Goal: Task Accomplishment & Management: Use online tool/utility

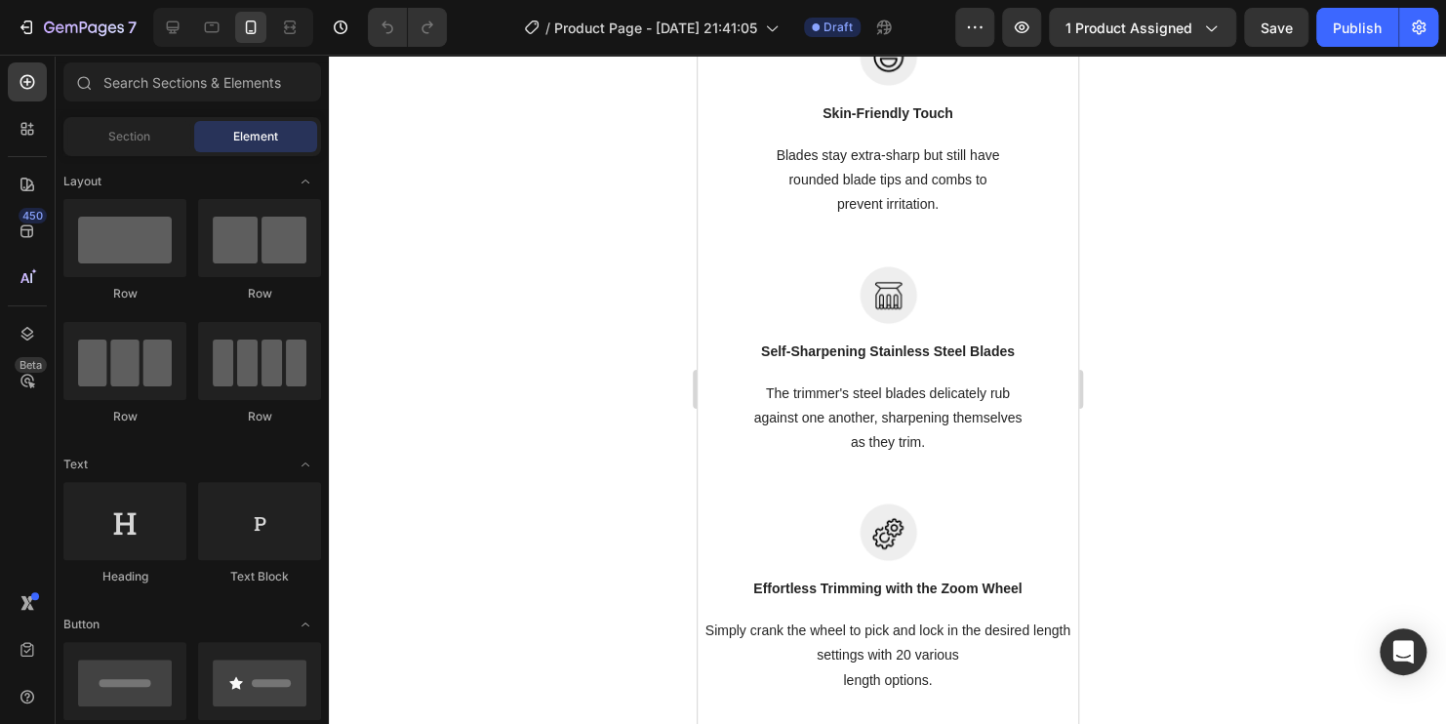
scroll to position [2049, 0]
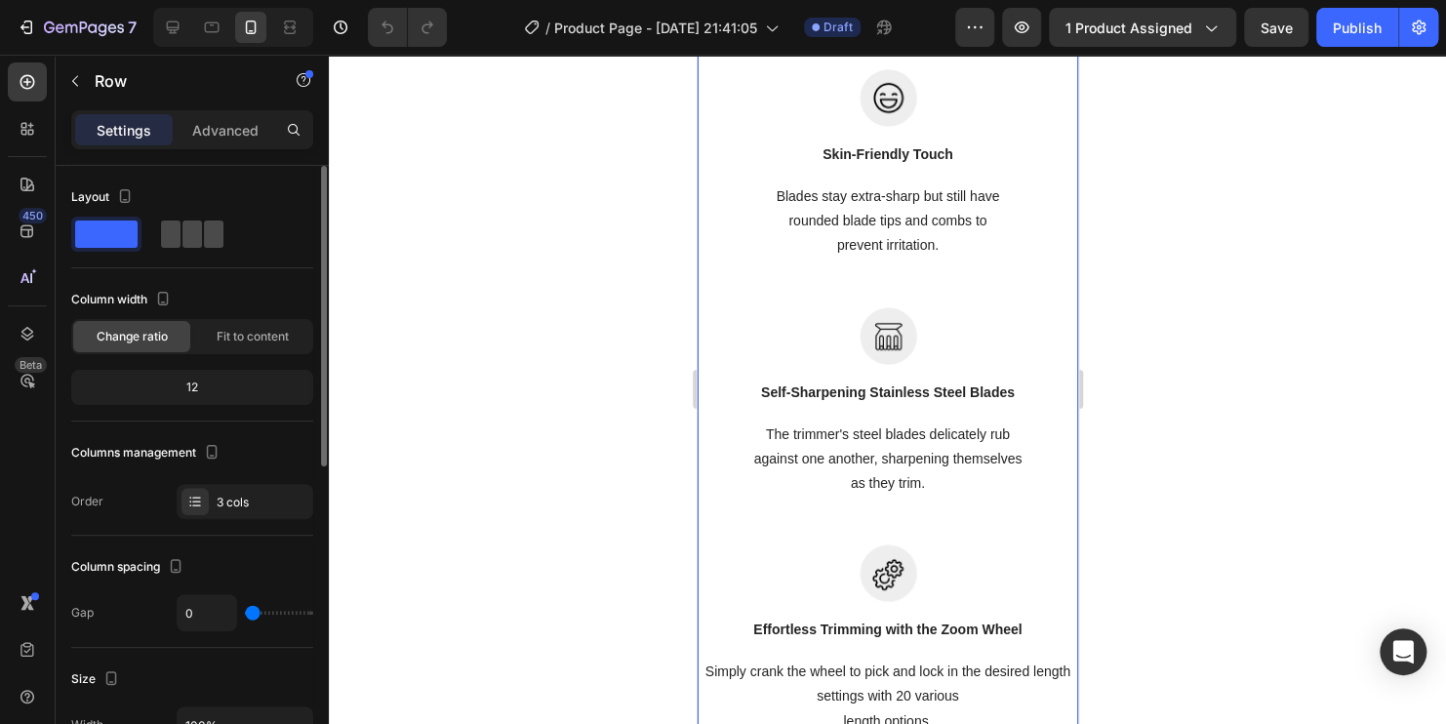
drag, startPoint x: 169, startPoint y: 231, endPoint x: 187, endPoint y: 234, distance: 18.8
click at [187, 234] on div at bounding box center [192, 233] width 62 height 27
type input "30"
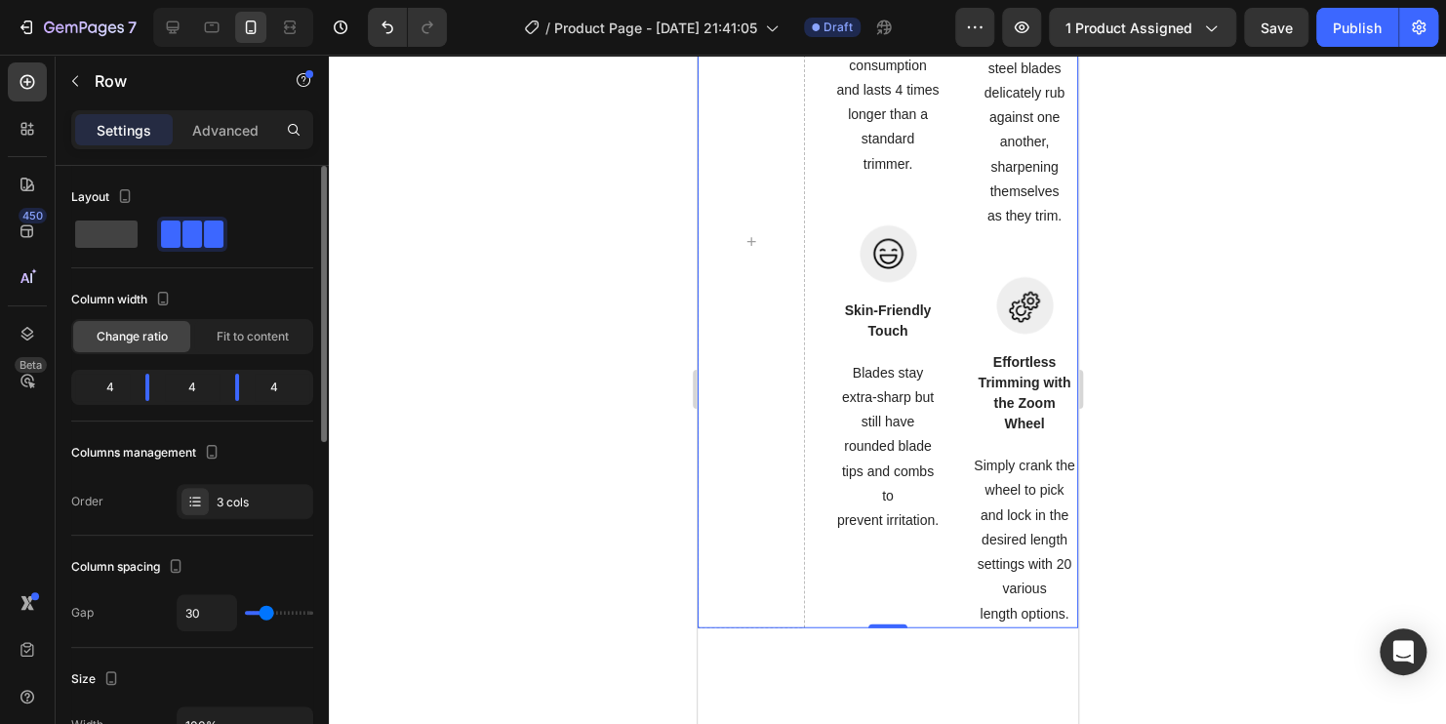
click at [204, 234] on span at bounding box center [214, 233] width 20 height 27
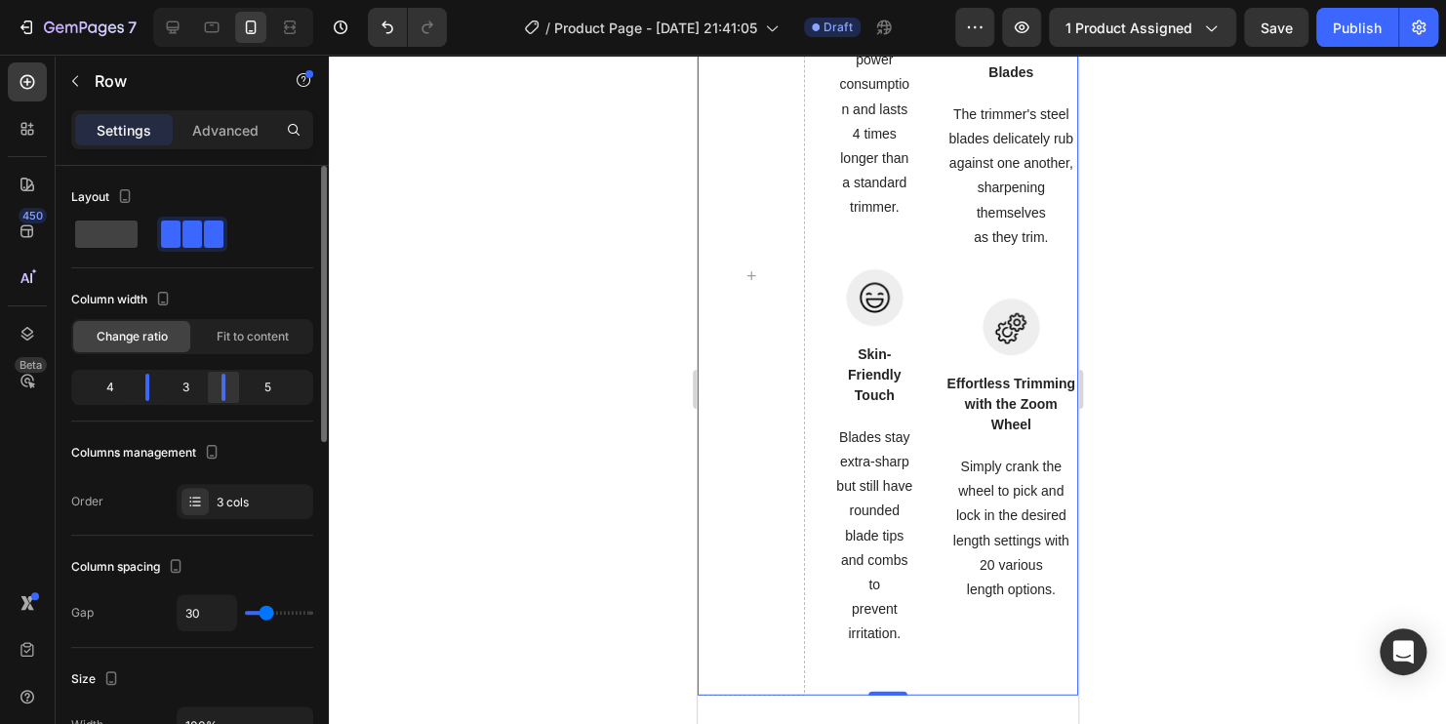
drag, startPoint x: 241, startPoint y: 379, endPoint x: 220, endPoint y: 380, distance: 21.6
click at [221, 0] on body "7 Version history / Product Page - [DATE] 21:41:05 Draft Preview 1 product assi…" at bounding box center [723, 0] width 1446 height 0
click at [148, 0] on body "7 Version history / Product Page - [DATE] 21:41:05 Draft Preview 1 product assi…" at bounding box center [723, 0] width 1446 height 0
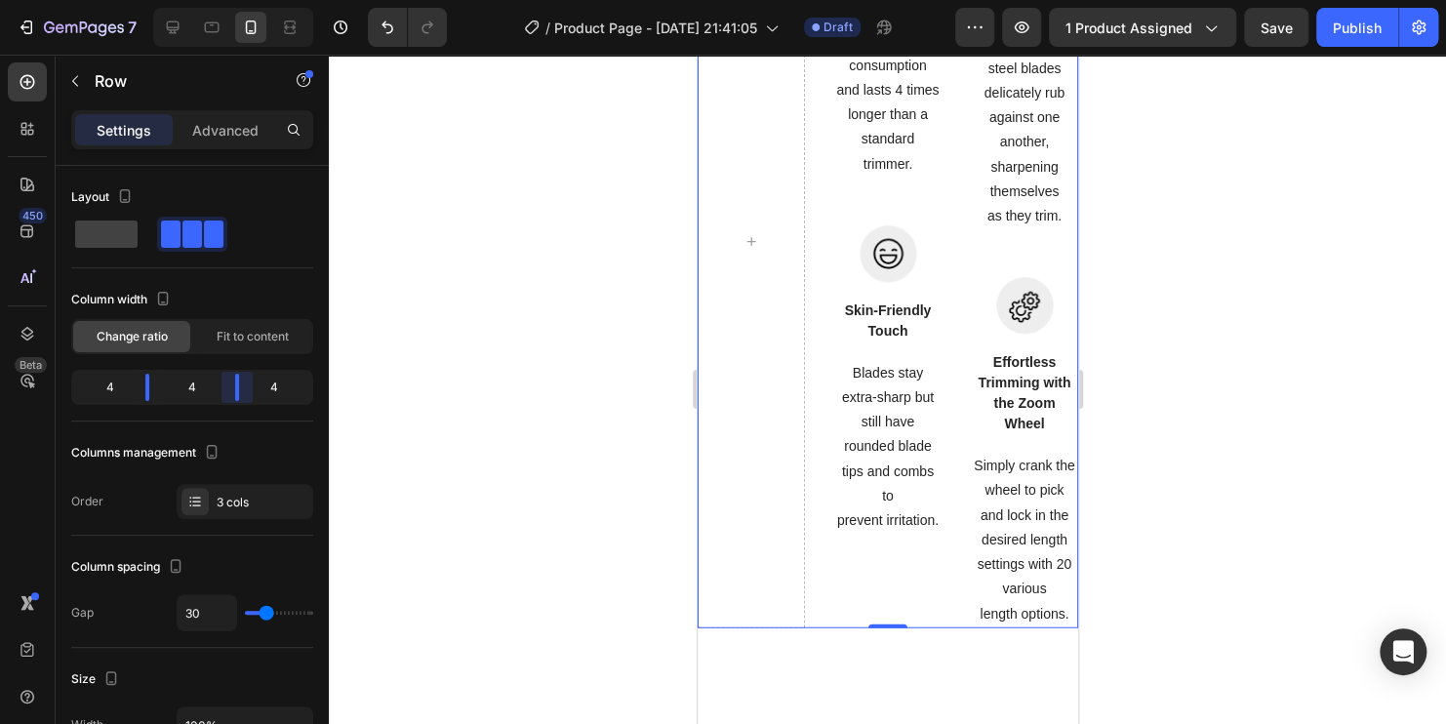
drag, startPoint x: 220, startPoint y: 390, endPoint x: 650, endPoint y: 380, distance: 429.4
click at [237, 0] on body "7 Version history / Product Page - [DATE] 21:41:05 Draft Preview 1 product assi…" at bounding box center [723, 0] width 1446 height 0
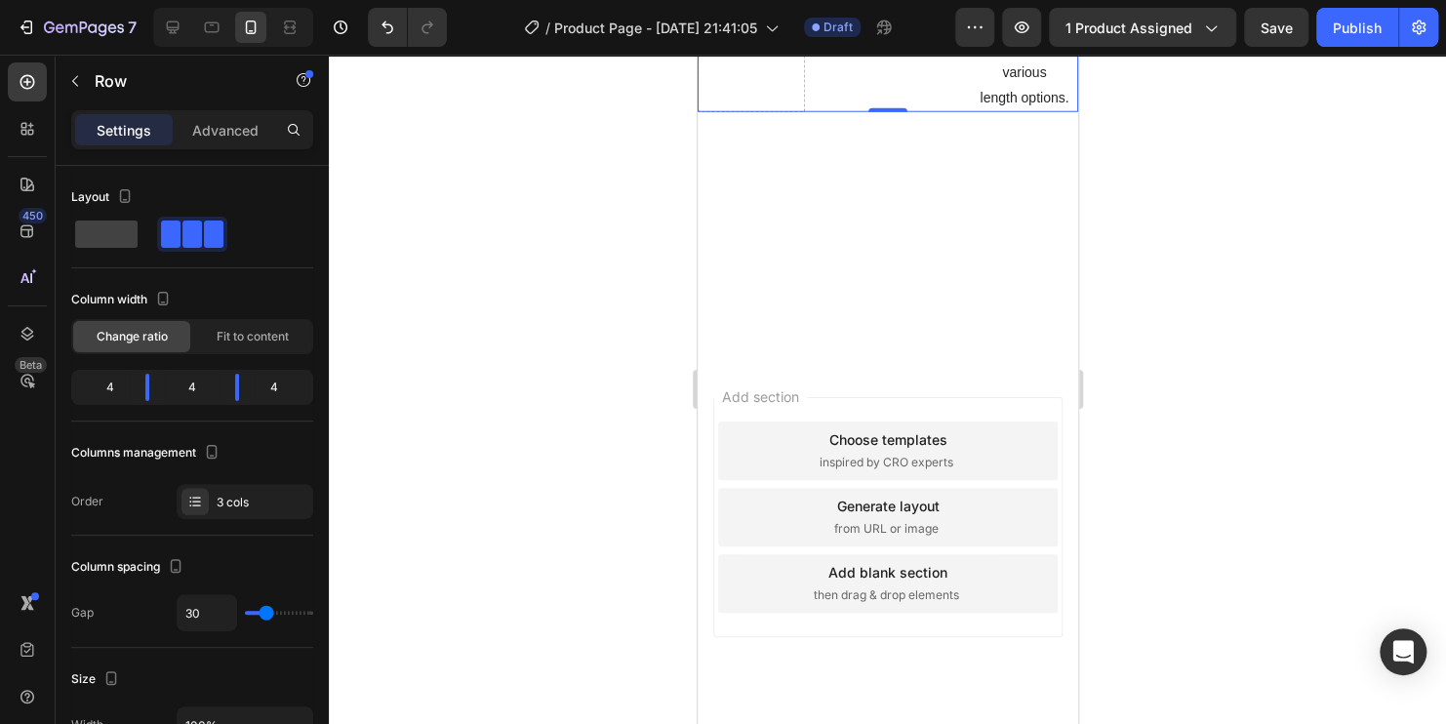
scroll to position [2341, 0]
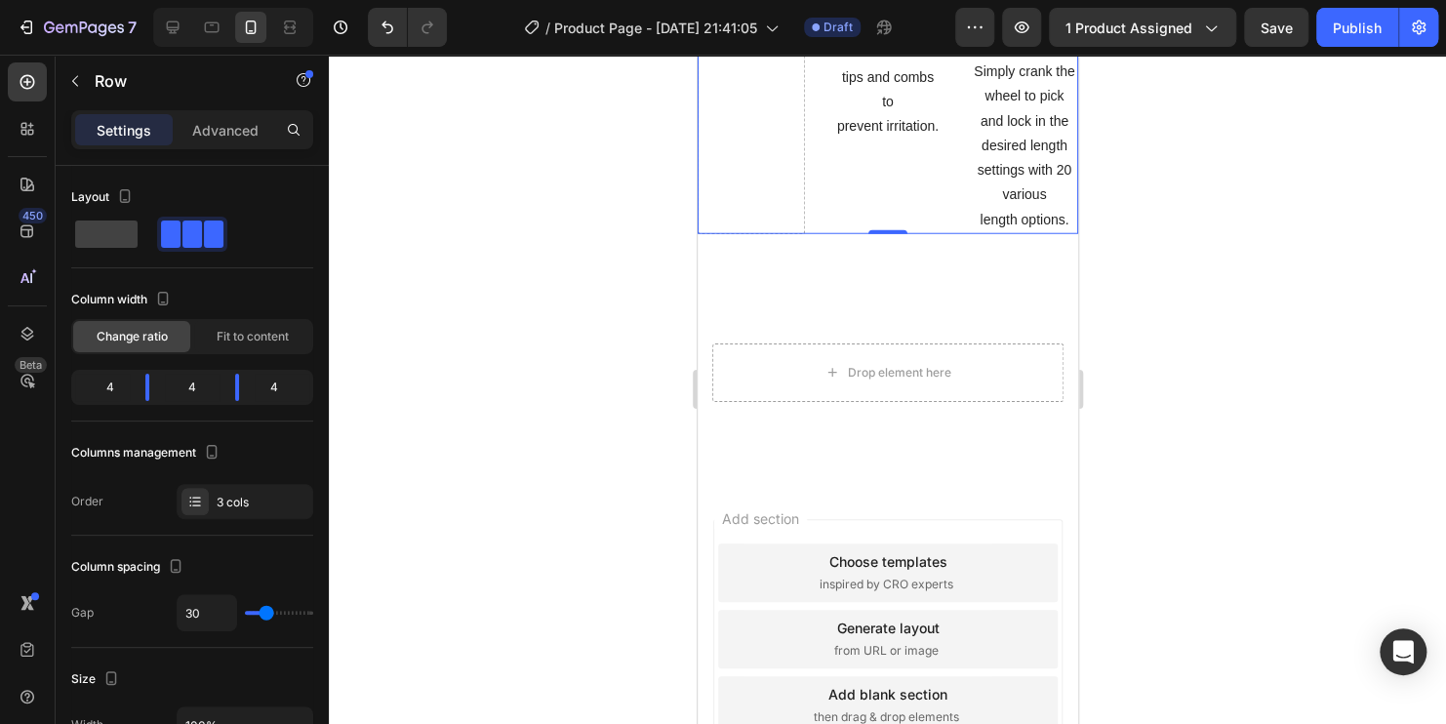
scroll to position [2439, 0]
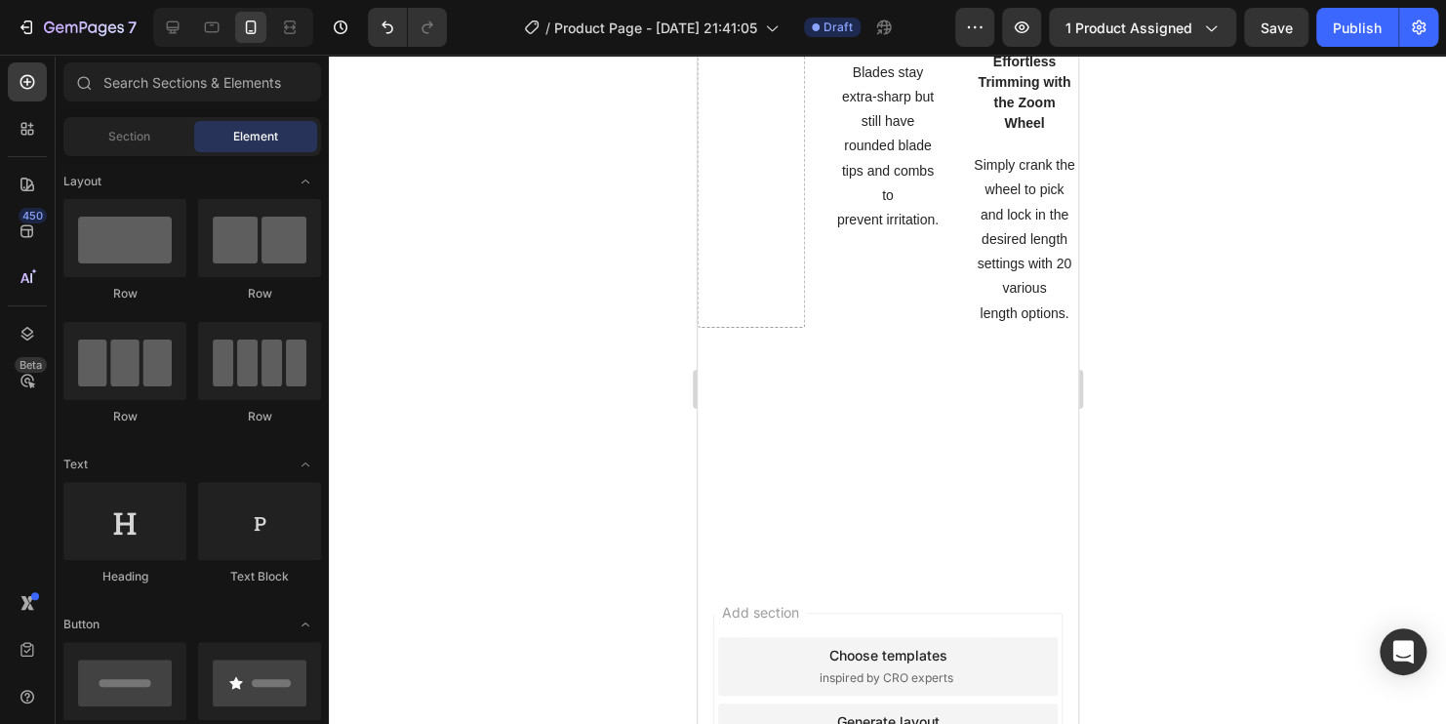
scroll to position [1951, 0]
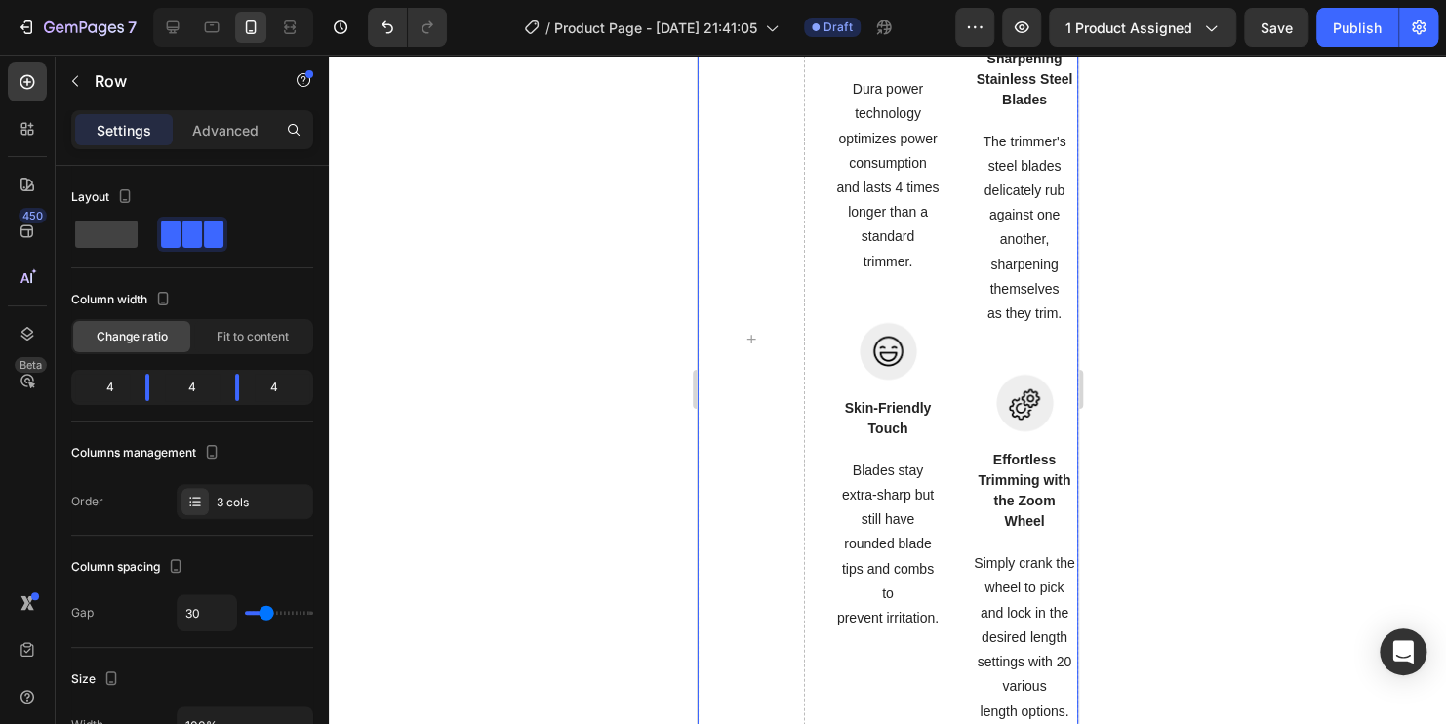
click at [938, 428] on div "Image Long-Lasting Performance Text block Dura power technology optimizes power…" at bounding box center [887, 339] width 380 height 773
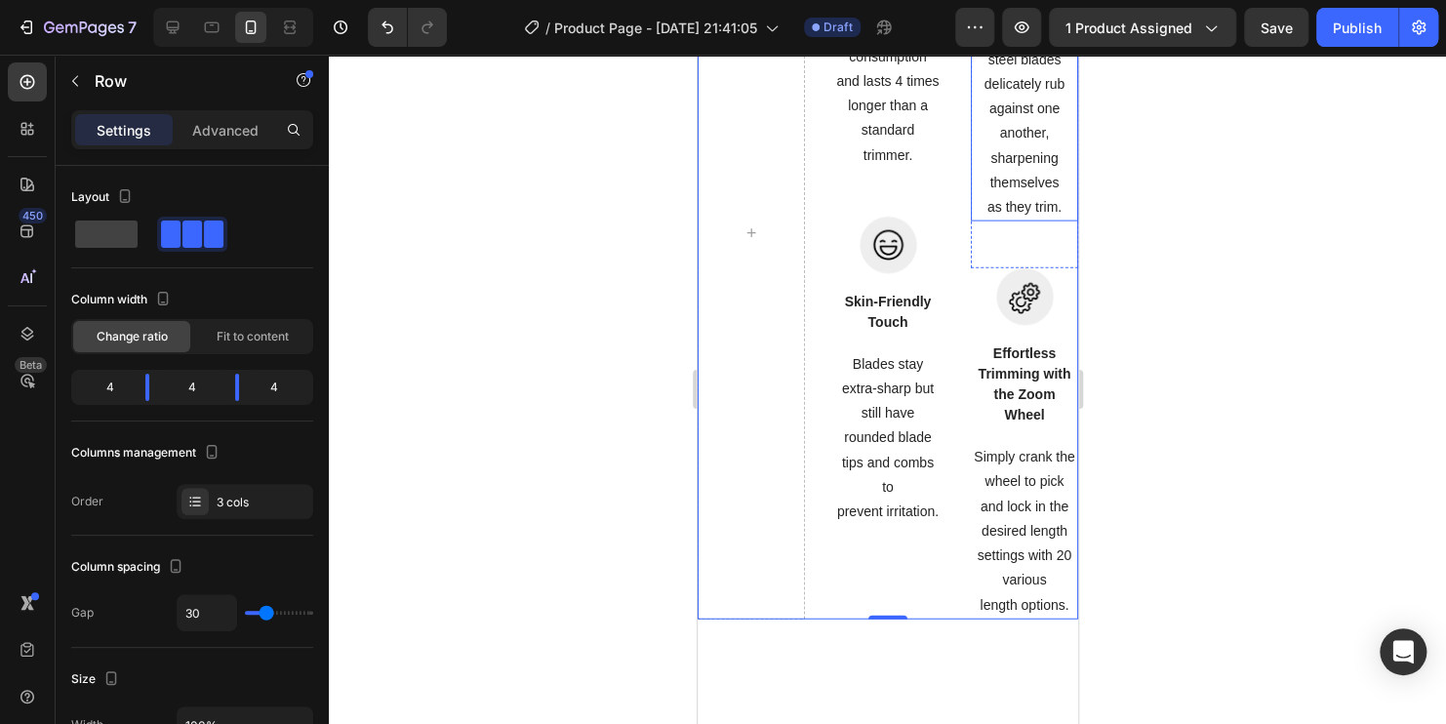
scroll to position [2049, 0]
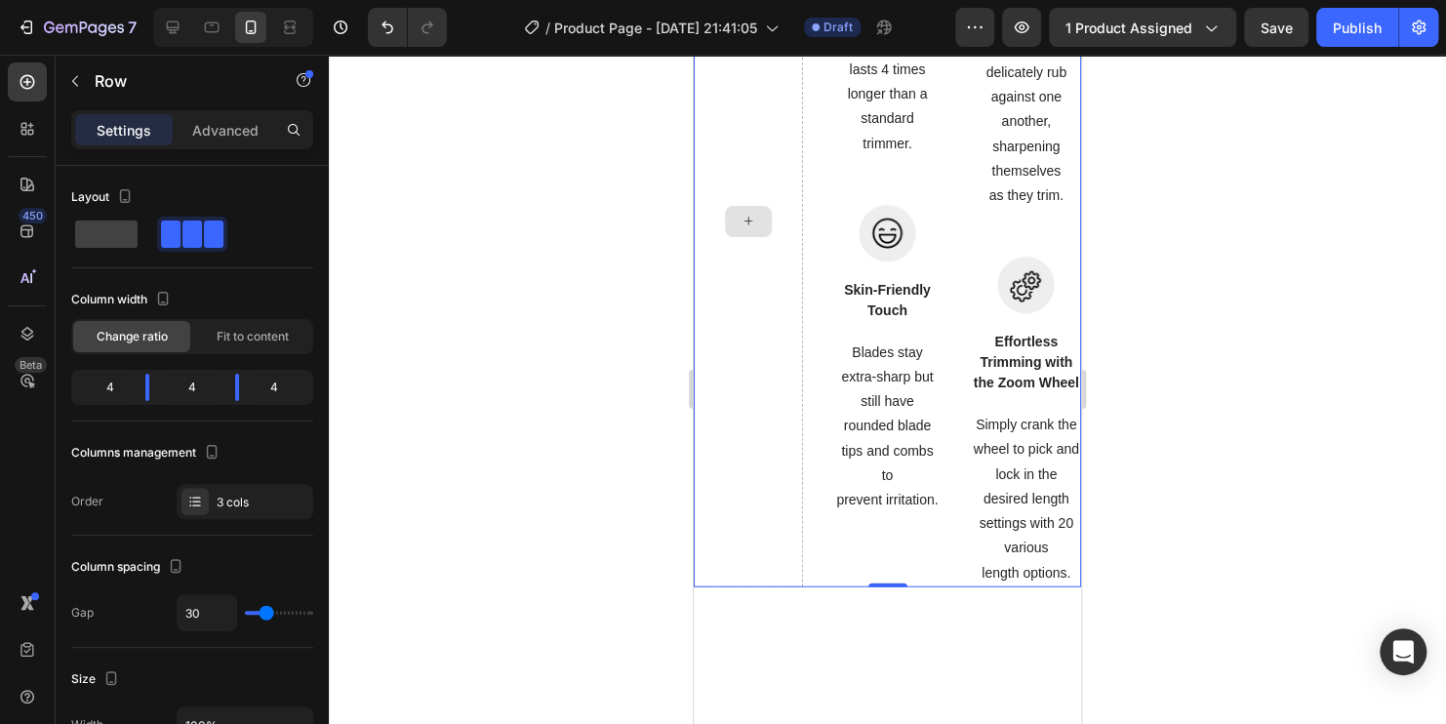
click at [762, 410] on div at bounding box center [748, 222] width 109 height 732
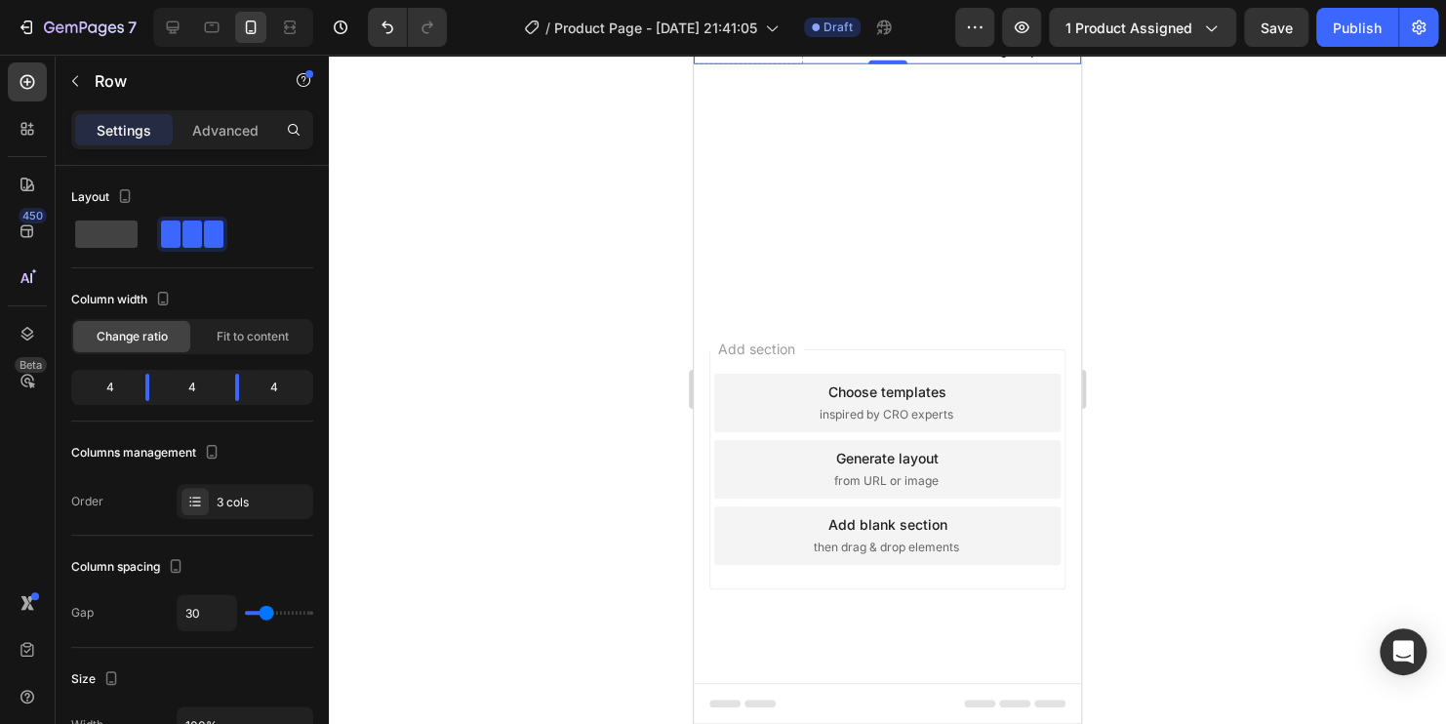
scroll to position [2732, 0]
click at [383, 29] on icon "Undo/Redo" at bounding box center [388, 28] width 20 height 20
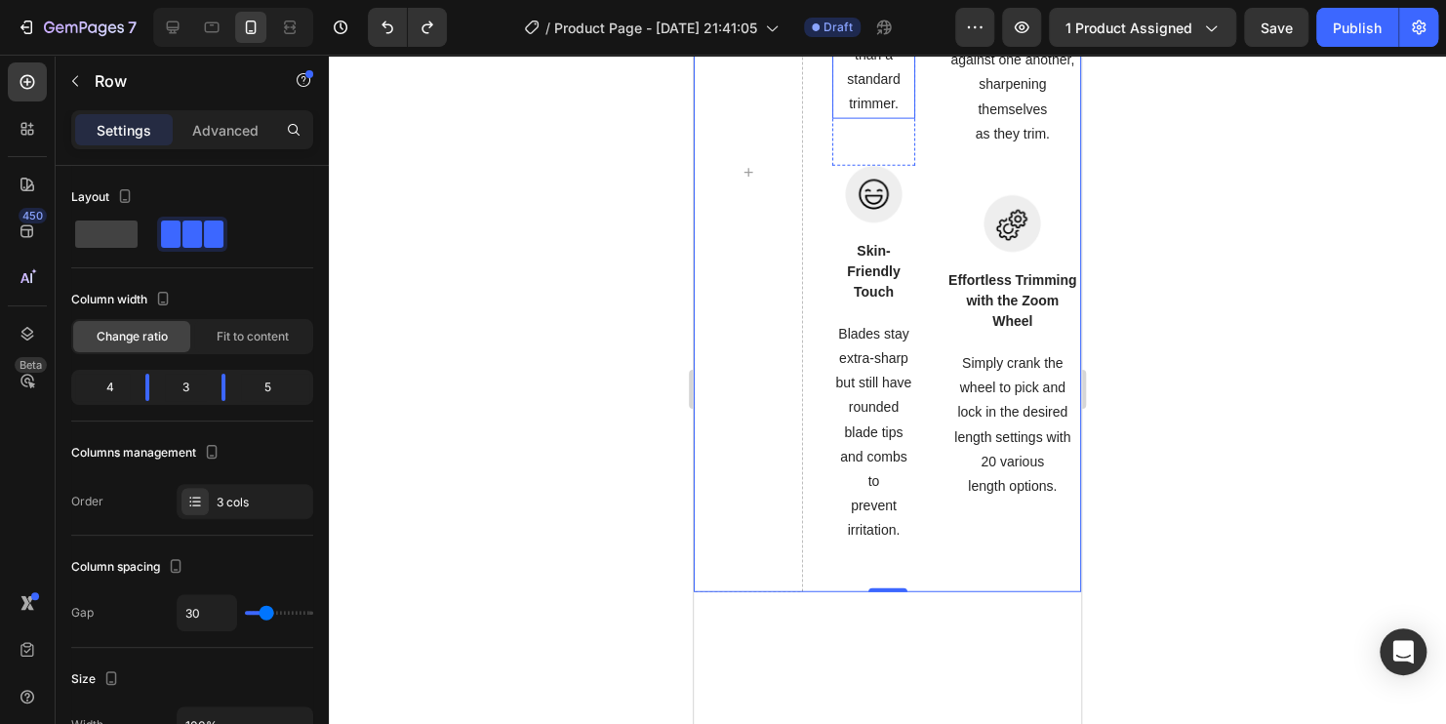
scroll to position [2134, 0]
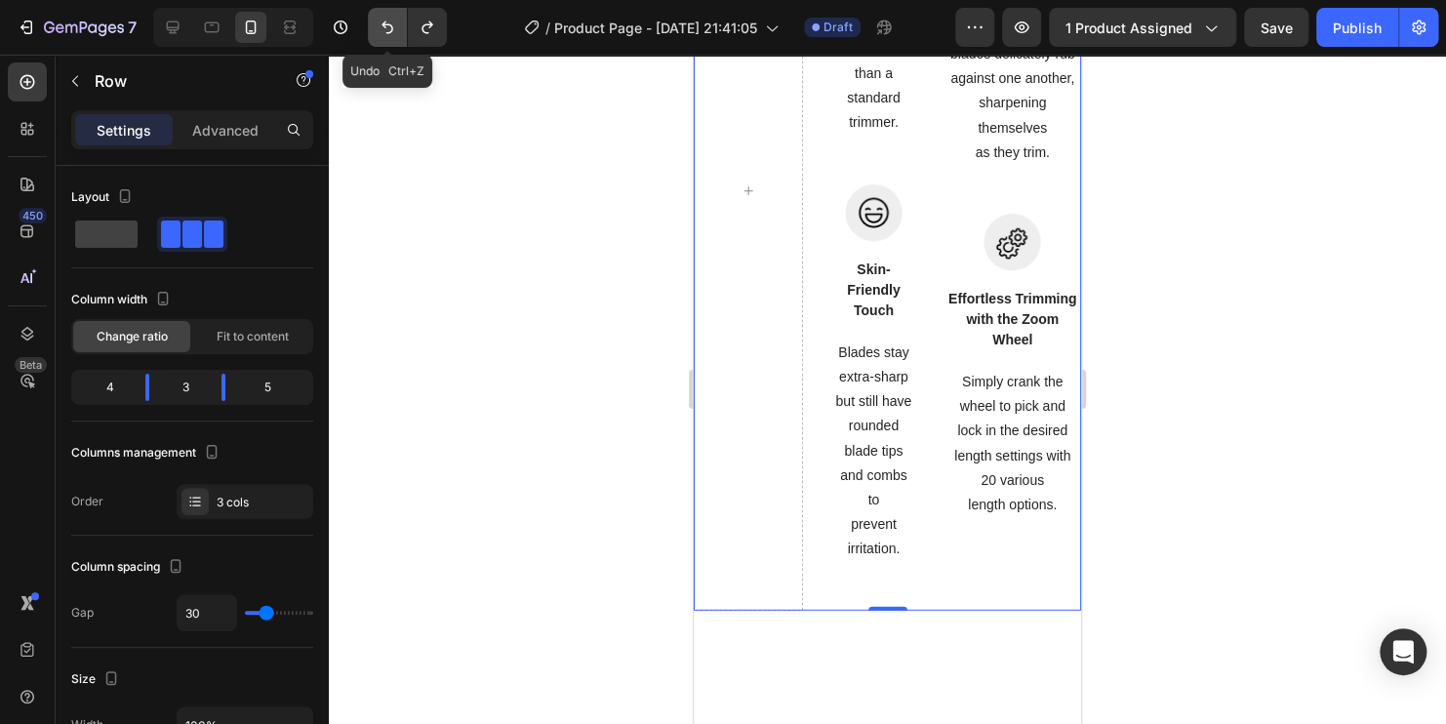
click at [382, 30] on icon "Undo/Redo" at bounding box center [388, 28] width 20 height 20
click at [386, 24] on icon "Undo/Redo" at bounding box center [387, 27] width 12 height 13
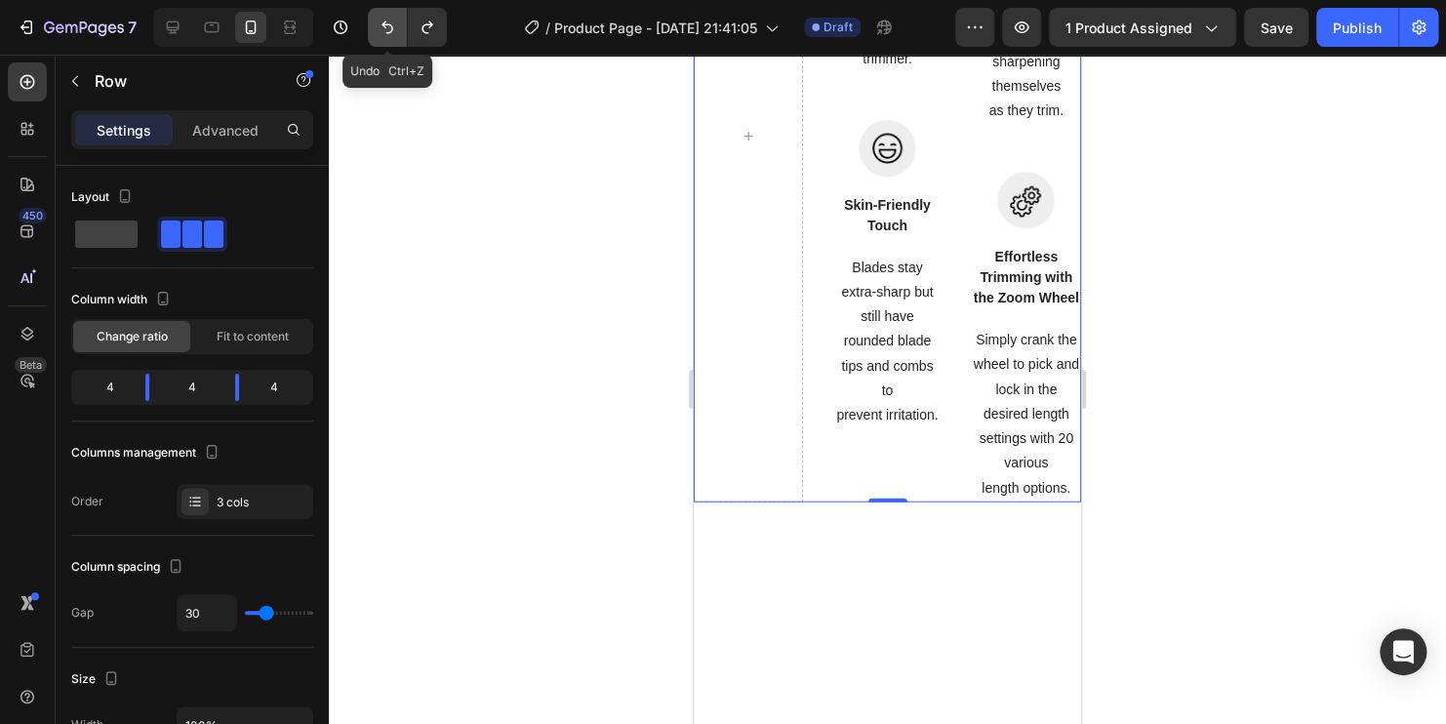
click at [380, 28] on icon "Undo/Redo" at bounding box center [388, 28] width 20 height 20
type input "0"
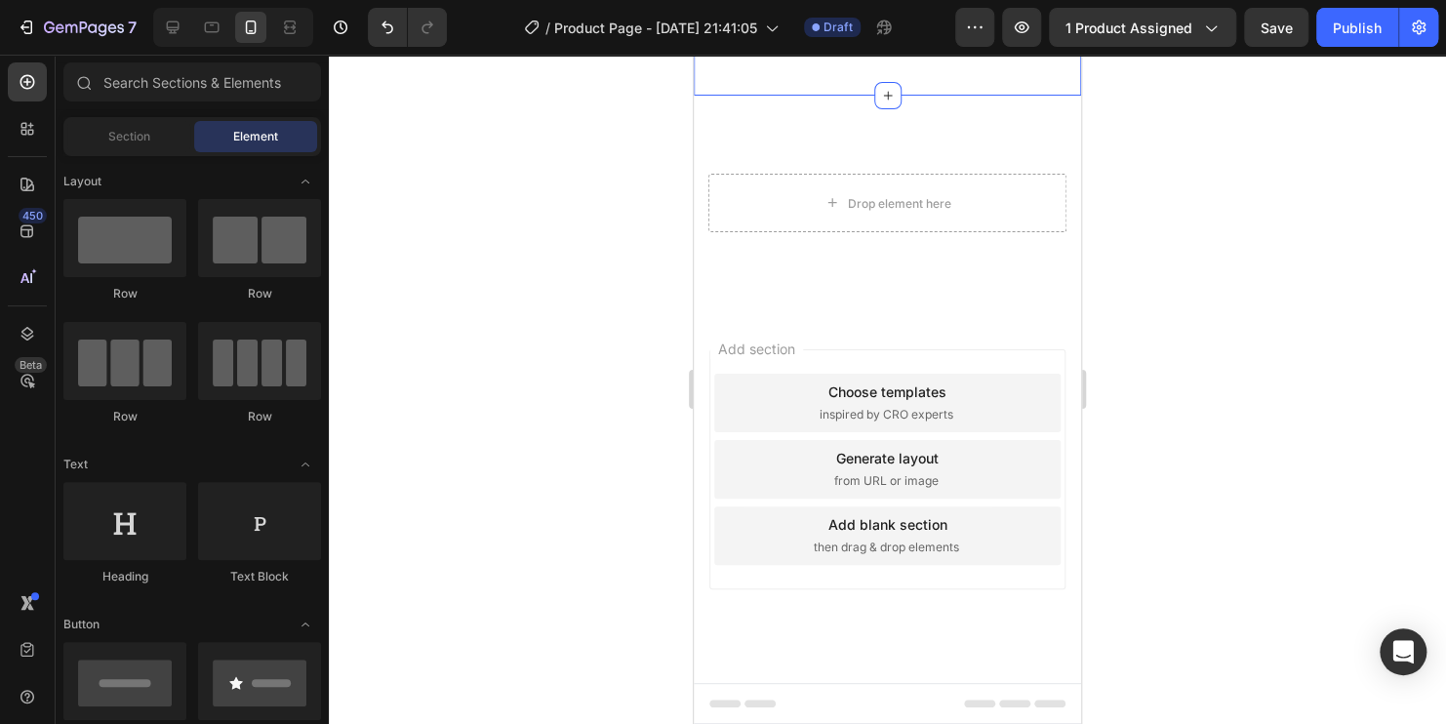
scroll to position [2036, 0]
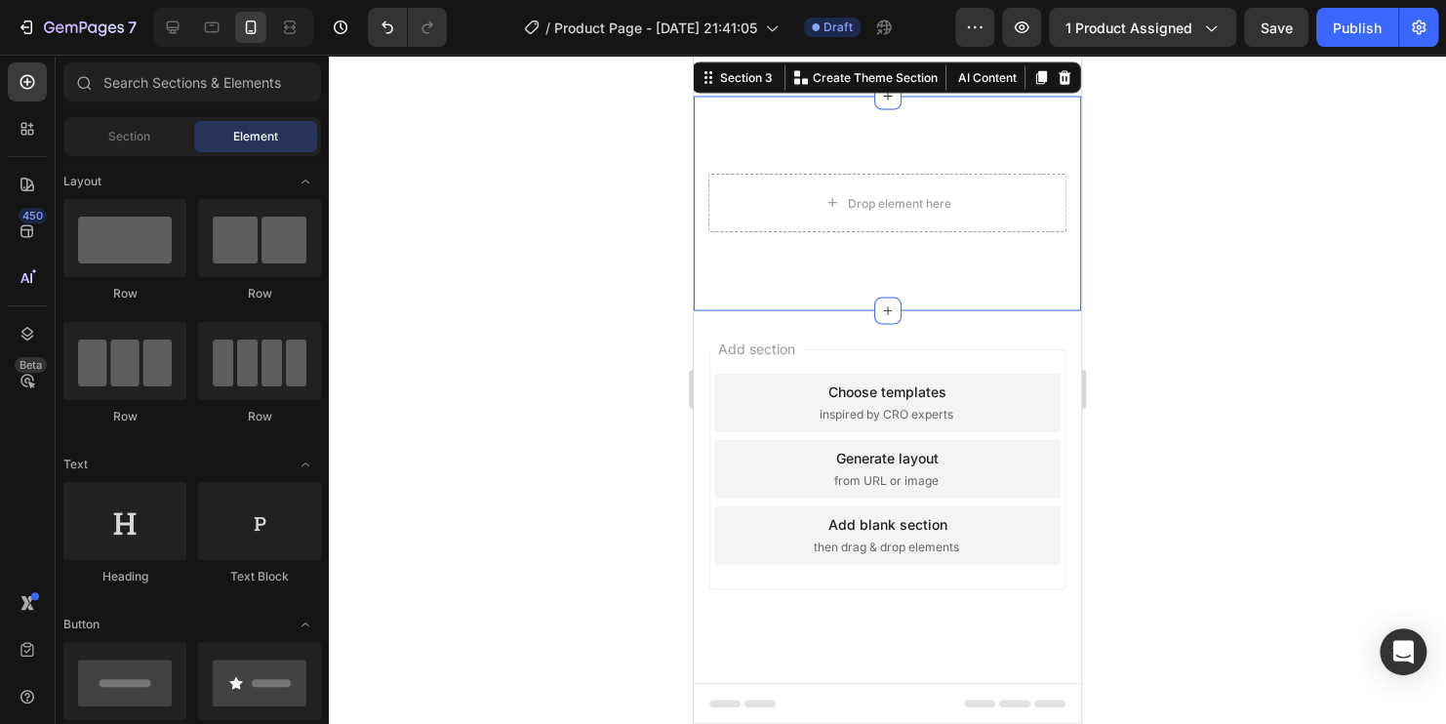
click at [977, 310] on div "Drop element here Section 3 You can create reusable sections Create Theme Secti…" at bounding box center [887, 203] width 387 height 215
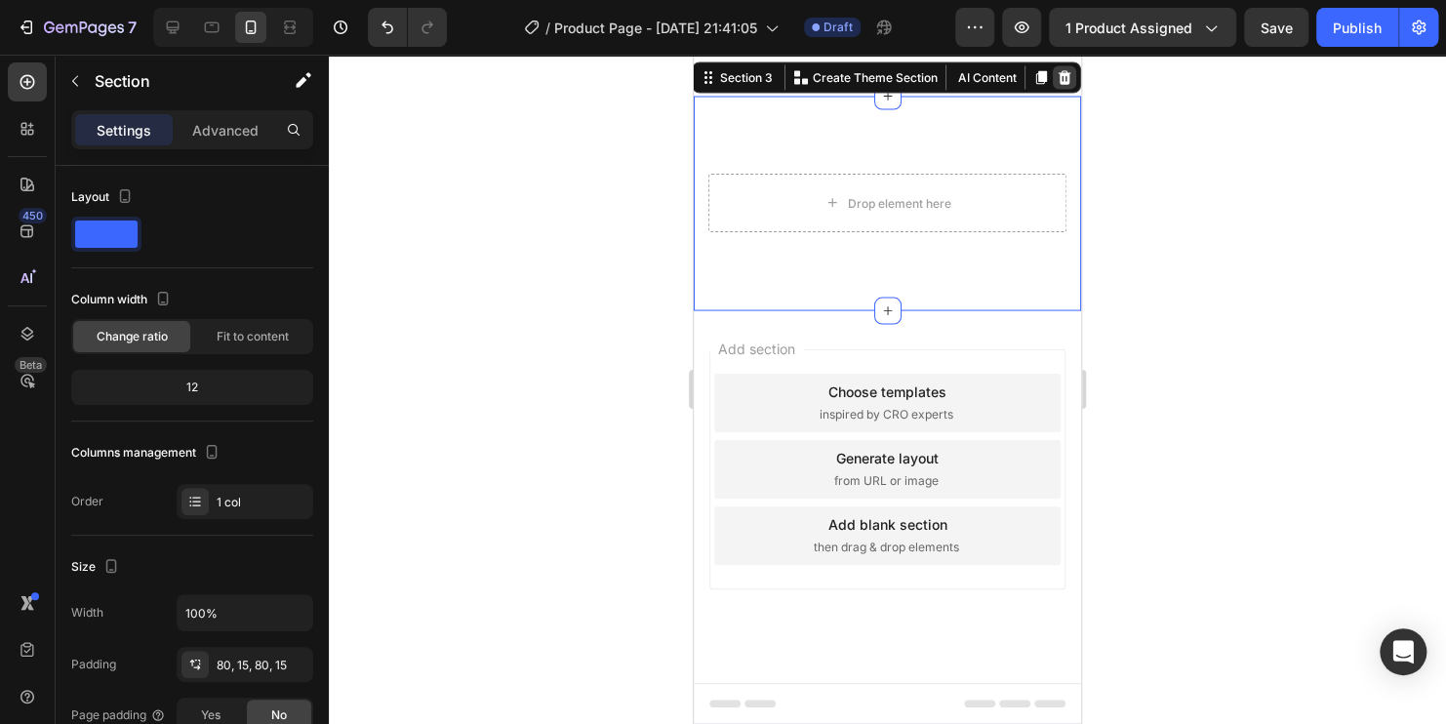
click at [1057, 85] on icon at bounding box center [1065, 77] width 16 height 16
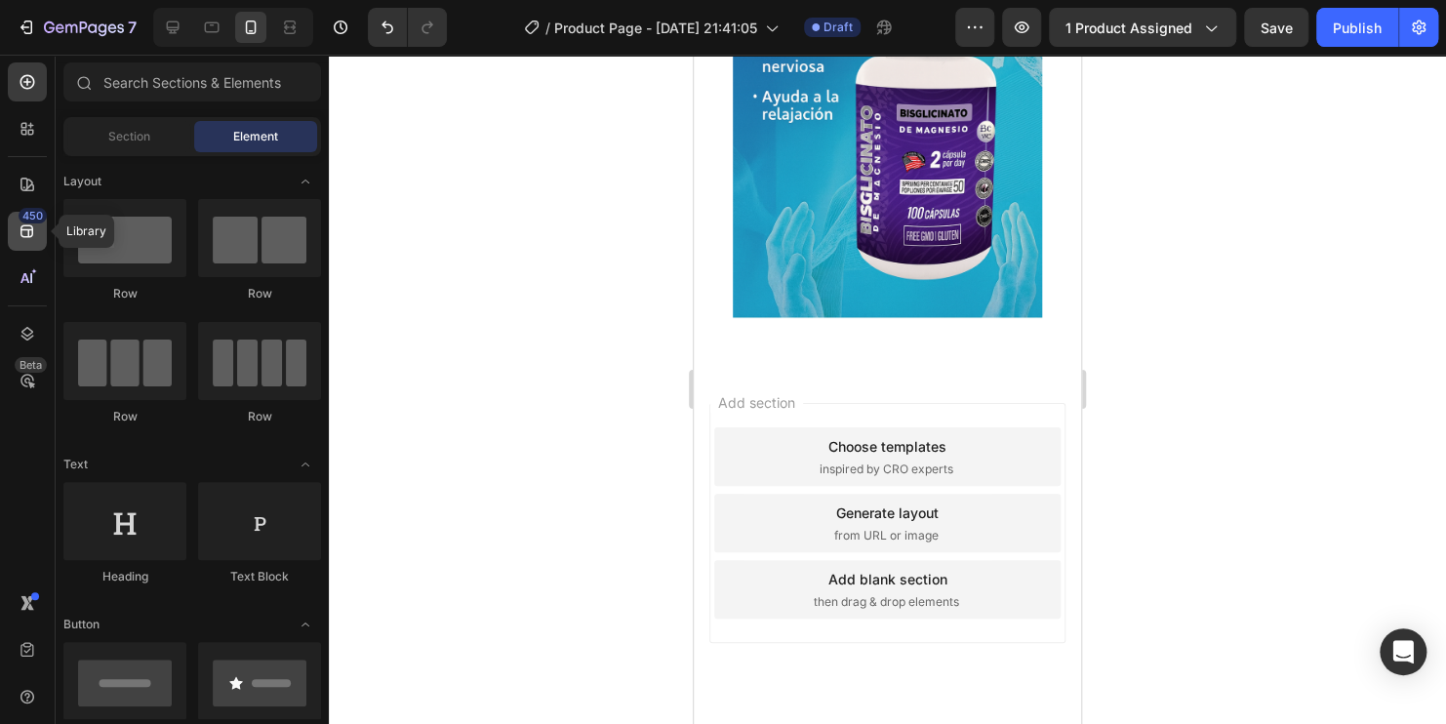
click at [10, 235] on div "450" at bounding box center [27, 231] width 39 height 39
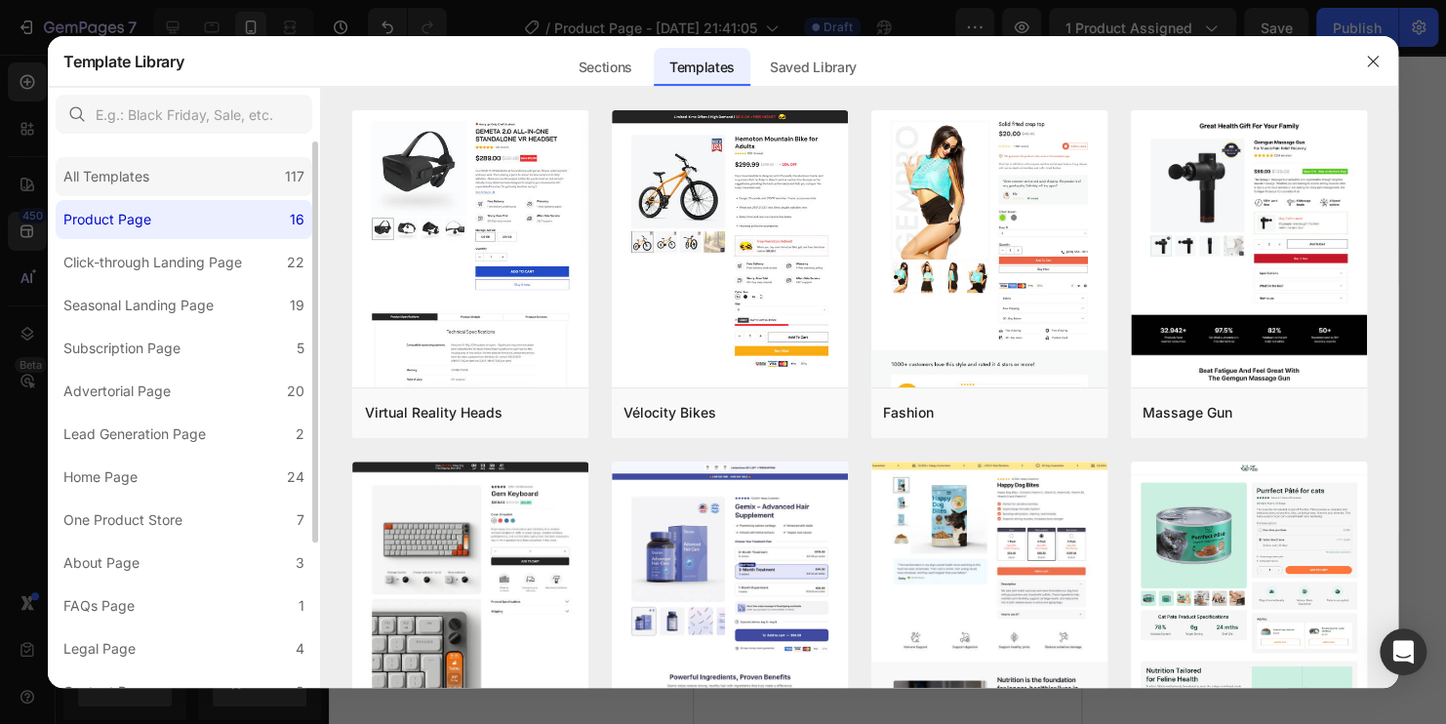
click at [145, 173] on div "All Templates" at bounding box center [106, 176] width 86 height 23
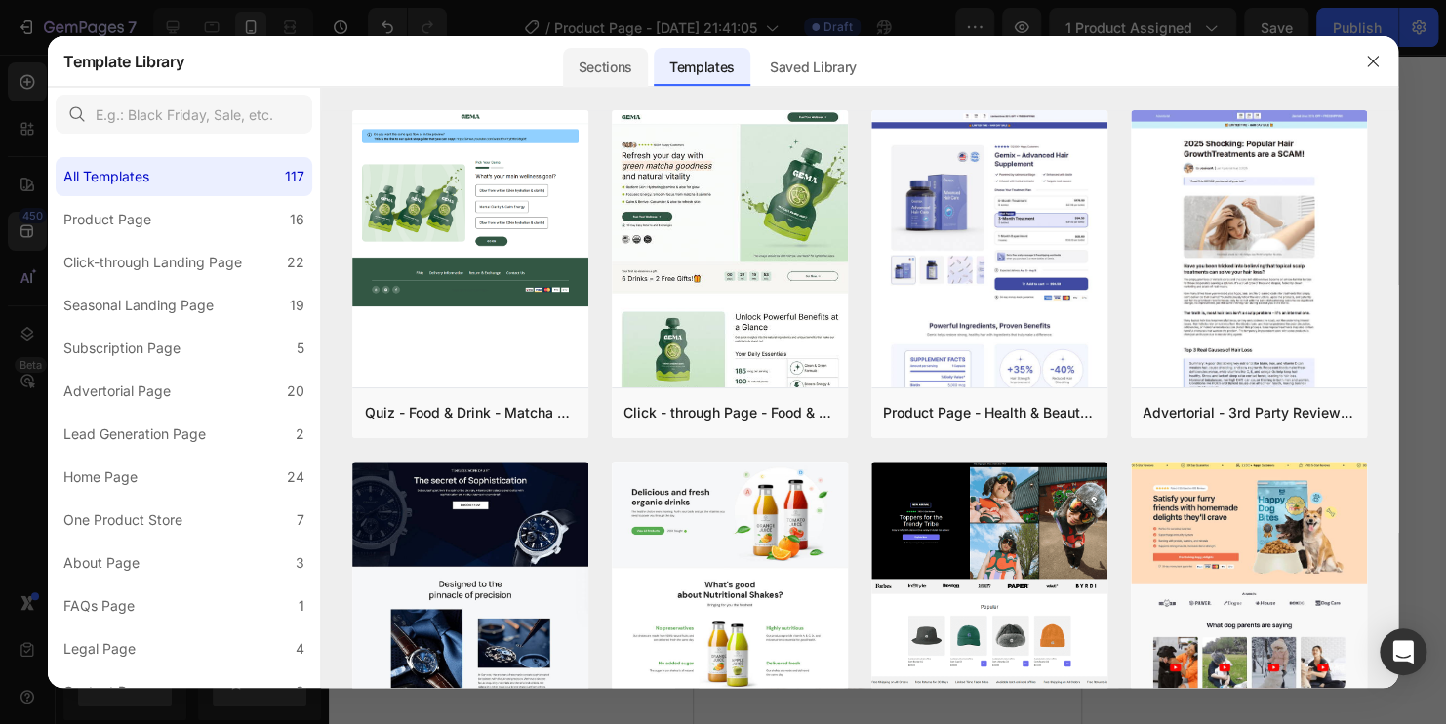
click at [623, 75] on div "Sections" at bounding box center [605, 67] width 85 height 39
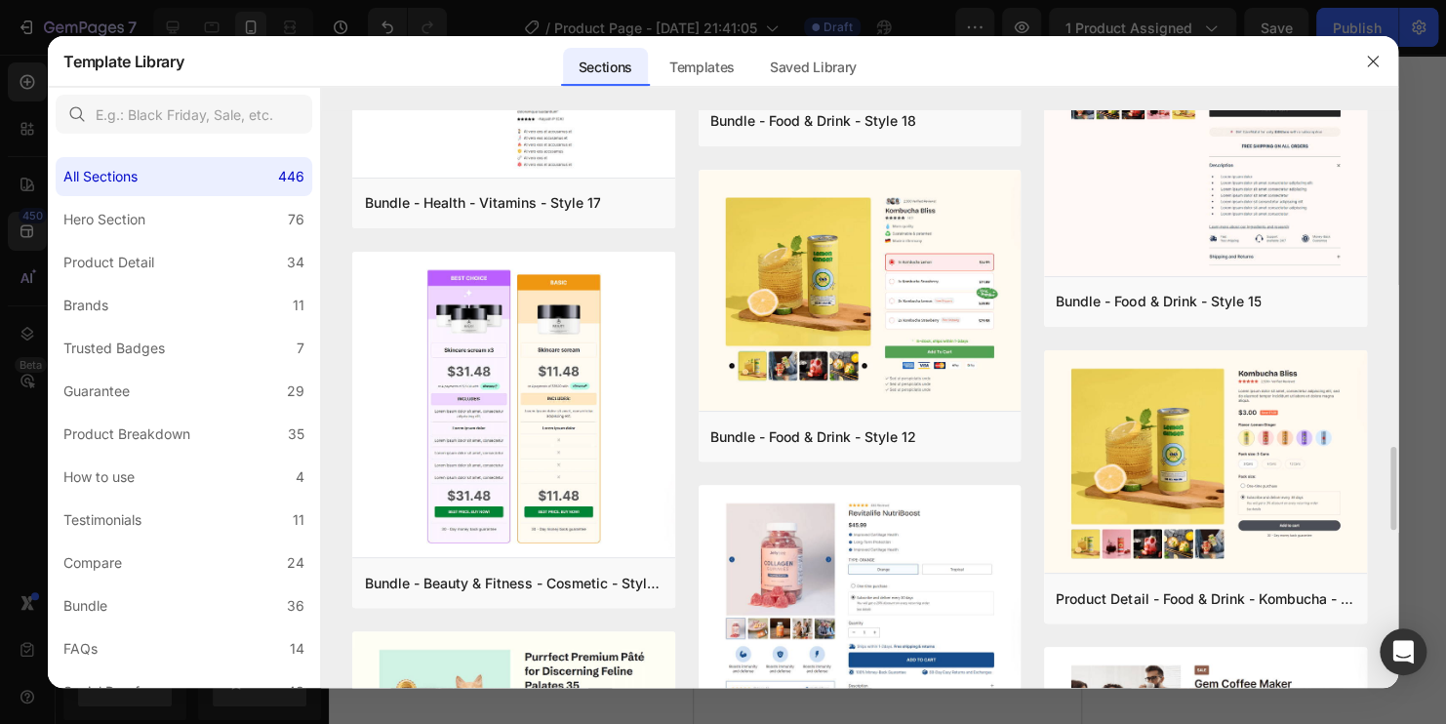
scroll to position [2539, 0]
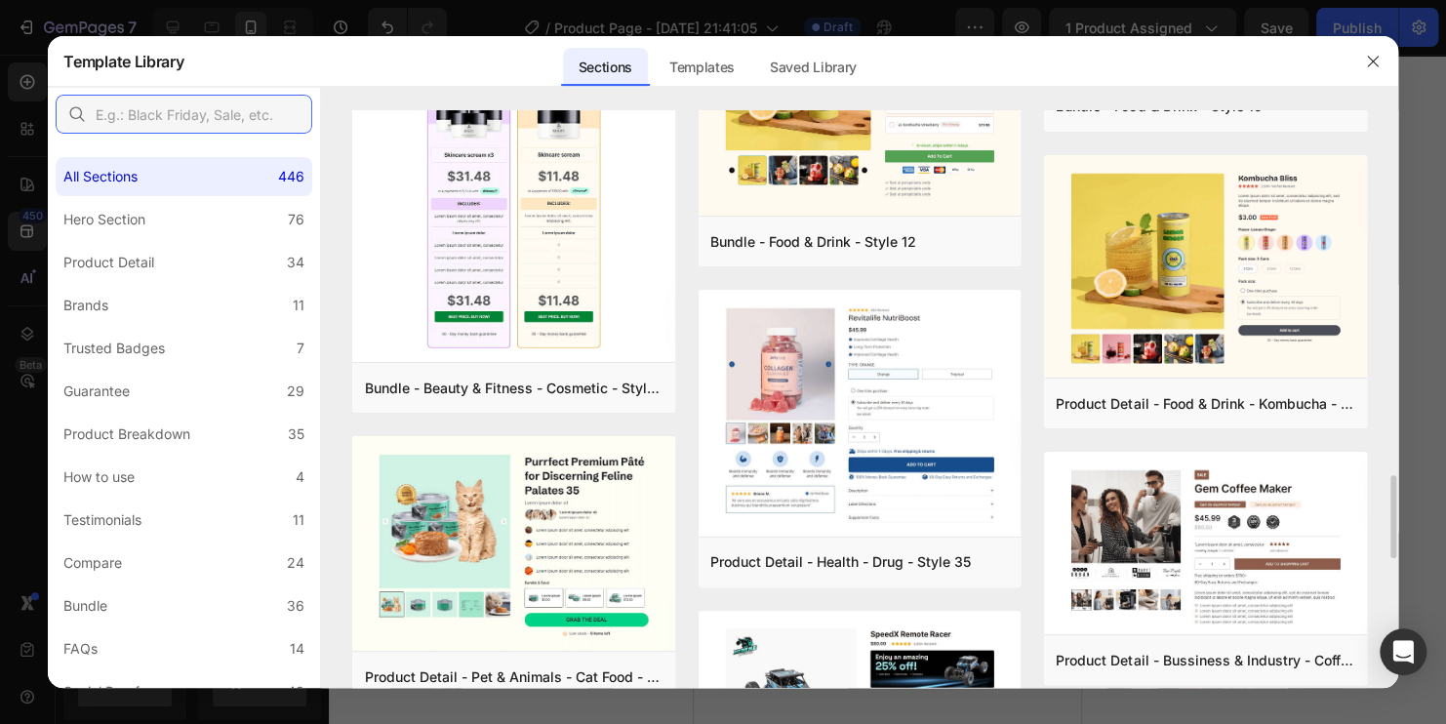
click at [227, 114] on input "text" at bounding box center [184, 114] width 257 height 39
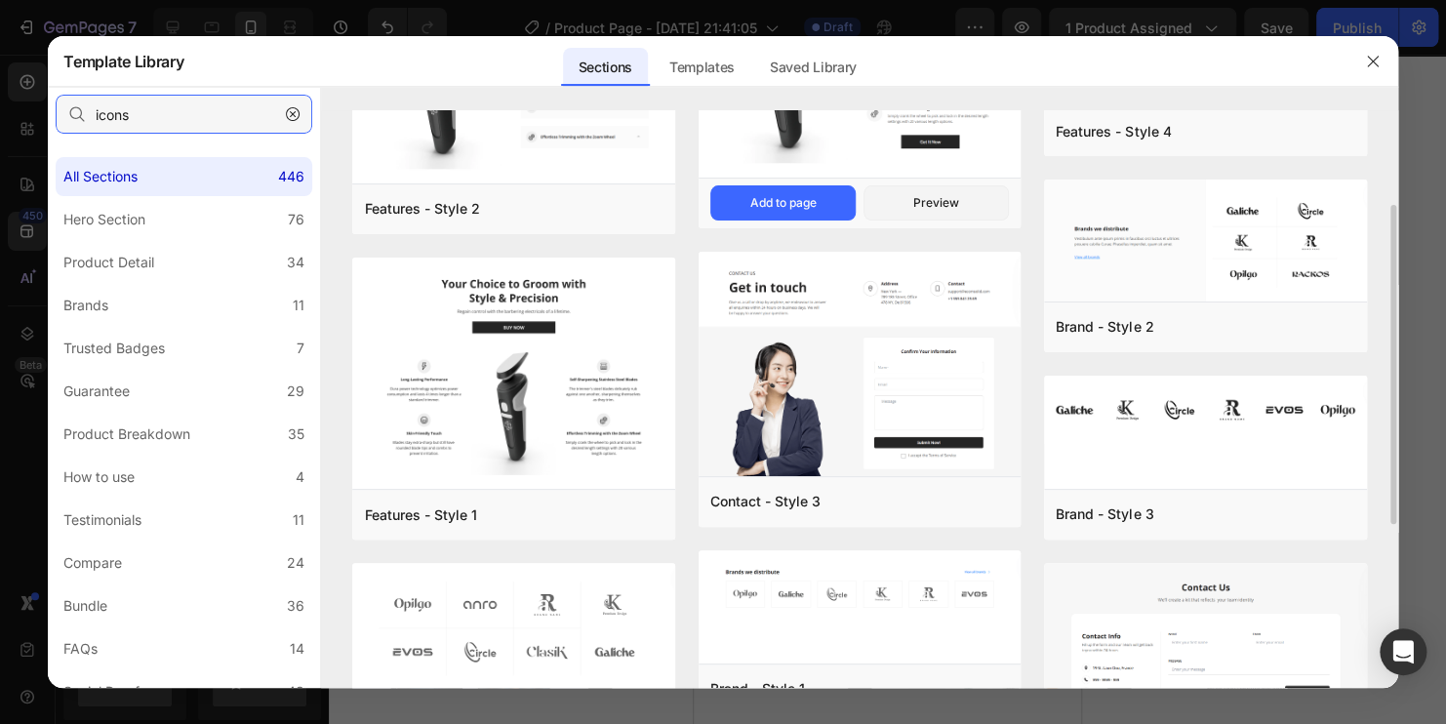
scroll to position [0, 0]
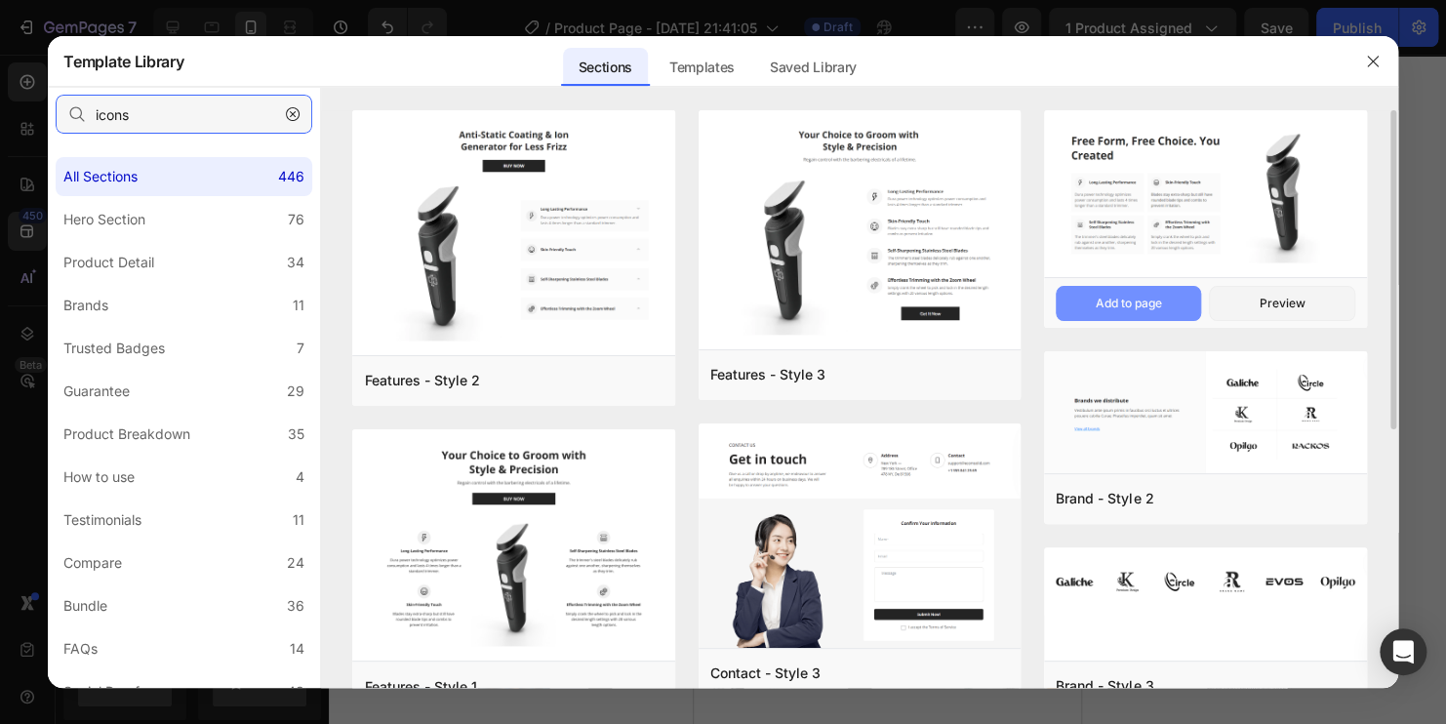
type input "icons"
click at [1137, 307] on div "Add to page" at bounding box center [1129, 304] width 66 height 18
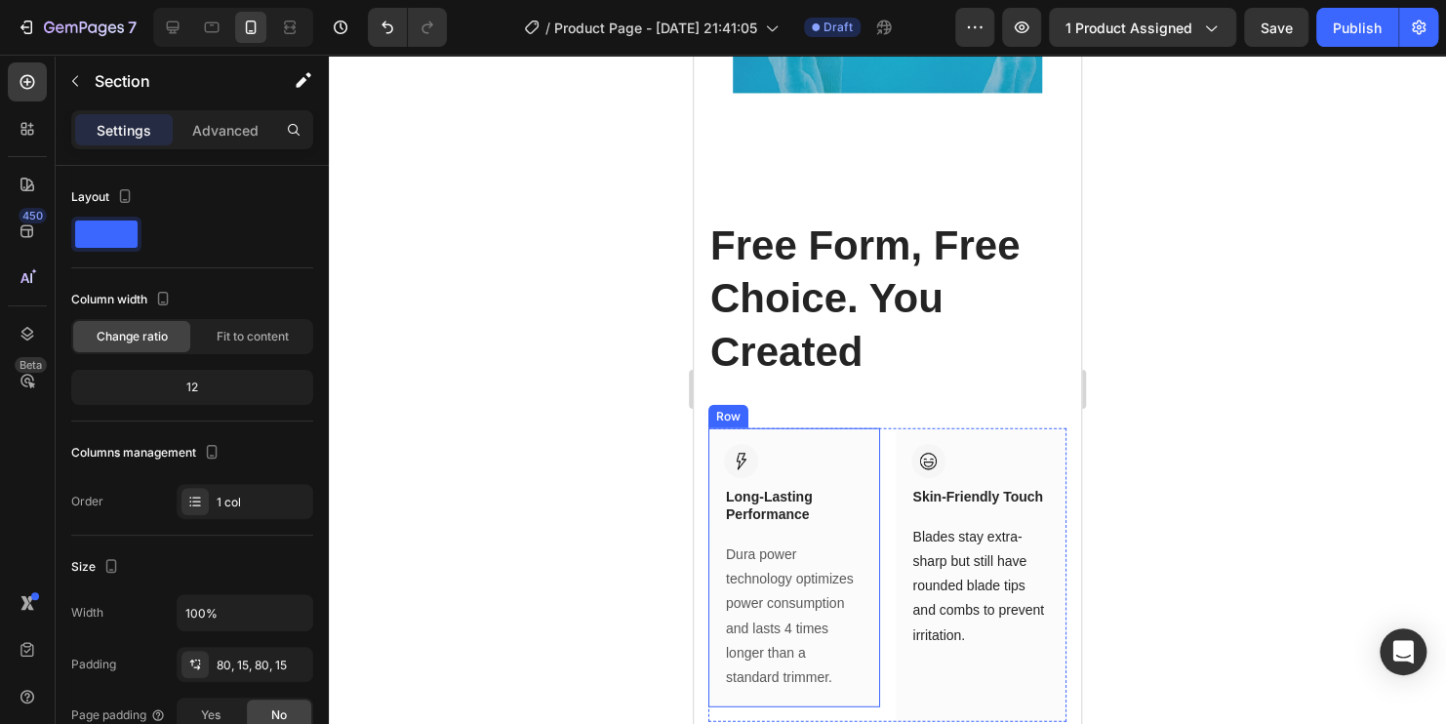
scroll to position [2161, 0]
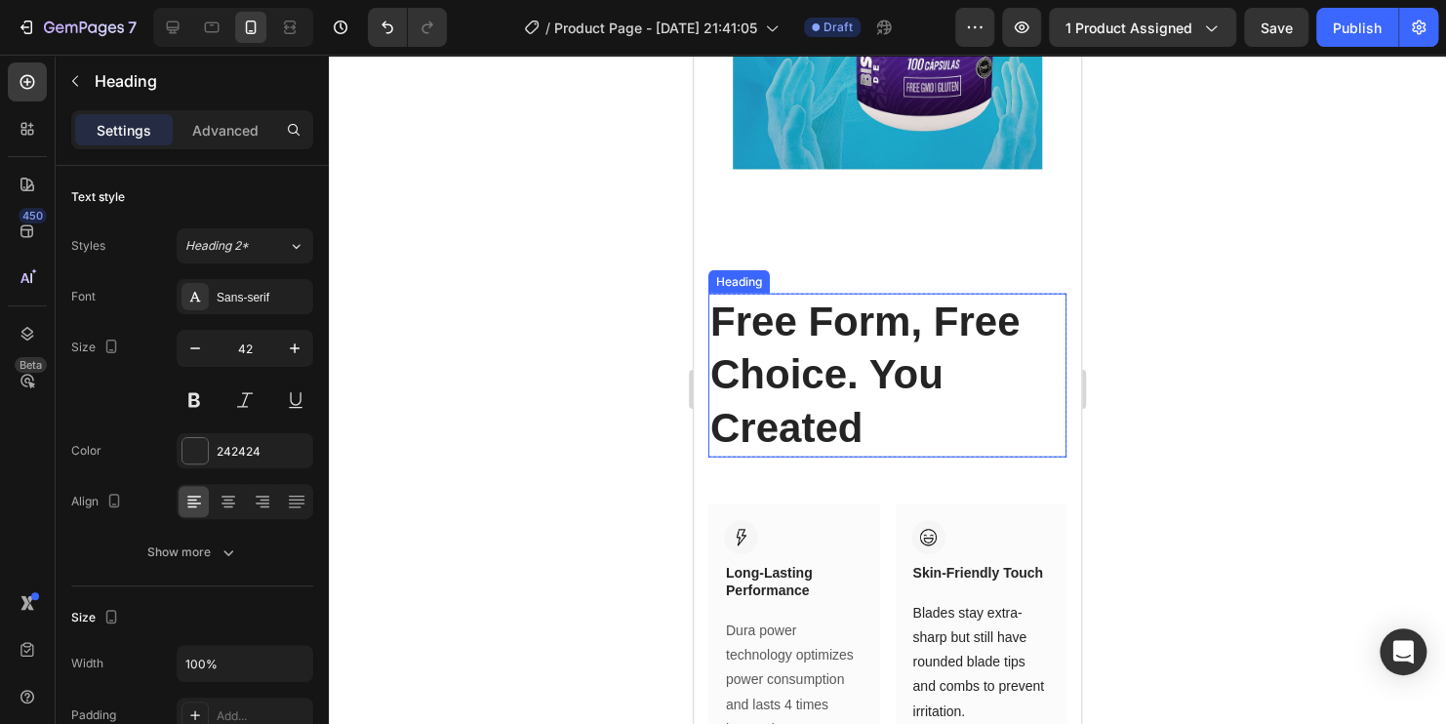
click at [867, 368] on p "Free Form, Free Choice. You Created" at bounding box center [887, 376] width 354 height 160
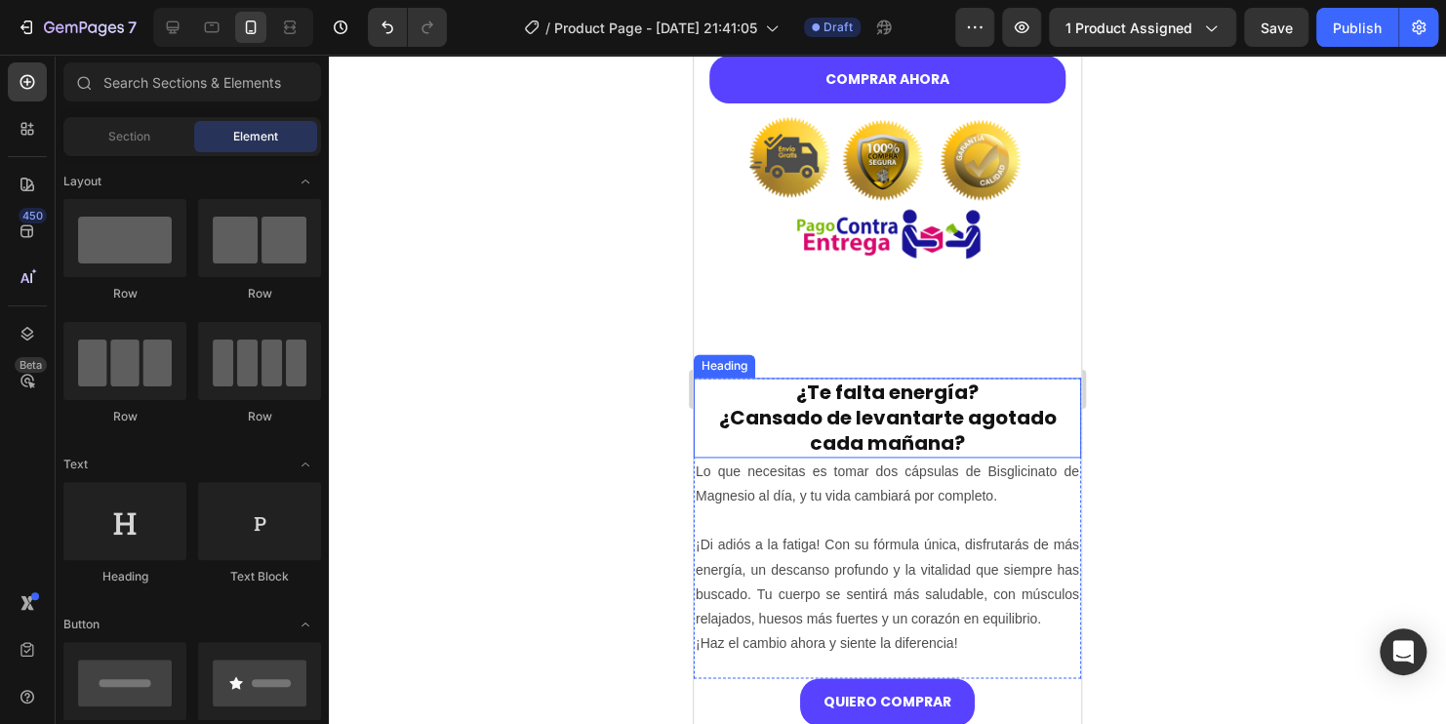
scroll to position [1093, 0]
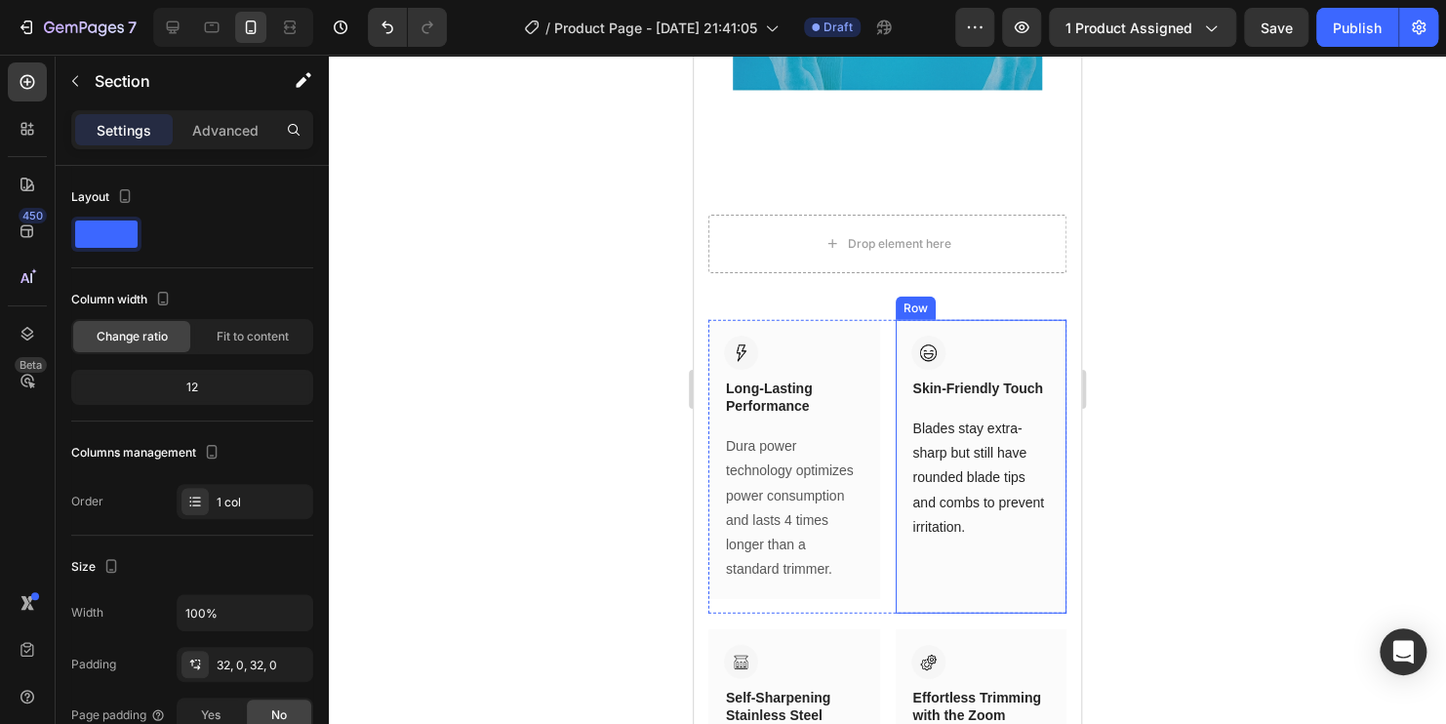
scroll to position [2166, 0]
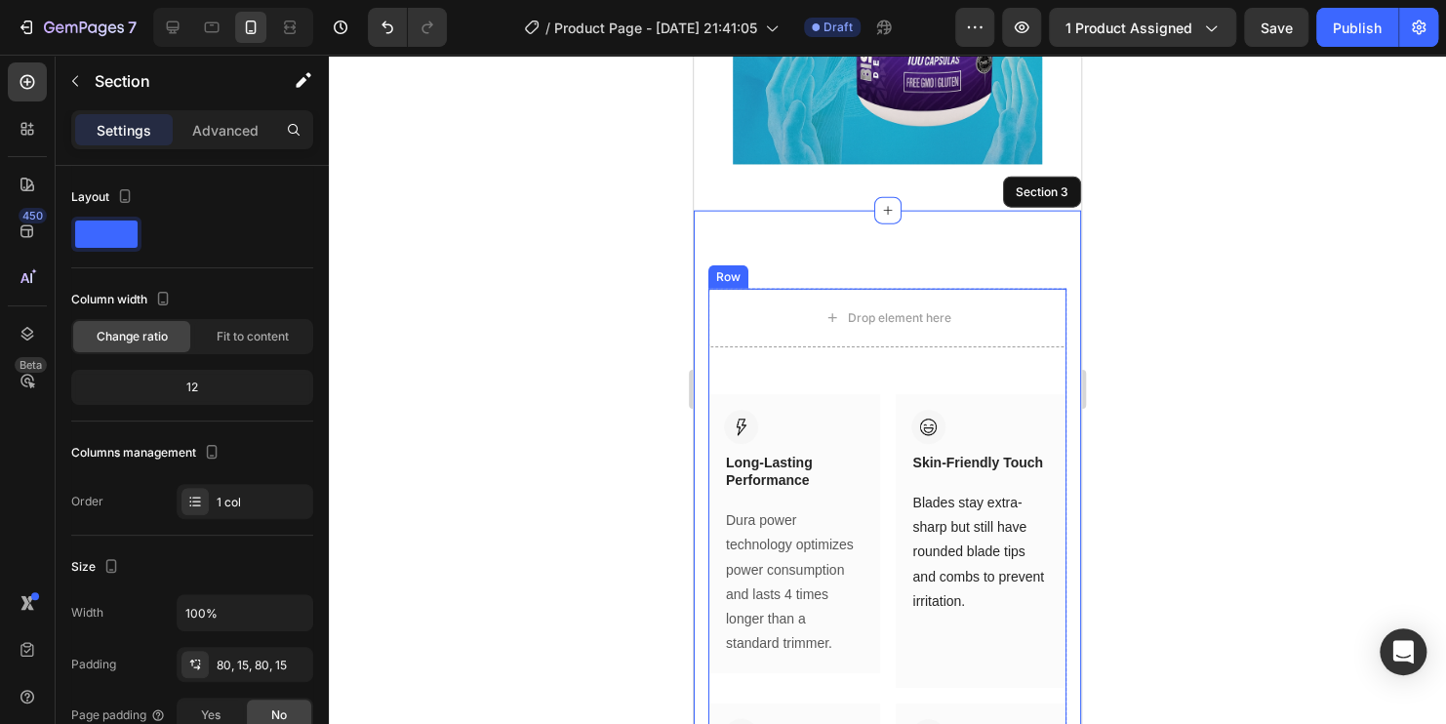
click at [996, 396] on div "Drop element here Row Image Long-Lasting Performance Heading Row Dura power tec…" at bounding box center [887, 660] width 358 height 743
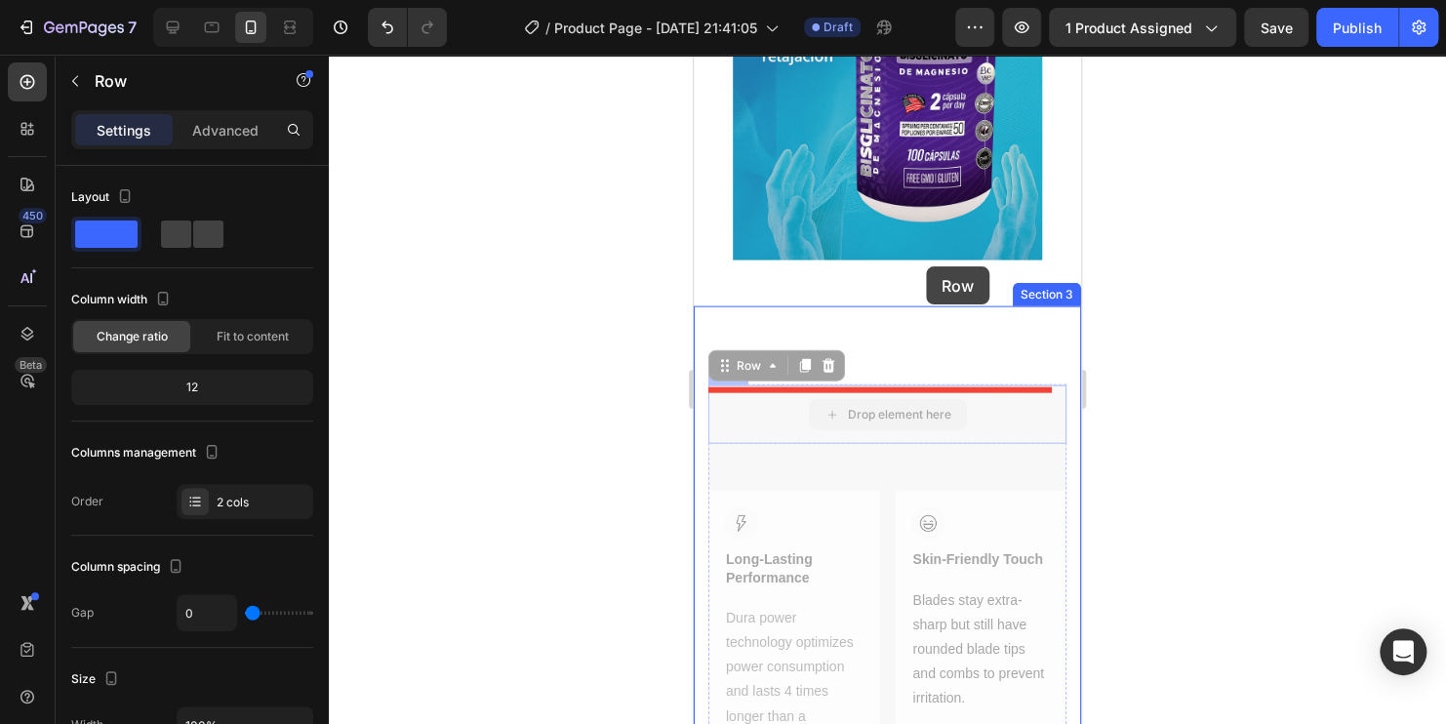
scroll to position [2068, 0]
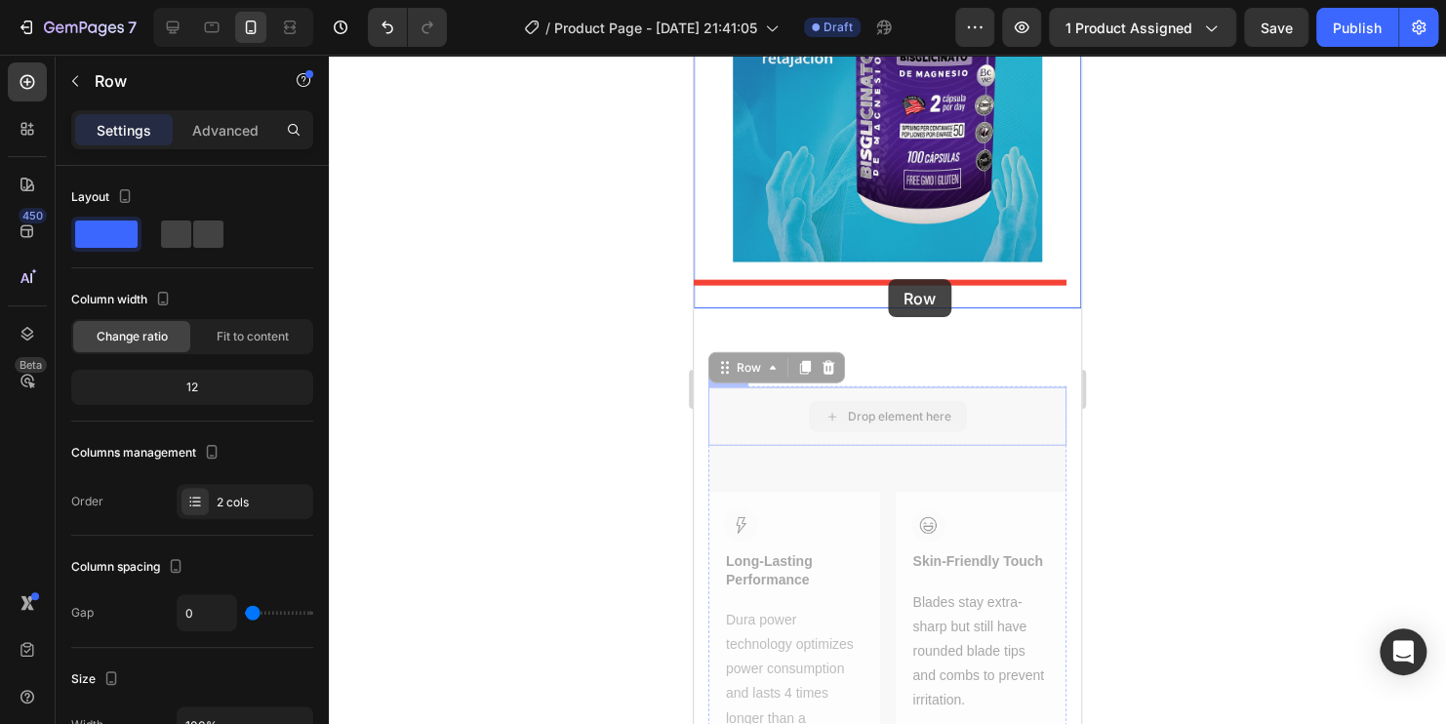
drag, startPoint x: 996, startPoint y: 396, endPoint x: 888, endPoint y: 279, distance: 159.5
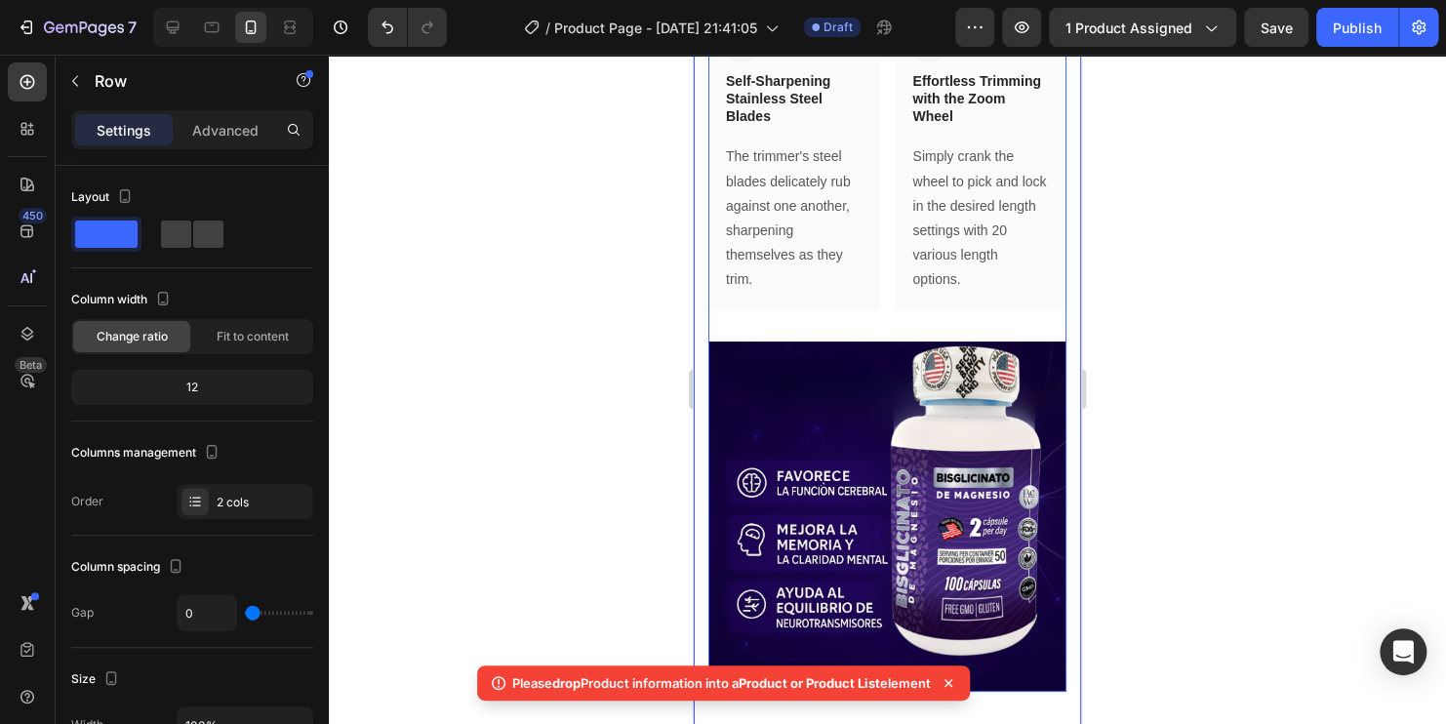
scroll to position [2946, 0]
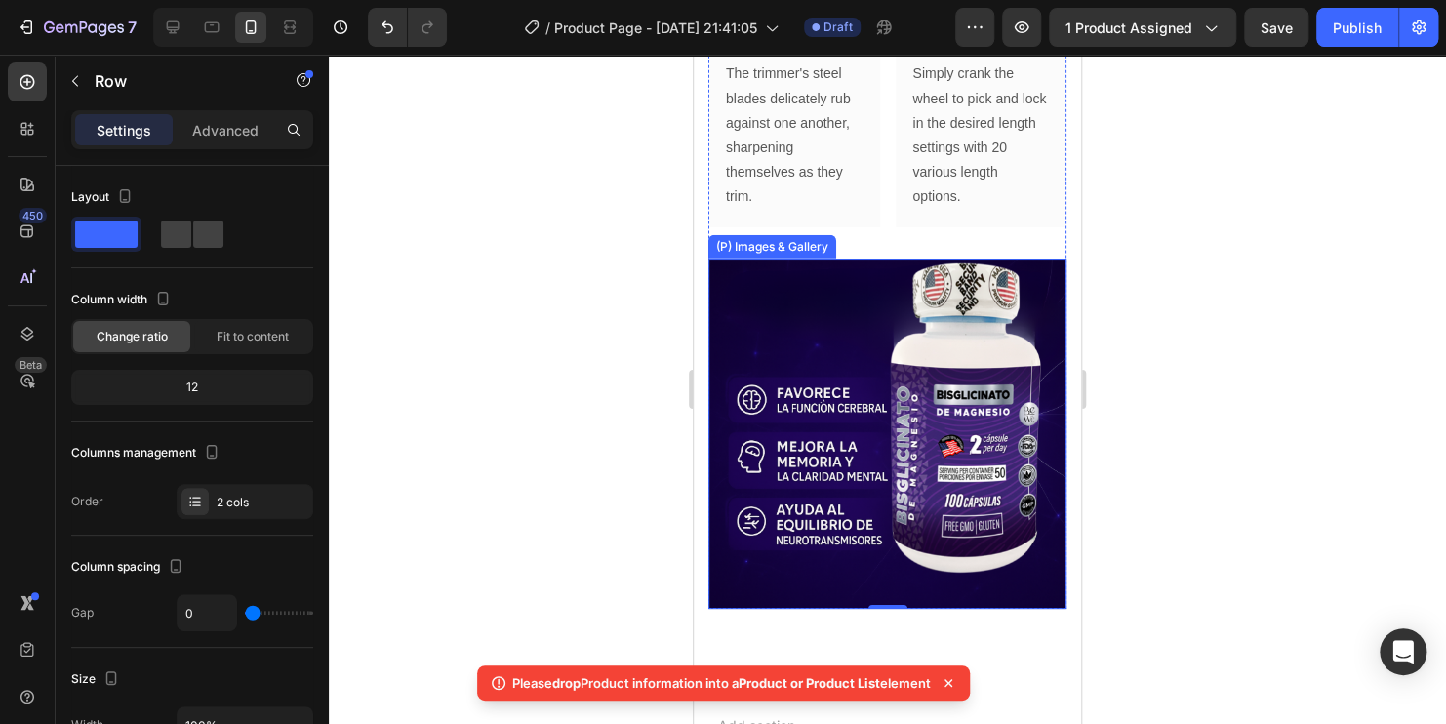
click at [914, 454] on img at bounding box center [887, 434] width 358 height 350
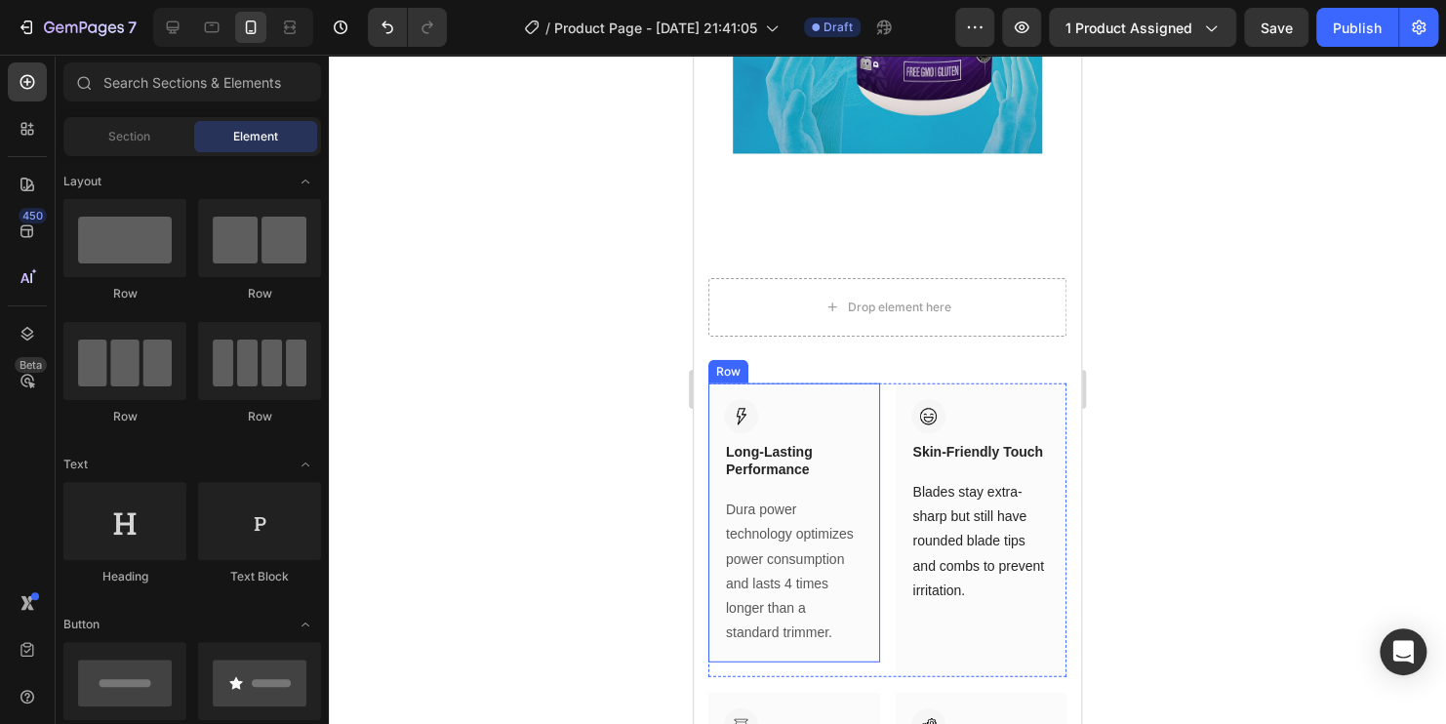
scroll to position [2170, 0]
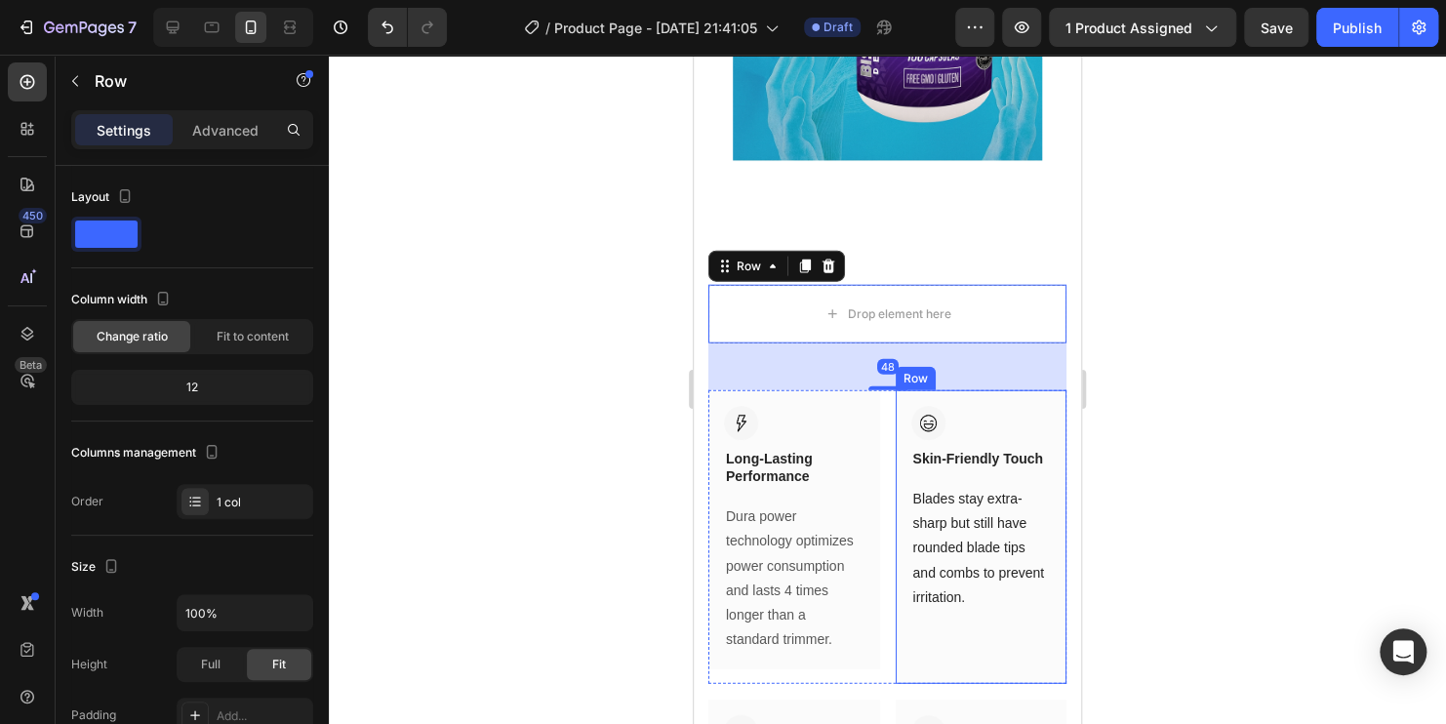
click at [1022, 403] on div "Image Skin-Friendly Touch Heading Row Blades stay extra-sharp but still have ro…" at bounding box center [982, 537] width 172 height 294
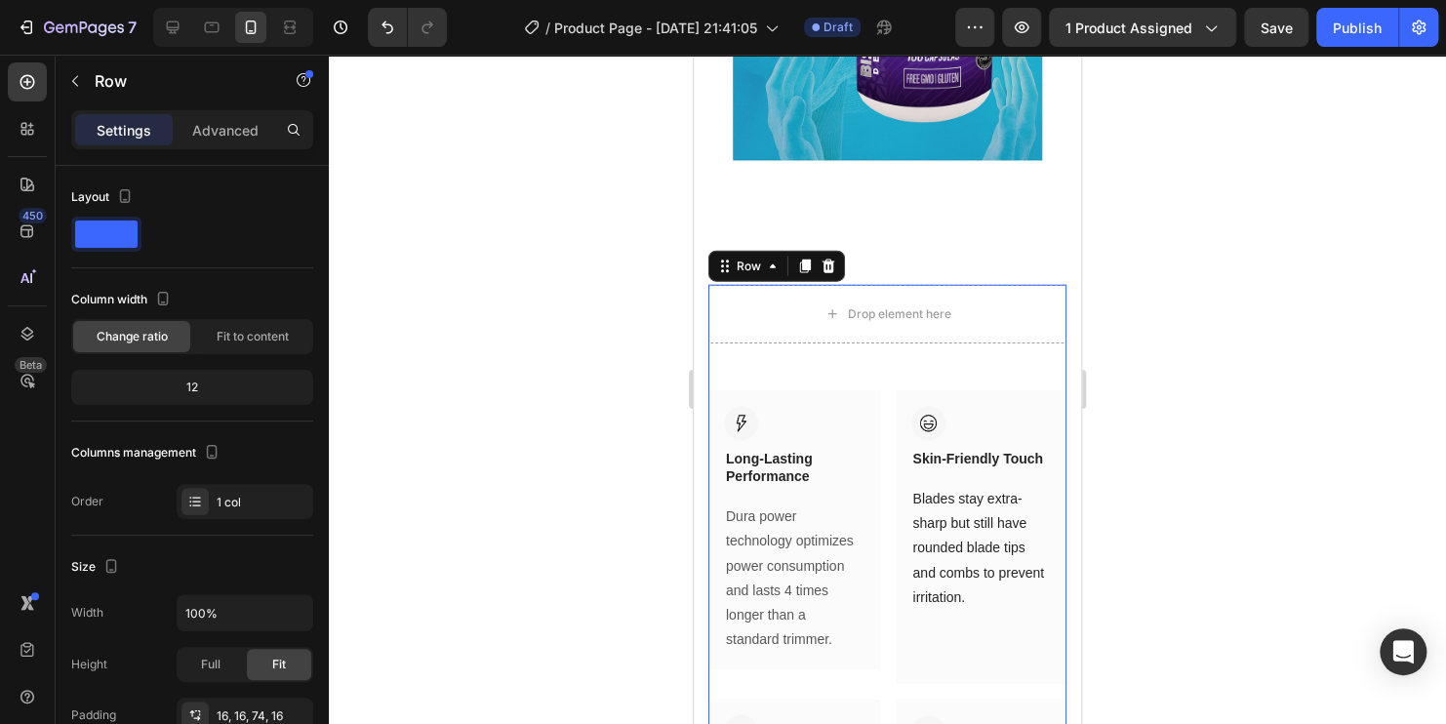
click at [1037, 366] on div "Drop element here Row Image Long-Lasting Performance Heading Row Dura power tec…" at bounding box center [887, 656] width 358 height 743
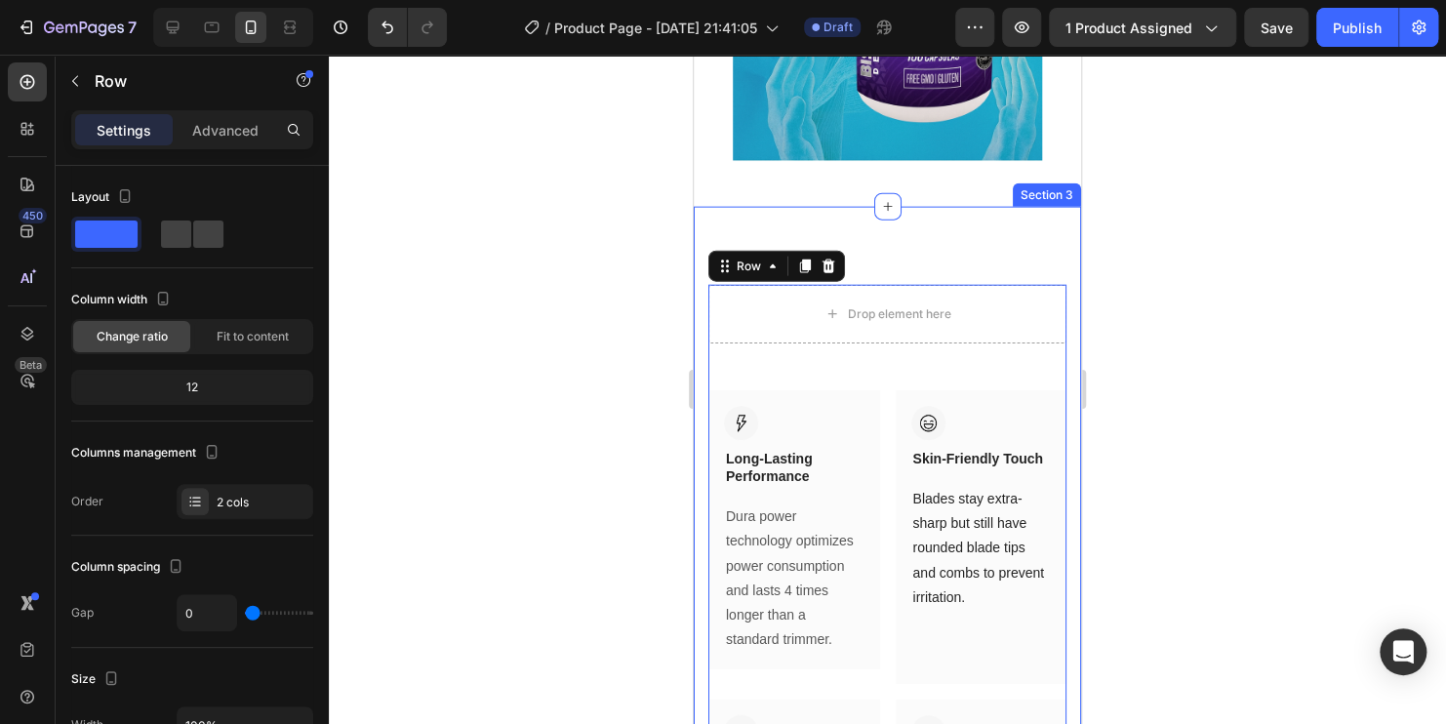
click at [918, 252] on div "Drop element here Row Image Long-Lasting Performance Heading Row Dura power tec…" at bounding box center [887, 686] width 387 height 958
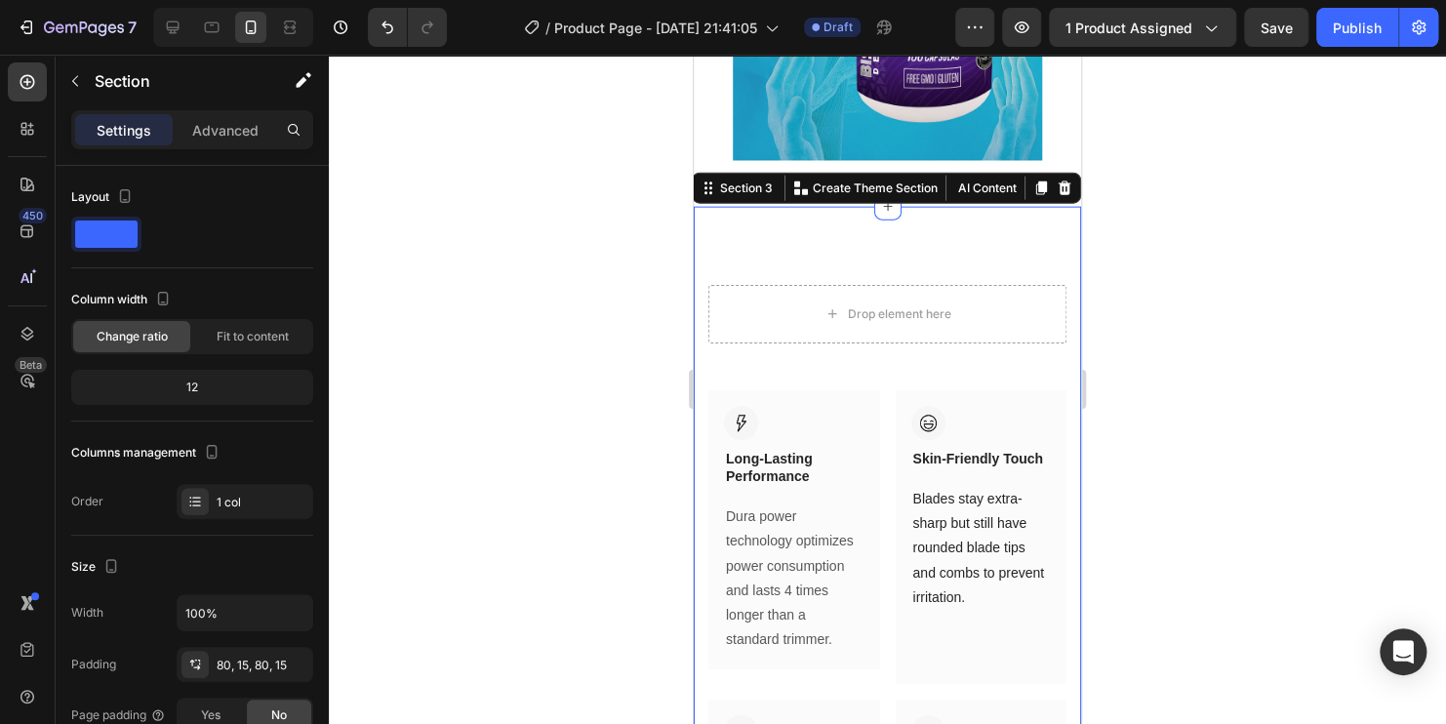
click at [921, 268] on div "Drop element here Row Image Long-Lasting Performance Heading Row Dura power tec…" at bounding box center [887, 686] width 387 height 958
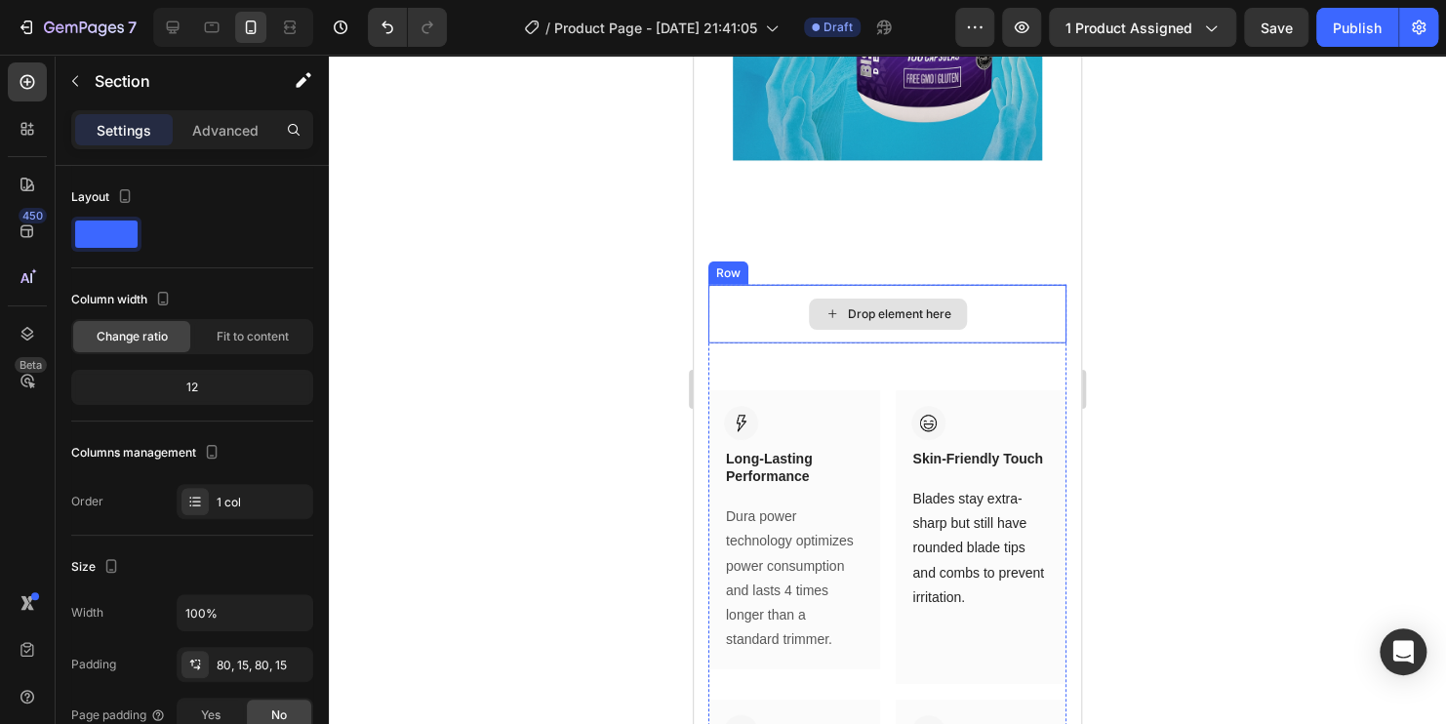
click at [895, 317] on div "Drop element here" at bounding box center [899, 314] width 103 height 16
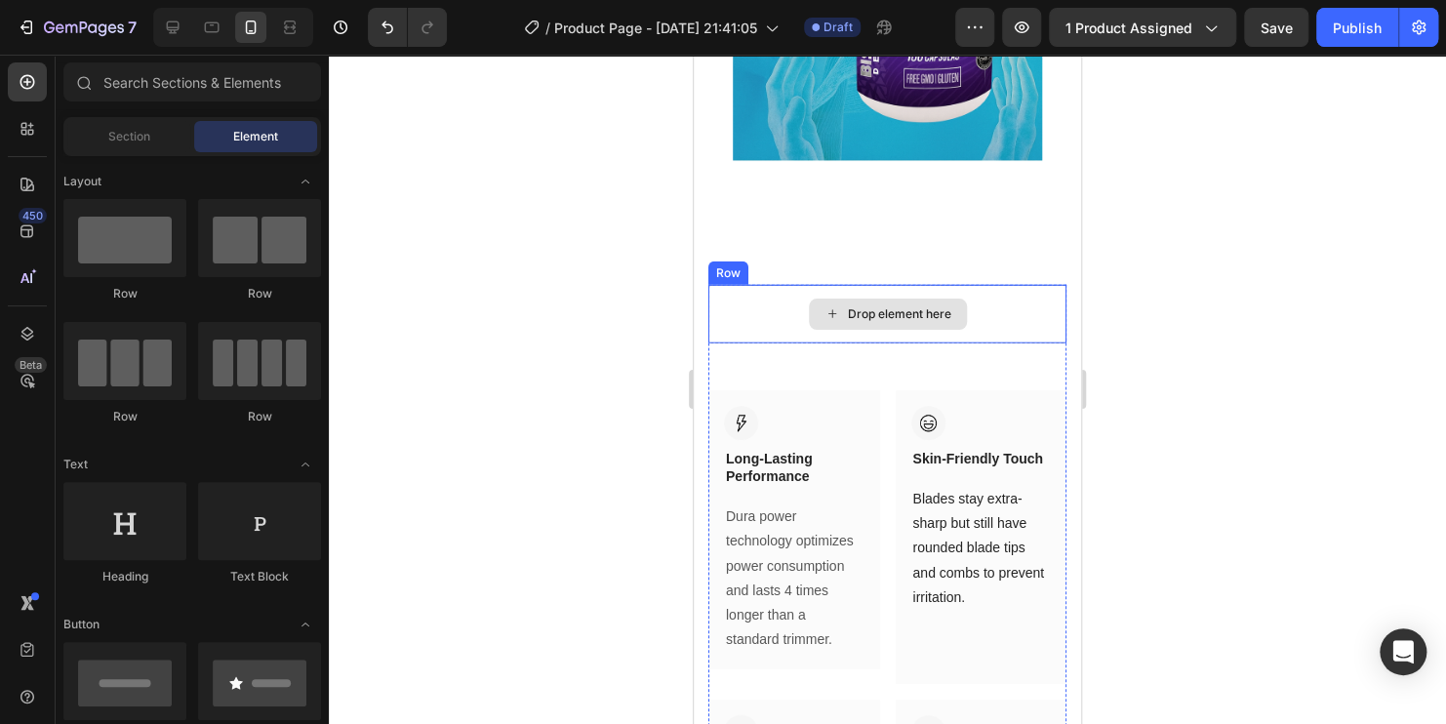
click at [895, 317] on div "Drop element here" at bounding box center [899, 314] width 103 height 16
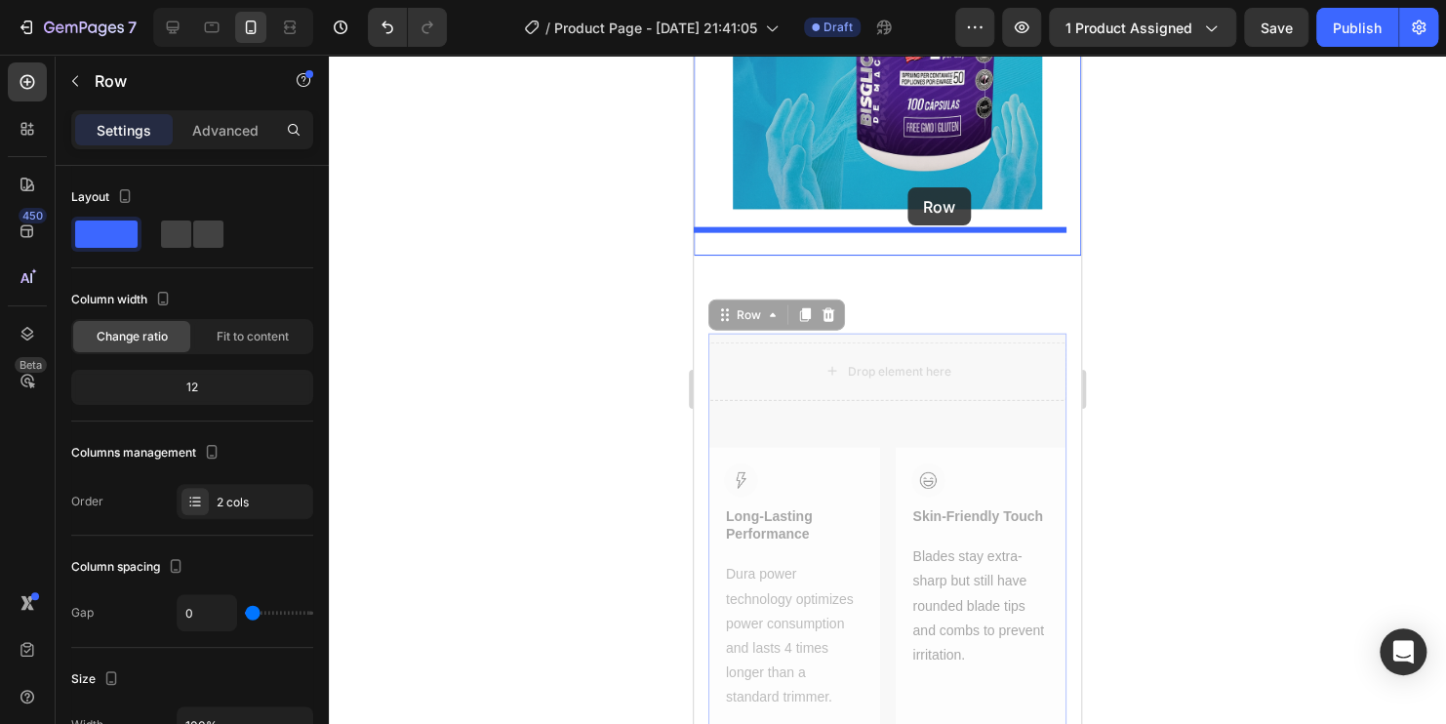
scroll to position [2072, 0]
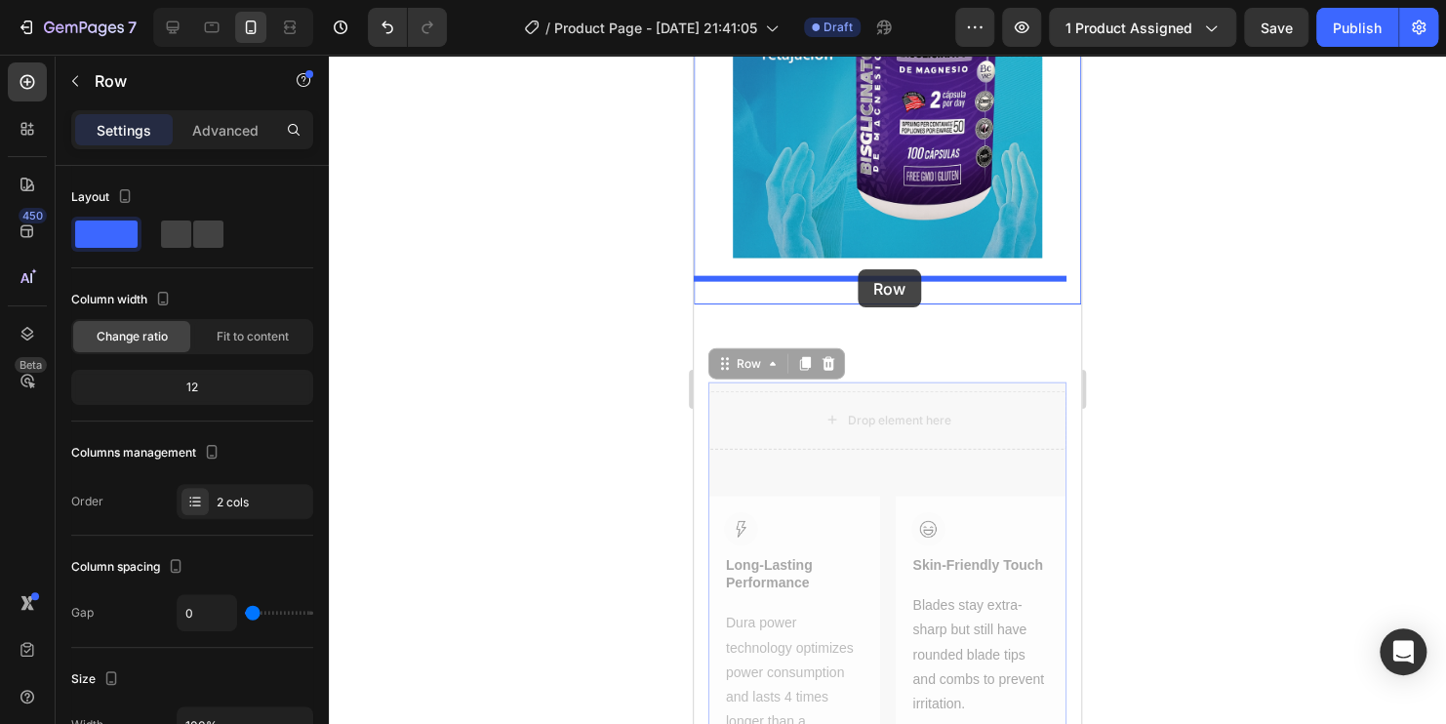
drag, startPoint x: 910, startPoint y: 375, endPoint x: 859, endPoint y: 270, distance: 116.5
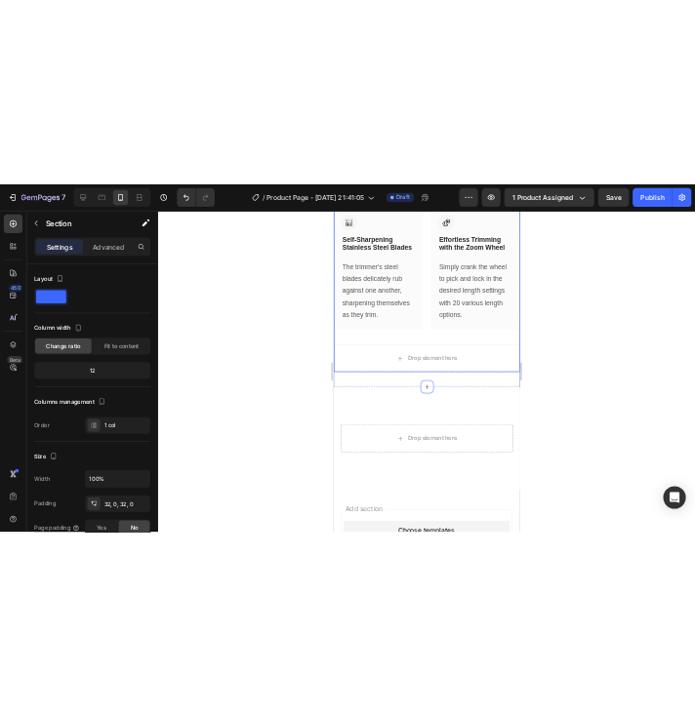
scroll to position [2564, 0]
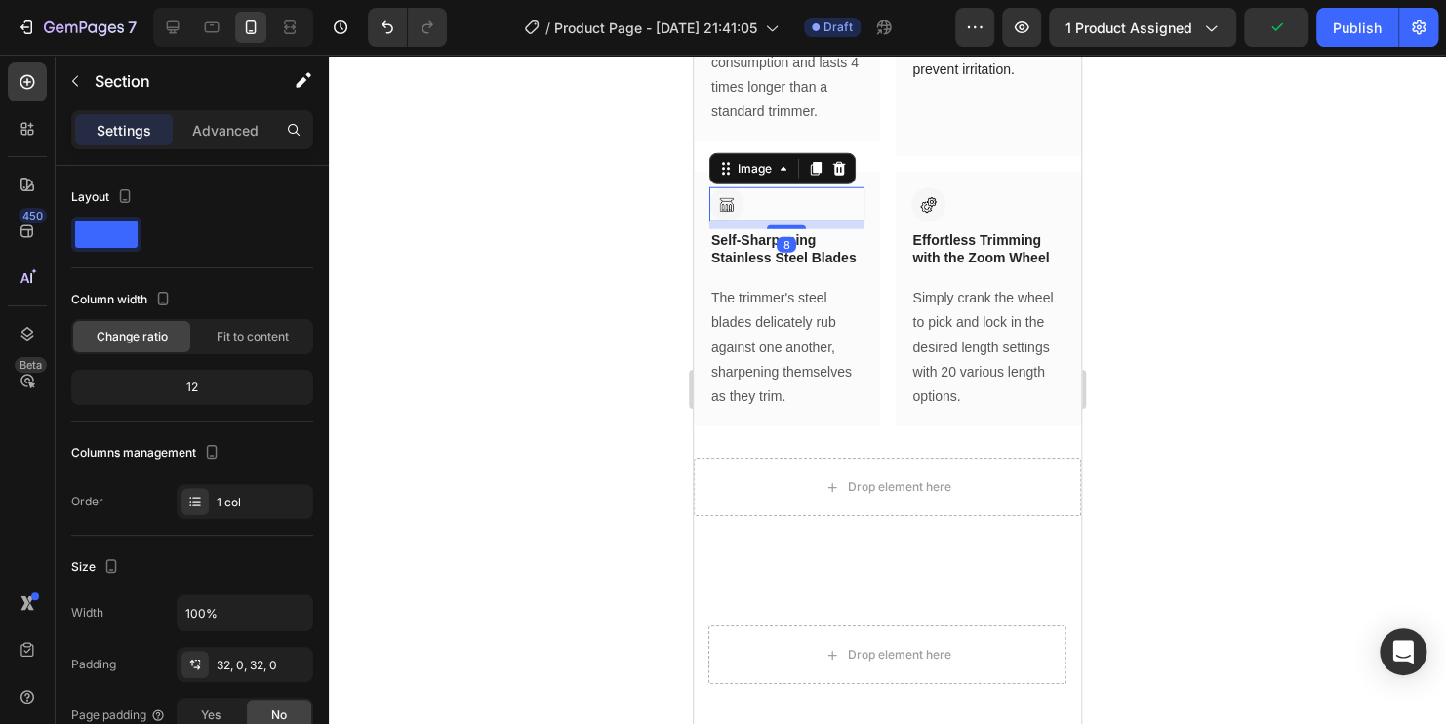
click at [727, 221] on img at bounding box center [726, 204] width 34 height 34
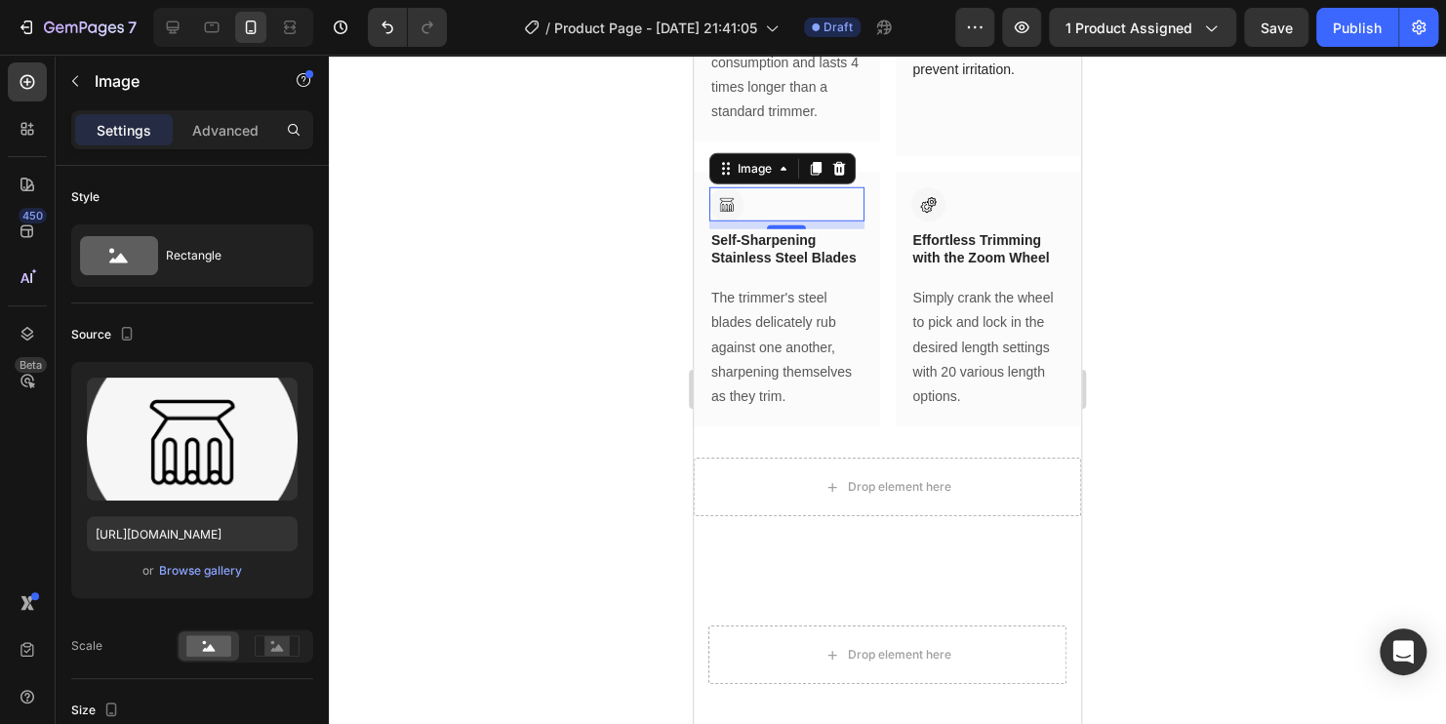
click at [593, 294] on div at bounding box center [887, 389] width 1117 height 669
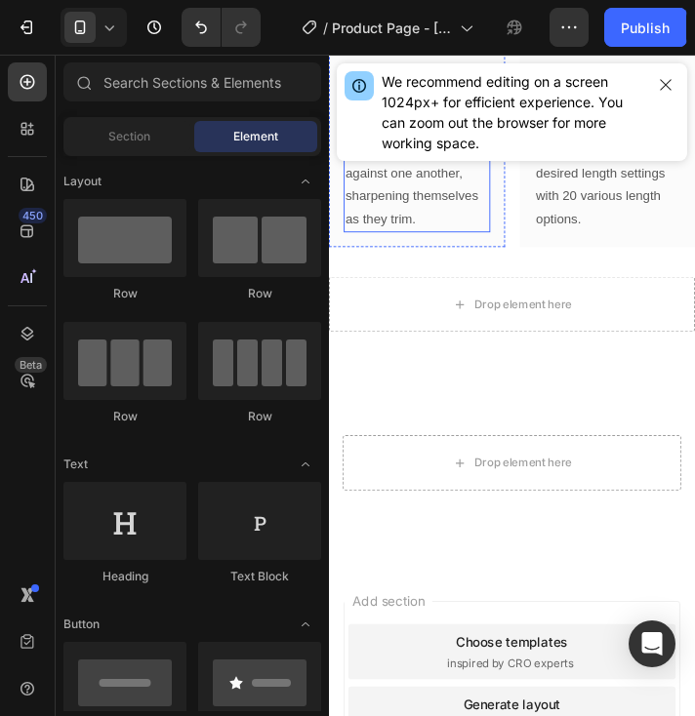
scroll to position [2759, 0]
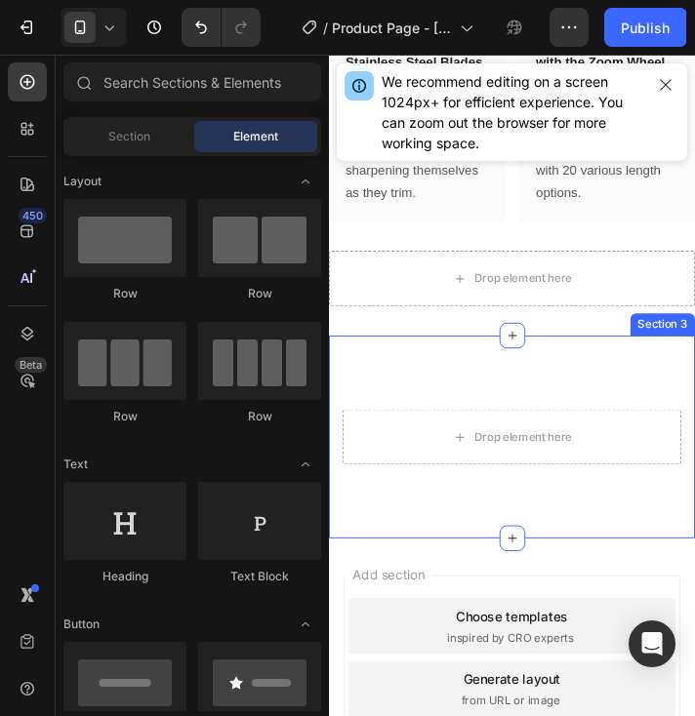
click at [557, 431] on div "Drop element here Product Section 3" at bounding box center [522, 459] width 387 height 215
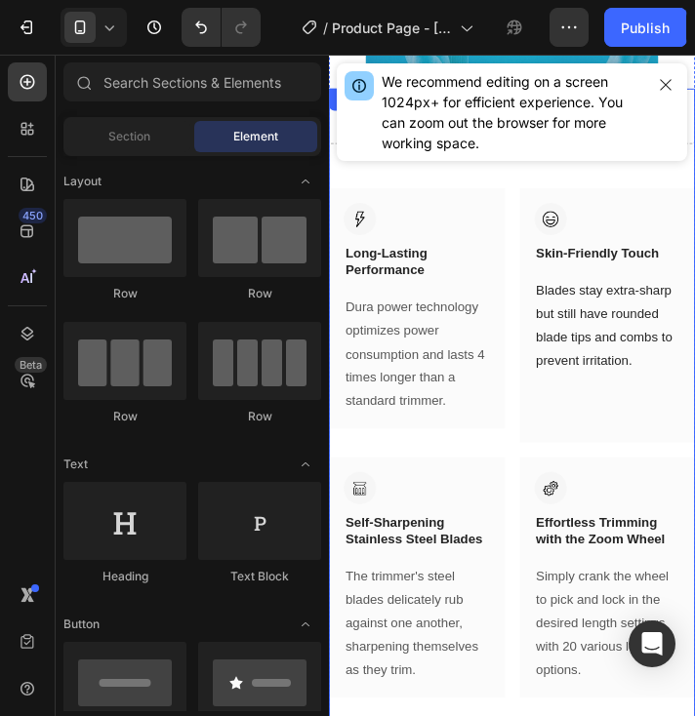
scroll to position [2174, 0]
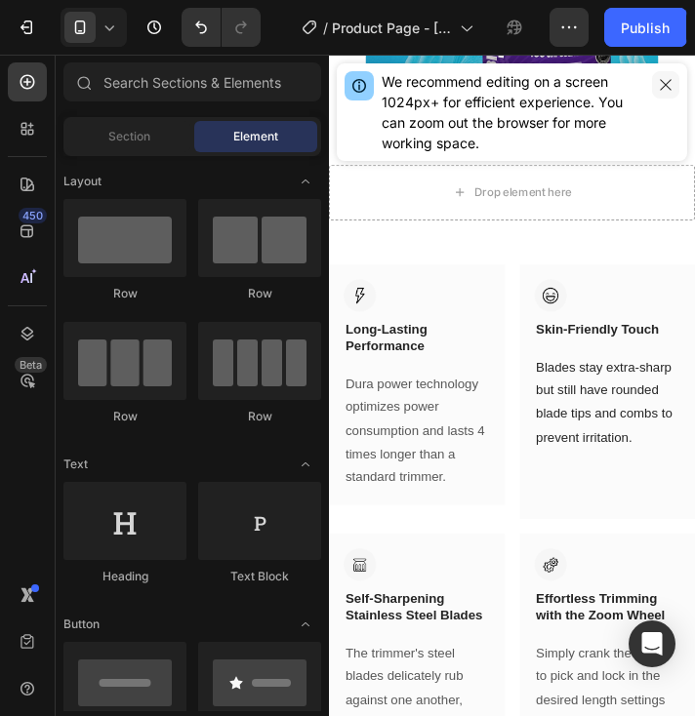
drag, startPoint x: 673, startPoint y: 80, endPoint x: 385, endPoint y: 76, distance: 287.8
click at [673, 80] on button "button" at bounding box center [665, 84] width 27 height 27
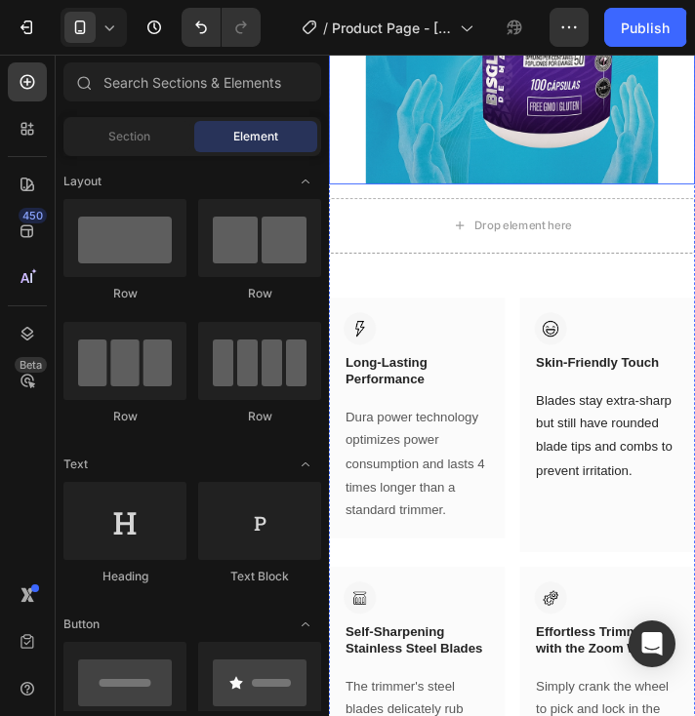
scroll to position [2146, 0]
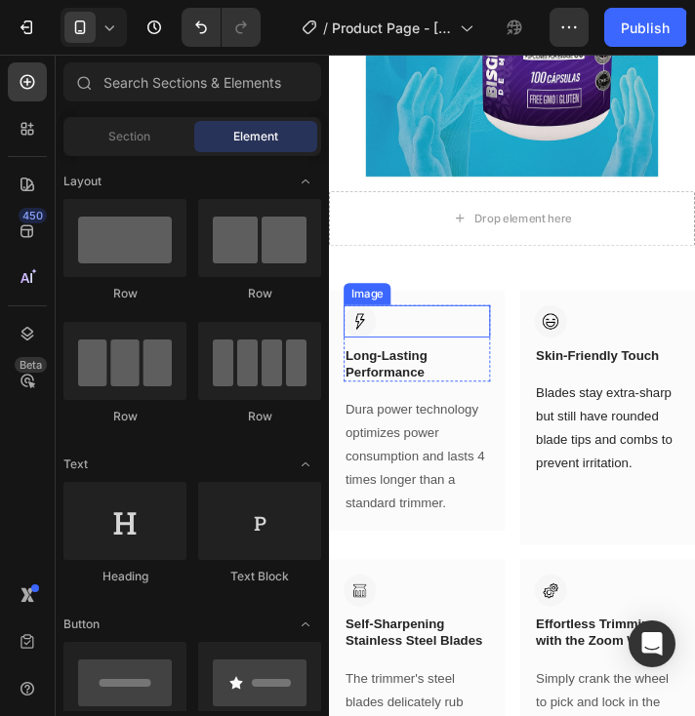
click at [367, 340] on img at bounding box center [361, 337] width 34 height 34
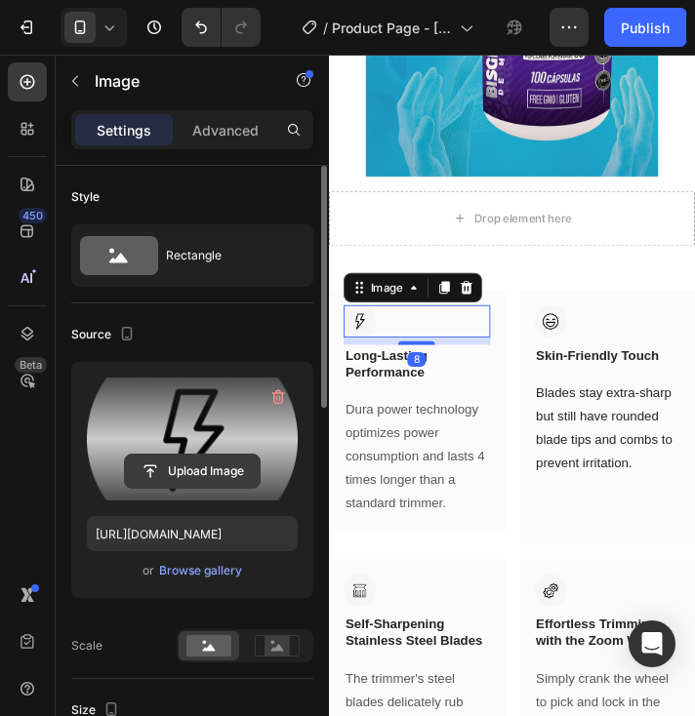
click at [211, 472] on input "file" at bounding box center [192, 471] width 135 height 33
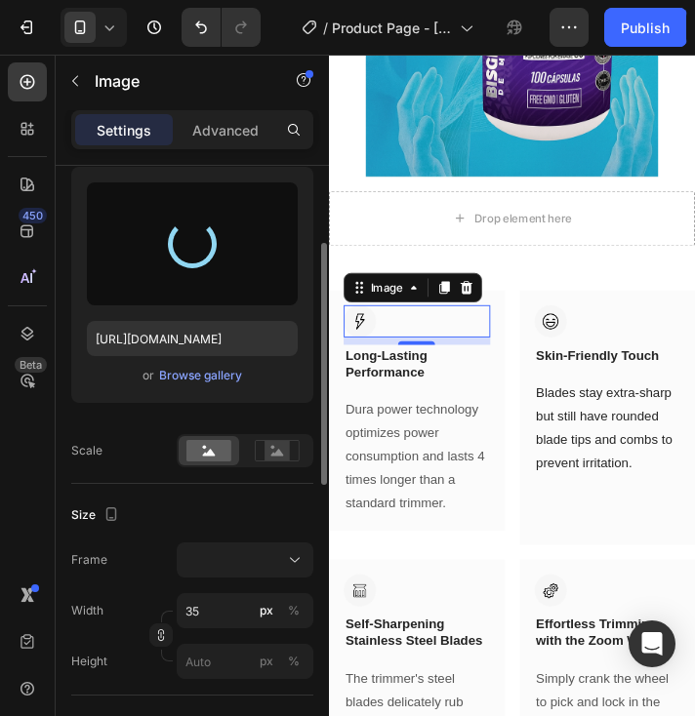
scroll to position [293, 0]
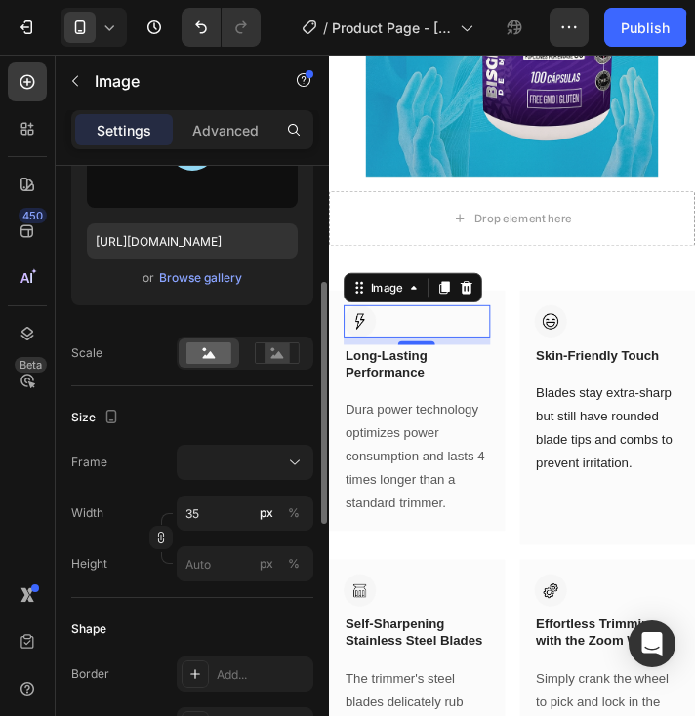
type input "[URL][DOMAIN_NAME]"
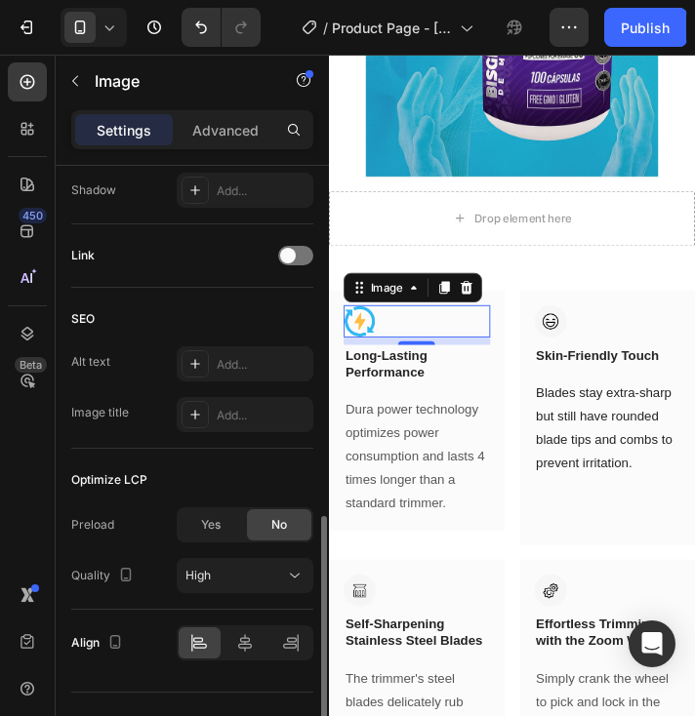
scroll to position [913, 0]
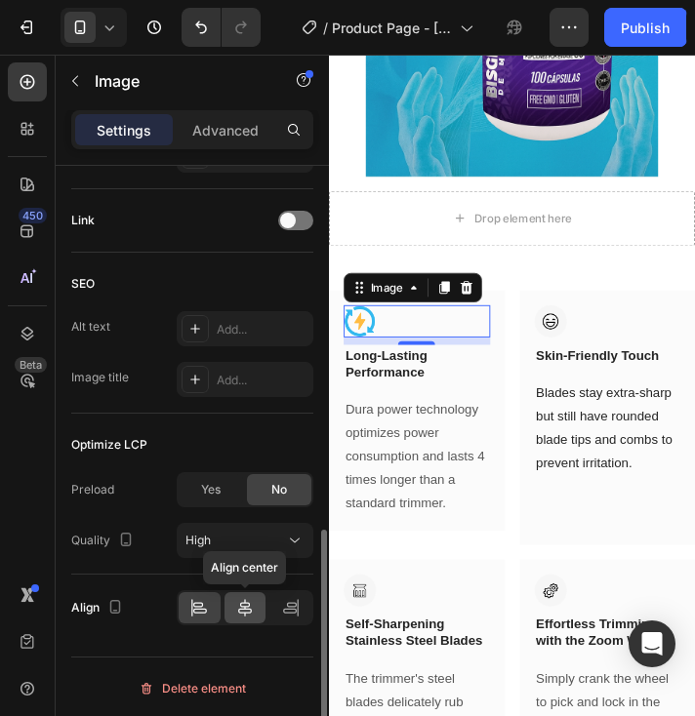
click at [246, 613] on icon at bounding box center [245, 608] width 20 height 20
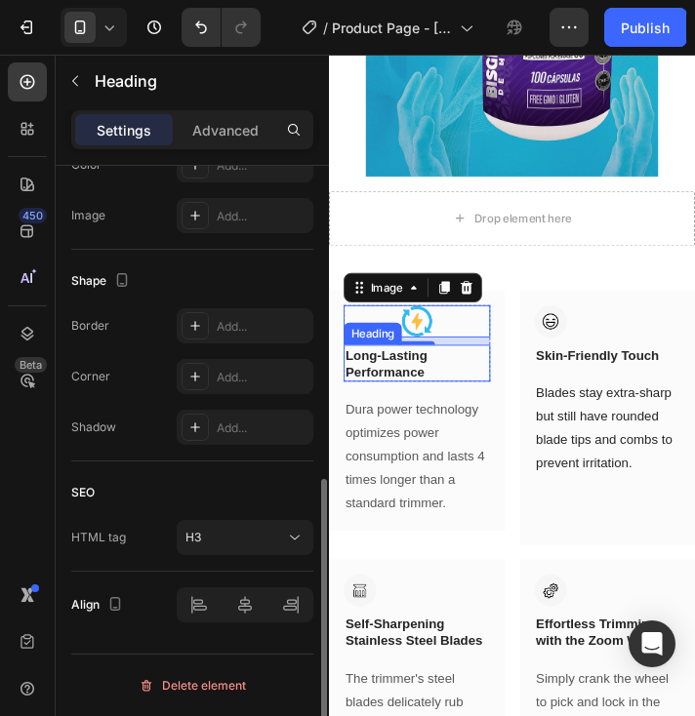
click at [405, 387] on p "Long-Lasting Performance" at bounding box center [421, 381] width 151 height 35
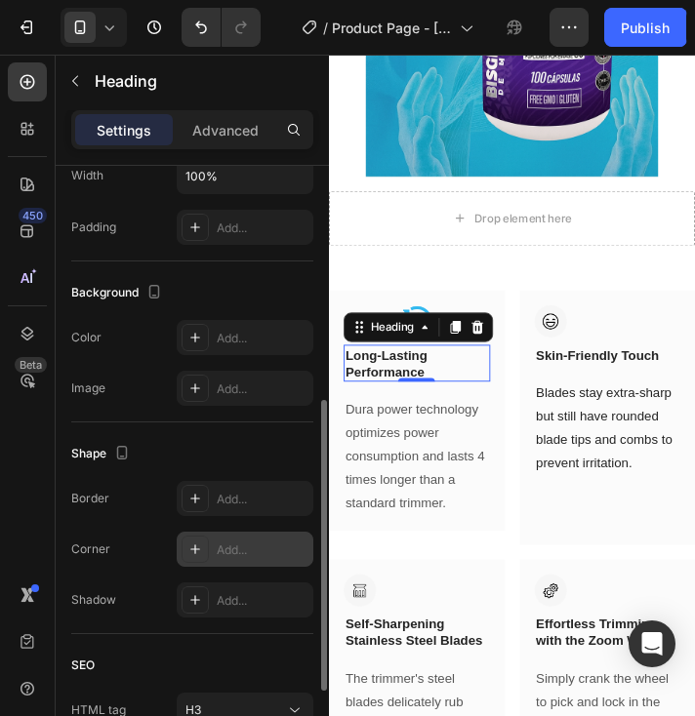
scroll to position [658, 0]
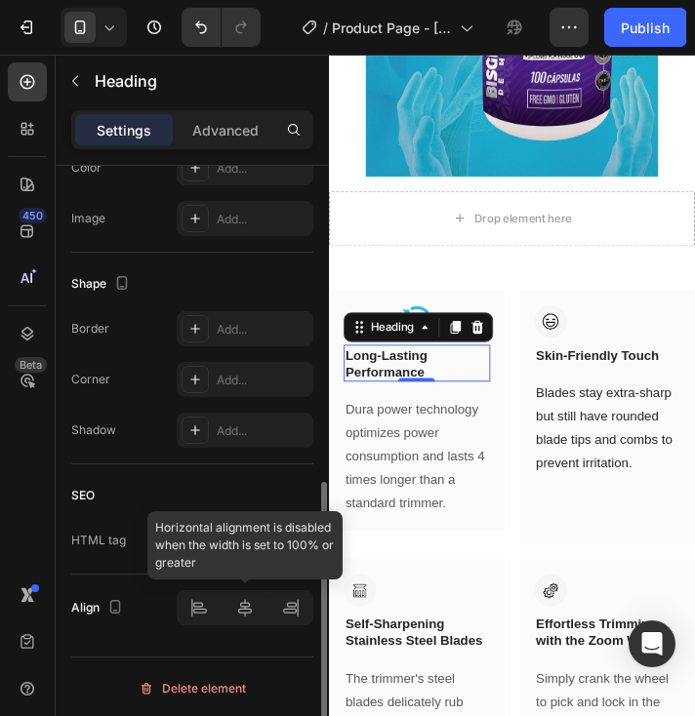
click at [246, 615] on div at bounding box center [245, 607] width 137 height 35
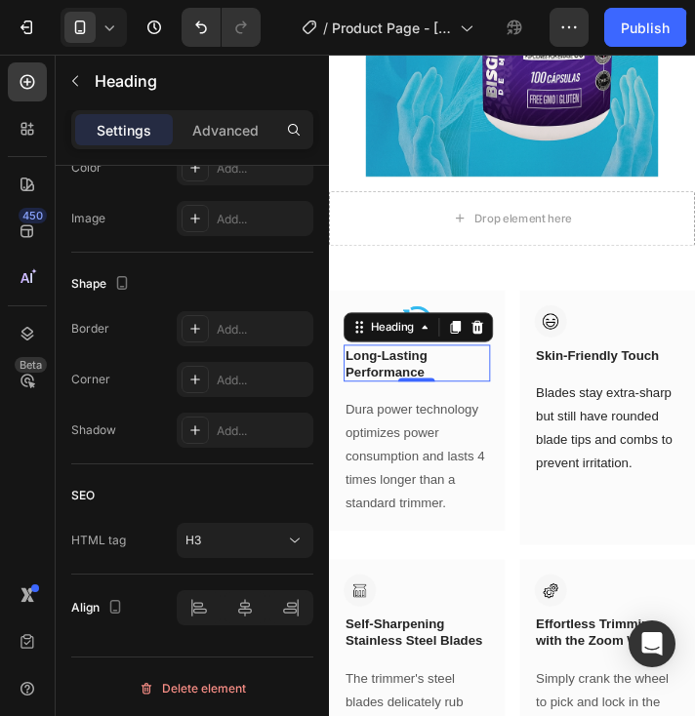
click at [451, 394] on p "Long-Lasting Performance" at bounding box center [421, 381] width 151 height 35
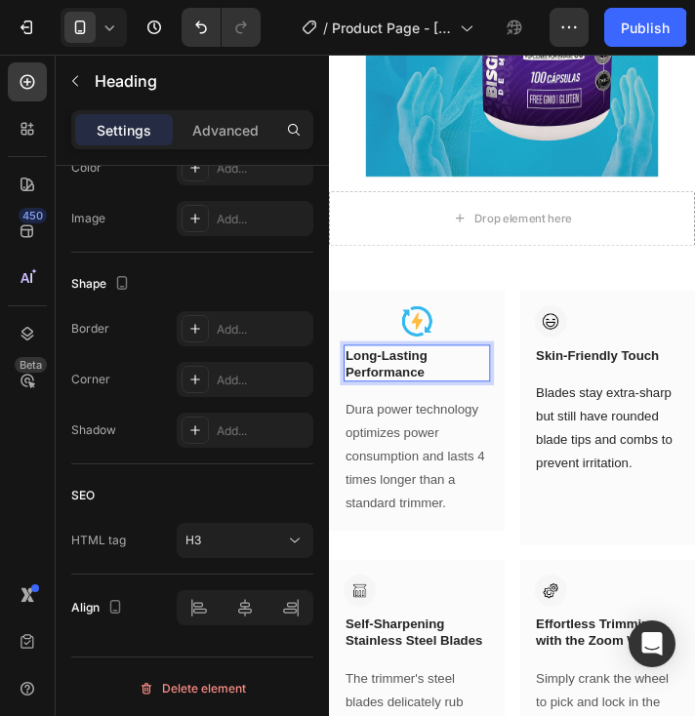
click at [451, 394] on p "Long-Lasting Performance" at bounding box center [421, 381] width 151 height 35
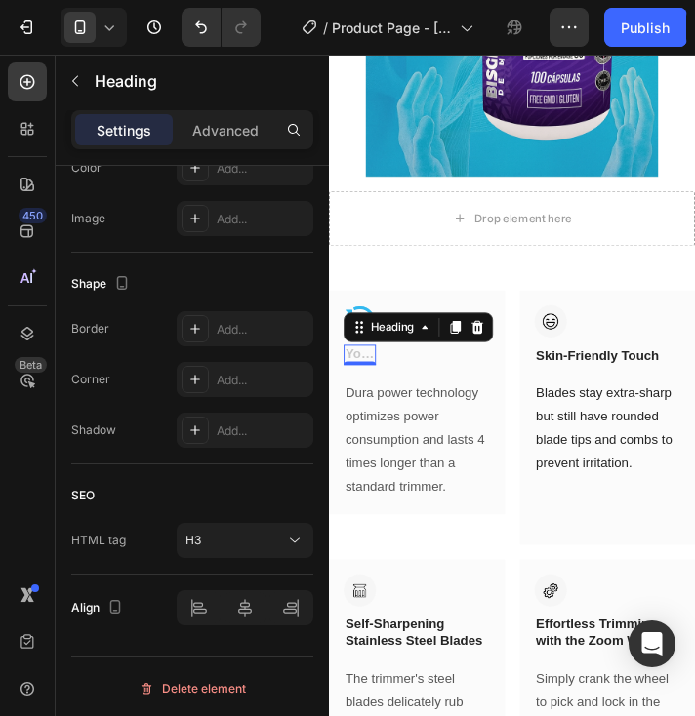
click at [363, 377] on h3 "Rich Text Editor. Editing area: main" at bounding box center [361, 372] width 34 height 21
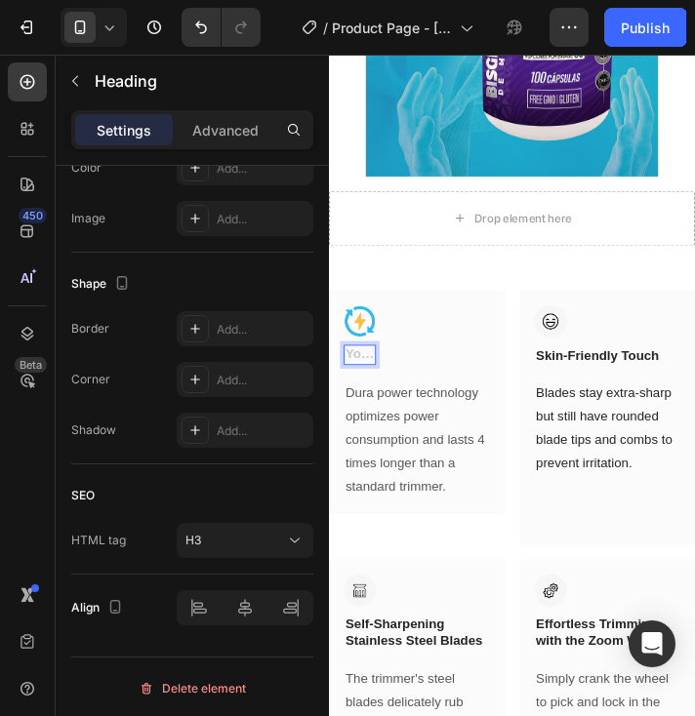
click at [363, 377] on h3 "Rich Text Editor. Editing area: main" at bounding box center [361, 372] width 34 height 21
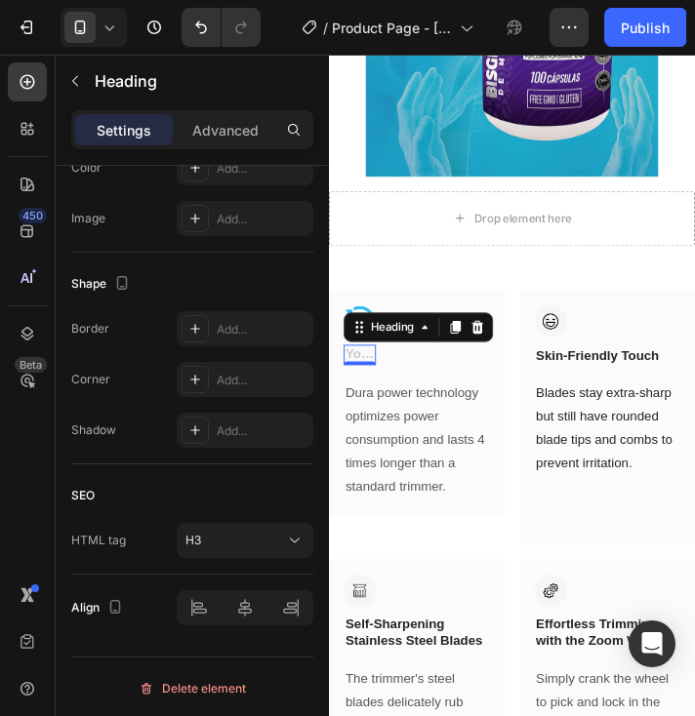
click at [359, 379] on h3 "Rich Text Editor. Editing area: main" at bounding box center [361, 372] width 34 height 21
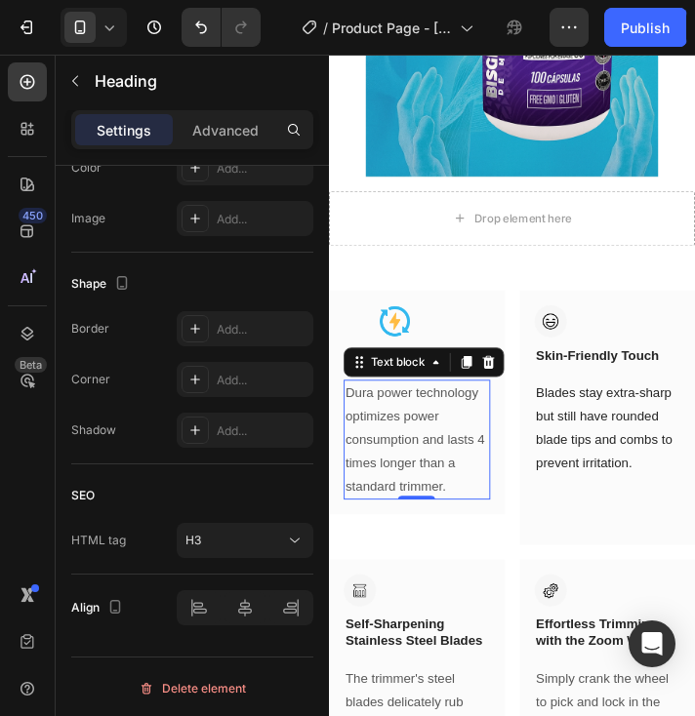
click at [443, 427] on p "Dura power technology optimizes power consumption and lasts 4 times longer than…" at bounding box center [421, 462] width 151 height 123
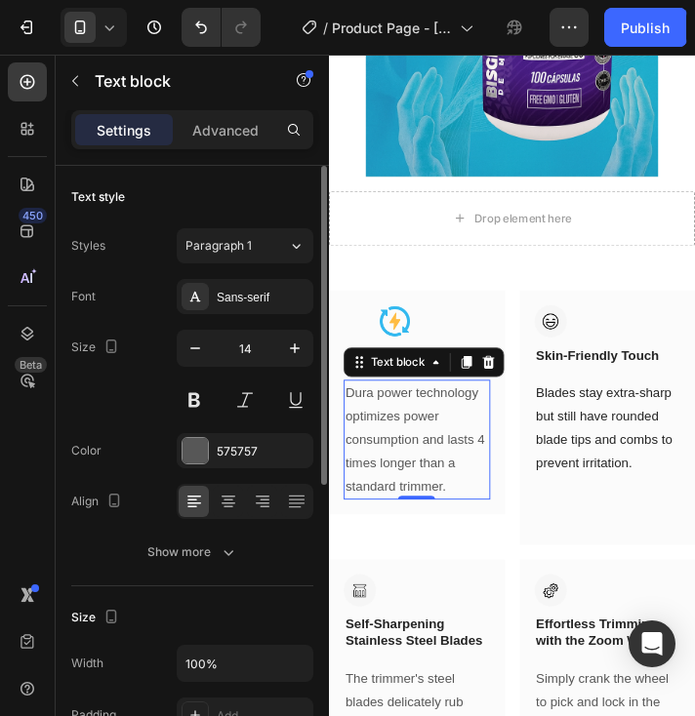
click at [454, 467] on p "Dura power technology optimizes power consumption and lasts 4 times longer than…" at bounding box center [421, 462] width 151 height 123
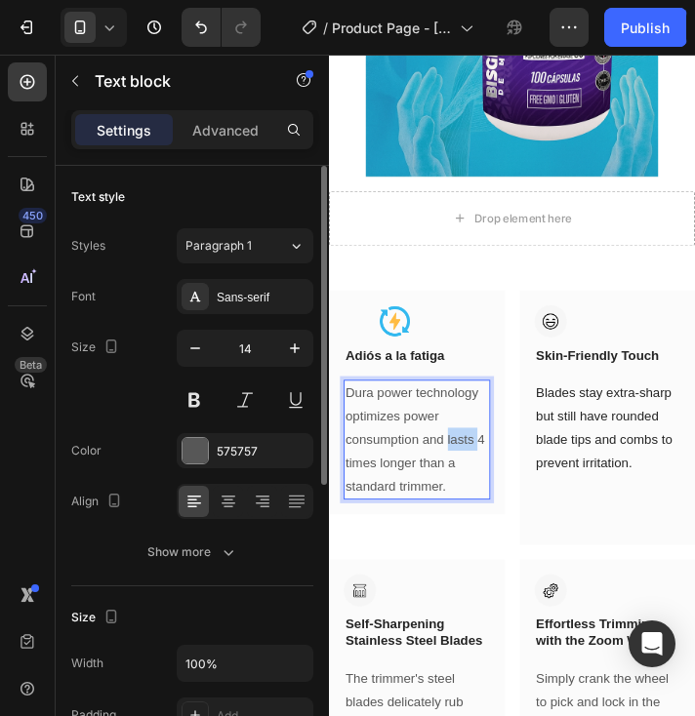
click at [454, 467] on p "Dura power technology optimizes power consumption and lasts 4 times longer than…" at bounding box center [421, 462] width 151 height 123
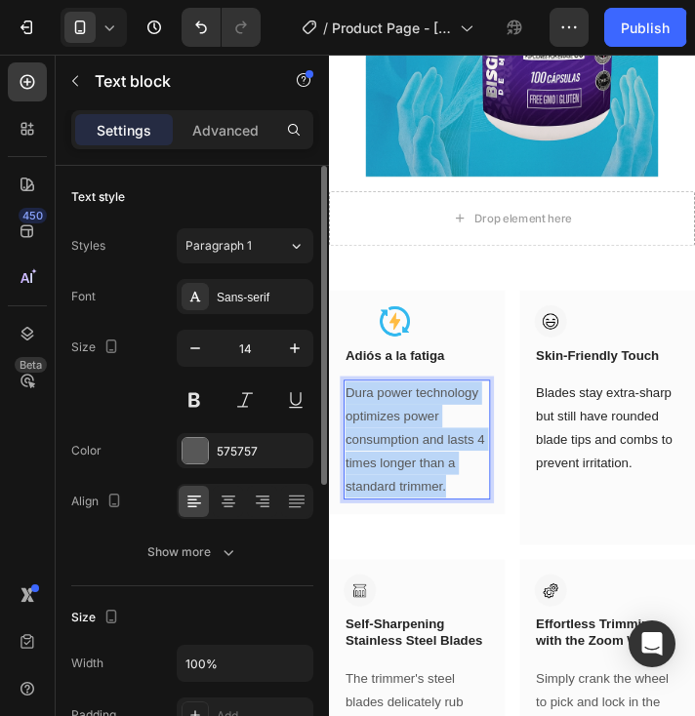
click at [454, 467] on p "Dura power technology optimizes power consumption and lasts 4 times longer than…" at bounding box center [421, 462] width 151 height 123
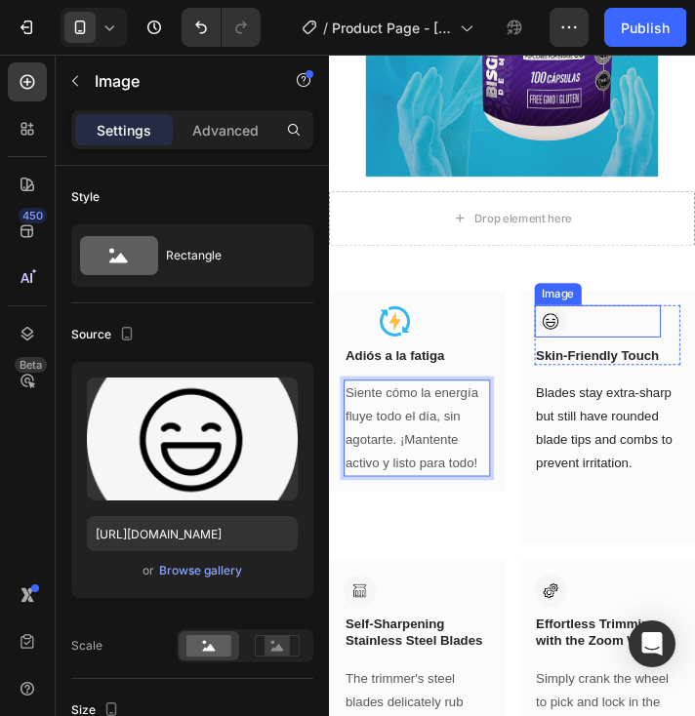
click at [558, 343] on img at bounding box center [563, 337] width 34 height 34
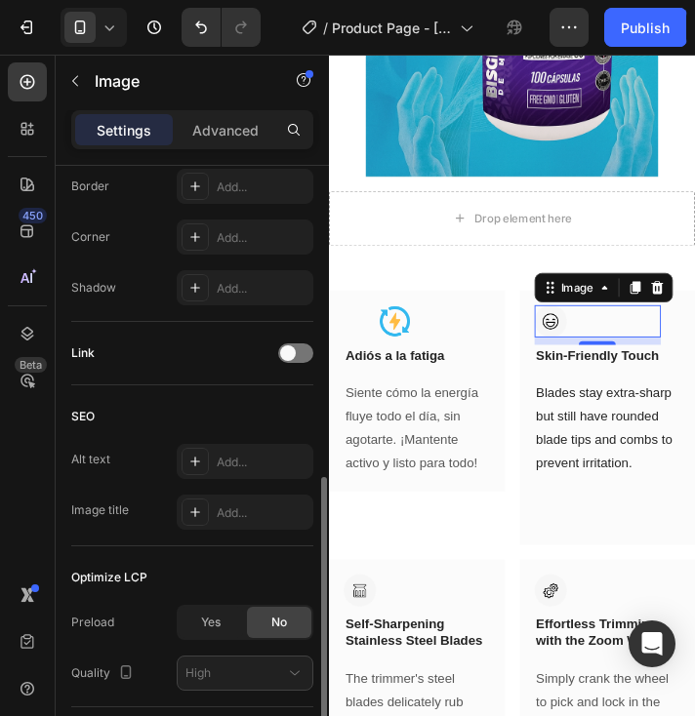
scroll to position [913, 0]
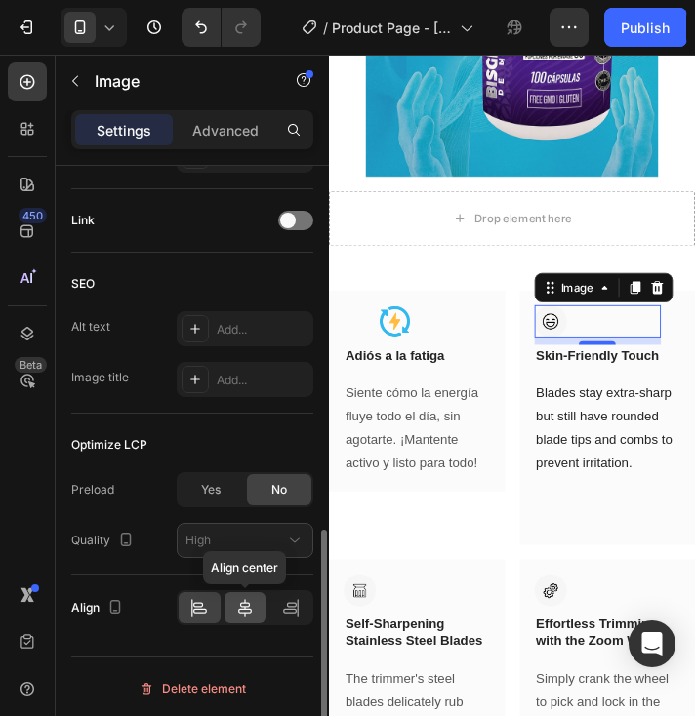
click at [246, 600] on icon at bounding box center [245, 608] width 14 height 18
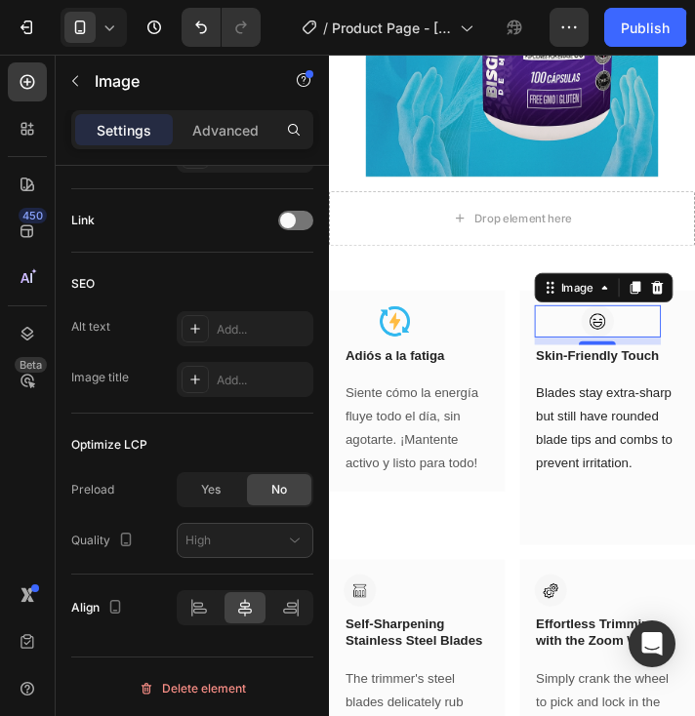
click at [609, 380] on div "8" at bounding box center [613, 378] width 20 height 16
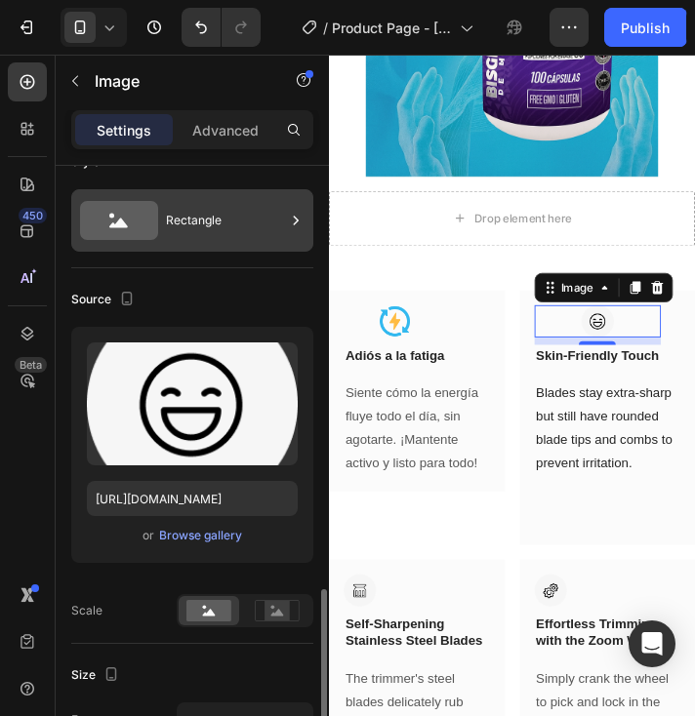
scroll to position [0, 0]
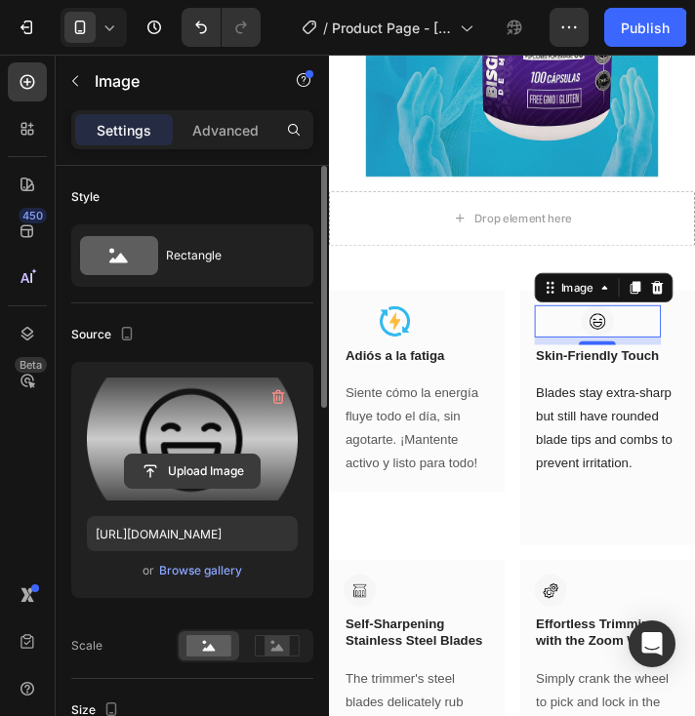
click at [217, 461] on input "file" at bounding box center [192, 471] width 135 height 33
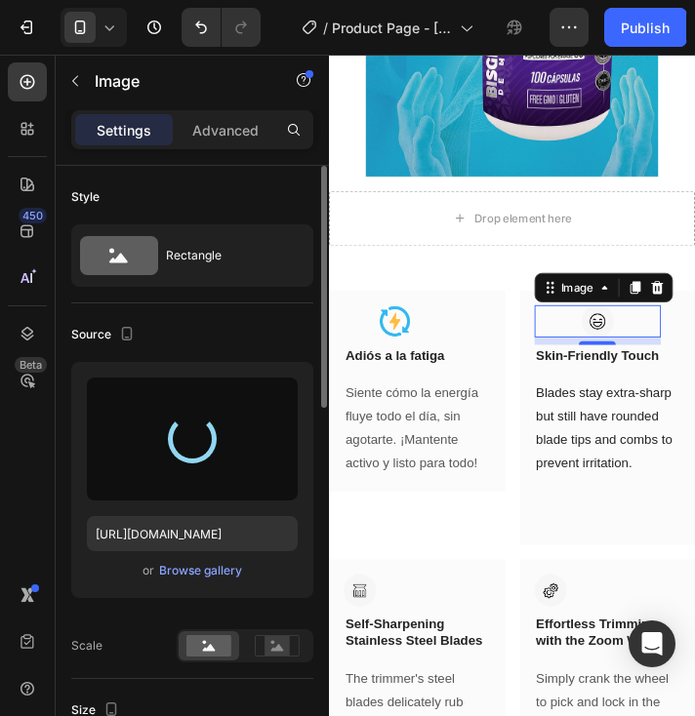
type input "[URL][DOMAIN_NAME]"
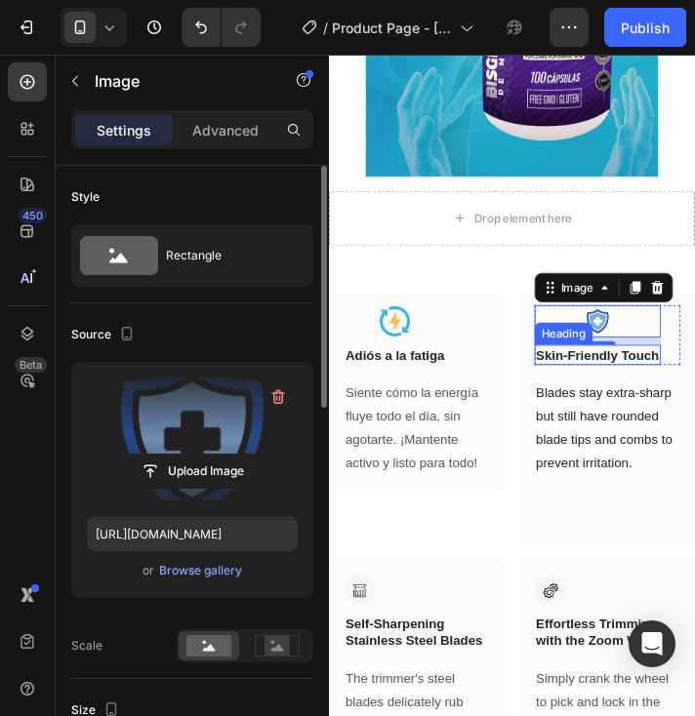
click at [664, 380] on p "Skin-Friendly Touch" at bounding box center [613, 373] width 131 height 18
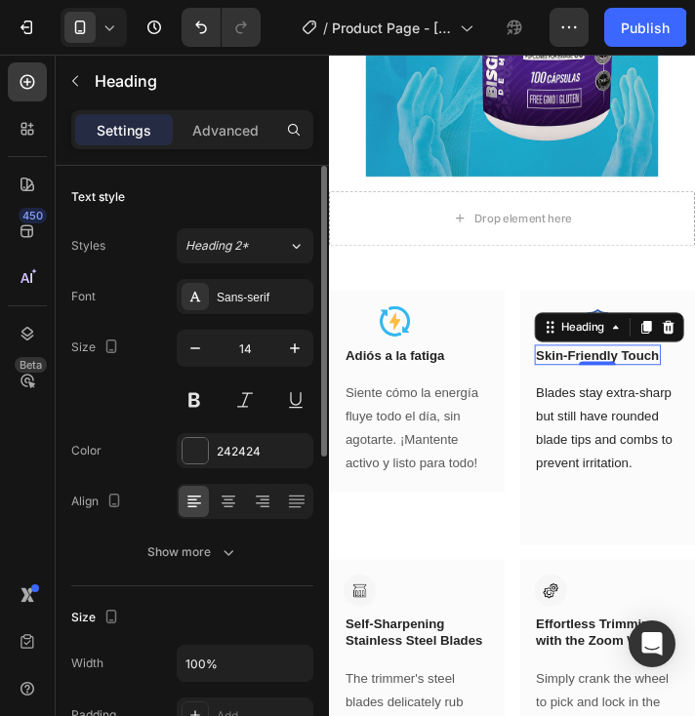
click at [641, 379] on p "Skin-Friendly Touch" at bounding box center [613, 373] width 131 height 18
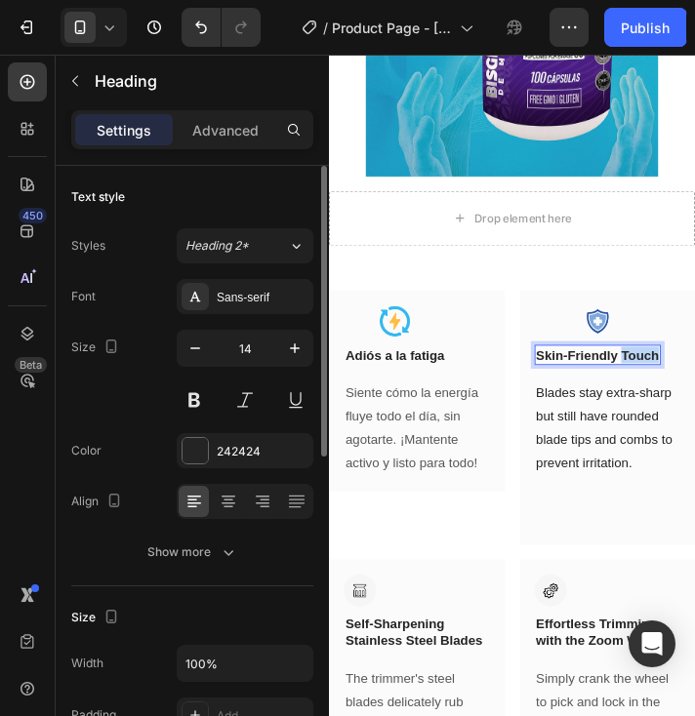
click at [641, 379] on p "Skin-Friendly Touch" at bounding box center [613, 373] width 131 height 18
click at [647, 375] on p "Skin-Friendly Touch" at bounding box center [613, 373] width 131 height 18
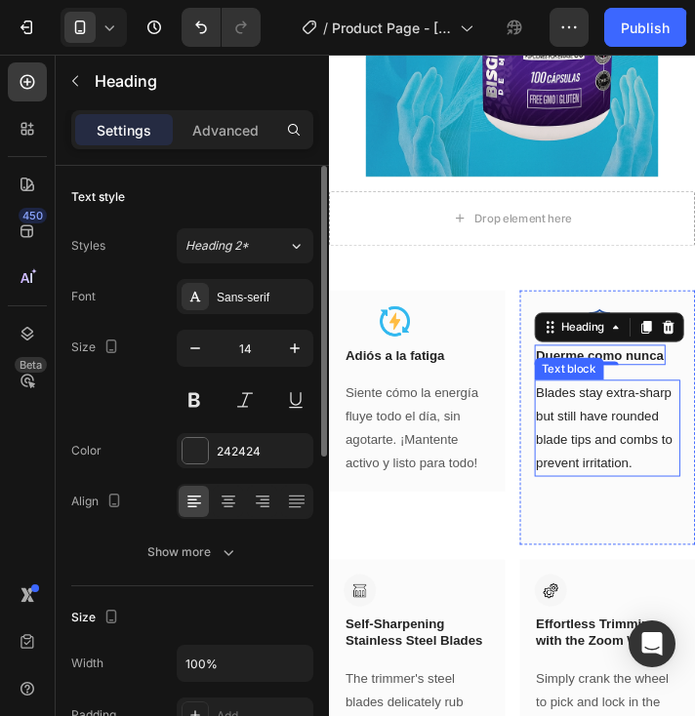
click at [619, 472] on p "Blades stay extra-sharp but still have rounded blade tips and combs to prevent …" at bounding box center [623, 450] width 151 height 99
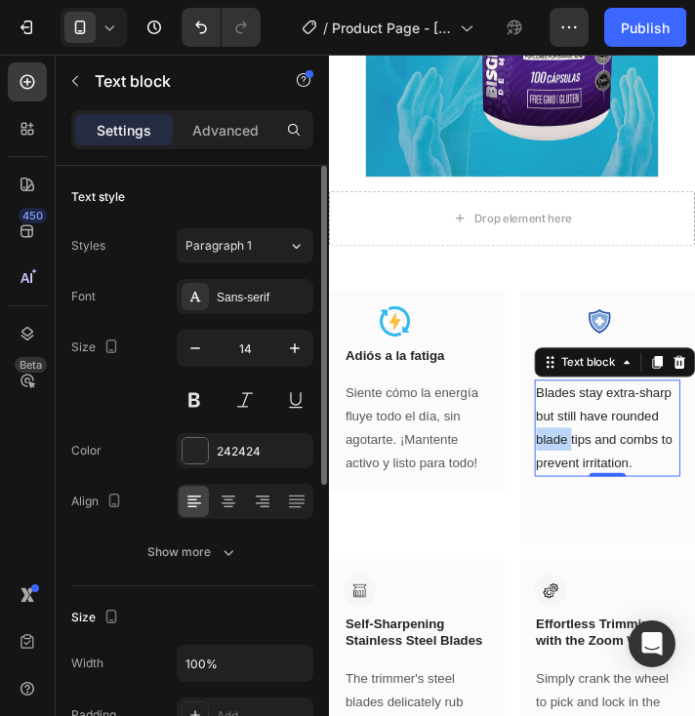
click at [619, 470] on p "Blades stay extra-sharp but still have rounded blade tips and combs to prevent …" at bounding box center [623, 450] width 151 height 99
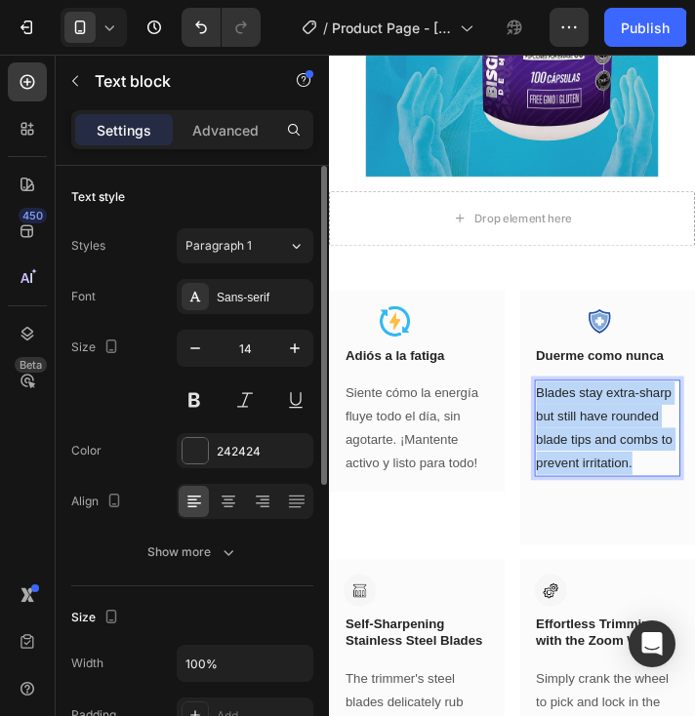
click at [619, 470] on p "Blades stay extra-sharp but still have rounded blade tips and combs to prevent …" at bounding box center [623, 450] width 151 height 99
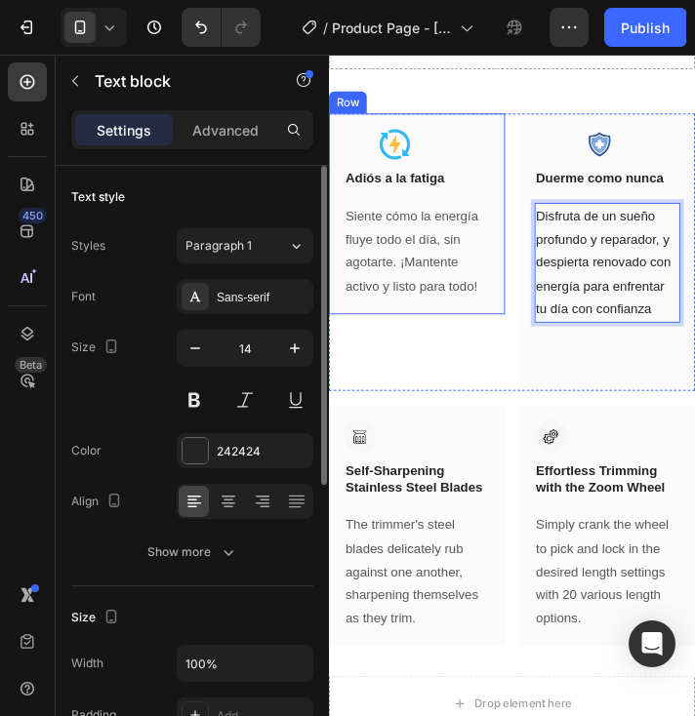
scroll to position [2341, 0]
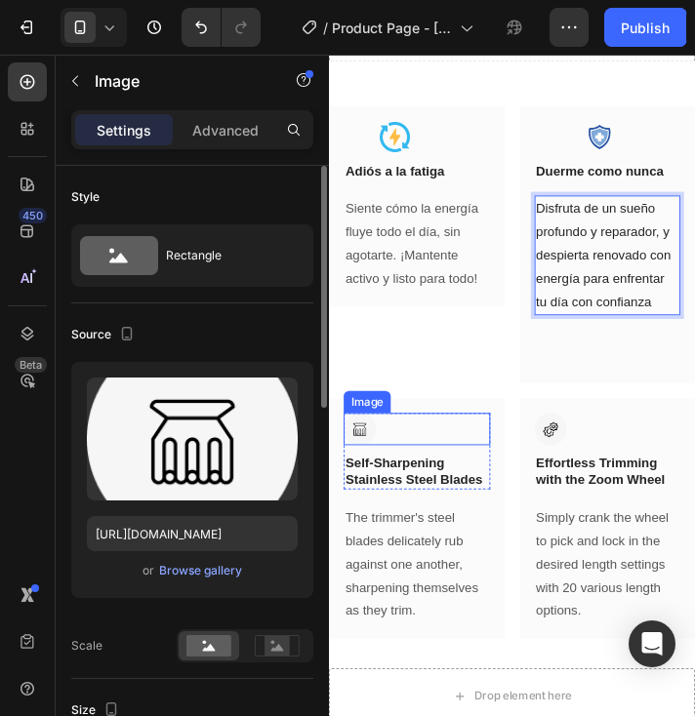
click at [363, 460] on img at bounding box center [361, 451] width 34 height 34
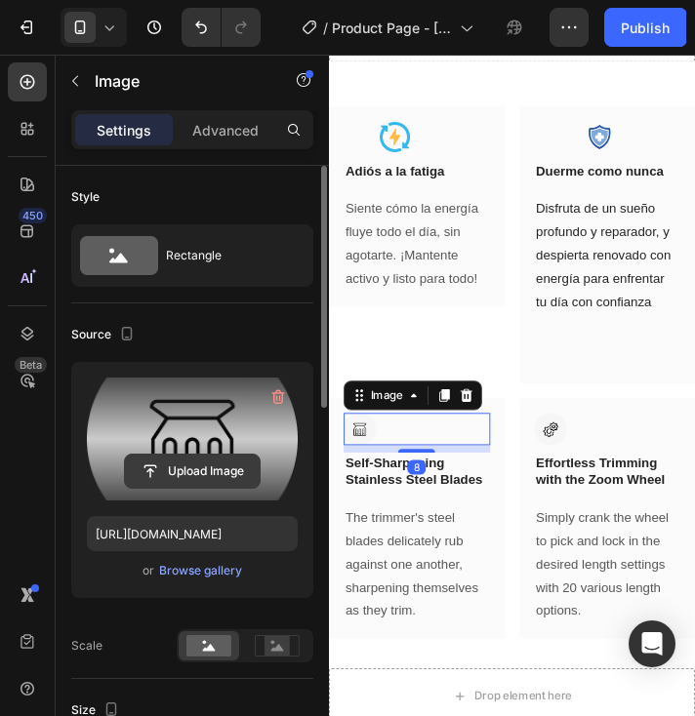
click at [205, 466] on input "file" at bounding box center [192, 471] width 135 height 33
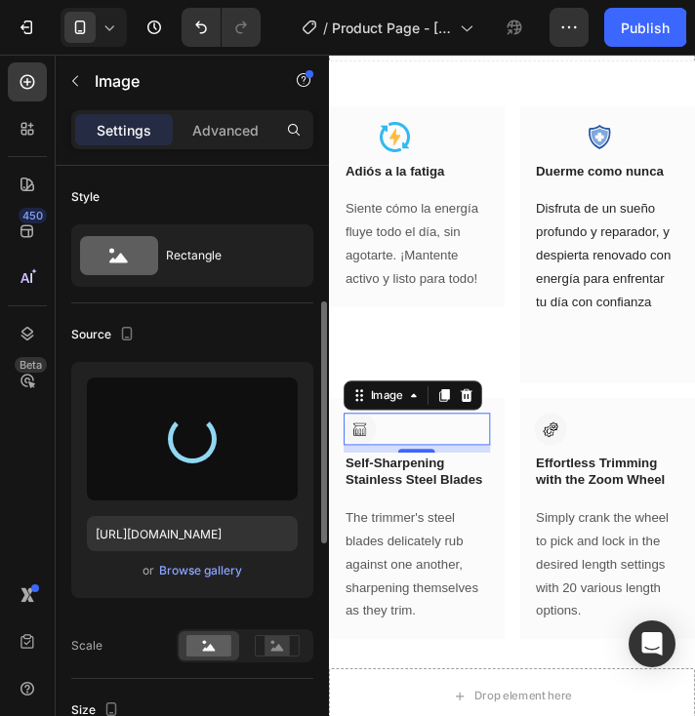
scroll to position [98, 0]
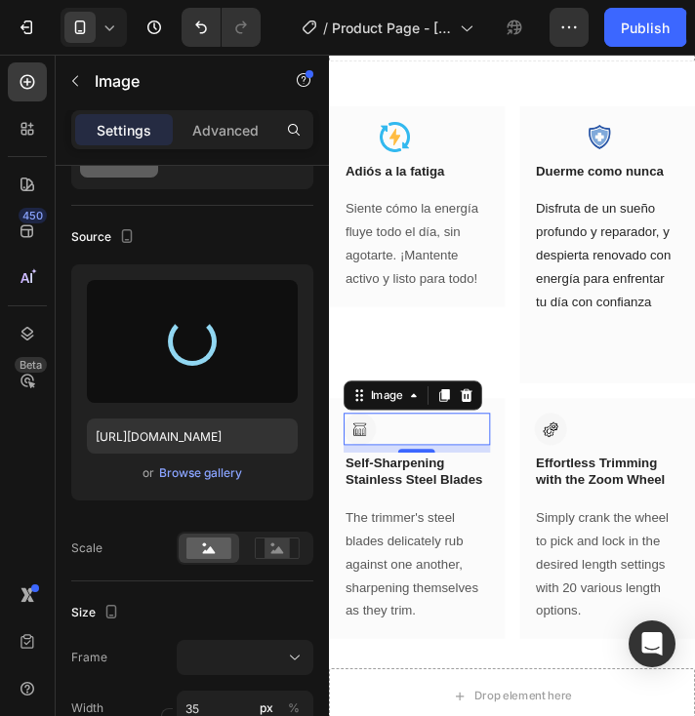
type input "[URL][DOMAIN_NAME]"
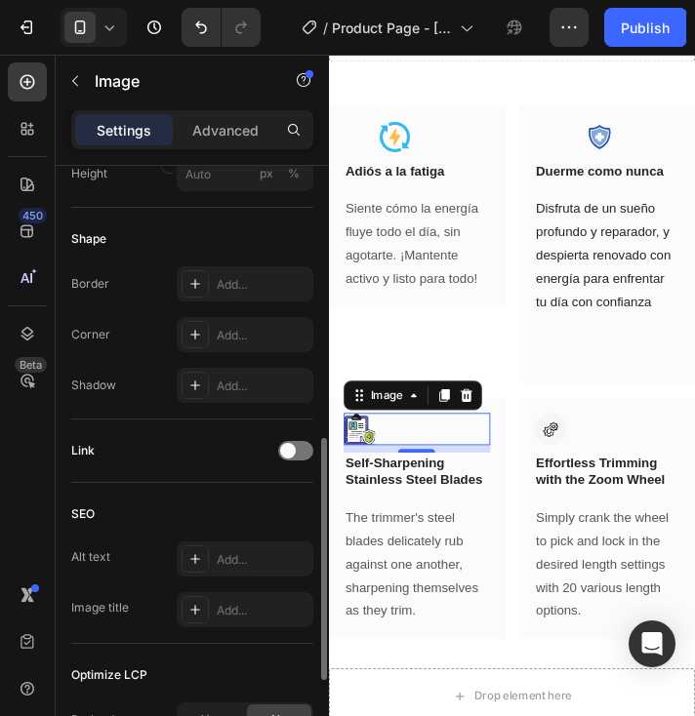
scroll to position [913, 0]
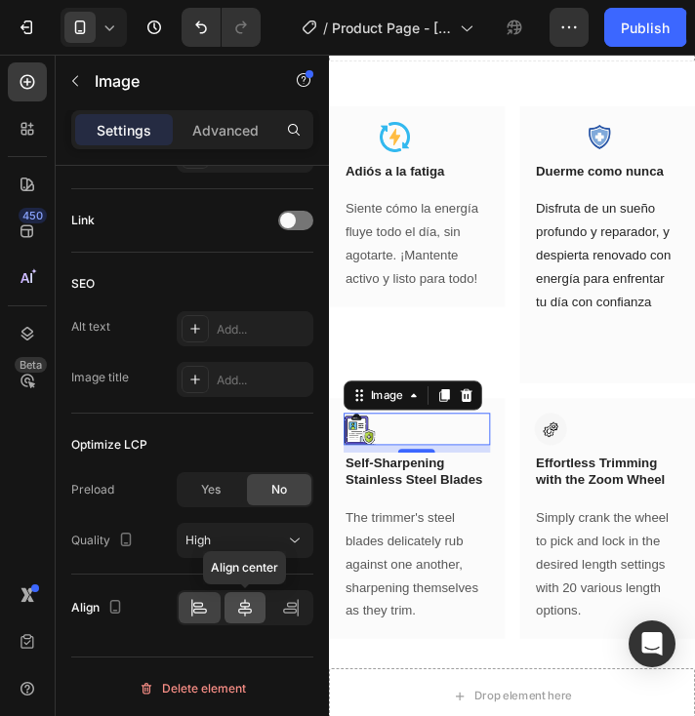
click at [237, 611] on icon at bounding box center [245, 608] width 20 height 20
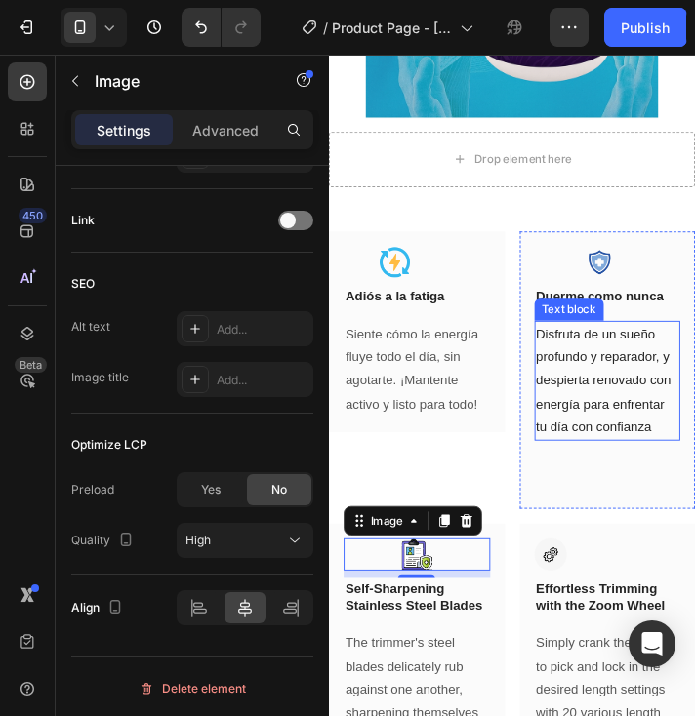
scroll to position [2244, 0]
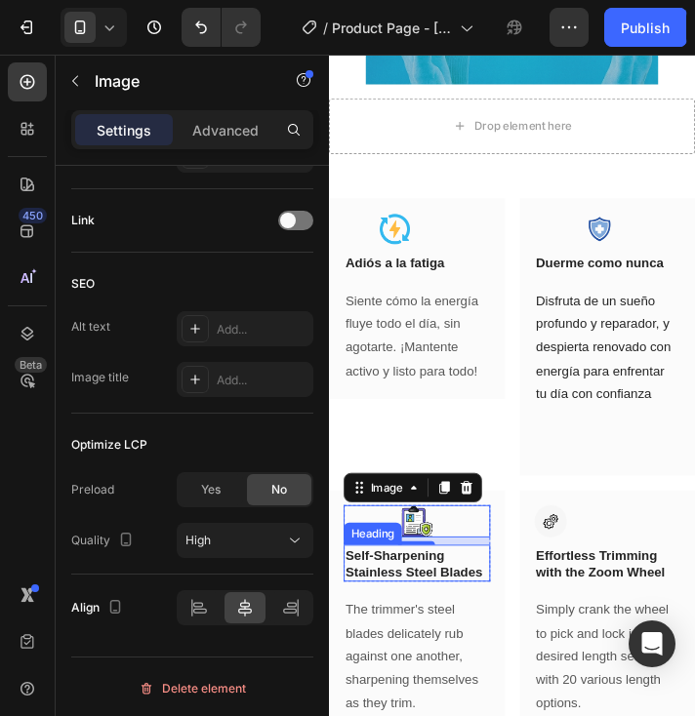
click at [408, 611] on p "Self-Sharpening Stainless Steel Blades" at bounding box center [421, 593] width 151 height 35
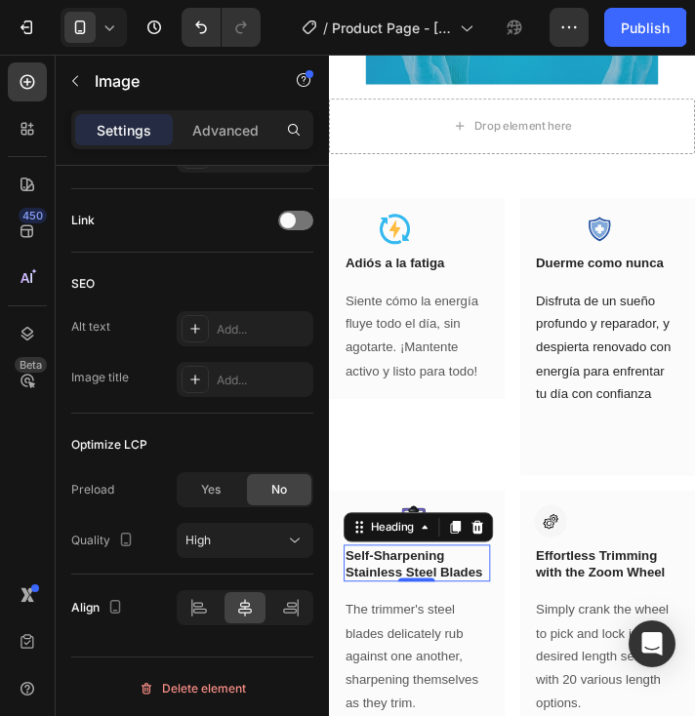
scroll to position [0, 0]
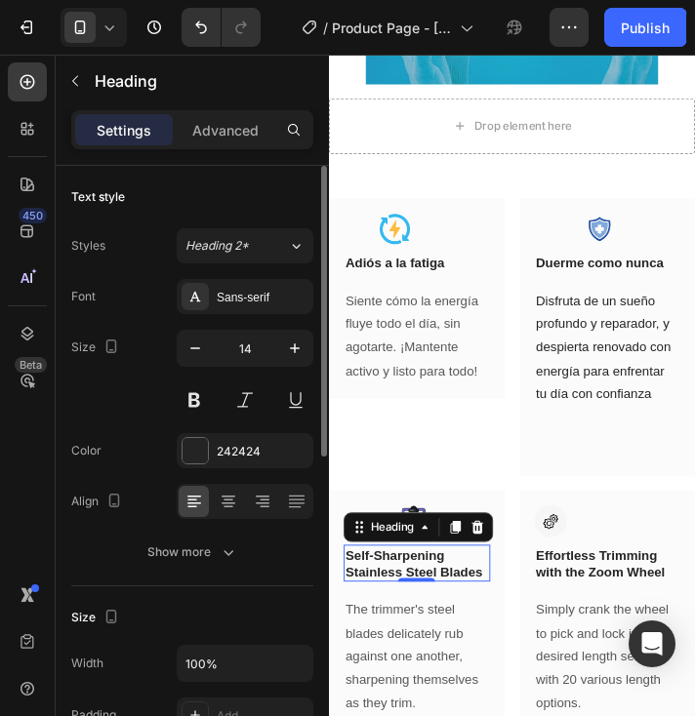
click at [408, 609] on p "Self-Sharpening Stainless Steel Blades" at bounding box center [421, 593] width 151 height 35
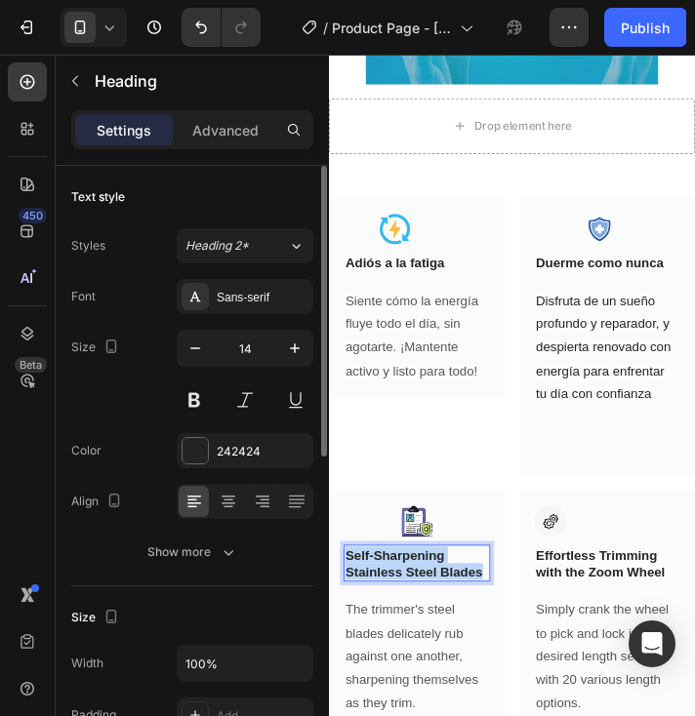
click at [408, 609] on p "Self-Sharpening Stainless Steel Blades" at bounding box center [421, 593] width 151 height 35
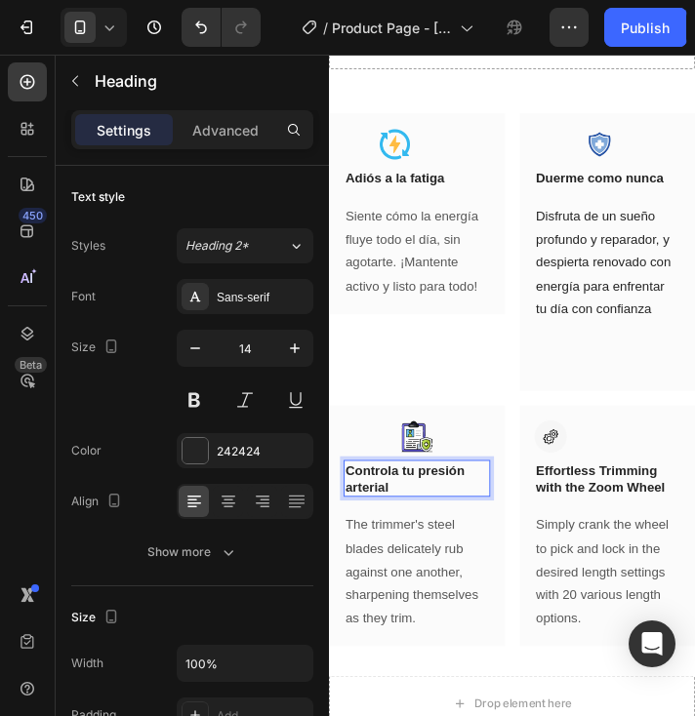
scroll to position [2341, 0]
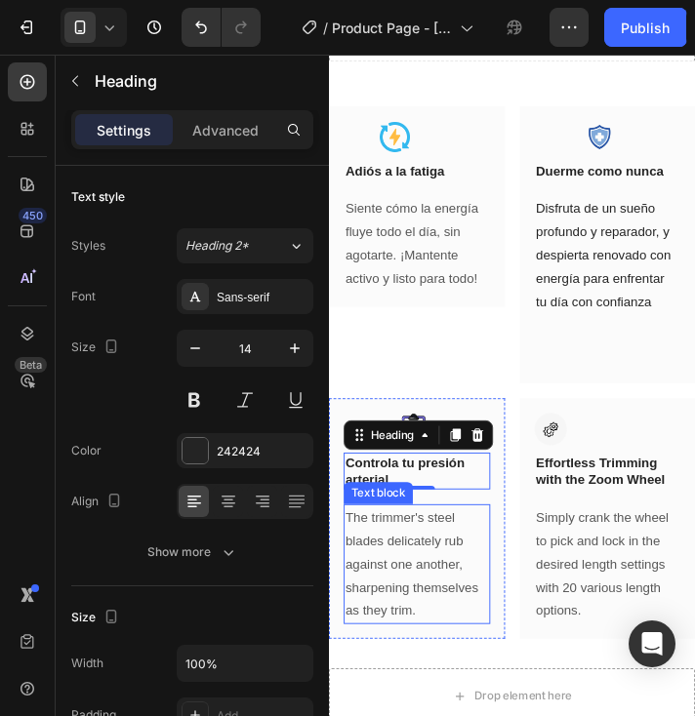
click at [428, 593] on p "The trimmer's steel blades delicately rub against one another, sharpening thems…" at bounding box center [421, 594] width 151 height 123
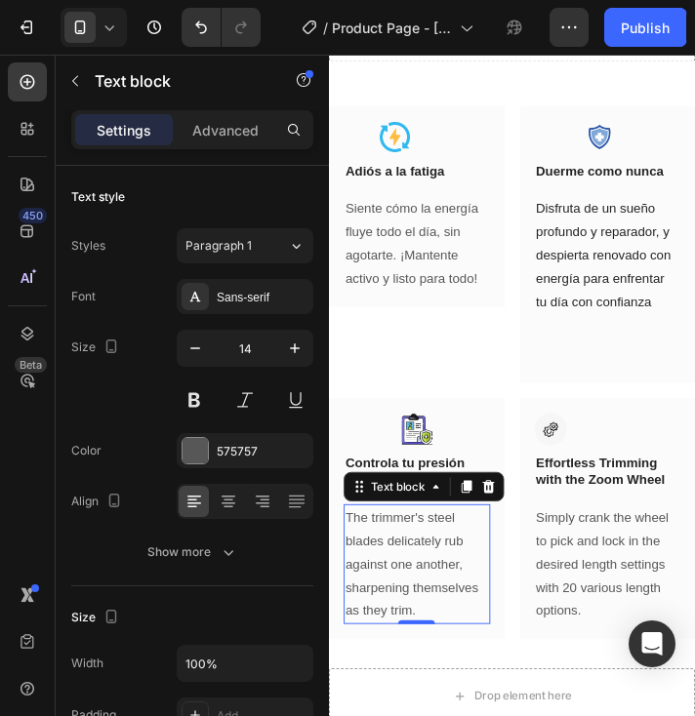
click at [428, 593] on p "The trimmer's steel blades delicately rub against one another, sharpening thems…" at bounding box center [421, 594] width 151 height 123
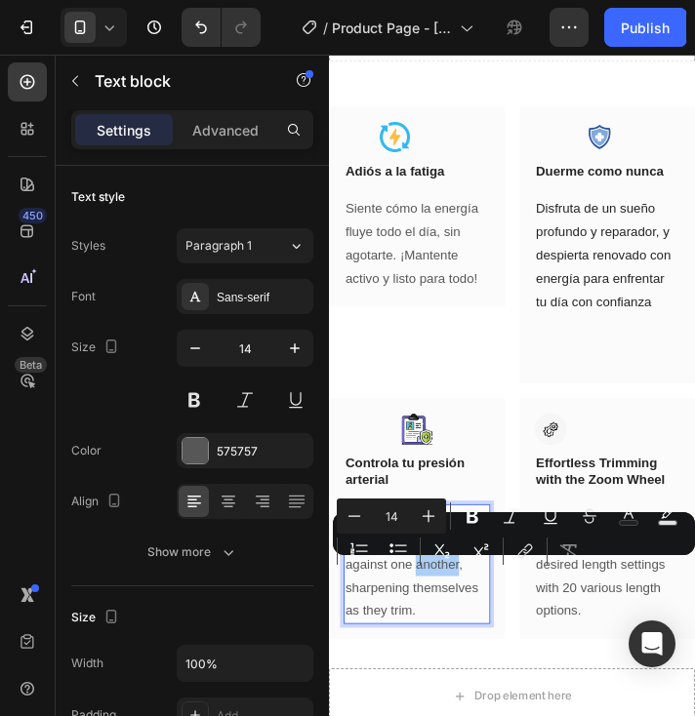
click at [422, 564] on div "Minus 14 Plus Bold Italic Underline Strikethrough Text Color Text Background Co…" at bounding box center [514, 534] width 354 height 70
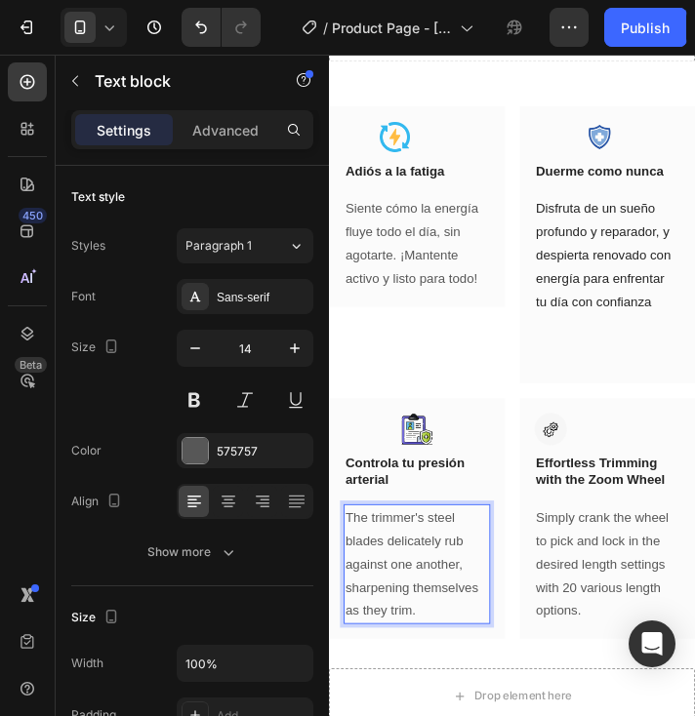
click at [440, 638] on p "The trimmer's steel blades delicately rub against one another, sharpening thems…" at bounding box center [421, 594] width 151 height 123
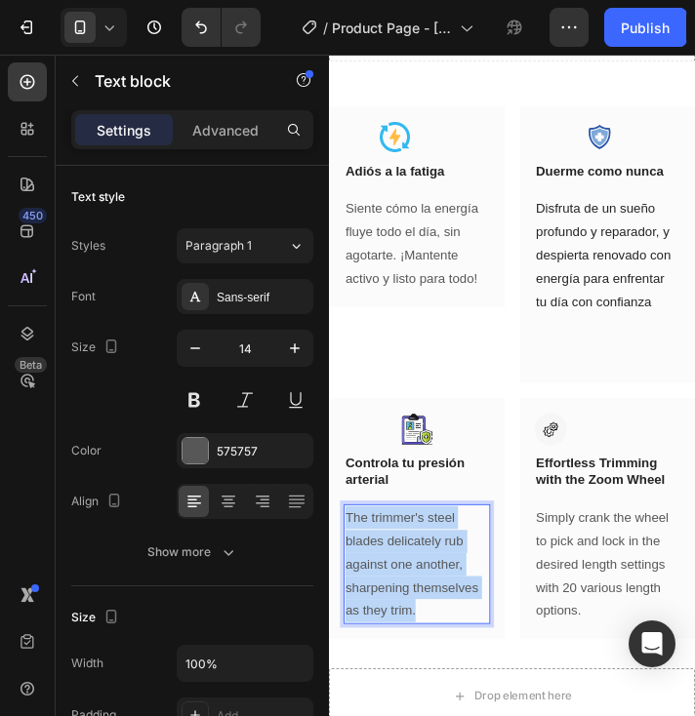
click at [440, 638] on p "The trimmer's steel blades delicately rub against one another, sharpening thems…" at bounding box center [421, 594] width 151 height 123
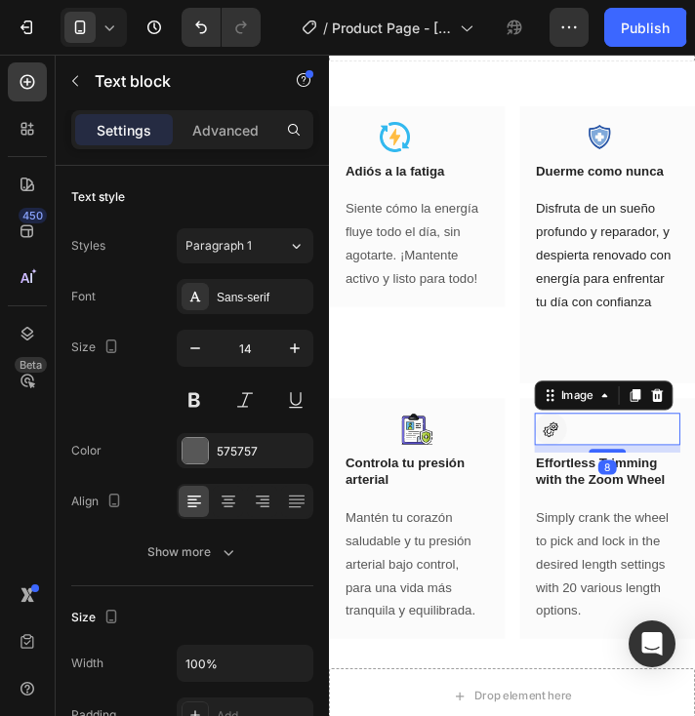
click at [591, 460] on div at bounding box center [623, 451] width 155 height 34
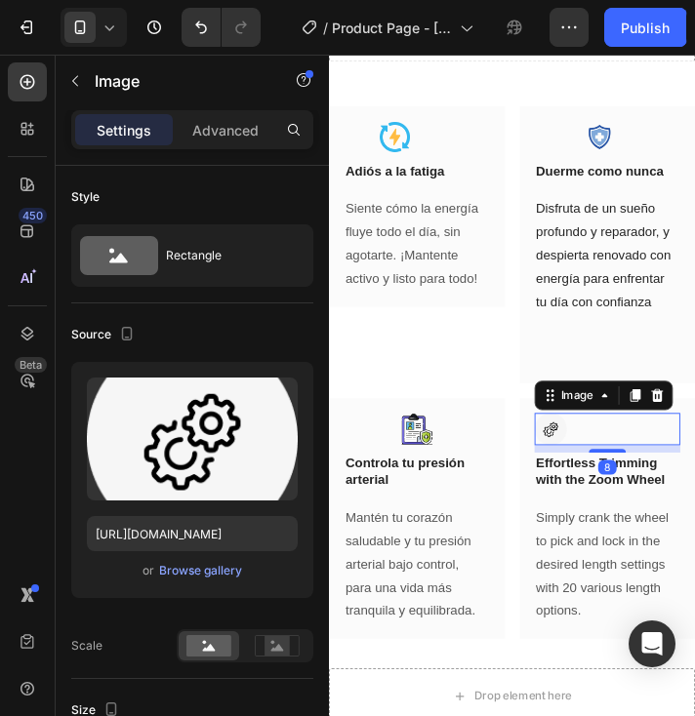
click at [559, 452] on img at bounding box center [563, 451] width 34 height 34
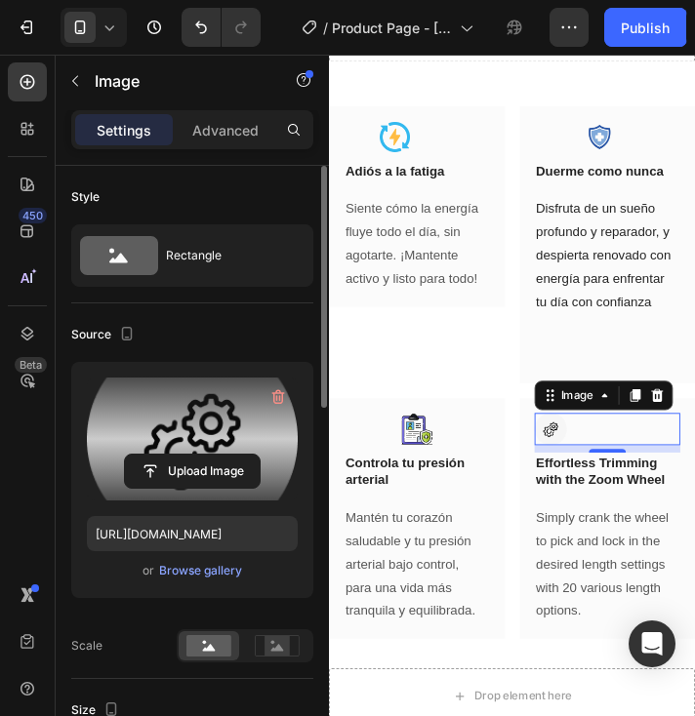
click at [186, 431] on label at bounding box center [192, 439] width 211 height 123
click at [186, 455] on input "file" at bounding box center [192, 471] width 135 height 33
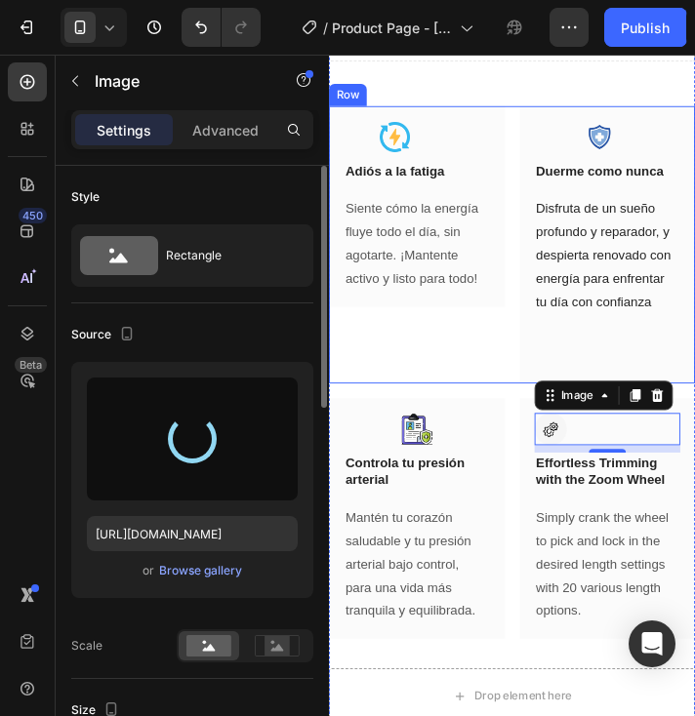
type input "[URL][DOMAIN_NAME]"
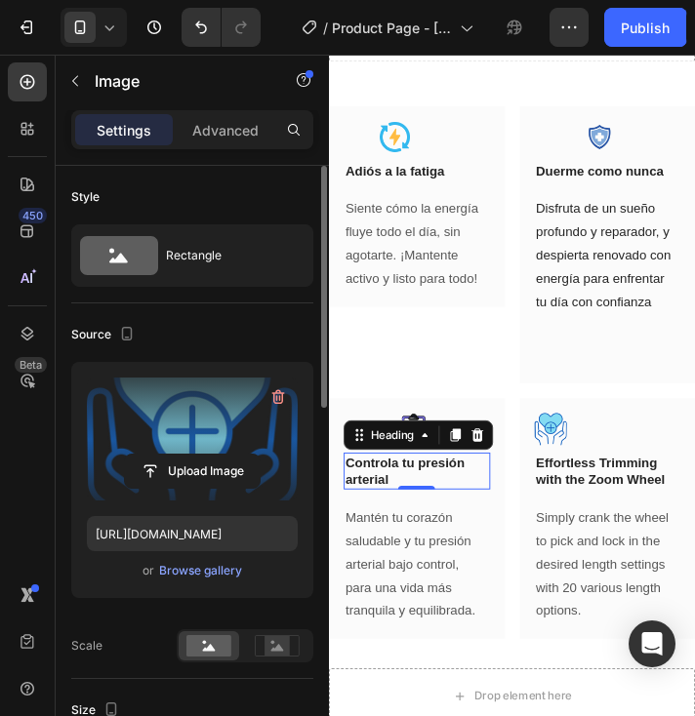
click at [428, 508] on p "Controla tu presión arterial" at bounding box center [421, 495] width 151 height 35
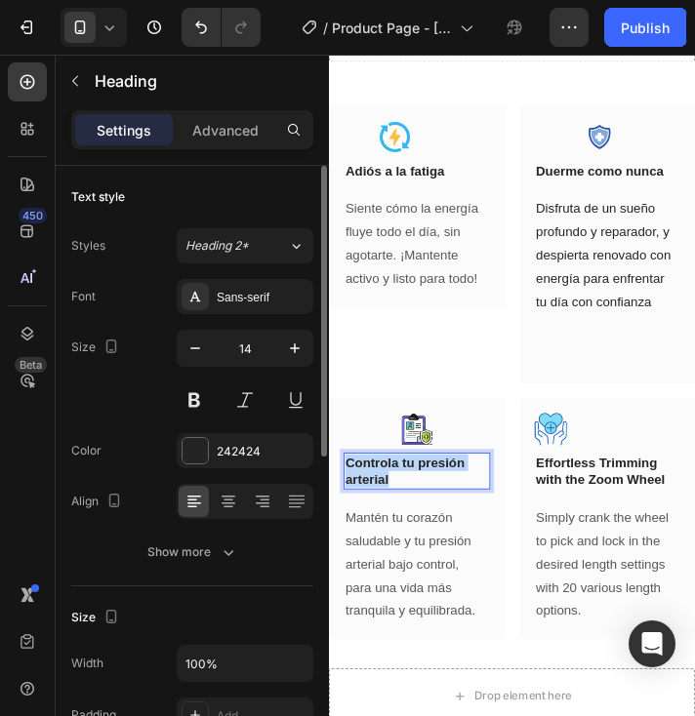
click at [428, 508] on p "Controla tu presión arterial" at bounding box center [421, 495] width 151 height 35
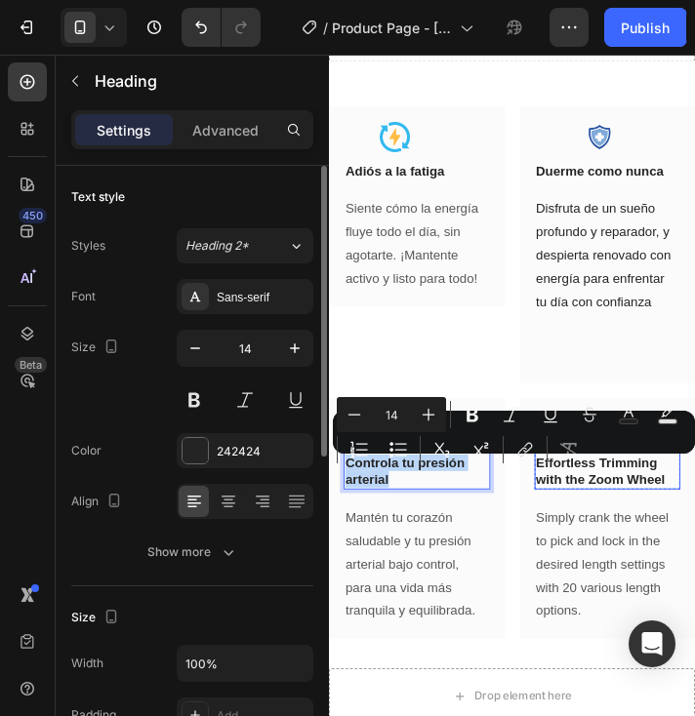
click at [613, 507] on p "Effortless Trimming with the Zoom Wheel" at bounding box center [623, 495] width 151 height 35
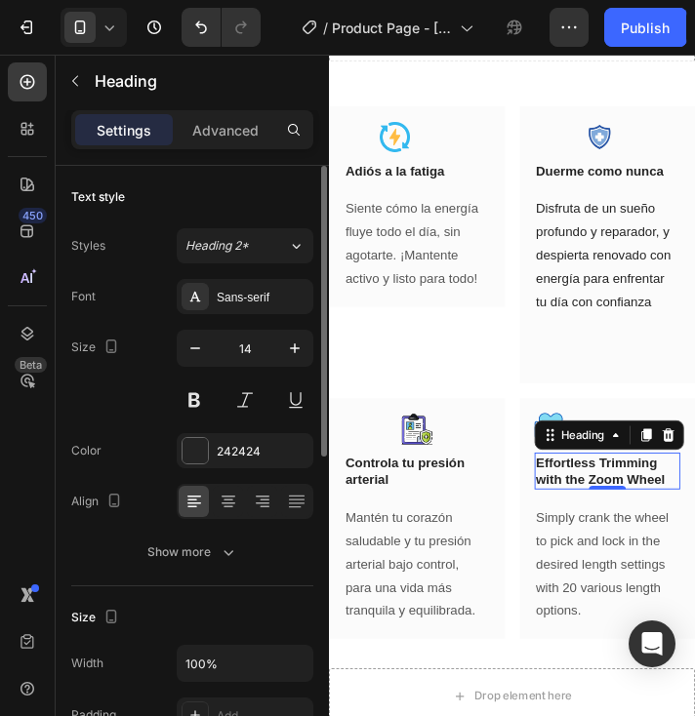
click at [613, 507] on p "Effortless Trimming with the Zoom Wheel" at bounding box center [623, 495] width 151 height 35
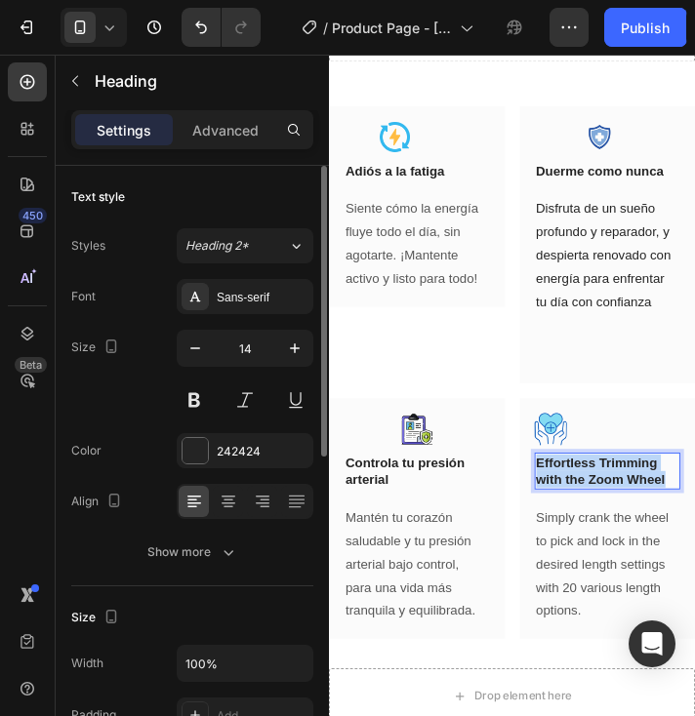
click at [615, 507] on p "Effortless Trimming with the Zoom Wheel" at bounding box center [623, 495] width 151 height 35
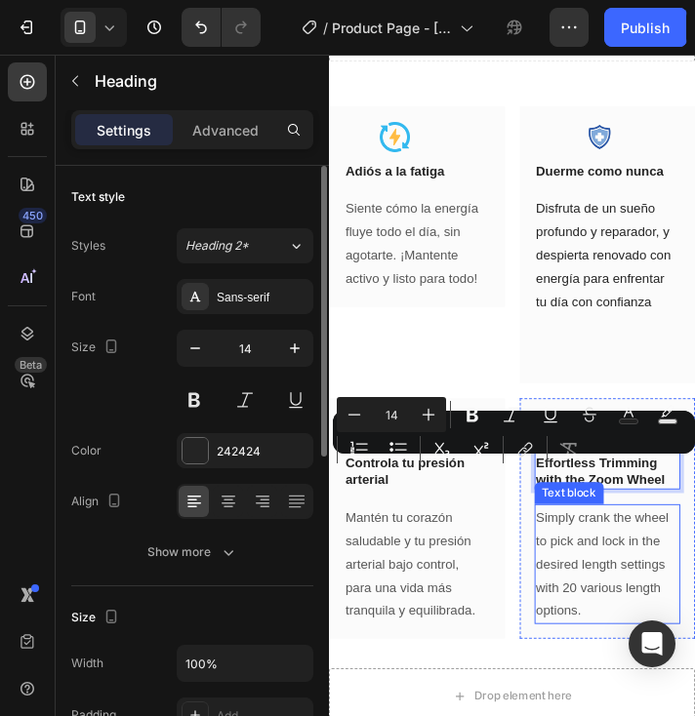
click at [610, 576] on p "Simply crank the wheel to pick and lock in the desired length settings with 20 …" at bounding box center [623, 594] width 151 height 123
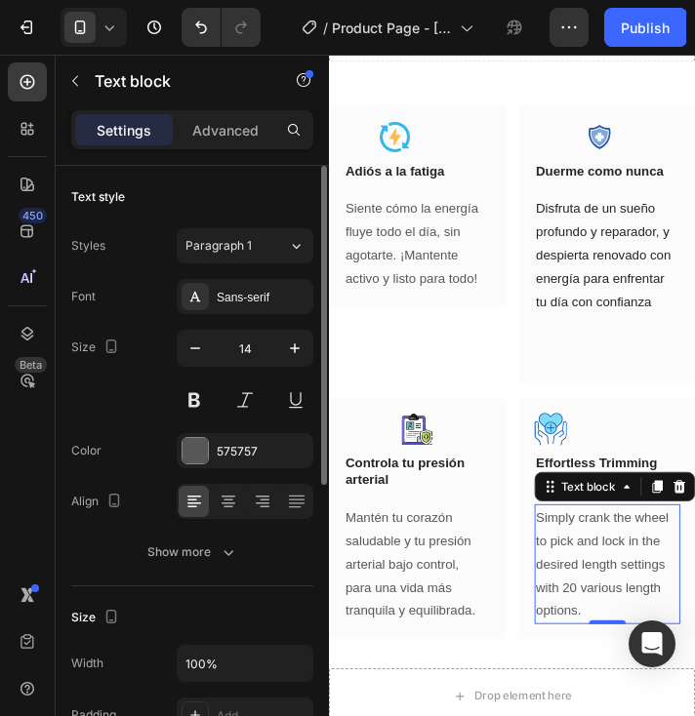
click at [610, 576] on p "Simply crank the wheel to pick and lock in the desired length settings with 20 …" at bounding box center [623, 594] width 151 height 123
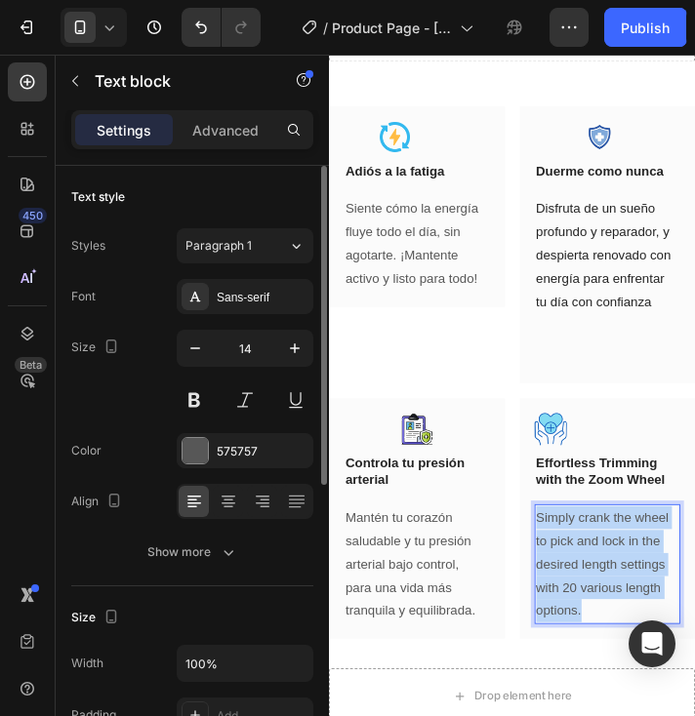
click at [610, 576] on p "Simply crank the wheel to pick and lock in the desired length settings with 20 …" at bounding box center [623, 594] width 151 height 123
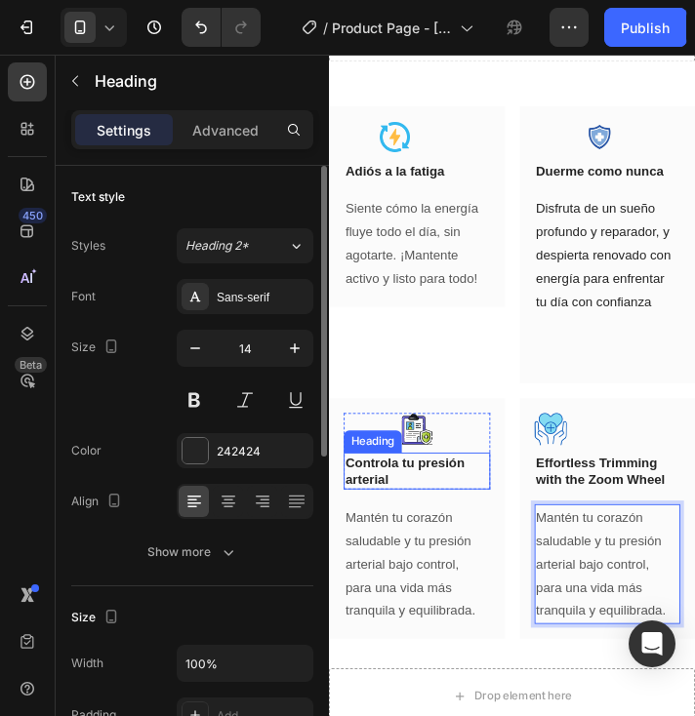
click at [412, 499] on p "Controla tu presión arterial" at bounding box center [421, 495] width 151 height 35
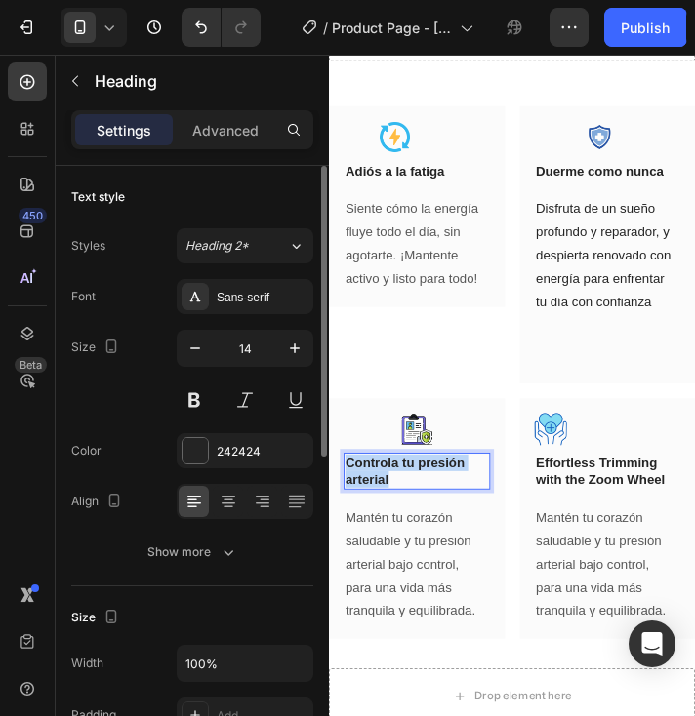
click at [412, 499] on p "Controla tu presión arterial" at bounding box center [421, 495] width 151 height 35
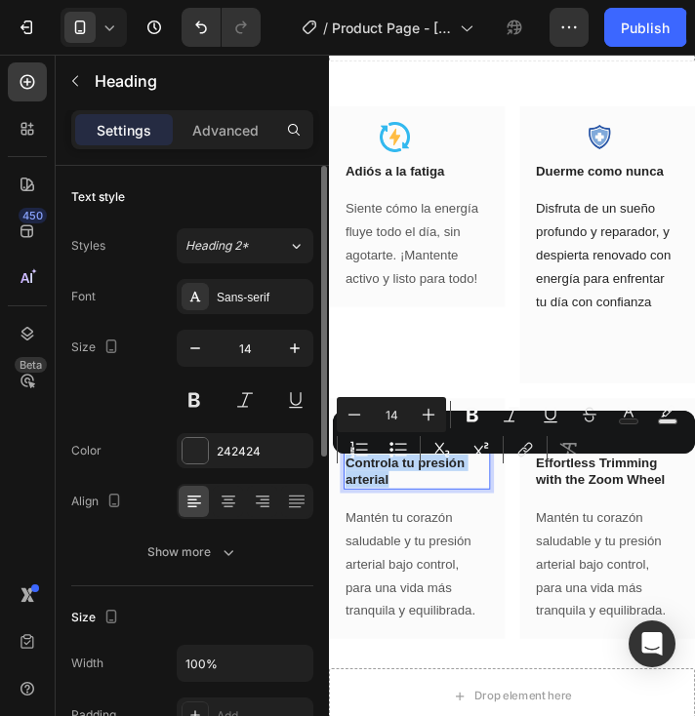
copy p "Controla tu presión arterial"
click at [575, 466] on button "Remove Format" at bounding box center [568, 449] width 35 height 35
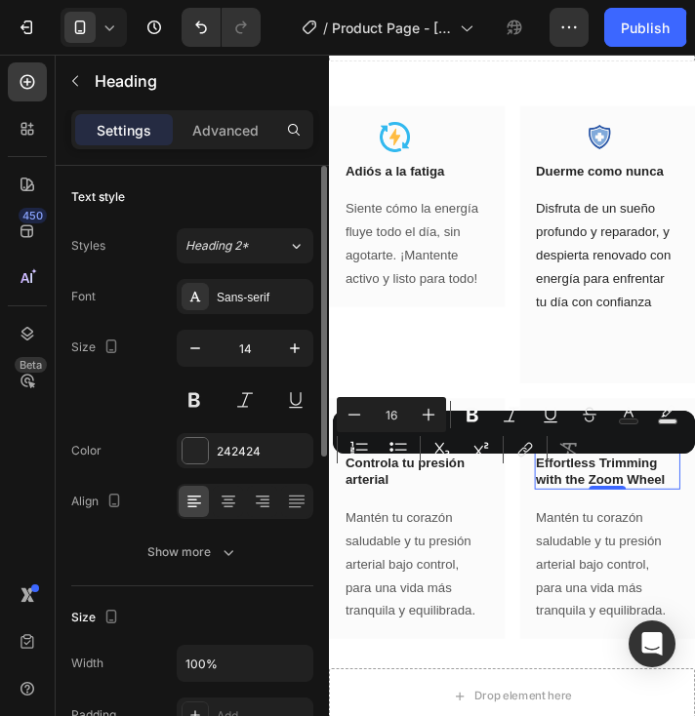
click at [620, 498] on p "Effortless Trimming with the Zoom Wheel" at bounding box center [623, 495] width 151 height 35
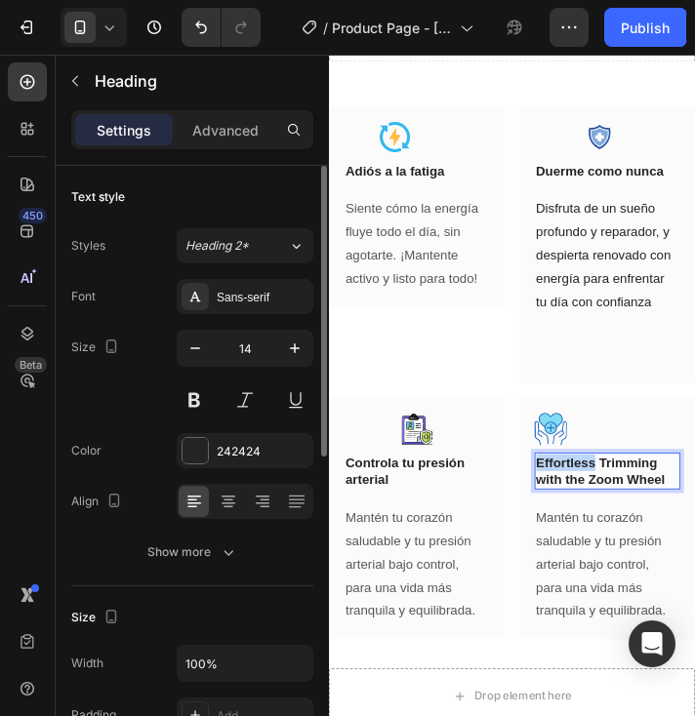
click at [568, 501] on p "Effortless Trimming with the Zoom Wheel" at bounding box center [623, 495] width 151 height 35
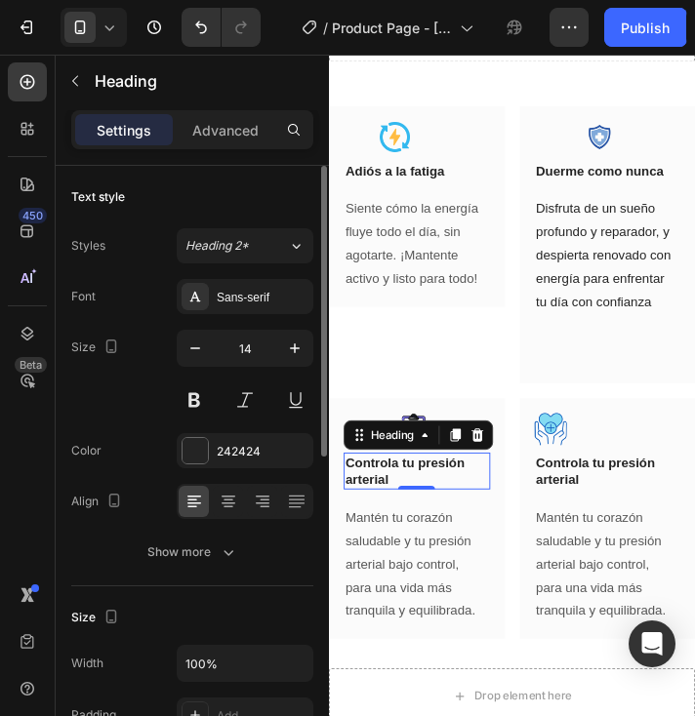
click at [404, 504] on p "Controla tu presión arterial" at bounding box center [421, 495] width 151 height 35
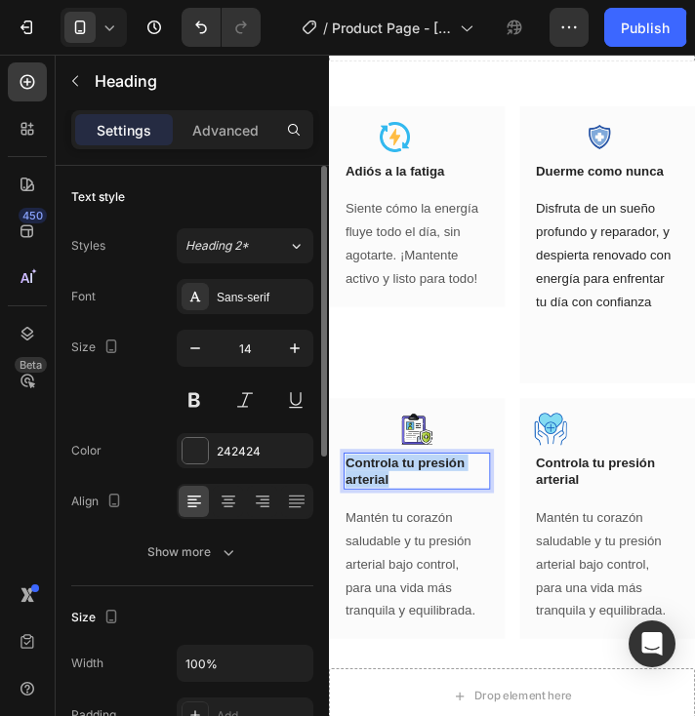
click at [404, 503] on p "Controla tu presión arterial" at bounding box center [421, 495] width 151 height 35
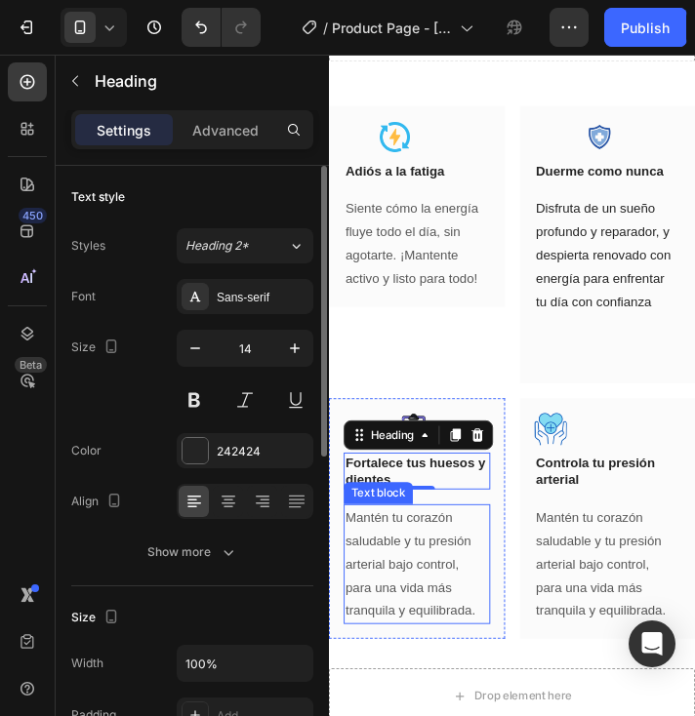
click at [398, 576] on p "Mantén tu corazón saludable y tu presión arterial bajo control, para una vida m…" at bounding box center [421, 594] width 151 height 123
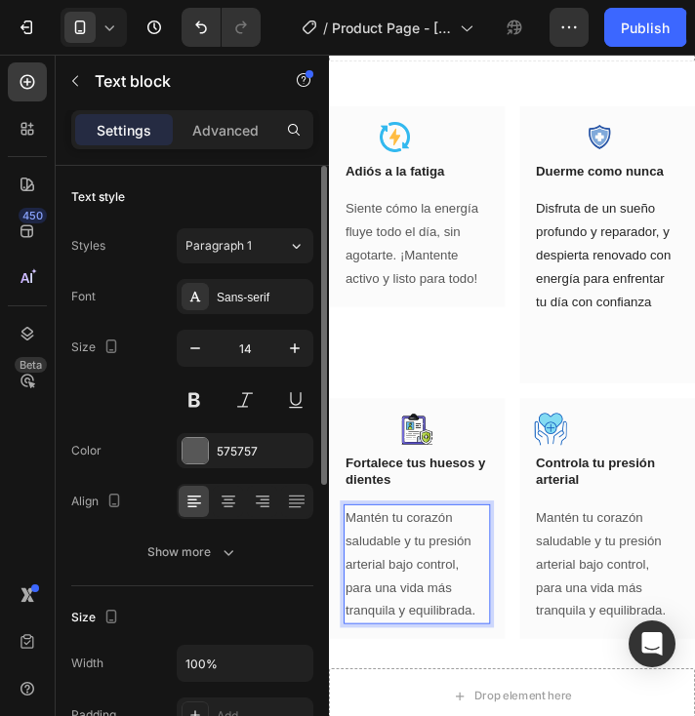
click at [399, 577] on p "Mantén tu corazón saludable y tu presión arterial bajo control, para una vida m…" at bounding box center [421, 594] width 151 height 123
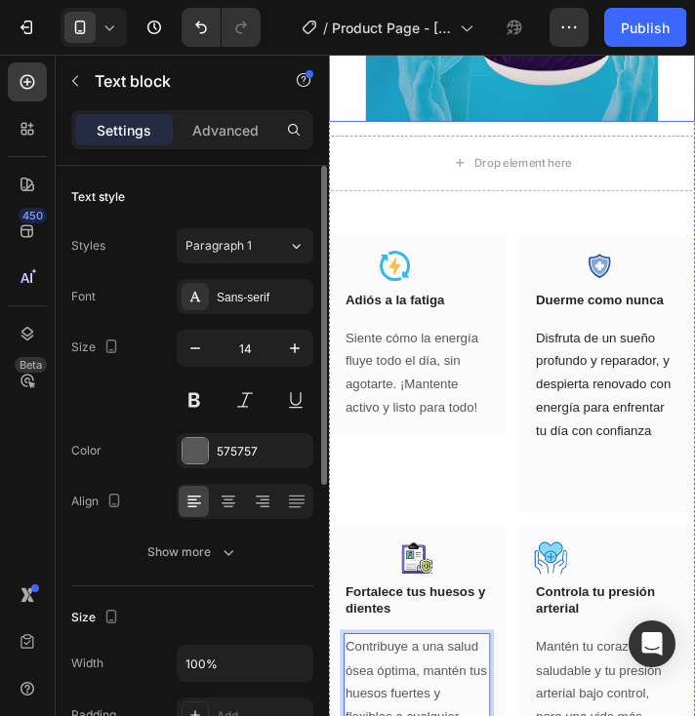
scroll to position [2244, 0]
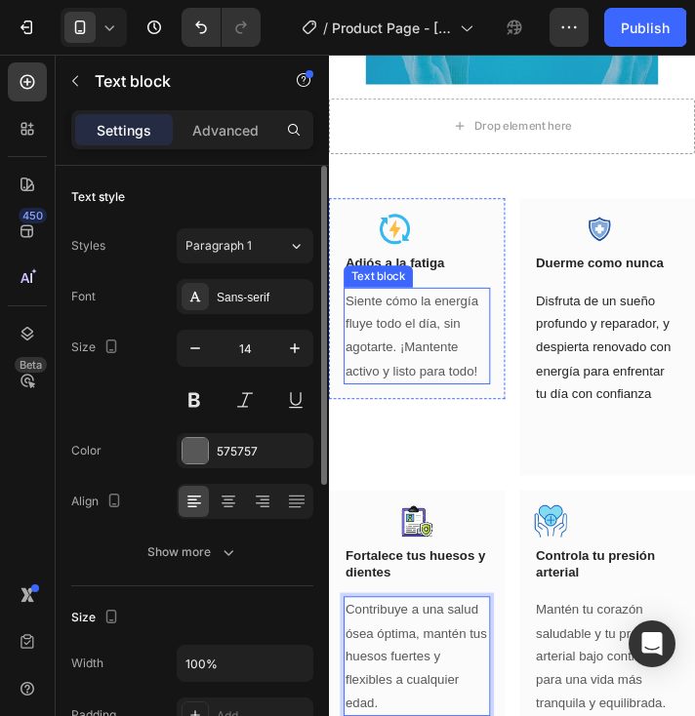
click at [424, 338] on p "Siente cómo la energía fluye todo el día, sin agotarte. ¡Mantente activo y list…" at bounding box center [421, 352] width 151 height 99
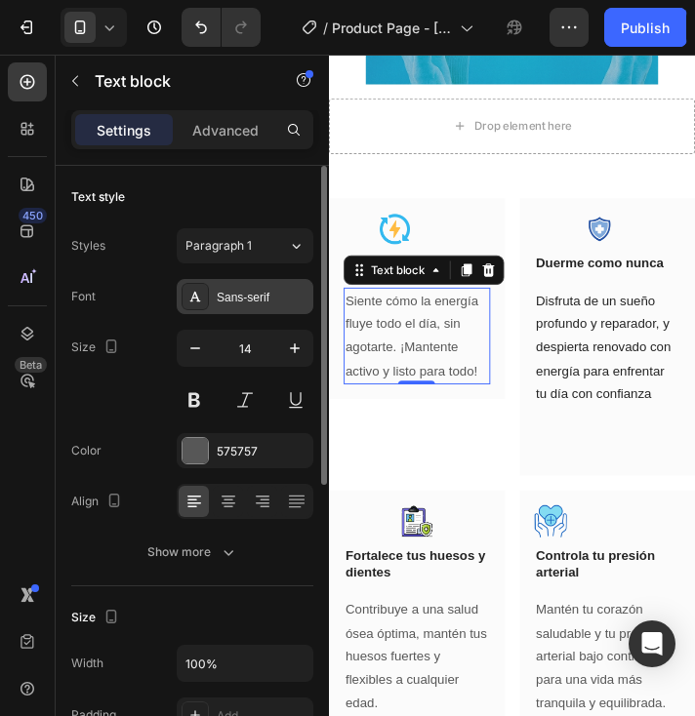
click at [247, 299] on div "Sans-serif" at bounding box center [263, 298] width 92 height 18
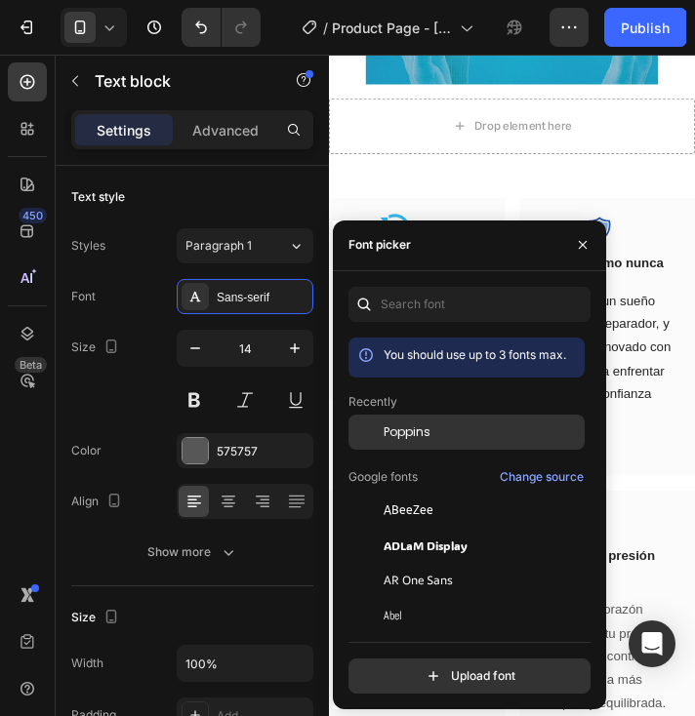
click at [410, 436] on span "Poppins" at bounding box center [406, 432] width 47 height 18
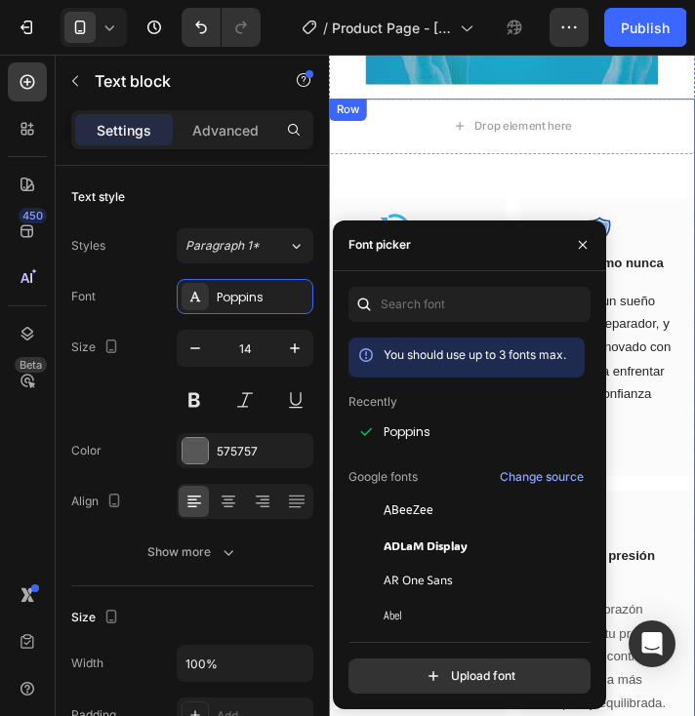
click at [521, 199] on div "Drop element here Row Image Adiós a la fatiga Heading Row Siente cómo la energí…" at bounding box center [522, 451] width 387 height 701
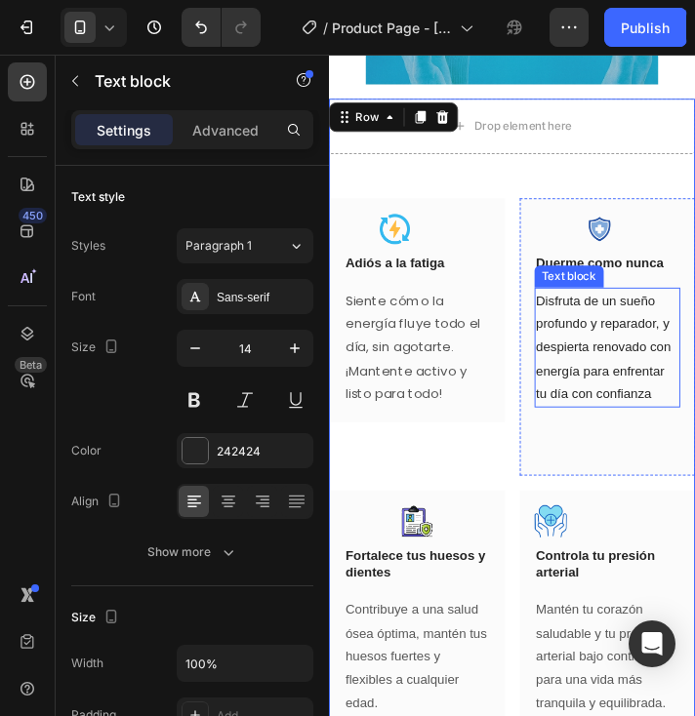
click at [603, 388] on p "Disfruta de un sueño profundo y reparador, y despierta renovado con energía par…" at bounding box center [623, 364] width 151 height 123
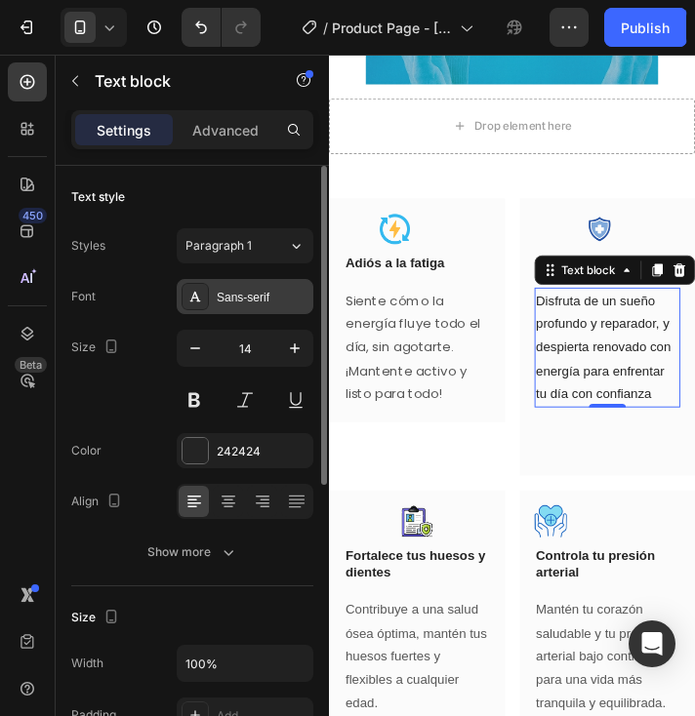
click at [220, 299] on div "Sans-serif" at bounding box center [263, 298] width 92 height 18
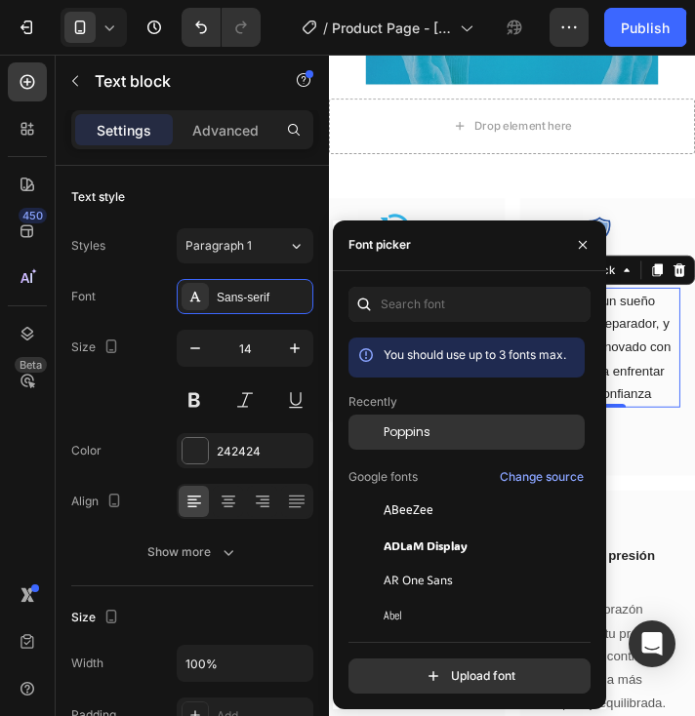
click at [440, 430] on div "Poppins" at bounding box center [481, 432] width 197 height 18
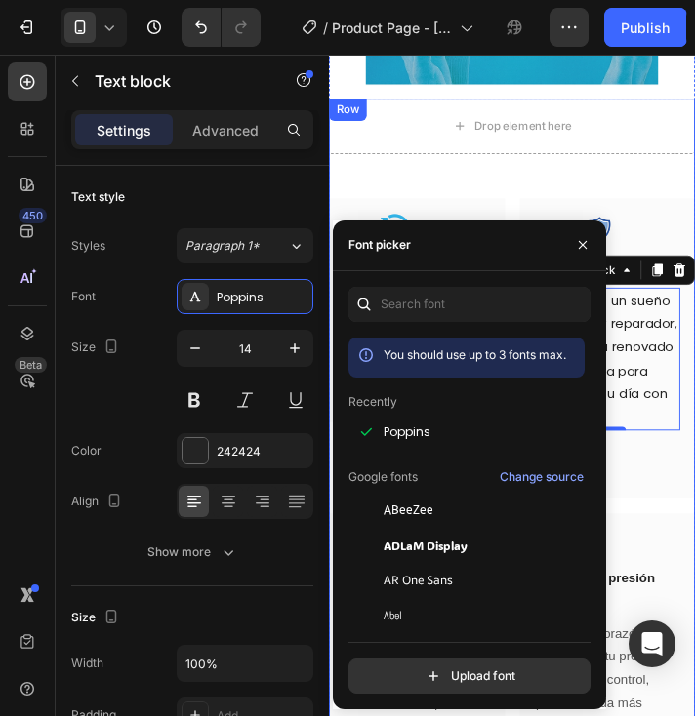
click at [672, 206] on div "Drop element here Row Image Adiós a la fatiga Heading Row Siente cómo la energí…" at bounding box center [522, 464] width 387 height 726
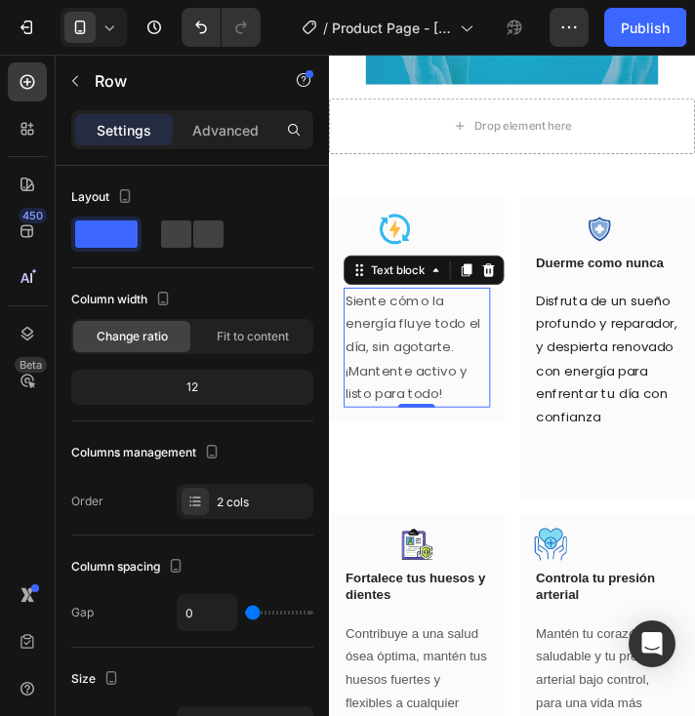
click at [419, 364] on p "Siente cómo la energía fluye todo el día, sin agotarte. ¡Mantente activo y list…" at bounding box center [421, 364] width 151 height 123
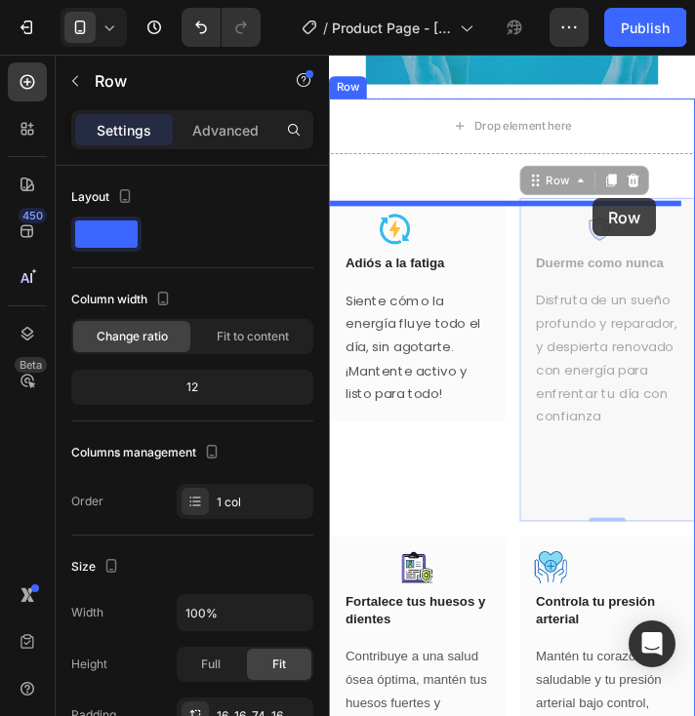
drag, startPoint x: 604, startPoint y: 217, endPoint x: 608, endPoint y: 207, distance: 10.5
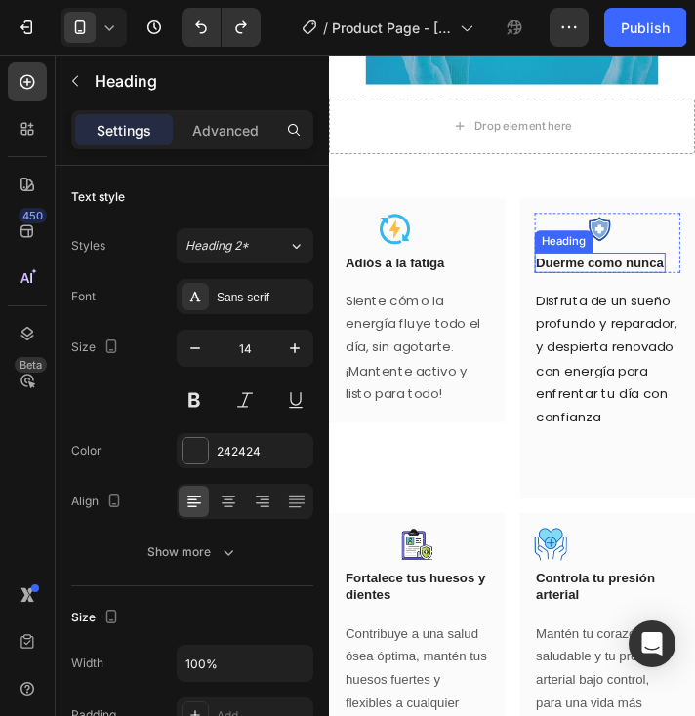
click at [581, 278] on h3 "Duerme como nunca" at bounding box center [615, 274] width 139 height 21
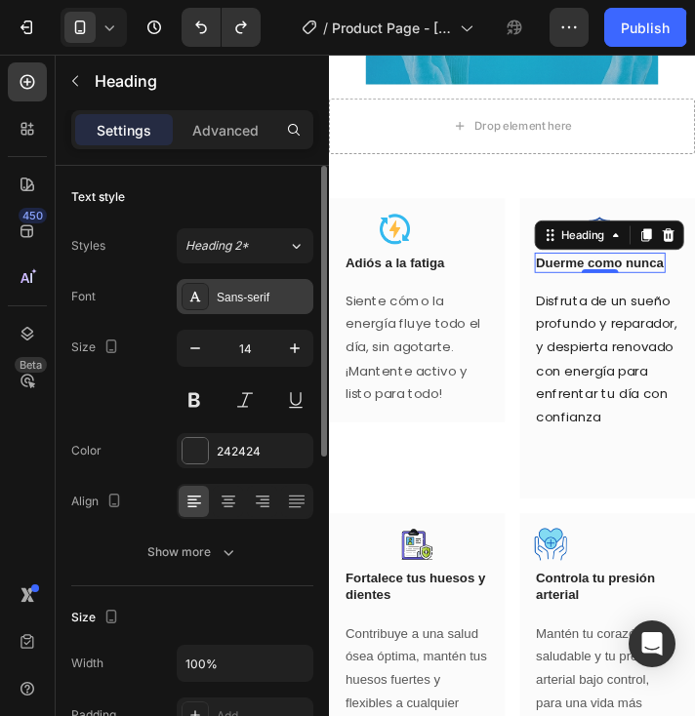
click at [246, 295] on div "Sans-serif" at bounding box center [263, 298] width 92 height 18
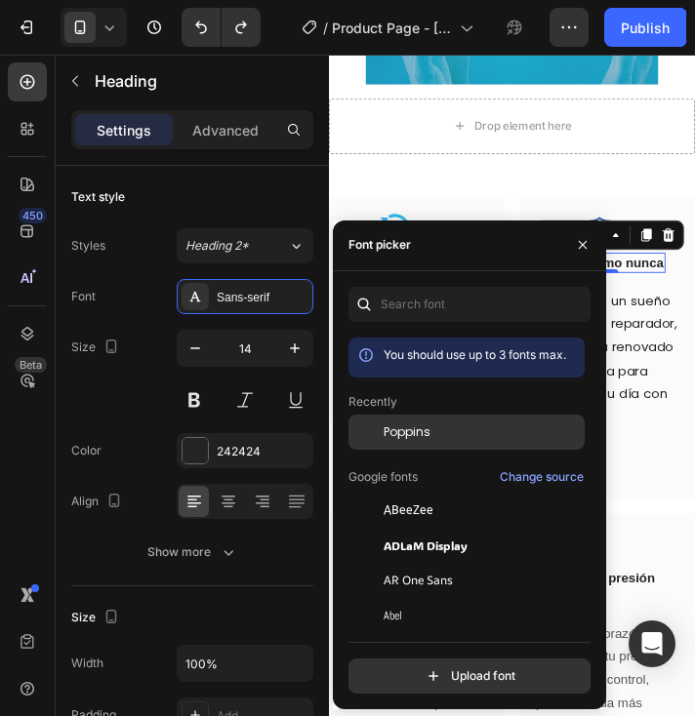
click at [425, 428] on span "Poppins" at bounding box center [406, 432] width 47 height 18
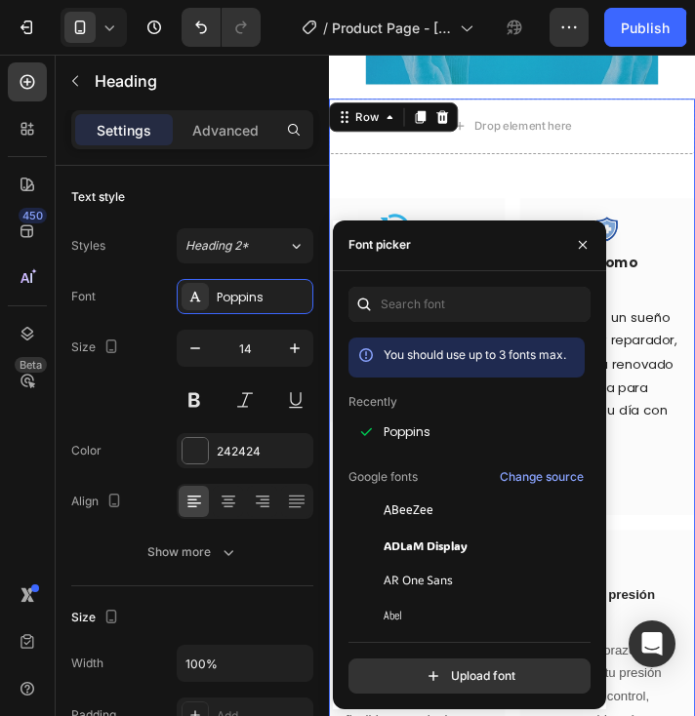
click at [454, 170] on div "Drop element here Row Image Adiós a la fatiga Heading Row Siente cómo la energí…" at bounding box center [522, 472] width 387 height 743
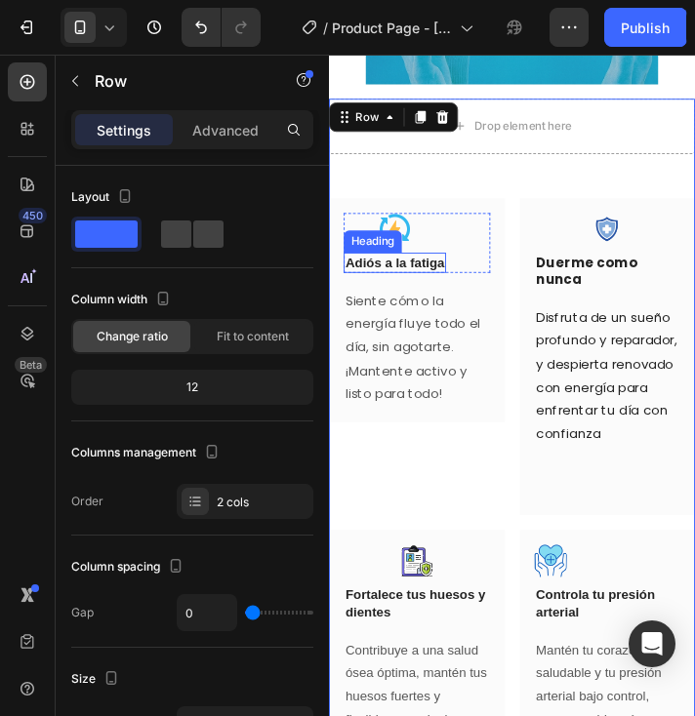
click at [407, 284] on p "Adiós a la fatiga" at bounding box center [398, 275] width 104 height 18
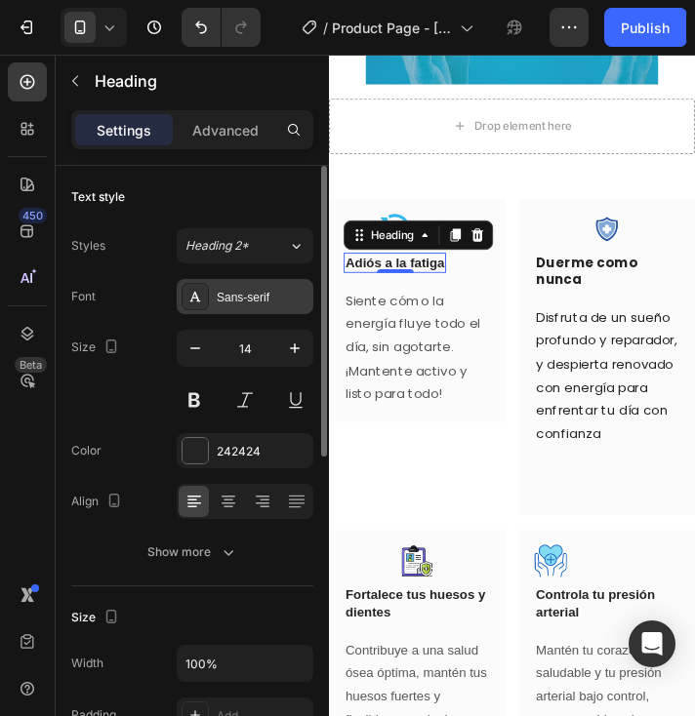
click at [219, 303] on div "Sans-serif" at bounding box center [263, 298] width 92 height 18
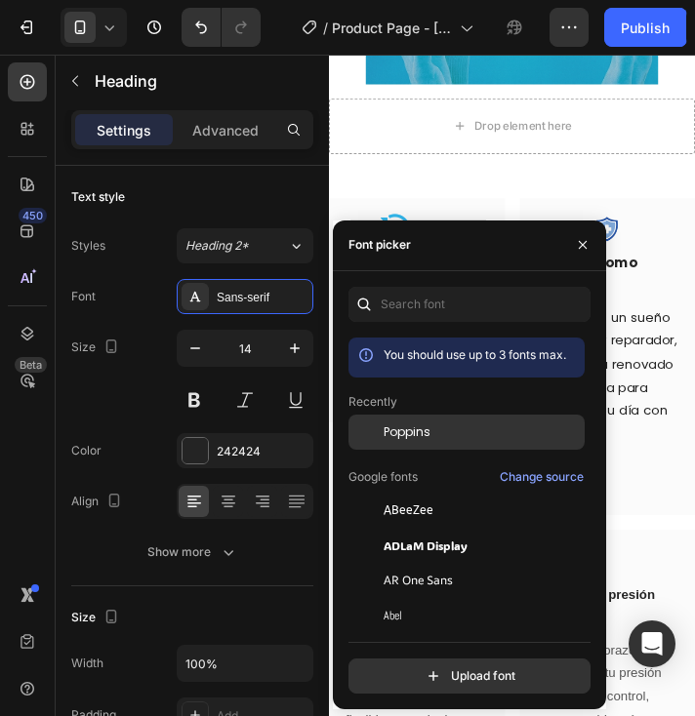
click at [405, 425] on span "Poppins" at bounding box center [406, 432] width 47 height 18
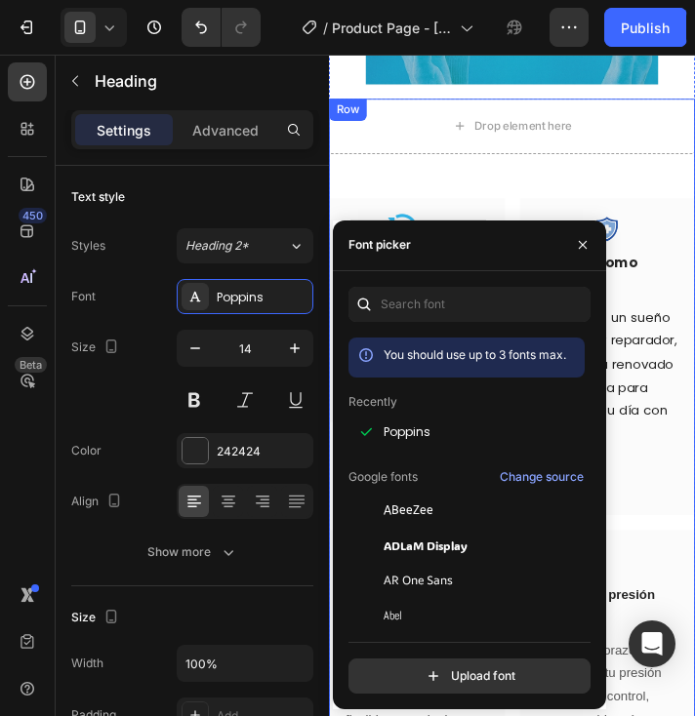
click at [489, 199] on div "Drop element here Row Image Adiós a la fatiga Heading 0 Row Siente cómo la ener…" at bounding box center [522, 472] width 387 height 743
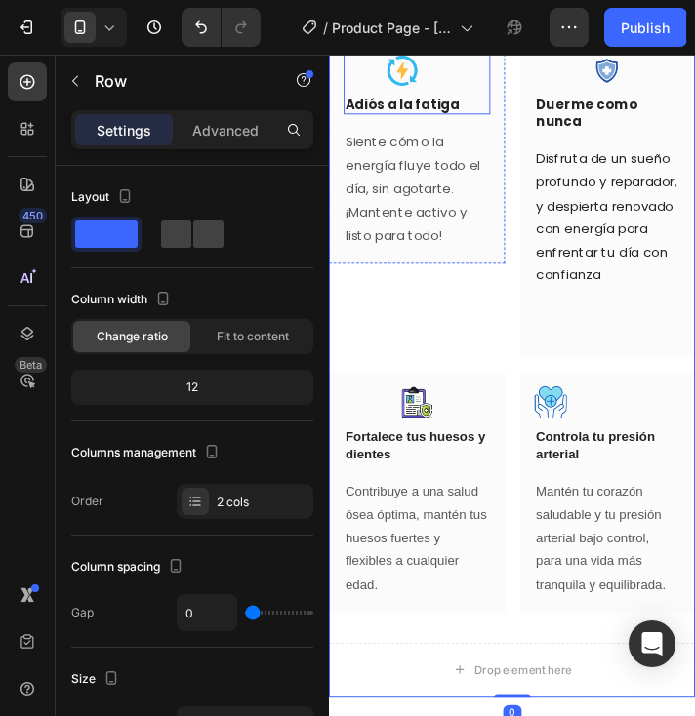
scroll to position [2439, 0]
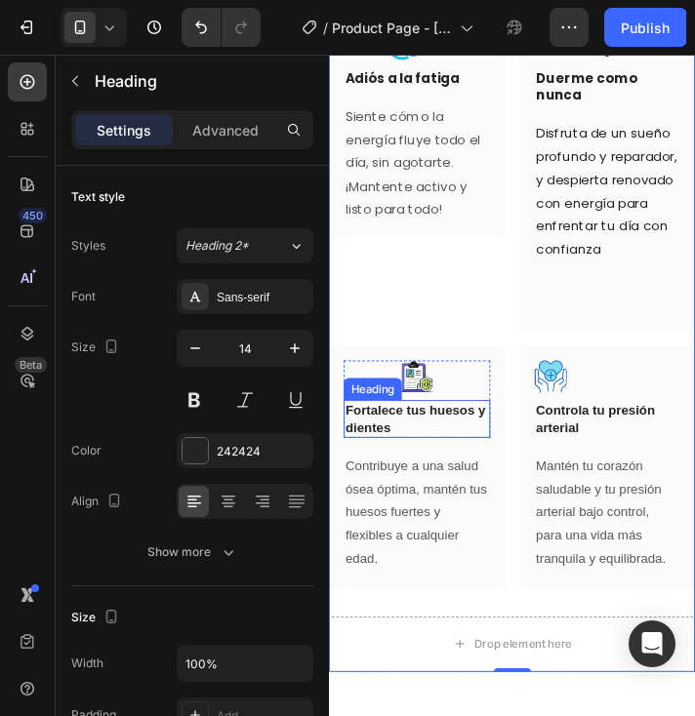
click at [429, 458] on p "Fortalece tus huesos y dientes" at bounding box center [421, 439] width 151 height 35
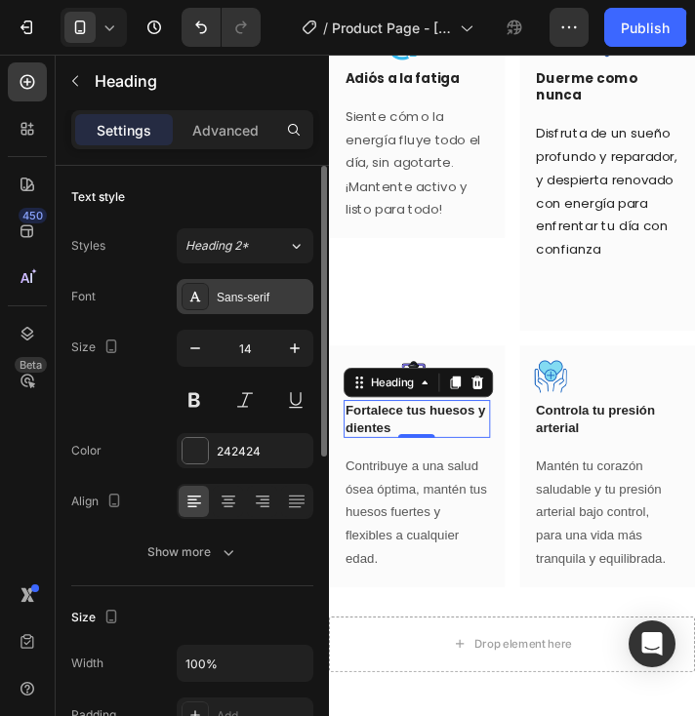
click at [247, 300] on div "Sans-serif" at bounding box center [263, 298] width 92 height 18
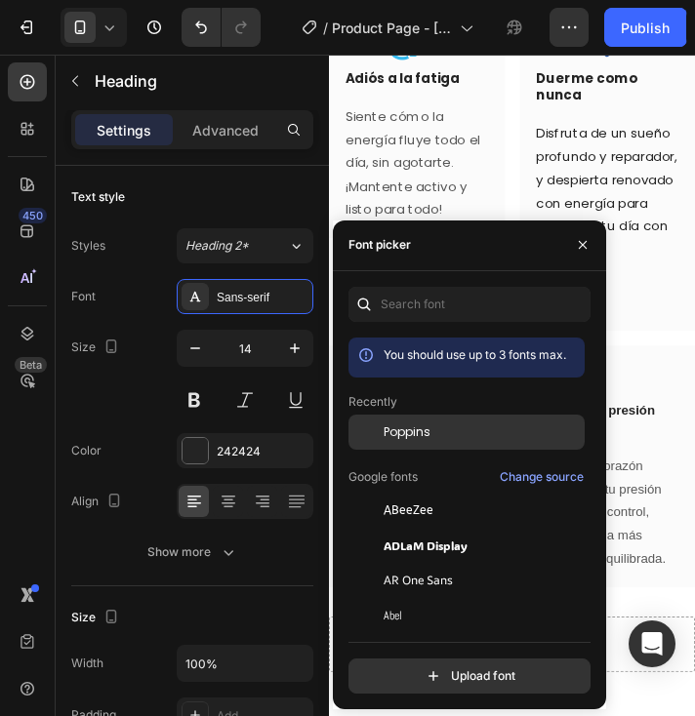
click at [413, 424] on span "Poppins" at bounding box center [406, 432] width 47 height 18
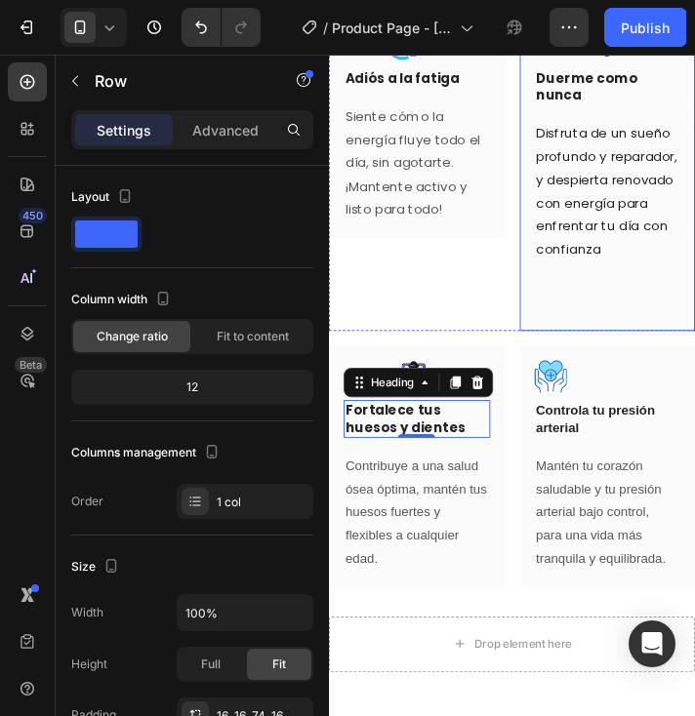
click at [655, 333] on div "Image Duerme como nunca Heading Row Disfruta de un sueño profundo y reparador, …" at bounding box center [624, 180] width 186 height 337
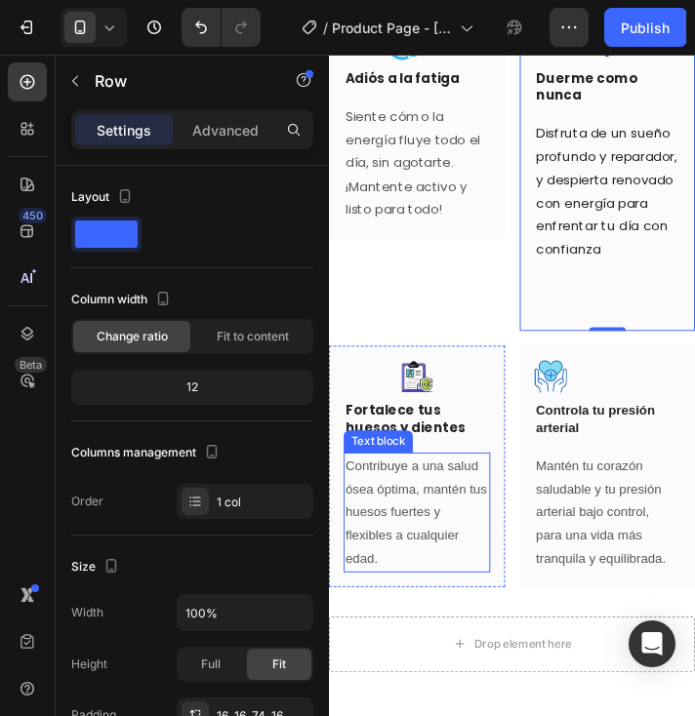
click at [384, 594] on p "Contribuye a una salud ósea óptima, mantén tus huesos fuertes y flexibles a cua…" at bounding box center [421, 539] width 151 height 123
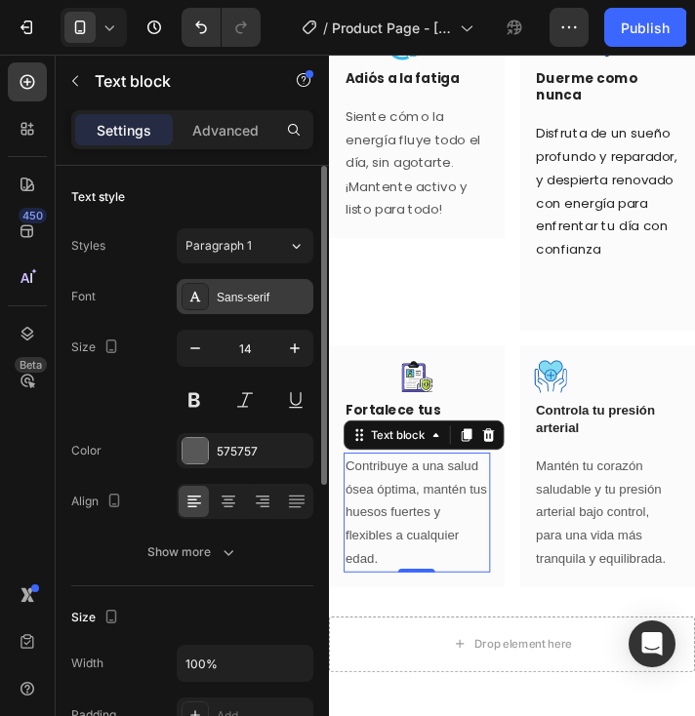
click at [238, 293] on div "Sans-serif" at bounding box center [263, 298] width 92 height 18
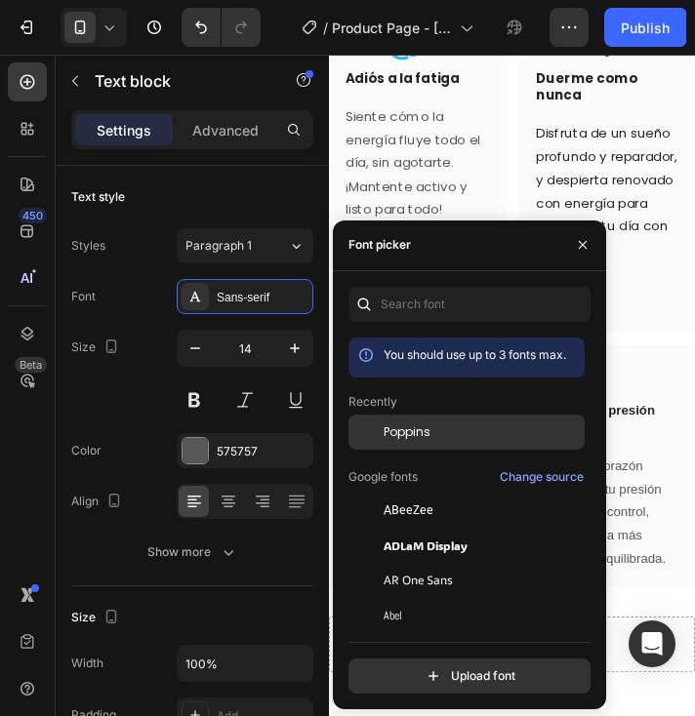
click at [402, 425] on span "Poppins" at bounding box center [406, 432] width 47 height 18
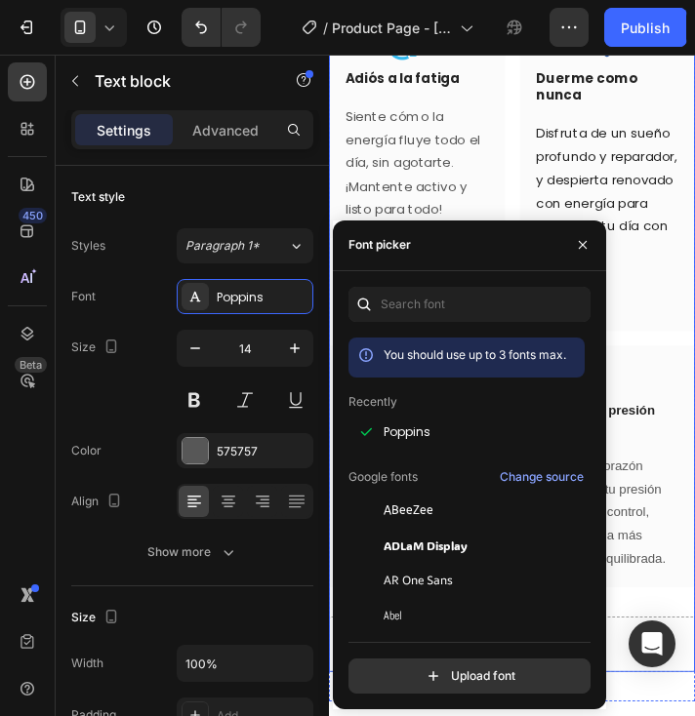
click at [650, 392] on div "Drop element here Row Image Adiós a la fatiga Heading Row Siente cómo la energí…" at bounding box center [522, 277] width 387 height 743
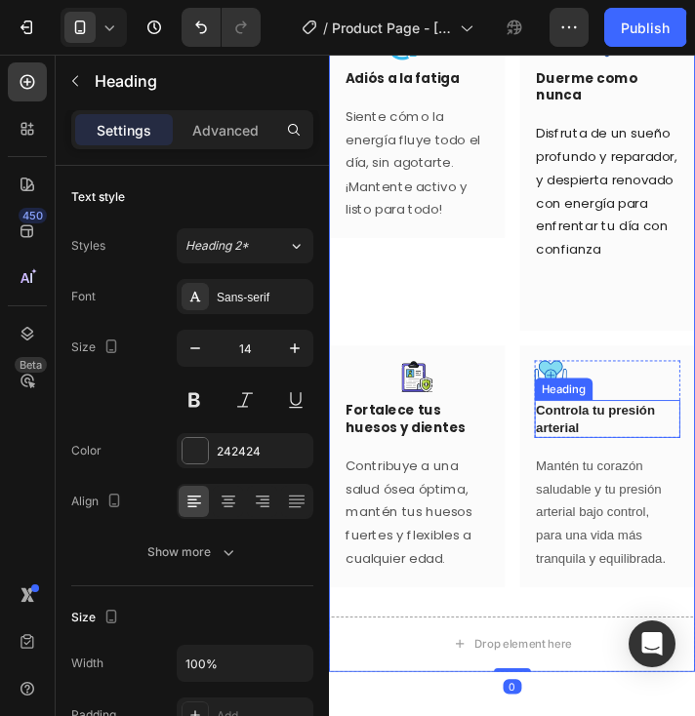
click at [595, 458] on p "Controla tu presión arterial" at bounding box center [623, 439] width 151 height 35
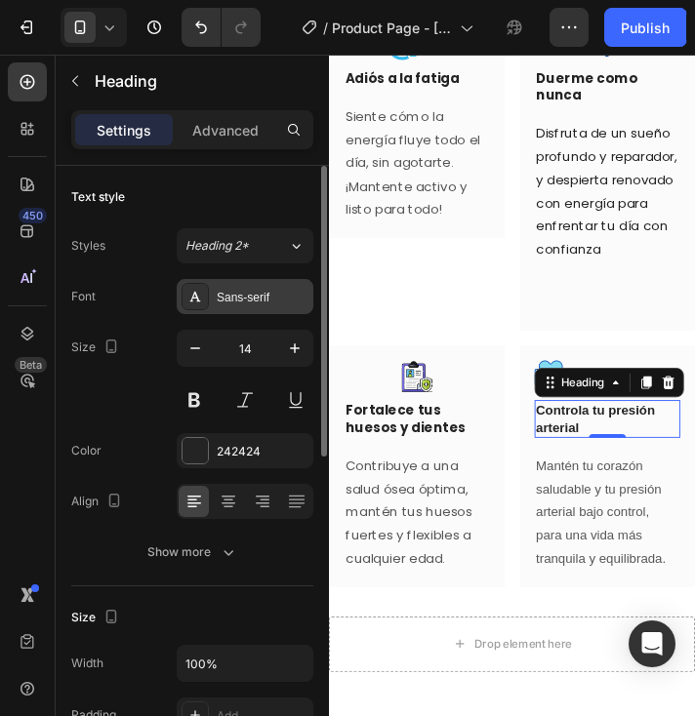
click at [226, 296] on div "Sans-serif" at bounding box center [263, 298] width 92 height 18
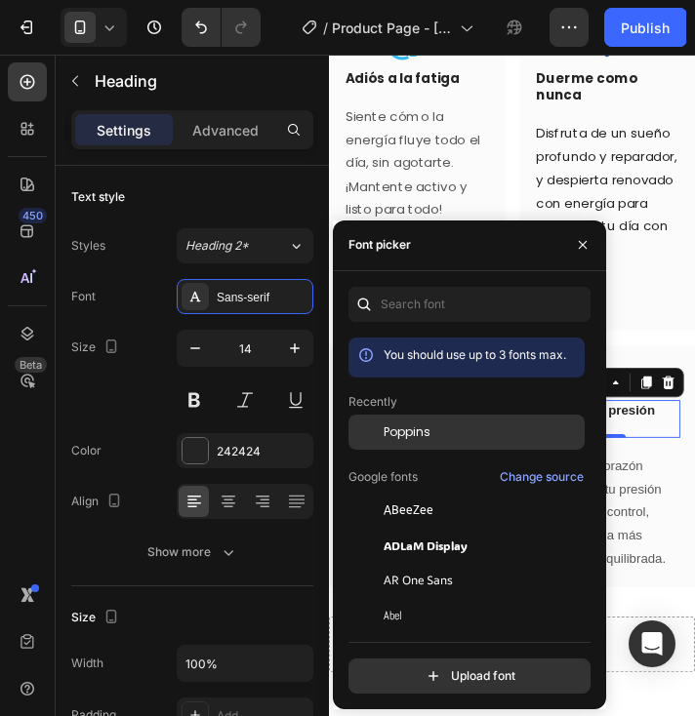
click at [416, 425] on span "Poppins" at bounding box center [406, 432] width 47 height 18
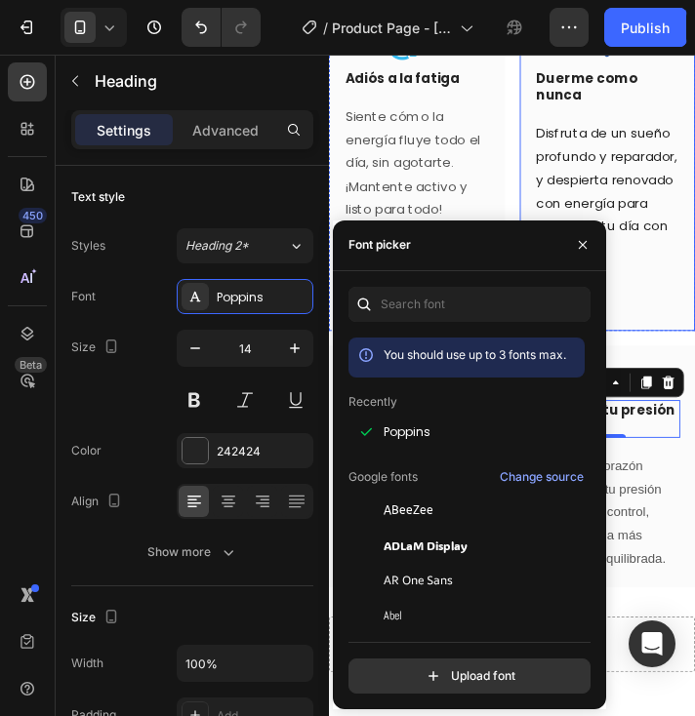
click at [643, 348] on div "Image Duerme como nunca Heading Row Disfruta de un sueño profundo y reparador, …" at bounding box center [624, 180] width 186 height 337
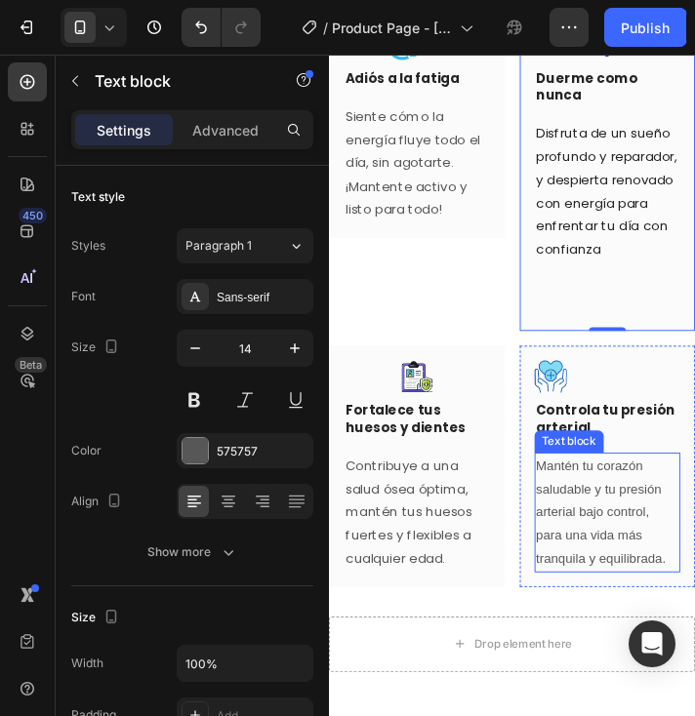
click at [576, 589] on p "Mantén tu corazón saludable y tu presión arterial bajo control, para una vida m…" at bounding box center [623, 539] width 151 height 123
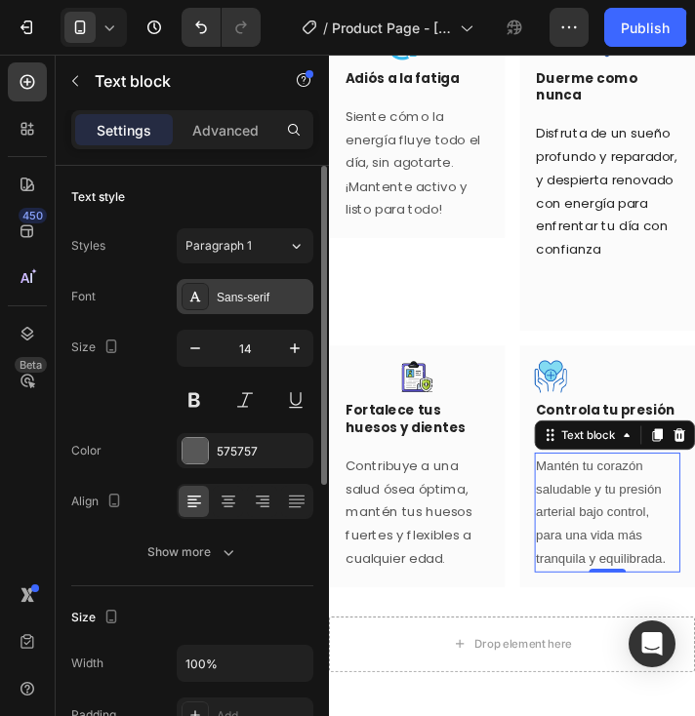
click at [255, 302] on div "Sans-serif" at bounding box center [263, 298] width 92 height 18
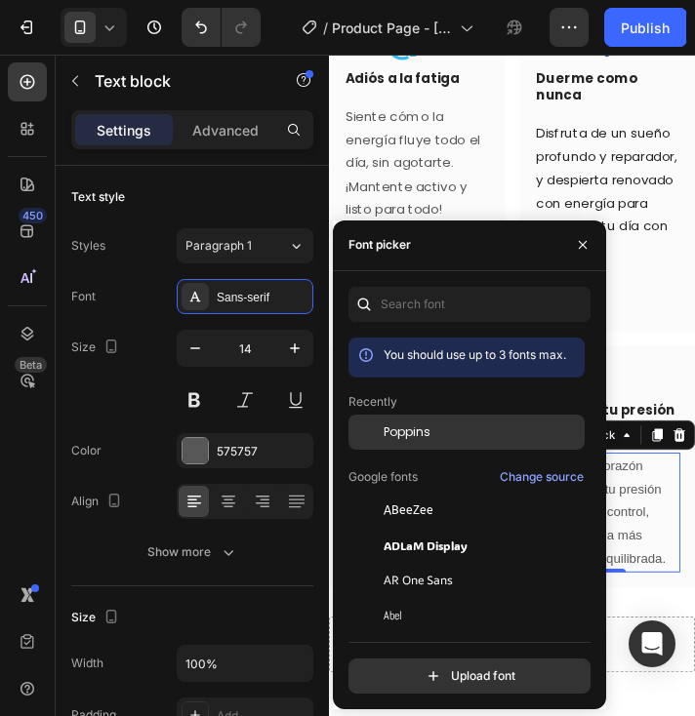
click at [400, 431] on span "Poppins" at bounding box center [406, 432] width 47 height 18
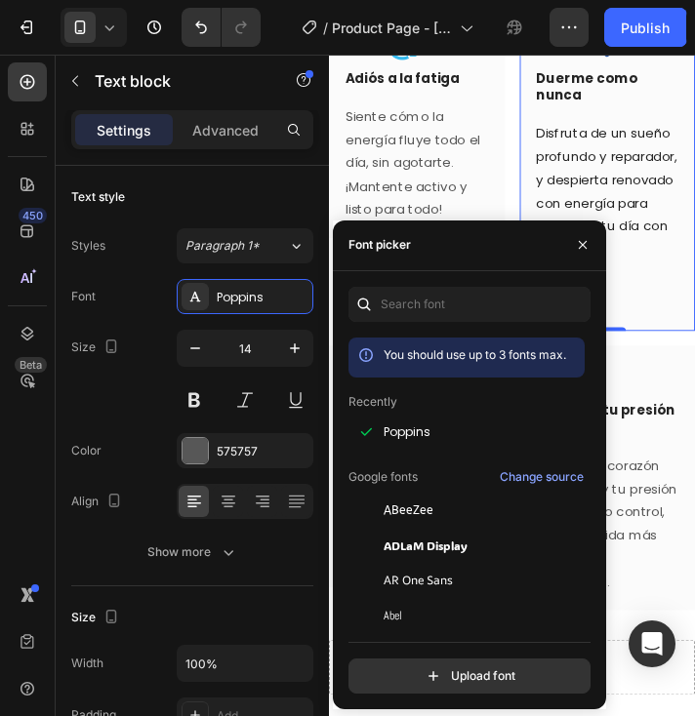
click at [671, 348] on div "Image Duerme como nunca Heading Row Disfruta de un sueño profundo y reparador, …" at bounding box center [624, 180] width 186 height 337
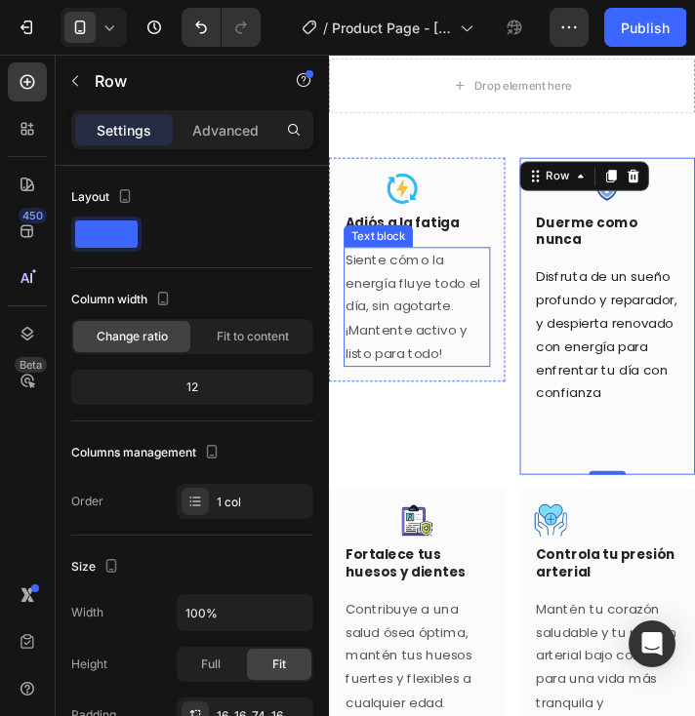
scroll to position [2244, 0]
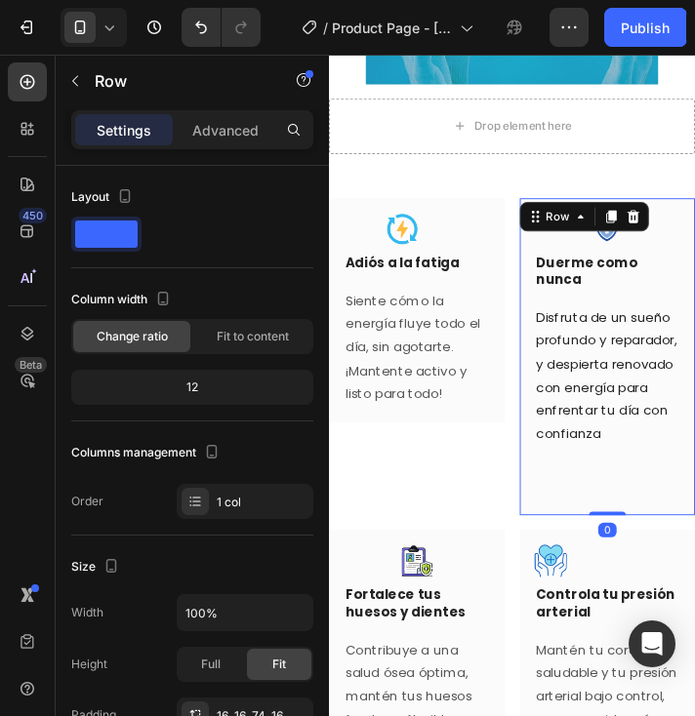
drag, startPoint x: 619, startPoint y: 573, endPoint x: 618, endPoint y: 532, distance: 41.0
click at [618, 532] on div "Image Duerme como nunca Heading Row Disfruta de un sueño profundo y reparador, …" at bounding box center [624, 375] width 186 height 337
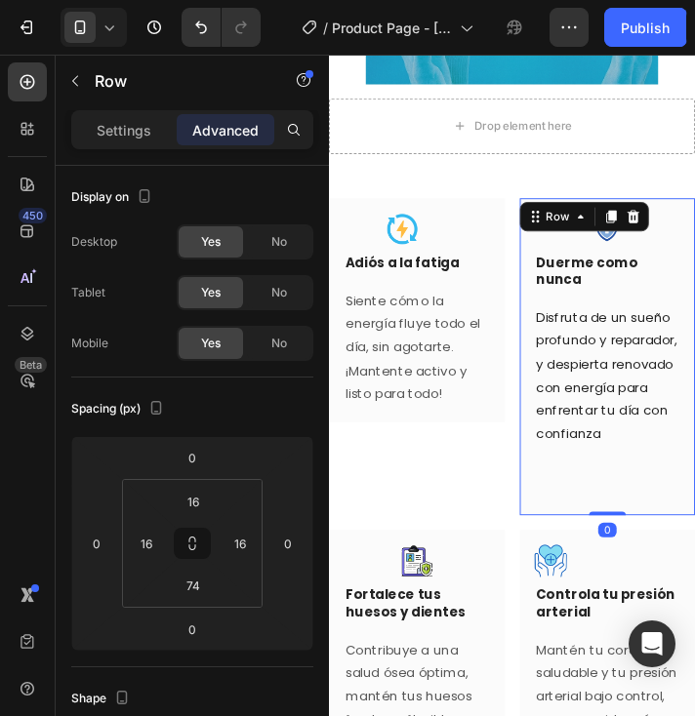
drag, startPoint x: 616, startPoint y: 570, endPoint x: 619, endPoint y: 553, distance: 16.8
click at [619, 543] on div "Image Duerme como nunca Heading Row Disfruta de un sueño profundo y reparador, …" at bounding box center [624, 375] width 186 height 337
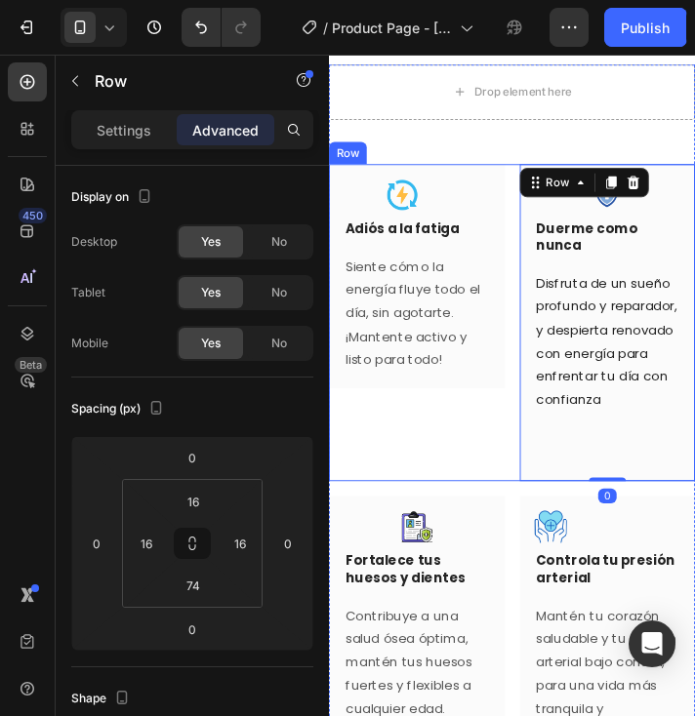
scroll to position [2341, 0]
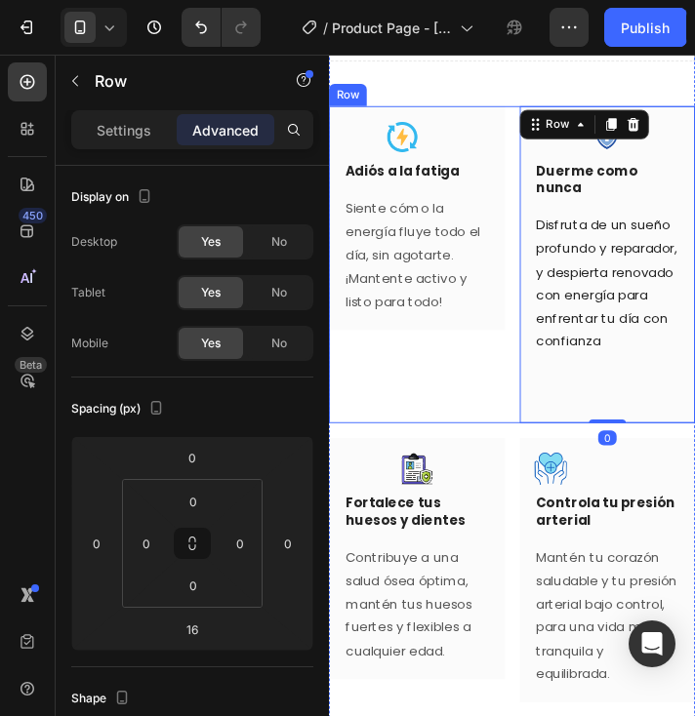
click at [435, 415] on div "Image Adiós a la fatiga Heading Row Siente cómo la energía fluye todo el día, s…" at bounding box center [422, 277] width 186 height 337
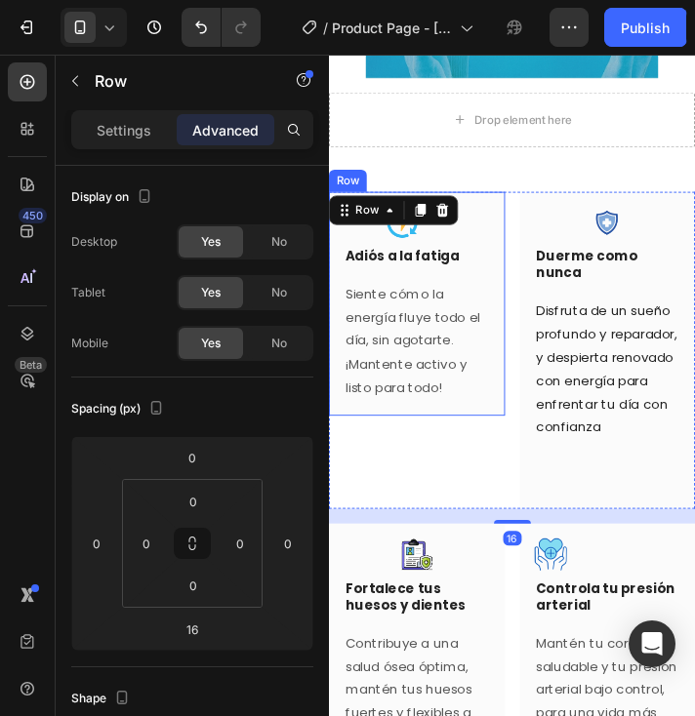
scroll to position [2244, 0]
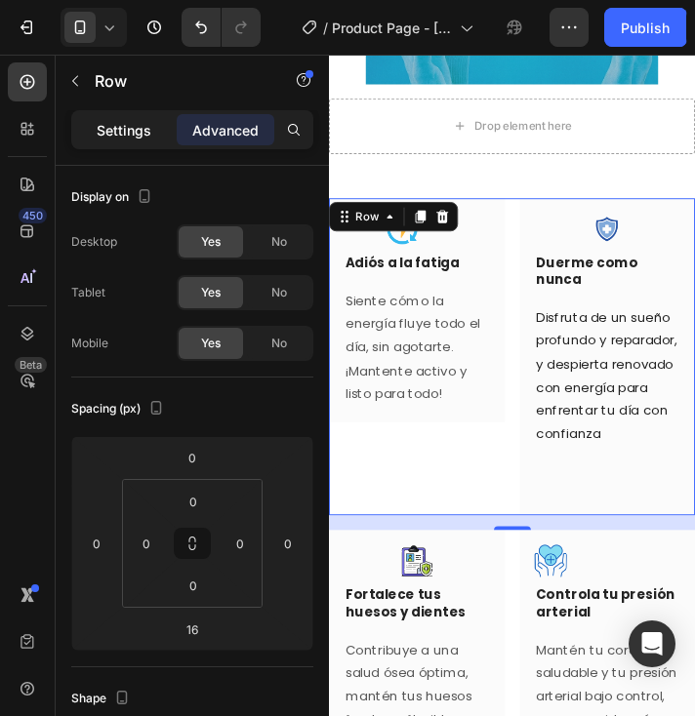
click at [106, 131] on p "Settings" at bounding box center [124, 130] width 55 height 20
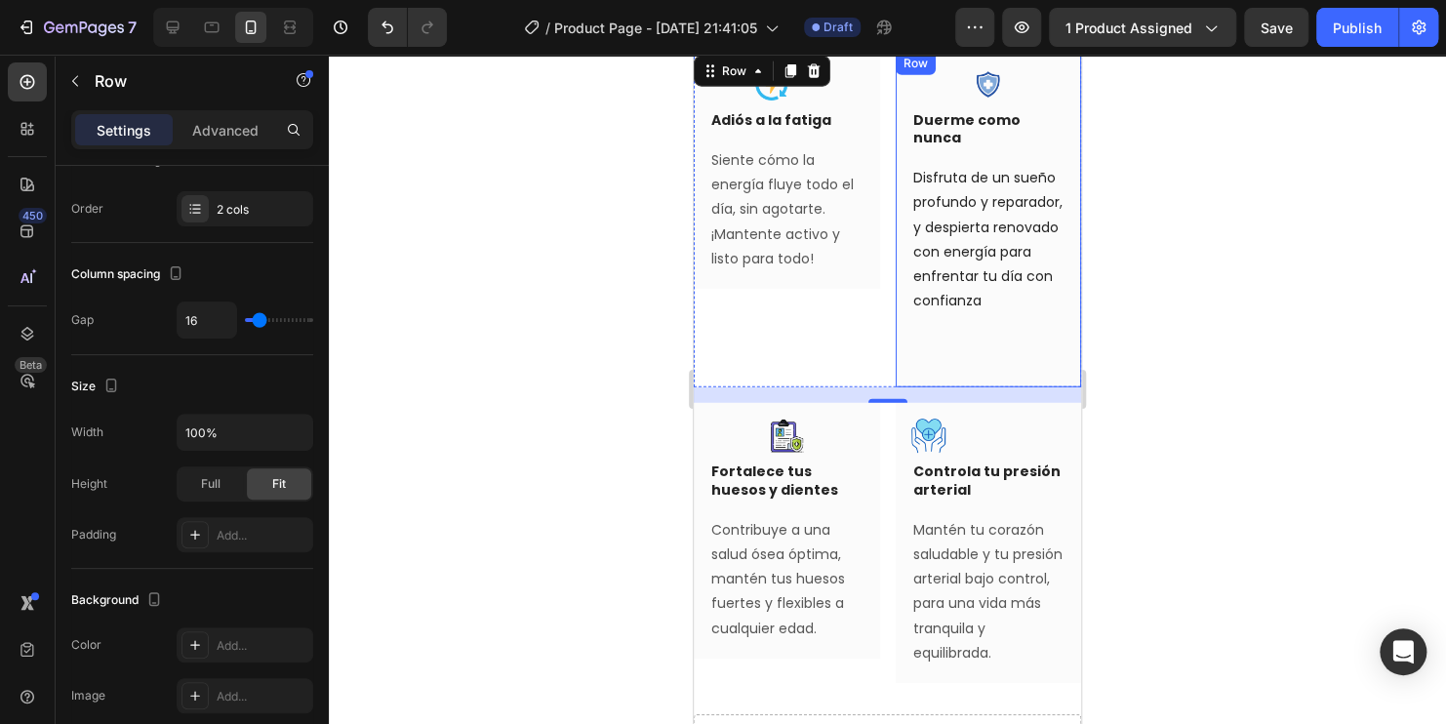
scroll to position [2338, 0]
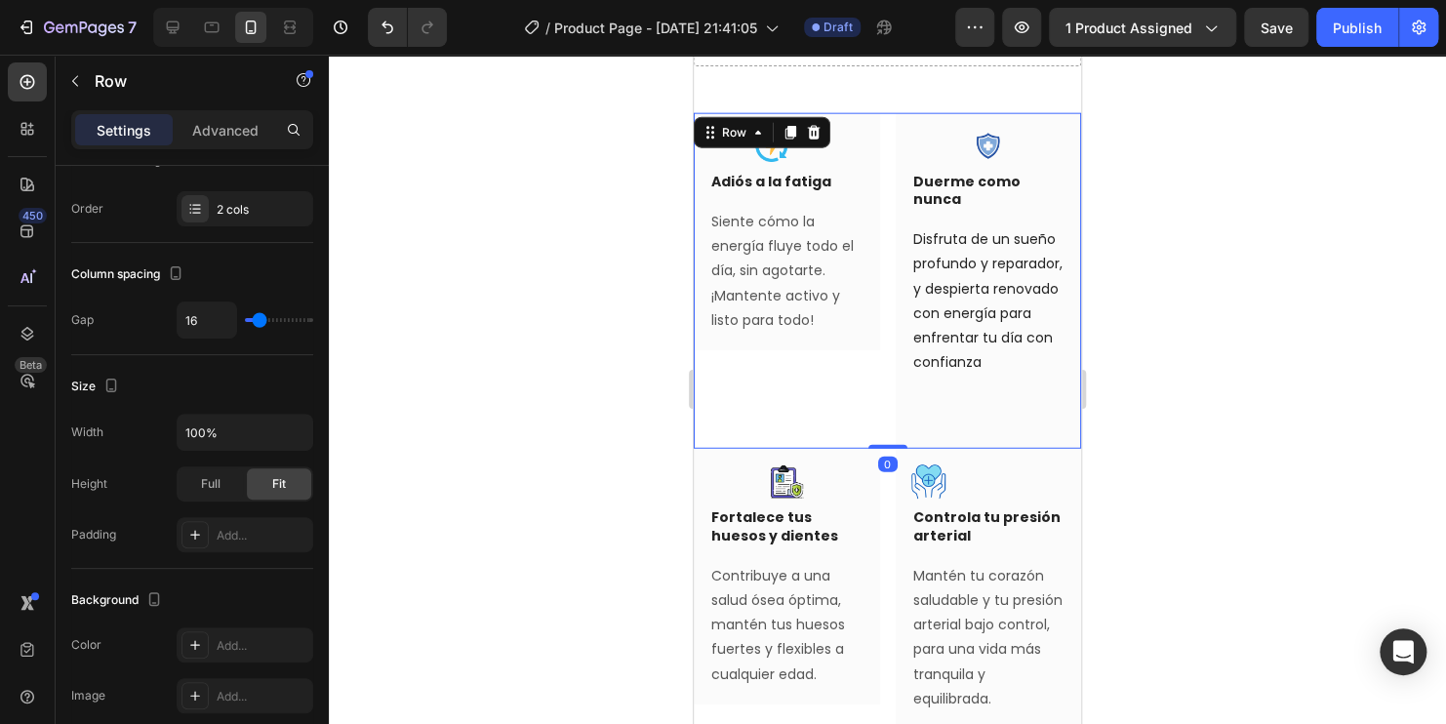
drag, startPoint x: 882, startPoint y: 493, endPoint x: 882, endPoint y: 469, distance: 23.4
click at [882, 450] on div "Image Adiós a la fatiga Heading Row Siente cómo la energía fluye todo el día, s…" at bounding box center [887, 281] width 387 height 337
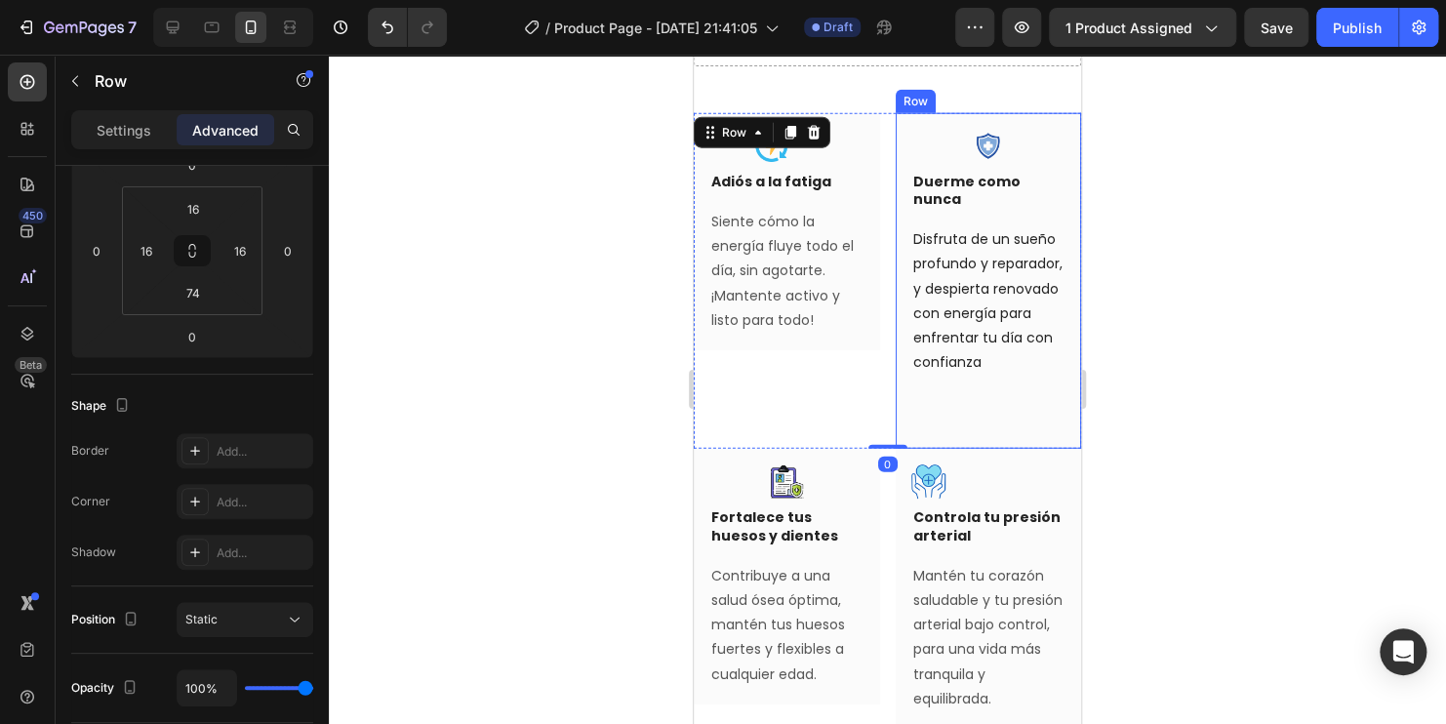
click at [990, 435] on div "Image Duerme como nunca Heading Row Disfruta de un sueño profundo y reparador, …" at bounding box center [989, 281] width 186 height 337
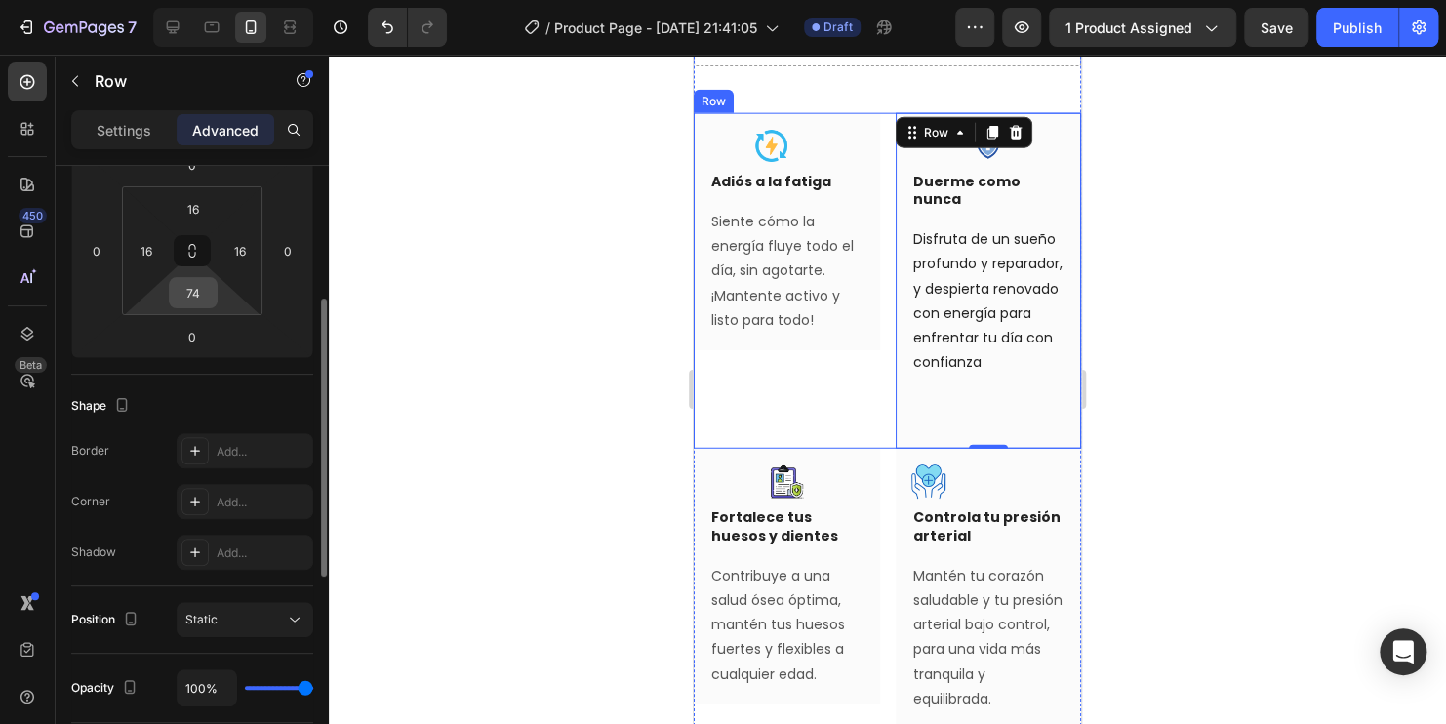
click at [197, 295] on input "74" at bounding box center [193, 292] width 39 height 29
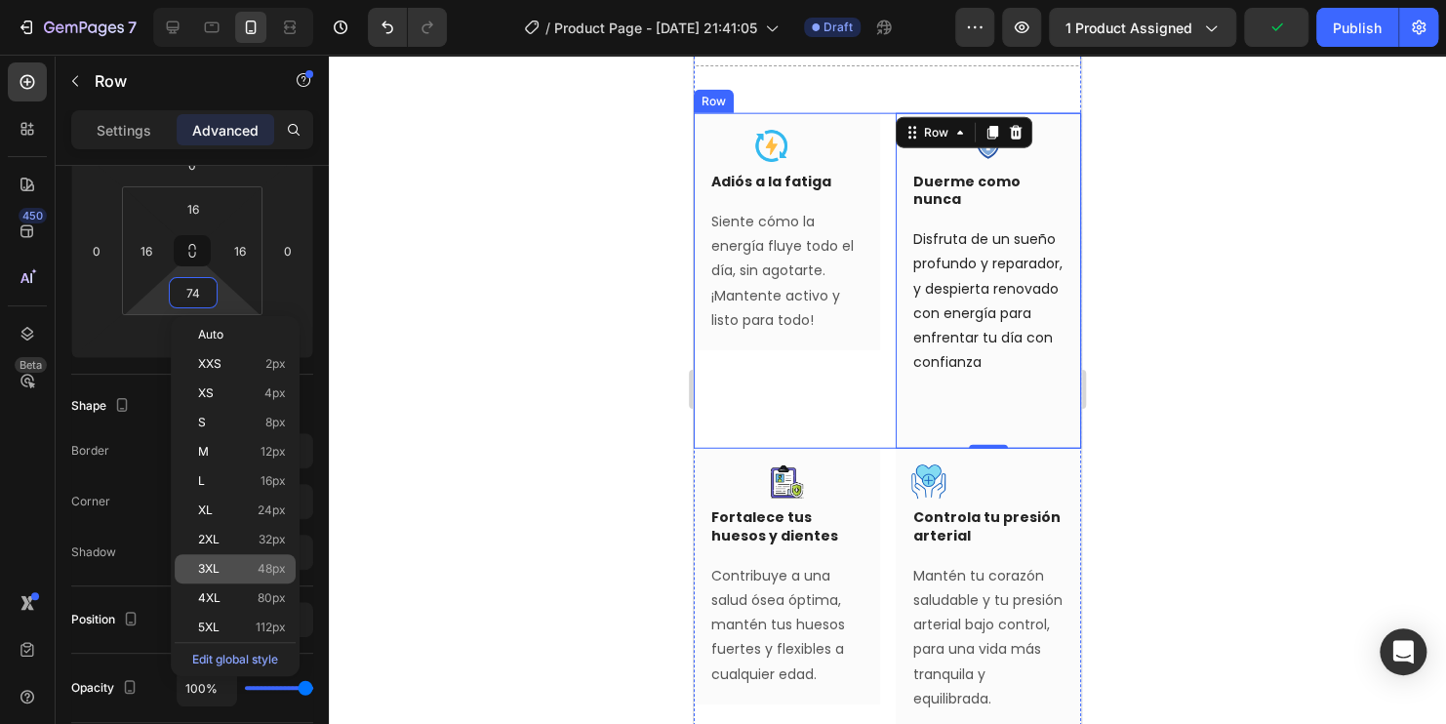
click at [243, 562] on p "3XL 48px" at bounding box center [242, 569] width 88 height 14
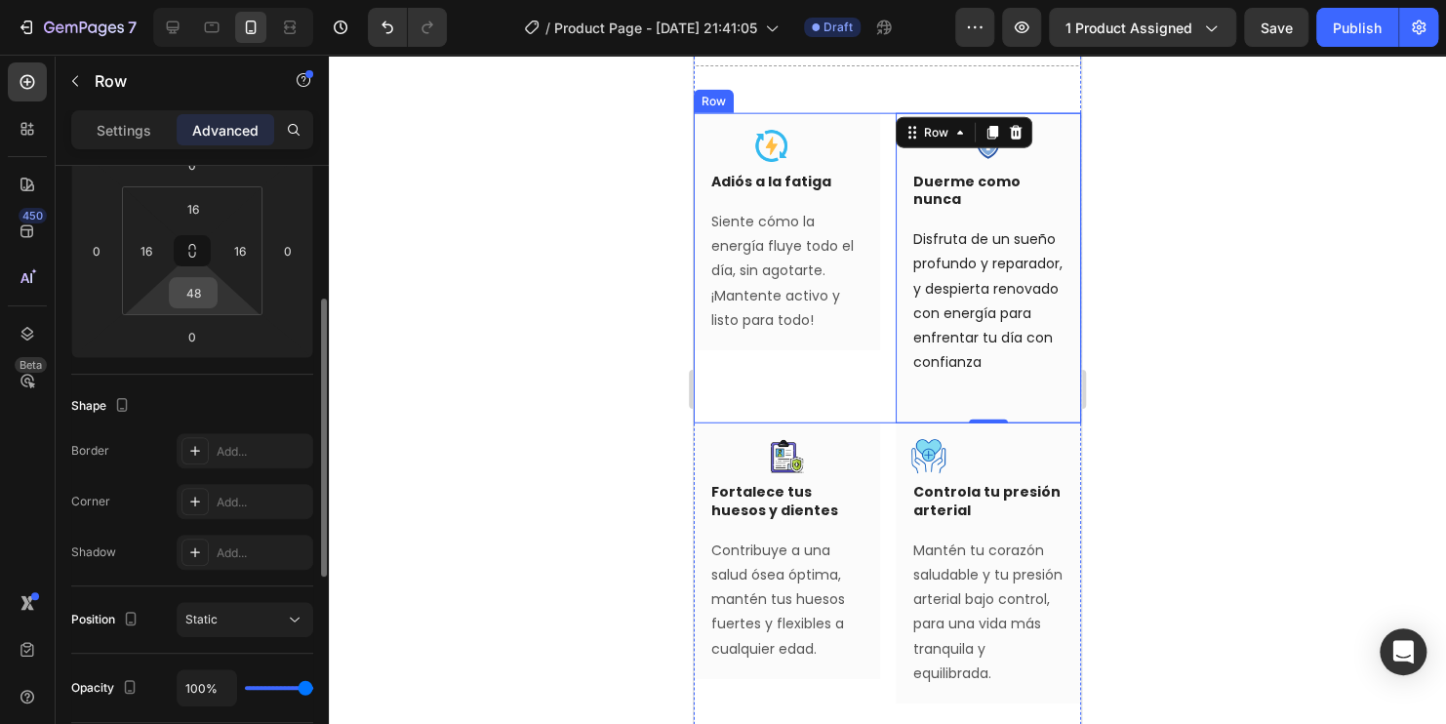
click at [193, 288] on input "48" at bounding box center [193, 292] width 39 height 29
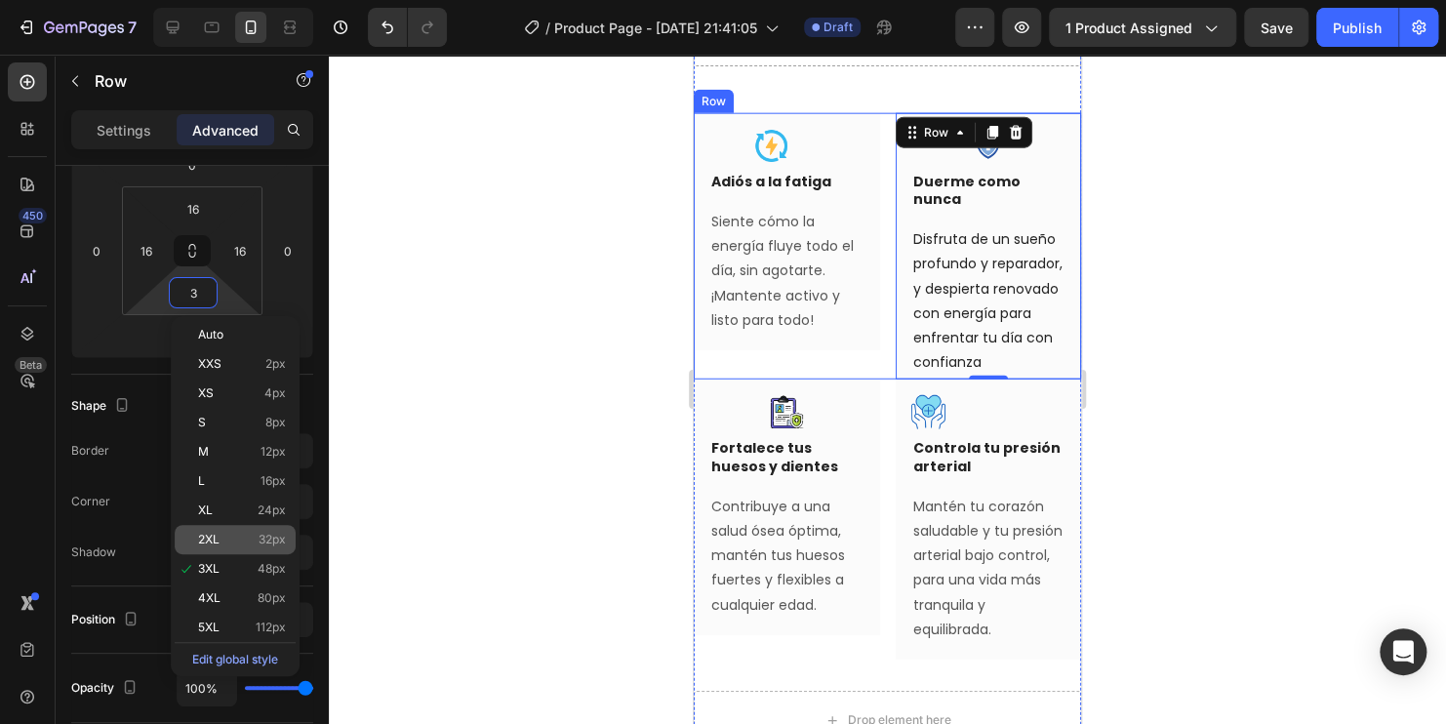
click at [225, 528] on div "2XL 32px" at bounding box center [235, 539] width 121 height 29
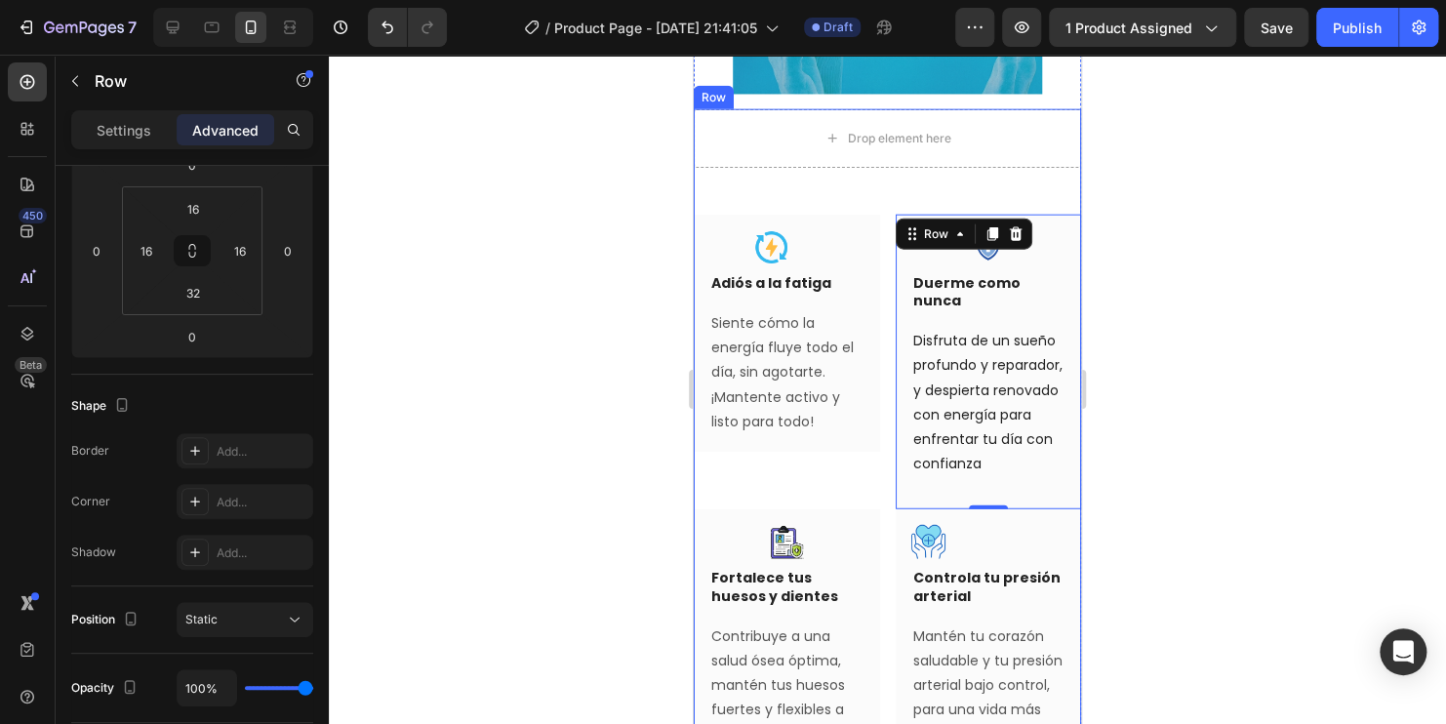
scroll to position [2240, 0]
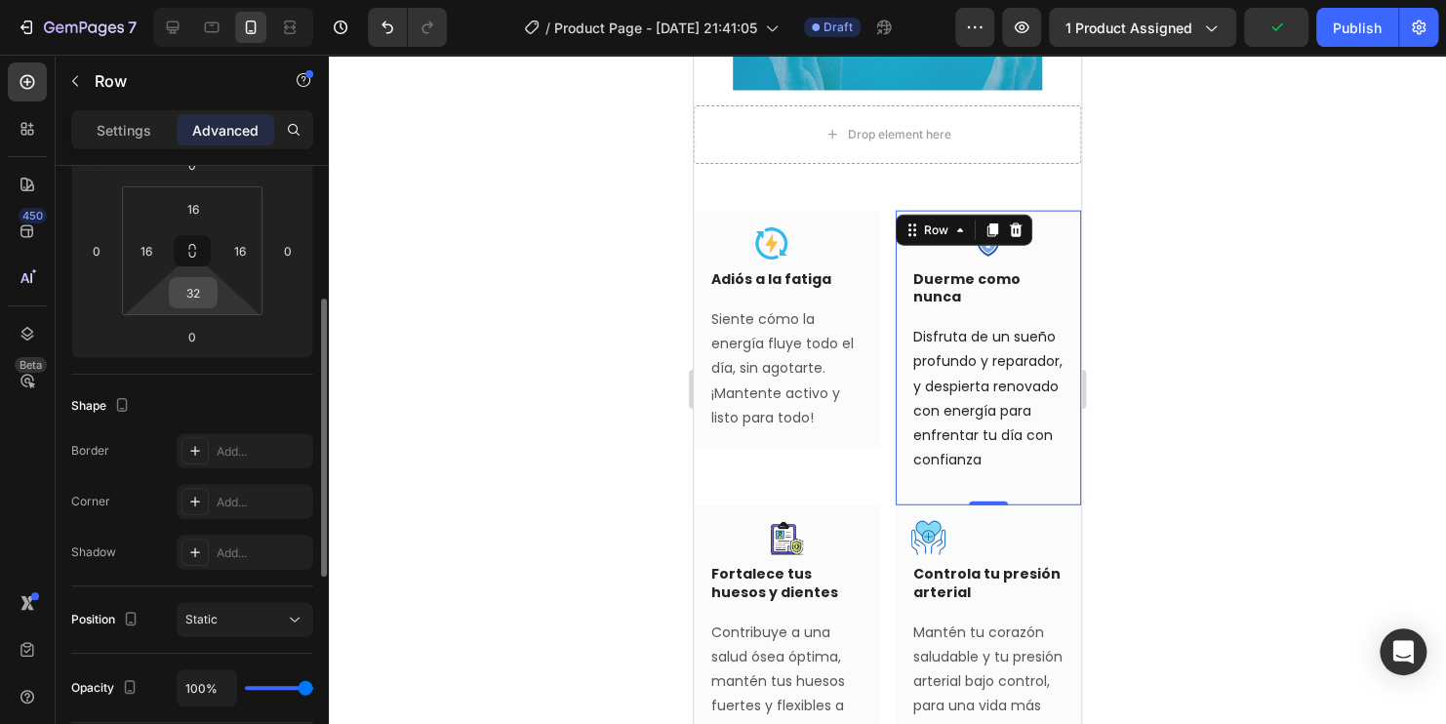
click at [186, 296] on input "32" at bounding box center [193, 292] width 39 height 29
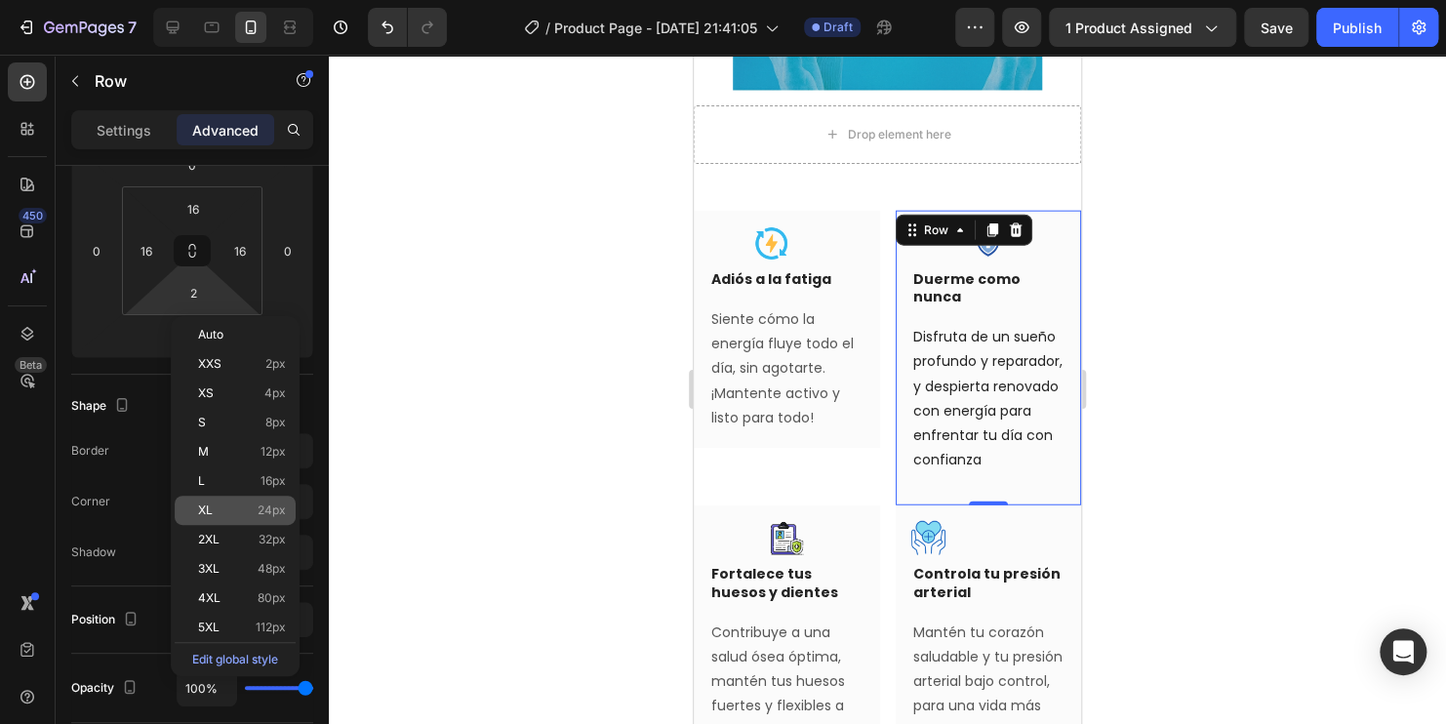
click at [283, 501] on div "XL 24px" at bounding box center [235, 510] width 121 height 29
type input "24"
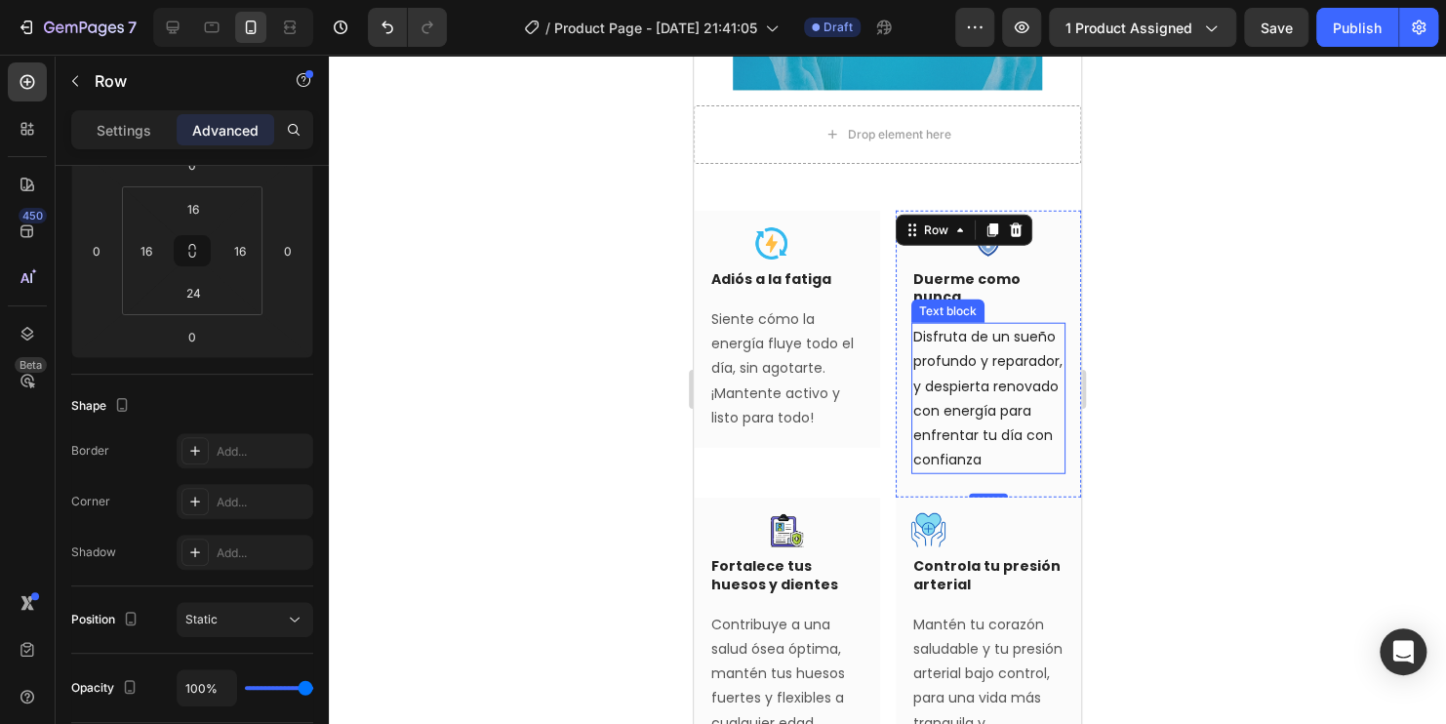
click at [1294, 465] on div at bounding box center [887, 389] width 1117 height 669
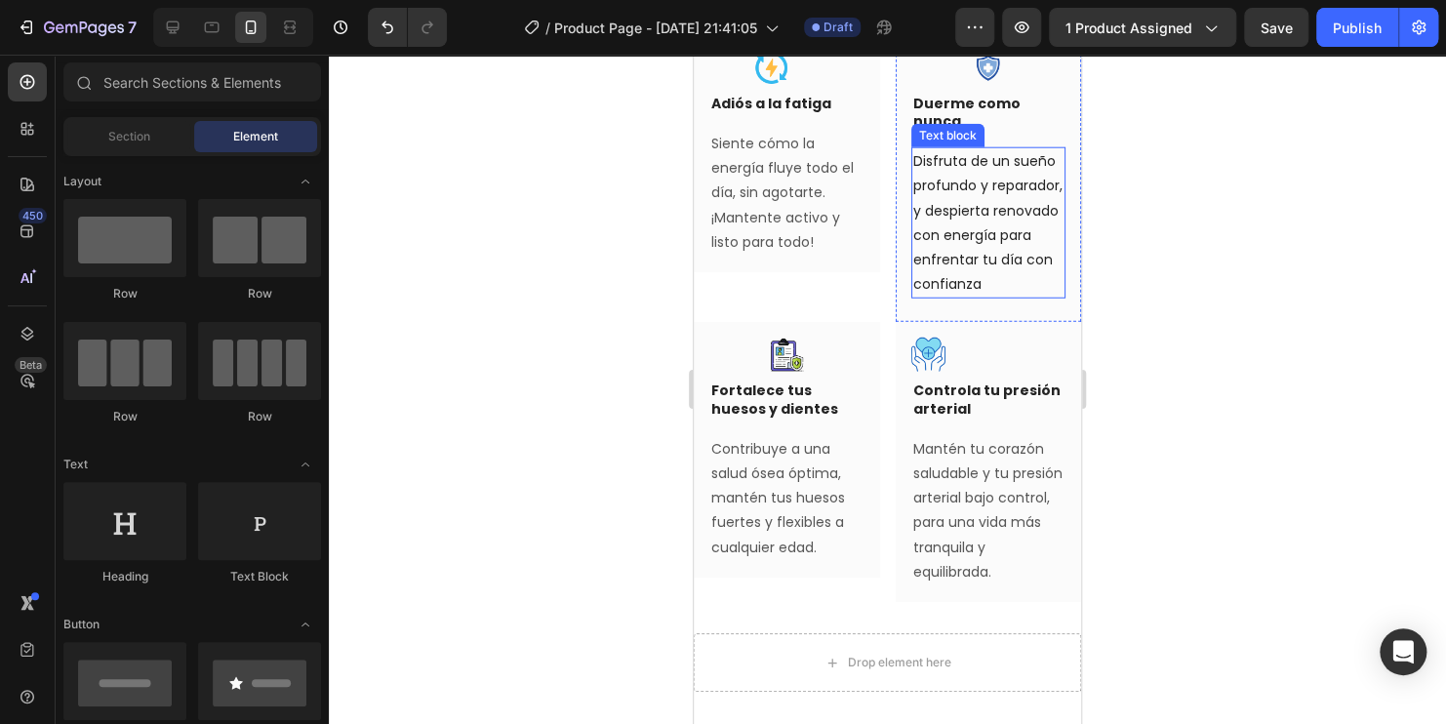
scroll to position [2435, 0]
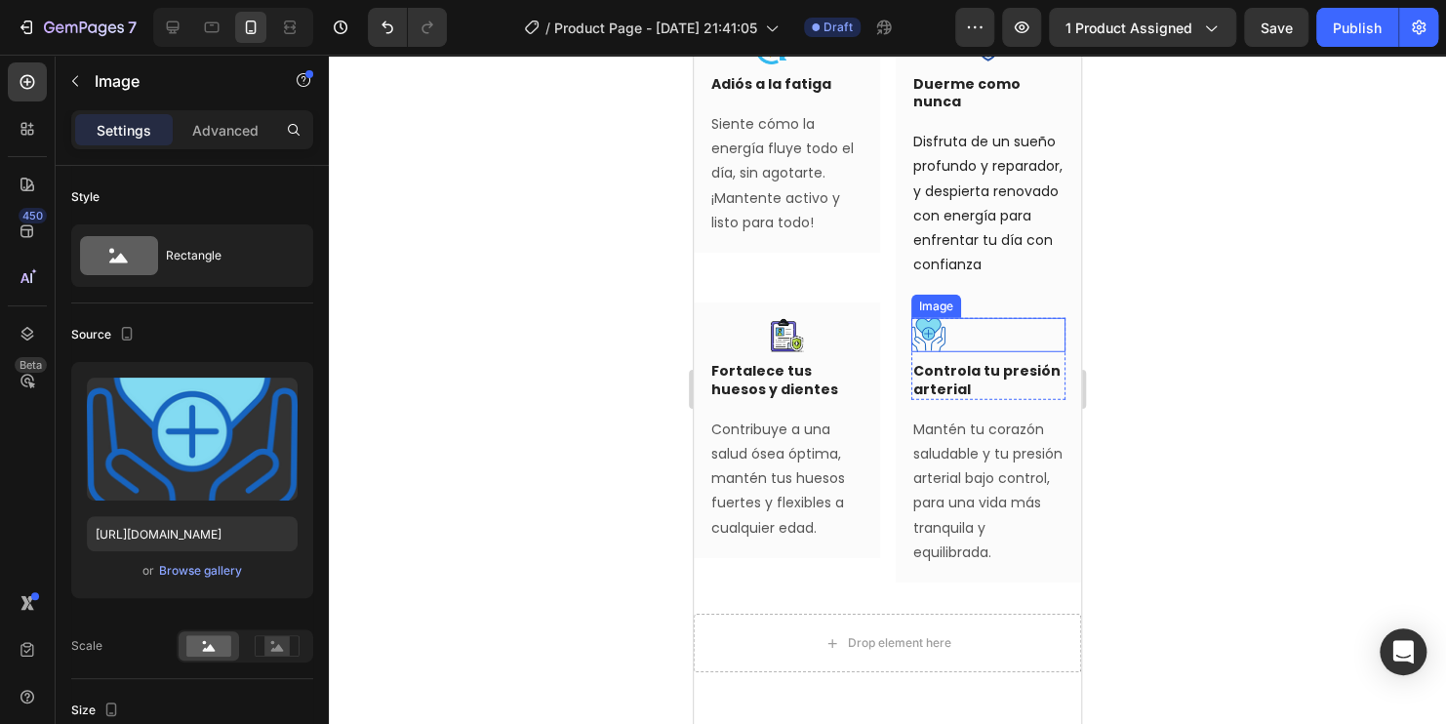
click at [927, 352] on img at bounding box center [928, 335] width 34 height 34
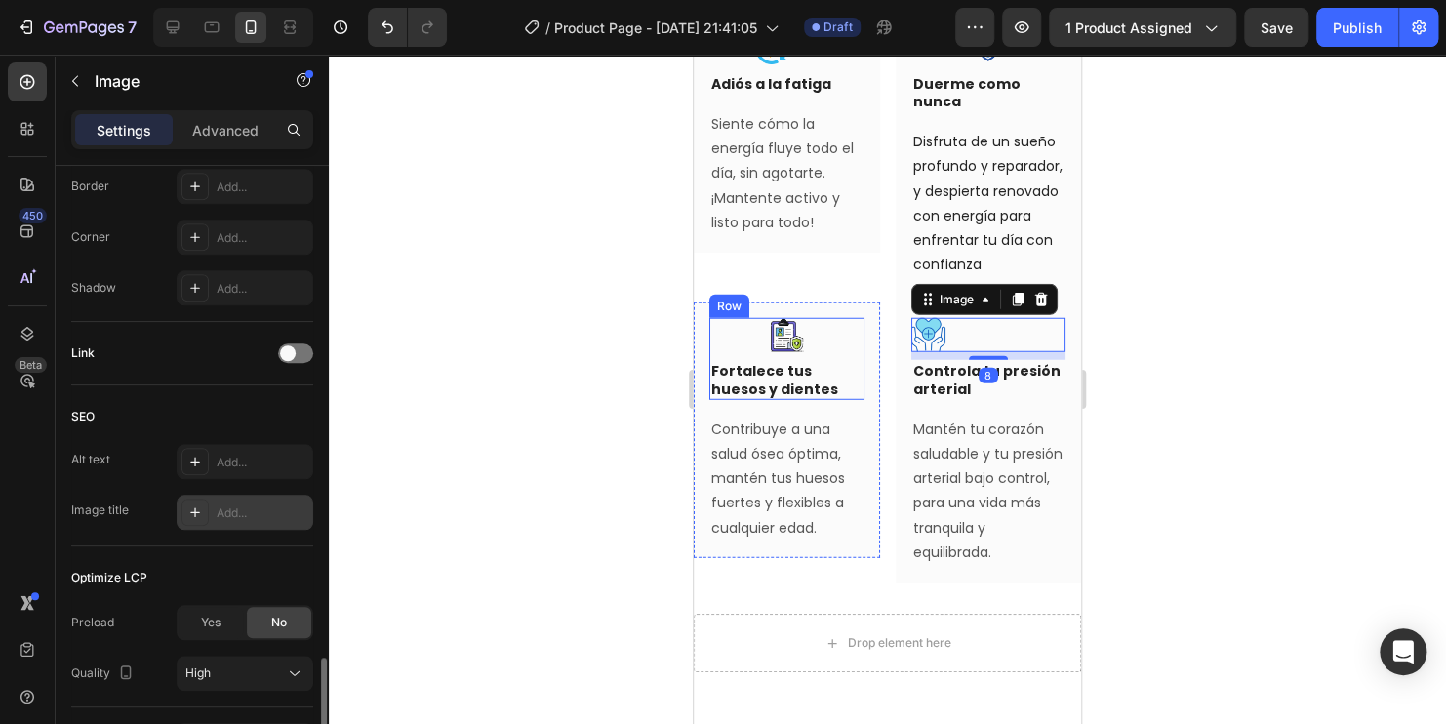
scroll to position [906, 0]
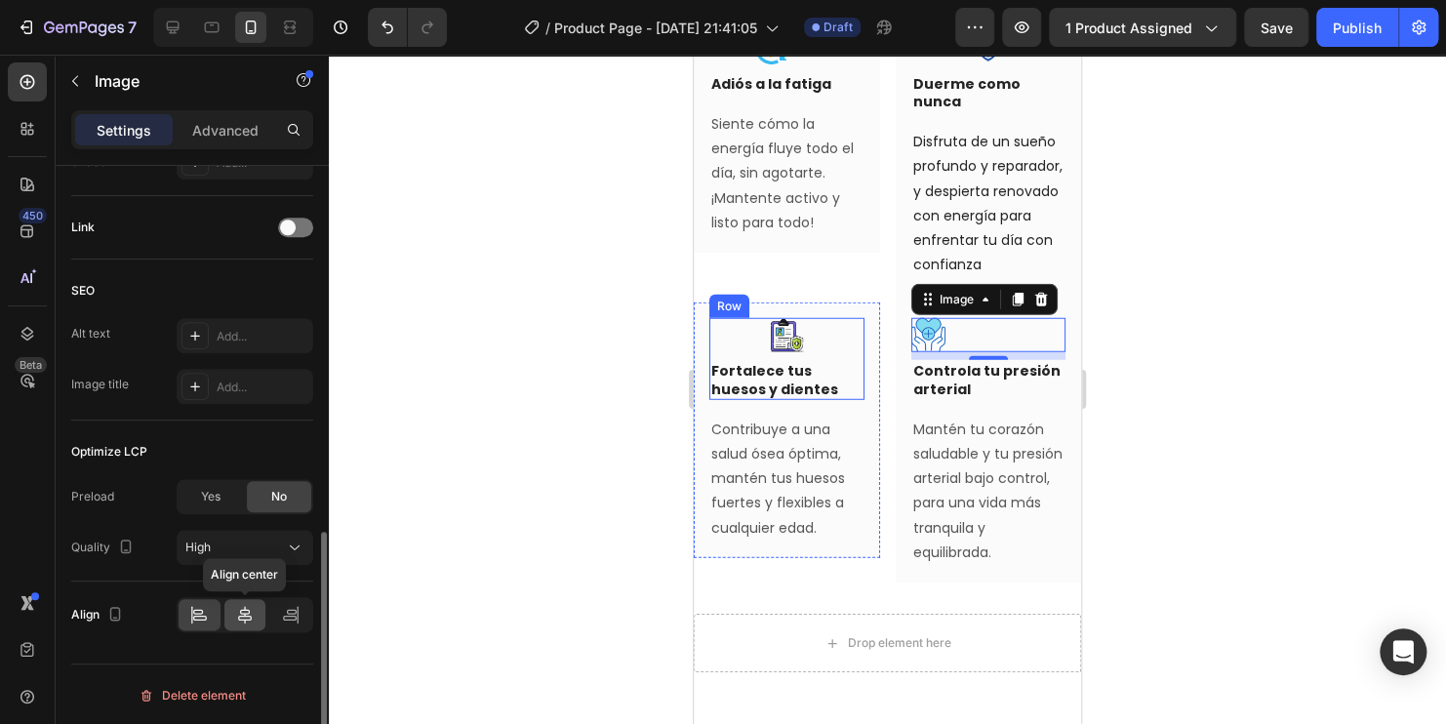
click at [255, 615] on div at bounding box center [245, 614] width 42 height 31
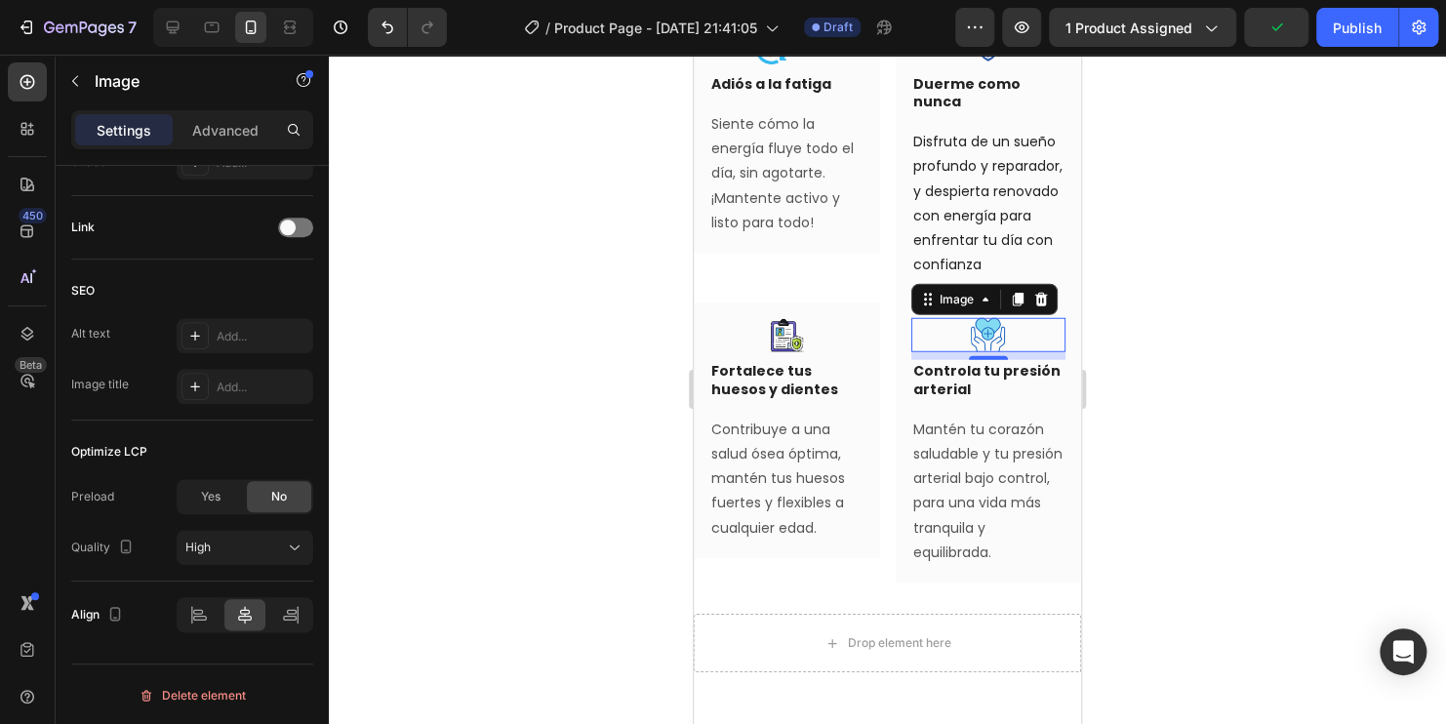
click at [1235, 365] on div at bounding box center [887, 389] width 1117 height 669
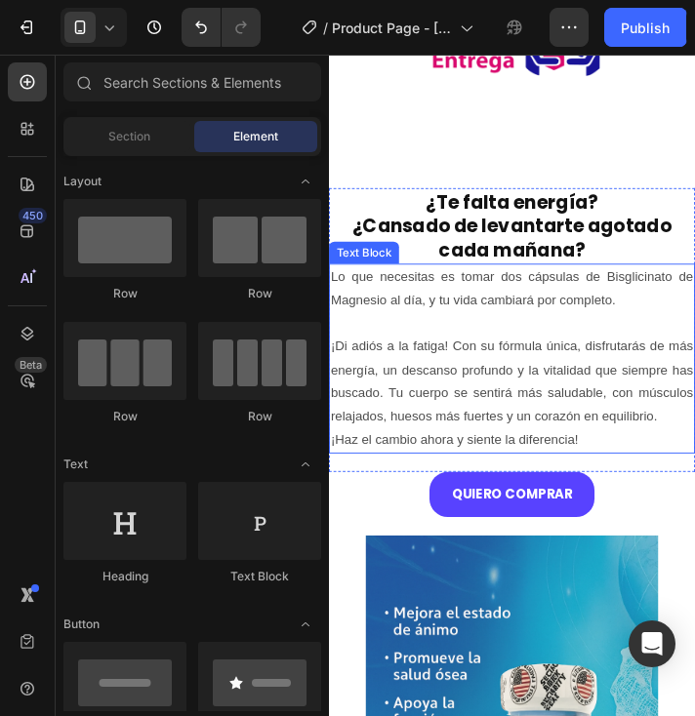
scroll to position [1071, 0]
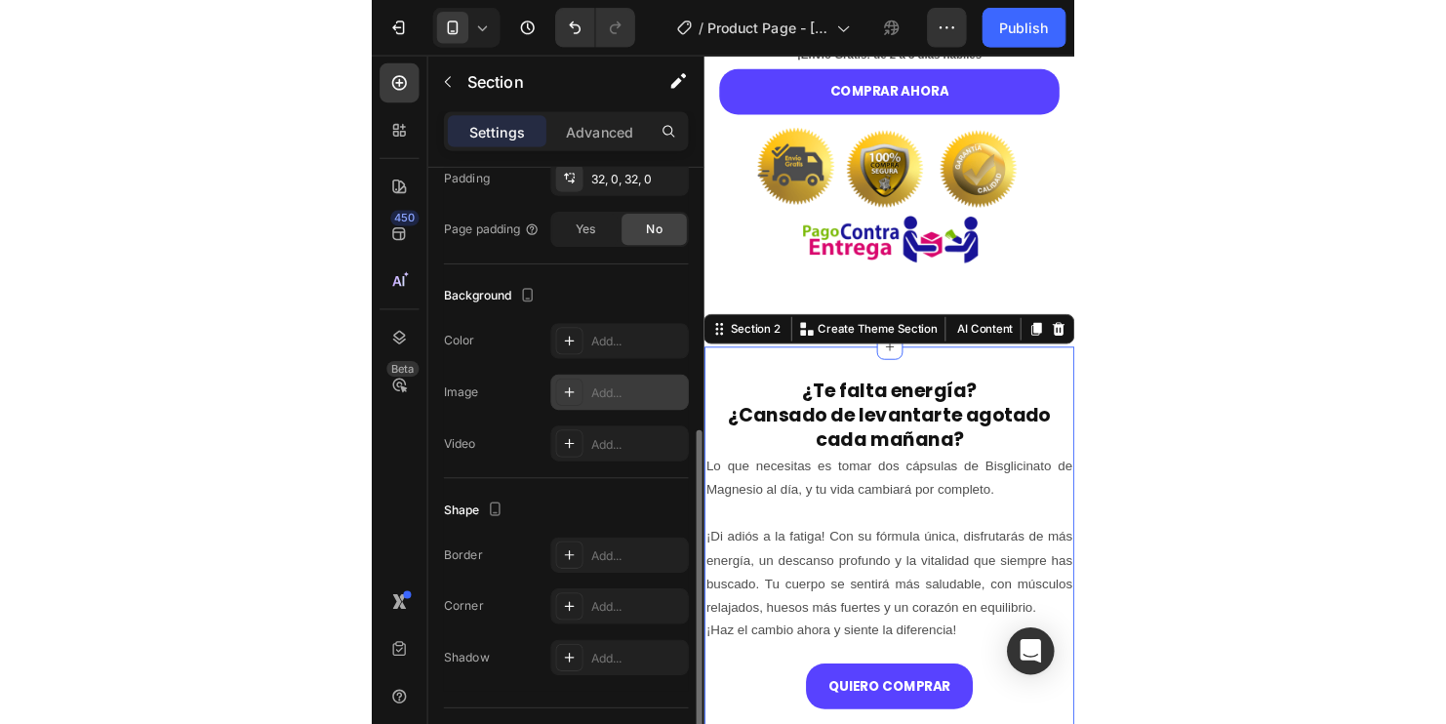
scroll to position [531, 0]
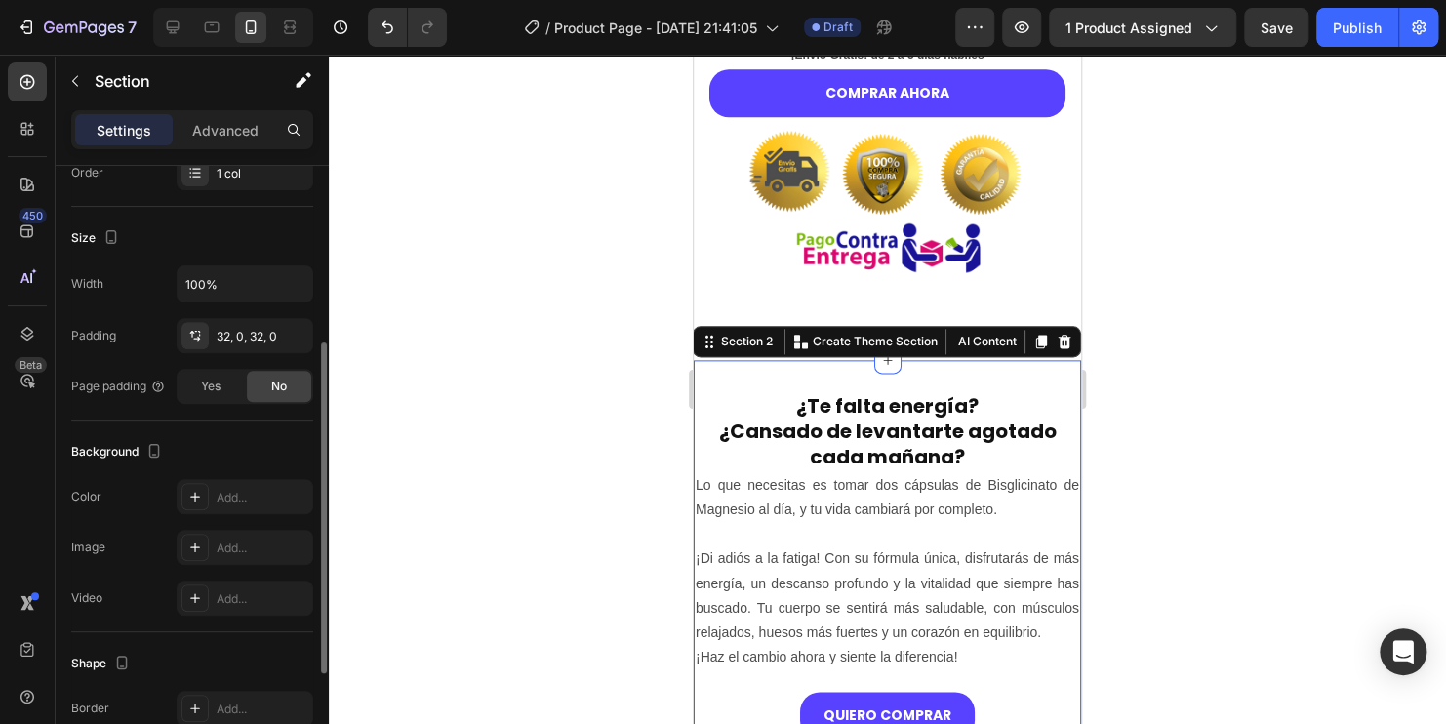
scroll to position [231, 0]
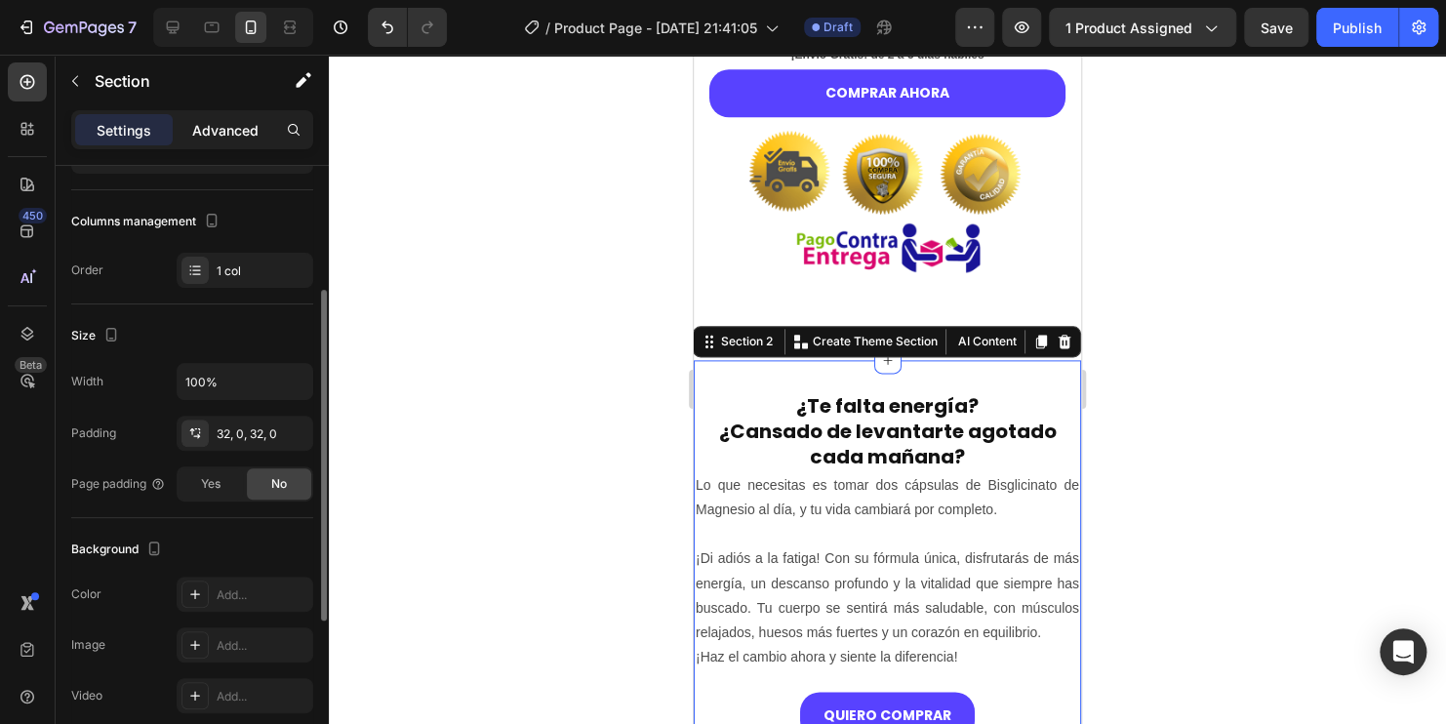
click at [235, 132] on p "Advanced" at bounding box center [225, 130] width 66 height 20
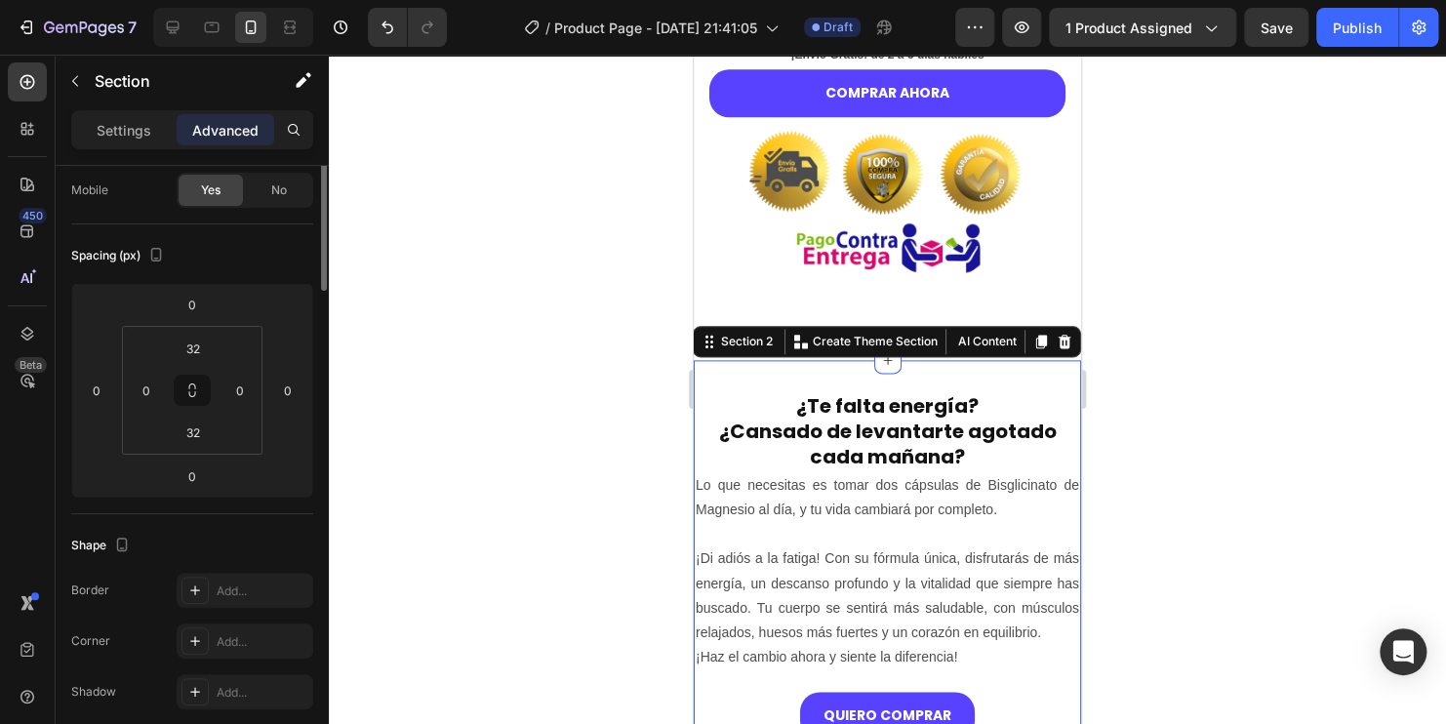
scroll to position [0, 0]
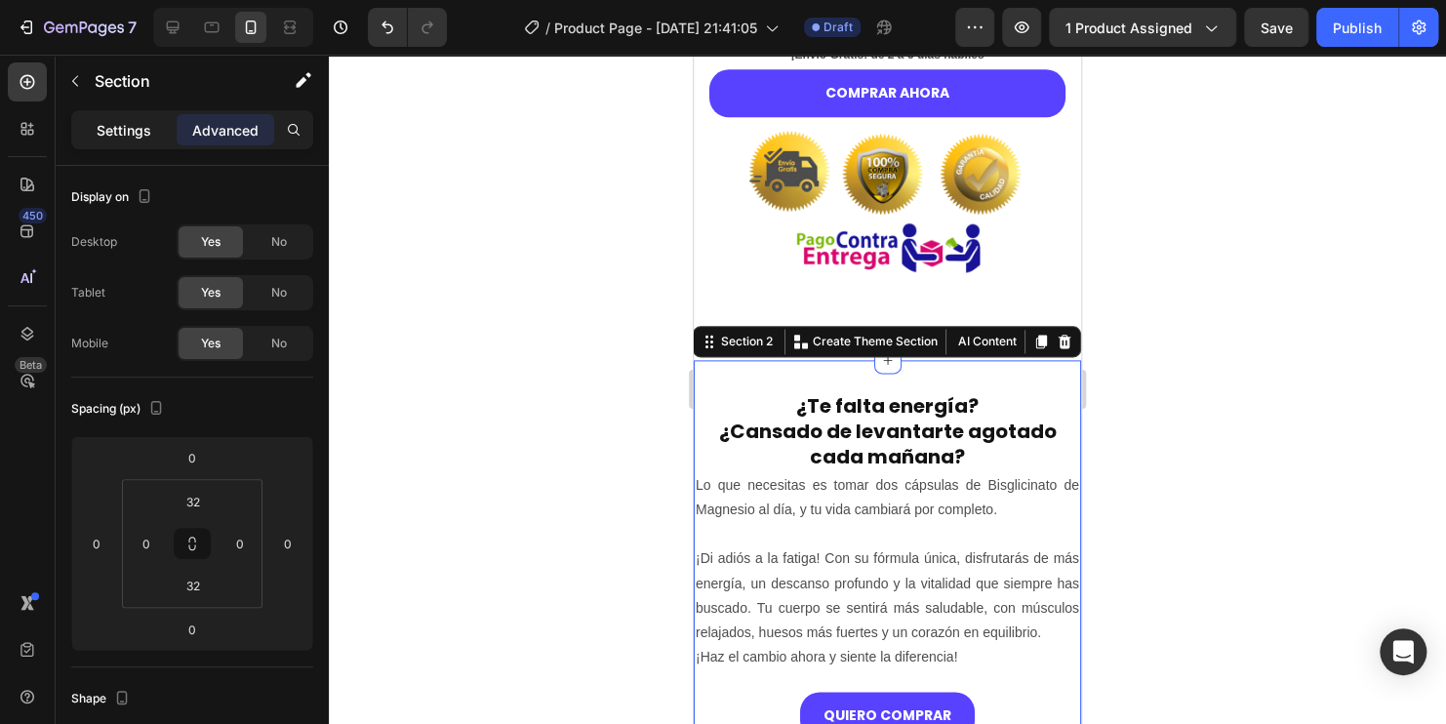
click at [147, 135] on p "Settings" at bounding box center [124, 130] width 55 height 20
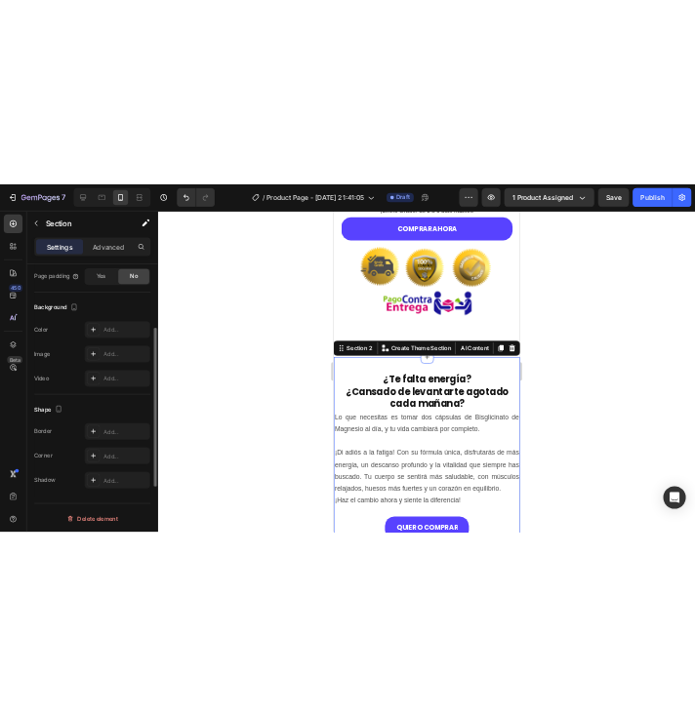
scroll to position [329, 0]
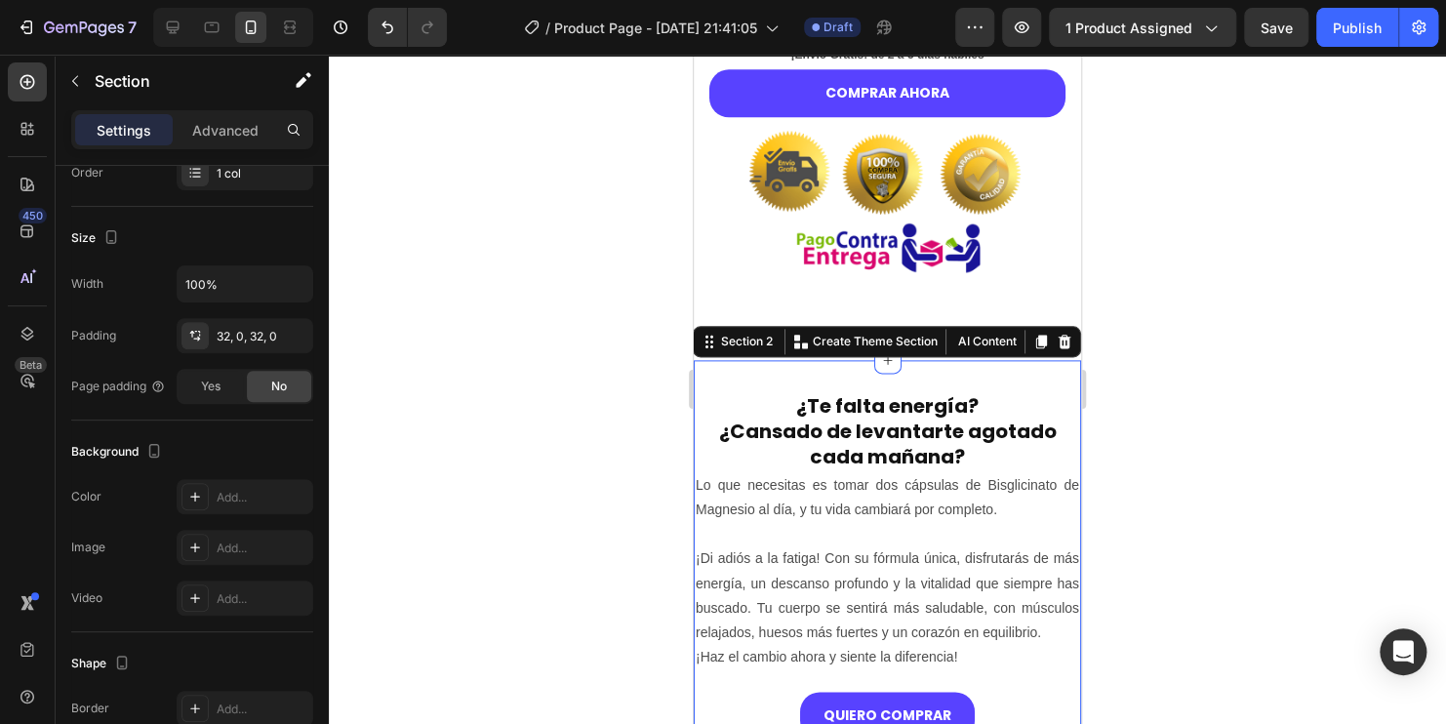
click at [643, 242] on div at bounding box center [887, 389] width 1117 height 669
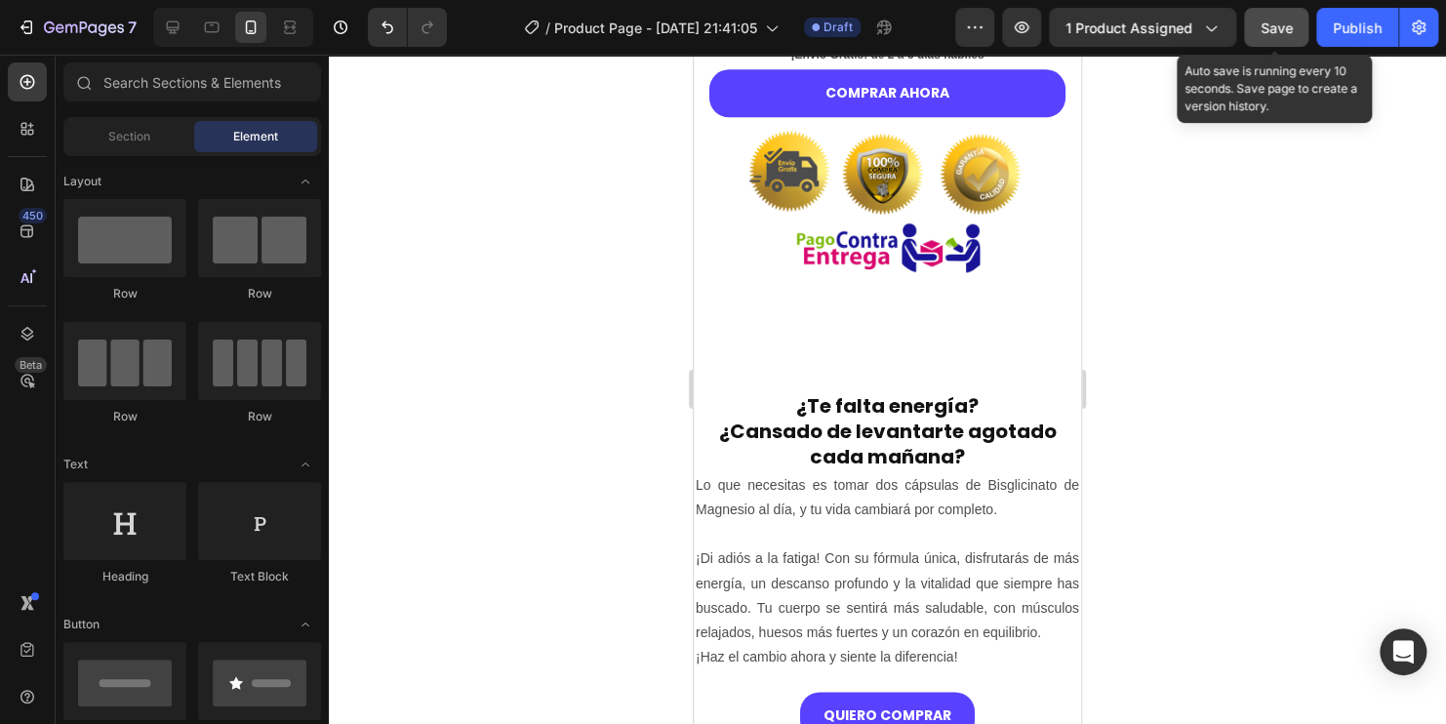
click at [1283, 26] on span "Save" at bounding box center [1277, 28] width 32 height 17
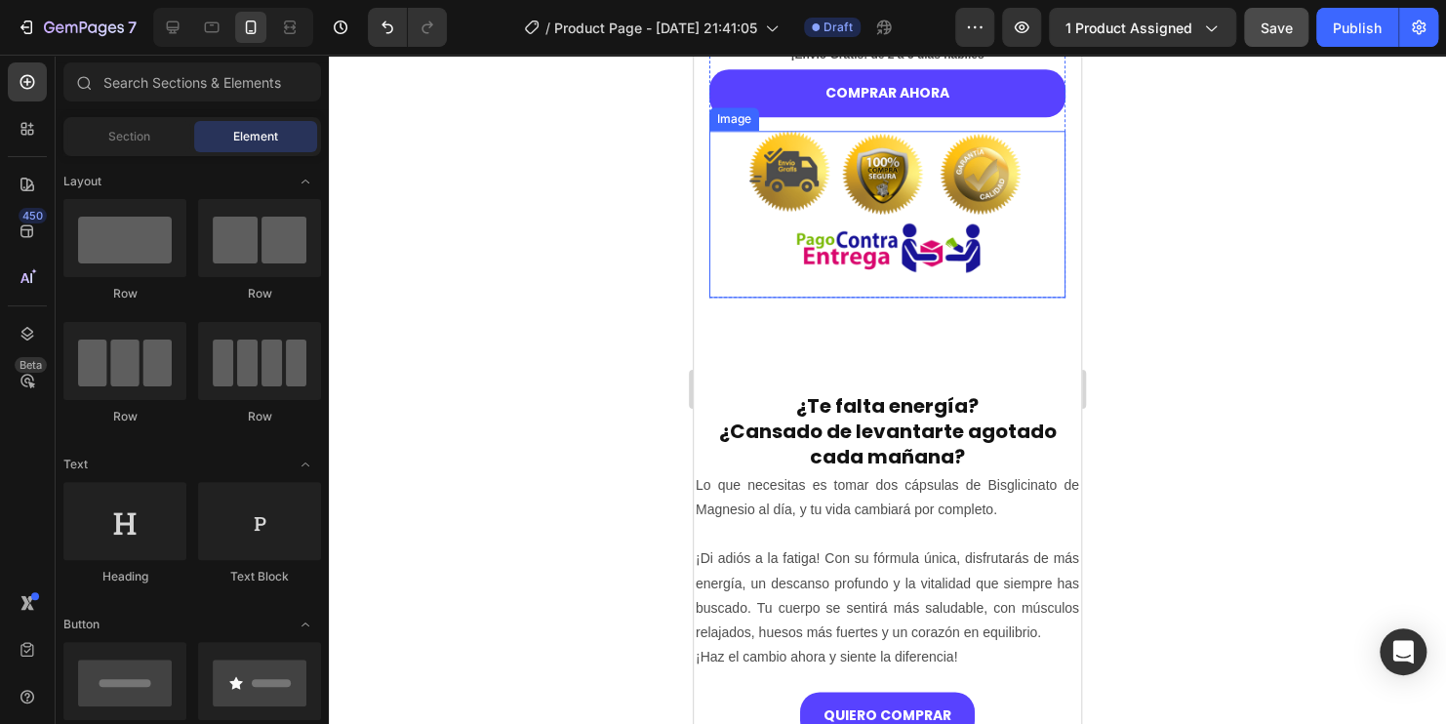
drag, startPoint x: 515, startPoint y: 100, endPoint x: 506, endPoint y: 89, distance: 13.9
click at [515, 100] on div at bounding box center [887, 389] width 1117 height 669
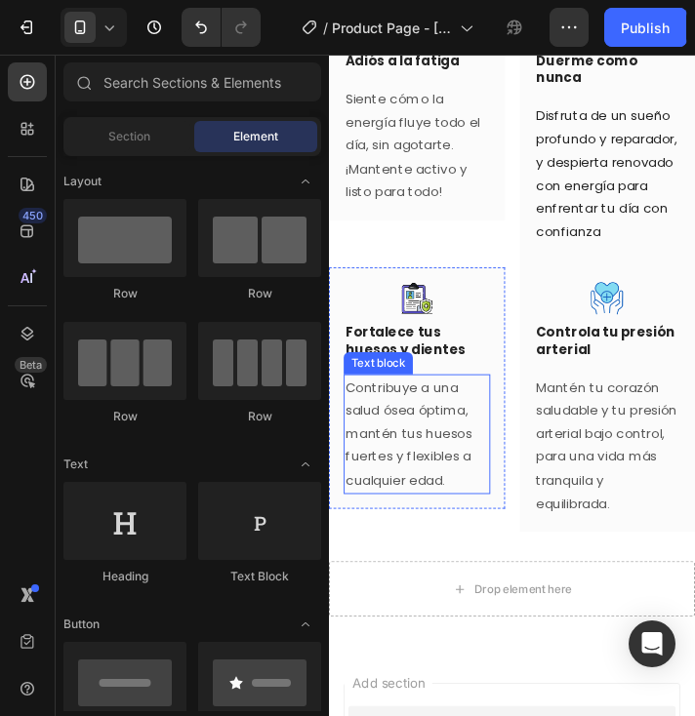
scroll to position [2437, 0]
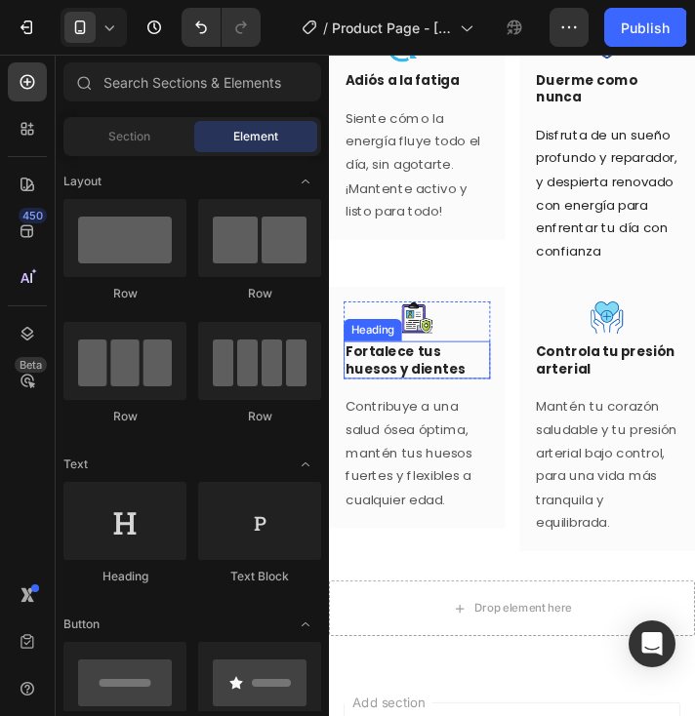
click at [417, 395] on p "Fortalece tus huesos y dientes" at bounding box center [421, 377] width 151 height 35
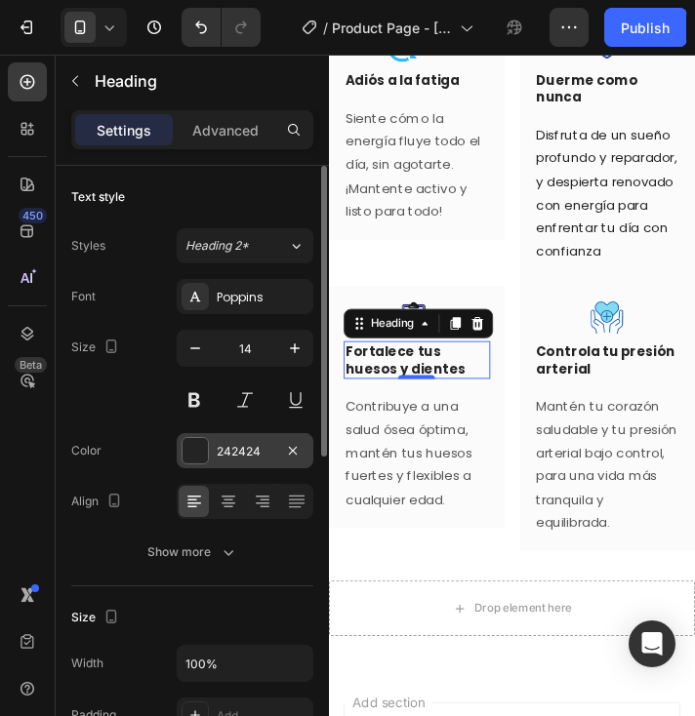
click at [193, 449] on div at bounding box center [194, 450] width 25 height 25
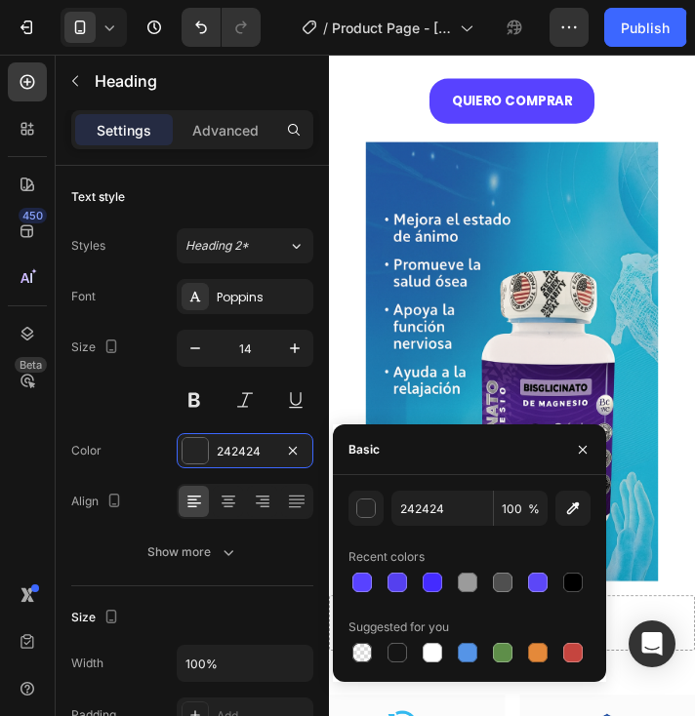
scroll to position [1657, 0]
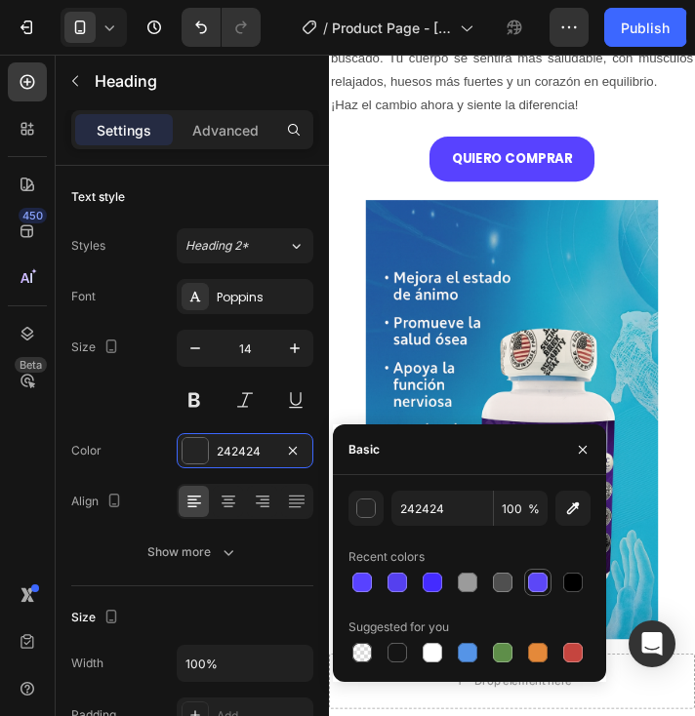
click at [535, 586] on div at bounding box center [538, 583] width 20 height 20
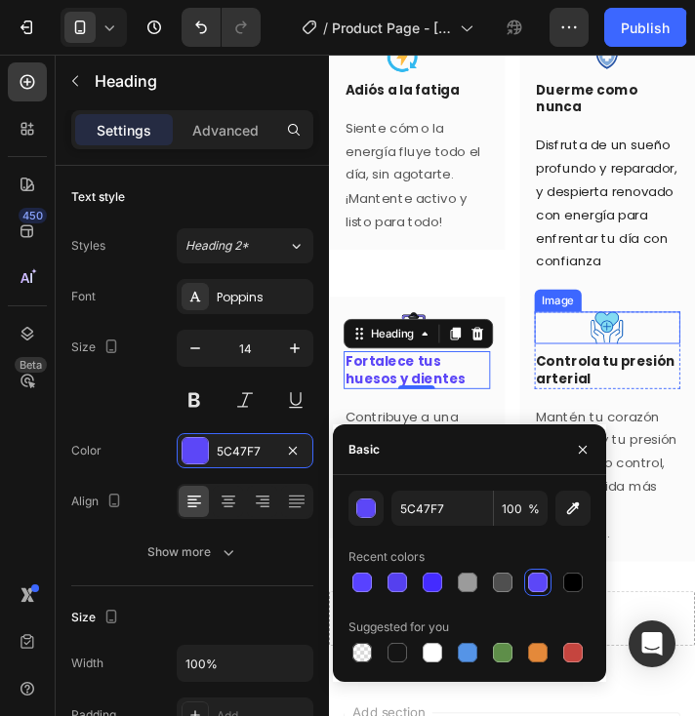
scroll to position [2437, 0]
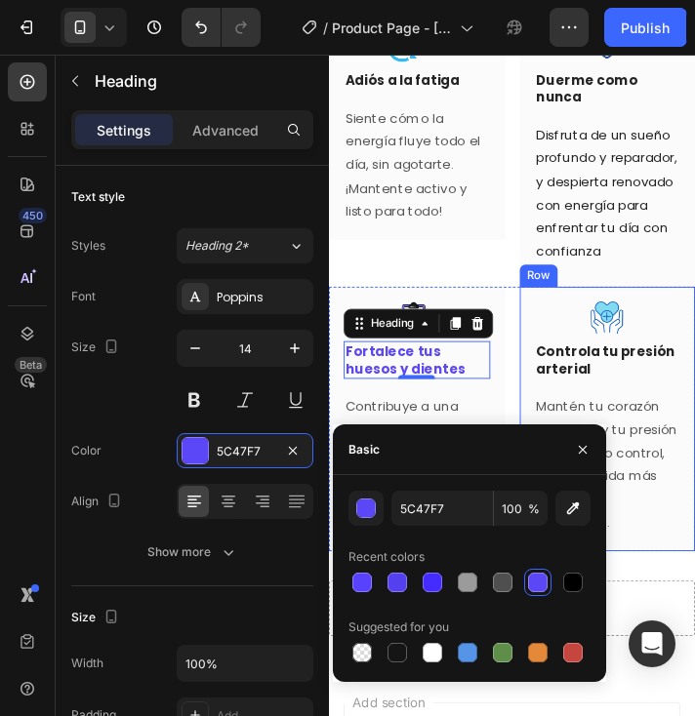
type input "242424"
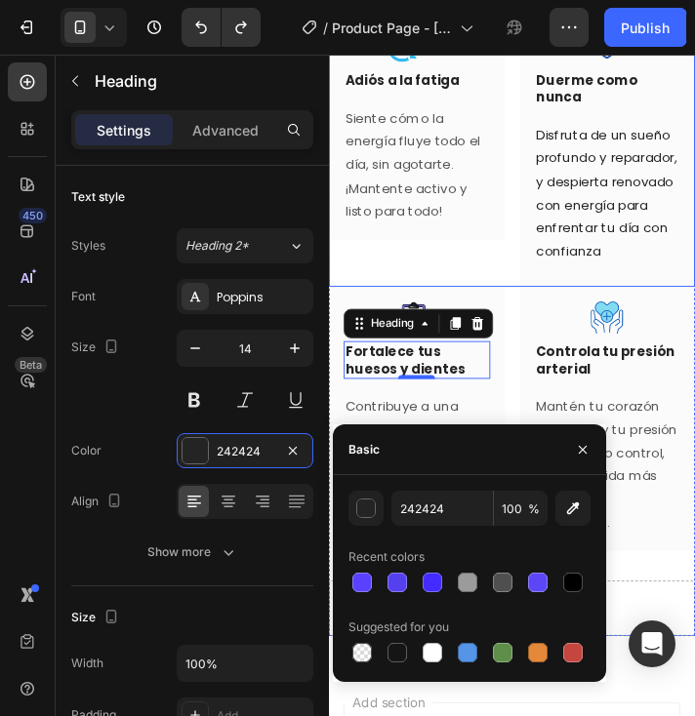
click at [460, 286] on div "Image Adiós a la fatiga Heading Row Siente cómo la energía fluye todo el día, s…" at bounding box center [422, 158] width 186 height 288
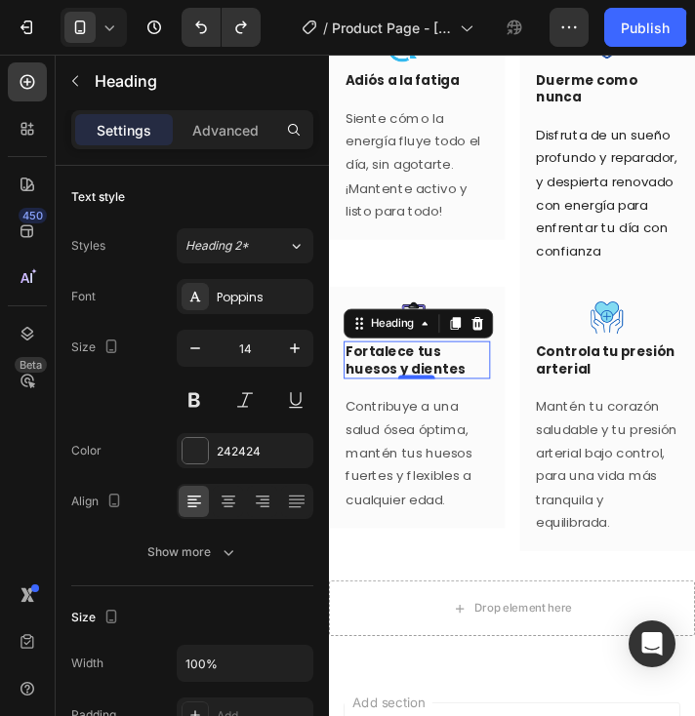
click at [425, 395] on p "Fortalece tus huesos y dientes" at bounding box center [421, 377] width 151 height 35
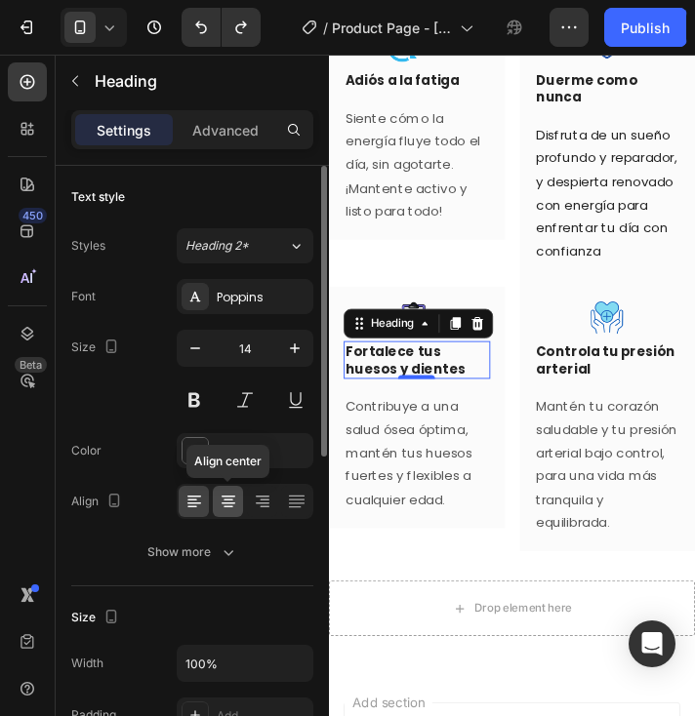
click at [228, 497] on icon at bounding box center [229, 502] width 20 height 20
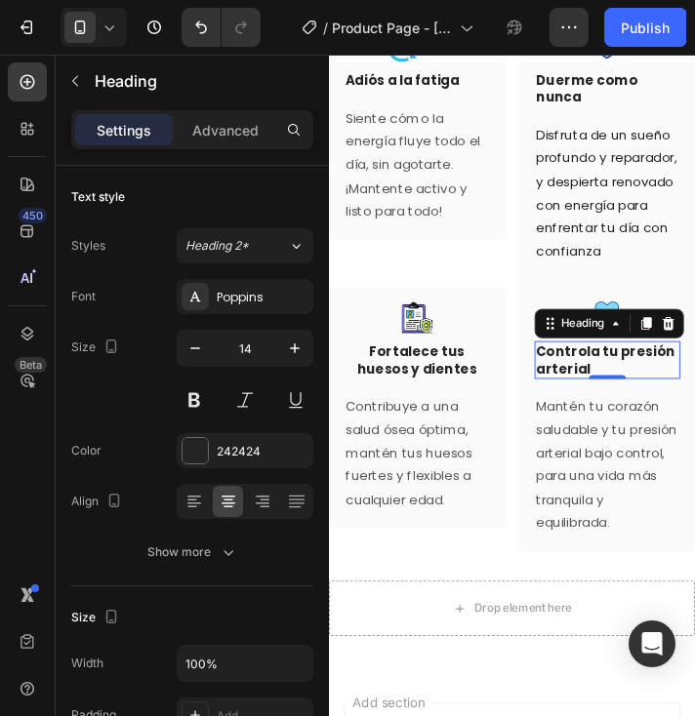
click at [597, 395] on p "Controla tu presión arterial" at bounding box center [623, 377] width 151 height 35
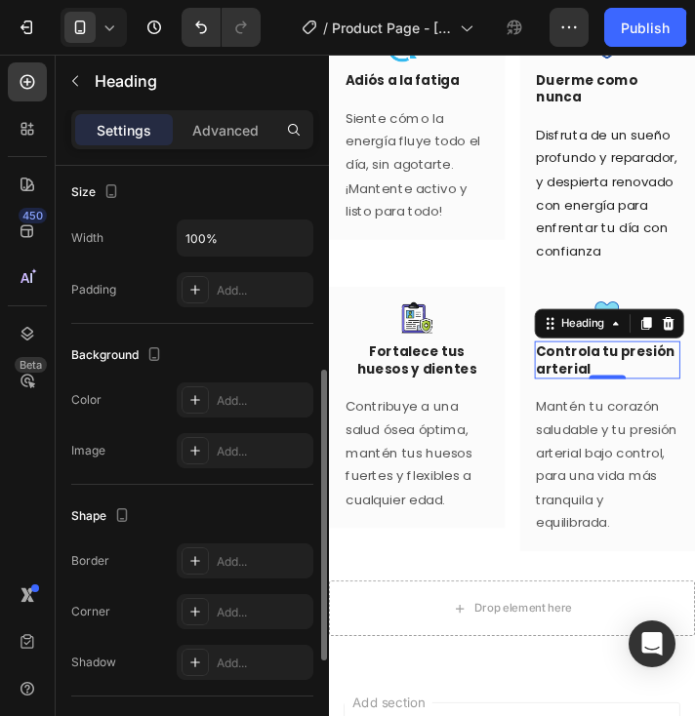
scroll to position [230, 0]
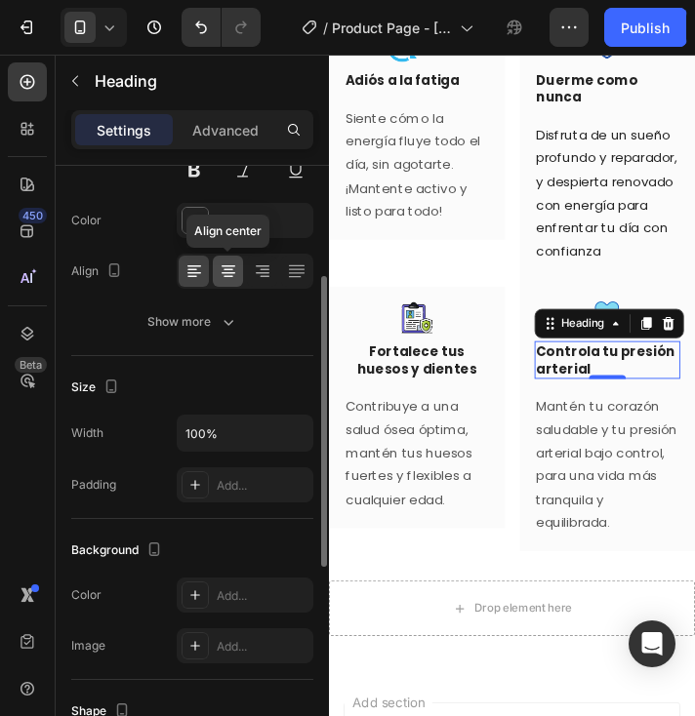
click at [226, 272] on icon at bounding box center [228, 273] width 14 height 2
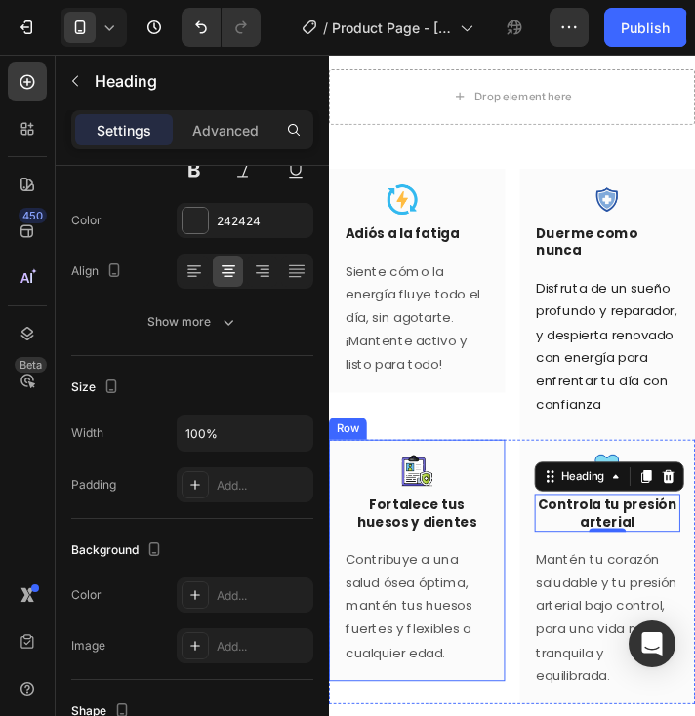
scroll to position [2242, 0]
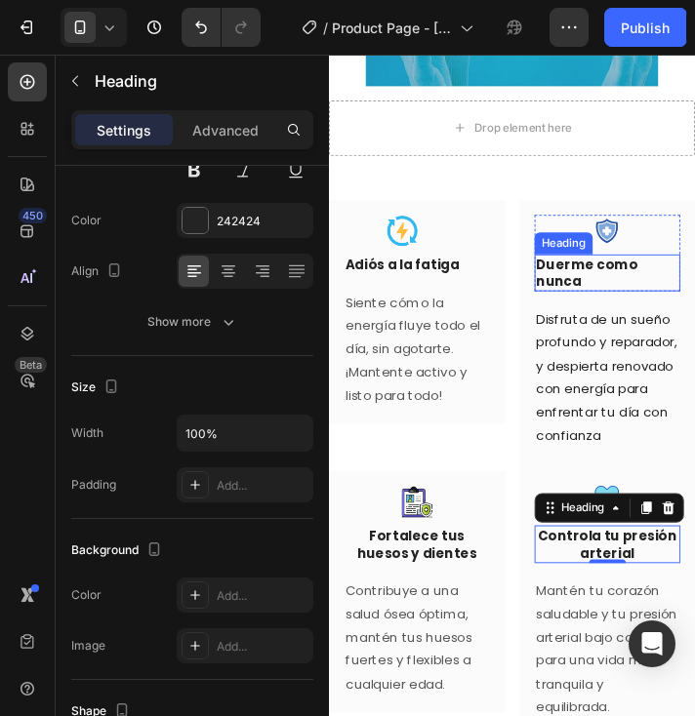
click at [592, 281] on h3 "Duerme como nunca" at bounding box center [623, 285] width 155 height 39
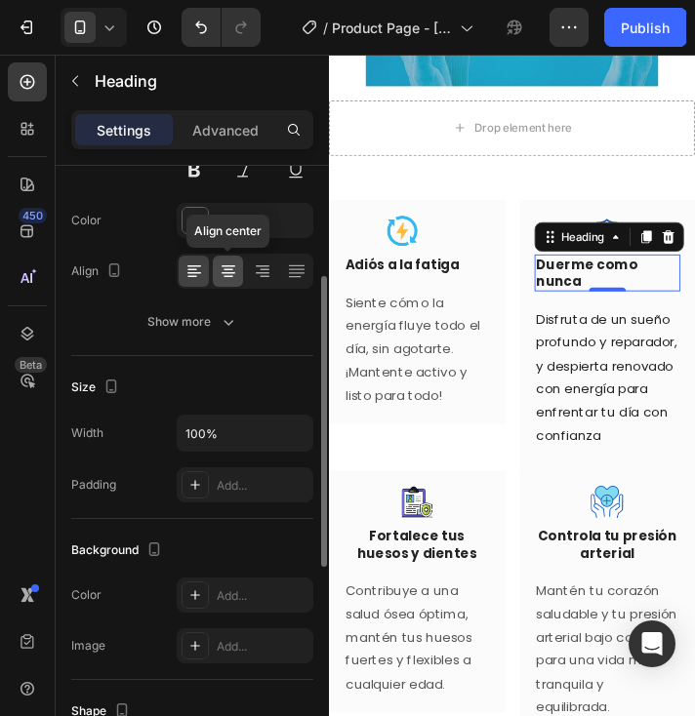
click at [229, 269] on icon at bounding box center [228, 270] width 10 height 2
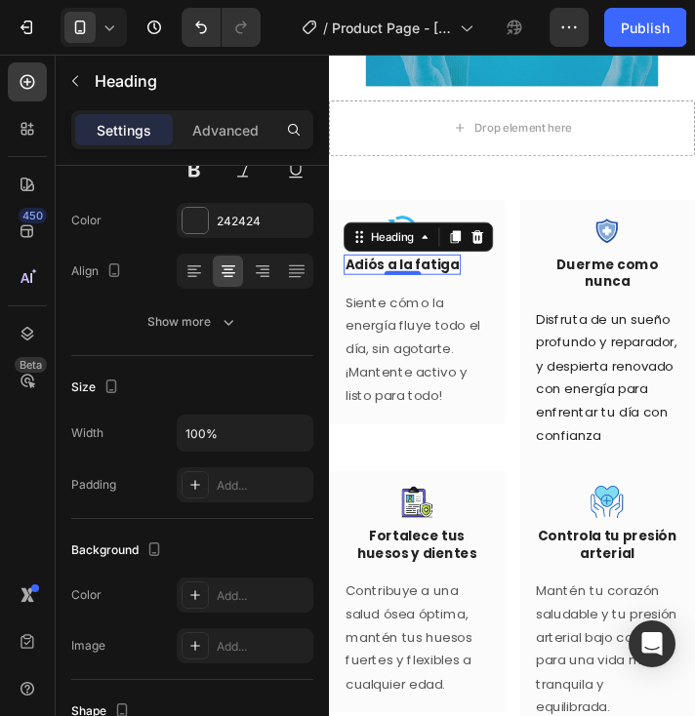
click at [392, 280] on p "Adiós a la fatiga" at bounding box center [406, 277] width 120 height 18
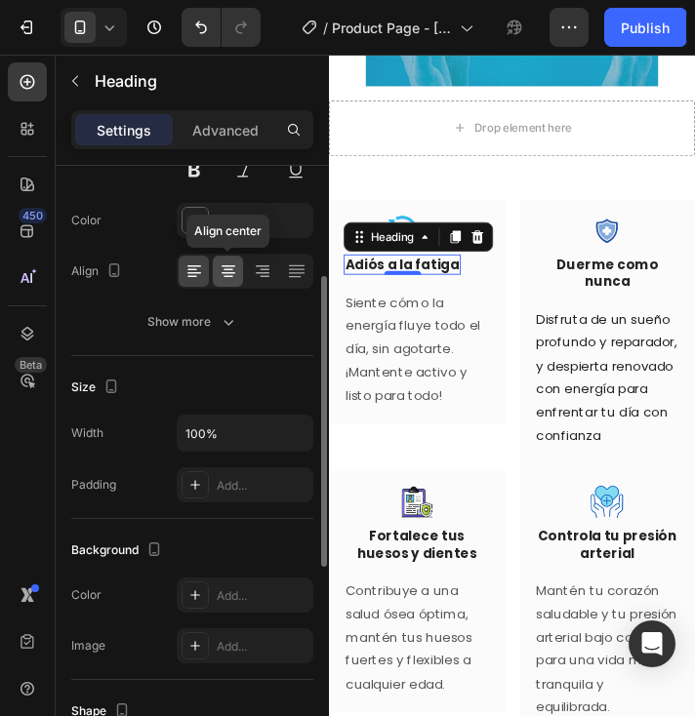
click at [233, 271] on icon at bounding box center [229, 271] width 20 height 20
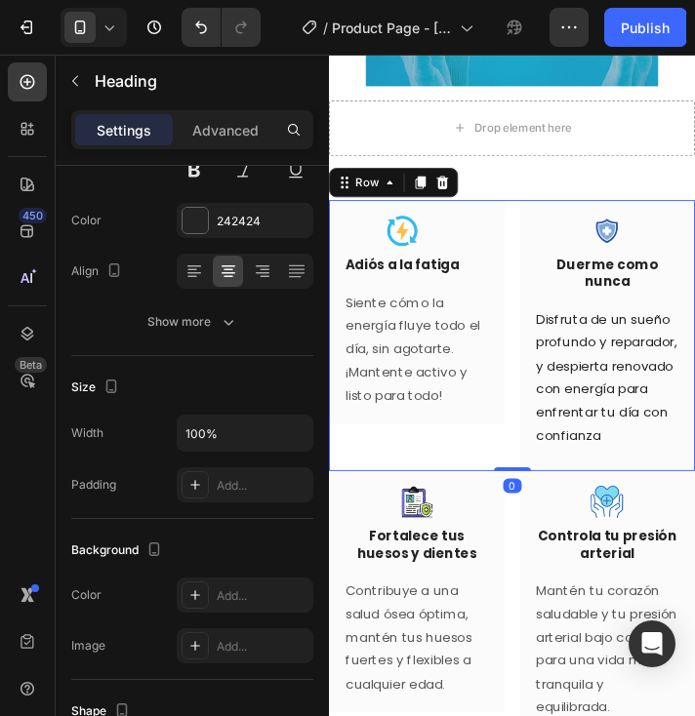
click at [493, 497] on div "Image Adiós a la fatiga Heading Row Siente cómo la energía fluye todo el día, s…" at bounding box center [422, 353] width 186 height 288
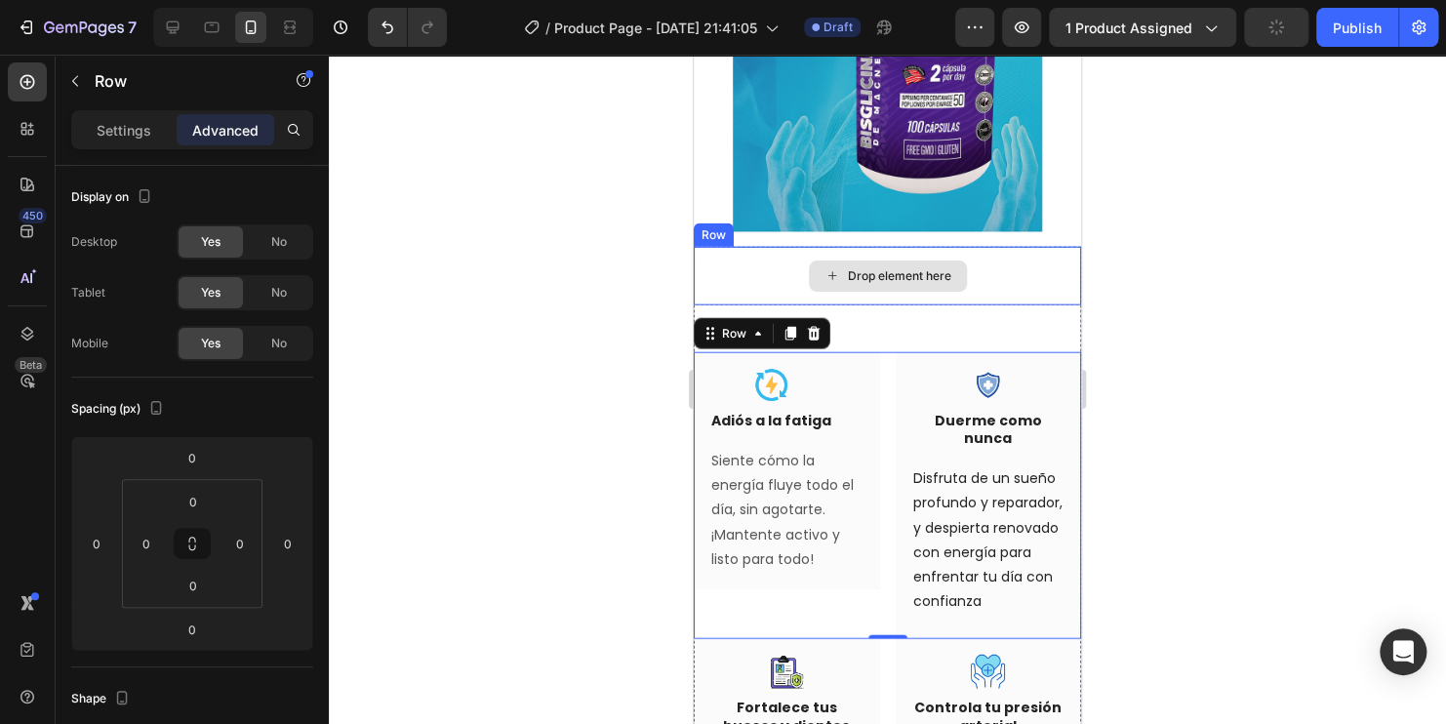
scroll to position [2242, 0]
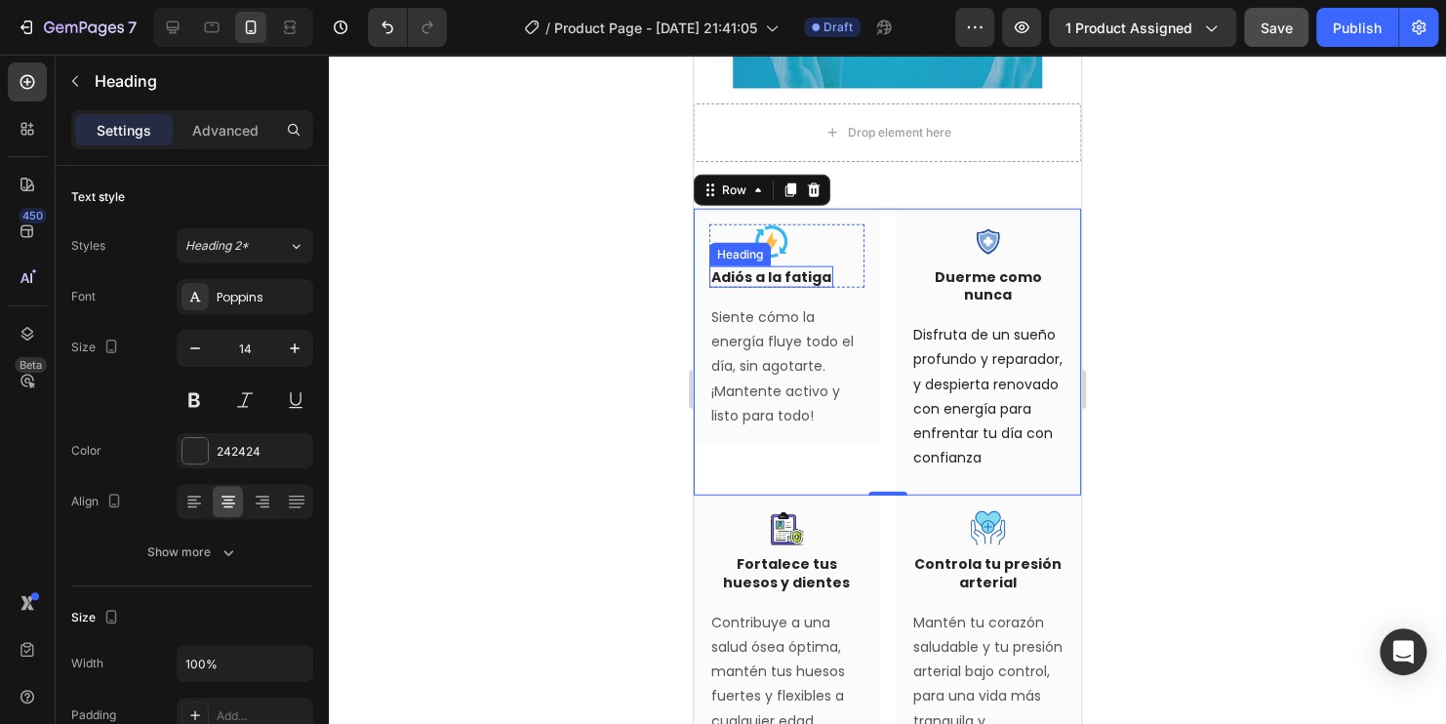
click at [811, 281] on p "Adiós a la fatiga" at bounding box center [771, 277] width 120 height 18
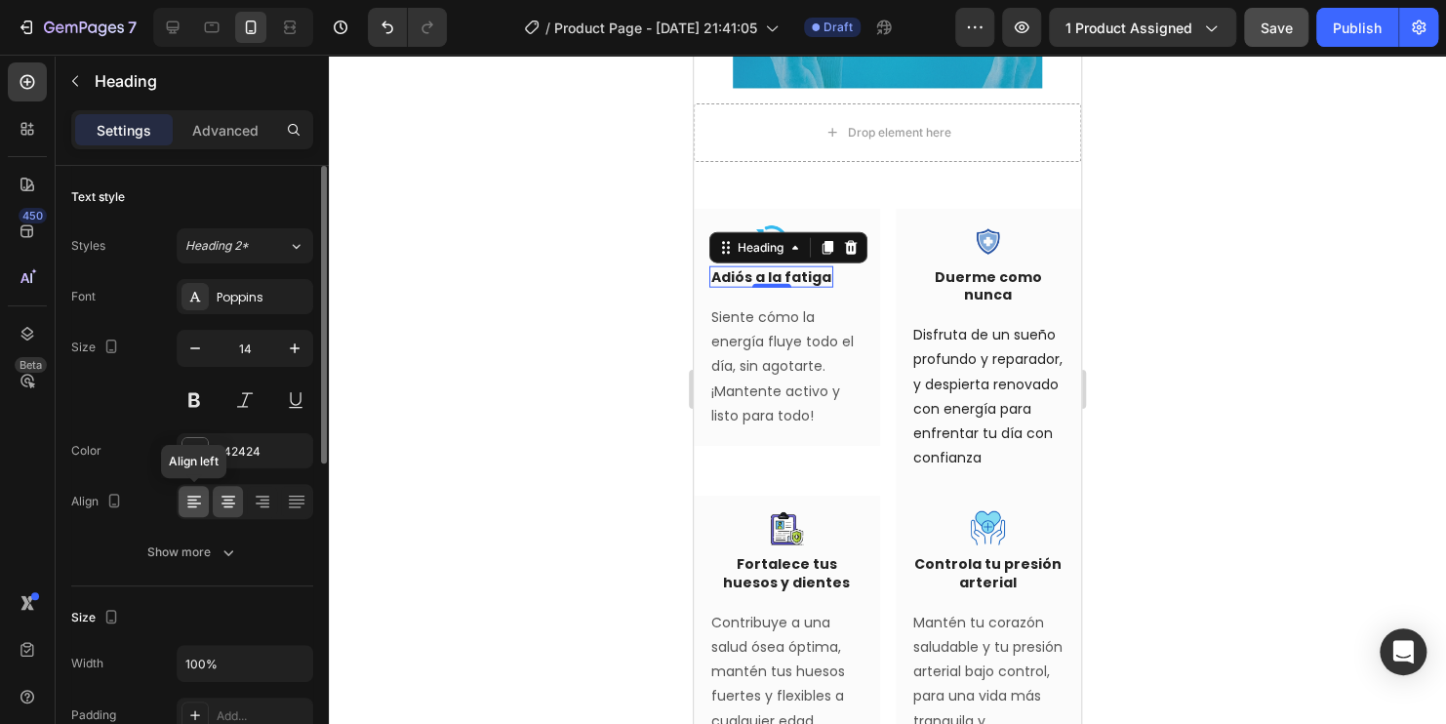
click at [194, 506] on icon at bounding box center [194, 502] width 20 height 20
click at [260, 506] on icon at bounding box center [263, 502] width 20 height 20
click at [298, 493] on icon at bounding box center [297, 502] width 20 height 20
click at [260, 500] on icon at bounding box center [265, 501] width 10 height 2
click at [230, 500] on icon at bounding box center [228, 501] width 10 height 2
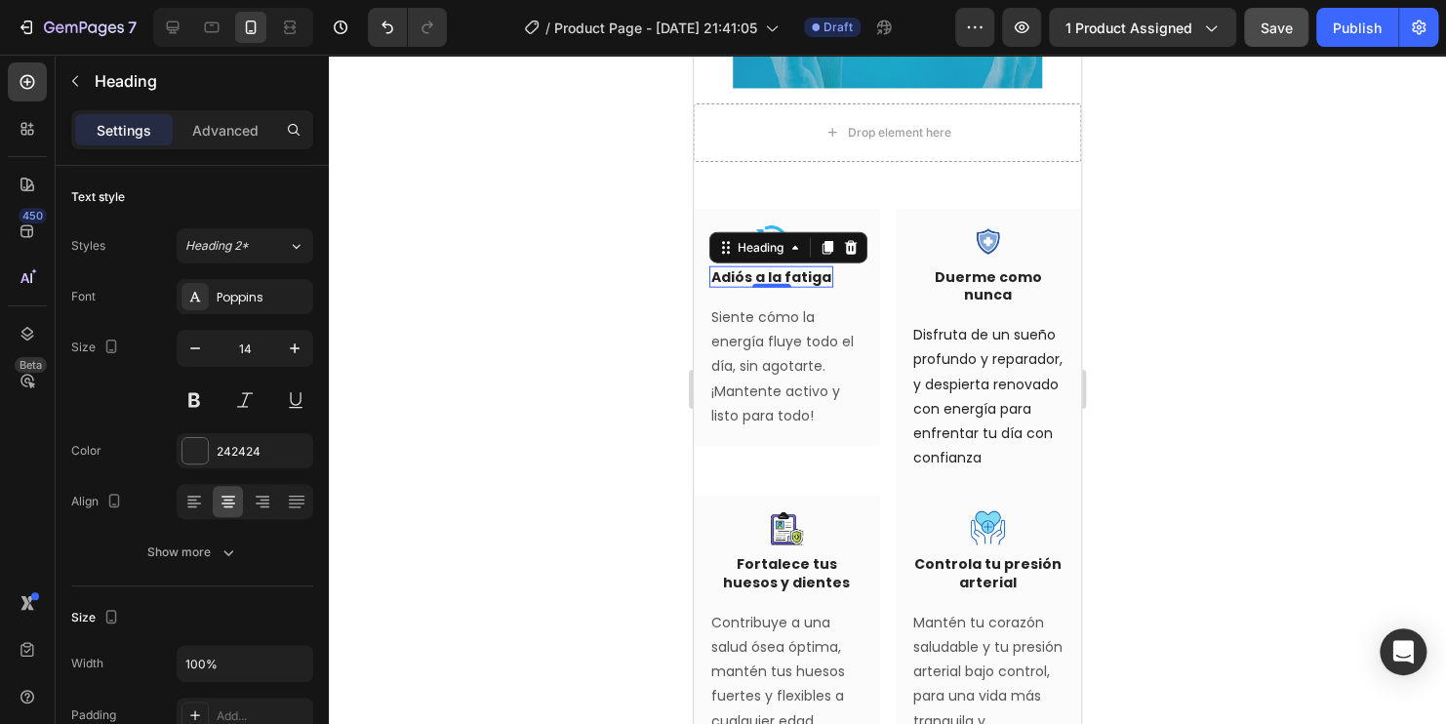
click at [1163, 215] on div at bounding box center [887, 389] width 1117 height 669
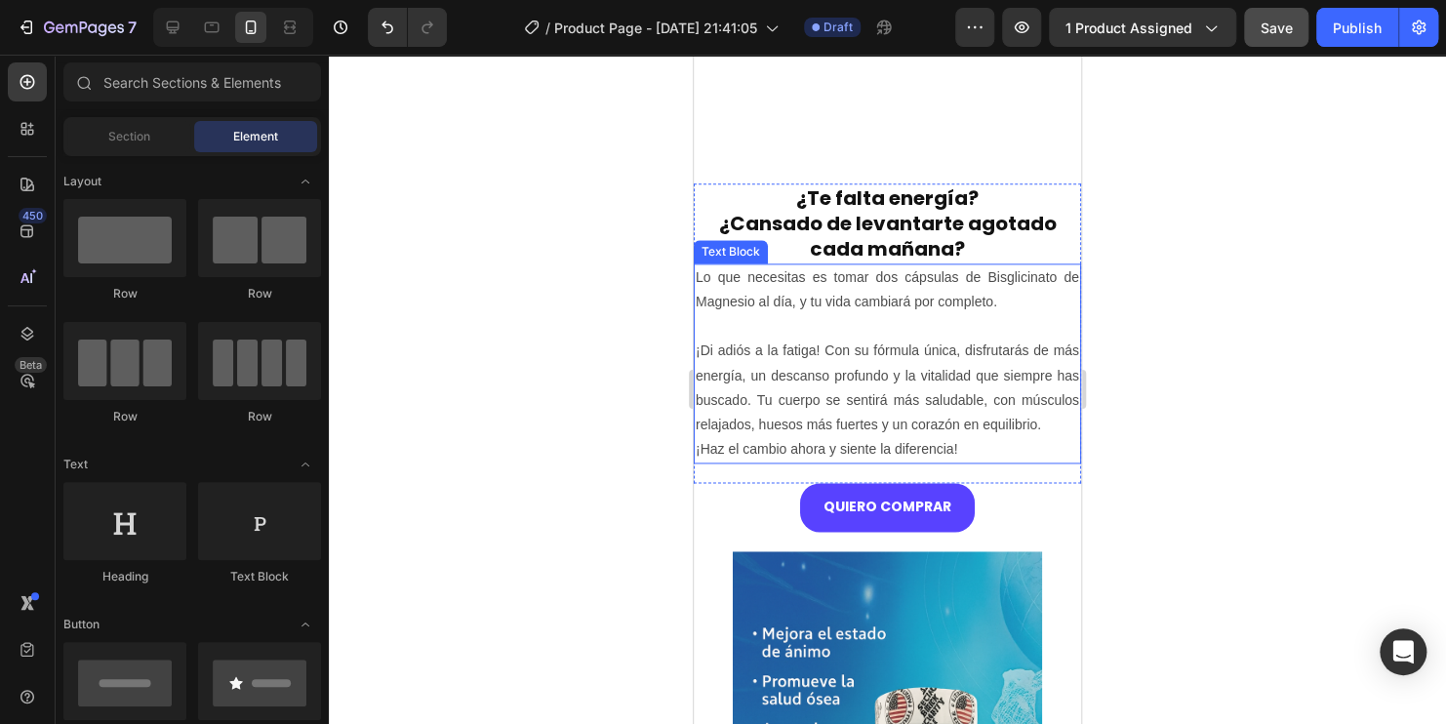
scroll to position [1076, 0]
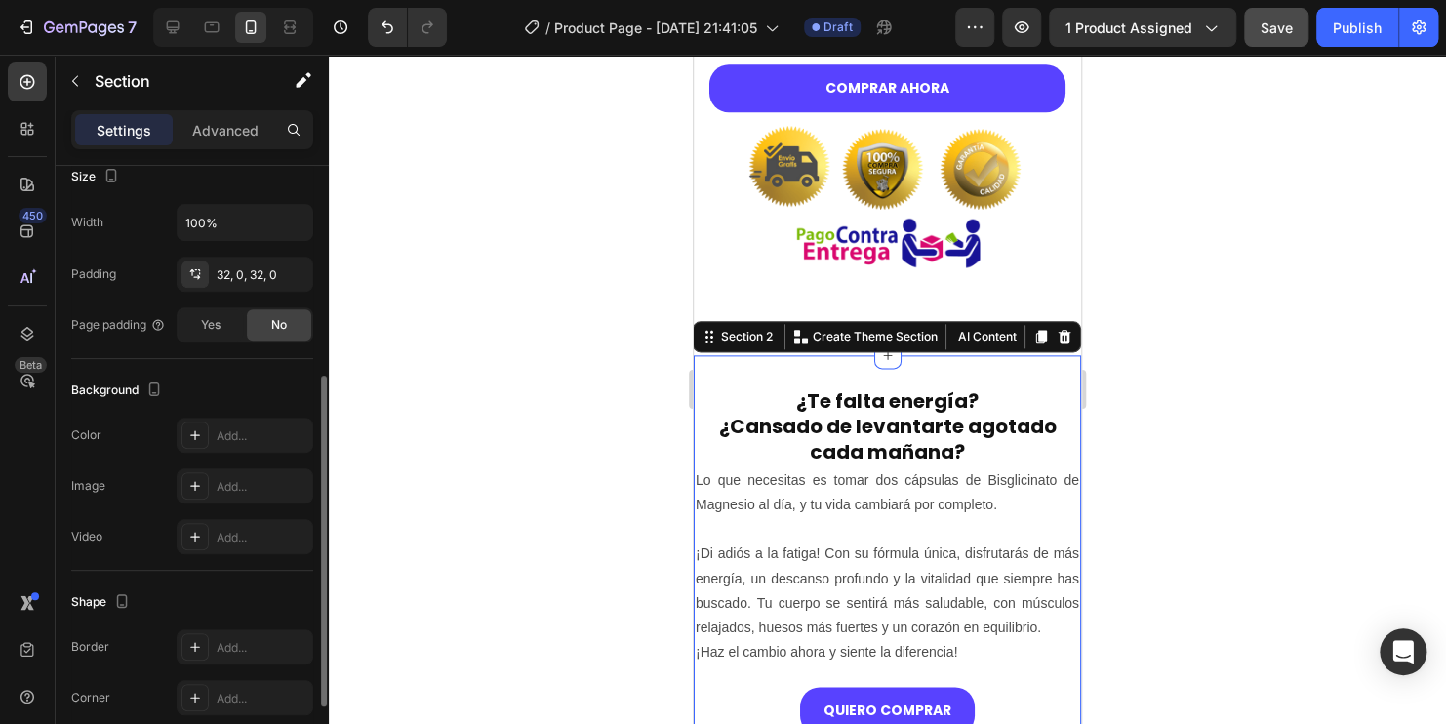
scroll to position [524, 0]
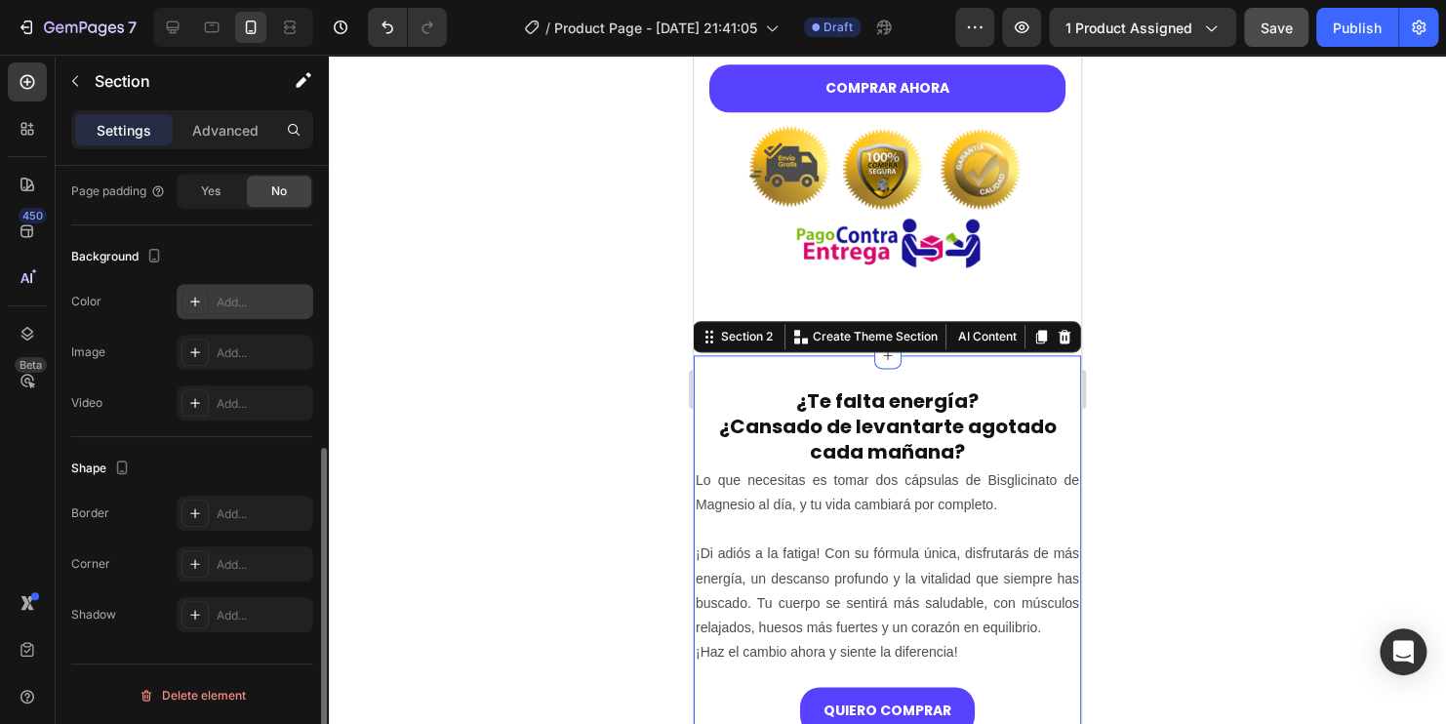
click at [192, 296] on icon at bounding box center [195, 302] width 16 height 16
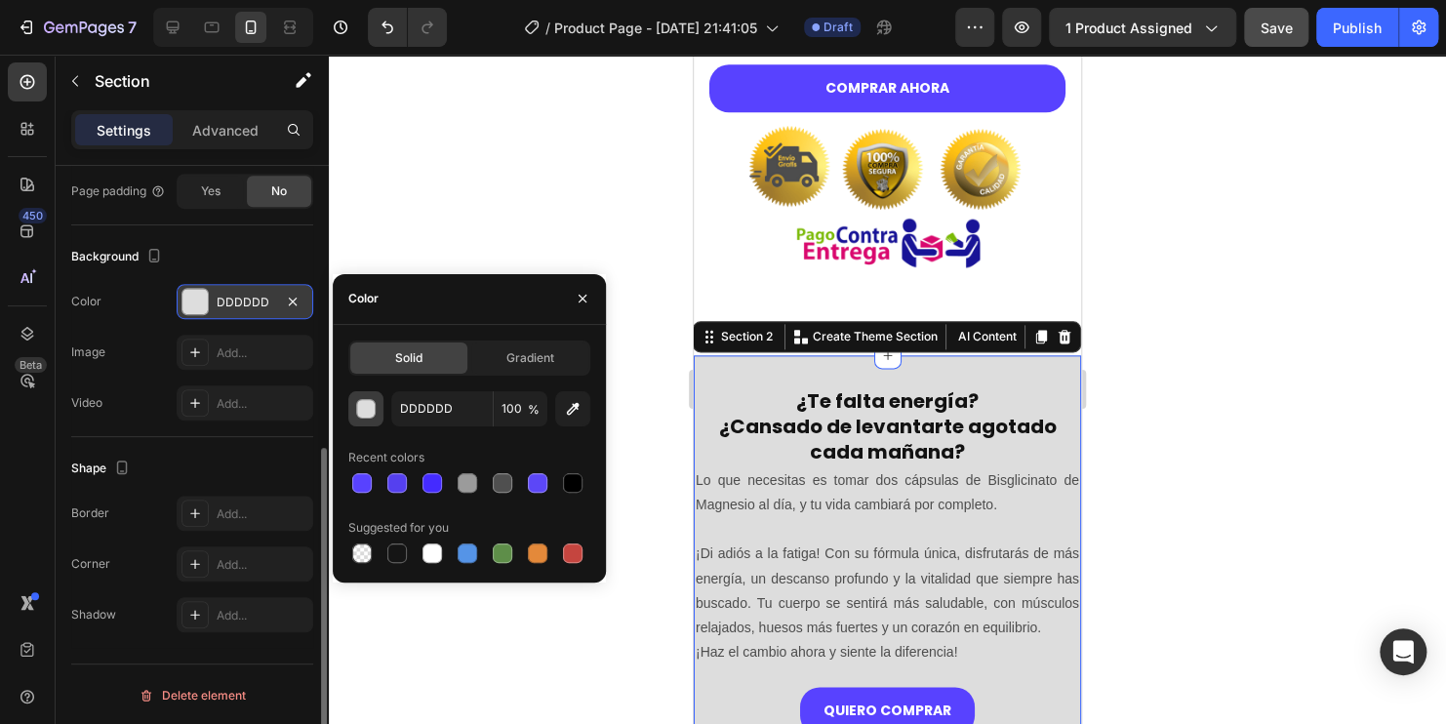
click at [370, 403] on div "button" at bounding box center [367, 410] width 20 height 20
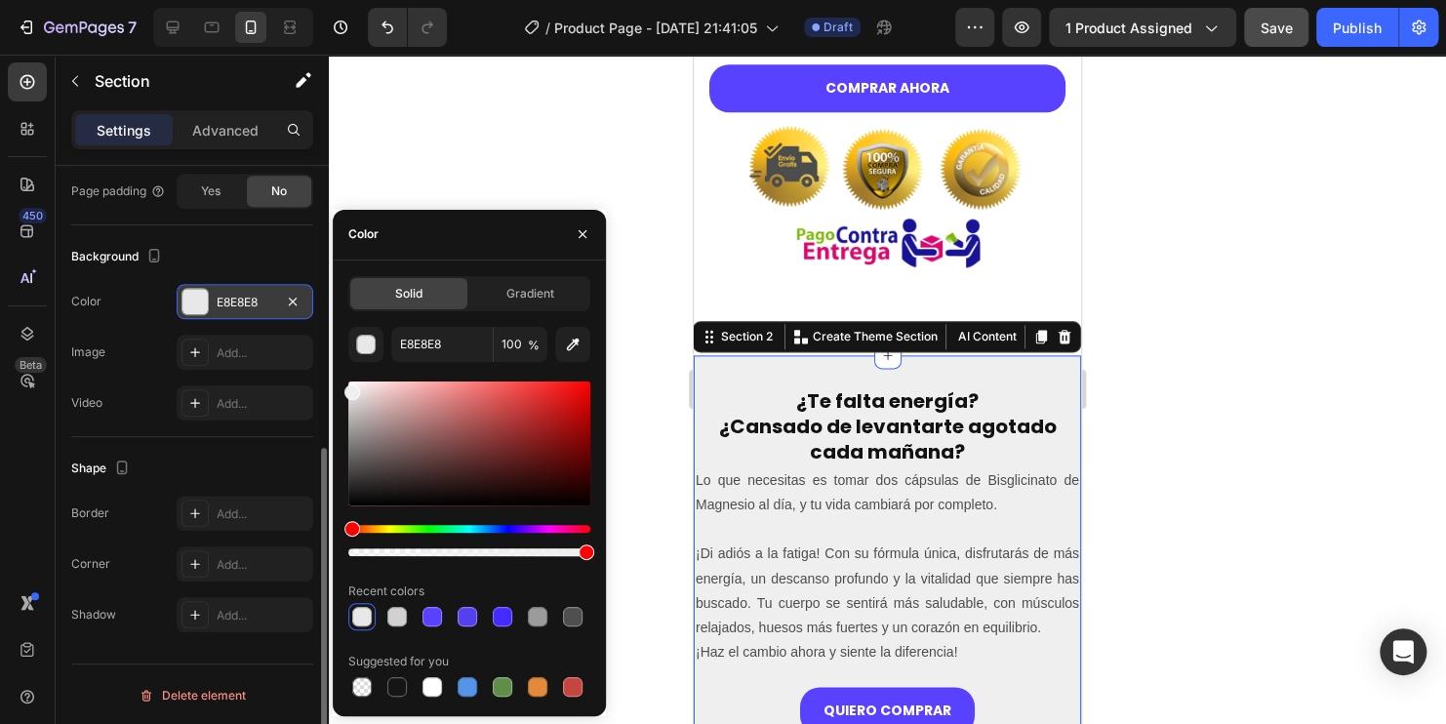
drag, startPoint x: 350, startPoint y: 403, endPoint x: 348, endPoint y: 388, distance: 14.8
click at [348, 388] on div at bounding box center [352, 392] width 16 height 16
click at [347, 388] on div at bounding box center [352, 392] width 16 height 16
type input "EFEFEF"
click at [1249, 412] on div at bounding box center [887, 389] width 1117 height 669
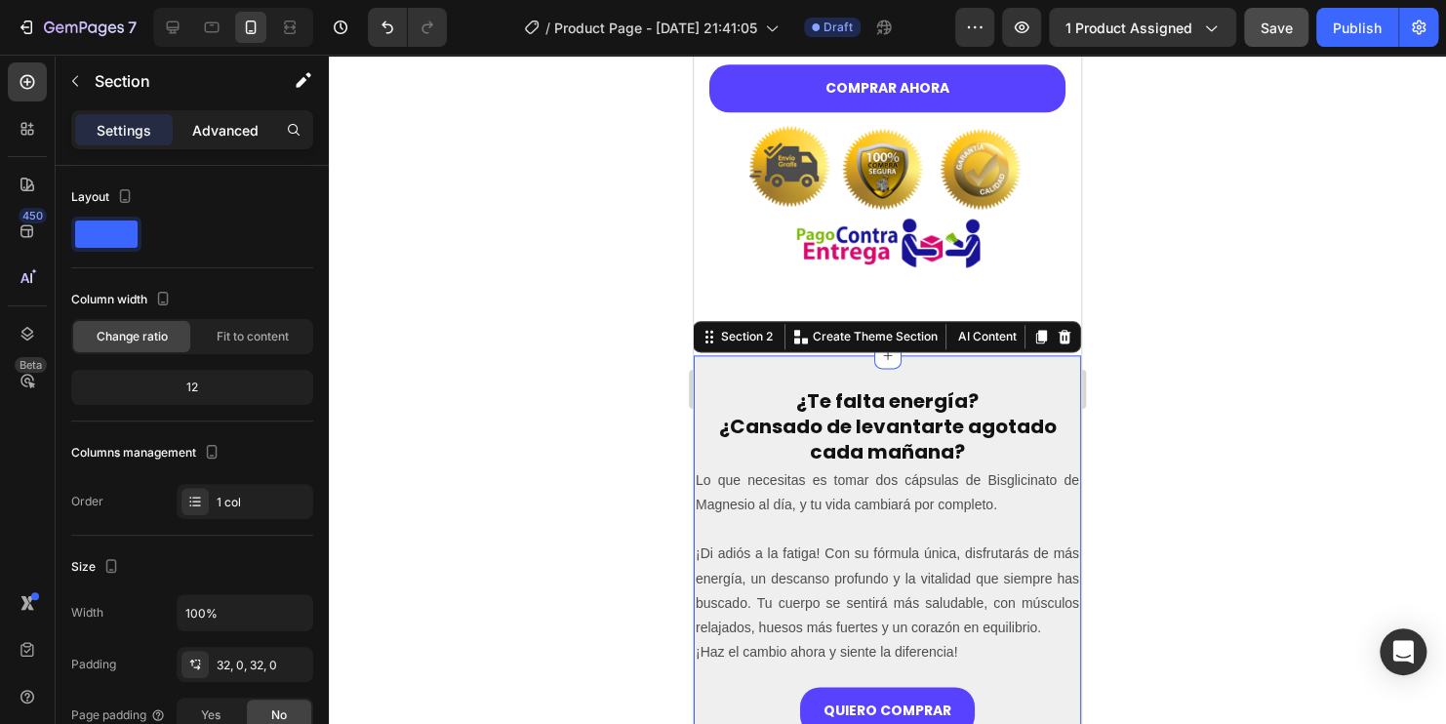
click at [240, 132] on p "Advanced" at bounding box center [225, 130] width 66 height 20
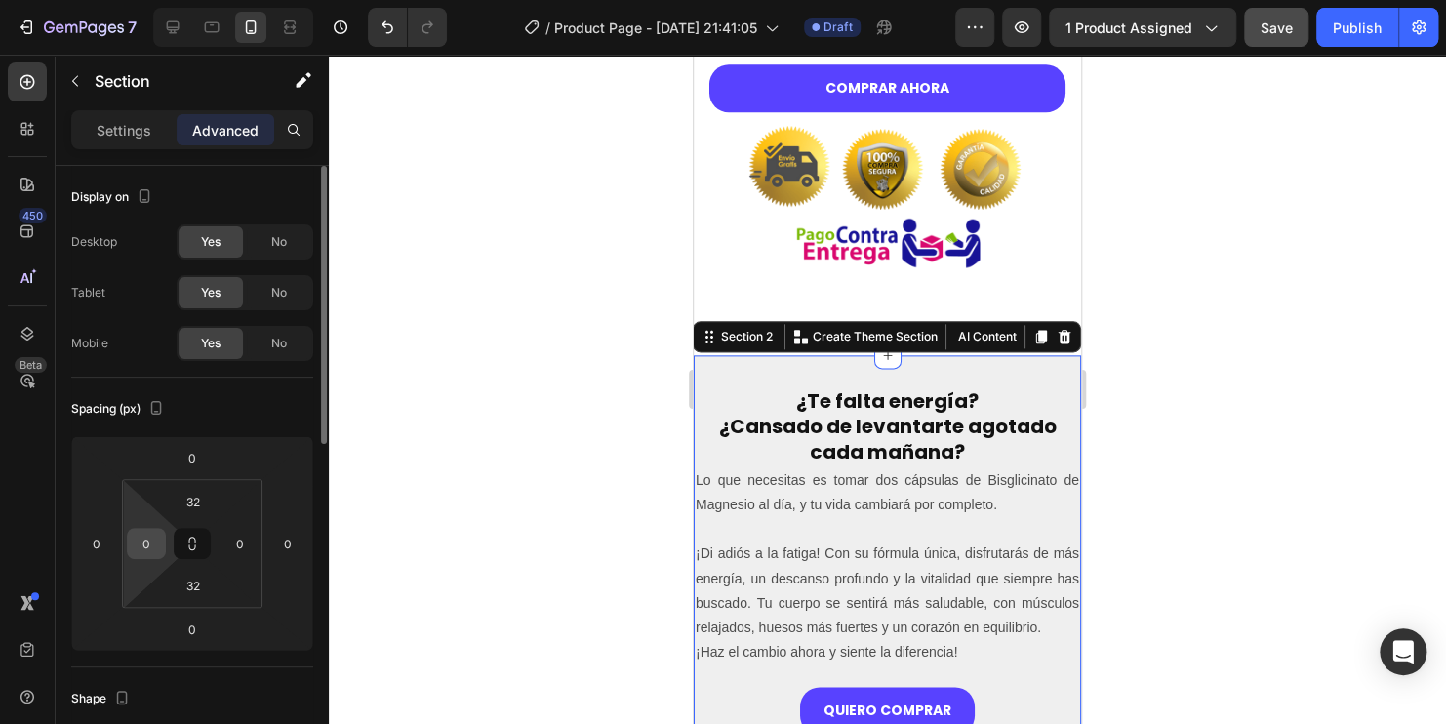
click at [156, 546] on input "0" at bounding box center [146, 543] width 29 height 29
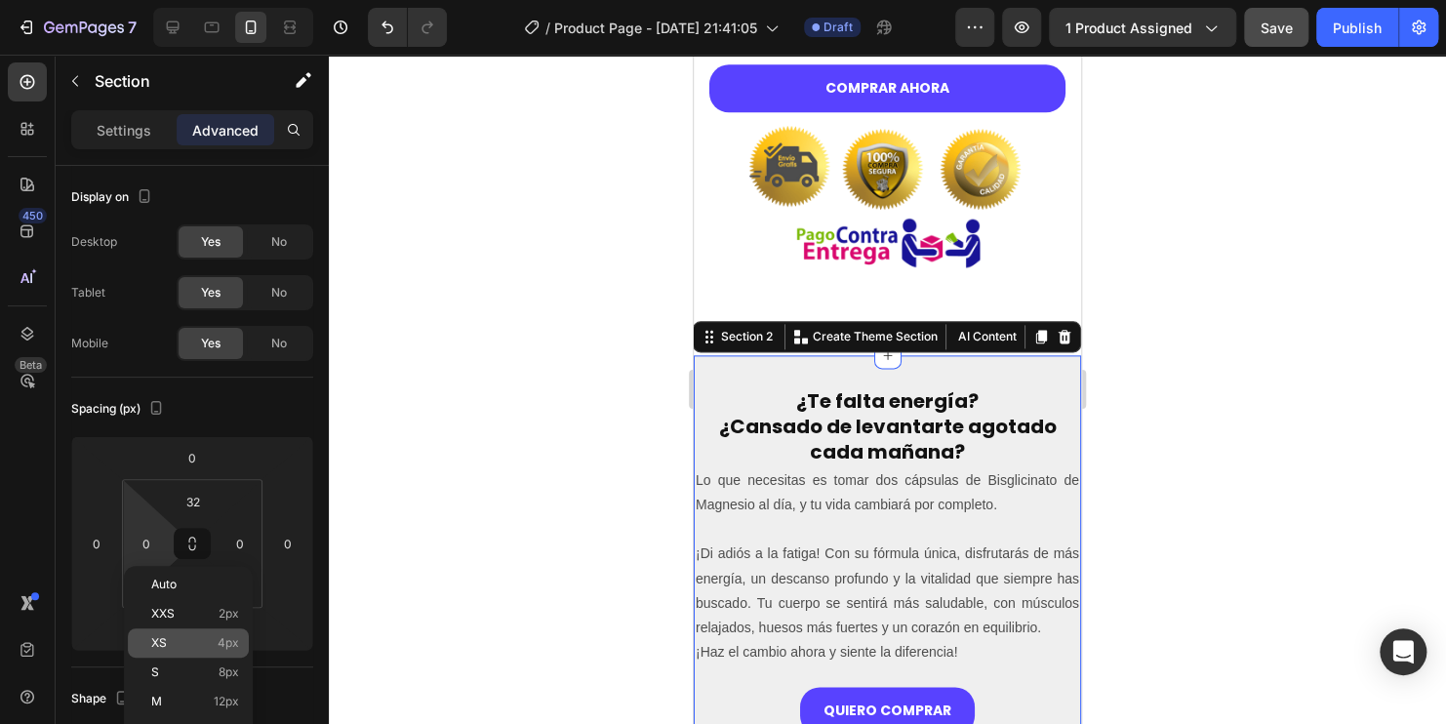
click at [183, 645] on p "XS 4px" at bounding box center [195, 643] width 88 height 14
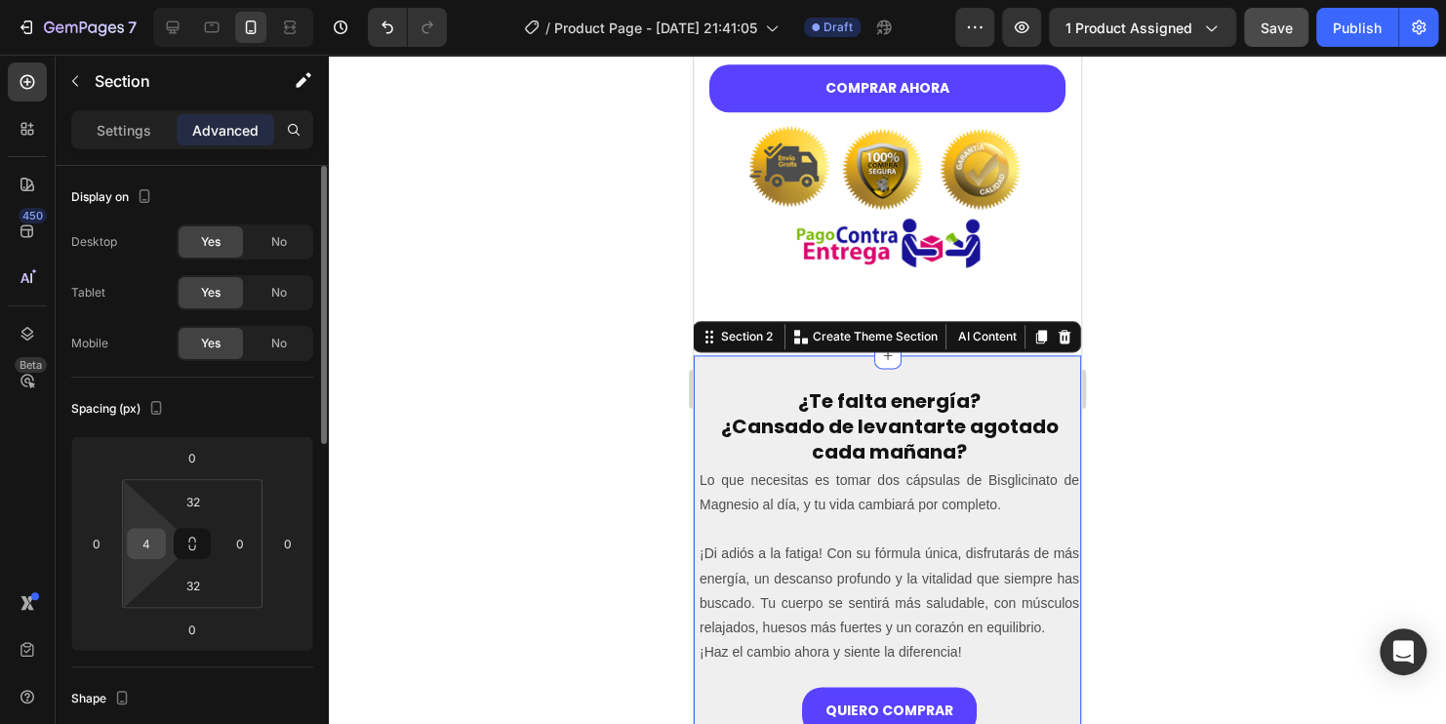
click at [162, 552] on div "4" at bounding box center [146, 543] width 39 height 31
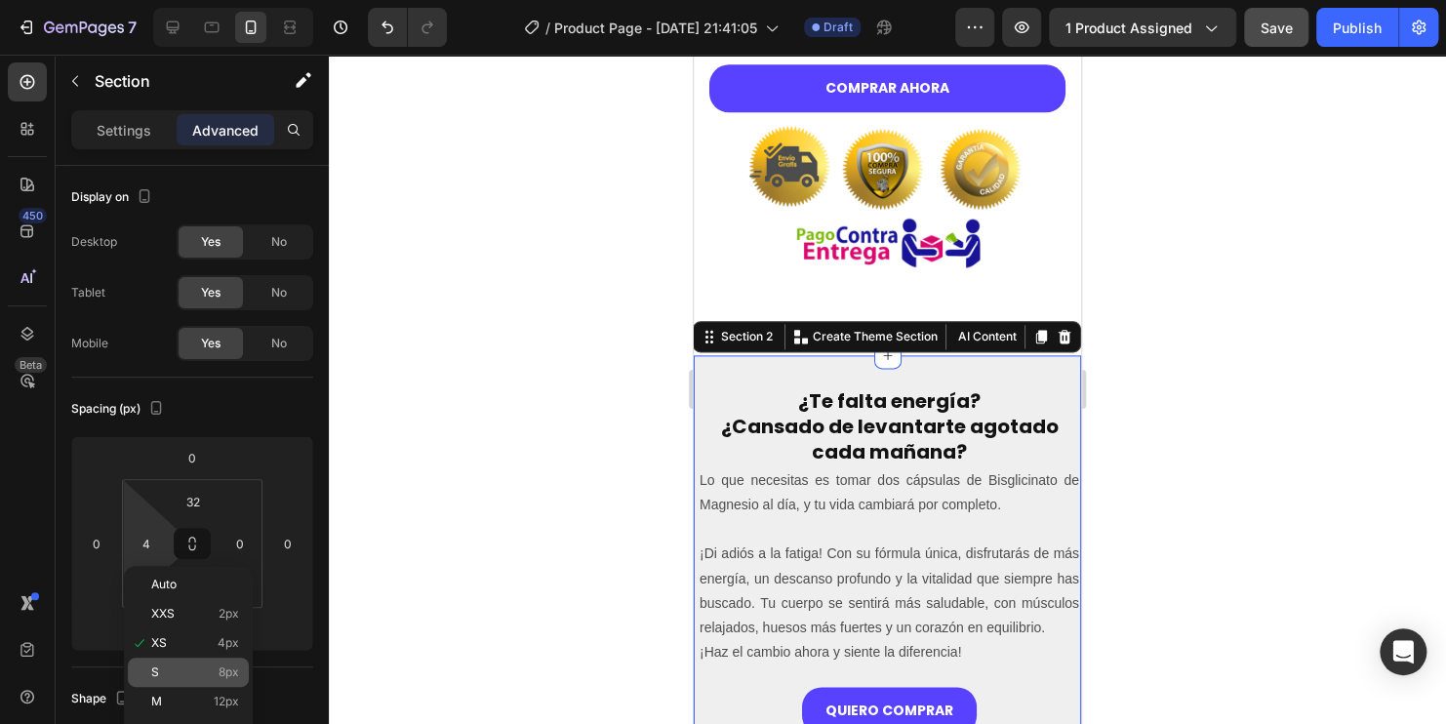
scroll to position [98, 0]
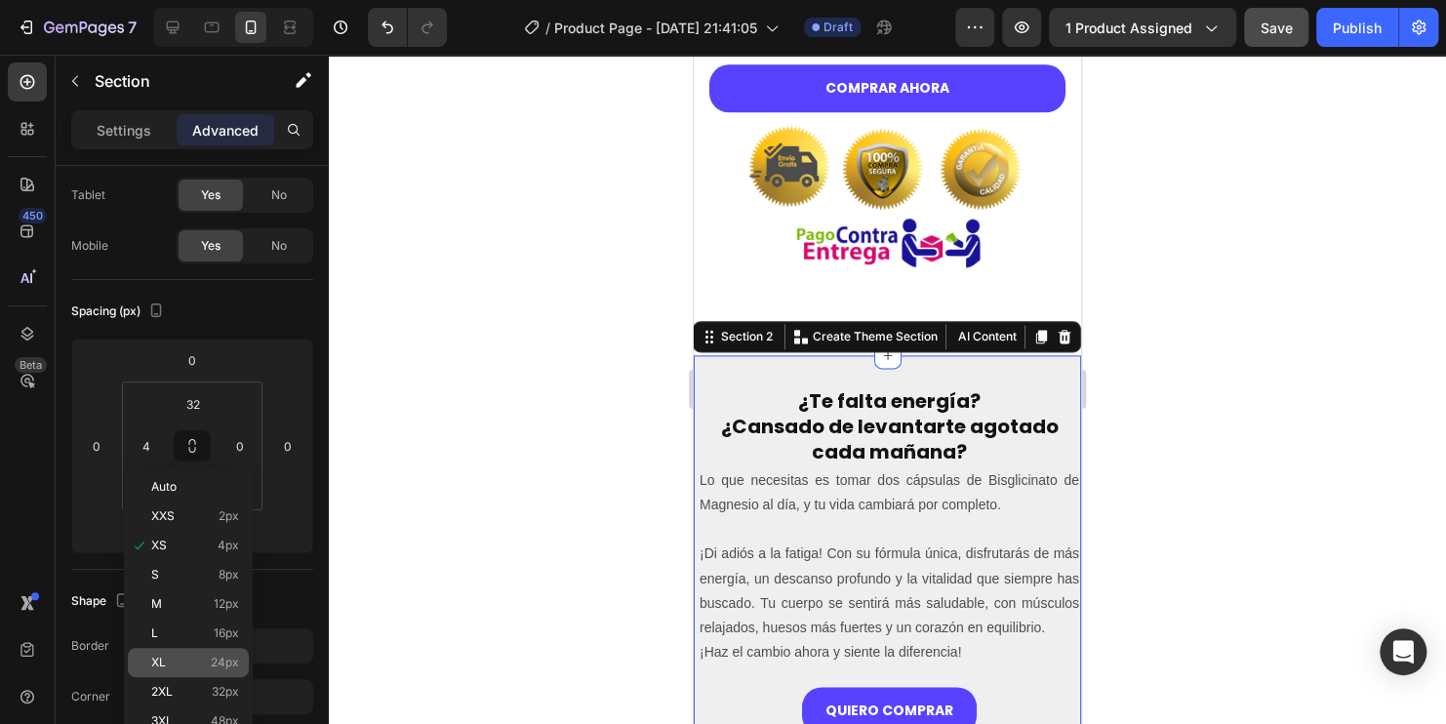
click at [190, 668] on p "XL 24px" at bounding box center [195, 663] width 88 height 14
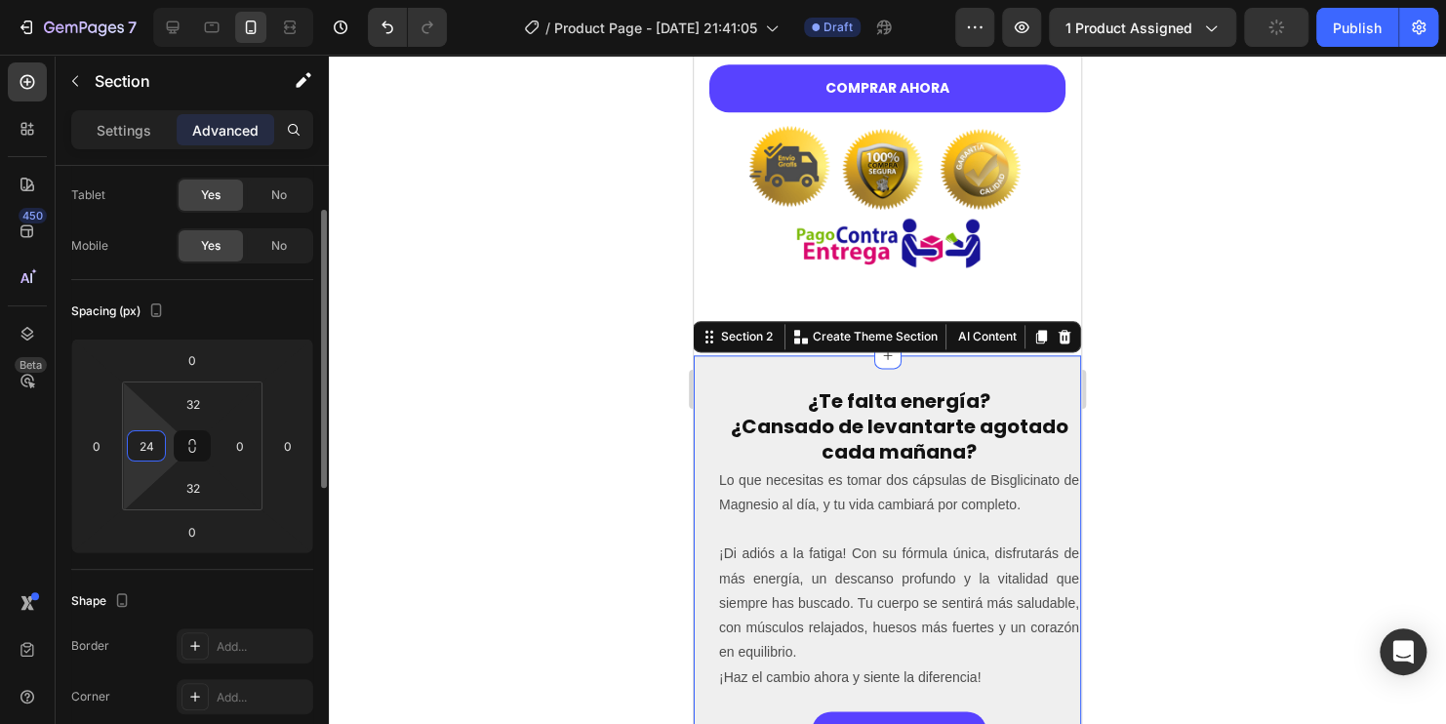
click at [149, 435] on input "24" at bounding box center [146, 445] width 29 height 29
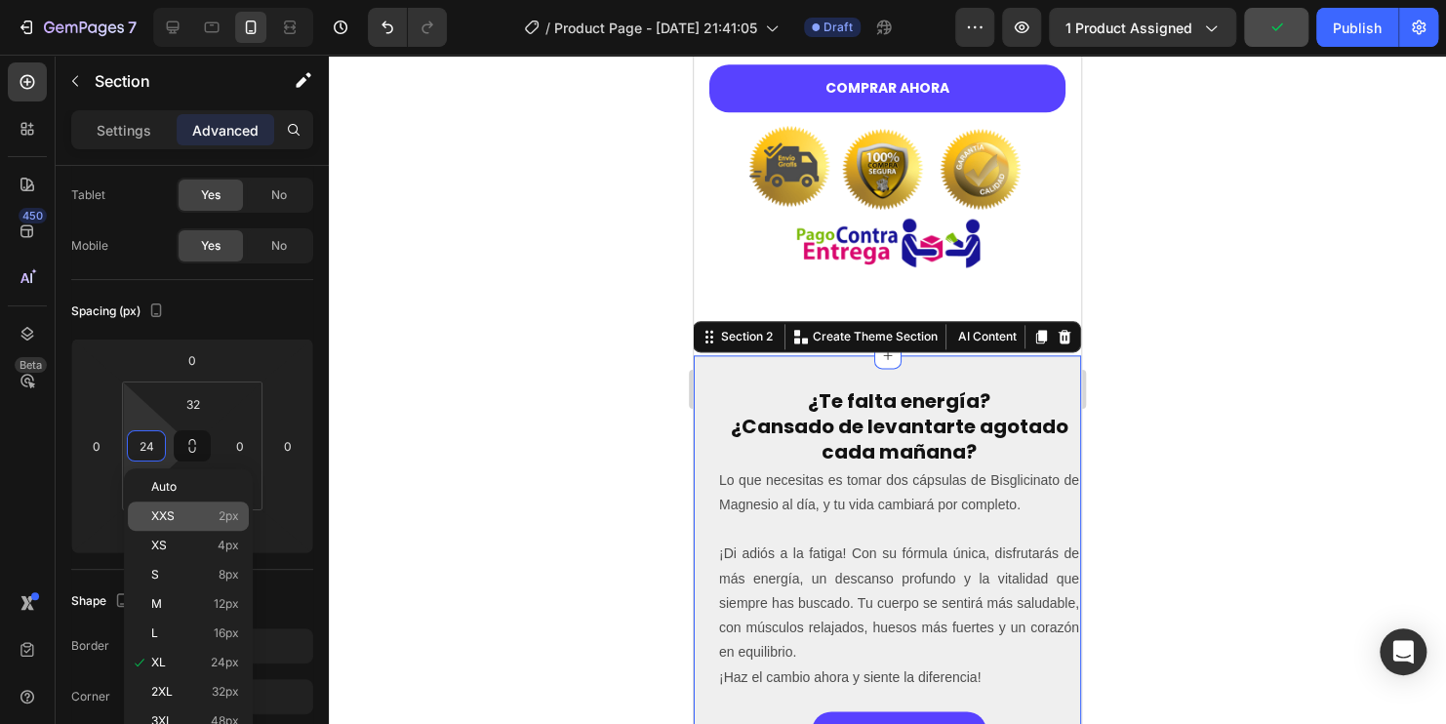
click at [176, 518] on p "XXS 2px" at bounding box center [195, 516] width 88 height 14
type input "2"
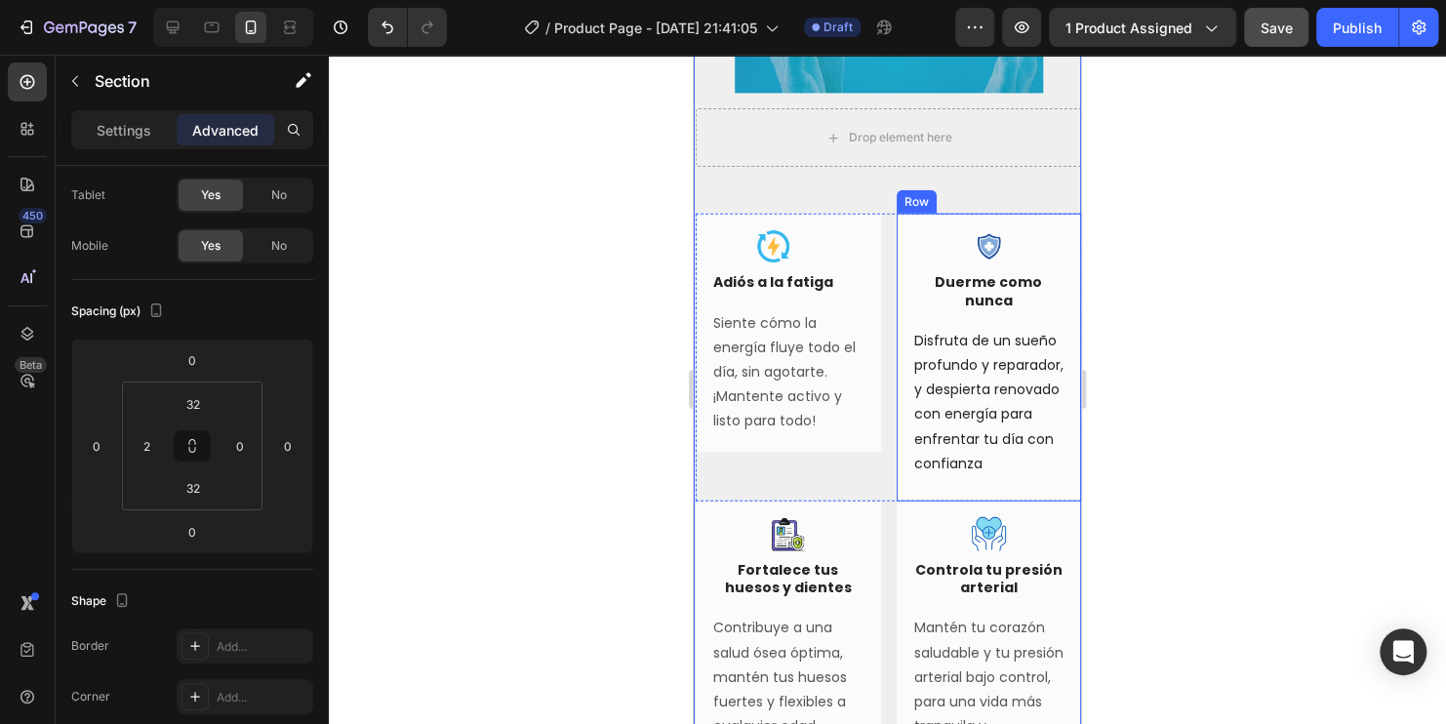
scroll to position [2247, 0]
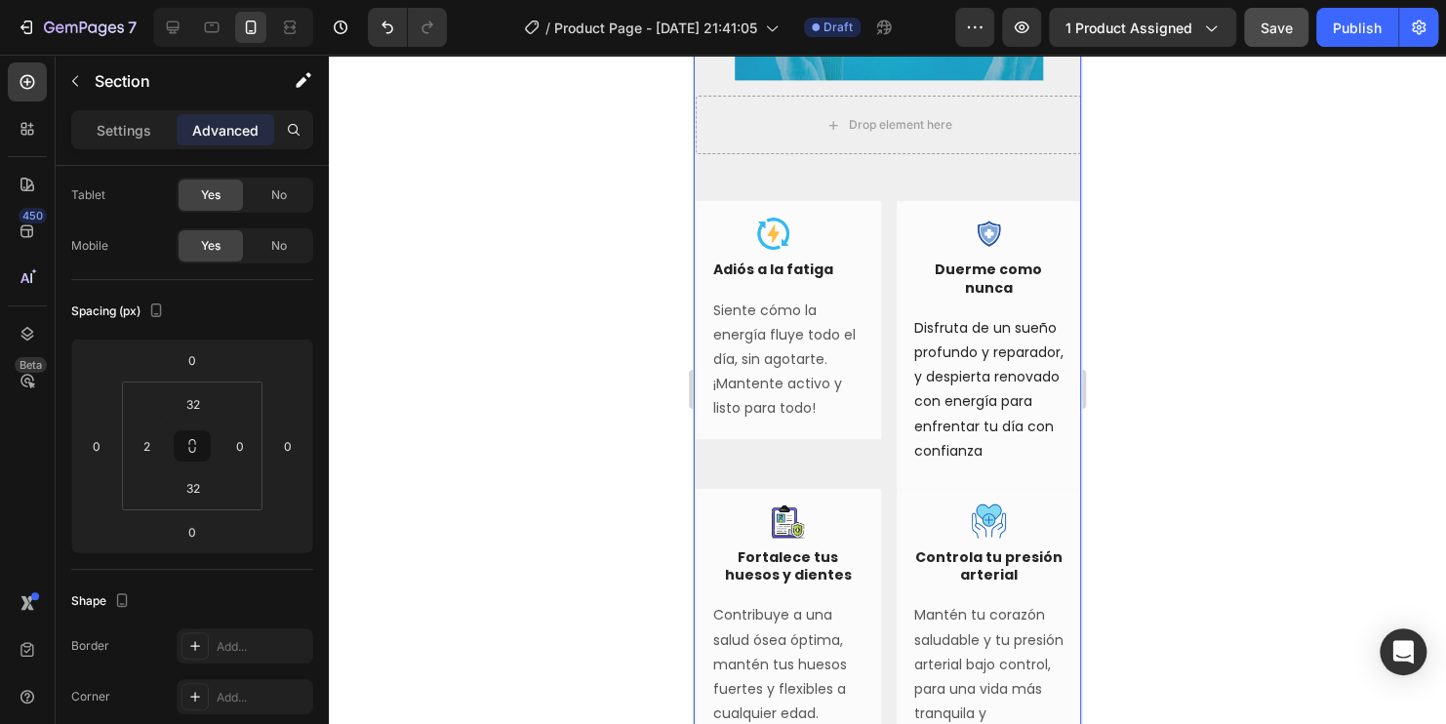
click at [1229, 242] on div at bounding box center [887, 389] width 1117 height 669
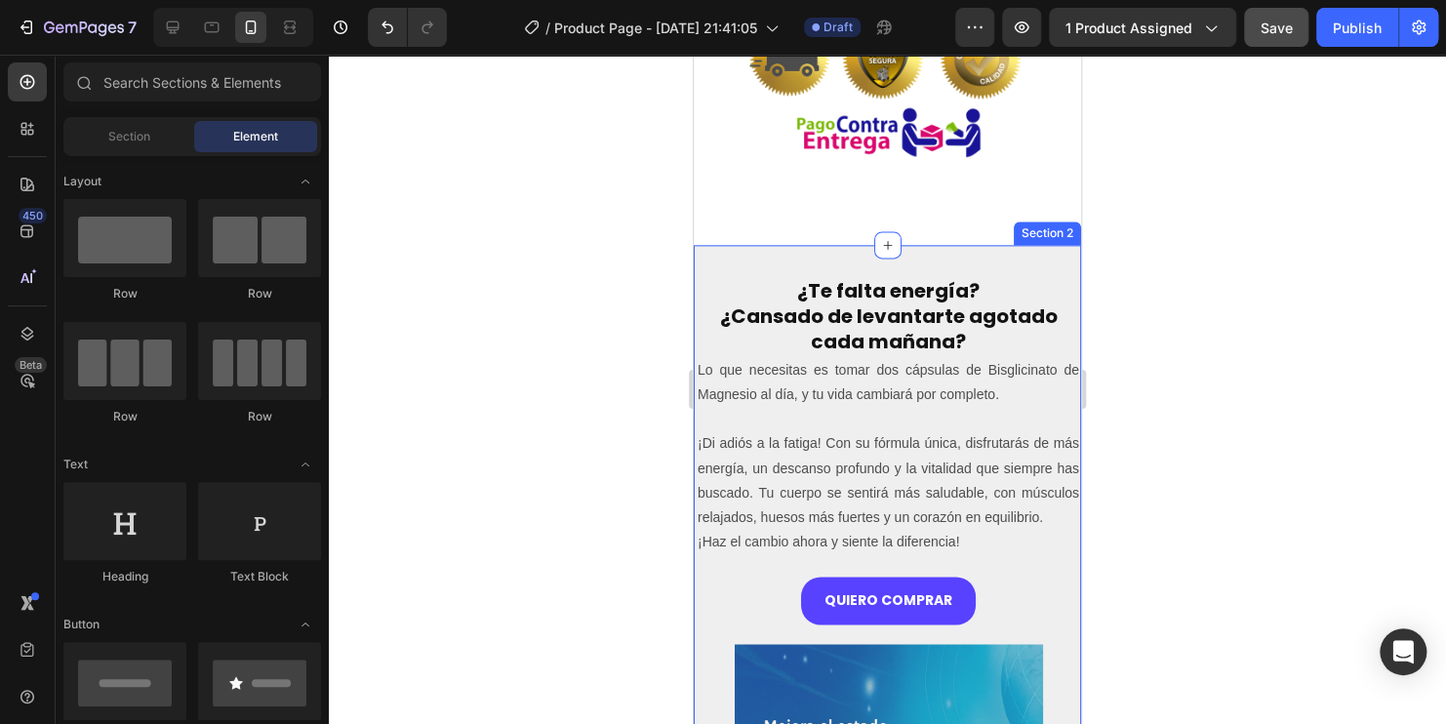
scroll to position [1176, 0]
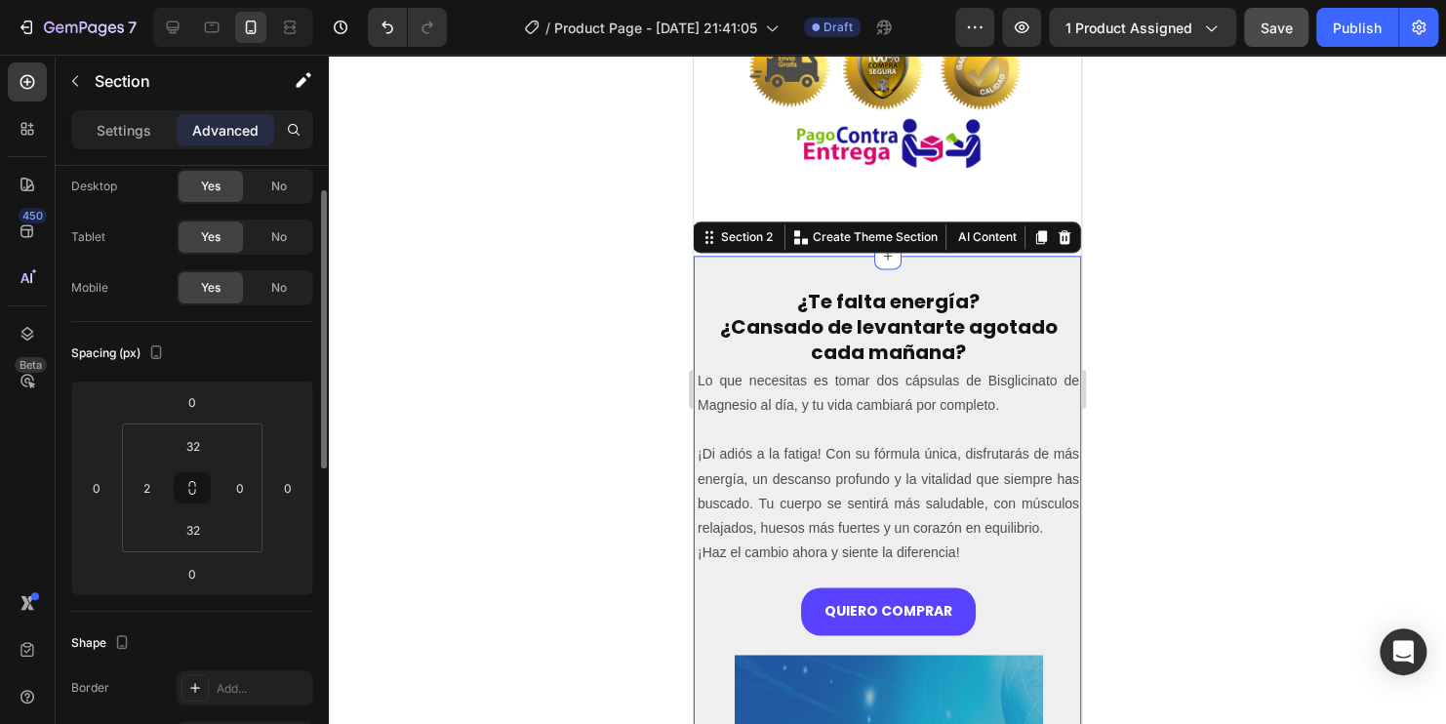
scroll to position [0, 0]
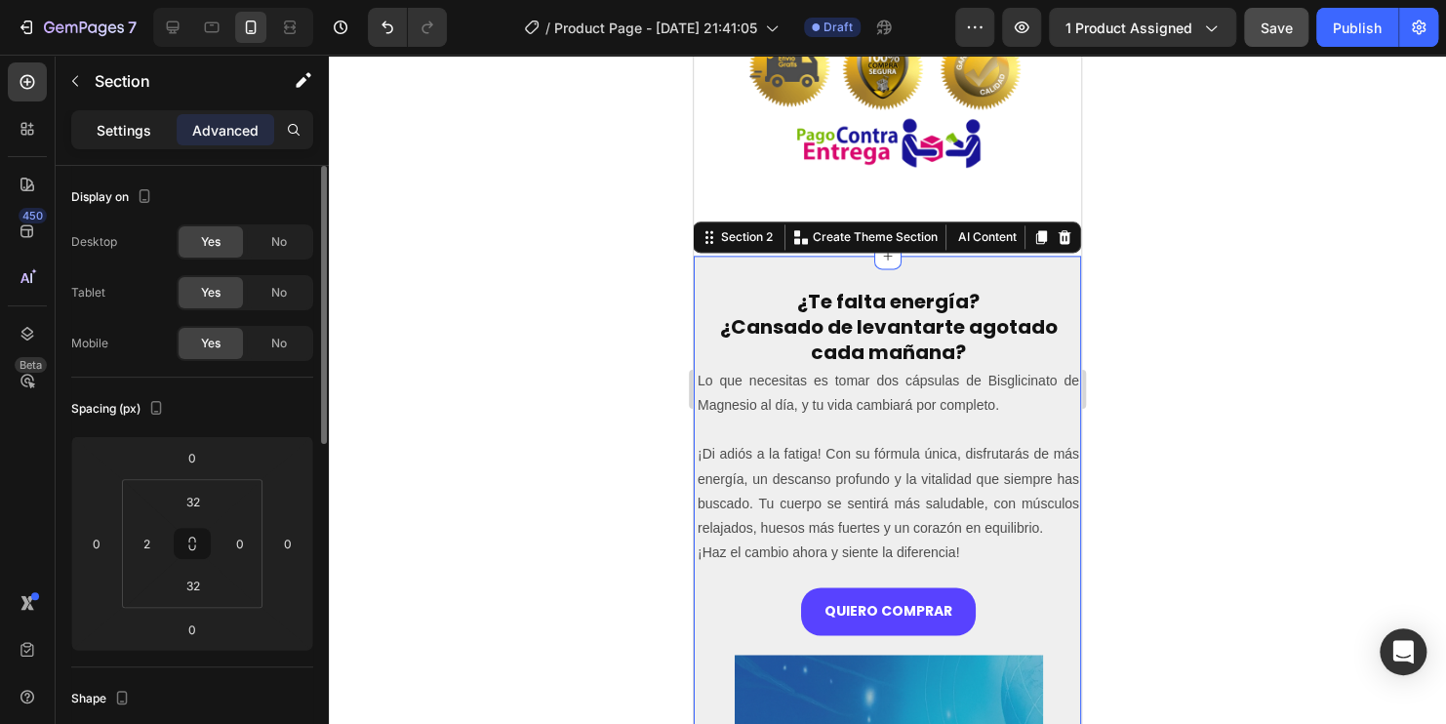
click at [105, 129] on p "Settings" at bounding box center [124, 130] width 55 height 20
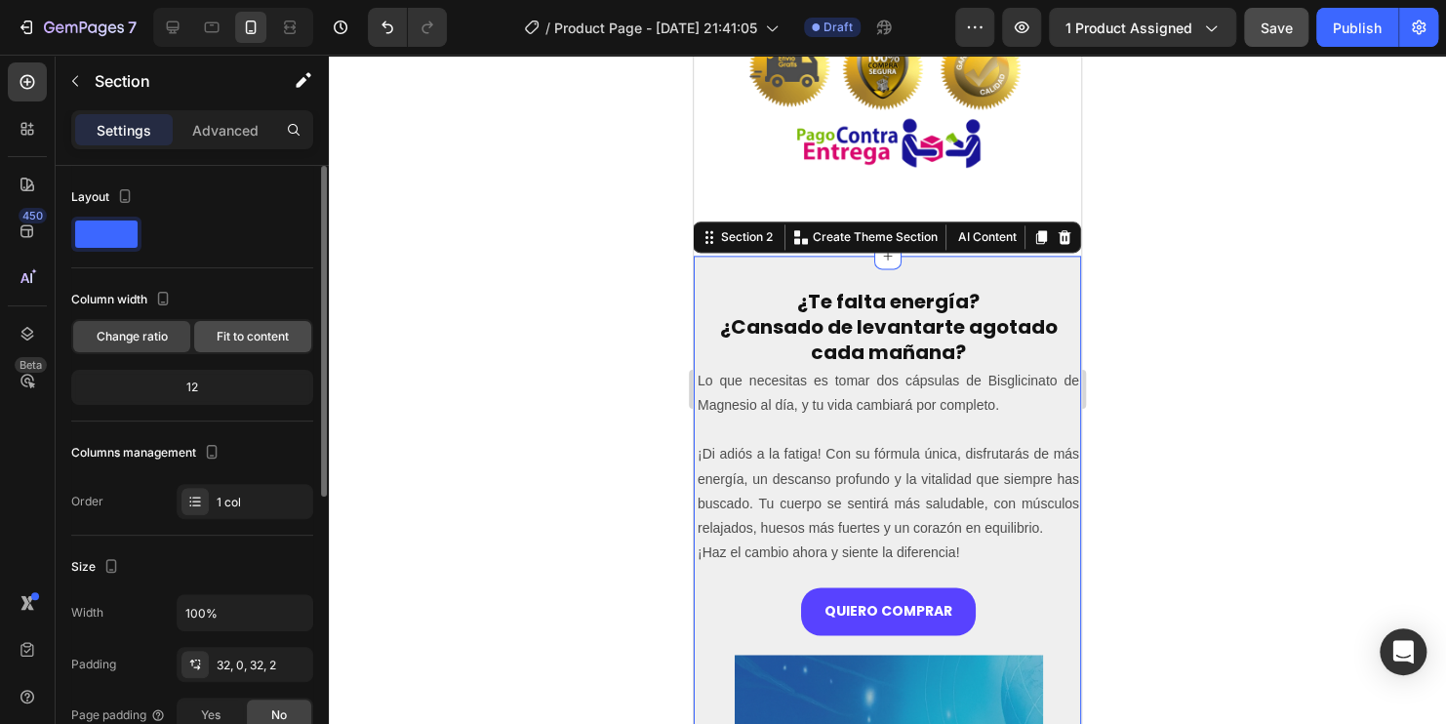
click at [250, 335] on span "Fit to content" at bounding box center [253, 337] width 72 height 18
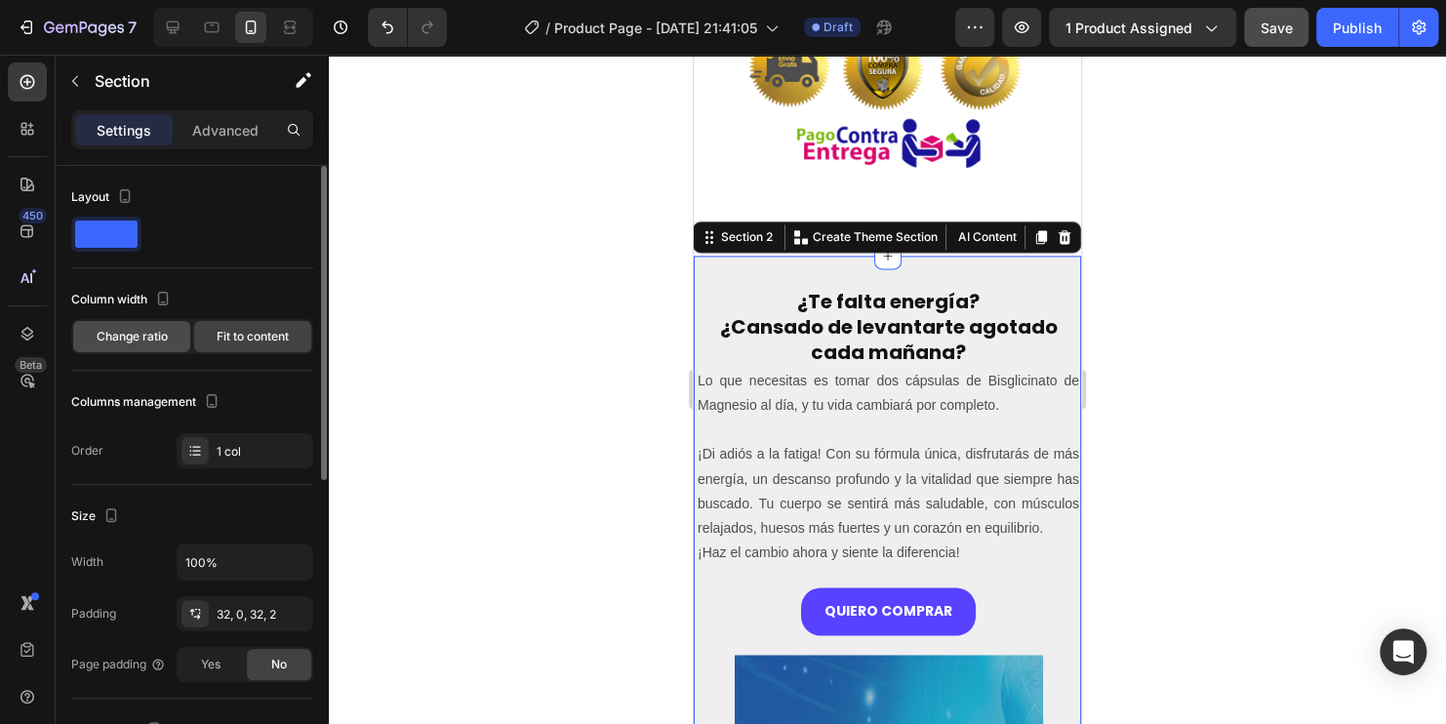
click at [173, 335] on div "Change ratio" at bounding box center [131, 336] width 117 height 31
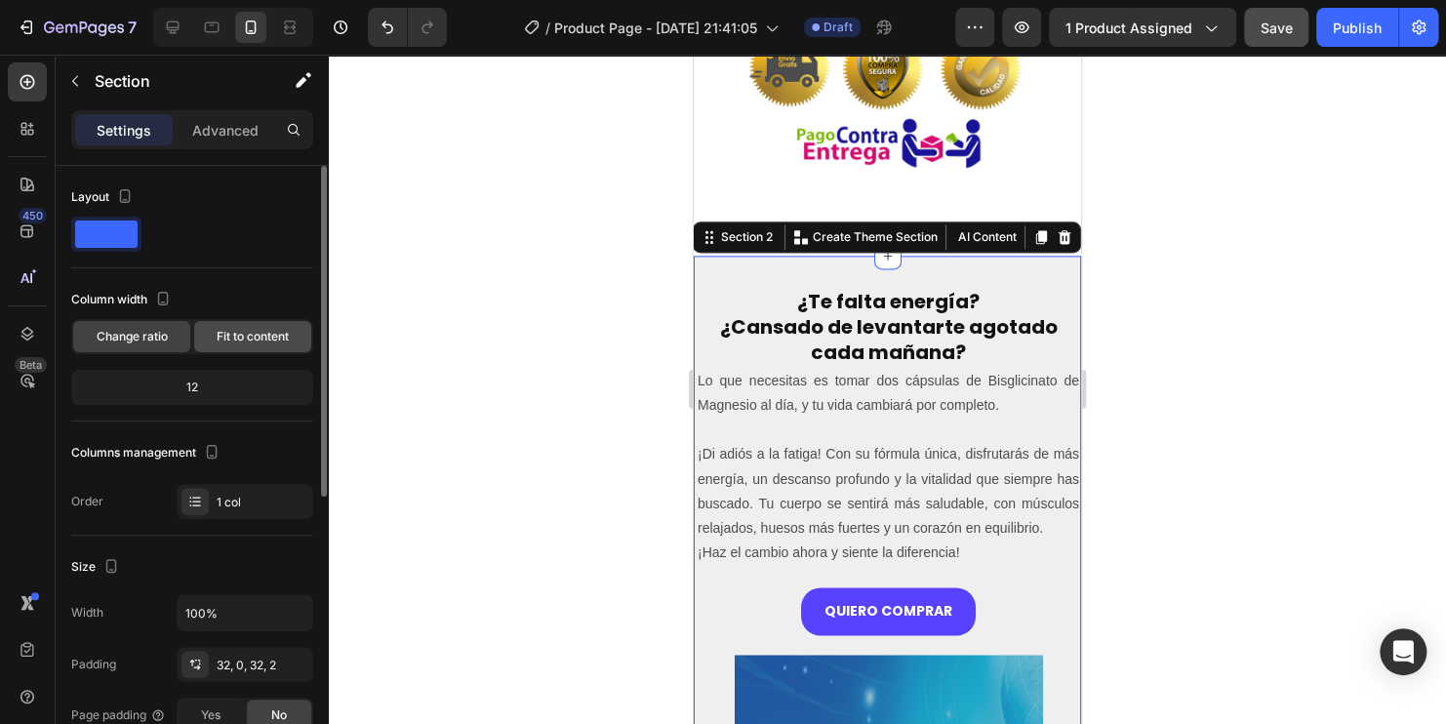
click at [235, 337] on span "Fit to content" at bounding box center [253, 337] width 72 height 18
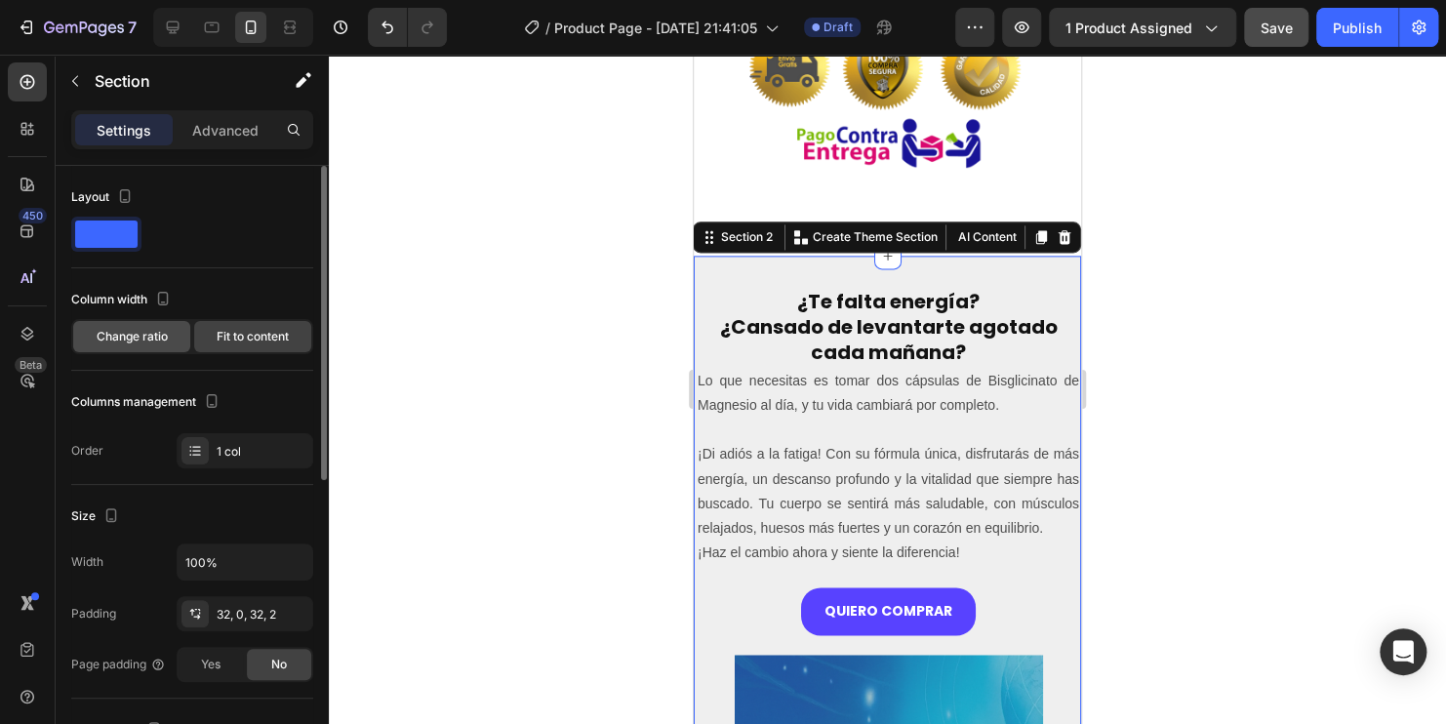
click at [143, 335] on span "Change ratio" at bounding box center [132, 337] width 71 height 18
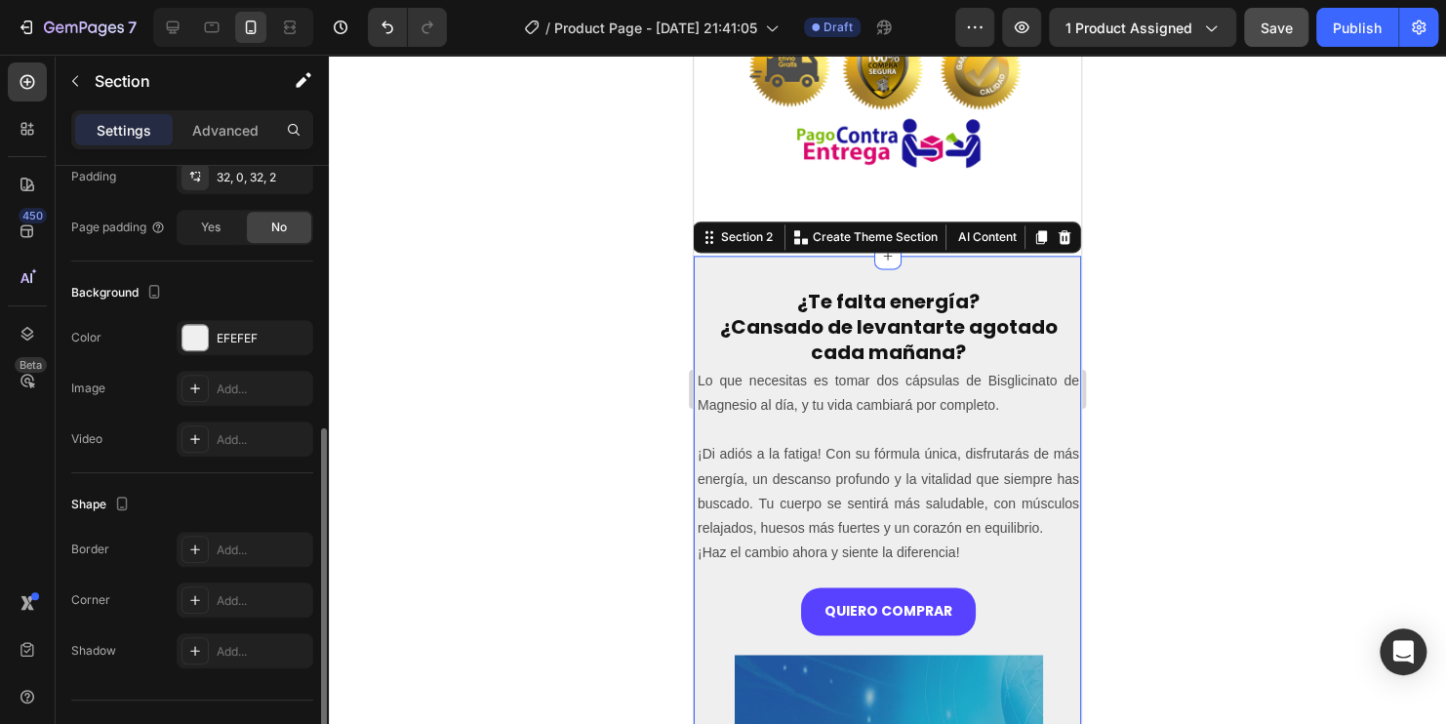
scroll to position [524, 0]
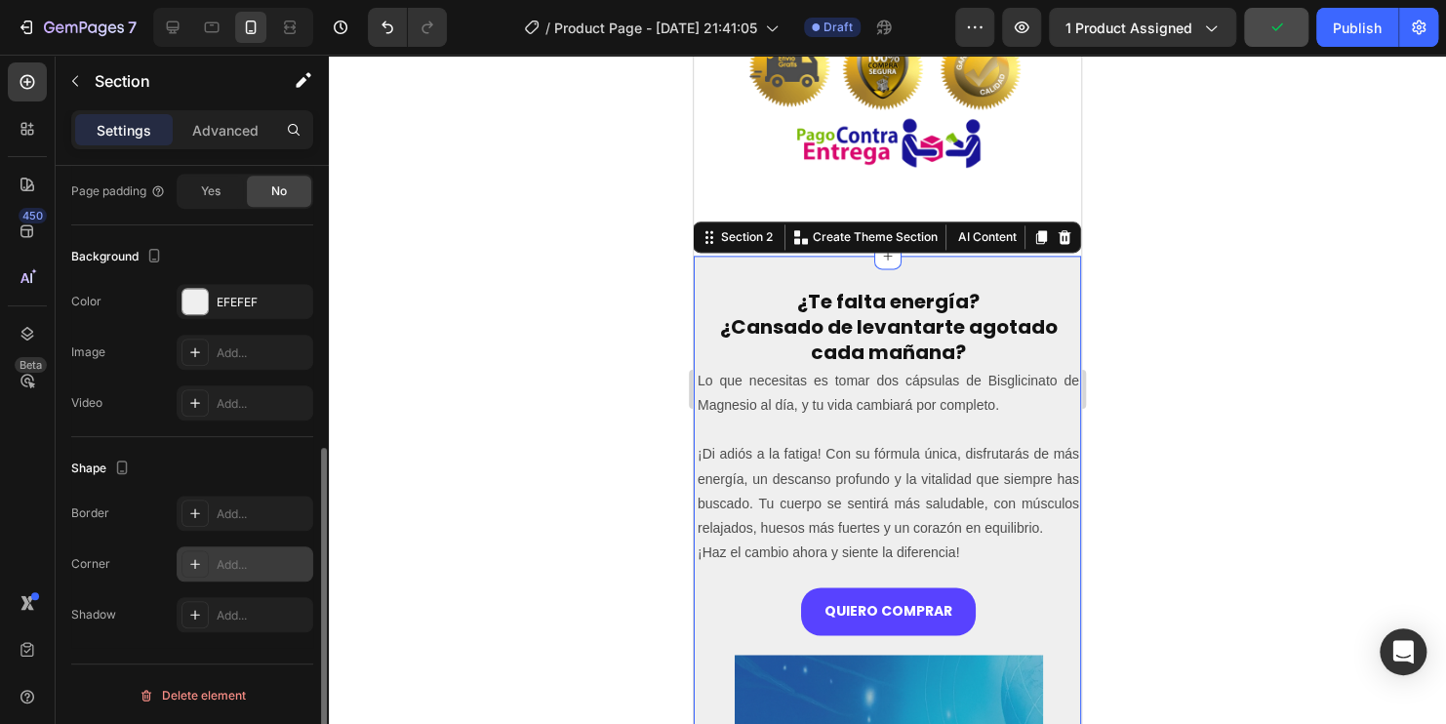
click at [247, 559] on div "Add..." at bounding box center [263, 565] width 92 height 18
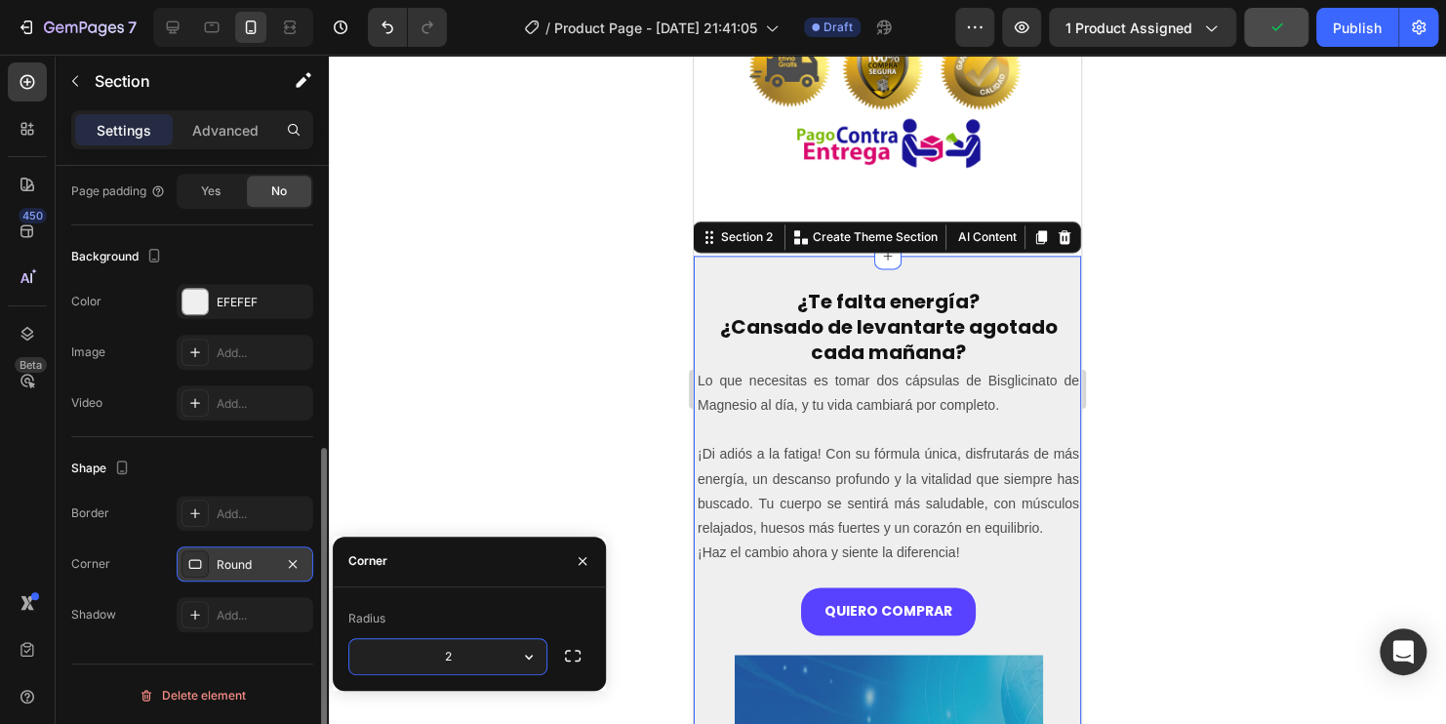
type input "20"
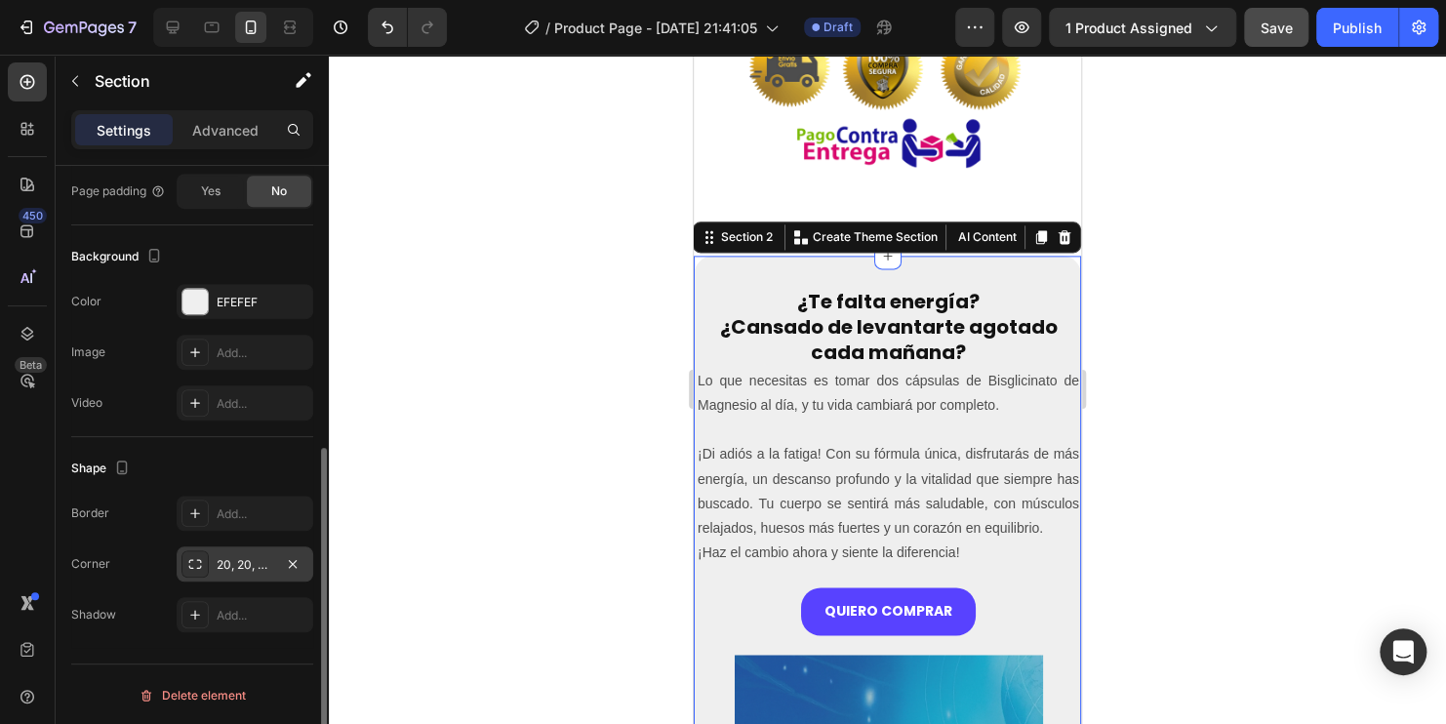
click at [478, 397] on div at bounding box center [887, 389] width 1117 height 669
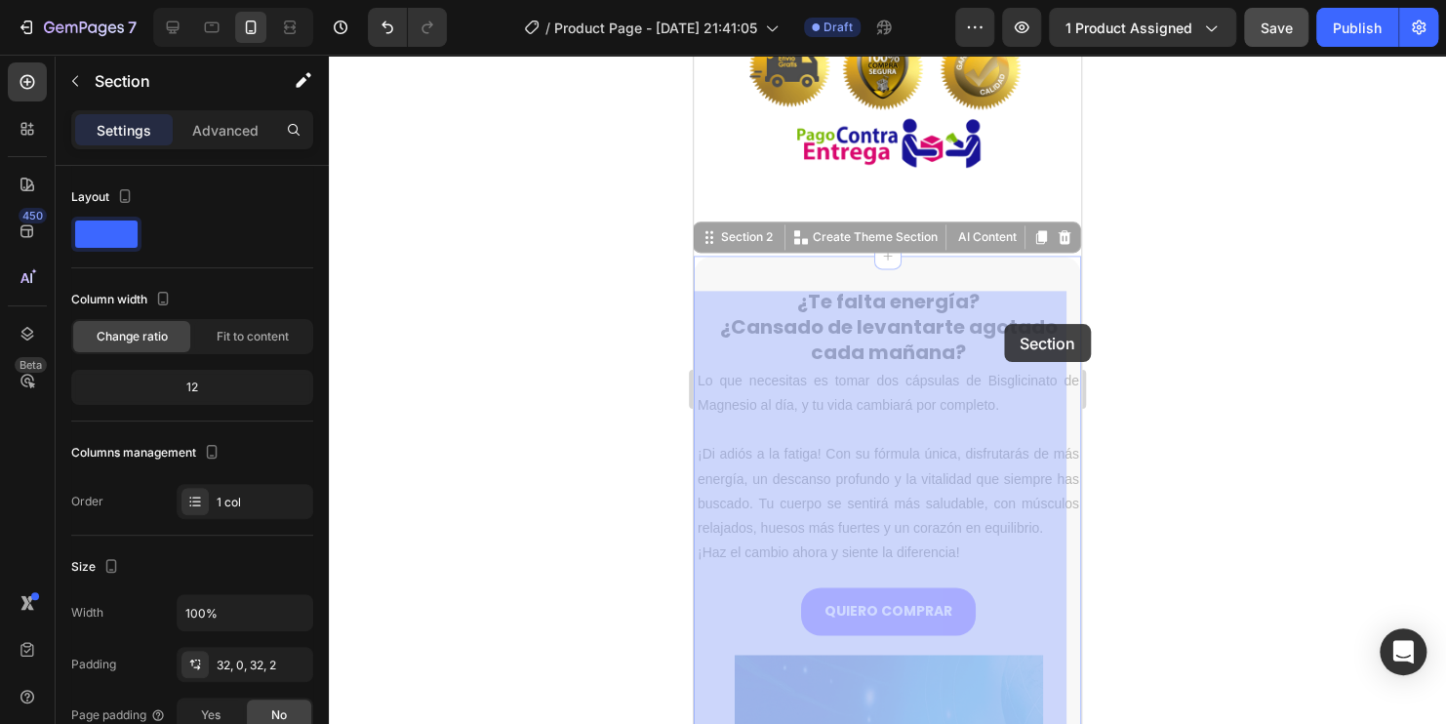
drag, startPoint x: 1039, startPoint y: 318, endPoint x: 1004, endPoint y: 324, distance: 35.6
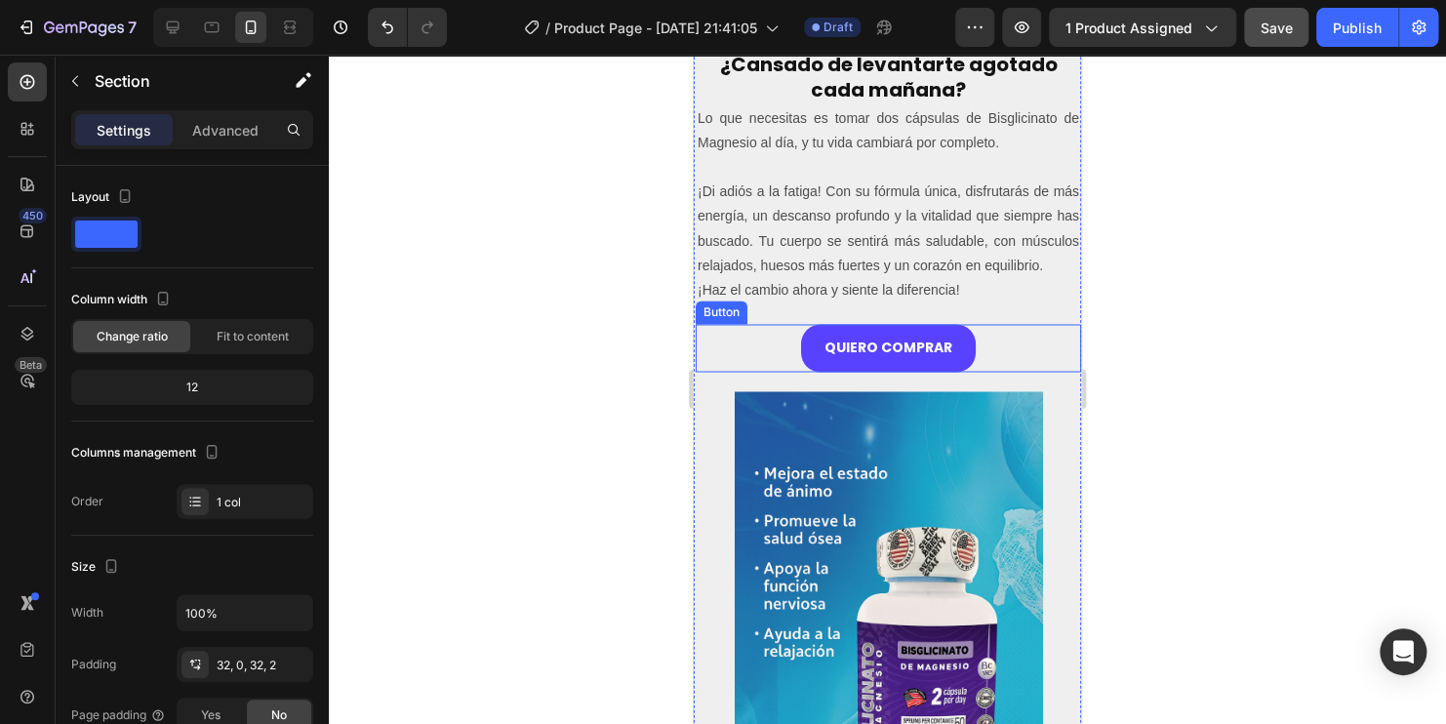
scroll to position [1101, 0]
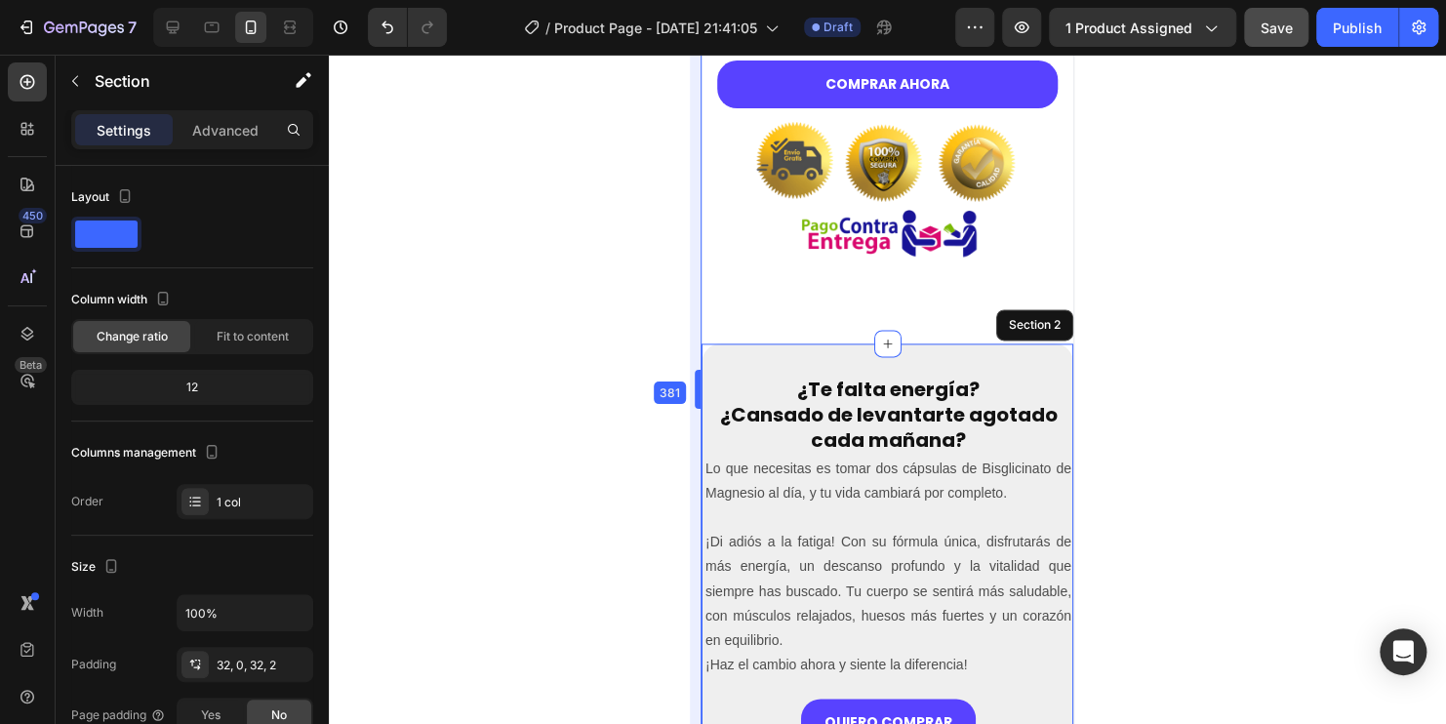
scroll to position [1116, 0]
drag, startPoint x: 687, startPoint y: 384, endPoint x: 2, endPoint y: 333, distance: 686.8
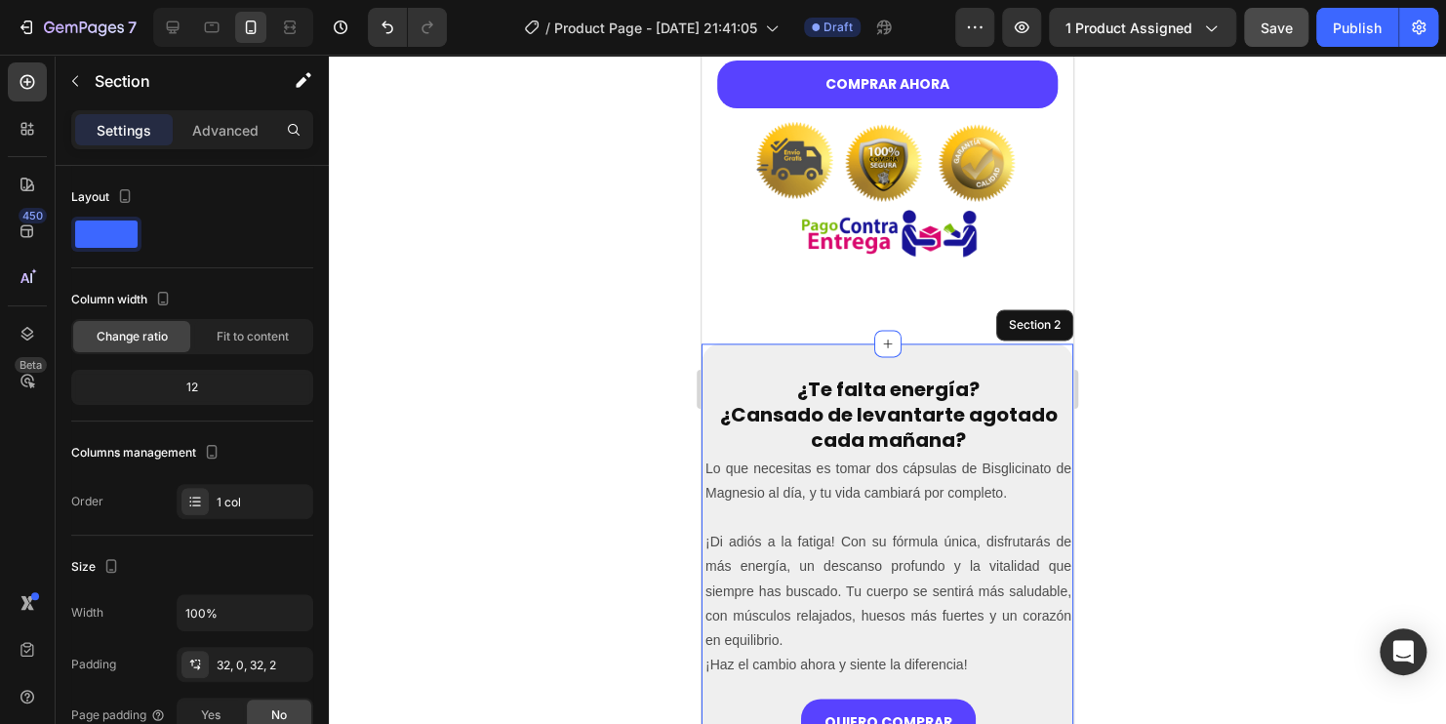
click at [216, 126] on p "Advanced" at bounding box center [225, 130] width 66 height 20
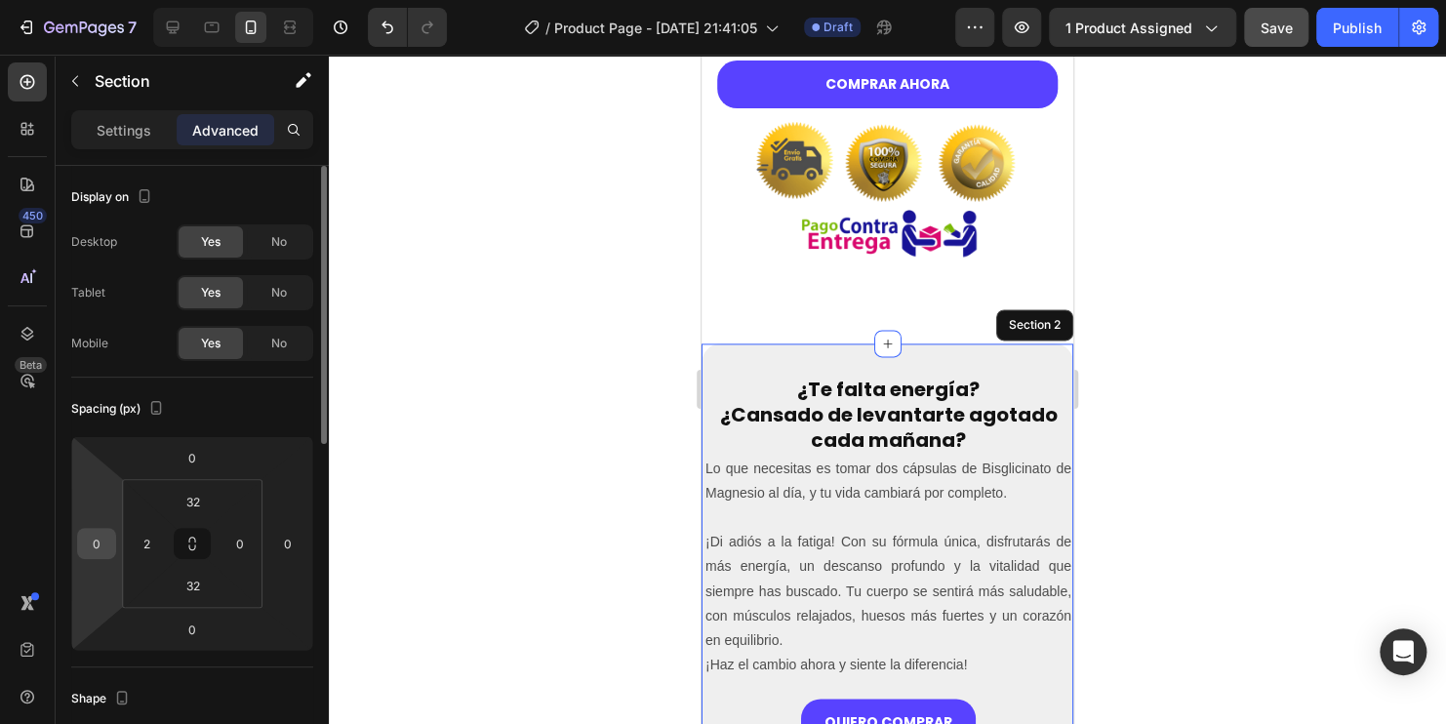
click at [96, 536] on input "0" at bounding box center [96, 543] width 29 height 29
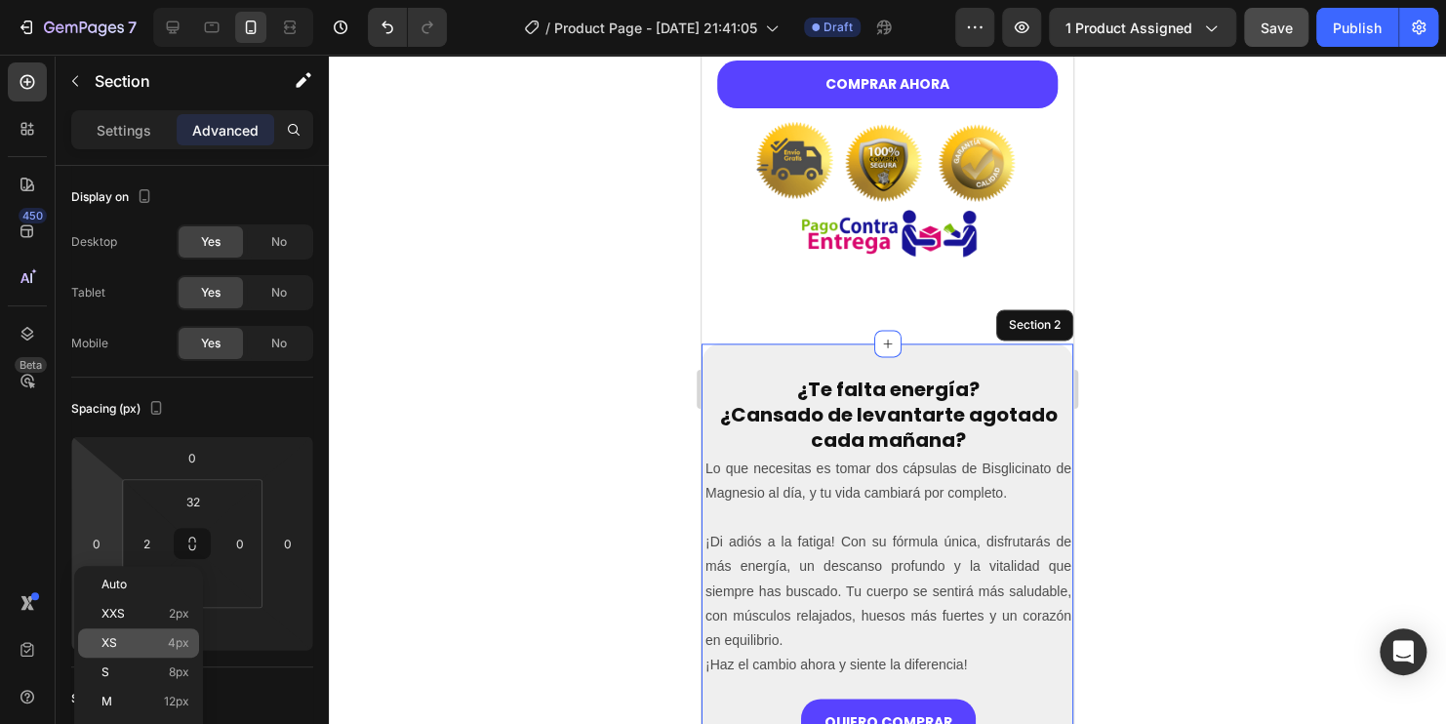
click at [144, 634] on div "XS 4px" at bounding box center [138, 642] width 121 height 29
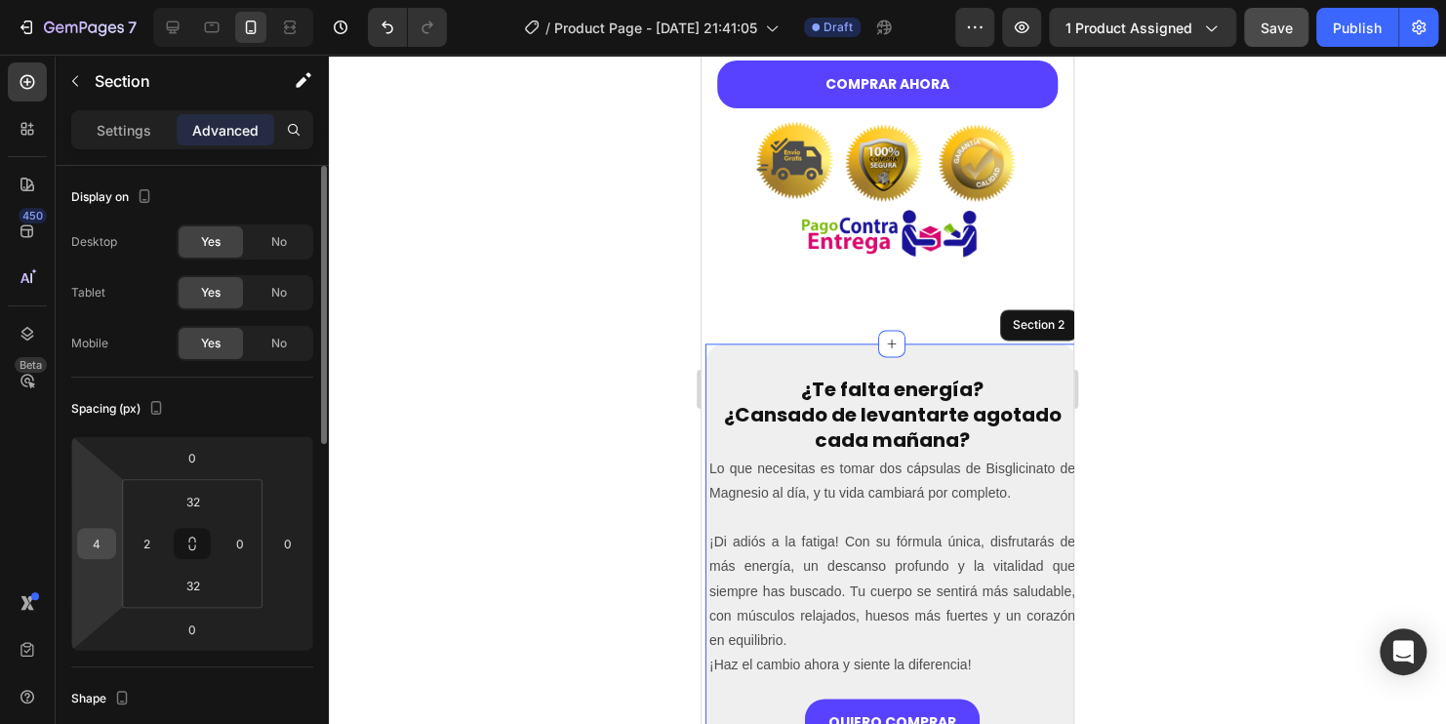
click at [92, 556] on input "4" at bounding box center [96, 543] width 29 height 29
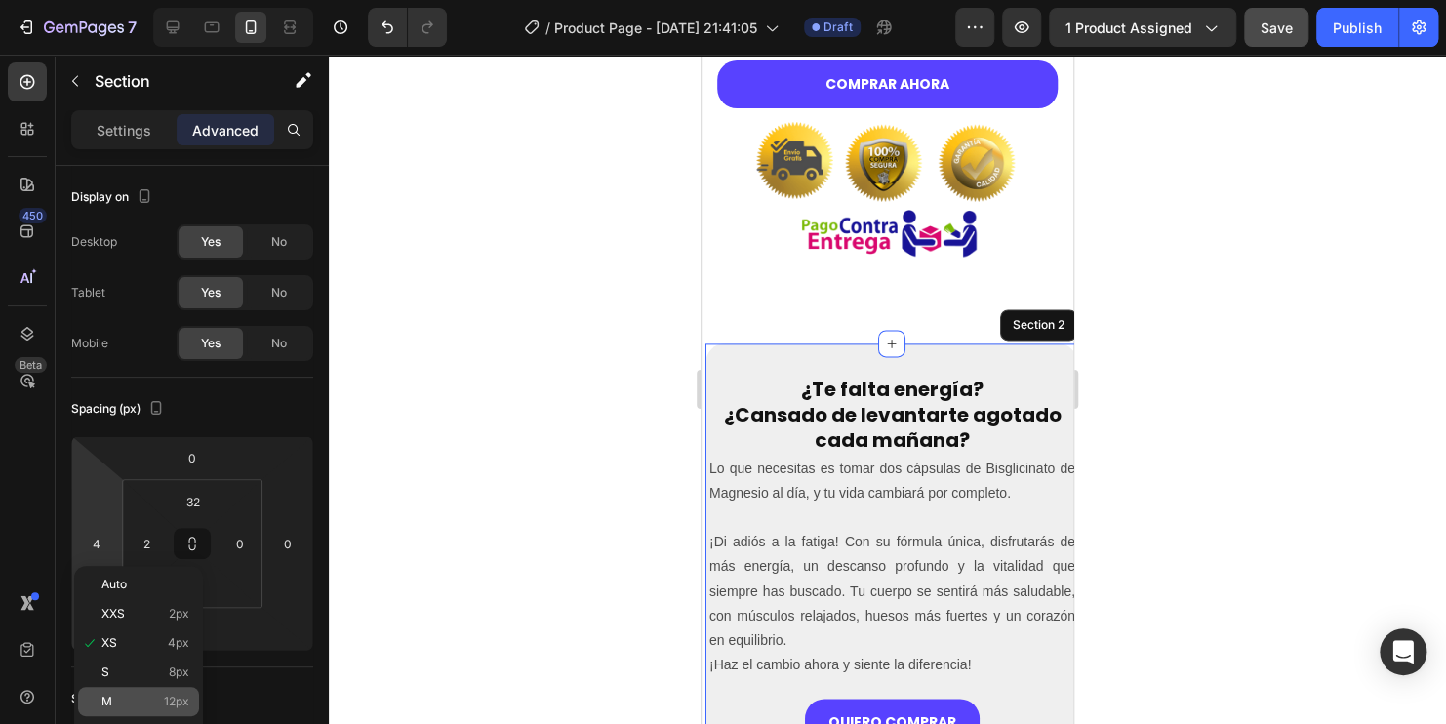
click at [140, 691] on div "M 12px" at bounding box center [138, 701] width 121 height 29
type input "12"
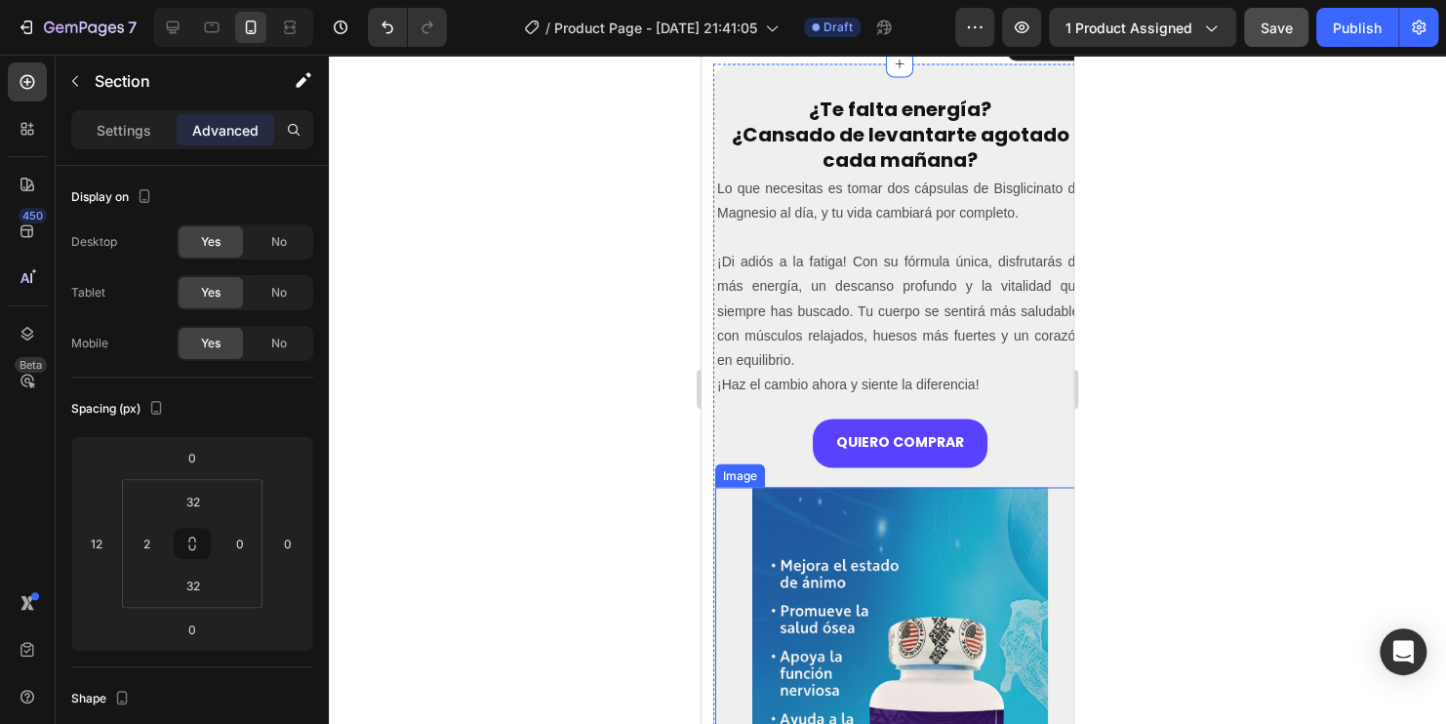
scroll to position [1367, 0]
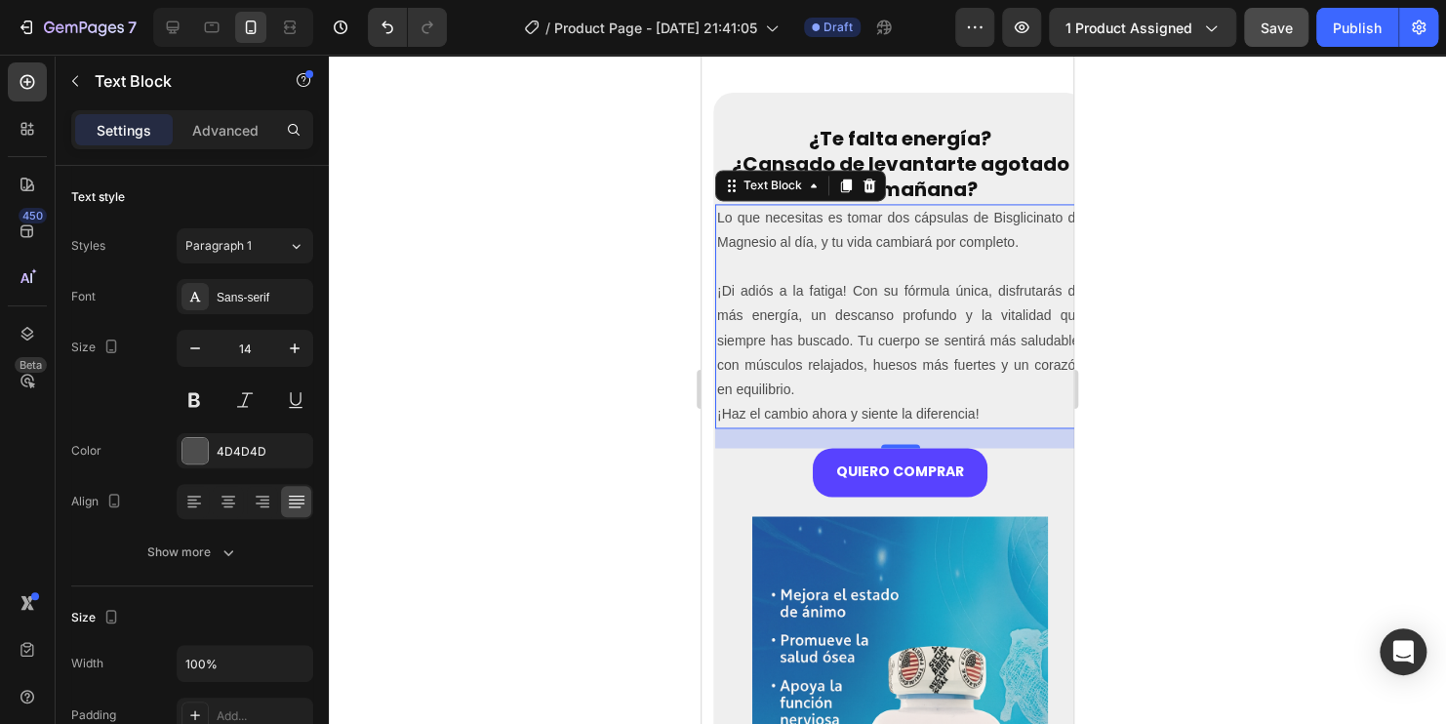
click at [984, 337] on p "¡Di adiós a la fatiga! Con su fórmula única, disfrutarás de más energía, un des…" at bounding box center [900, 340] width 366 height 123
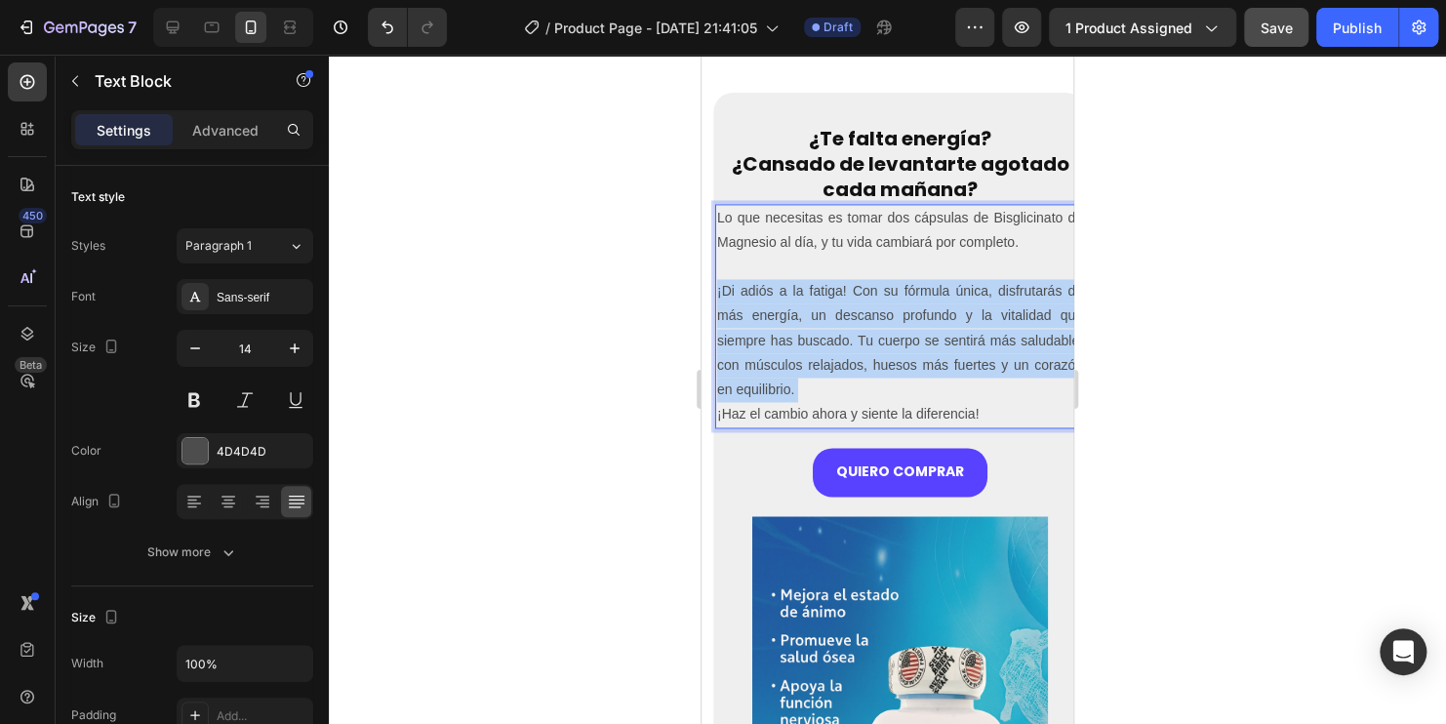
click at [984, 337] on p "¡Di adiós a la fatiga! Con su fórmula única, disfrutarás de más energía, un des…" at bounding box center [900, 340] width 366 height 123
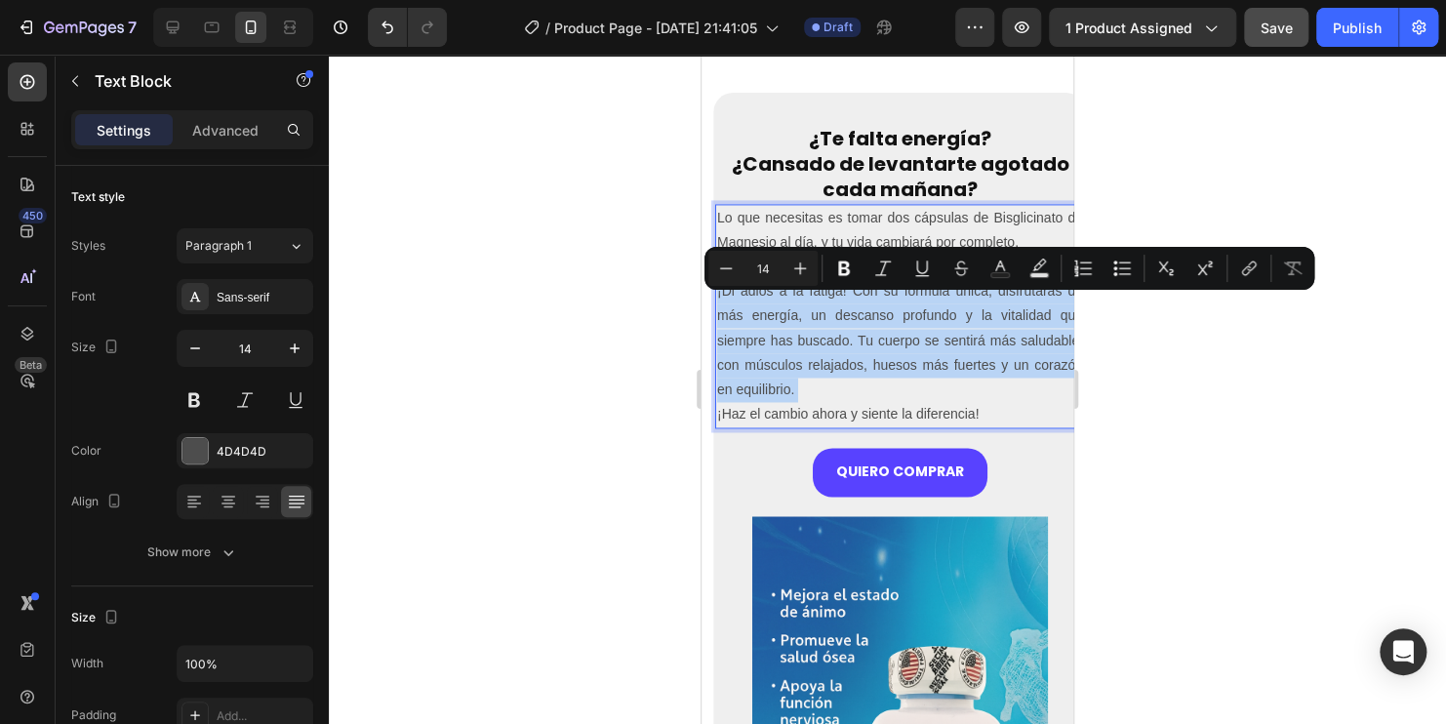
click at [1012, 399] on p "¡Di adiós a la fatiga! Con su fórmula única, disfrutarás de más energía, un des…" at bounding box center [900, 340] width 366 height 123
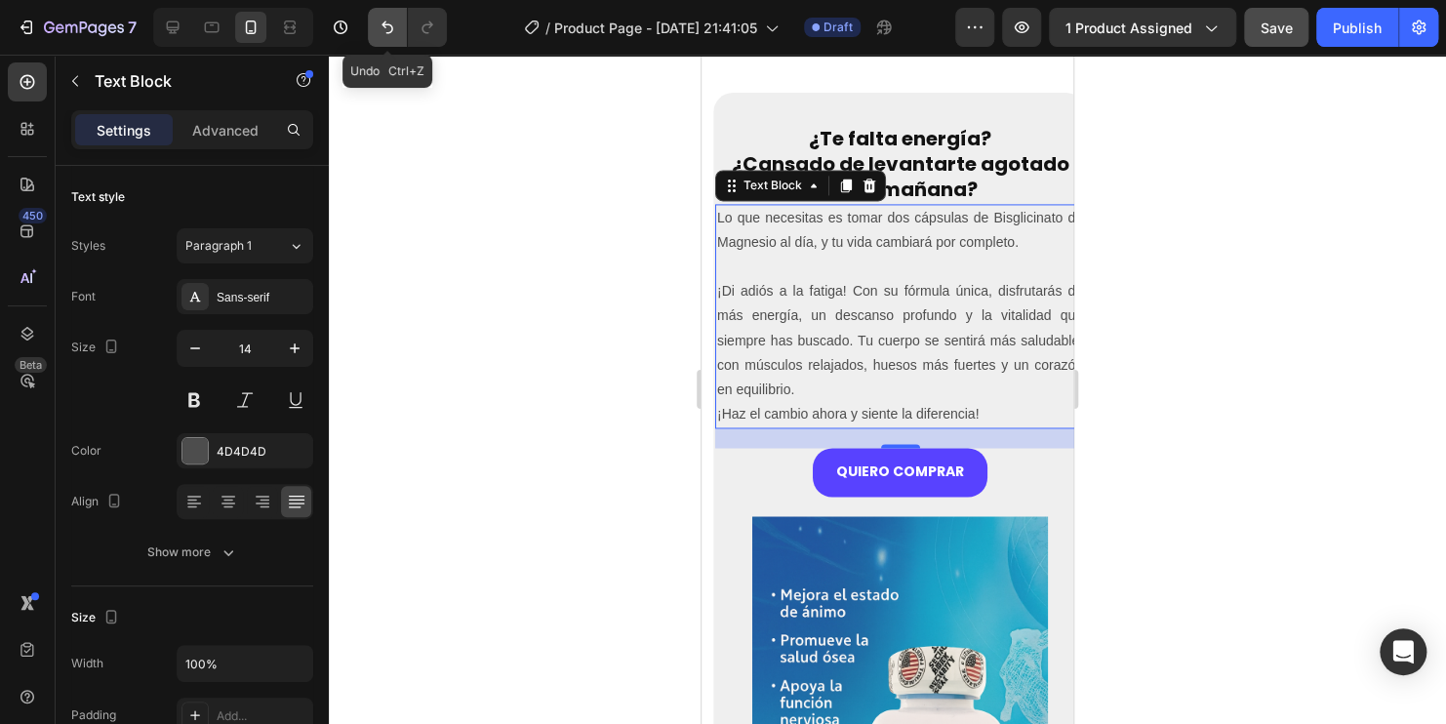
click at [390, 21] on icon "Undo/Redo" at bounding box center [388, 28] width 20 height 20
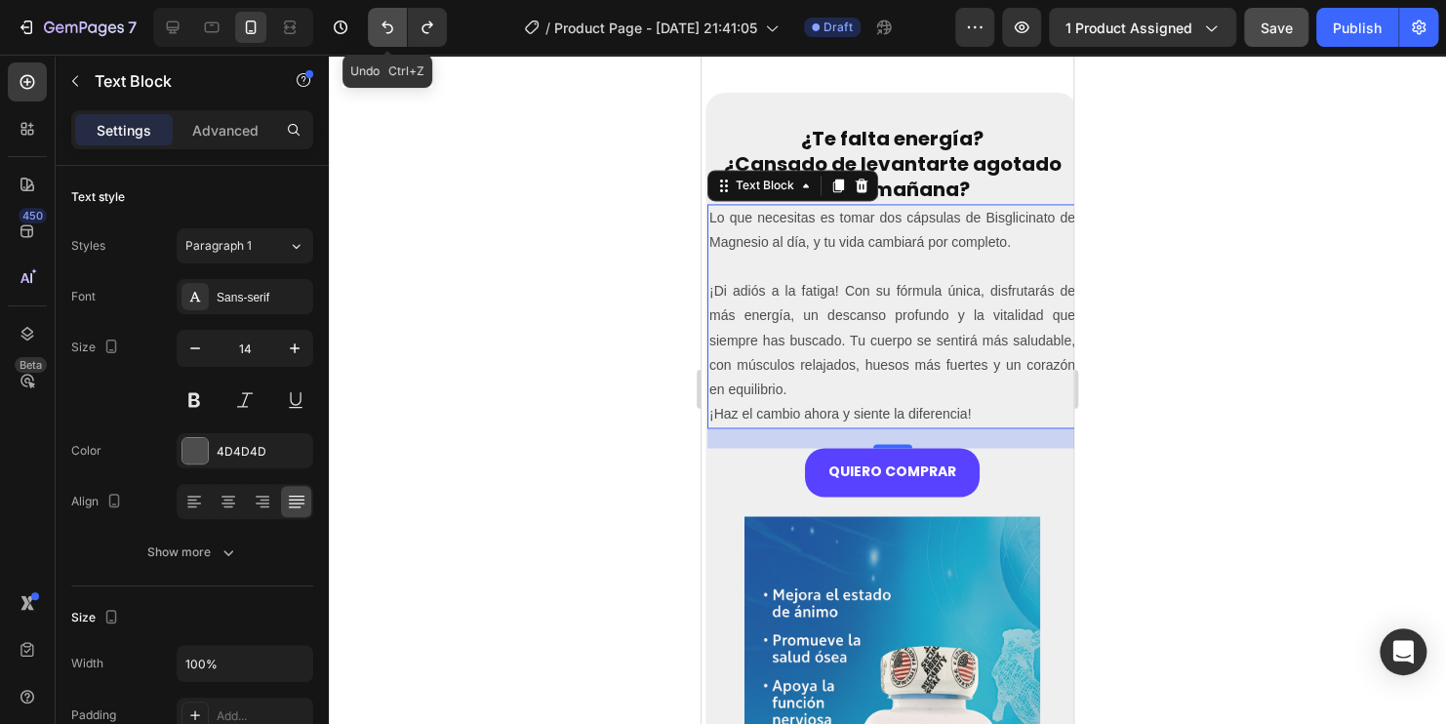
click at [390, 21] on icon "Undo/Redo" at bounding box center [388, 28] width 20 height 20
click at [389, 25] on icon "Undo/Redo" at bounding box center [388, 28] width 20 height 20
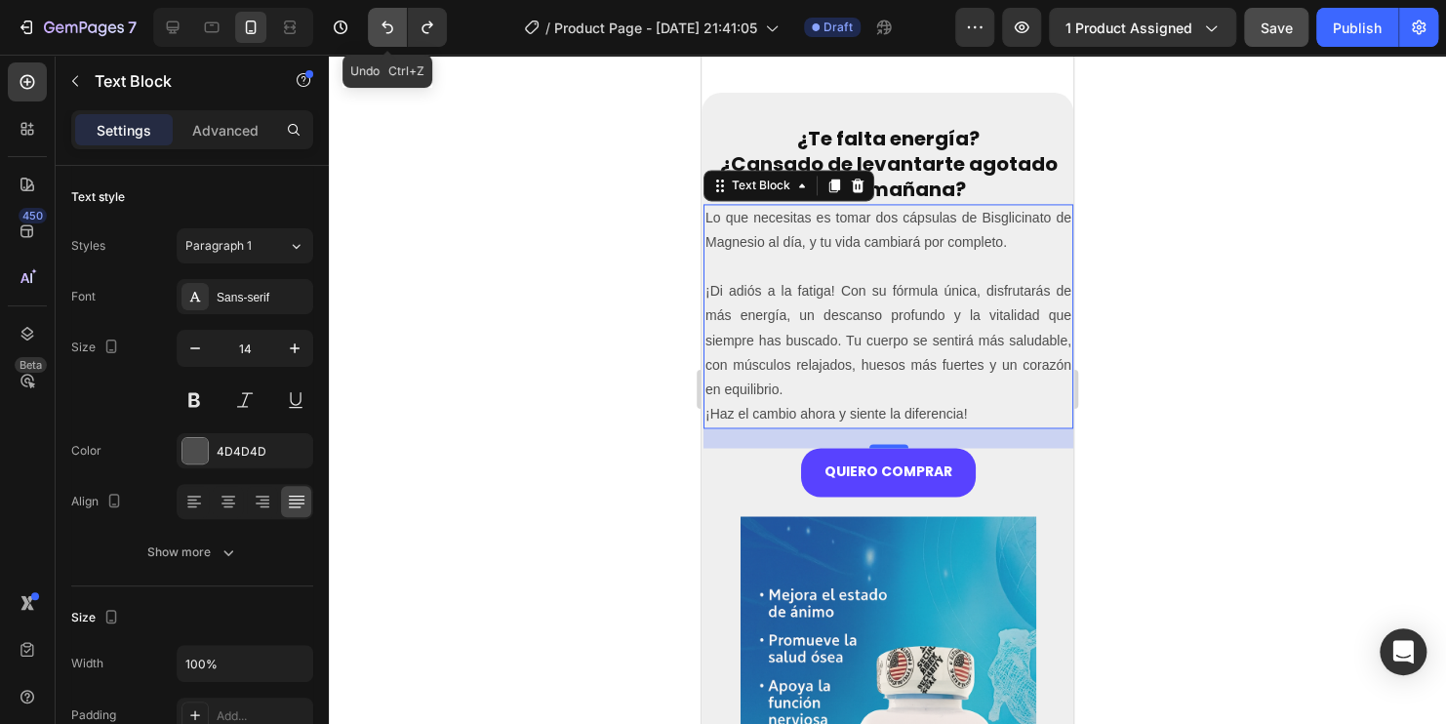
click at [389, 25] on icon "Undo/Redo" at bounding box center [388, 28] width 20 height 20
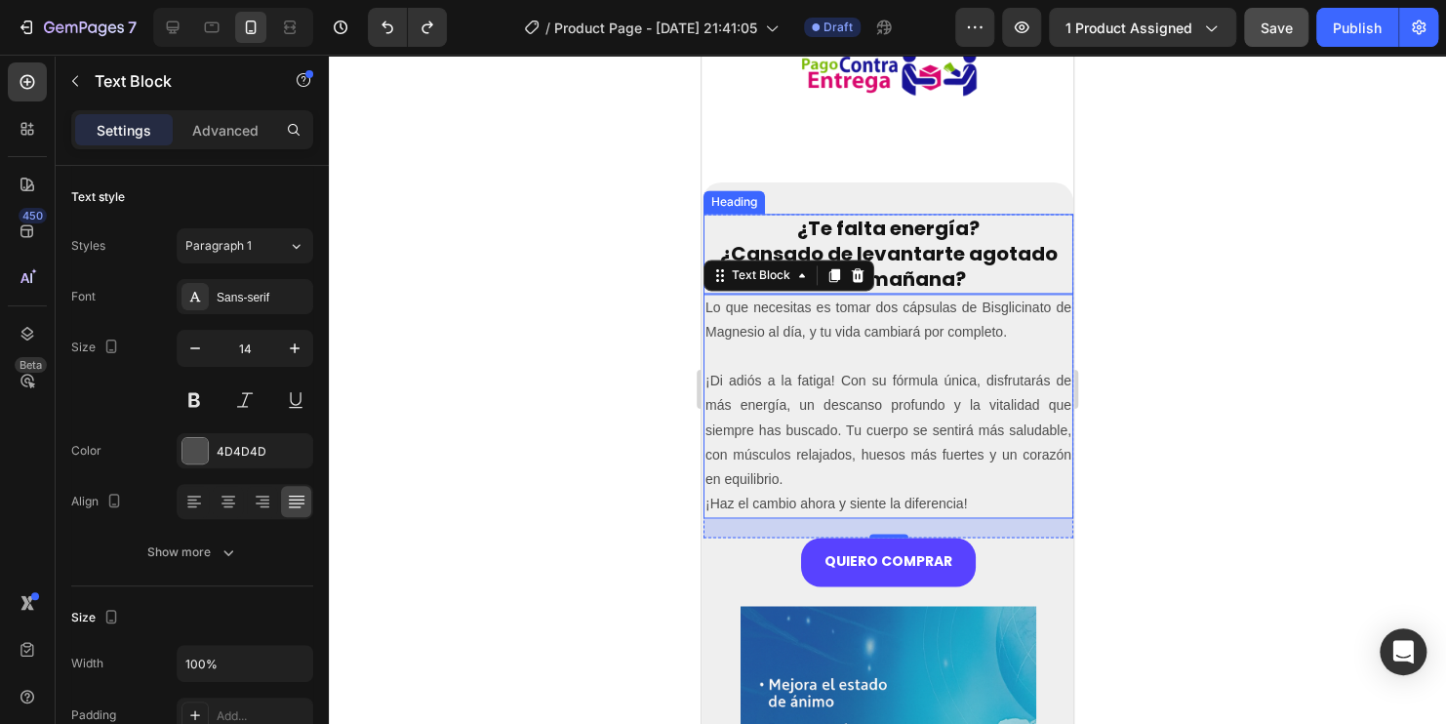
scroll to position [1172, 0]
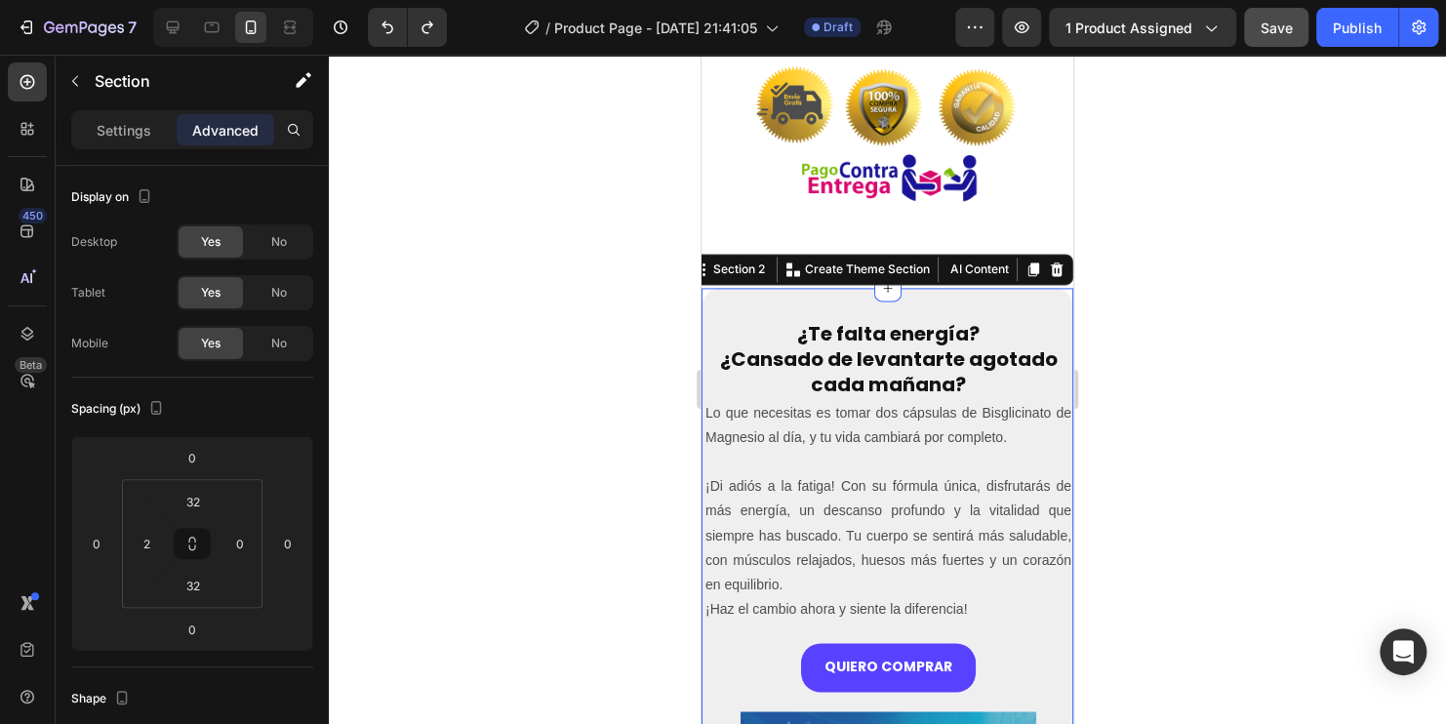
click at [109, 551] on input "0" at bounding box center [96, 543] width 29 height 29
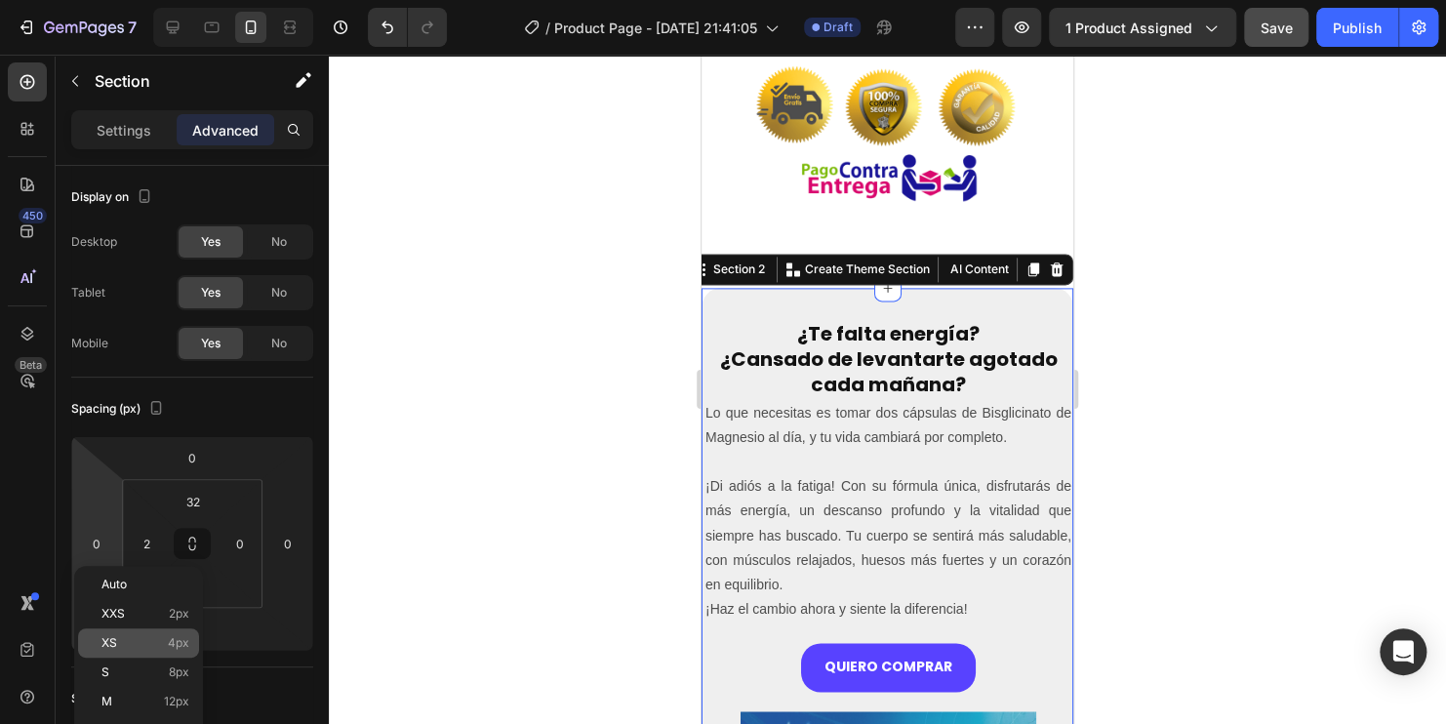
click at [105, 633] on div "XS 4px" at bounding box center [138, 642] width 121 height 29
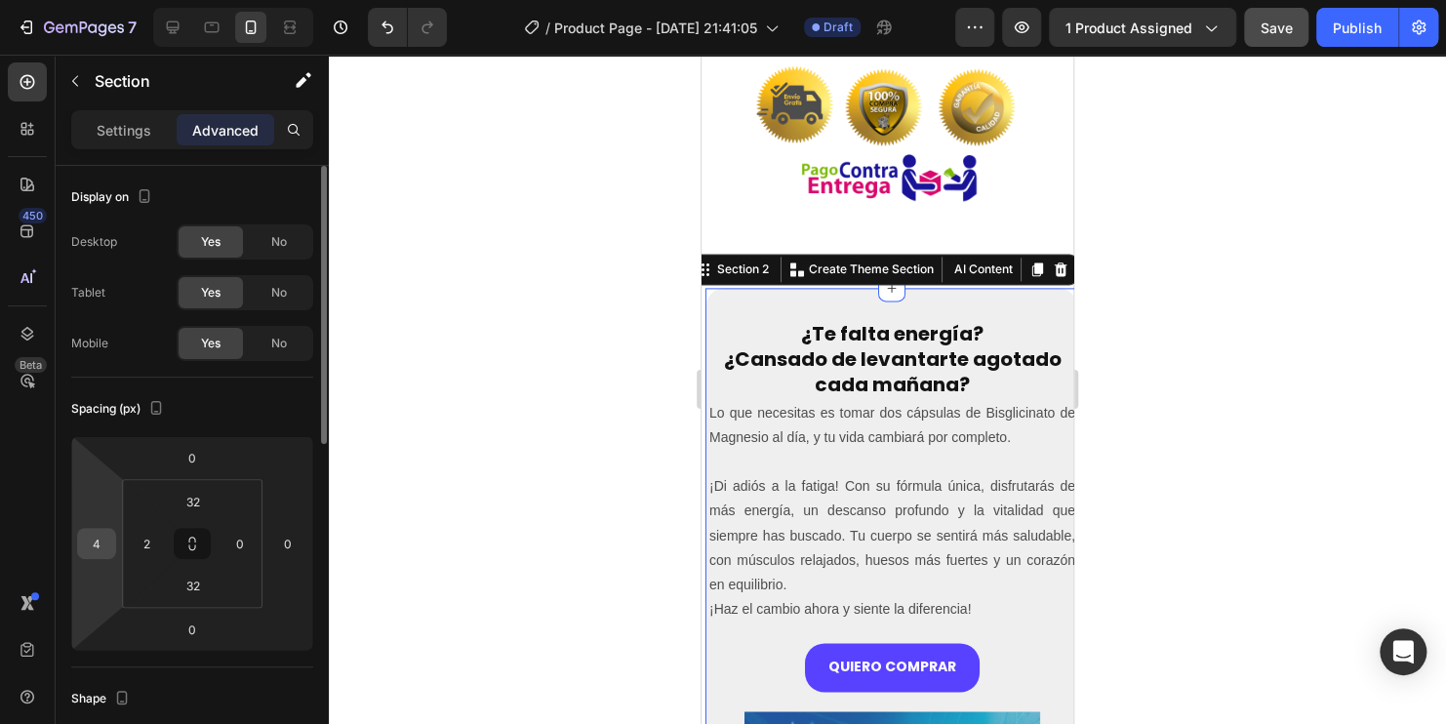
click at [100, 545] on input "4" at bounding box center [96, 543] width 29 height 29
type input "0"
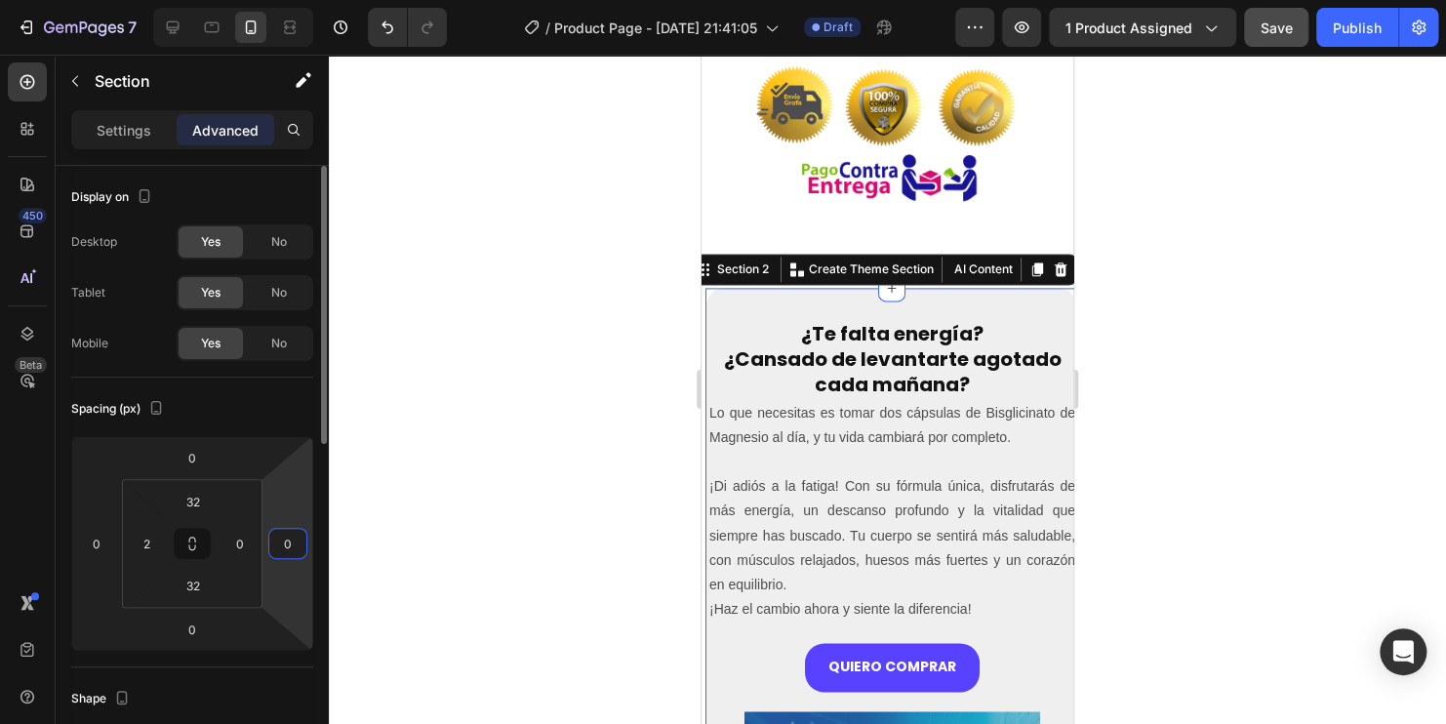
click at [289, 545] on input "0" at bounding box center [287, 543] width 29 height 29
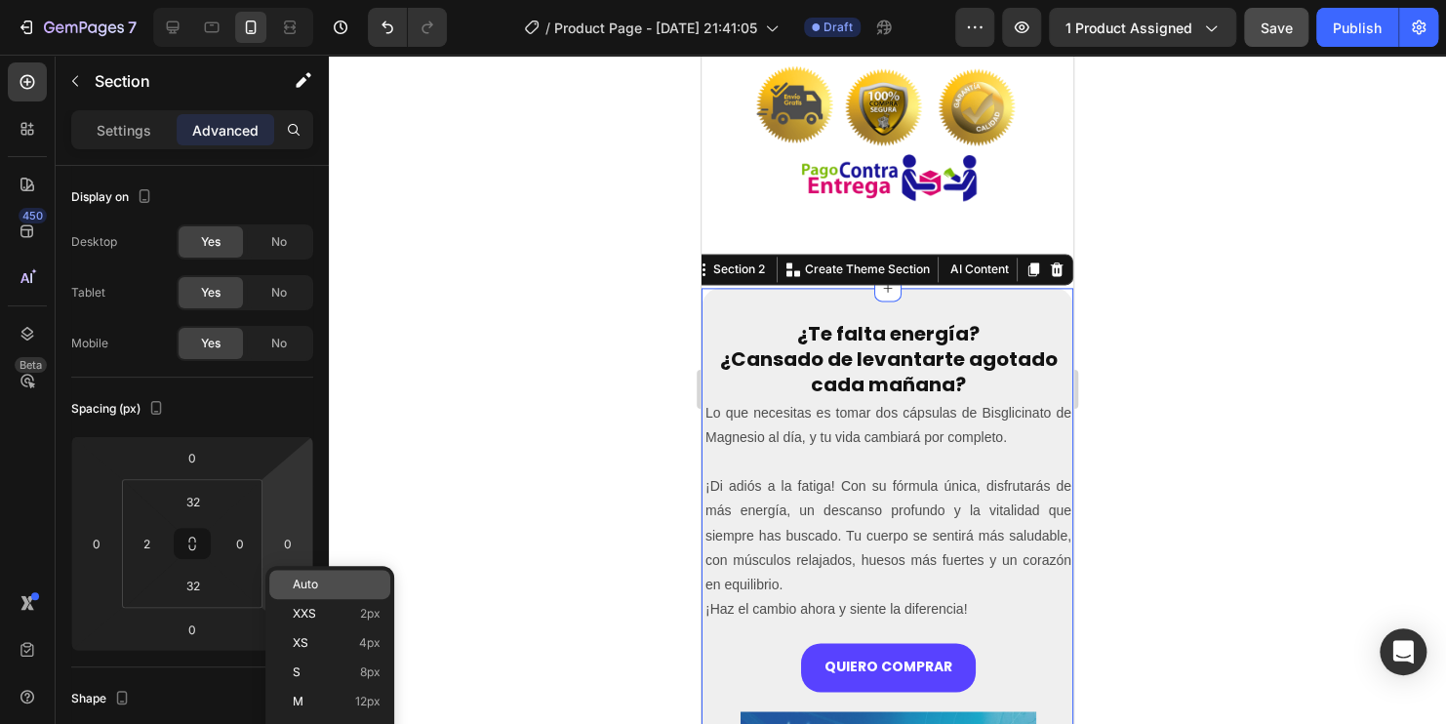
click at [322, 580] on p "Auto" at bounding box center [337, 585] width 88 height 14
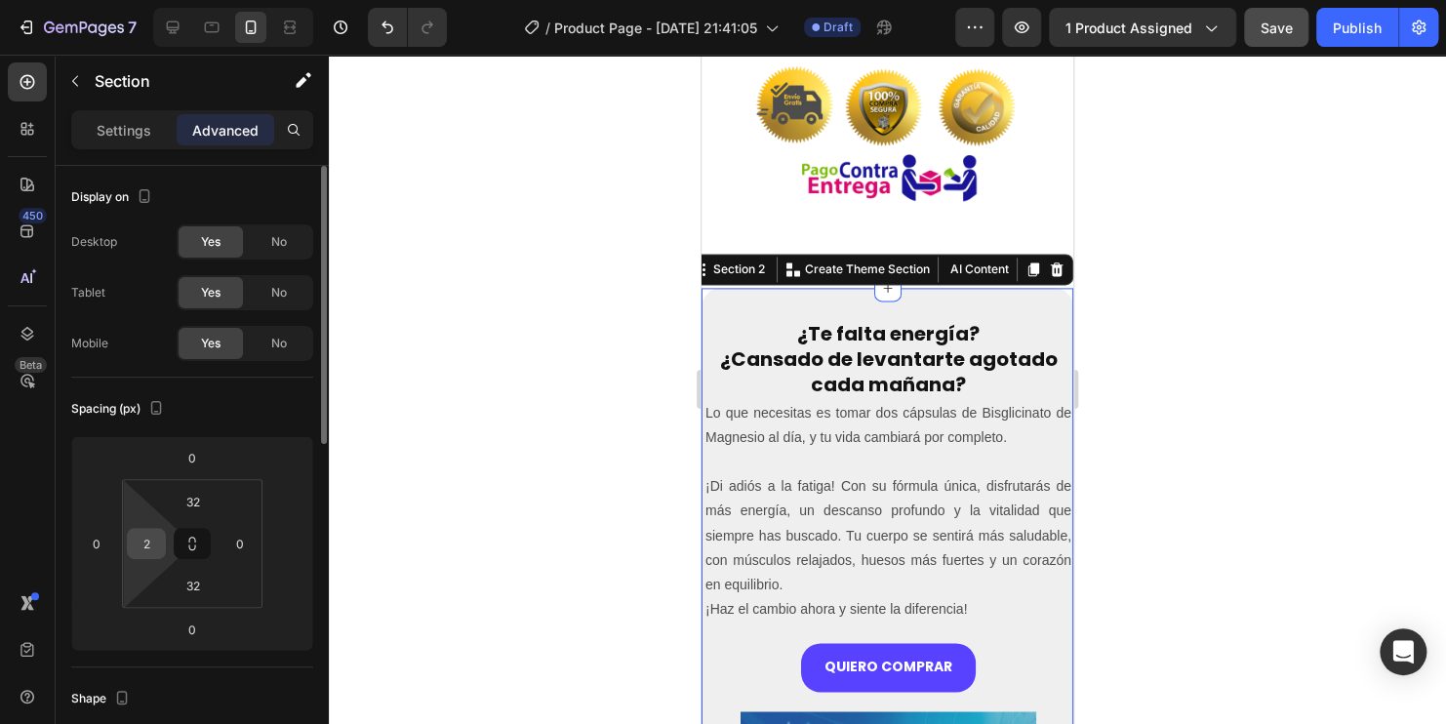
click at [151, 549] on input "2" at bounding box center [146, 543] width 29 height 29
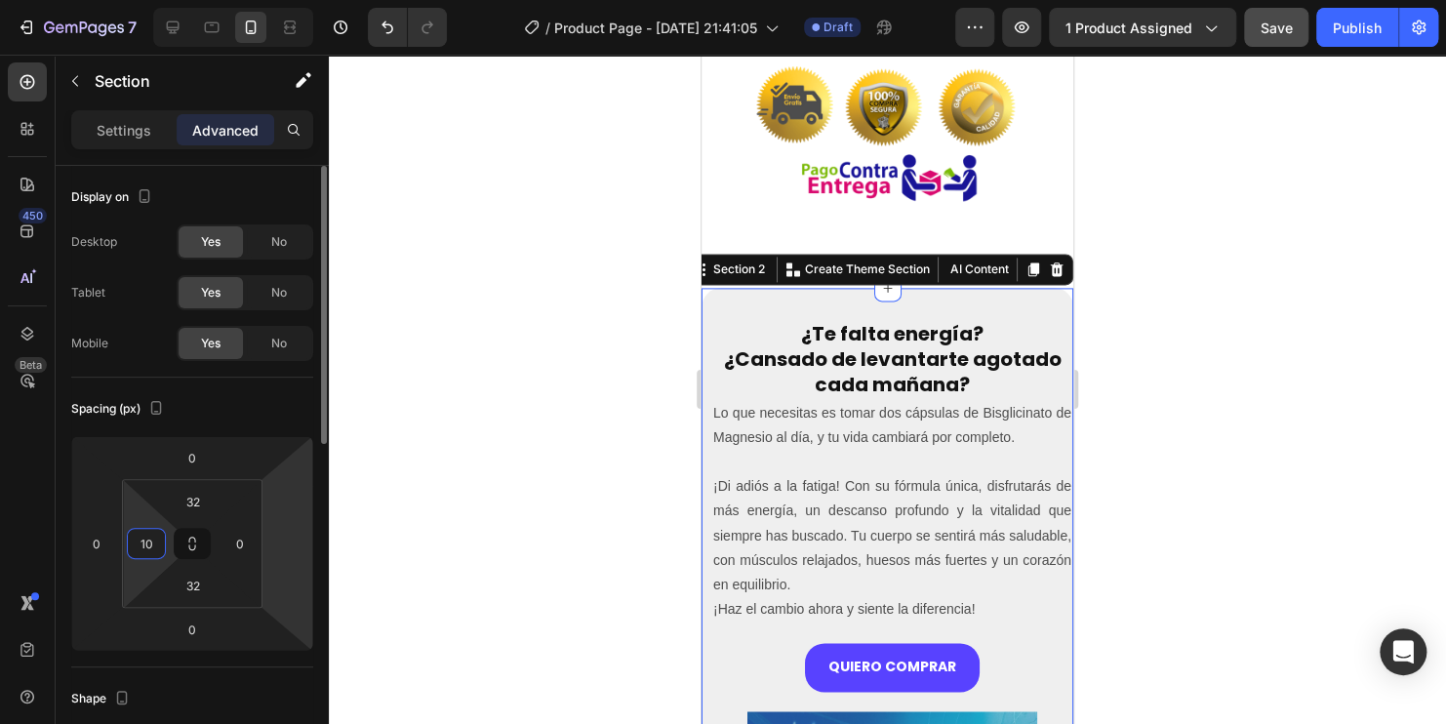
type input "10"
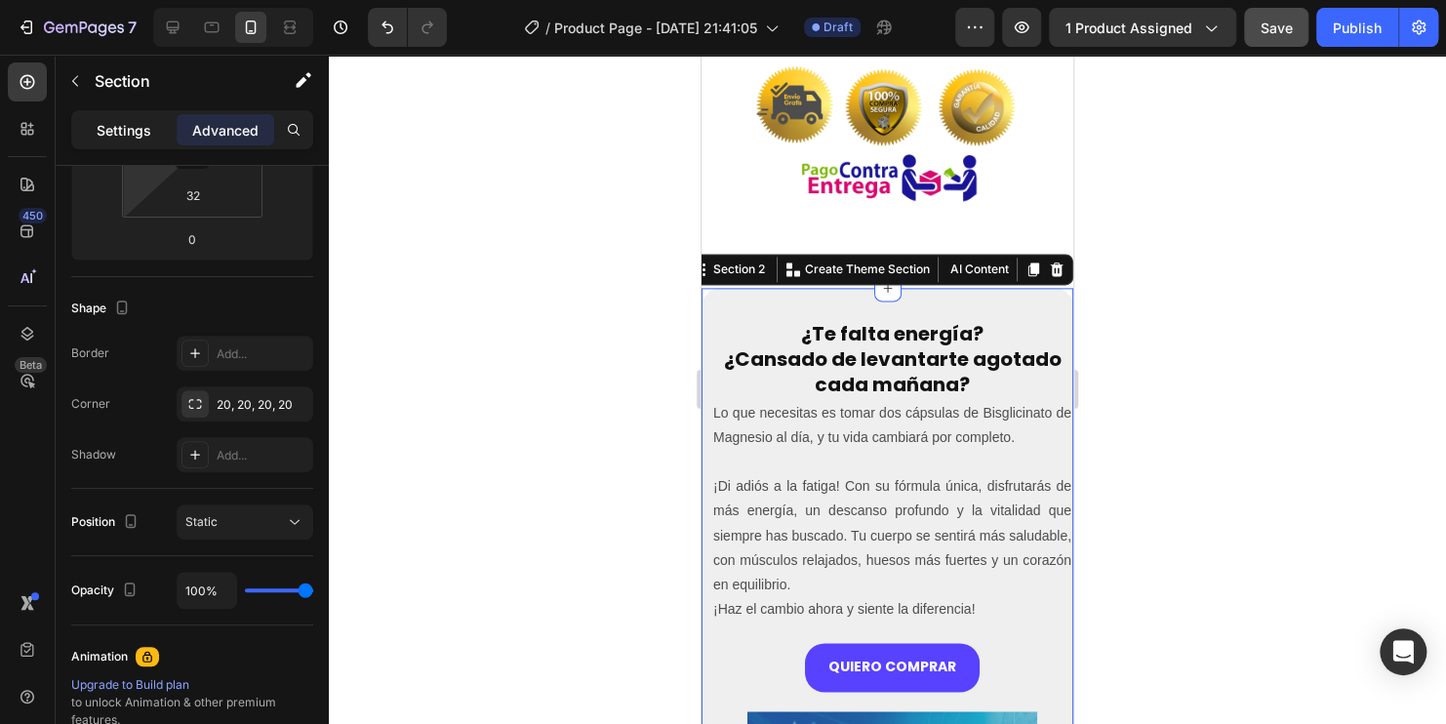
click at [111, 131] on p "Settings" at bounding box center [124, 130] width 55 height 20
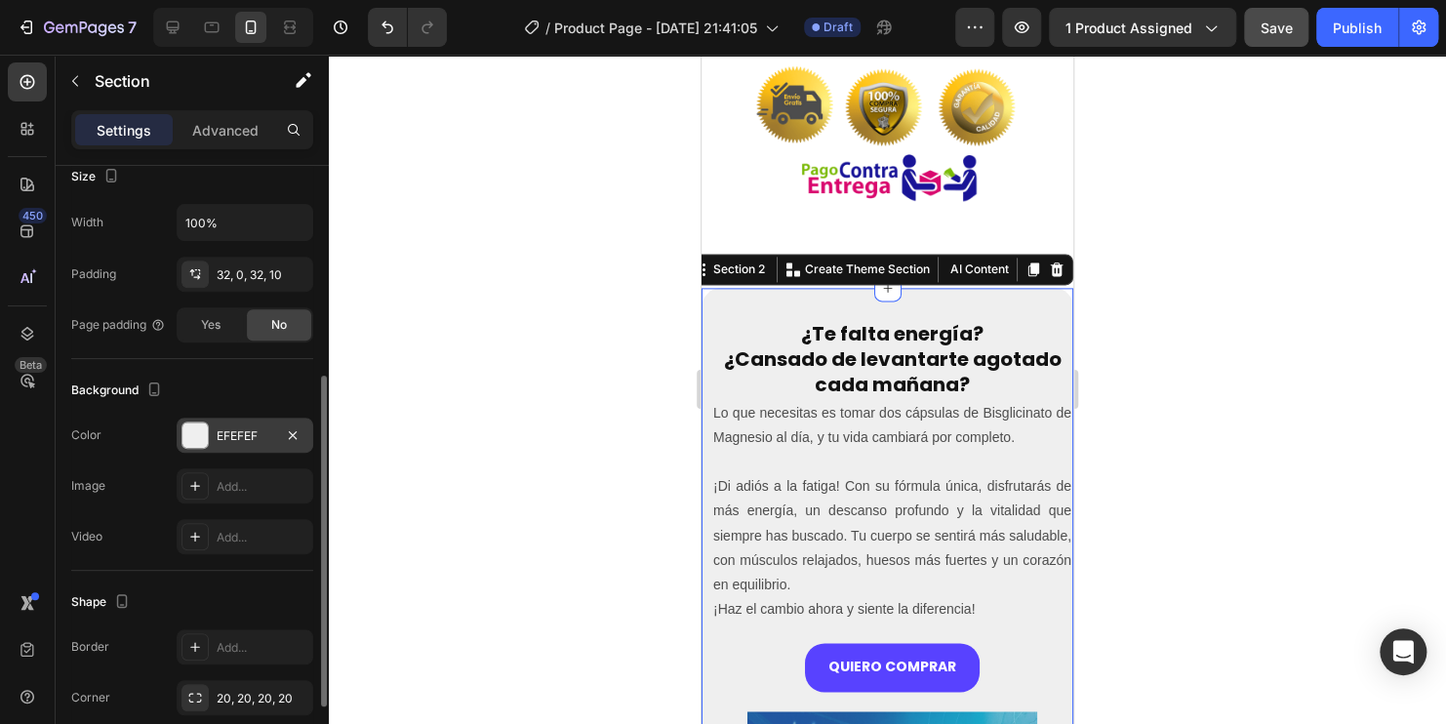
click at [193, 436] on div at bounding box center [194, 434] width 25 height 25
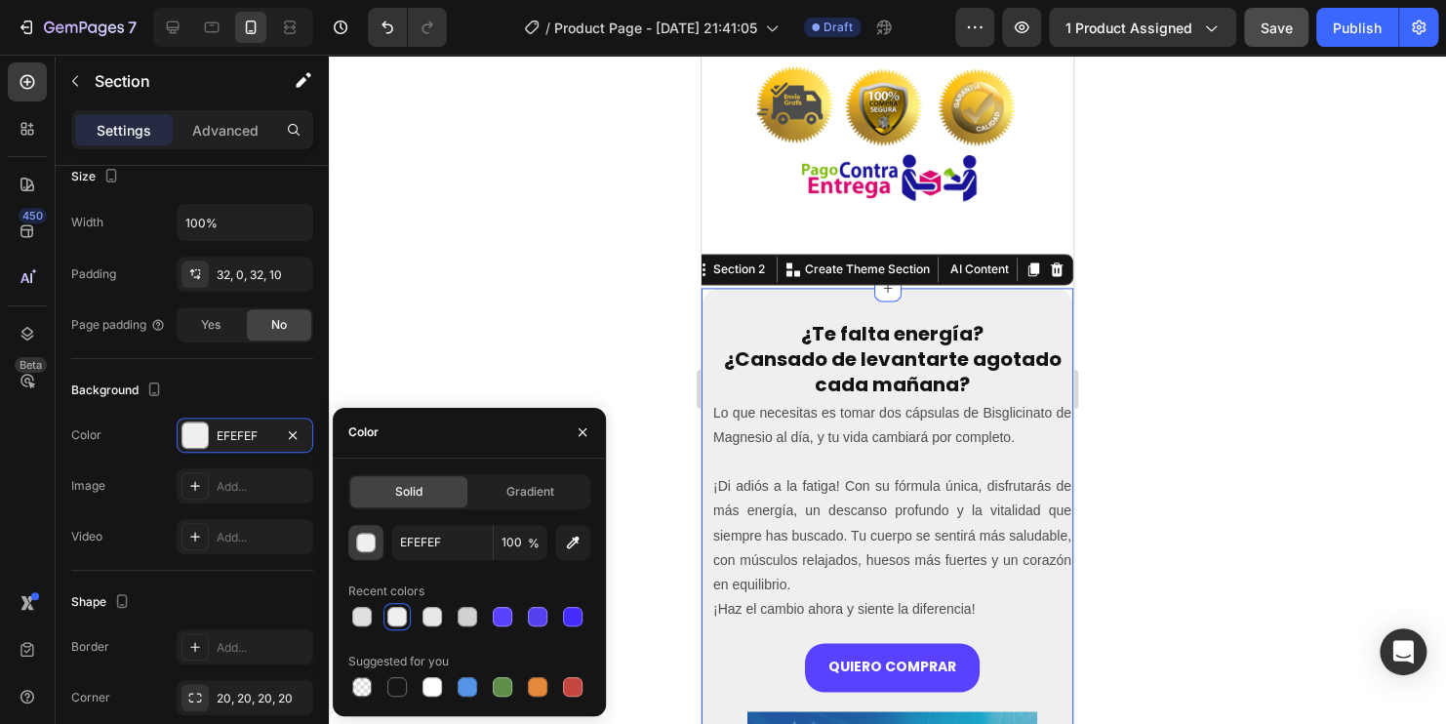
click at [361, 543] on div "button" at bounding box center [367, 544] width 20 height 20
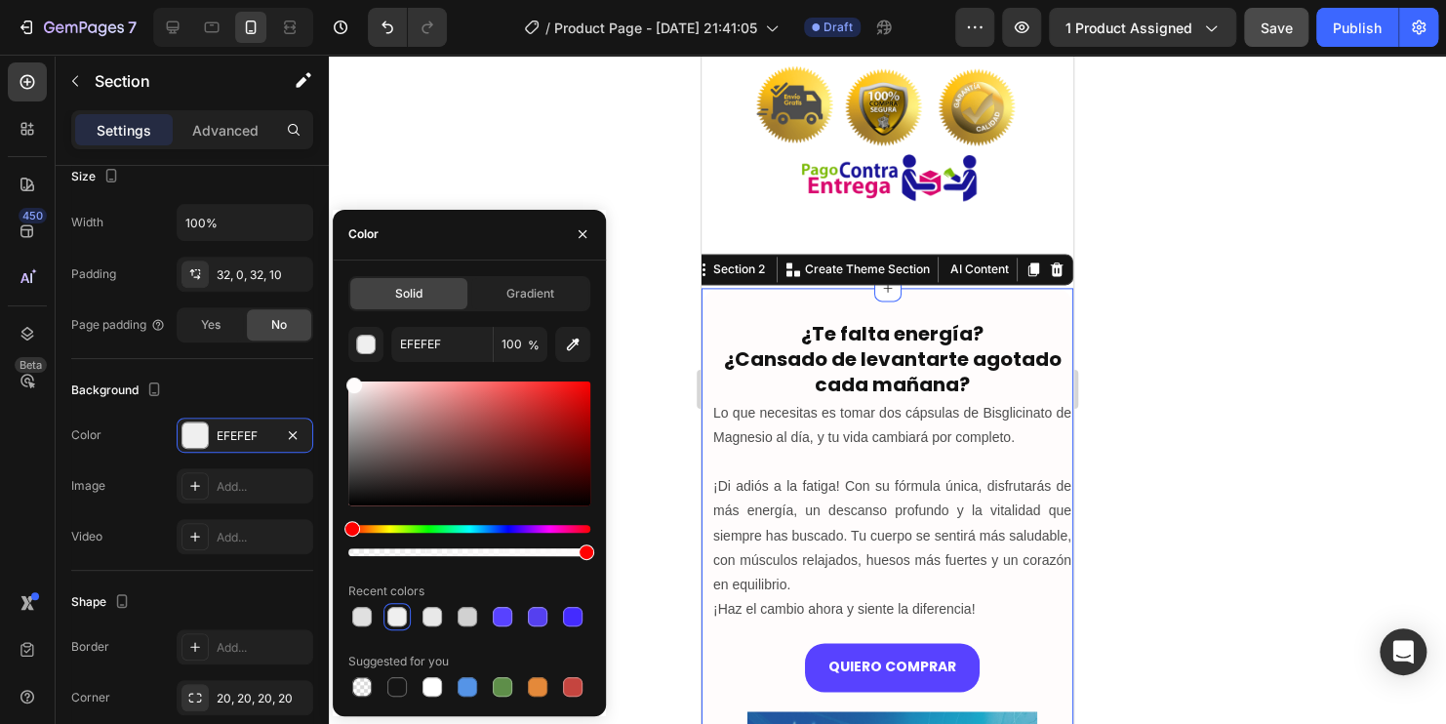
drag, startPoint x: 354, startPoint y: 396, endPoint x: 351, endPoint y: 367, distance: 29.4
click at [351, 367] on div "EFEFEF 100 % Recent colors Suggested for you" at bounding box center [469, 514] width 242 height 374
type input "FFFCFC"
click at [497, 150] on div at bounding box center [887, 389] width 1117 height 669
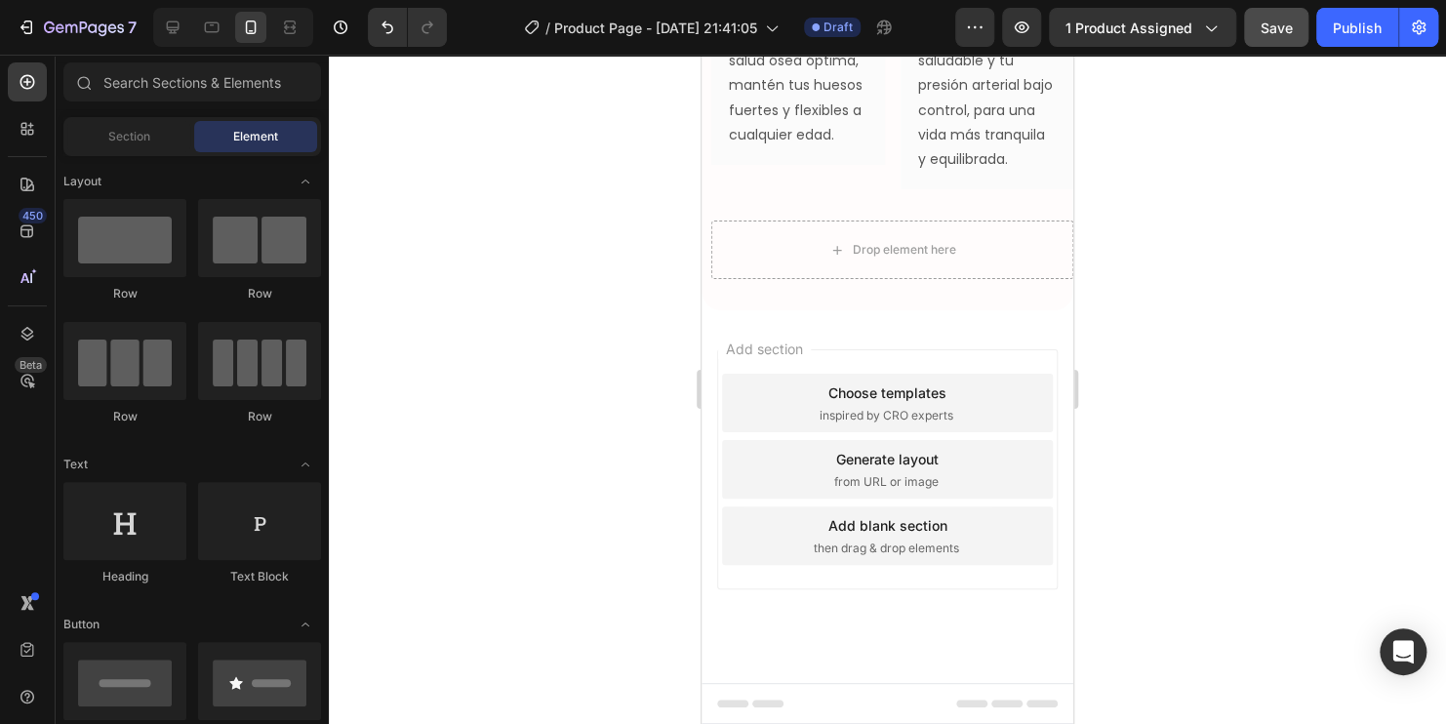
scroll to position [2885, 0]
drag, startPoint x: 822, startPoint y: 294, endPoint x: 867, endPoint y: 318, distance: 51.1
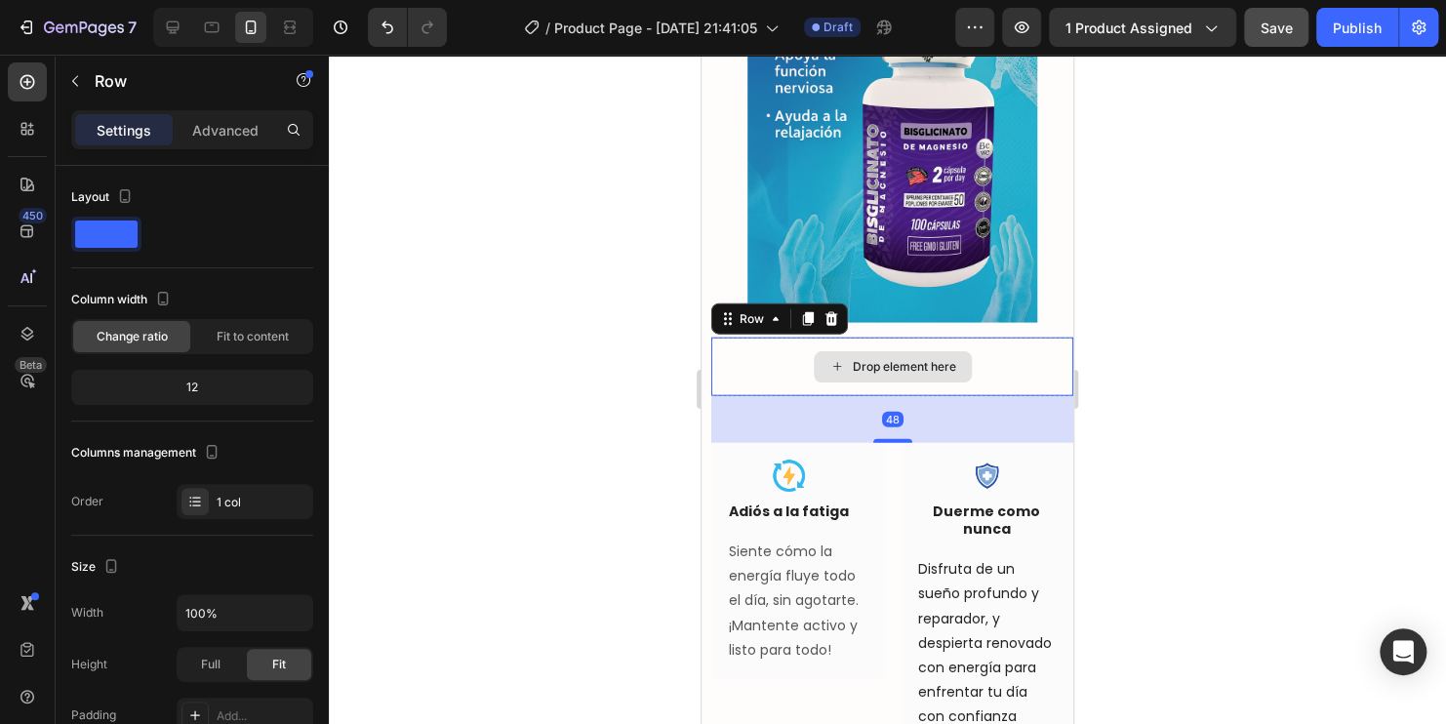
scroll to position [390, 0]
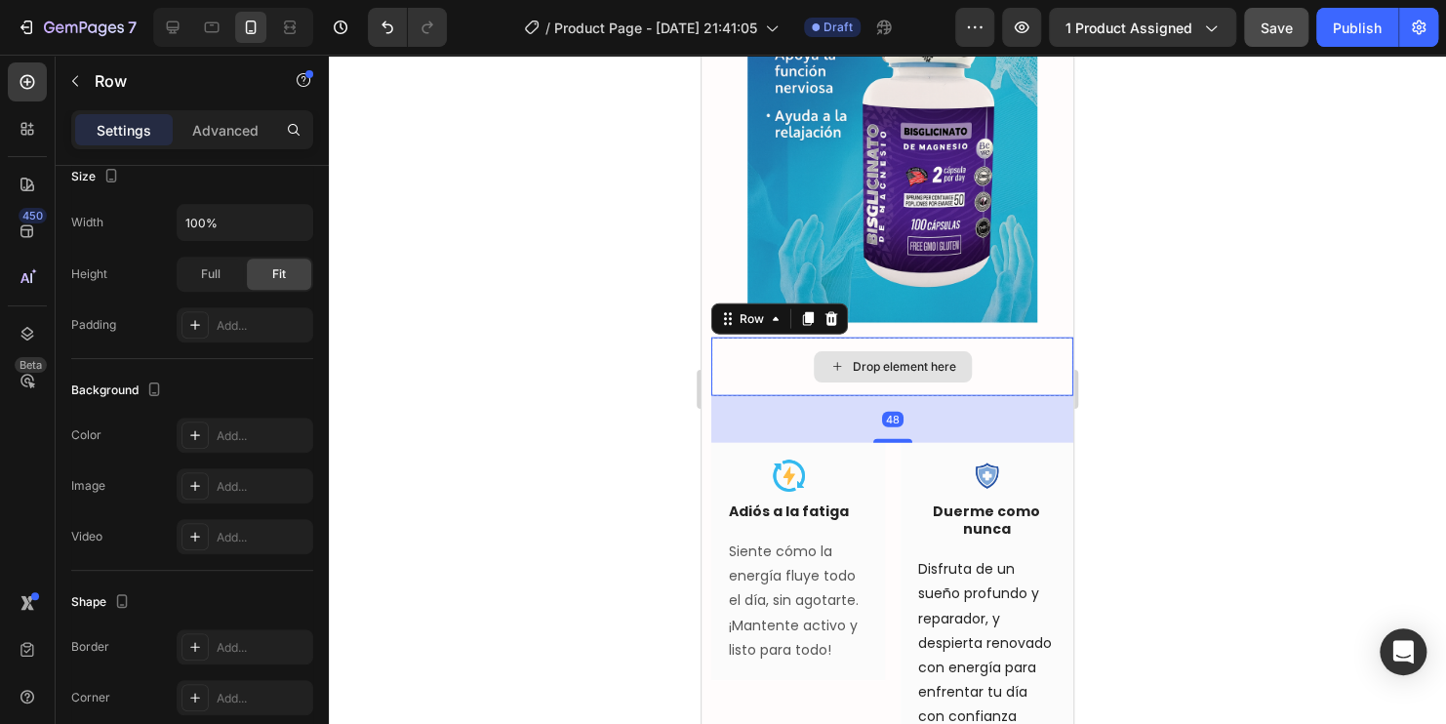
click at [1004, 360] on div "Drop element here" at bounding box center [892, 367] width 362 height 59
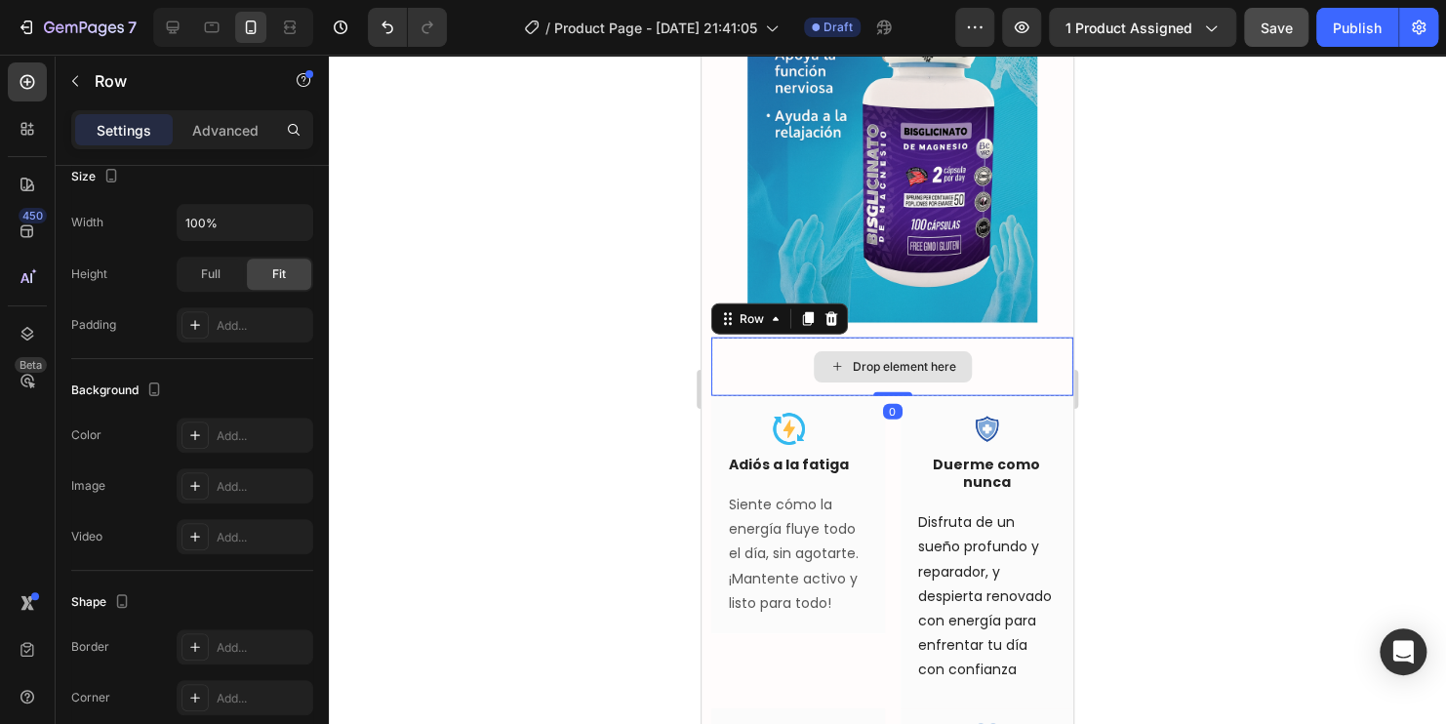
drag, startPoint x: 891, startPoint y: 420, endPoint x: 903, endPoint y: 374, distance: 48.5
click at [903, 374] on div "Drop element here Row 0" at bounding box center [892, 367] width 362 height 59
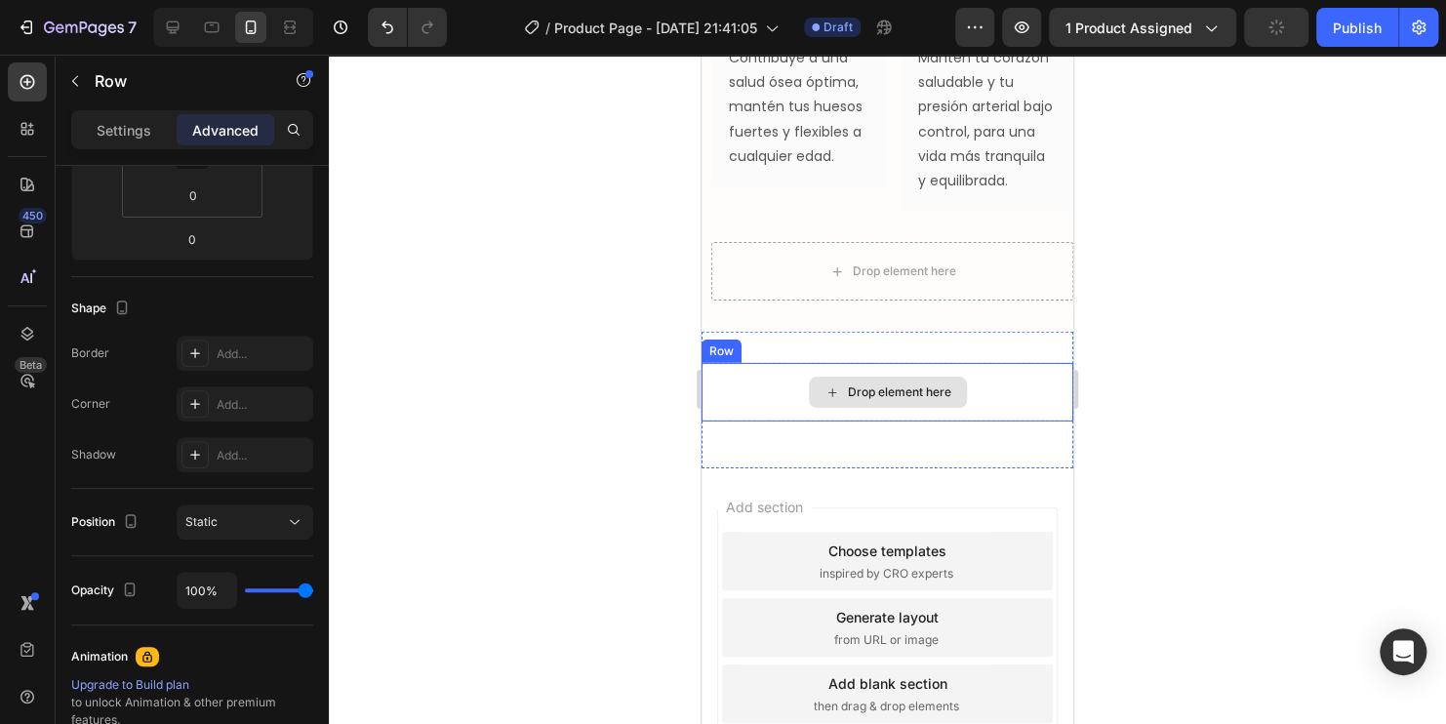
scroll to position [2780, 0]
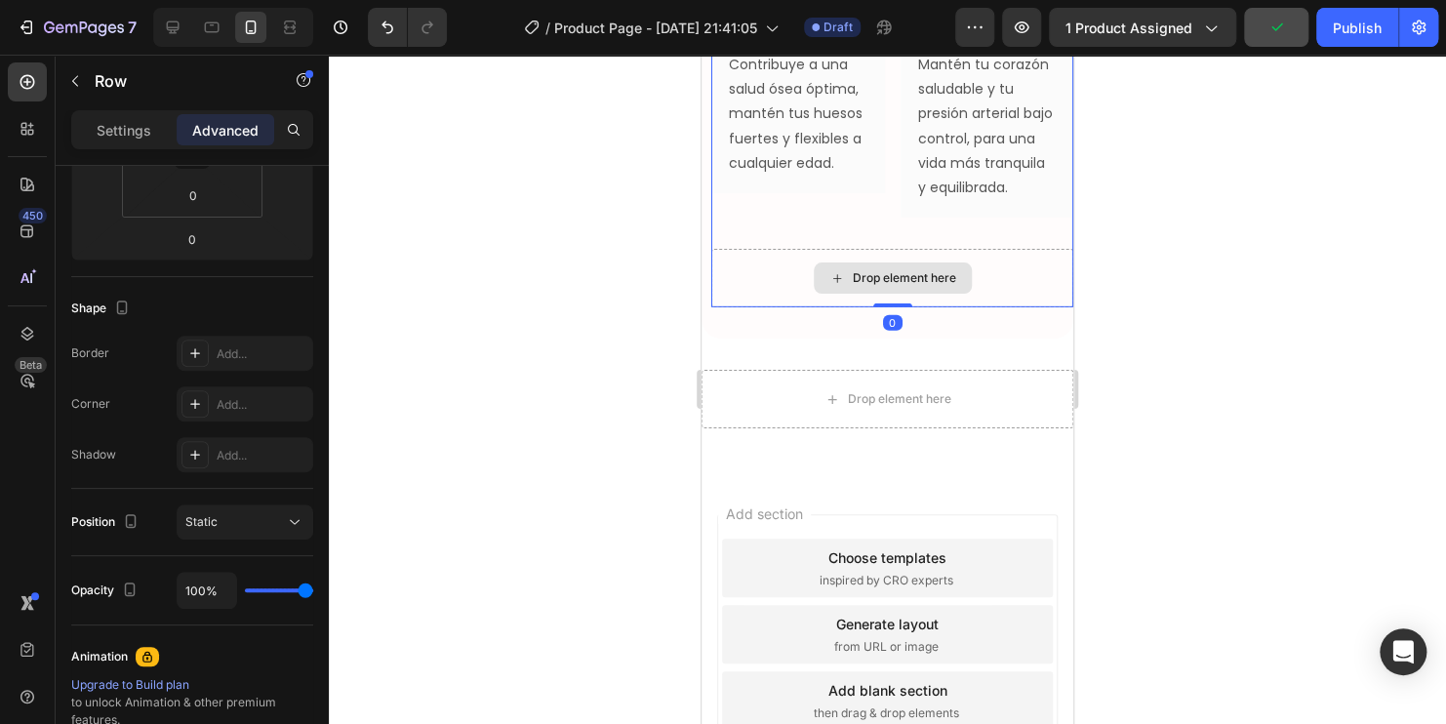
click at [1000, 305] on div "Drop element here" at bounding box center [892, 278] width 362 height 59
drag, startPoint x: 884, startPoint y: 337, endPoint x: 931, endPoint y: 322, distance: 49.1
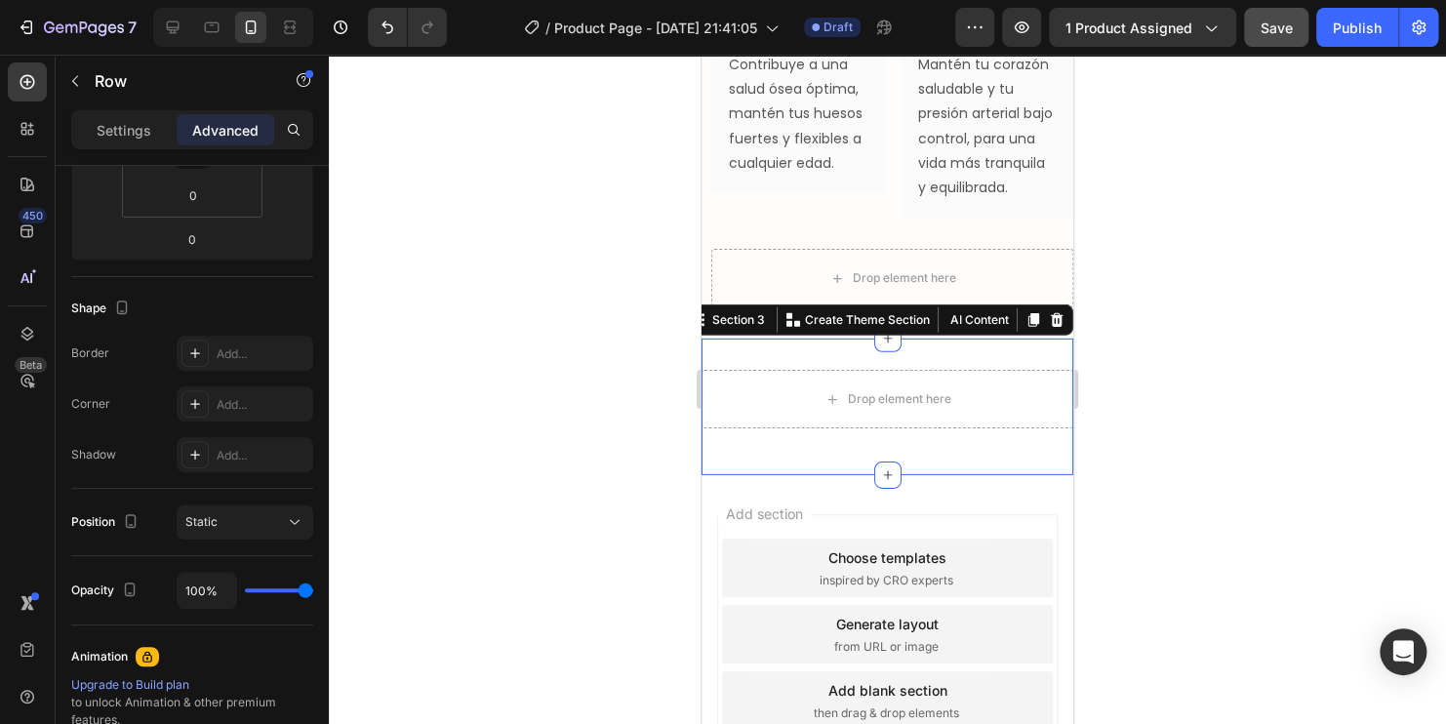
click at [958, 380] on div "Drop element here Row Section 3 You can create reusable sections Create Theme S…" at bounding box center [887, 407] width 372 height 137
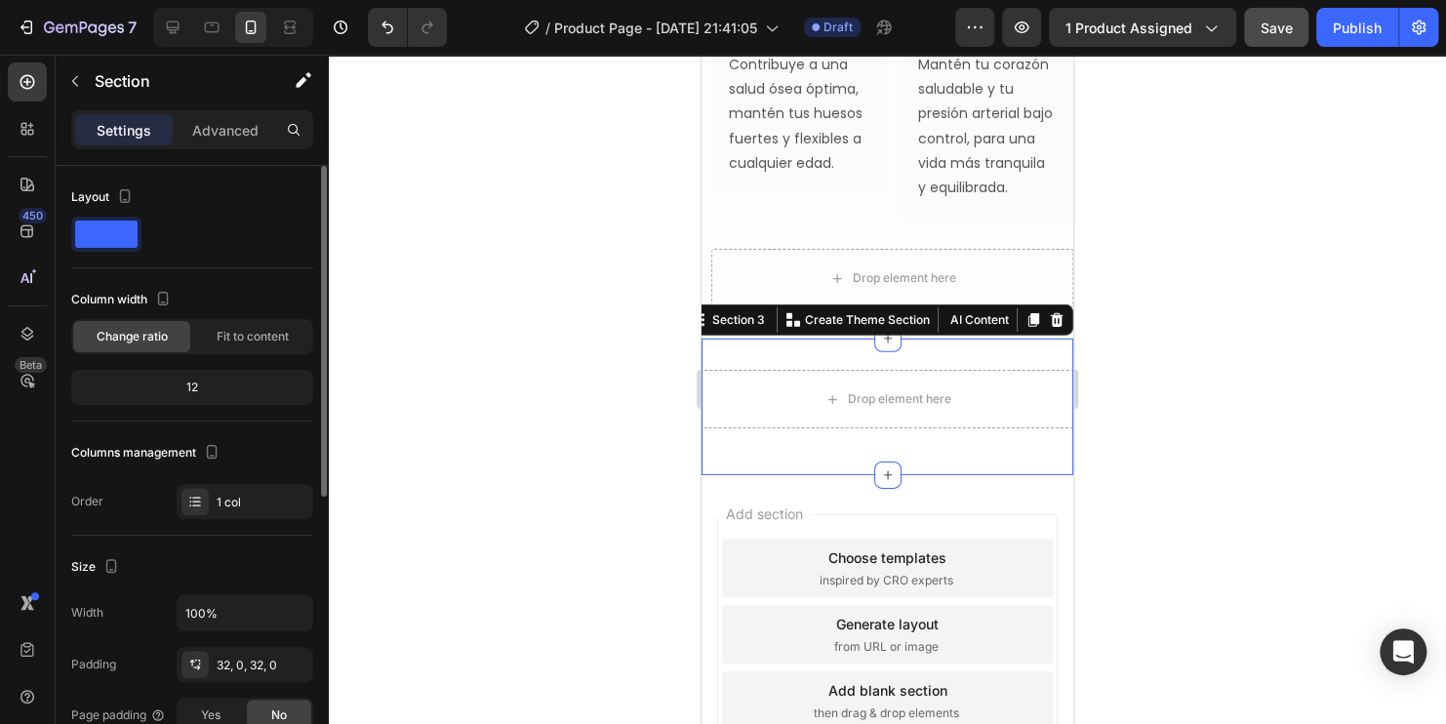
click at [1202, 397] on div at bounding box center [887, 389] width 1117 height 669
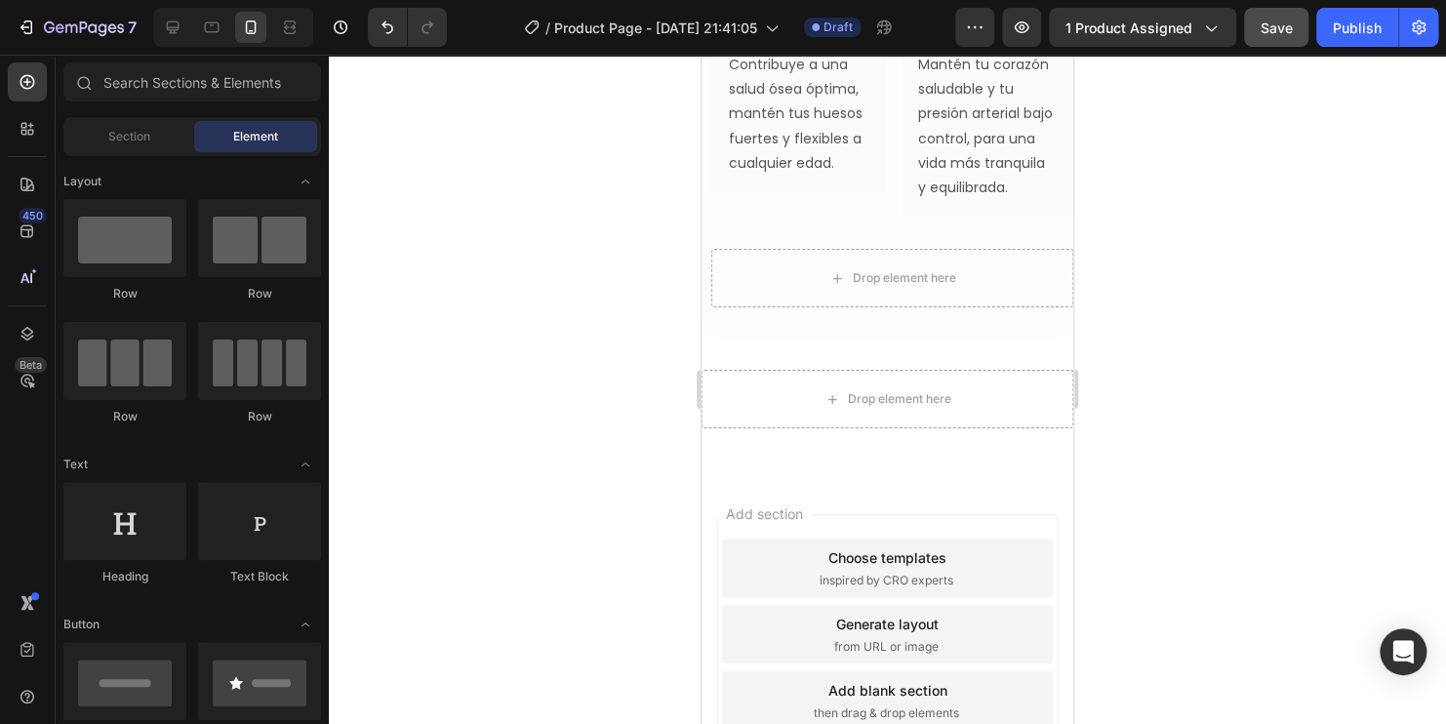
click at [579, 349] on div at bounding box center [887, 389] width 1117 height 669
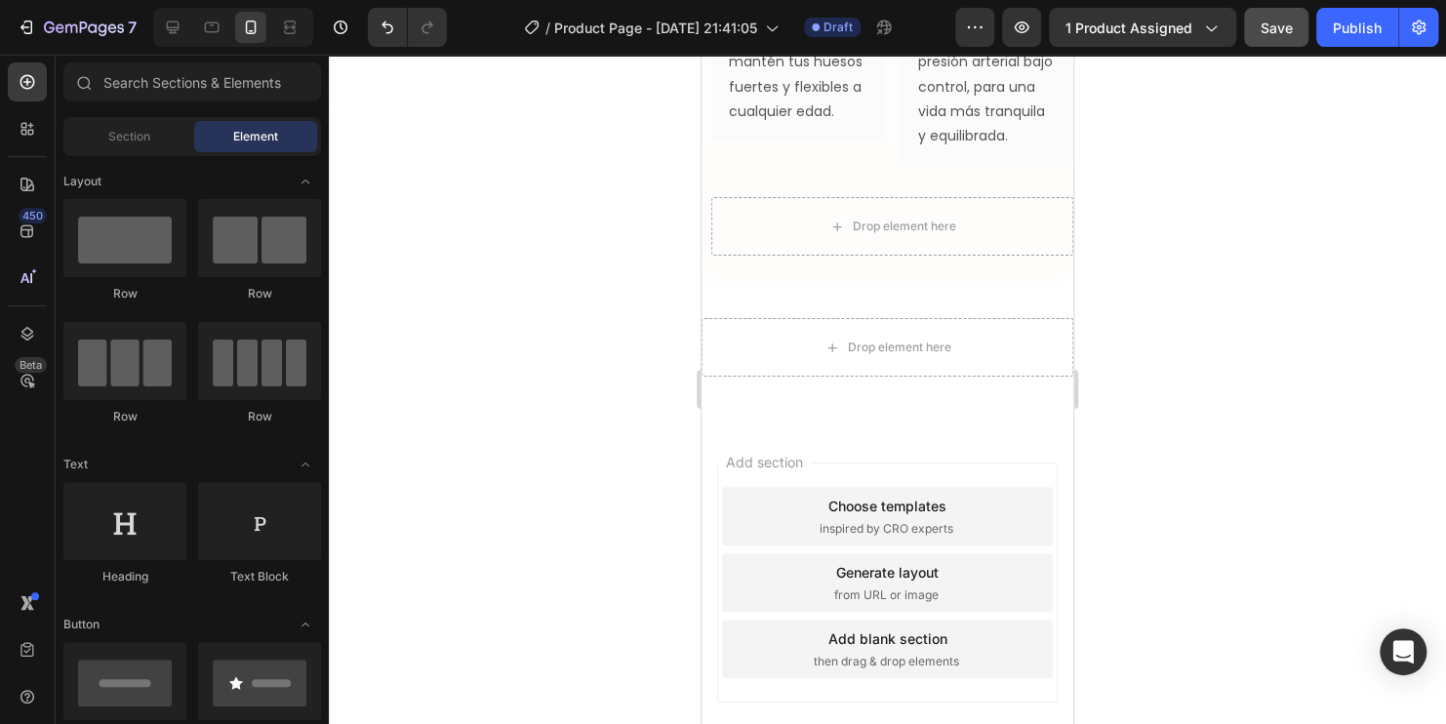
scroll to position [2682, 0]
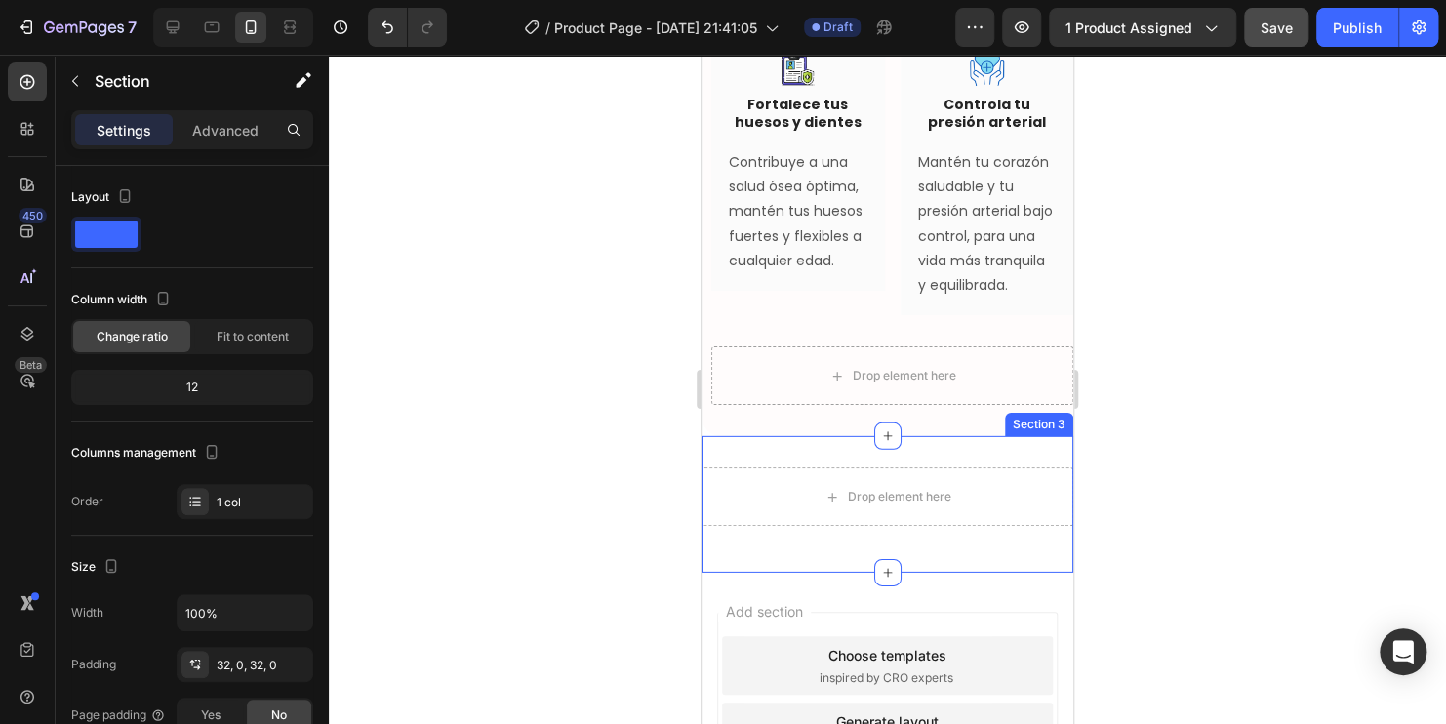
click at [972, 497] on div "Drop element here Row Section 3" at bounding box center [887, 504] width 372 height 137
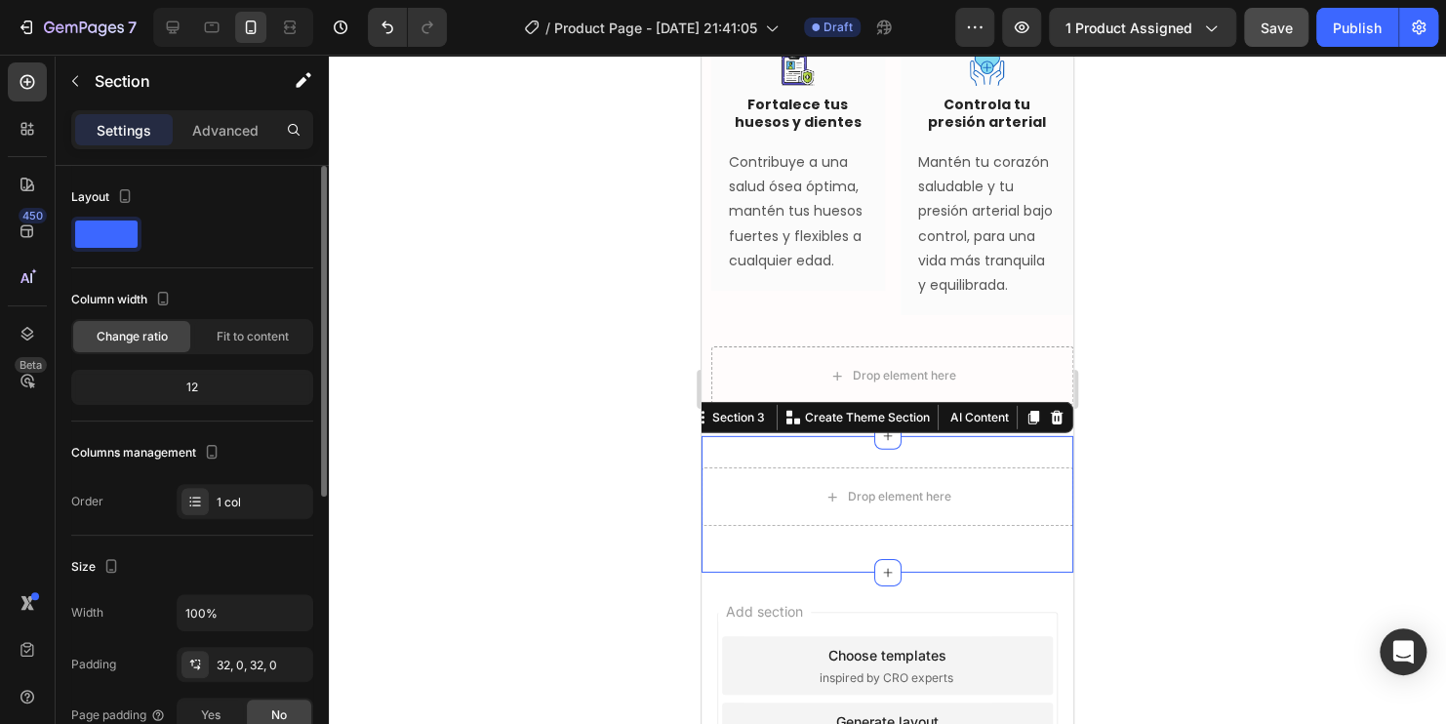
scroll to position [98, 0]
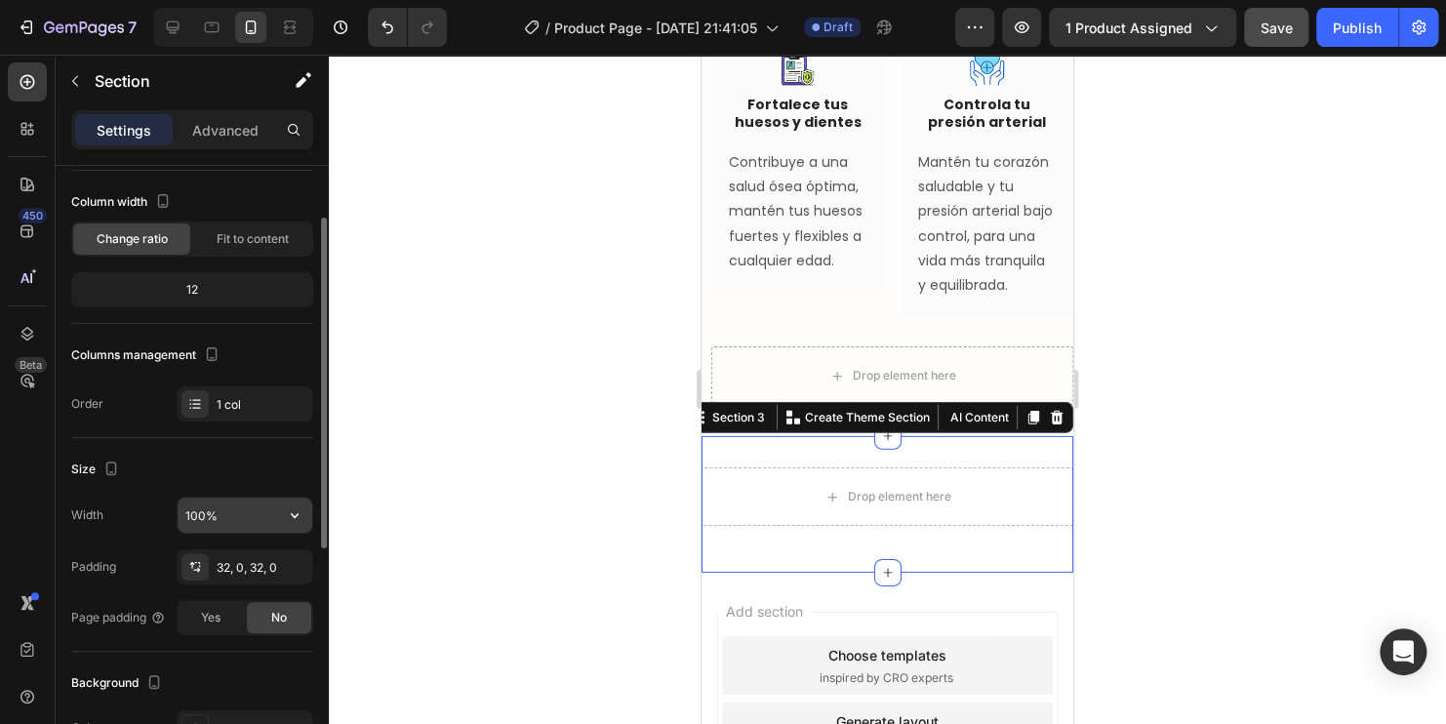
click at [268, 516] on input "100%" at bounding box center [245, 515] width 135 height 35
click at [304, 522] on icon "button" at bounding box center [295, 515] width 20 height 20
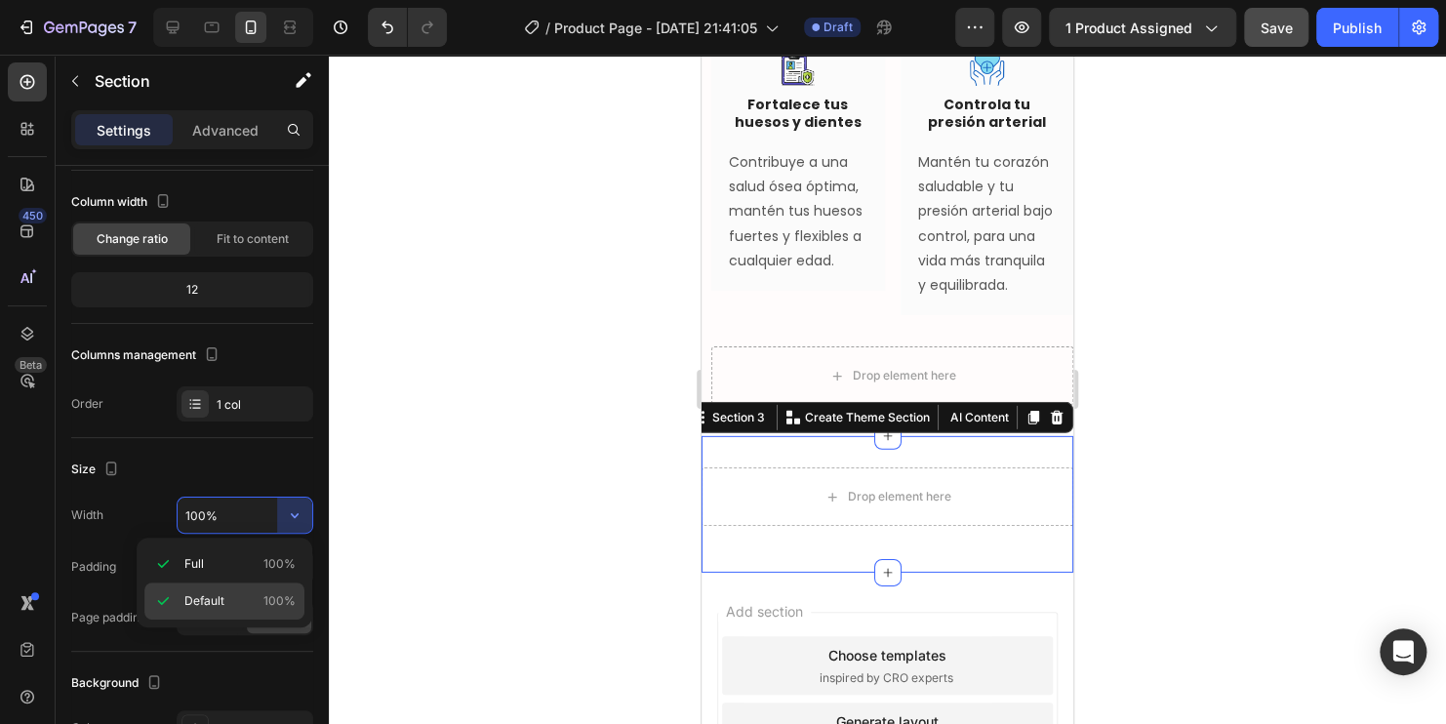
click at [228, 594] on p "Default 100%" at bounding box center [239, 601] width 111 height 18
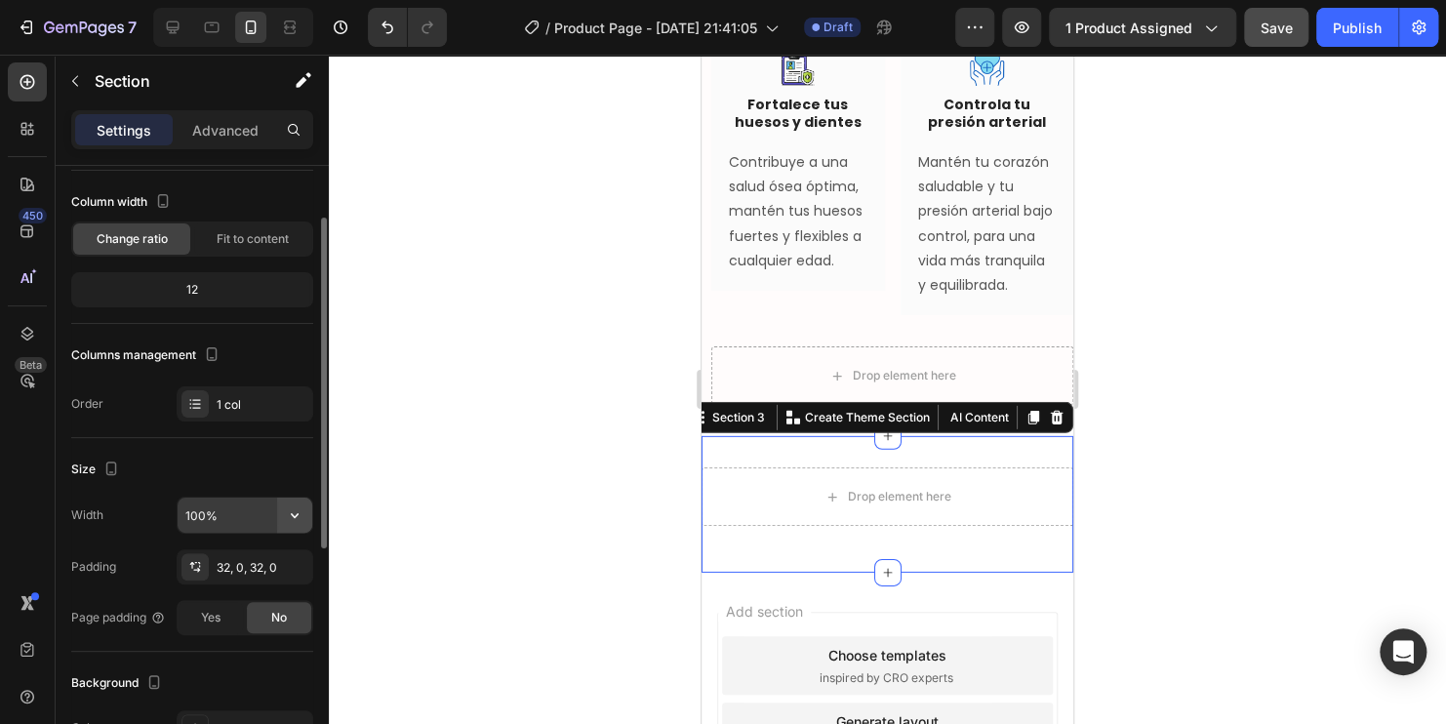
click at [297, 516] on icon "button" at bounding box center [295, 515] width 20 height 20
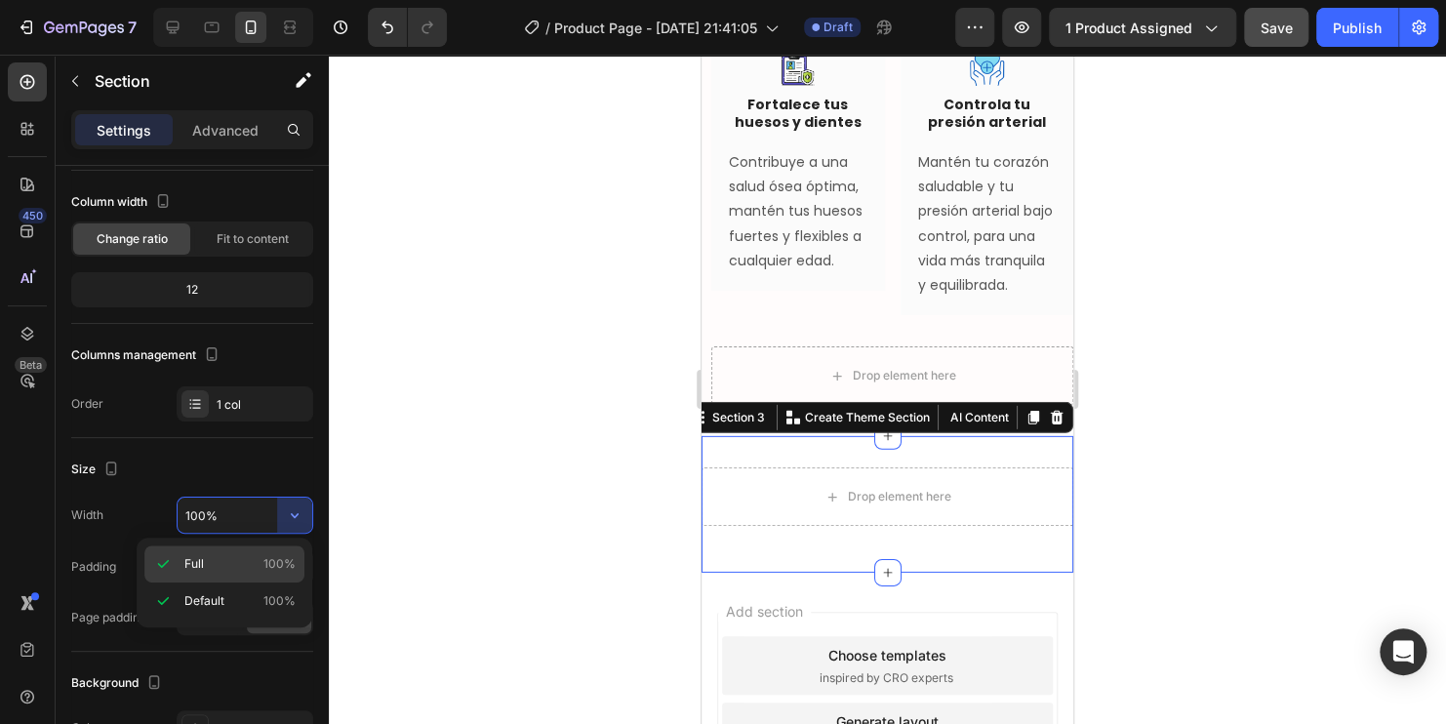
click at [267, 561] on span "100%" at bounding box center [279, 564] width 32 height 18
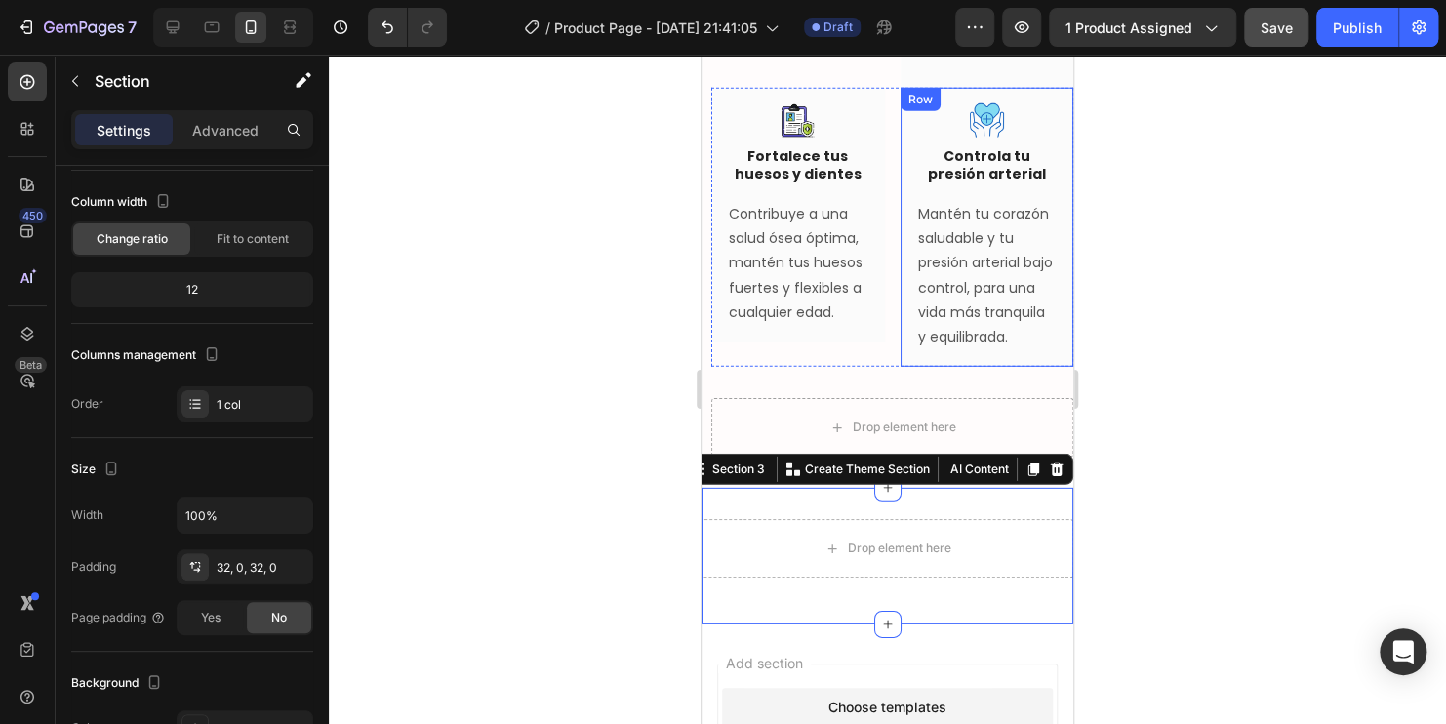
scroll to position [2584, 0]
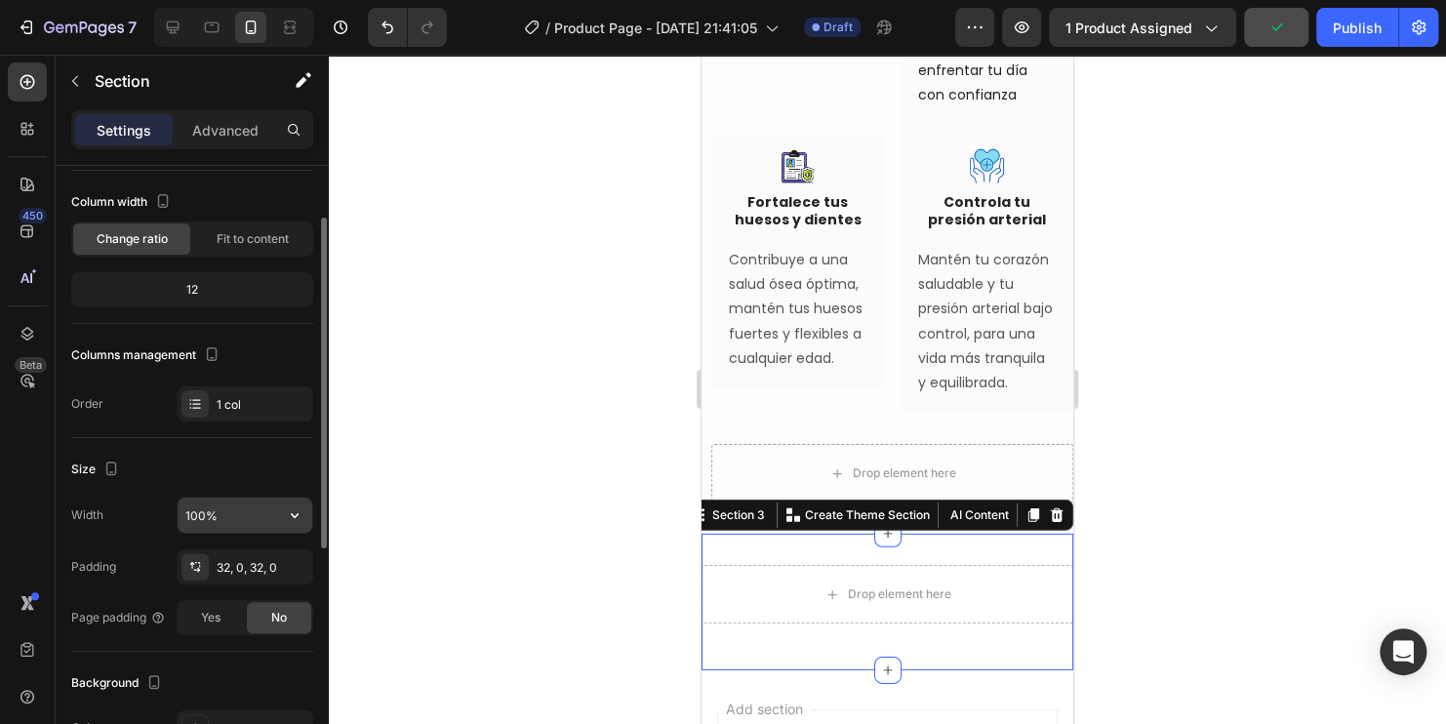
click at [256, 520] on input "100%" at bounding box center [245, 515] width 135 height 35
click at [293, 515] on icon "button" at bounding box center [295, 515] width 8 height 5
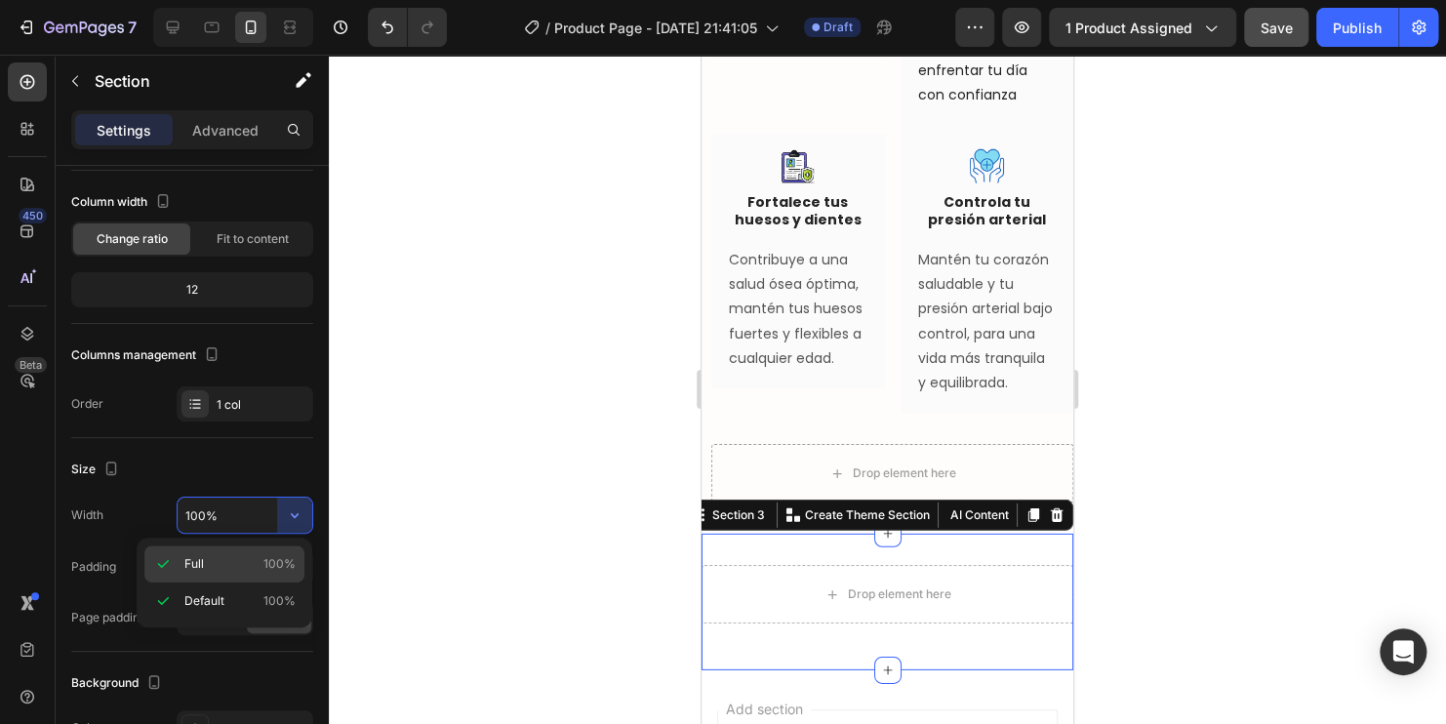
click at [222, 560] on p "Full 100%" at bounding box center [239, 564] width 111 height 18
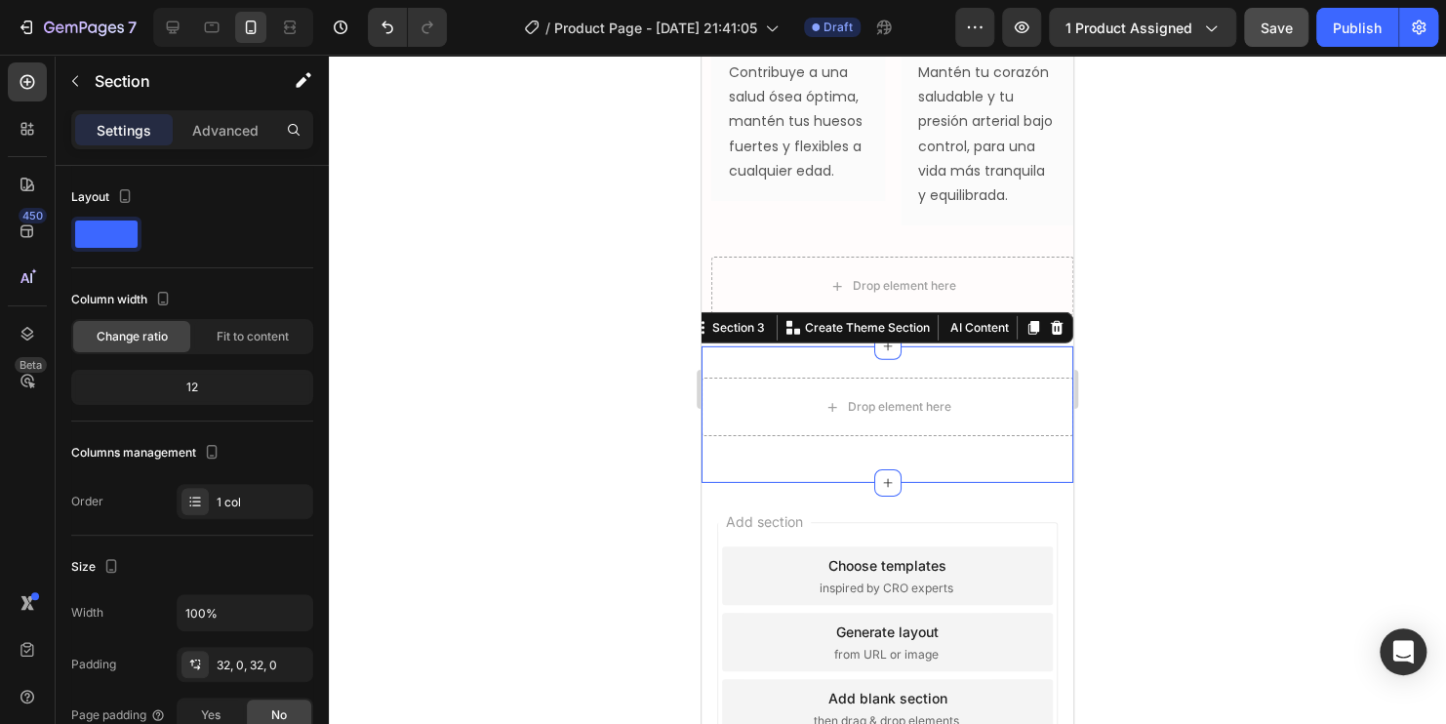
scroll to position [2780, 0]
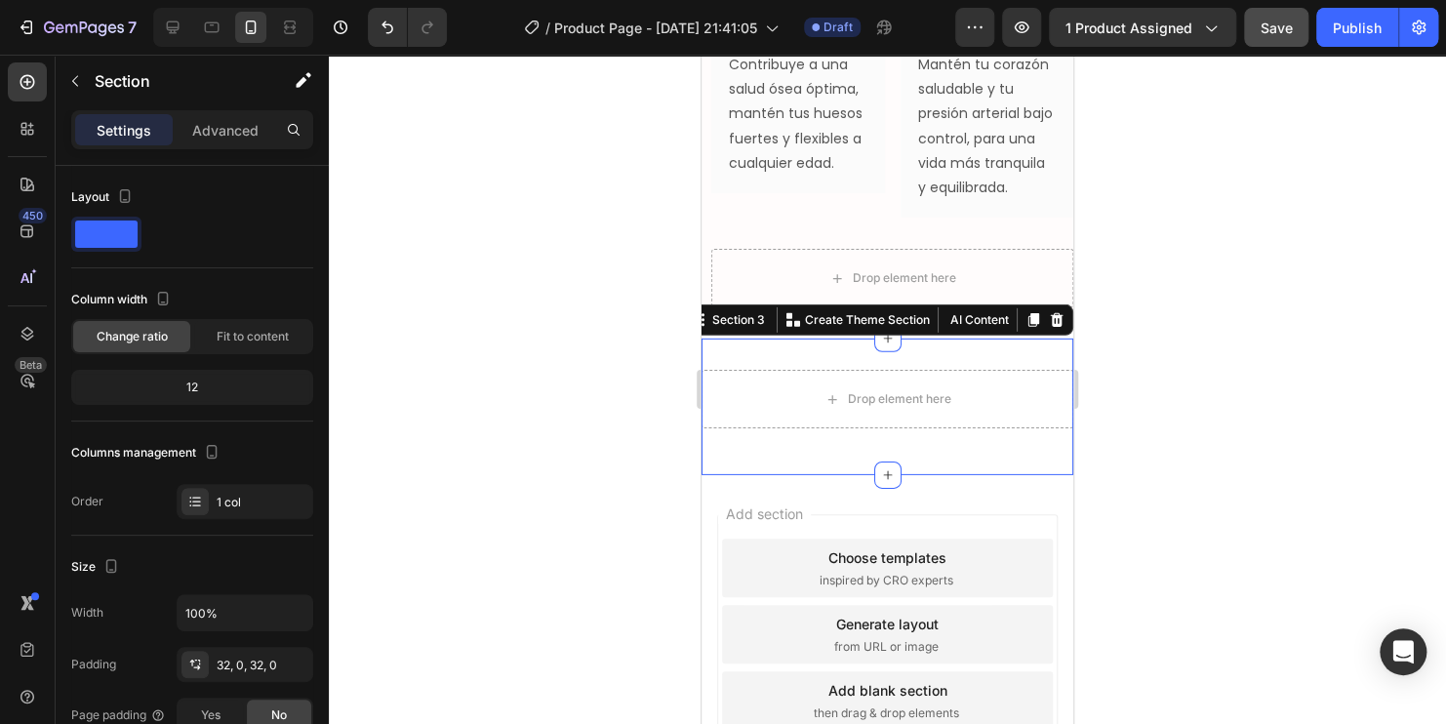
click at [1011, 444] on div "Drop element here Row" at bounding box center [887, 407] width 372 height 74
click at [1315, 486] on div at bounding box center [887, 389] width 1117 height 669
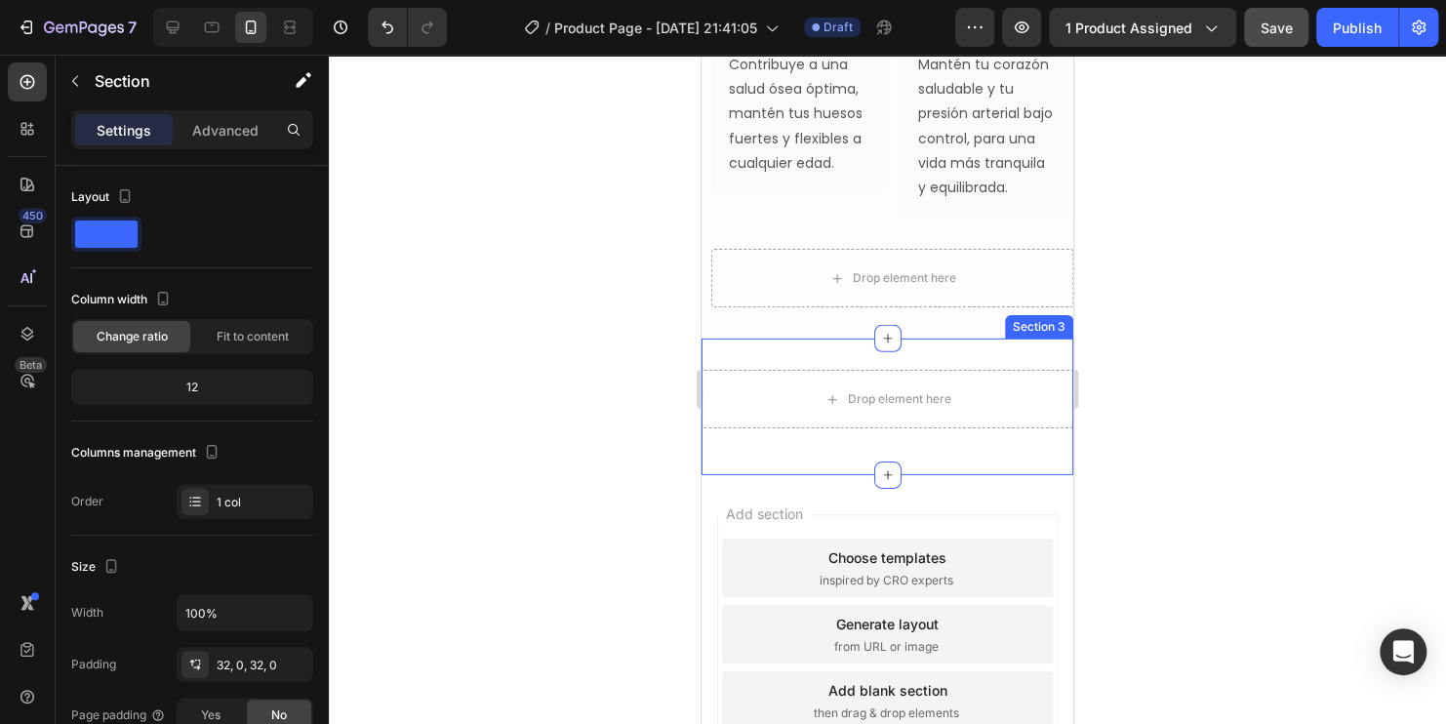
click at [977, 383] on div "Drop element here Row Section 3" at bounding box center [887, 407] width 372 height 137
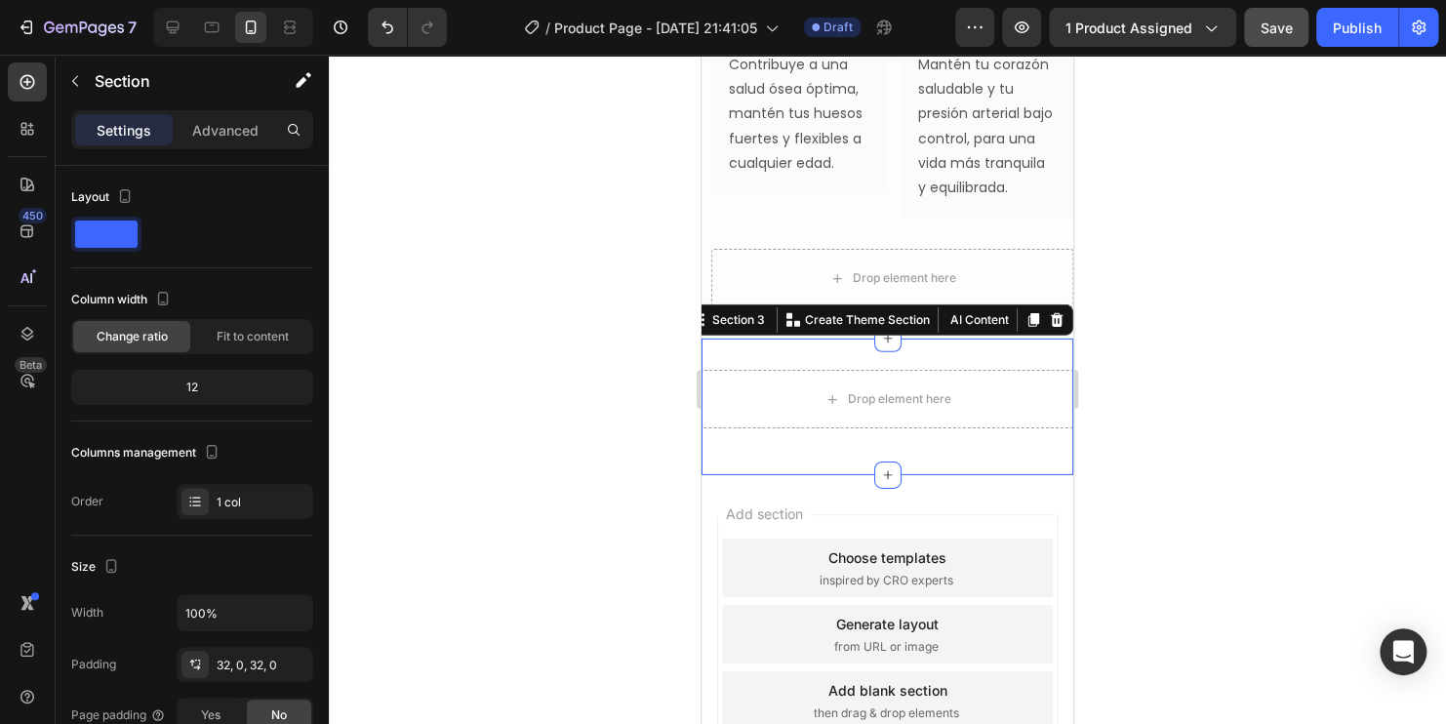
click at [626, 317] on div at bounding box center [887, 389] width 1117 height 669
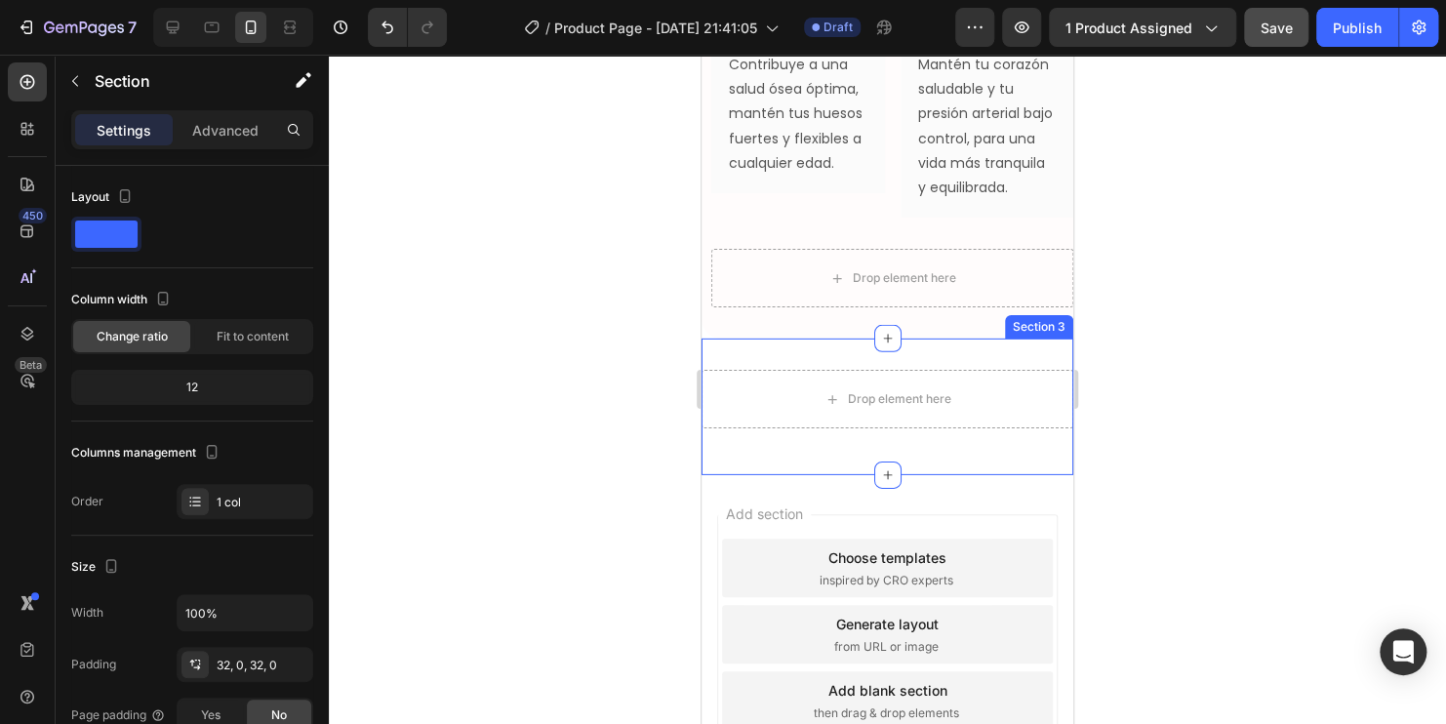
click at [775, 388] on div "Drop element here Row Section 3" at bounding box center [887, 407] width 372 height 137
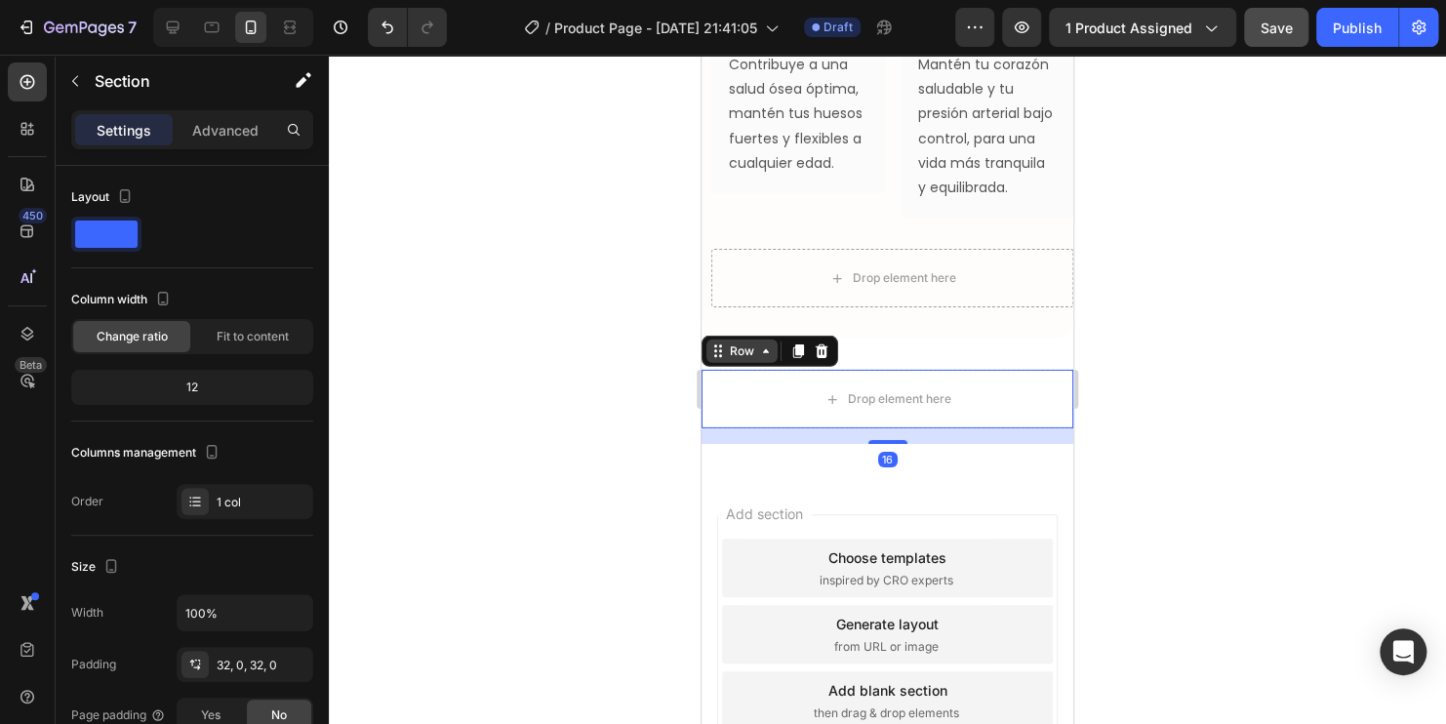
click at [719, 363] on div "Row" at bounding box center [741, 351] width 71 height 23
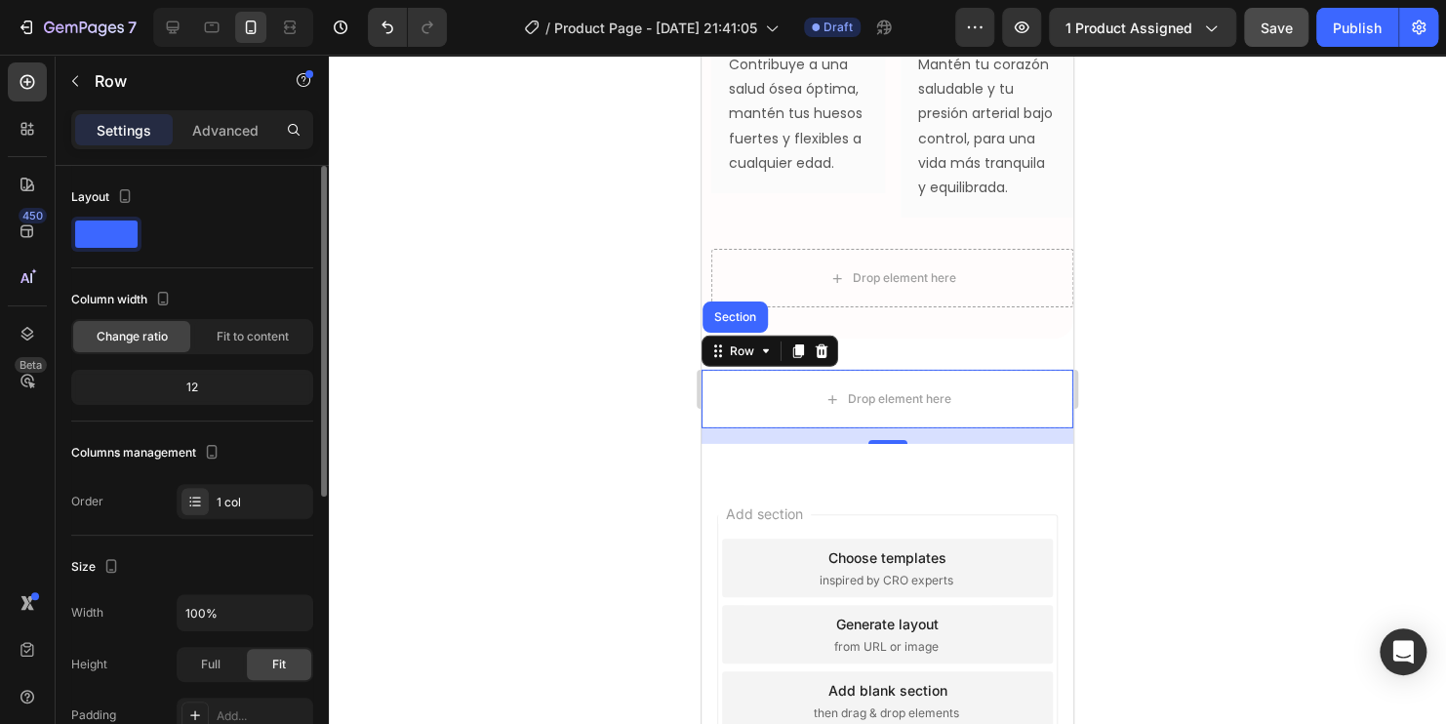
scroll to position [98, 0]
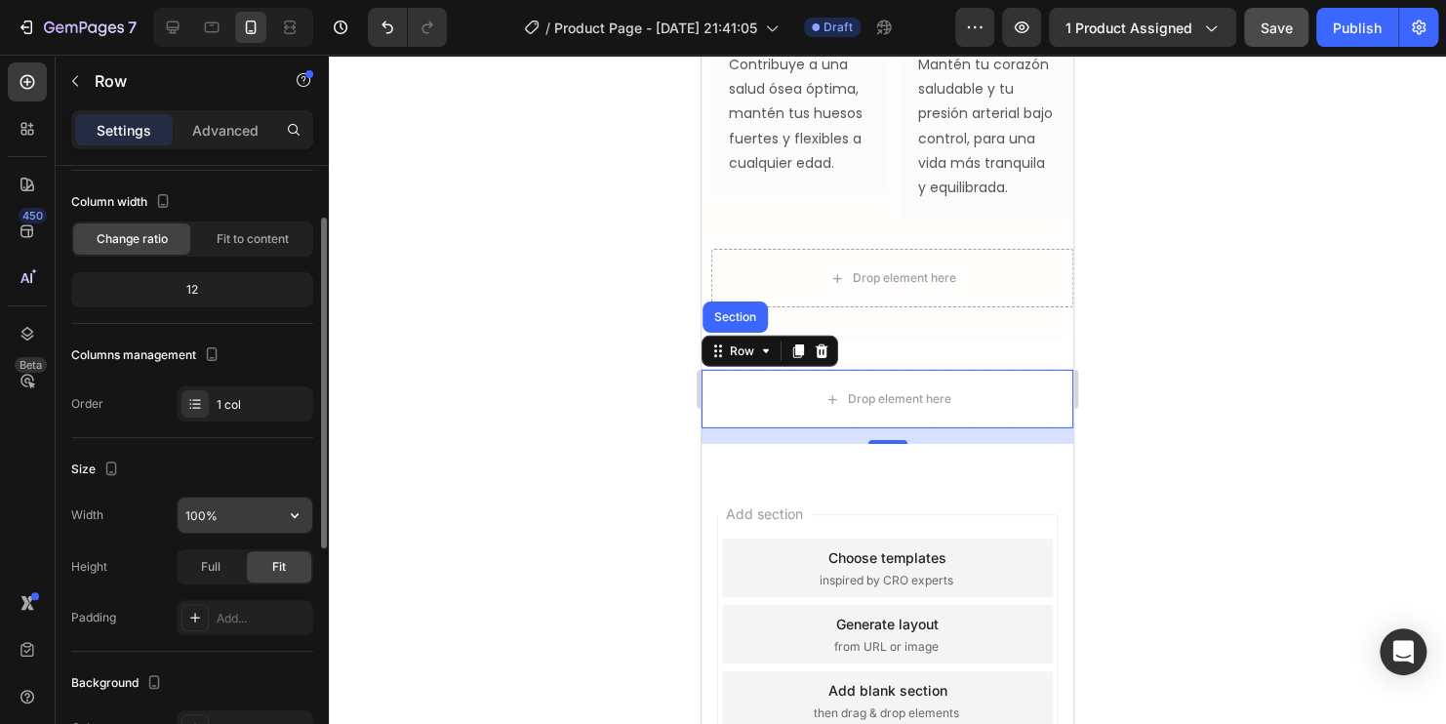
click at [246, 519] on input "100%" at bounding box center [245, 515] width 135 height 35
type input "98%"
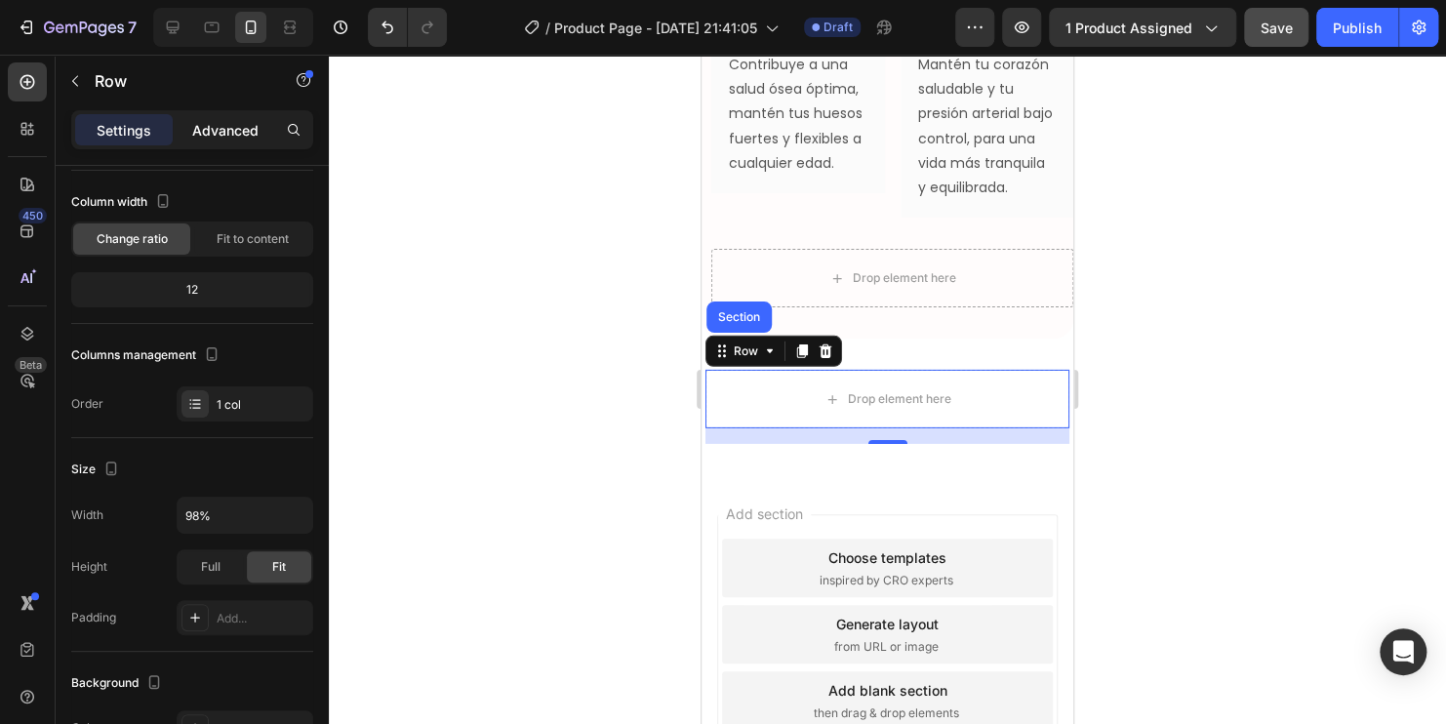
click at [246, 140] on div "Advanced" at bounding box center [226, 129] width 98 height 31
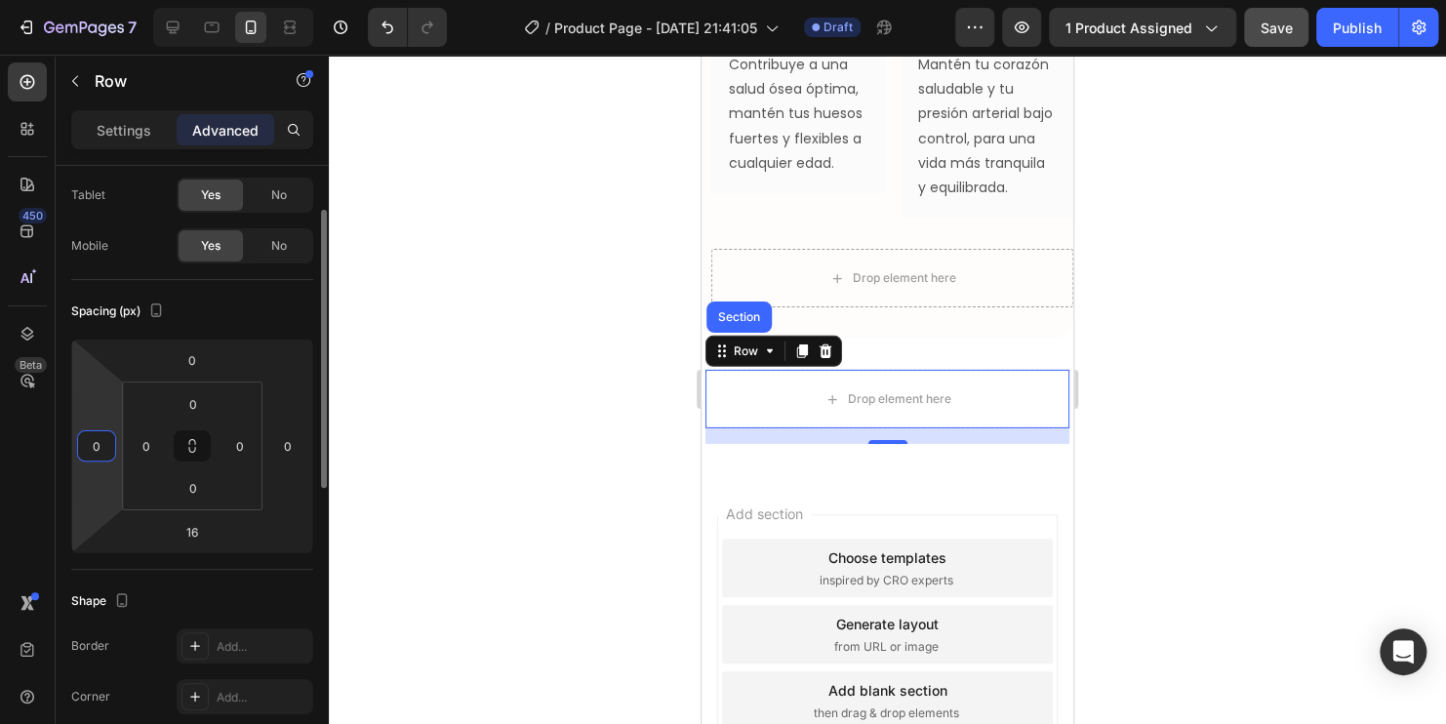
click at [107, 442] on input "0" at bounding box center [96, 445] width 29 height 29
type input "2"
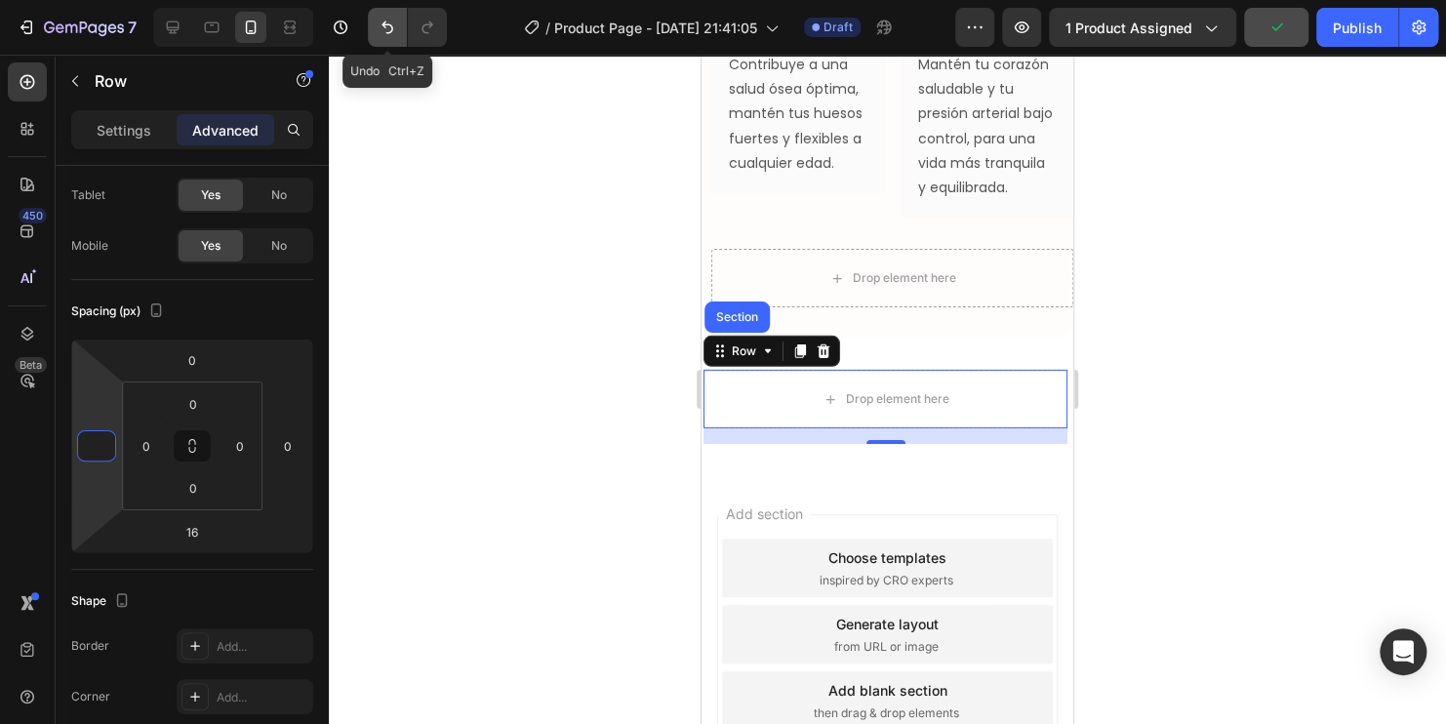
type input "0"
click at [392, 29] on icon "Undo/Redo" at bounding box center [387, 27] width 12 height 13
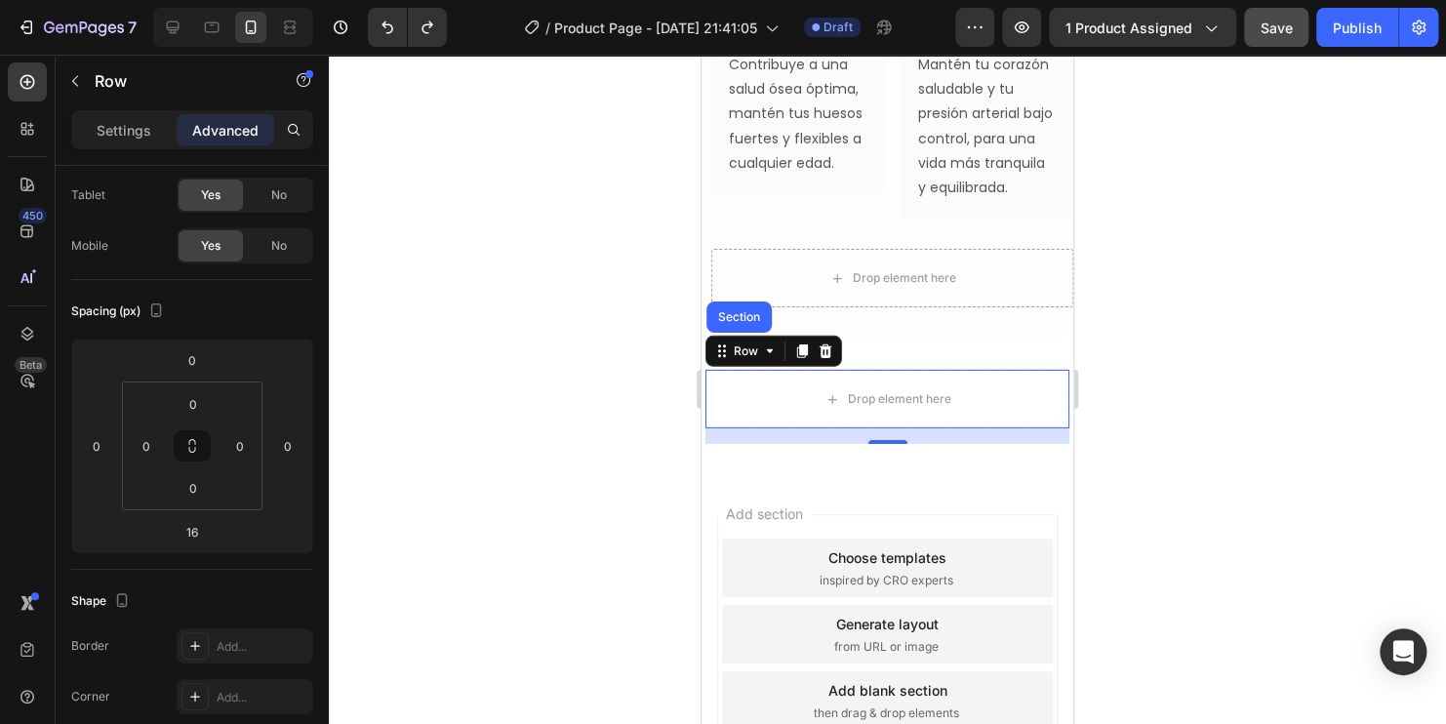
click at [489, 292] on div at bounding box center [887, 389] width 1117 height 669
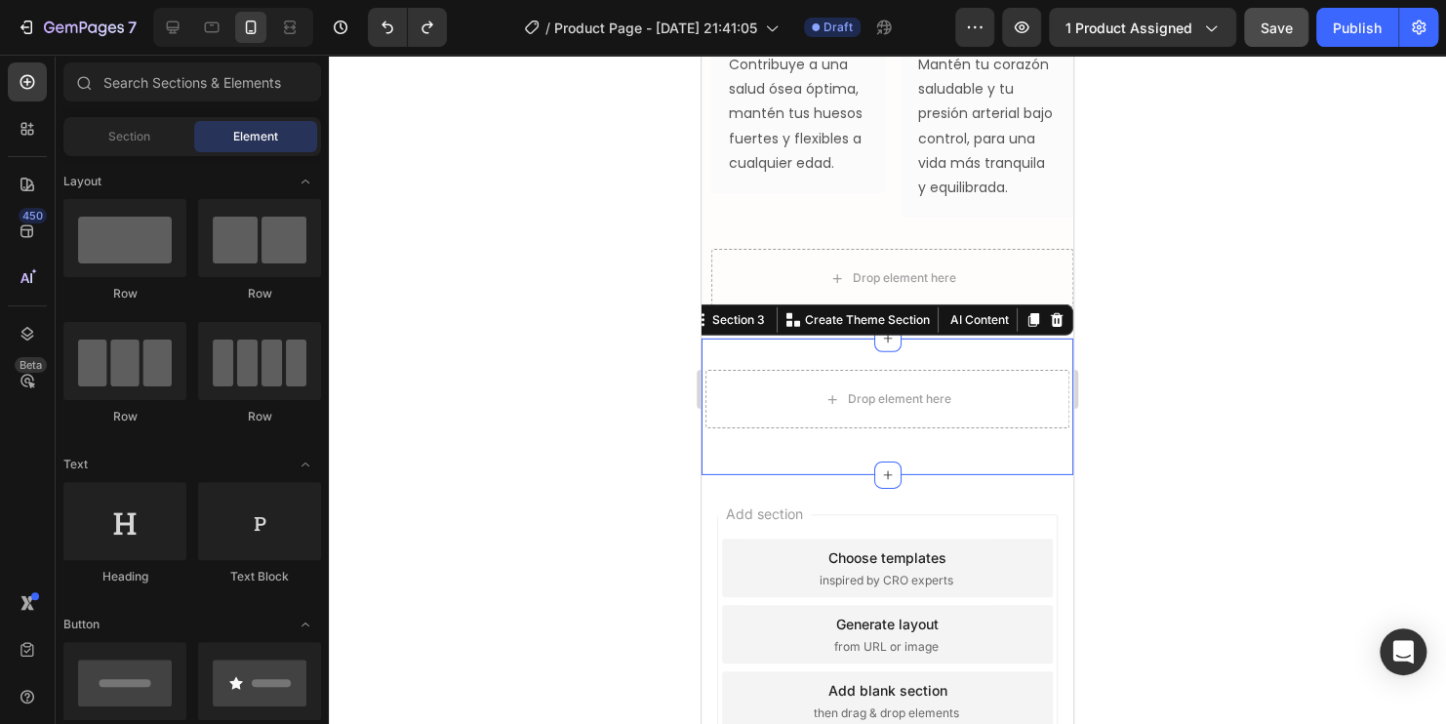
click at [821, 382] on div "Drop element here Row Section 3 You can create reusable sections Create Theme S…" at bounding box center [887, 407] width 372 height 137
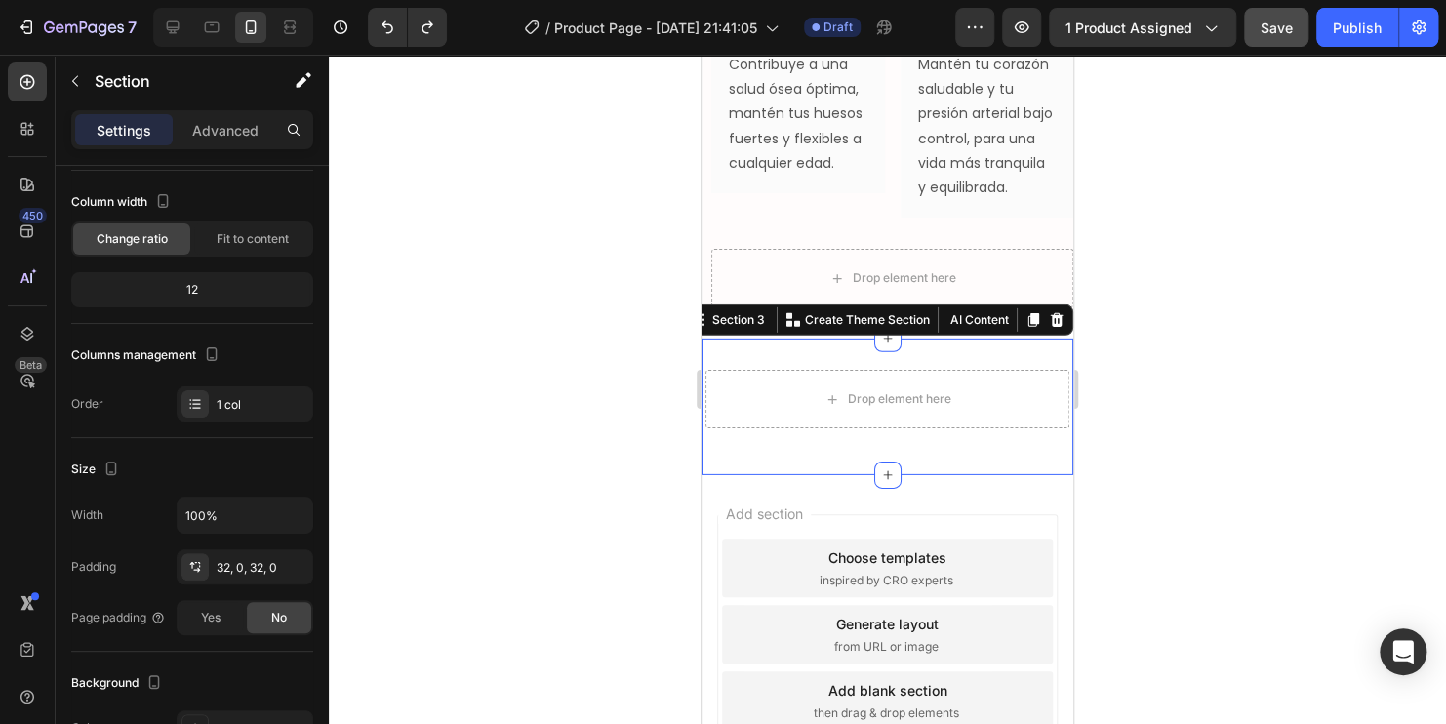
click at [632, 415] on div at bounding box center [887, 389] width 1117 height 669
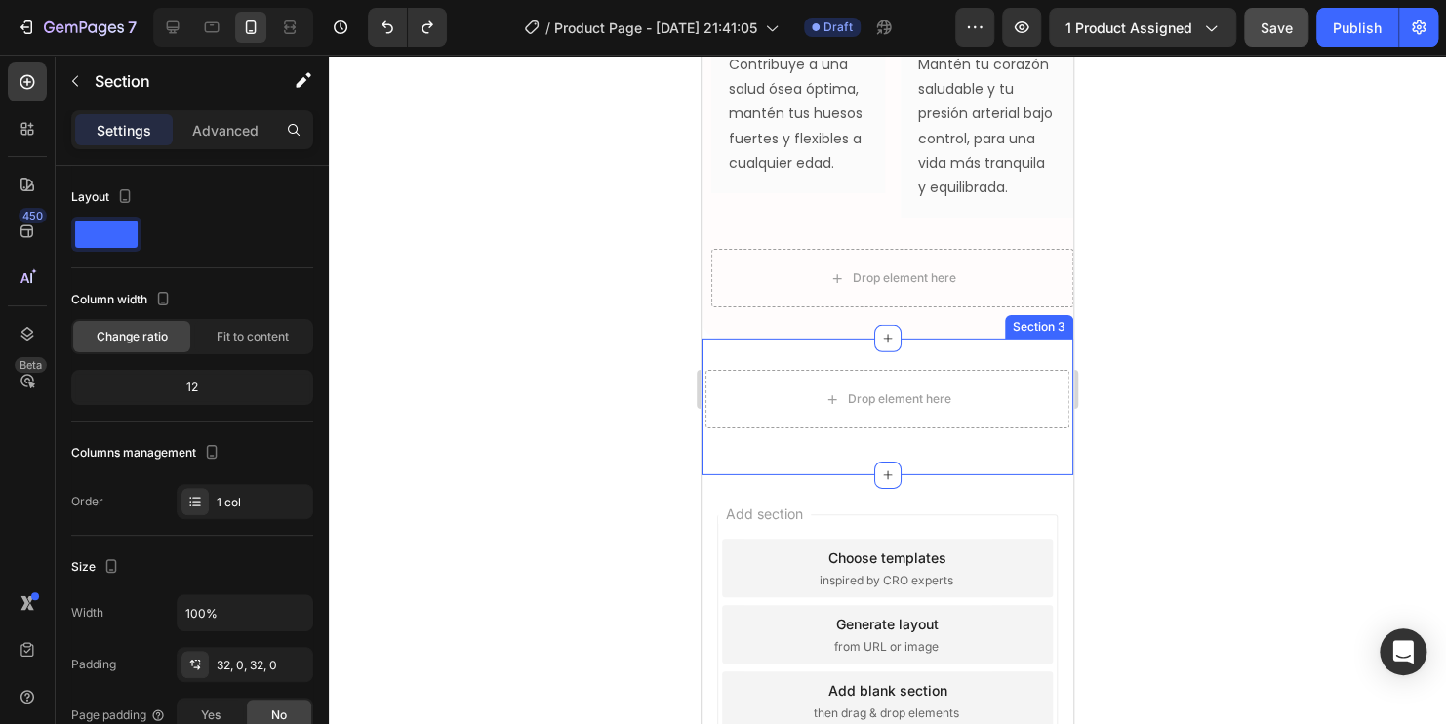
click at [954, 380] on div "Drop element here Row Section 3" at bounding box center [887, 407] width 372 height 137
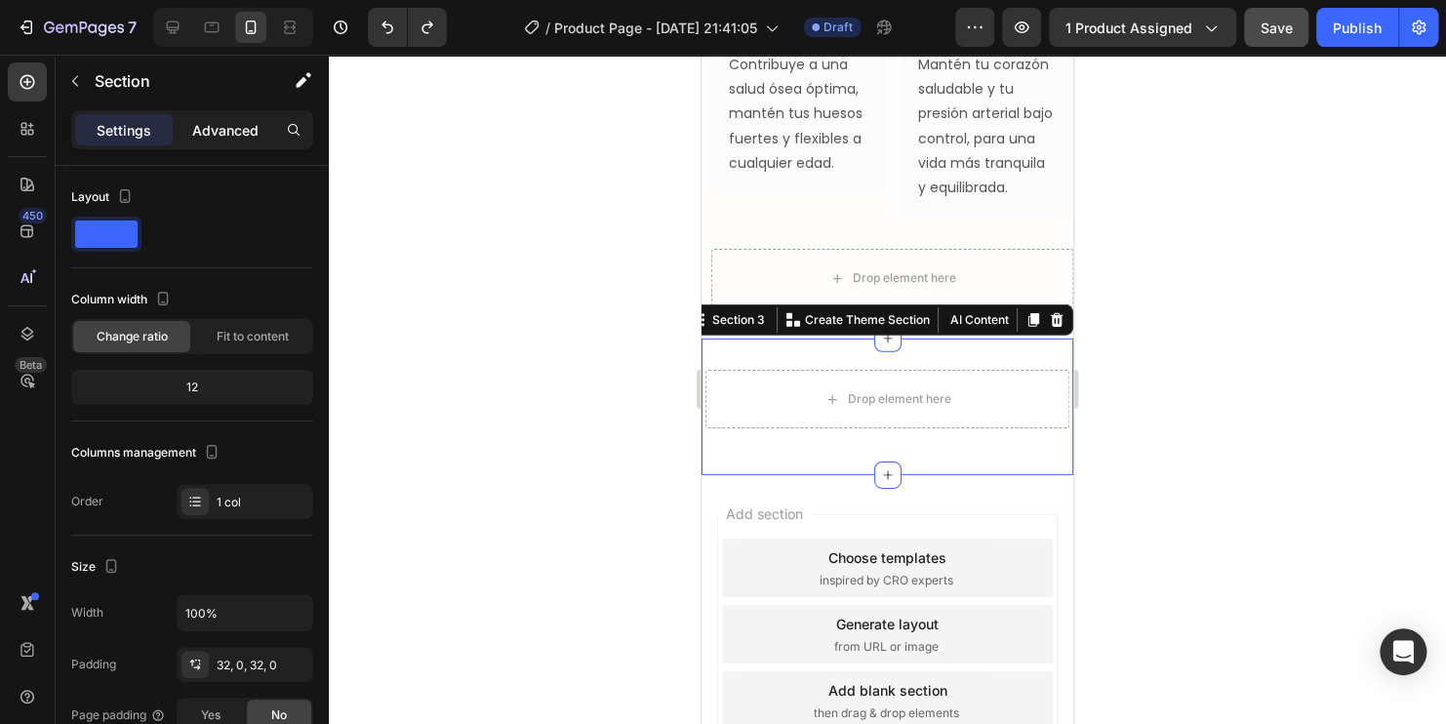
click at [221, 124] on p "Advanced" at bounding box center [225, 130] width 66 height 20
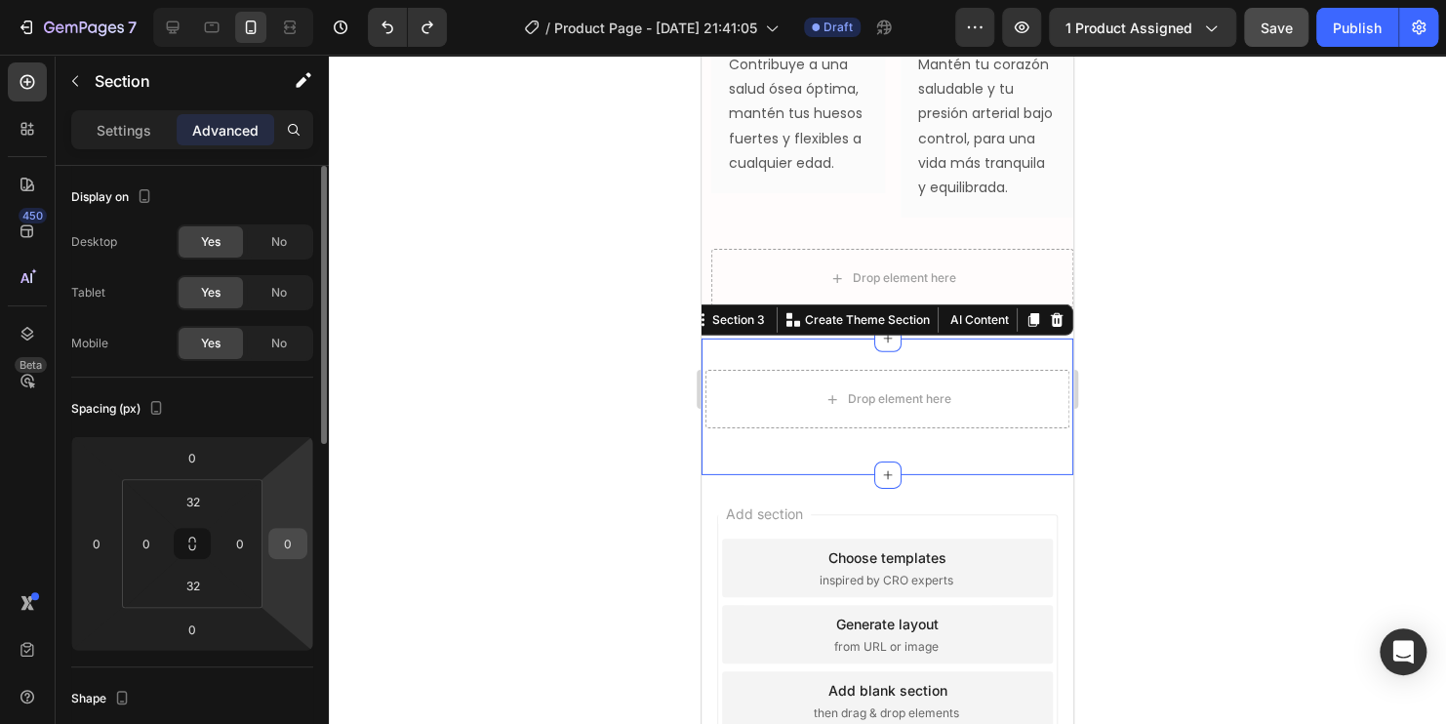
click at [289, 530] on input "0" at bounding box center [287, 543] width 29 height 29
type input "8"
click at [101, 540] on input "0" at bounding box center [96, 543] width 29 height 29
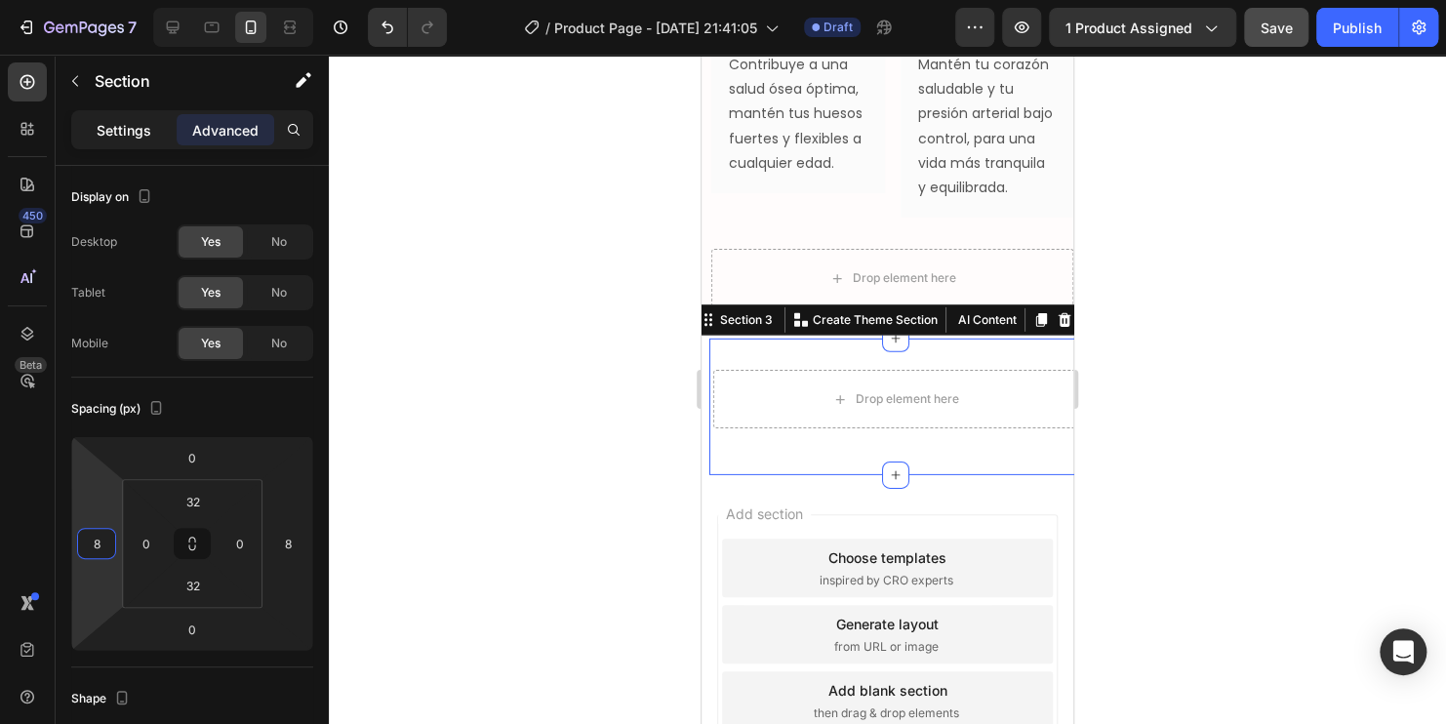
type input "8"
click at [136, 132] on p "Settings" at bounding box center [124, 130] width 55 height 20
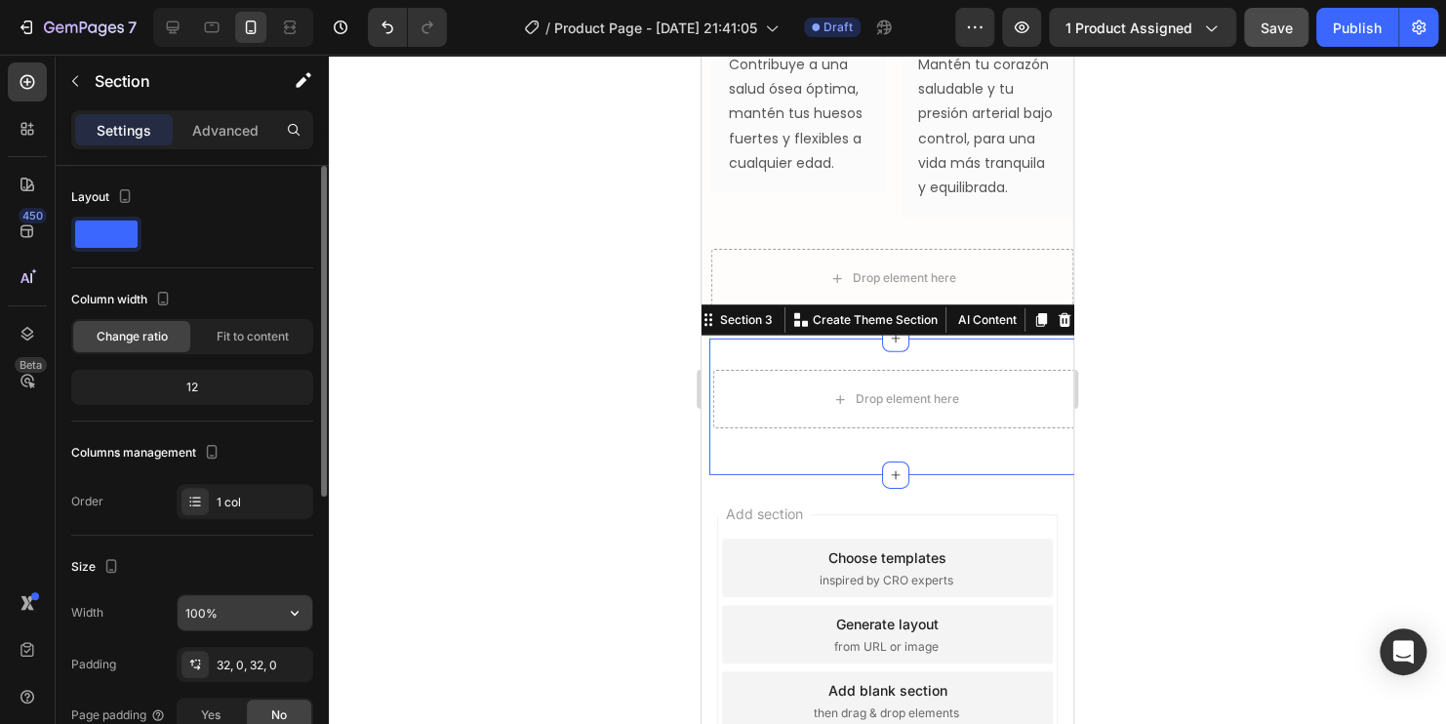
click at [225, 609] on input "100%" at bounding box center [245, 612] width 135 height 35
type input "96%"
click at [589, 473] on div at bounding box center [887, 389] width 1117 height 669
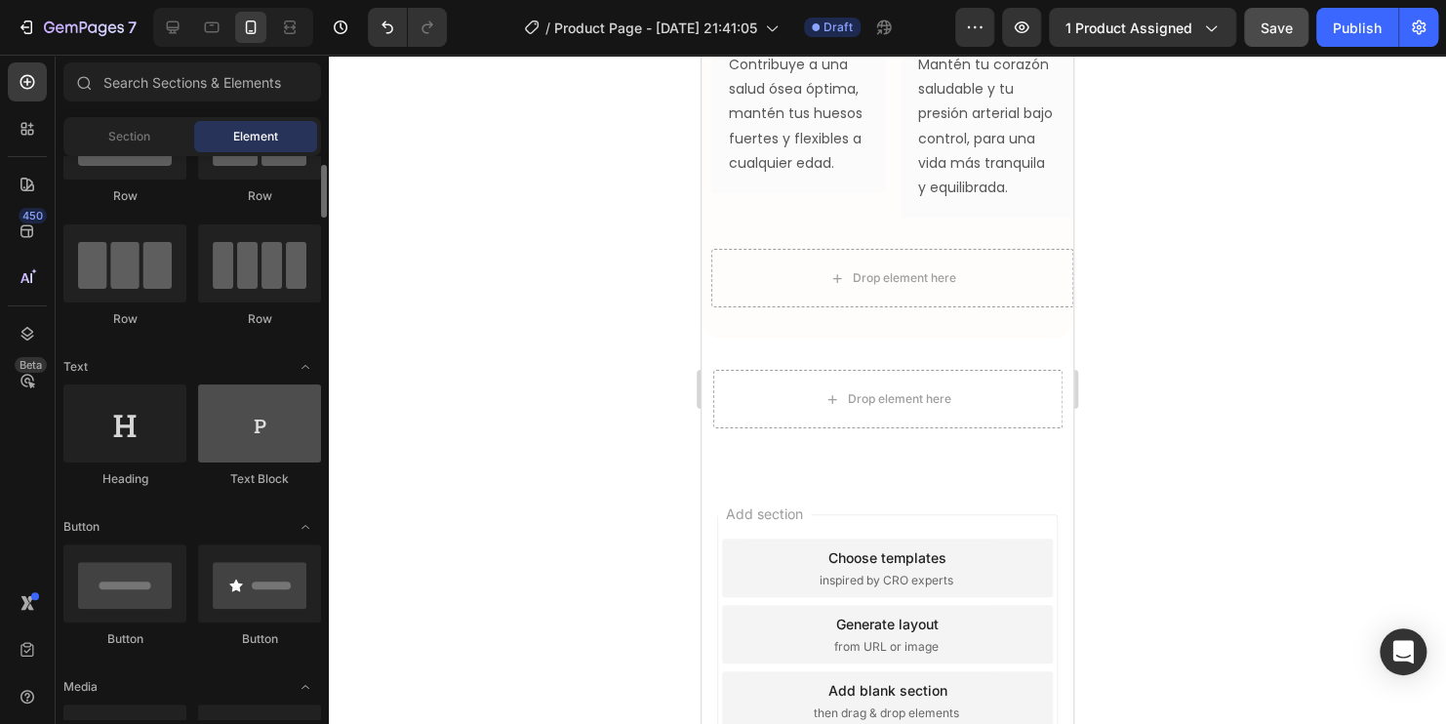
scroll to position [195, 0]
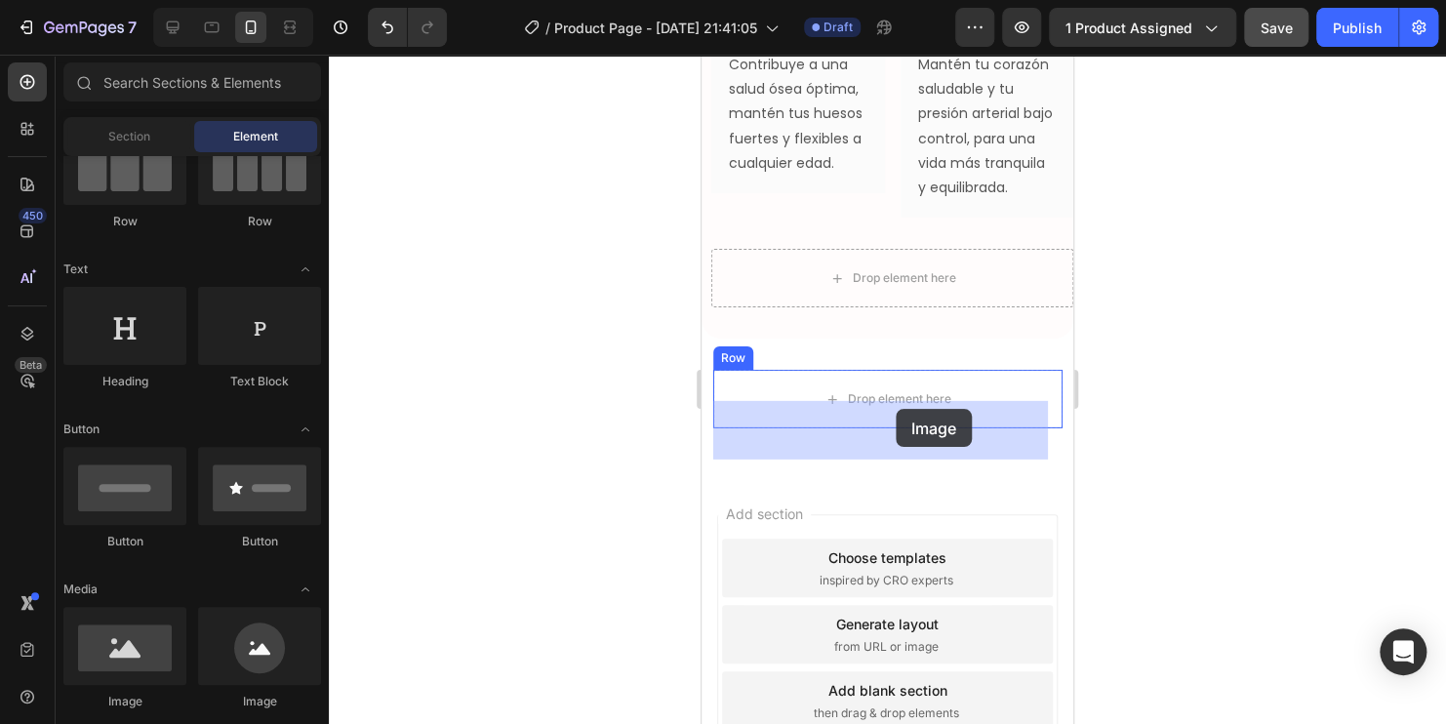
drag, startPoint x: 826, startPoint y: 715, endPoint x: 896, endPoint y: 409, distance: 314.1
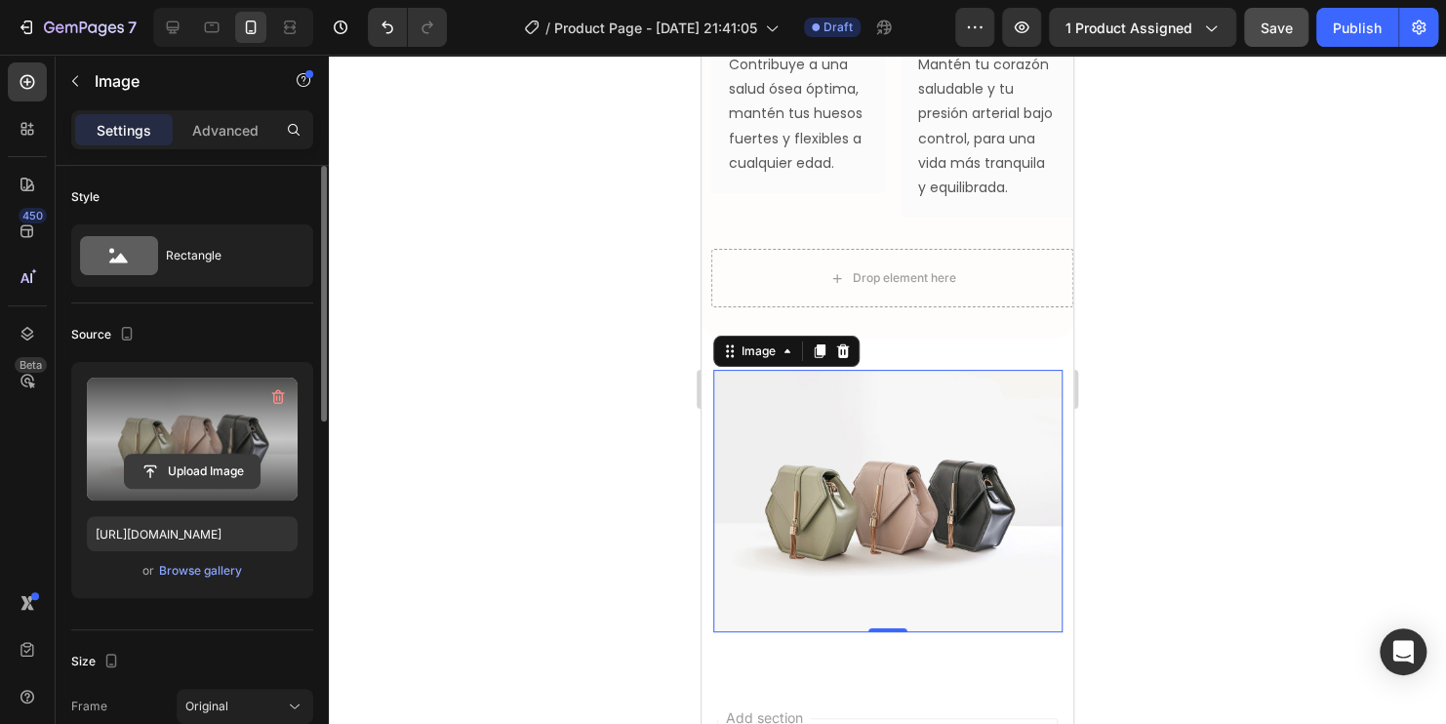
click at [189, 477] on input "file" at bounding box center [192, 471] width 135 height 33
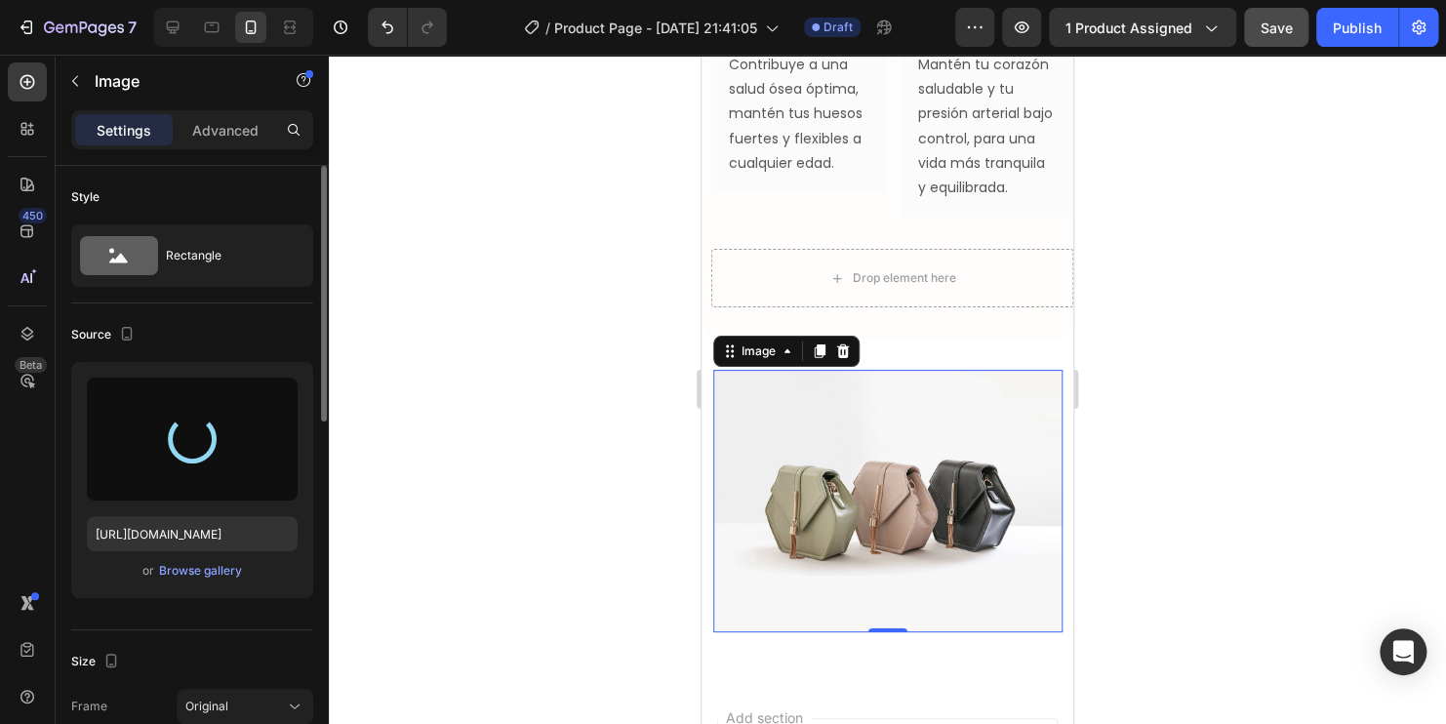
type input "[URL][DOMAIN_NAME]"
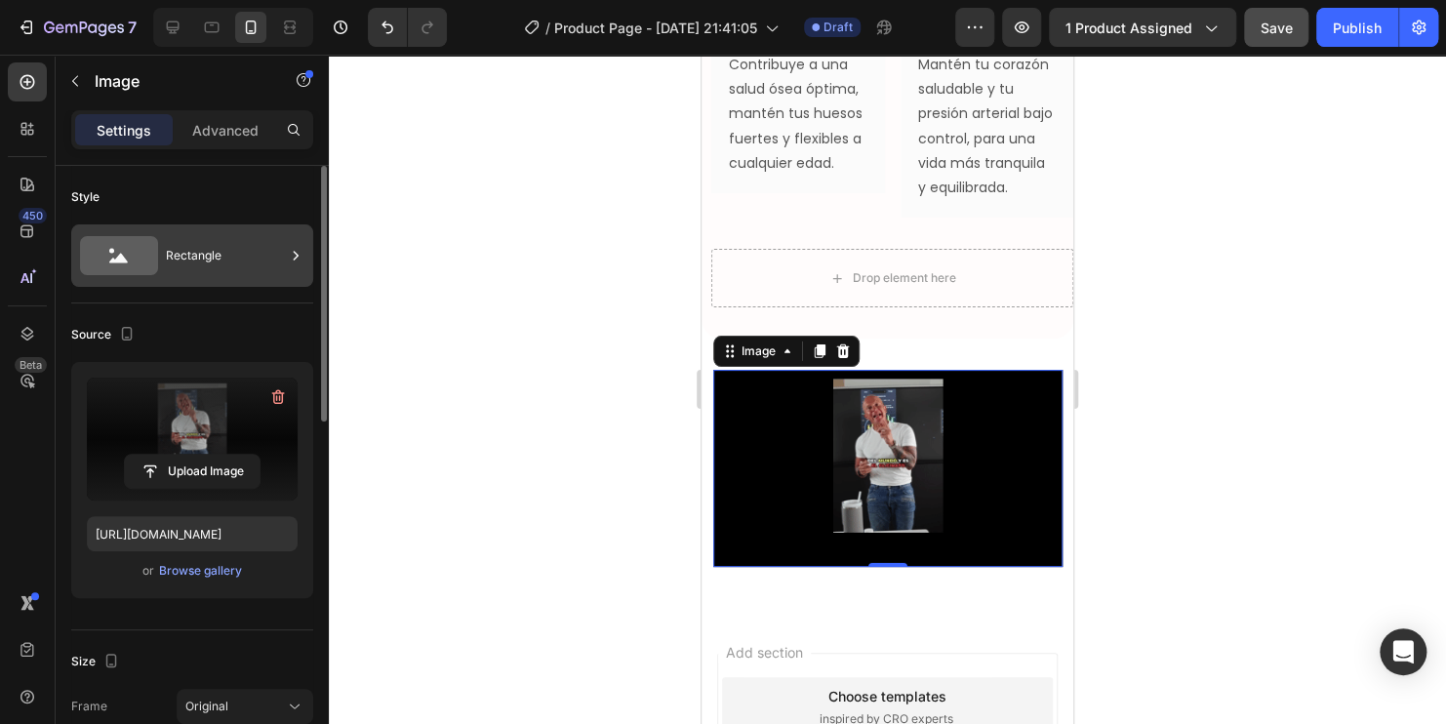
click at [188, 250] on div "Rectangle" at bounding box center [225, 255] width 119 height 45
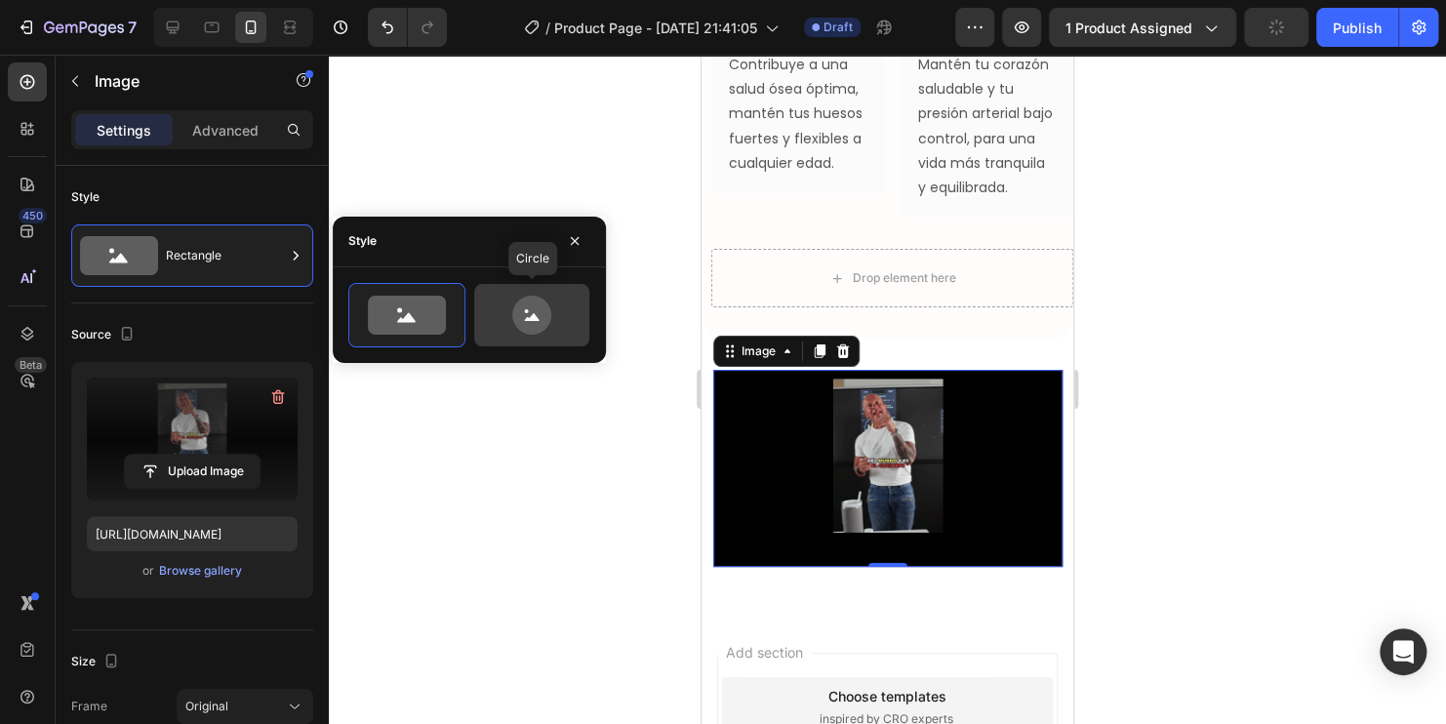
click at [507, 314] on icon at bounding box center [532, 315] width 92 height 39
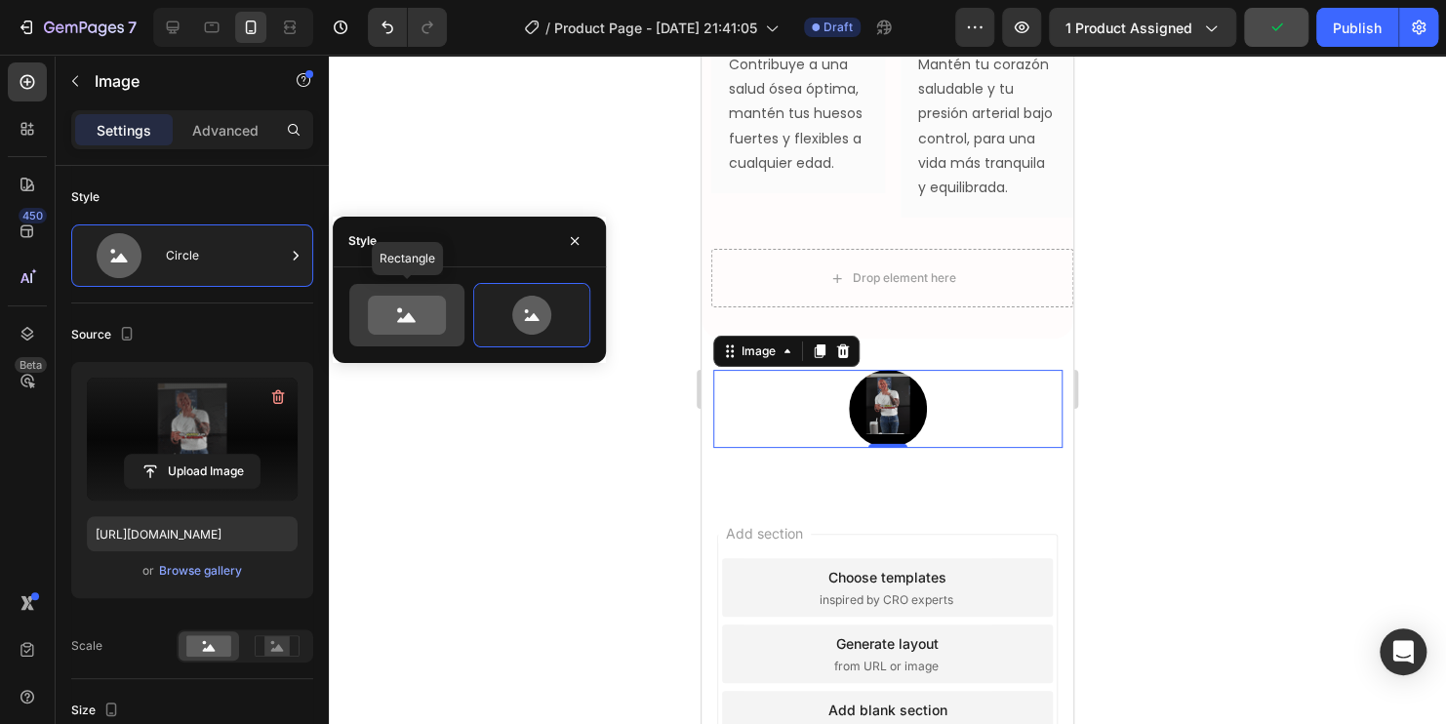
click at [388, 311] on icon at bounding box center [407, 315] width 78 height 39
type input "100"
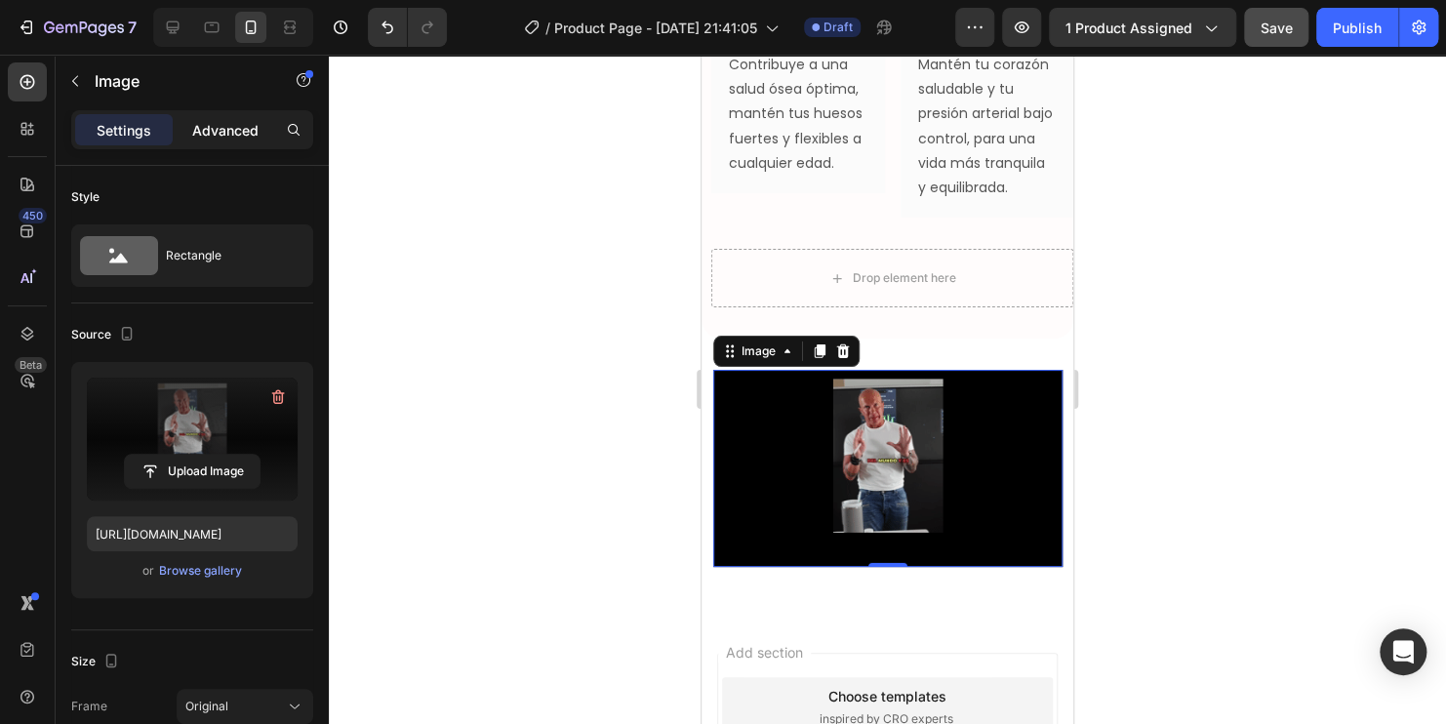
click at [226, 126] on p "Advanced" at bounding box center [225, 130] width 66 height 20
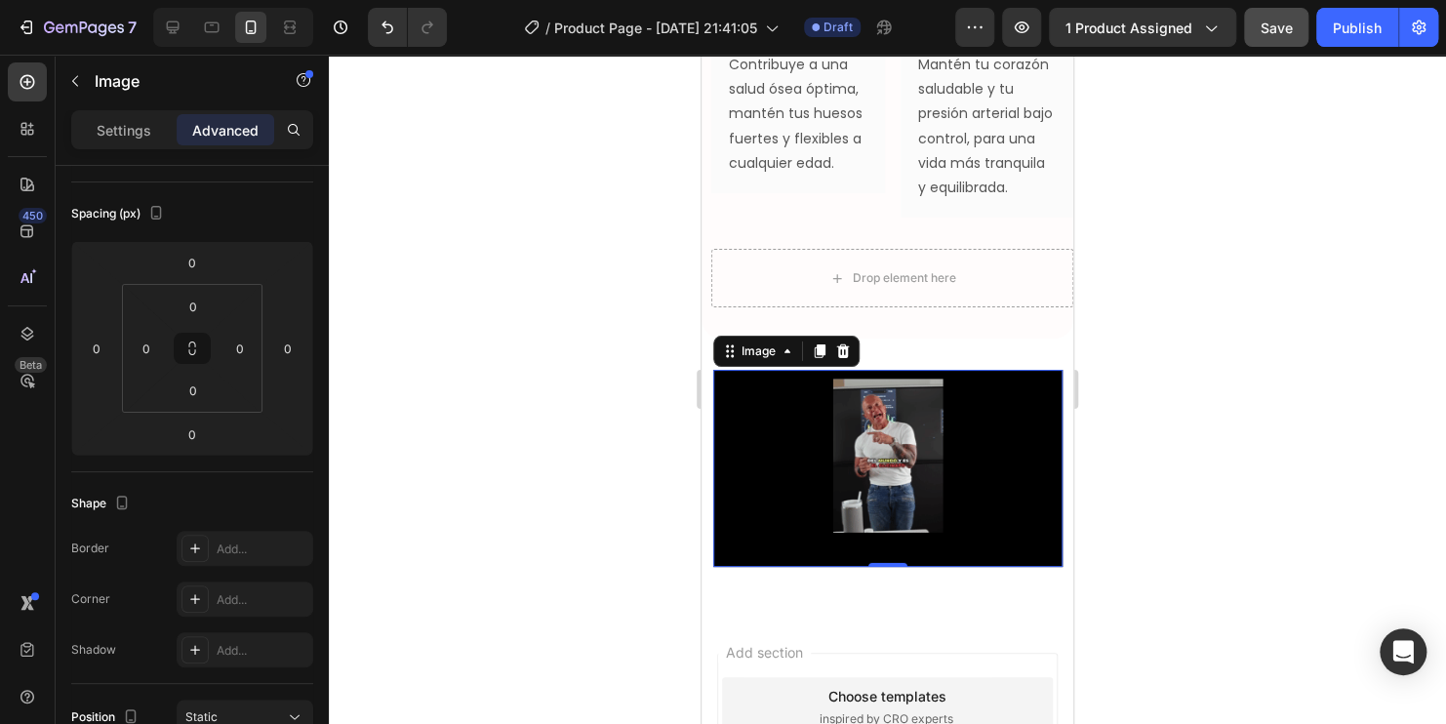
click at [819, 458] on img at bounding box center [887, 468] width 349 height 197
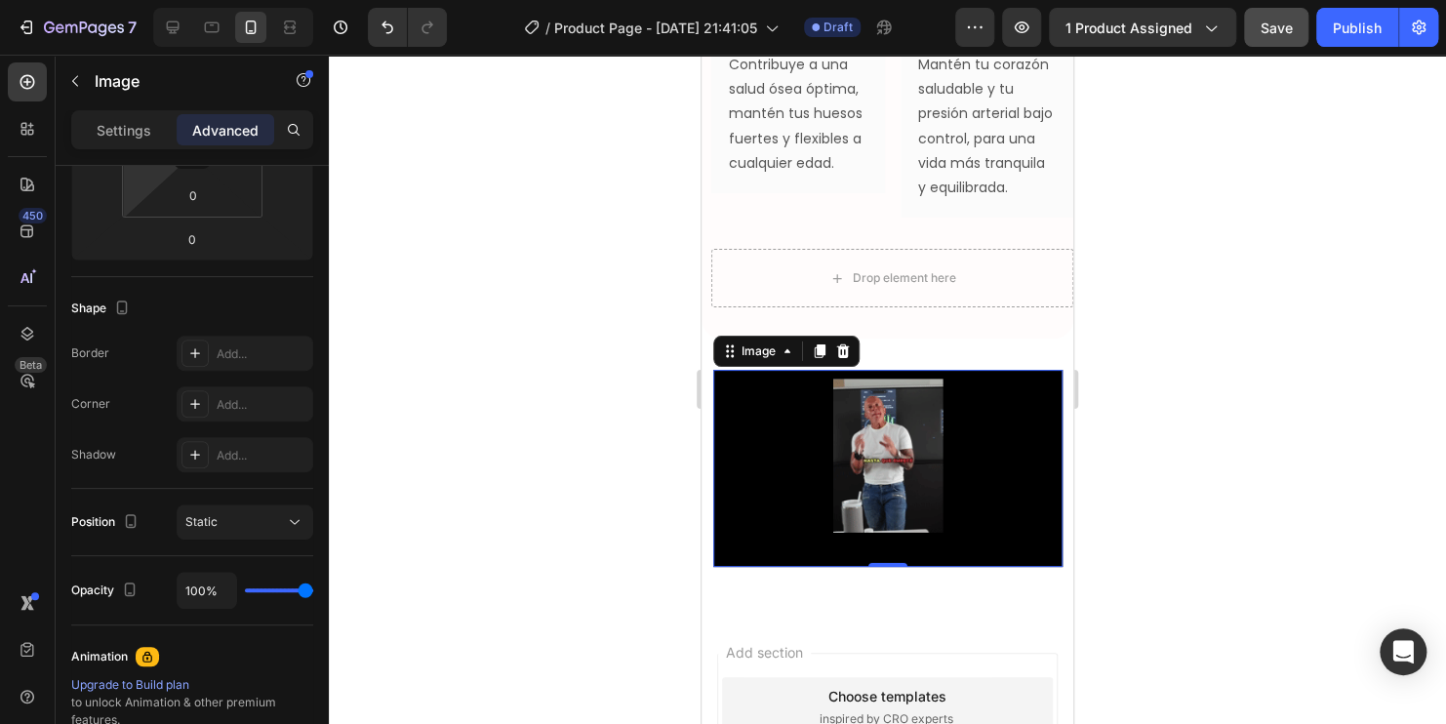
scroll to position [488, 0]
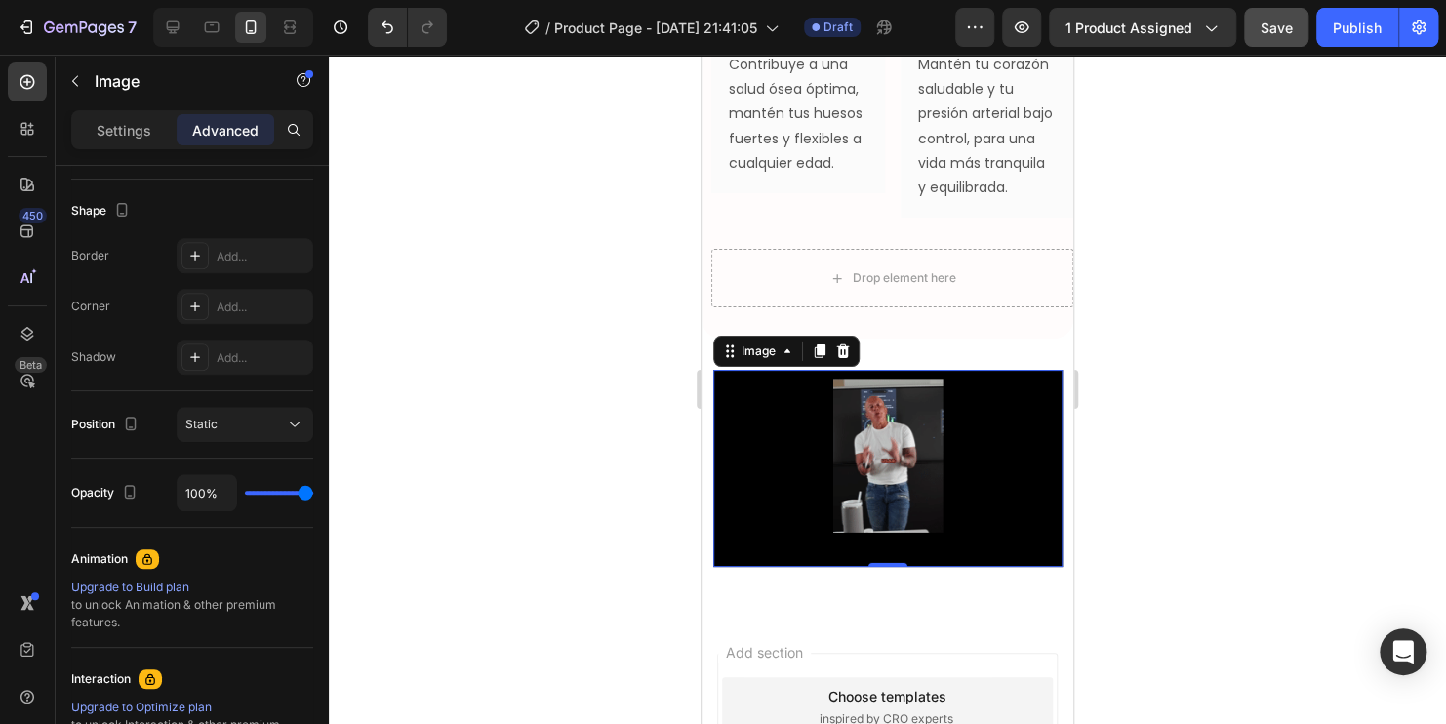
click at [929, 457] on img at bounding box center [887, 468] width 349 height 197
click at [849, 359] on icon at bounding box center [843, 351] width 16 height 16
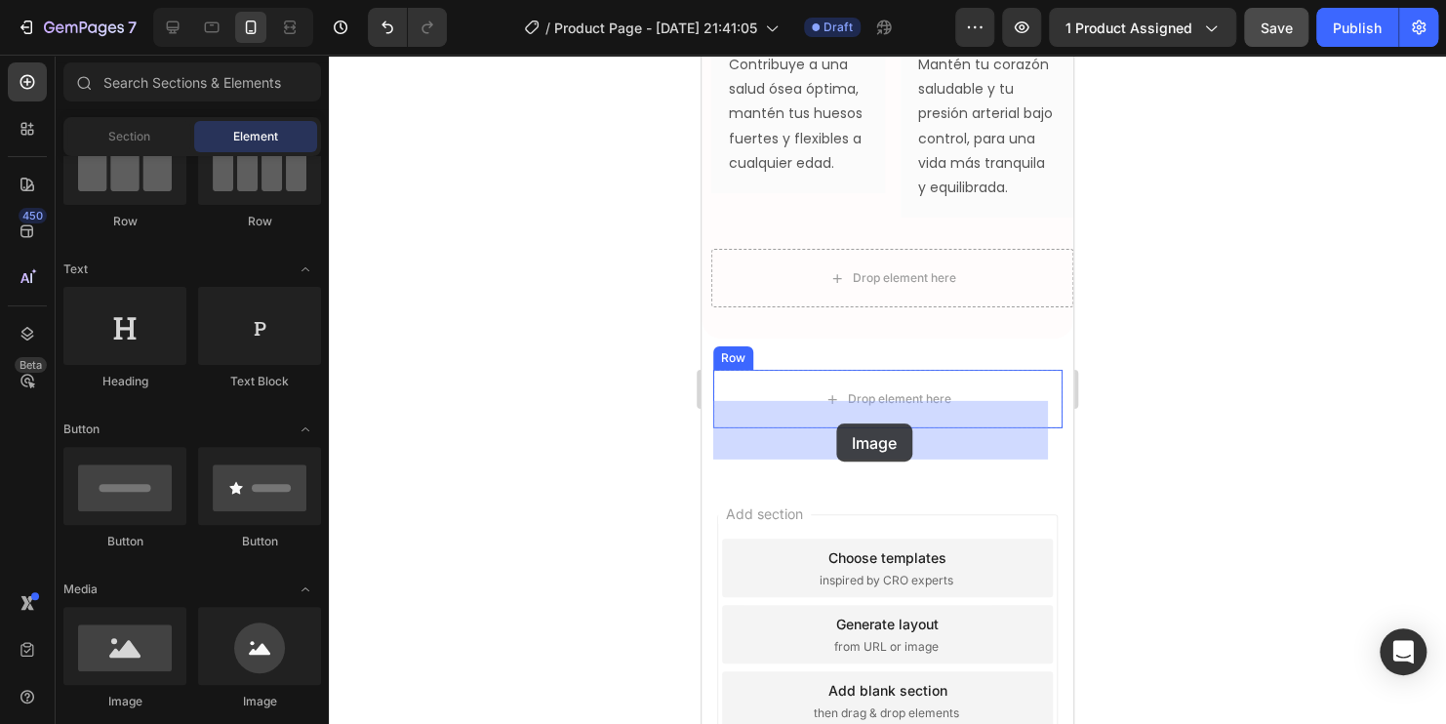
drag, startPoint x: 821, startPoint y: 723, endPoint x: 836, endPoint y: 423, distance: 299.9
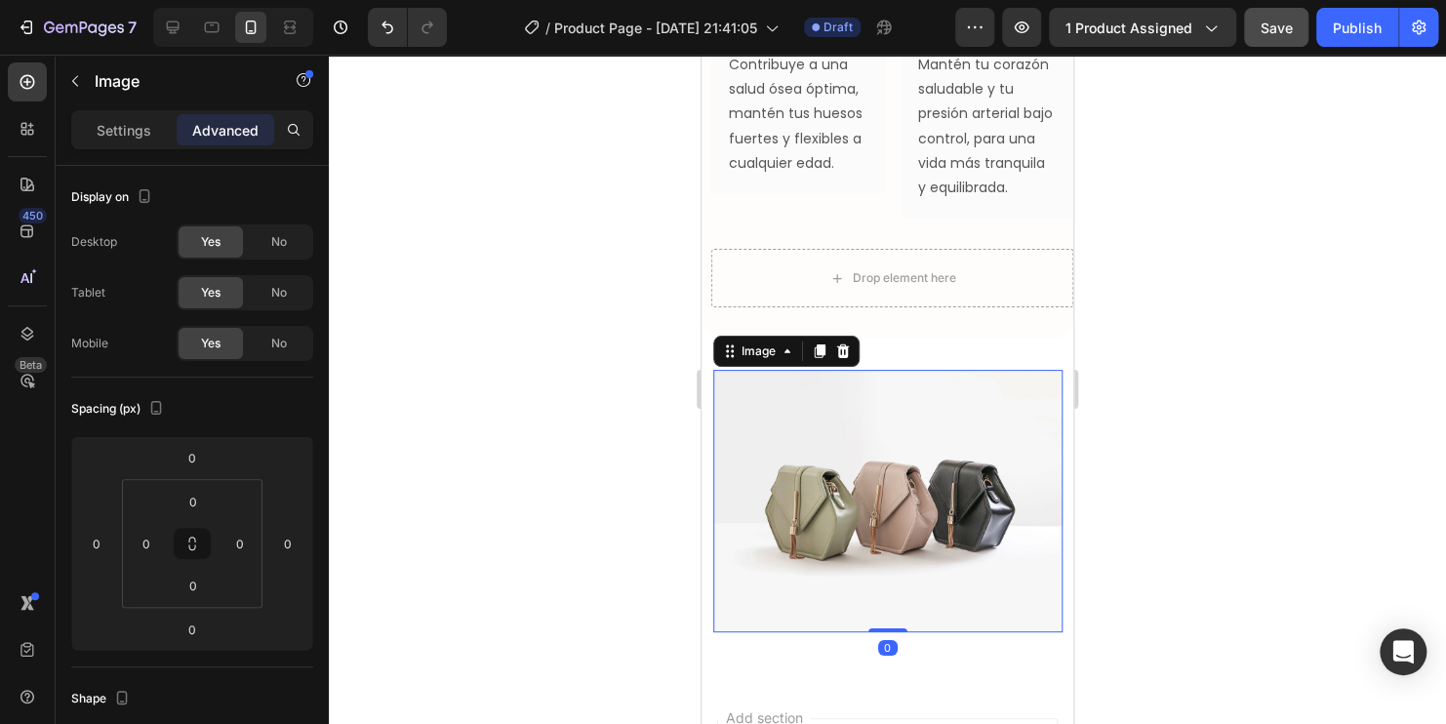
click at [917, 532] on img at bounding box center [887, 501] width 349 height 262
click at [121, 130] on p "Settings" at bounding box center [124, 130] width 55 height 20
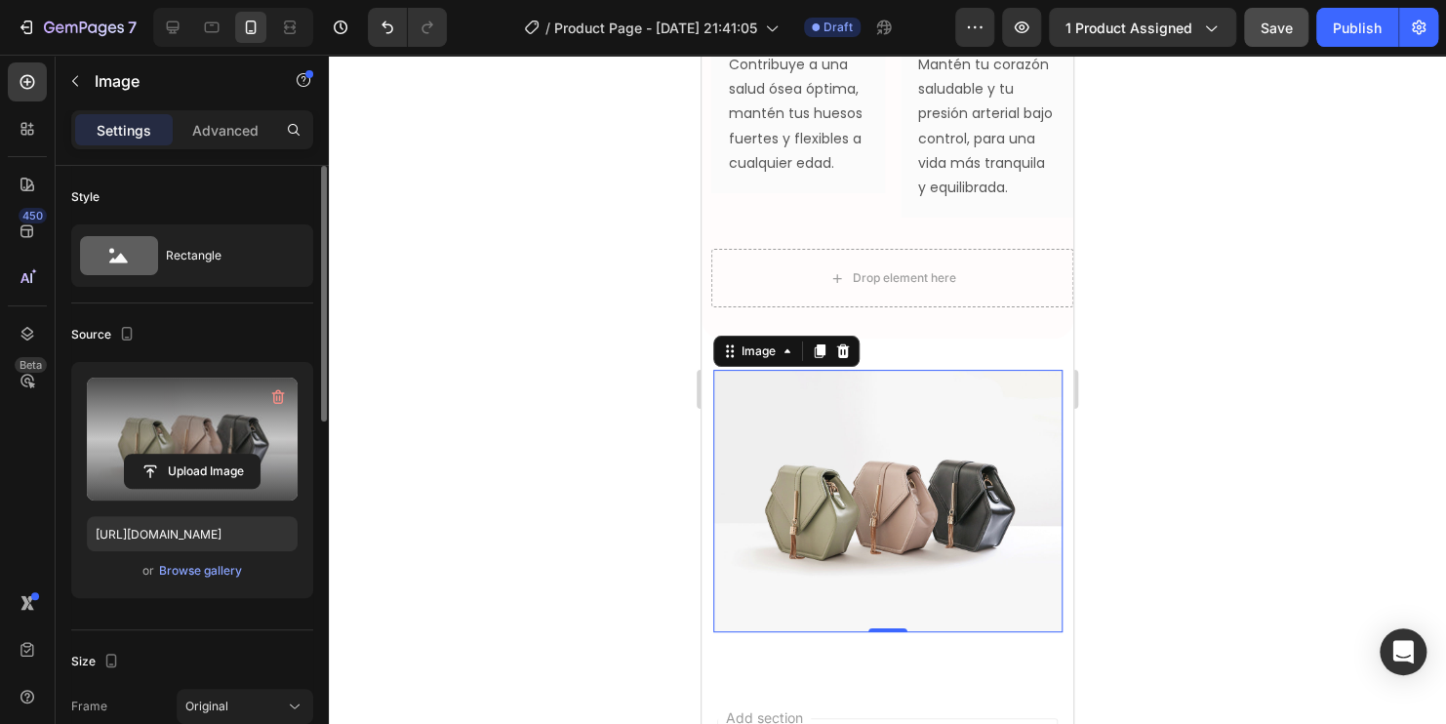
click at [150, 423] on label at bounding box center [192, 439] width 211 height 123
click at [150, 455] on input "file" at bounding box center [192, 471] width 135 height 33
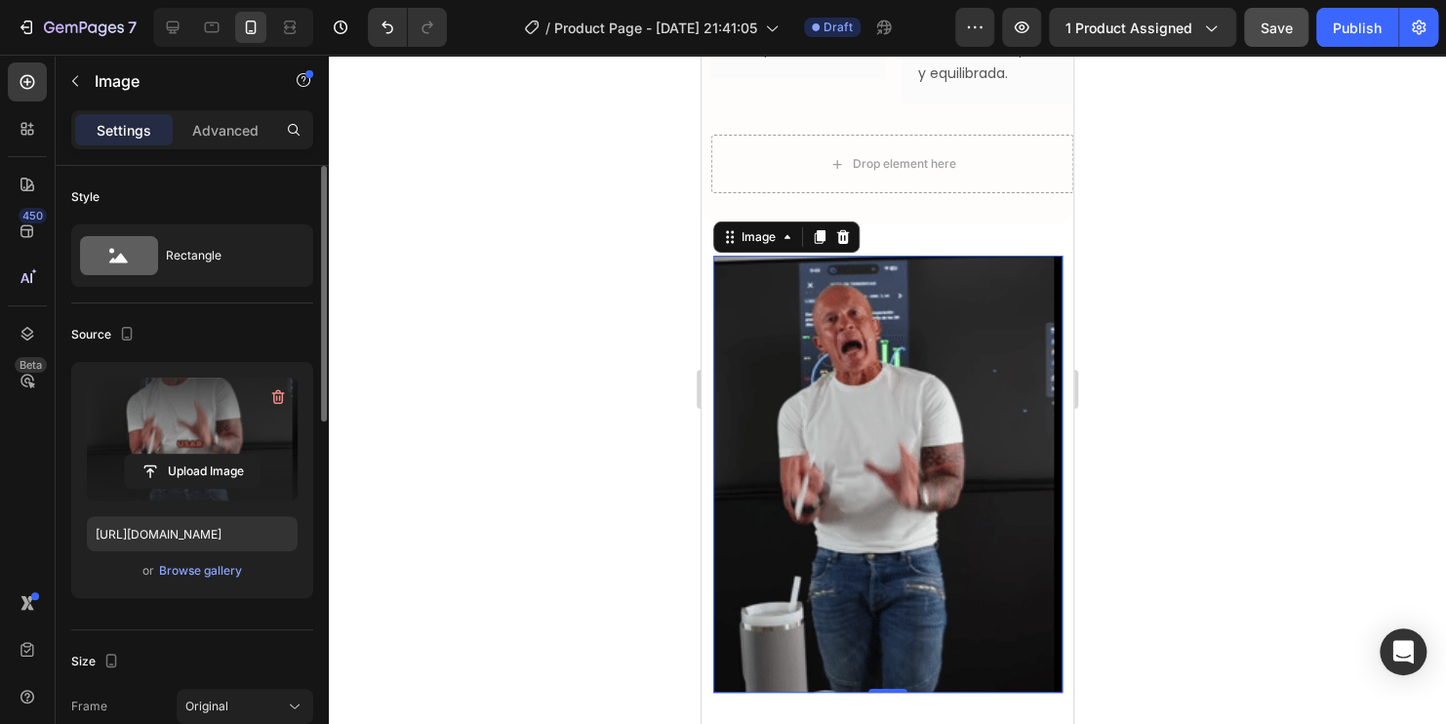
scroll to position [2975, 0]
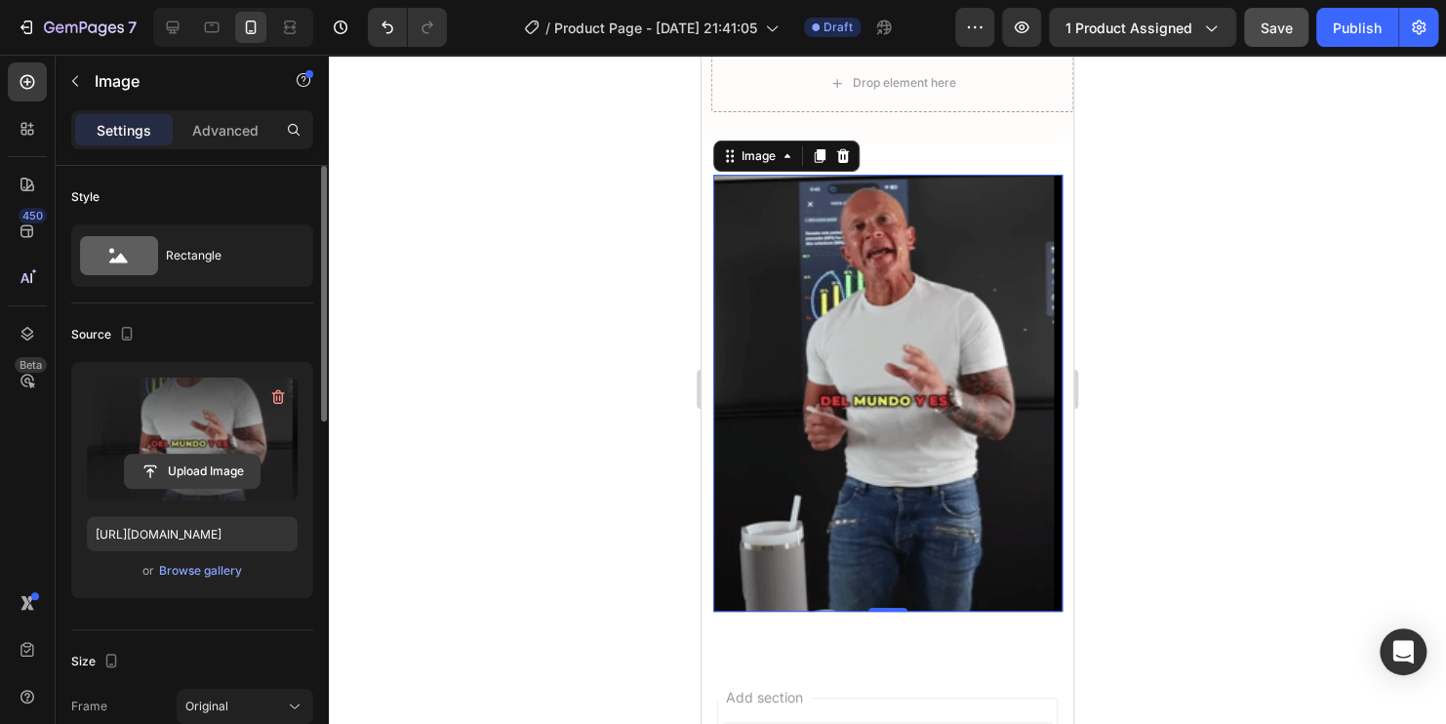
click at [203, 469] on input "file" at bounding box center [192, 471] width 135 height 33
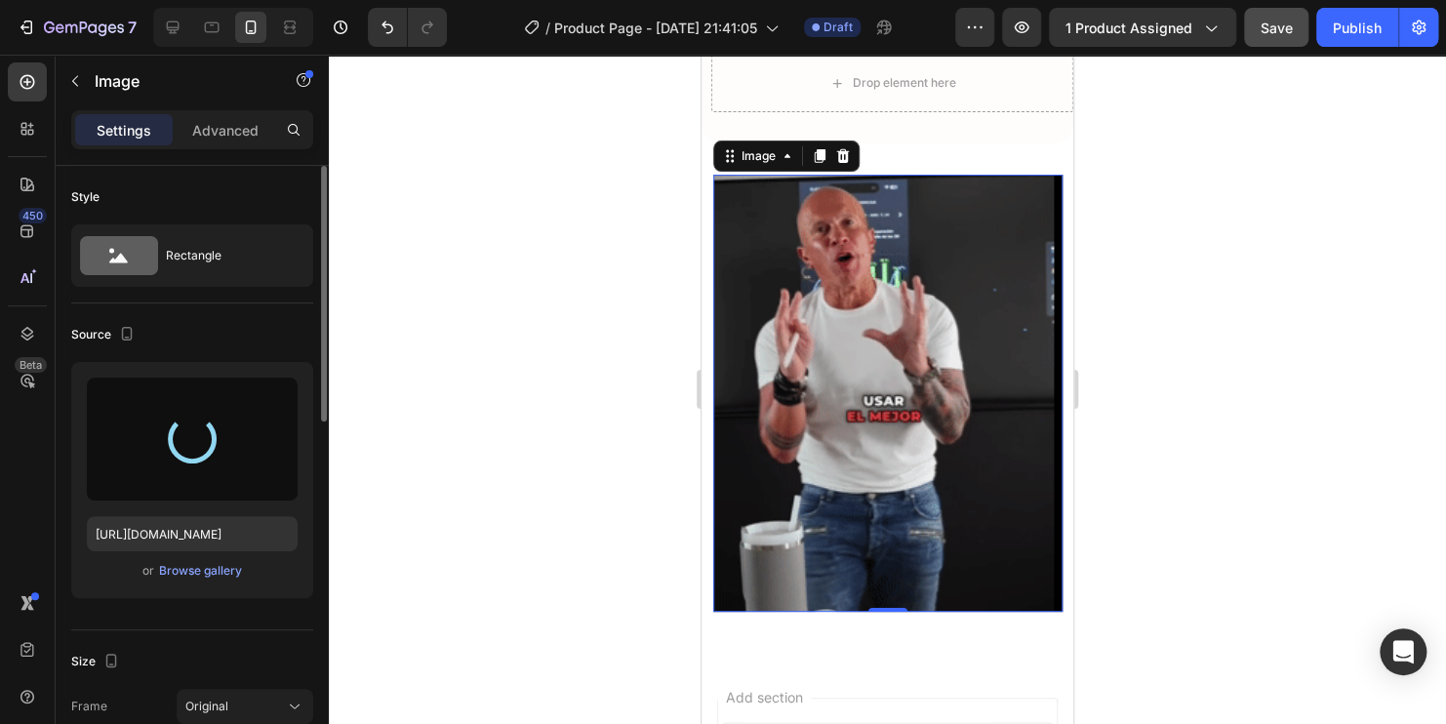
type input "[URL][DOMAIN_NAME]"
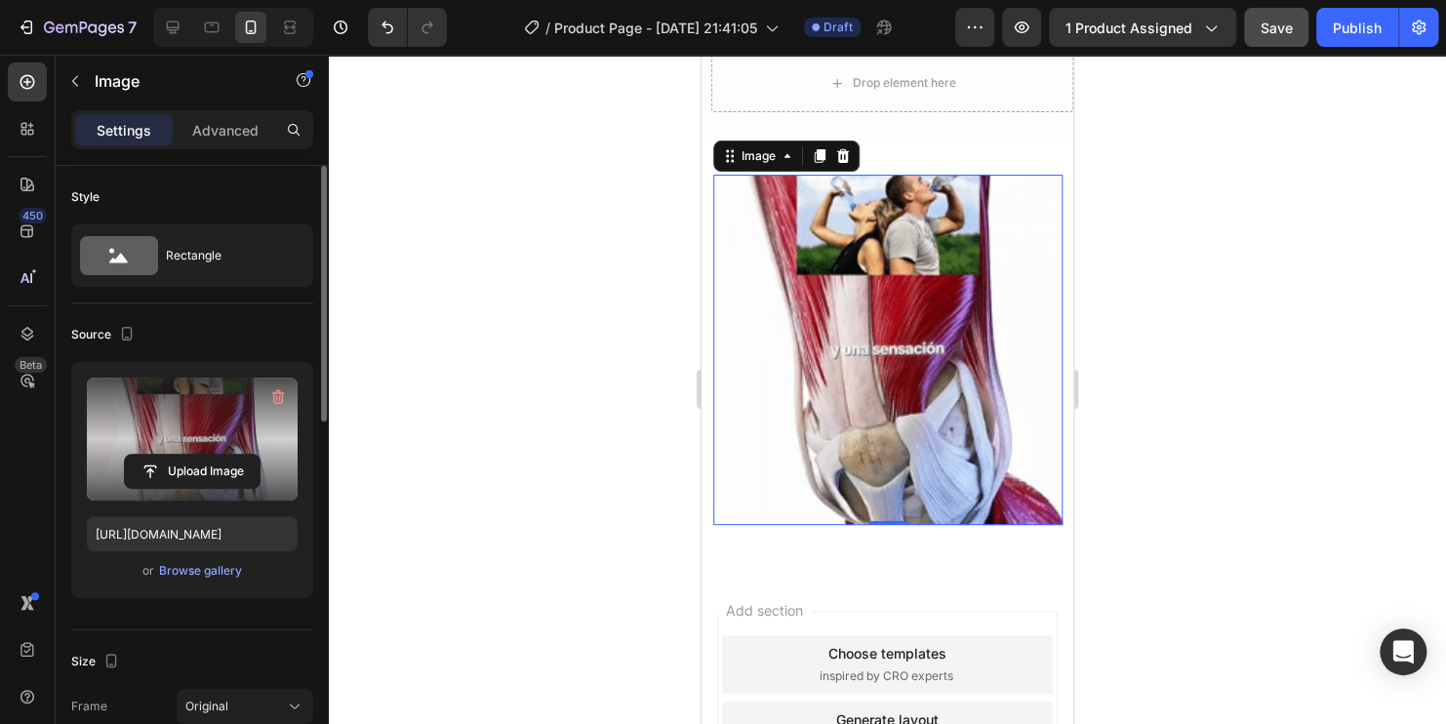
click at [516, 330] on div at bounding box center [887, 389] width 1117 height 669
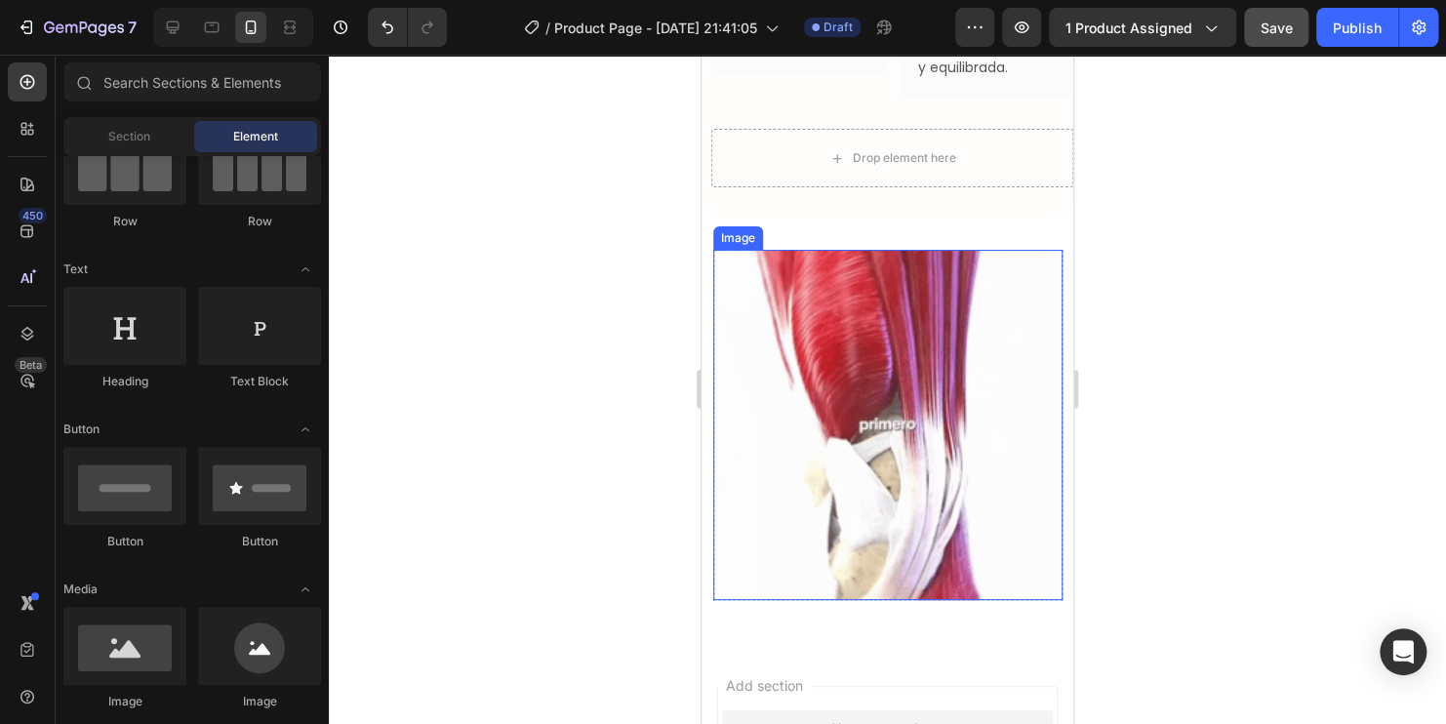
scroll to position [2884, 0]
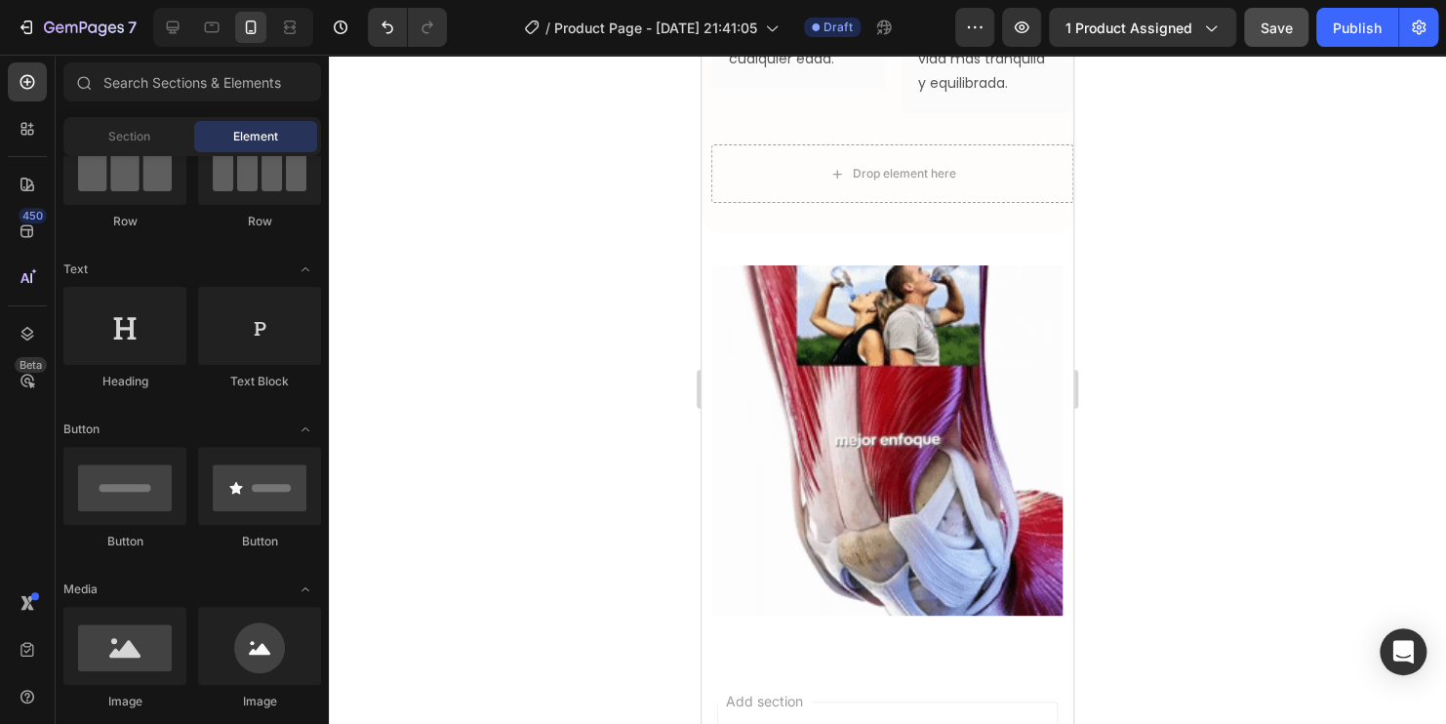
click at [547, 243] on div at bounding box center [887, 389] width 1117 height 669
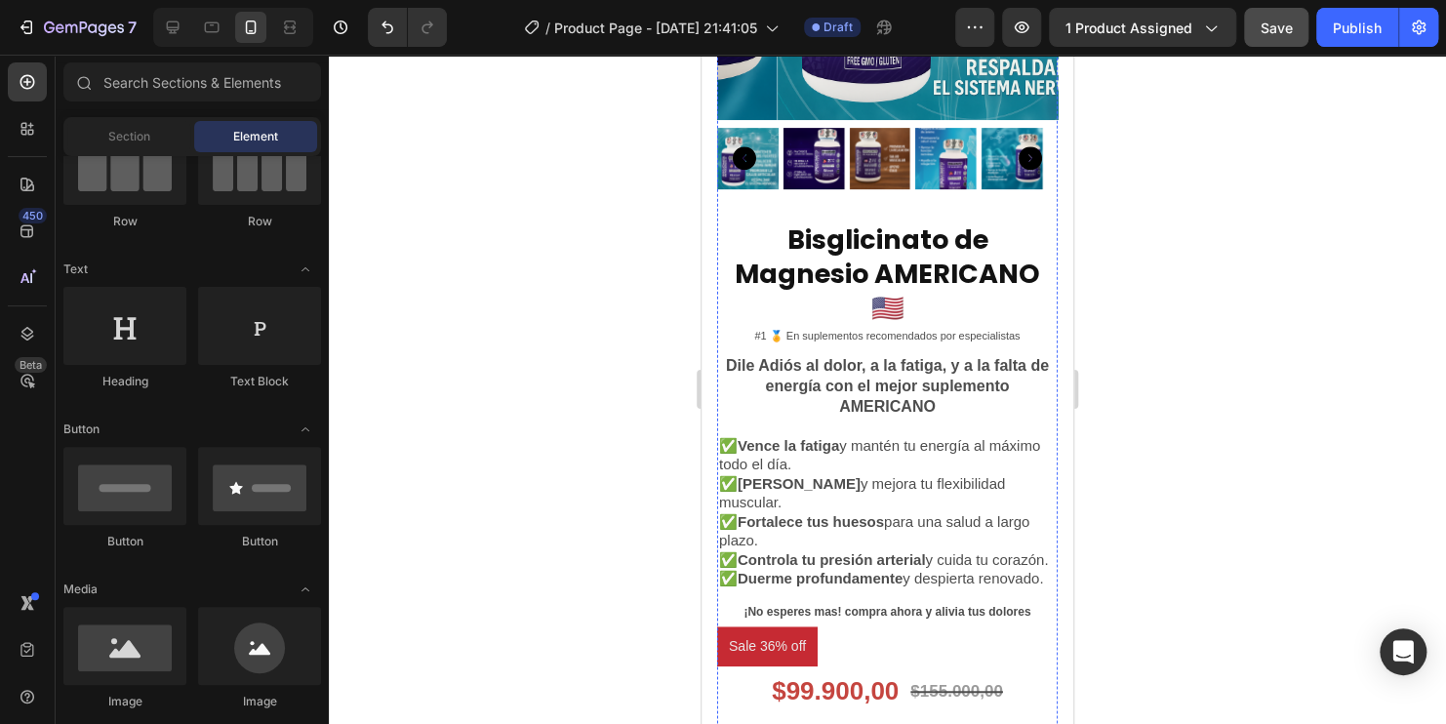
scroll to position [352, 0]
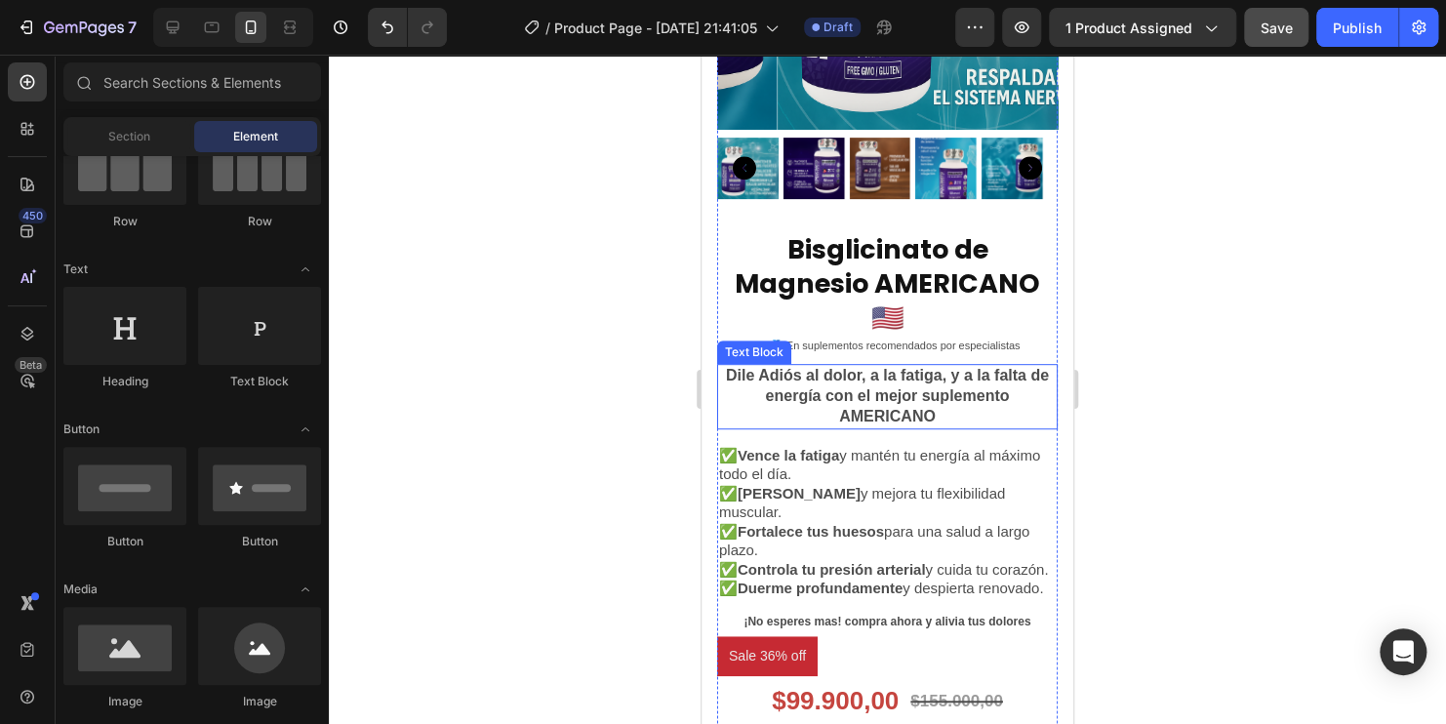
click at [922, 378] on p "Dile Adiós al dolor, a la fatiga, y a la falta de energía con el mejor suplemen…" at bounding box center [887, 396] width 337 height 60
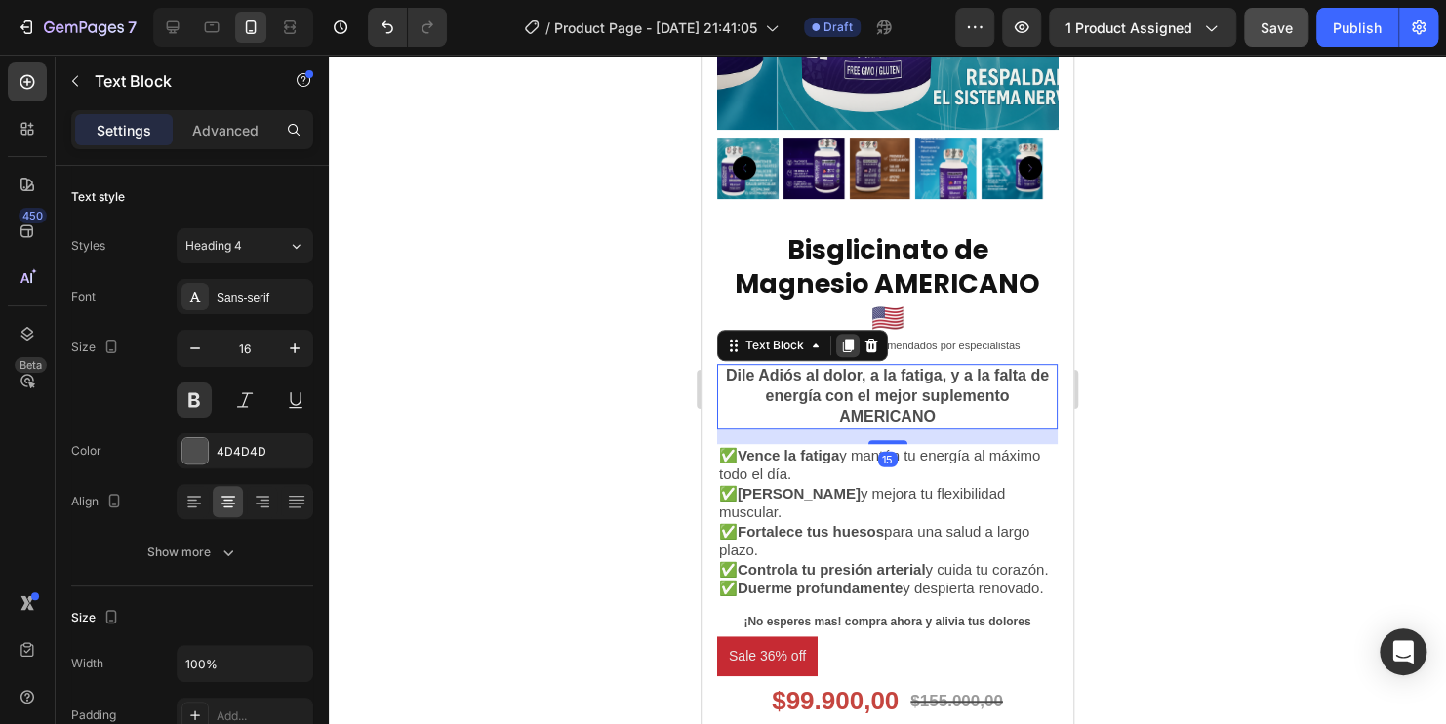
click at [848, 340] on icon at bounding box center [848, 347] width 11 height 14
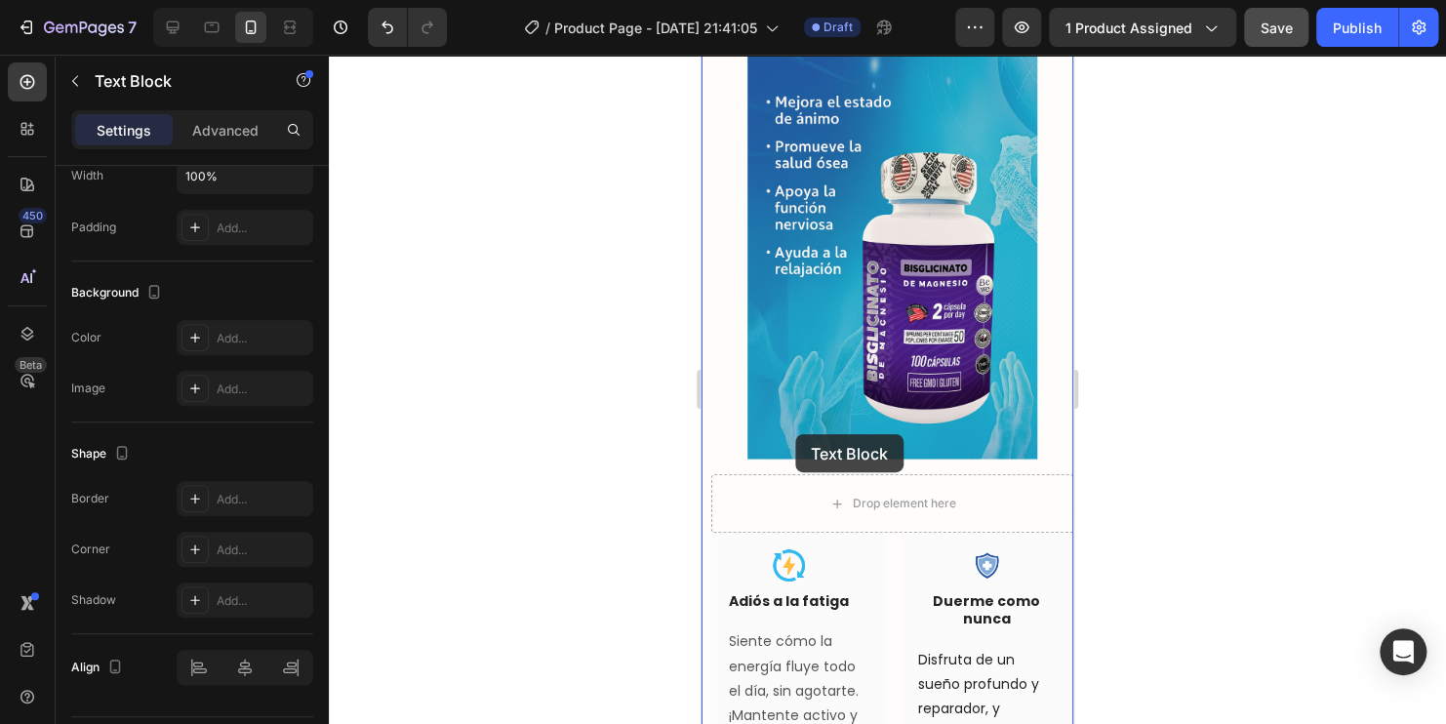
scroll to position [2011, 0]
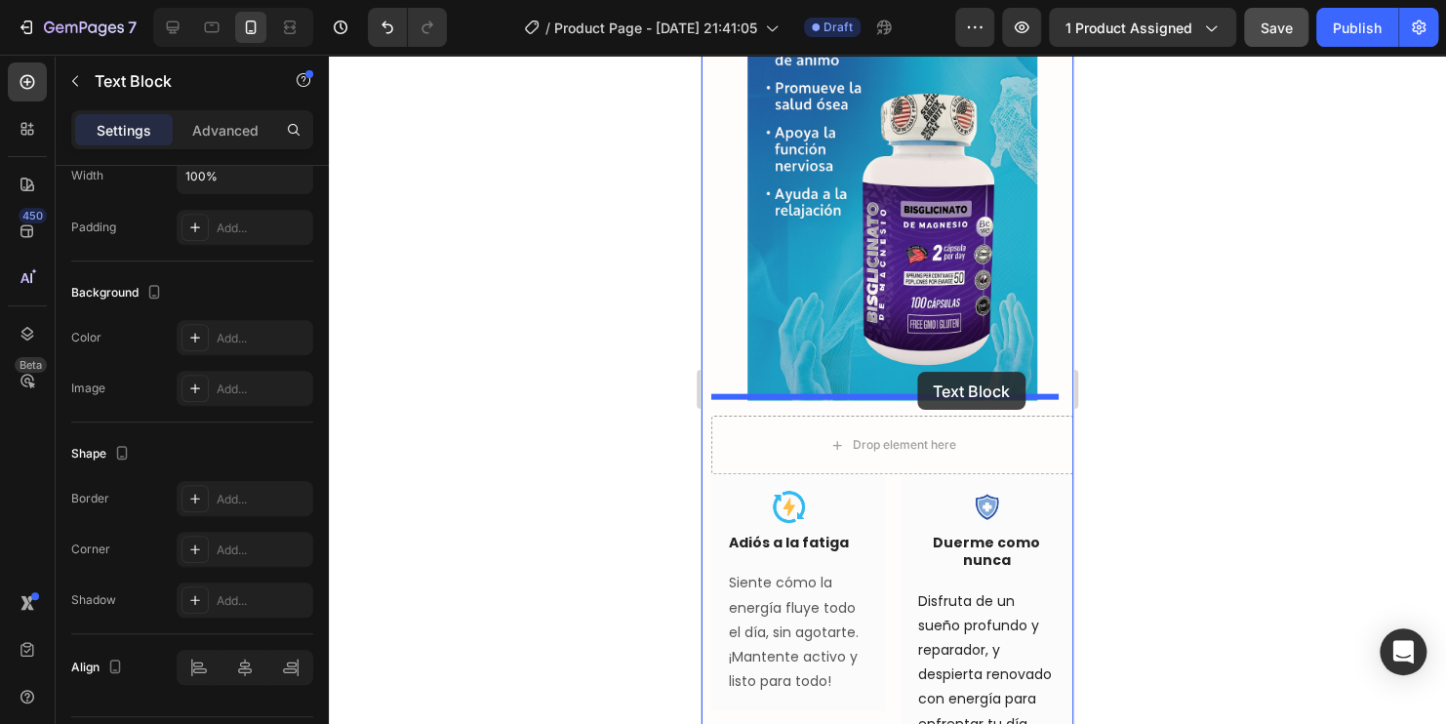
drag, startPoint x: 737, startPoint y: 411, endPoint x: 917, endPoint y: 372, distance: 184.7
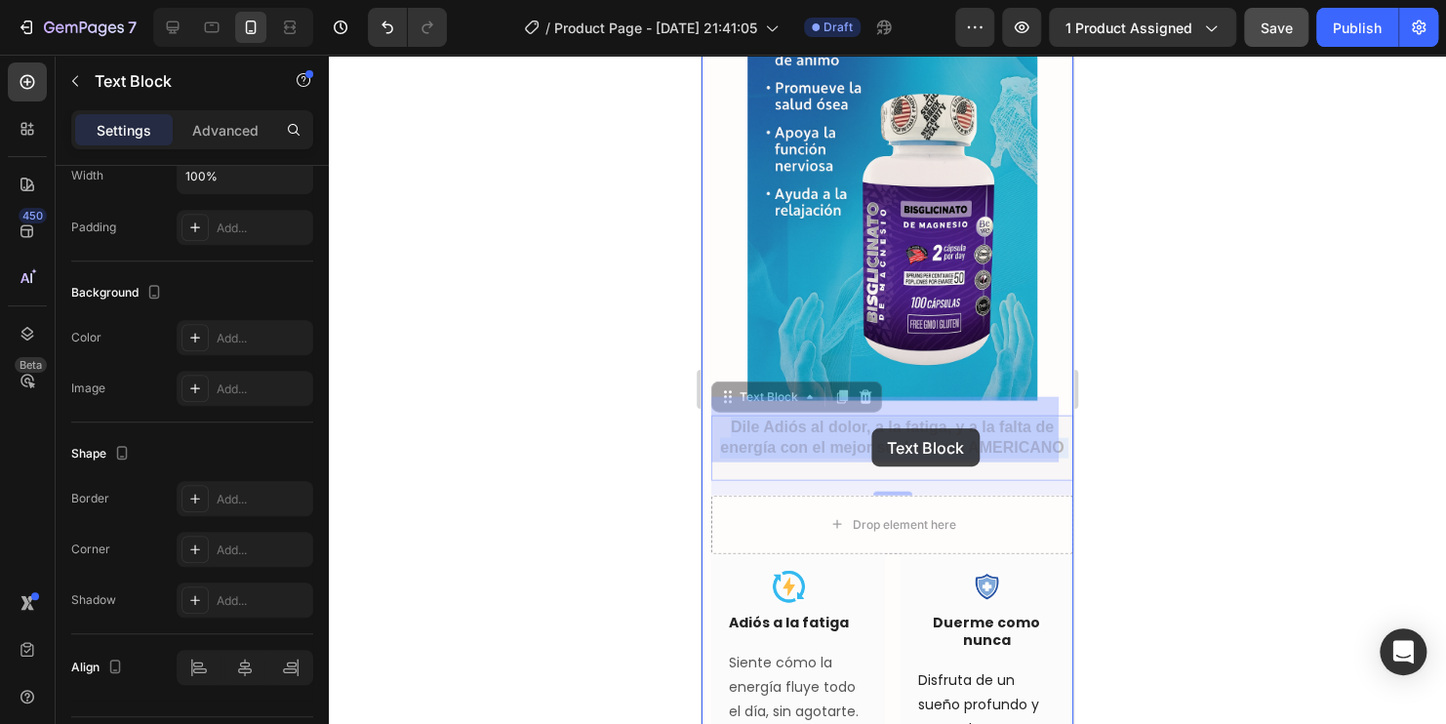
drag, startPoint x: 957, startPoint y: 446, endPoint x: 872, endPoint y: 429, distance: 86.5
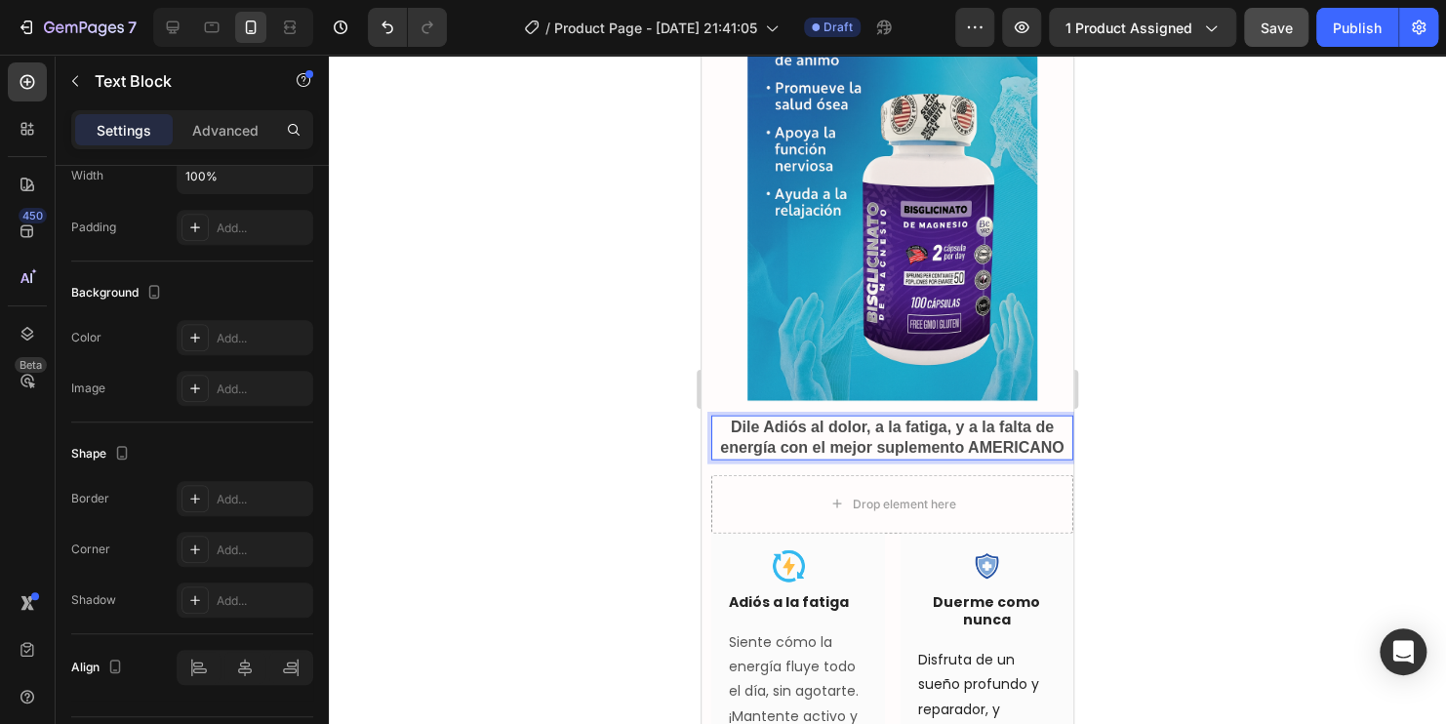
click at [948, 444] on p "Dile Adiós al dolor, a la fatiga, y a la falta de energía con el mejor suplemen…" at bounding box center [892, 438] width 358 height 41
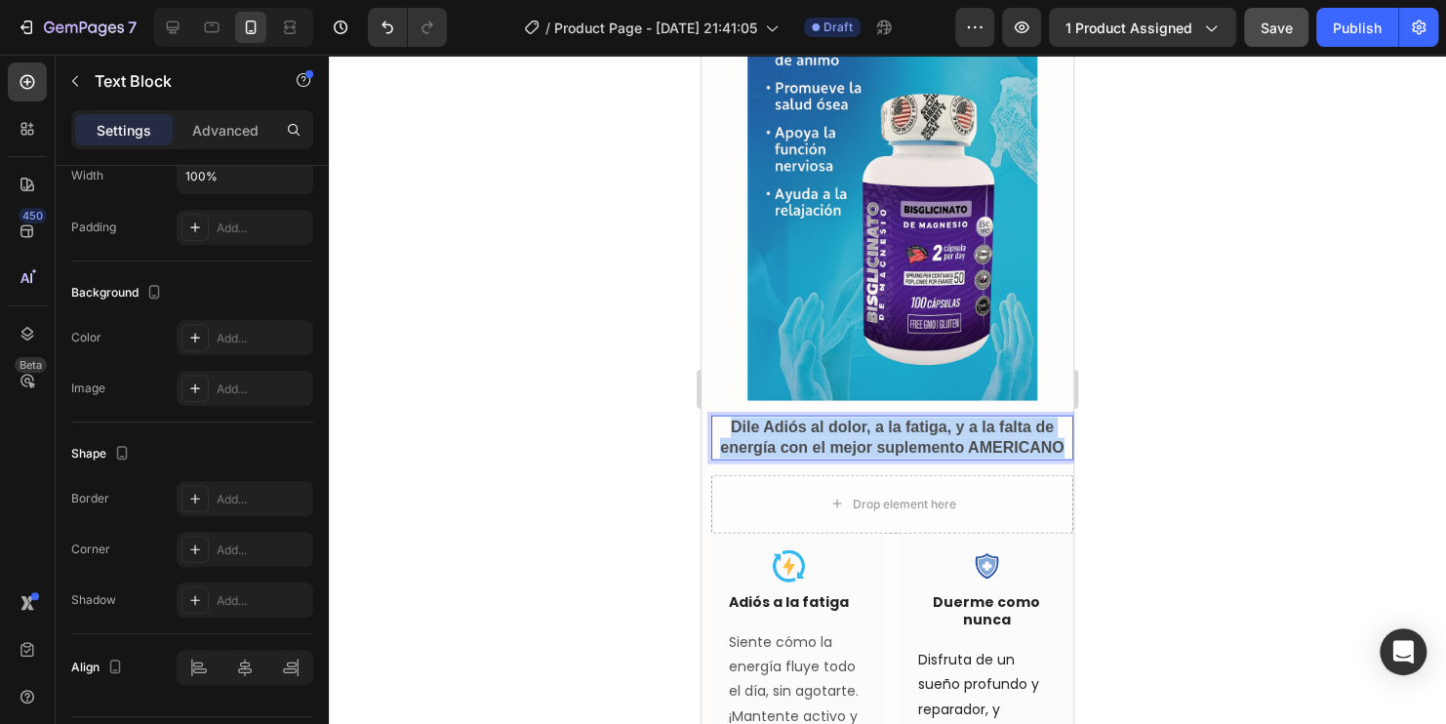
click at [948, 444] on p "Dile Adiós al dolor, a la fatiga, y a la falta de energía con el mejor suplemen…" at bounding box center [892, 438] width 358 height 41
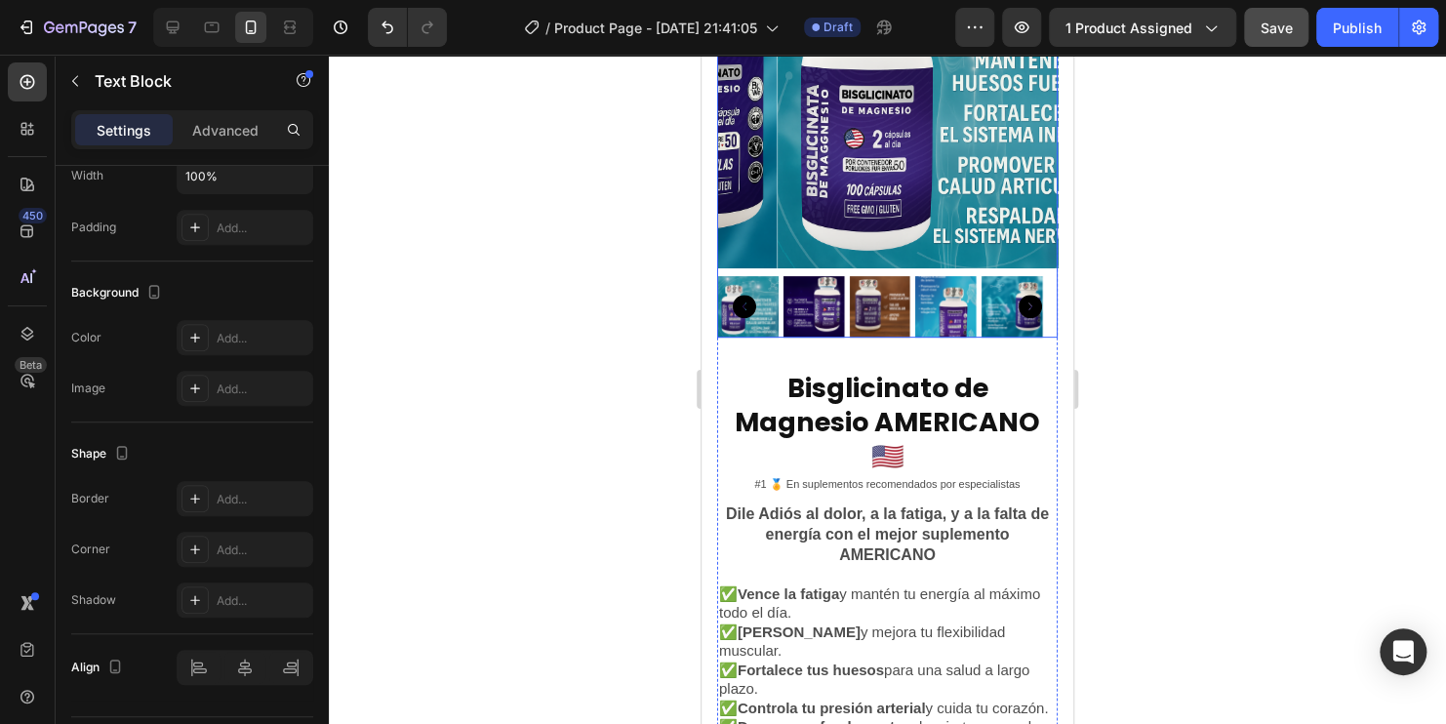
scroll to position [167, 0]
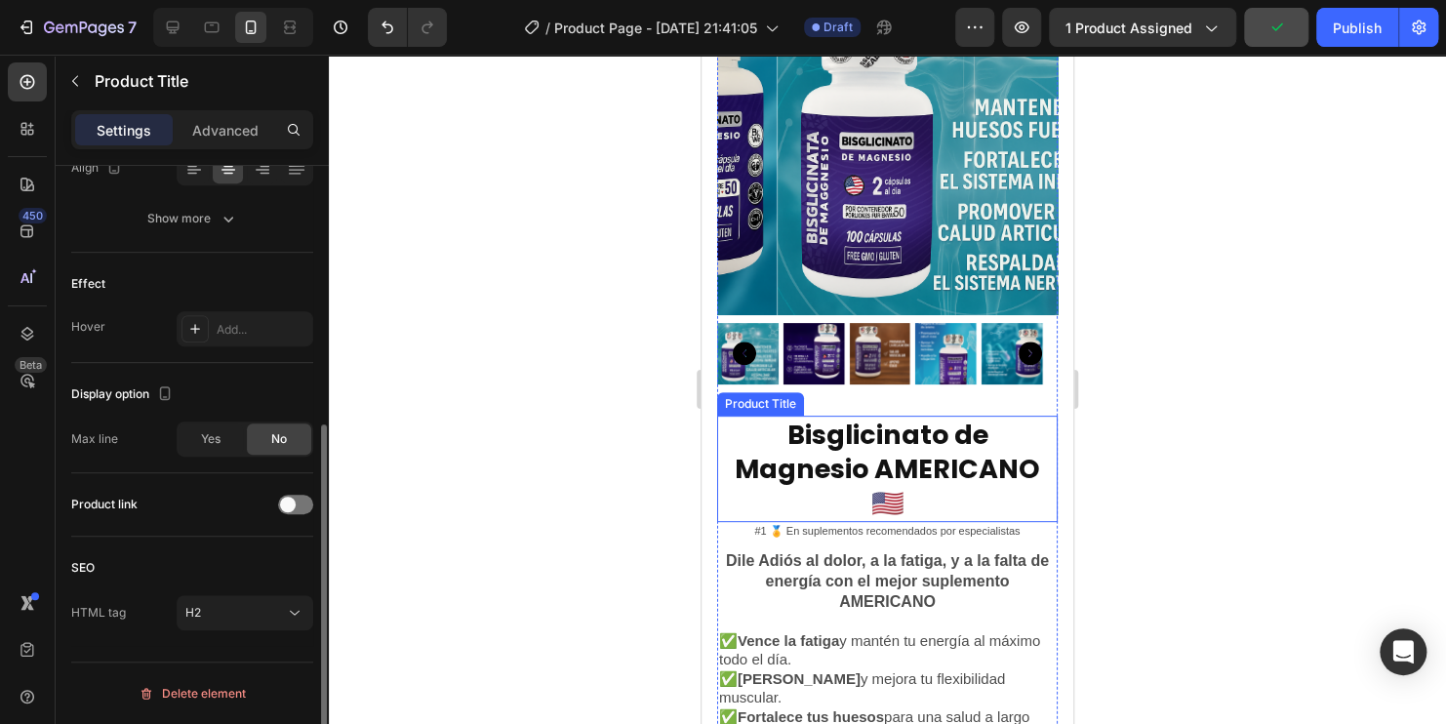
click at [886, 494] on h2 "Bisglicinato de Magnesio AMERICANO 🇺🇸" at bounding box center [887, 469] width 340 height 106
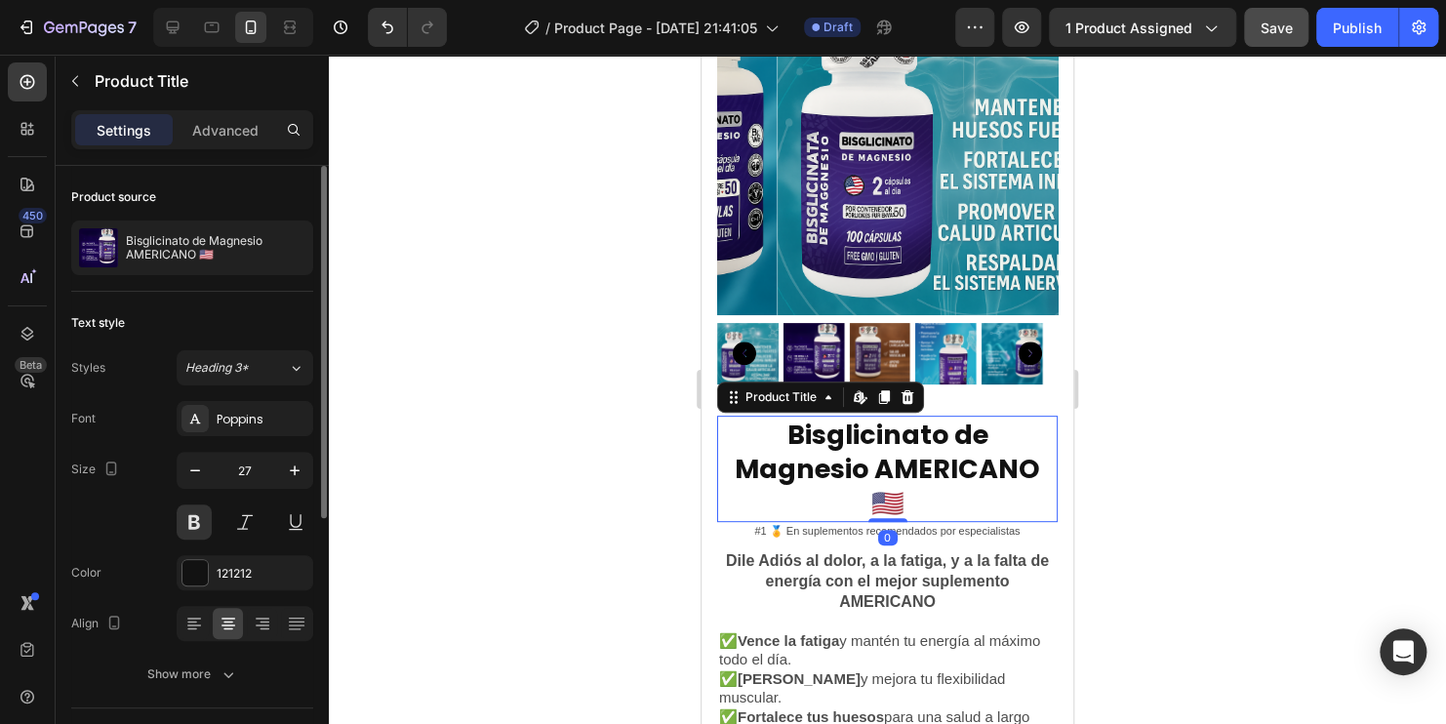
click at [904, 487] on h2 "Bisglicinato de Magnesio AMERICANO 🇺🇸" at bounding box center [887, 469] width 340 height 106
click at [900, 485] on h2 "Bisglicinato de Magnesio AMERICANO 🇺🇸" at bounding box center [887, 469] width 340 height 106
click at [892, 485] on h2 "Bisglicinato de Magnesio AMERICANO 🇺🇸" at bounding box center [887, 469] width 340 height 106
click at [875, 485] on h2 "Bisglicinato de Magnesio AMERICANO 🇺🇸" at bounding box center [887, 469] width 340 height 106
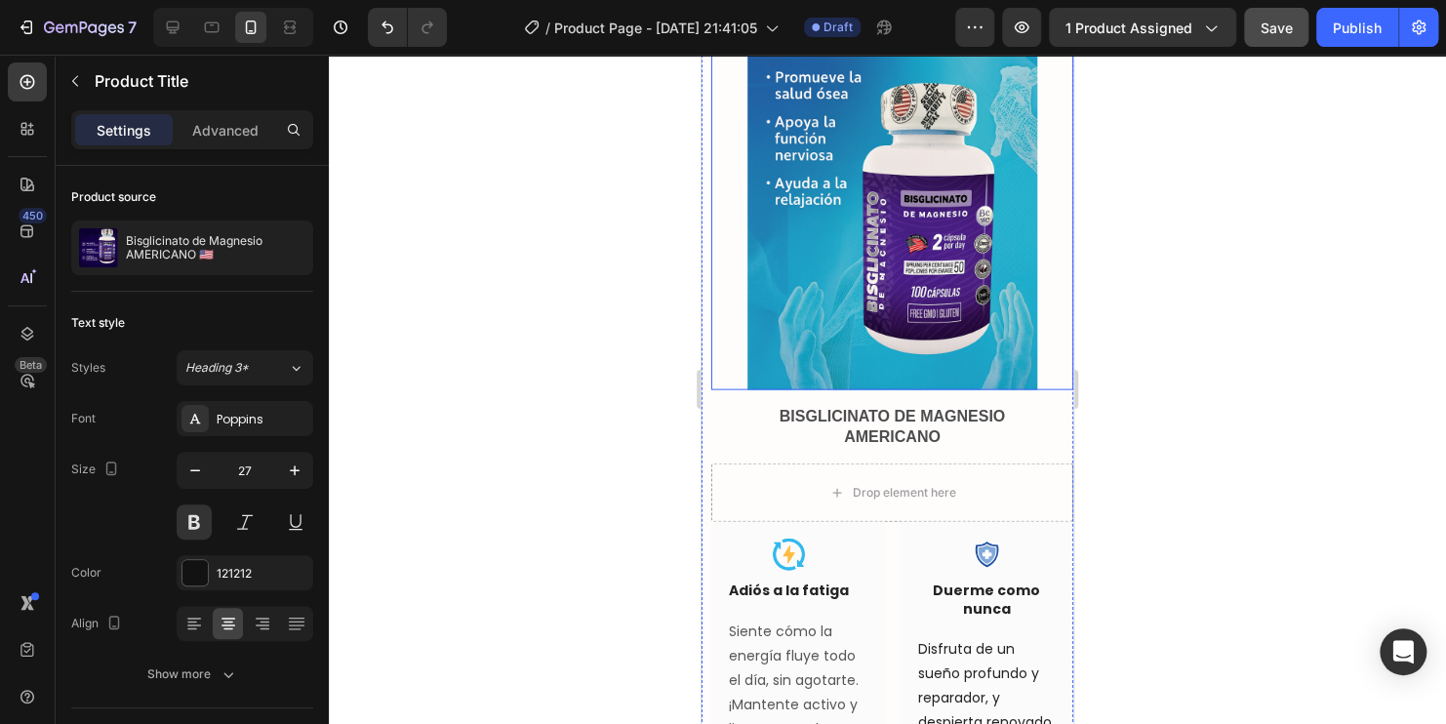
scroll to position [1923, 0]
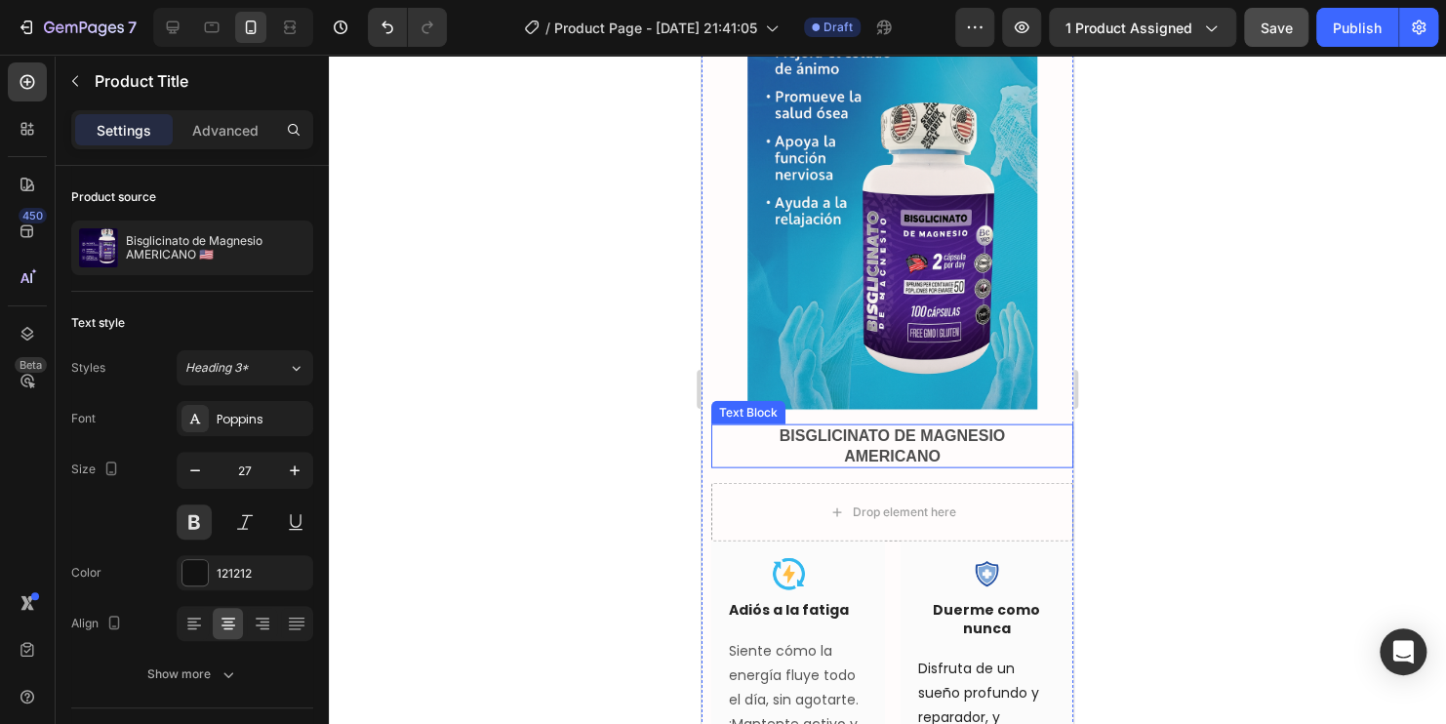
click at [829, 447] on p "AMERICANO" at bounding box center [892, 457] width 358 height 20
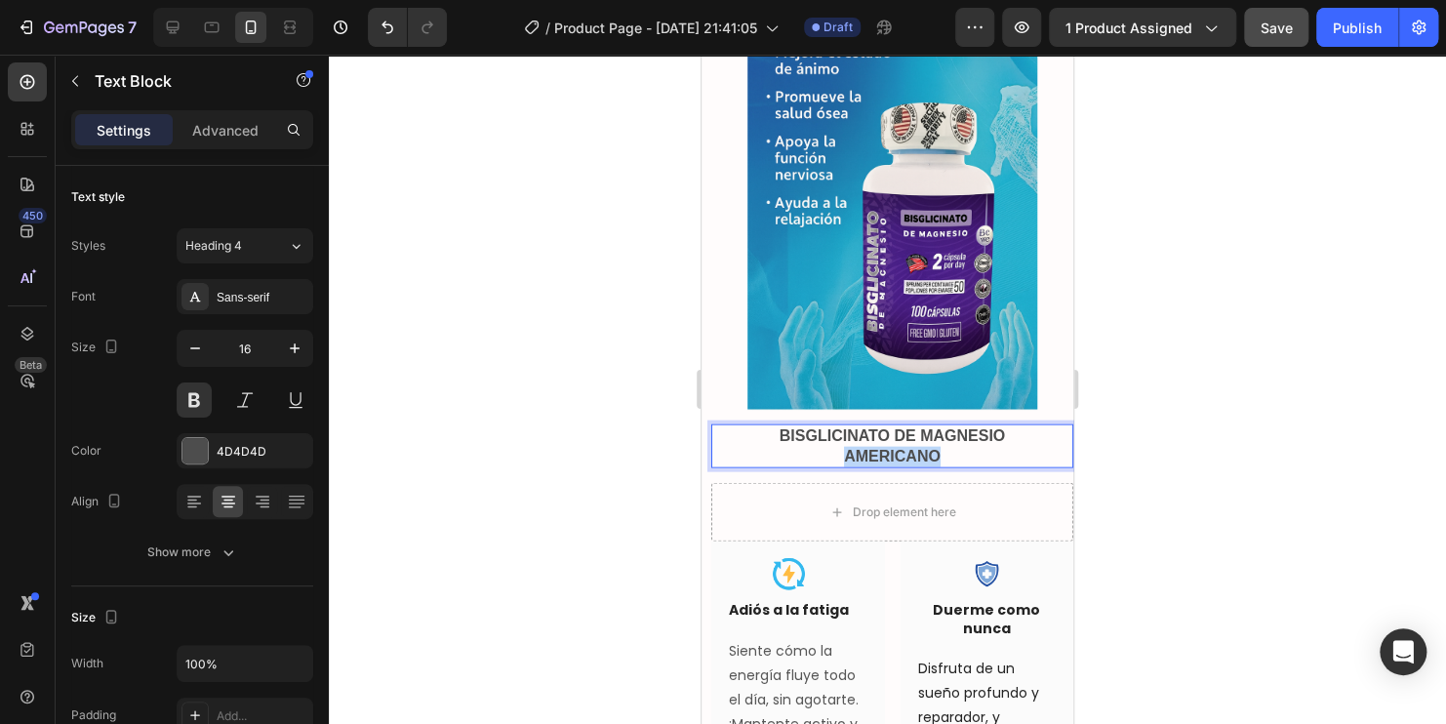
click at [829, 447] on p "AMERICANO" at bounding box center [892, 457] width 358 height 20
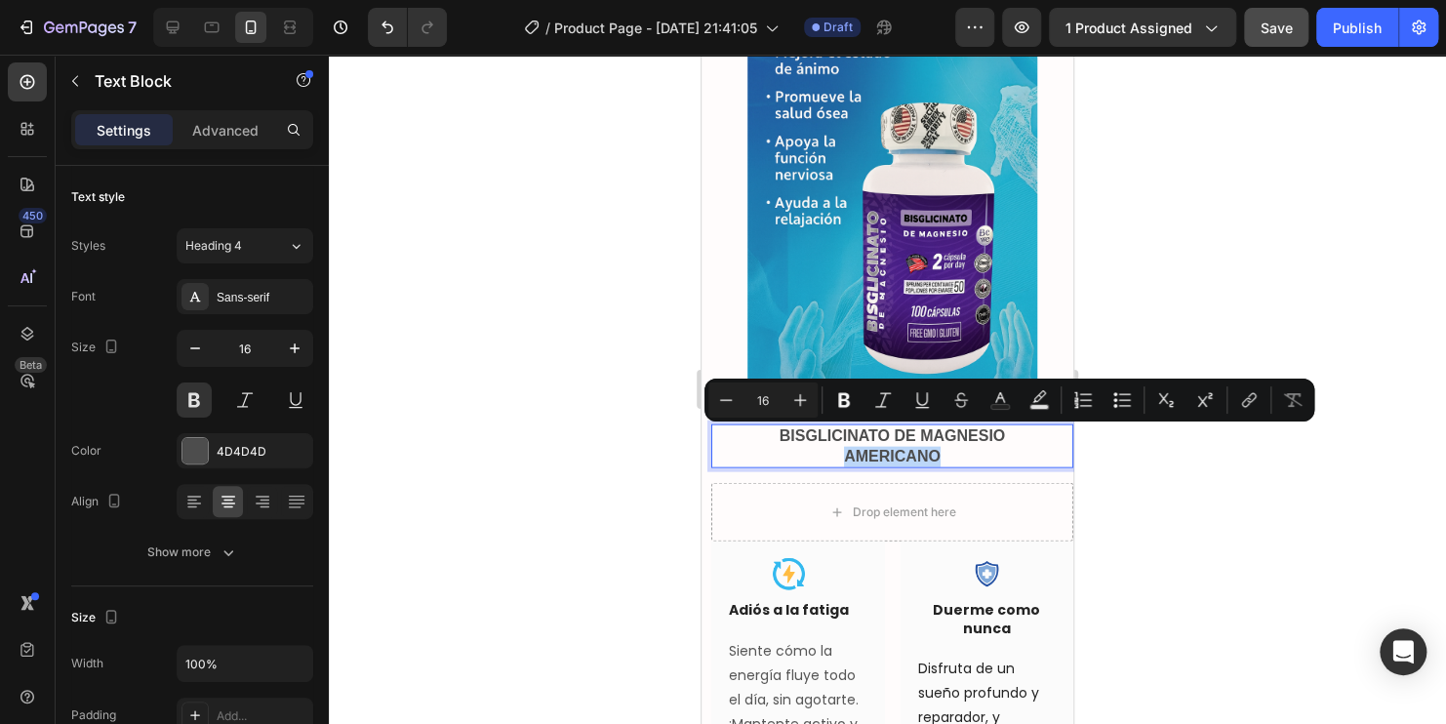
click at [815, 447] on p "AMERICANO" at bounding box center [892, 457] width 358 height 20
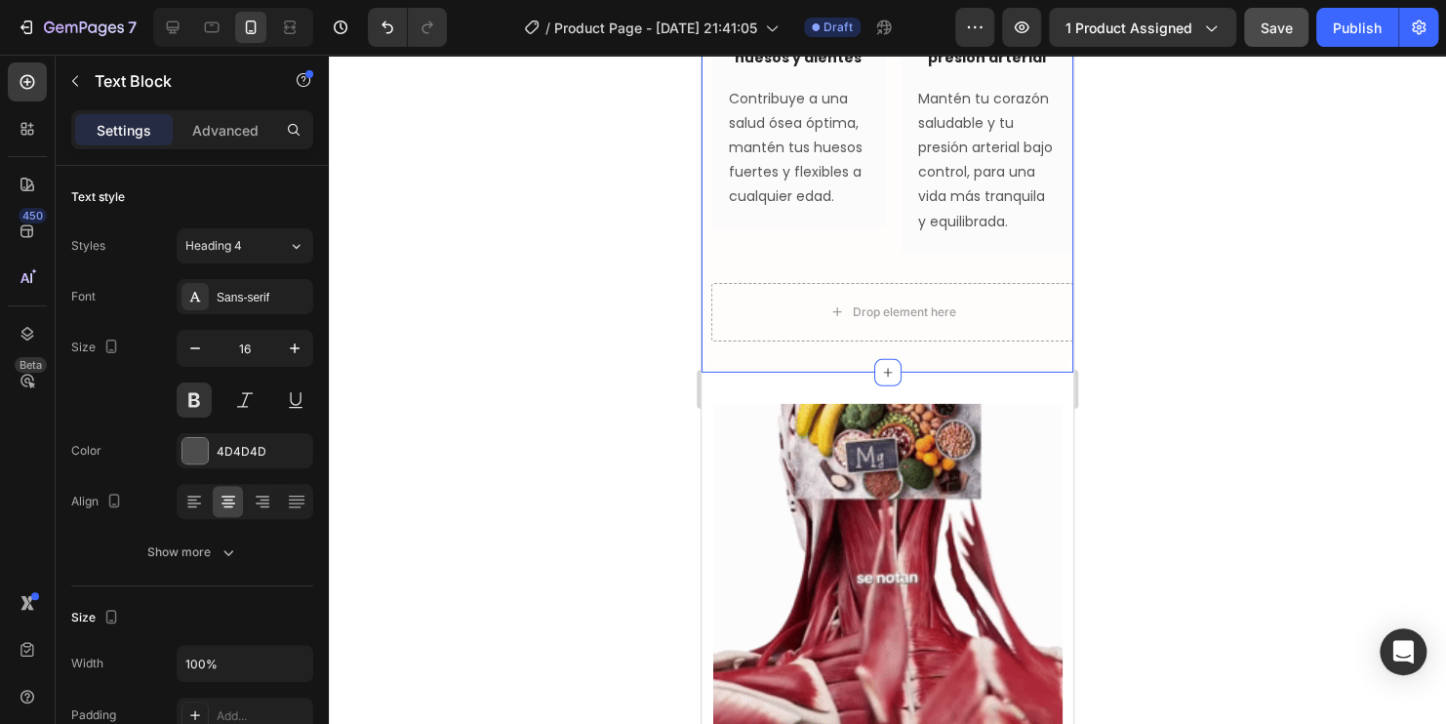
scroll to position [2703, 0]
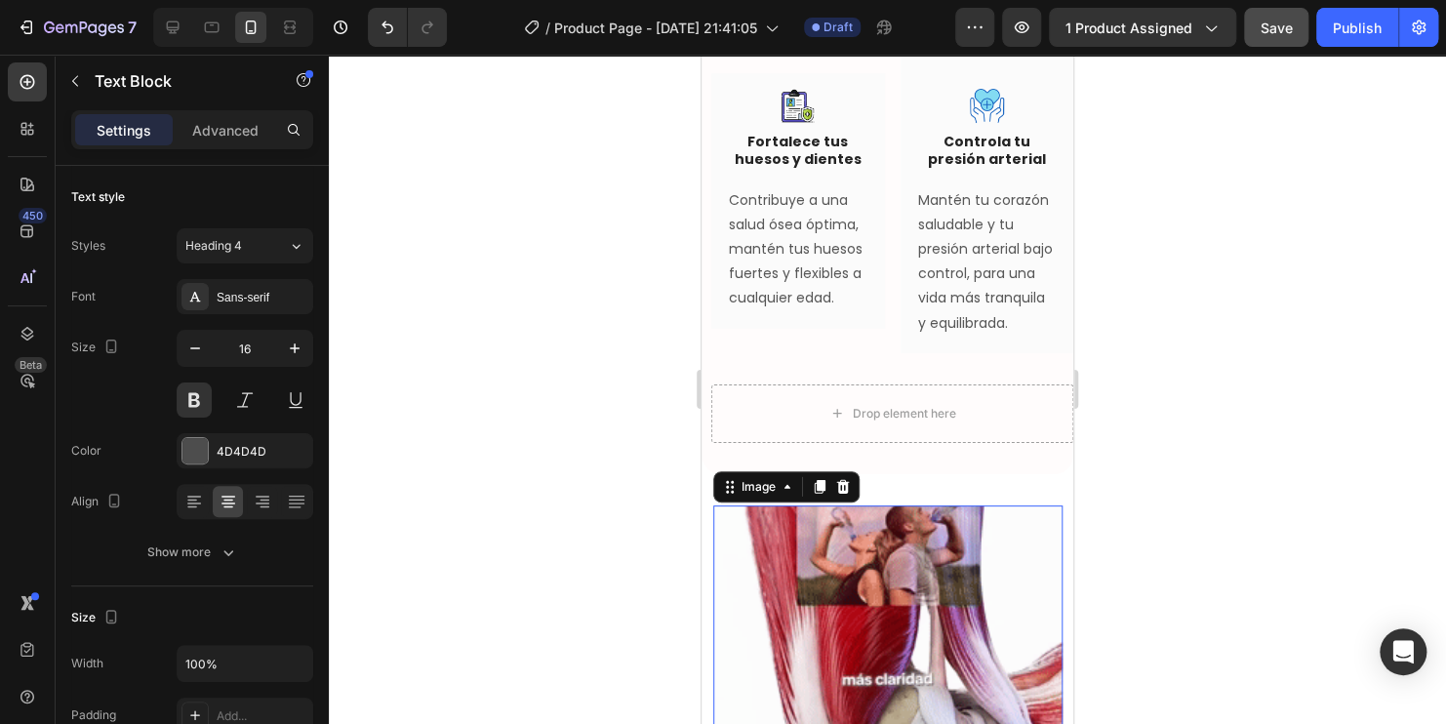
click at [899, 568] on img at bounding box center [887, 679] width 349 height 349
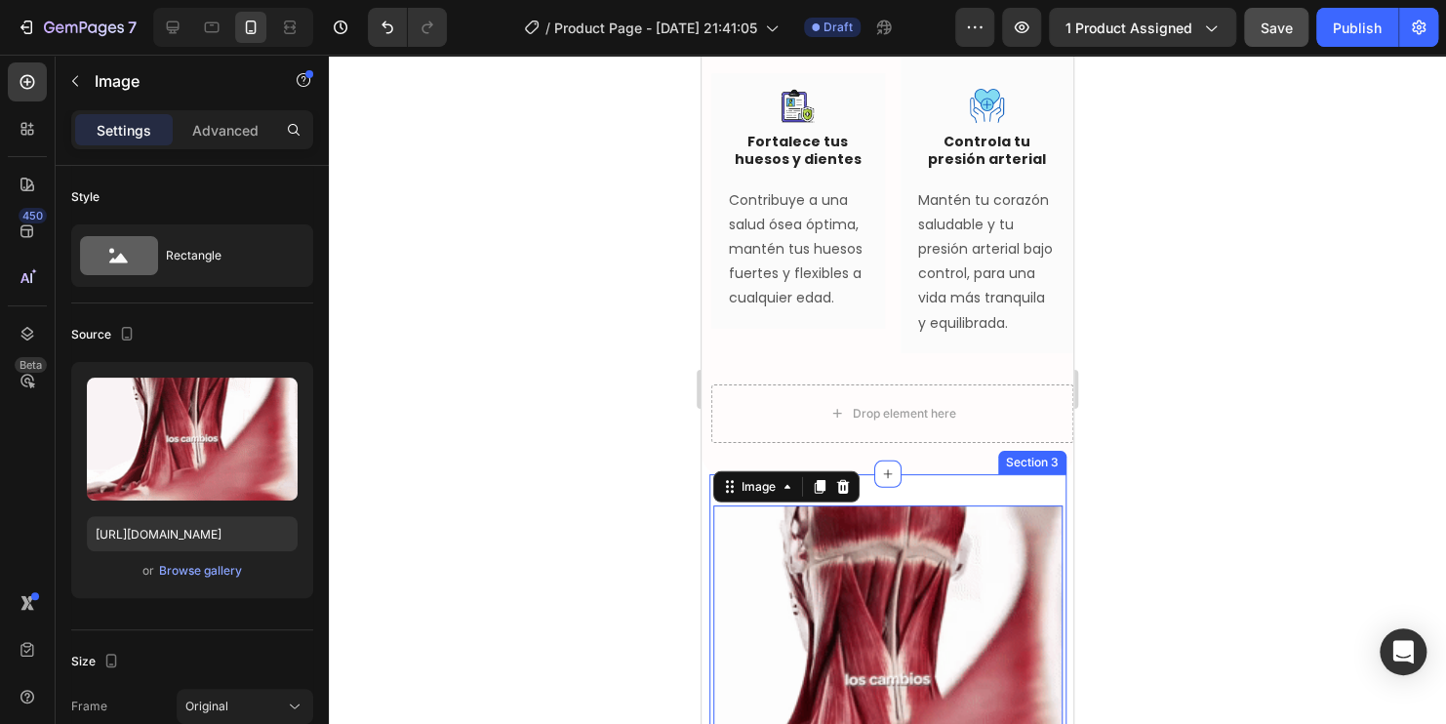
click at [902, 540] on img at bounding box center [887, 679] width 349 height 349
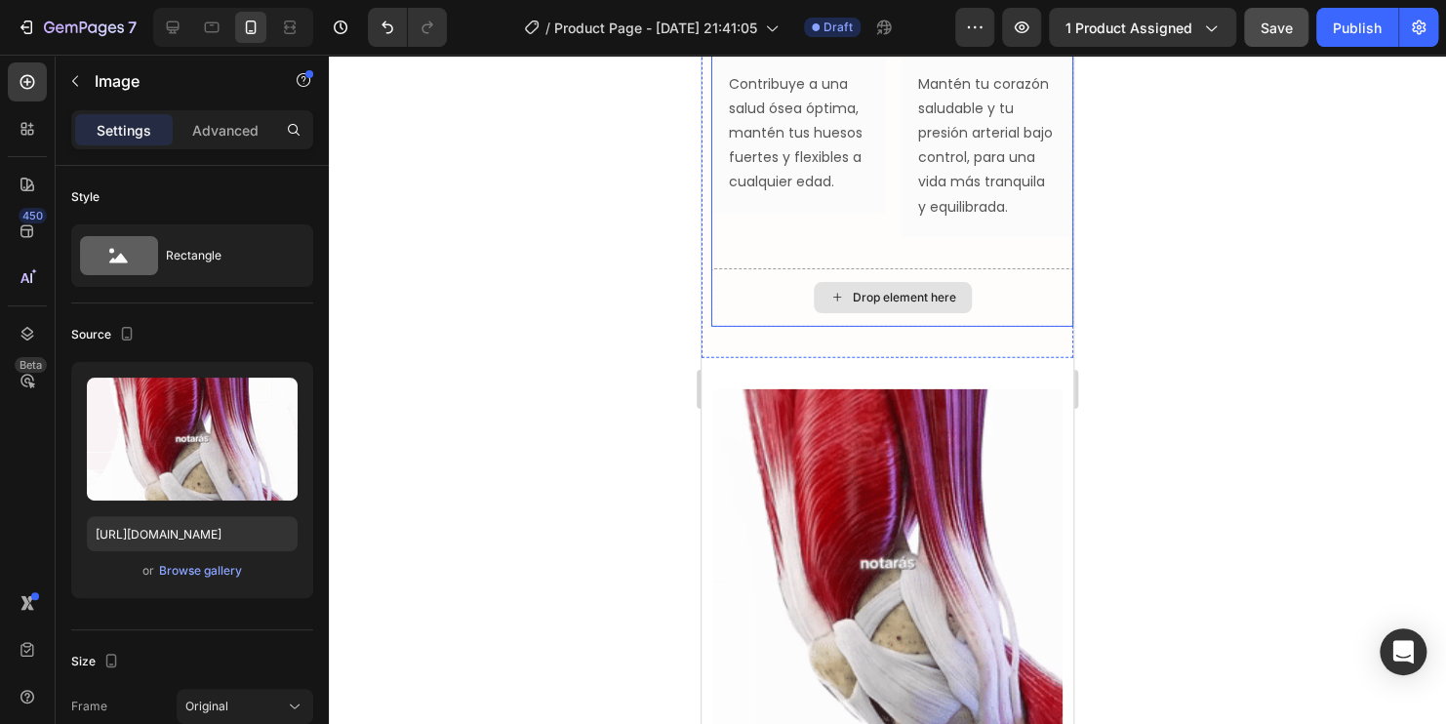
scroll to position [2806, 0]
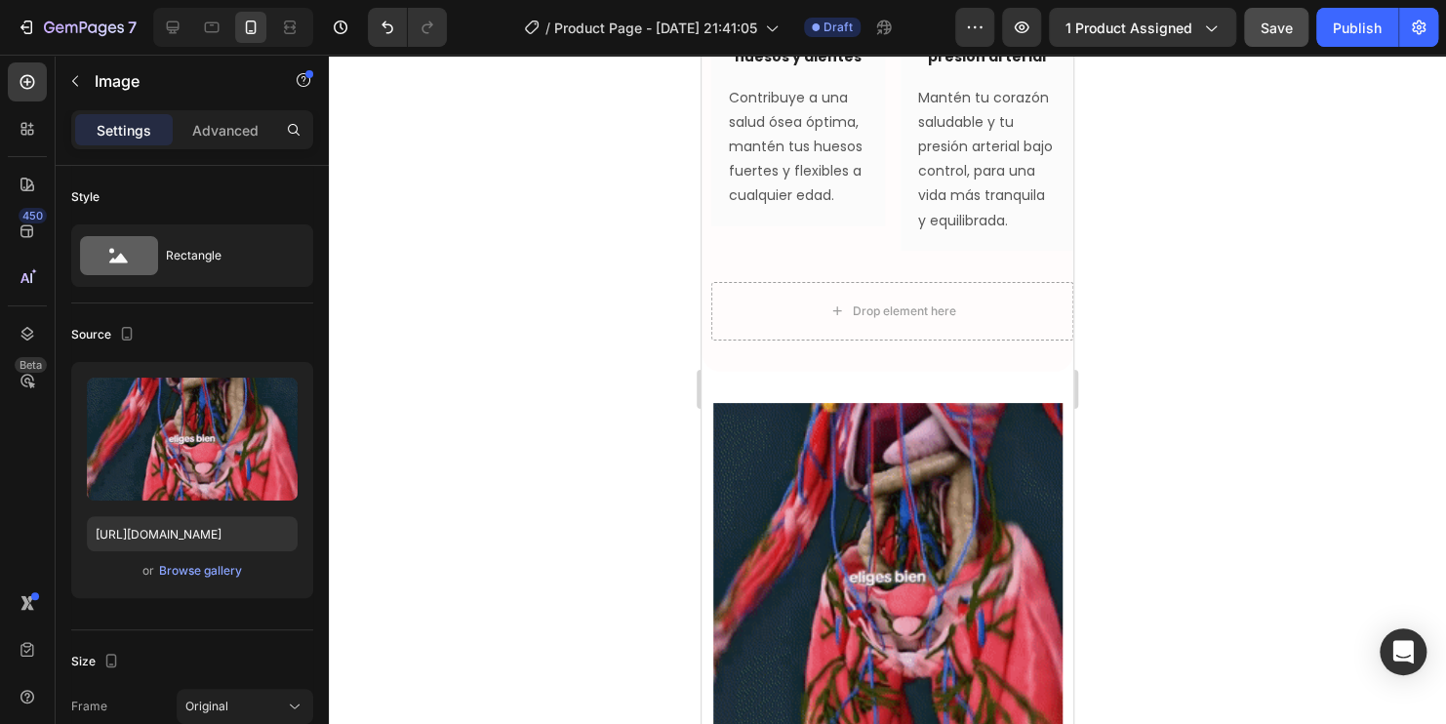
click at [925, 442] on img at bounding box center [887, 577] width 349 height 349
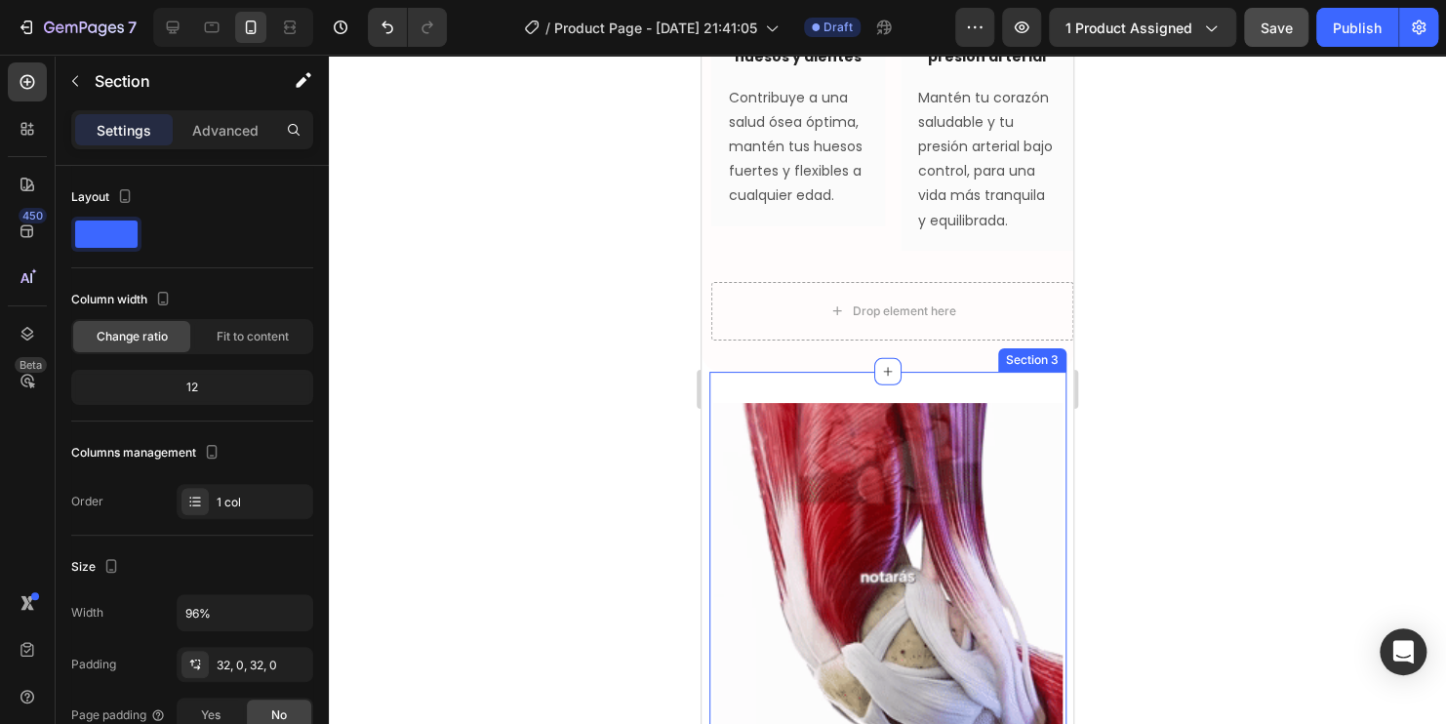
click at [972, 419] on div "Image Row Section 3" at bounding box center [887, 585] width 357 height 427
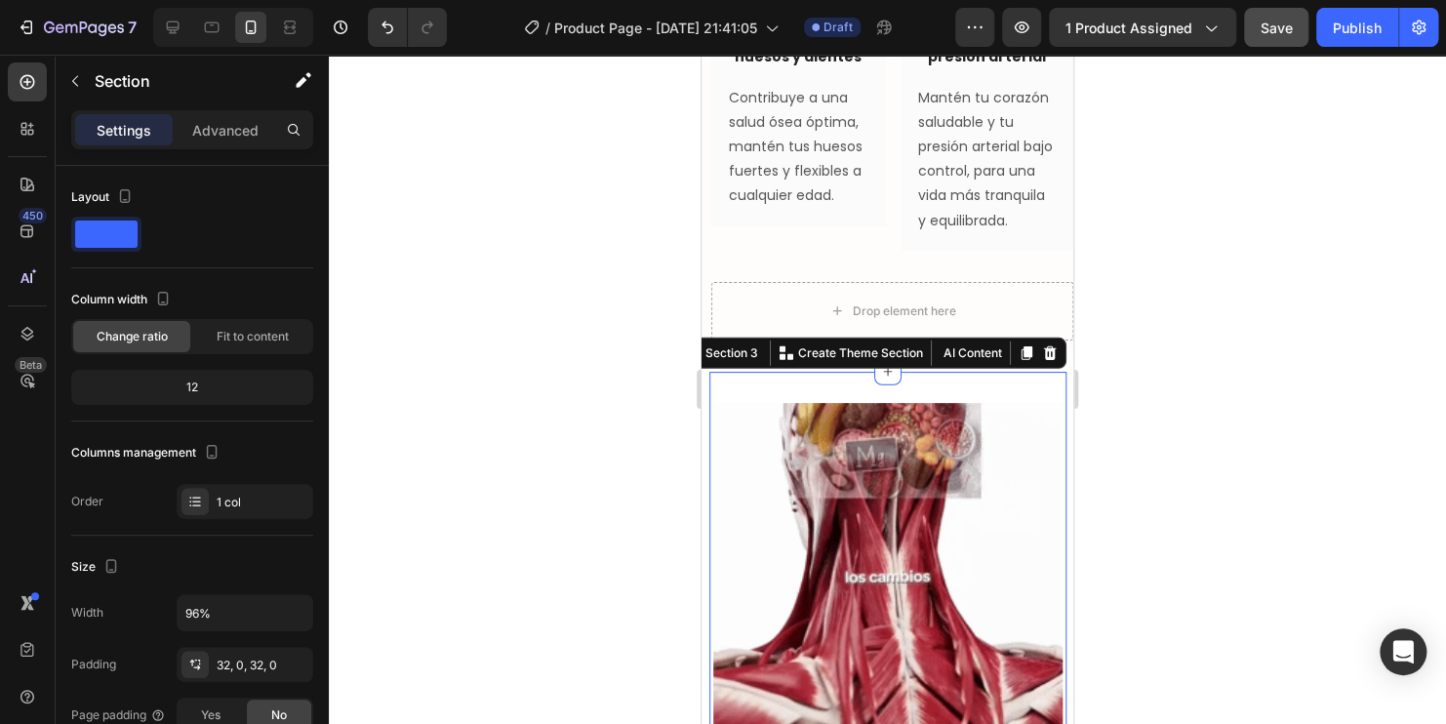
click at [1229, 414] on div at bounding box center [887, 389] width 1117 height 669
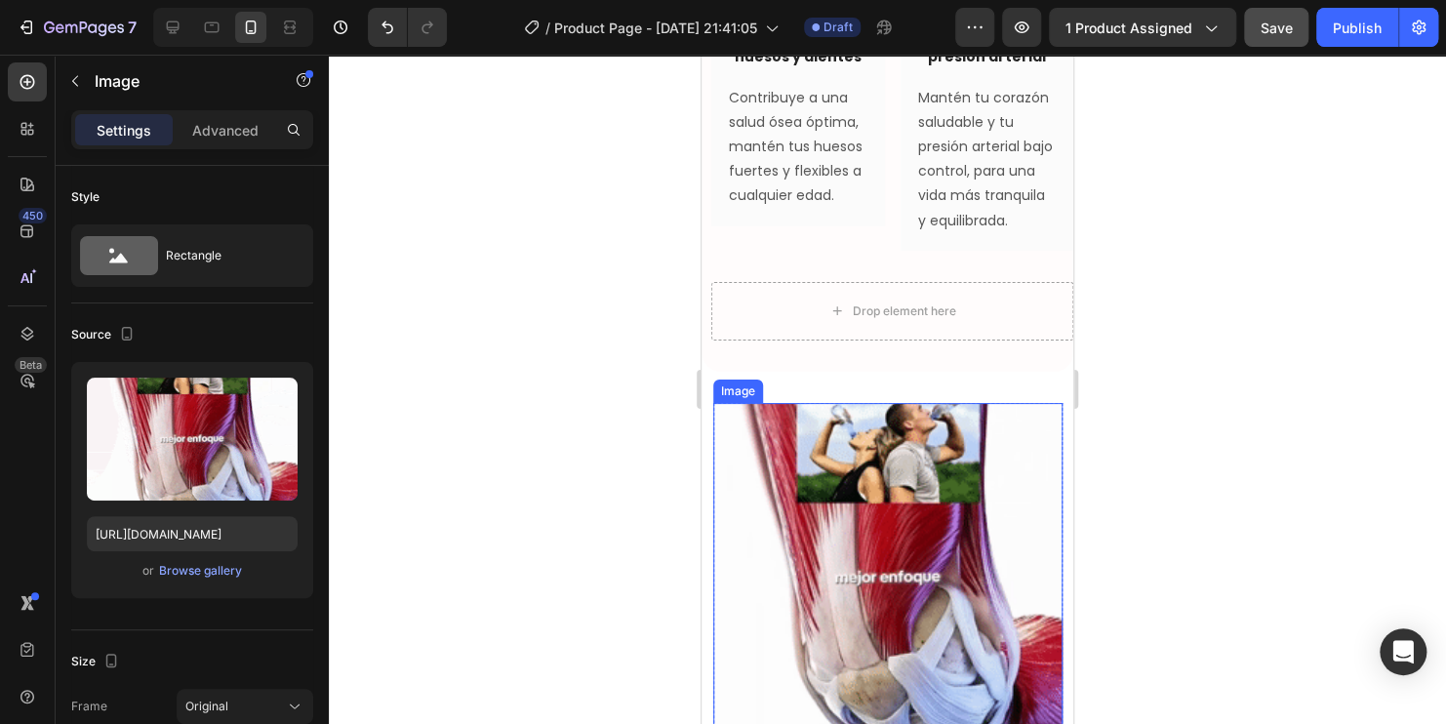
click at [973, 466] on img at bounding box center [887, 577] width 349 height 349
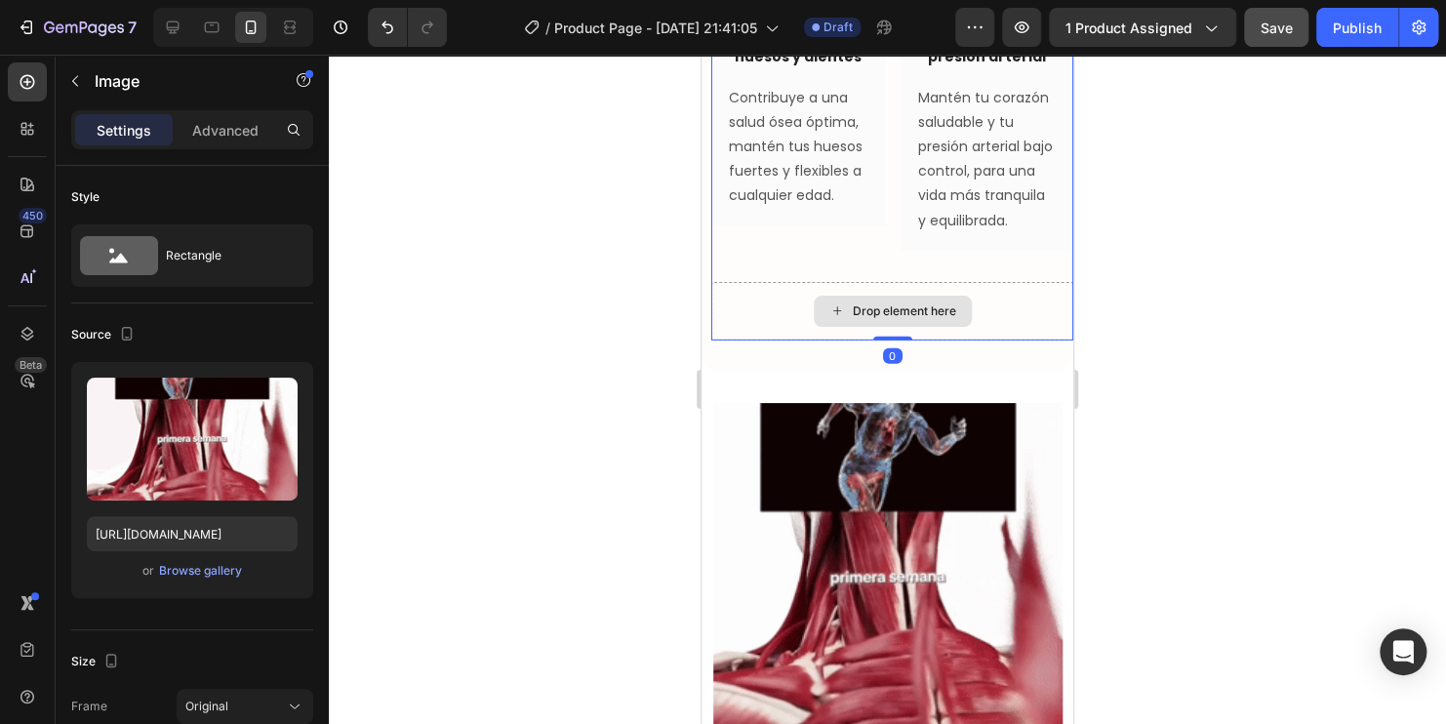
click at [1008, 329] on div "Drop element here" at bounding box center [892, 311] width 362 height 59
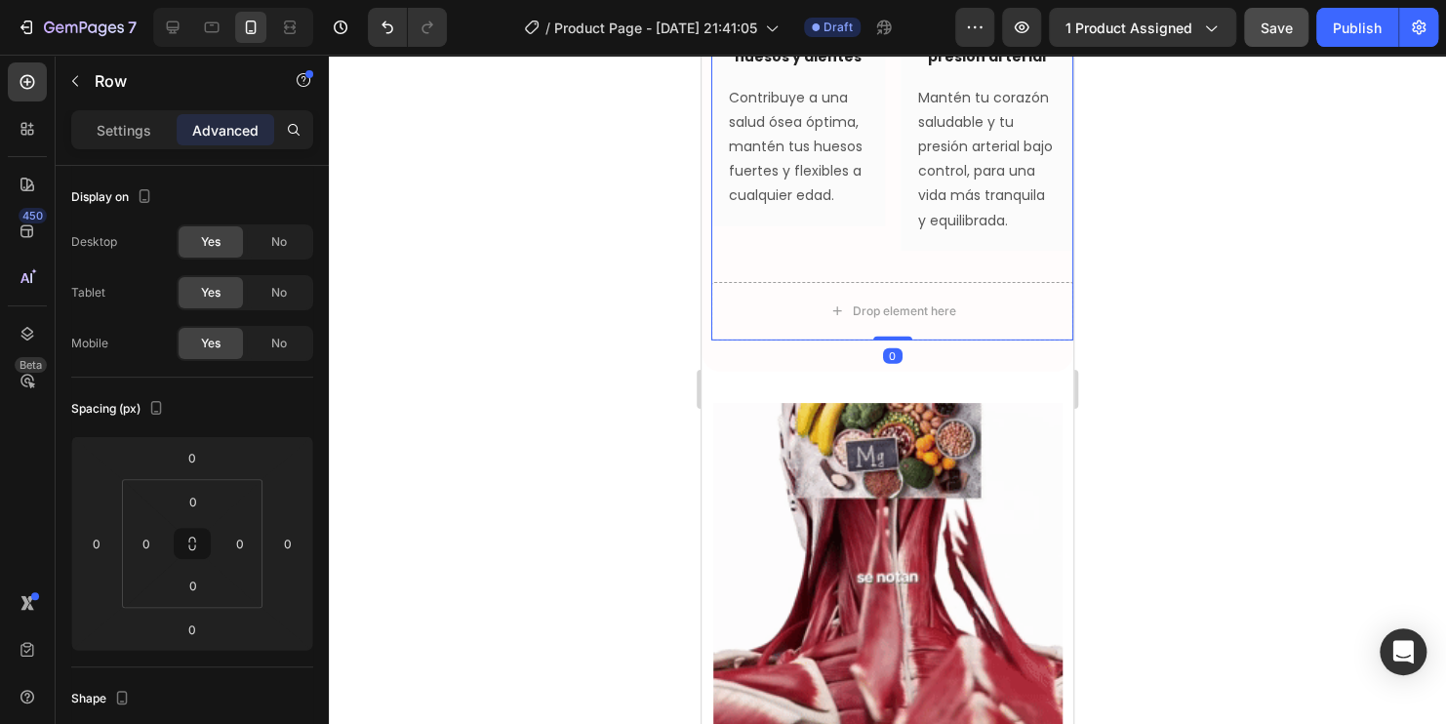
drag, startPoint x: 891, startPoint y: 370, endPoint x: 895, endPoint y: 290, distance: 80.1
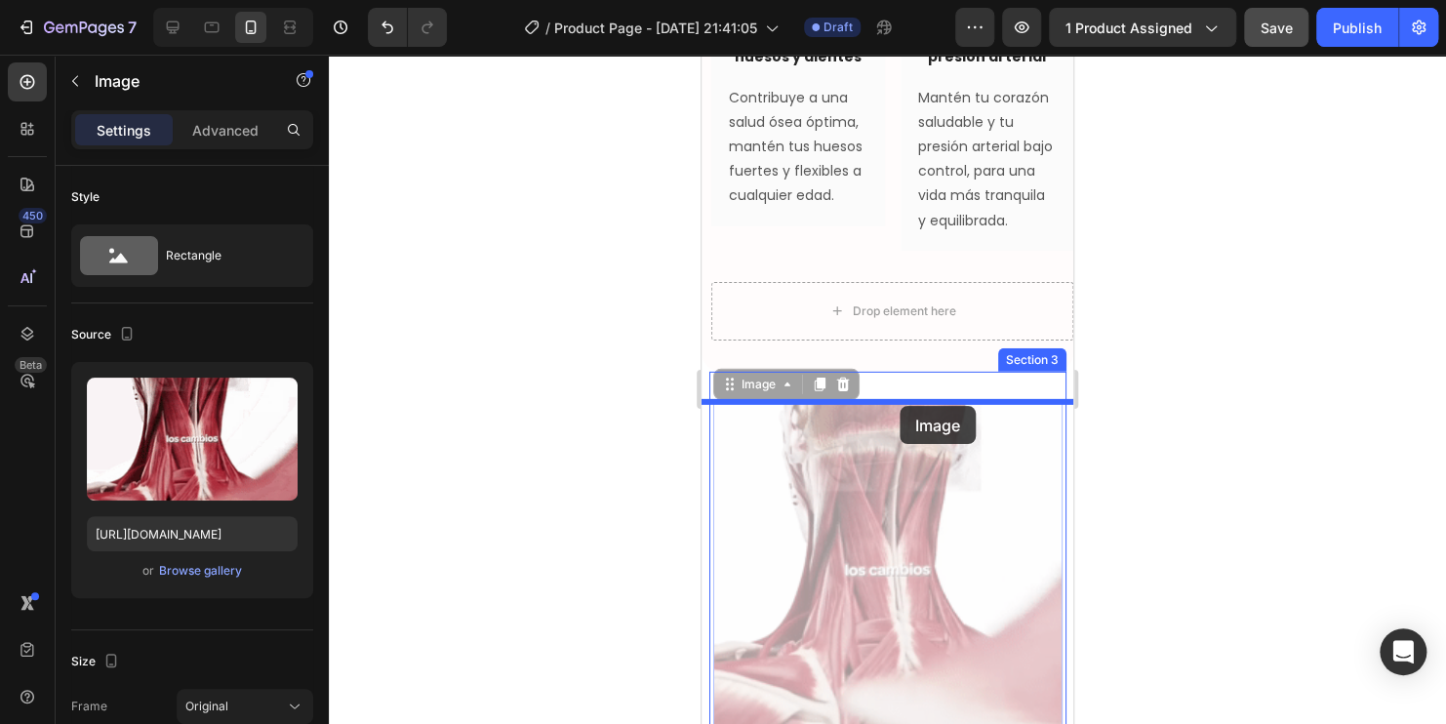
drag, startPoint x: 893, startPoint y: 455, endPoint x: 900, endPoint y: 406, distance: 49.3
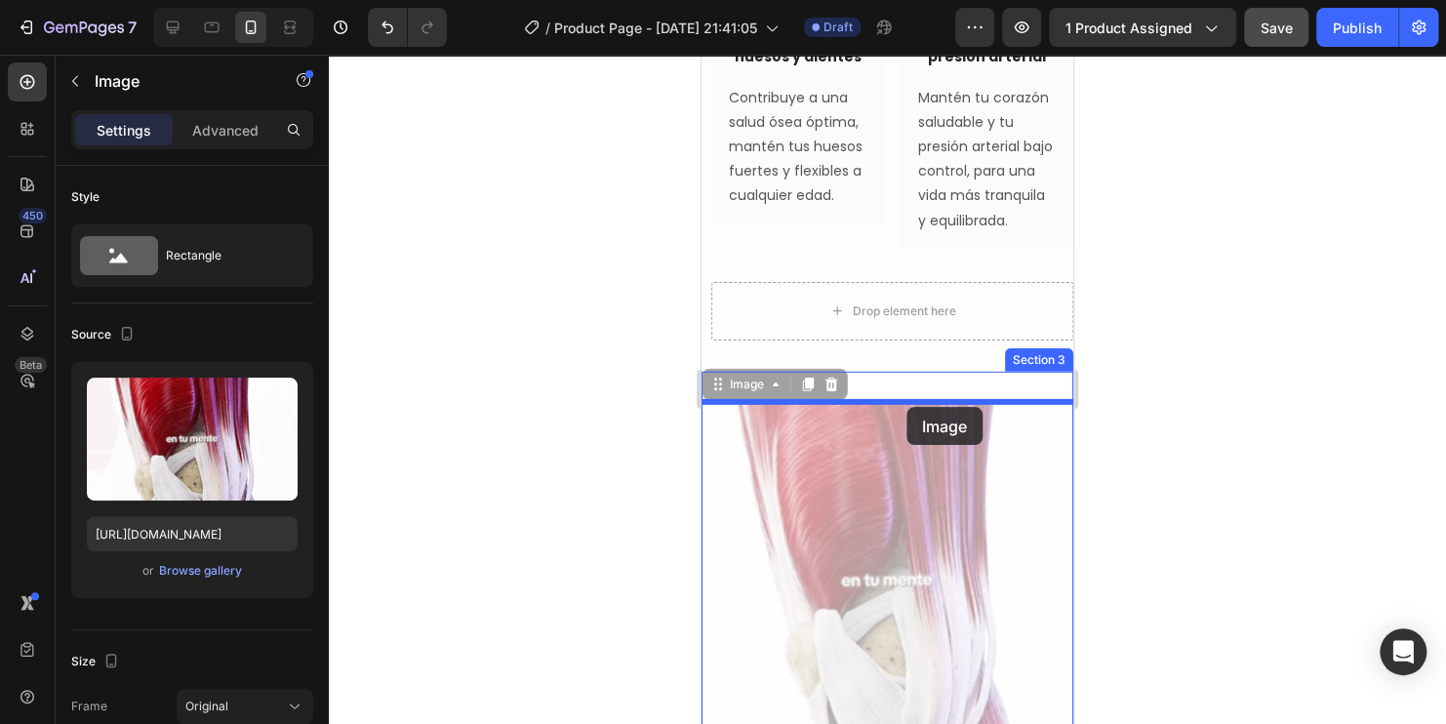
drag, startPoint x: 912, startPoint y: 463, endPoint x: 906, endPoint y: 407, distance: 56.9
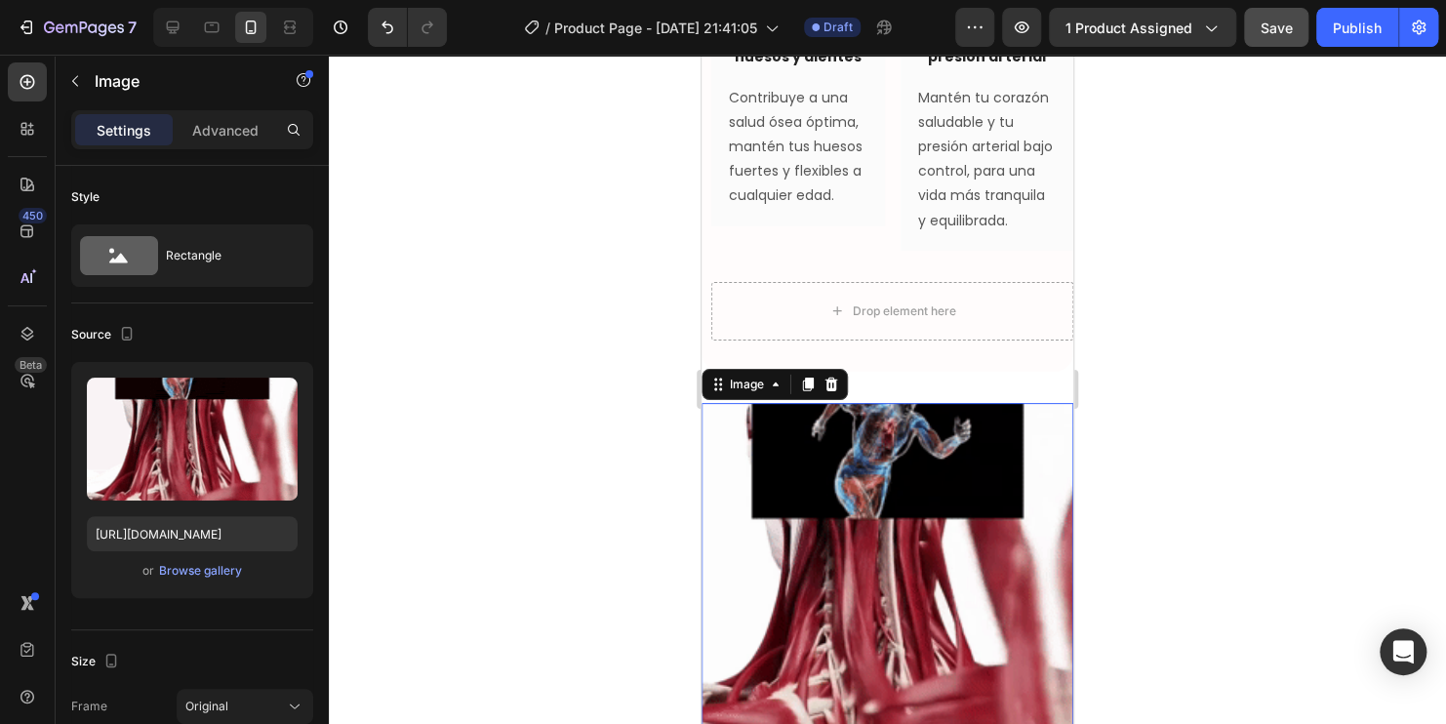
click at [1279, 444] on div at bounding box center [887, 389] width 1117 height 669
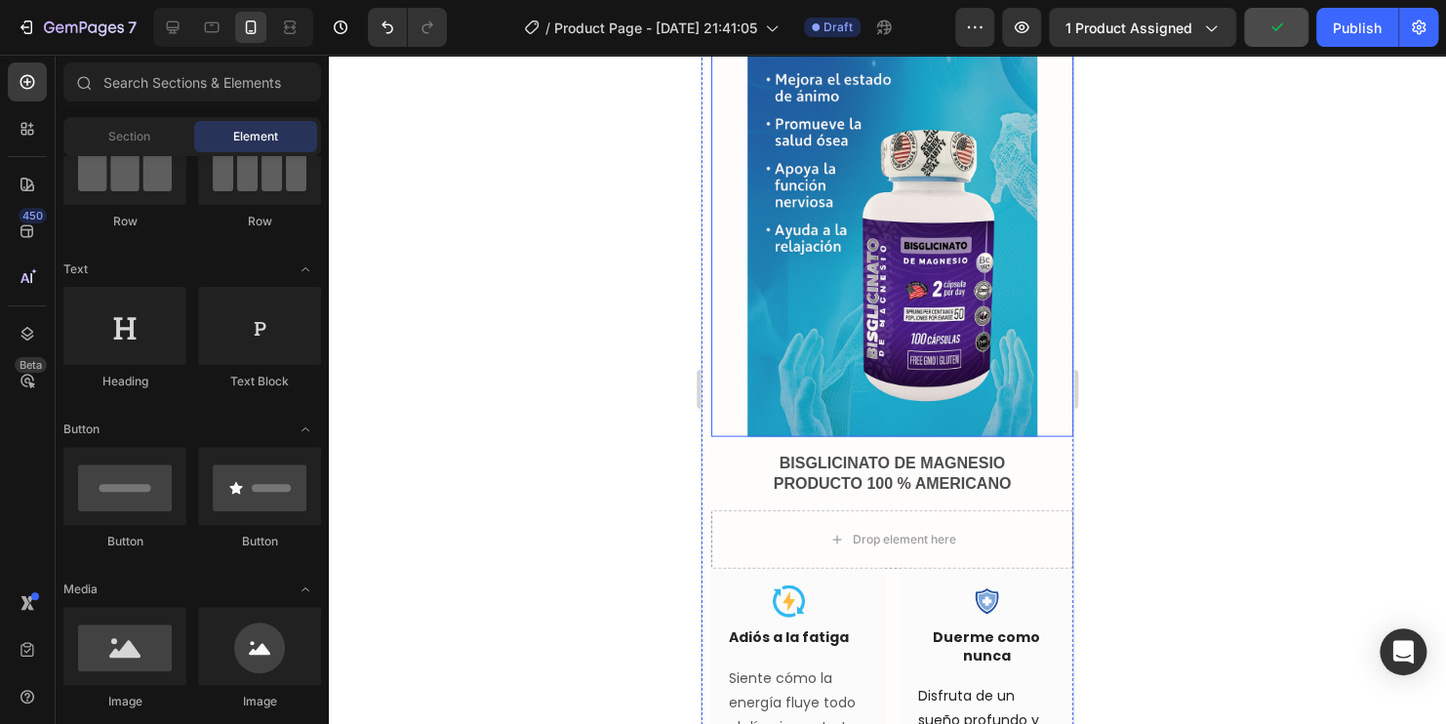
scroll to position [2025, 0]
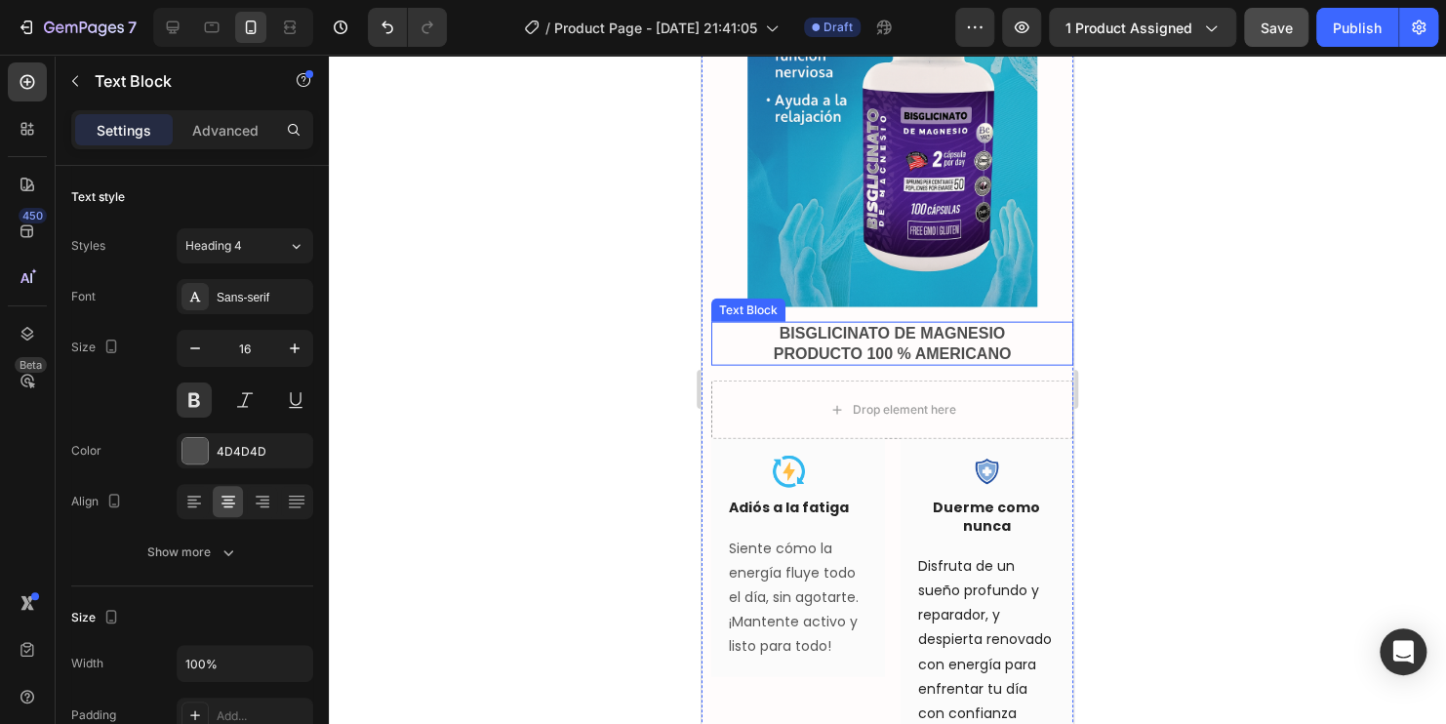
click at [904, 324] on p "BISGLICINATO DE MAGNESIO" at bounding box center [892, 334] width 358 height 20
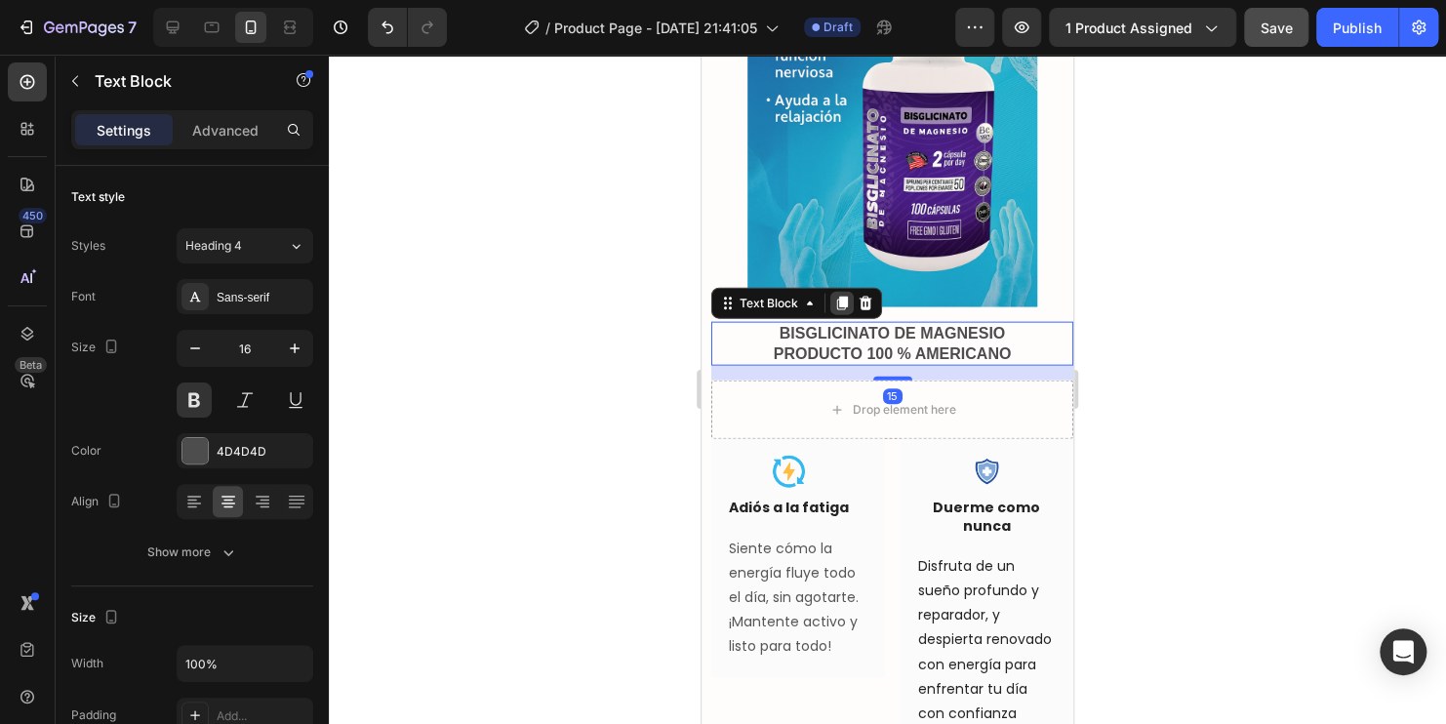
click at [836, 296] on icon at bounding box center [842, 304] width 16 height 16
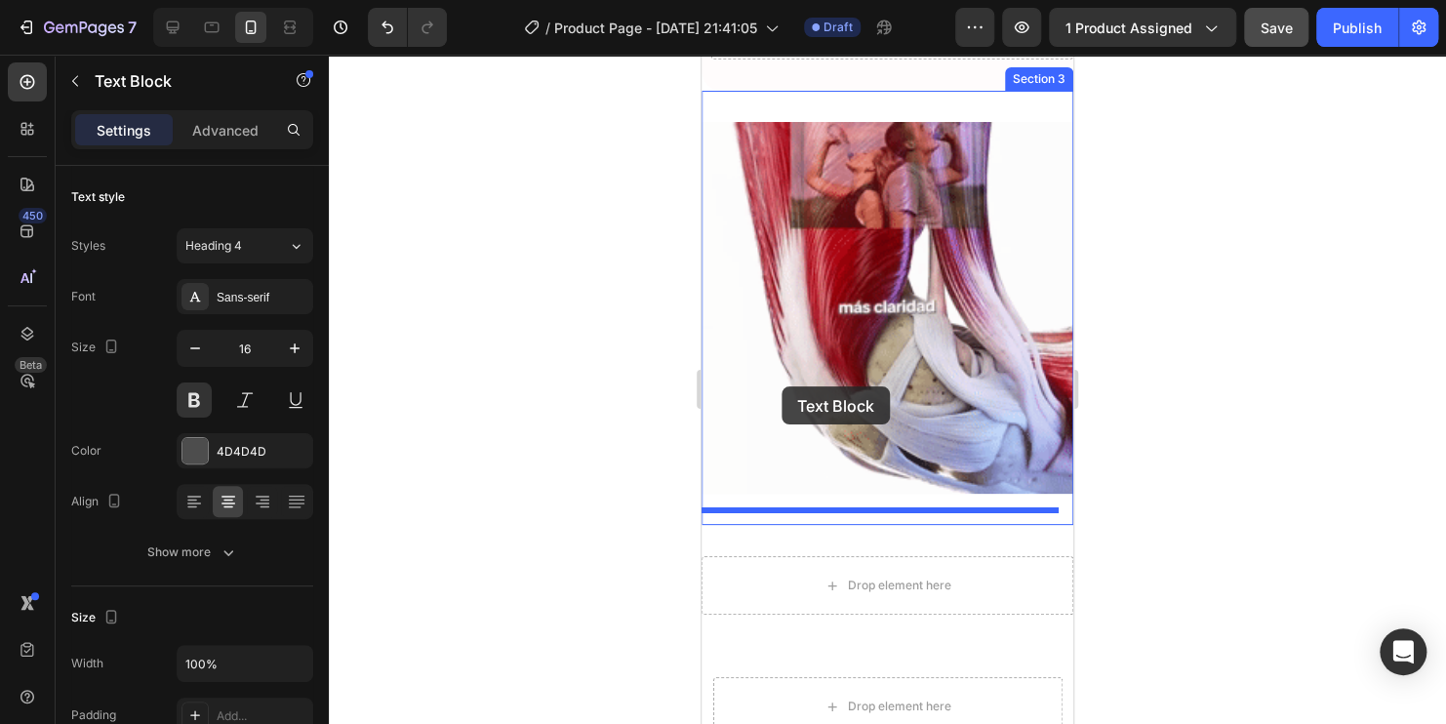
scroll to position [3196, 0]
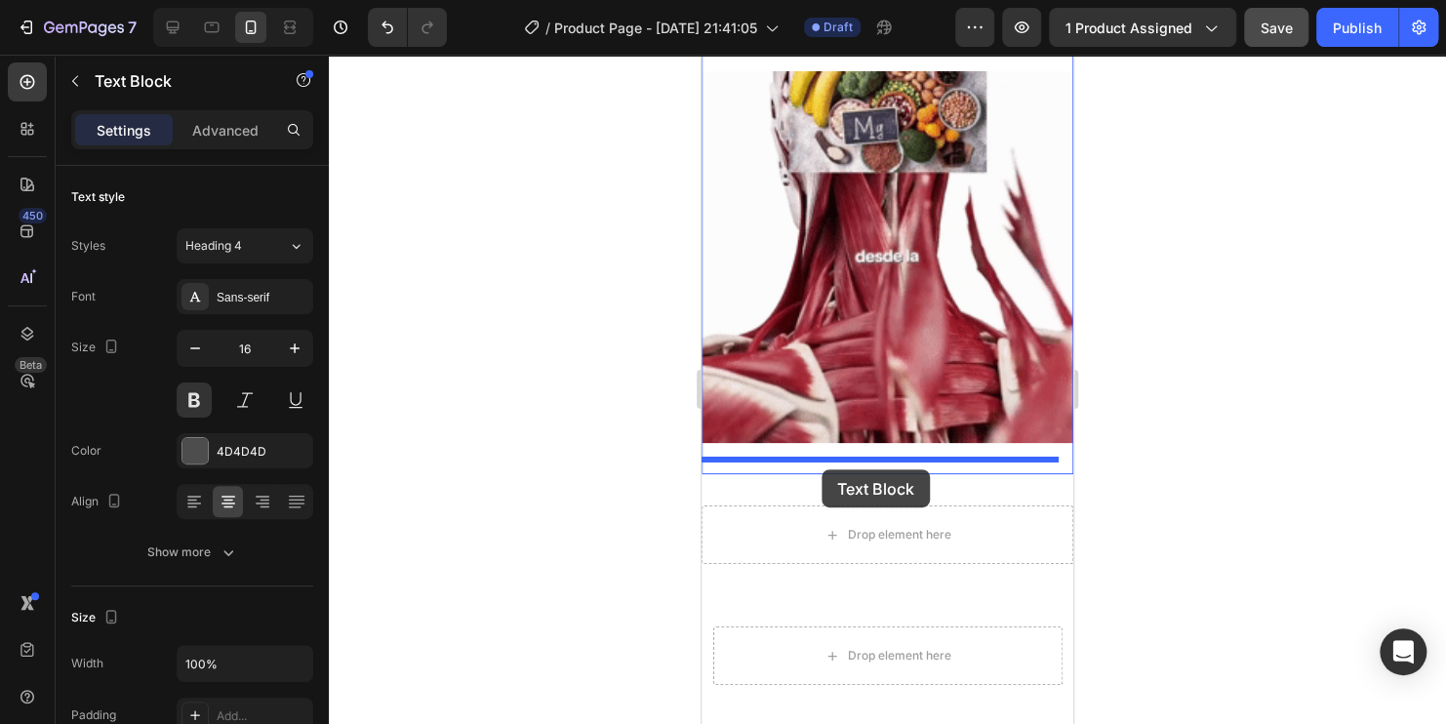
drag, startPoint x: 731, startPoint y: 351, endPoint x: 821, endPoint y: 469, distance: 148.9
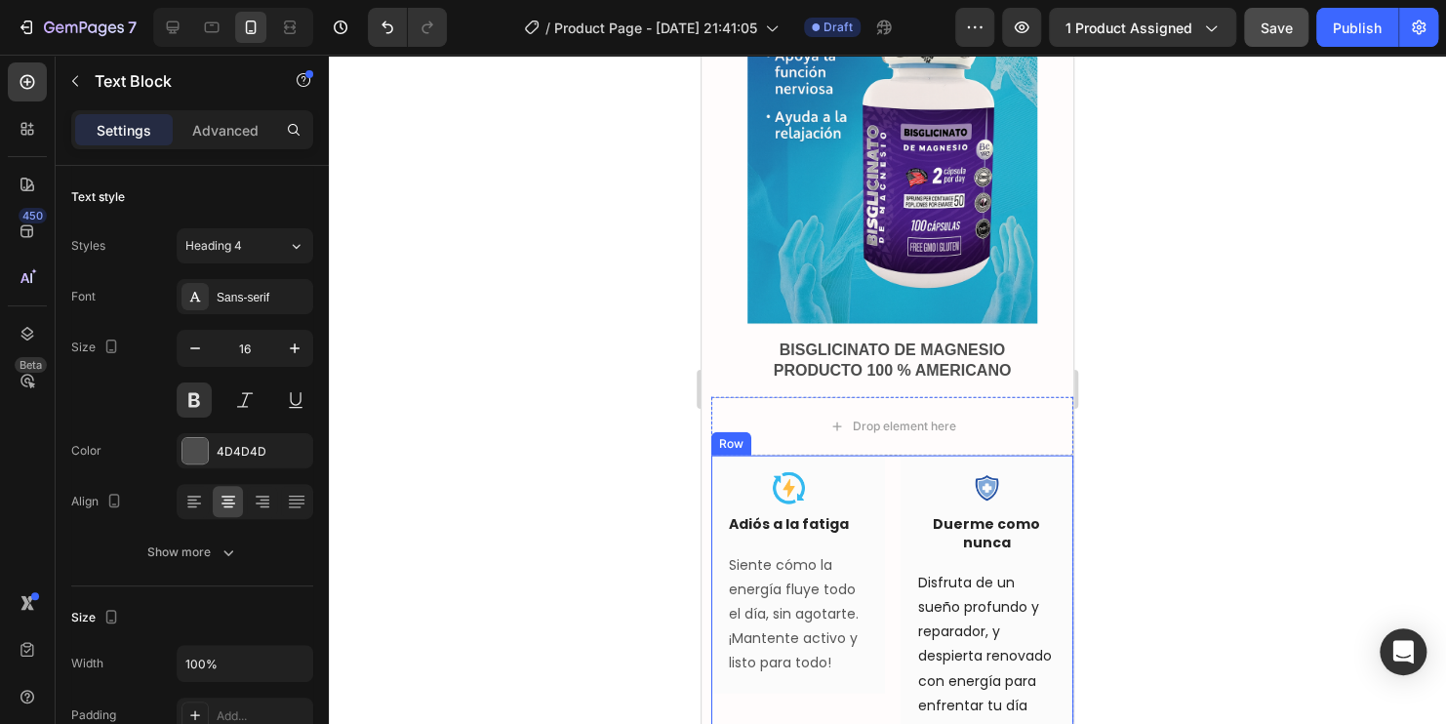
scroll to position [1928, 0]
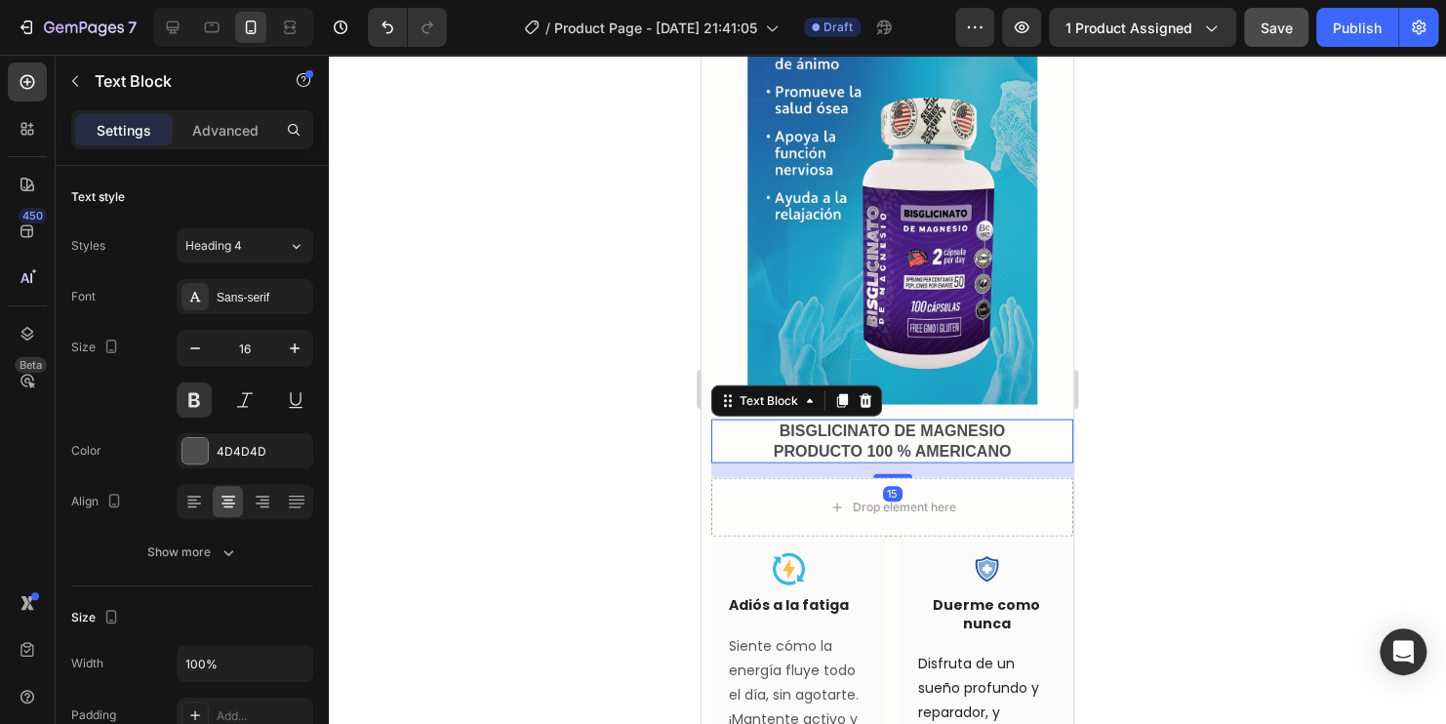
click at [914, 421] on p "BISGLICINATO DE MAGNESIO" at bounding box center [892, 431] width 358 height 20
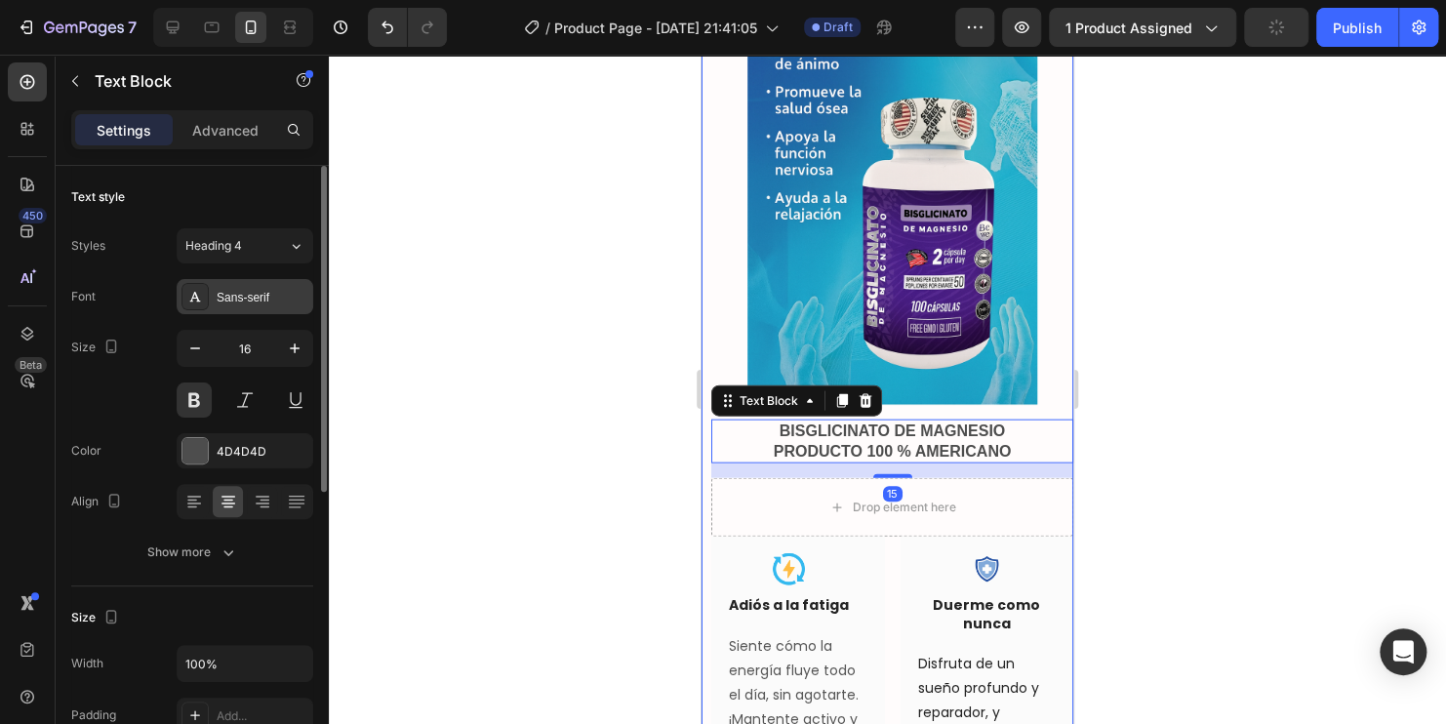
click at [265, 294] on div "Sans-serif" at bounding box center [263, 298] width 92 height 18
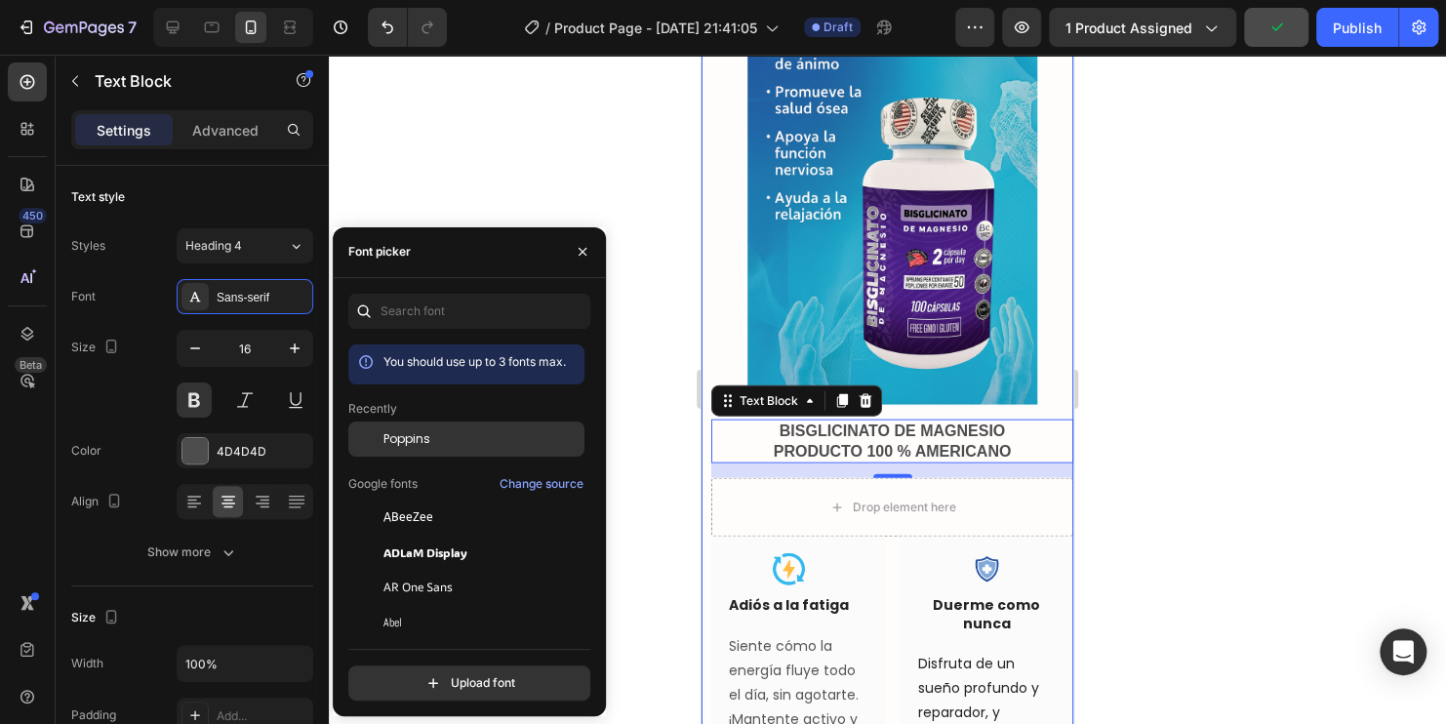
click at [413, 441] on span "Poppins" at bounding box center [406, 439] width 47 height 18
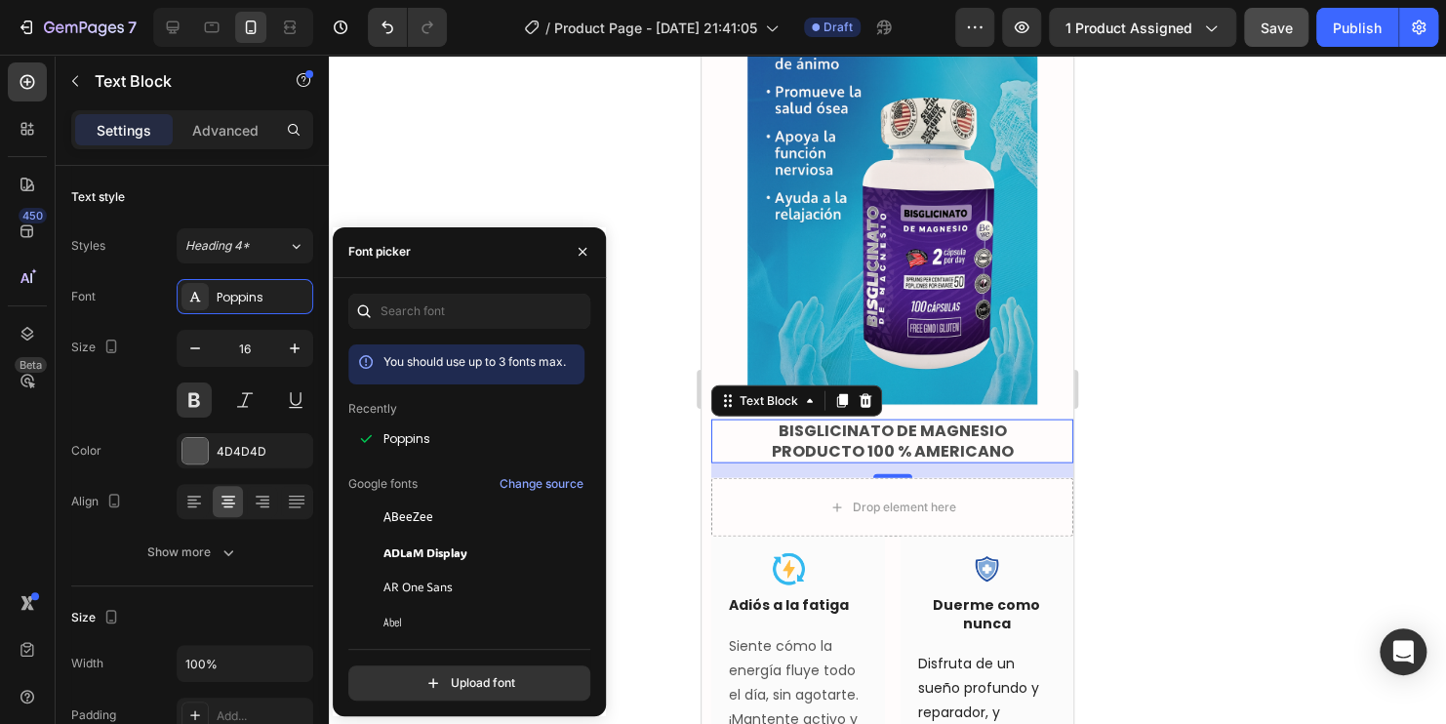
click at [1187, 456] on div at bounding box center [887, 389] width 1117 height 669
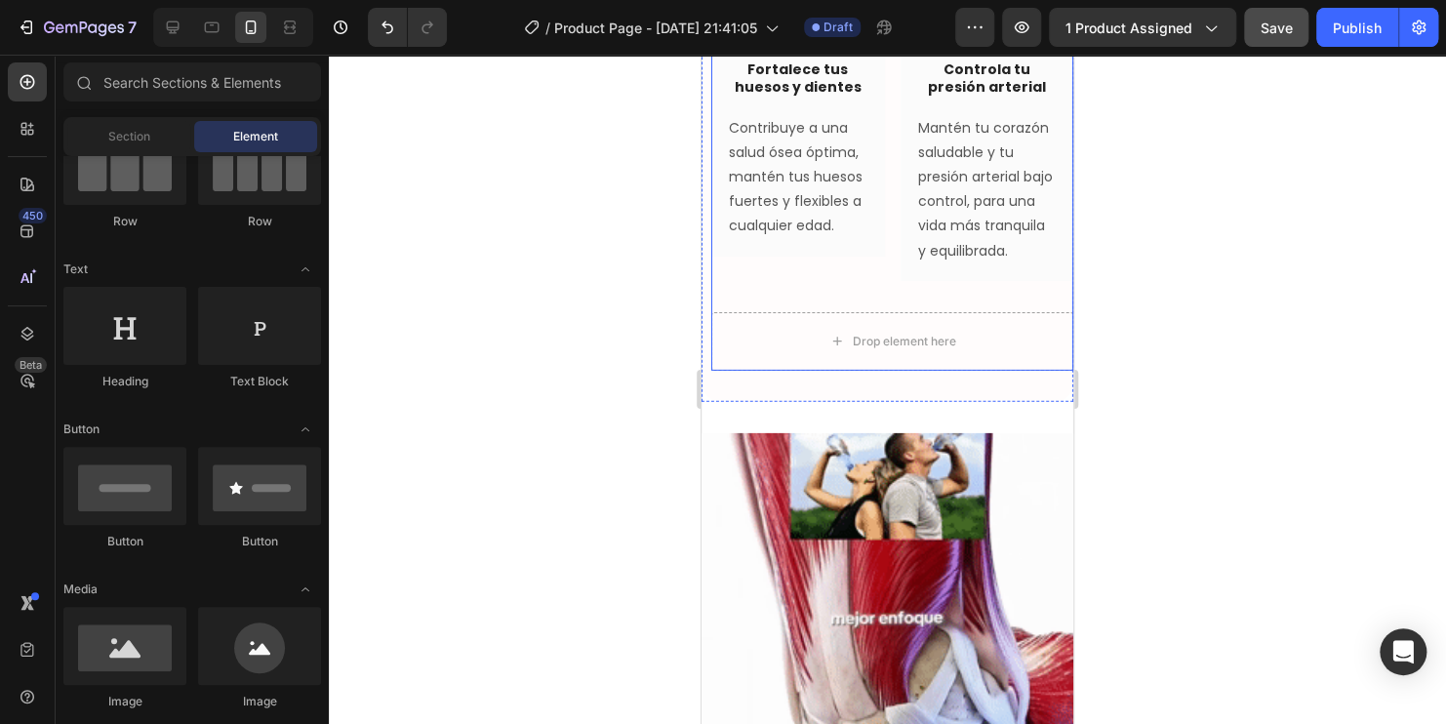
scroll to position [3196, 0]
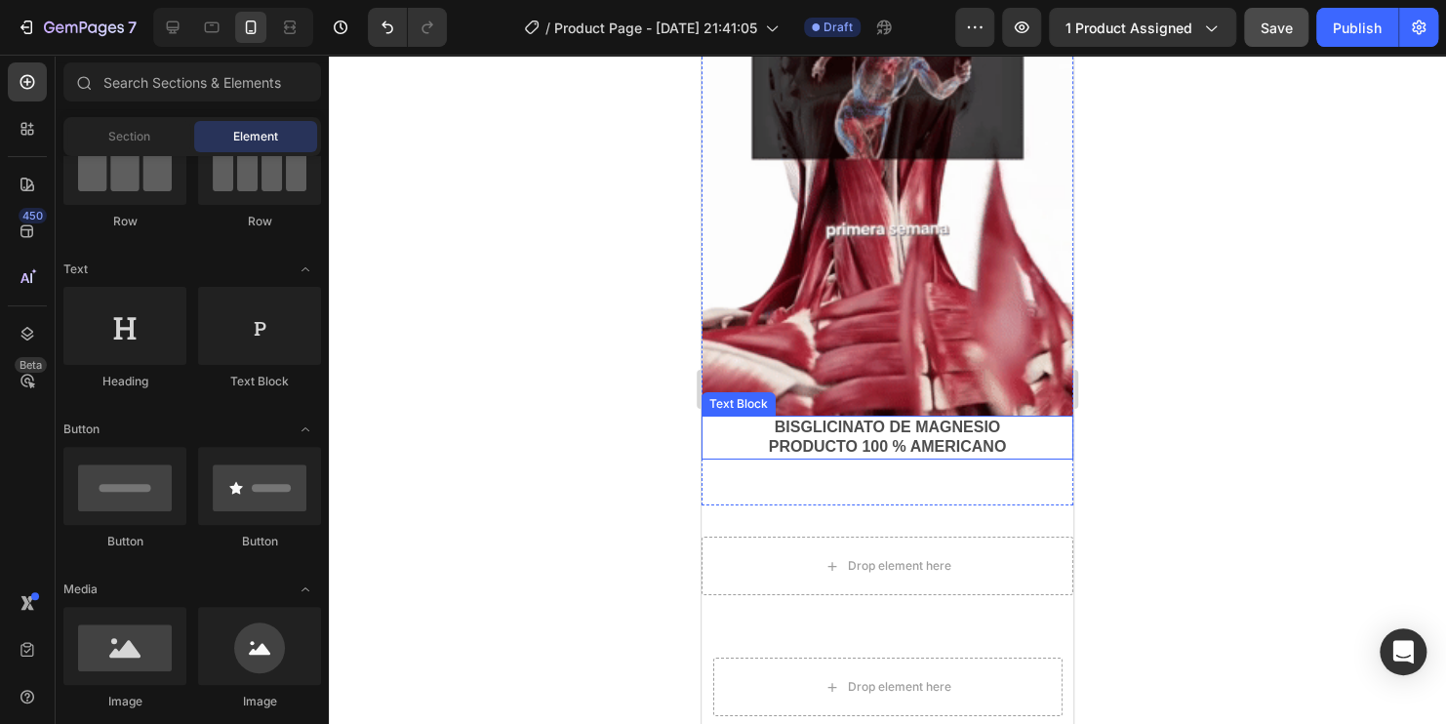
click at [934, 437] on p "PRODUCTO 100 % AMERICANO" at bounding box center [887, 447] width 368 height 20
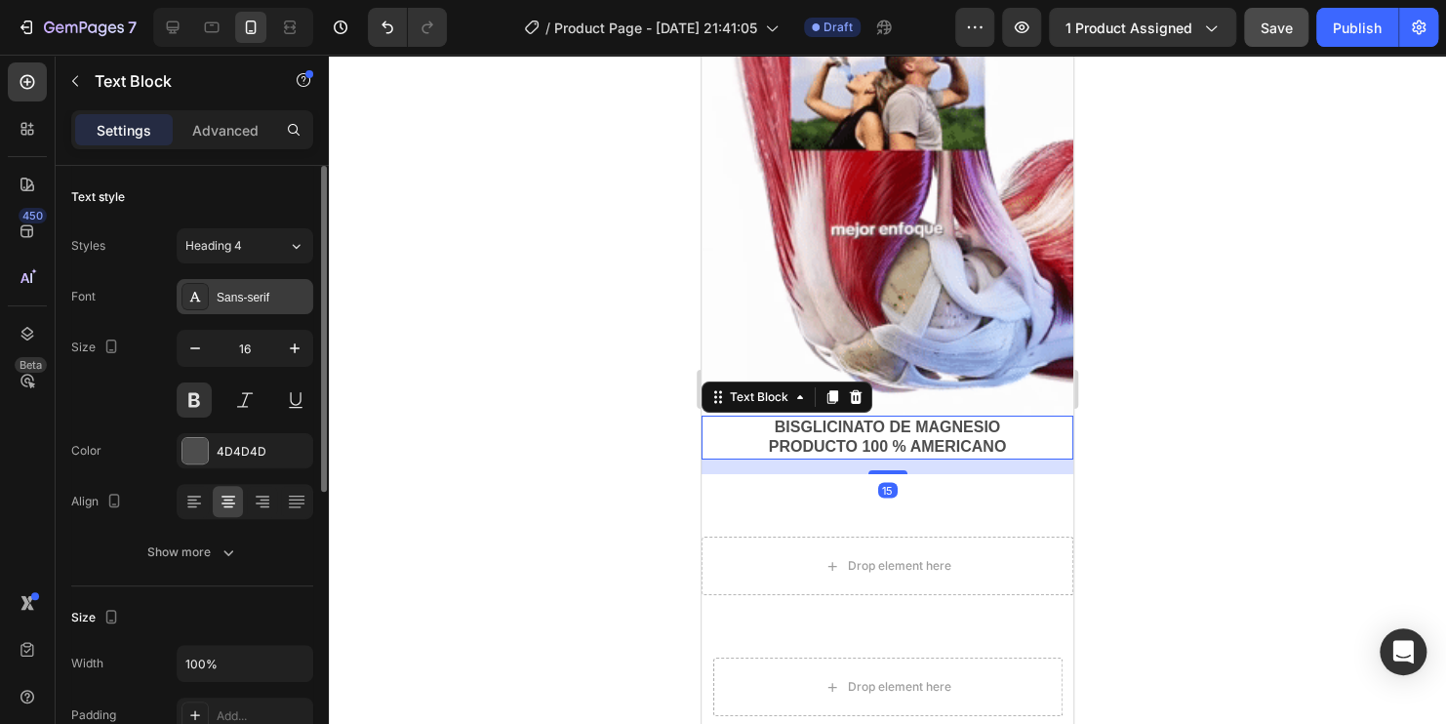
click at [231, 286] on div "Sans-serif" at bounding box center [245, 296] width 137 height 35
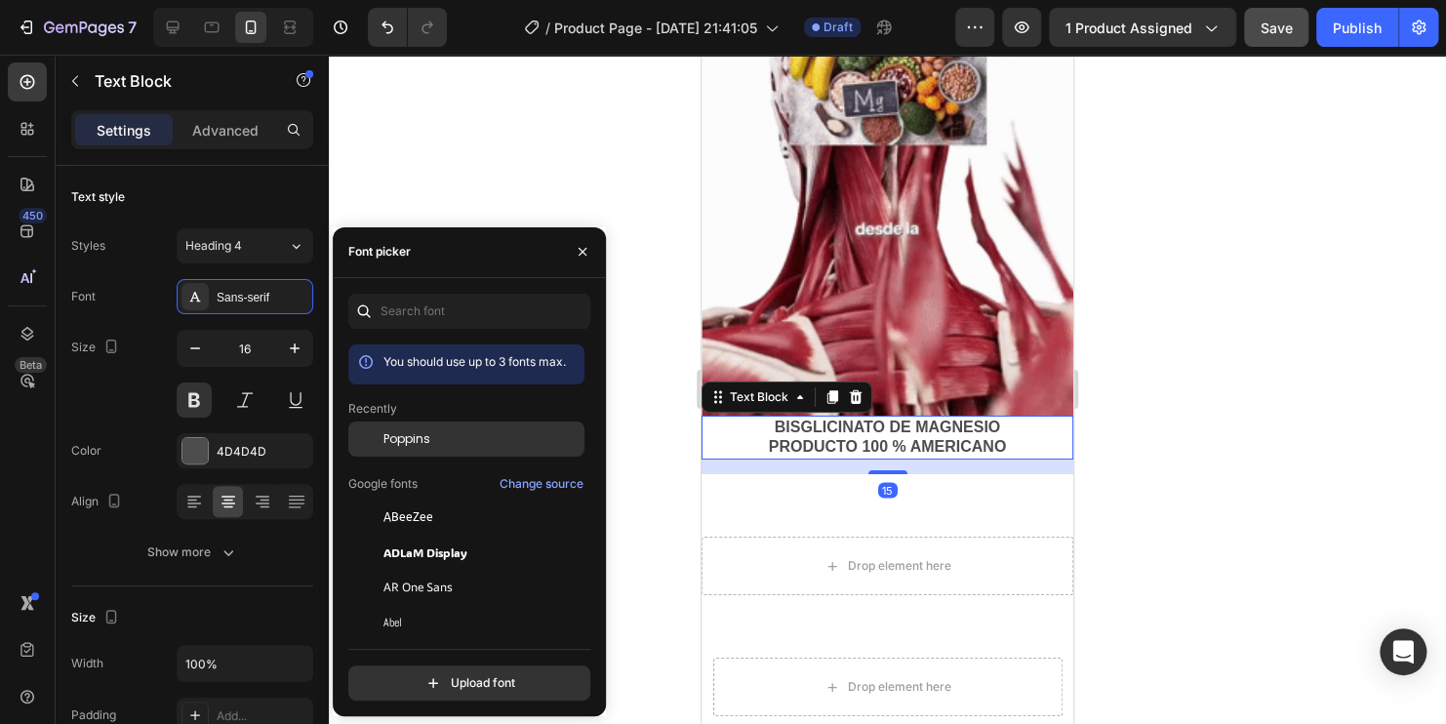
click at [441, 434] on div "Poppins" at bounding box center [481, 439] width 197 height 18
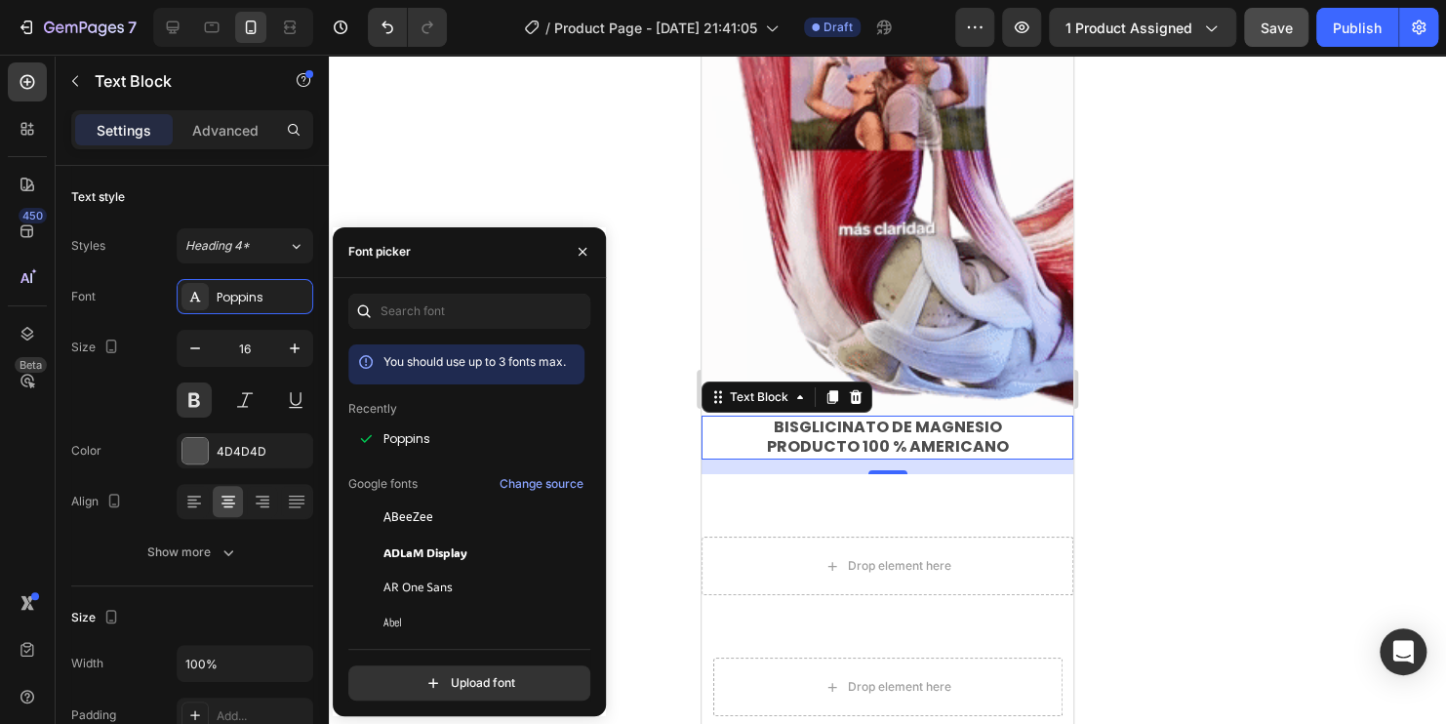
click at [1318, 460] on div at bounding box center [887, 389] width 1117 height 669
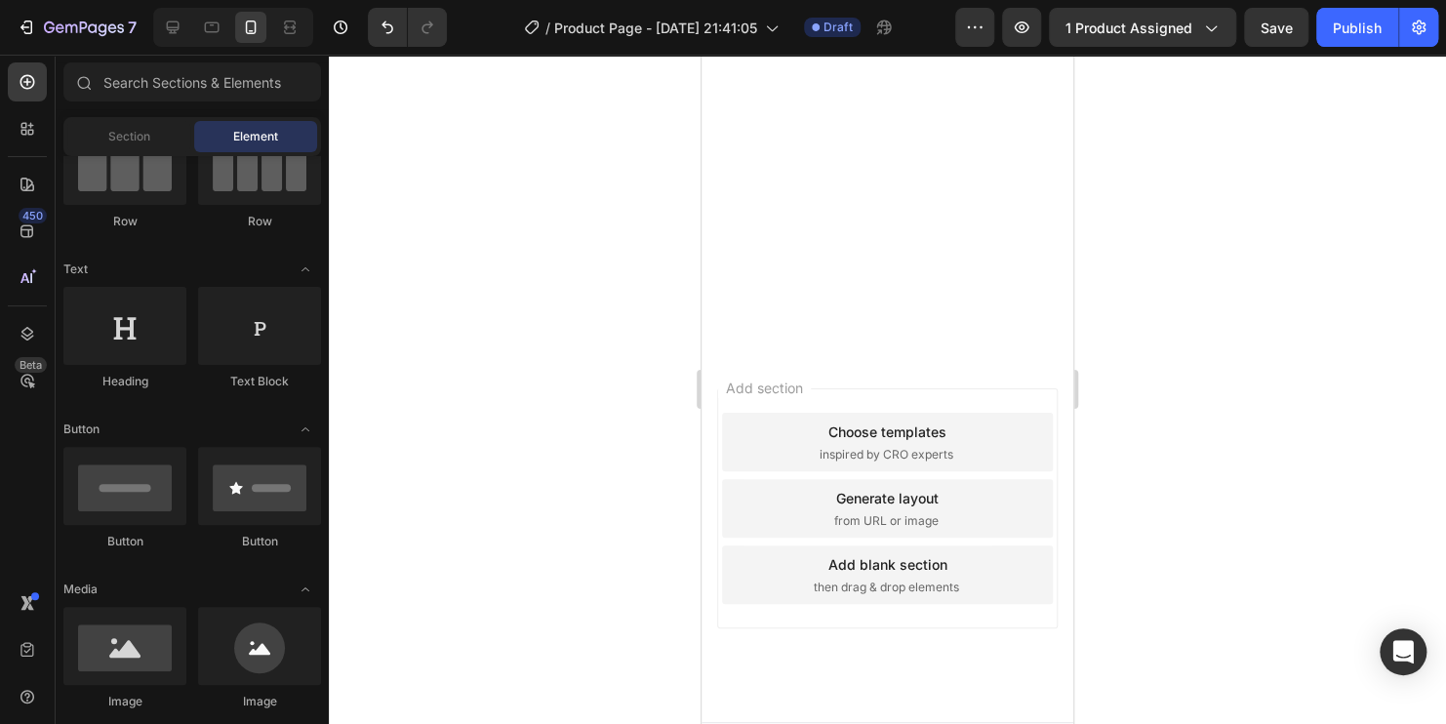
scroll to position [3122, 0]
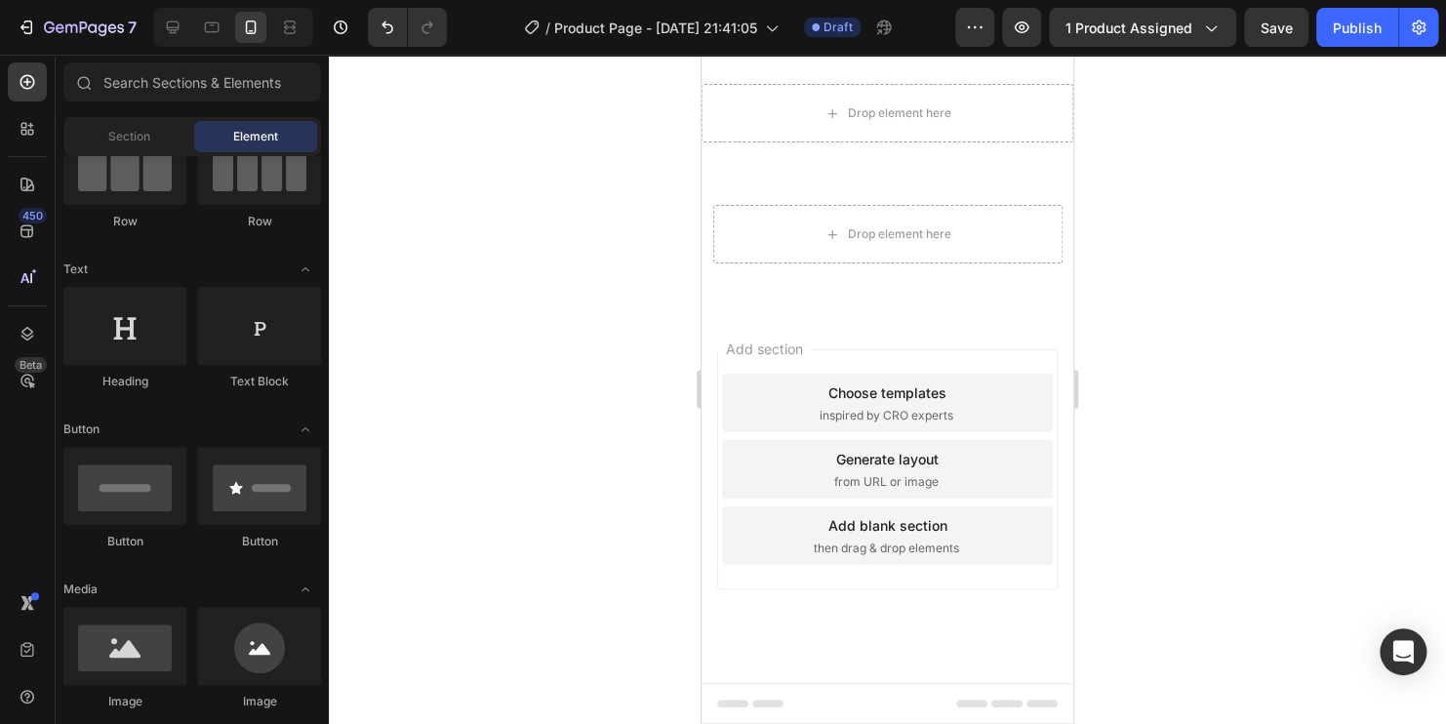
click at [570, 375] on div at bounding box center [887, 389] width 1117 height 669
click at [577, 361] on div at bounding box center [887, 389] width 1117 height 669
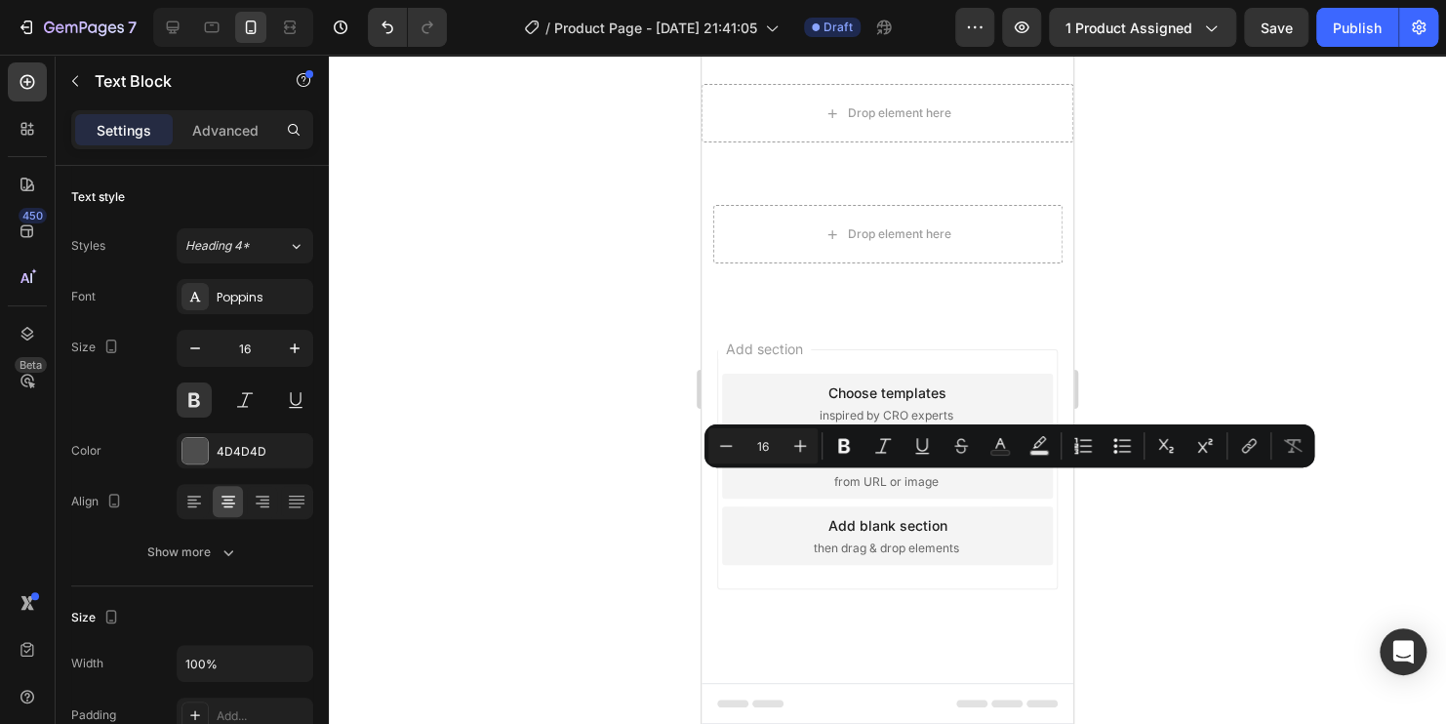
drag, startPoint x: 1014, startPoint y: 508, endPoint x: 766, endPoint y: 478, distance: 249.6
click at [1267, 580] on div at bounding box center [887, 389] width 1117 height 669
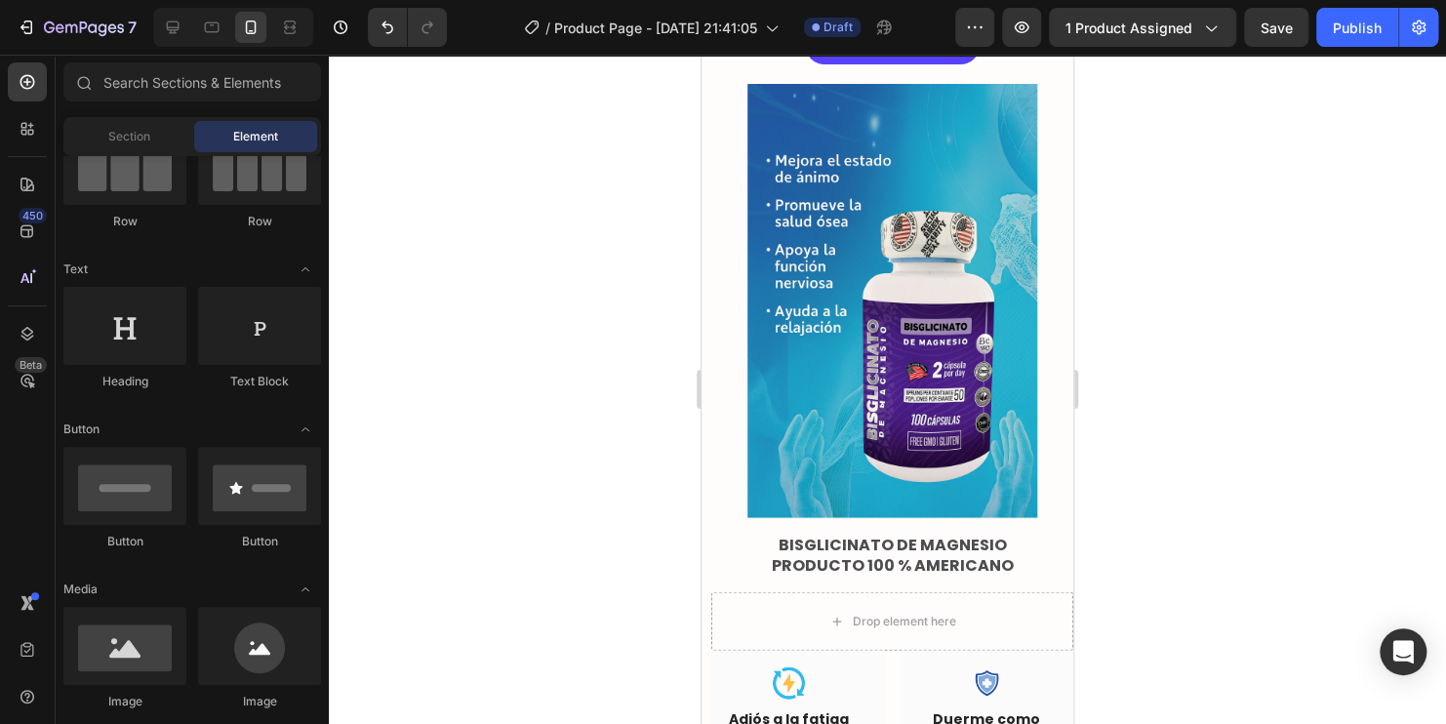
scroll to position [1854, 0]
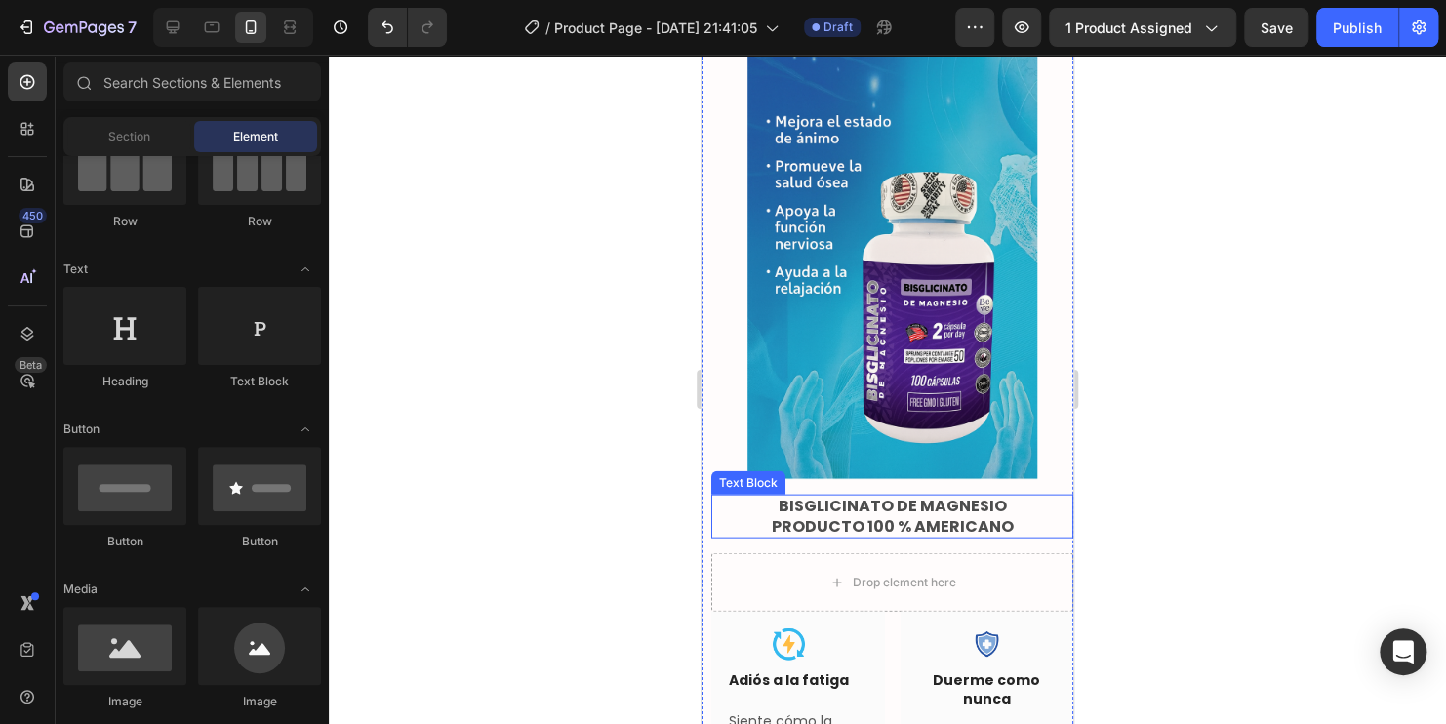
click at [822, 516] on p "PRODUCTO 100 % AMERICANO" at bounding box center [892, 526] width 358 height 20
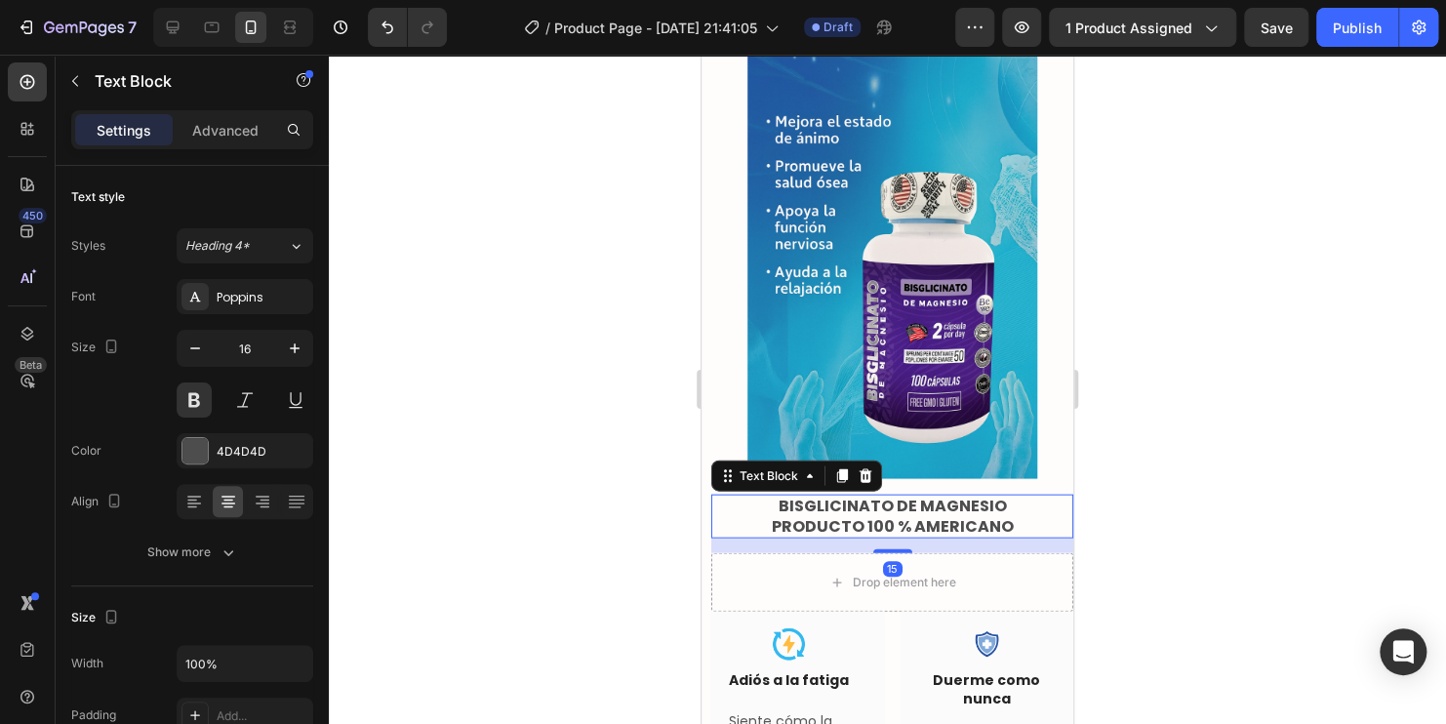
click at [822, 516] on p "PRODUCTO 100 % AMERICANO" at bounding box center [892, 526] width 358 height 20
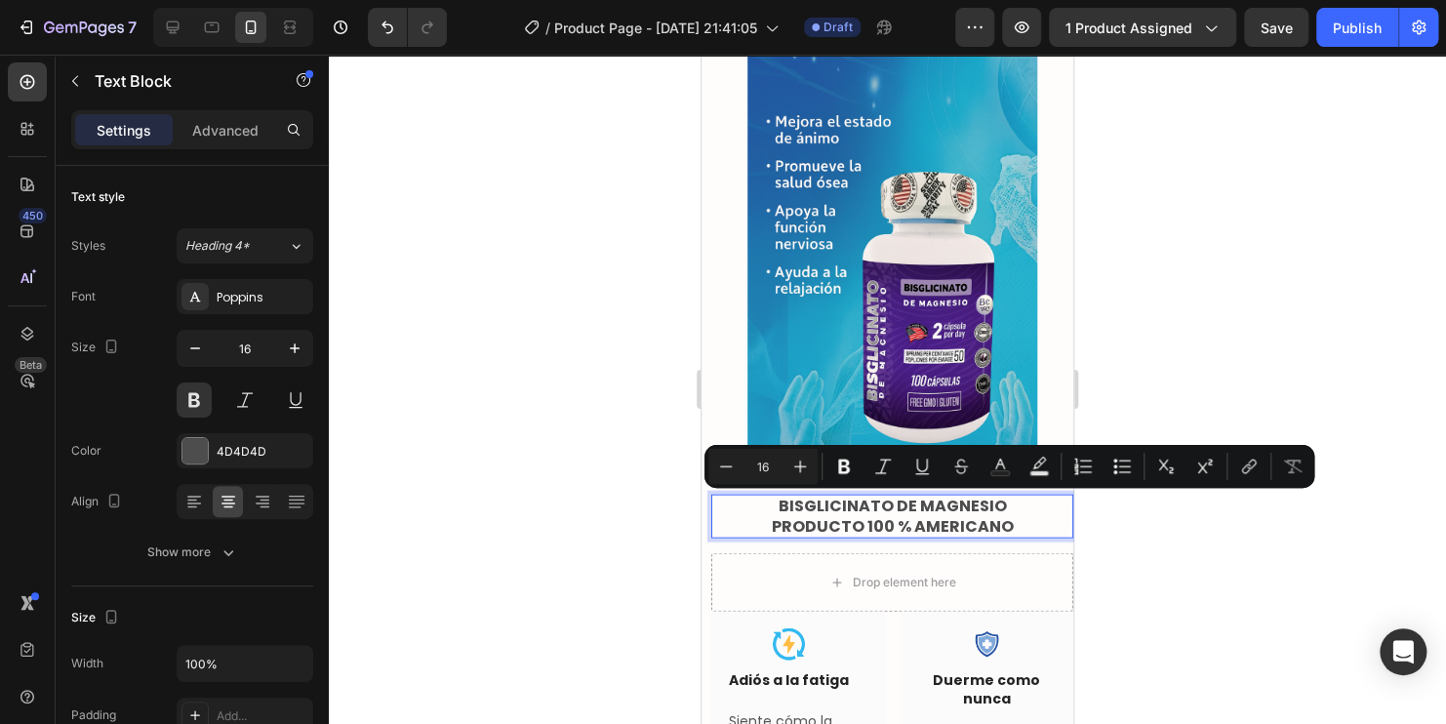
click at [863, 516] on p "PRODUCTO 100 % AMERICANO" at bounding box center [892, 526] width 358 height 20
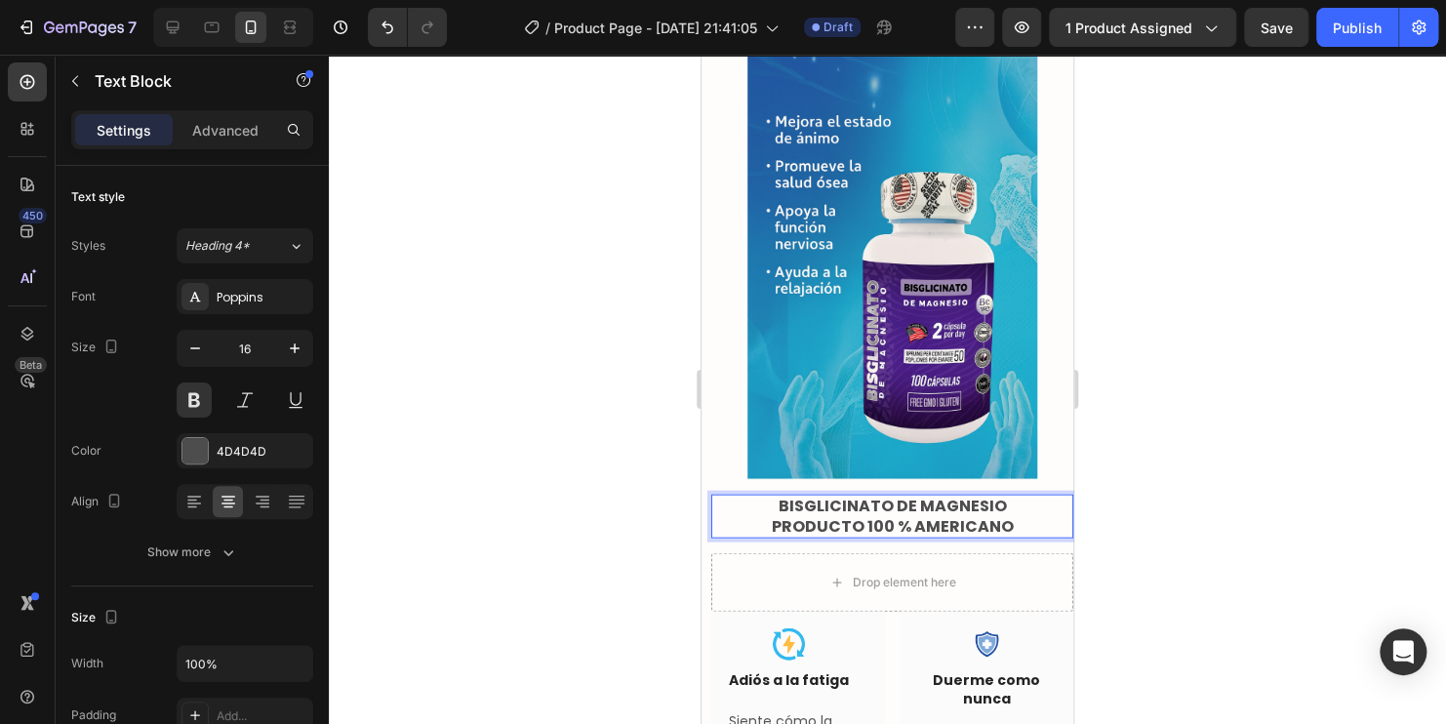
click at [858, 516] on p "PRODUCTO 100 % AMERICANO" at bounding box center [892, 526] width 358 height 20
click at [1202, 435] on div at bounding box center [887, 389] width 1117 height 669
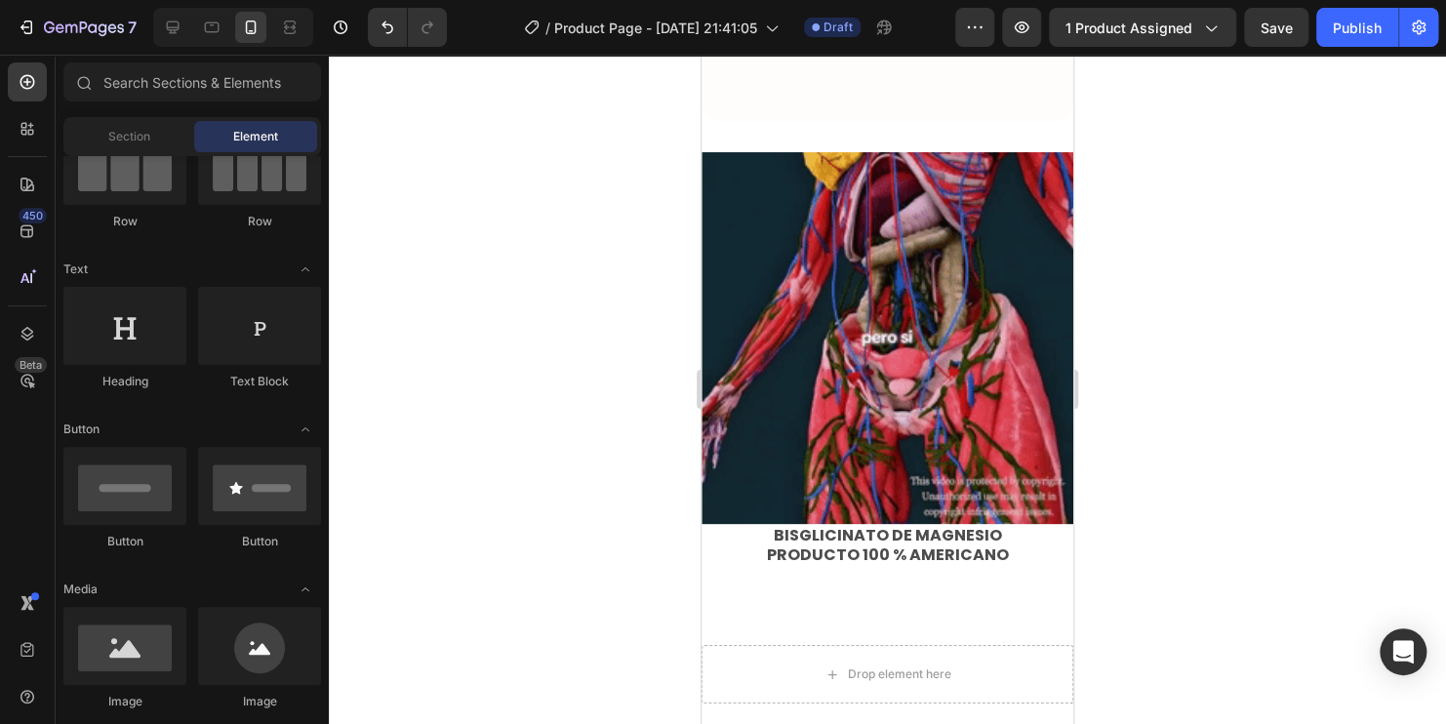
scroll to position [3220, 0]
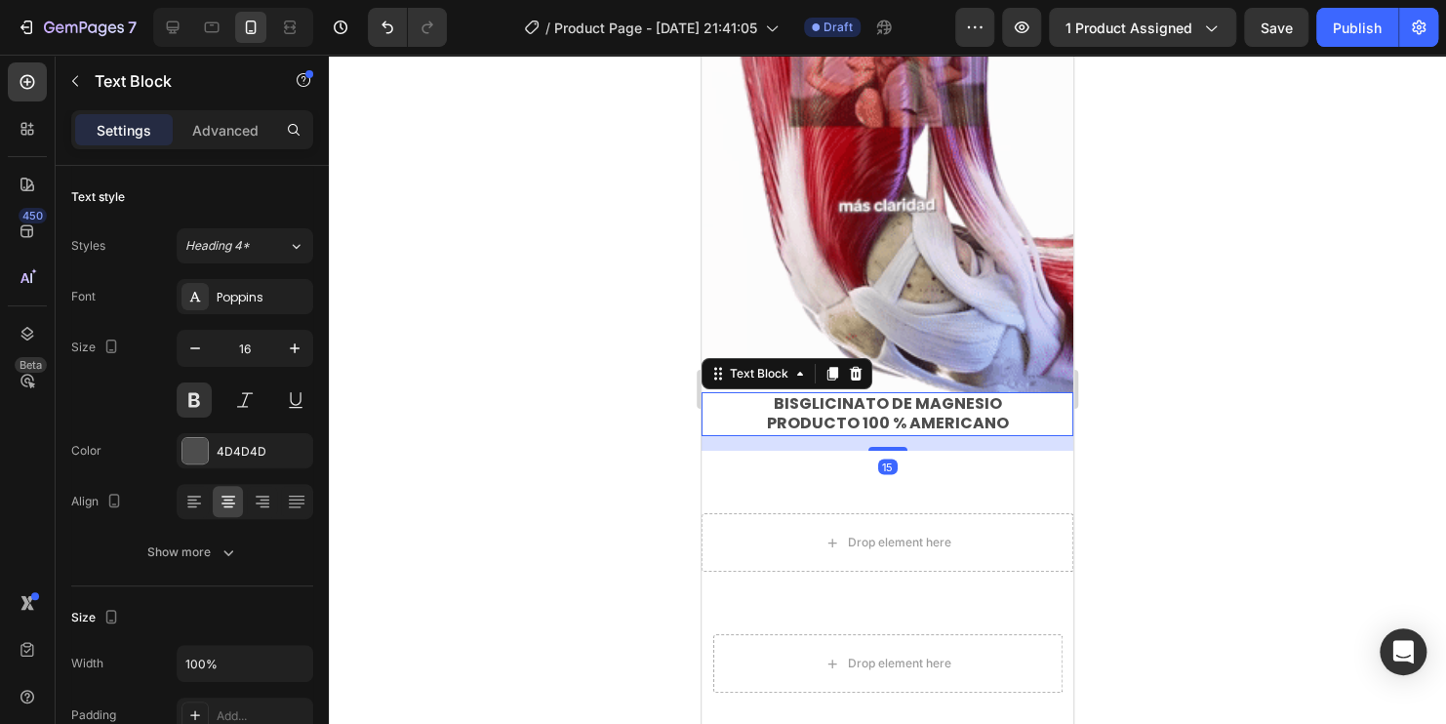
click at [953, 414] on p "PRODUCTO 100 % AMERICANO" at bounding box center [887, 424] width 368 height 20
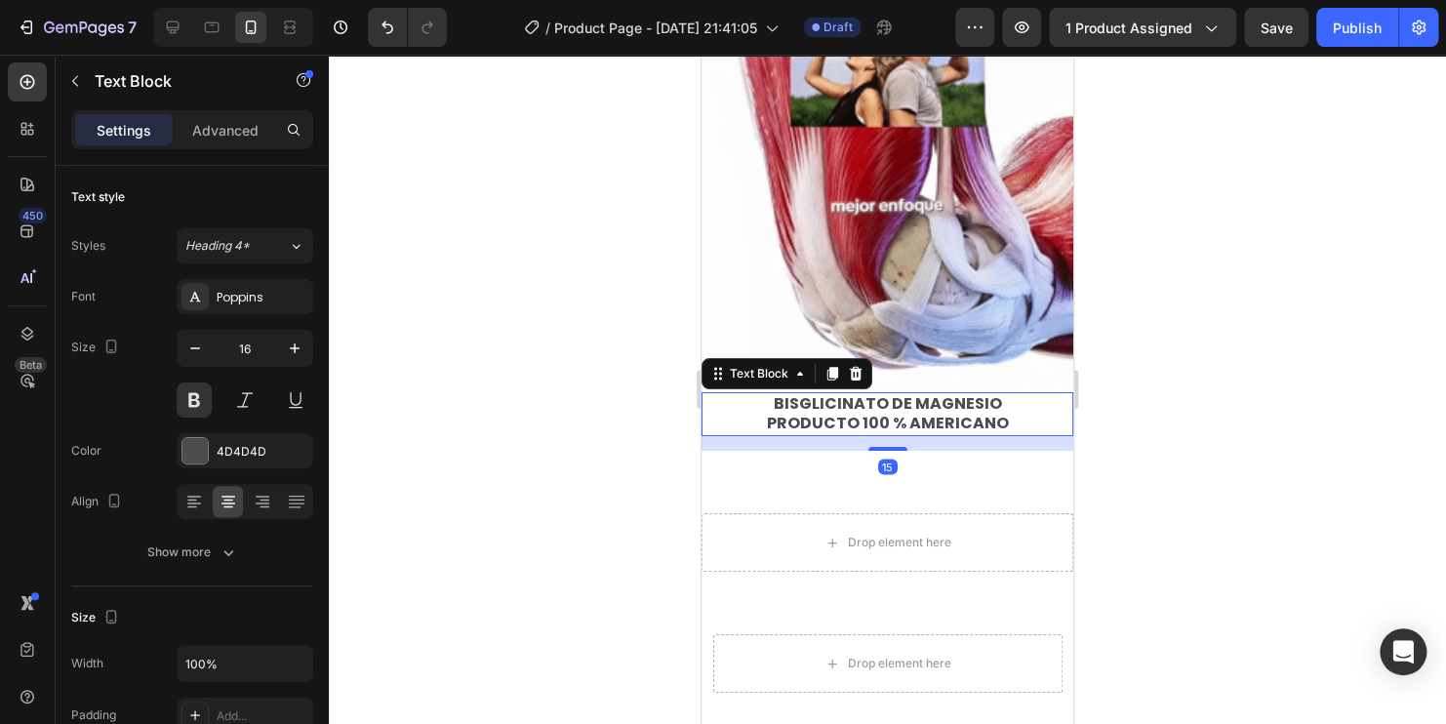
click at [954, 414] on p "PRODUCTO 100 % AMERICANO" at bounding box center [887, 424] width 368 height 20
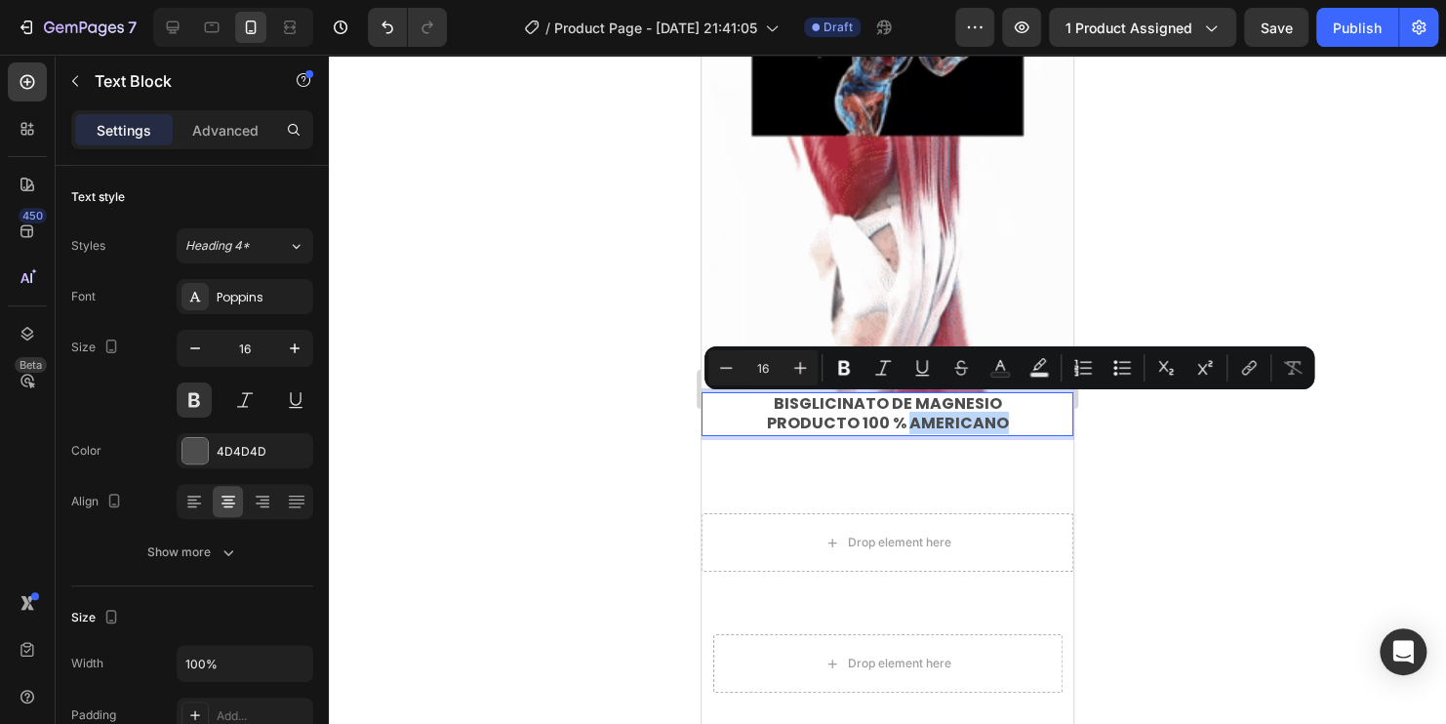
click at [1003, 414] on p "PRODUCTO 100 % AMERICANO" at bounding box center [887, 424] width 368 height 20
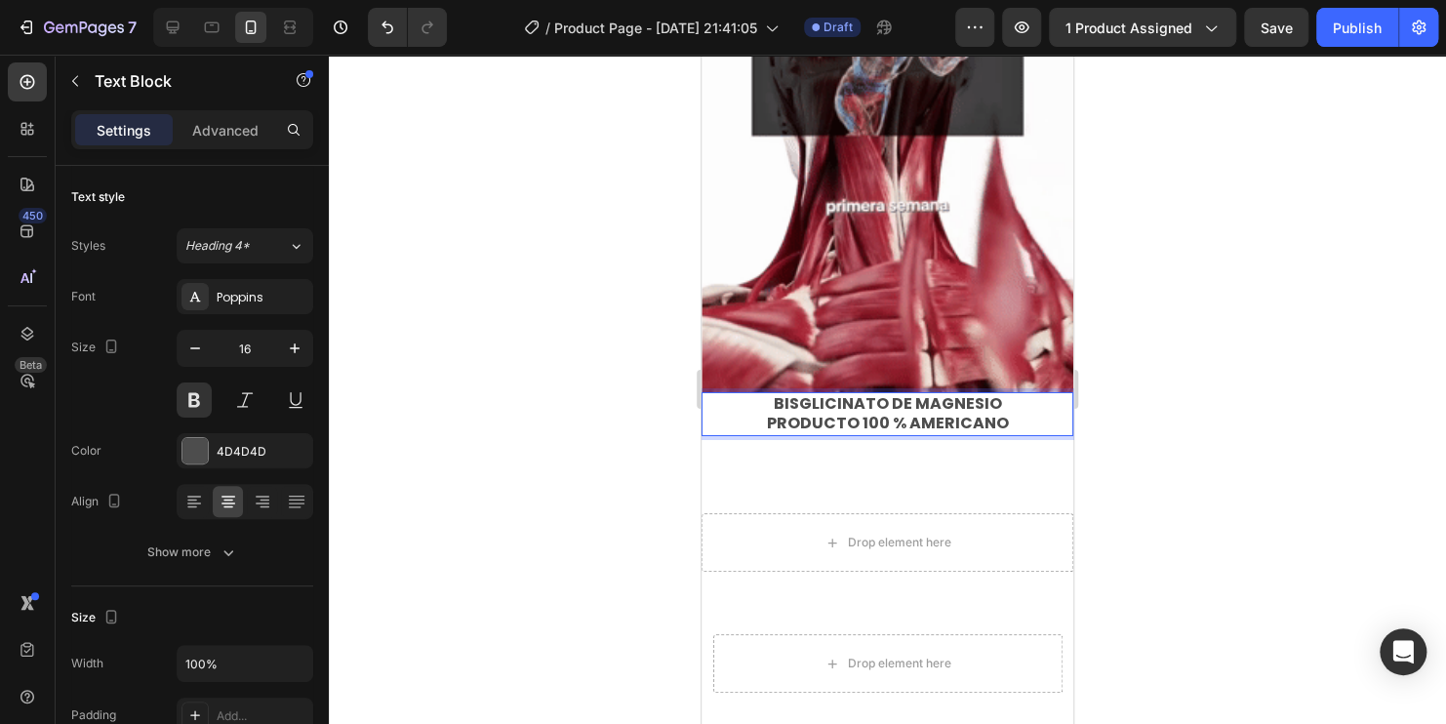
click at [1003, 414] on p "PRODUCTO 100 % AMERICANO" at bounding box center [887, 424] width 368 height 20
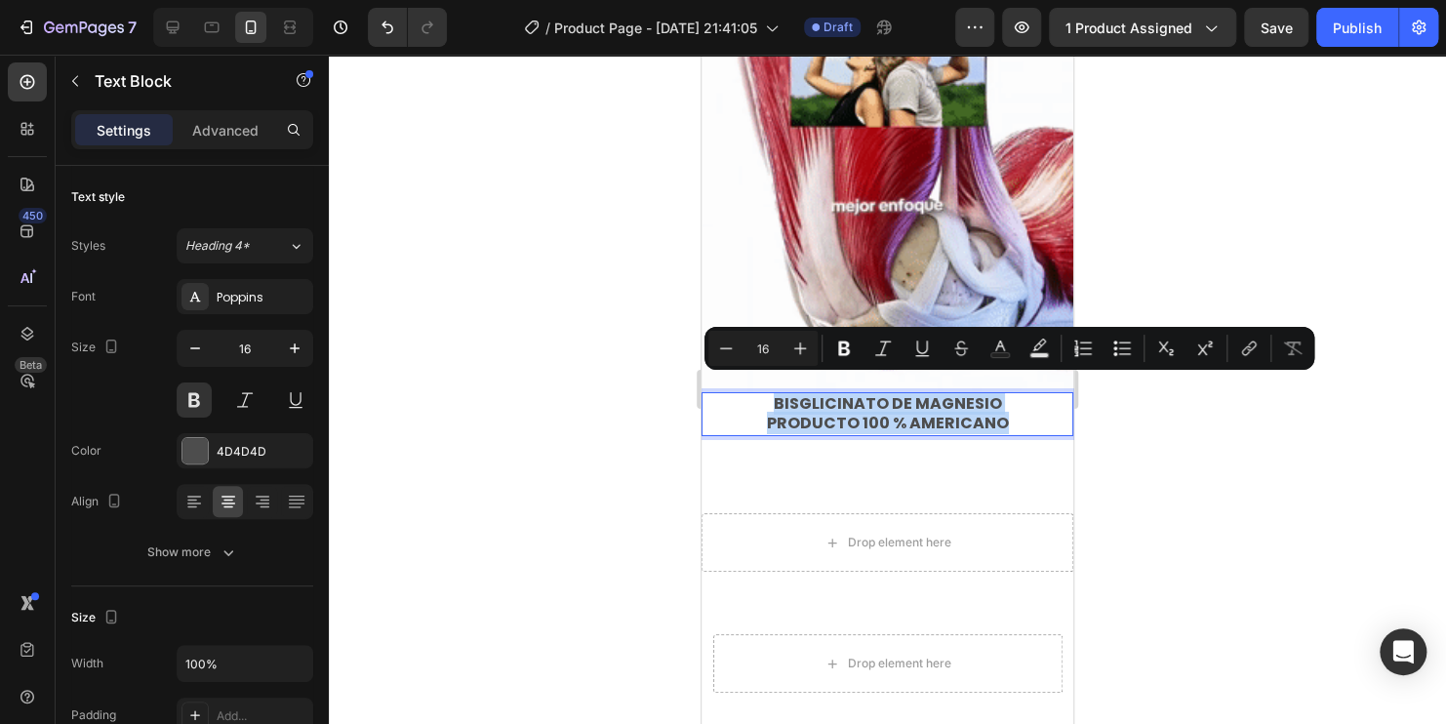
drag, startPoint x: 1009, startPoint y: 406, endPoint x: 768, endPoint y: 385, distance: 241.8
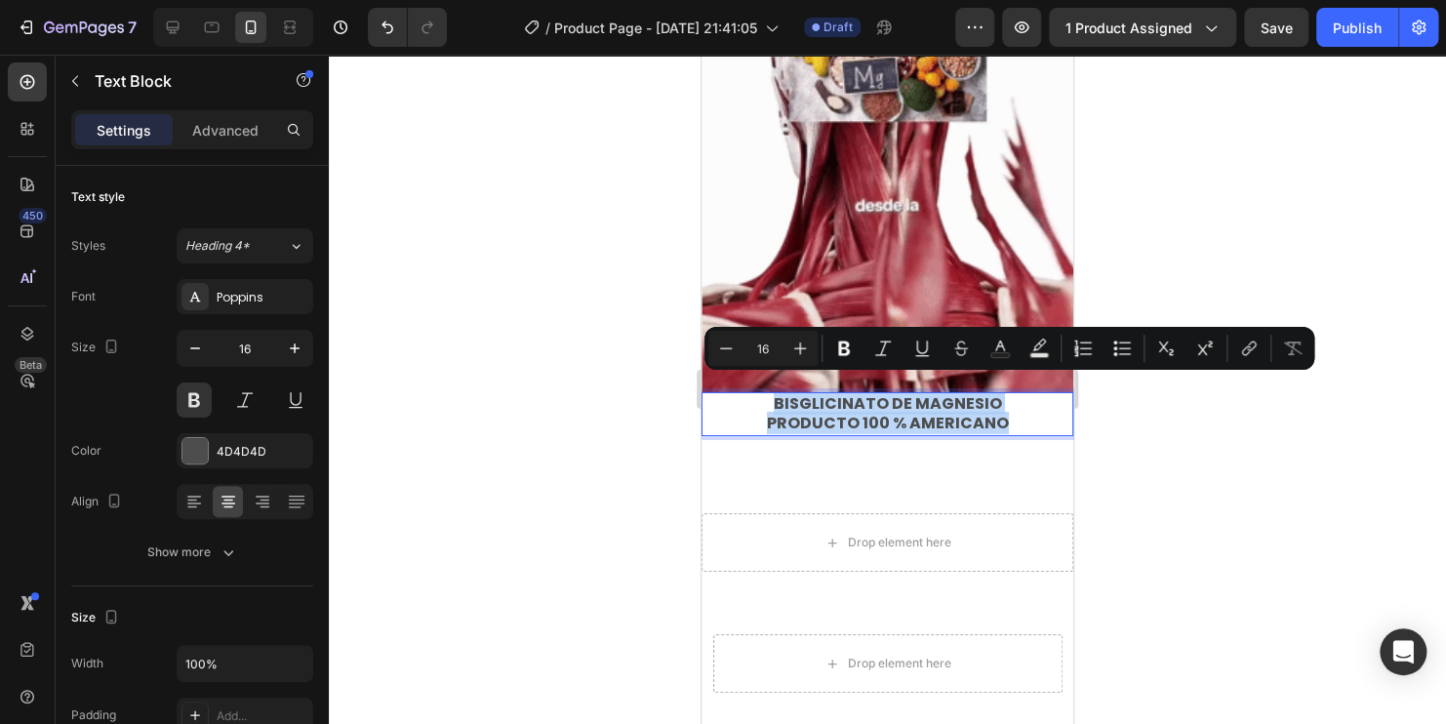
click at [768, 392] on div "BISGLICINATO DE MAGNESIO PRODUCTO 100 % AMERICANO" at bounding box center [887, 414] width 372 height 45
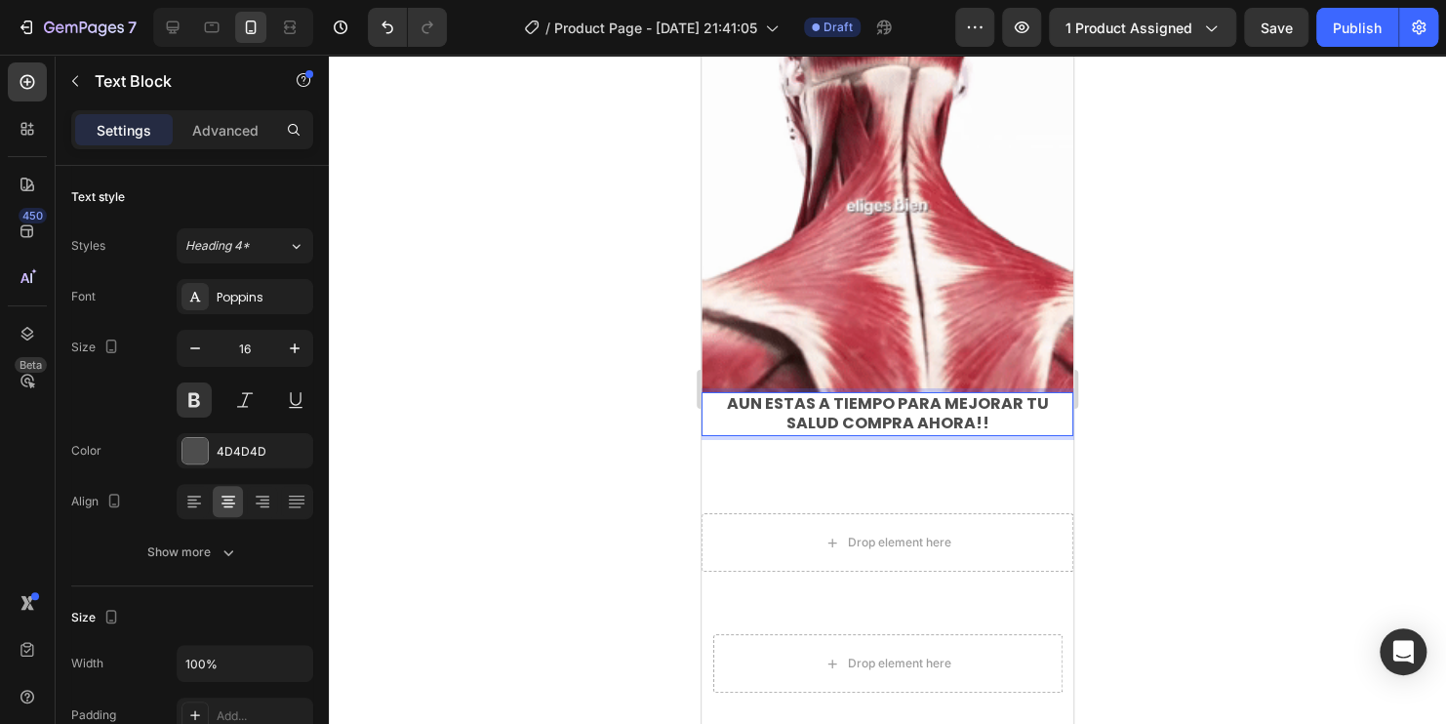
click at [1315, 461] on div at bounding box center [887, 389] width 1117 height 669
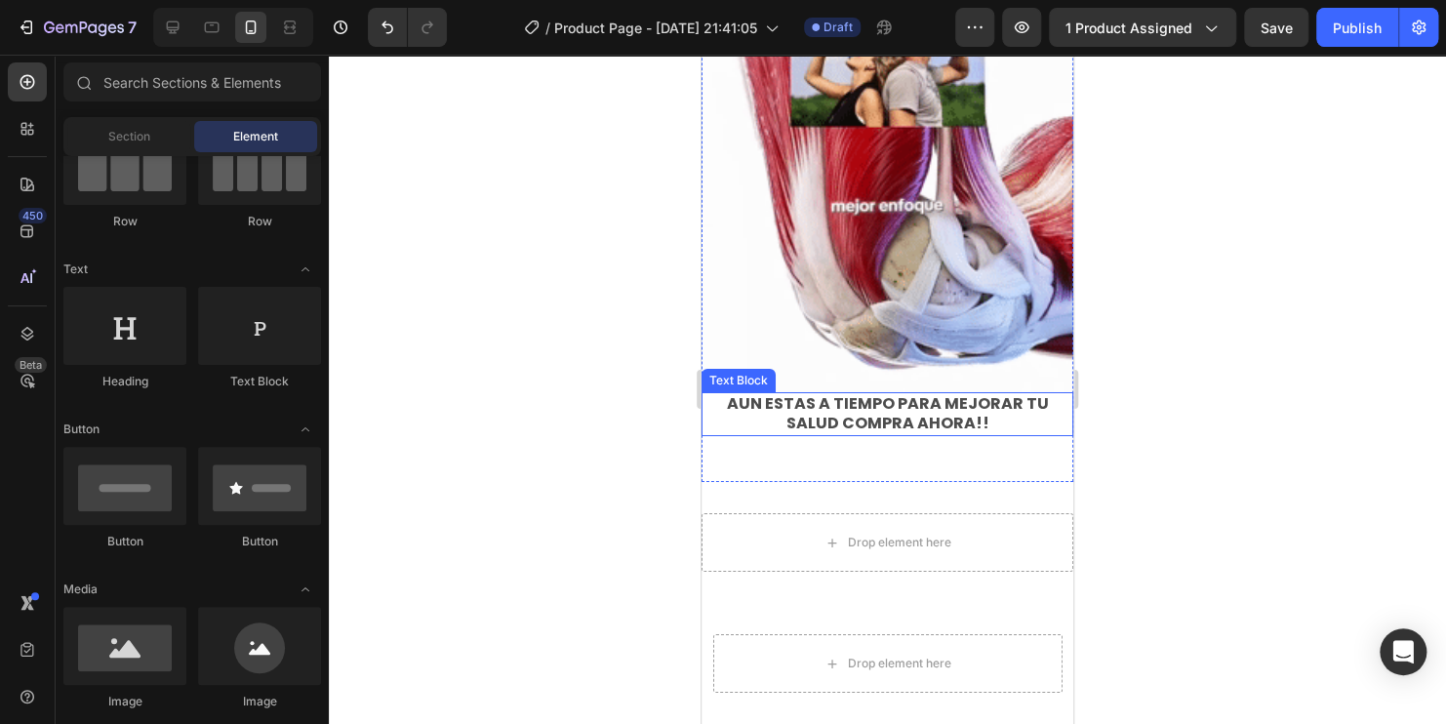
click at [594, 412] on div at bounding box center [887, 389] width 1117 height 669
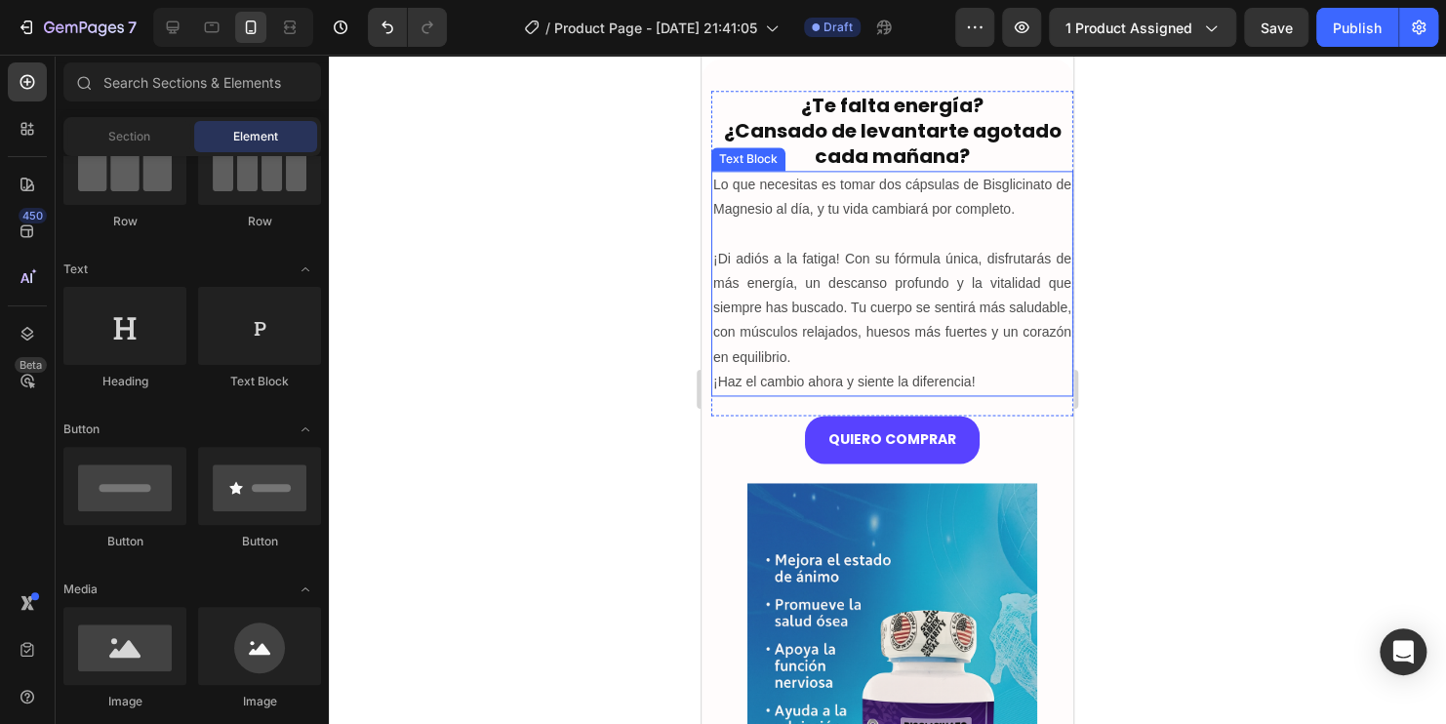
scroll to position [1272, 0]
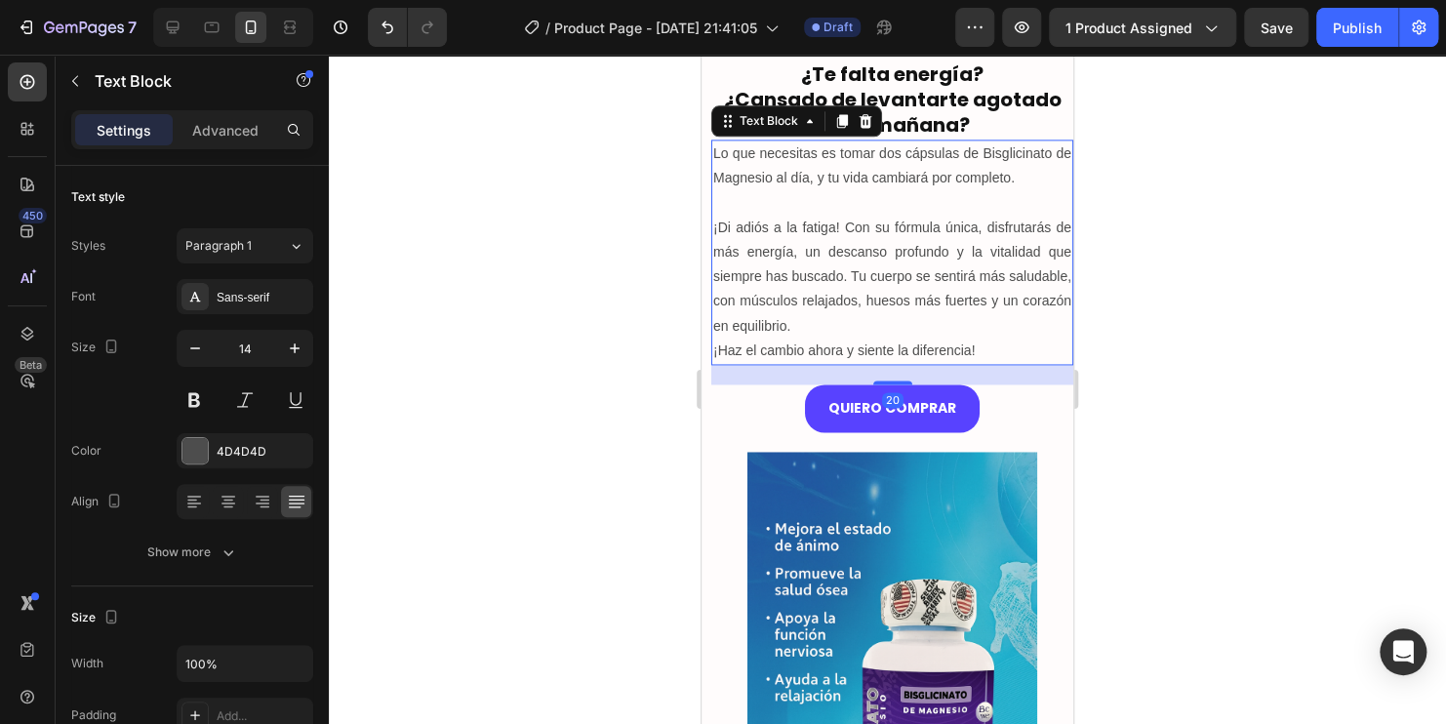
click at [922, 215] on p at bounding box center [892, 202] width 358 height 24
click at [840, 128] on icon at bounding box center [842, 121] width 11 height 14
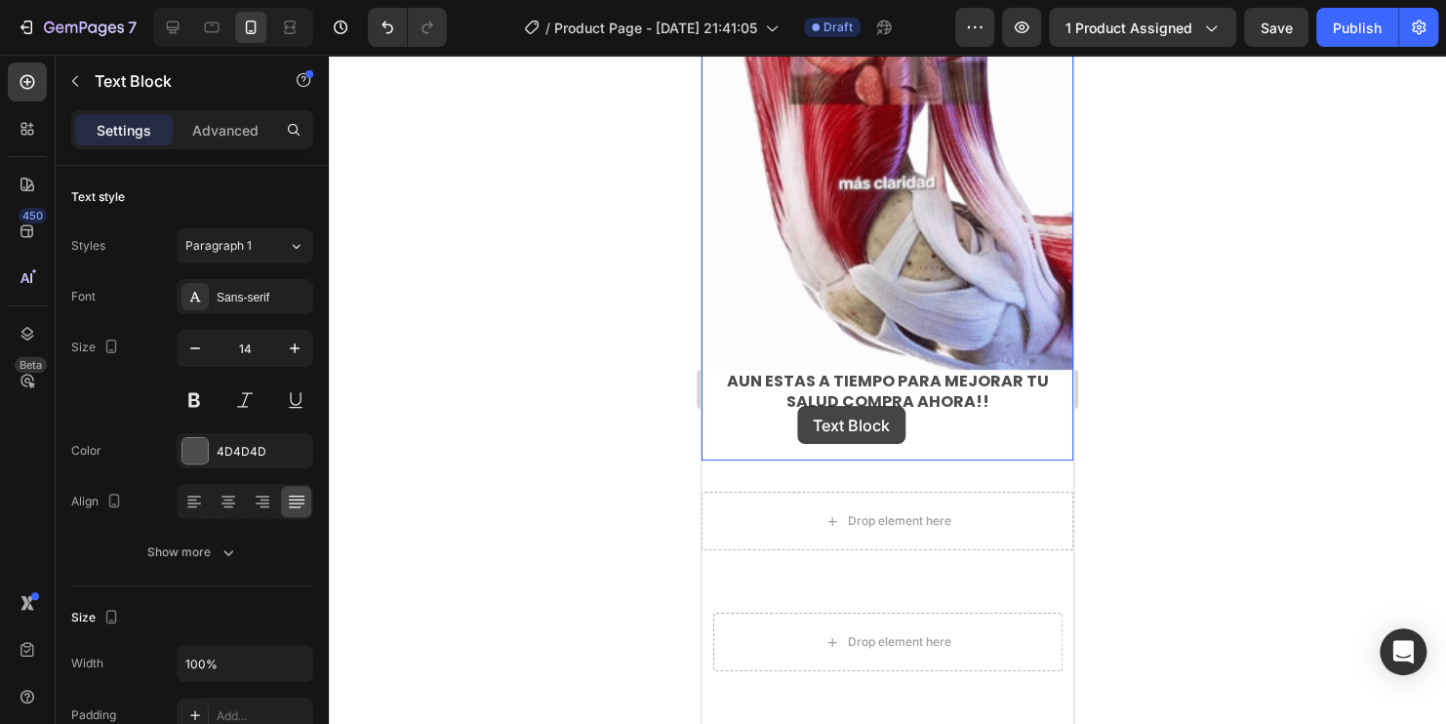
scroll to position [3516, 0]
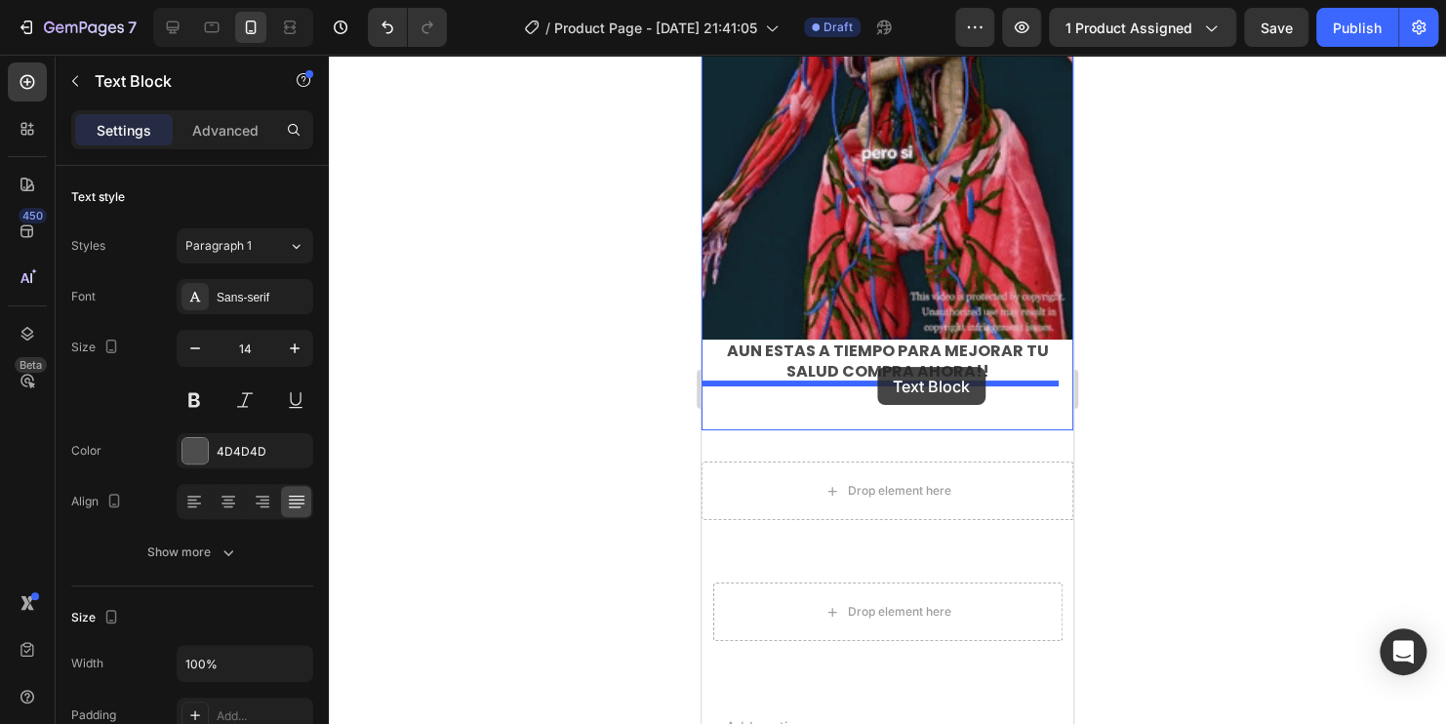
drag, startPoint x: 731, startPoint y: 342, endPoint x: 877, endPoint y: 367, distance: 148.4
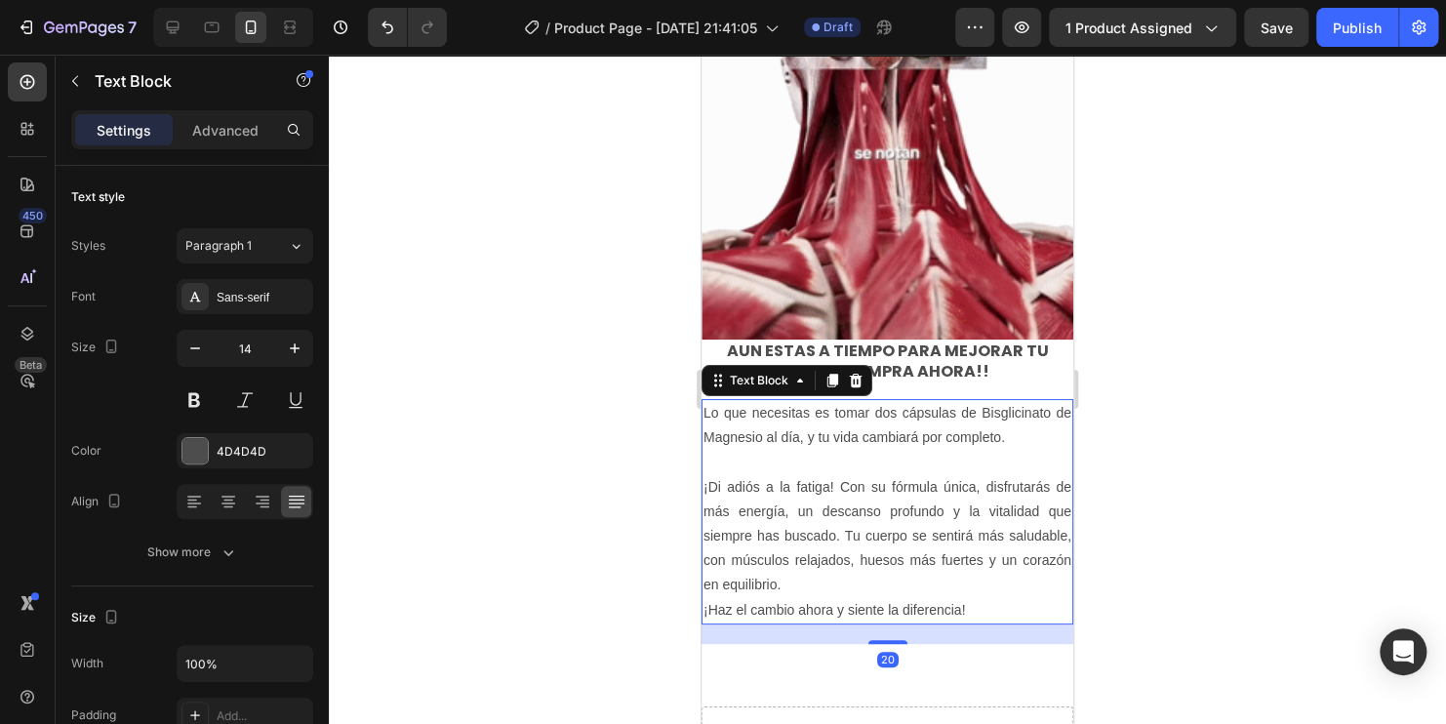
click at [970, 433] on p "Lo que necesitas es tomar dos cápsulas de Bisglicinato de Magnesio al día, y tu…" at bounding box center [887, 425] width 368 height 49
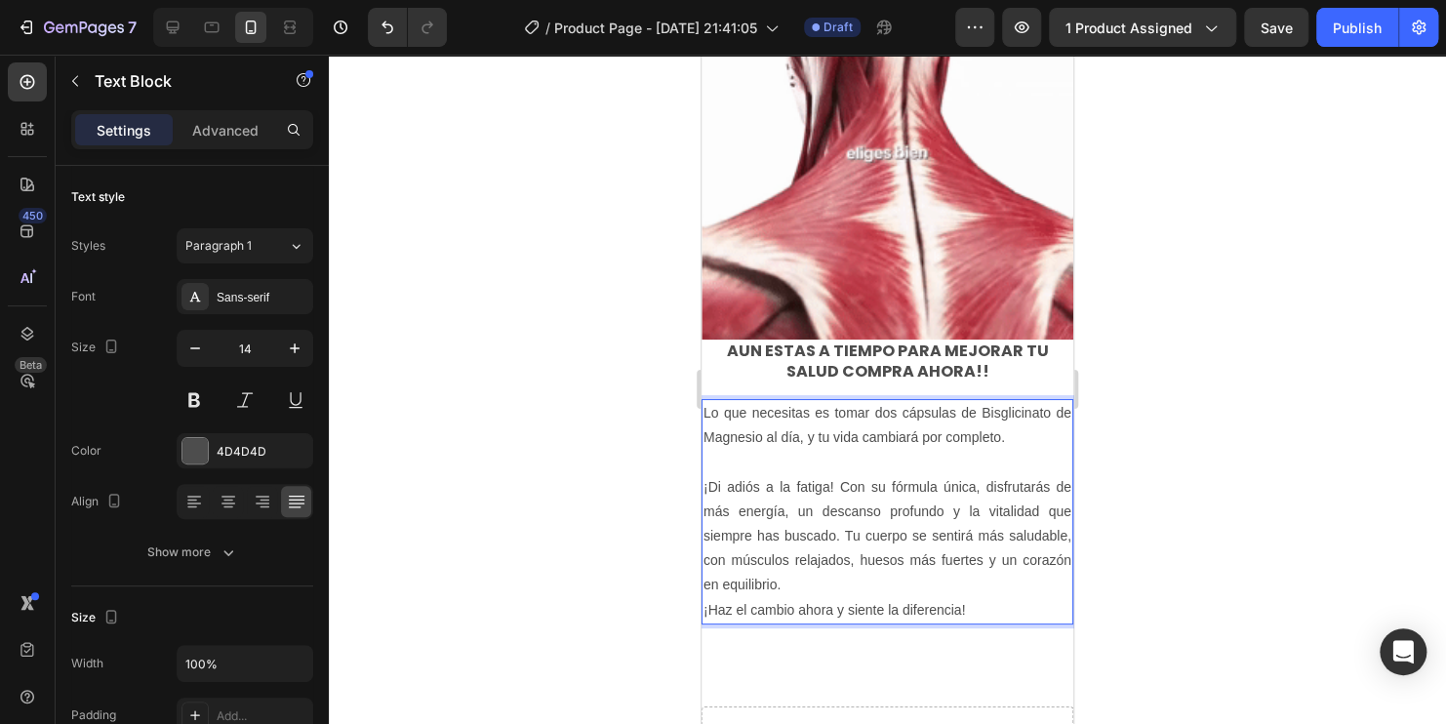
drag, startPoint x: 977, startPoint y: 589, endPoint x: 704, endPoint y: 395, distance: 334.3
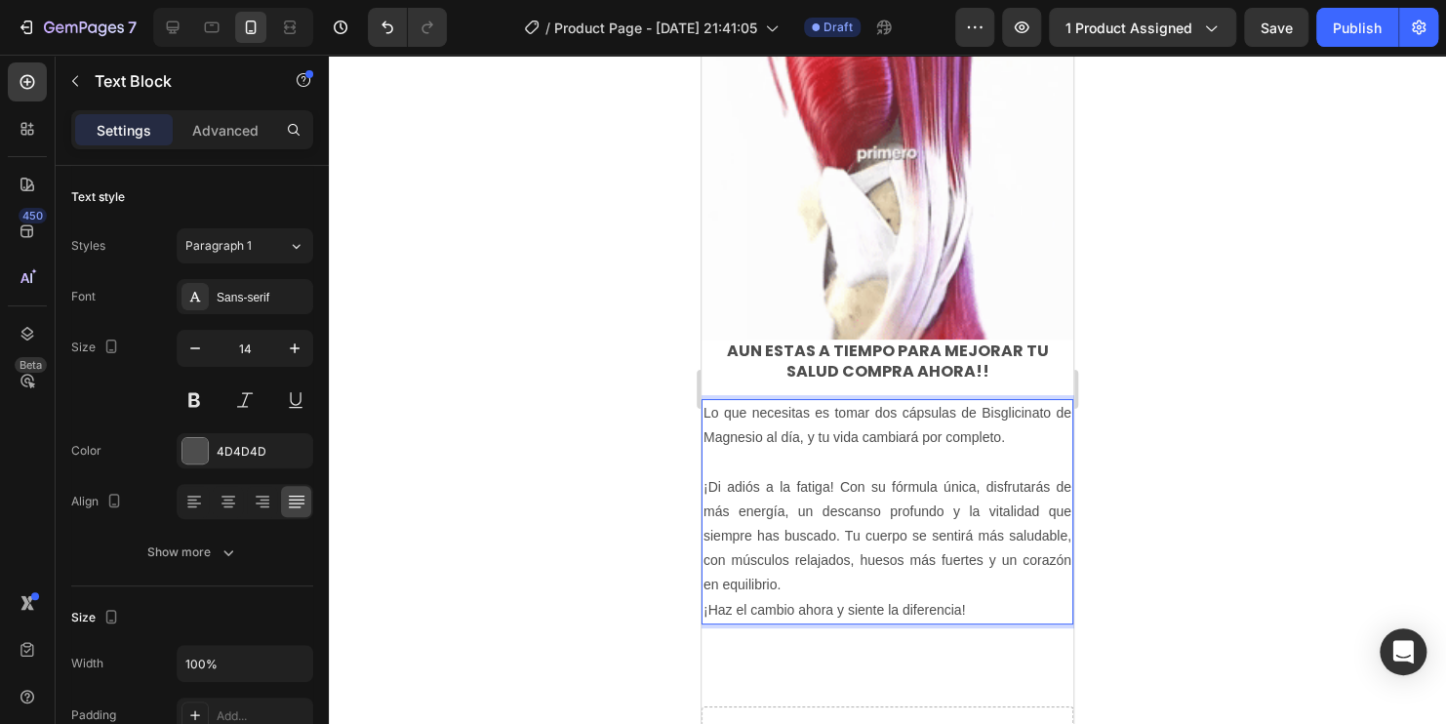
click at [704, 399] on div "Lo que necesitas es tomar dos cápsulas de Bisglicinato de Magnesio al día, y tu…" at bounding box center [887, 511] width 372 height 225
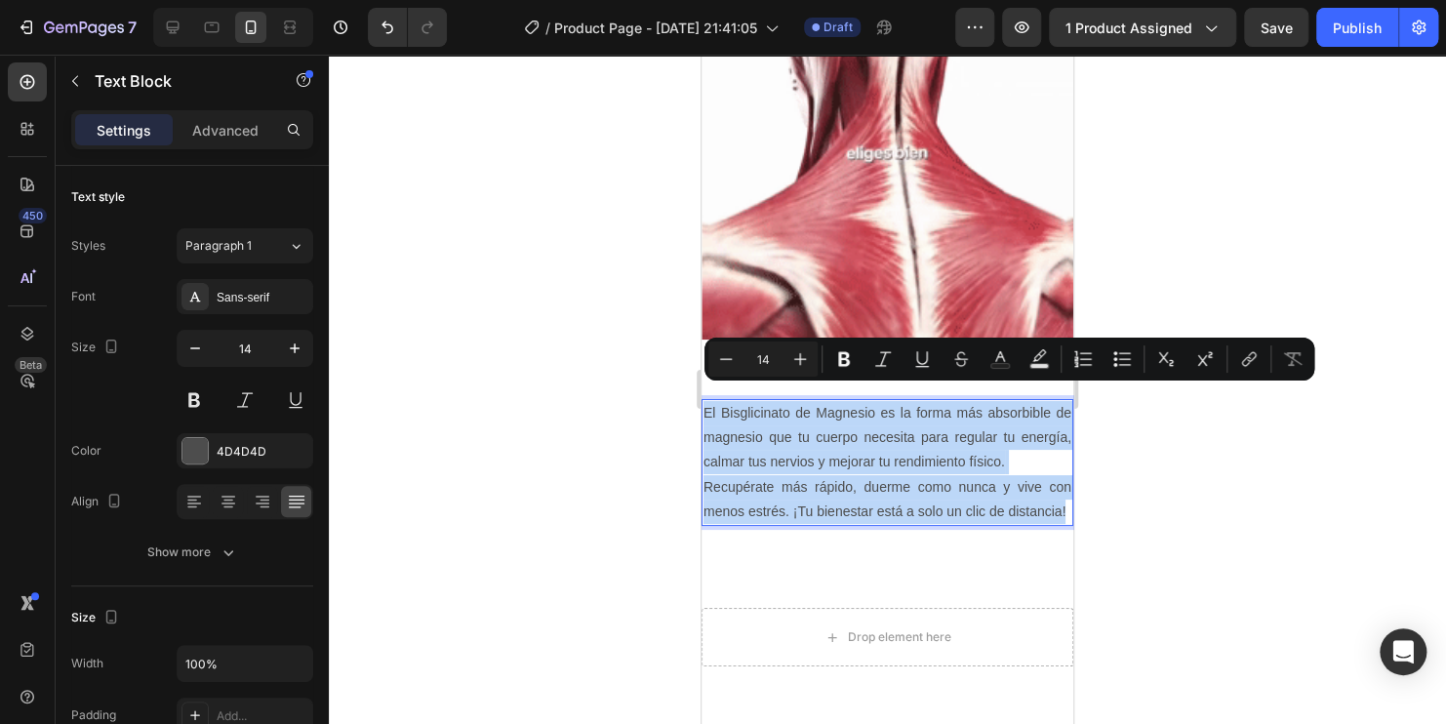
drag, startPoint x: 772, startPoint y: 500, endPoint x: 703, endPoint y: 393, distance: 127.2
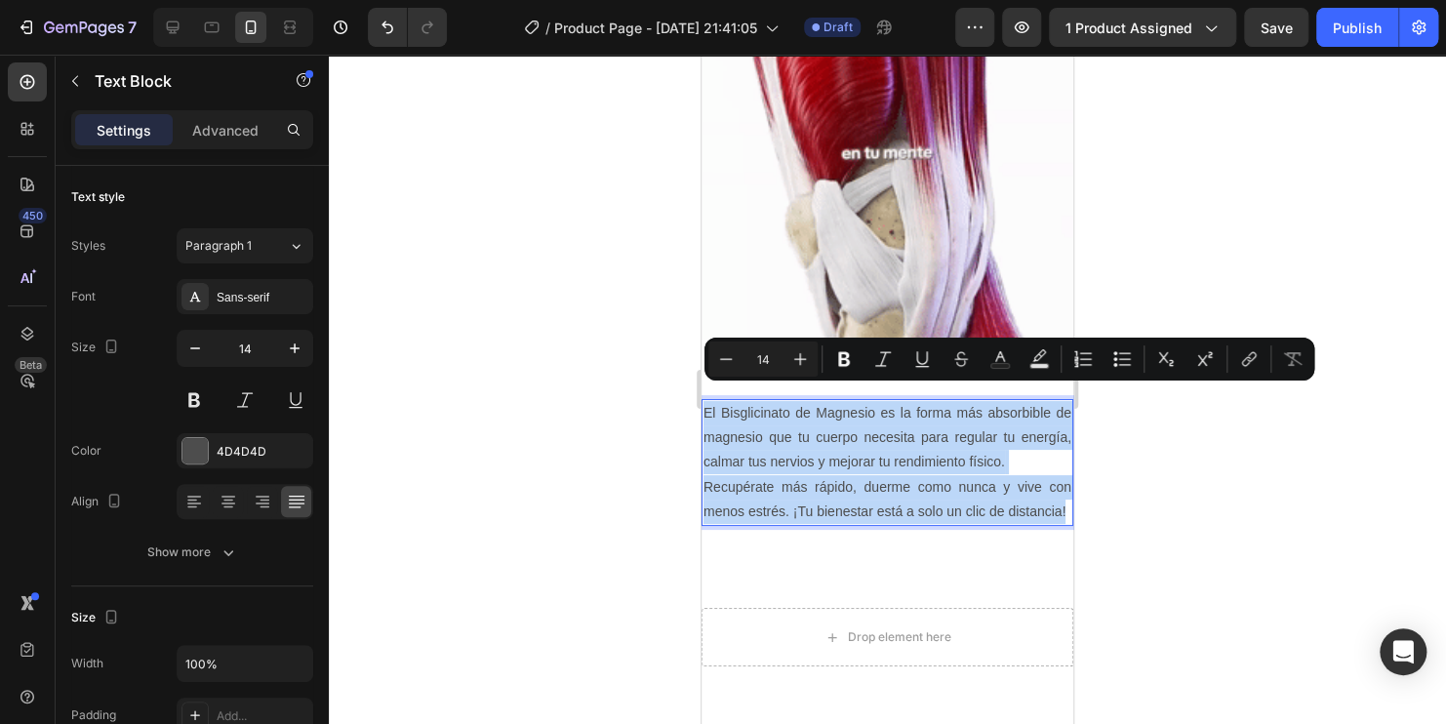
click at [703, 401] on p "El Bisglicinato de Magnesio es la forma más absorbible de magnesio que tu cuerp…" at bounding box center [887, 462] width 368 height 123
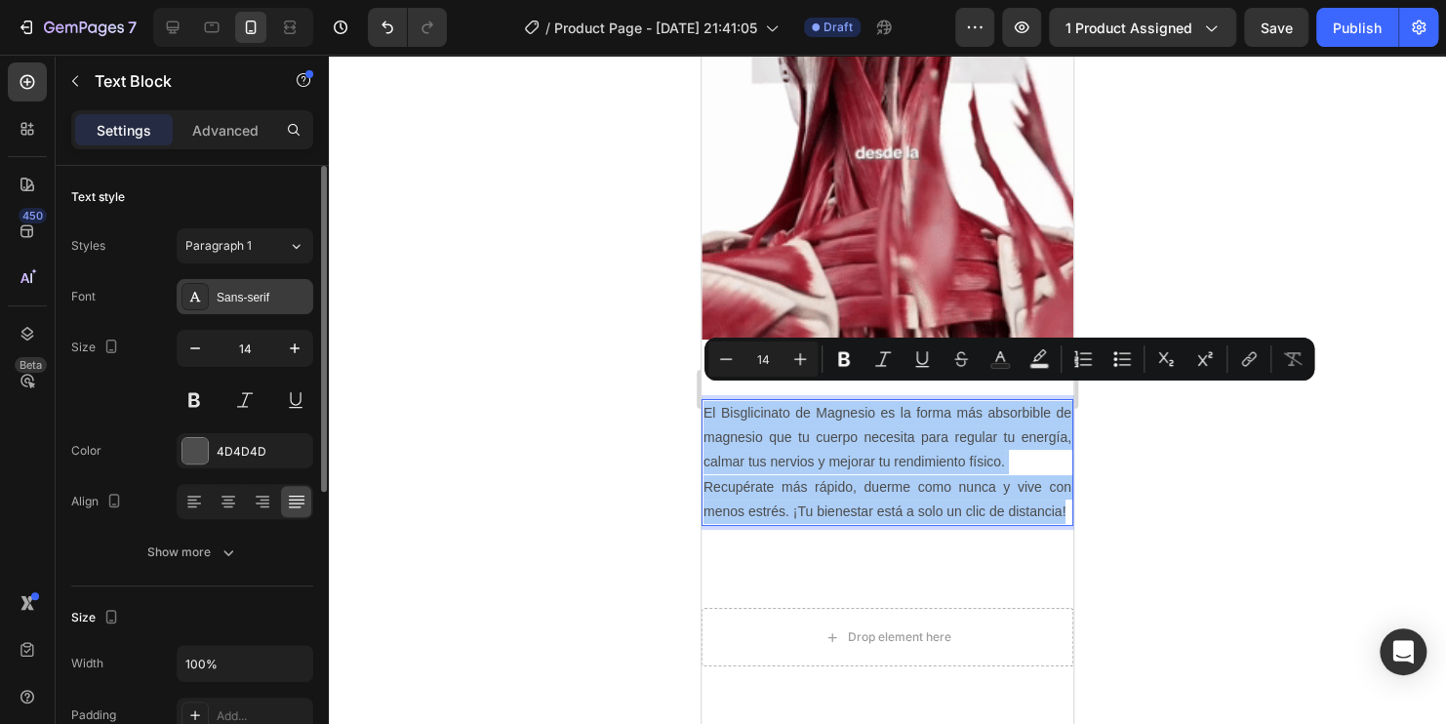
click at [258, 298] on div "Sans-serif" at bounding box center [263, 298] width 92 height 18
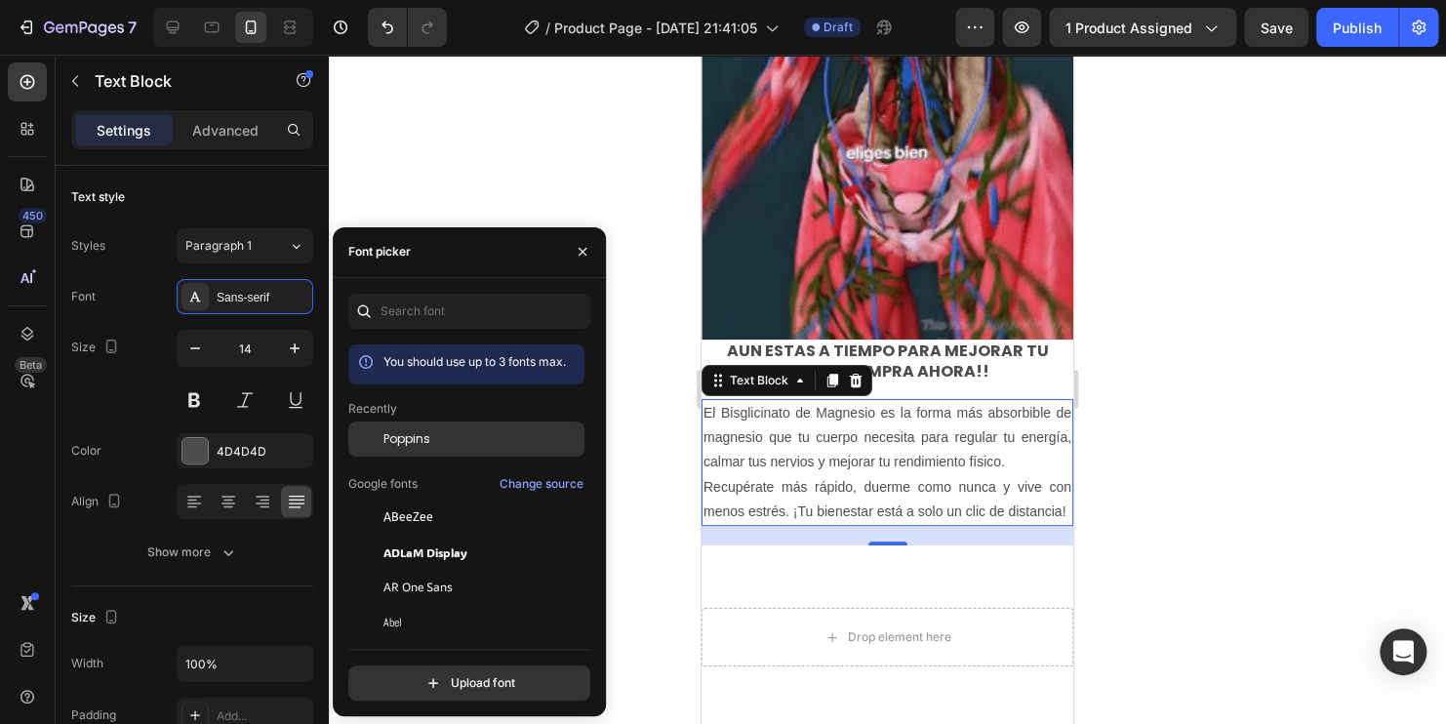
click at [425, 442] on span "Poppins" at bounding box center [406, 439] width 47 height 18
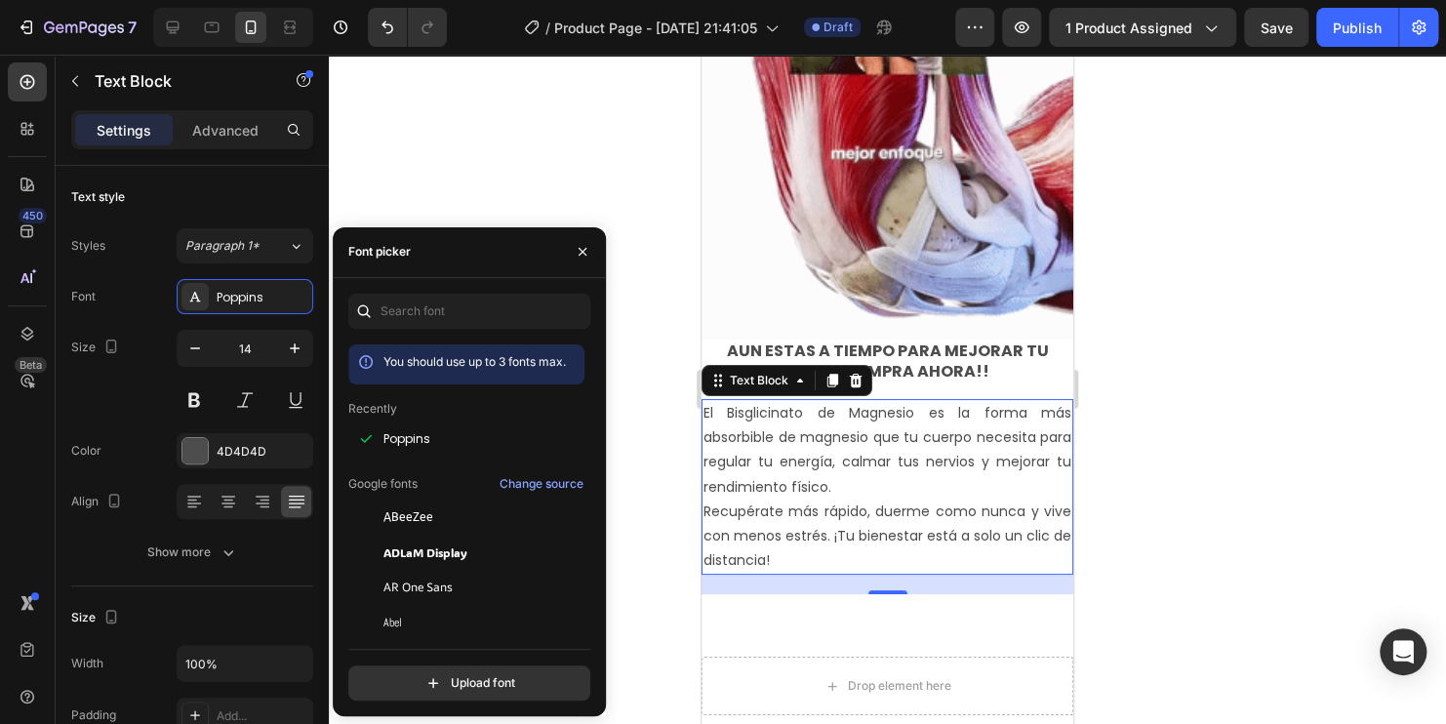
click at [574, 181] on div at bounding box center [887, 389] width 1117 height 669
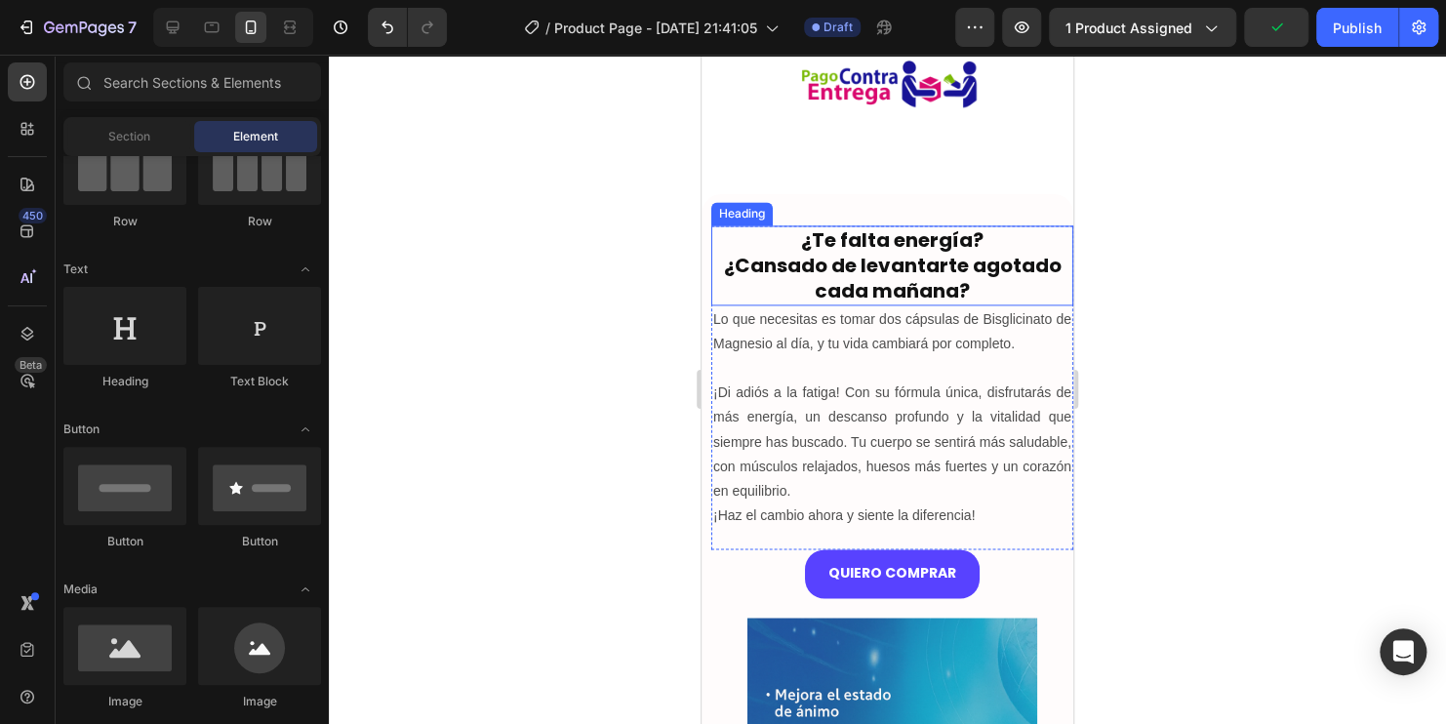
scroll to position [1277, 0]
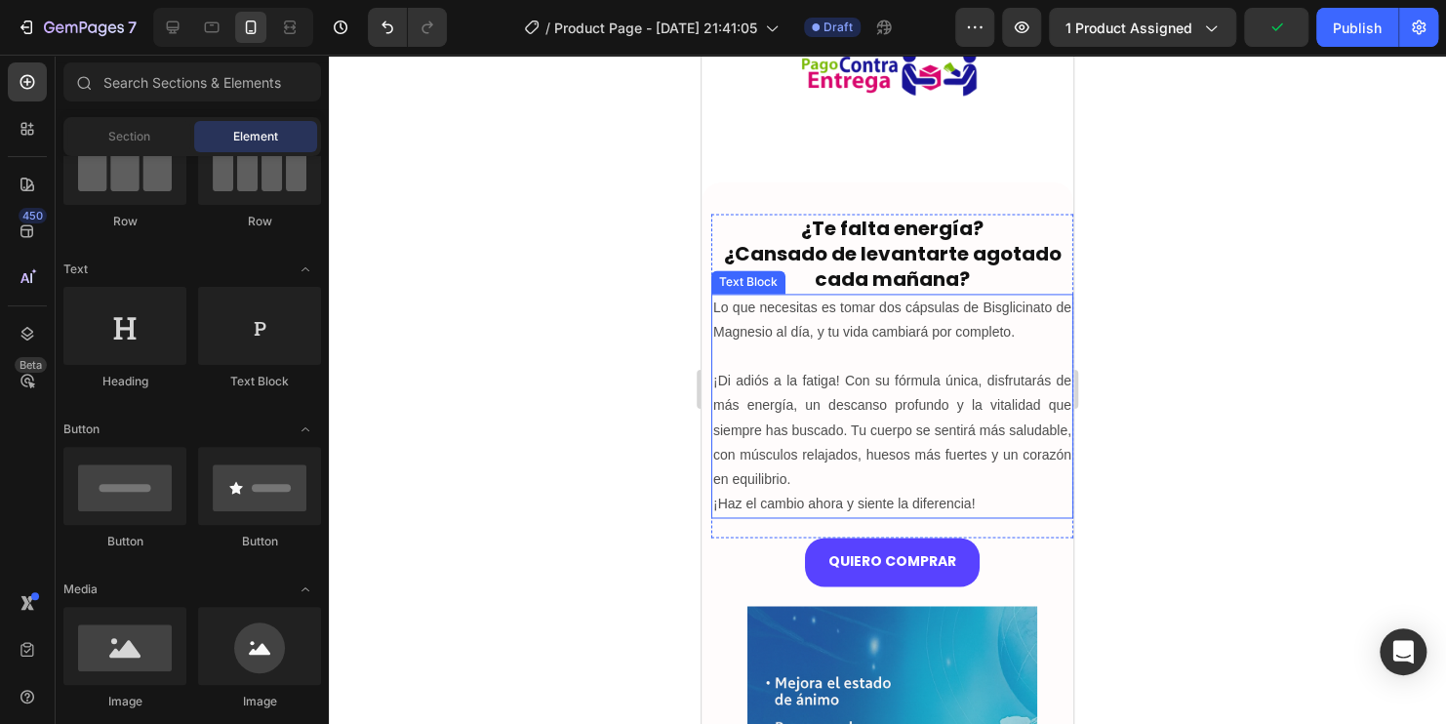
click at [895, 369] on p at bounding box center [892, 356] width 358 height 24
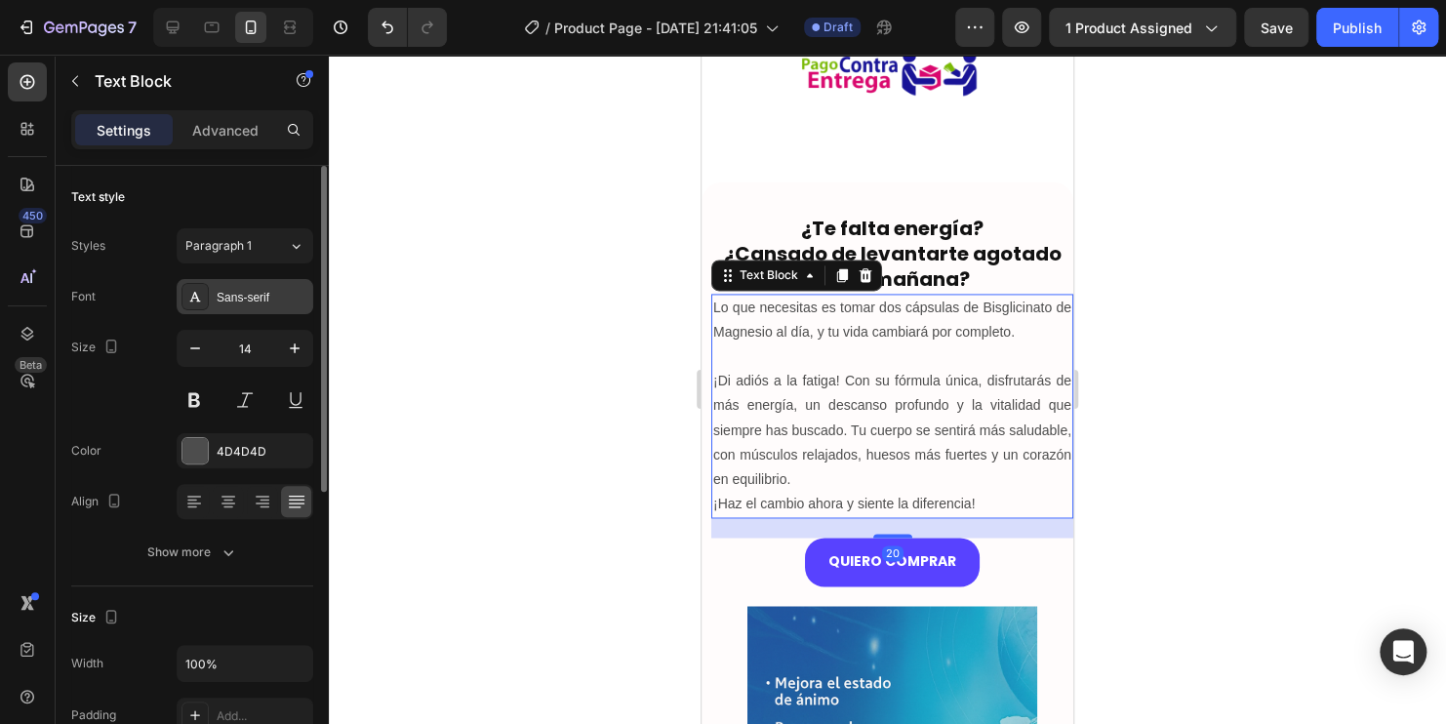
click at [270, 302] on div "Sans-serif" at bounding box center [263, 298] width 92 height 18
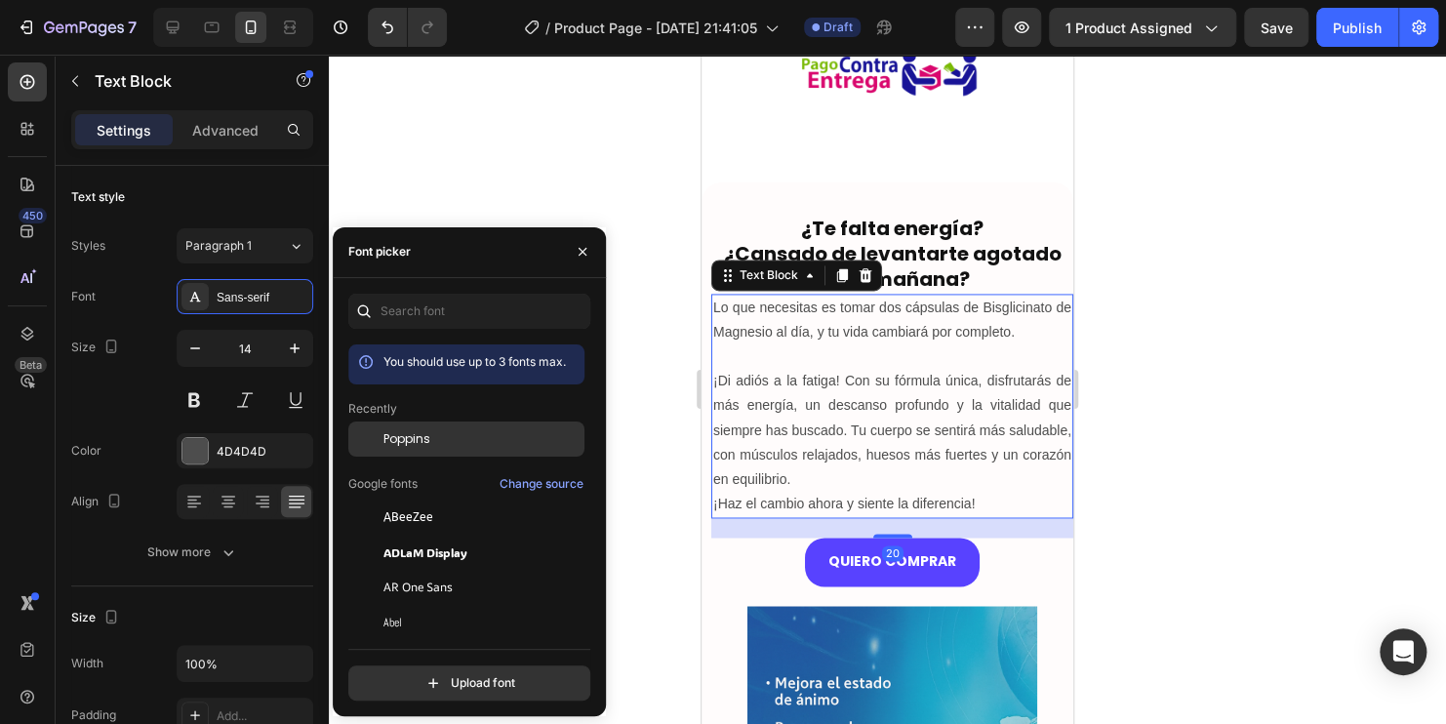
click at [413, 434] on span "Poppins" at bounding box center [406, 439] width 47 height 18
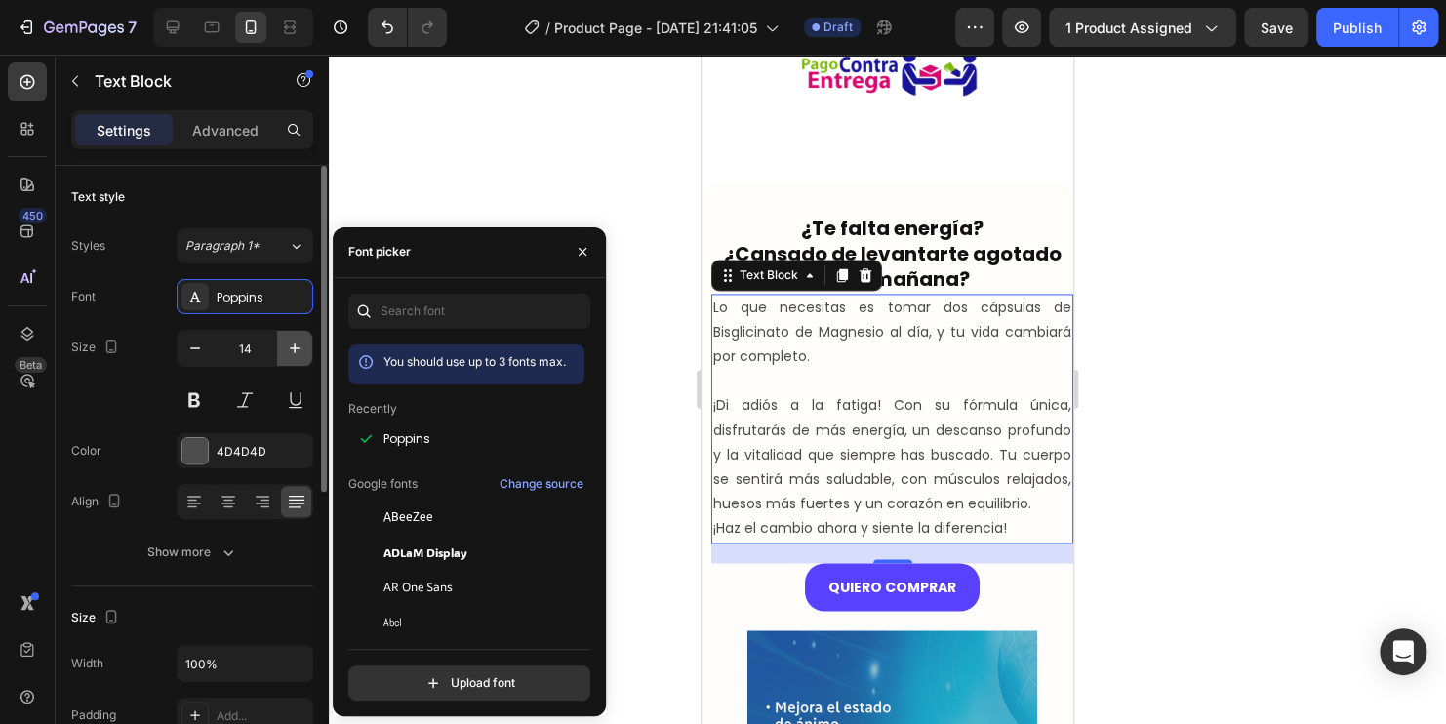
click at [297, 341] on icon "button" at bounding box center [295, 349] width 20 height 20
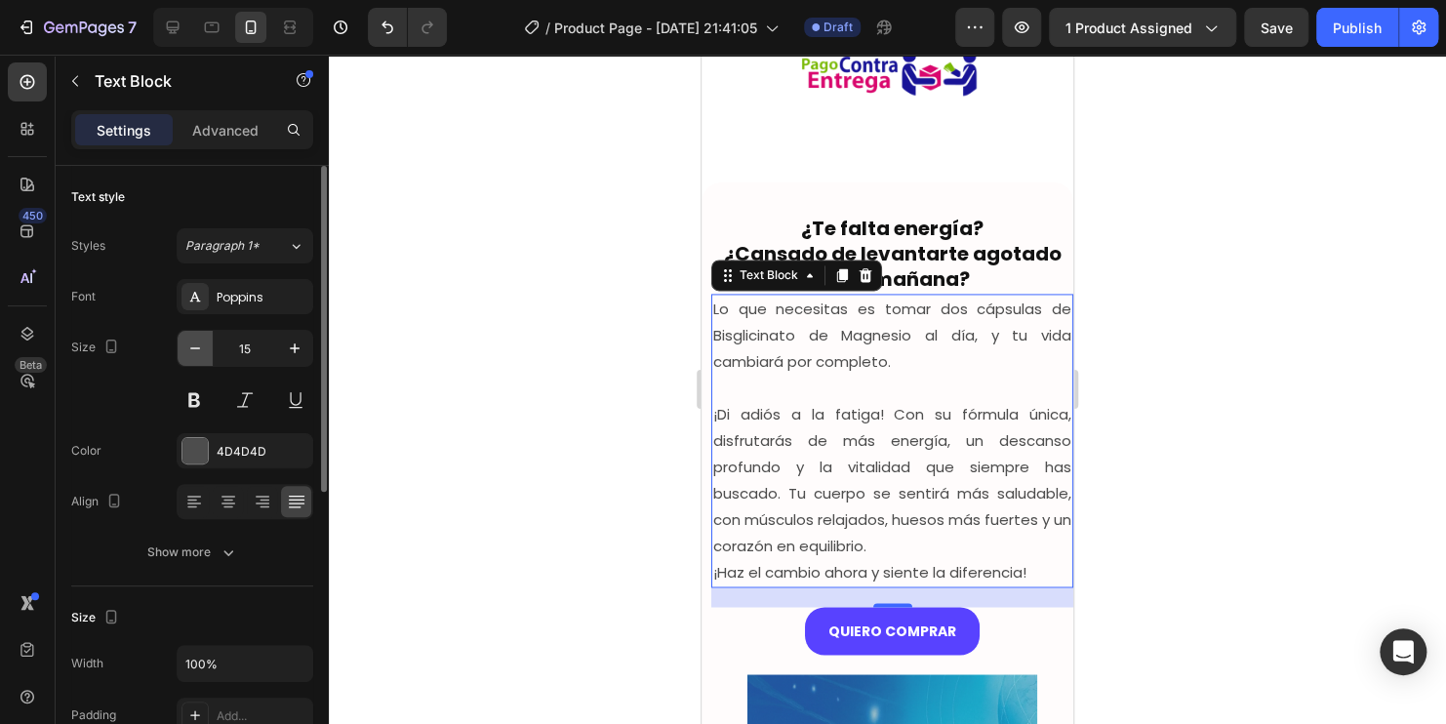
click at [192, 347] on icon "button" at bounding box center [195, 348] width 10 height 2
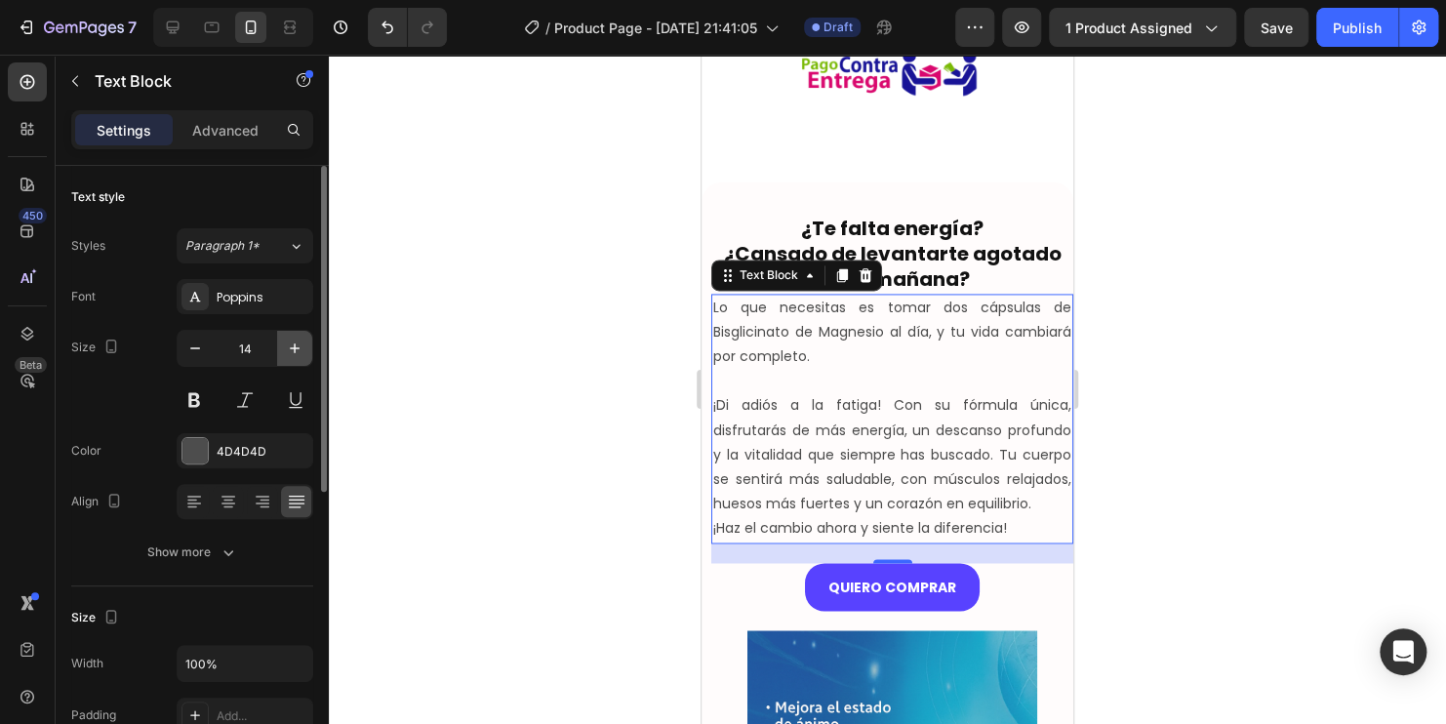
click at [285, 357] on button "button" at bounding box center [294, 348] width 35 height 35
type input "15"
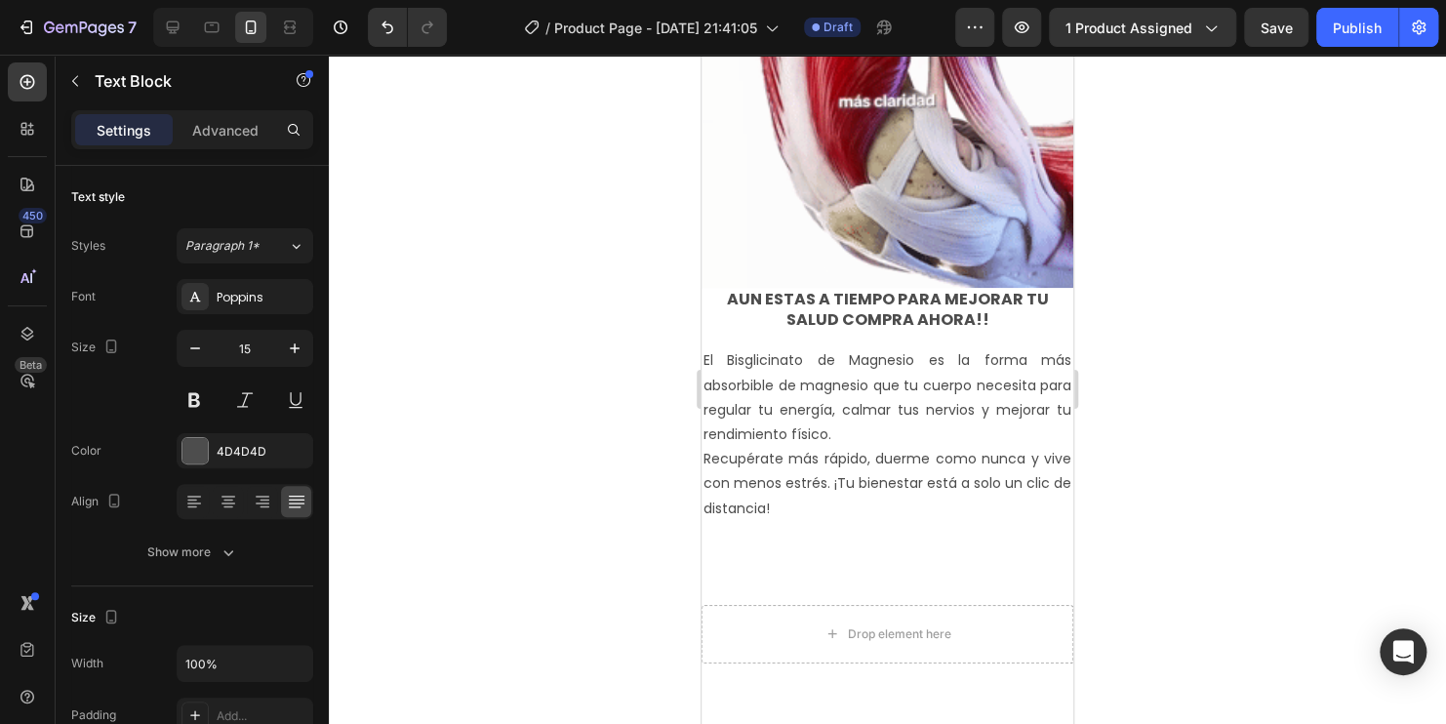
scroll to position [3423, 0]
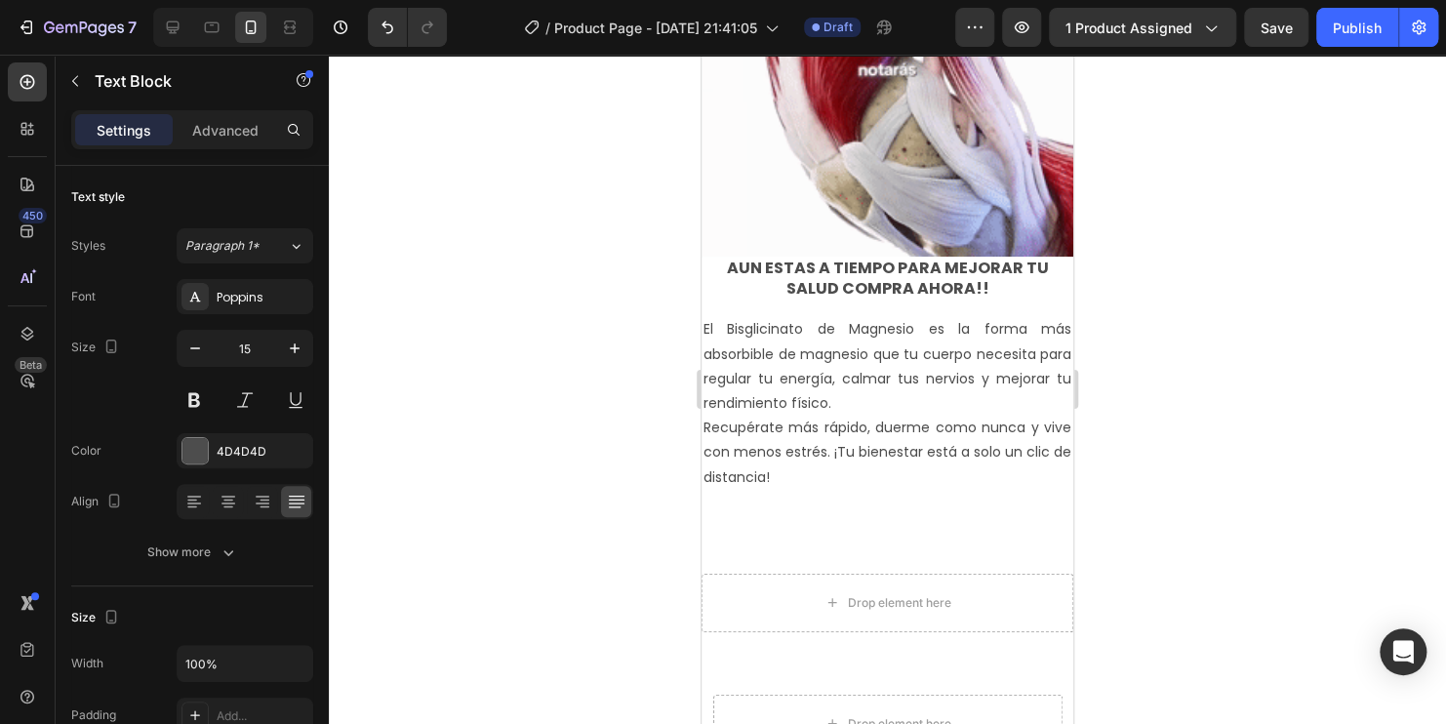
click at [550, 389] on div at bounding box center [887, 389] width 1117 height 669
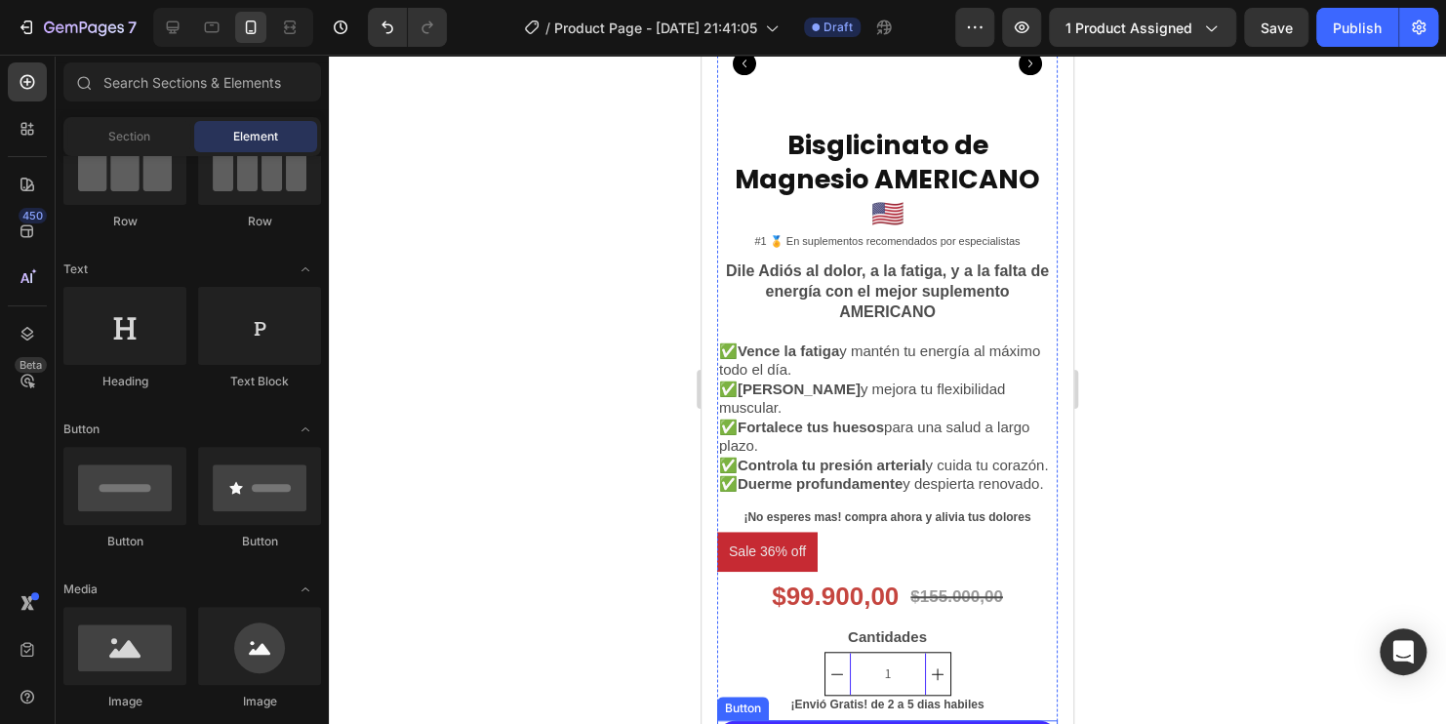
scroll to position [847, 0]
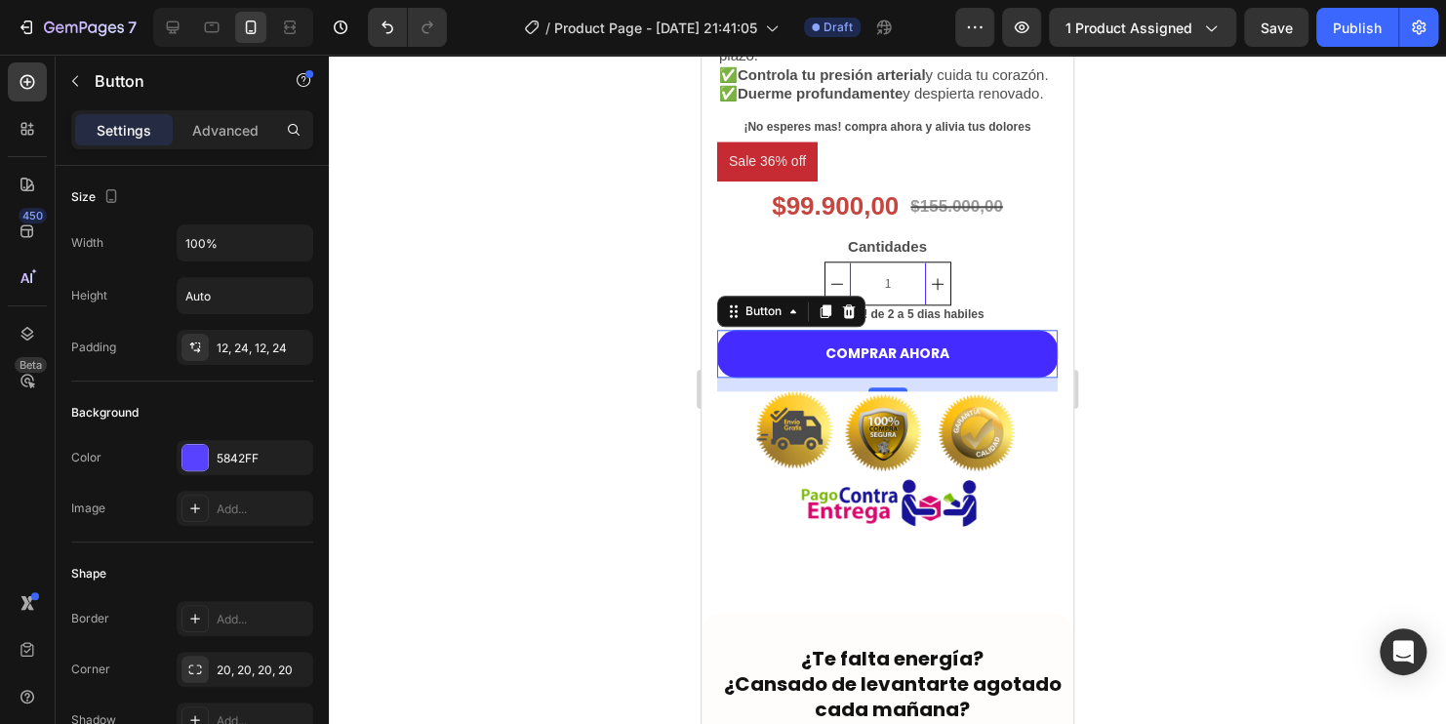
click at [983, 373] on button "COMPRAR AHORA" at bounding box center [887, 354] width 340 height 48
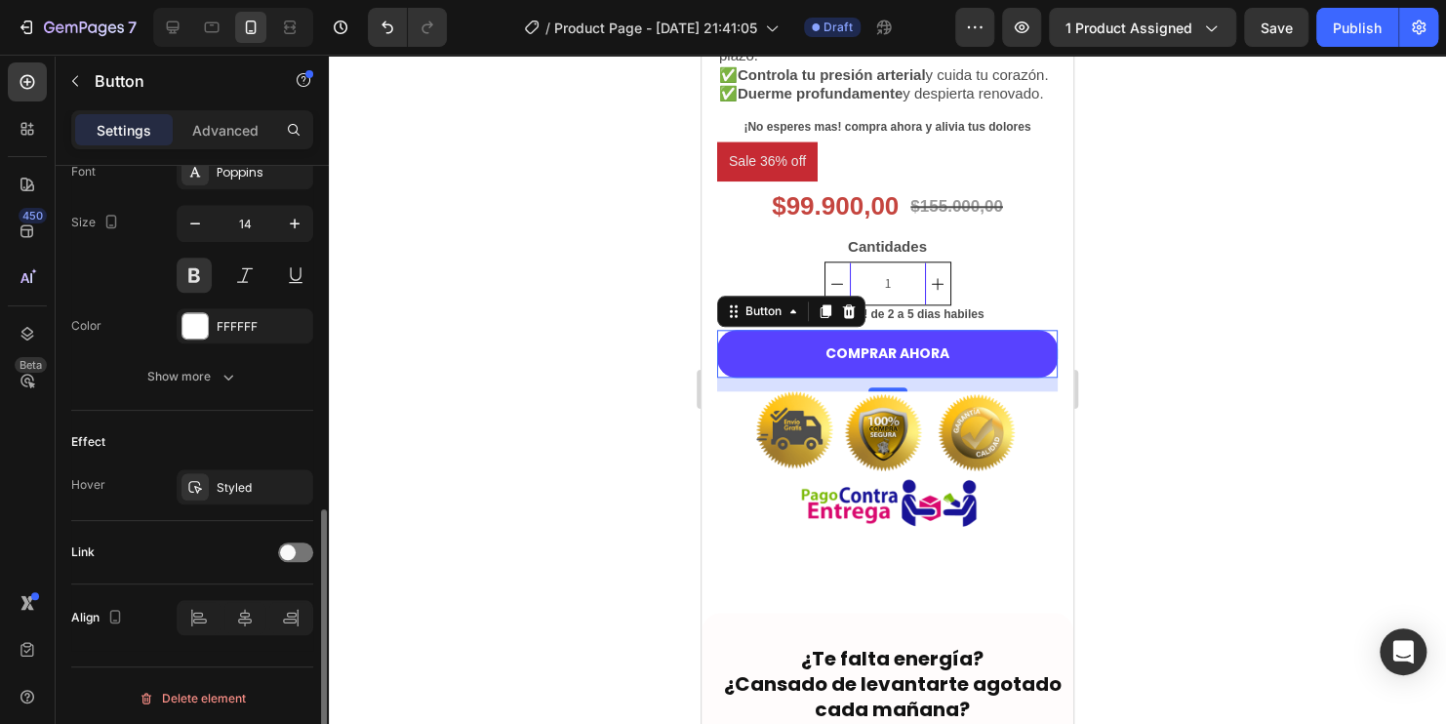
scroll to position [782, 0]
click at [289, 548] on span at bounding box center [288, 550] width 16 height 16
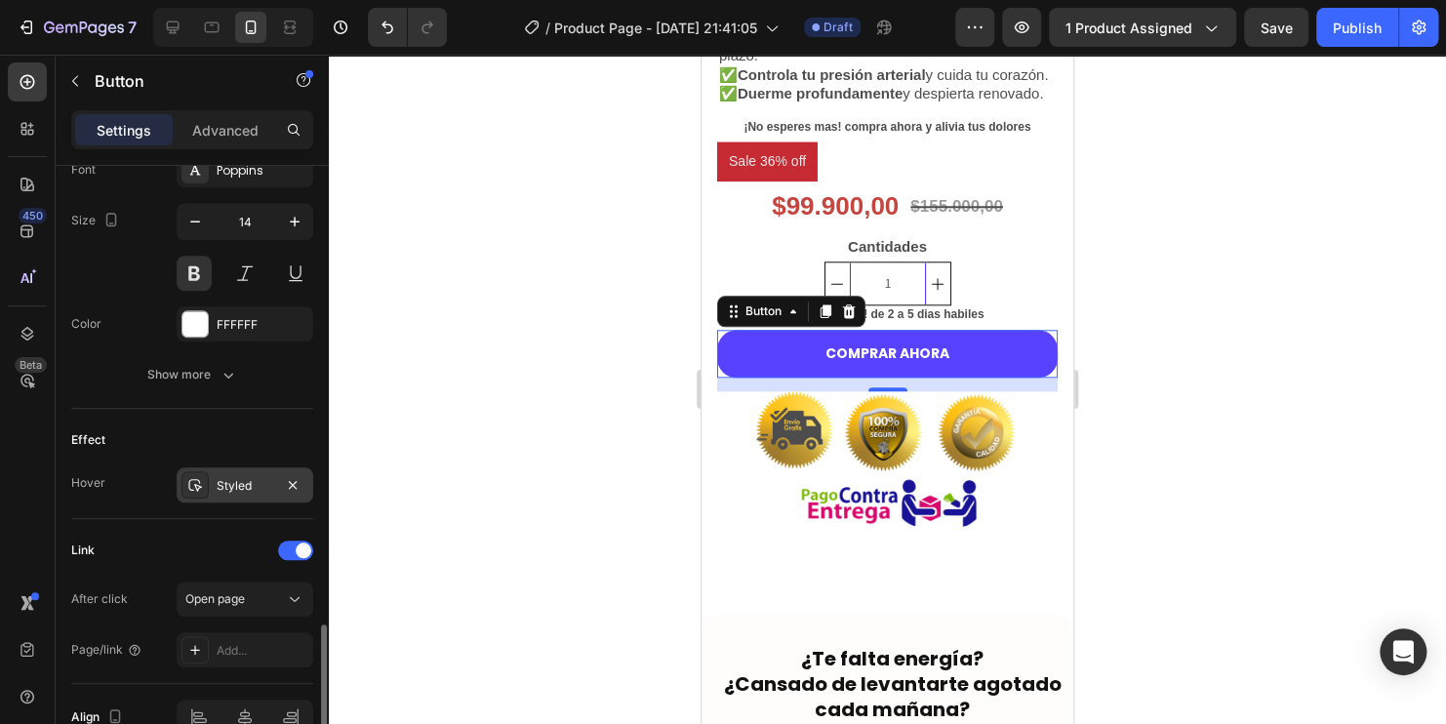
scroll to position [884, 0]
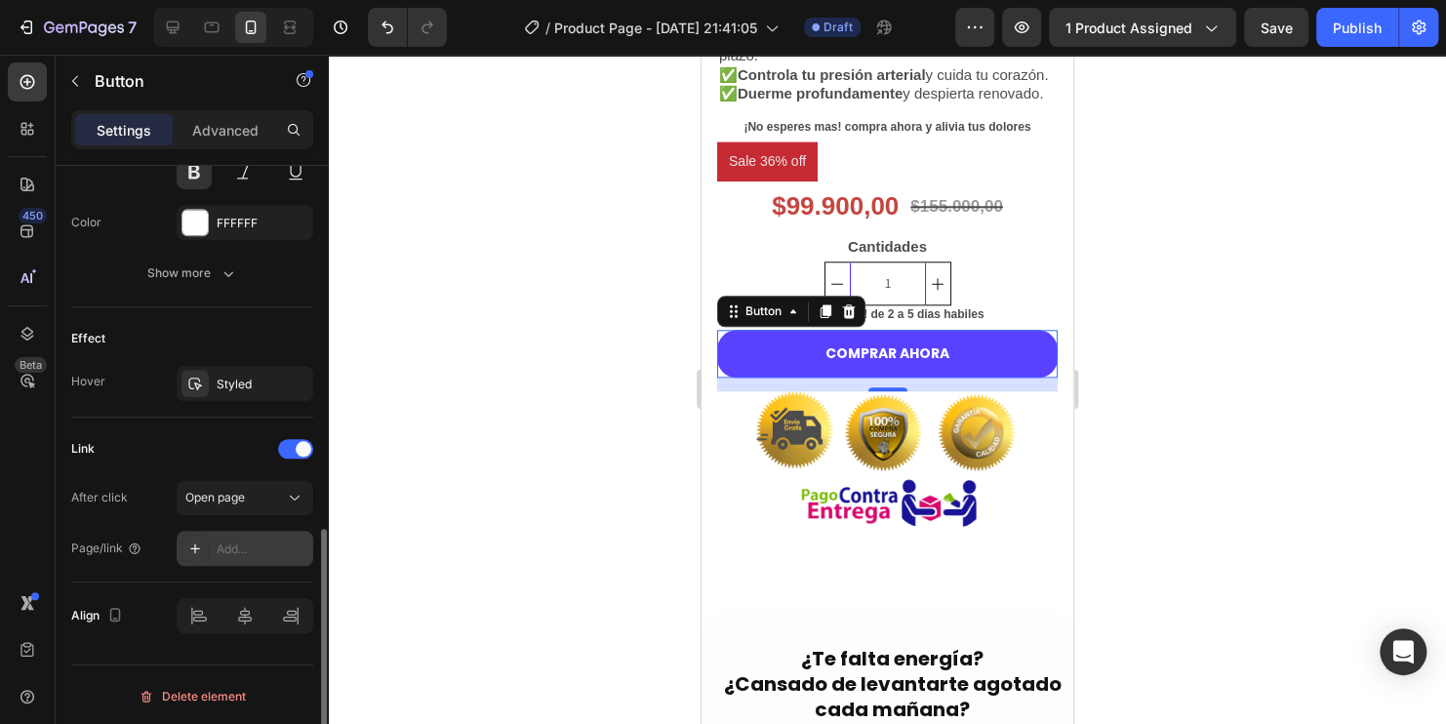
click at [247, 544] on div "Add..." at bounding box center [263, 549] width 92 height 18
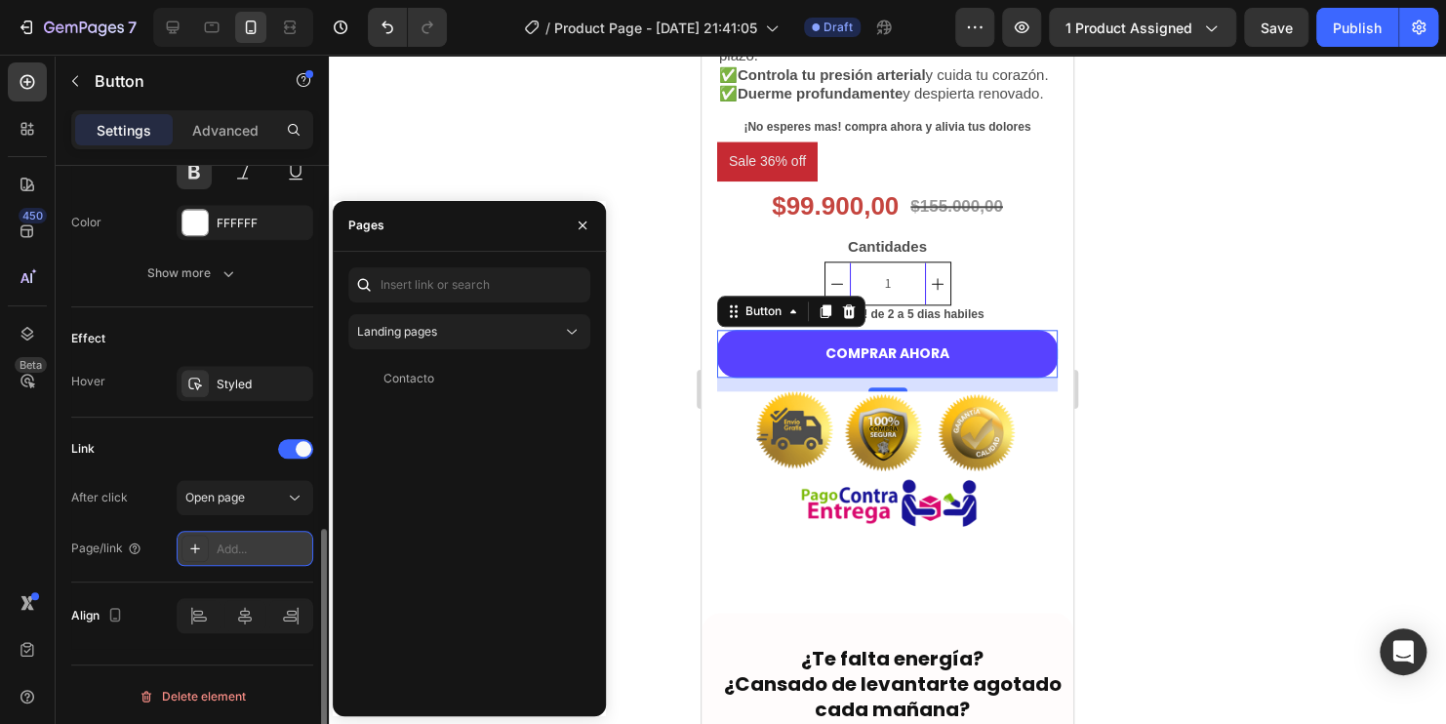
click at [246, 545] on div "Add..." at bounding box center [263, 549] width 92 height 18
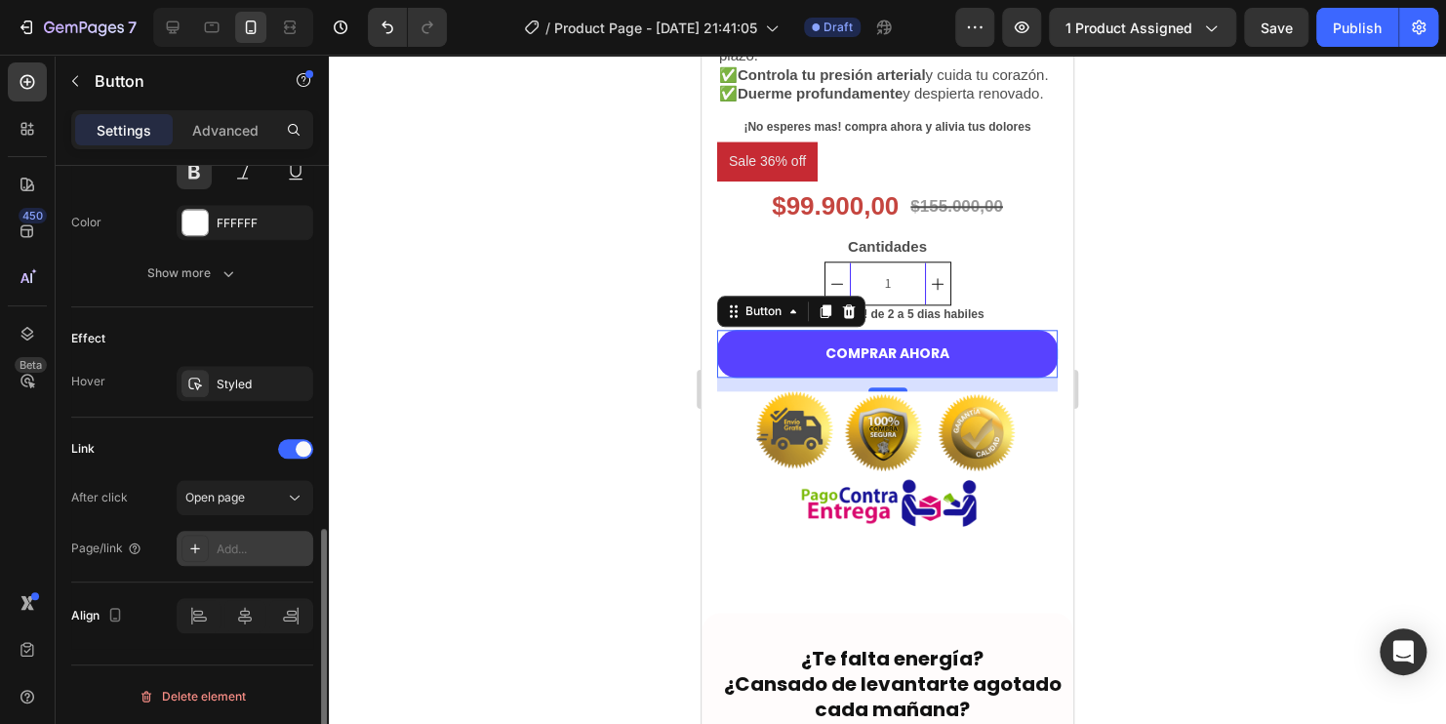
click at [269, 542] on div "Add..." at bounding box center [263, 549] width 92 height 18
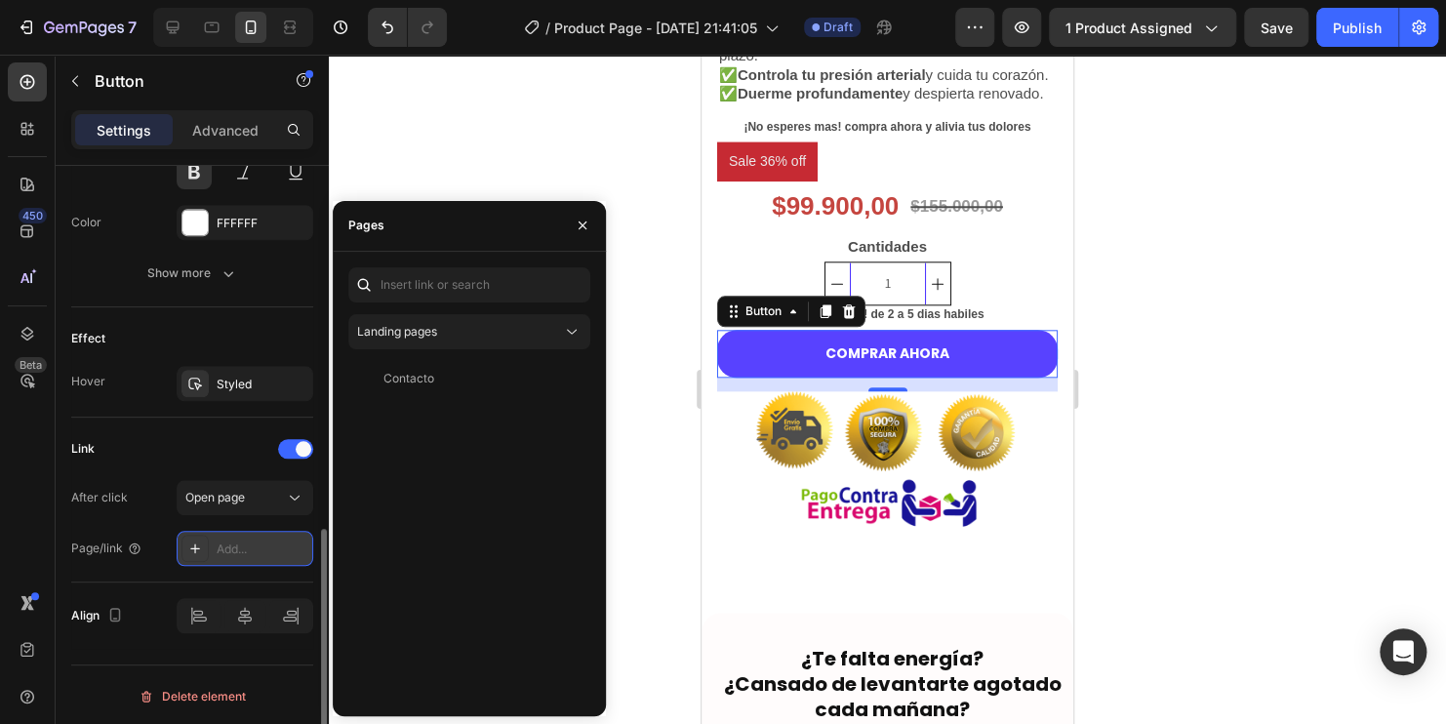
click at [256, 535] on div "Add..." at bounding box center [245, 548] width 137 height 35
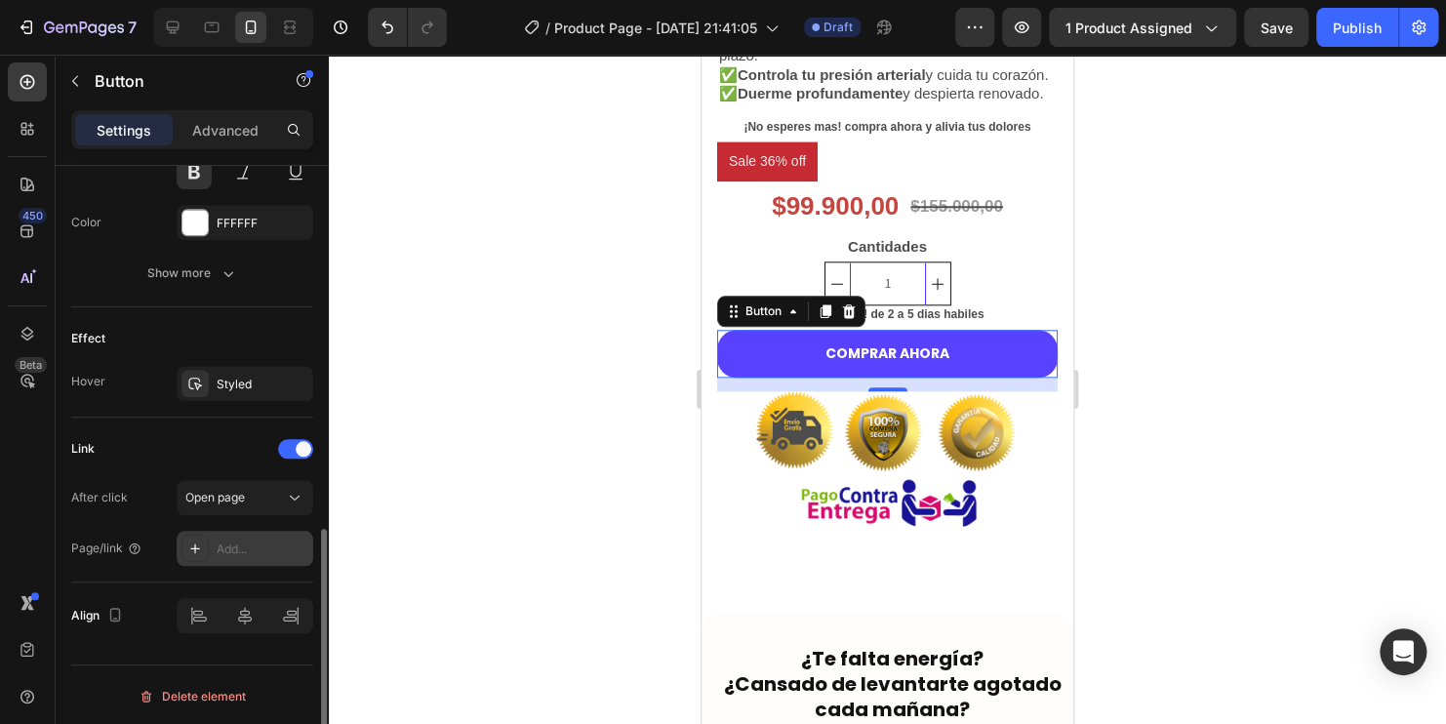
click at [194, 547] on icon at bounding box center [195, 548] width 10 height 10
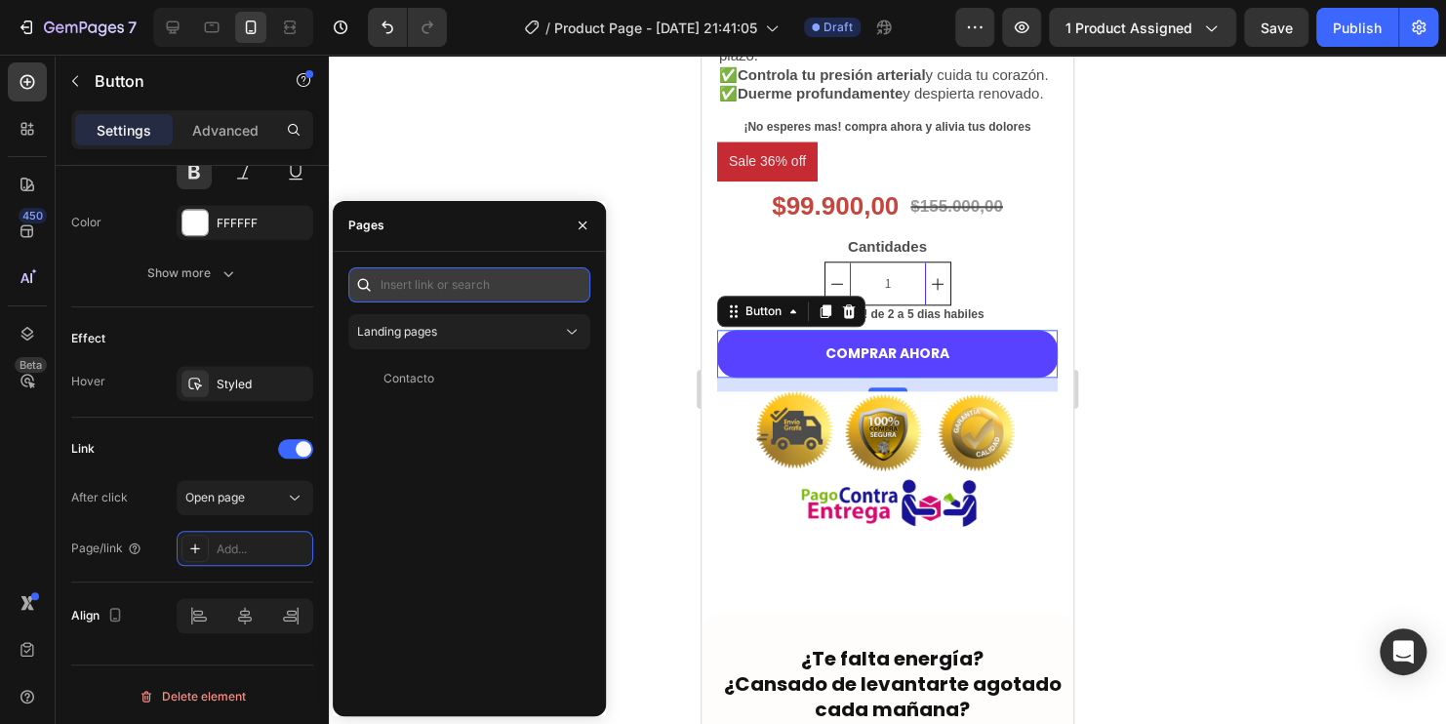
click at [492, 283] on input "text" at bounding box center [469, 284] width 242 height 35
paste input "/rsi-gempages-overwrite"
type input "/rsi-gempages-overwrite"
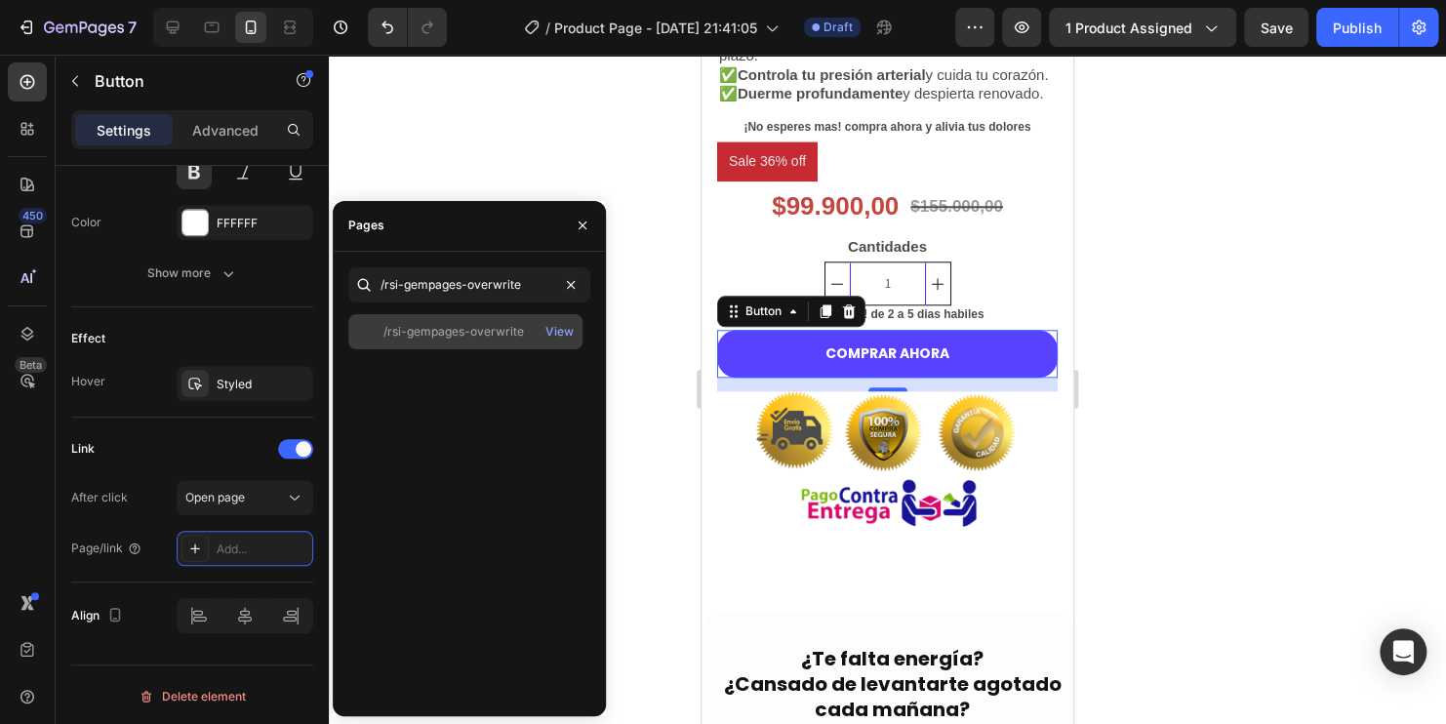
click at [485, 332] on div "/rsi-gempages-overwrite" at bounding box center [453, 332] width 140 height 18
click at [559, 329] on div "View" at bounding box center [559, 332] width 28 height 18
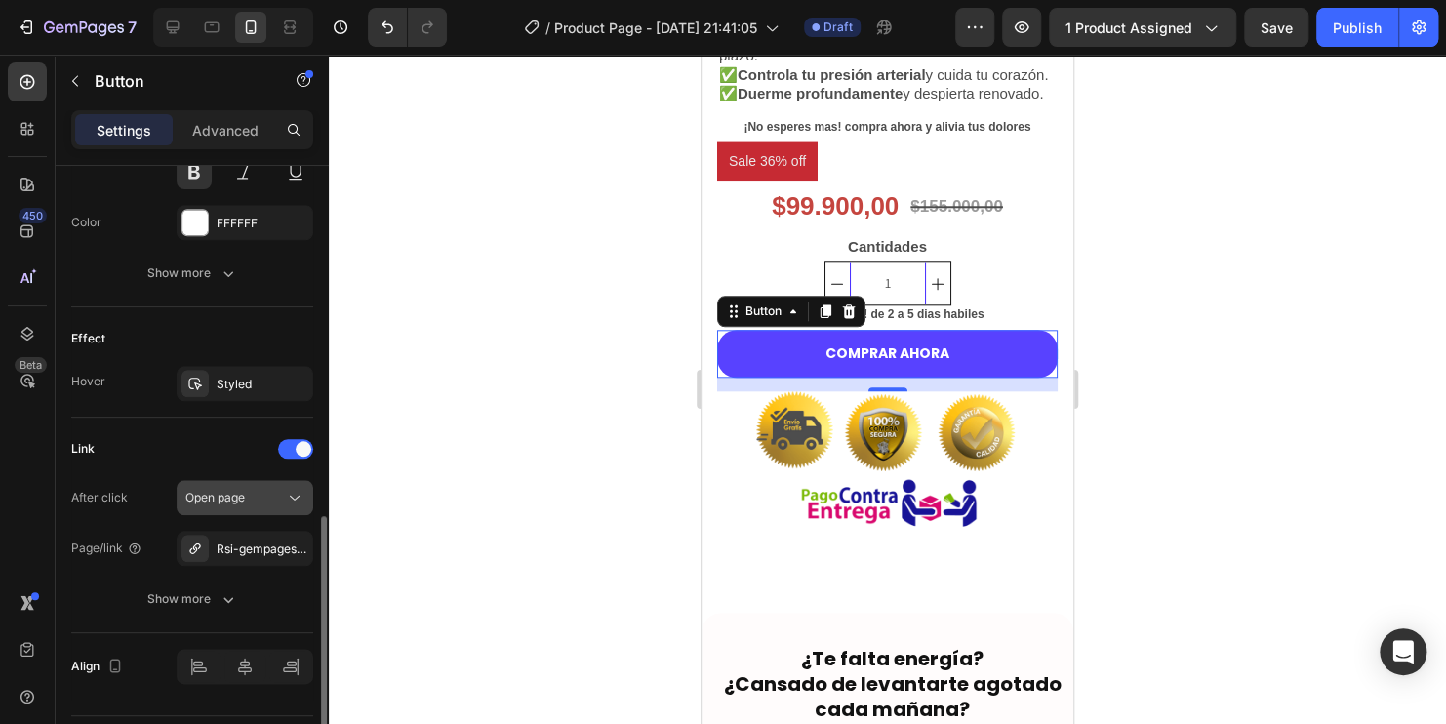
click at [254, 498] on div "Open page" at bounding box center [235, 498] width 100 height 18
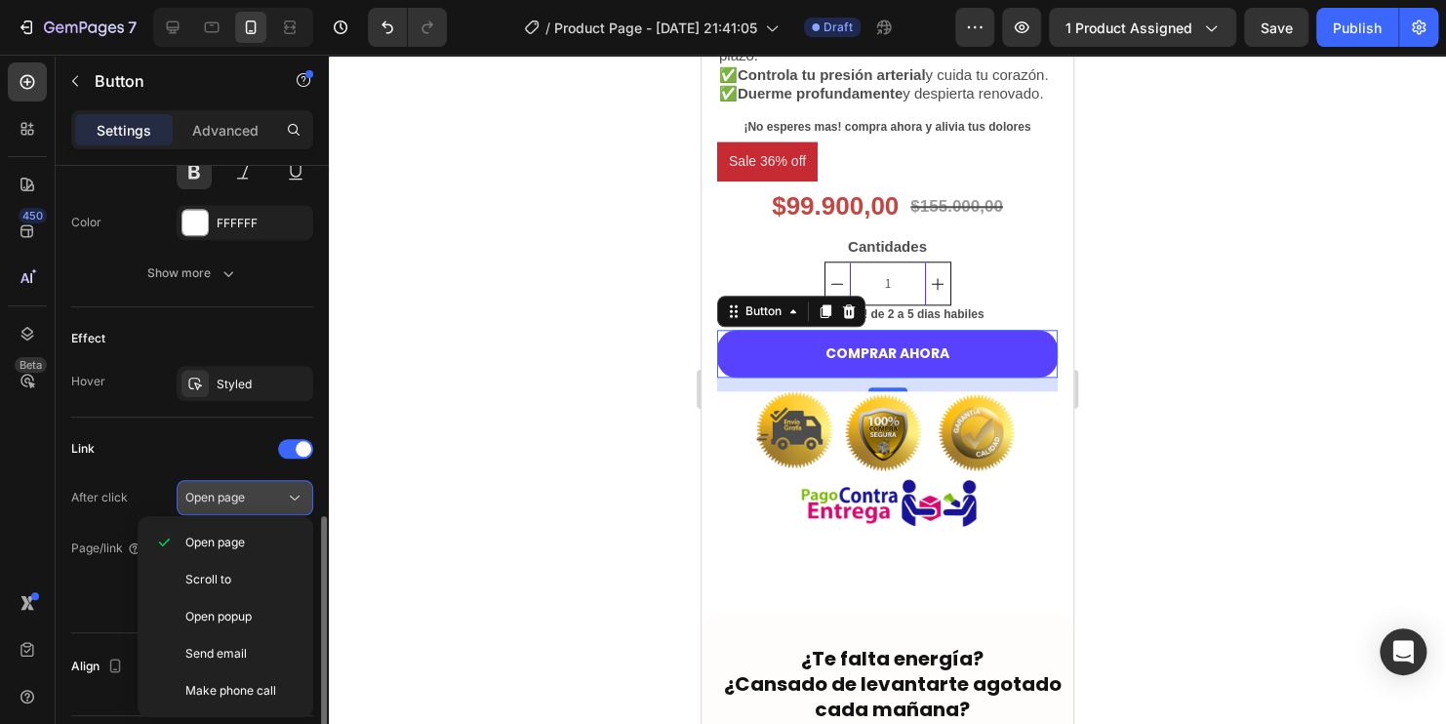
click at [263, 489] on div "Open page" at bounding box center [235, 498] width 100 height 18
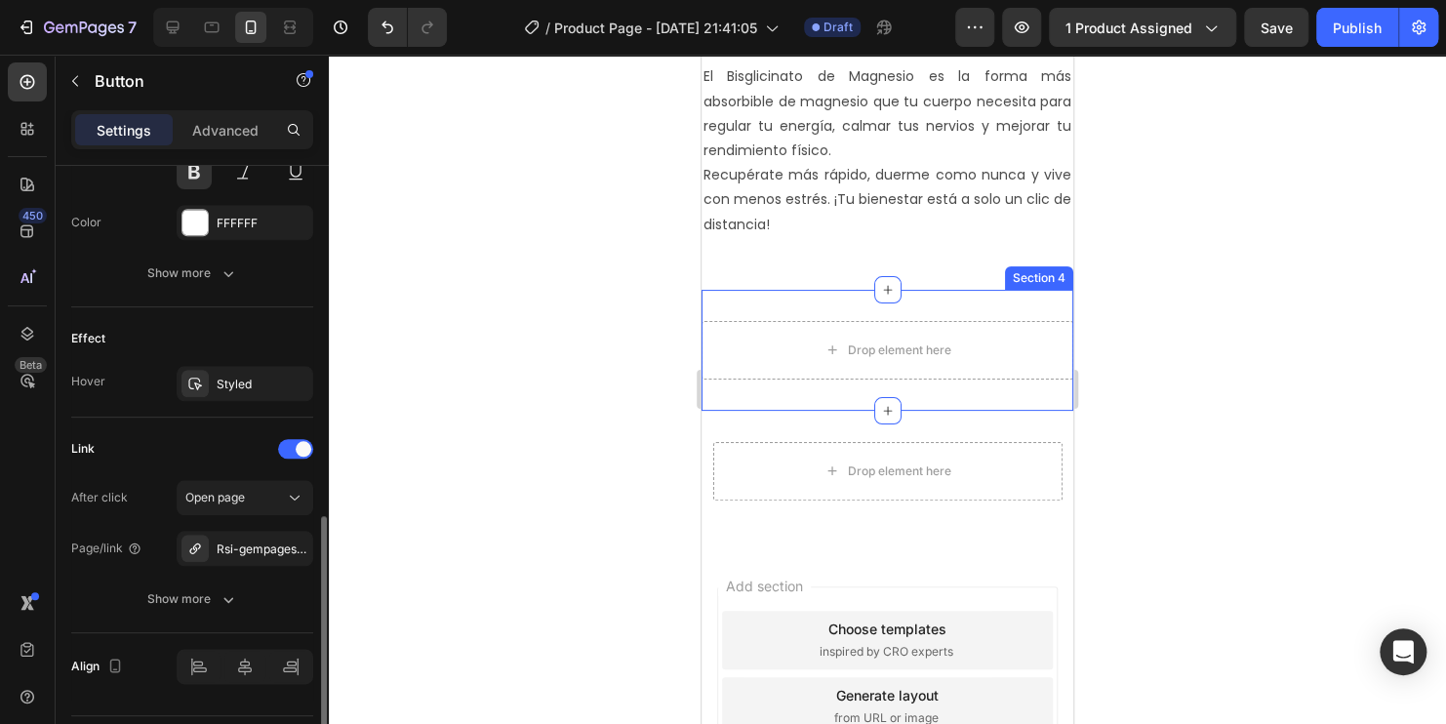
scroll to position [935, 0]
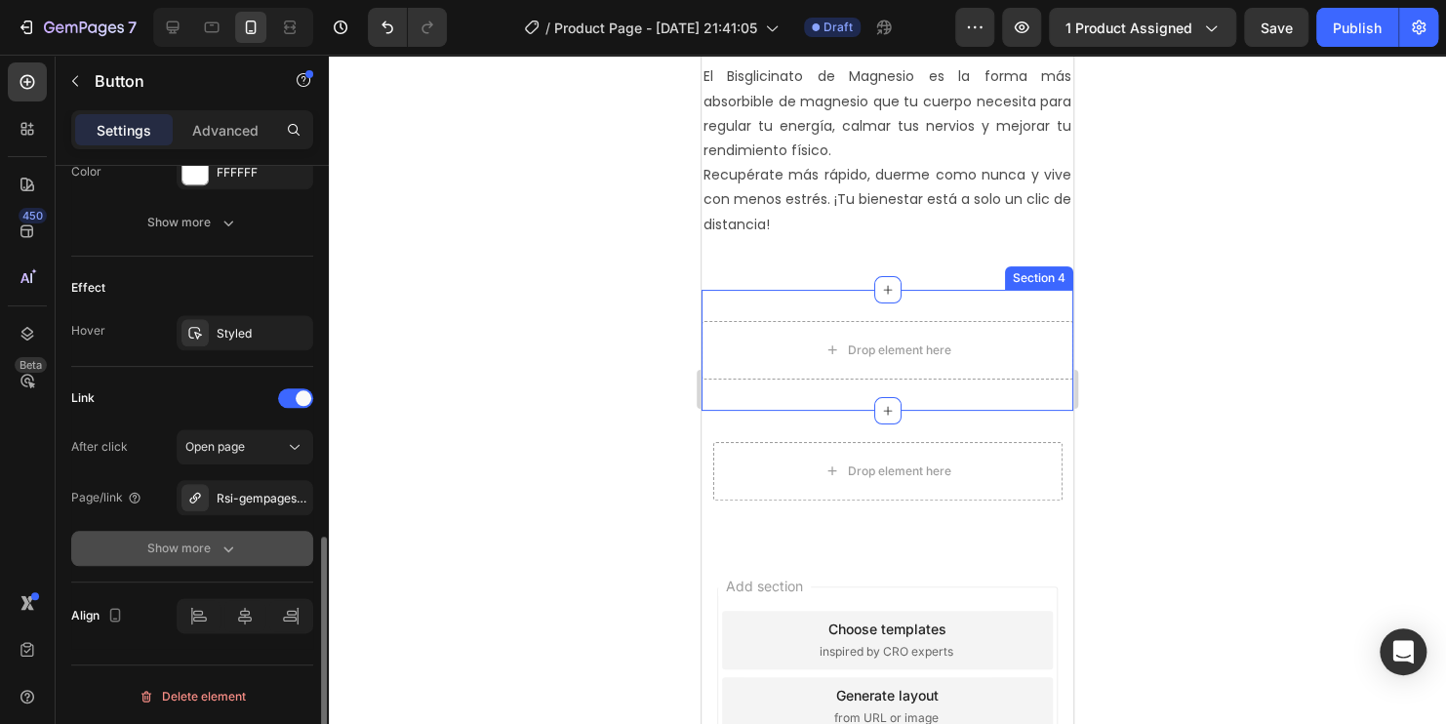
click at [246, 550] on button "Show more" at bounding box center [192, 548] width 242 height 35
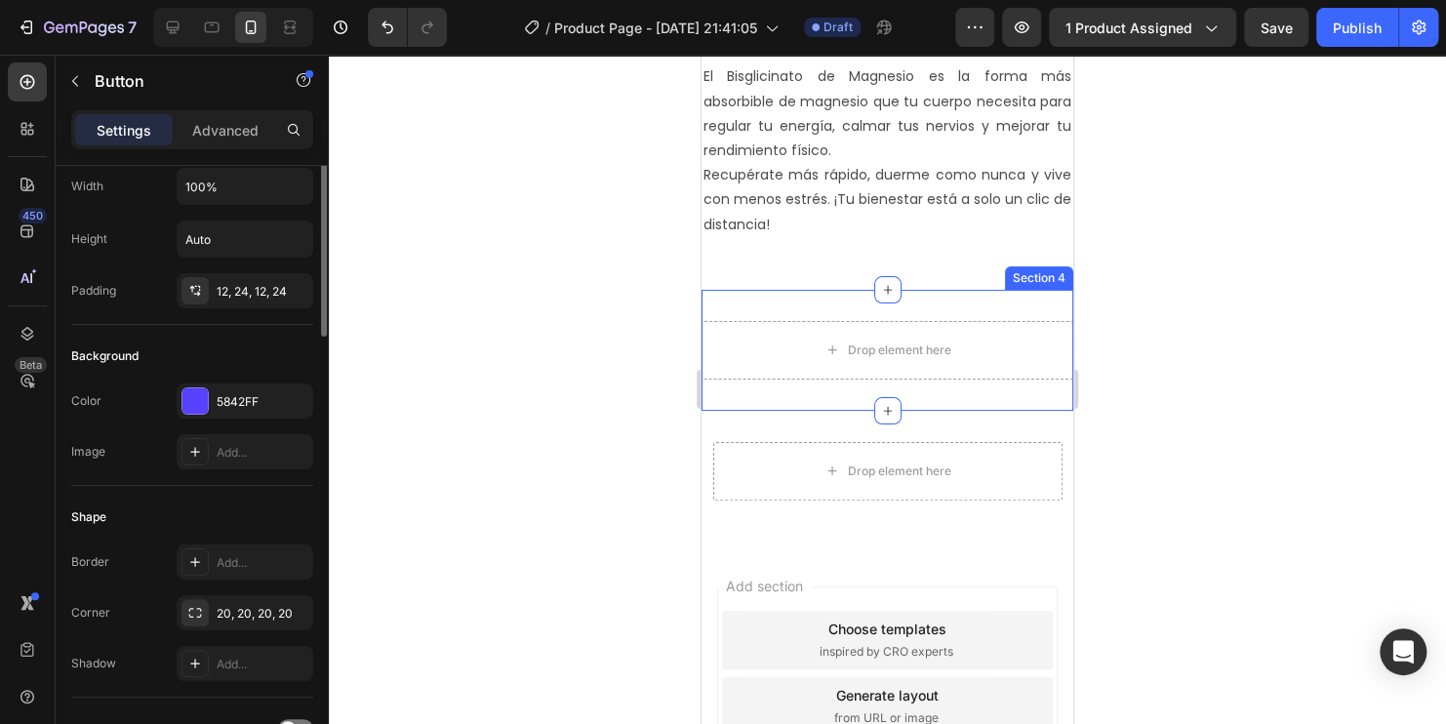
scroll to position [0, 0]
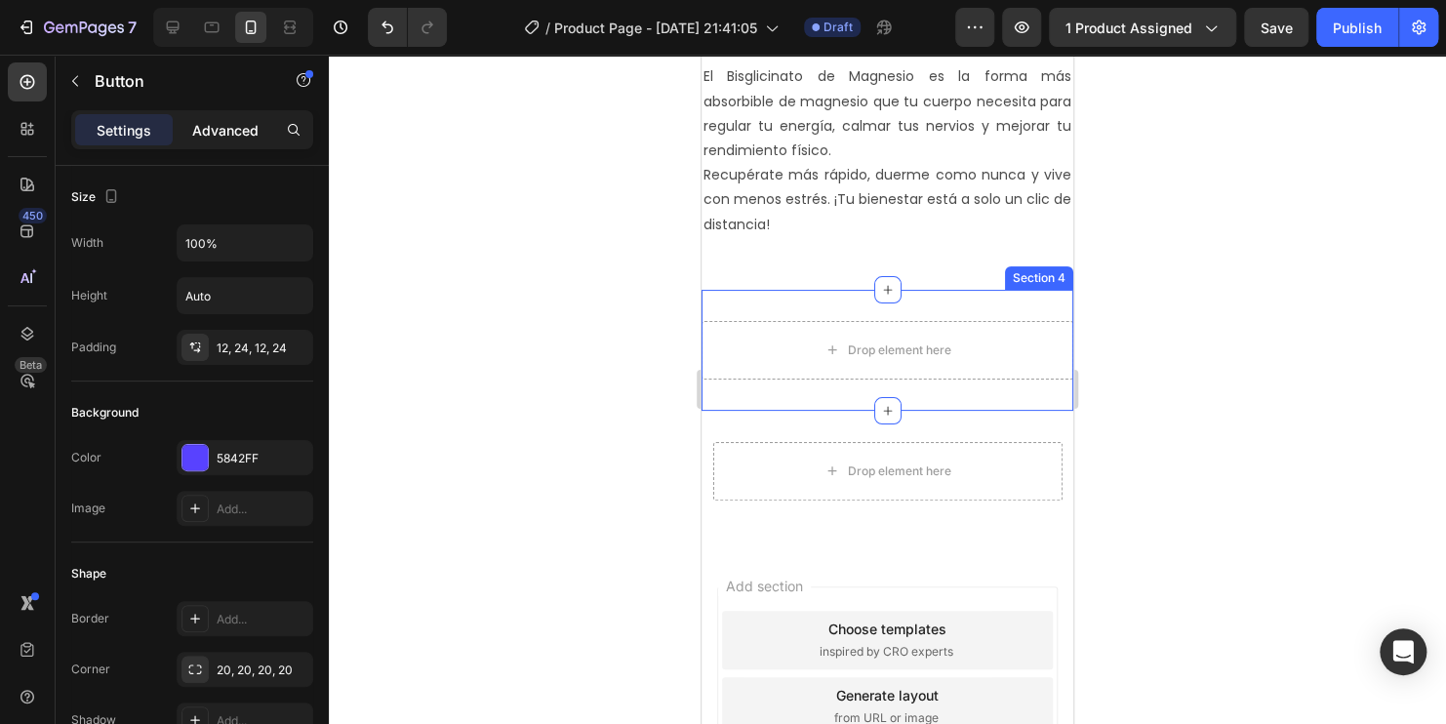
click at [208, 129] on p "Advanced" at bounding box center [225, 130] width 66 height 20
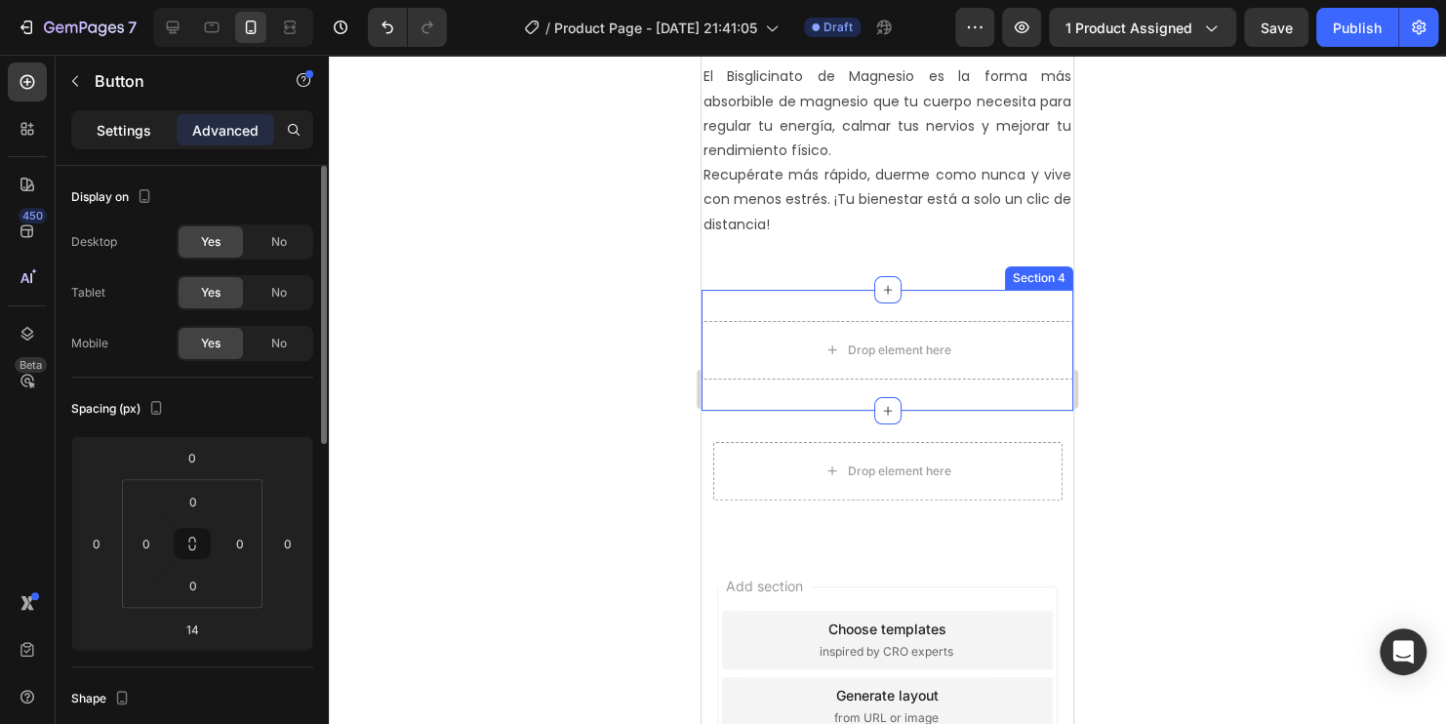
click at [141, 127] on p "Settings" at bounding box center [124, 130] width 55 height 20
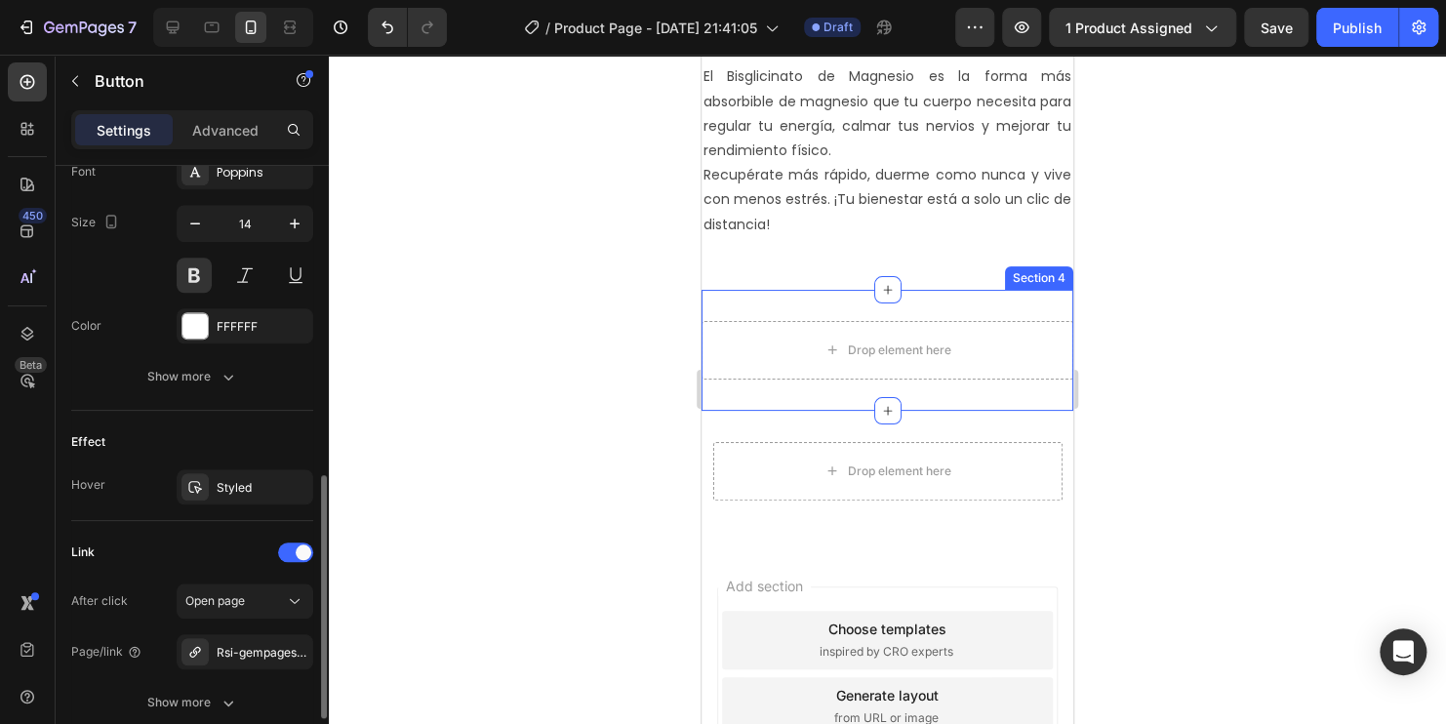
scroll to position [935, 0]
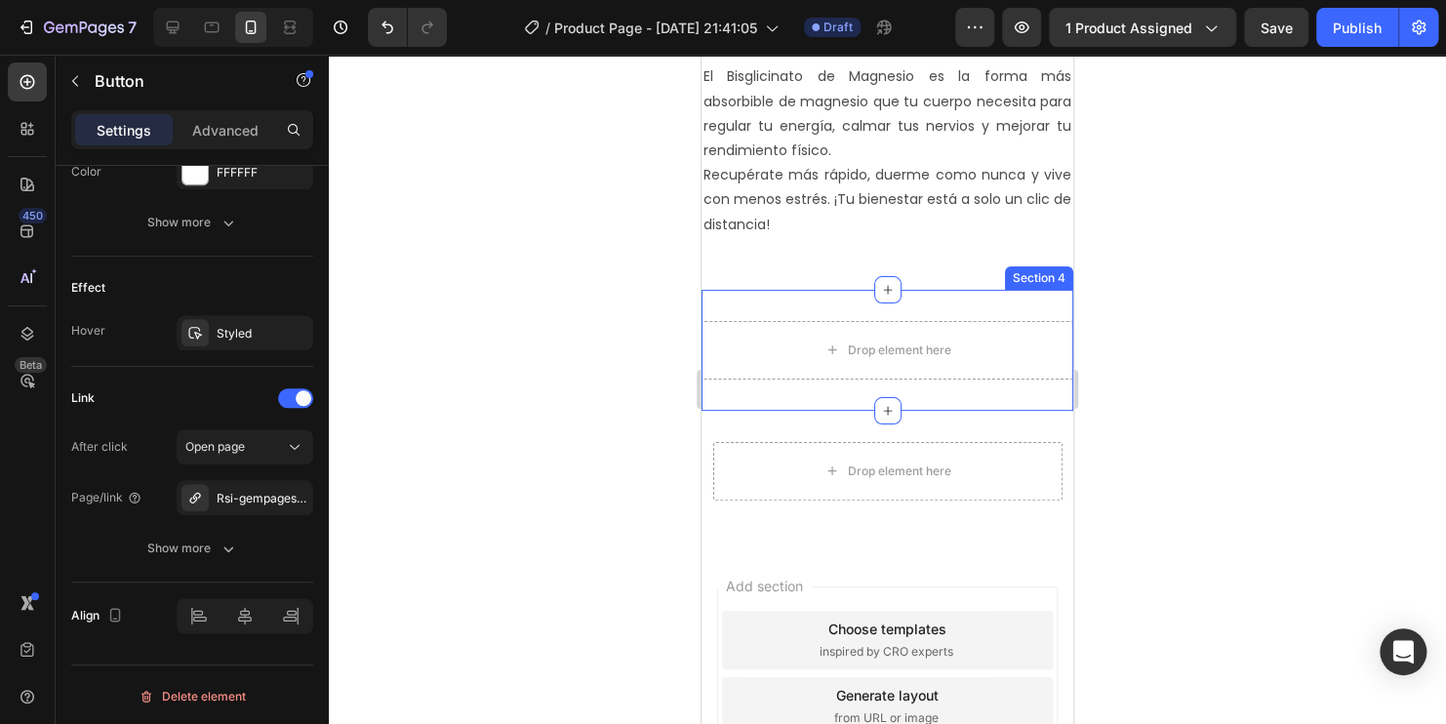
click at [523, 422] on div at bounding box center [887, 389] width 1117 height 669
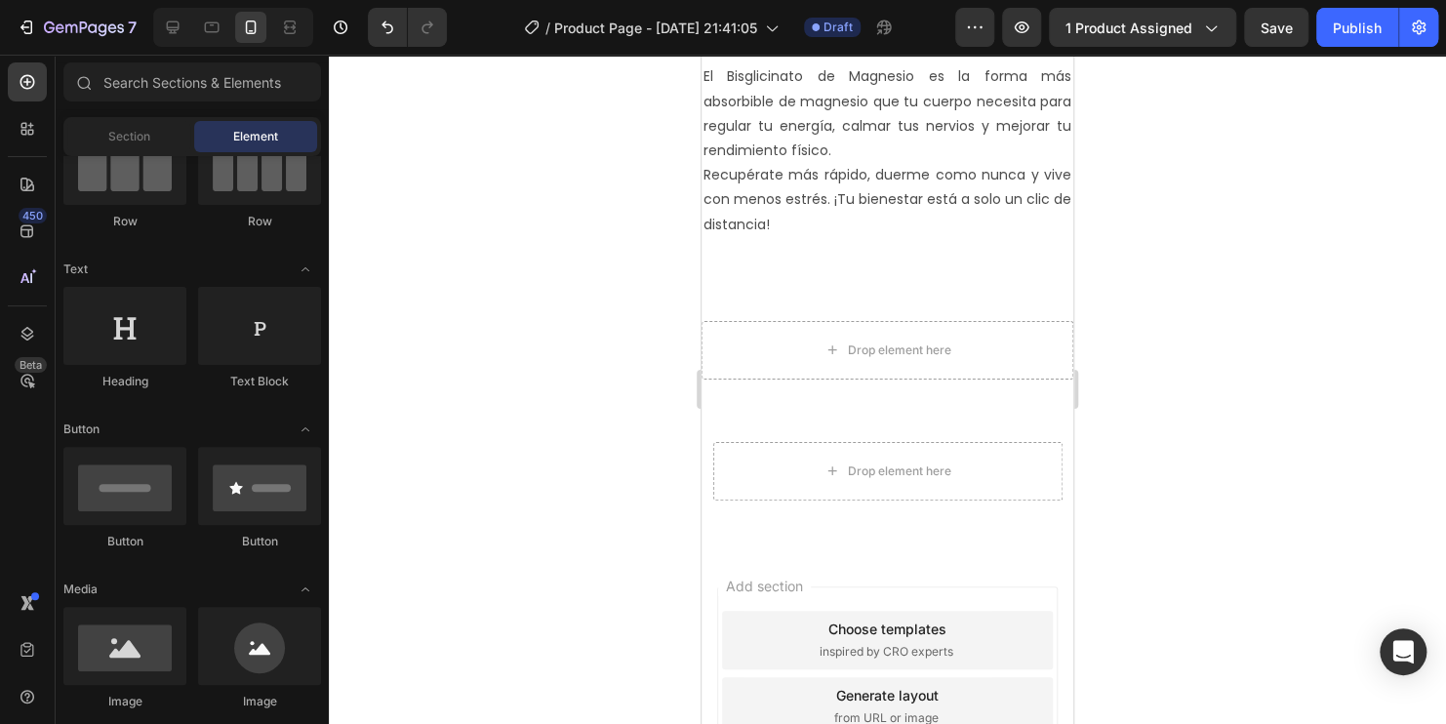
click at [546, 406] on div at bounding box center [887, 389] width 1117 height 669
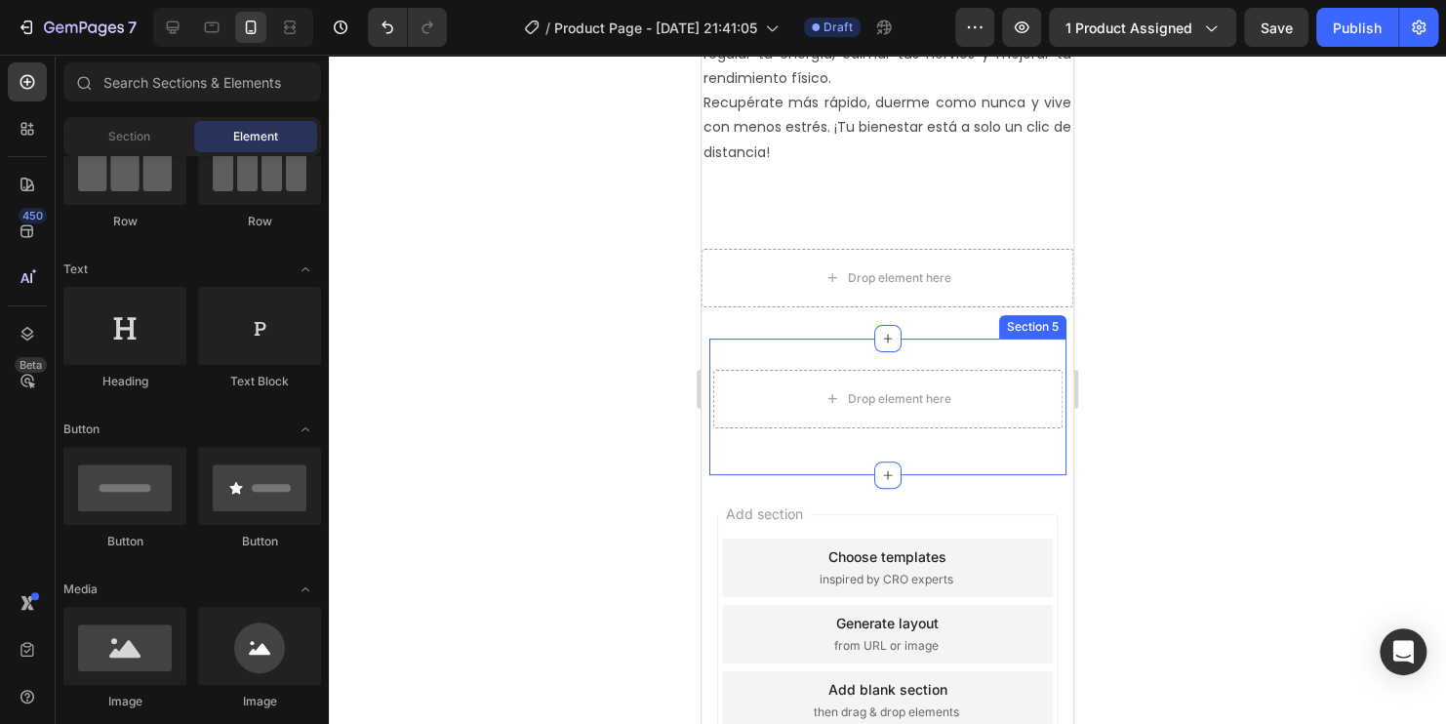
scroll to position [3774, 0]
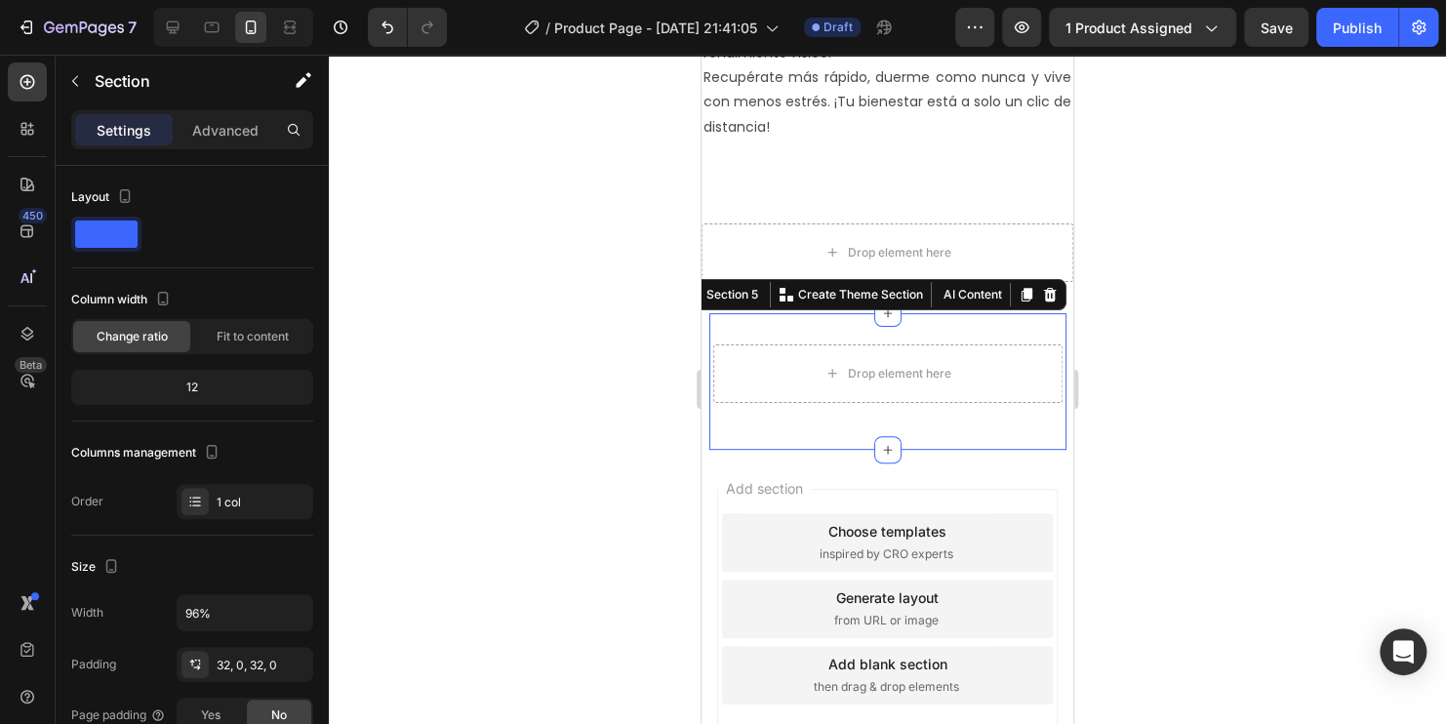
click at [934, 315] on div "Drop element here Row Section 5 You can create reusable sections Create Theme S…" at bounding box center [887, 381] width 357 height 137
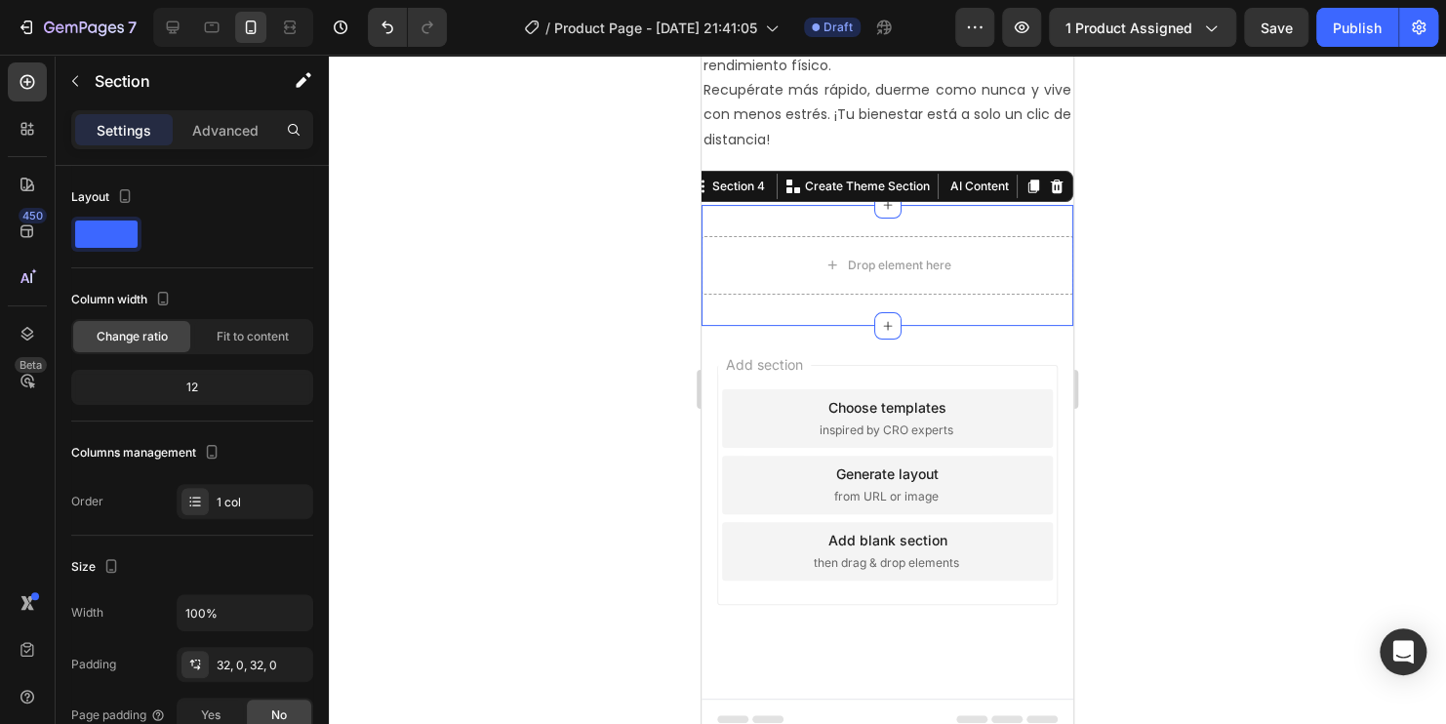
click at [980, 206] on div "Drop element here Section 4 You can create reusable sections Create Theme Secti…" at bounding box center [887, 265] width 372 height 121
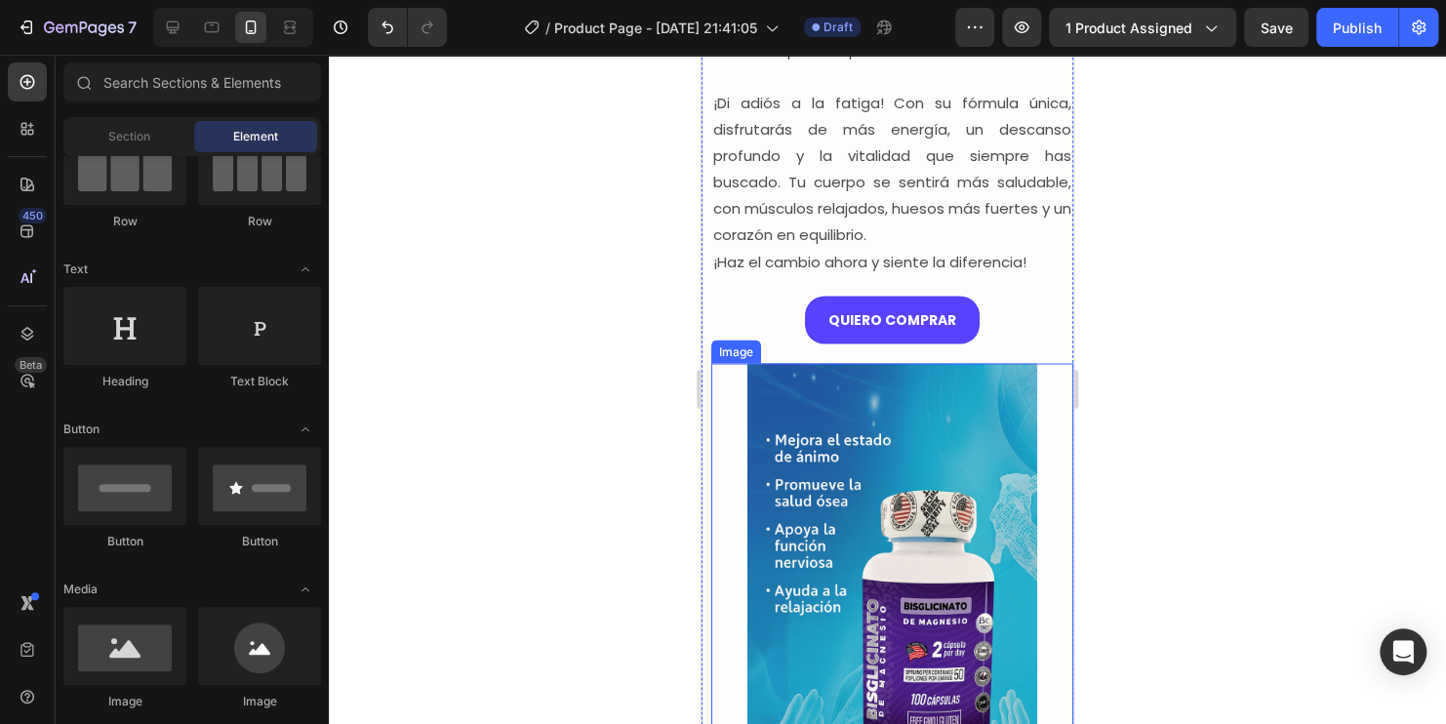
scroll to position [1463, 0]
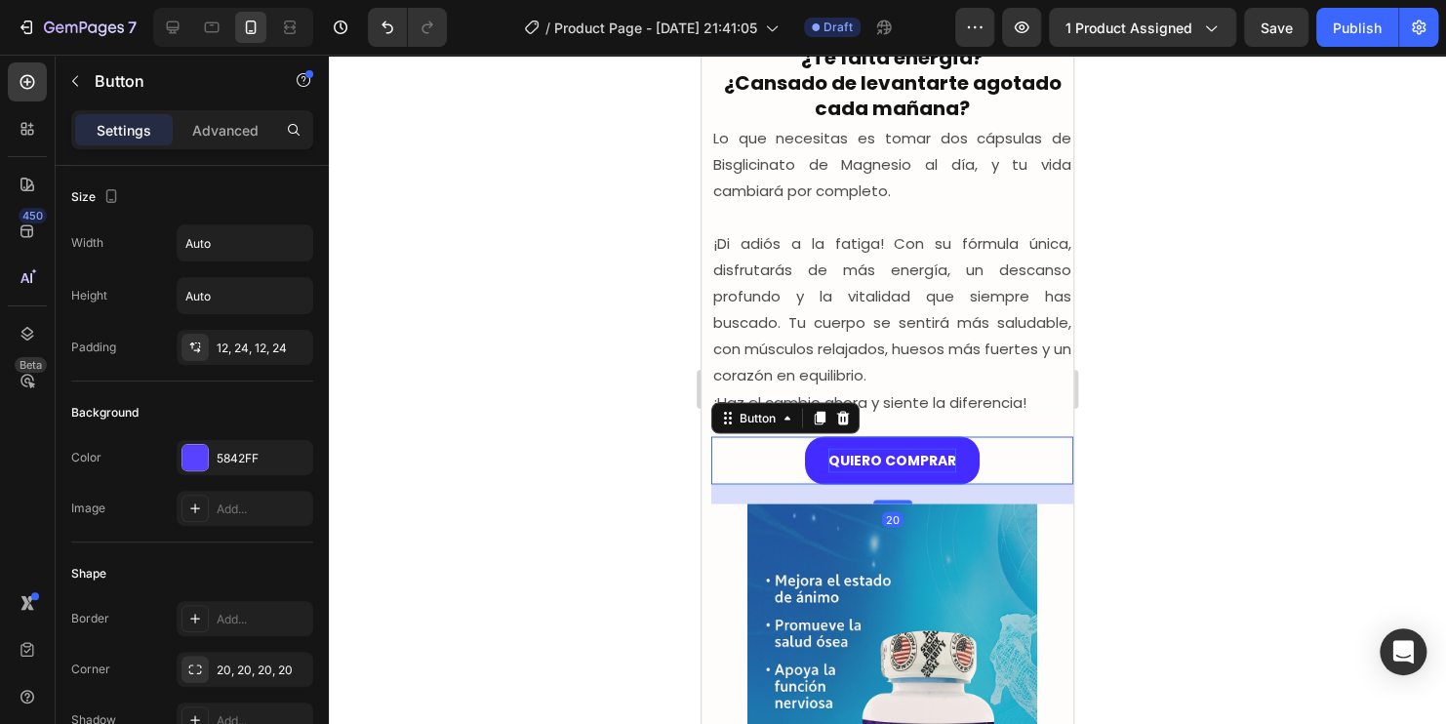
click at [912, 468] on p "QUIERO COMPRAR" at bounding box center [892, 460] width 128 height 24
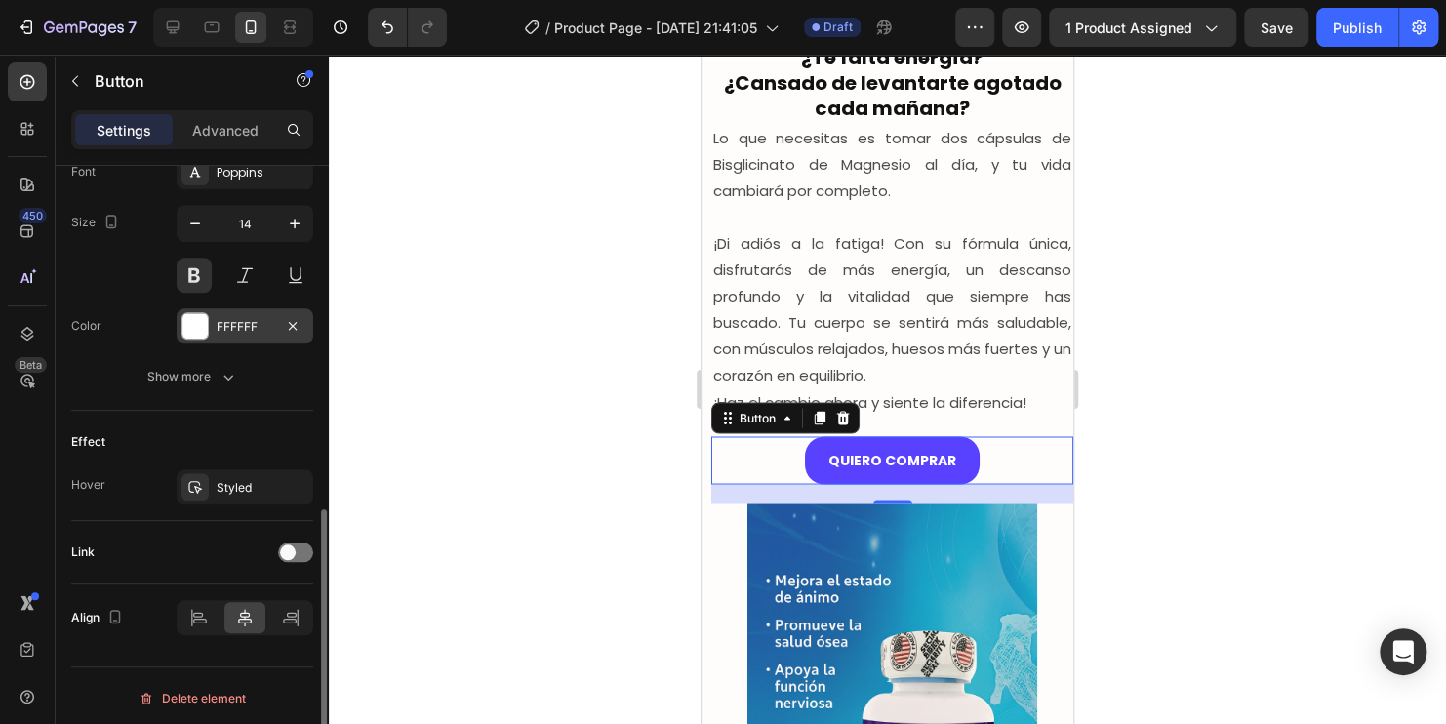
scroll to position [782, 0]
click at [282, 542] on span at bounding box center [288, 550] width 16 height 16
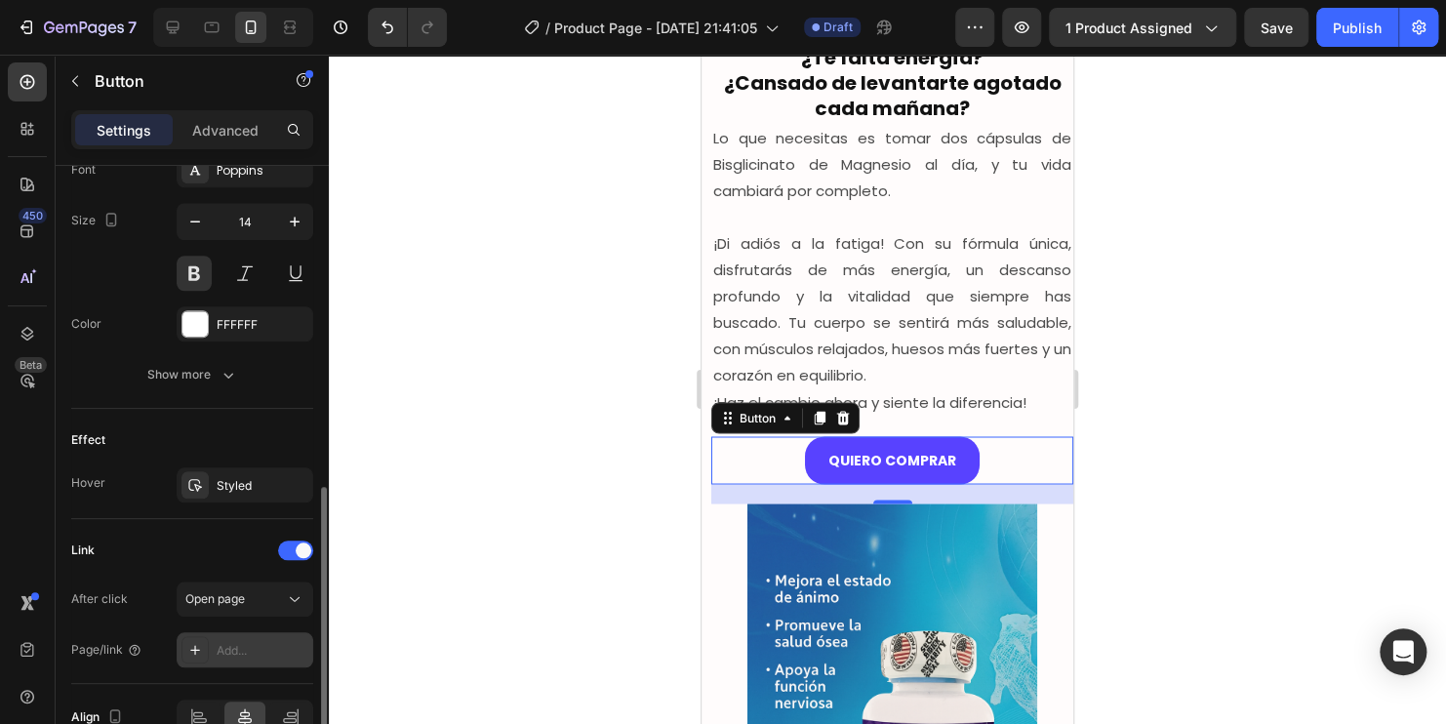
click at [241, 633] on div "Add..." at bounding box center [245, 649] width 137 height 35
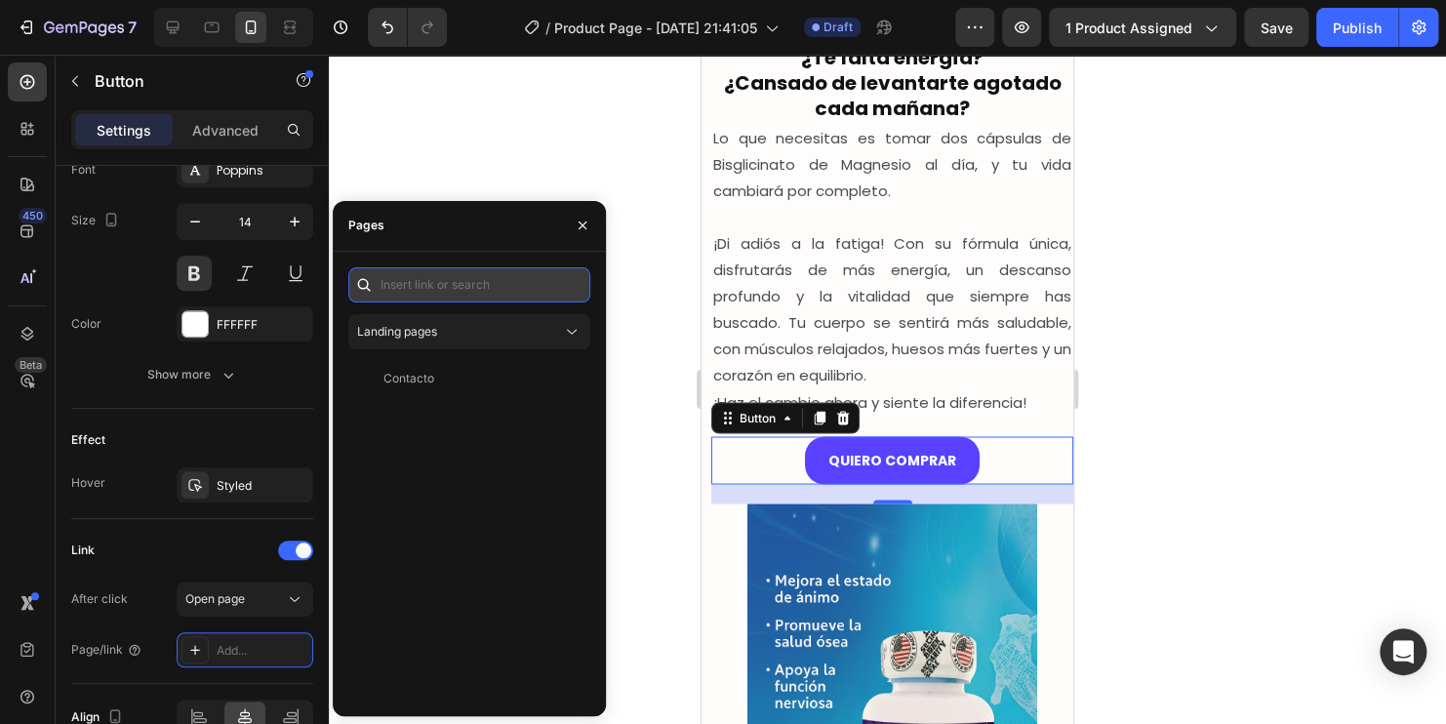
click at [452, 282] on input "text" at bounding box center [469, 284] width 242 height 35
paste input "/rsi-gempages-overwrite"
type input "/rsi-gempages-overwrite"
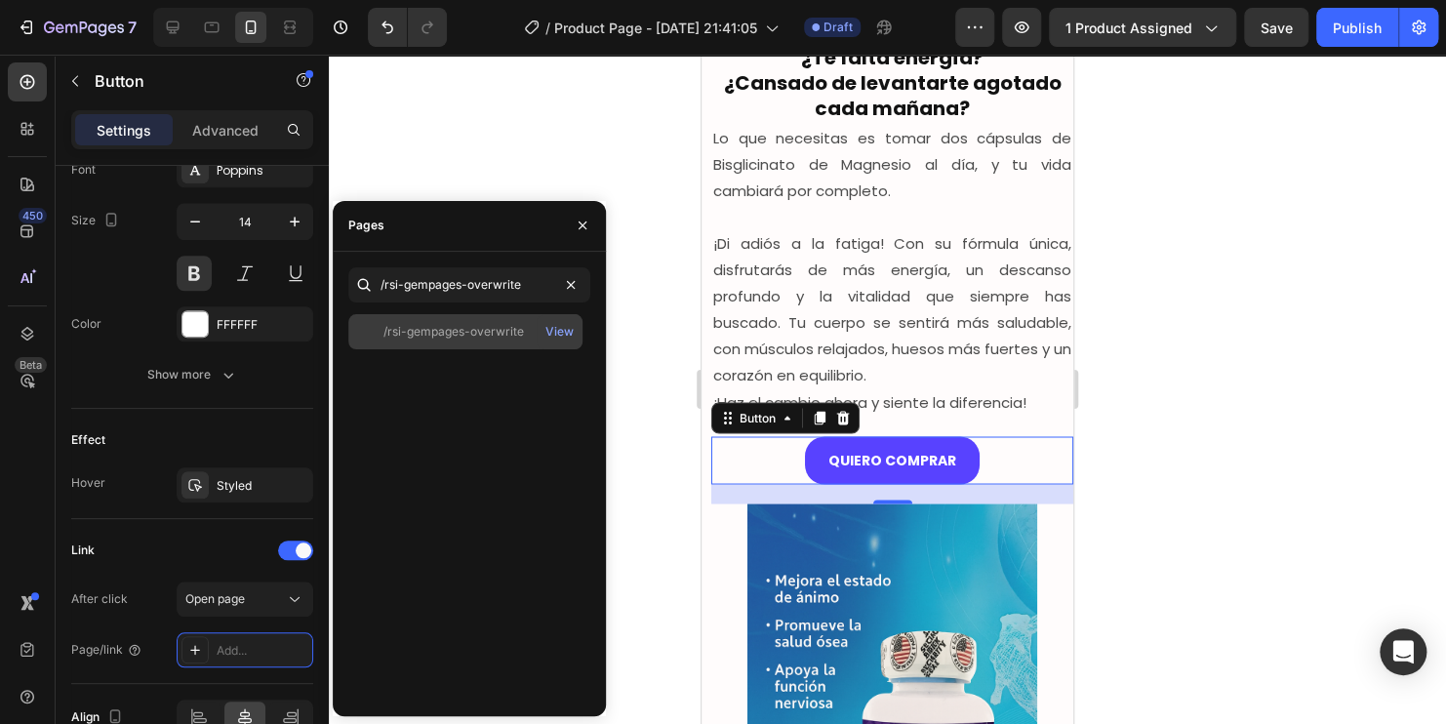
click at [499, 336] on div "/rsi-gempages-overwrite" at bounding box center [453, 332] width 140 height 18
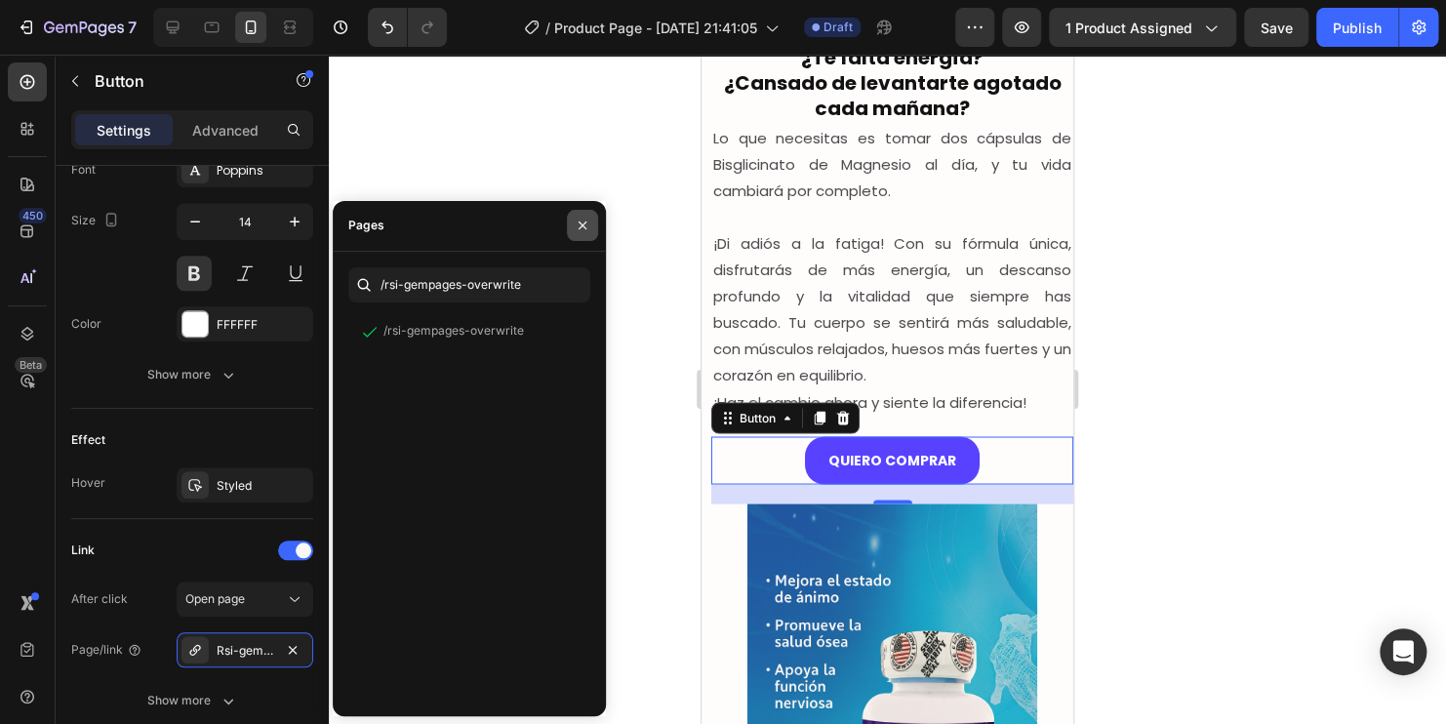
click at [580, 223] on icon "button" at bounding box center [583, 225] width 8 height 8
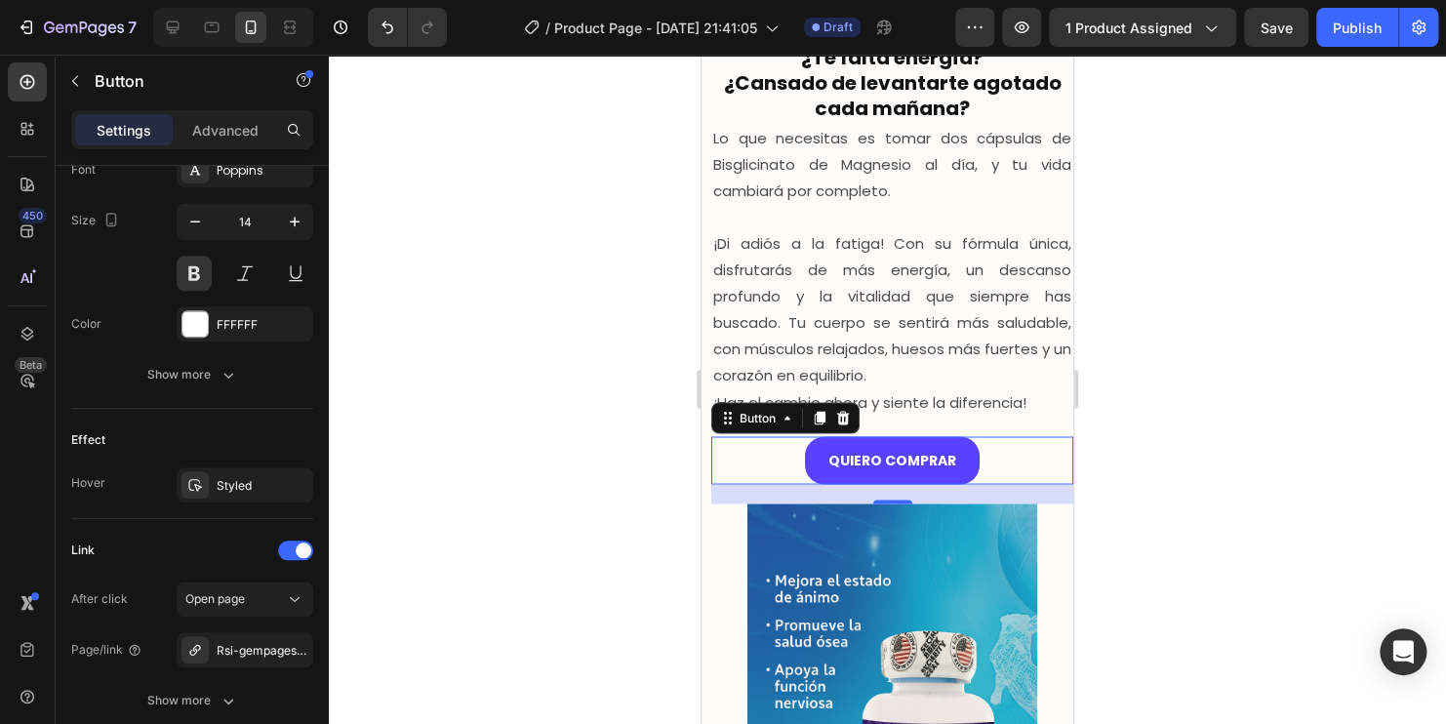
click at [594, 287] on div at bounding box center [887, 389] width 1117 height 669
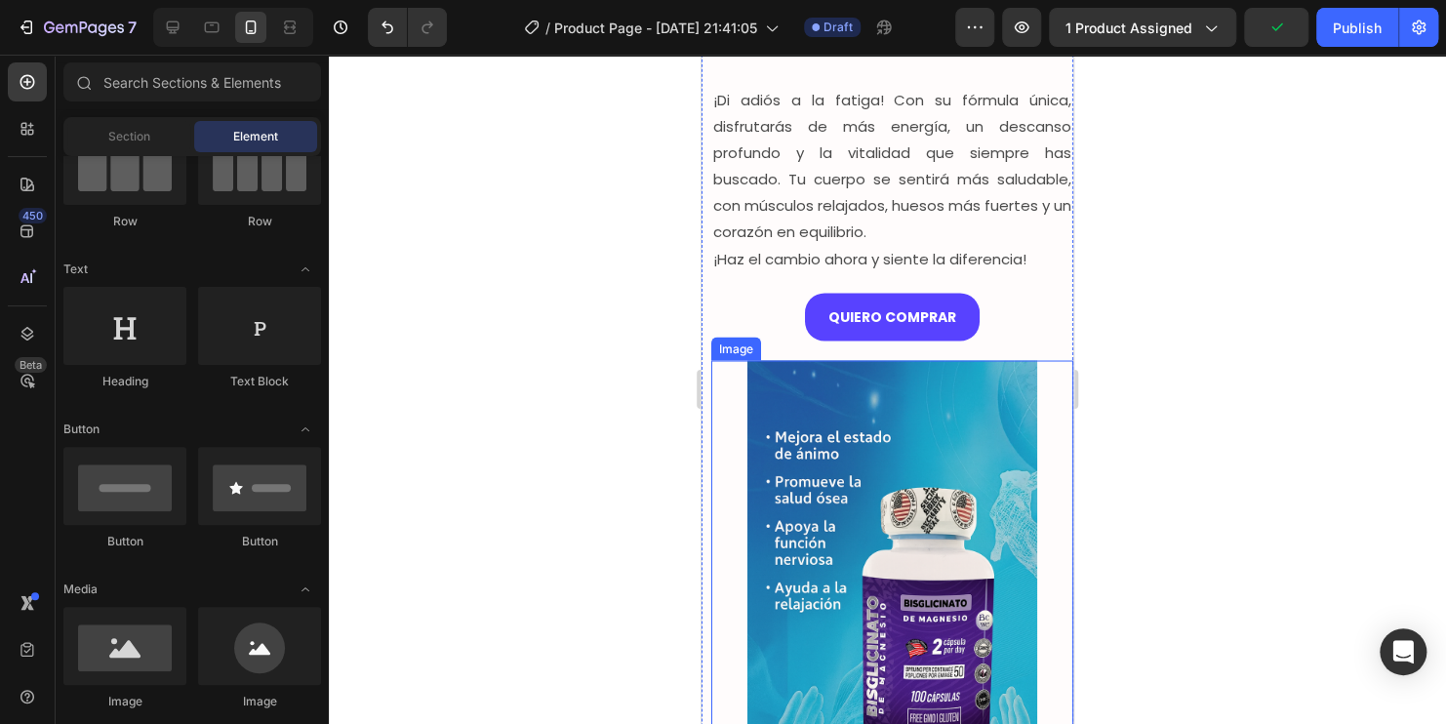
scroll to position [1659, 0]
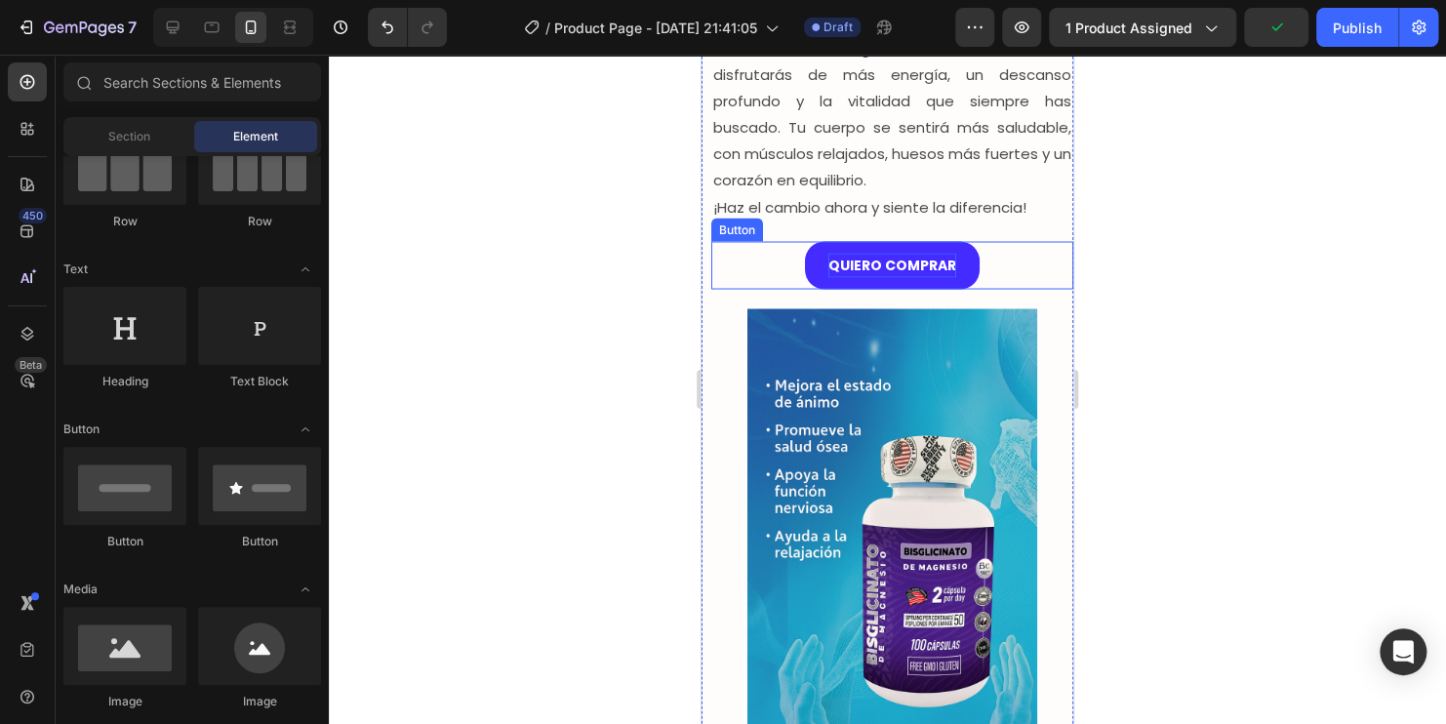
click at [916, 259] on p "QUIERO COMPRAR" at bounding box center [892, 265] width 128 height 24
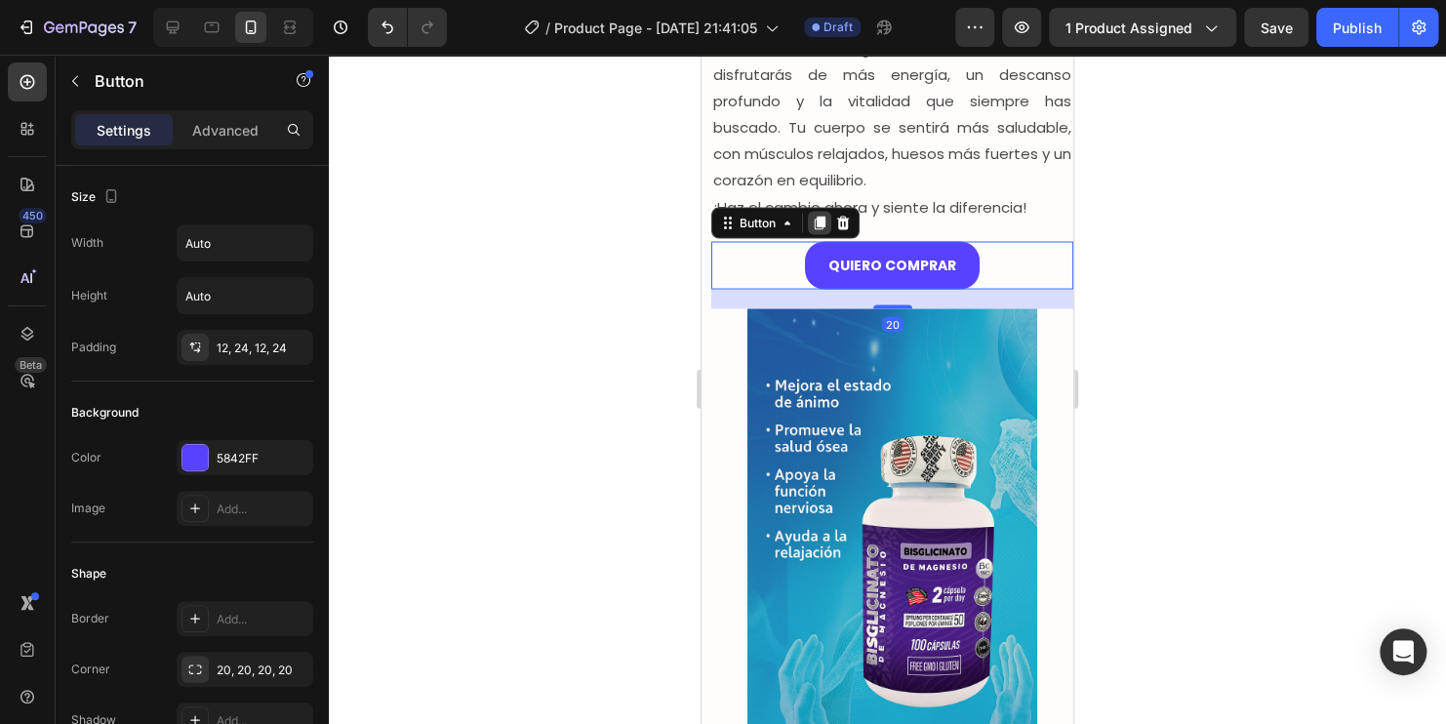
click at [817, 226] on icon at bounding box center [820, 223] width 16 height 16
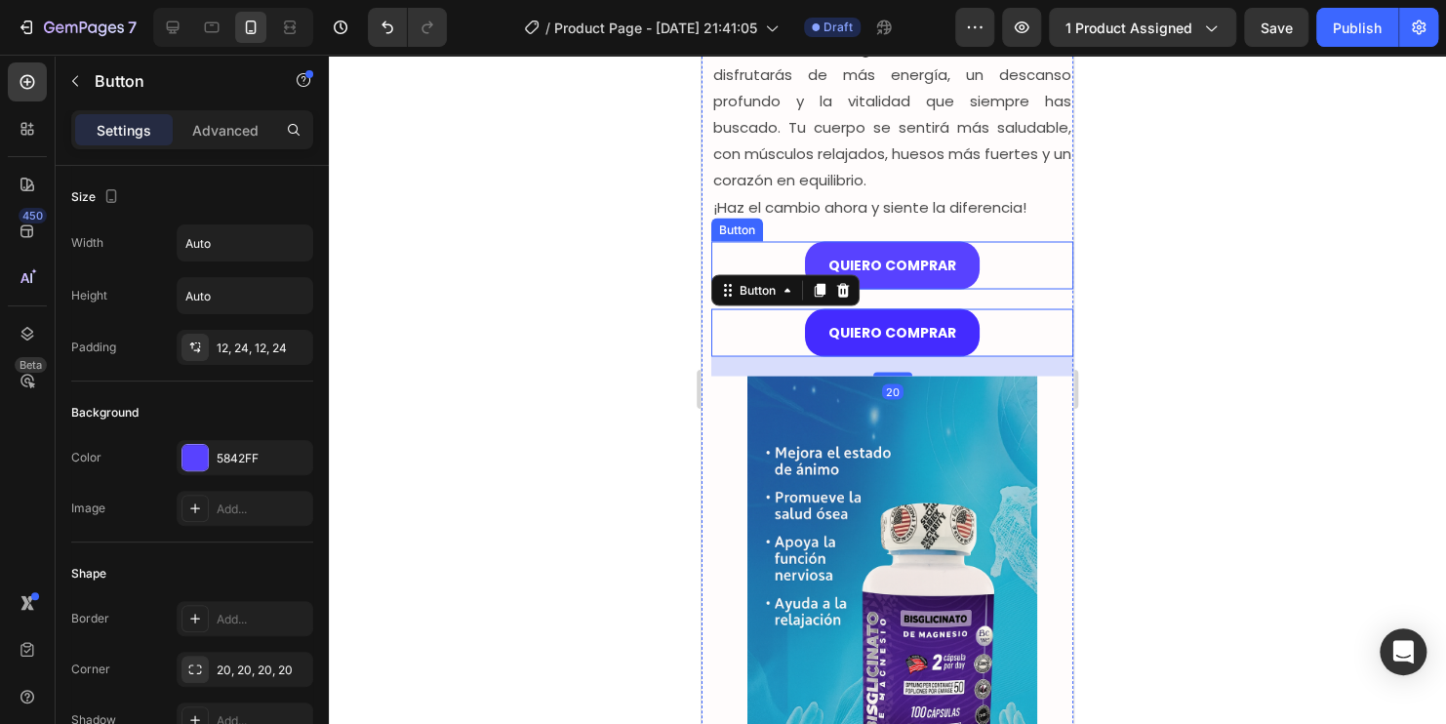
scroll to position [782, 0]
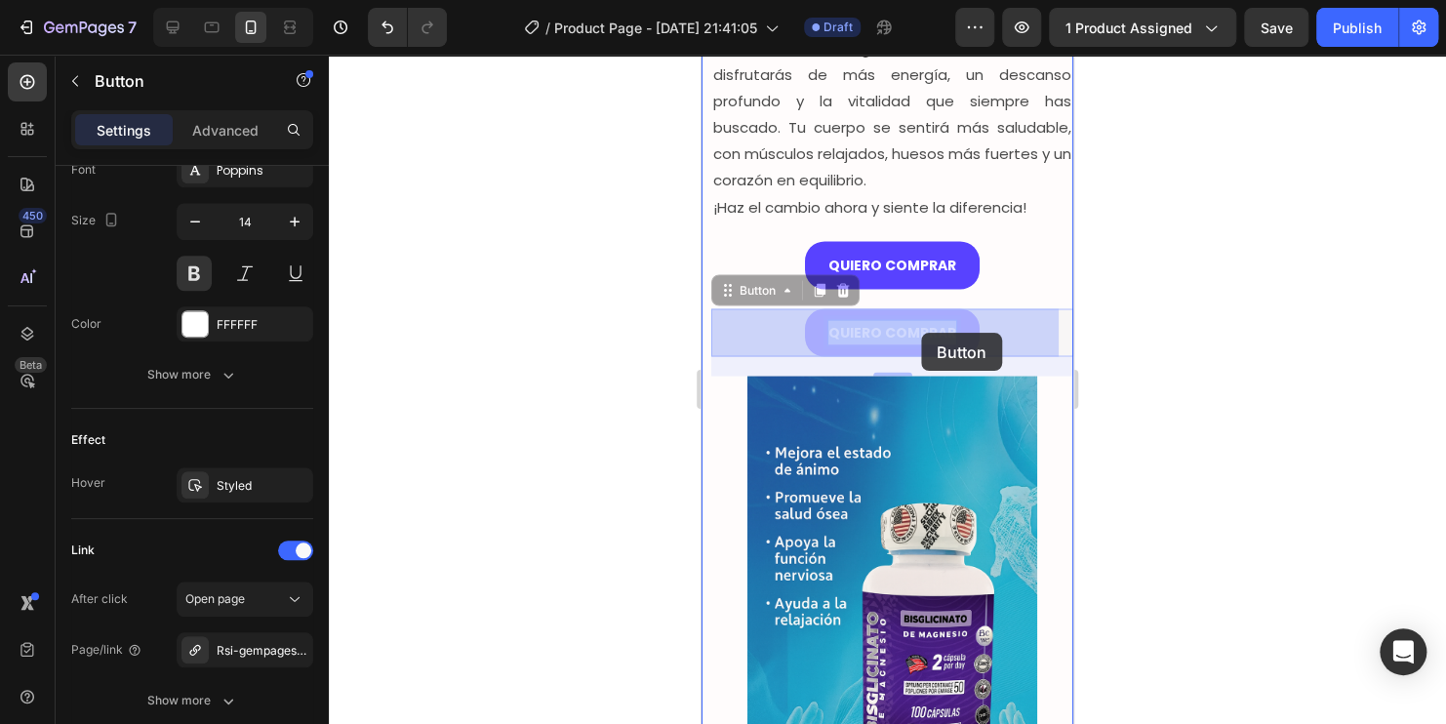
drag, startPoint x: 936, startPoint y: 333, endPoint x: 921, endPoint y: 333, distance: 14.6
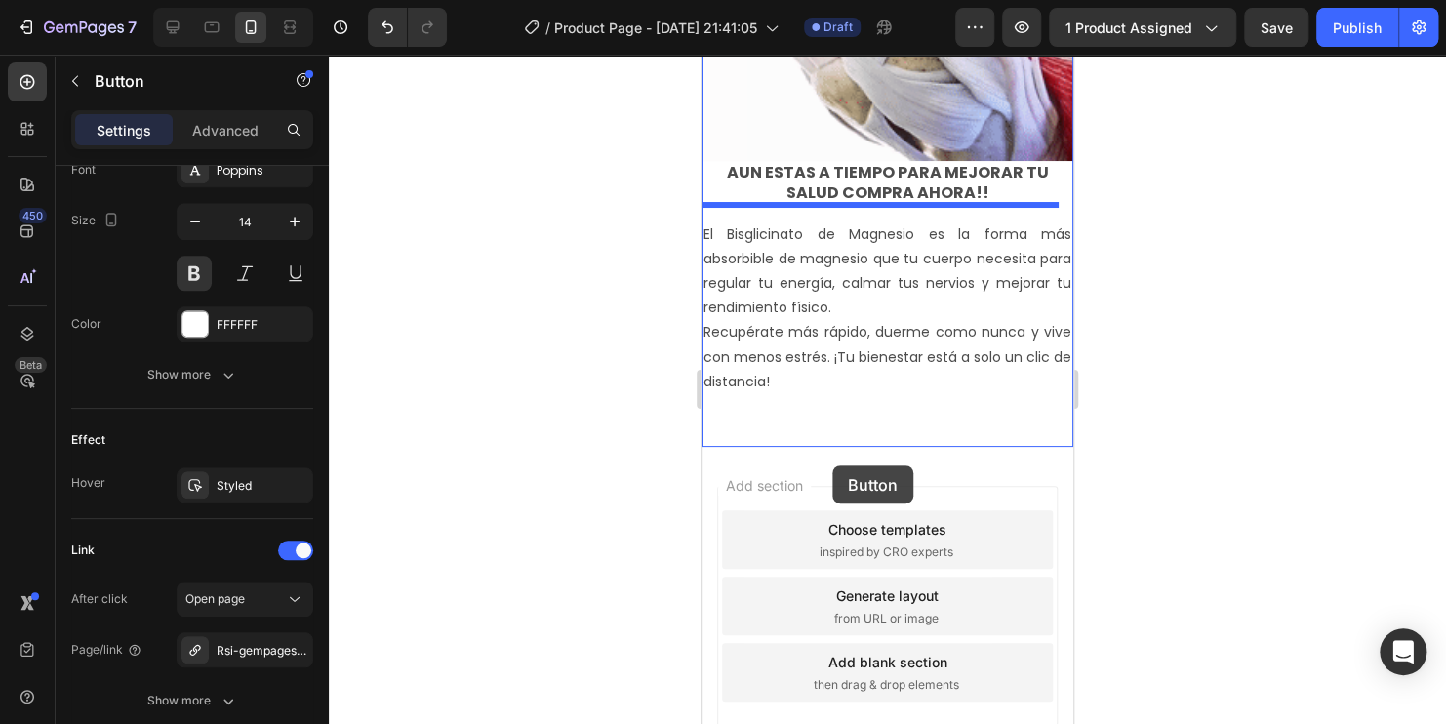
scroll to position [3610, 0]
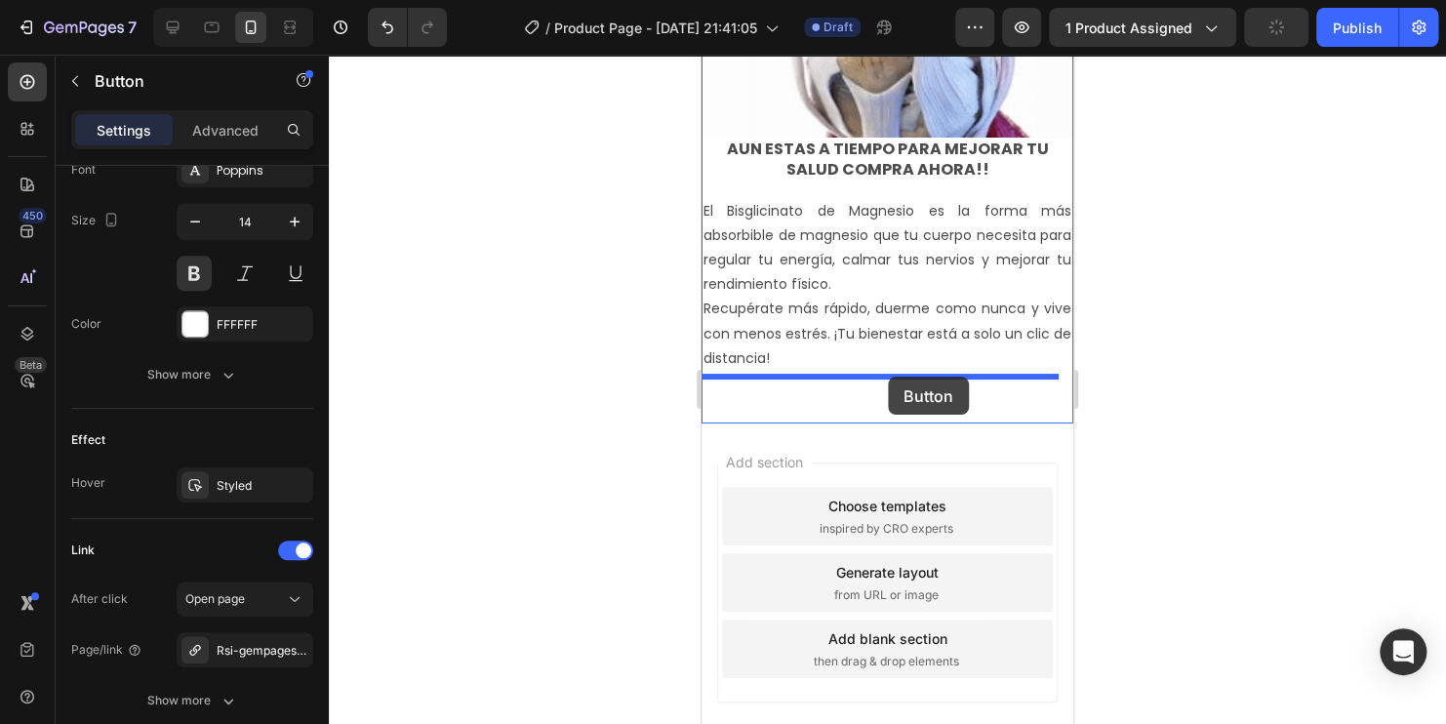
drag, startPoint x: 732, startPoint y: 291, endPoint x: 888, endPoint y: 377, distance: 178.2
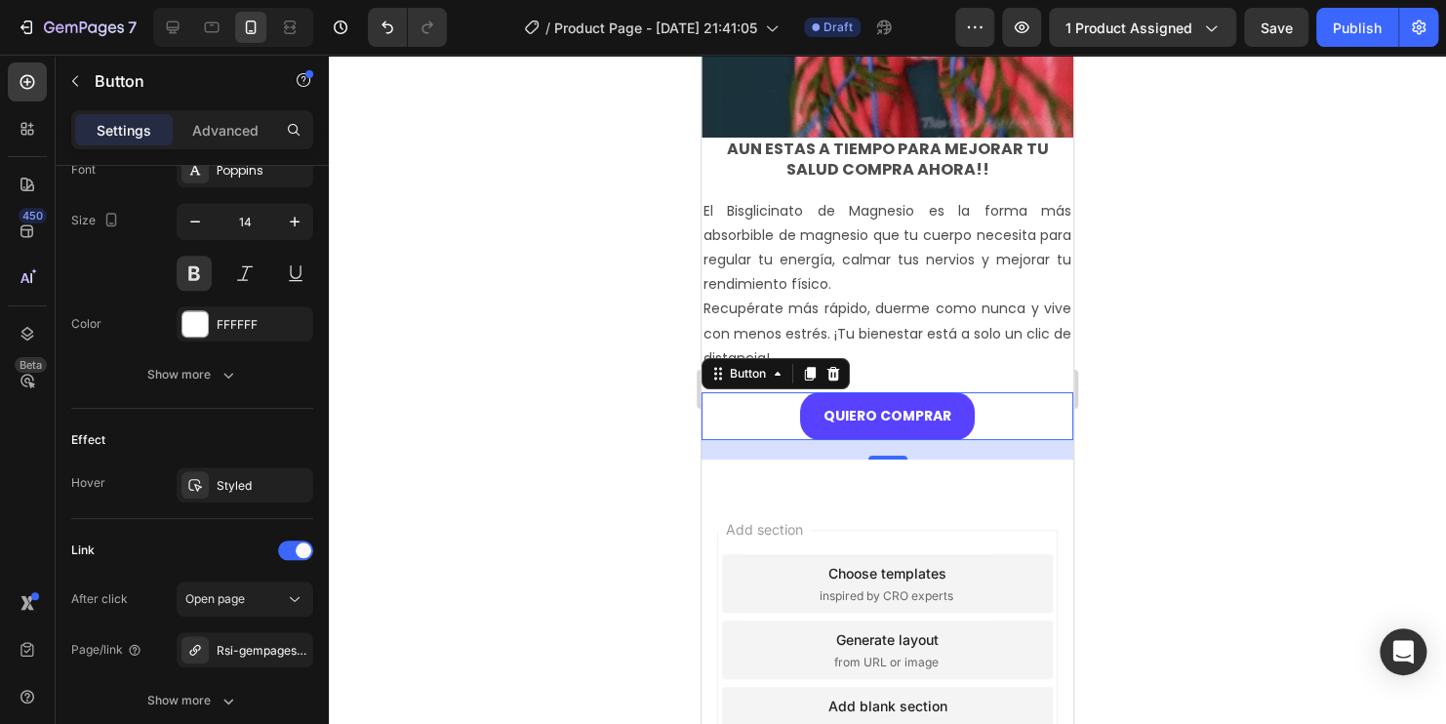
click at [1276, 353] on div at bounding box center [887, 389] width 1117 height 669
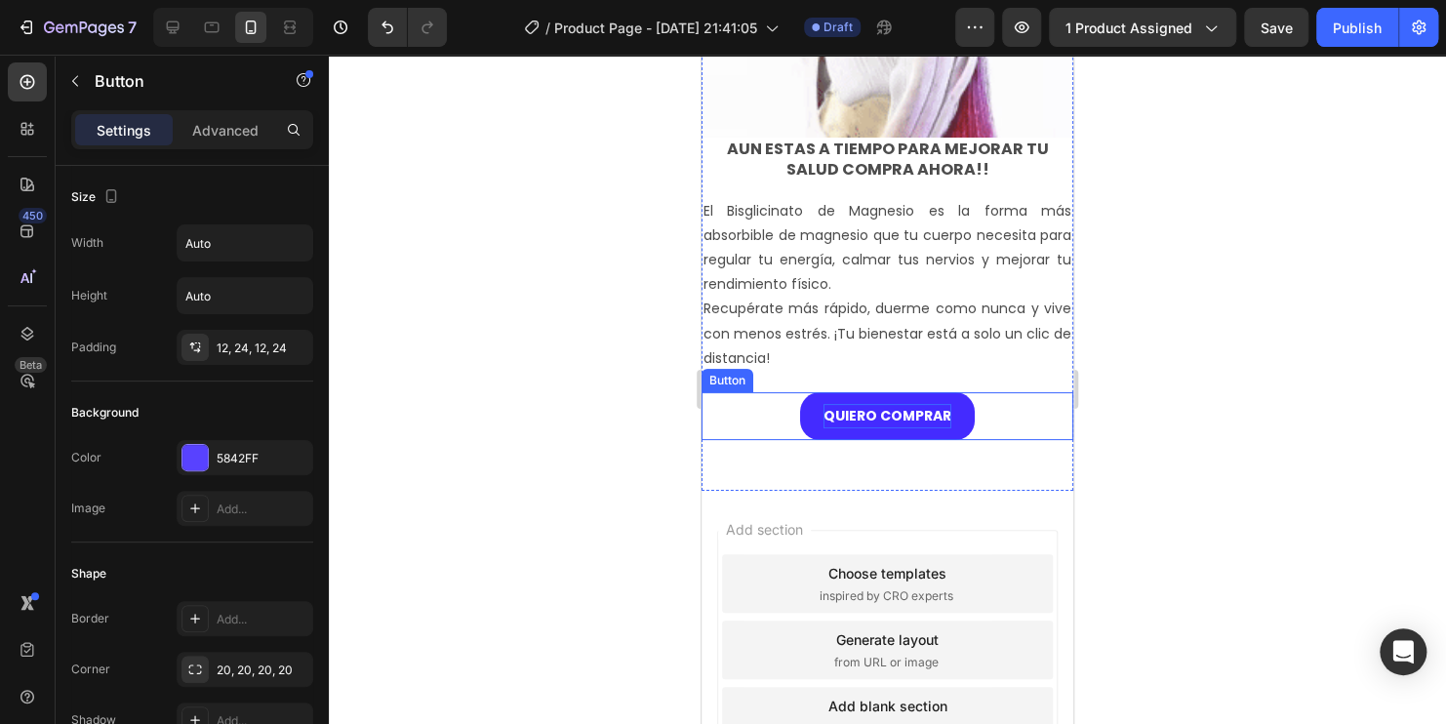
click at [941, 404] on p "QUIERO COMPRAR" at bounding box center [887, 416] width 128 height 24
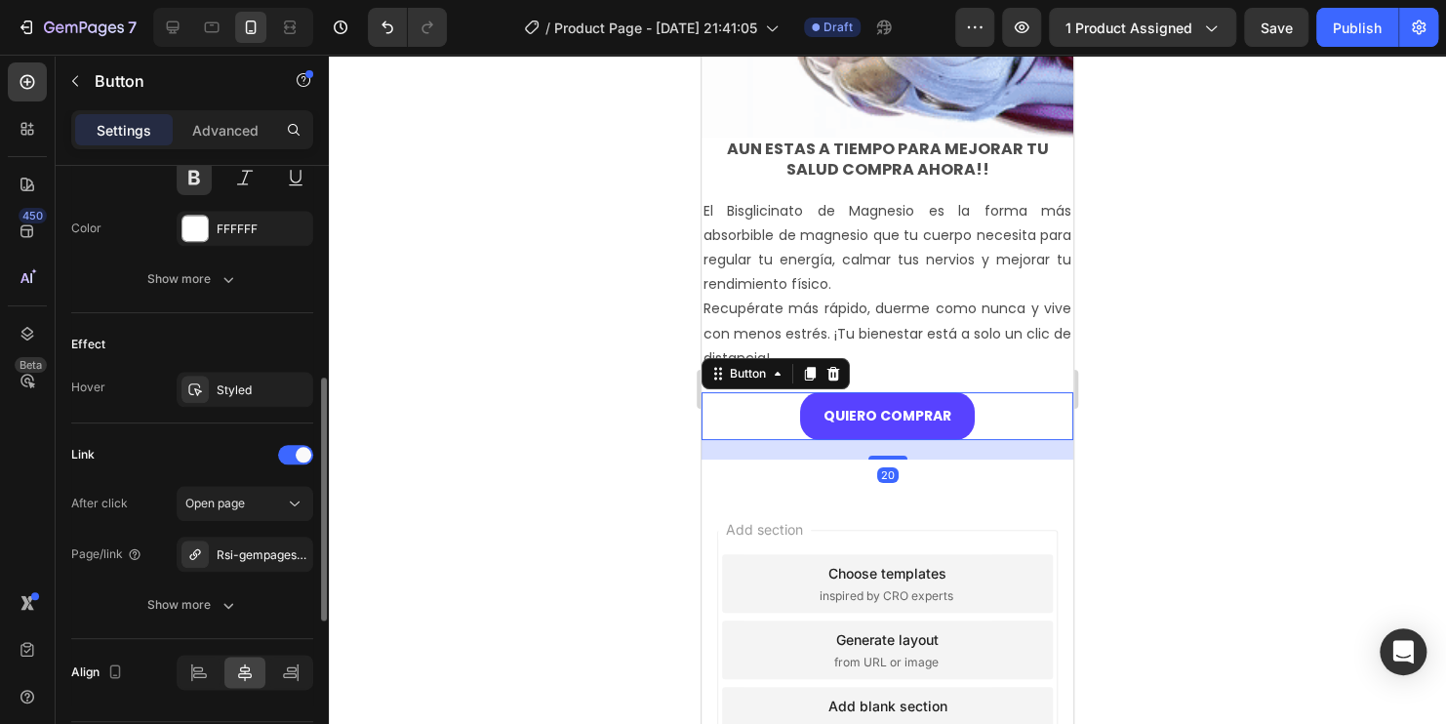
scroll to position [935, 0]
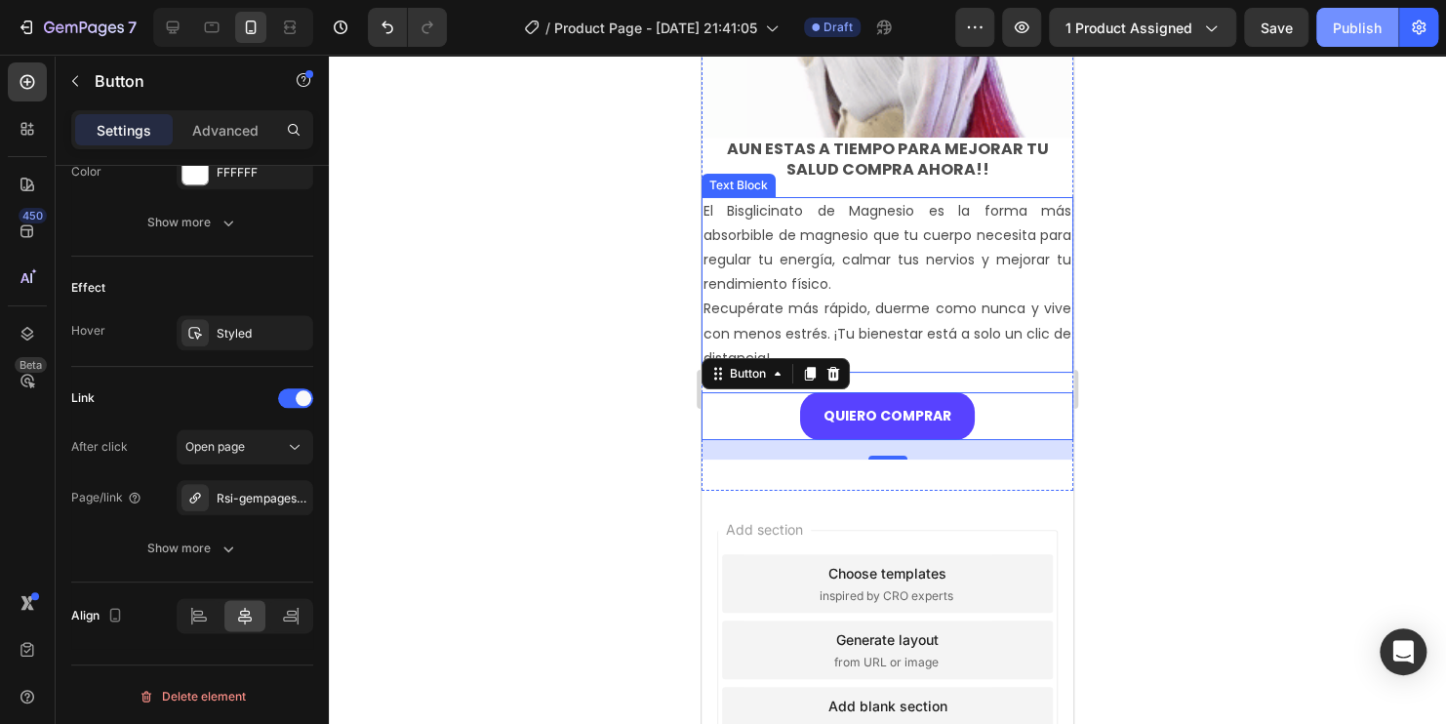
click at [1366, 32] on div "Publish" at bounding box center [1357, 28] width 49 height 20
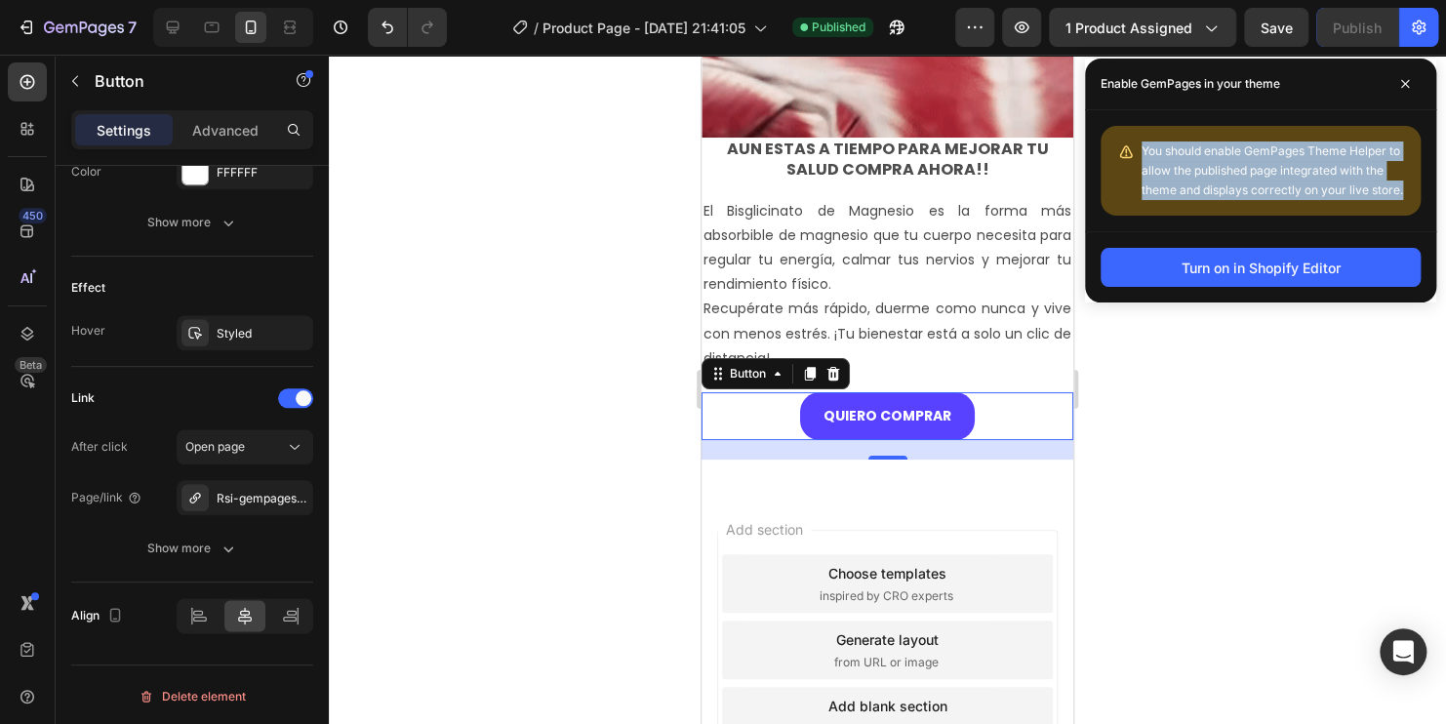
drag, startPoint x: 1411, startPoint y: 189, endPoint x: 1137, endPoint y: 149, distance: 277.1
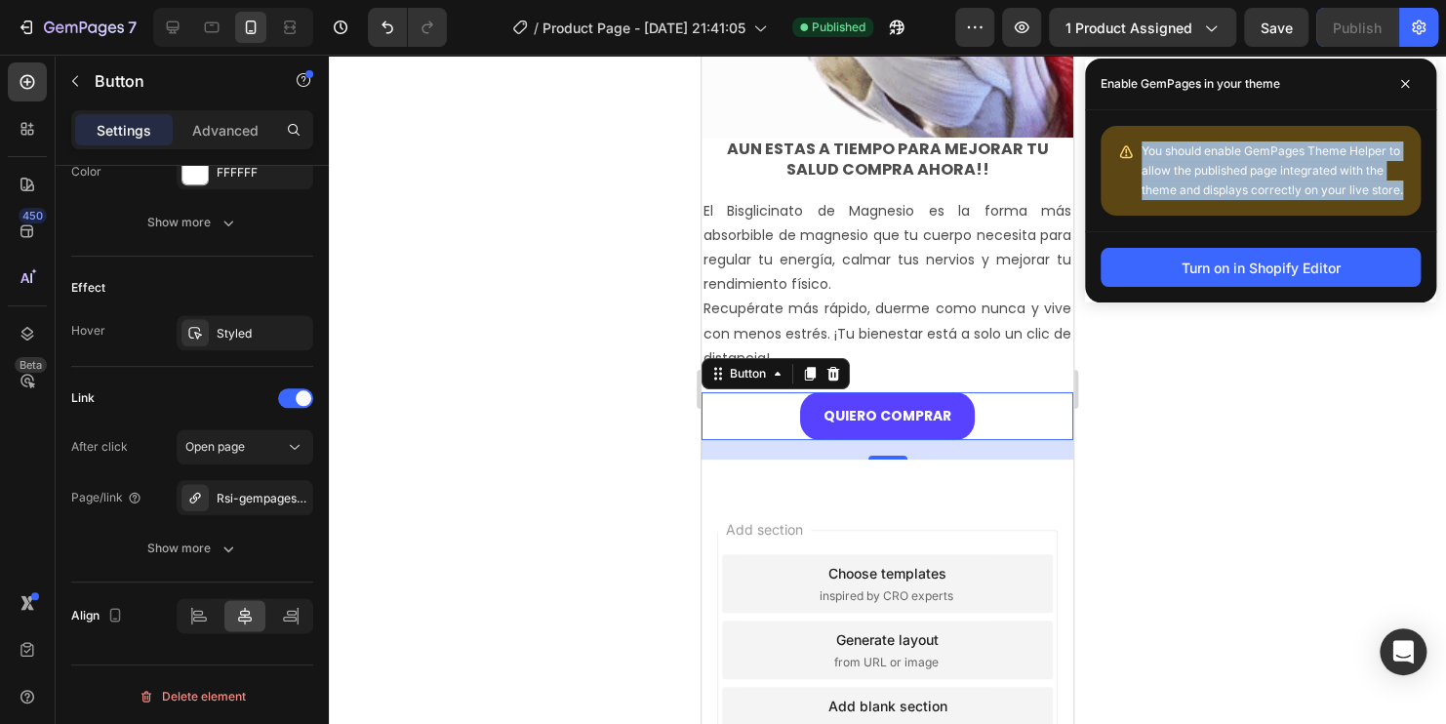
click at [1137, 149] on div "You should enable GemPages Theme Helper to allow the published page integrated …" at bounding box center [1261, 171] width 320 height 90
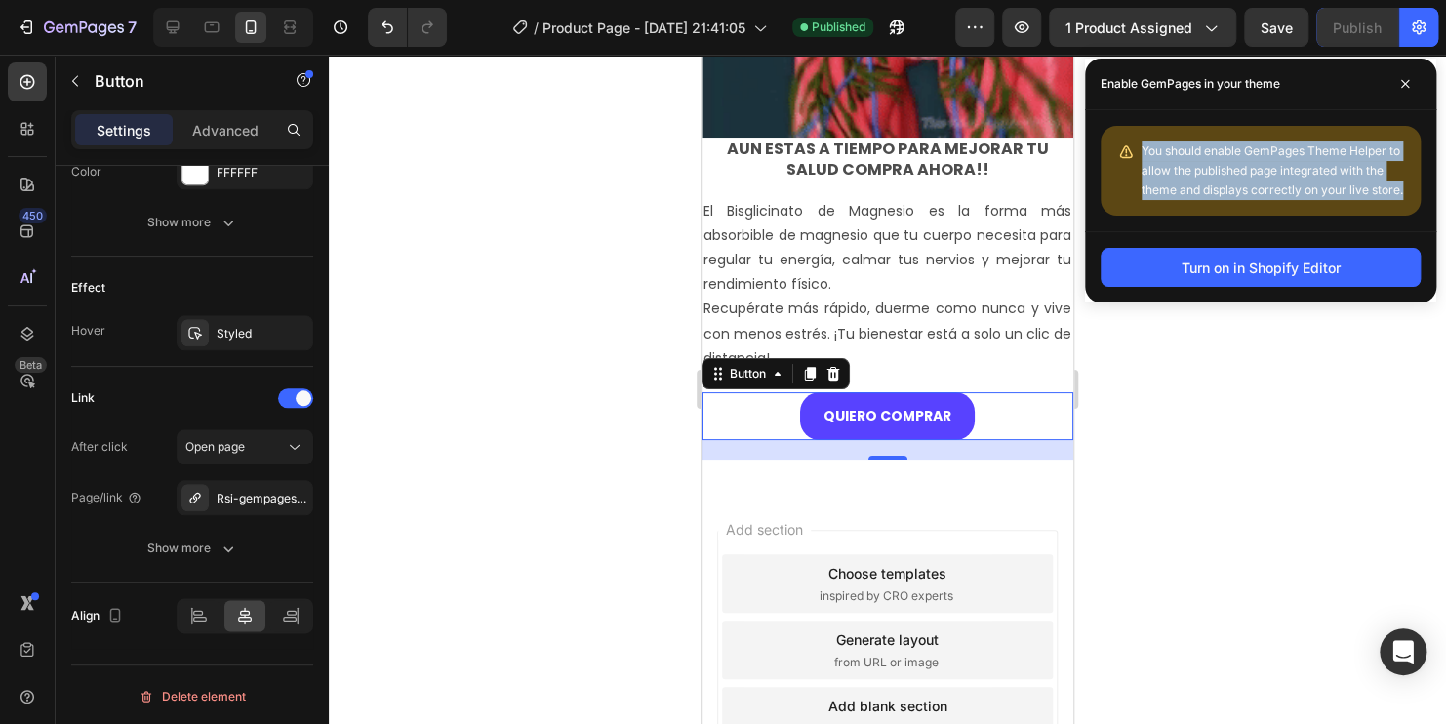
copy span "You should enable GemPages Theme Helper to allow the published page integrated …"
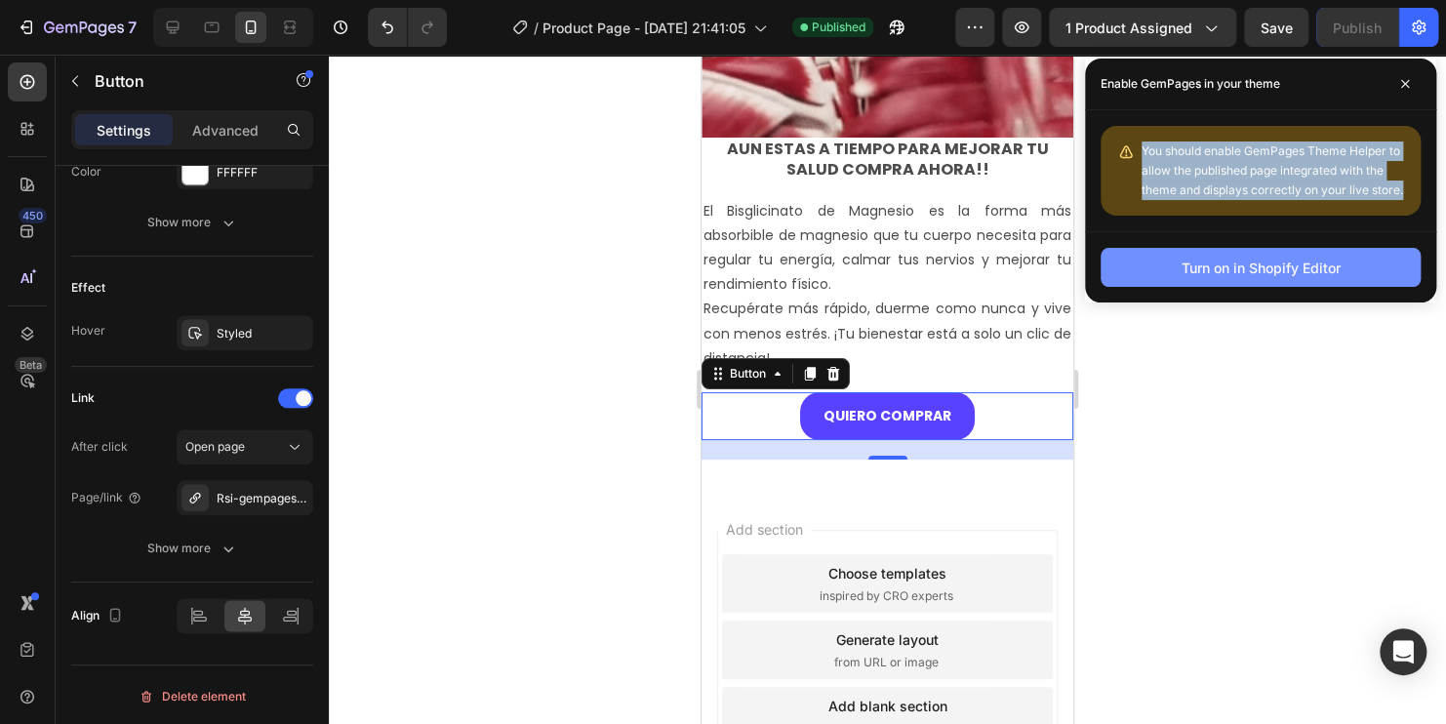
click at [1342, 273] on button "Turn on in Shopify Editor" at bounding box center [1261, 267] width 320 height 39
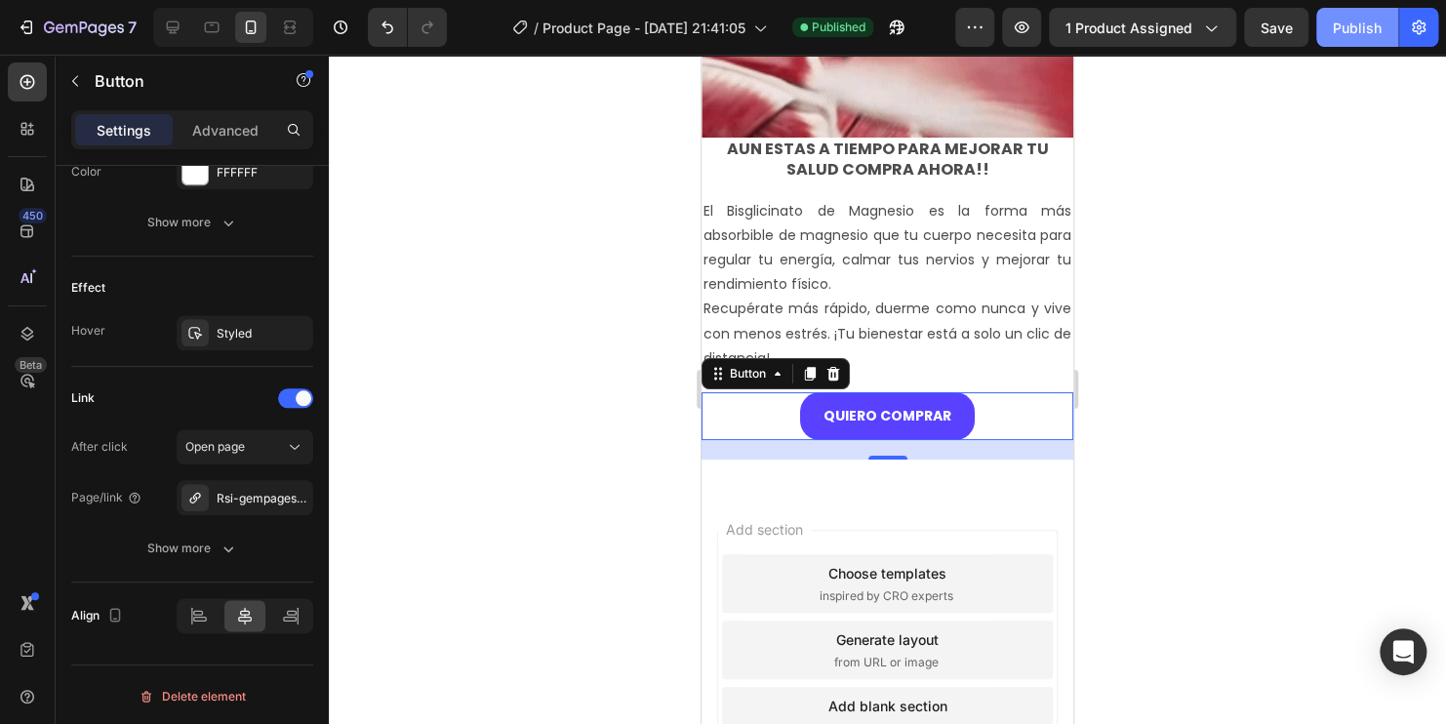
click at [1367, 28] on div "Publish" at bounding box center [1357, 28] width 49 height 20
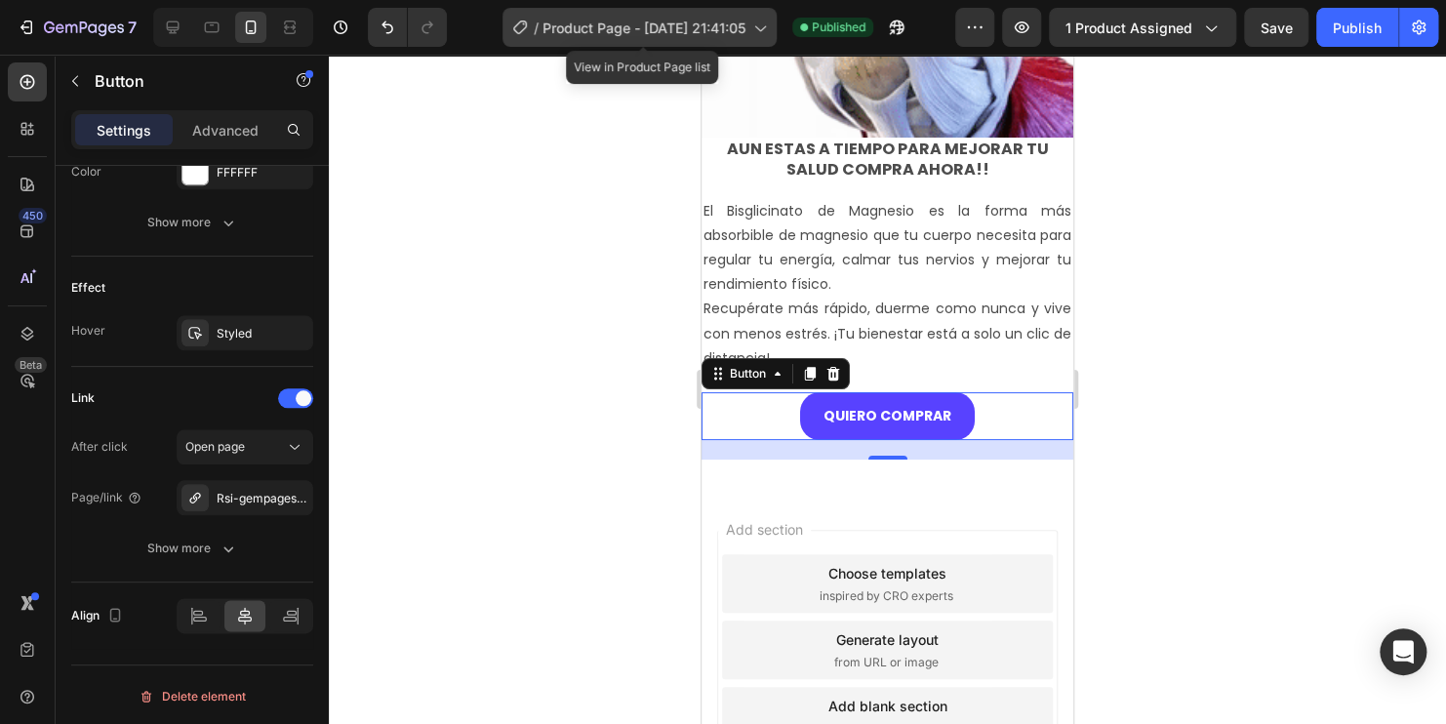
click at [763, 24] on icon at bounding box center [759, 28] width 20 height 20
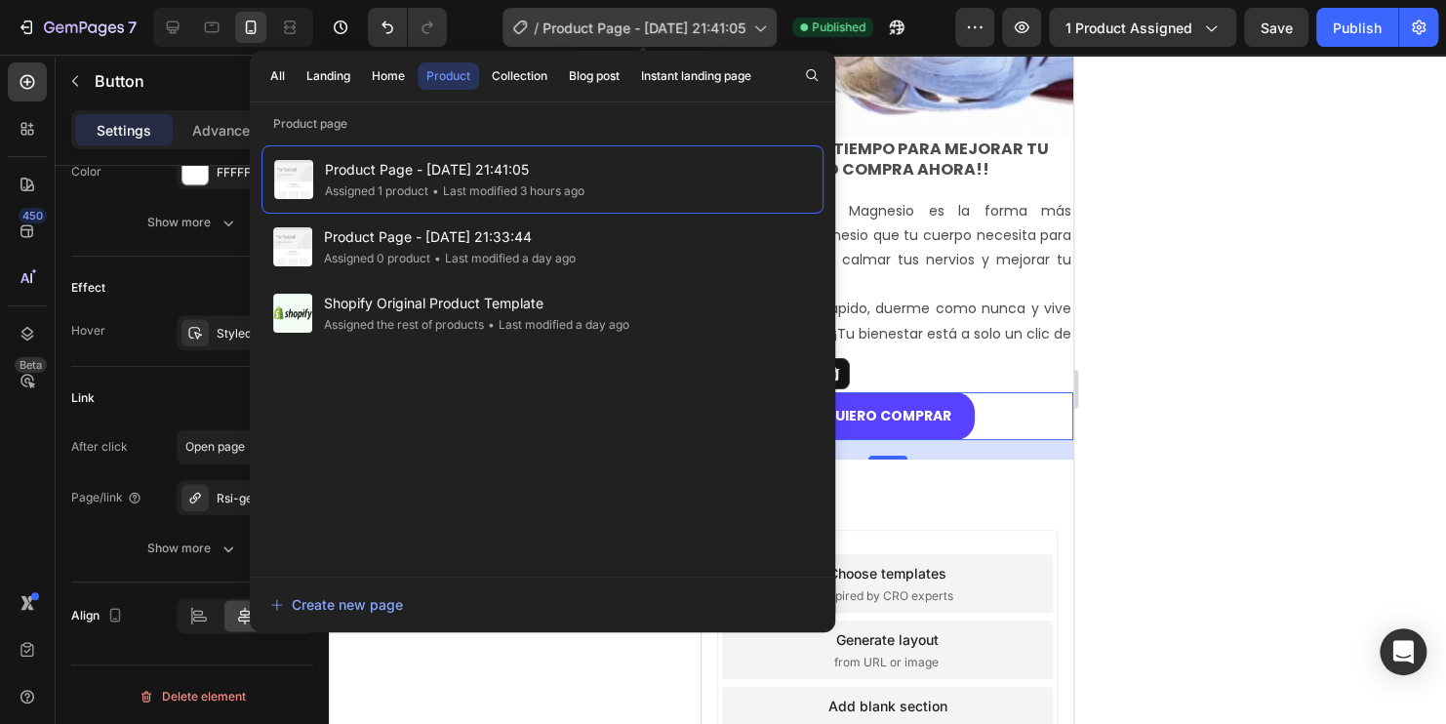
click at [765, 25] on icon at bounding box center [759, 28] width 20 height 20
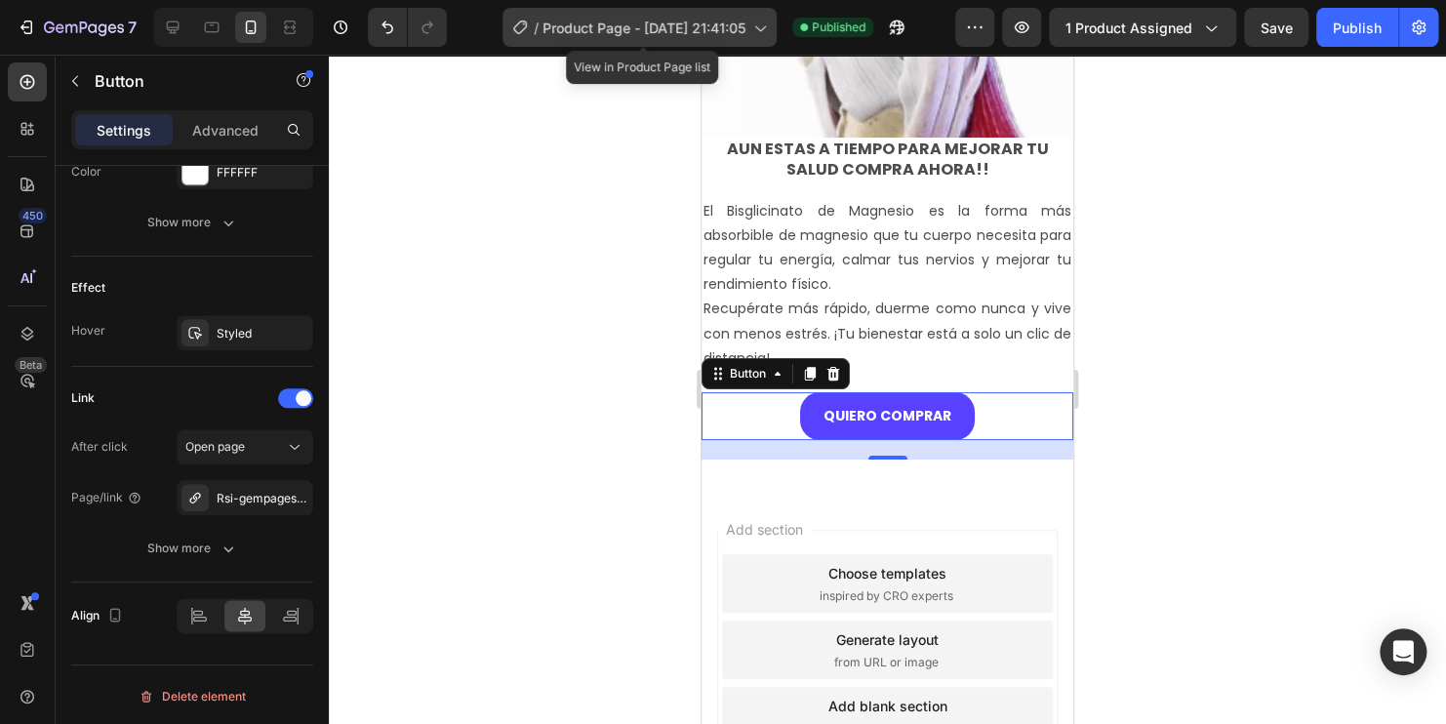
click at [766, 26] on icon at bounding box center [759, 28] width 20 height 20
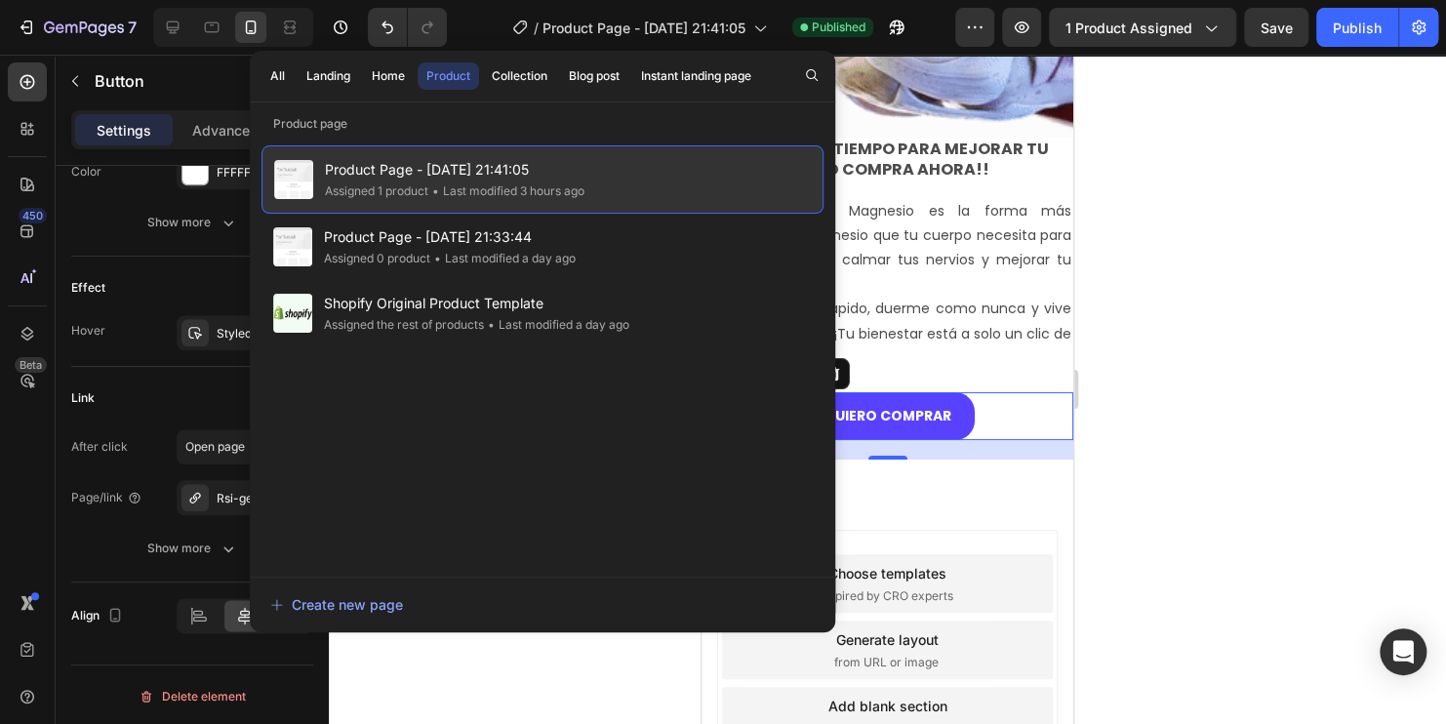
drag, startPoint x: 547, startPoint y: 169, endPoint x: 503, endPoint y: 172, distance: 44.0
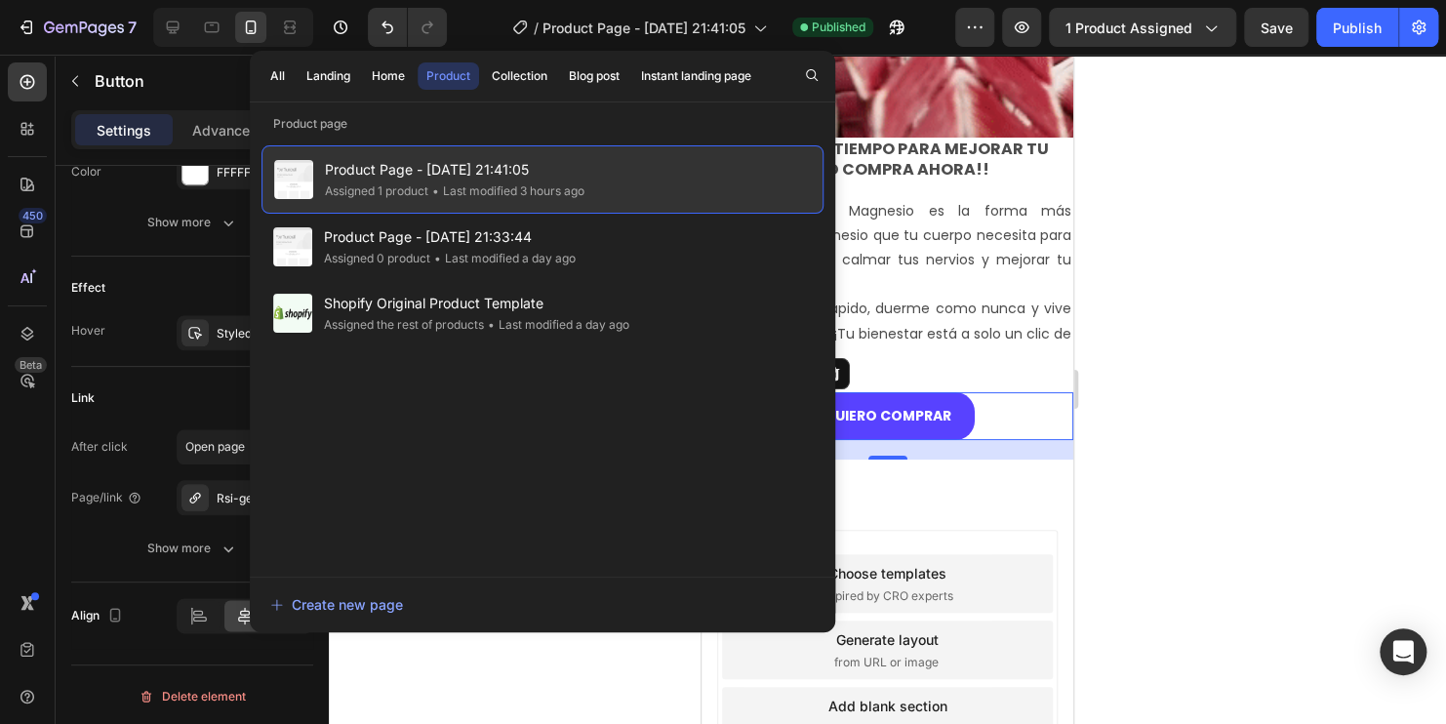
click at [503, 172] on span "Product Page - [DATE] 21:41:05" at bounding box center [455, 169] width 260 height 23
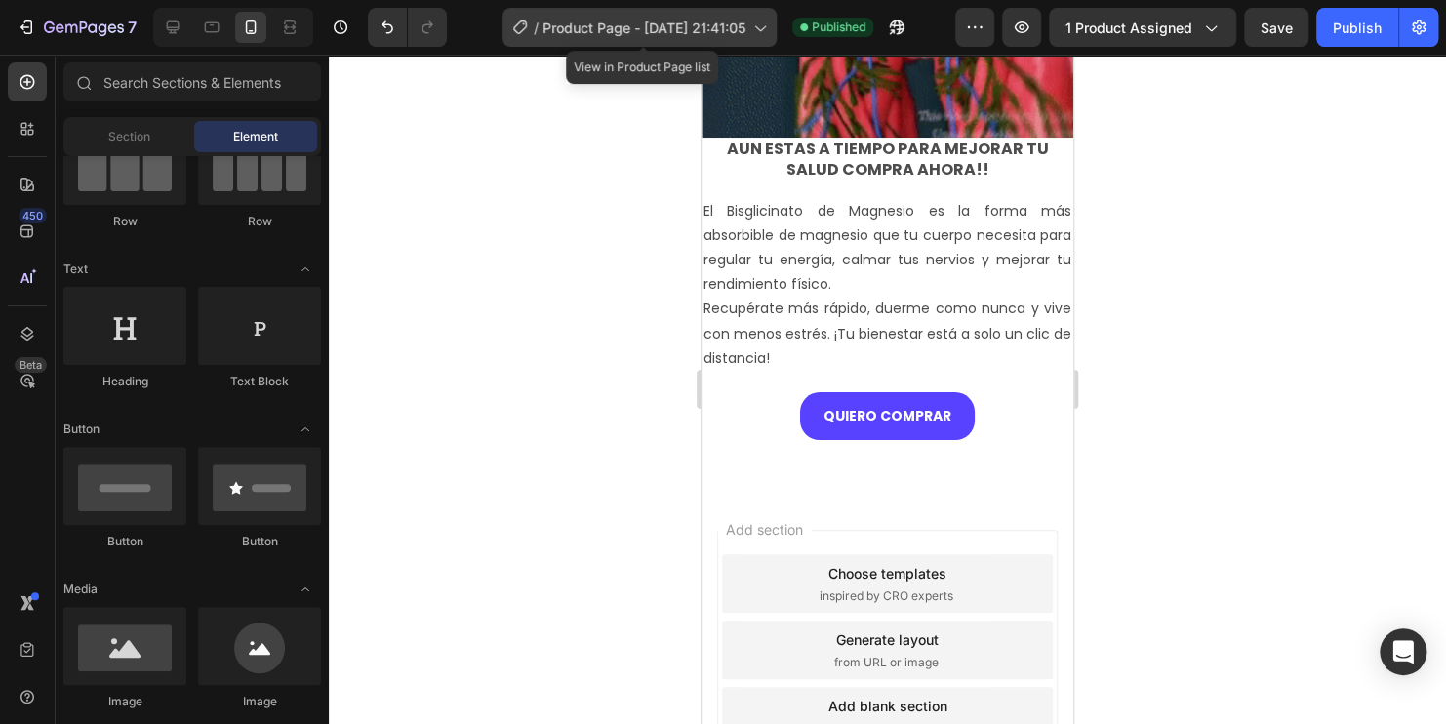
click at [623, 24] on span "Product Page - [DATE] 21:41:05" at bounding box center [643, 28] width 203 height 20
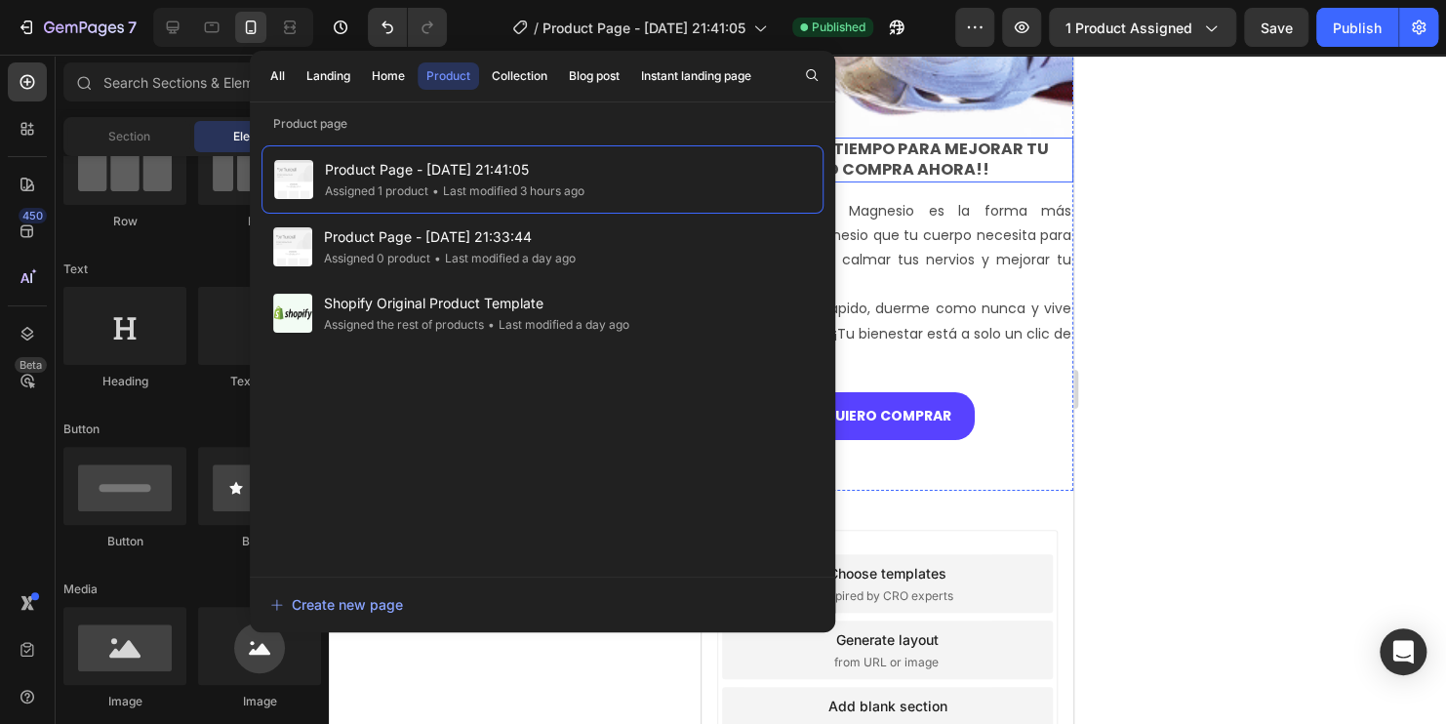
click at [1378, 234] on div at bounding box center [887, 389] width 1117 height 669
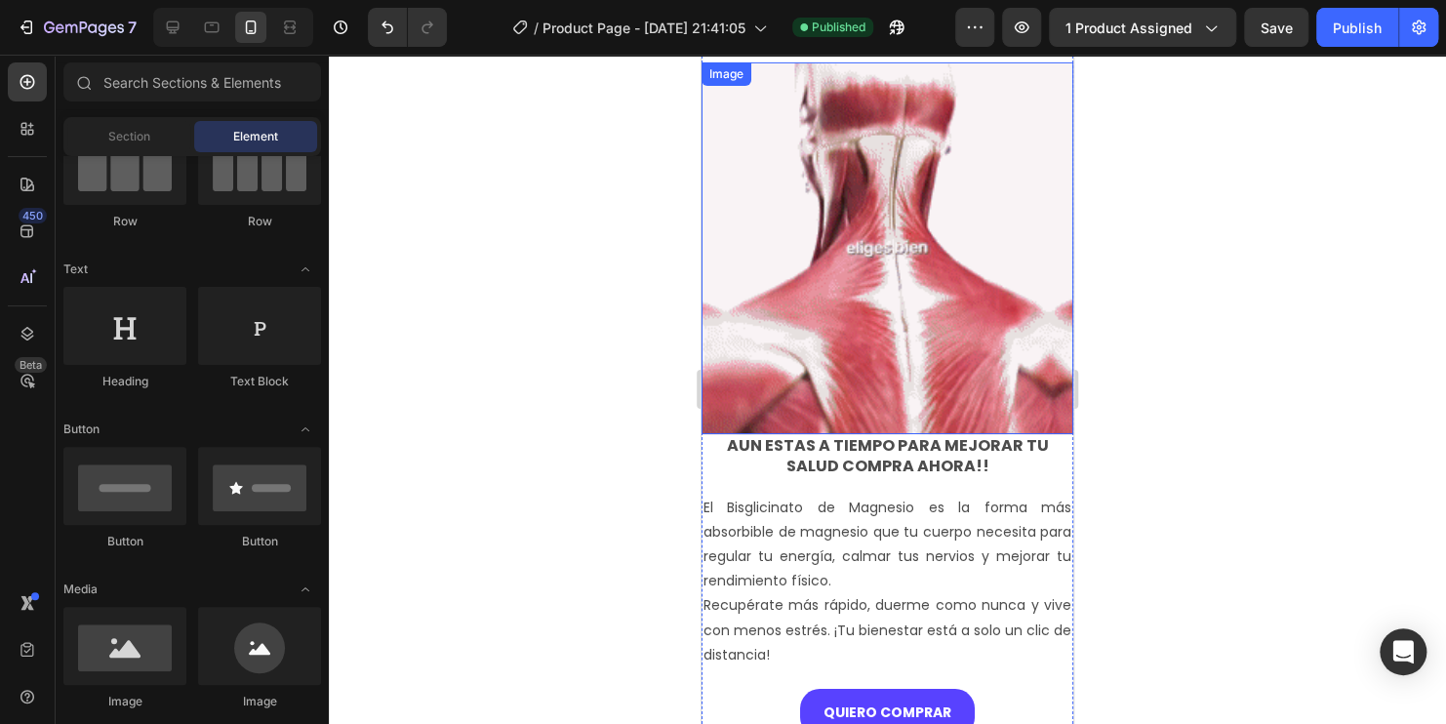
scroll to position [3122, 0]
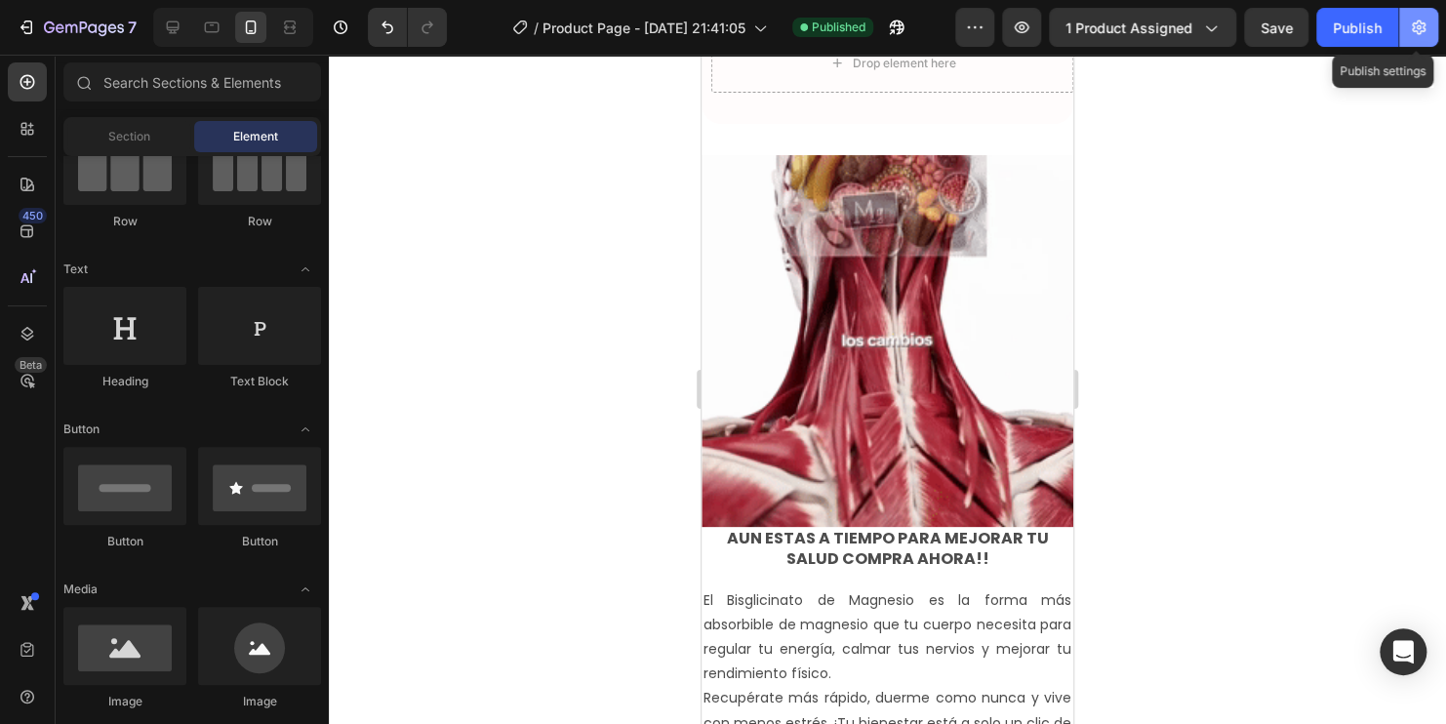
click at [1407, 17] on button "button" at bounding box center [1418, 27] width 39 height 39
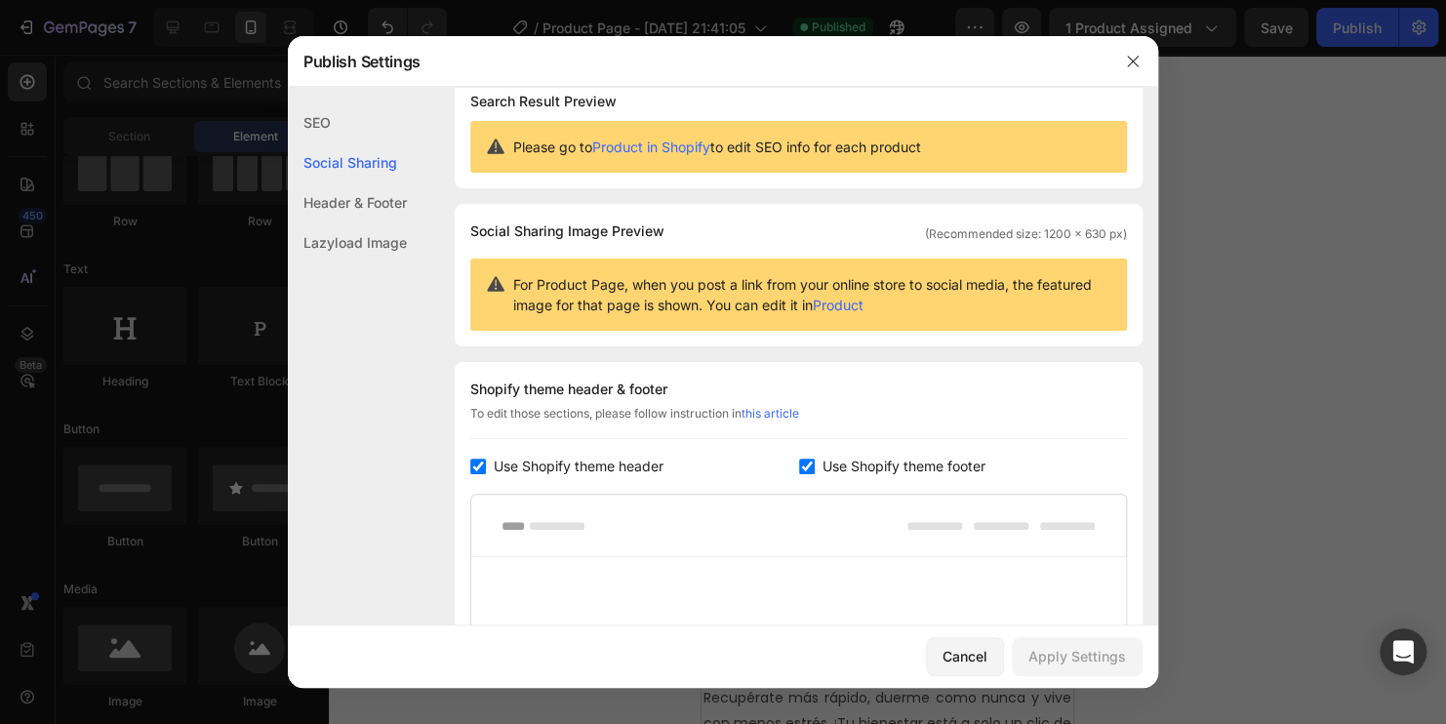
scroll to position [0, 0]
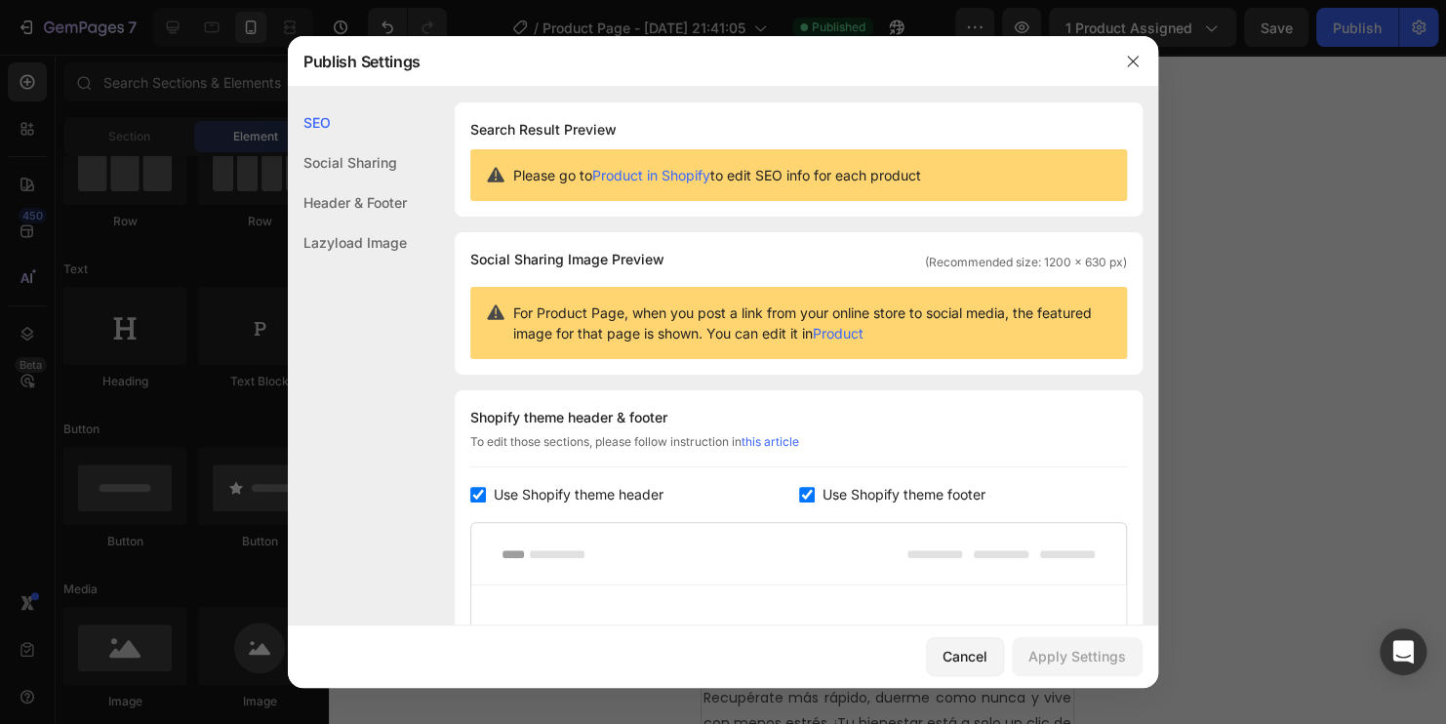
drag, startPoint x: 960, startPoint y: 171, endPoint x: 515, endPoint y: 177, distance: 444.9
click at [515, 177] on div "Please go to Product in Shopify to edit SEO info for each product" at bounding box center [798, 175] width 657 height 52
copy span "Please go to Product in Shopify to edit SEO info for each product"
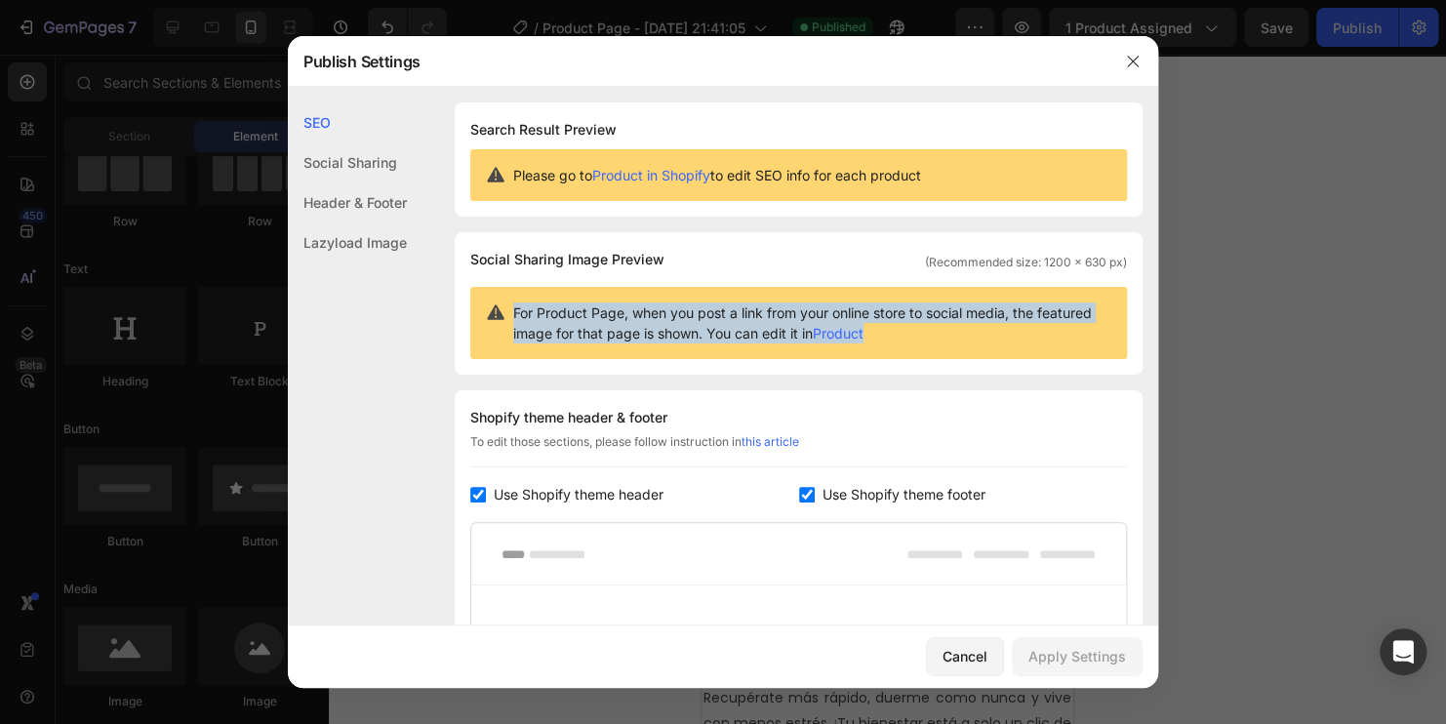
drag, startPoint x: 941, startPoint y: 330, endPoint x: 489, endPoint y: 314, distance: 452.0
click at [489, 314] on div "For Product Page, when you post a link from your online store to social media, …" at bounding box center [798, 323] width 657 height 72
copy span "For Product Page, when you post a link from your online store to social media, …"
click at [668, 173] on link "Product in Shopify" at bounding box center [651, 175] width 118 height 17
click at [1128, 60] on icon "button" at bounding box center [1133, 62] width 16 height 16
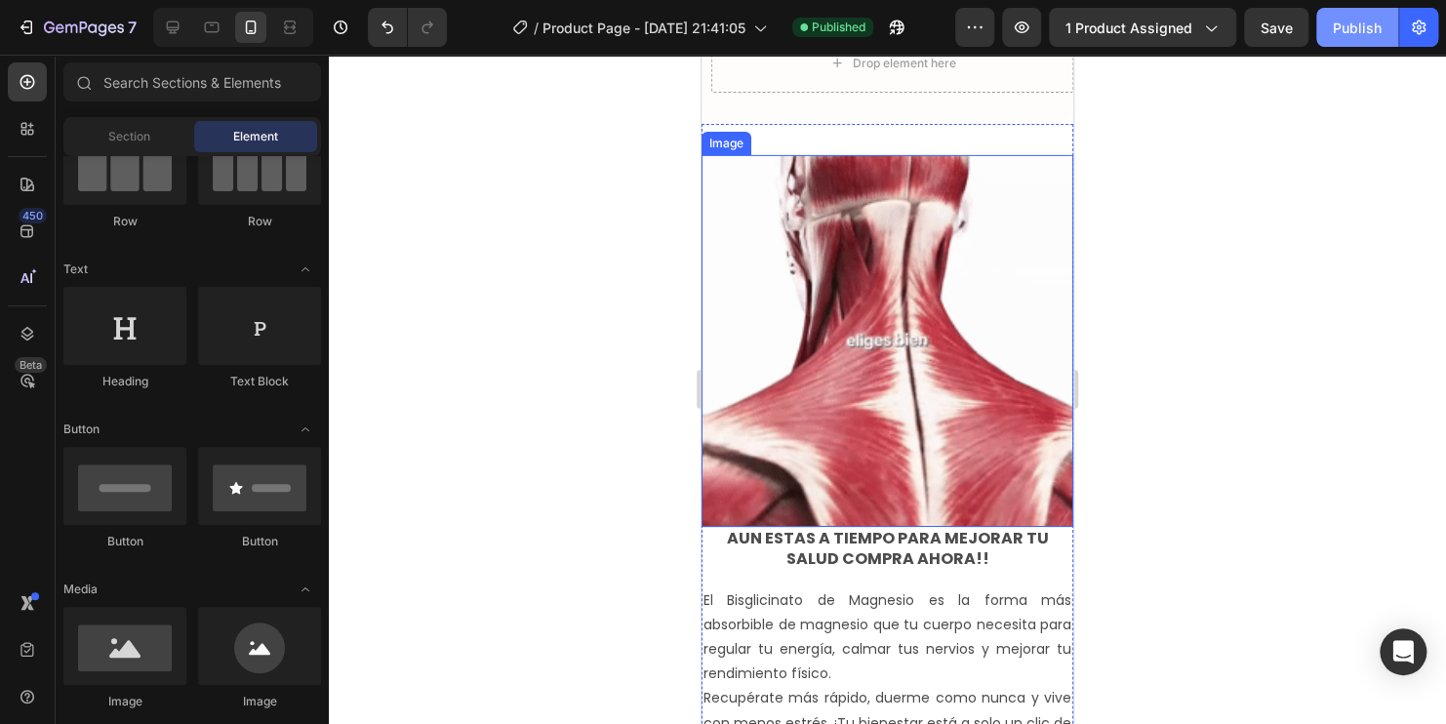
click at [1356, 43] on button "Publish" at bounding box center [1357, 27] width 82 height 39
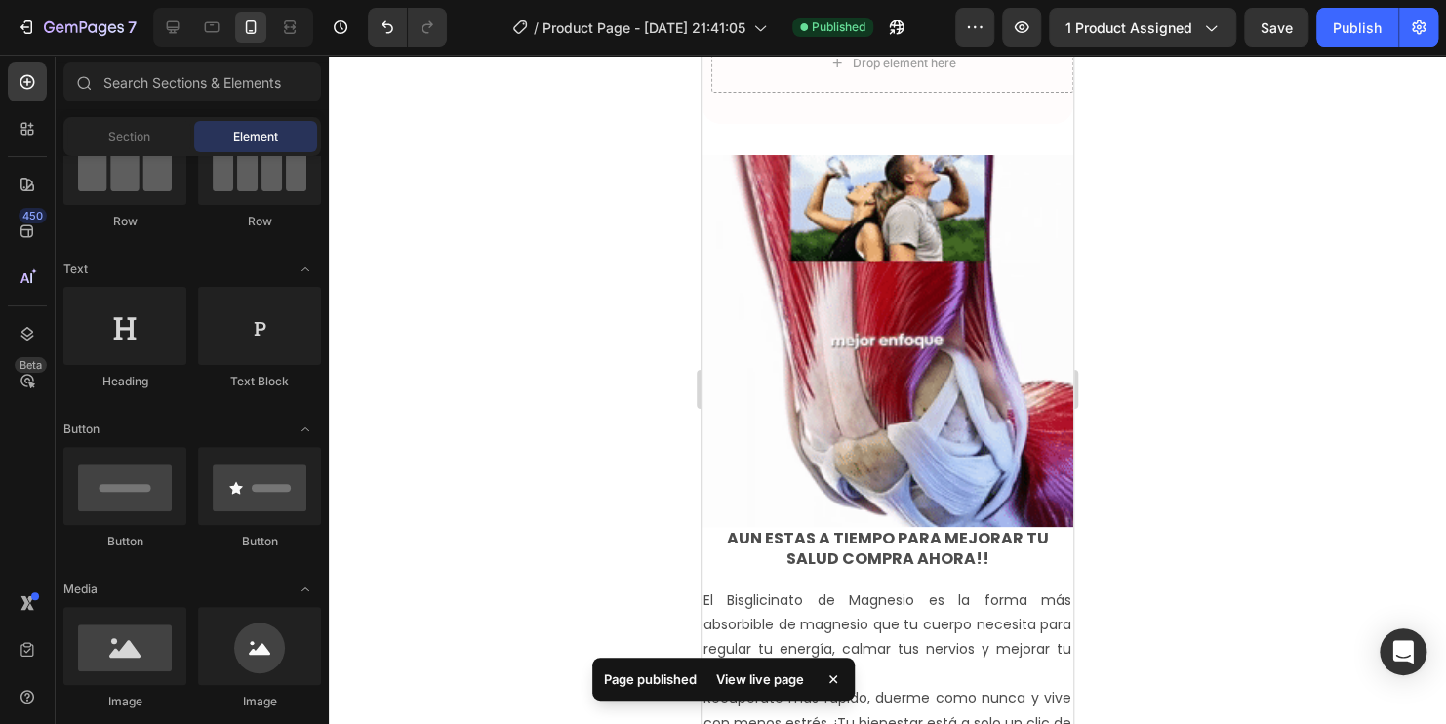
click at [767, 677] on div "View live page" at bounding box center [759, 678] width 111 height 27
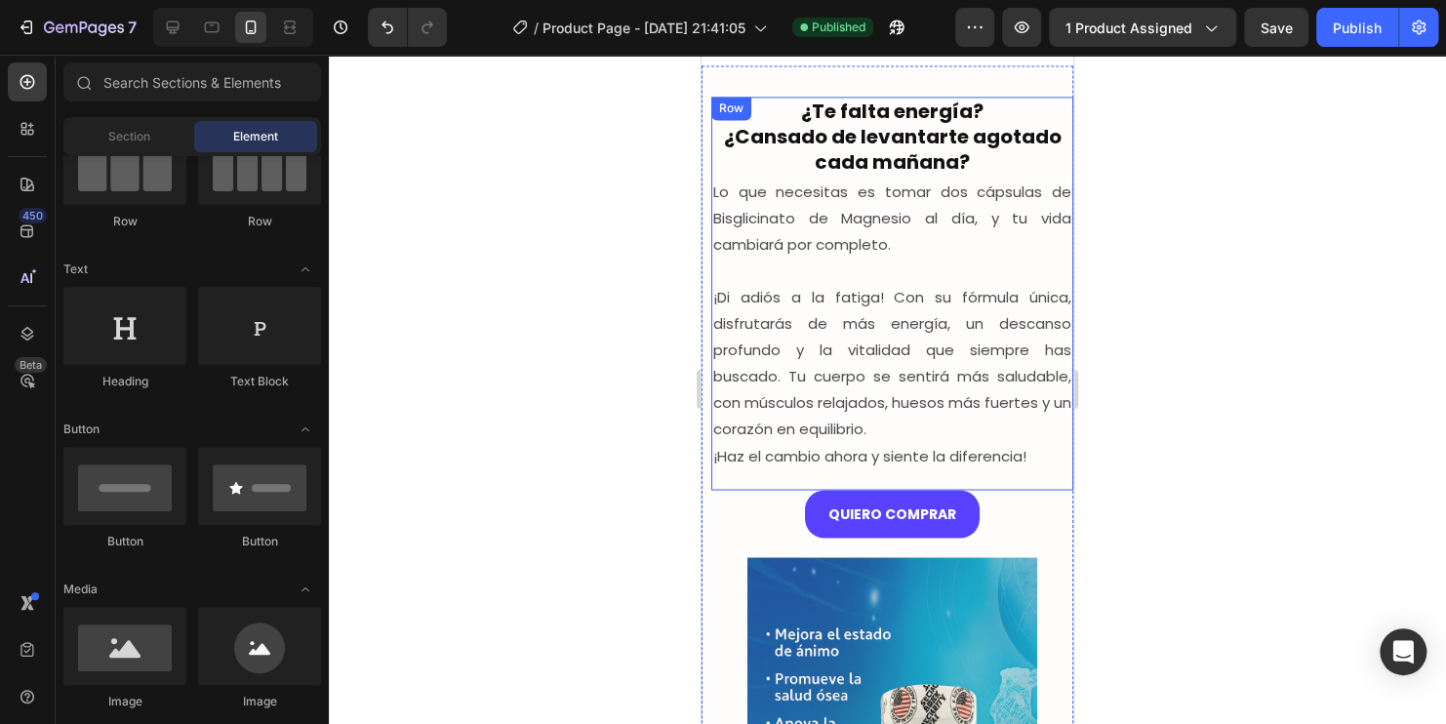
scroll to position [785, 0]
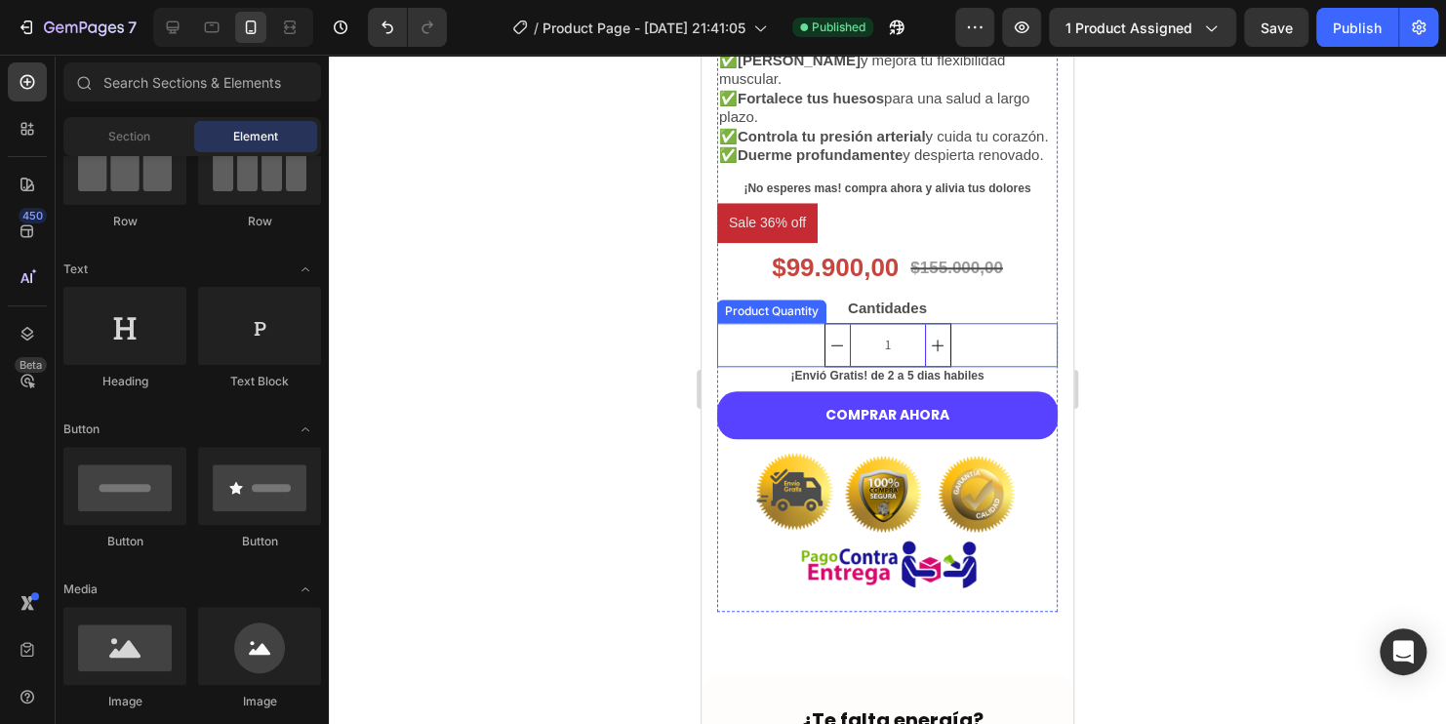
click at [935, 353] on icon "increment" at bounding box center [938, 346] width 16 height 16
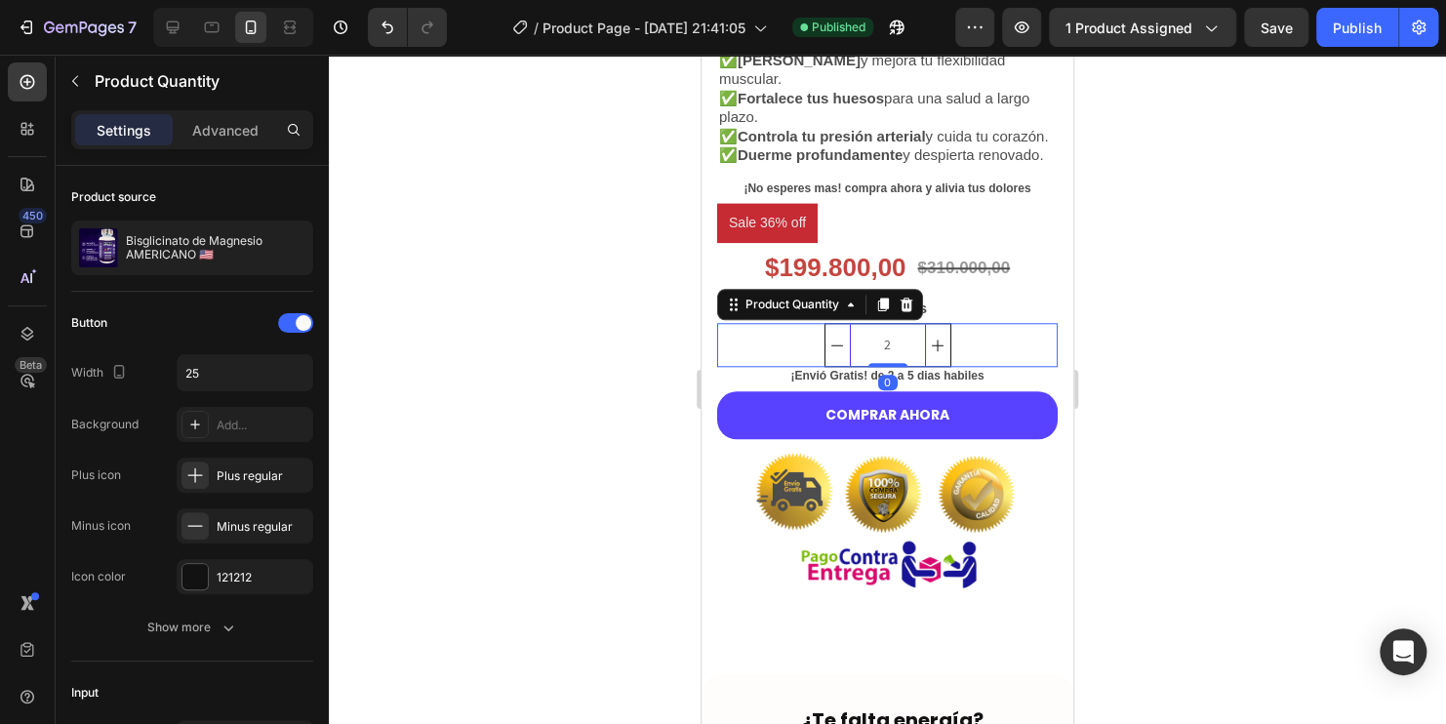
click at [829, 353] on icon "decrement" at bounding box center [837, 346] width 16 height 16
type input "1"
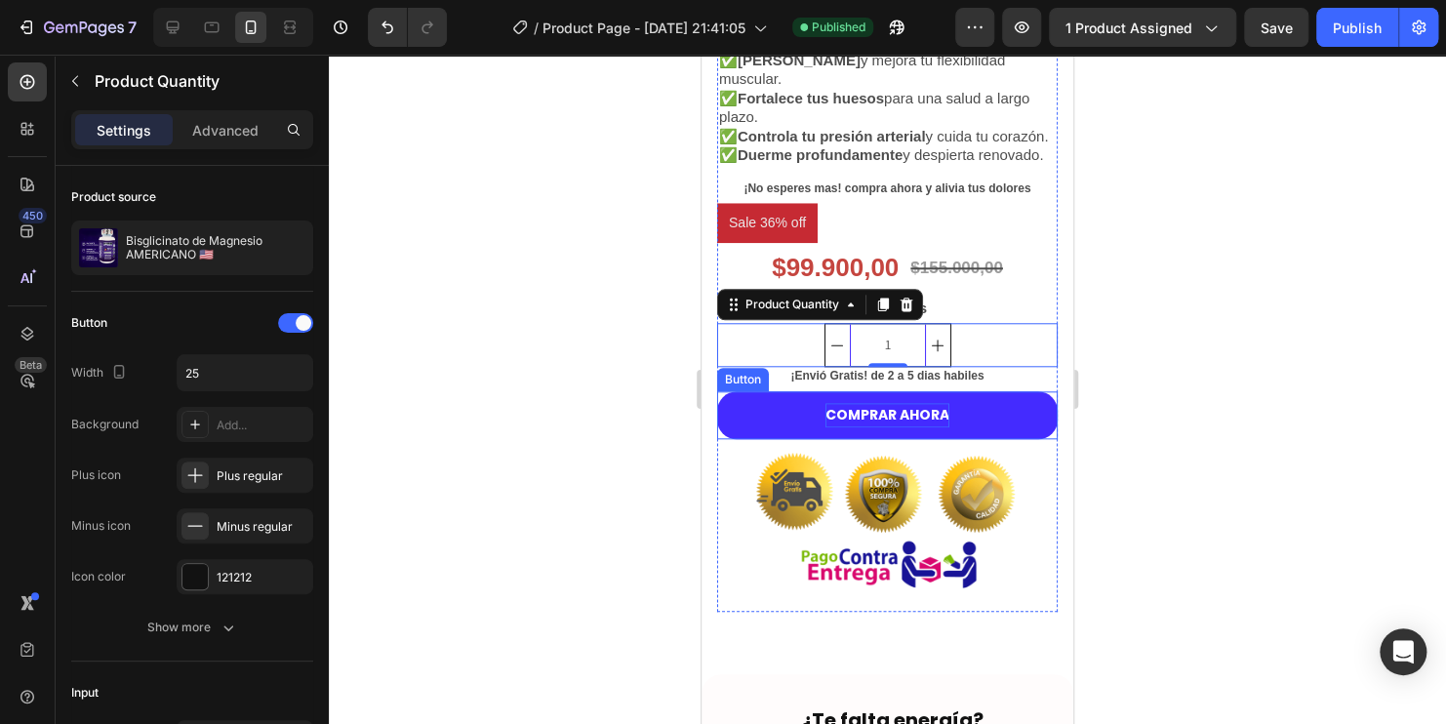
click at [937, 427] on p "COMPRAR AHORA" at bounding box center [887, 415] width 124 height 24
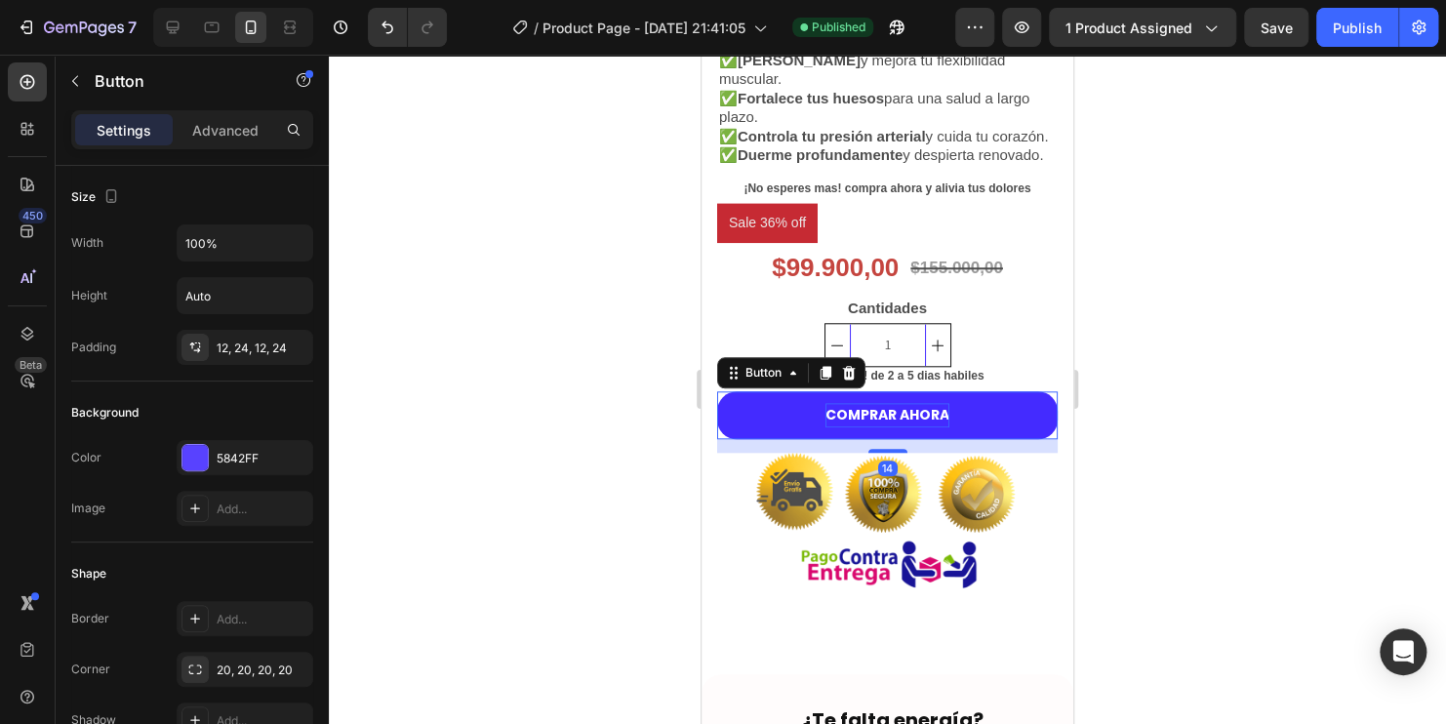
click at [937, 427] on p "COMPRAR AHORA" at bounding box center [887, 415] width 124 height 24
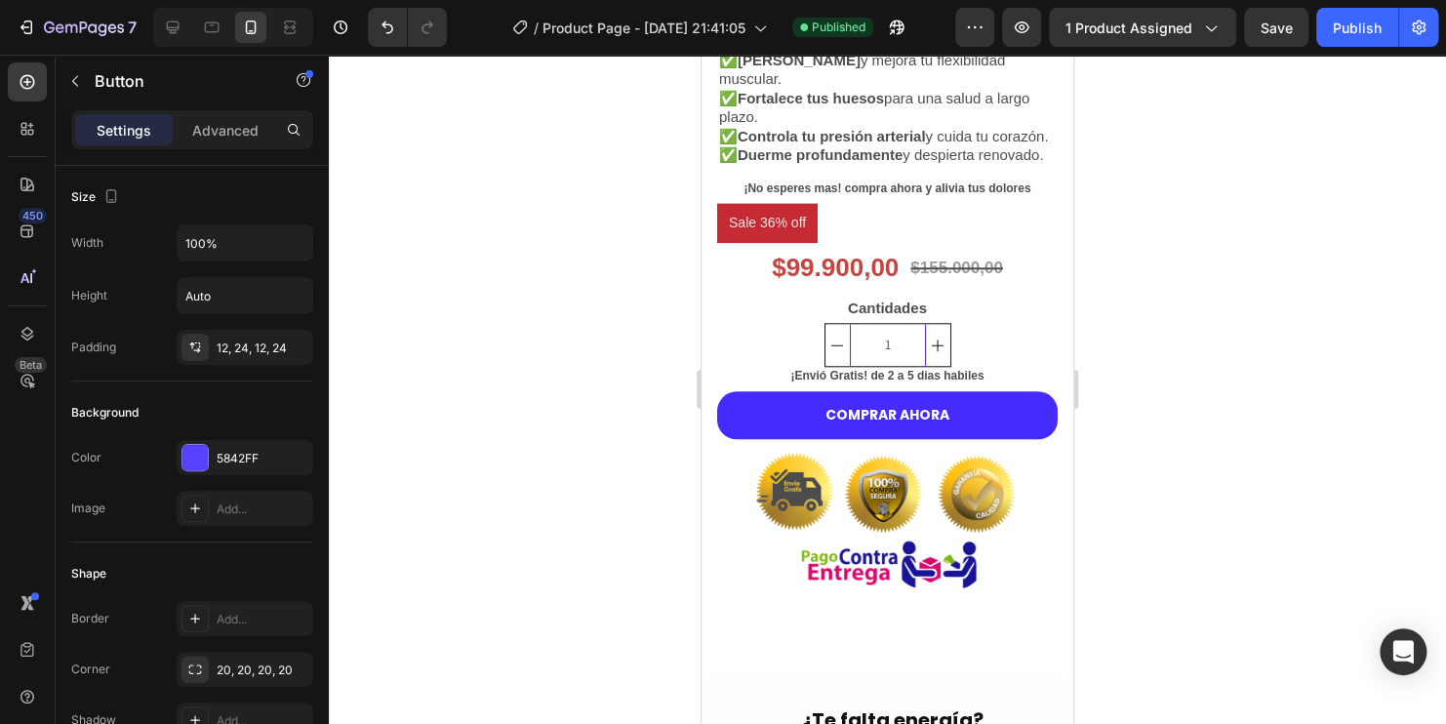
click at [981, 434] on button "COMPRAR AHORA" at bounding box center [887, 415] width 340 height 48
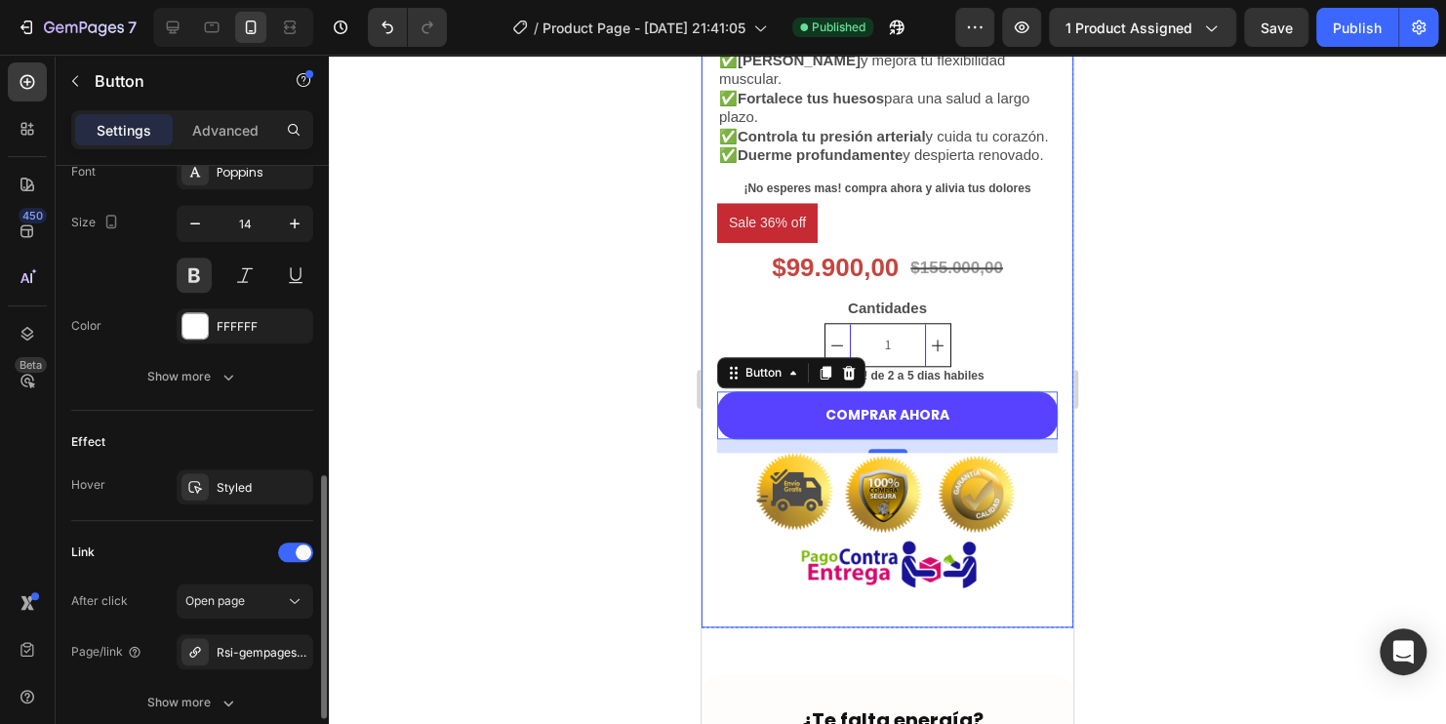
scroll to position [935, 0]
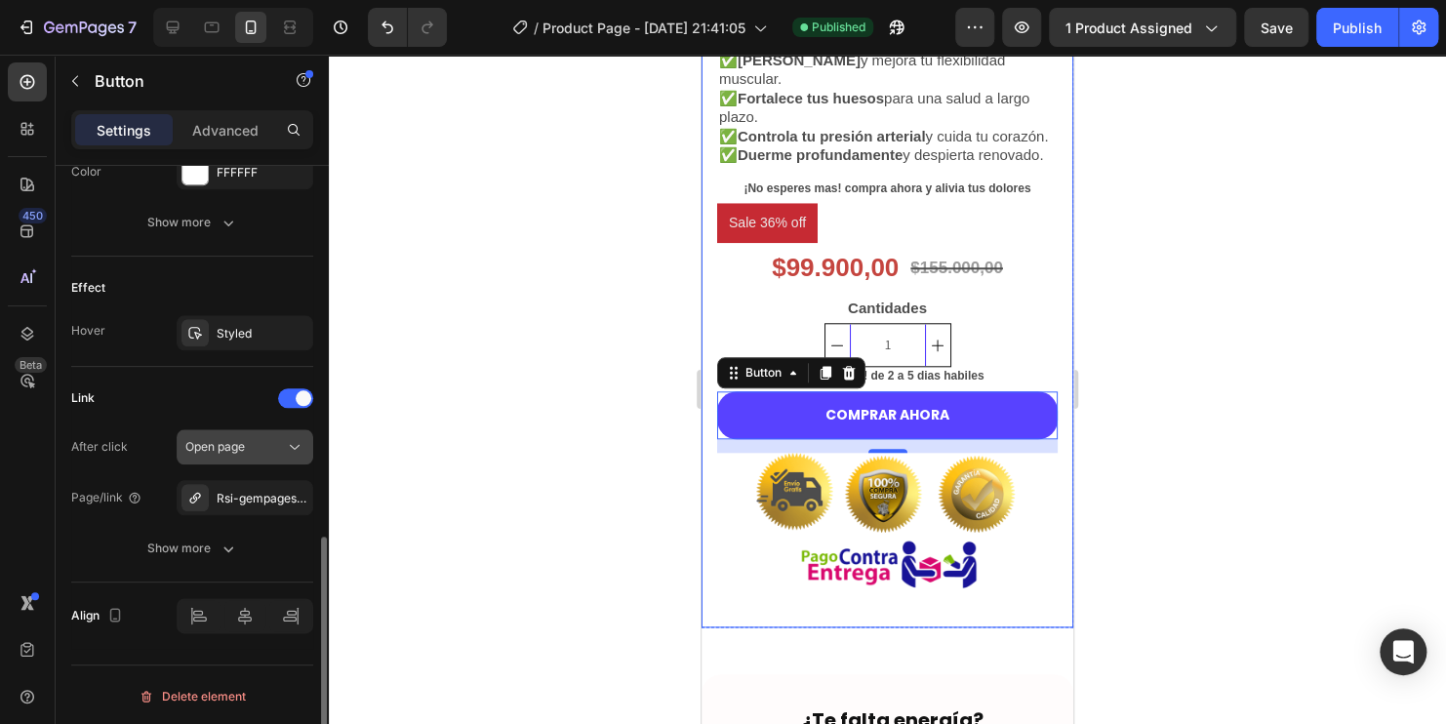
click at [297, 450] on icon at bounding box center [295, 447] width 20 height 20
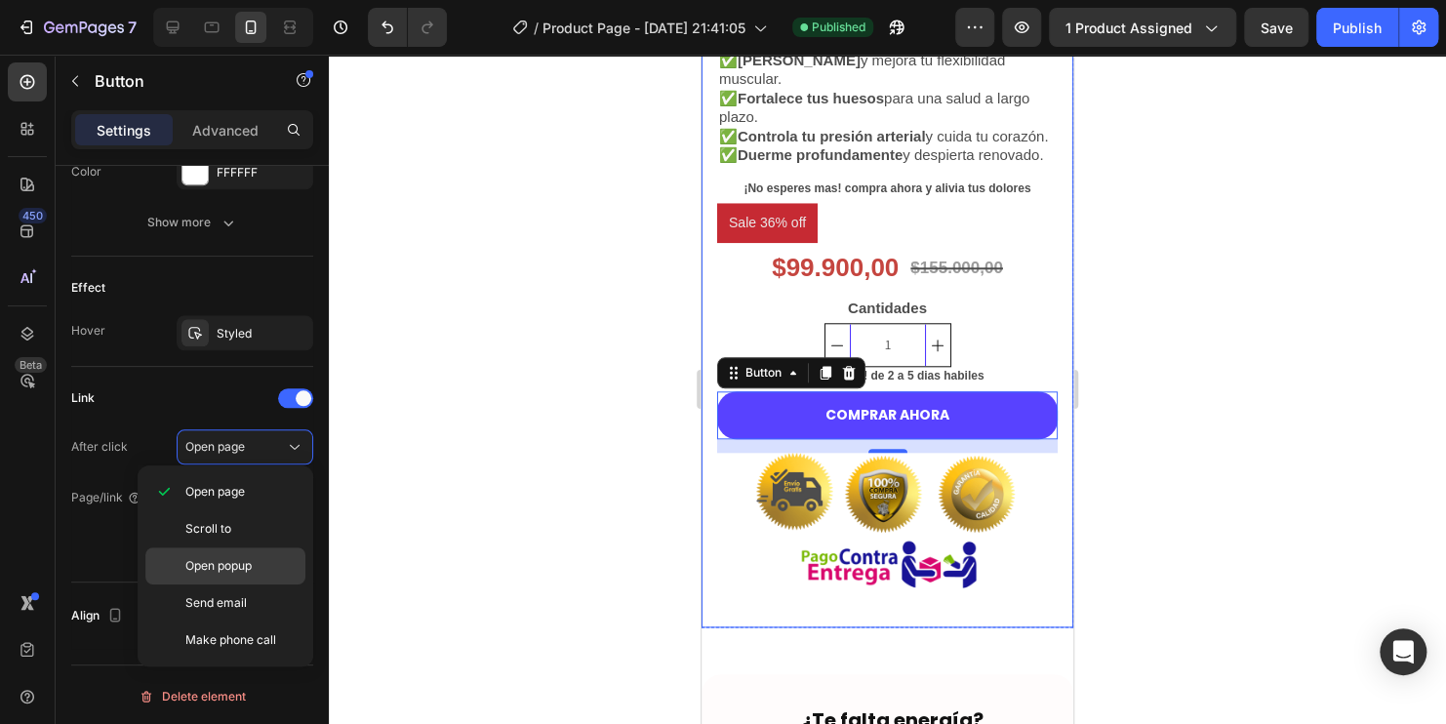
click at [250, 584] on div "Open popup" at bounding box center [225, 602] width 160 height 37
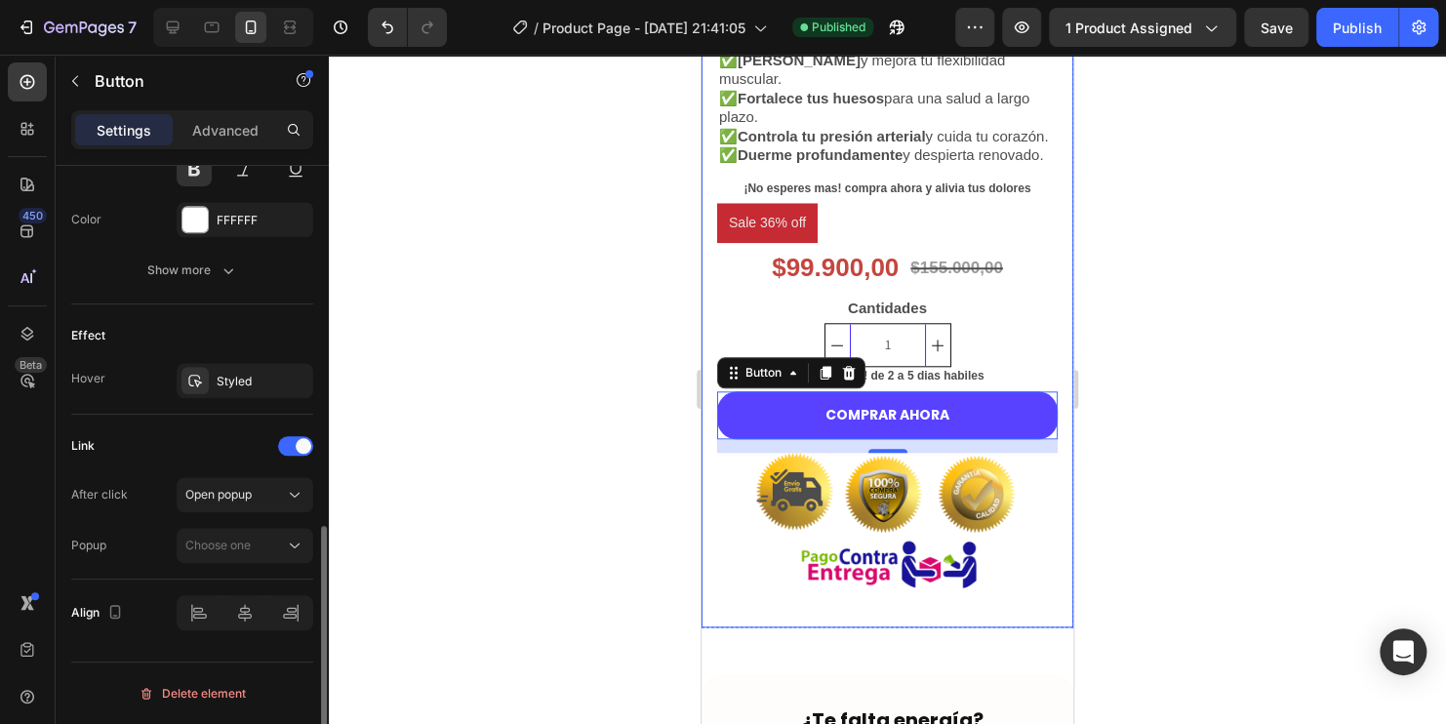
scroll to position [884, 0]
click at [234, 541] on span "Choose one" at bounding box center [217, 547] width 65 height 15
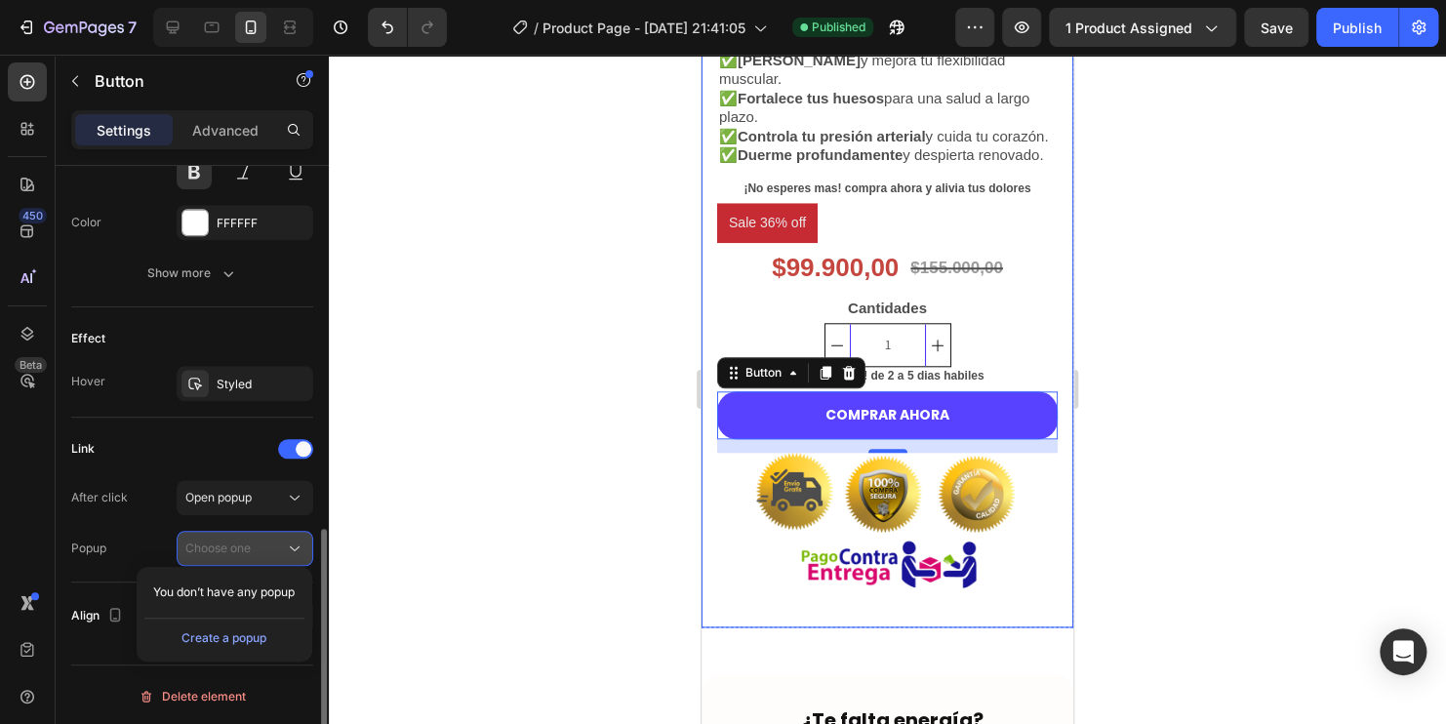
click at [238, 541] on span "Choose one" at bounding box center [217, 547] width 65 height 15
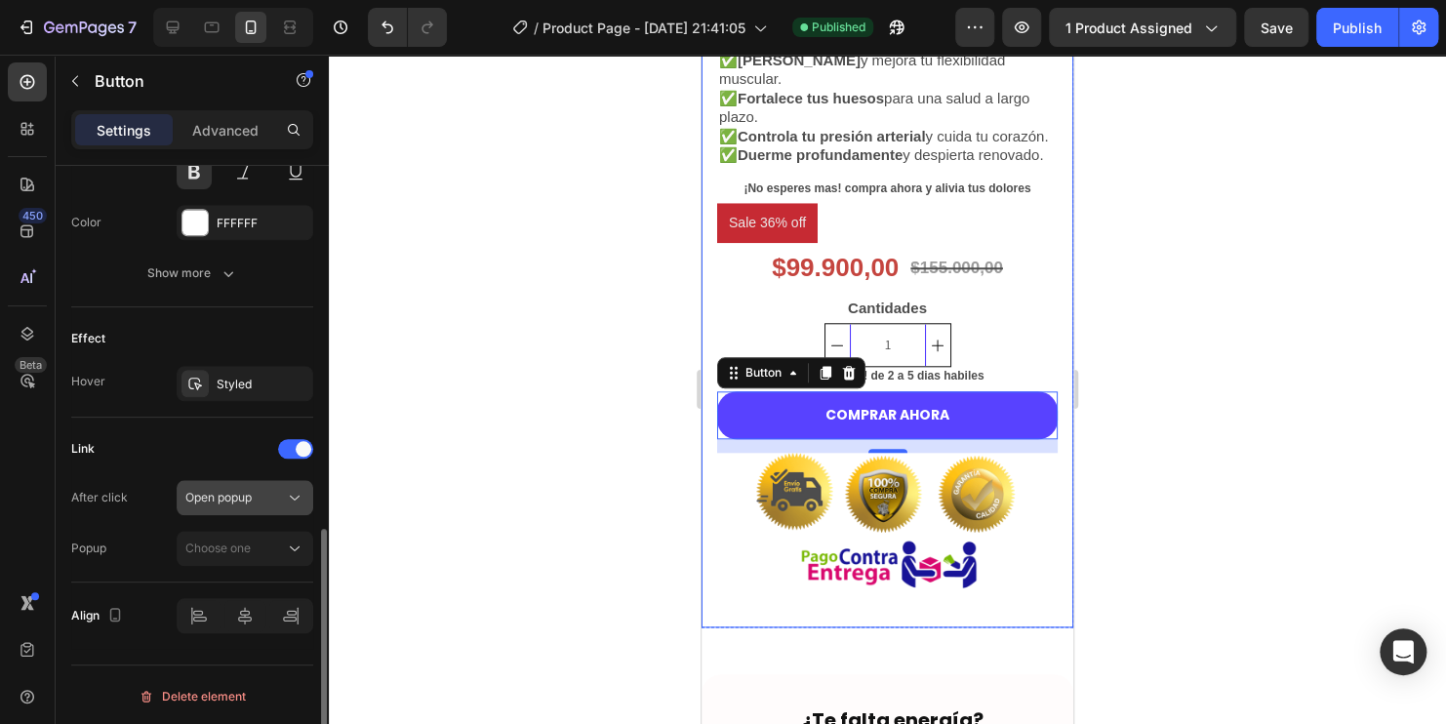
click at [261, 500] on div "Open popup" at bounding box center [235, 498] width 100 height 18
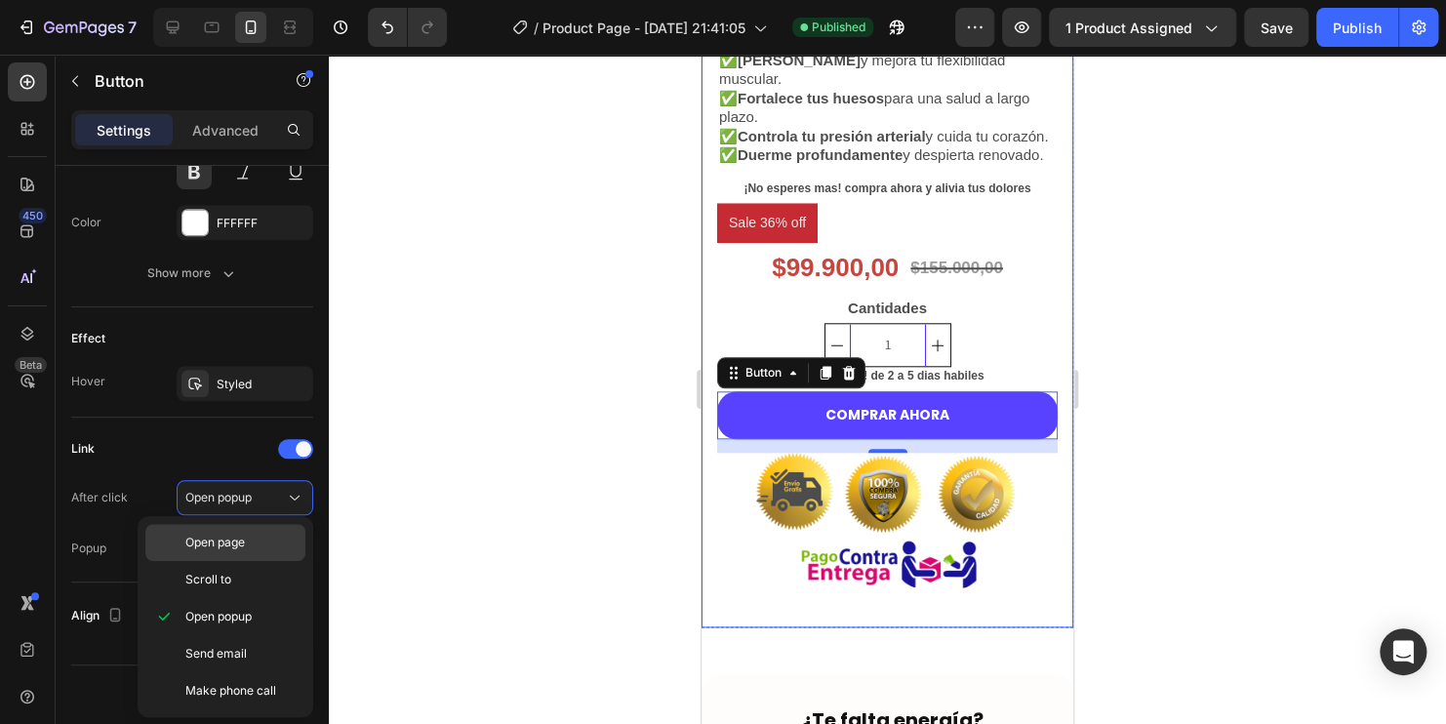
click at [255, 540] on p "Open page" at bounding box center [240, 543] width 111 height 18
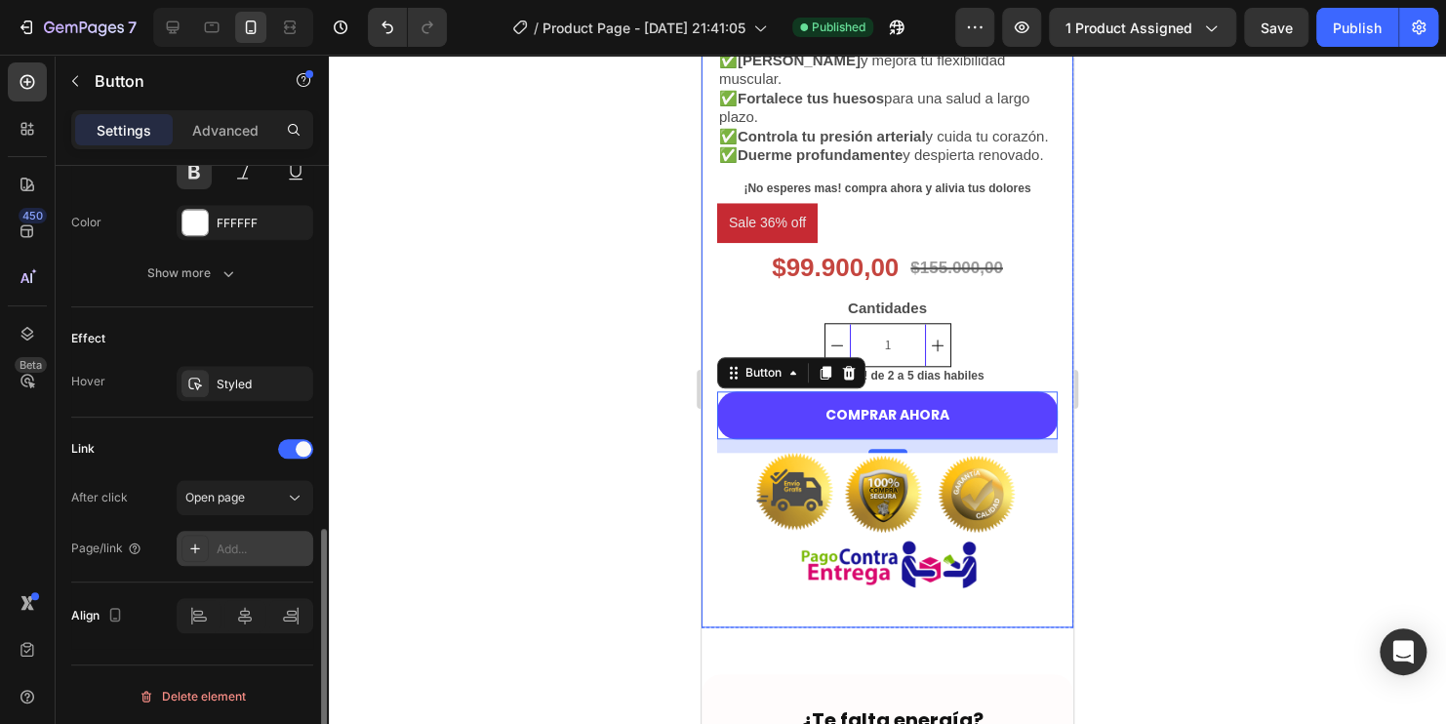
click at [256, 547] on div "Add..." at bounding box center [263, 549] width 92 height 18
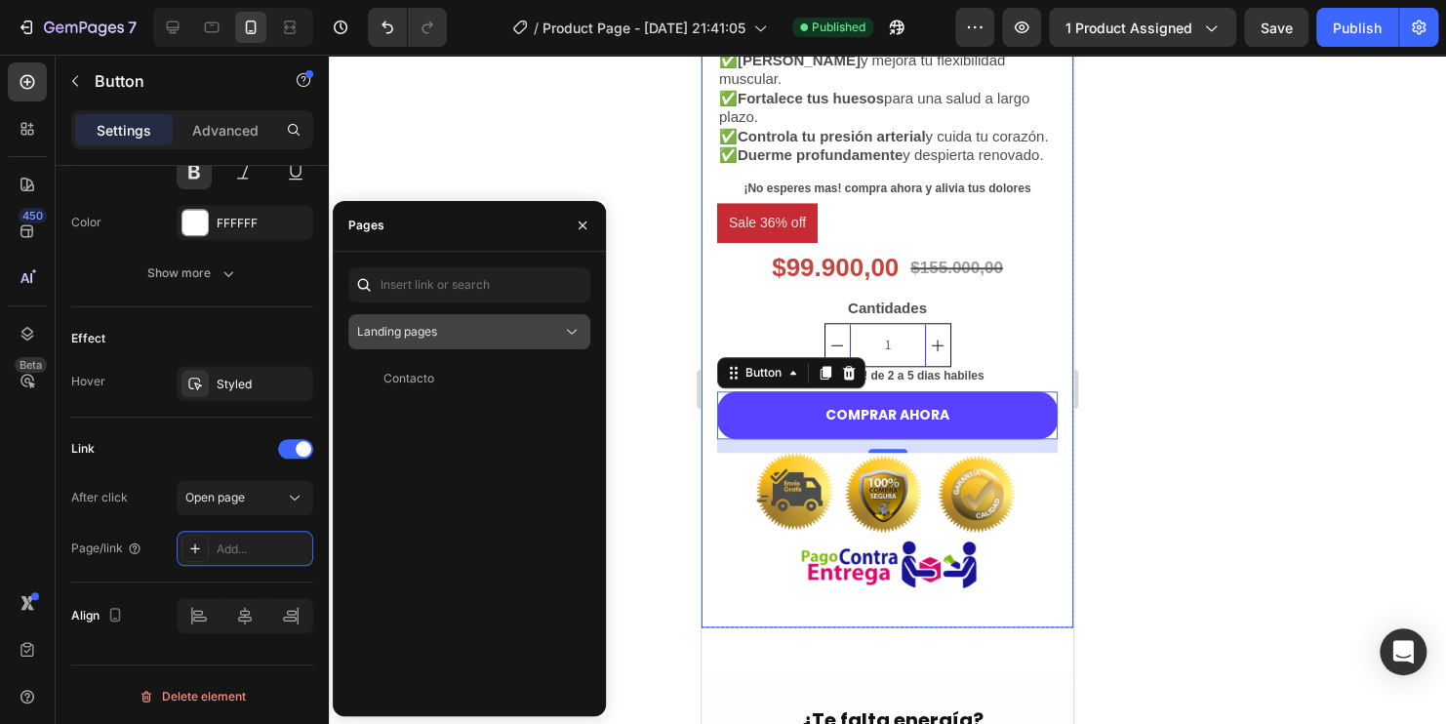
click at [450, 327] on div "Landing pages" at bounding box center [459, 332] width 205 height 18
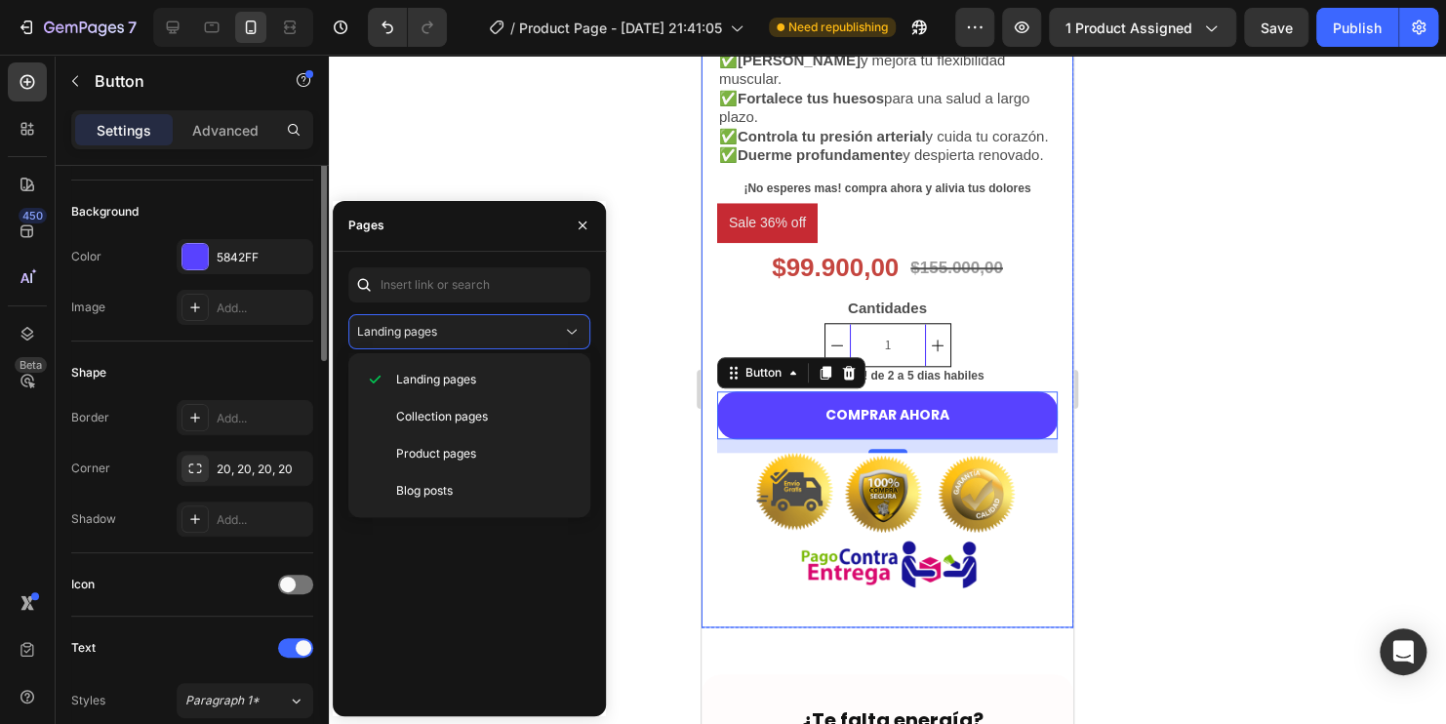
scroll to position [0, 0]
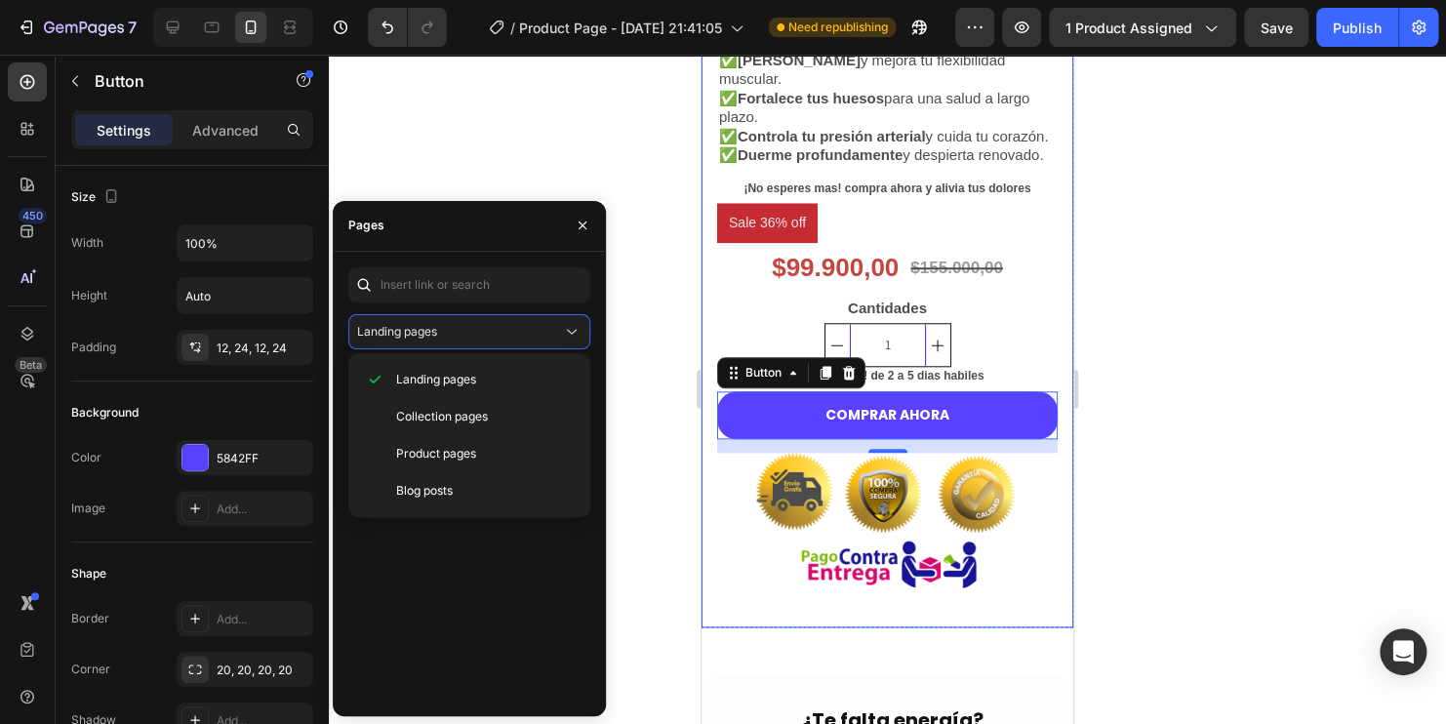
click at [476, 148] on div at bounding box center [887, 389] width 1117 height 669
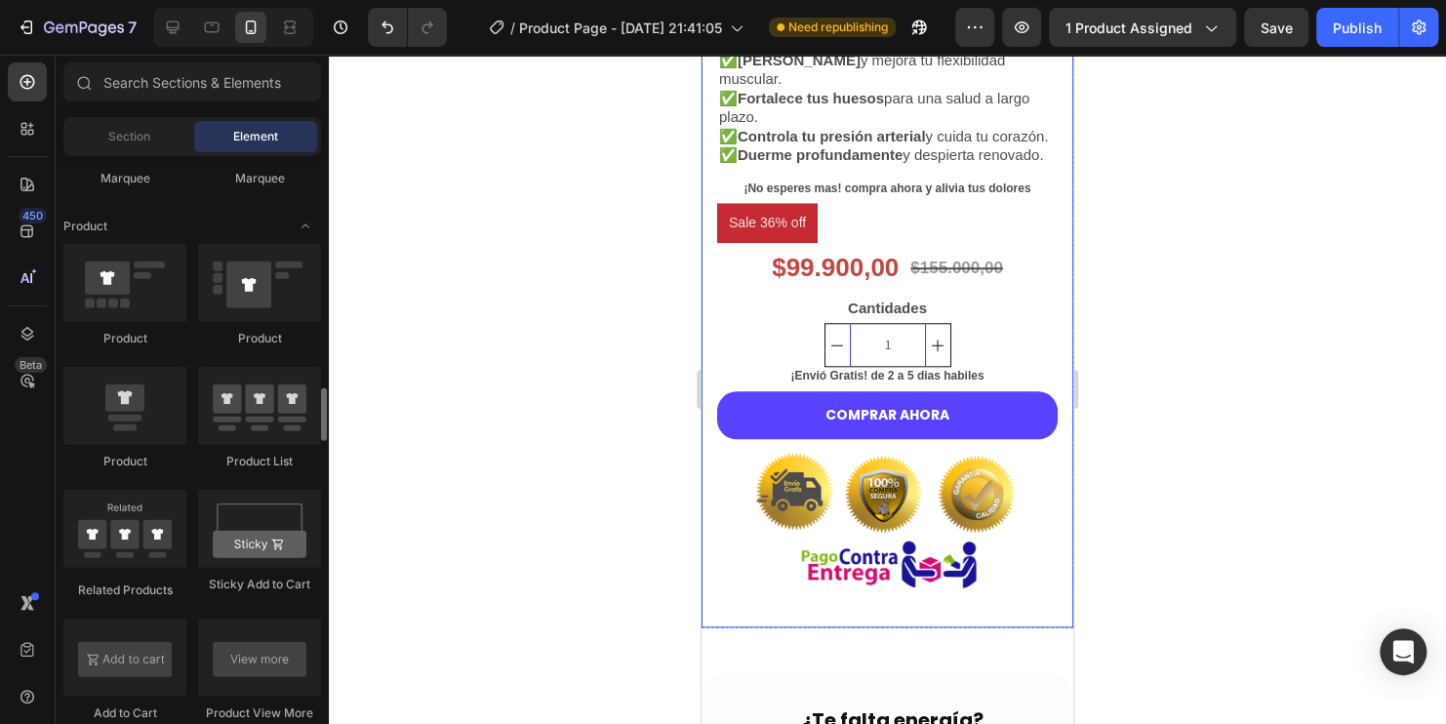
scroll to position [2537, 0]
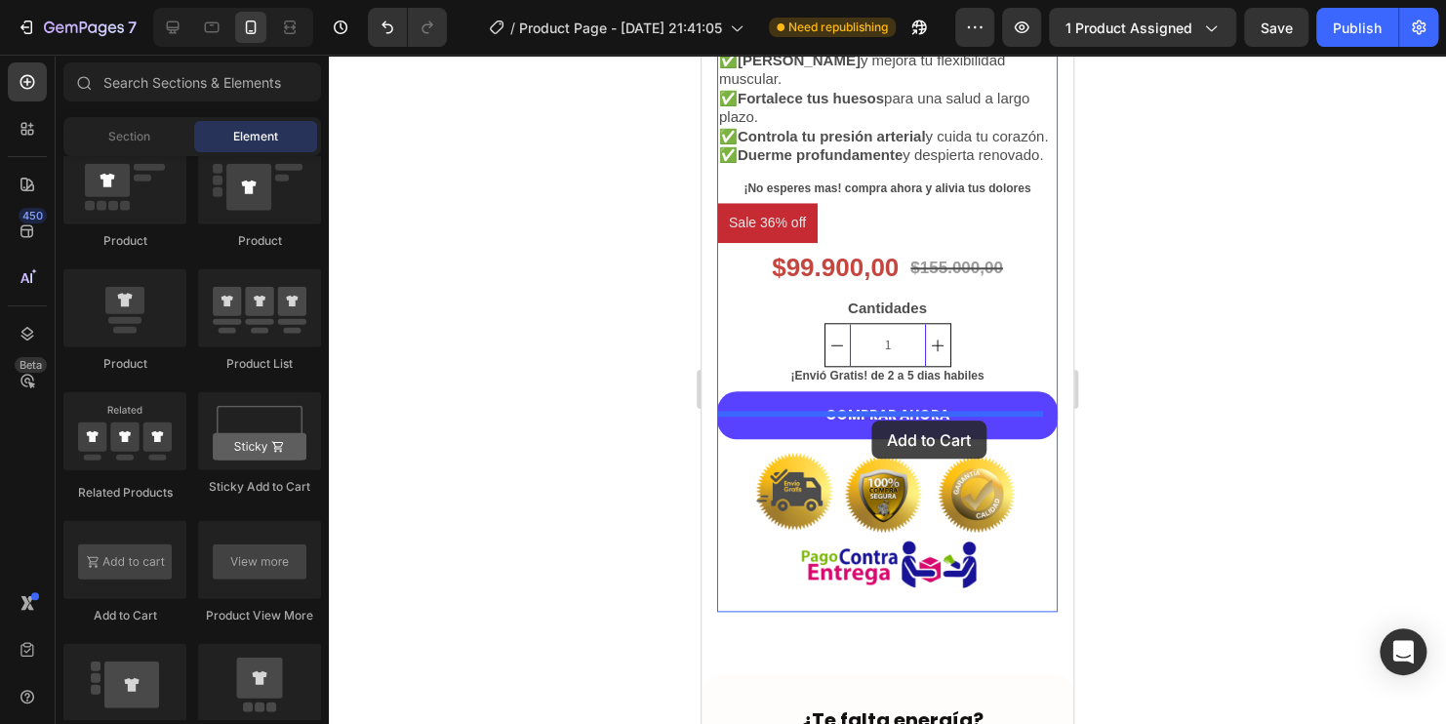
drag, startPoint x: 822, startPoint y: 620, endPoint x: 872, endPoint y: 420, distance: 206.1
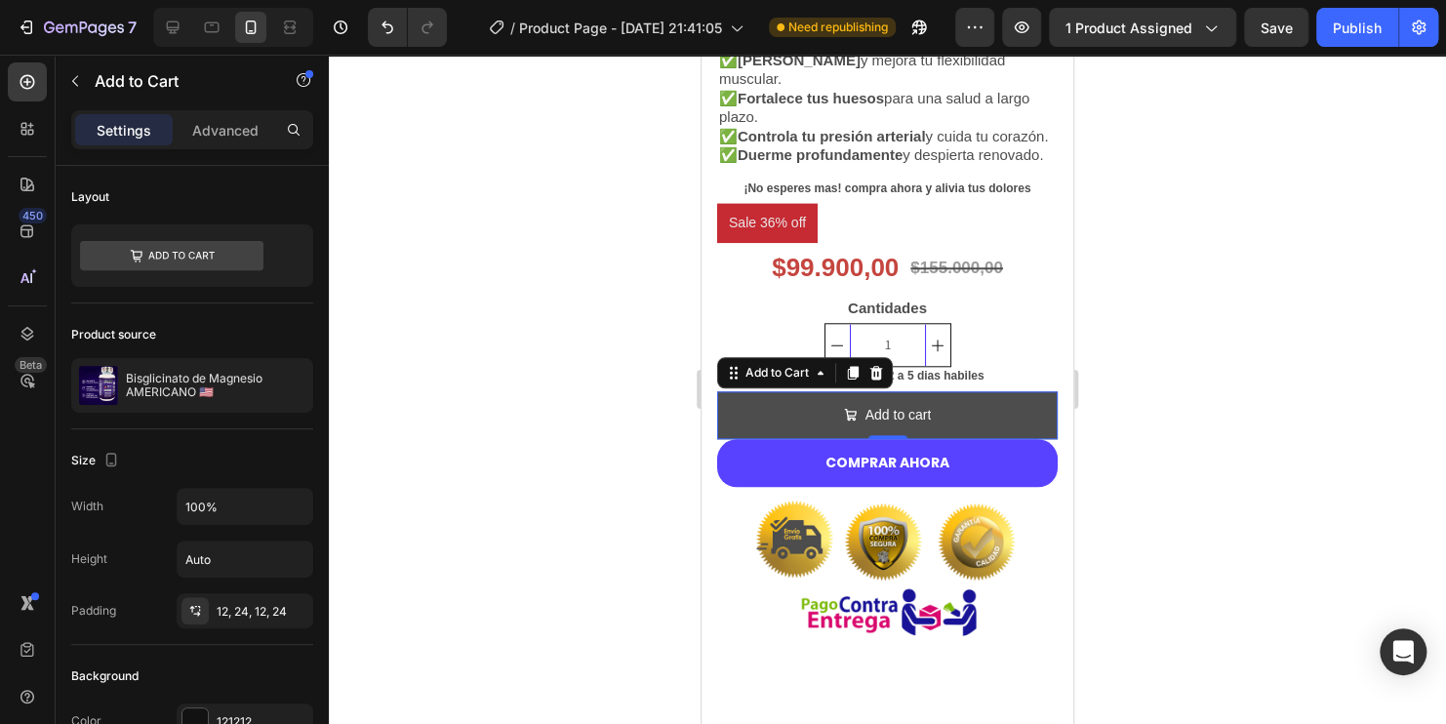
click at [960, 426] on button "Add to cart" at bounding box center [887, 415] width 340 height 48
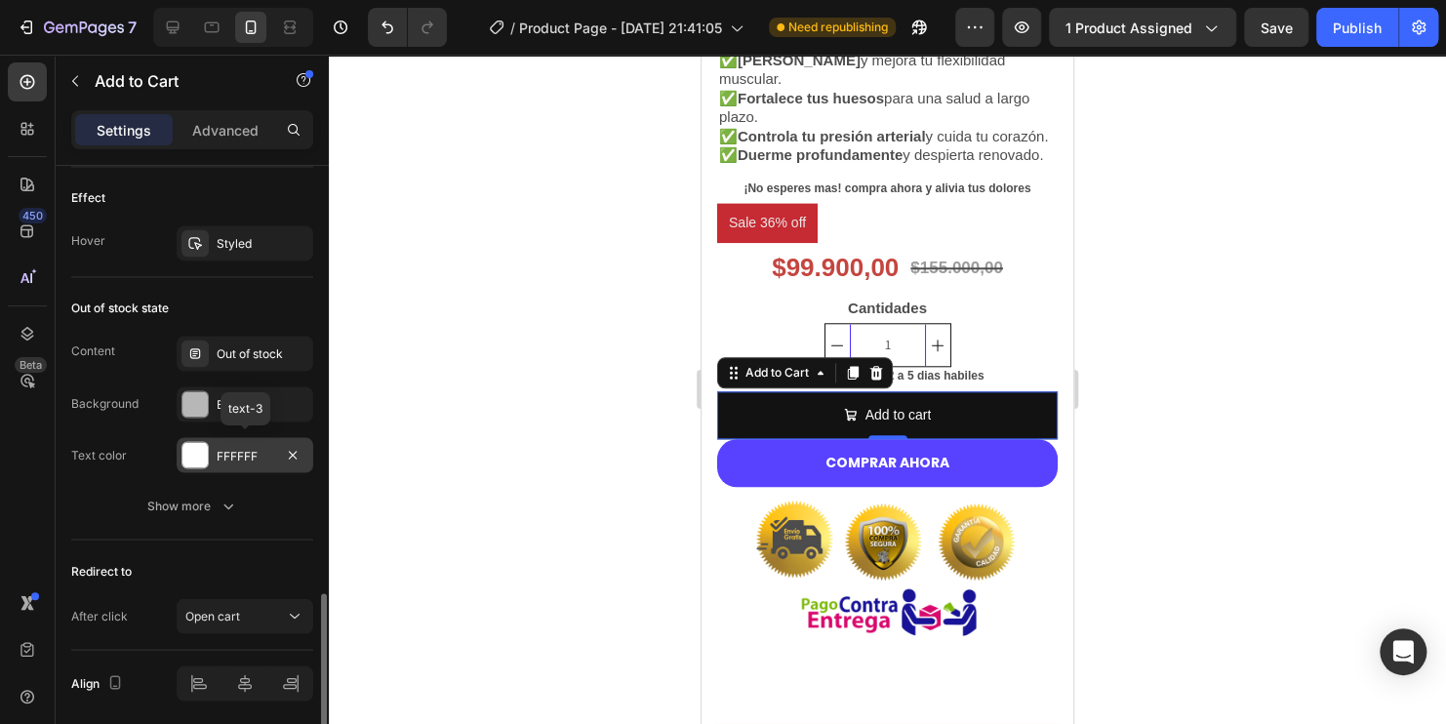
scroll to position [1627, 0]
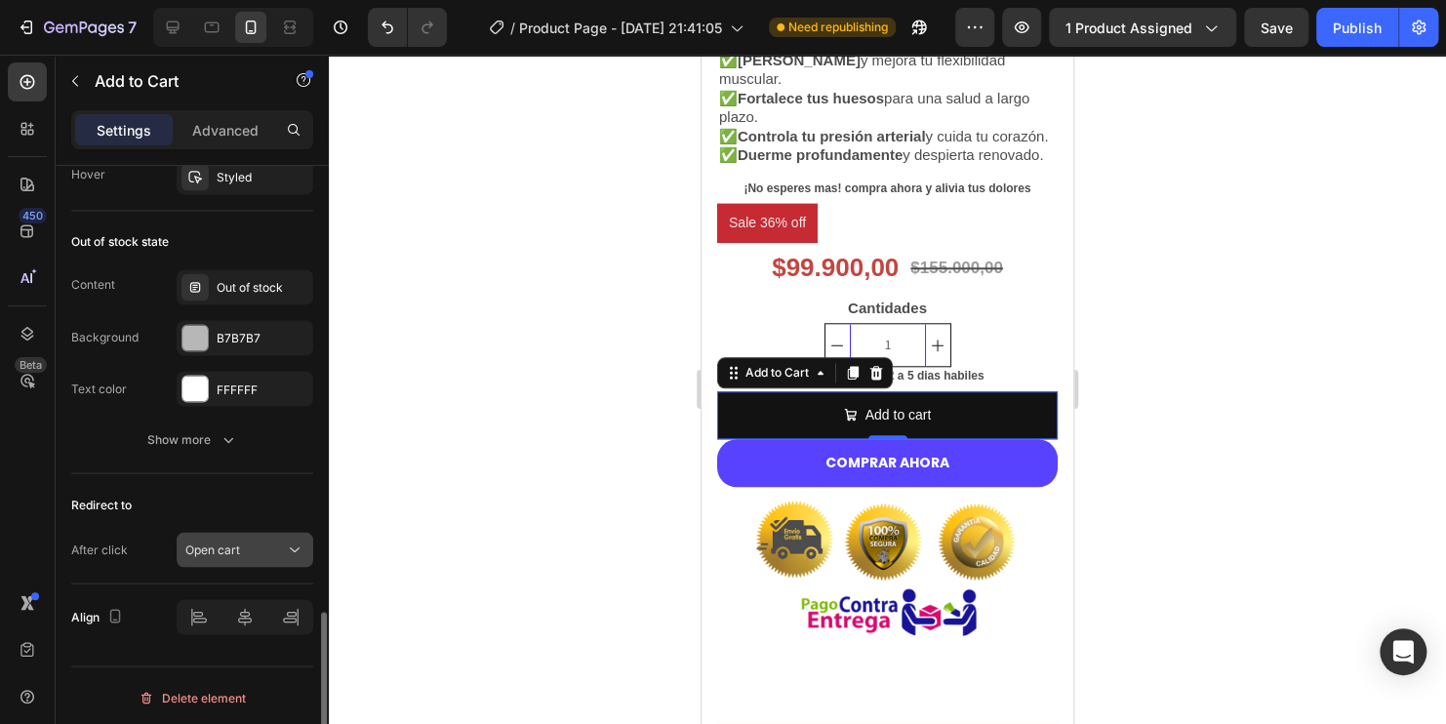
click at [282, 551] on div "Open cart" at bounding box center [235, 549] width 100 height 18
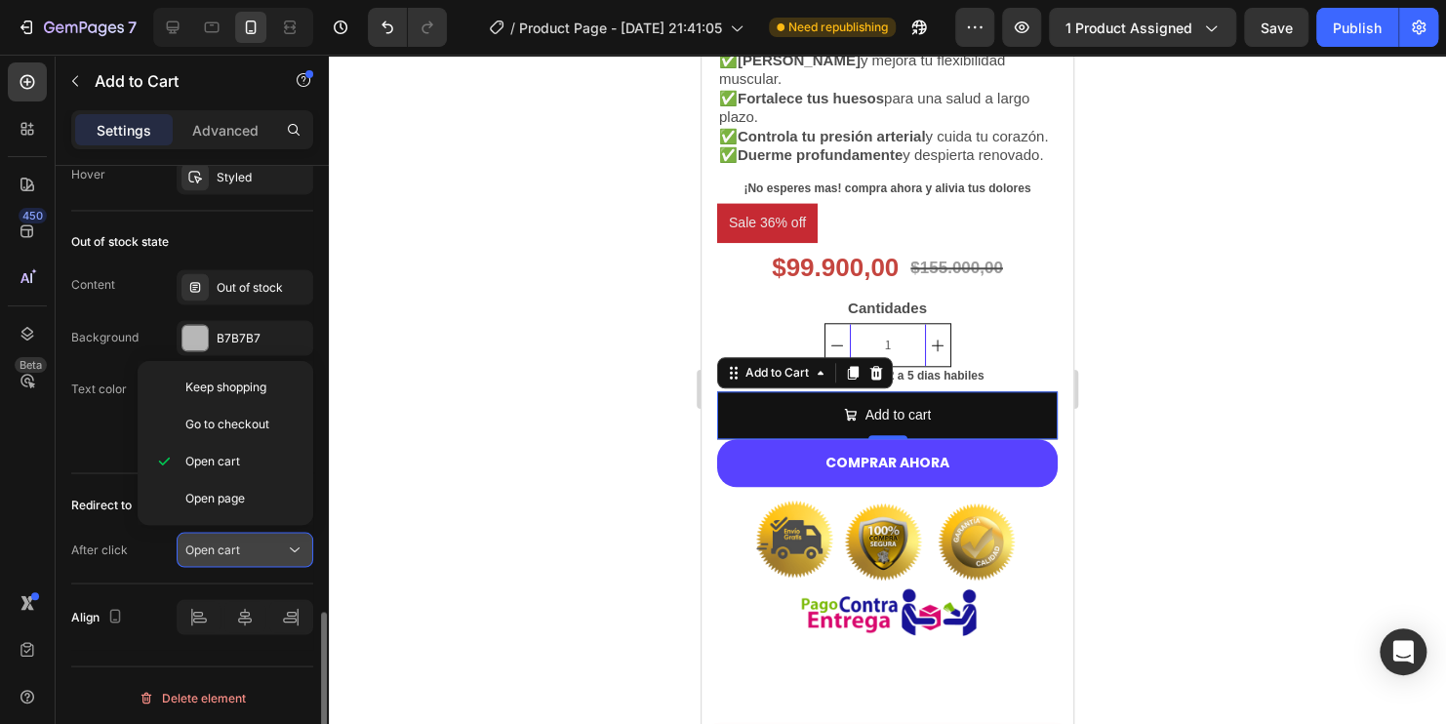
click at [282, 551] on div "Open cart" at bounding box center [235, 549] width 100 height 18
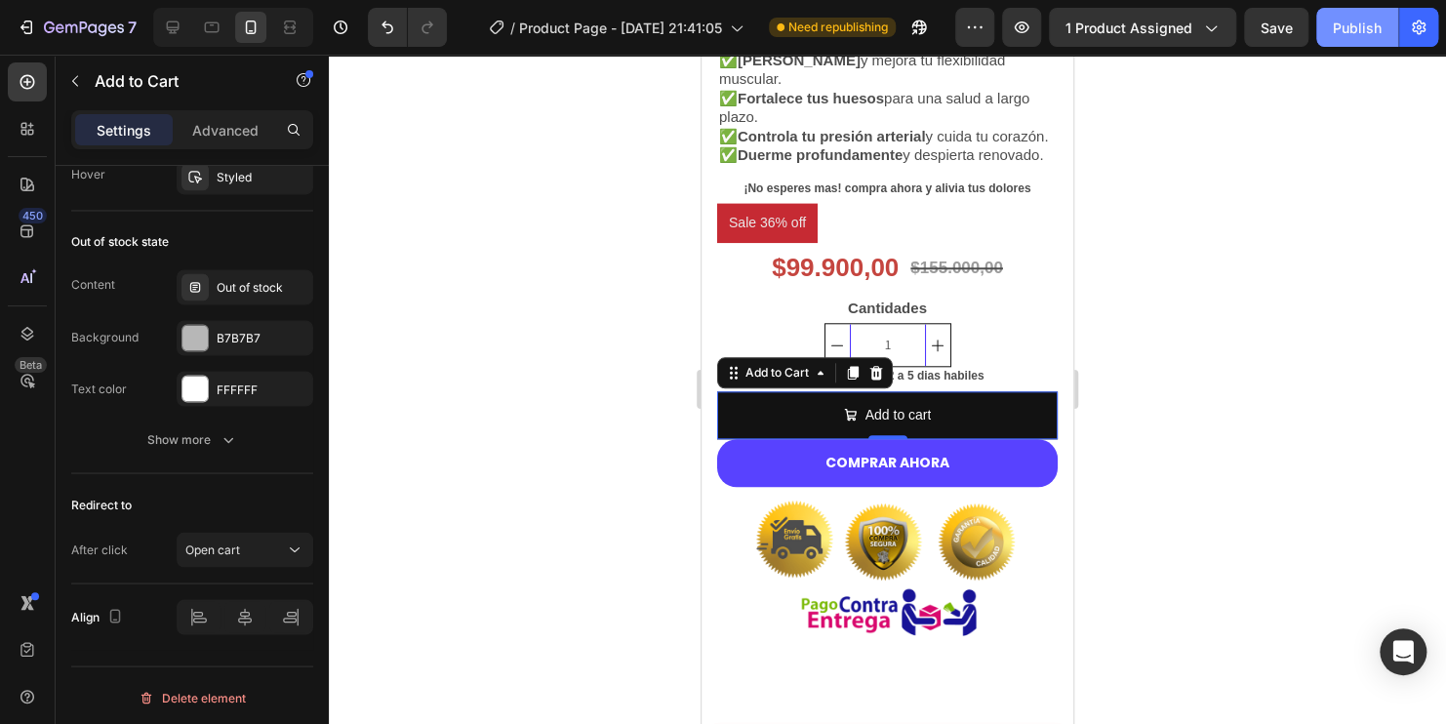
click at [1349, 39] on button "Publish" at bounding box center [1357, 27] width 82 height 39
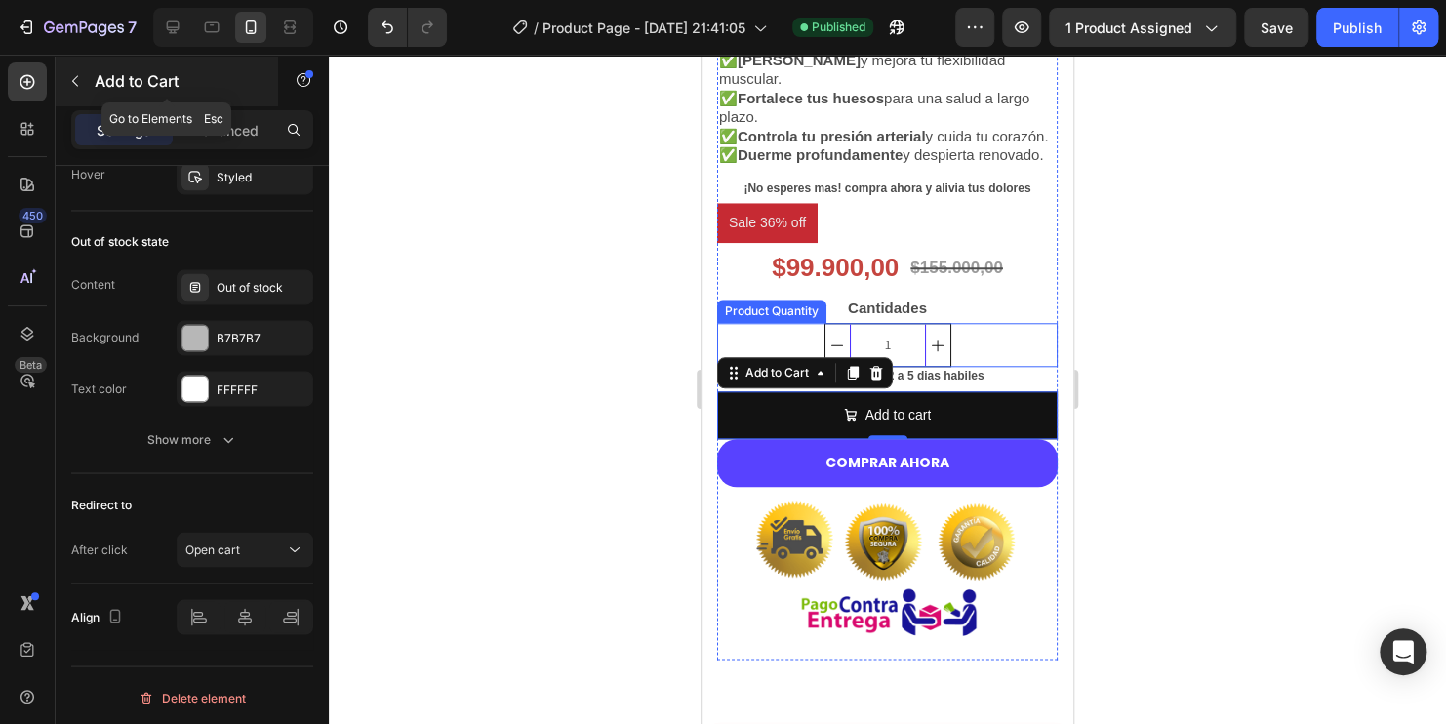
click at [78, 79] on icon "button" at bounding box center [75, 81] width 16 height 16
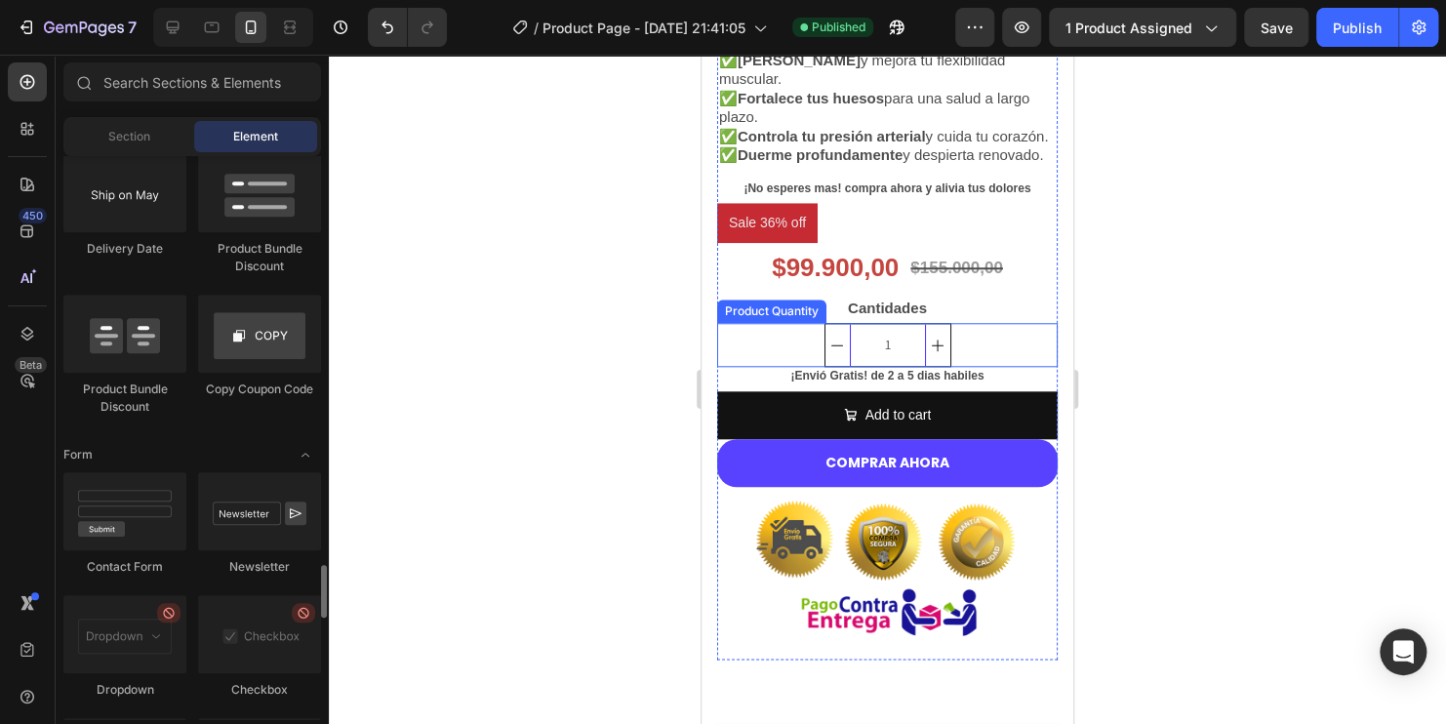
scroll to position [4488, 0]
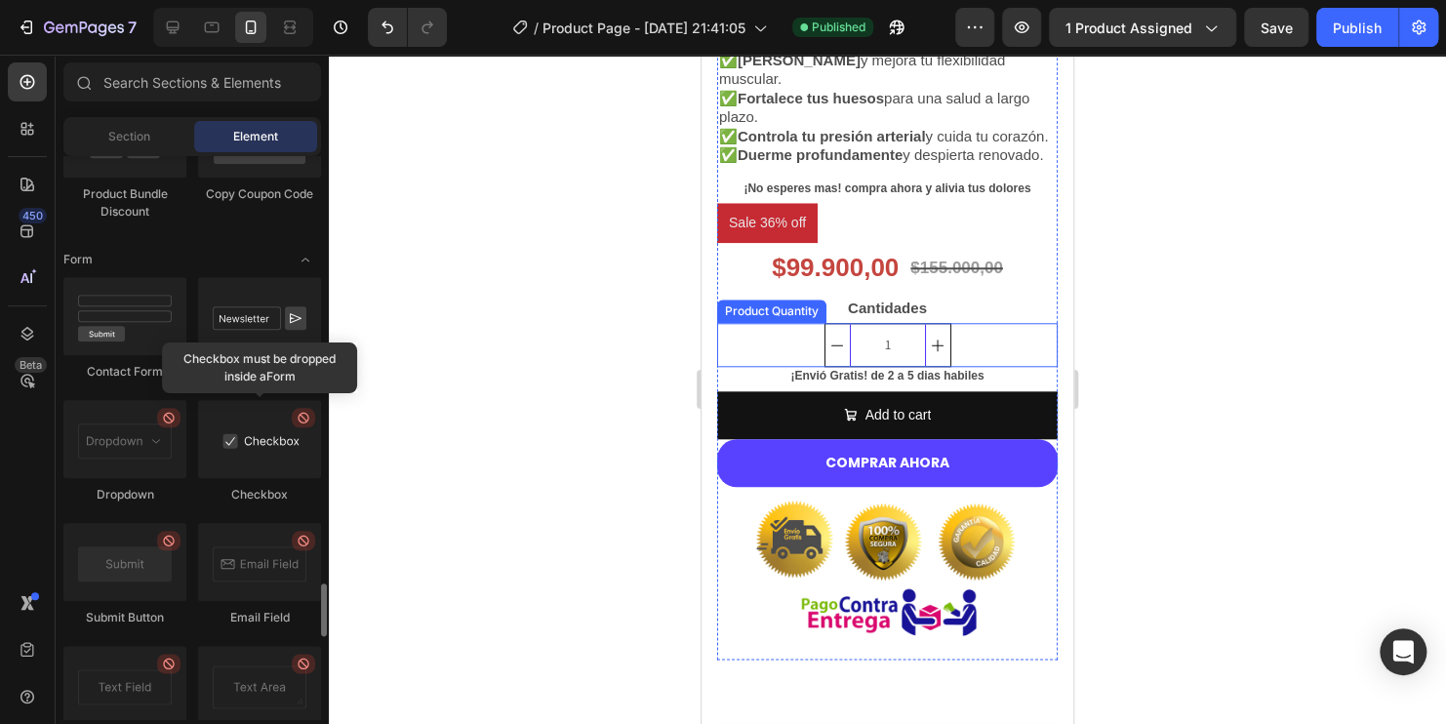
click at [269, 459] on div at bounding box center [259, 439] width 123 height 78
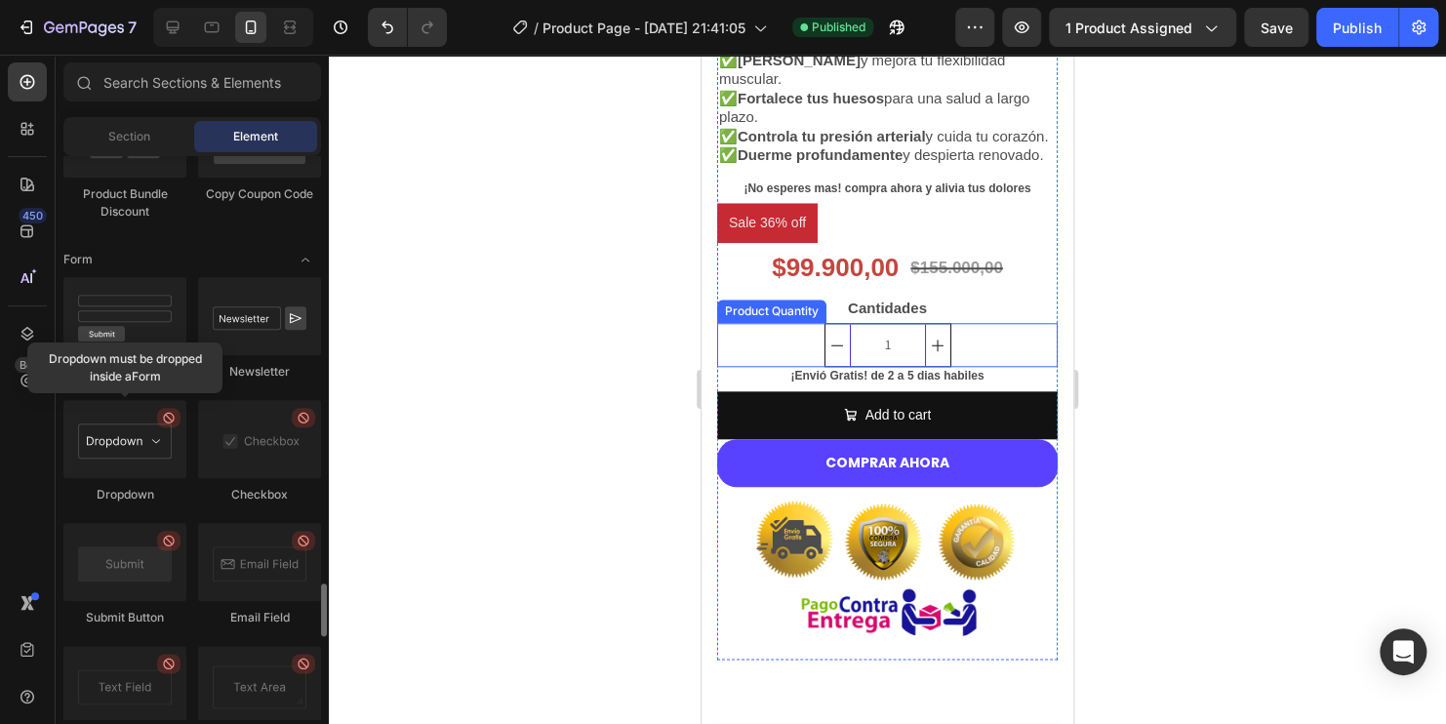
click at [143, 466] on div at bounding box center [124, 439] width 123 height 78
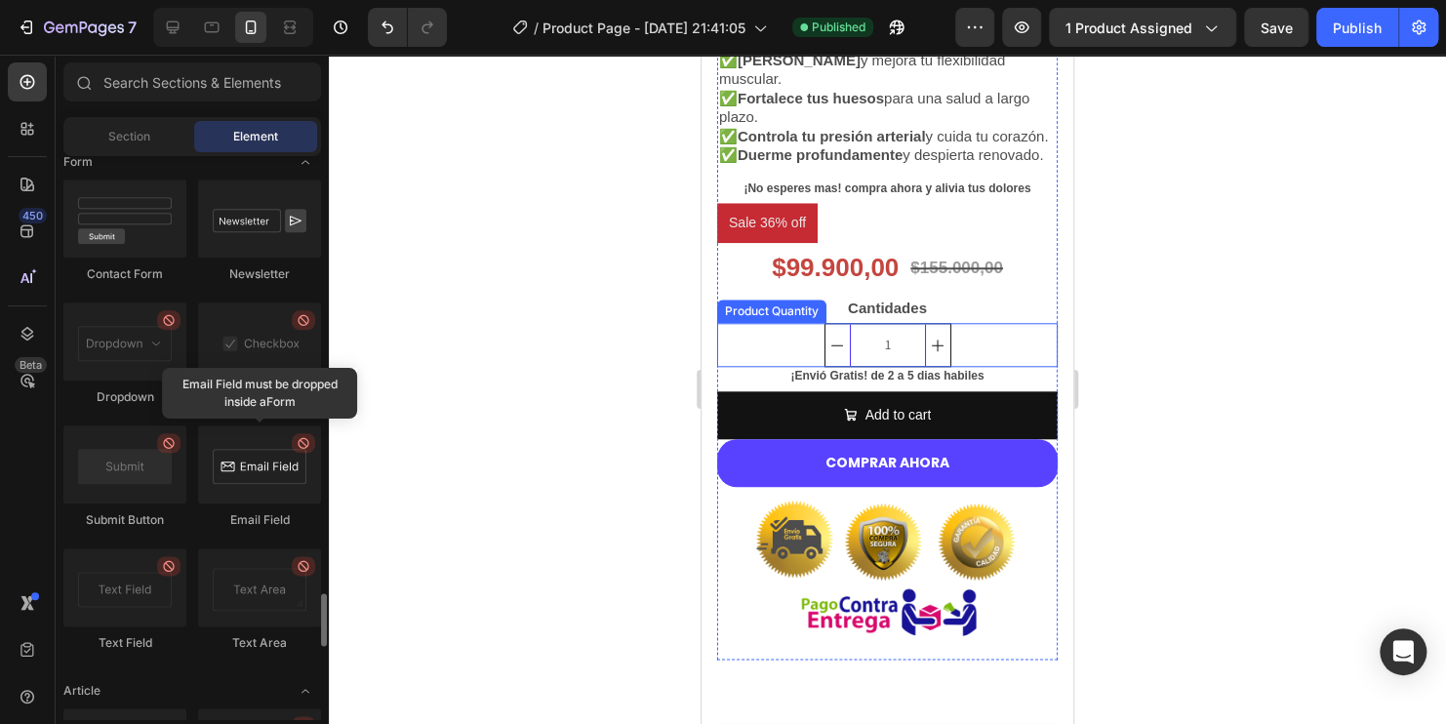
click at [245, 474] on div at bounding box center [259, 464] width 123 height 78
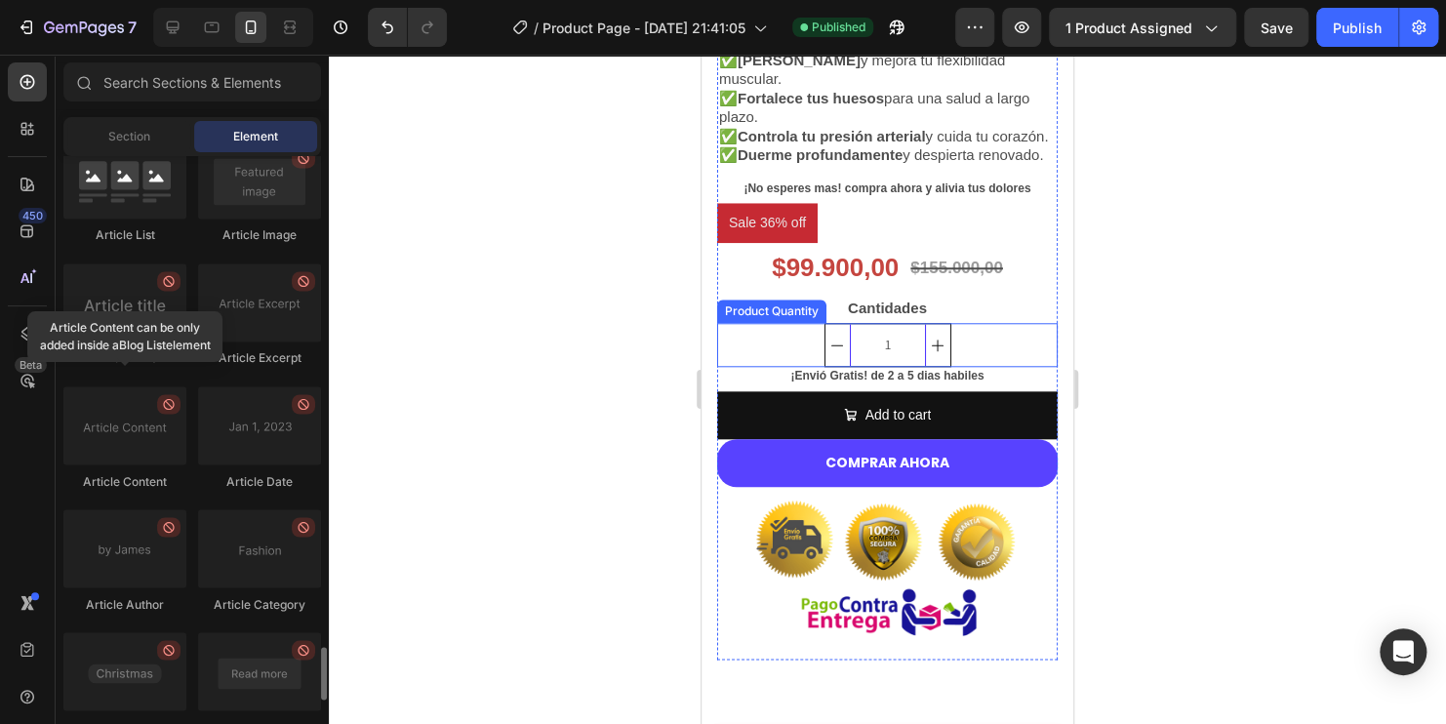
scroll to position [5056, 0]
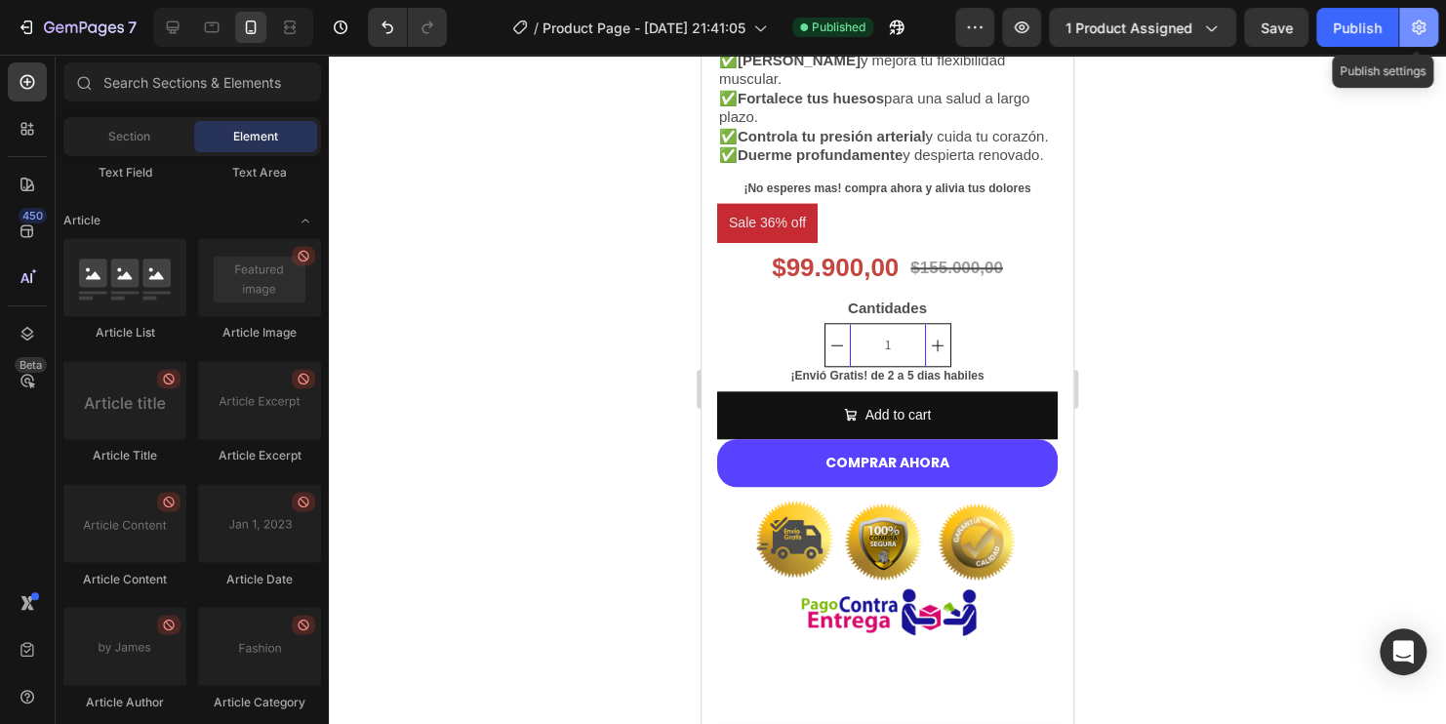
click at [1419, 33] on icon "button" at bounding box center [1419, 27] width 14 height 15
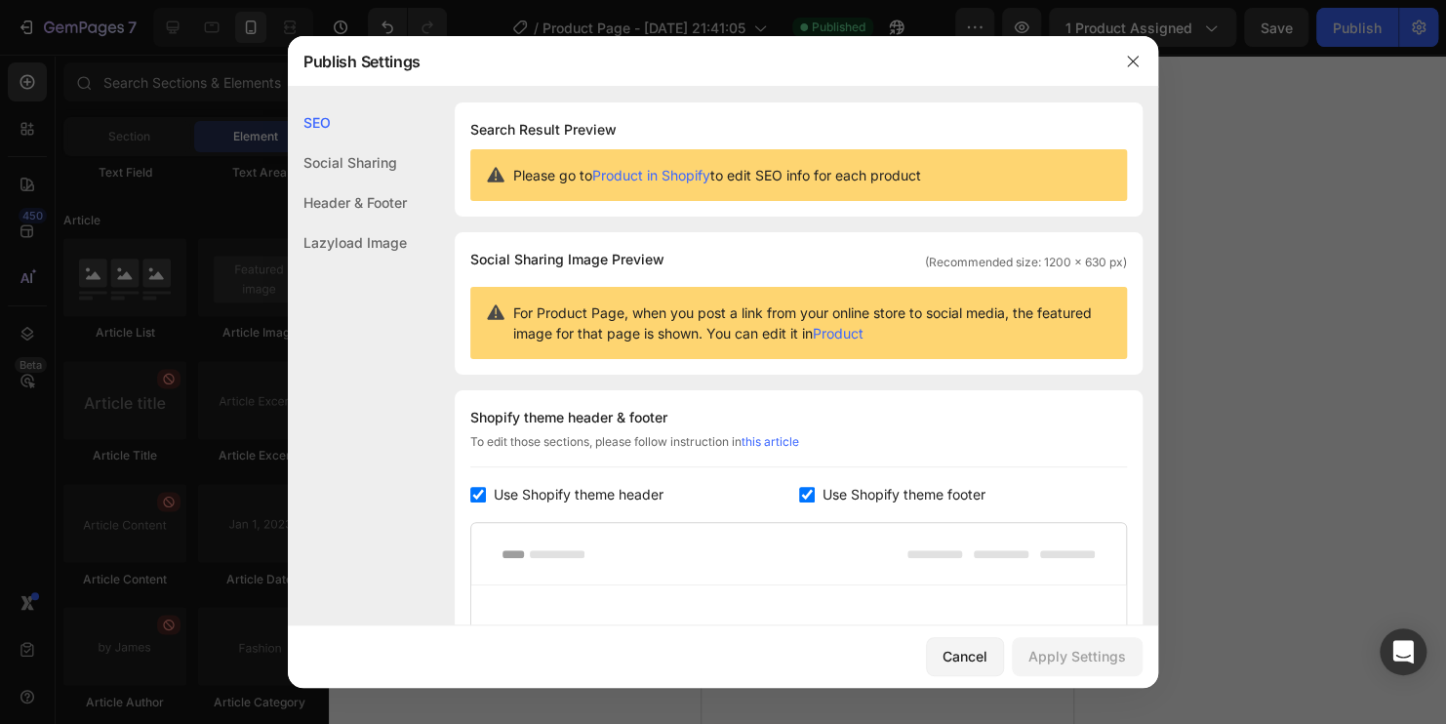
click at [351, 182] on div "Social Sharing" at bounding box center [347, 202] width 119 height 40
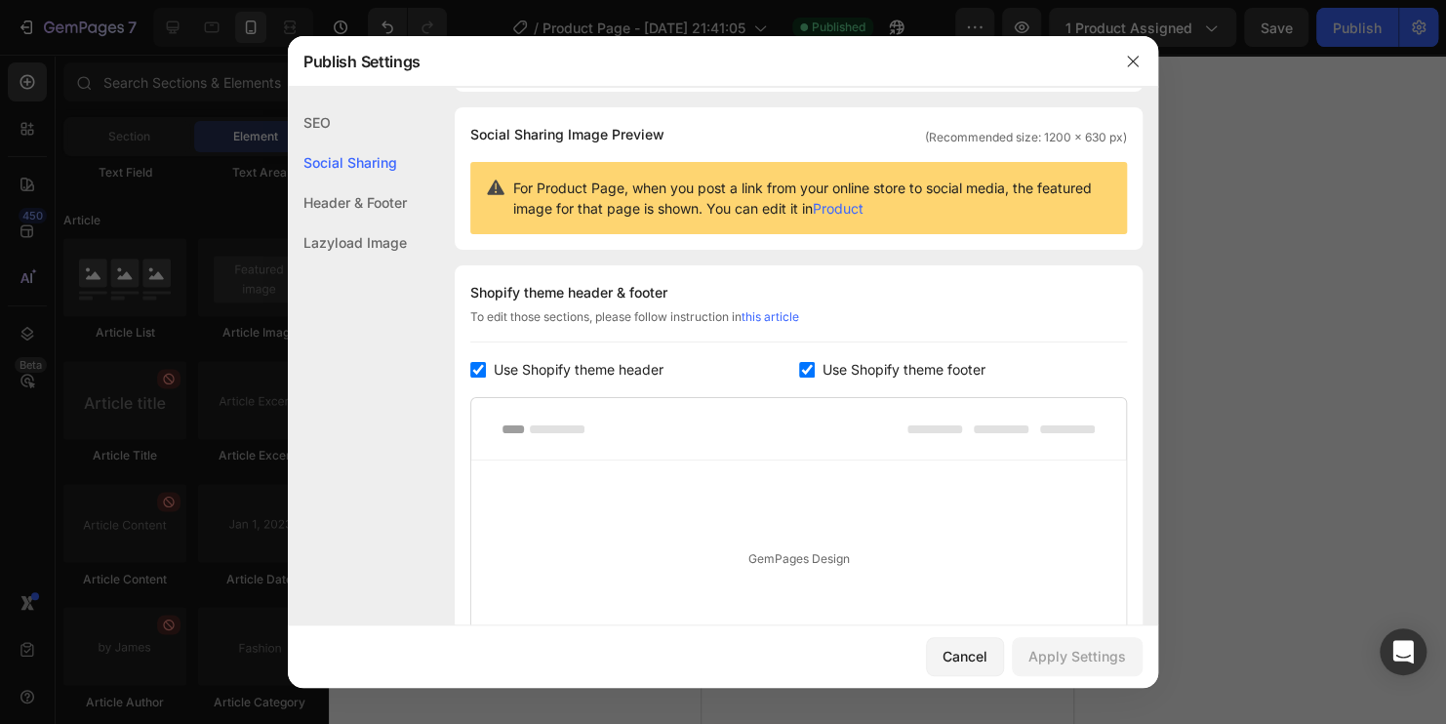
click at [375, 222] on div "Header & Footer" at bounding box center [347, 242] width 119 height 40
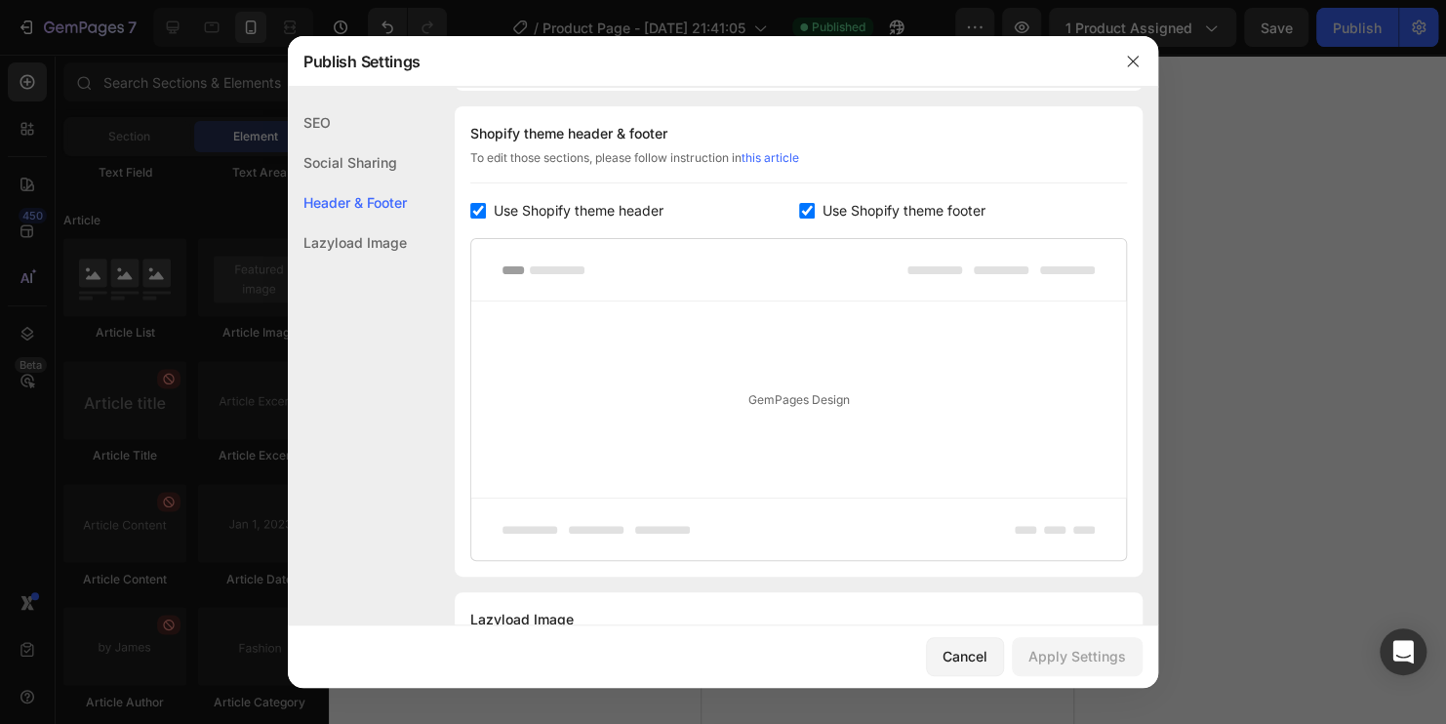
click at [382, 227] on div "Lazyload Image" at bounding box center [347, 242] width 119 height 40
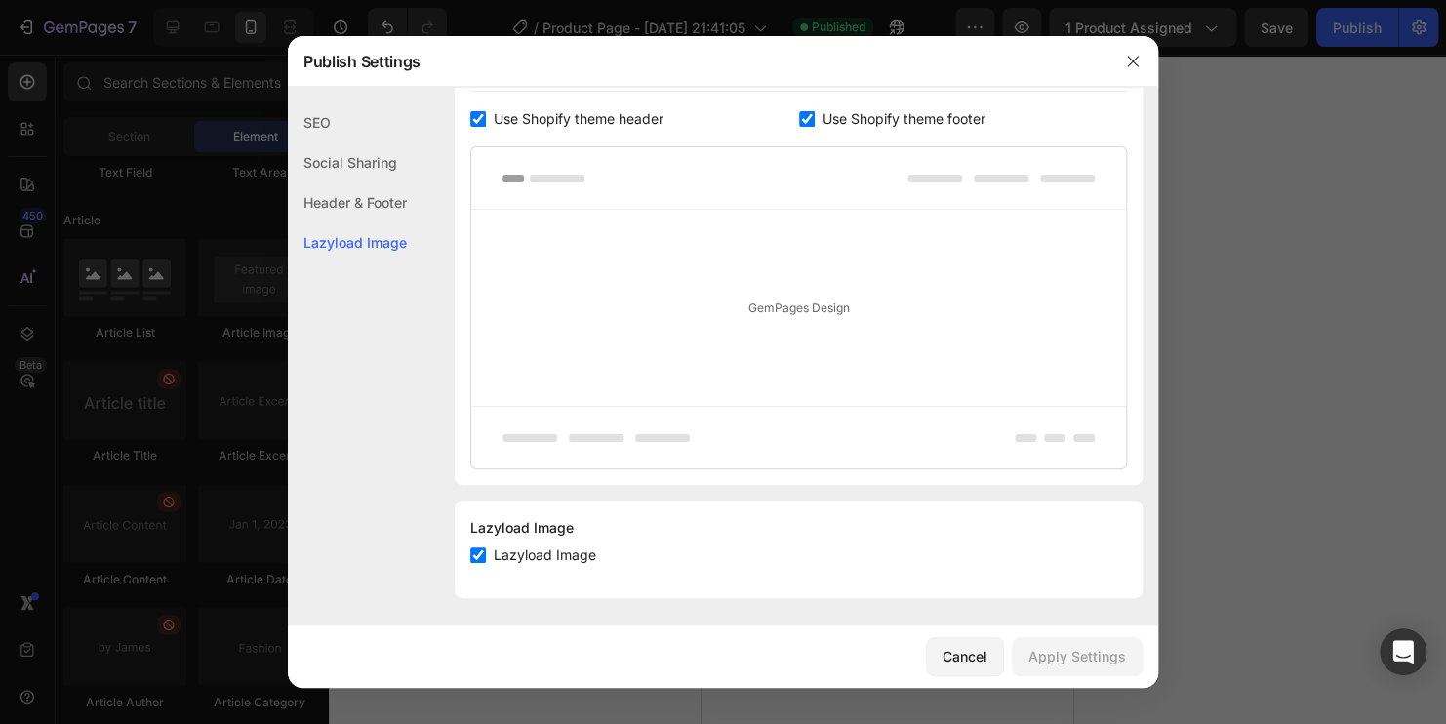
scroll to position [380, 0]
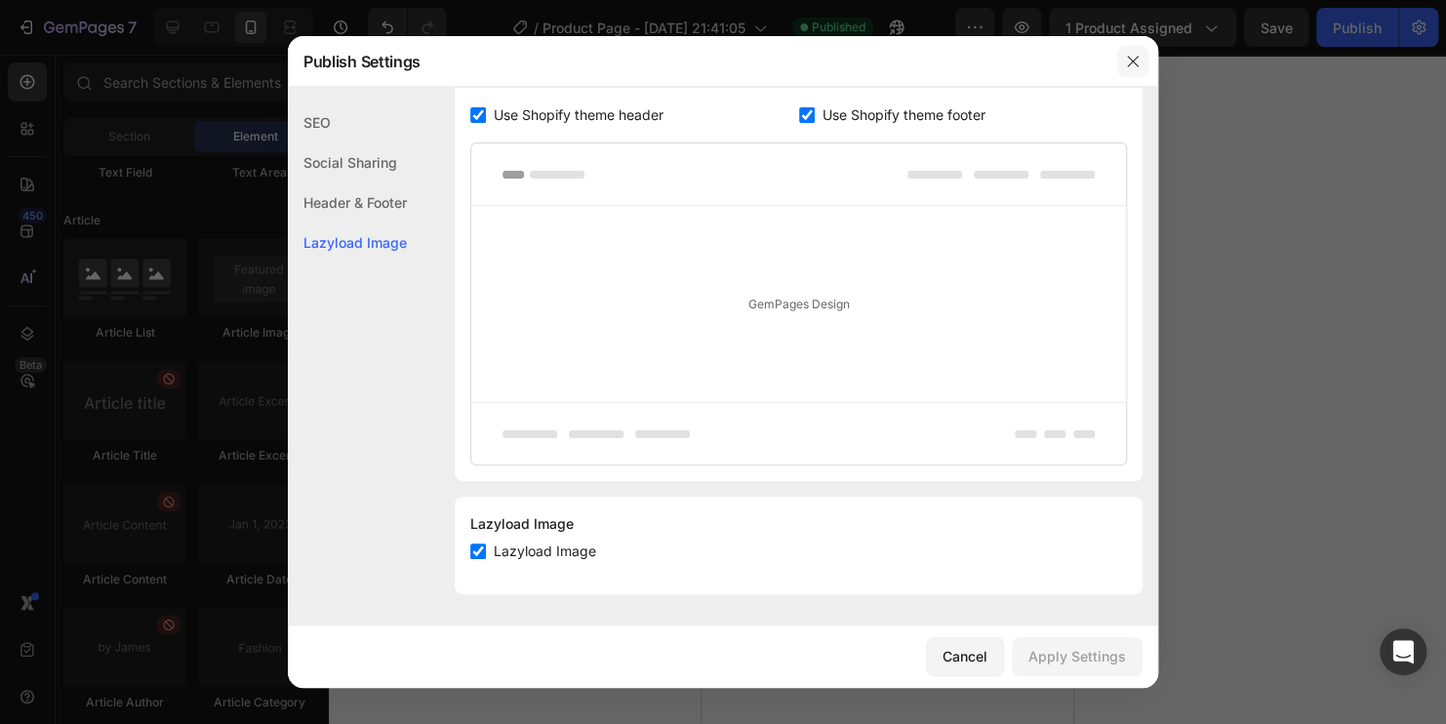
click at [1122, 64] on button "button" at bounding box center [1132, 61] width 31 height 31
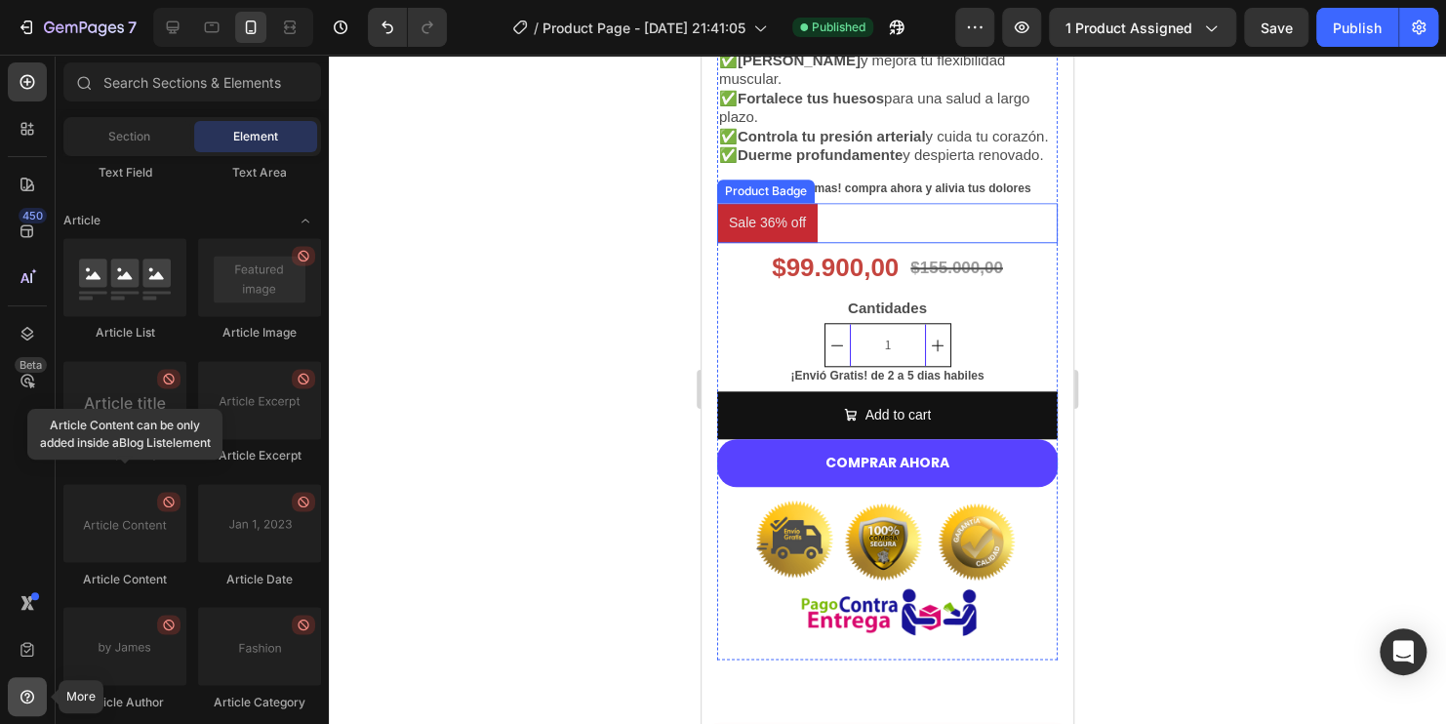
click at [26, 696] on icon at bounding box center [28, 697] width 20 height 20
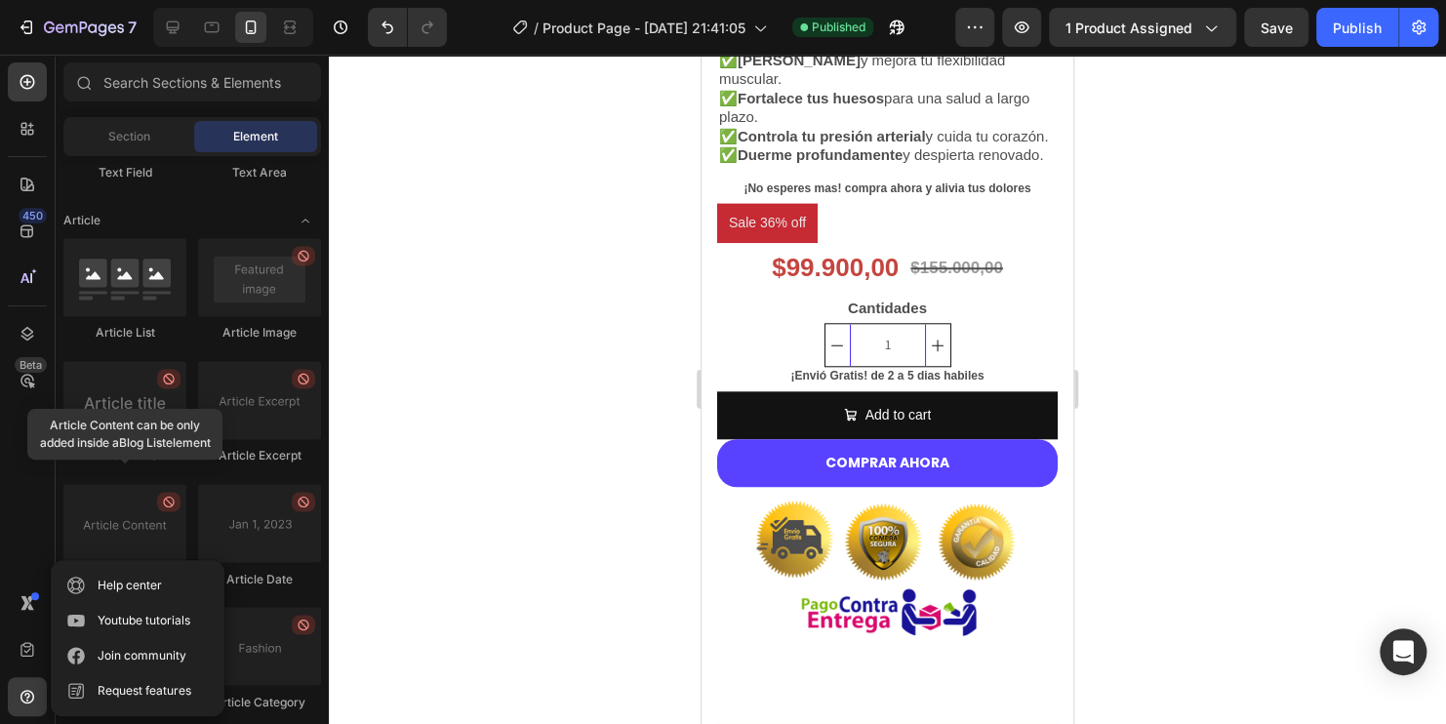
click at [484, 216] on div at bounding box center [887, 389] width 1117 height 669
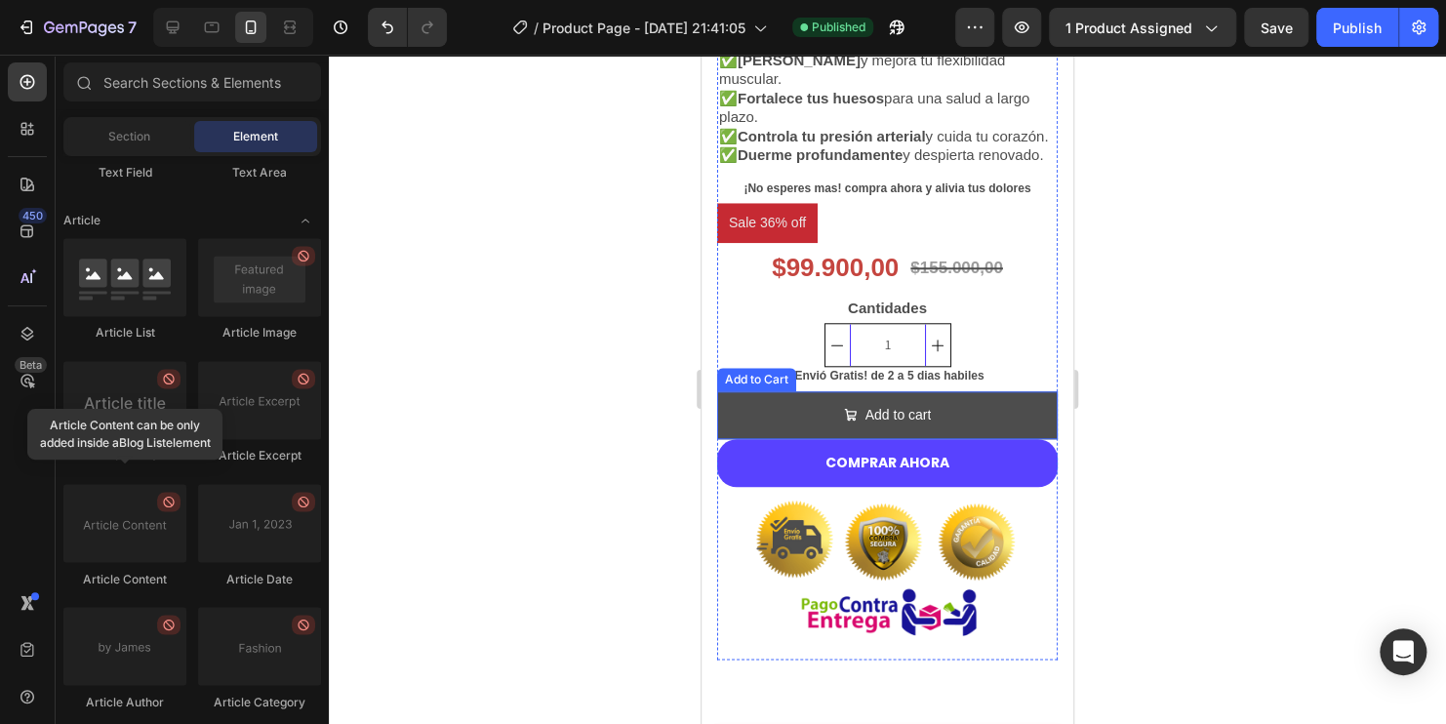
click at [776, 427] on button "Add to cart" at bounding box center [887, 415] width 340 height 48
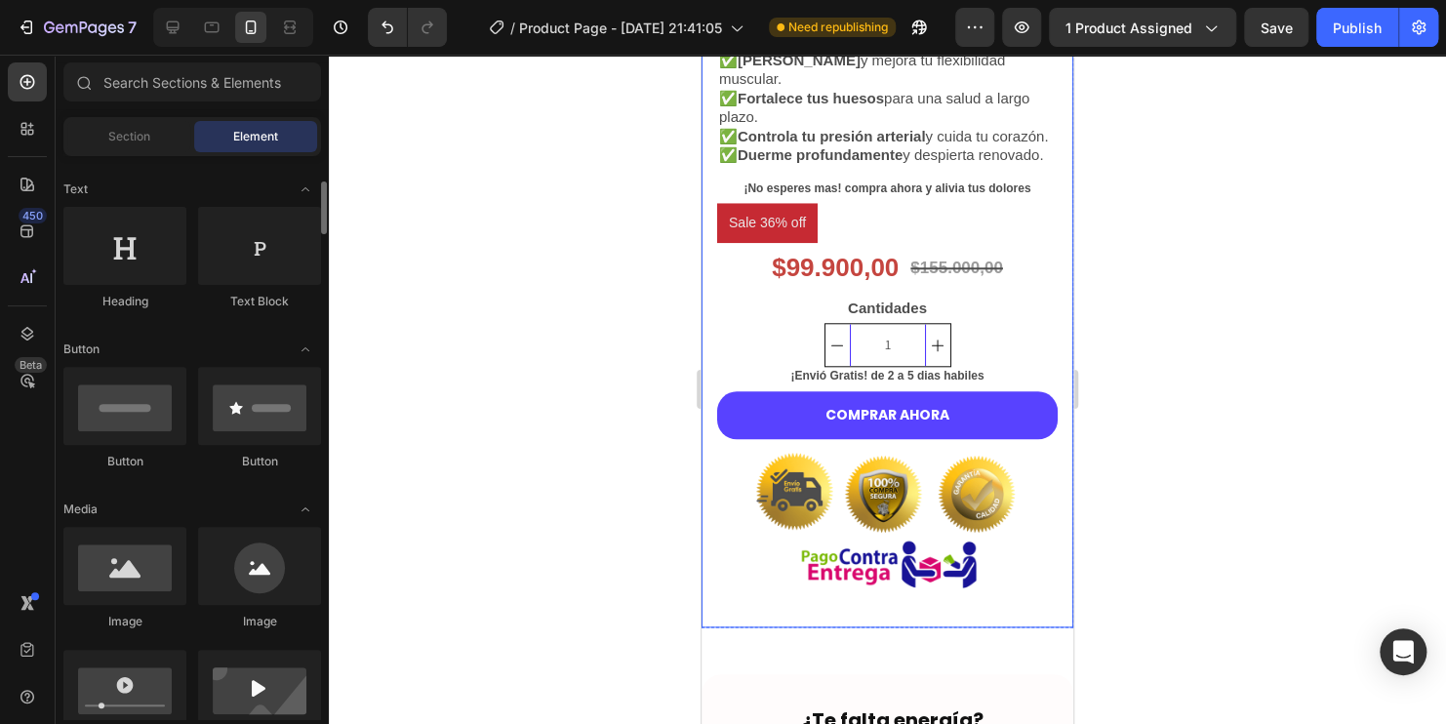
scroll to position [80, 0]
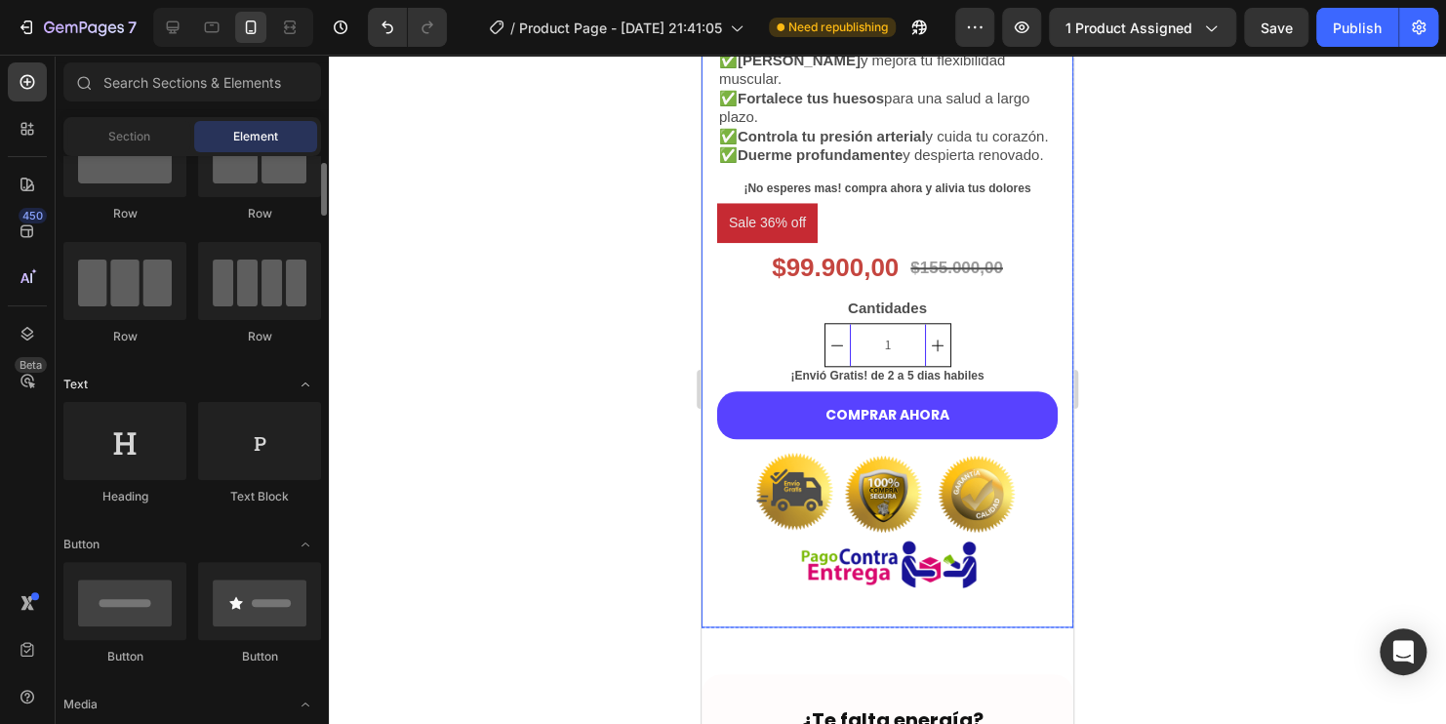
click at [308, 380] on icon "Toggle open" at bounding box center [306, 385] width 16 height 16
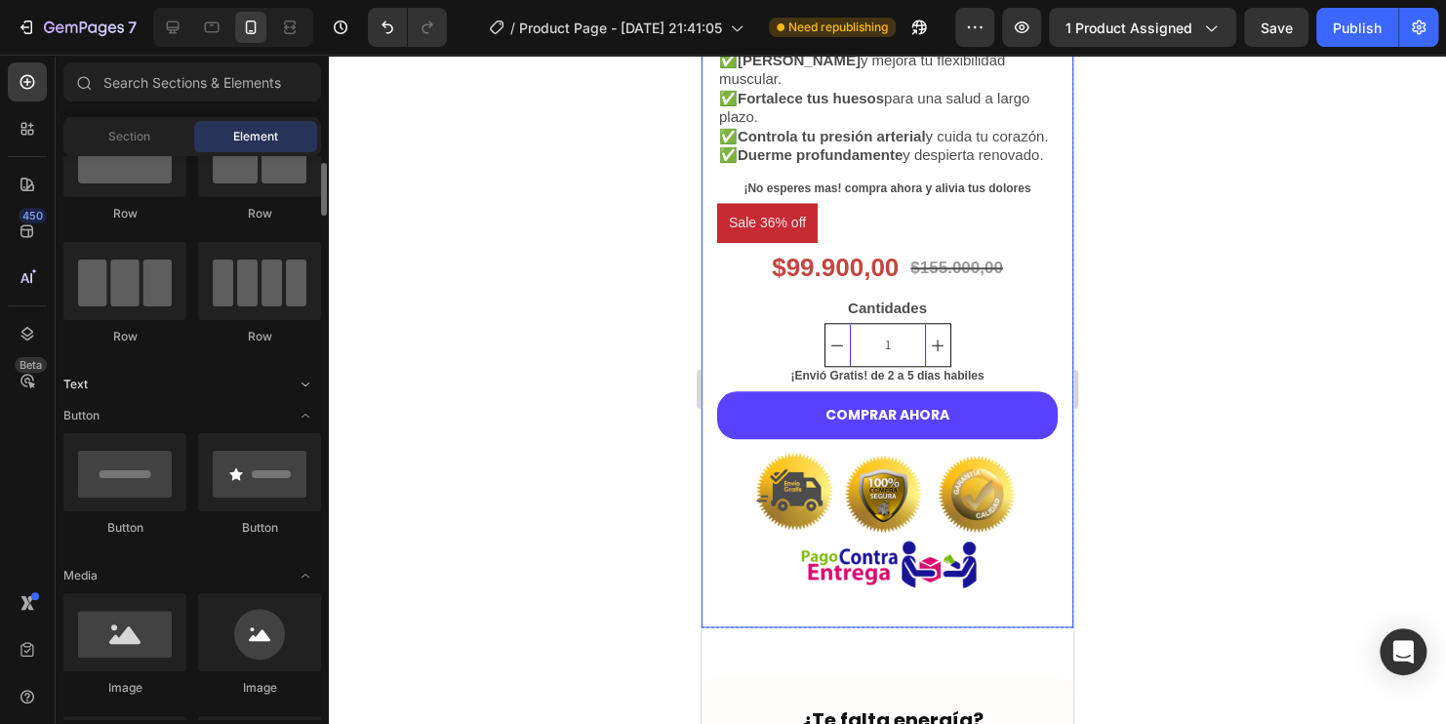
click at [308, 380] on icon "Toggle open" at bounding box center [306, 385] width 16 height 16
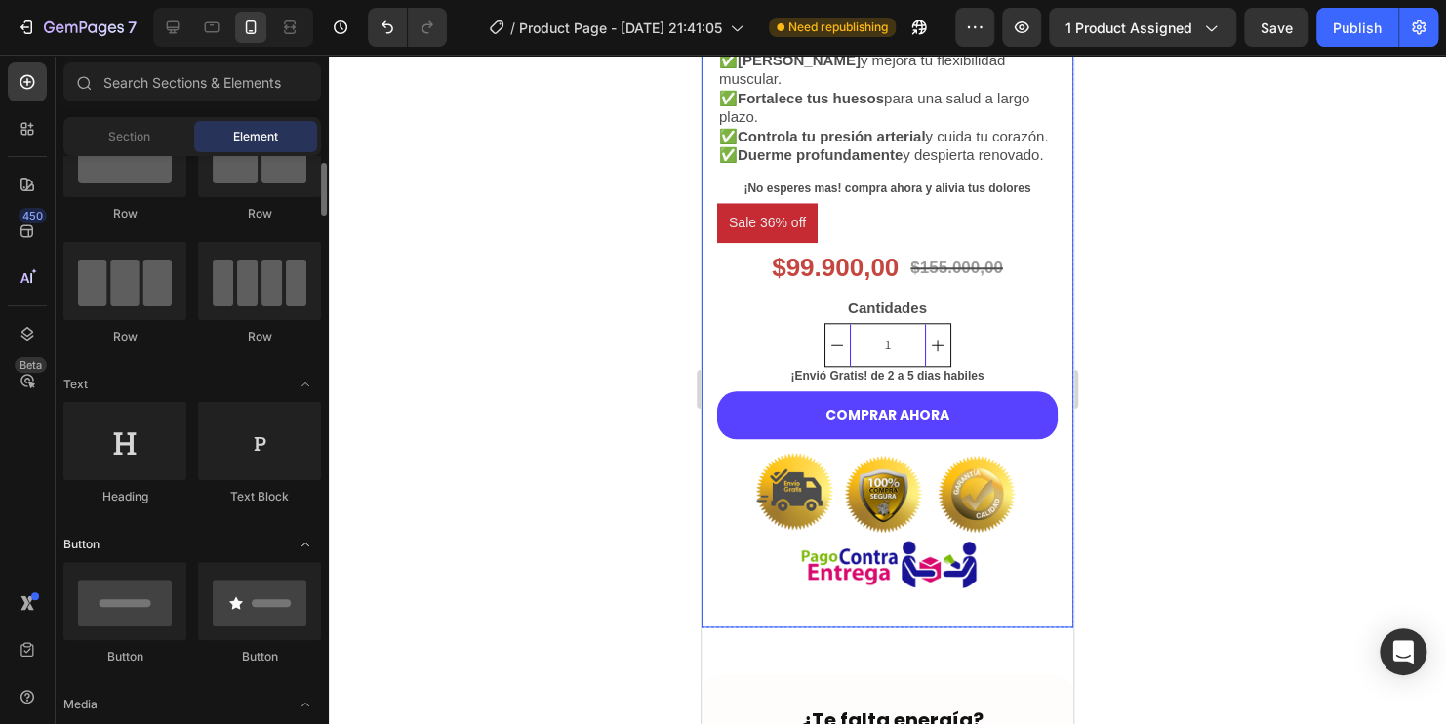
click at [307, 543] on icon "Toggle open" at bounding box center [306, 545] width 16 height 16
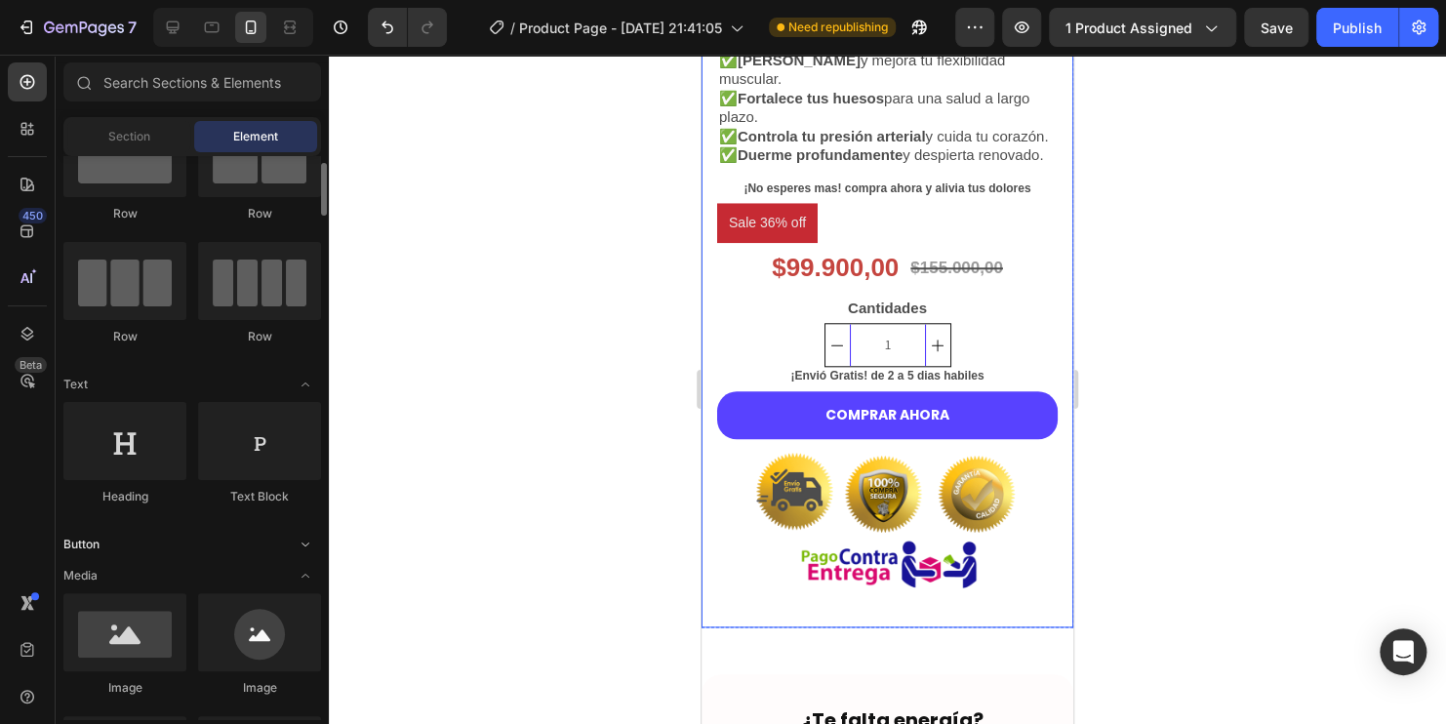
click at [306, 538] on icon "Toggle open" at bounding box center [306, 545] width 16 height 16
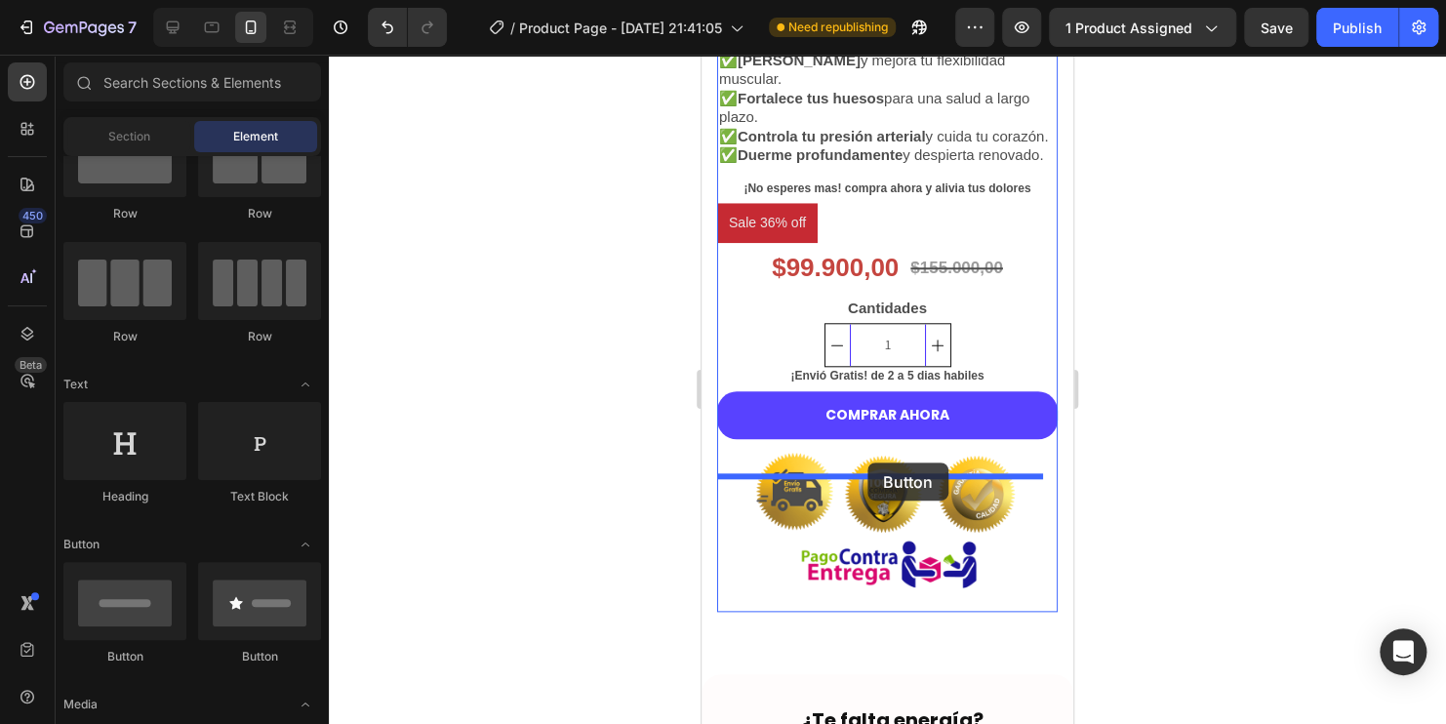
drag, startPoint x: 826, startPoint y: 679, endPoint x: 867, endPoint y: 462, distance: 220.4
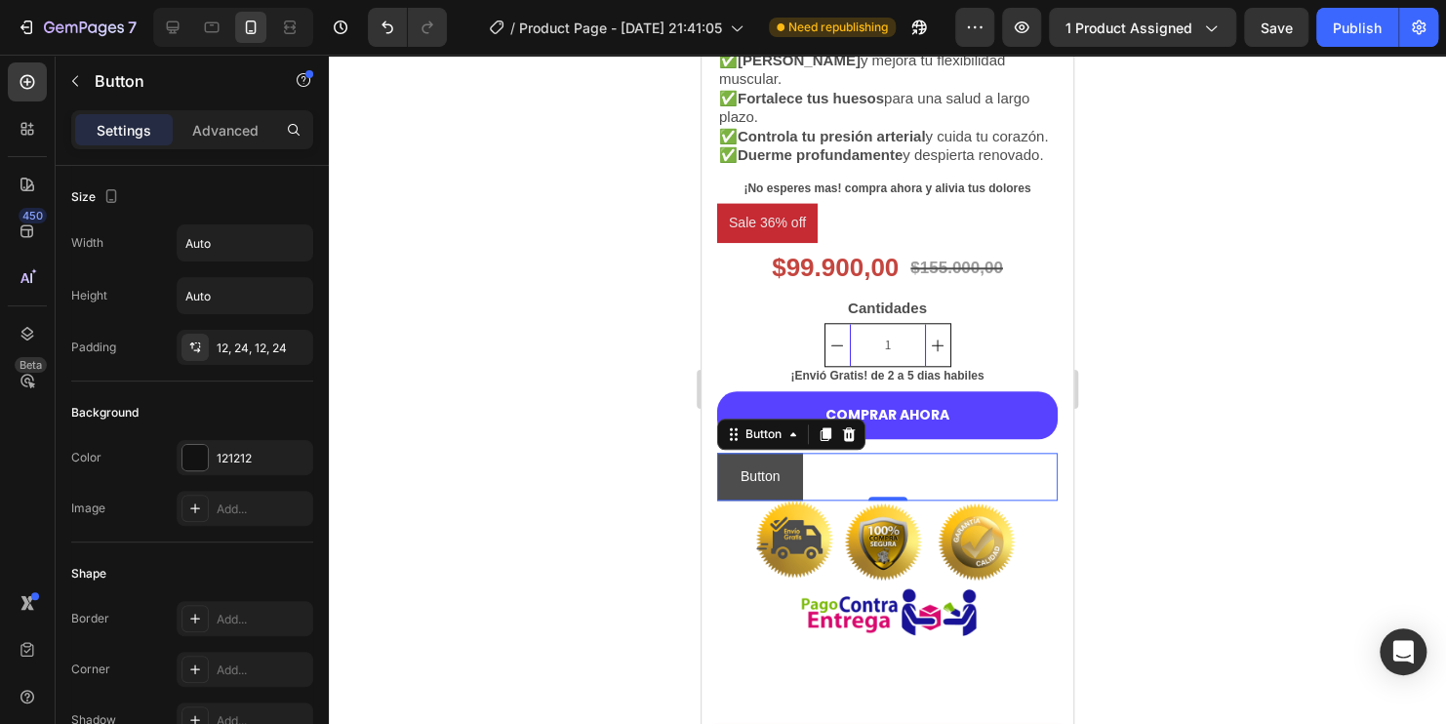
click at [793, 500] on button "Button" at bounding box center [760, 477] width 86 height 48
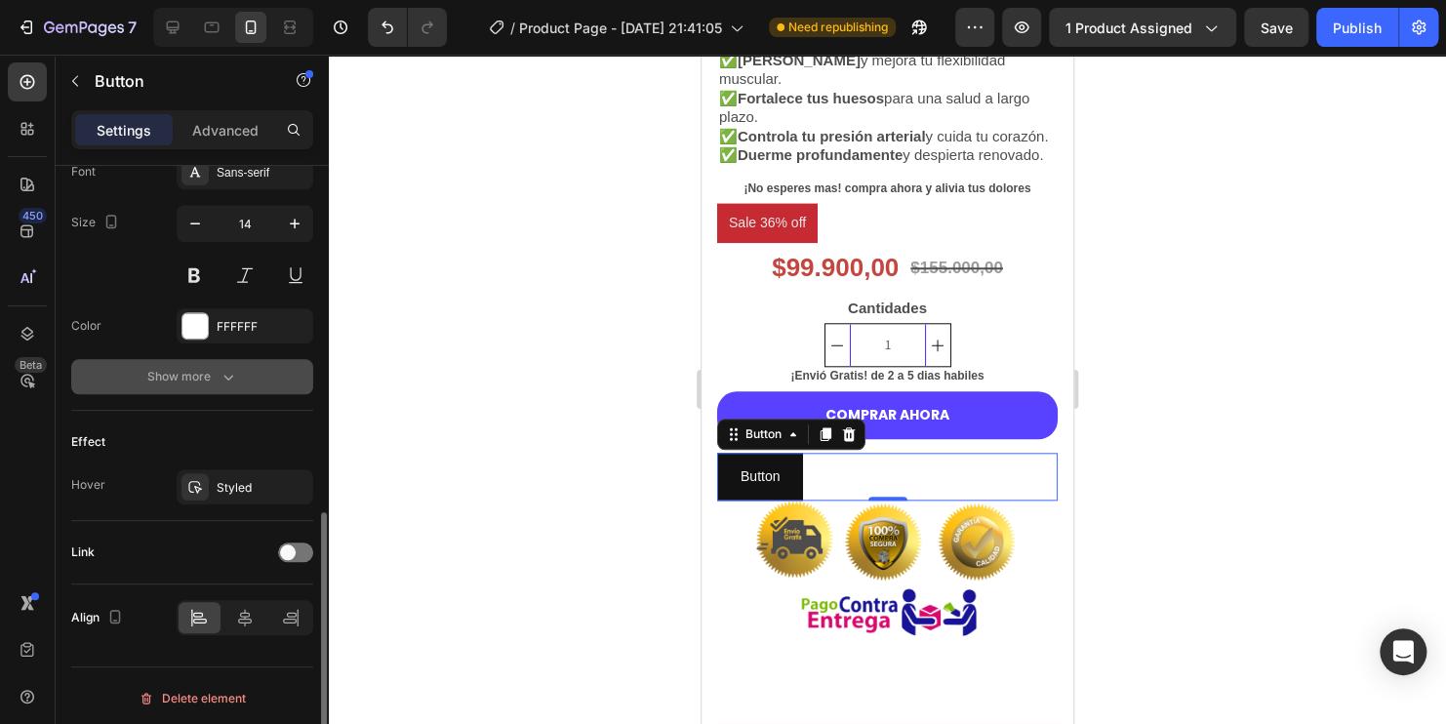
scroll to position [782, 0]
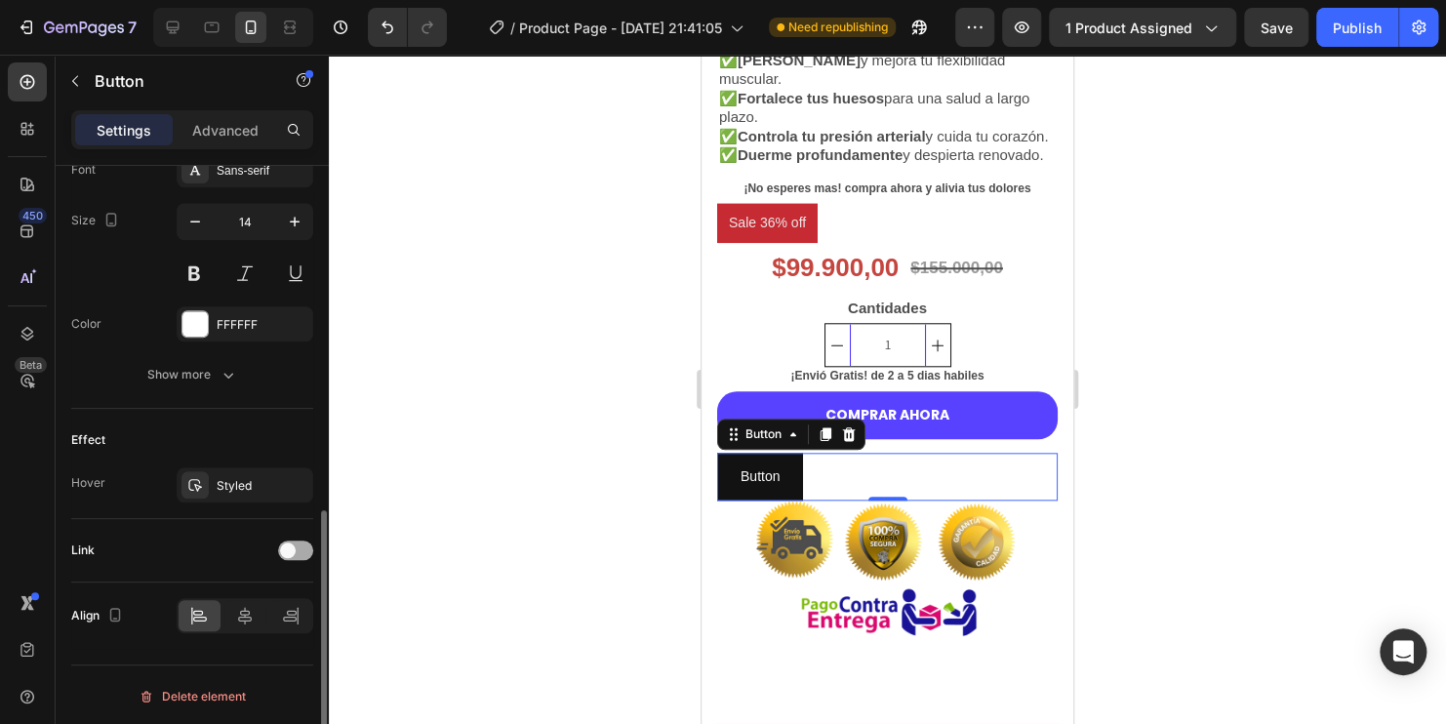
click at [300, 550] on div at bounding box center [295, 550] width 35 height 20
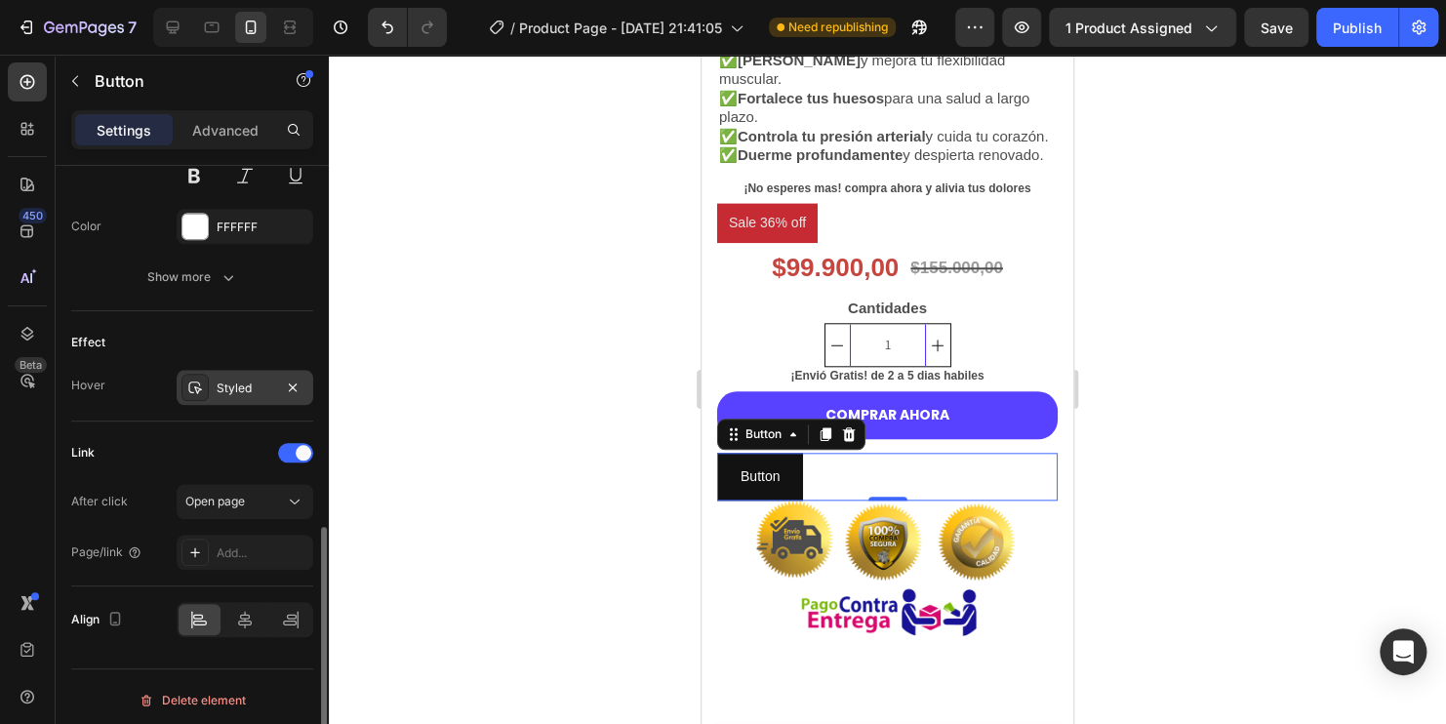
scroll to position [884, 0]
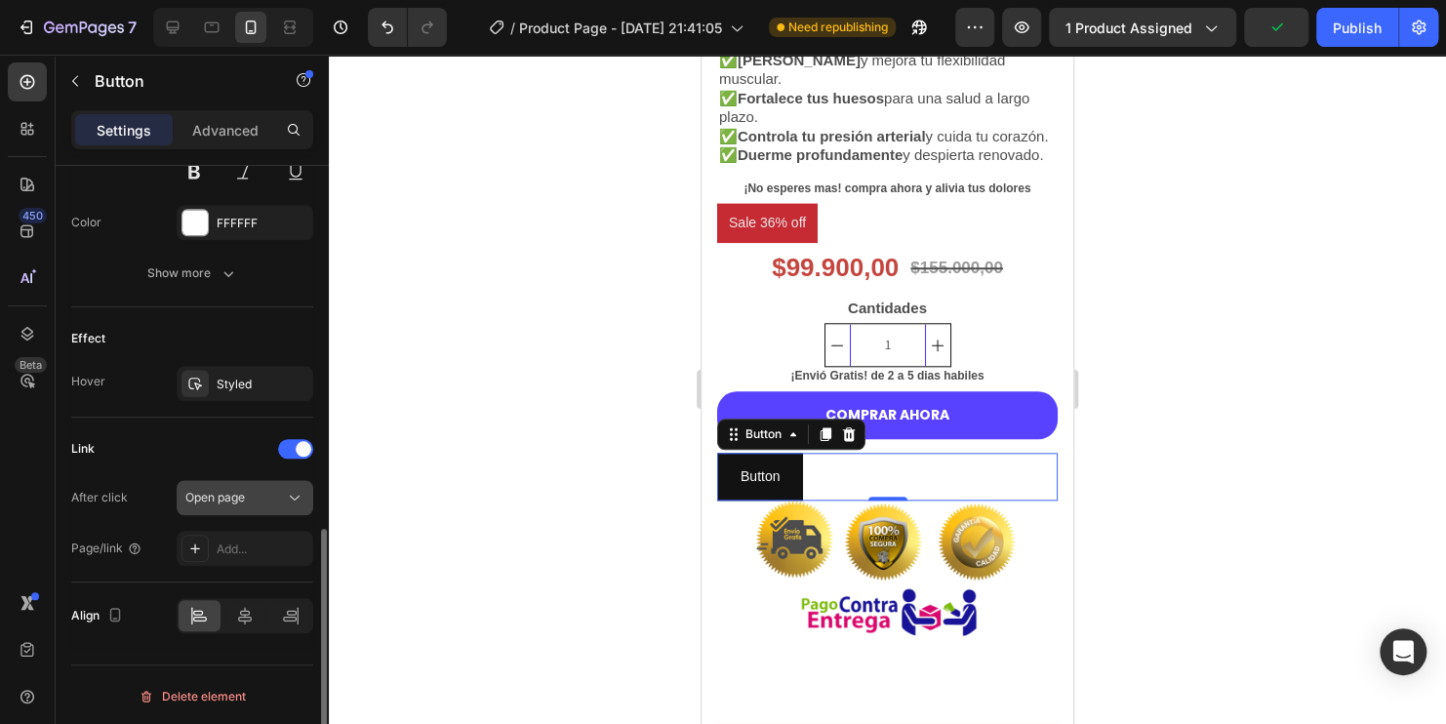
click at [226, 496] on span "Open page" at bounding box center [215, 497] width 60 height 15
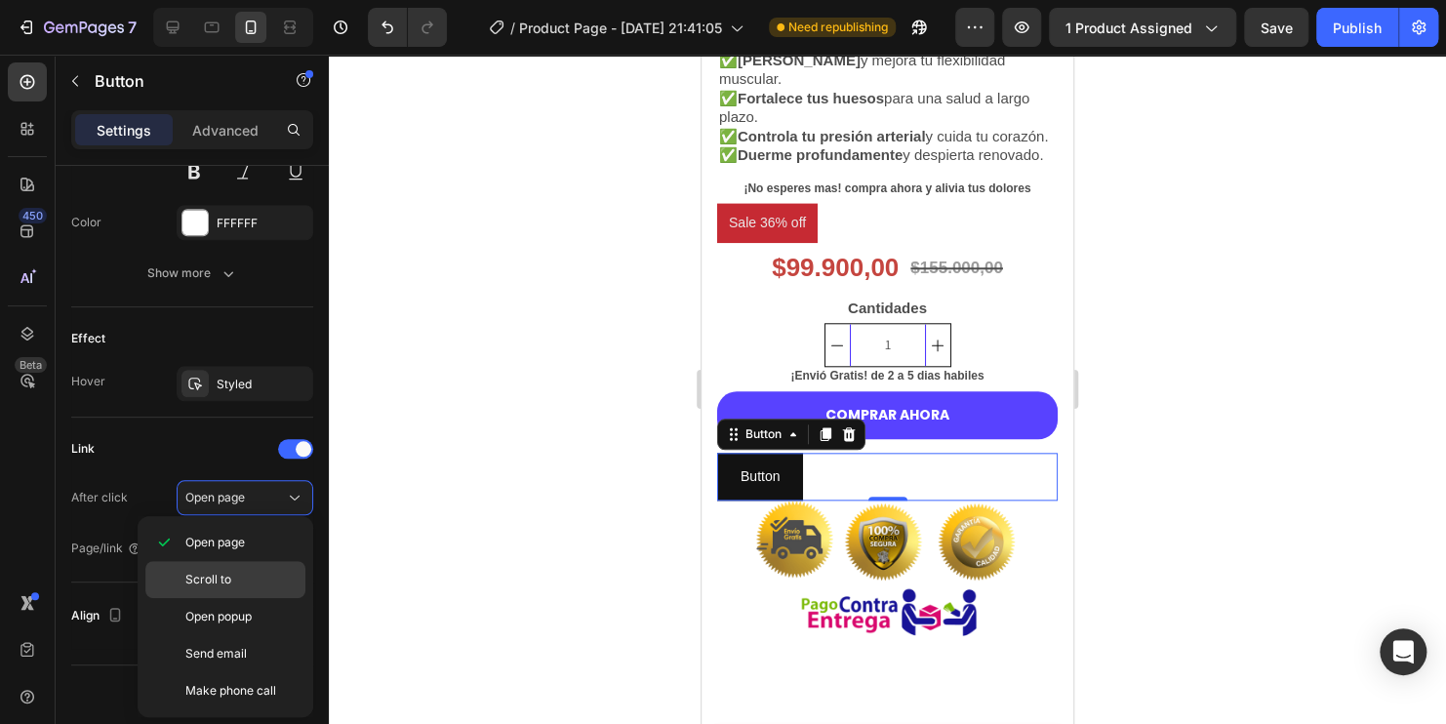
click at [234, 572] on p "Scroll to" at bounding box center [240, 580] width 111 height 18
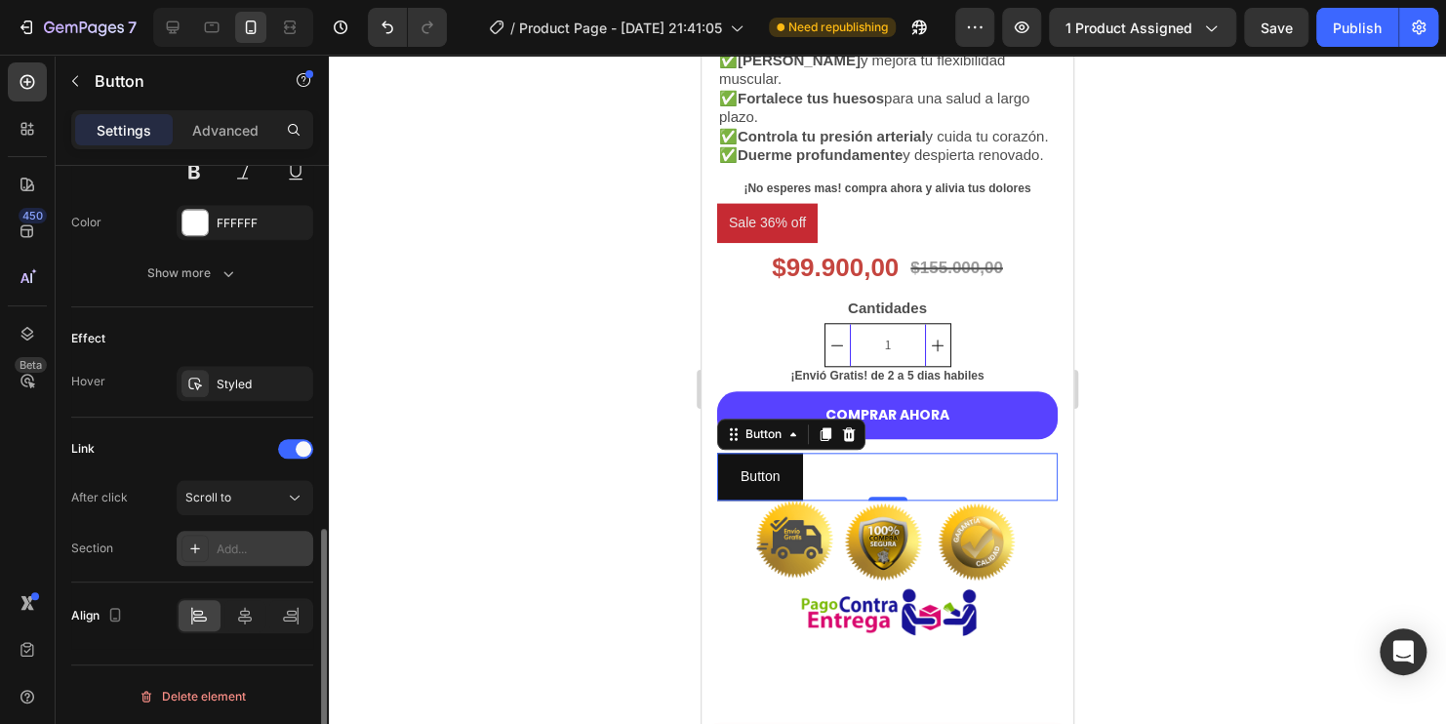
click at [238, 544] on div "Add..." at bounding box center [263, 549] width 92 height 18
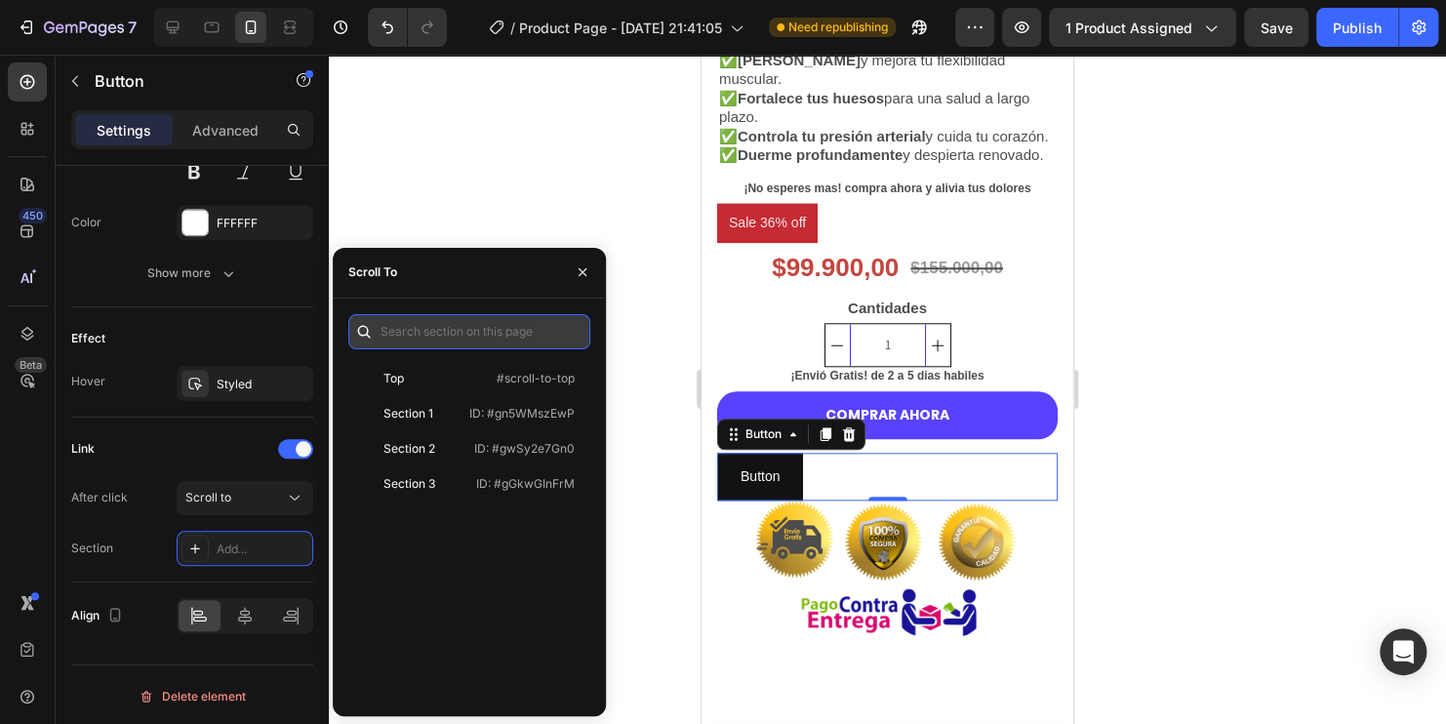
click at [479, 336] on input "text" at bounding box center [469, 331] width 242 height 35
paste input "https://xrsv0a-9t.myshopify.com/products/bisglicinato-de-magnesio-americano?_ab…"
type input "https://xrsv0a-9t.myshopify.com/products/bisglicinato-de-magnesio-americano?_ab…"
click at [519, 348] on input "https://xrsv0a-9t.myshopify.com/products/bisglicinato-de-magnesio-americano?_ab…" at bounding box center [469, 331] width 242 height 35
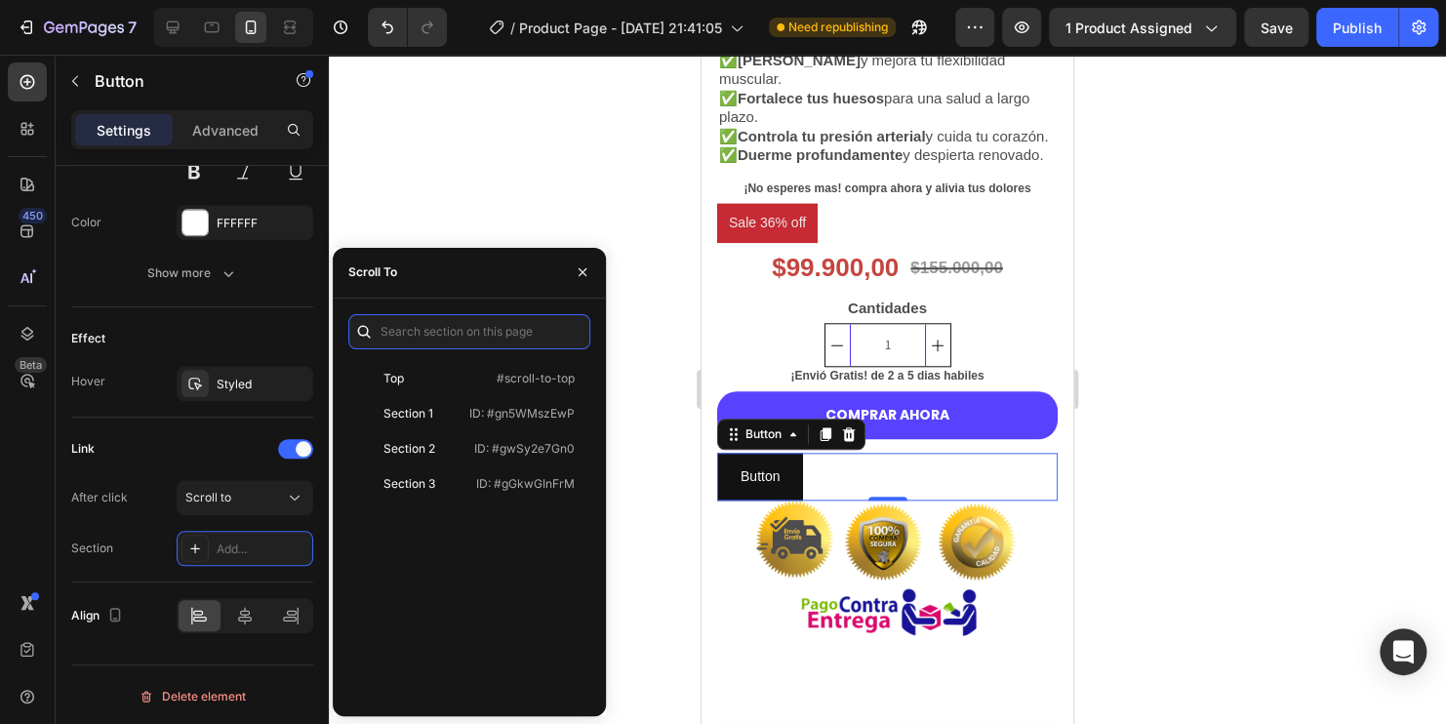
scroll to position [0, 0]
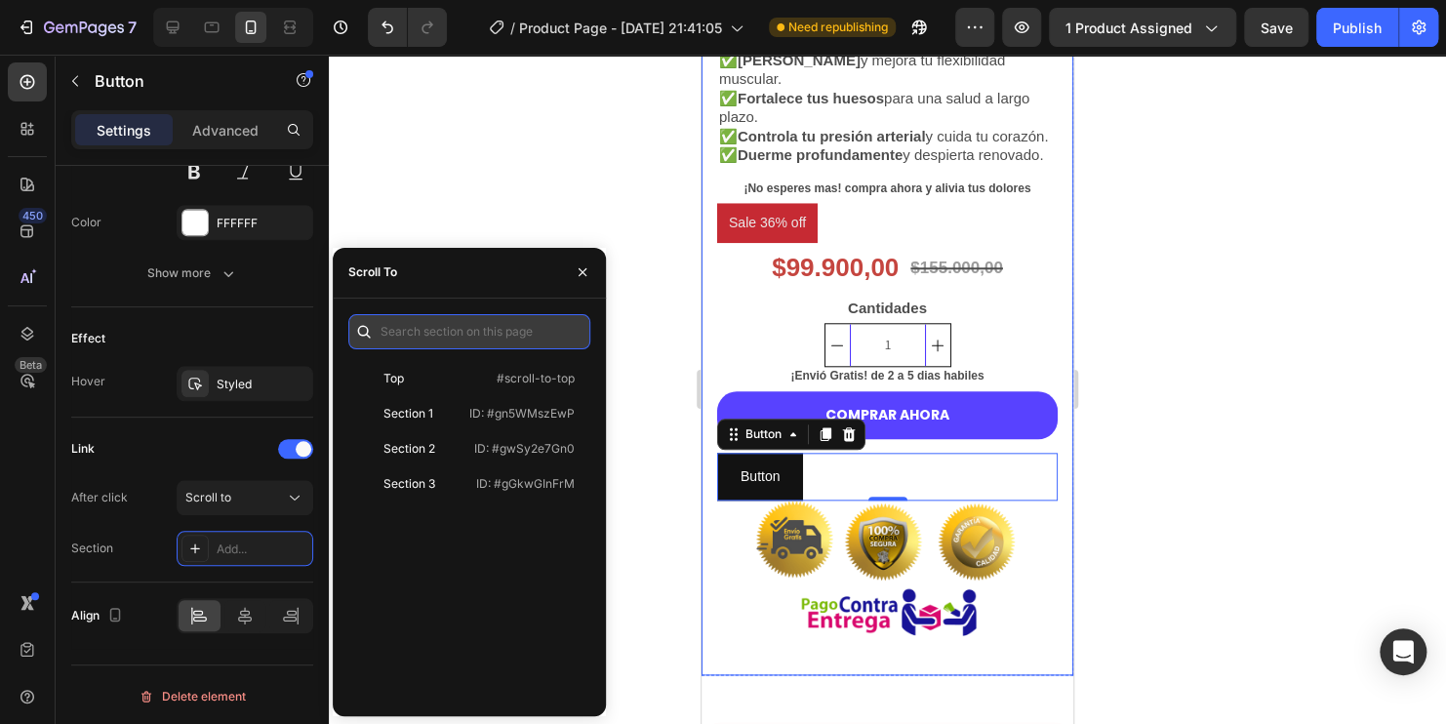
click at [508, 332] on input "text" at bounding box center [469, 331] width 242 height 35
paste input "/rsi-gempages-overwrite"
type input "/rsi-gempages-overwrite"
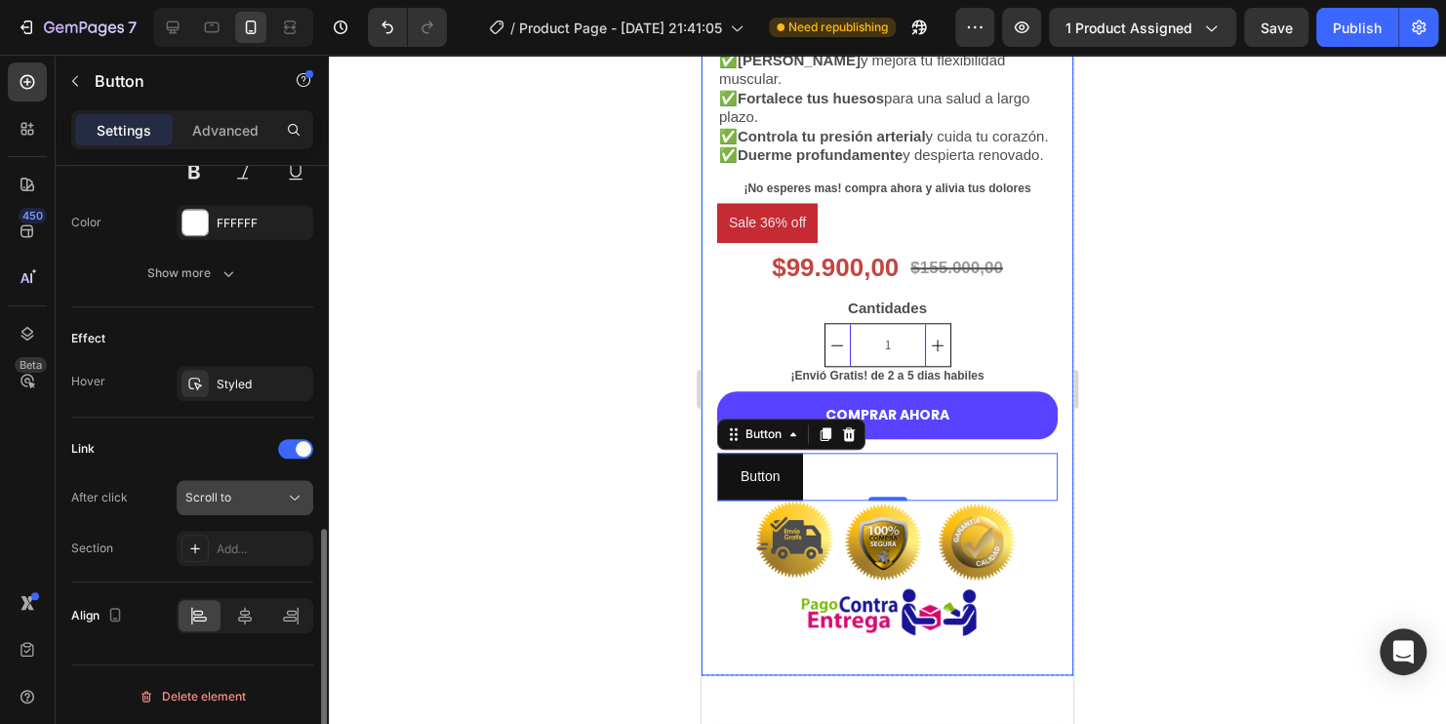
click at [265, 498] on div "Scroll to" at bounding box center [235, 498] width 100 height 18
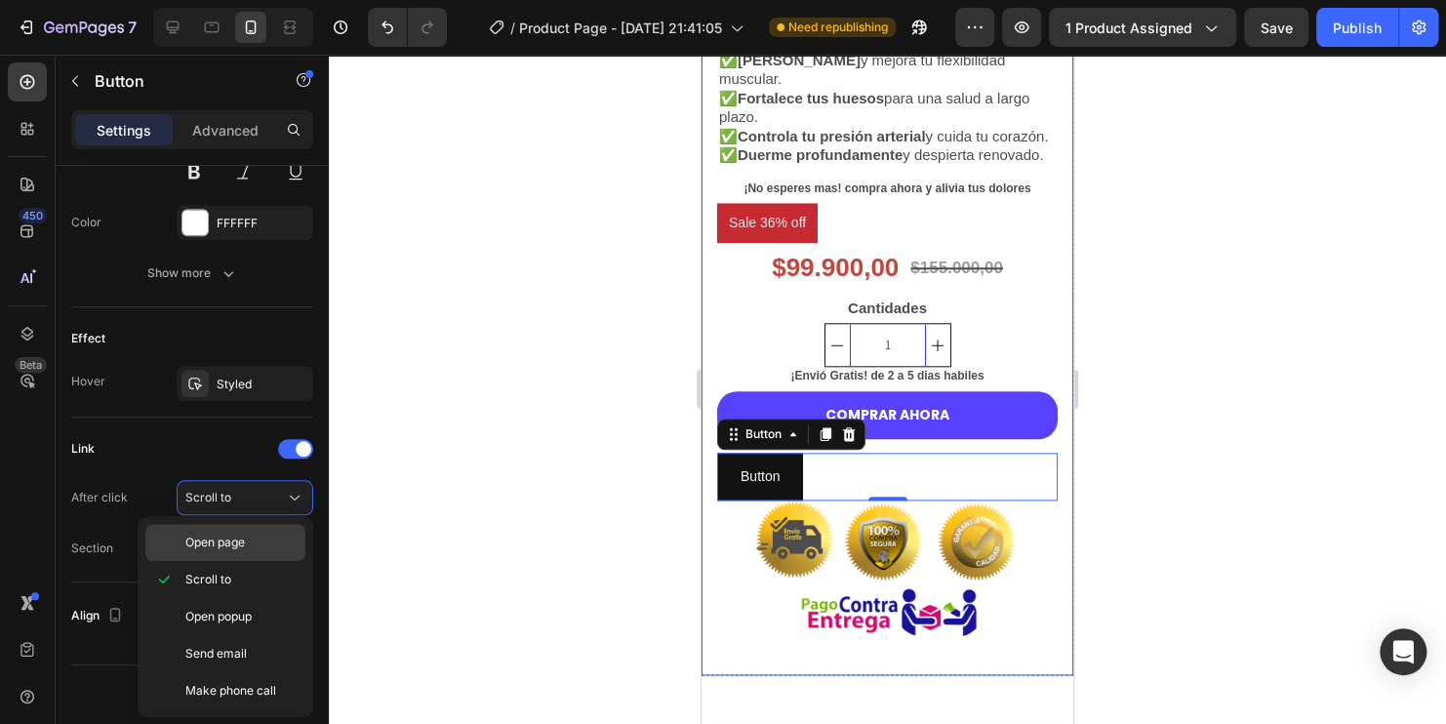
click at [242, 544] on span "Open page" at bounding box center [215, 543] width 60 height 18
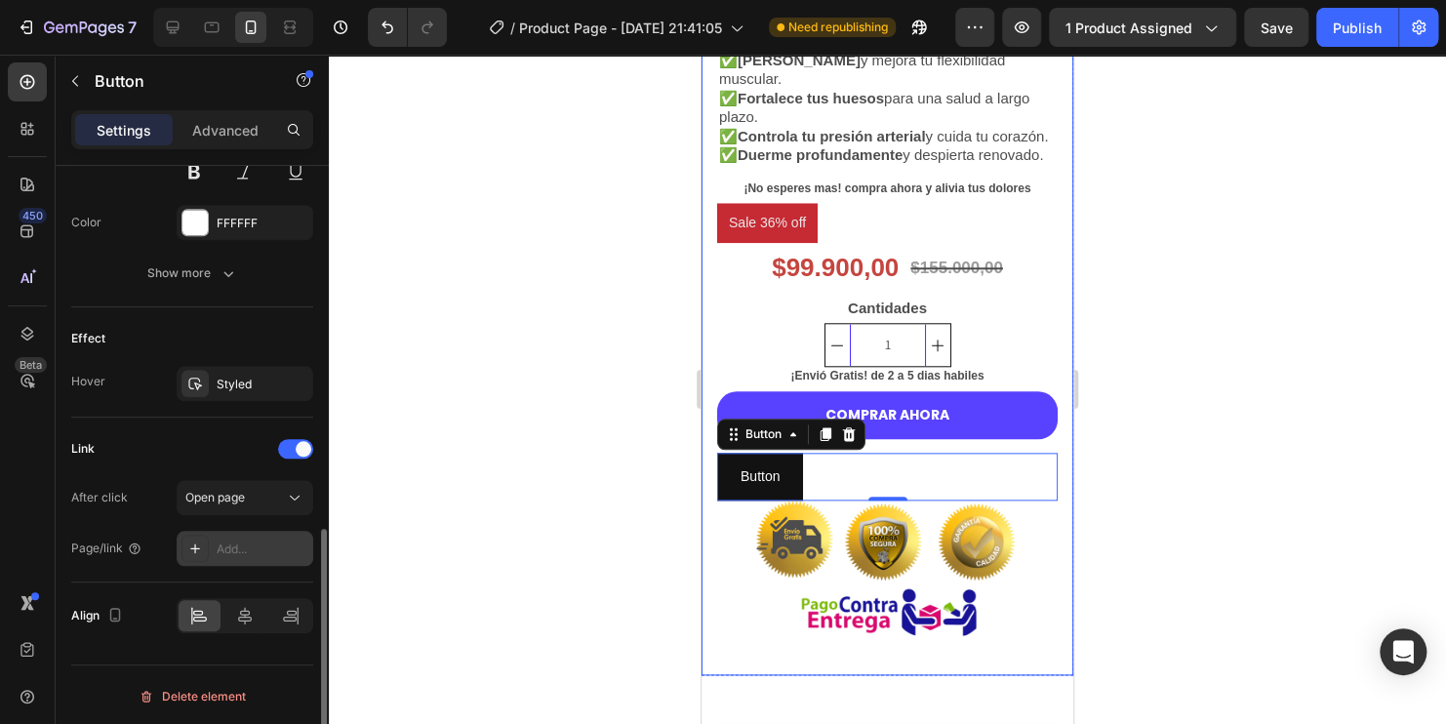
click at [257, 548] on div "Add..." at bounding box center [263, 549] width 92 height 18
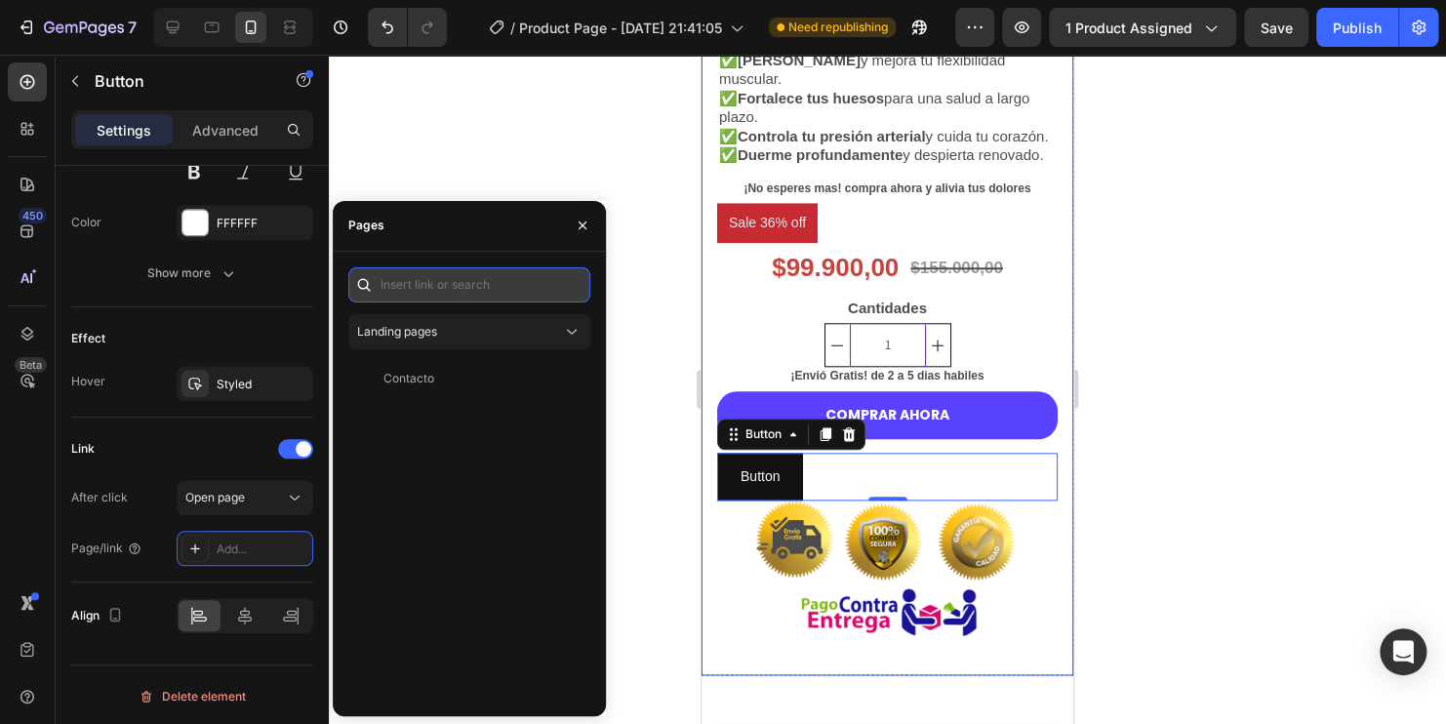
paste input "/rsi-gempages-overwrite"
type input "/rsi-gempages-overwrite"
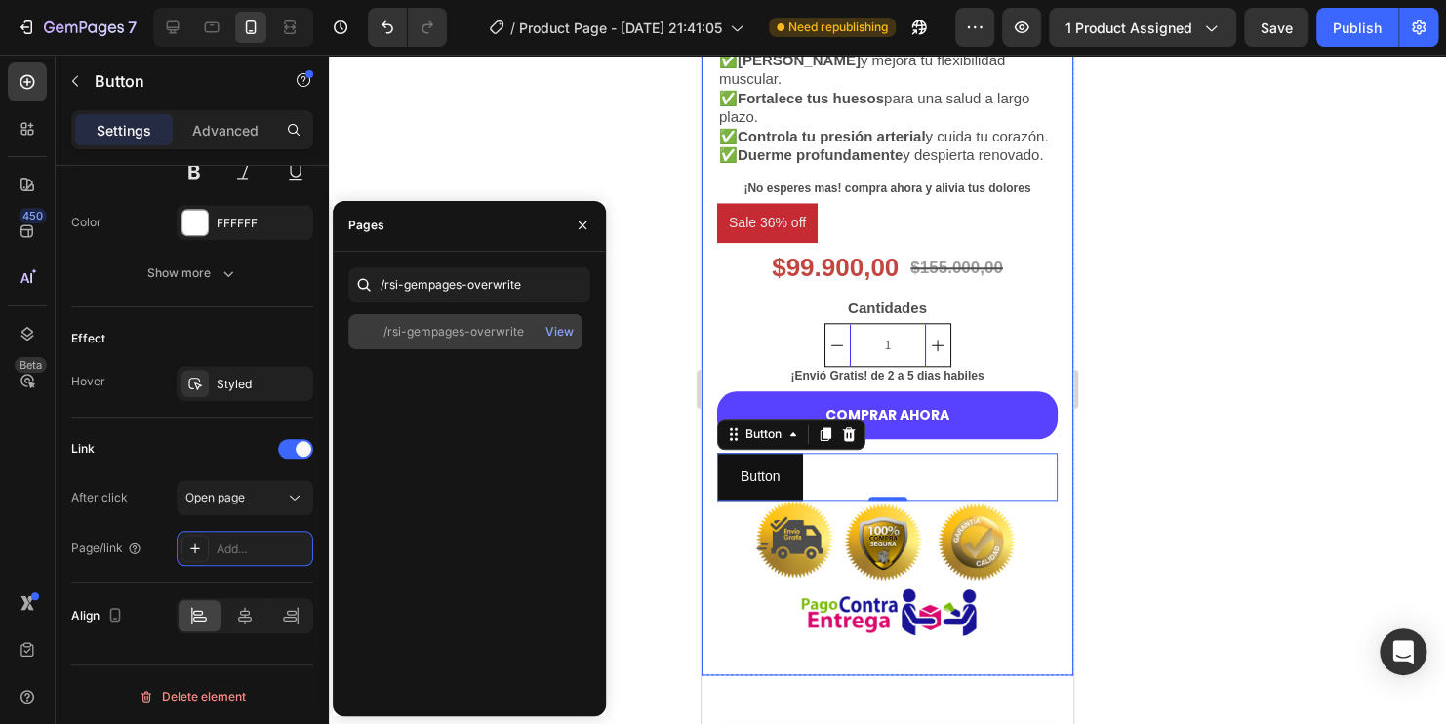
click at [453, 323] on div "/rsi-gempages-overwrite" at bounding box center [453, 332] width 140 height 18
click at [554, 329] on div "View" at bounding box center [559, 332] width 28 height 18
click at [466, 329] on div "/rsi-gempages-overwrite" at bounding box center [453, 331] width 140 height 18
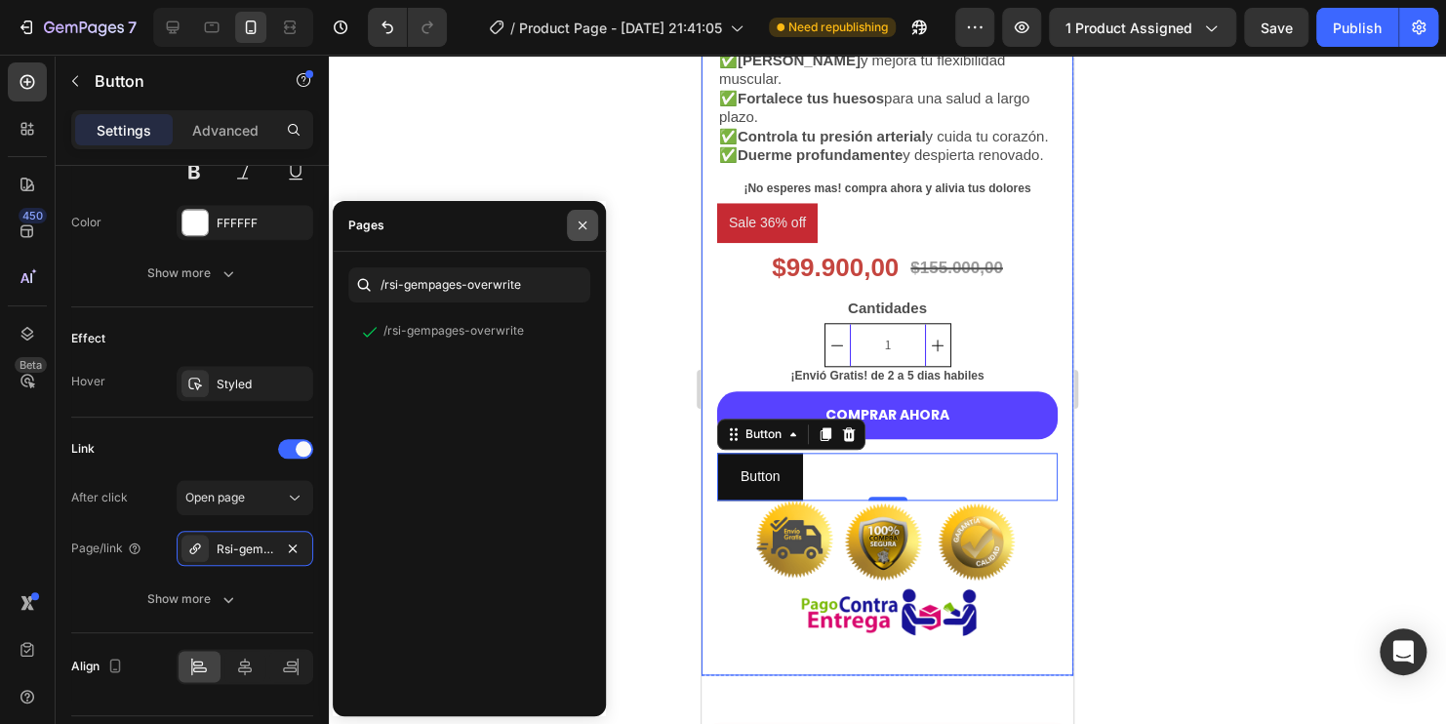
click at [593, 220] on button "button" at bounding box center [582, 225] width 31 height 31
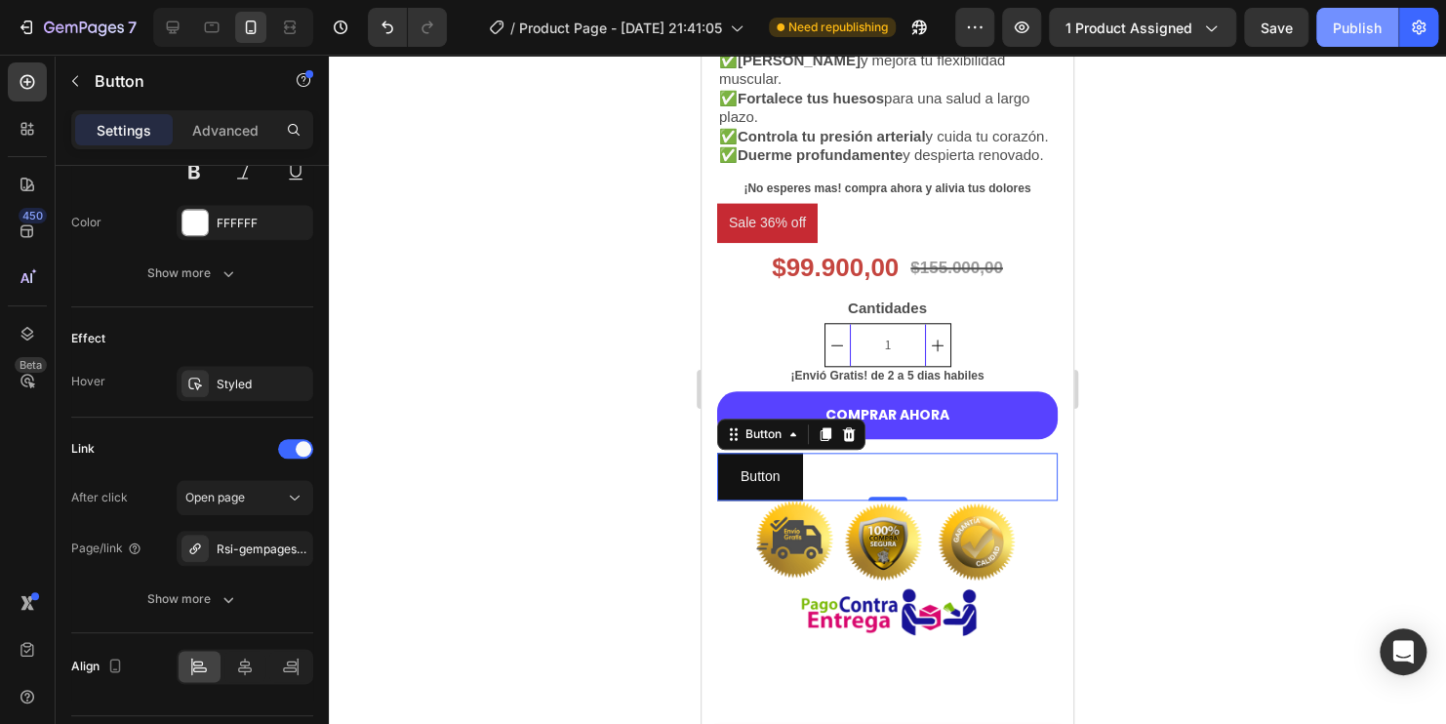
click at [1336, 35] on div "Publish" at bounding box center [1357, 28] width 49 height 20
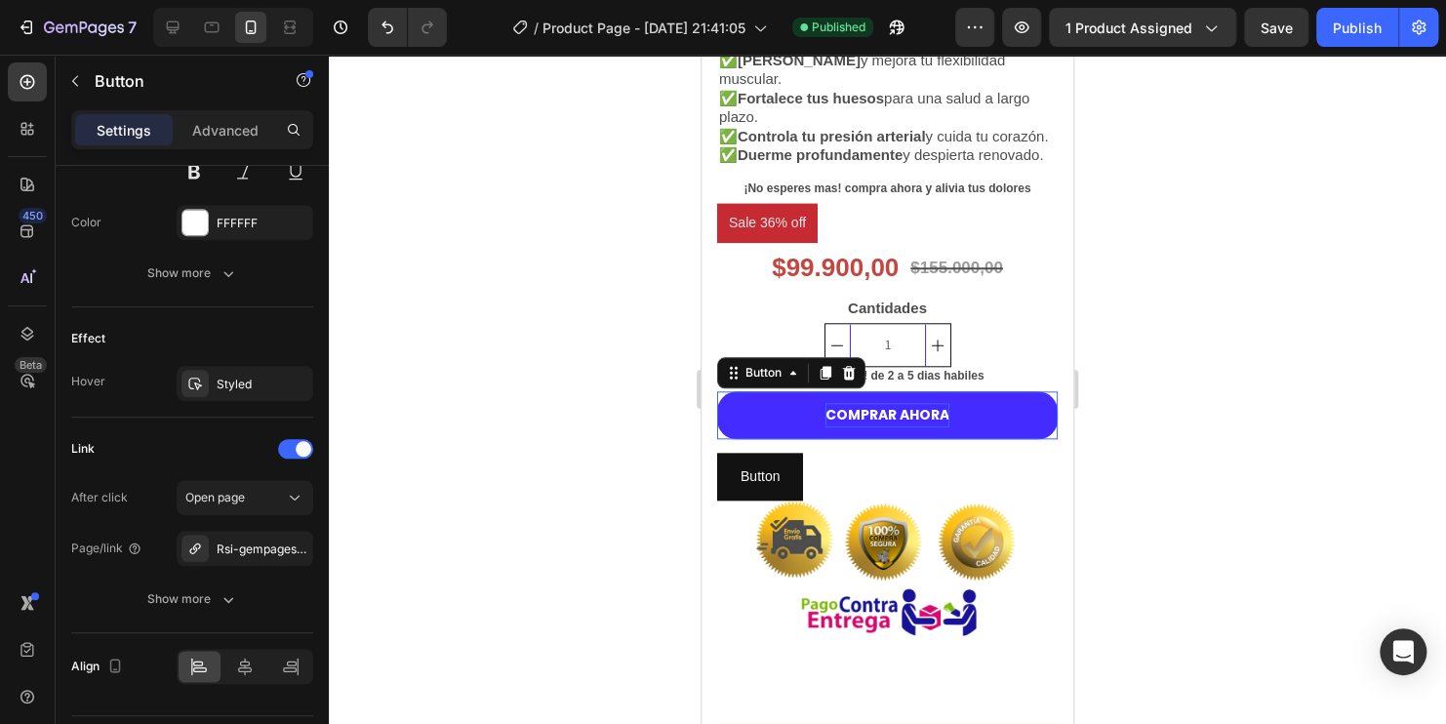
click at [830, 424] on p "COMPRAR AHORA" at bounding box center [887, 415] width 124 height 24
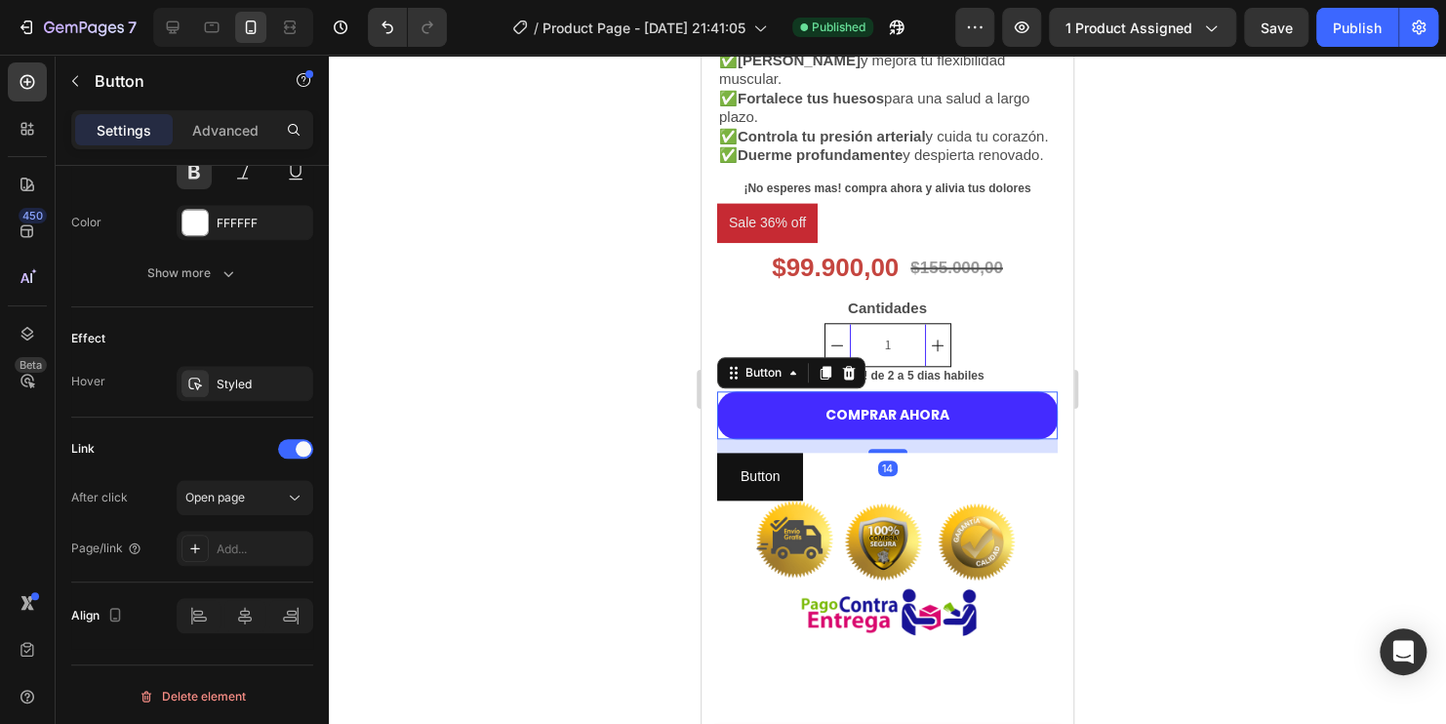
click at [973, 439] on button "COMPRAR AHORA" at bounding box center [887, 415] width 340 height 48
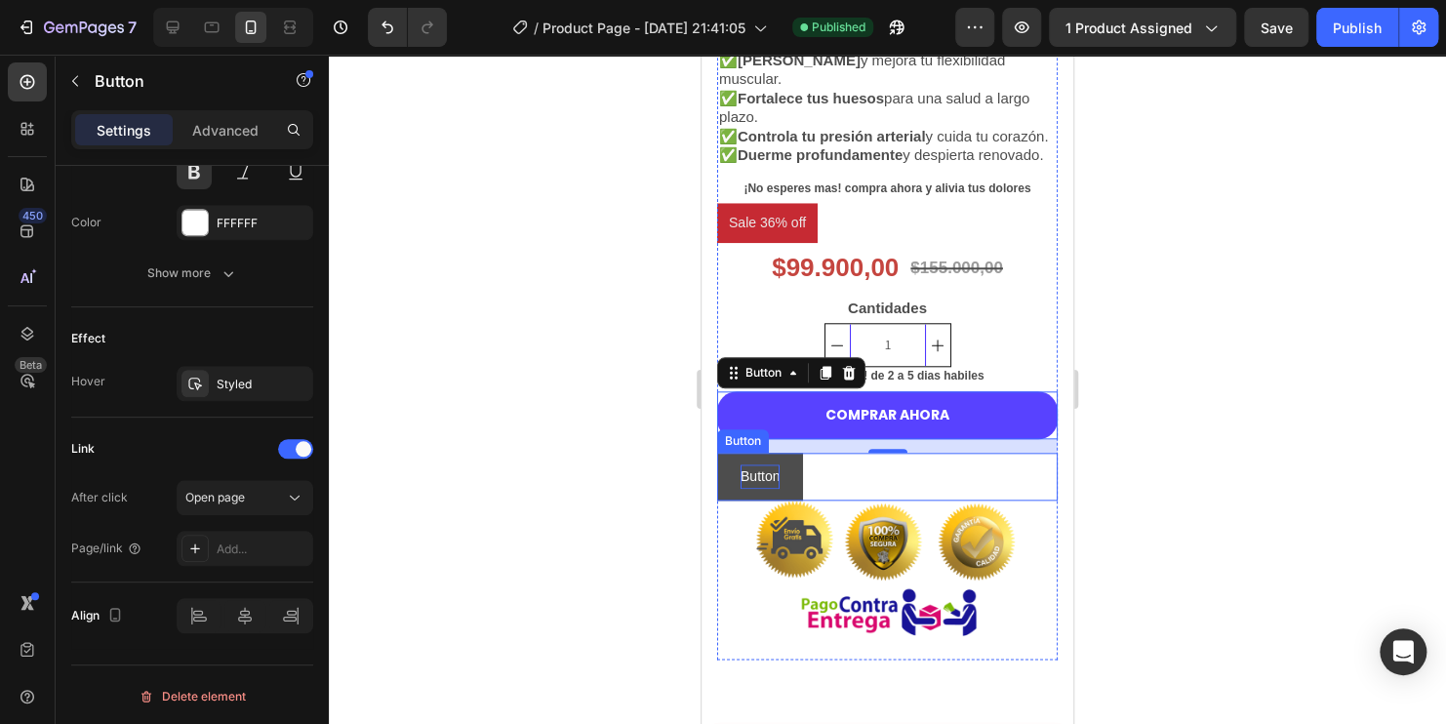
click at [777, 489] on p "Button" at bounding box center [759, 476] width 39 height 24
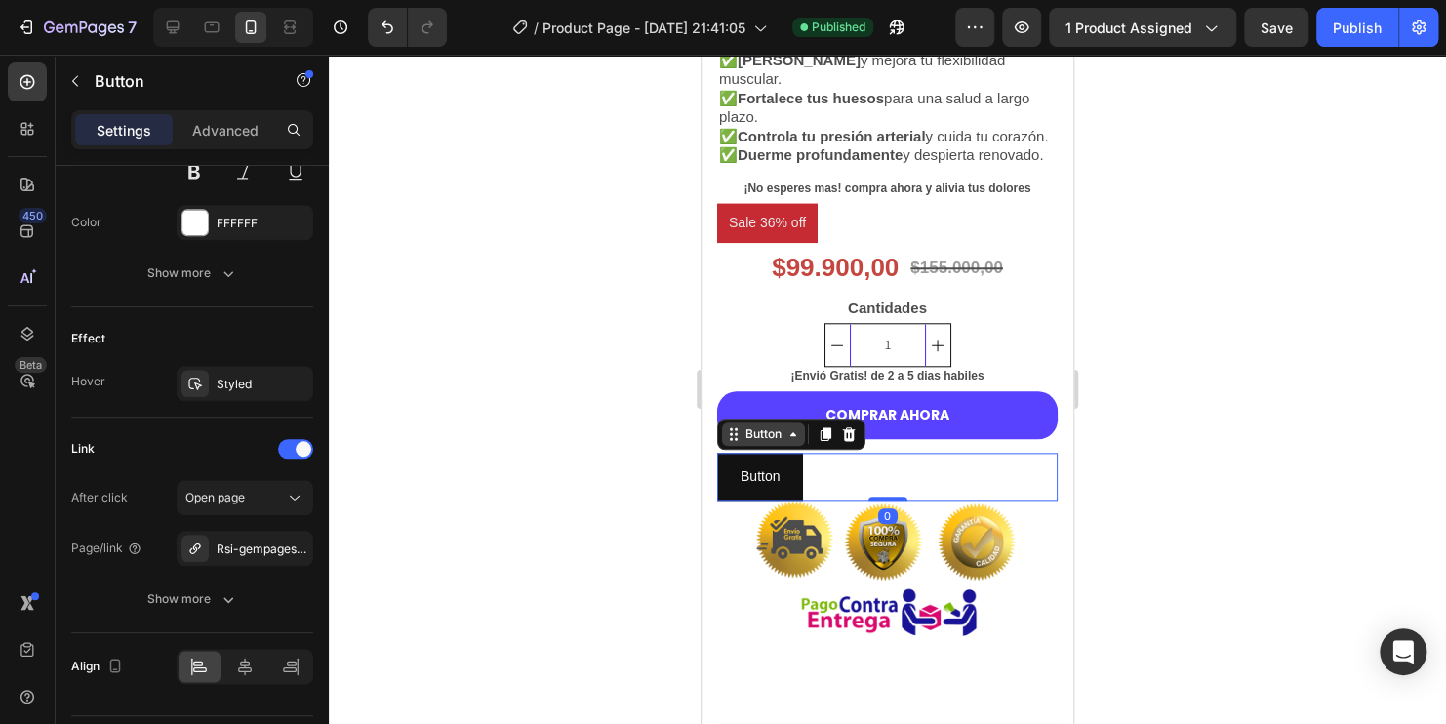
click at [788, 442] on icon at bounding box center [793, 434] width 16 height 16
click at [796, 442] on icon at bounding box center [793, 434] width 16 height 16
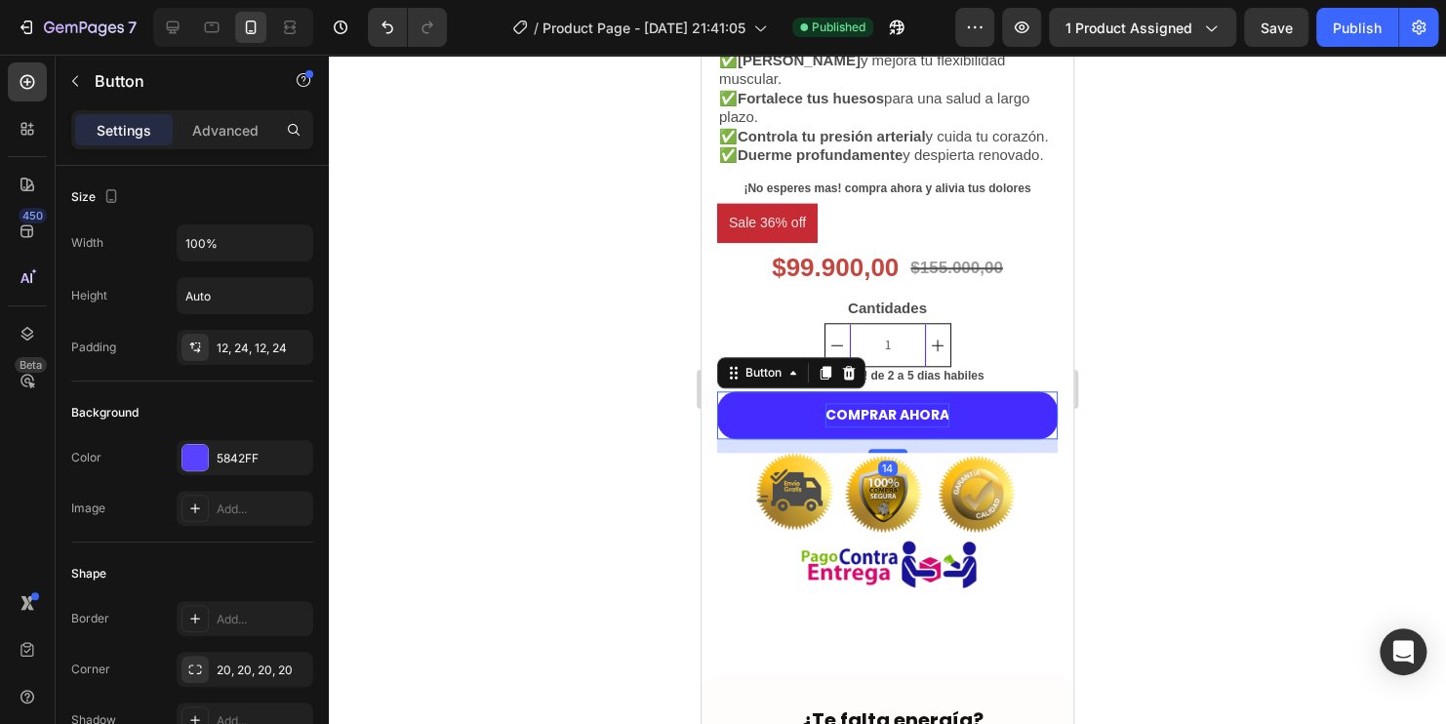
click at [886, 427] on p "COMPRAR AHORA" at bounding box center [887, 415] width 124 height 24
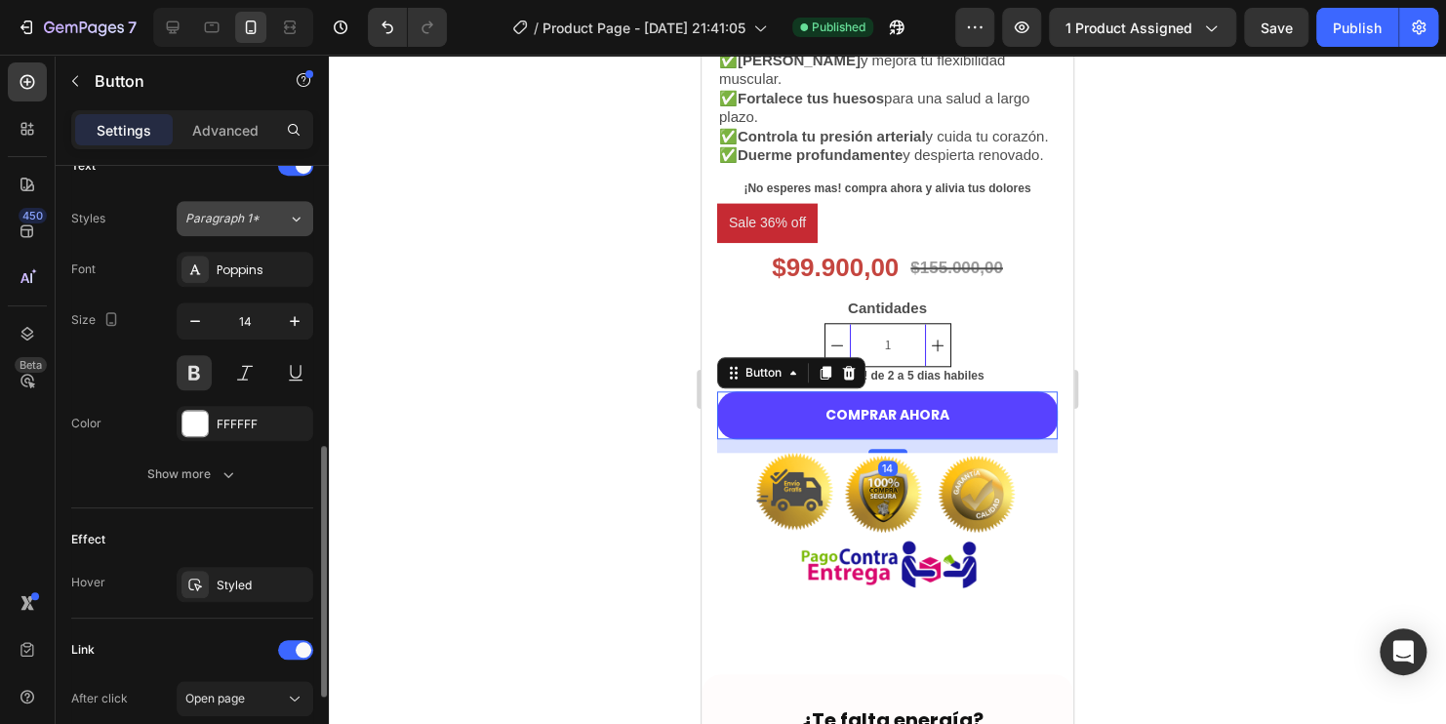
scroll to position [884, 0]
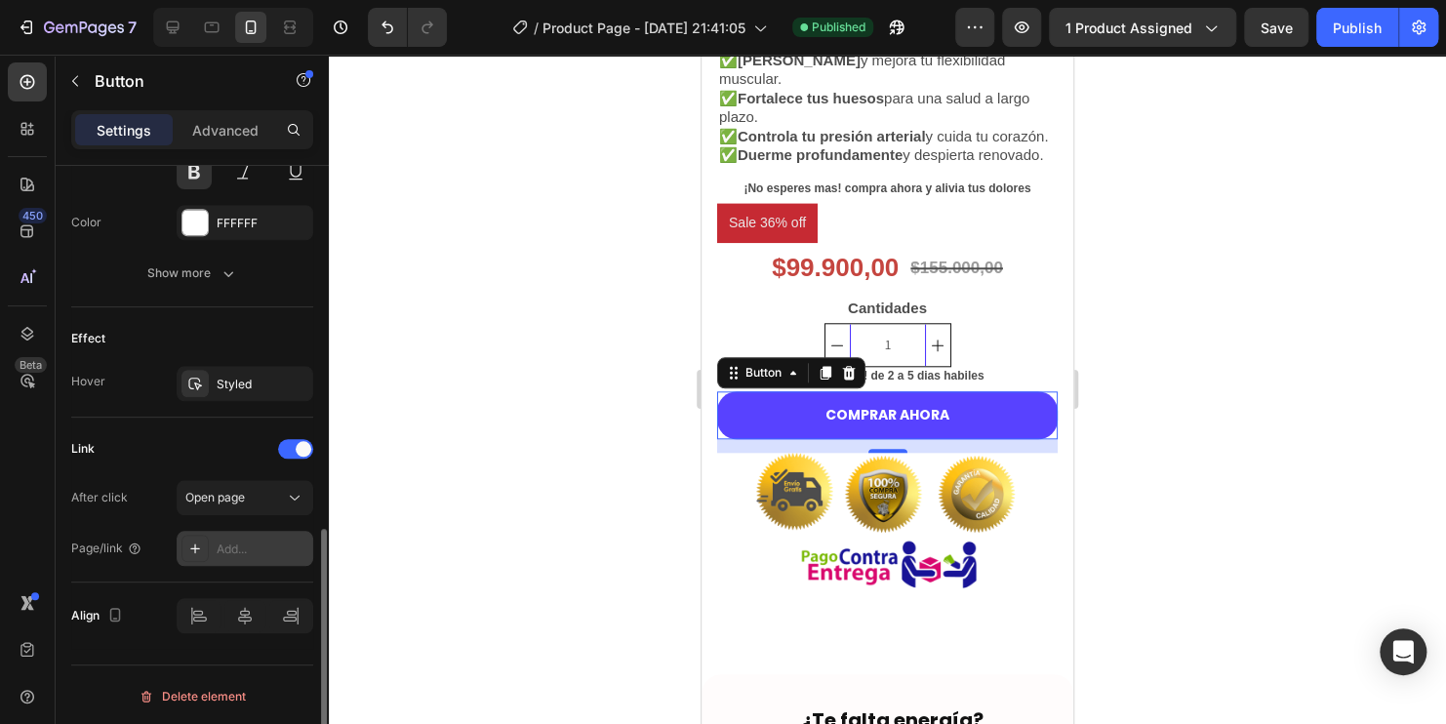
click at [191, 542] on icon at bounding box center [195, 548] width 16 height 16
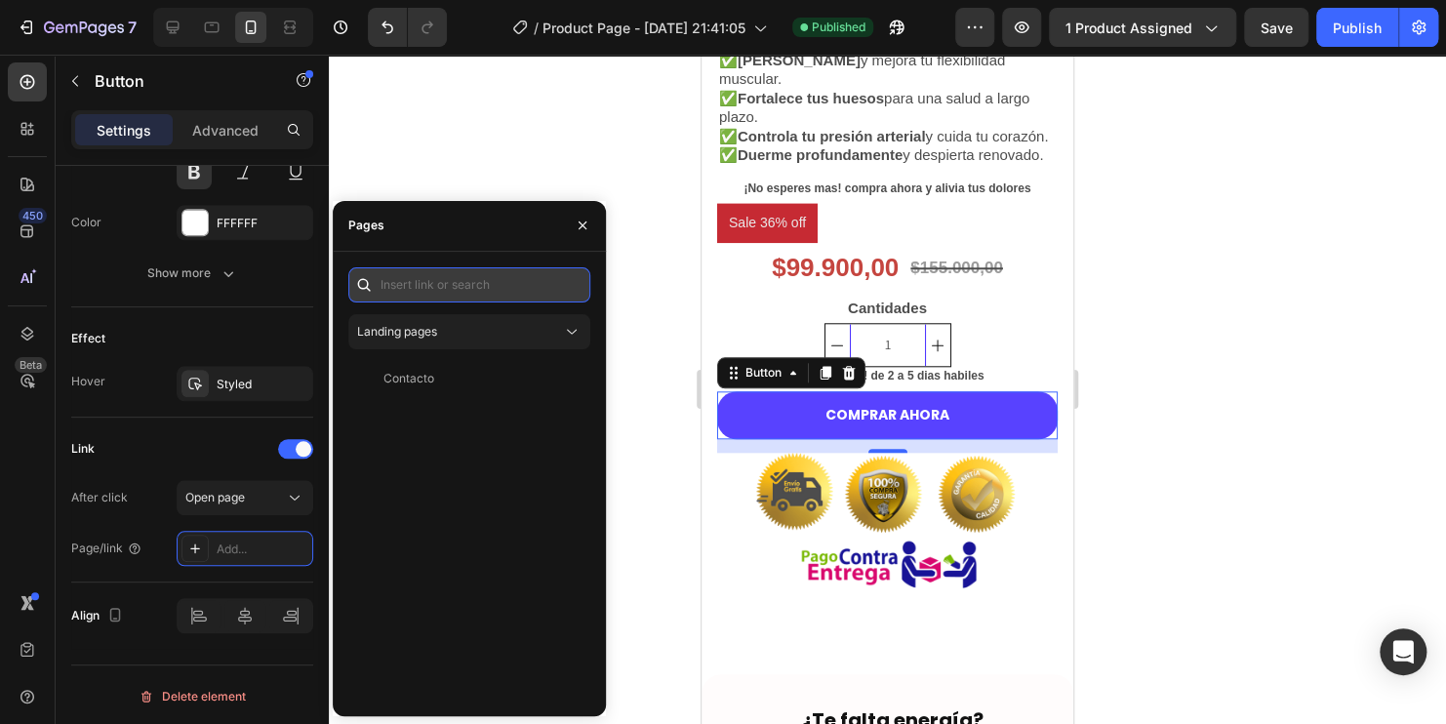
click at [480, 273] on input "text" at bounding box center [469, 284] width 242 height 35
paste input "1896955"
type input "1896955"
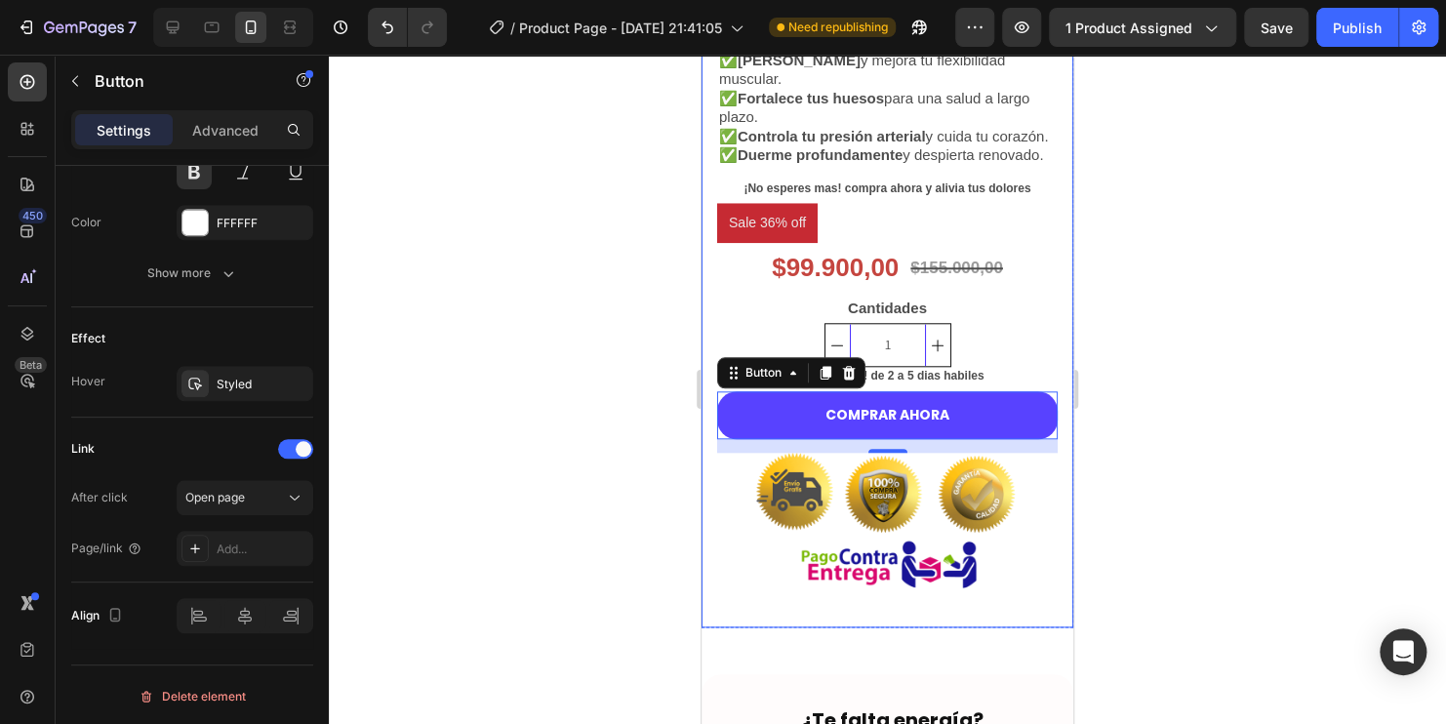
click at [616, 135] on div at bounding box center [887, 389] width 1117 height 669
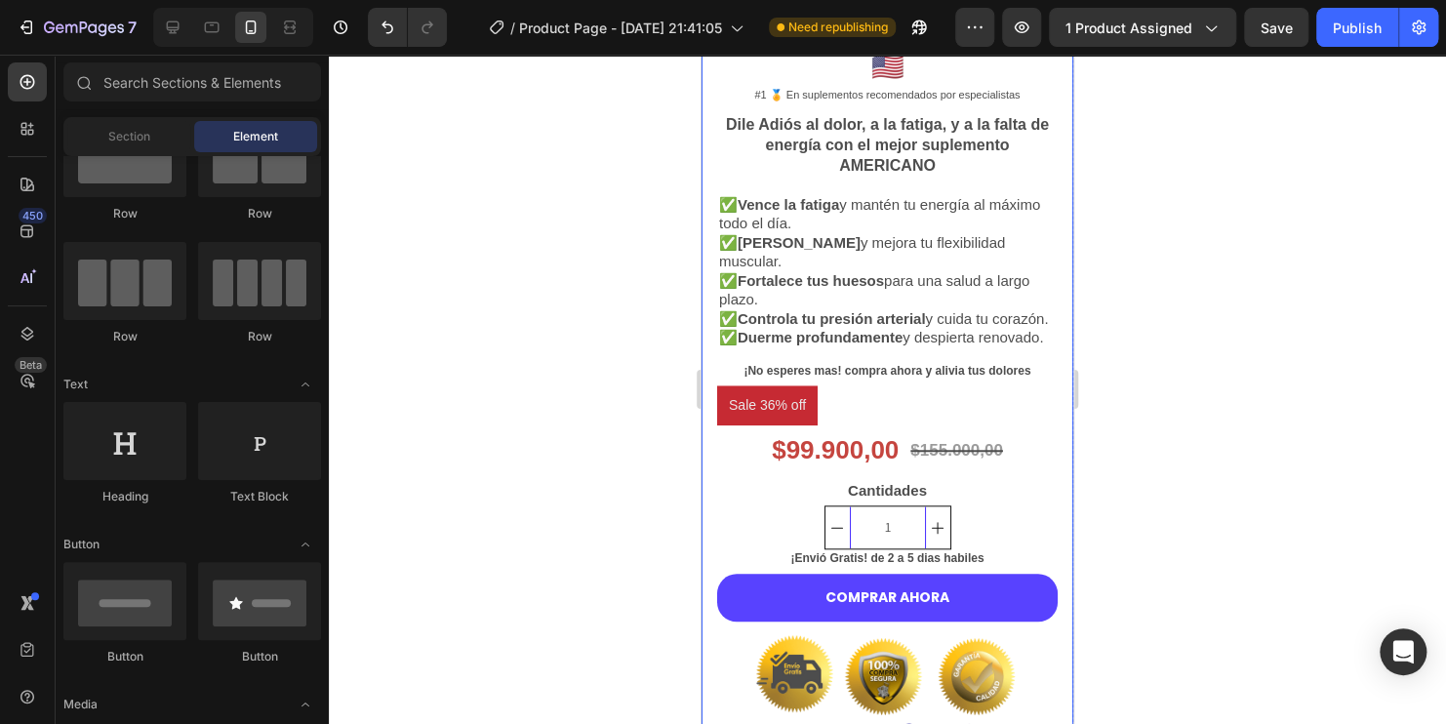
scroll to position [390, 0]
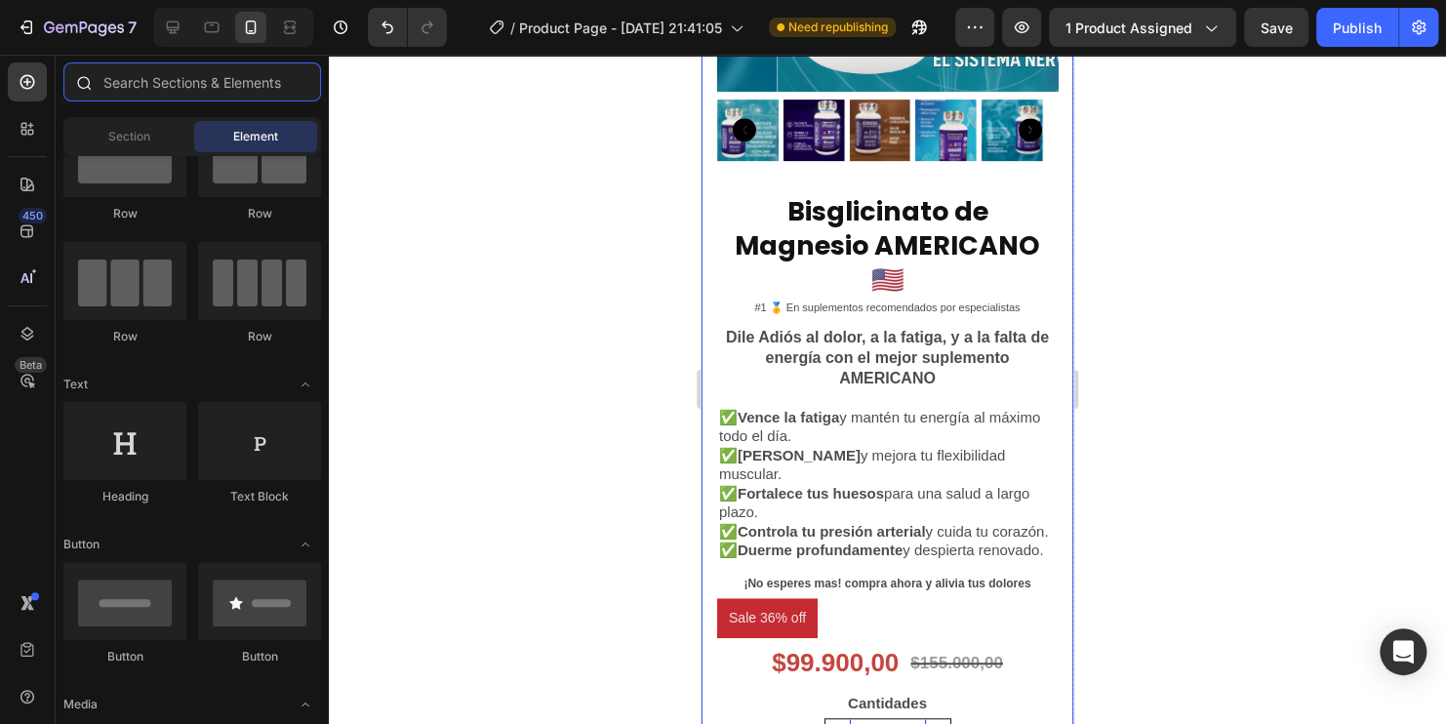
click at [194, 87] on input "text" at bounding box center [192, 81] width 258 height 39
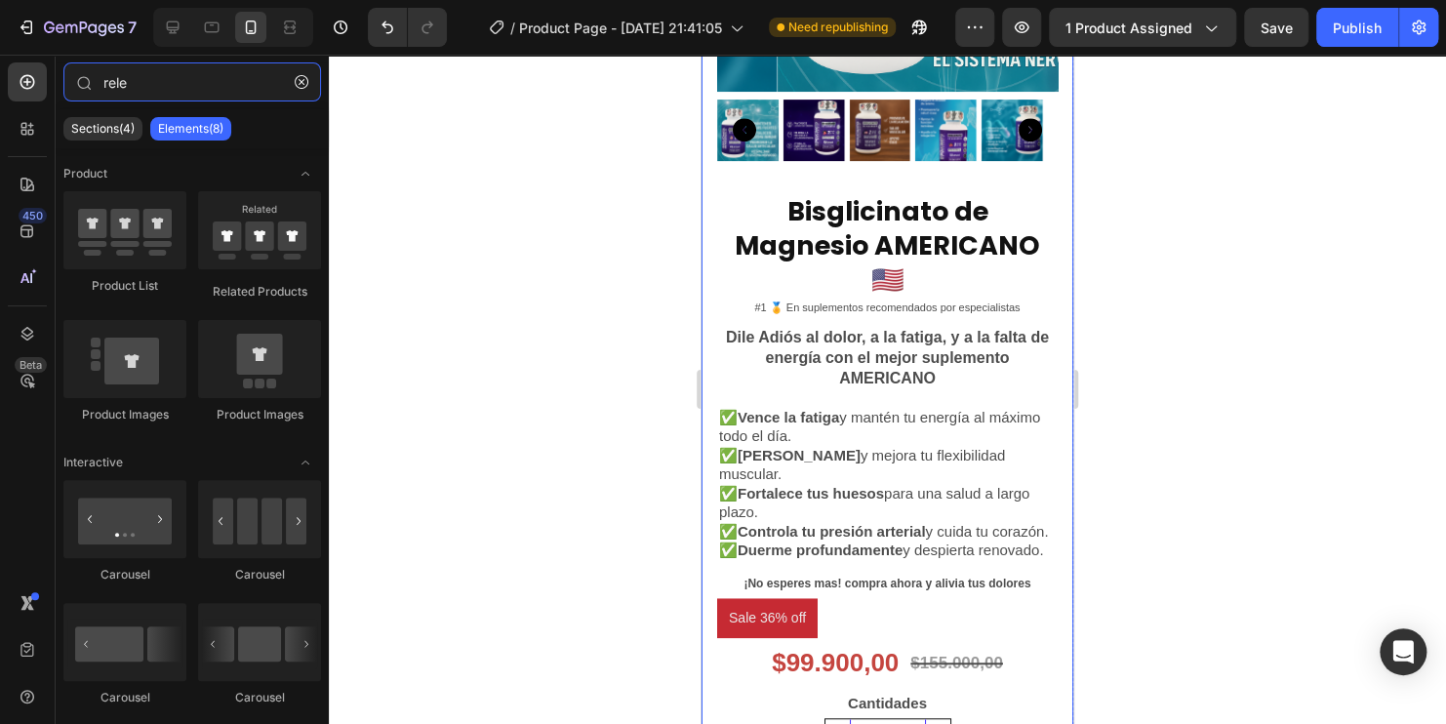
type input "rele"
click at [207, 131] on p "Elements(8)" at bounding box center [190, 129] width 65 height 16
click at [125, 126] on p "Sections(4)" at bounding box center [102, 129] width 63 height 16
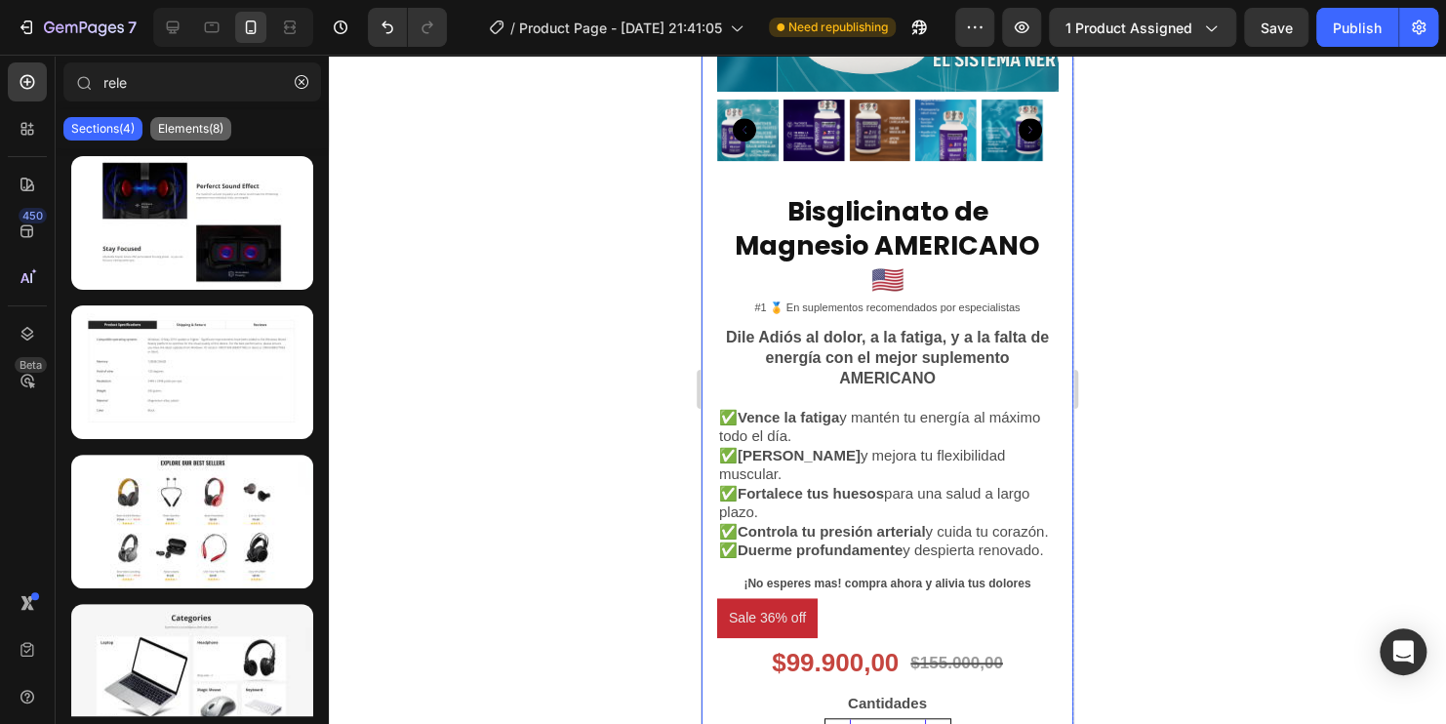
click at [175, 137] on div "Elements(8)" at bounding box center [190, 128] width 81 height 23
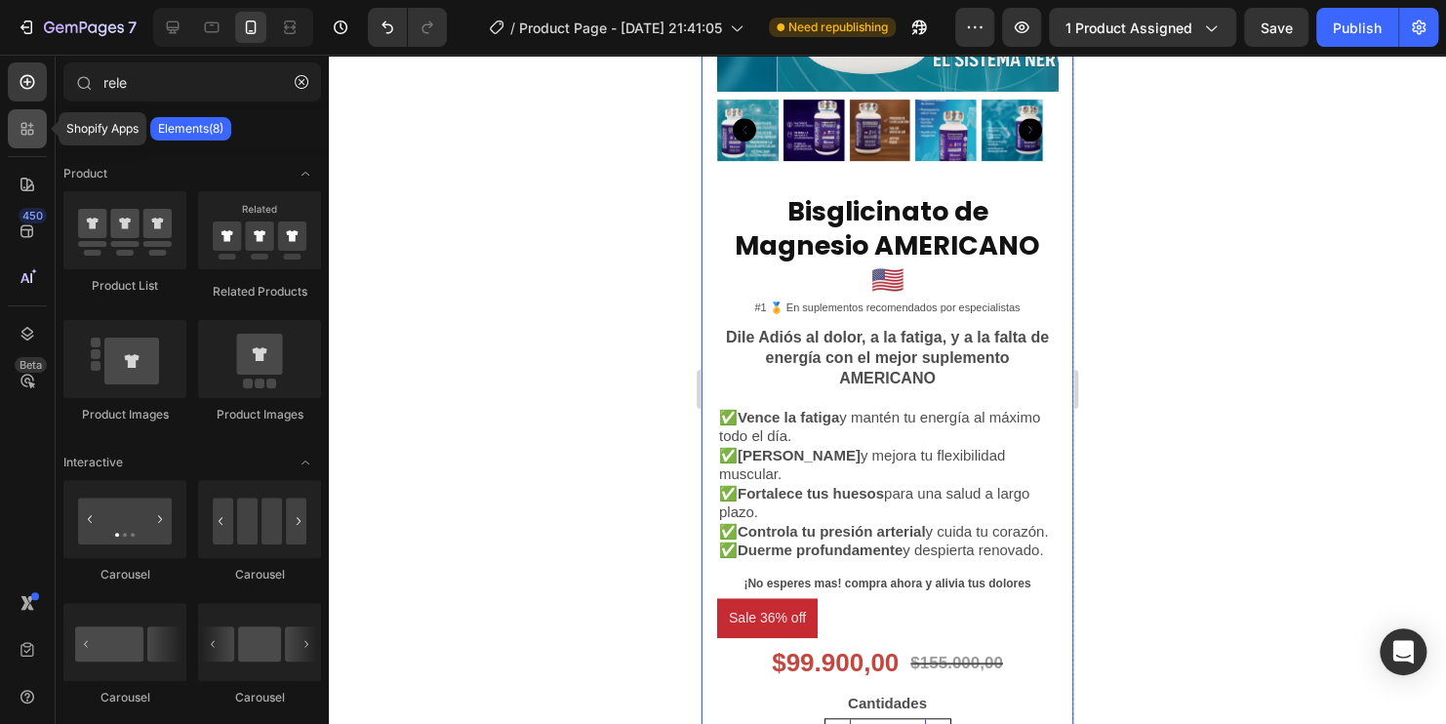
click at [11, 122] on div at bounding box center [27, 128] width 39 height 39
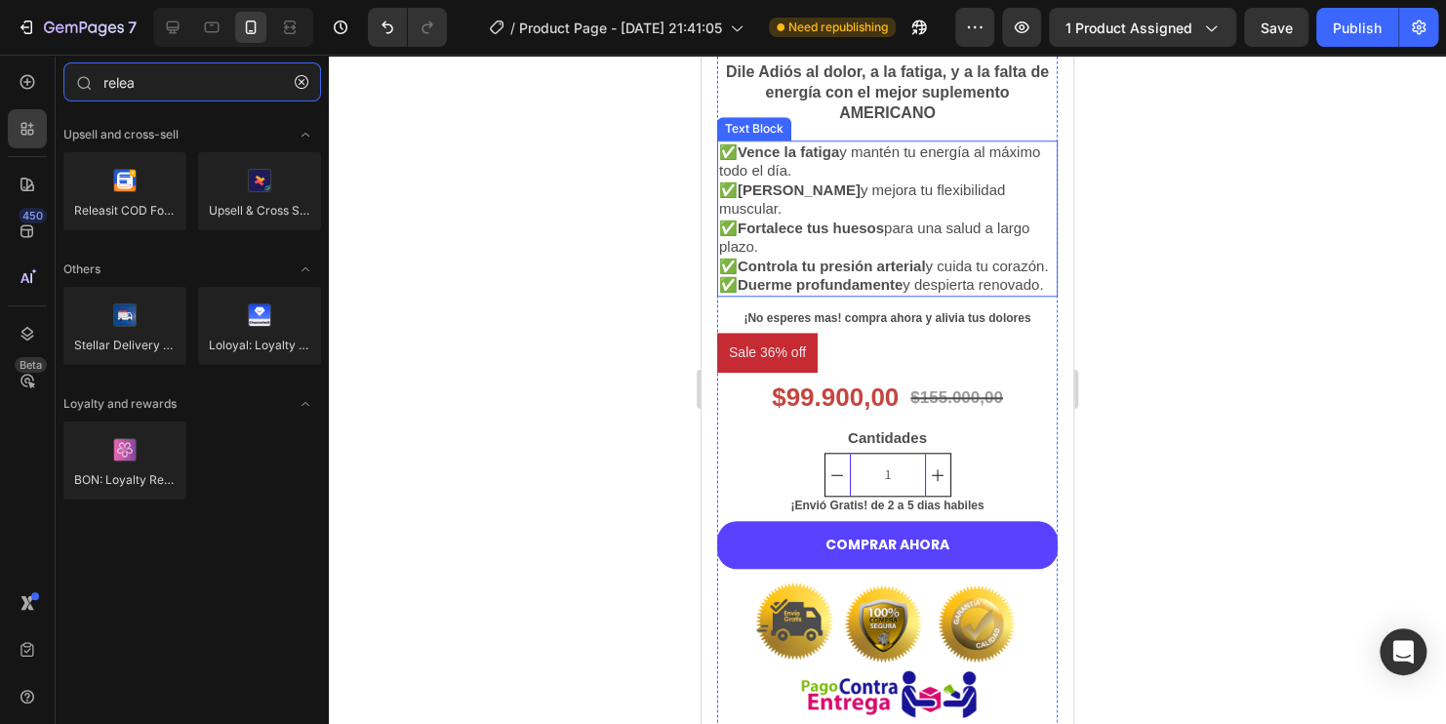
scroll to position [683, 0]
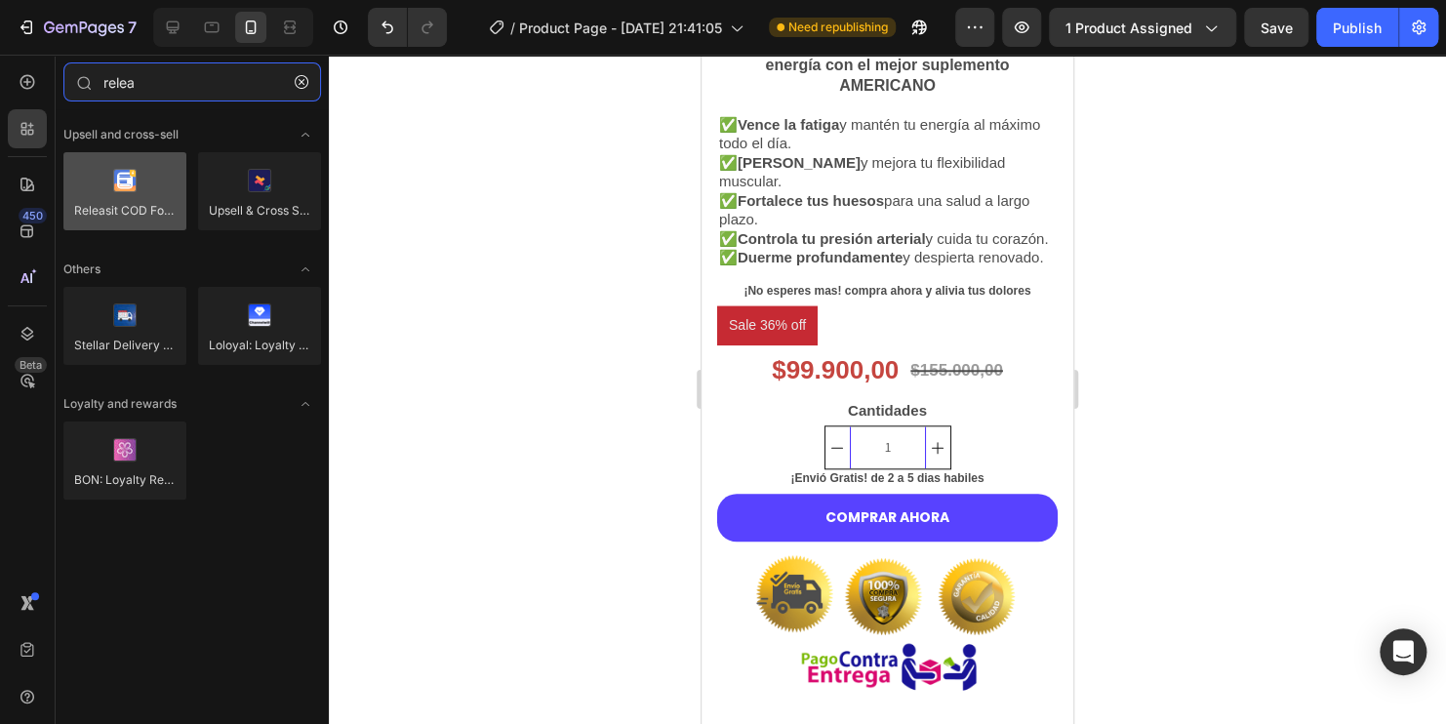
type input "relea"
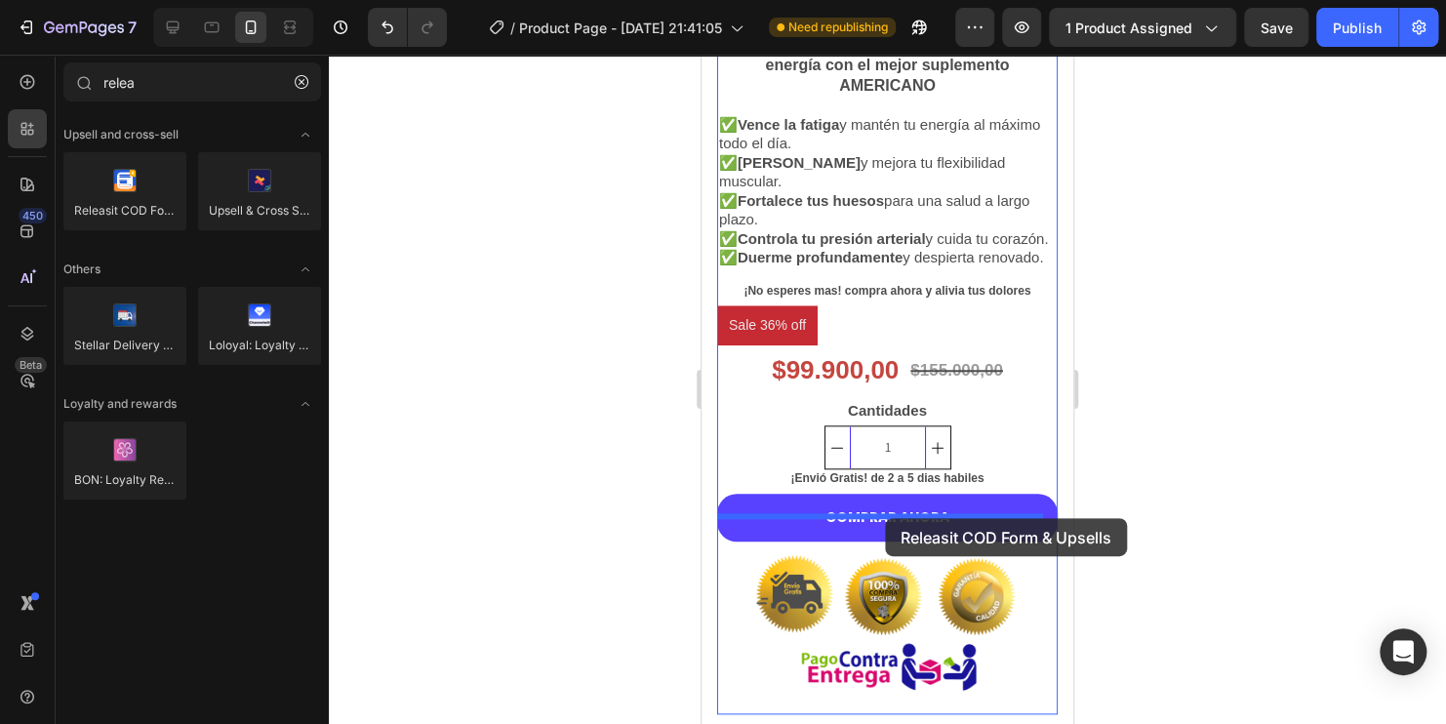
drag, startPoint x: 830, startPoint y: 237, endPoint x: 886, endPoint y: 518, distance: 286.4
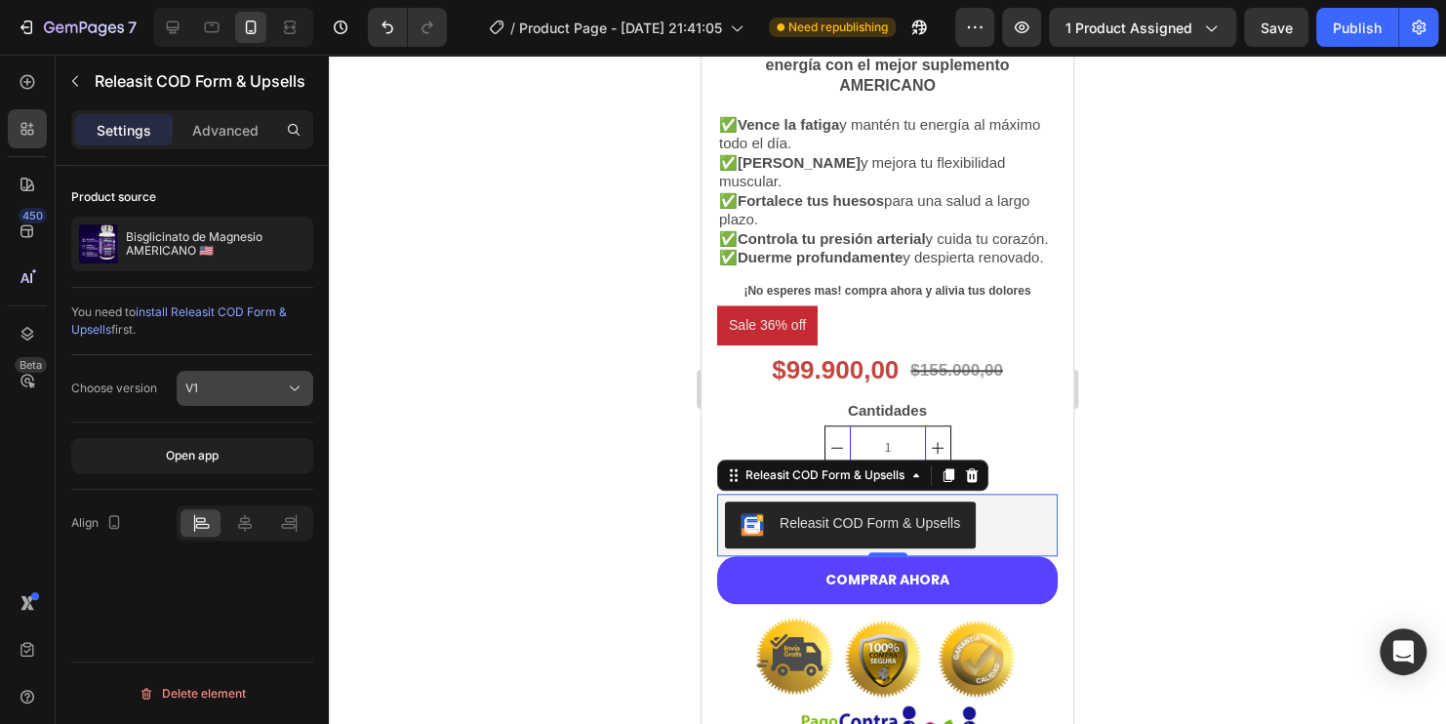
click at [308, 393] on button "V1" at bounding box center [245, 388] width 137 height 35
click at [300, 383] on icon at bounding box center [295, 389] width 20 height 20
click at [253, 528] on icon at bounding box center [245, 523] width 20 height 20
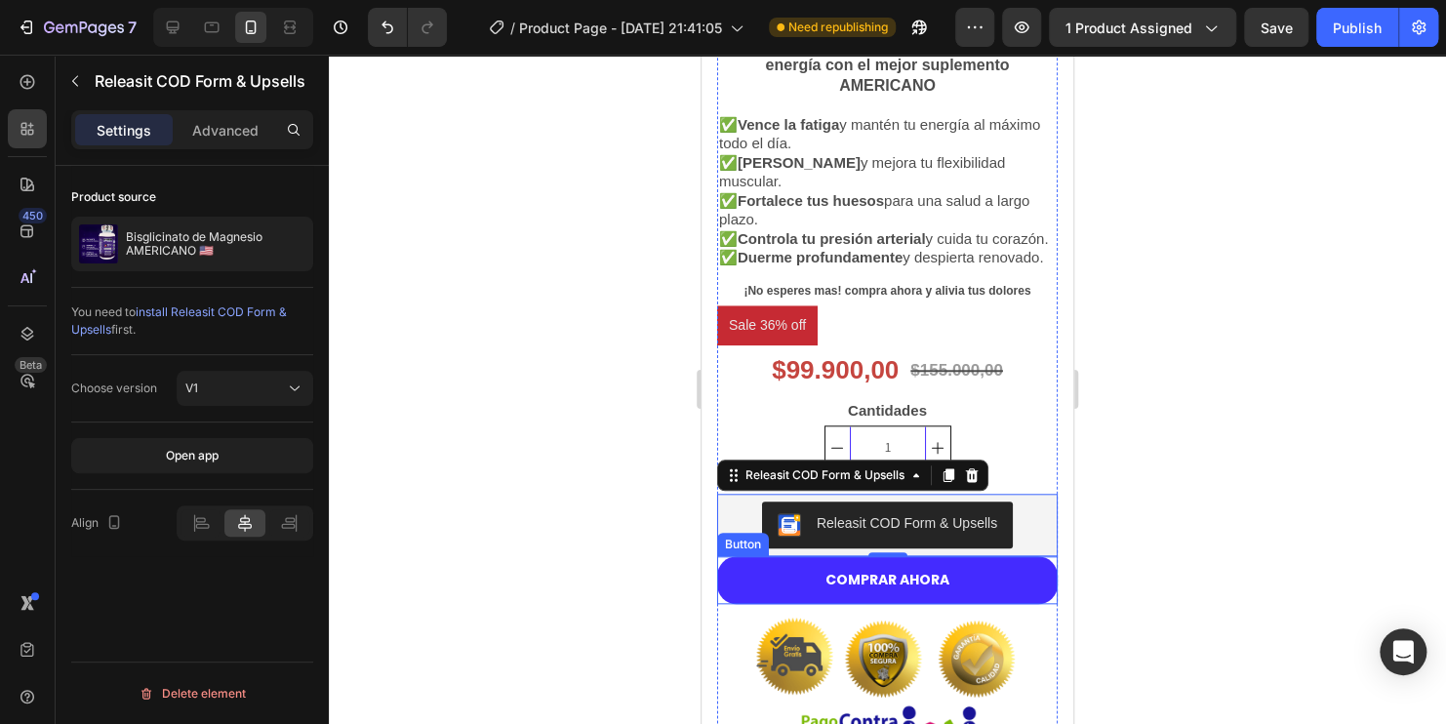
click at [995, 604] on button "COMPRAR AHORA" at bounding box center [887, 580] width 340 height 48
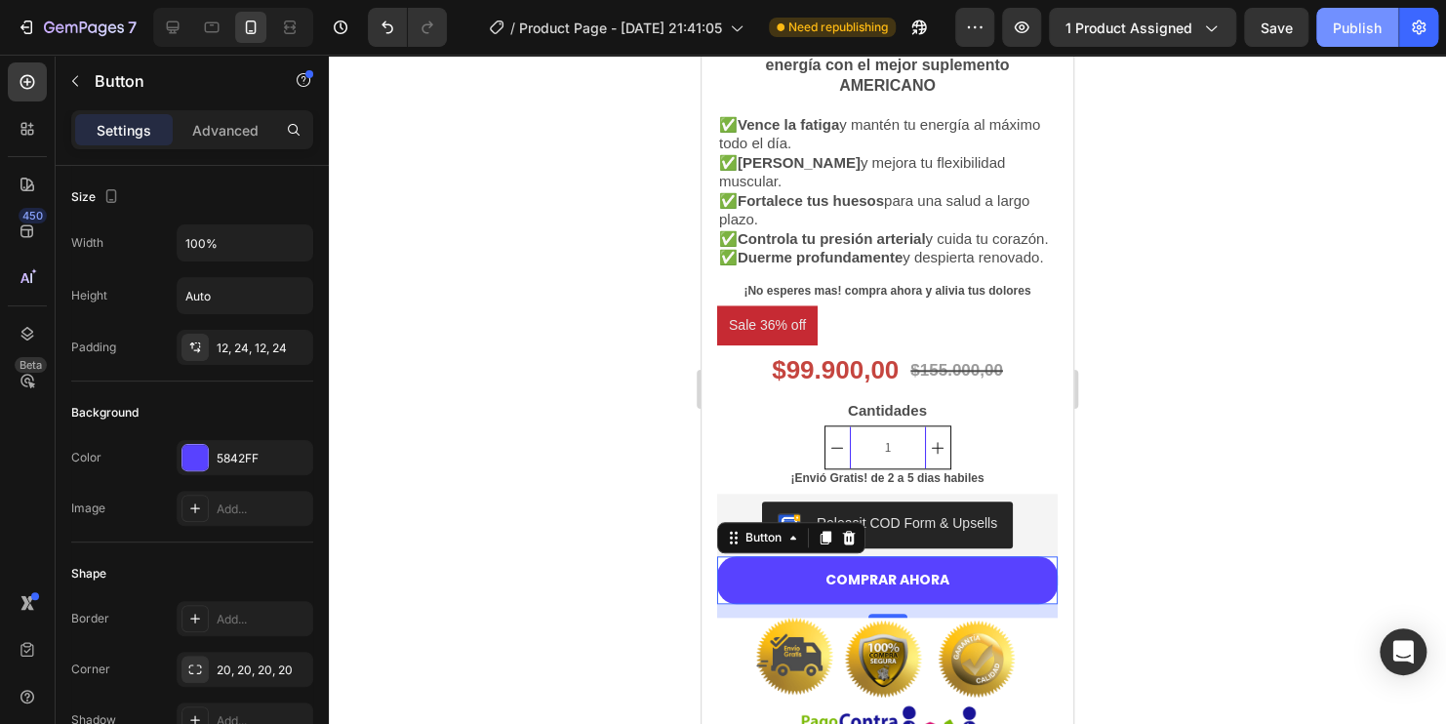
click at [1366, 20] on div "Publish" at bounding box center [1357, 28] width 49 height 20
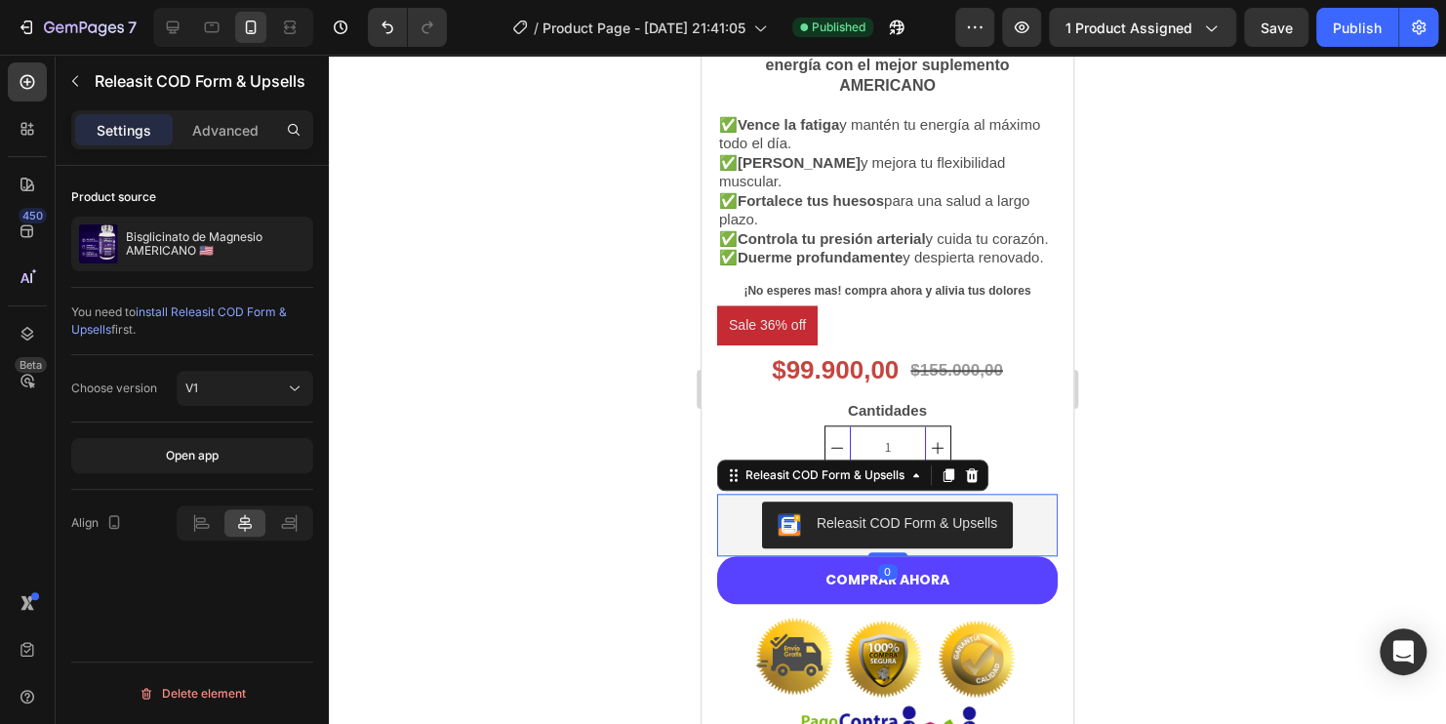
click at [966, 534] on div "Releasit COD Form & Upsells" at bounding box center [907, 523] width 180 height 20
click at [275, 248] on div at bounding box center [286, 244] width 55 height 55
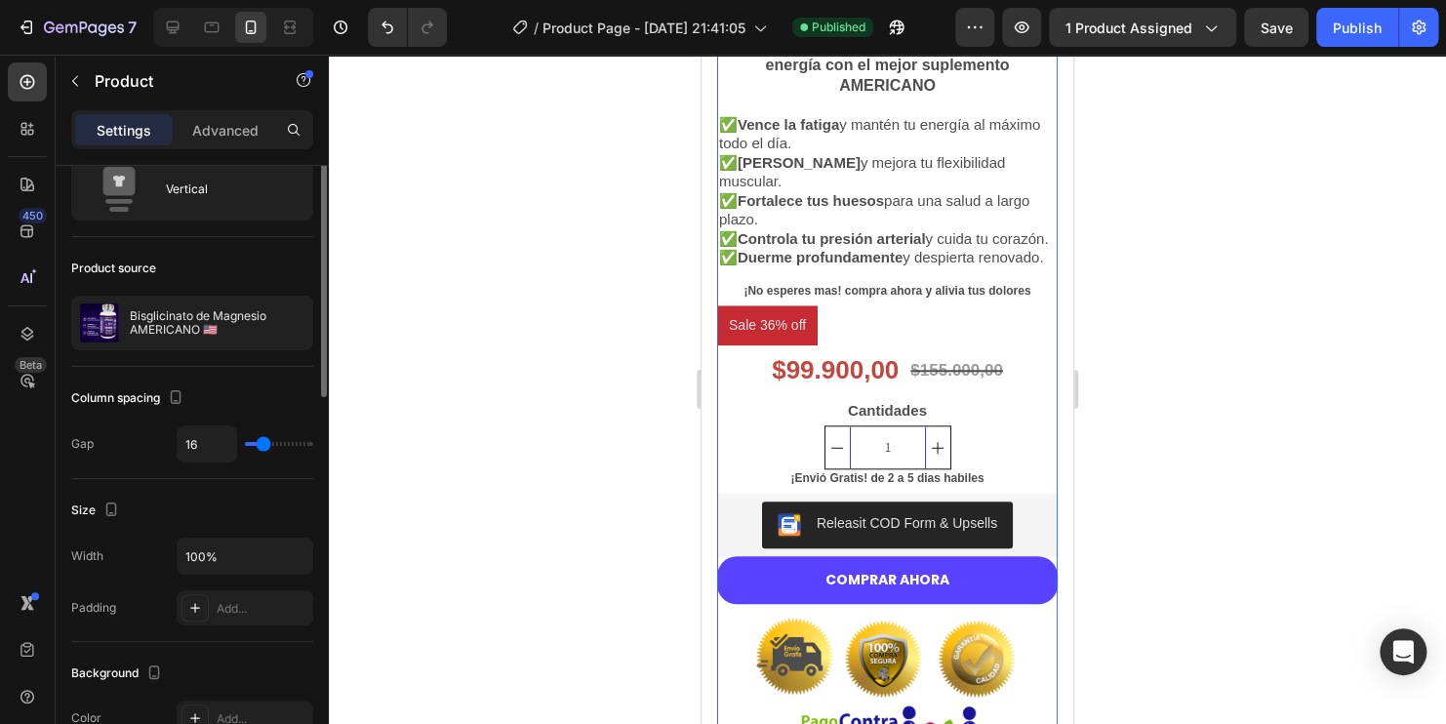
scroll to position [0, 0]
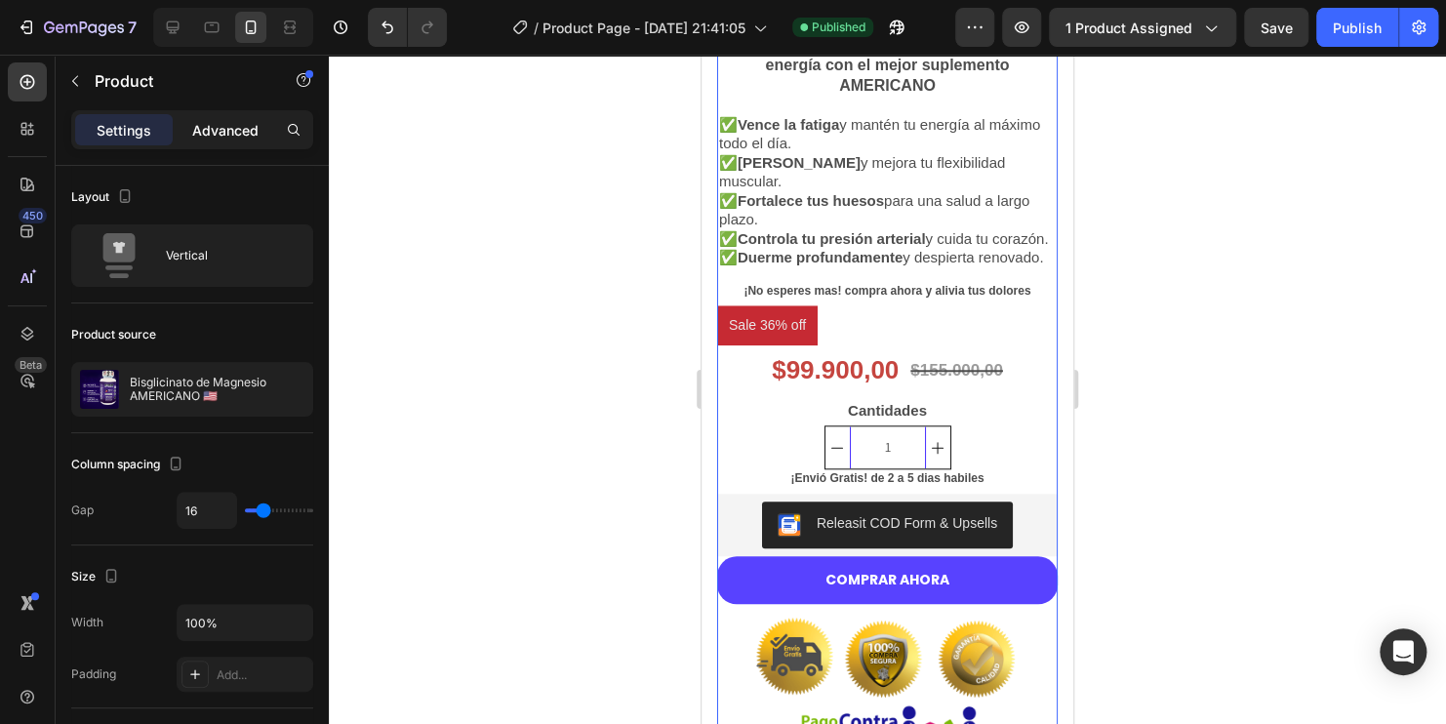
click at [208, 140] on div "Advanced" at bounding box center [226, 129] width 98 height 31
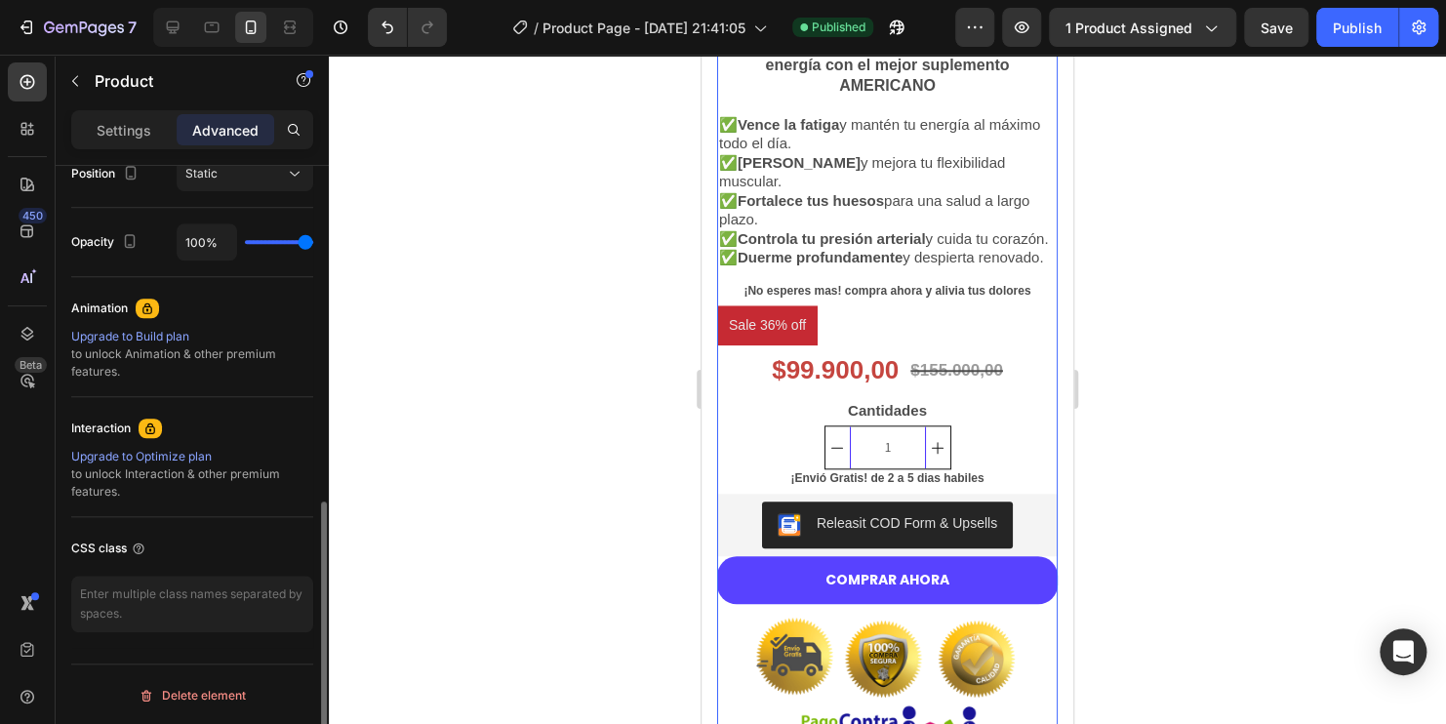
scroll to position [153, 0]
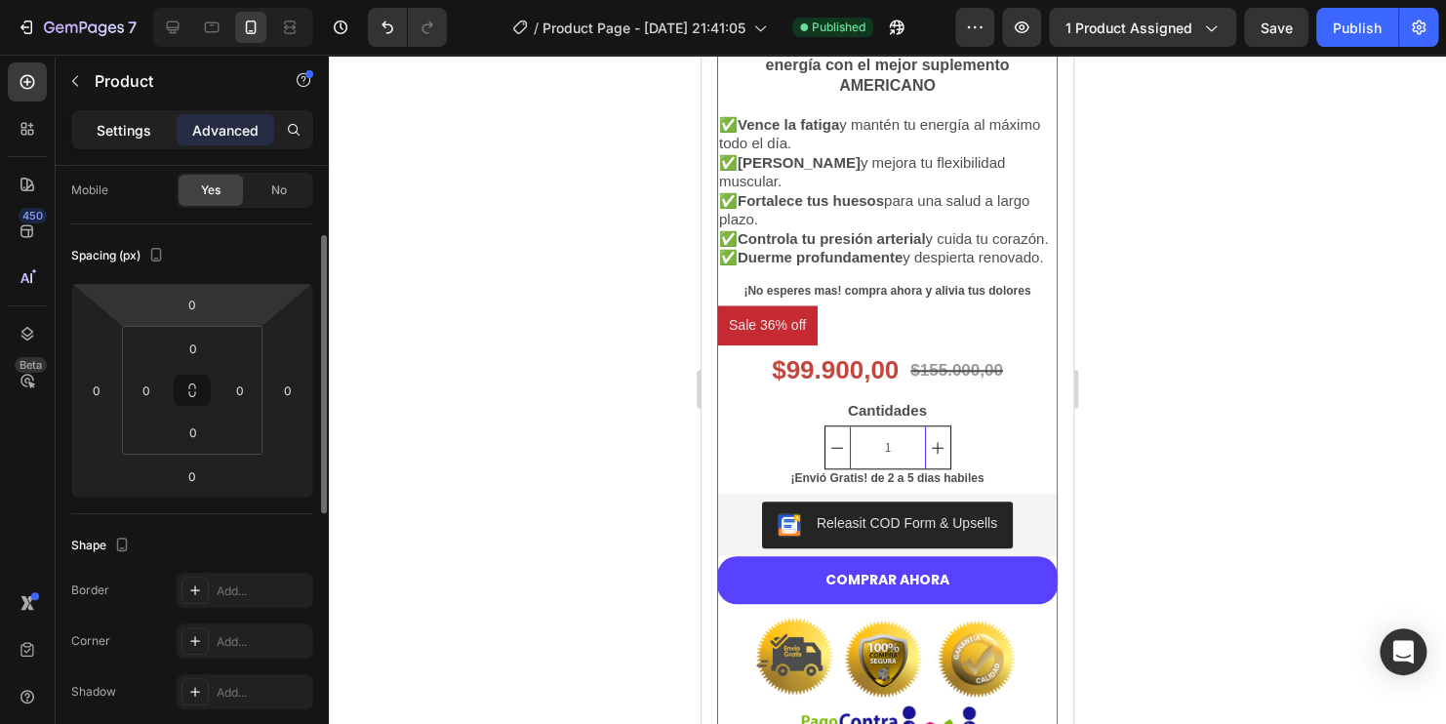
click at [146, 125] on p "Settings" at bounding box center [124, 130] width 55 height 20
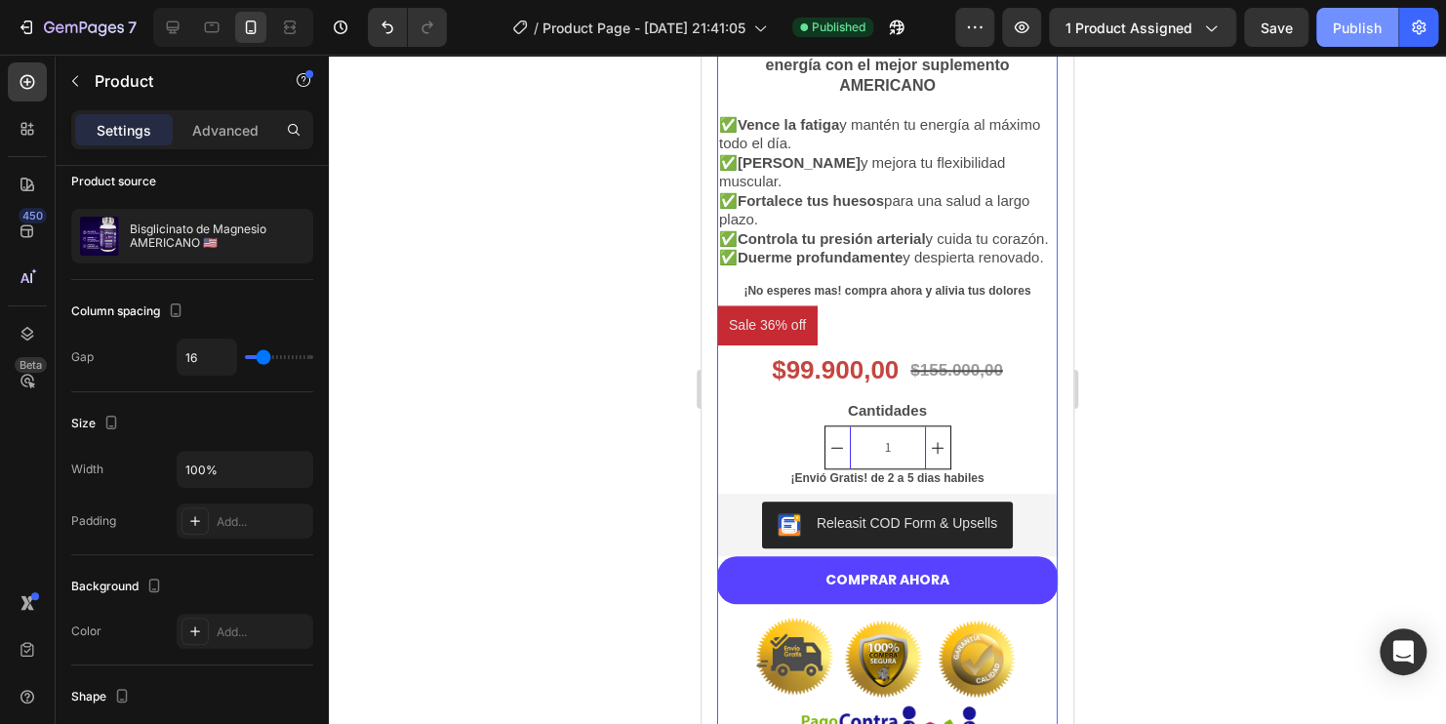
click at [1351, 14] on button "Publish" at bounding box center [1357, 27] width 82 height 39
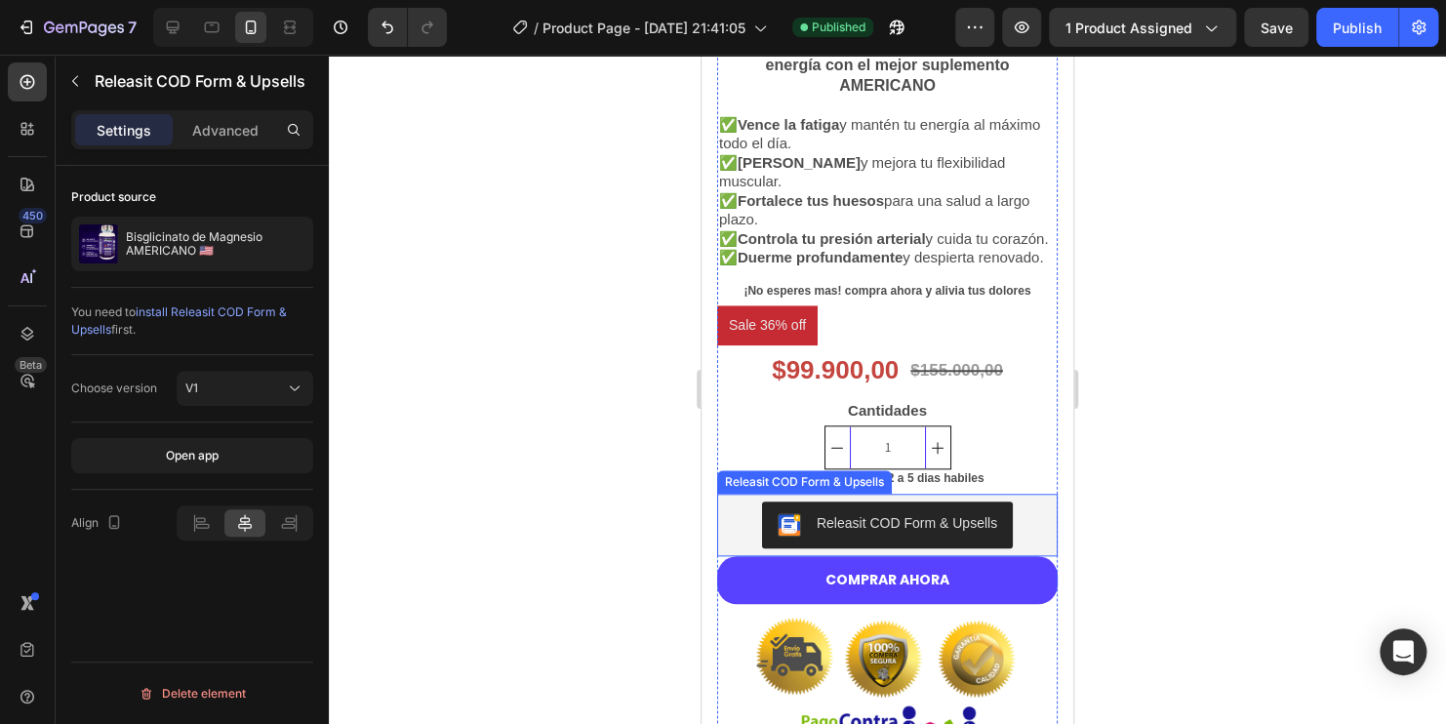
scroll to position [0, 0]
click at [917, 534] on div "Releasit COD Form & Upsells" at bounding box center [907, 523] width 180 height 20
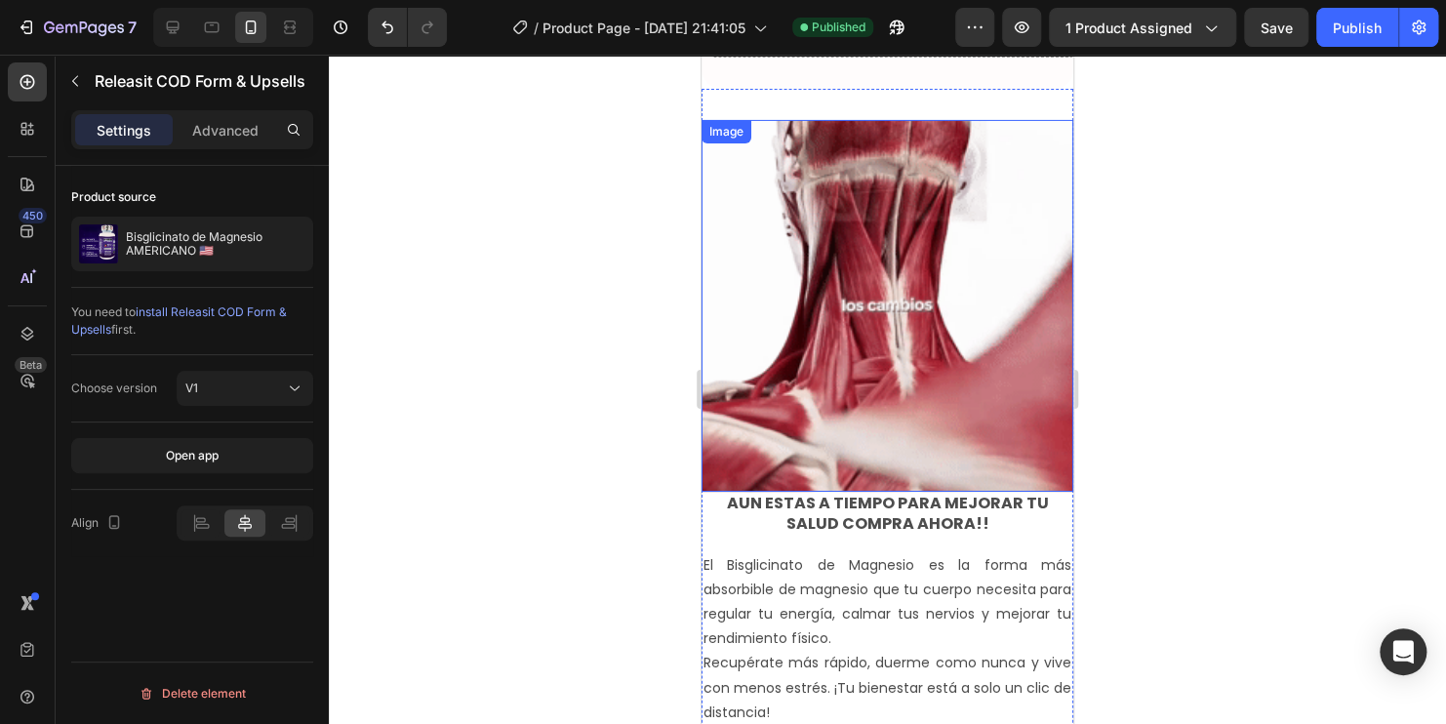
scroll to position [2794, 0]
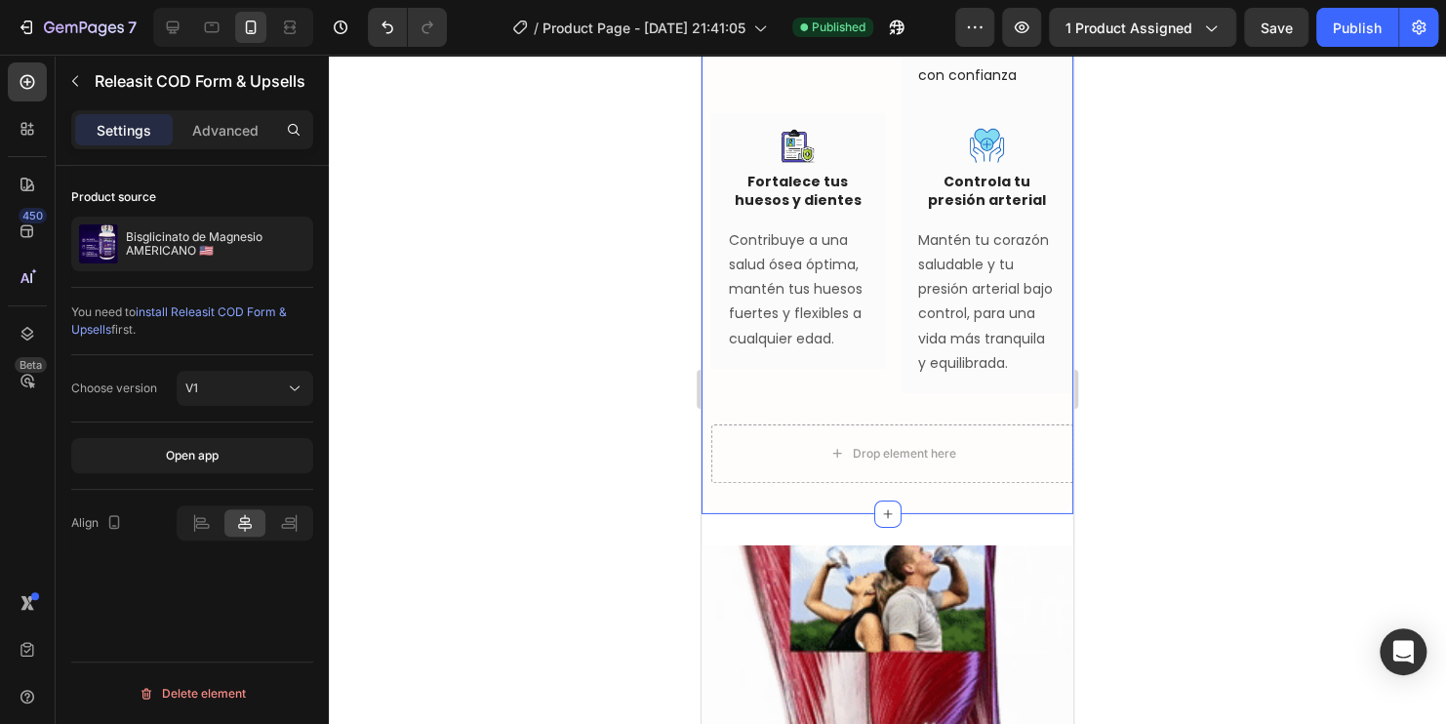
click at [202, 313] on span "install Releasit COD Form & Upsells" at bounding box center [179, 320] width 216 height 32
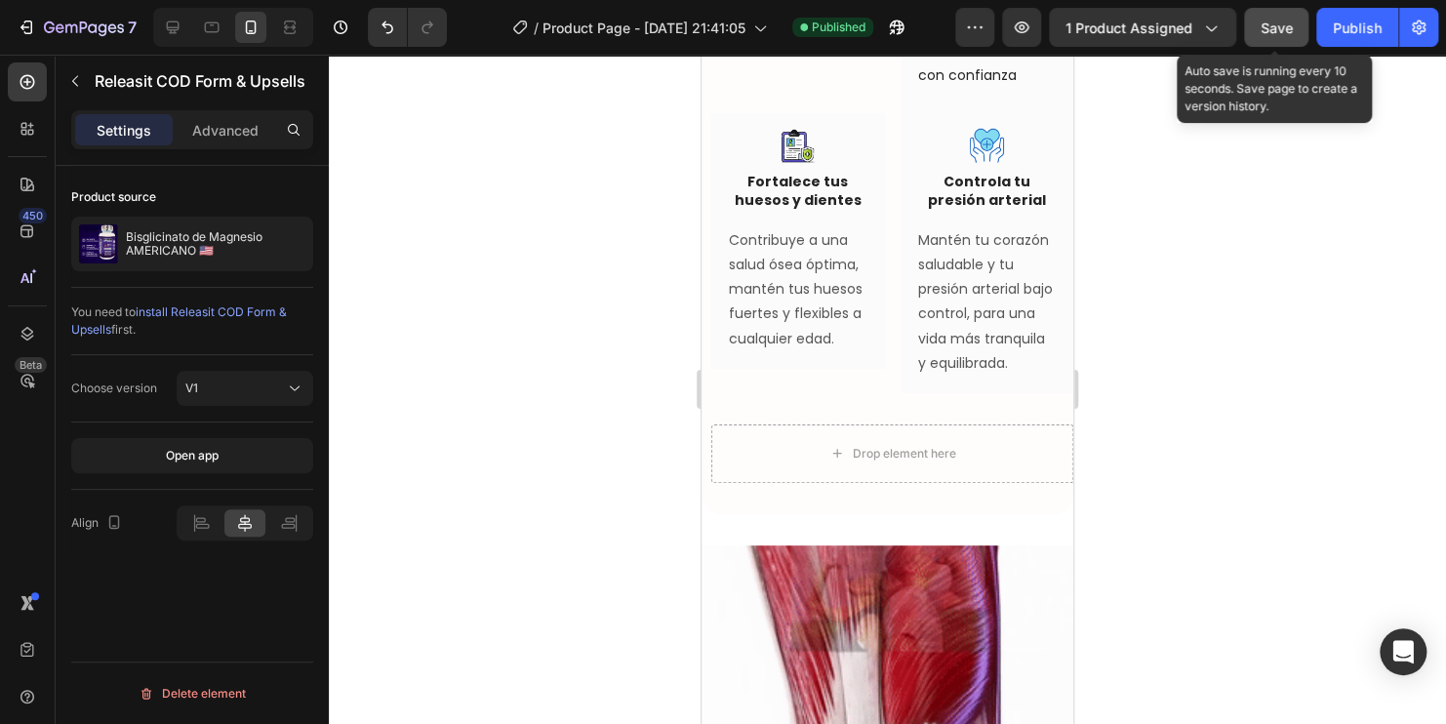
click at [1272, 22] on span "Save" at bounding box center [1277, 28] width 32 height 17
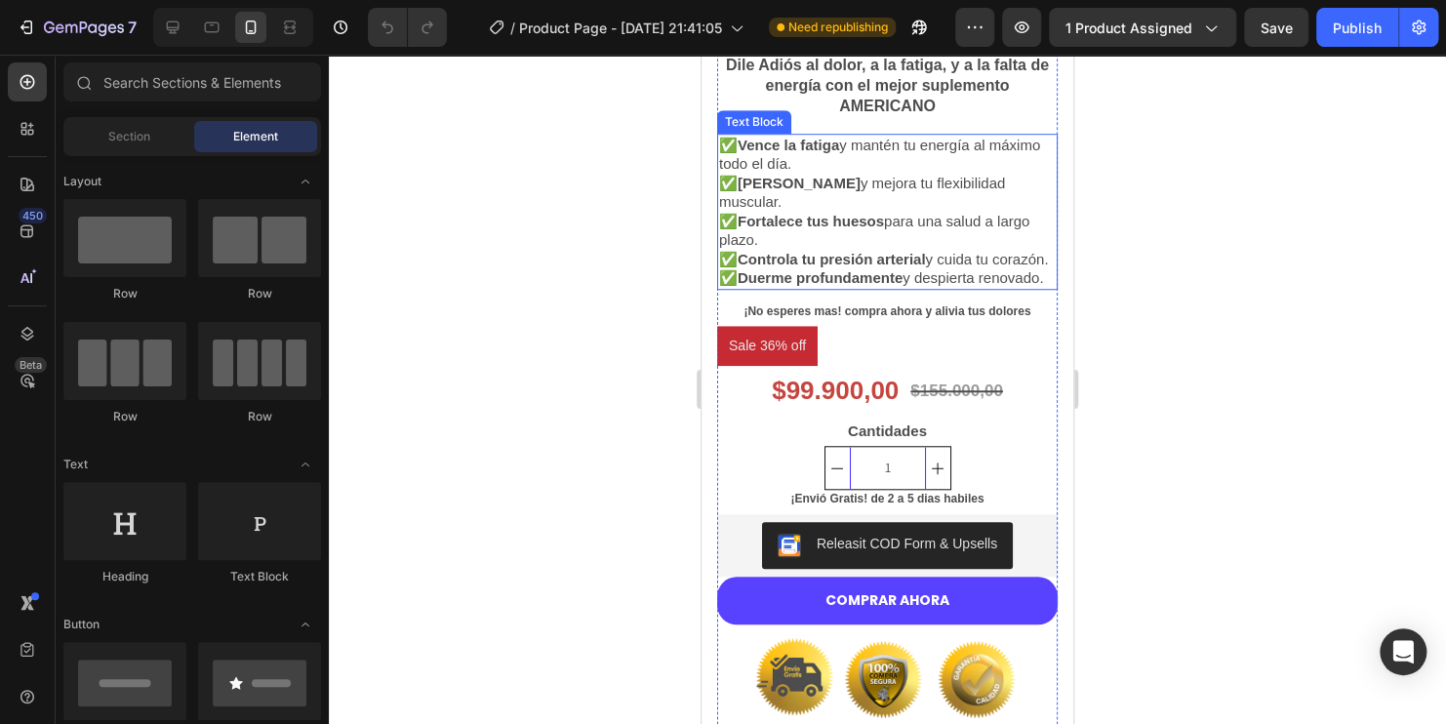
scroll to position [683, 0]
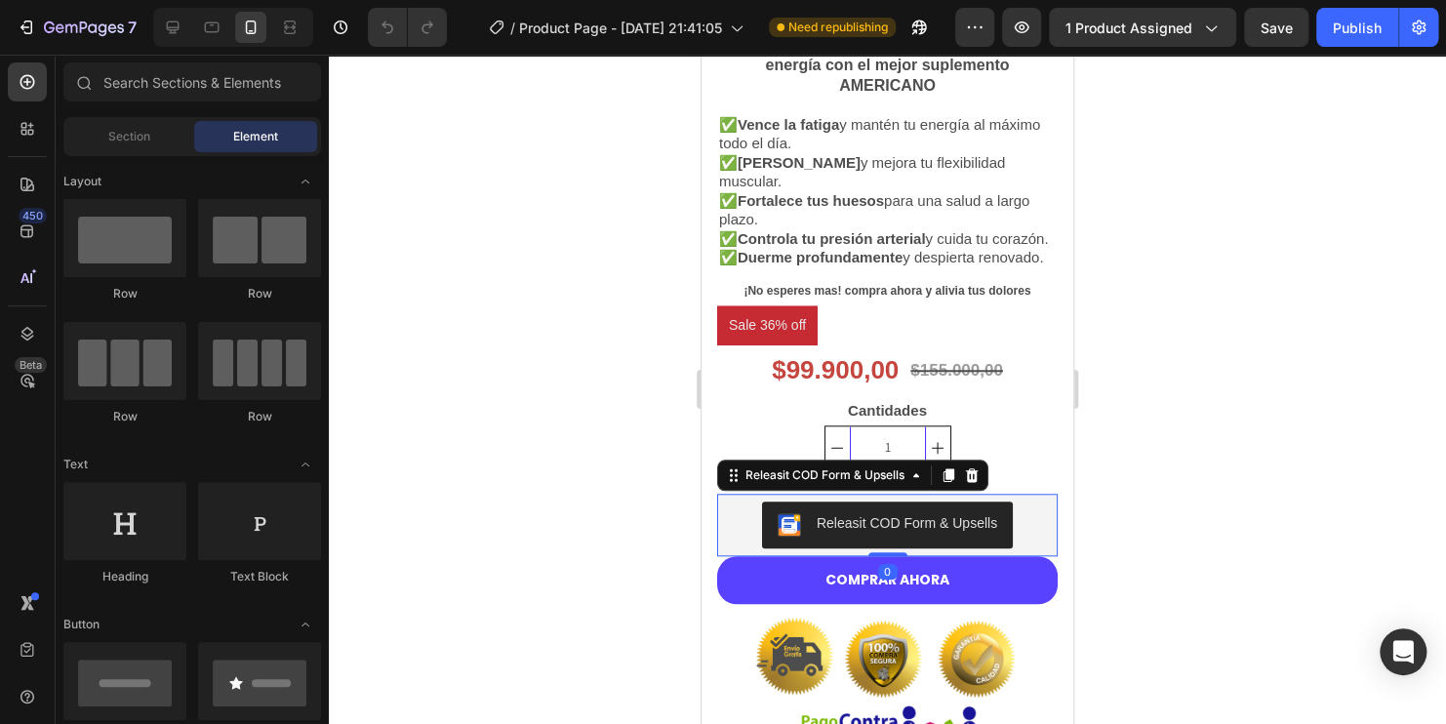
click at [915, 534] on div "Releasit COD Form & Upsells" at bounding box center [907, 523] width 180 height 20
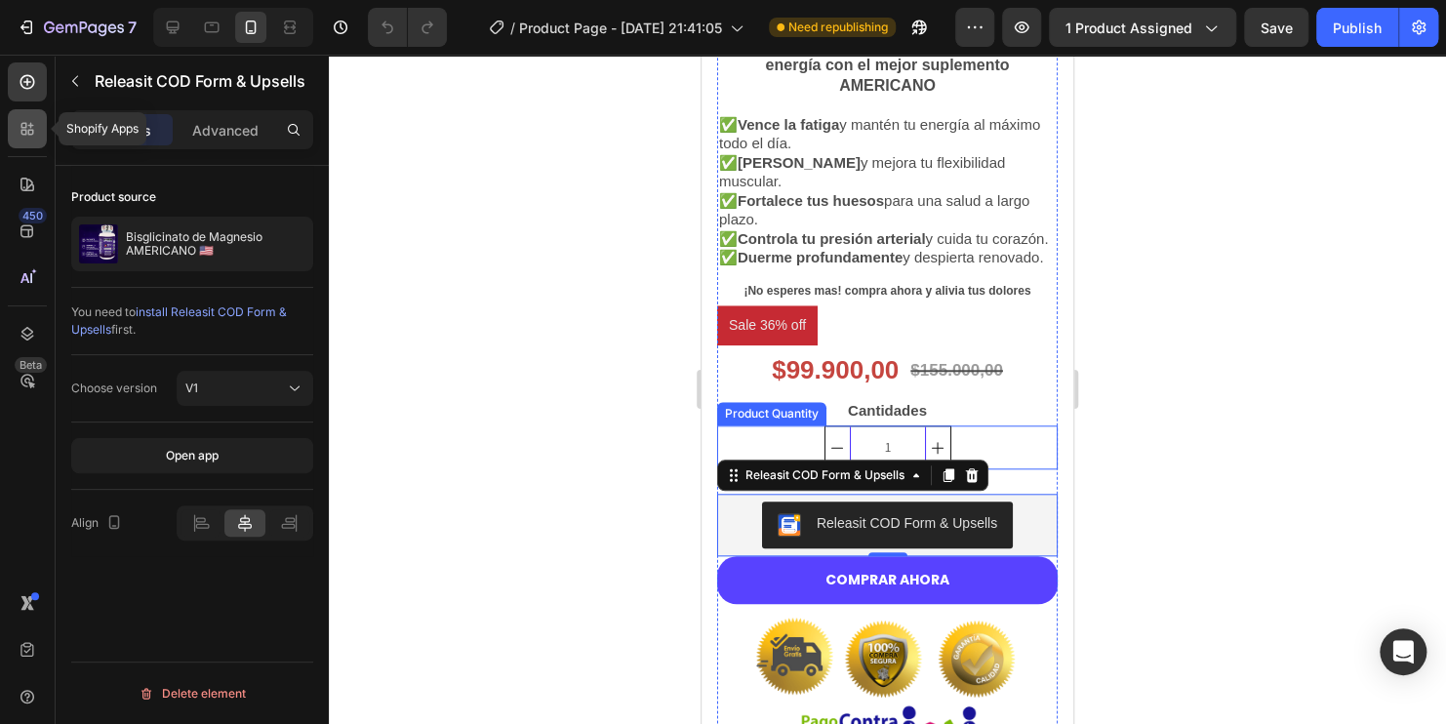
click at [33, 130] on icon at bounding box center [28, 129] width 20 height 20
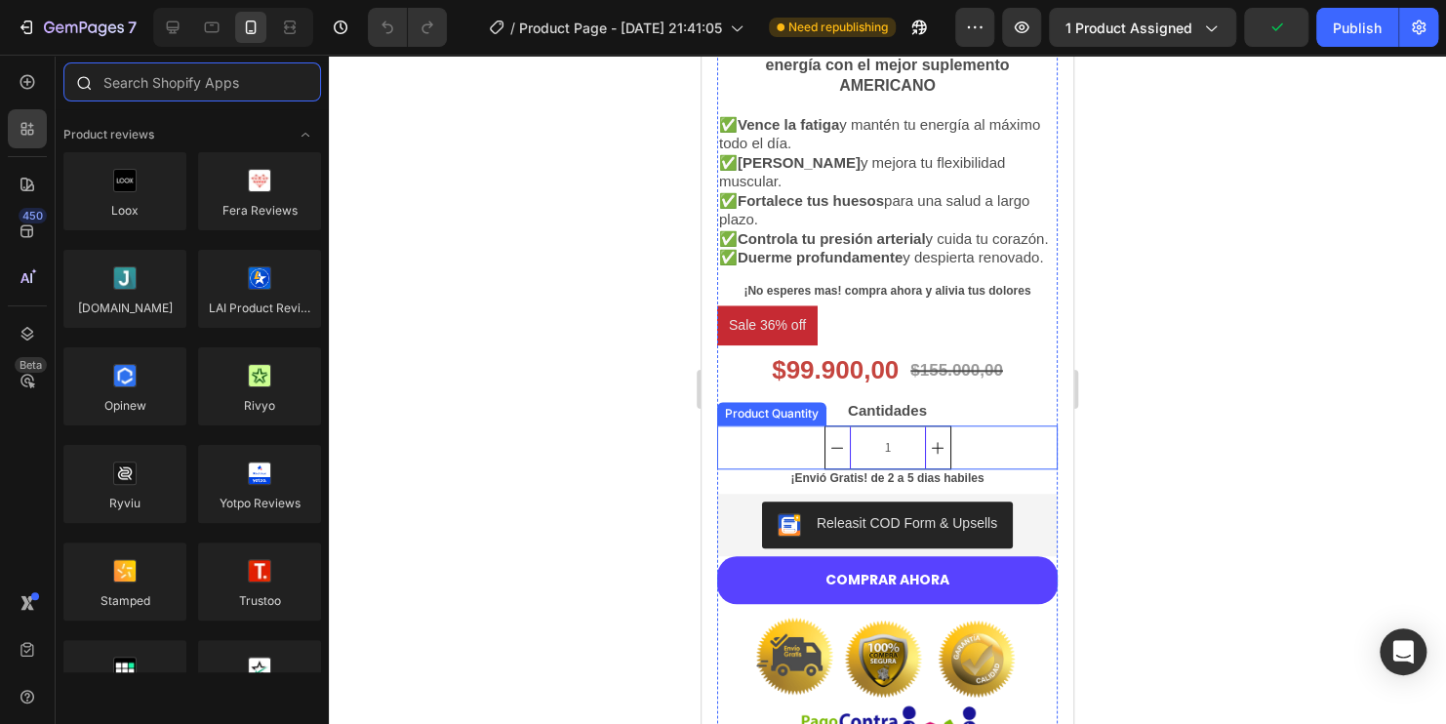
click at [223, 87] on input "text" at bounding box center [192, 81] width 258 height 39
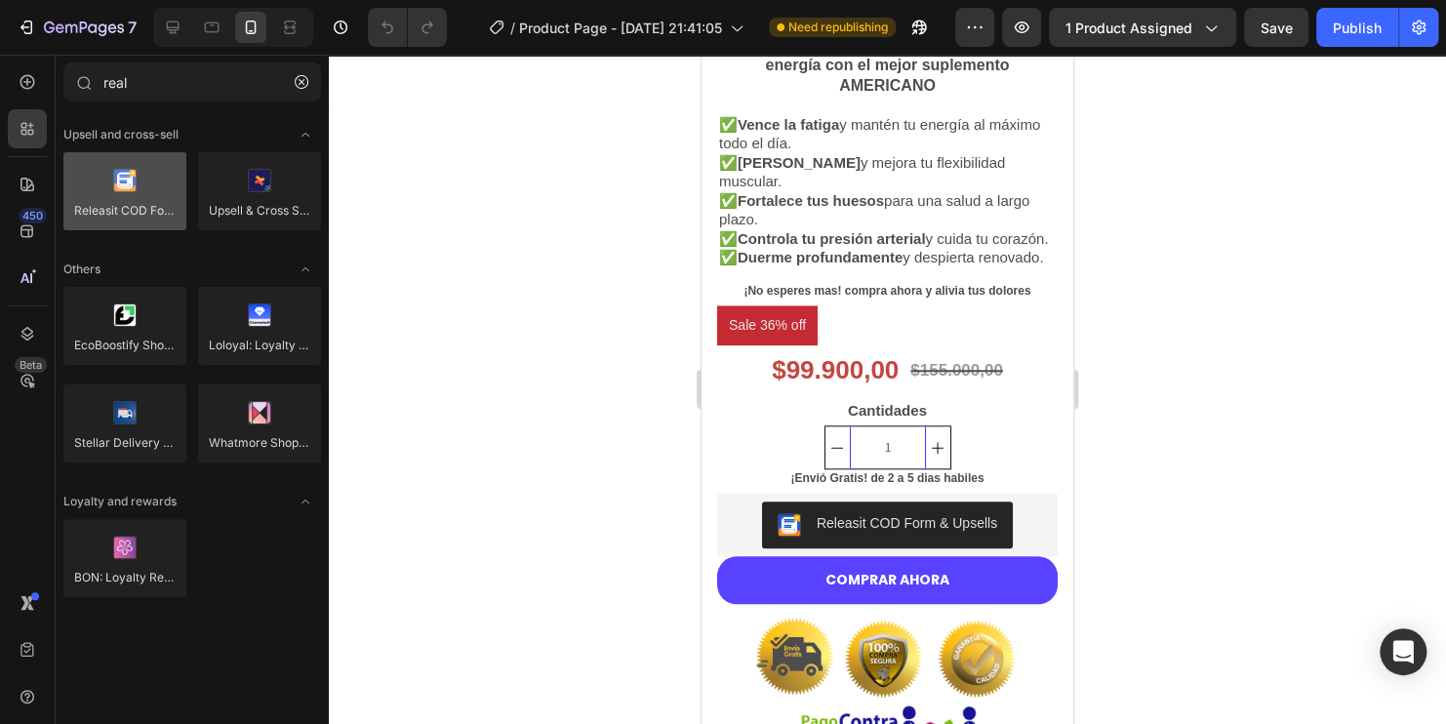
click at [128, 212] on div at bounding box center [124, 191] width 123 height 78
click at [139, 180] on div at bounding box center [124, 191] width 123 height 78
drag, startPoint x: 120, startPoint y: 190, endPoint x: 124, endPoint y: 180, distance: 10.5
click at [124, 180] on div at bounding box center [124, 191] width 123 height 78
click at [121, 180] on div at bounding box center [124, 191] width 123 height 78
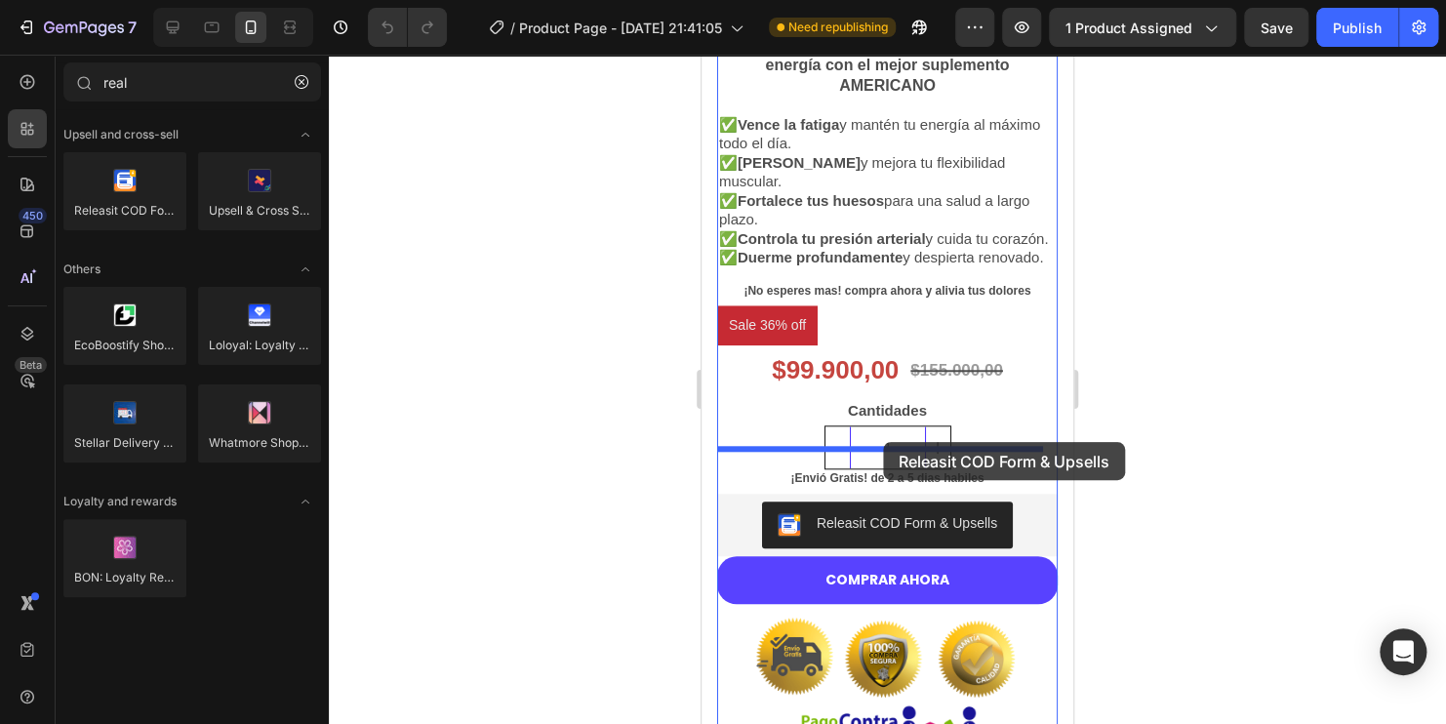
drag, startPoint x: 832, startPoint y: 232, endPoint x: 883, endPoint y: 442, distance: 215.8
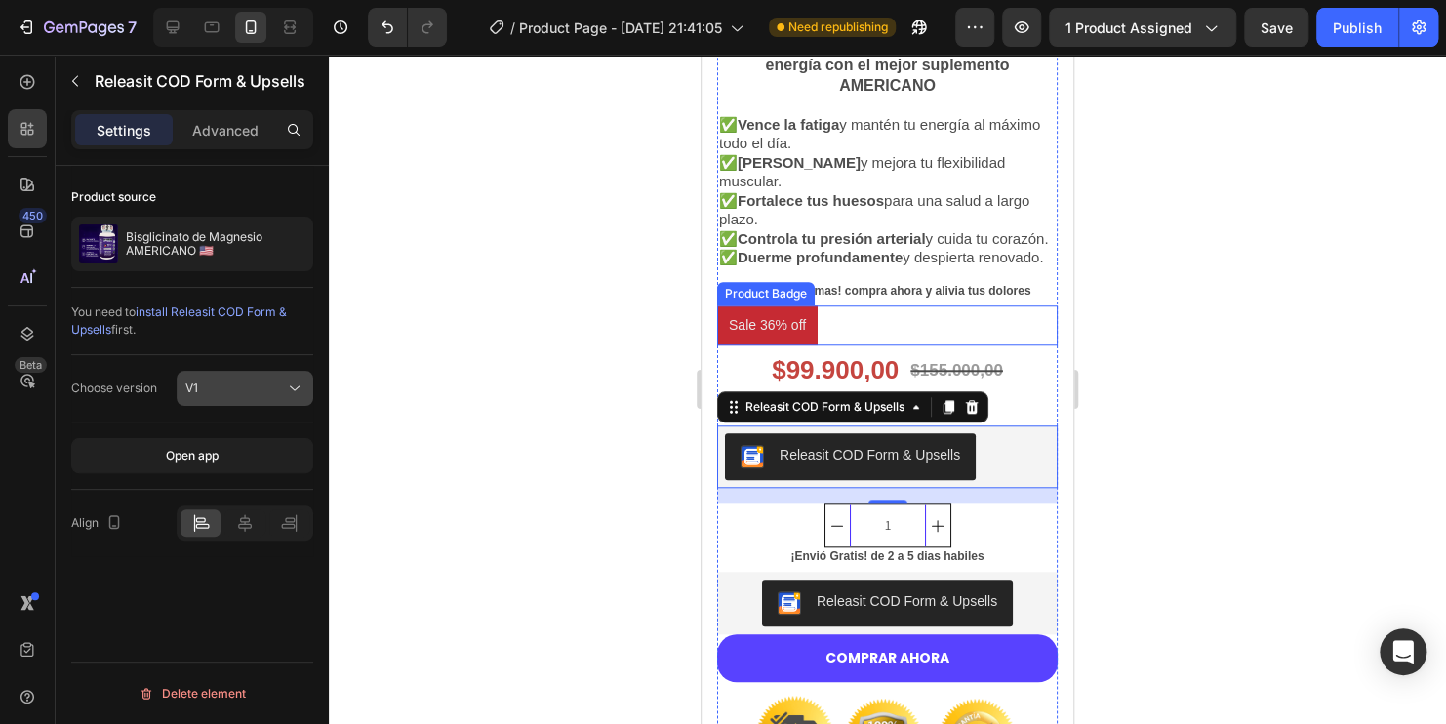
click at [251, 384] on div "V1" at bounding box center [235, 389] width 100 height 18
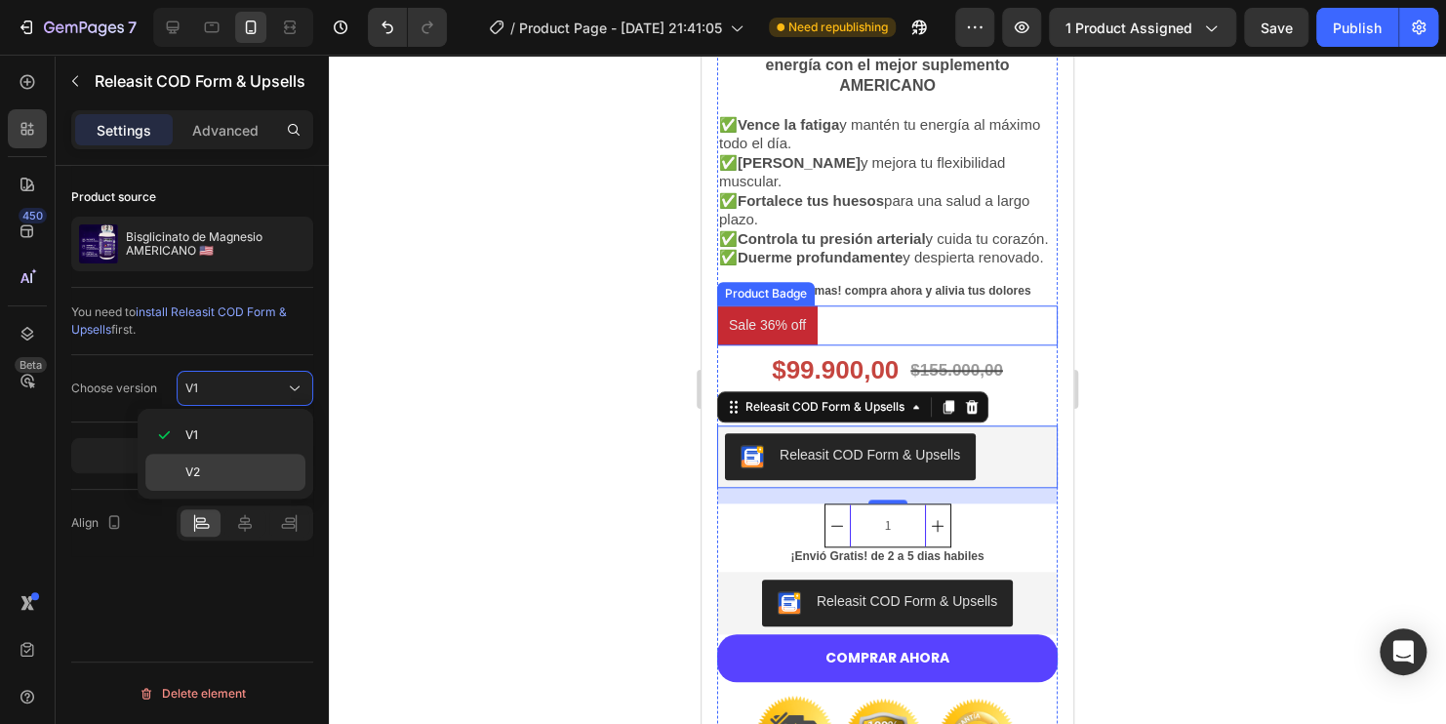
click at [220, 465] on p "V2" at bounding box center [240, 472] width 111 height 18
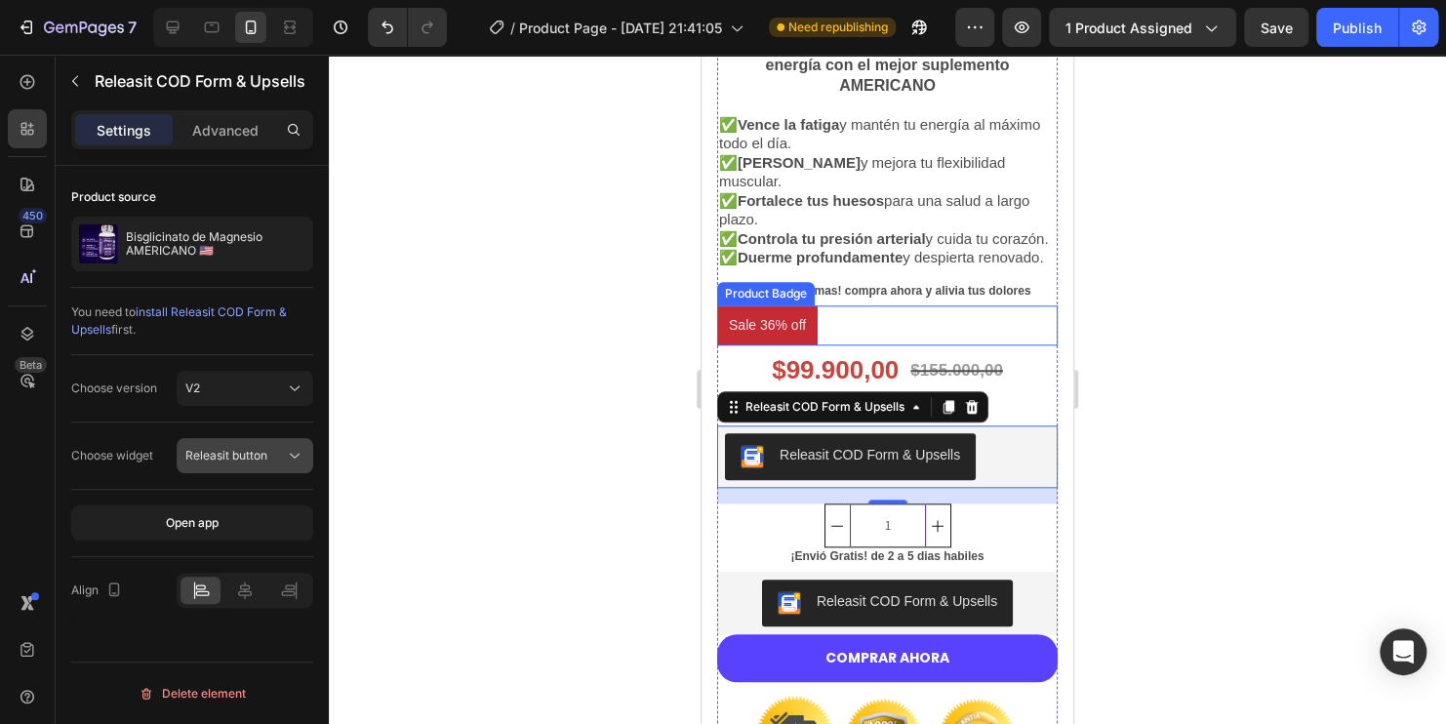
click at [280, 458] on div "Releasit button" at bounding box center [235, 456] width 100 height 18
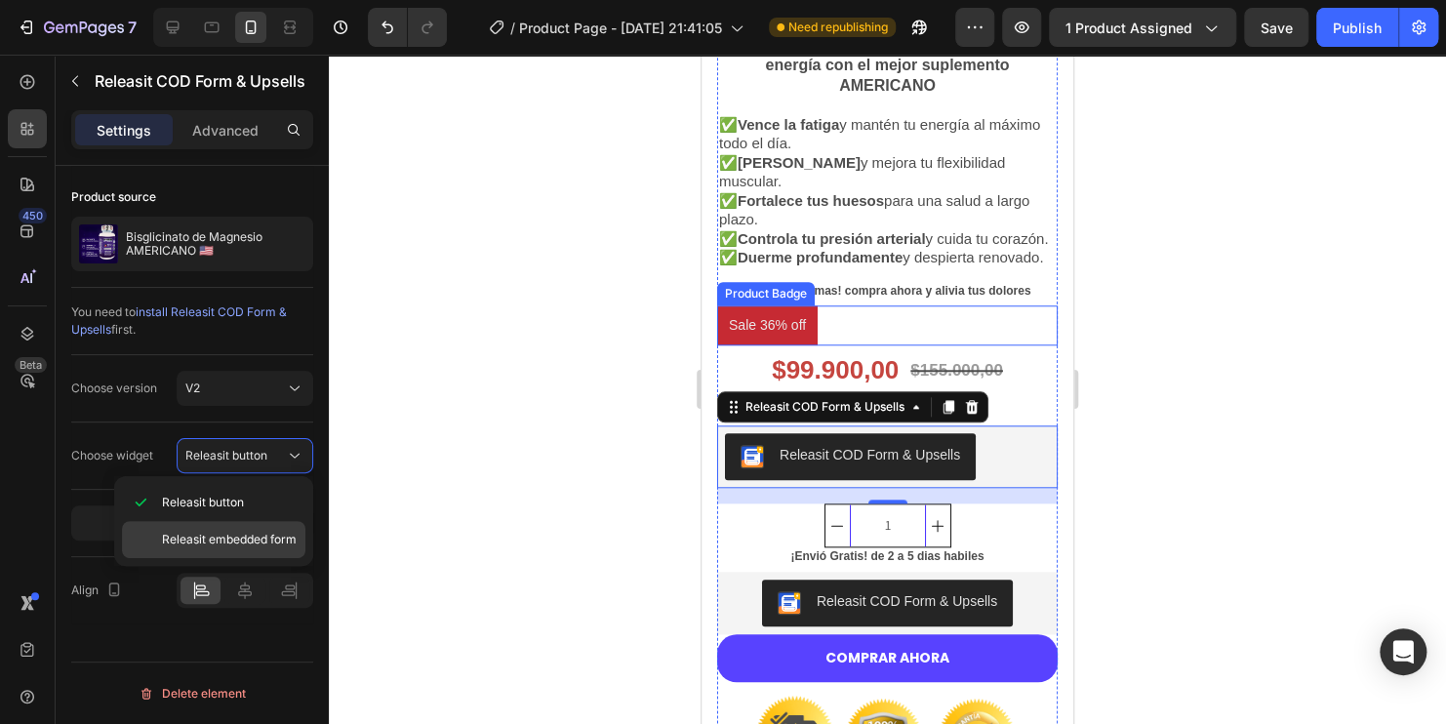
click at [255, 545] on span "Releasit embedded form" at bounding box center [229, 540] width 135 height 18
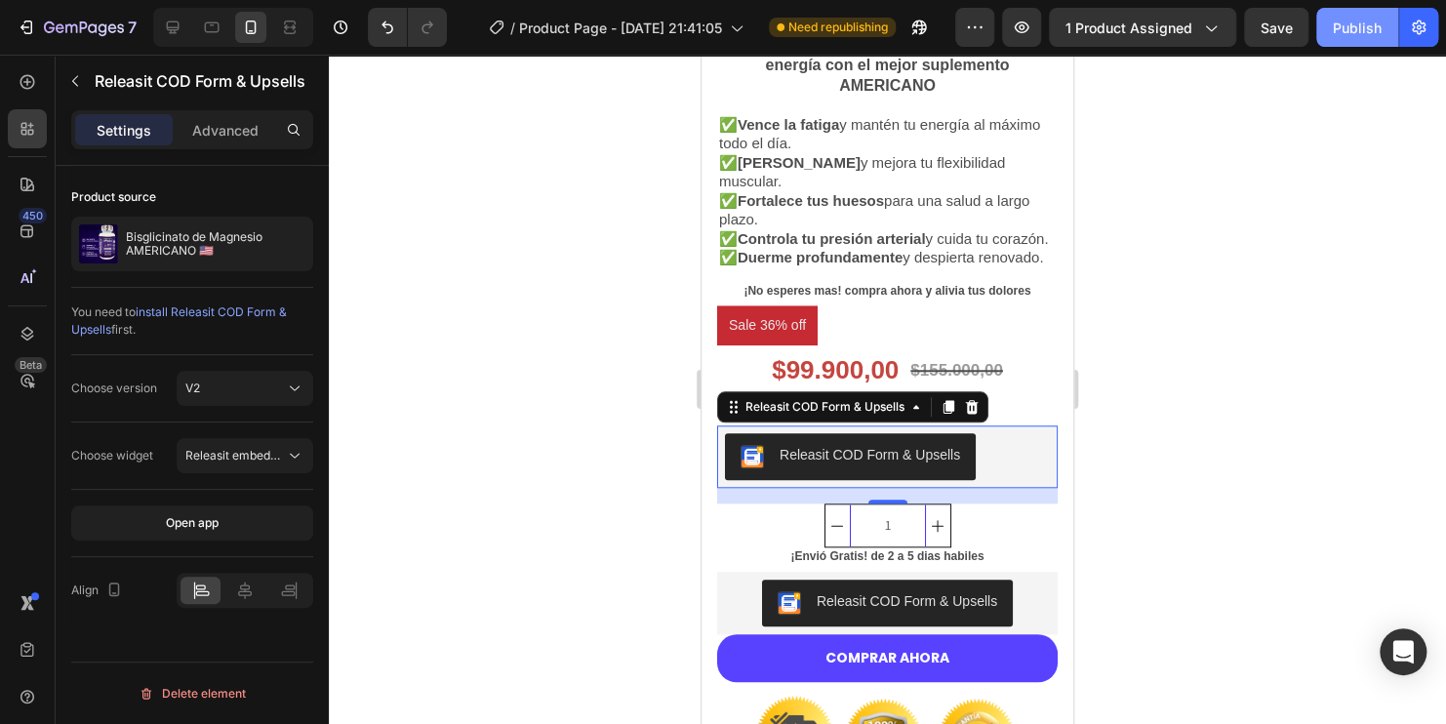
click at [1341, 26] on div "Publish" at bounding box center [1357, 28] width 49 height 20
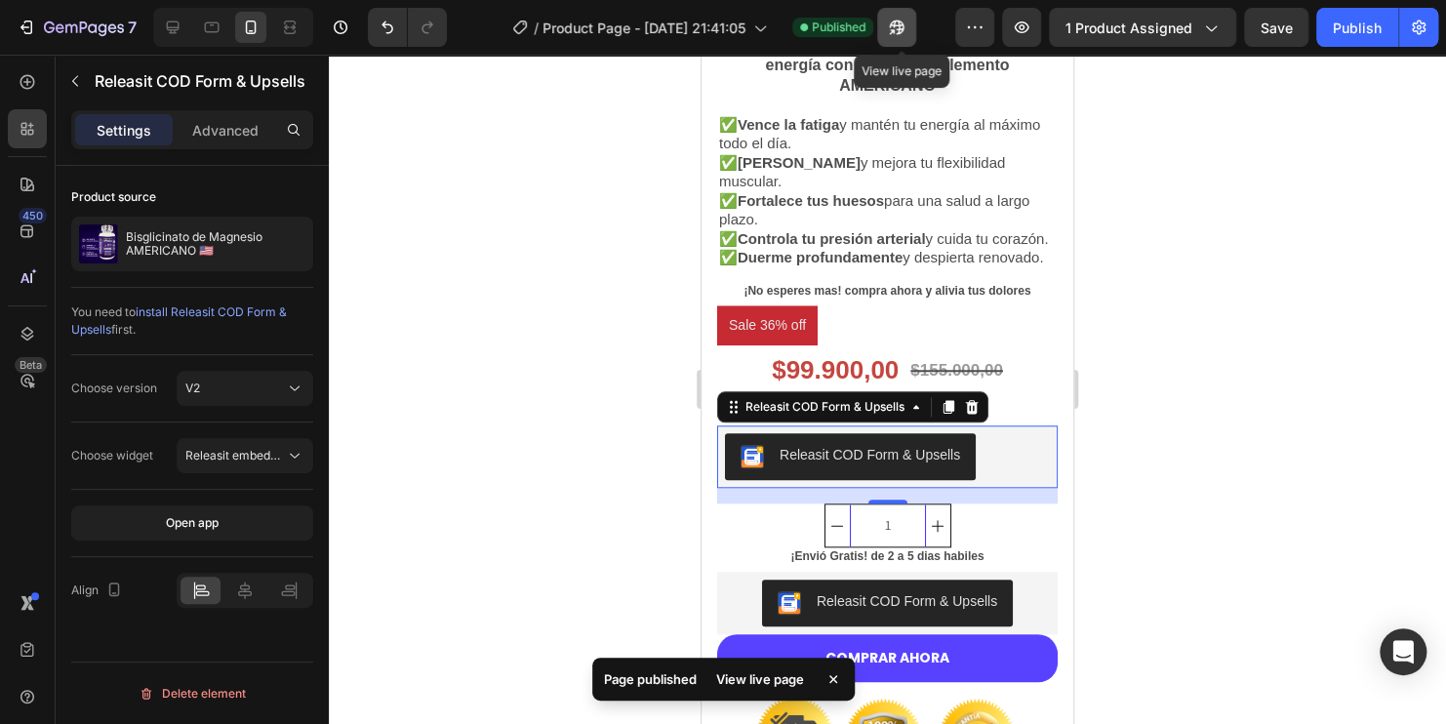
click at [893, 32] on icon "button" at bounding box center [897, 28] width 20 height 20
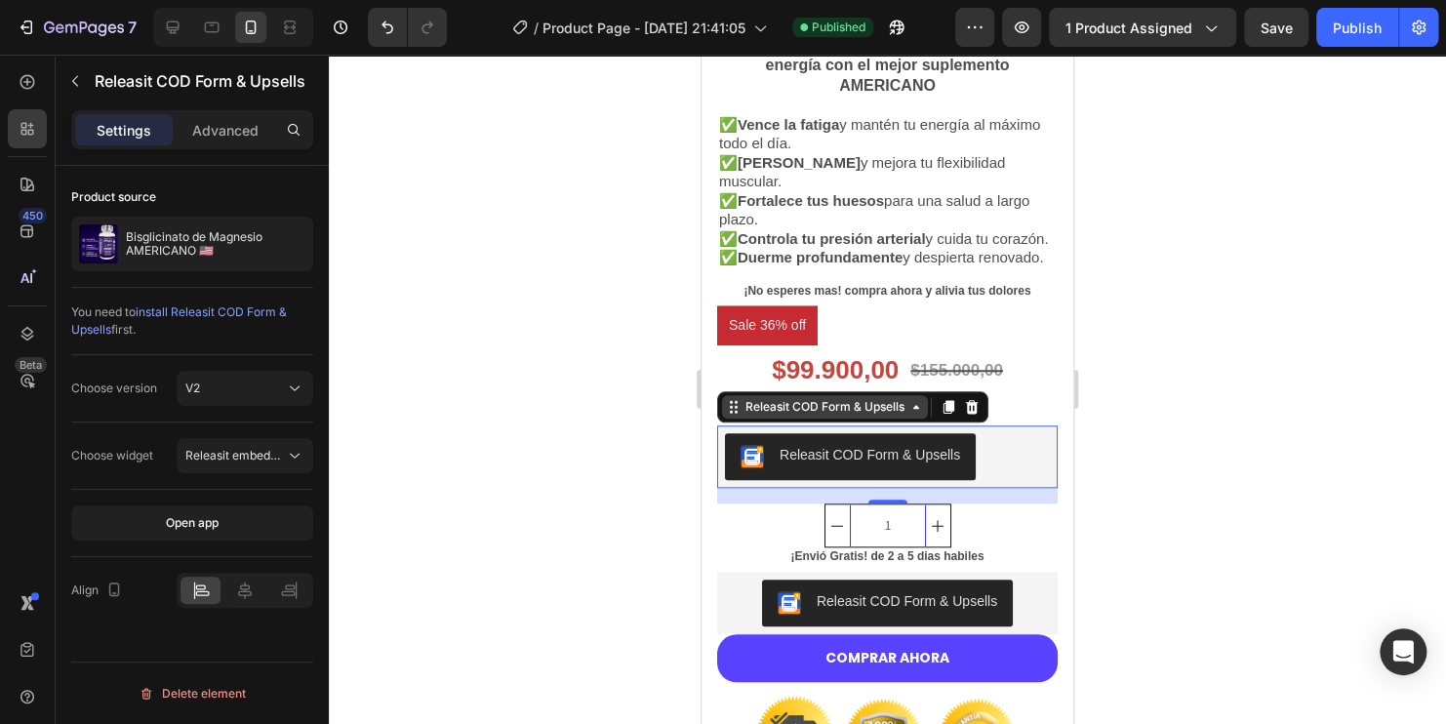
click at [914, 415] on icon at bounding box center [916, 407] width 16 height 16
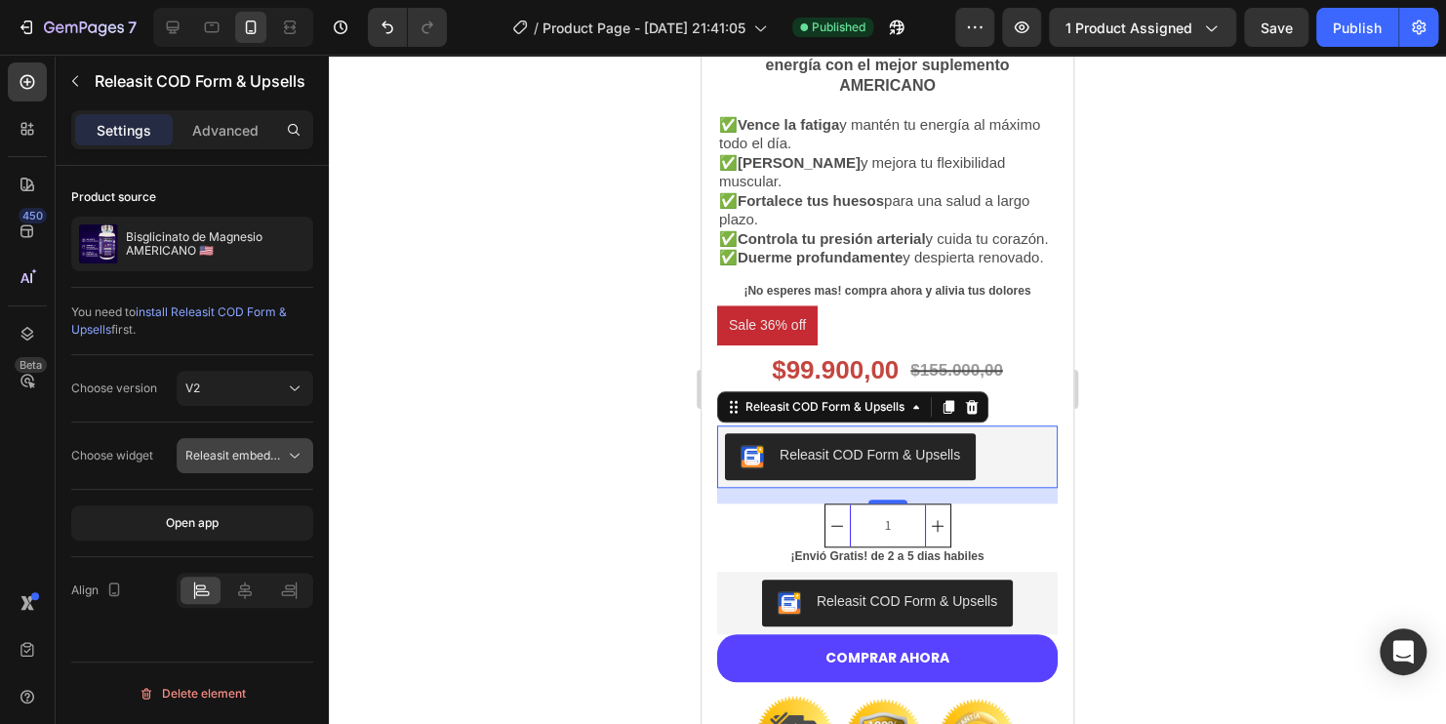
click at [266, 450] on span "Releasit embedded form" at bounding box center [252, 455] width 135 height 15
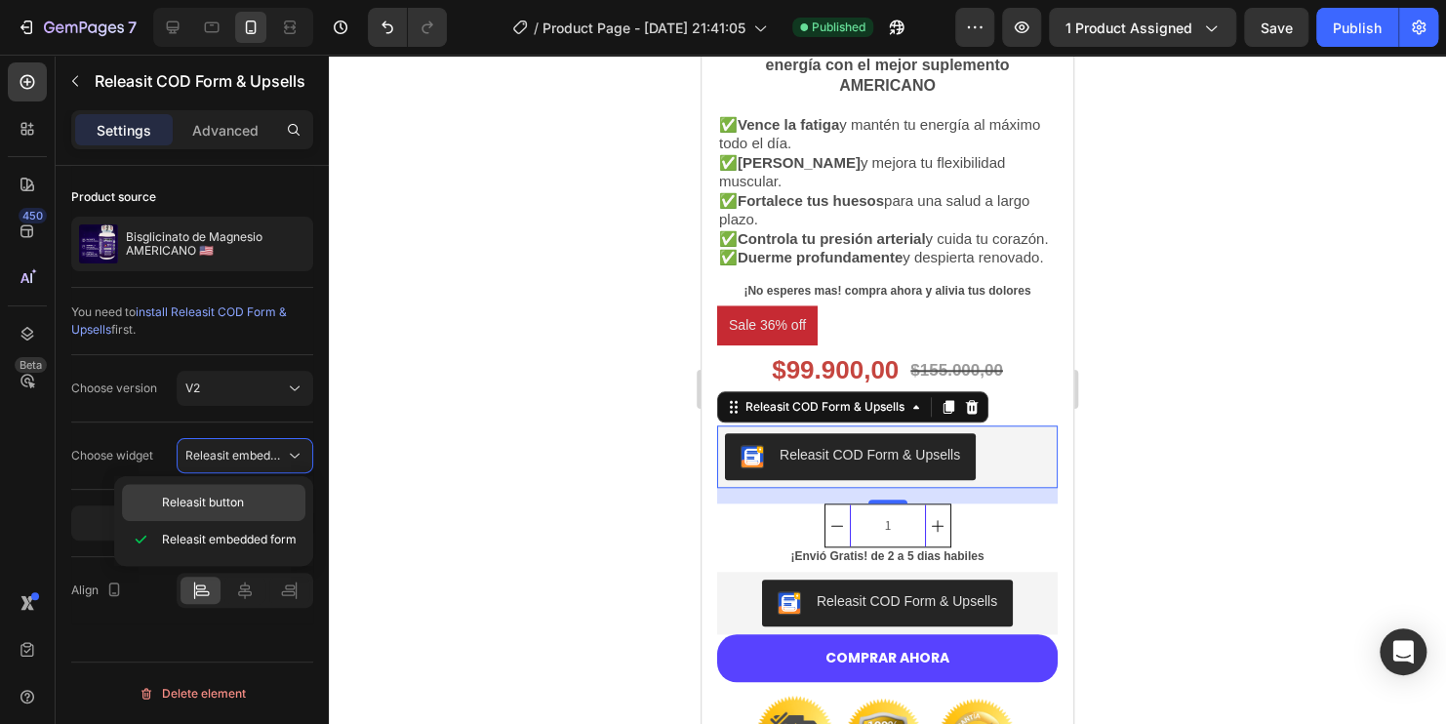
click at [252, 499] on p "Releasit button" at bounding box center [229, 503] width 135 height 18
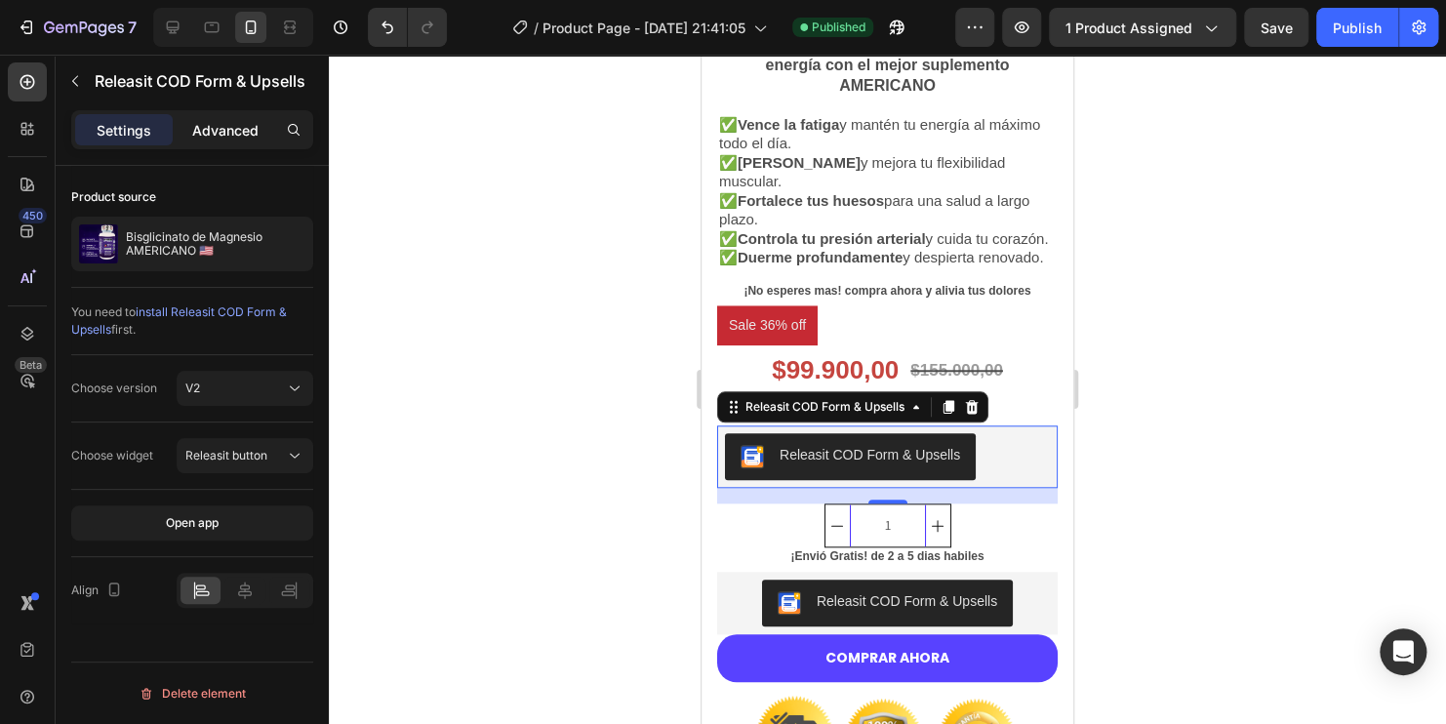
click at [232, 137] on p "Advanced" at bounding box center [225, 130] width 66 height 20
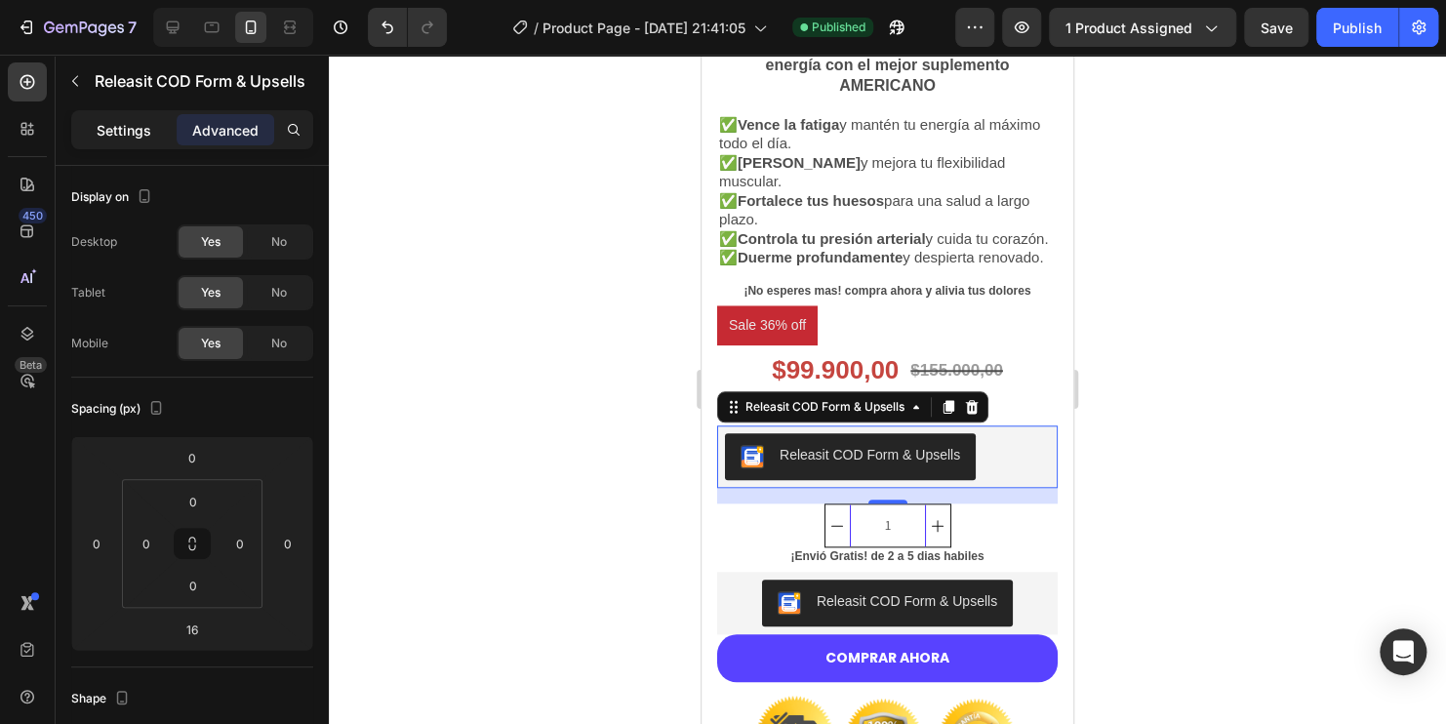
click at [123, 135] on p "Settings" at bounding box center [124, 130] width 55 height 20
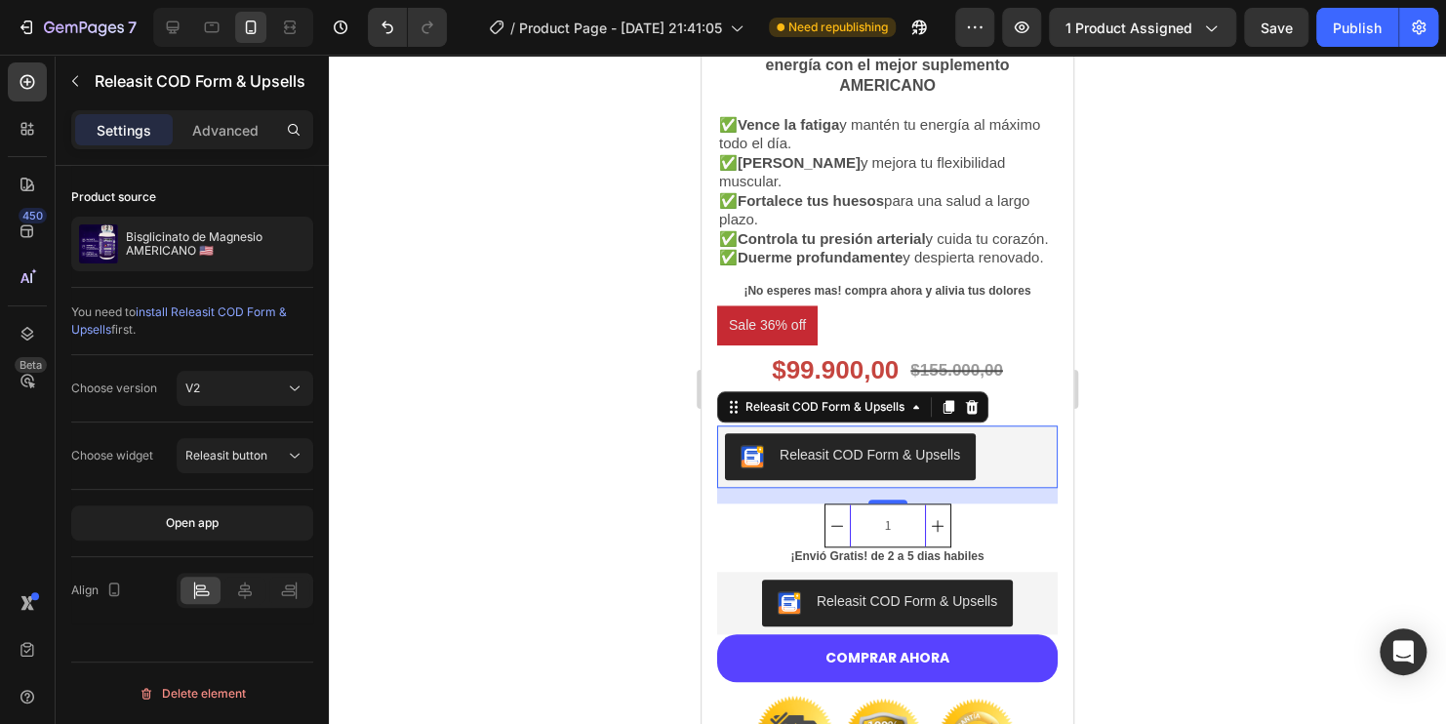
click at [231, 311] on span "install Releasit COD Form & Upsells" at bounding box center [179, 320] width 216 height 32
click at [67, 75] on icon "button" at bounding box center [75, 81] width 16 height 16
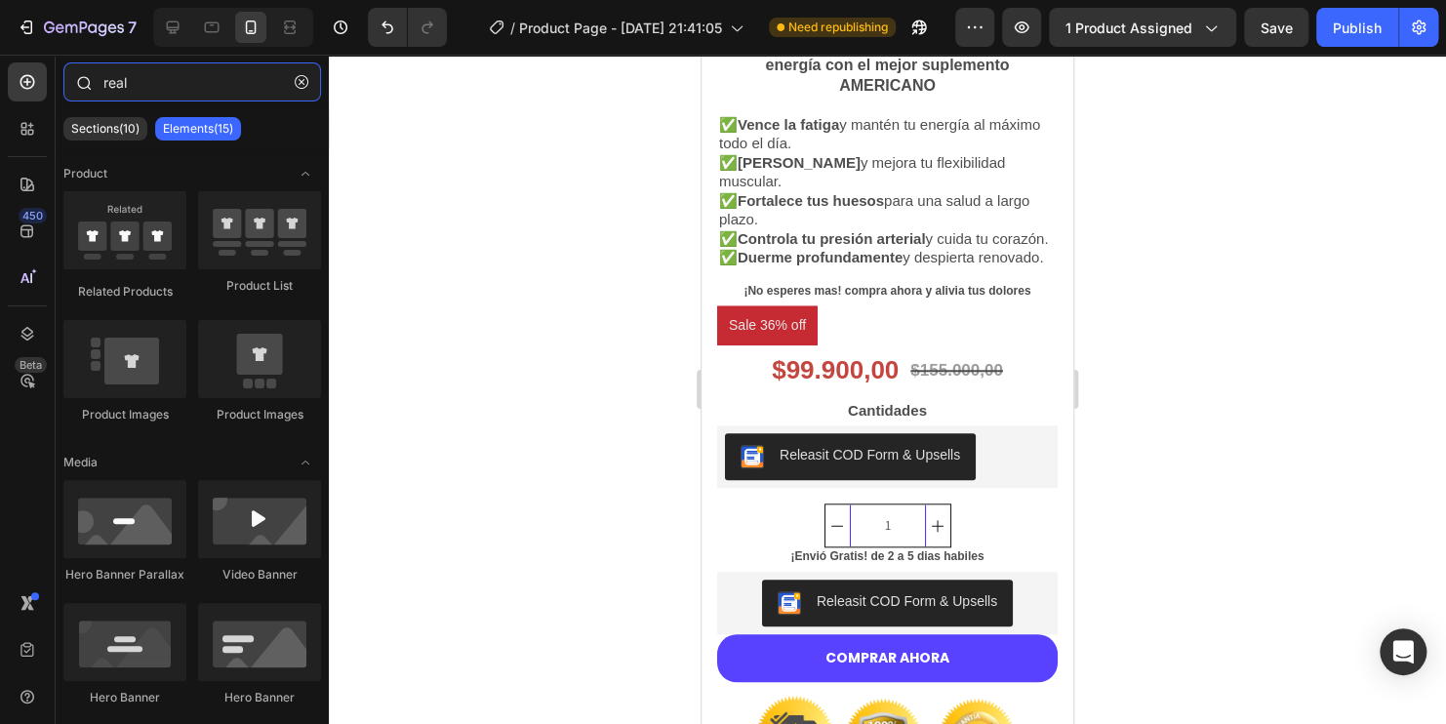
click at [187, 95] on input "real" at bounding box center [192, 81] width 258 height 39
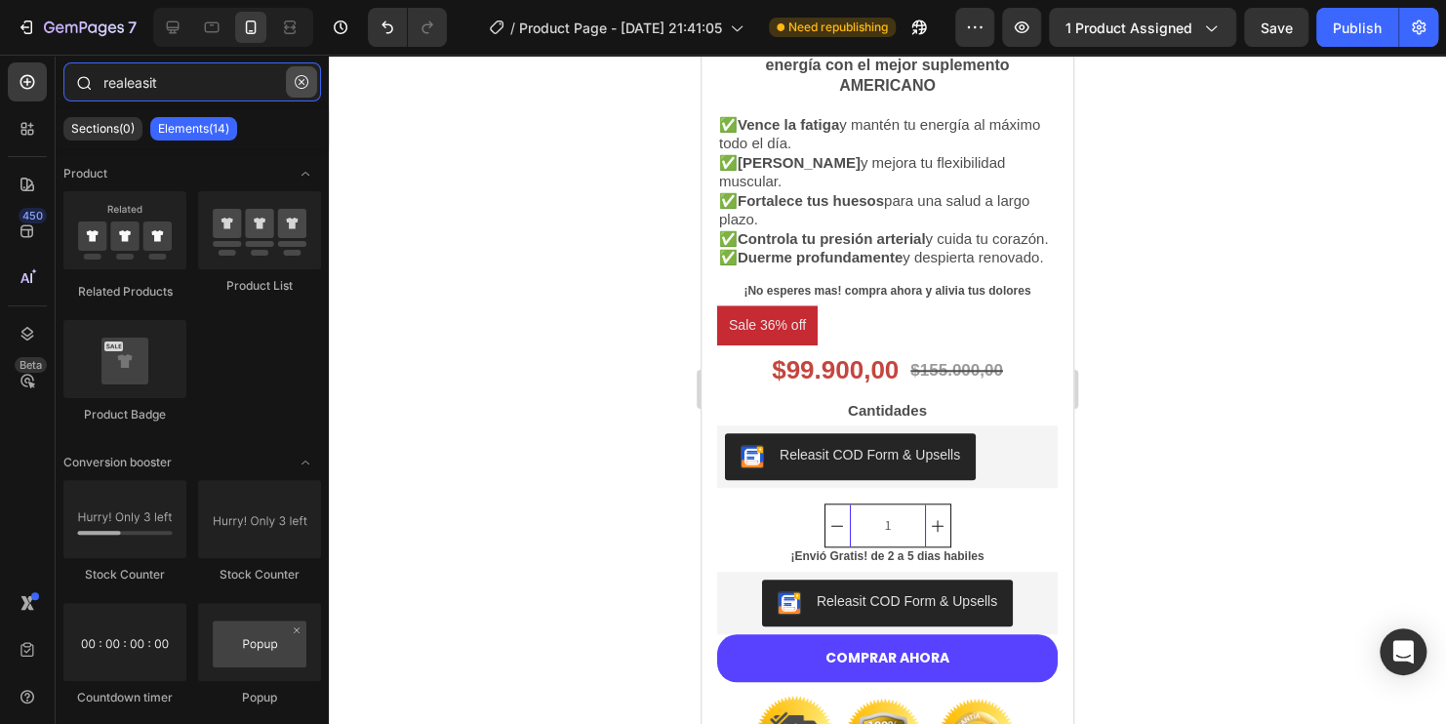
type input "realeasit"
click at [304, 83] on icon "button" at bounding box center [302, 82] width 14 height 14
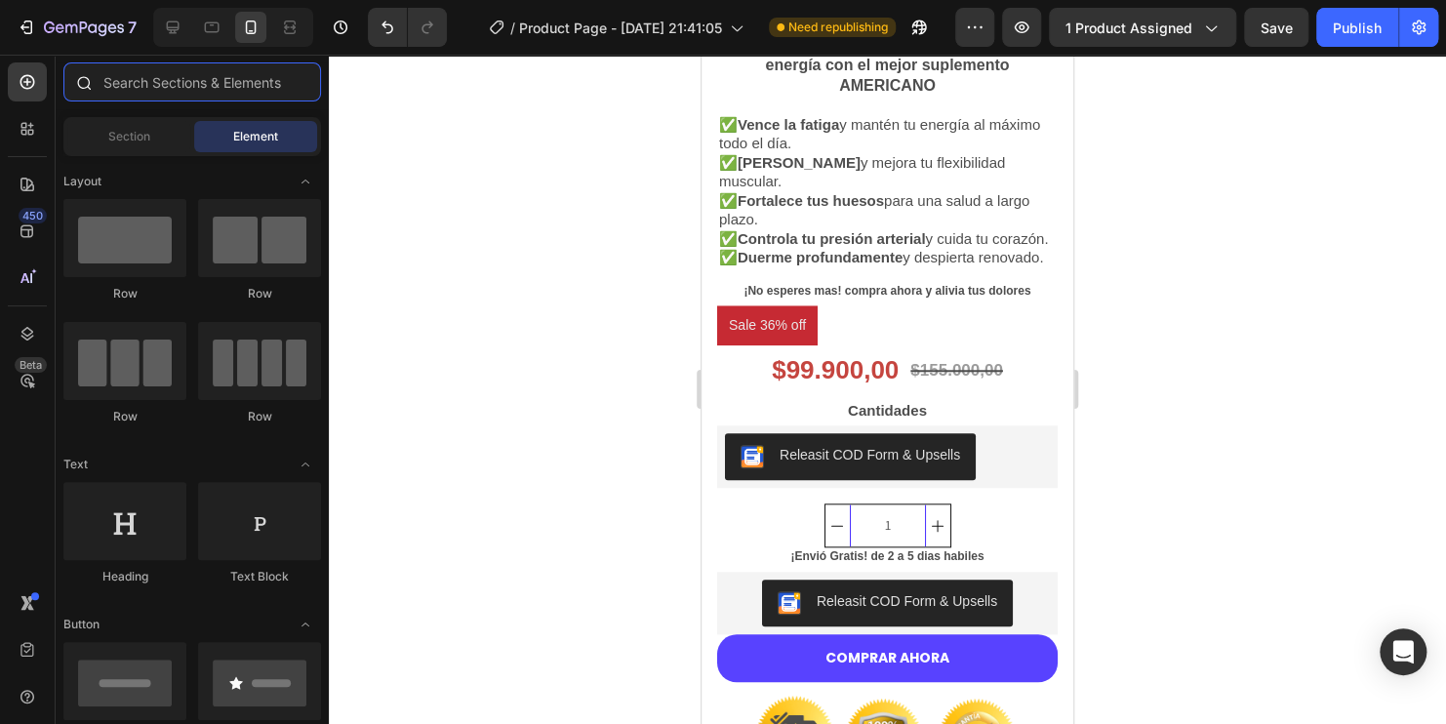
click at [231, 83] on input "text" at bounding box center [192, 81] width 258 height 39
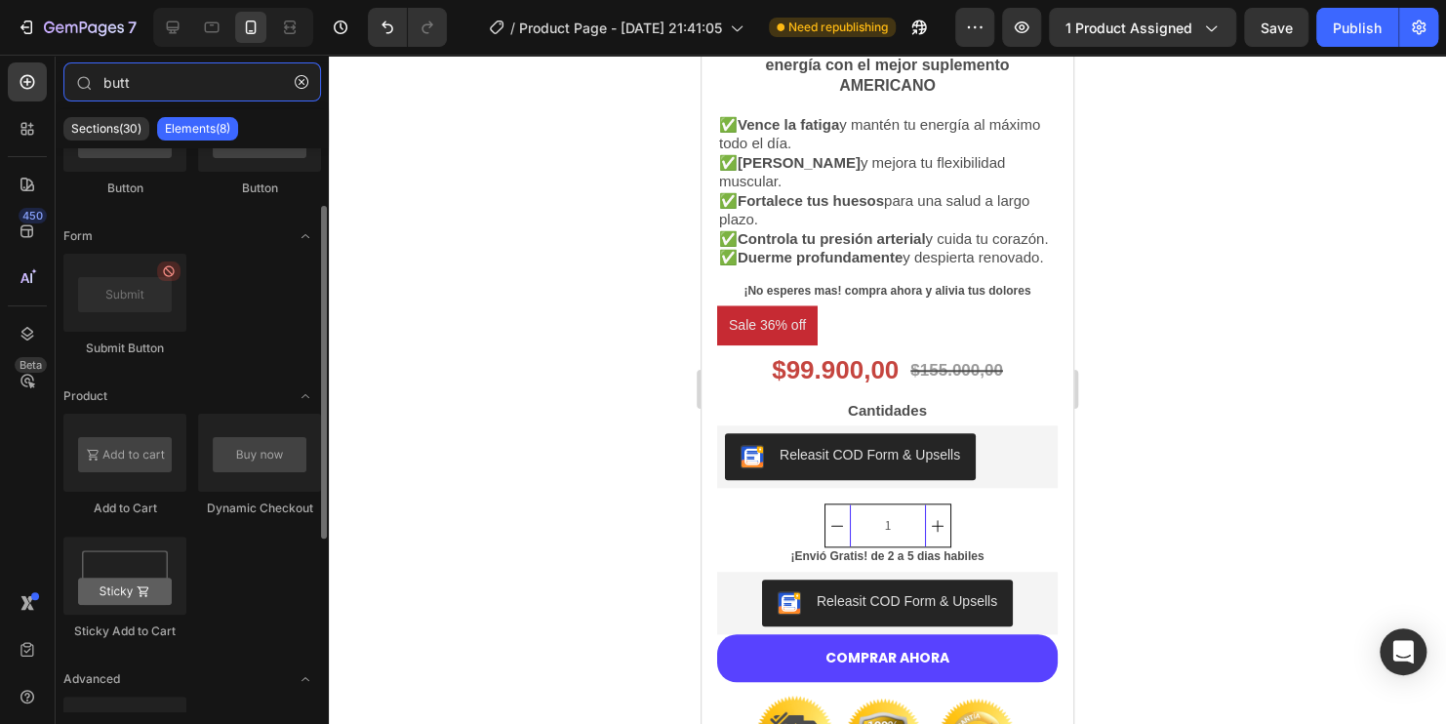
scroll to position [195, 0]
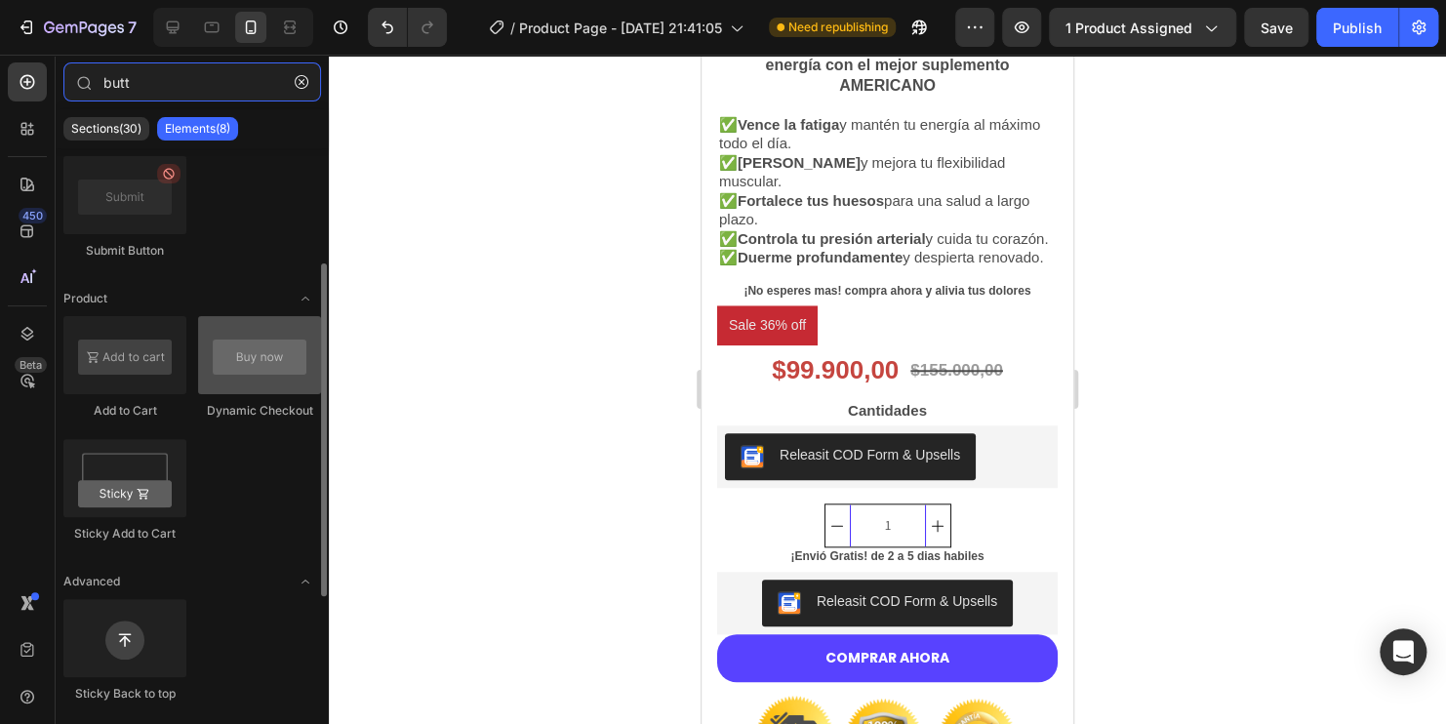
type input "butt"
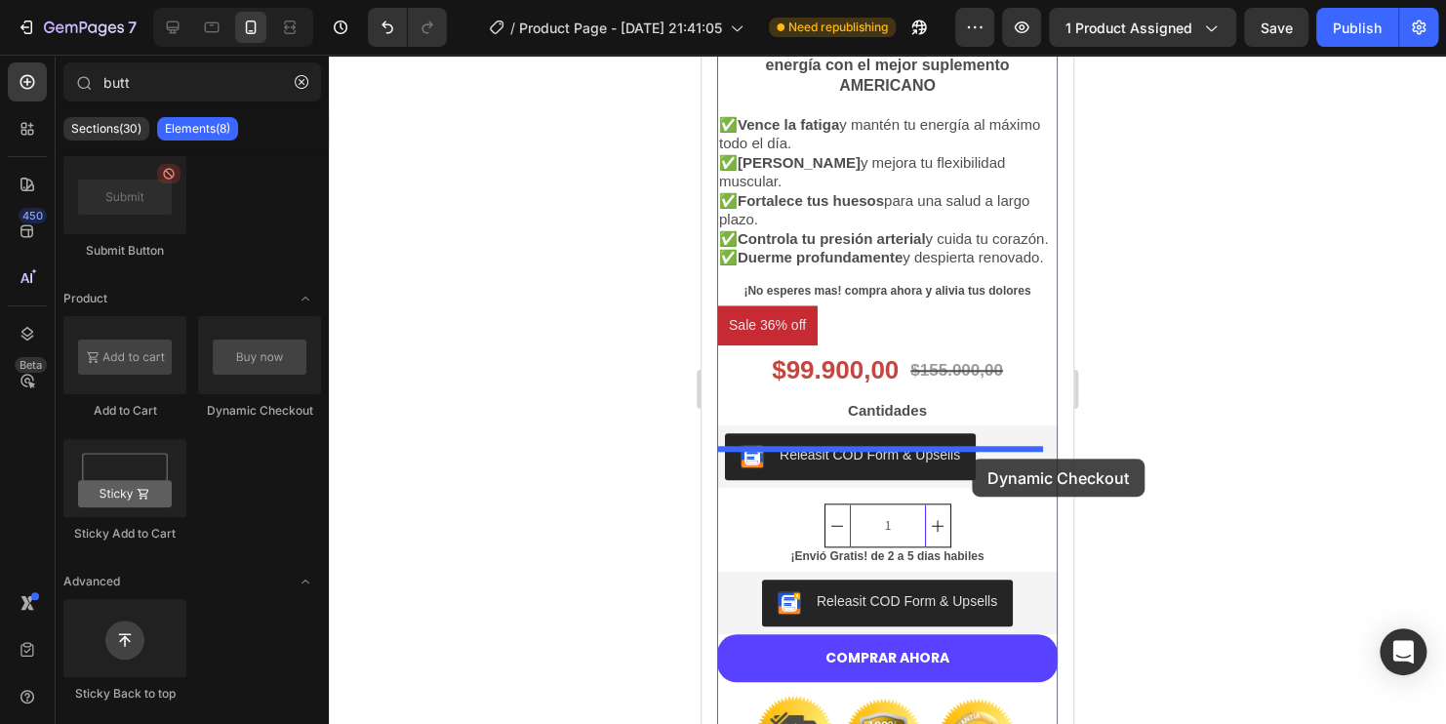
drag, startPoint x: 967, startPoint y: 418, endPoint x: 972, endPoint y: 459, distance: 41.3
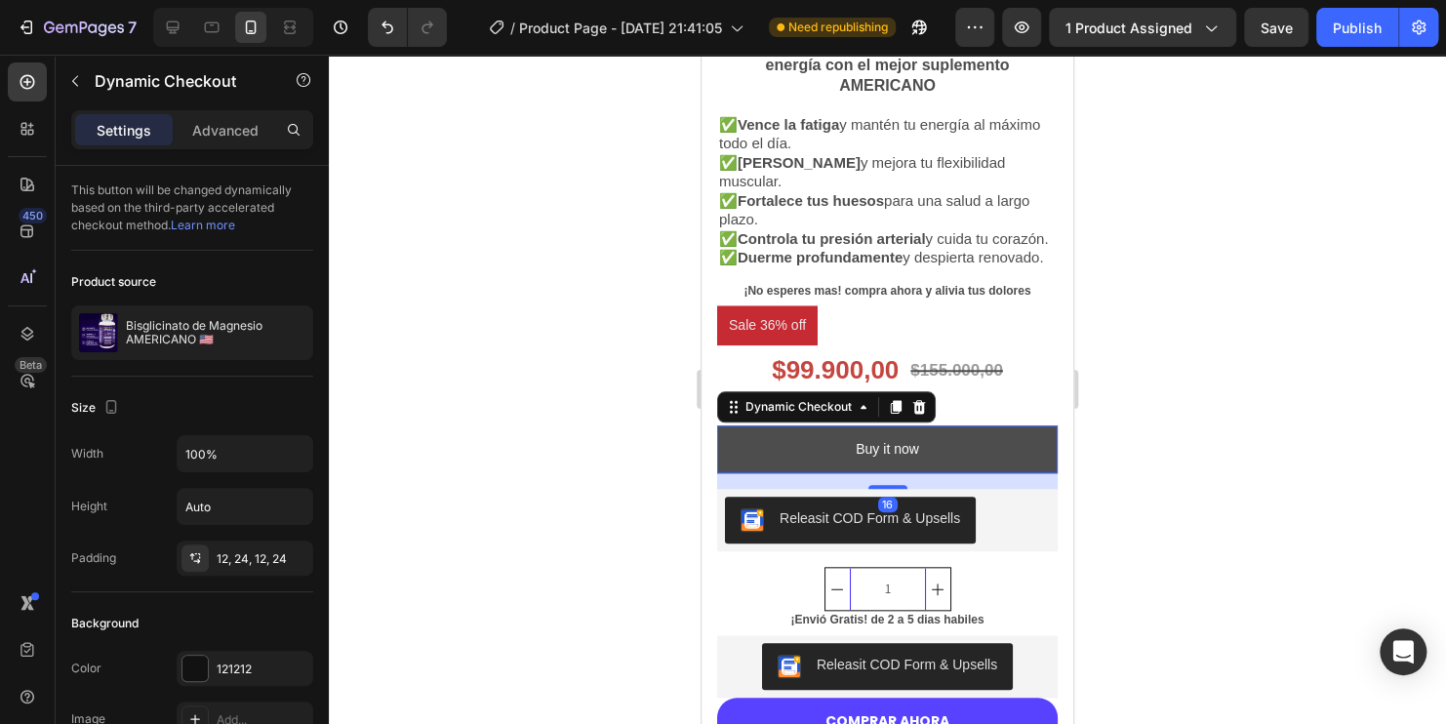
click at [935, 462] on button "Buy it now" at bounding box center [887, 449] width 340 height 48
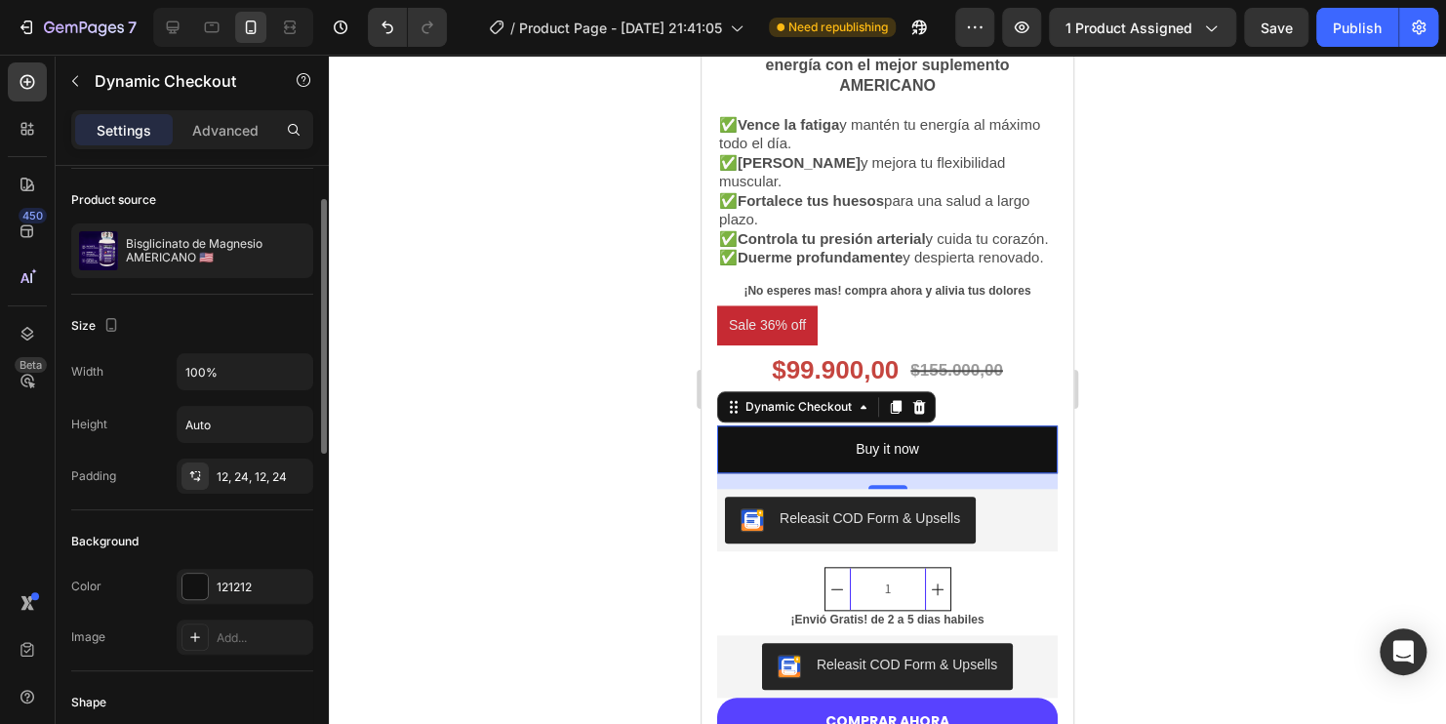
scroll to position [0, 0]
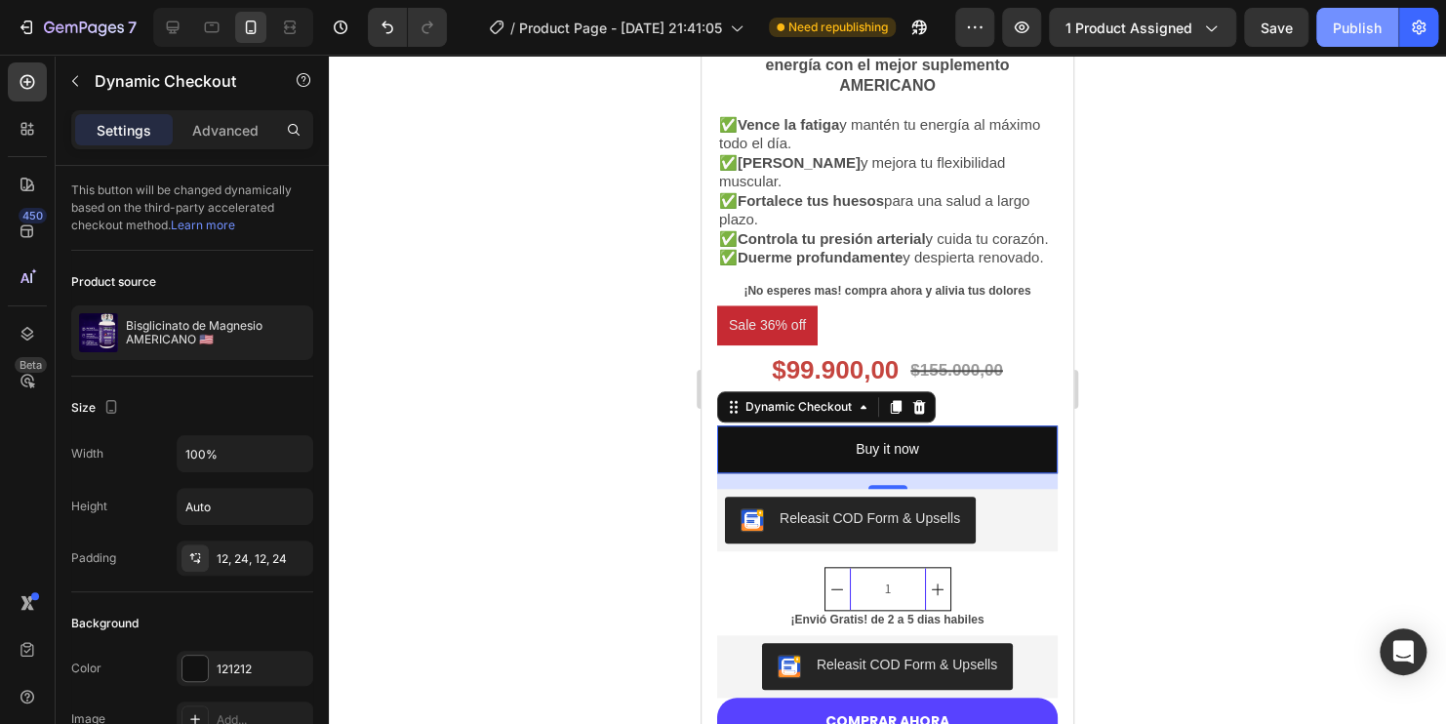
click at [1368, 39] on button "Publish" at bounding box center [1357, 27] width 82 height 39
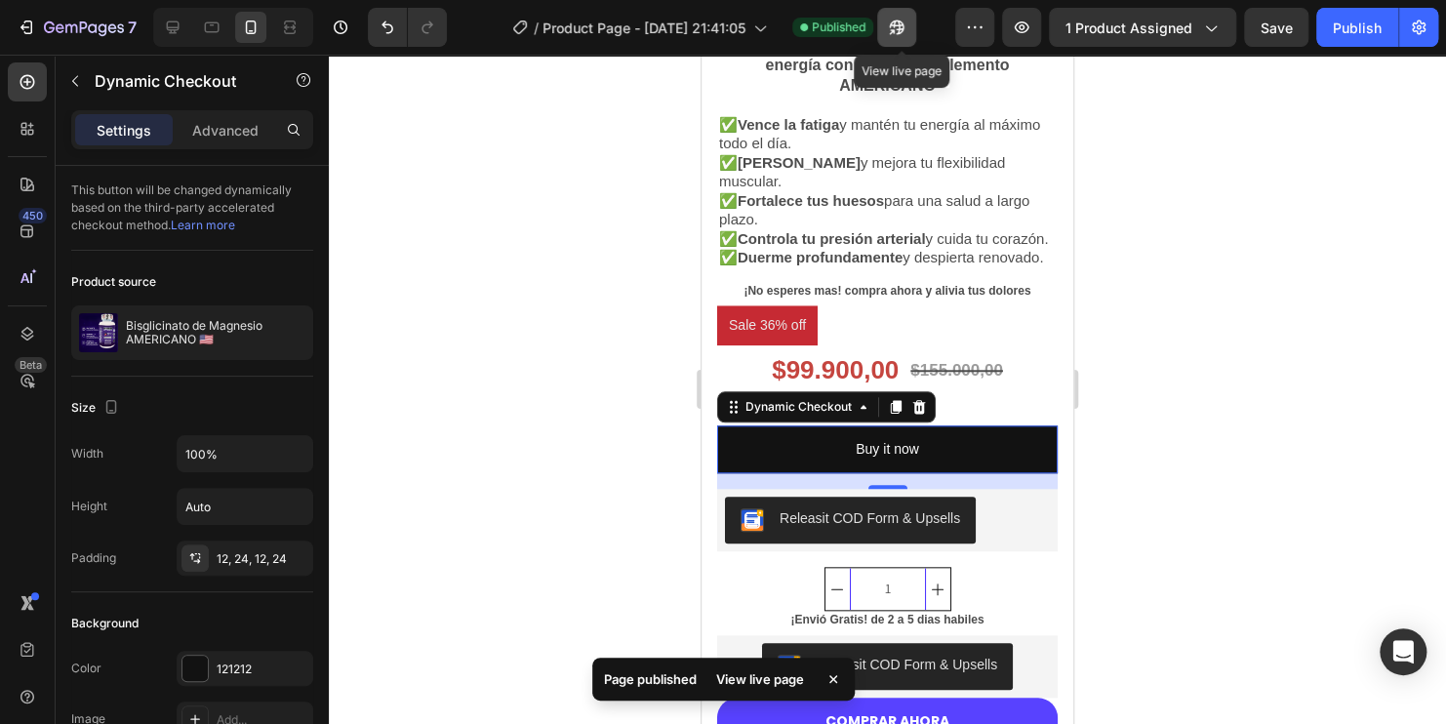
click at [897, 36] on icon "button" at bounding box center [897, 28] width 20 height 20
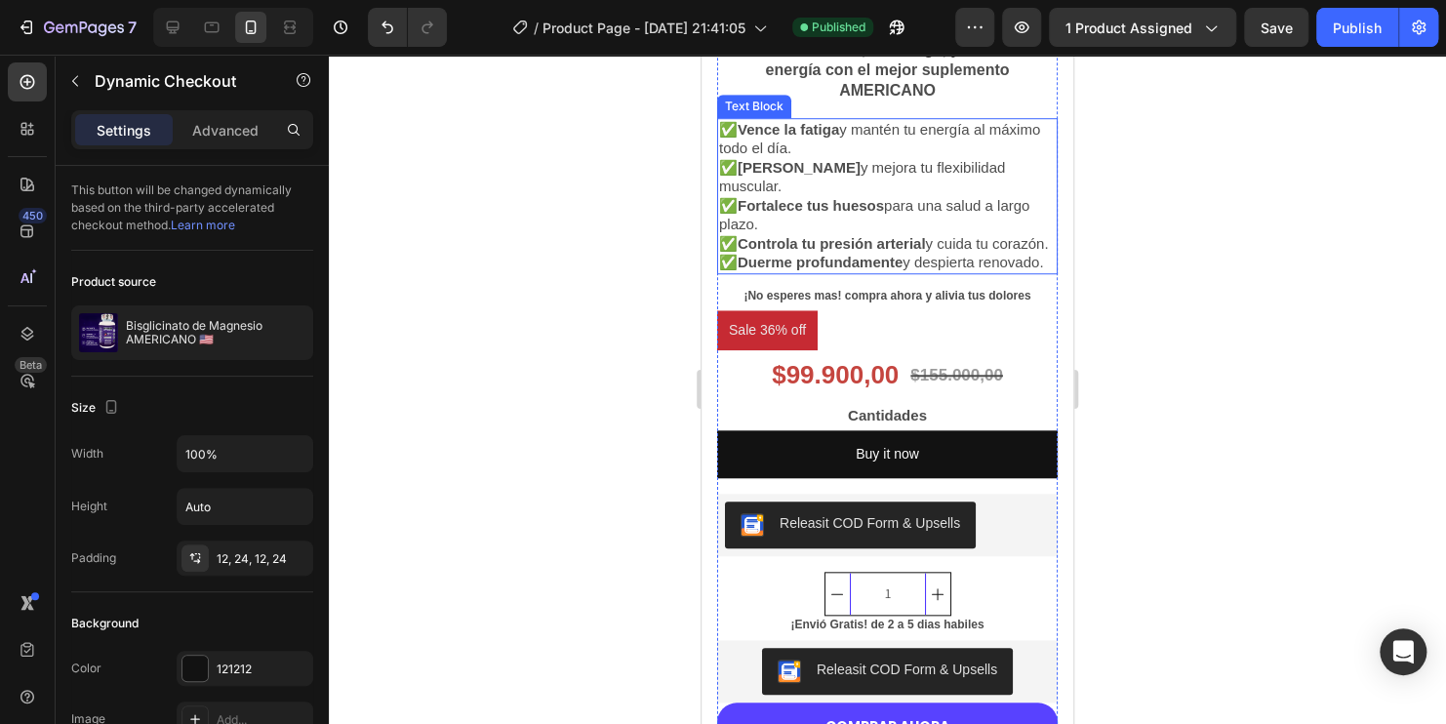
scroll to position [692, 0]
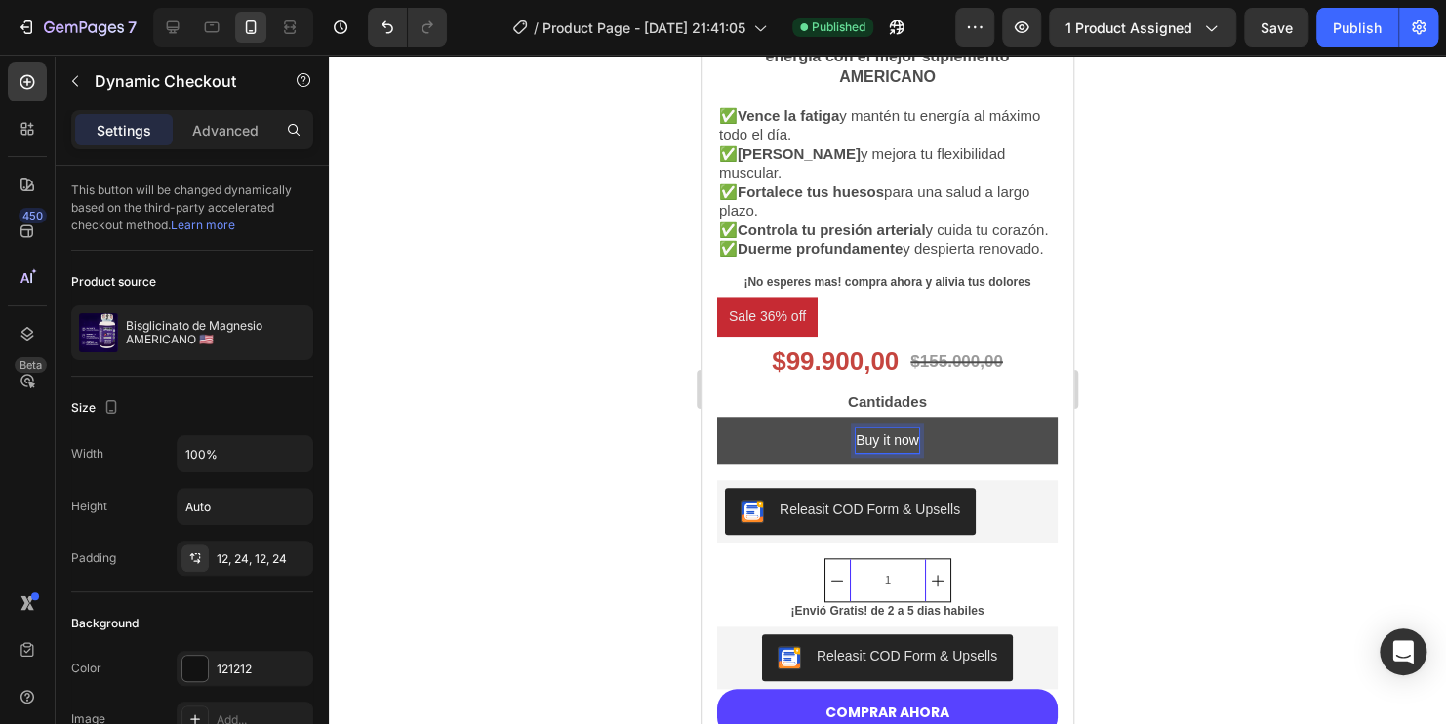
click at [895, 453] on div "Buy it now" at bounding box center [887, 440] width 63 height 24
click at [981, 461] on button "Buy it now" at bounding box center [887, 441] width 340 height 48
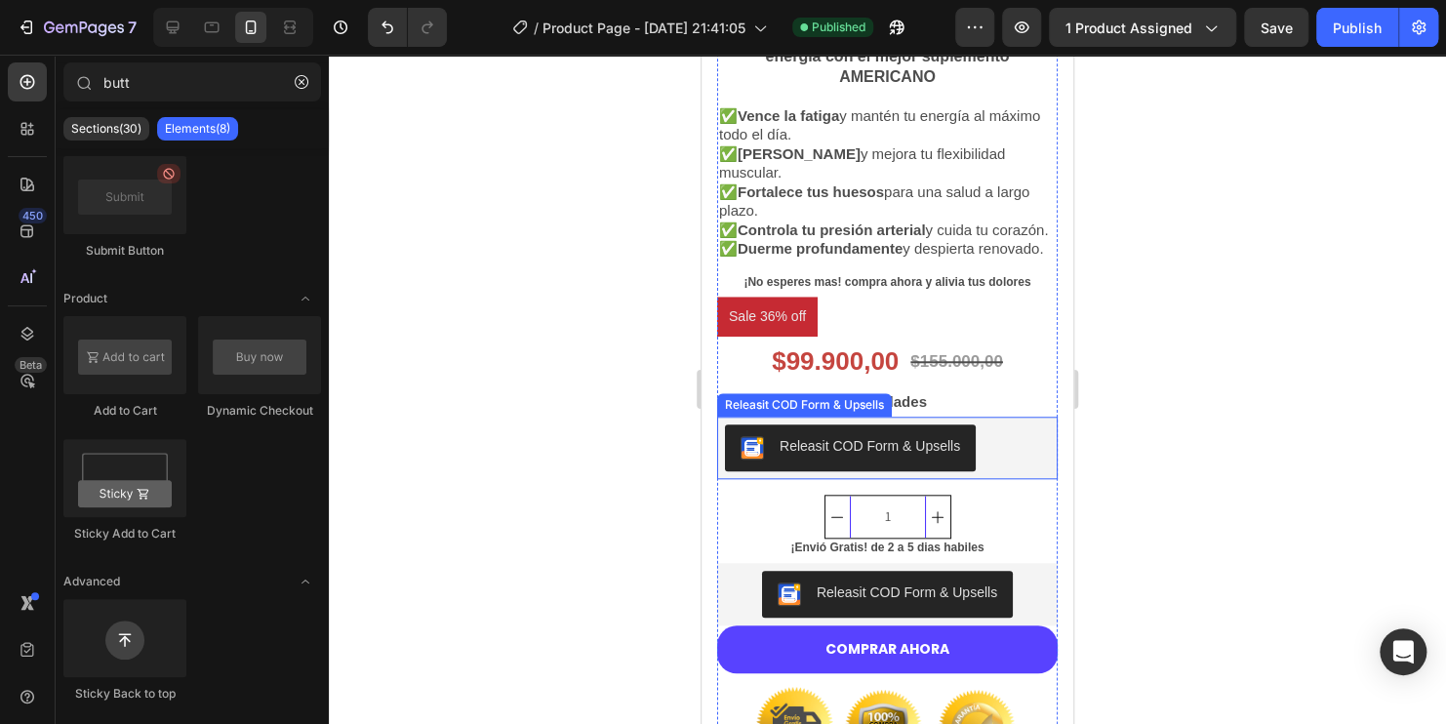
click at [989, 468] on div "Releasit COD Form & Upsells" at bounding box center [887, 447] width 325 height 47
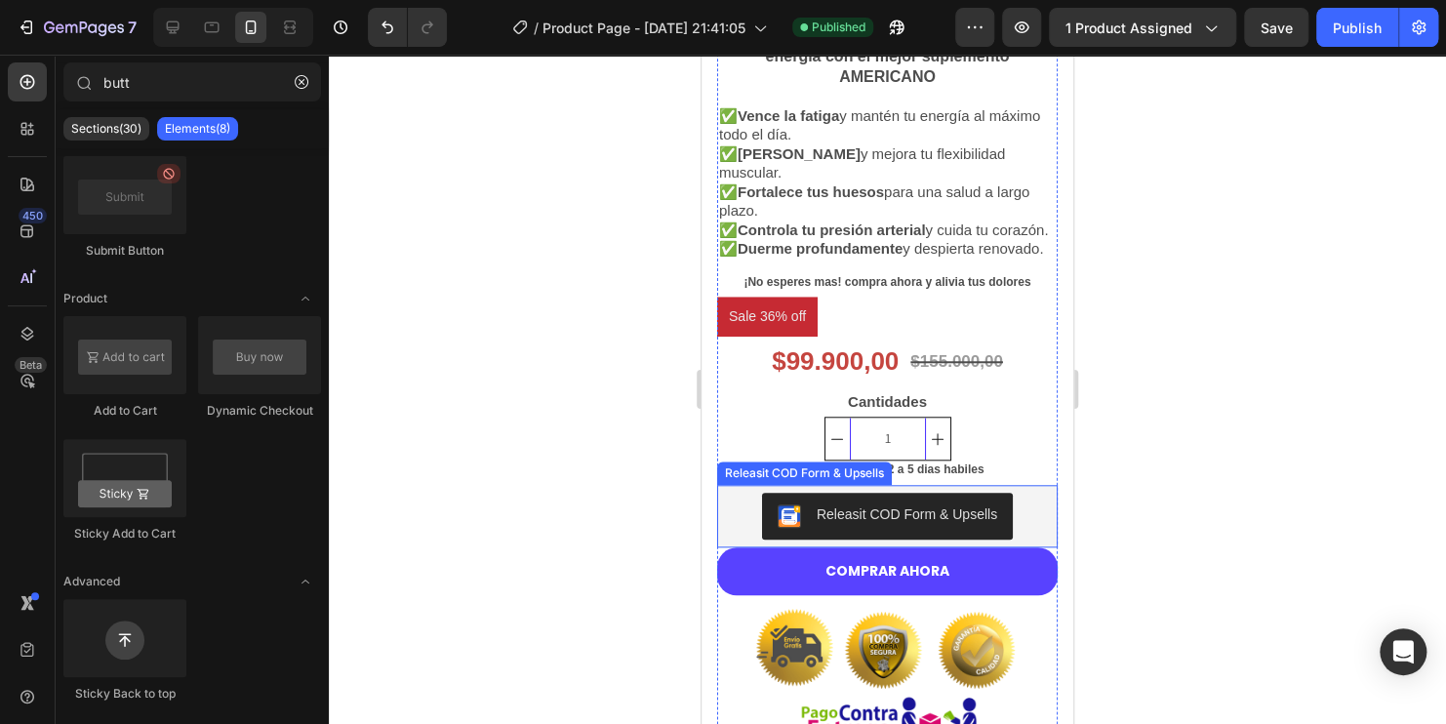
click at [1008, 540] on div "Releasit COD Form & Upsells" at bounding box center [887, 516] width 325 height 47
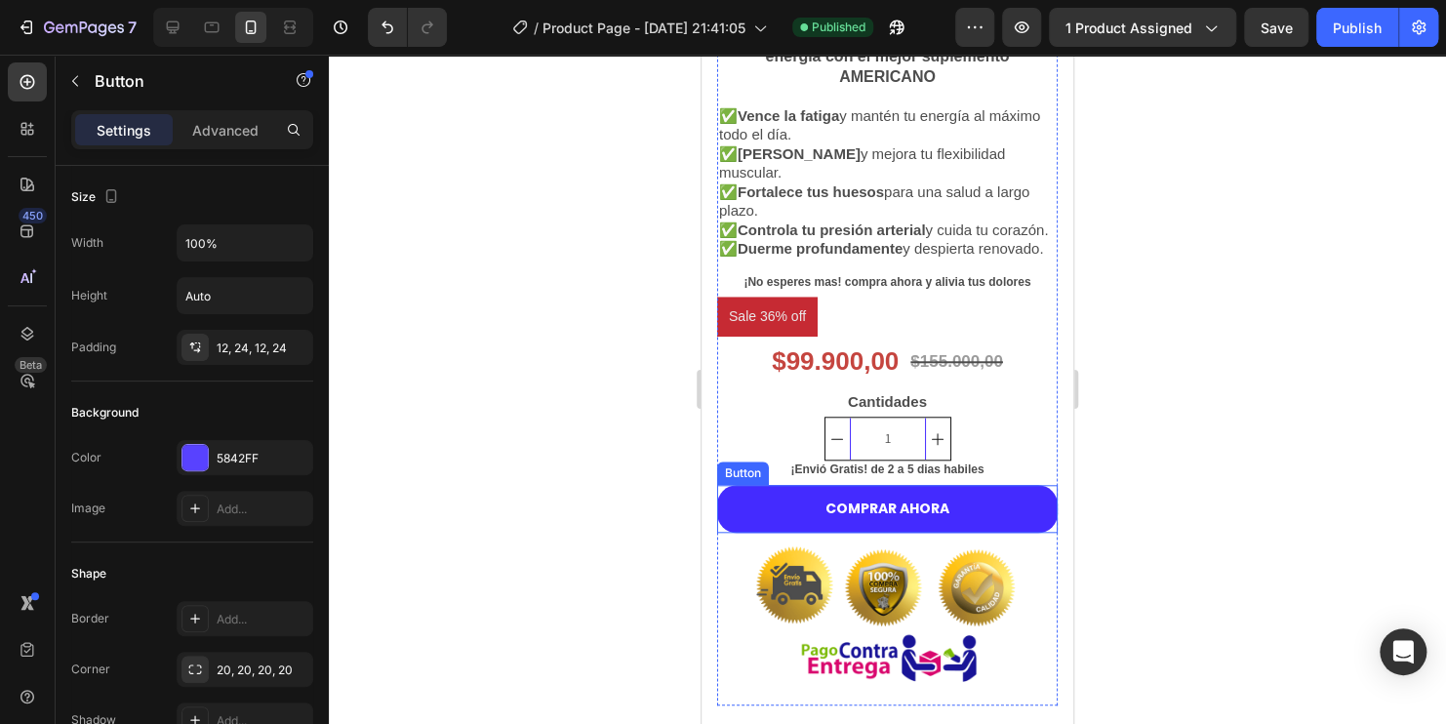
click at [980, 533] on button "COMPRAR AHORA" at bounding box center [887, 509] width 340 height 48
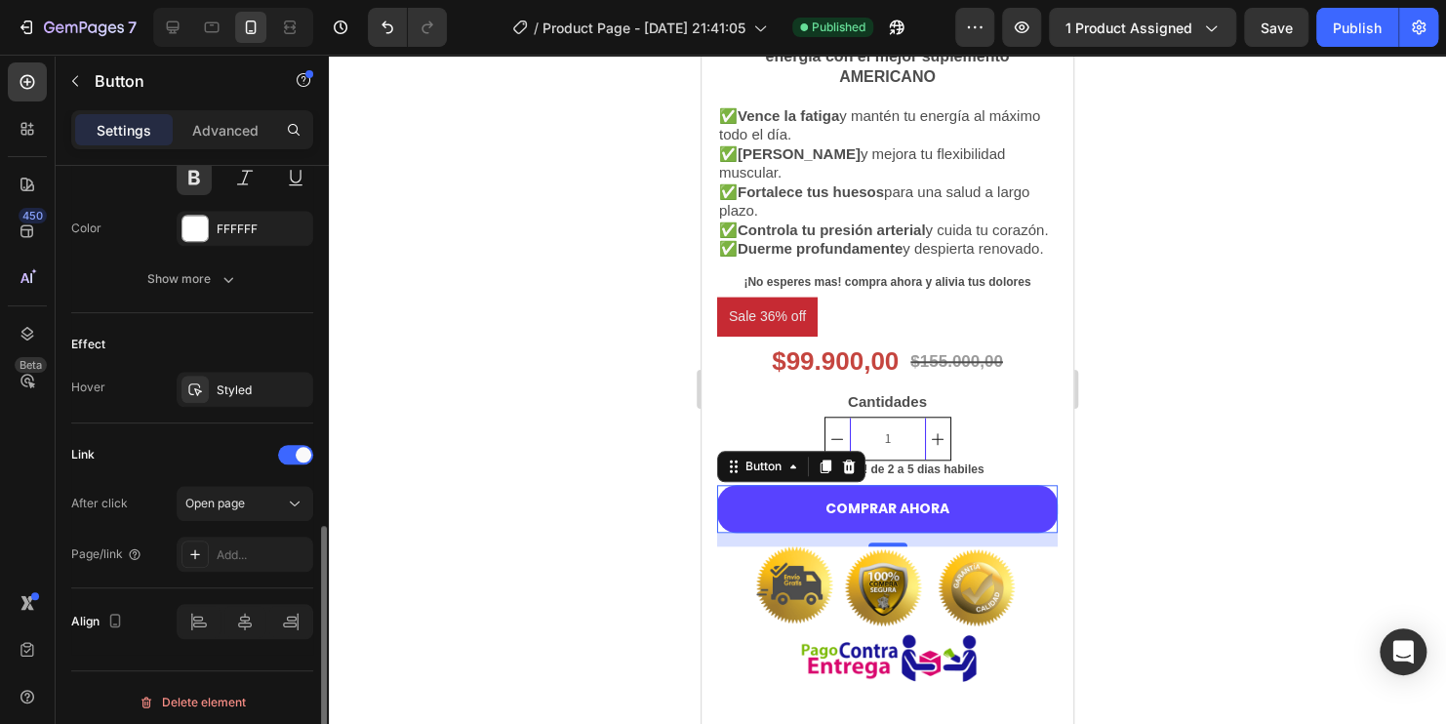
scroll to position [884, 0]
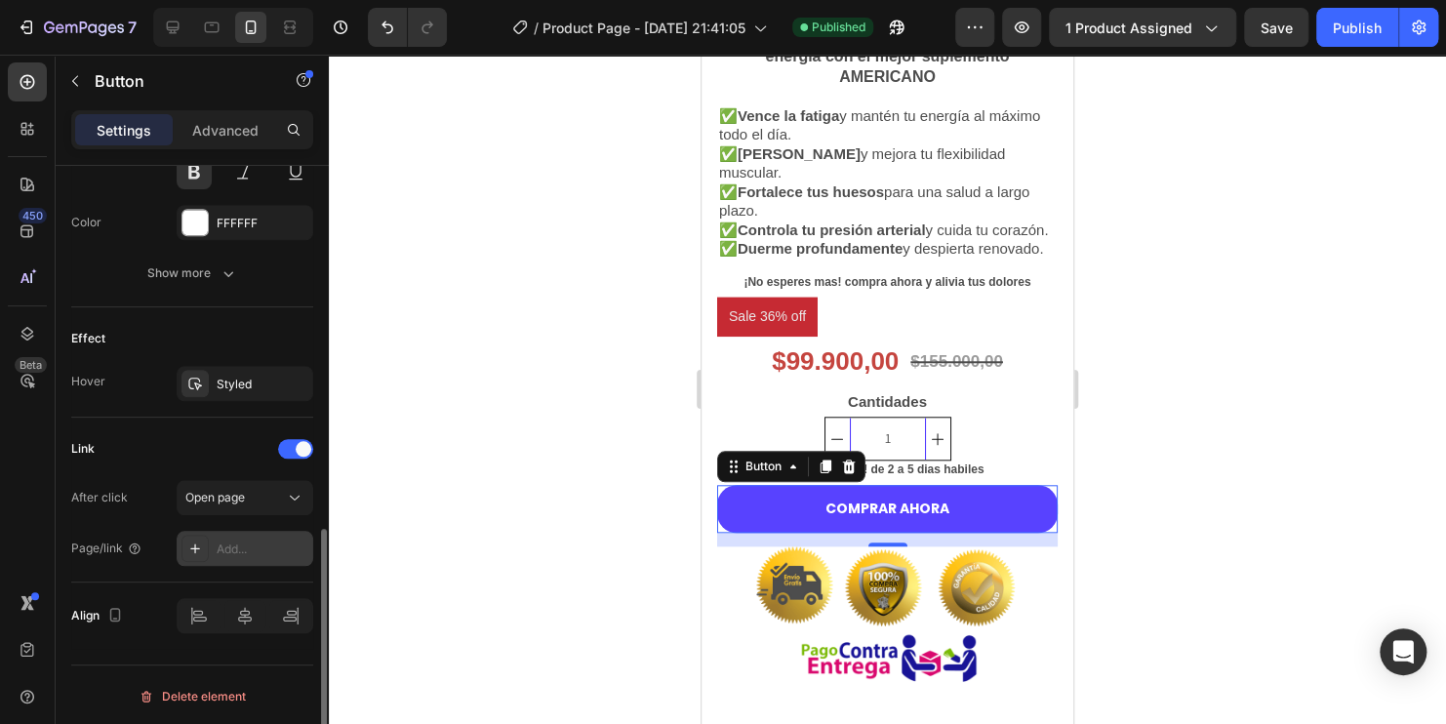
click at [199, 544] on icon at bounding box center [195, 548] width 10 height 10
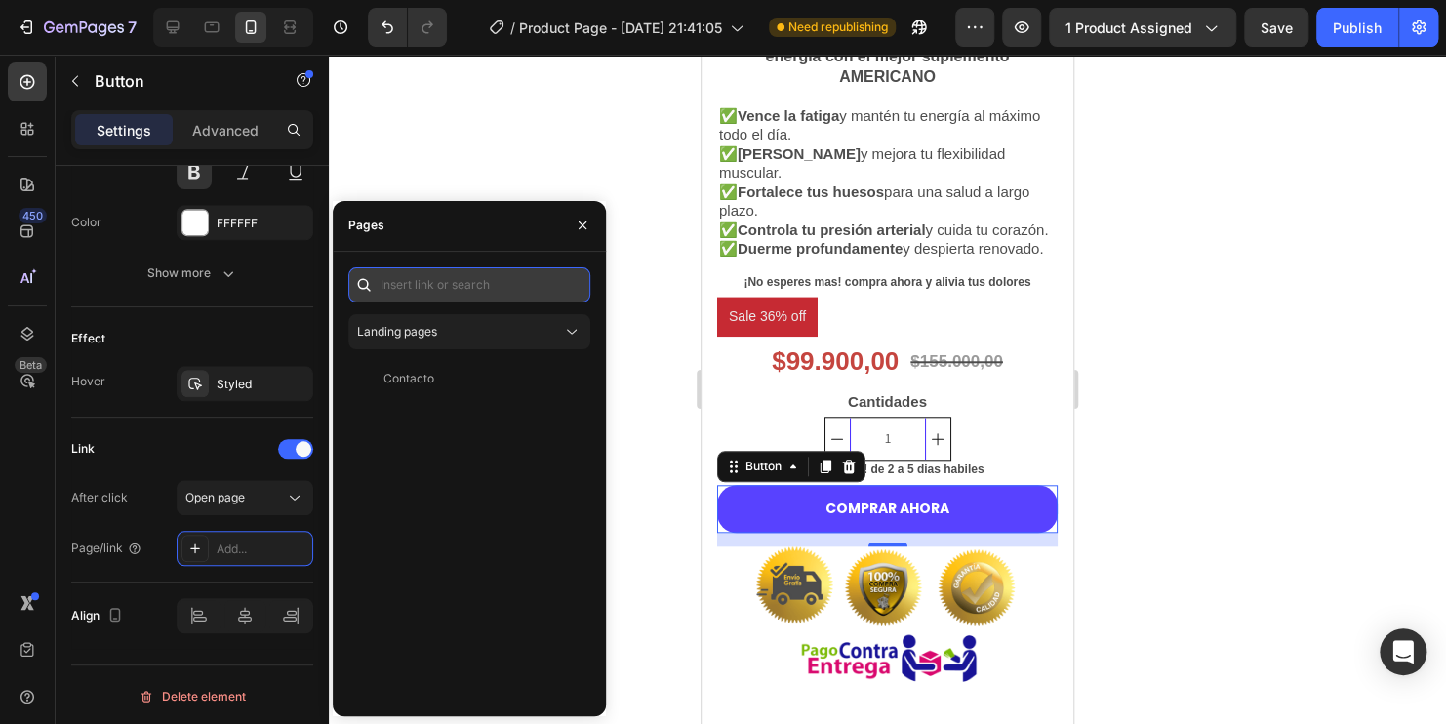
click at [473, 286] on input "text" at bounding box center [469, 284] width 242 height 35
paste input "/rsi-gempages-overwrite"
type input "/rsi-gempages-overwrite"
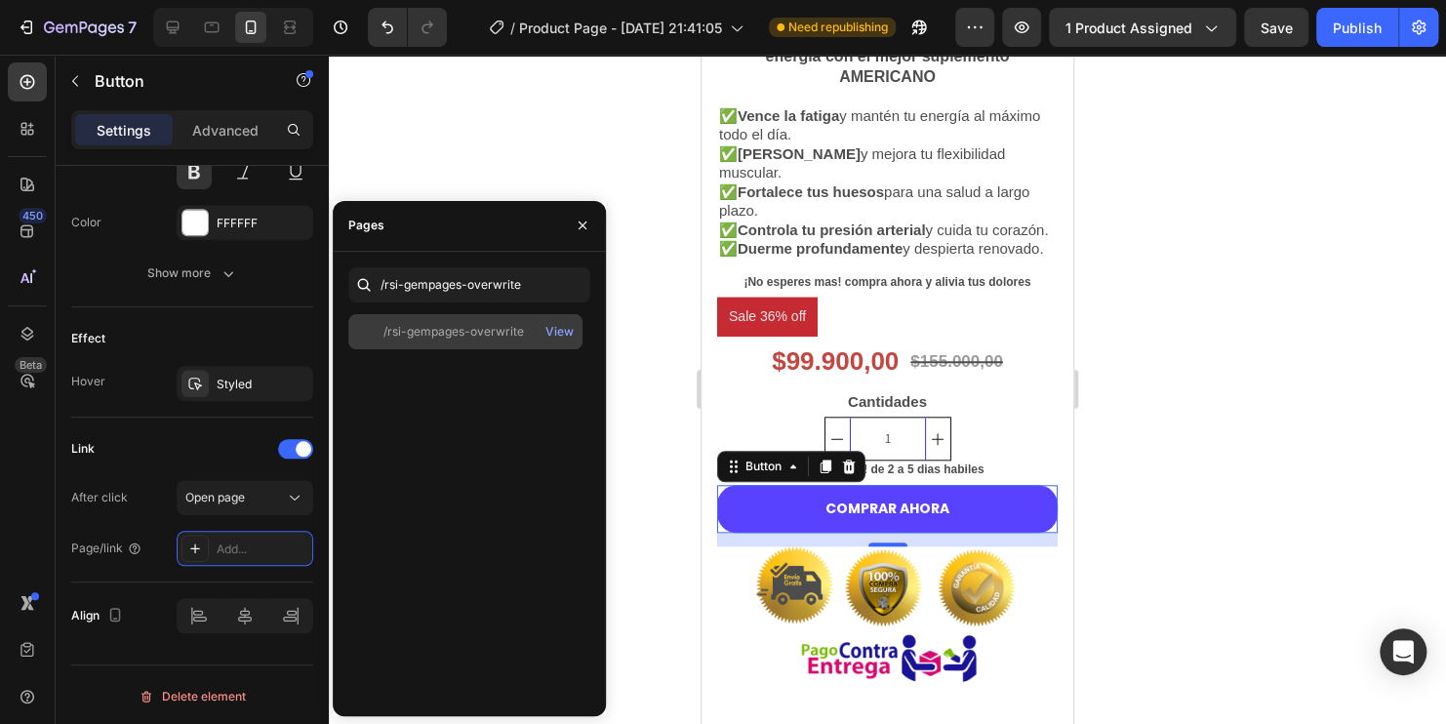
click at [468, 338] on div "/rsi-gempages-overwrite" at bounding box center [453, 332] width 140 height 18
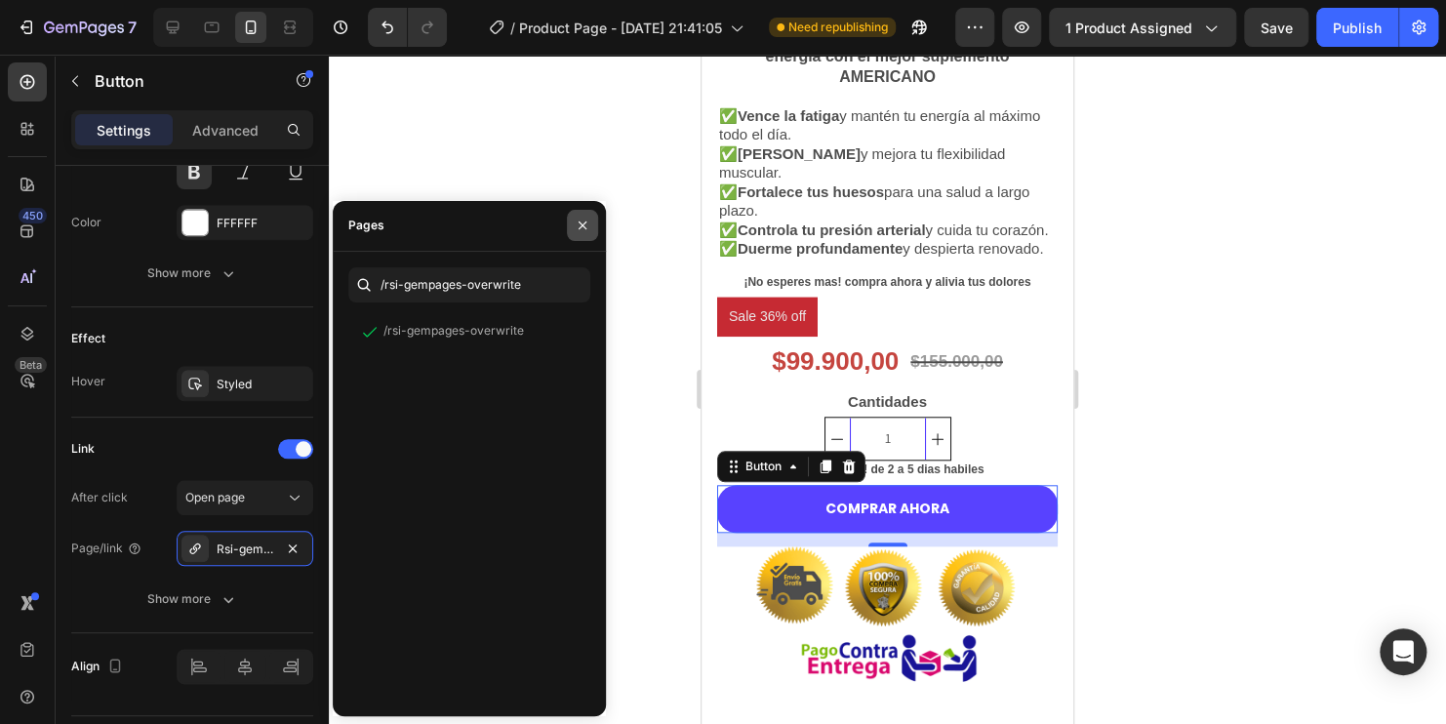
click at [577, 227] on icon "button" at bounding box center [583, 226] width 16 height 16
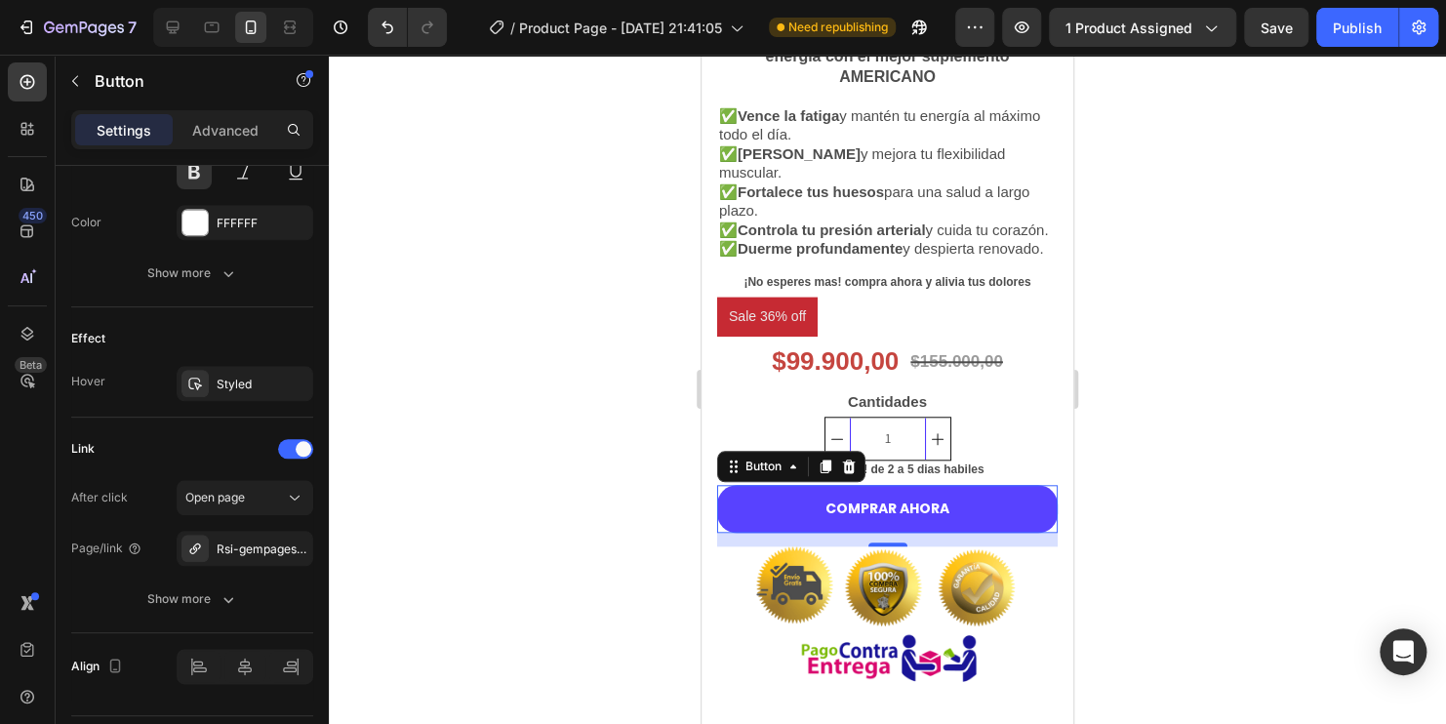
click at [511, 380] on div at bounding box center [887, 389] width 1117 height 669
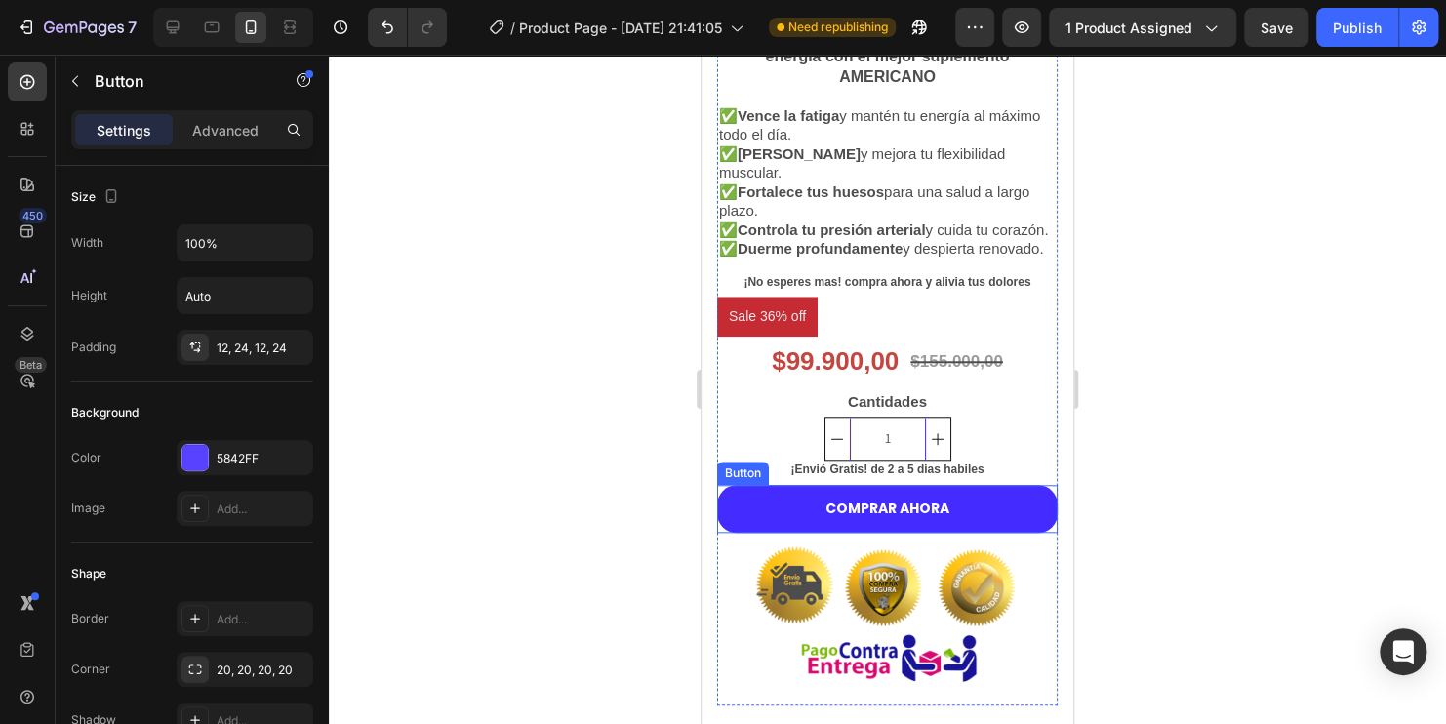
click at [784, 528] on button "COMPRAR AHORA" at bounding box center [887, 509] width 340 height 48
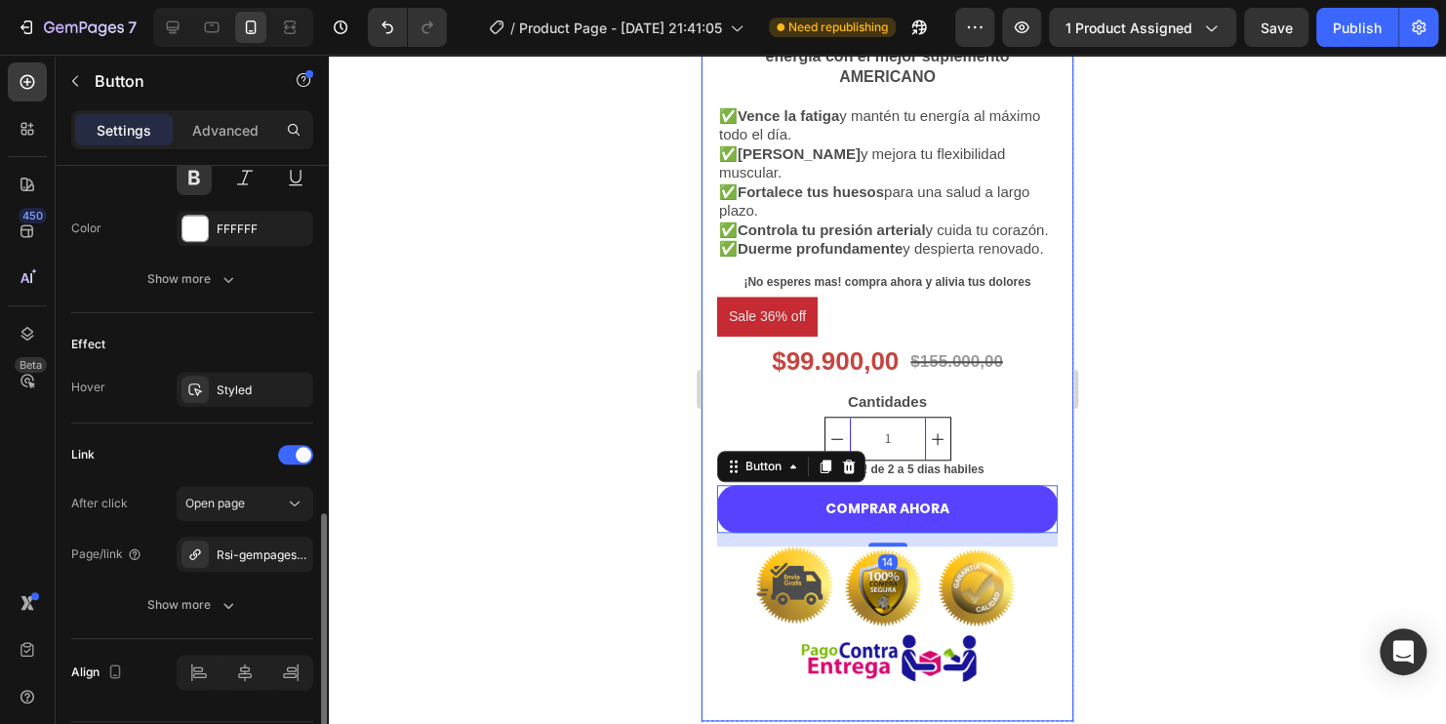
scroll to position [935, 0]
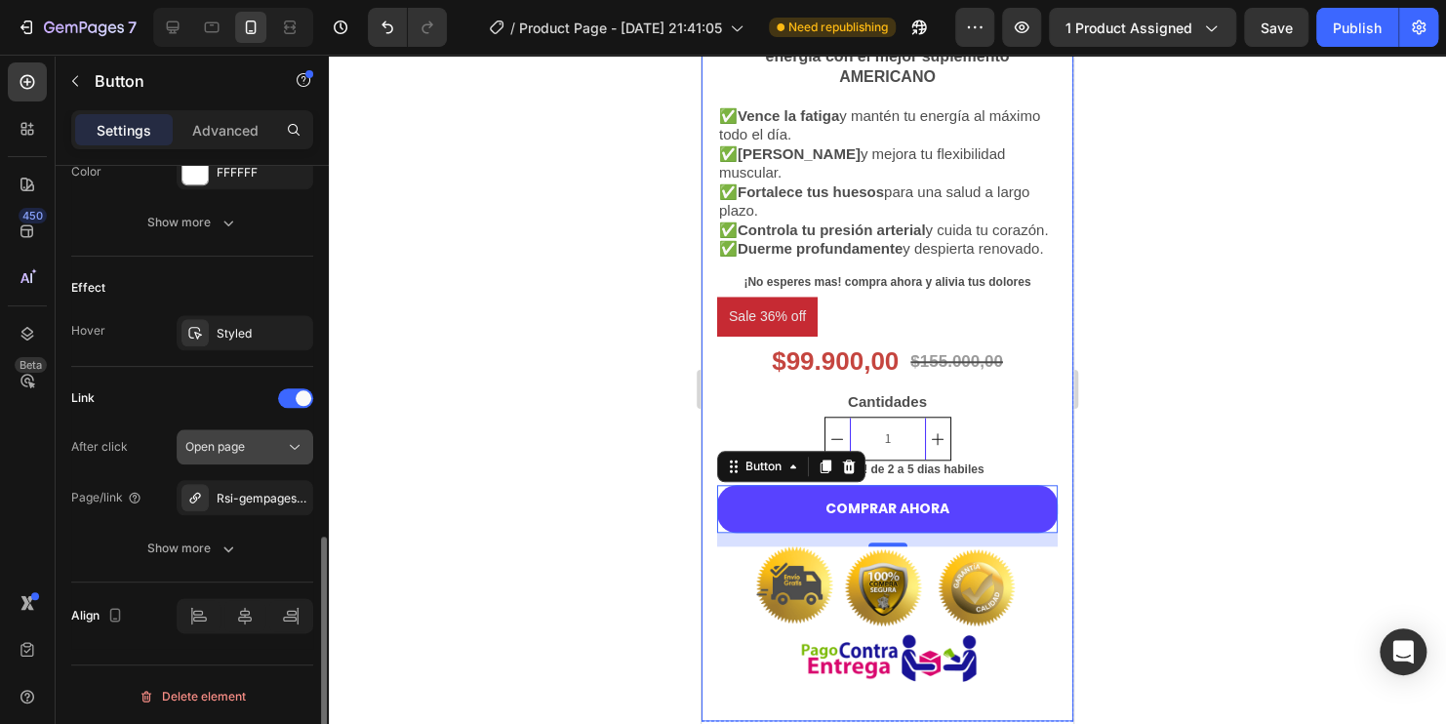
click at [292, 444] on icon at bounding box center [295, 447] width 20 height 20
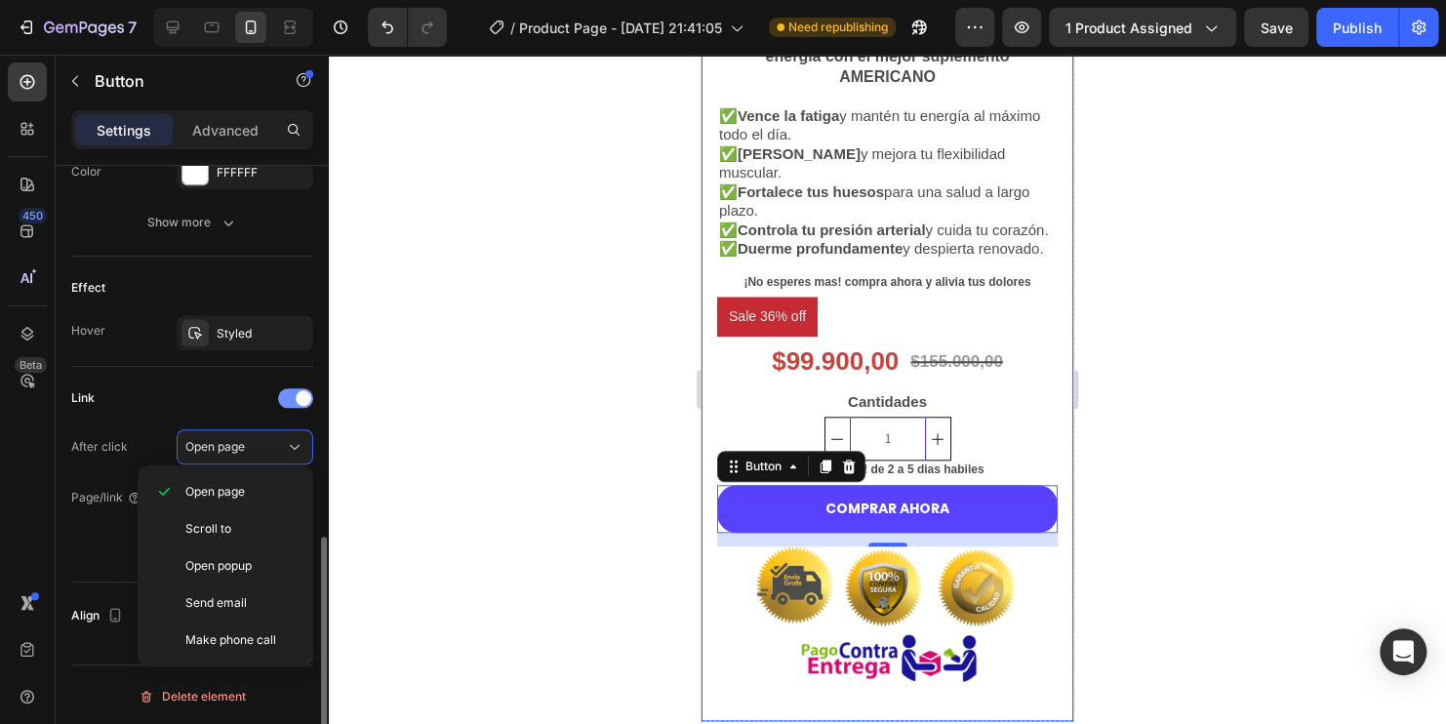
click at [300, 391] on span at bounding box center [304, 398] width 16 height 16
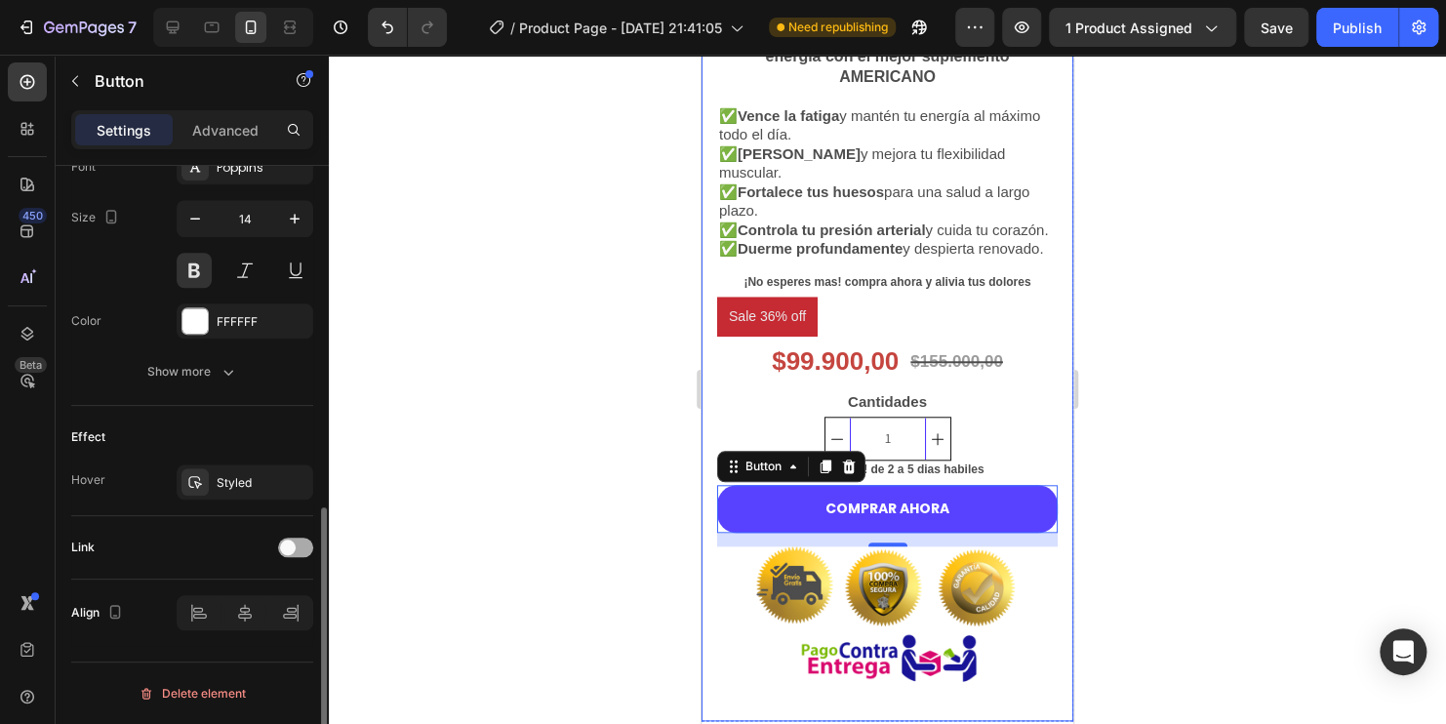
scroll to position [782, 0]
click at [290, 547] on span at bounding box center [288, 550] width 16 height 16
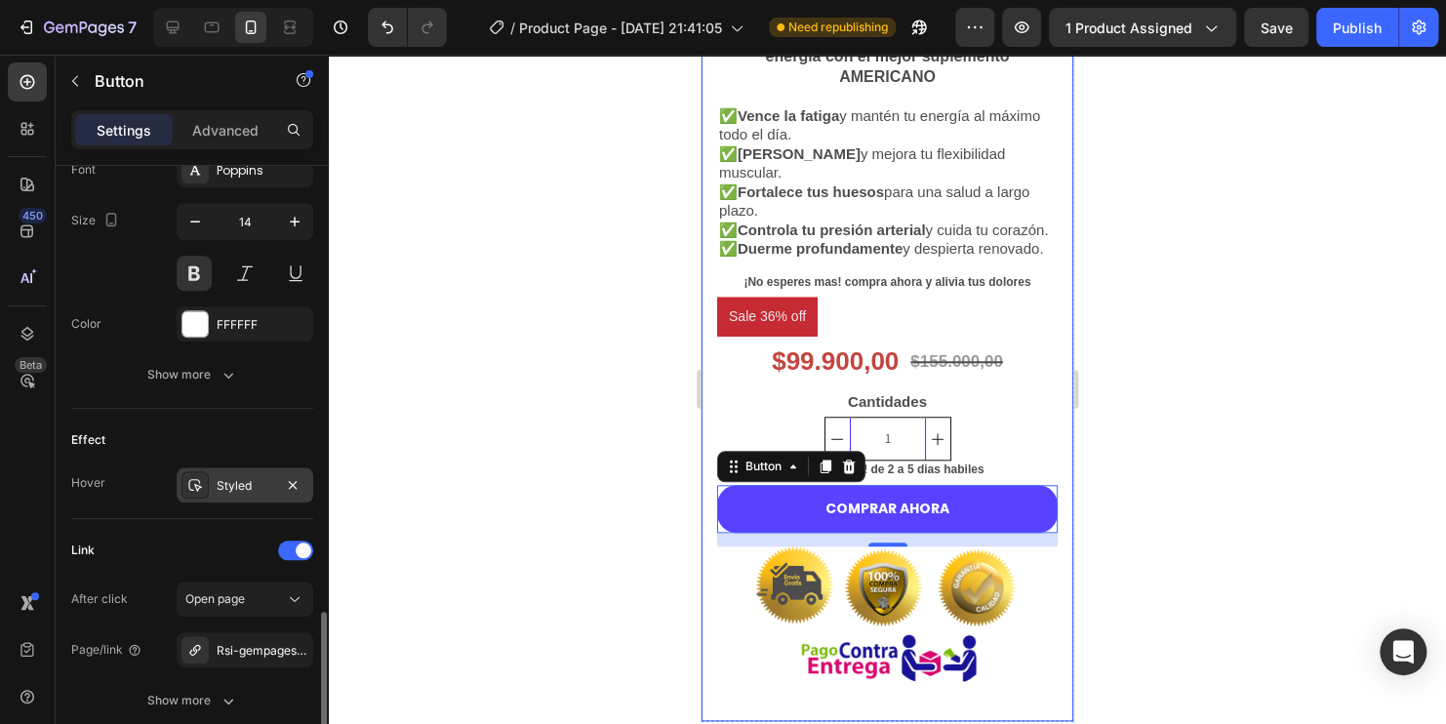
scroll to position [880, 0]
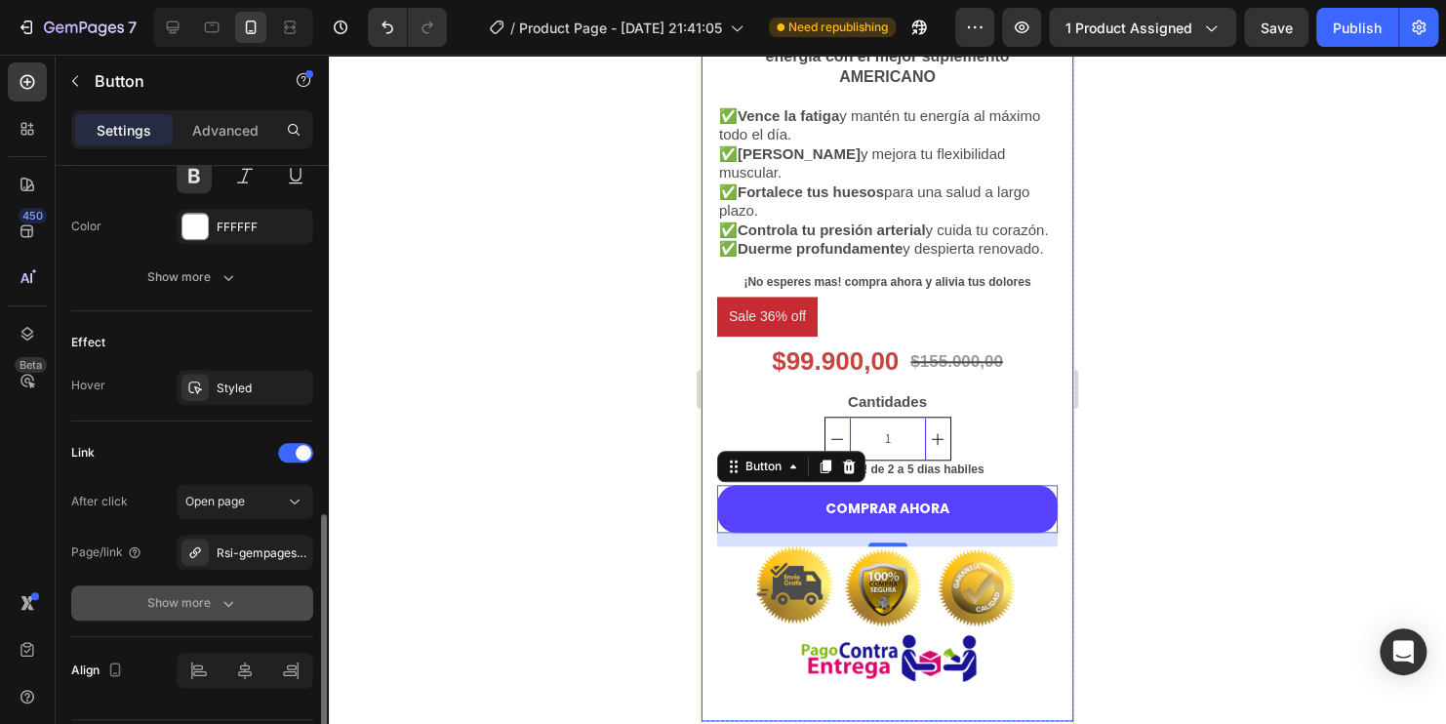
click at [234, 597] on icon "button" at bounding box center [229, 603] width 20 height 20
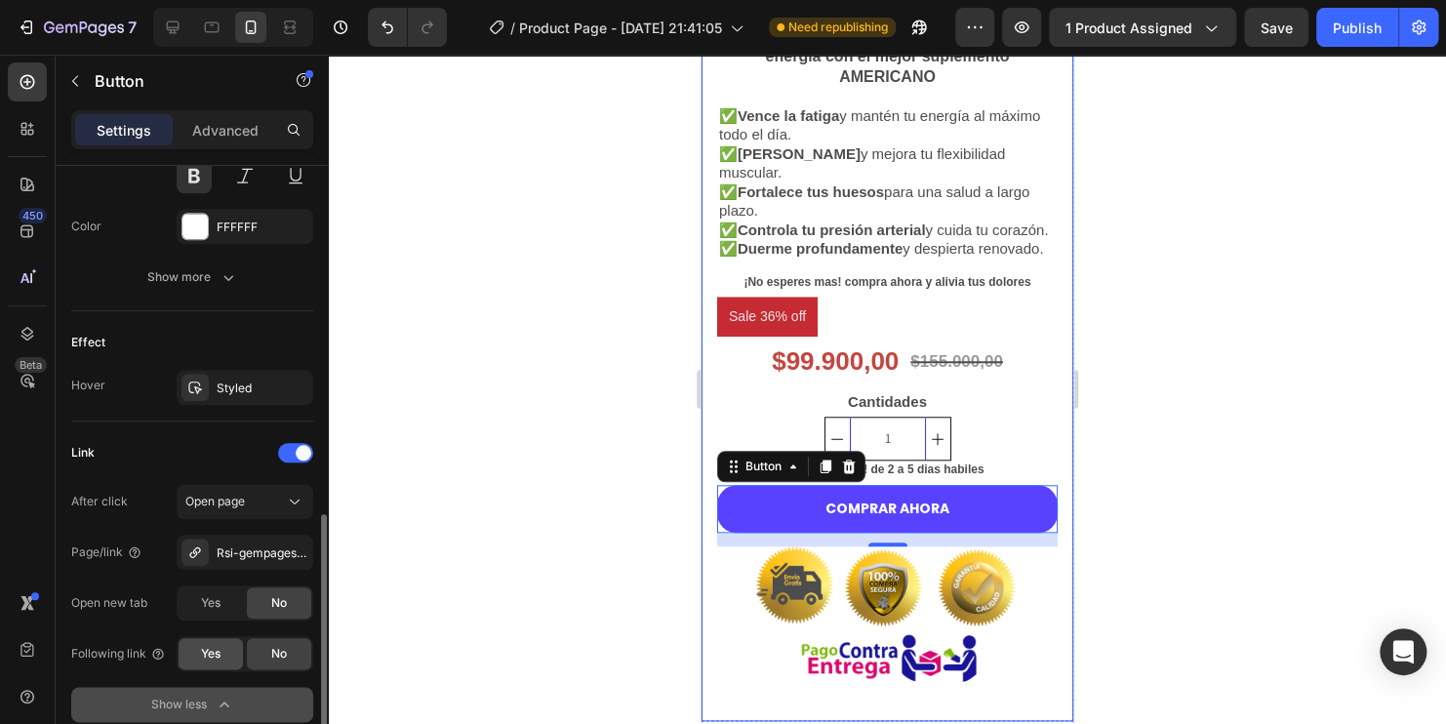
scroll to position [1036, 0]
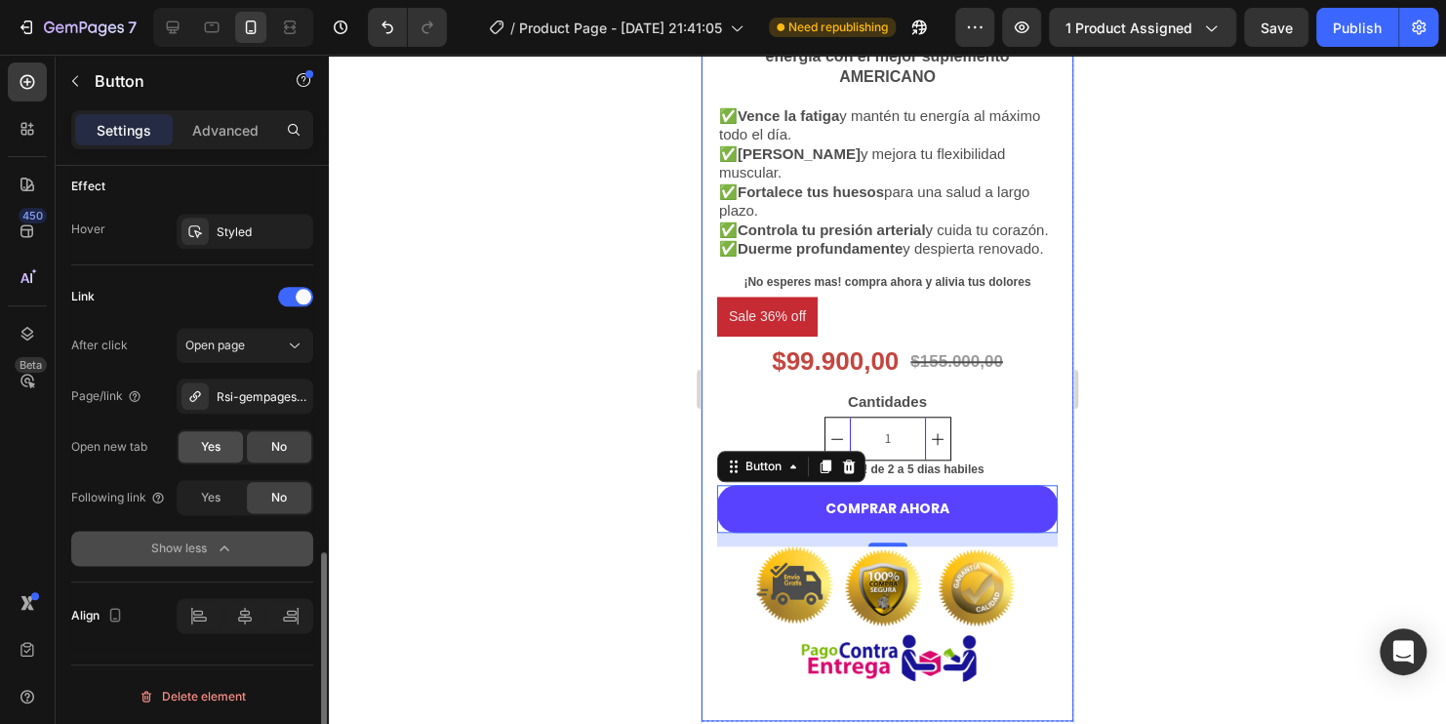
click at [215, 456] on div "Yes" at bounding box center [211, 446] width 64 height 31
click at [212, 501] on span "Yes" at bounding box center [211, 498] width 20 height 18
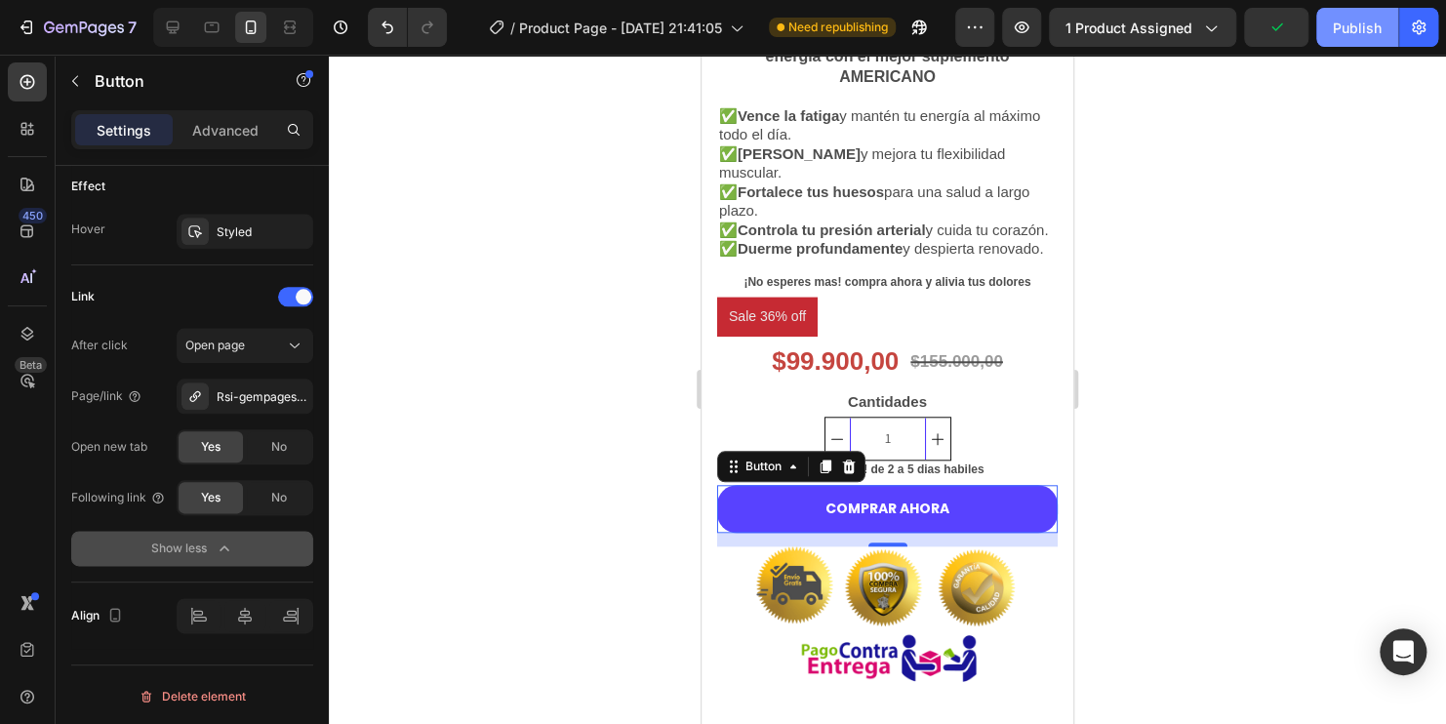
click at [1360, 40] on button "Publish" at bounding box center [1357, 27] width 82 height 39
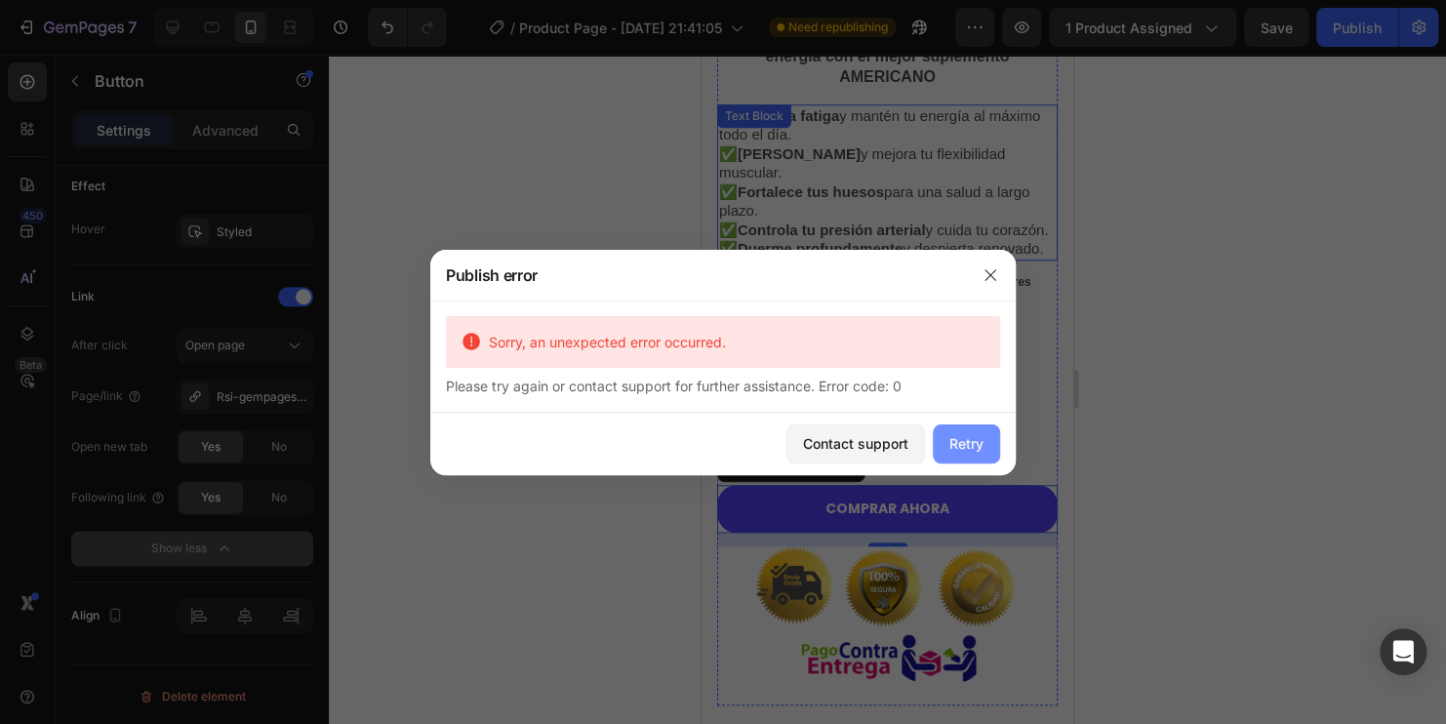
click at [972, 442] on div "Retry" at bounding box center [966, 443] width 34 height 20
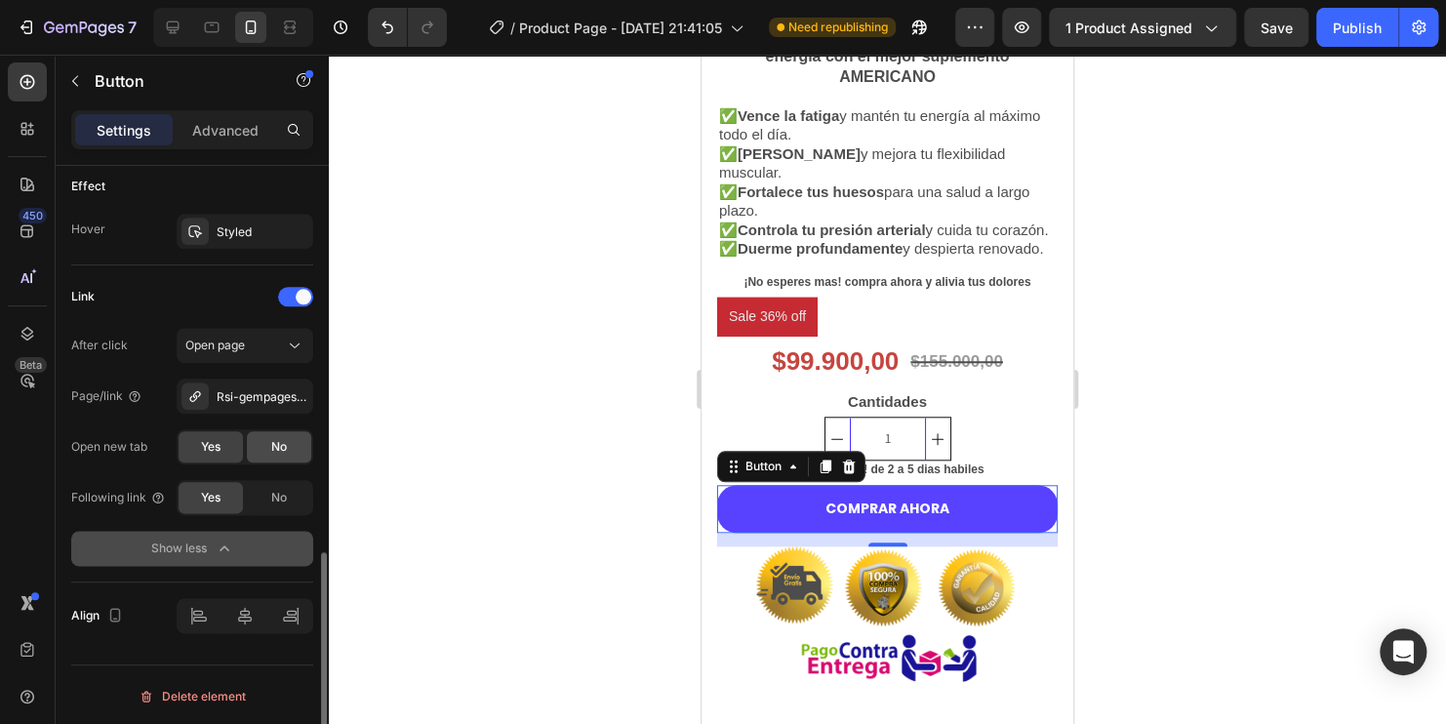
click at [262, 441] on div "No" at bounding box center [279, 446] width 64 height 31
click at [533, 283] on div at bounding box center [887, 389] width 1117 height 669
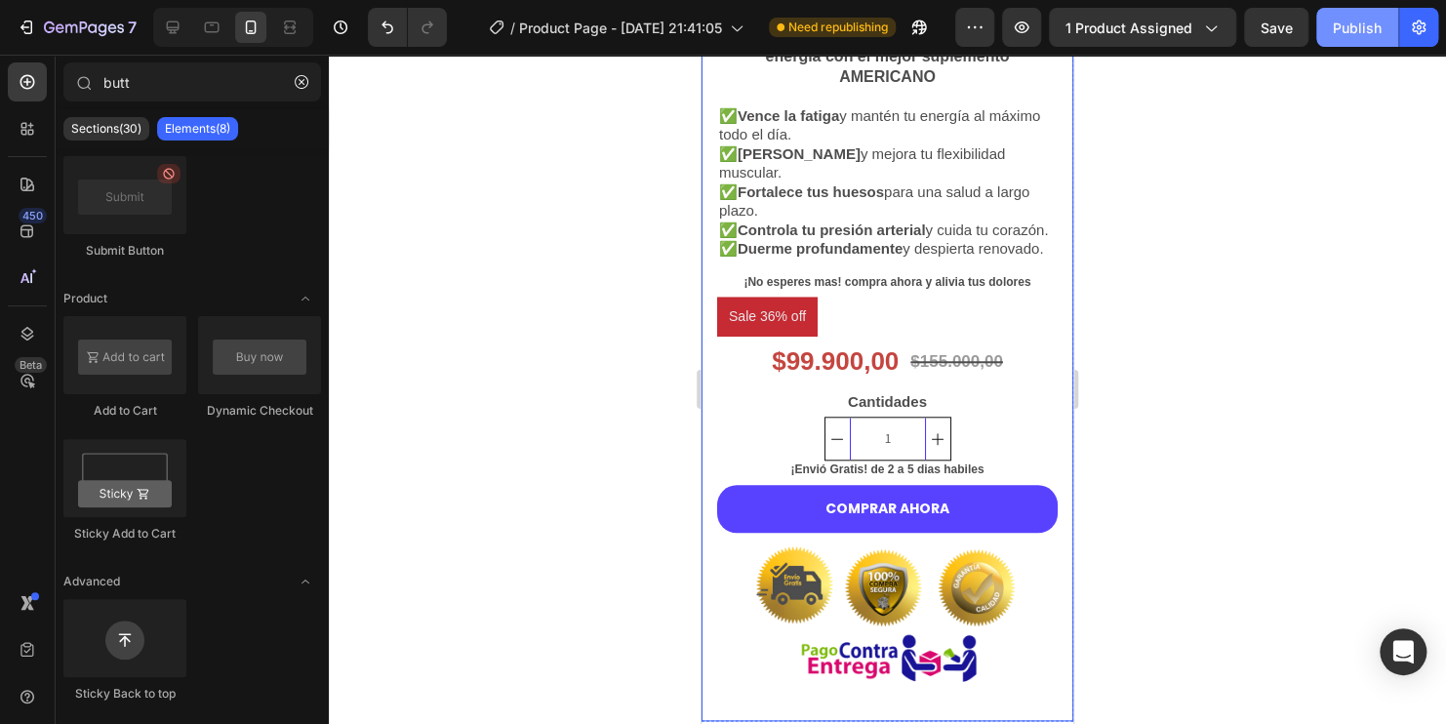
click at [1344, 15] on button "Publish" at bounding box center [1357, 27] width 82 height 39
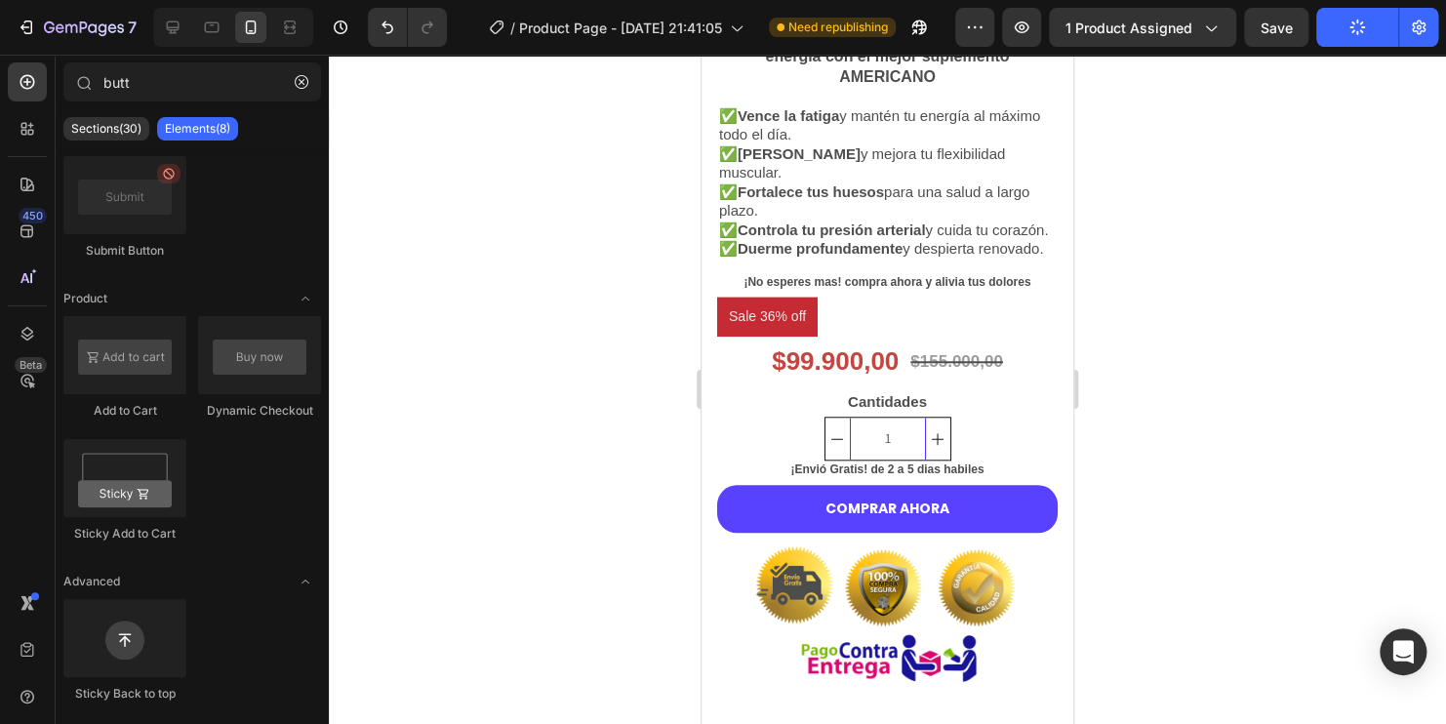
scroll to position [0, 0]
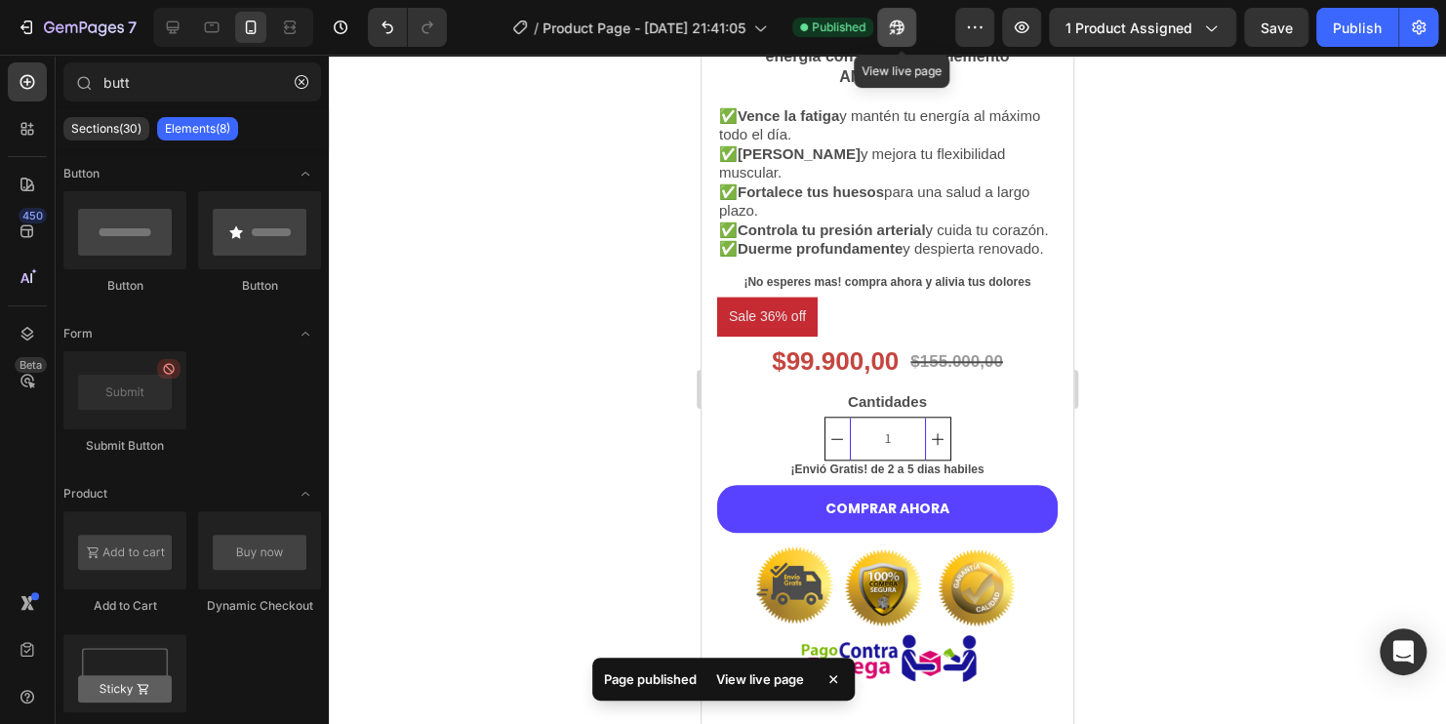
click at [901, 20] on icon "button" at bounding box center [897, 28] width 20 height 20
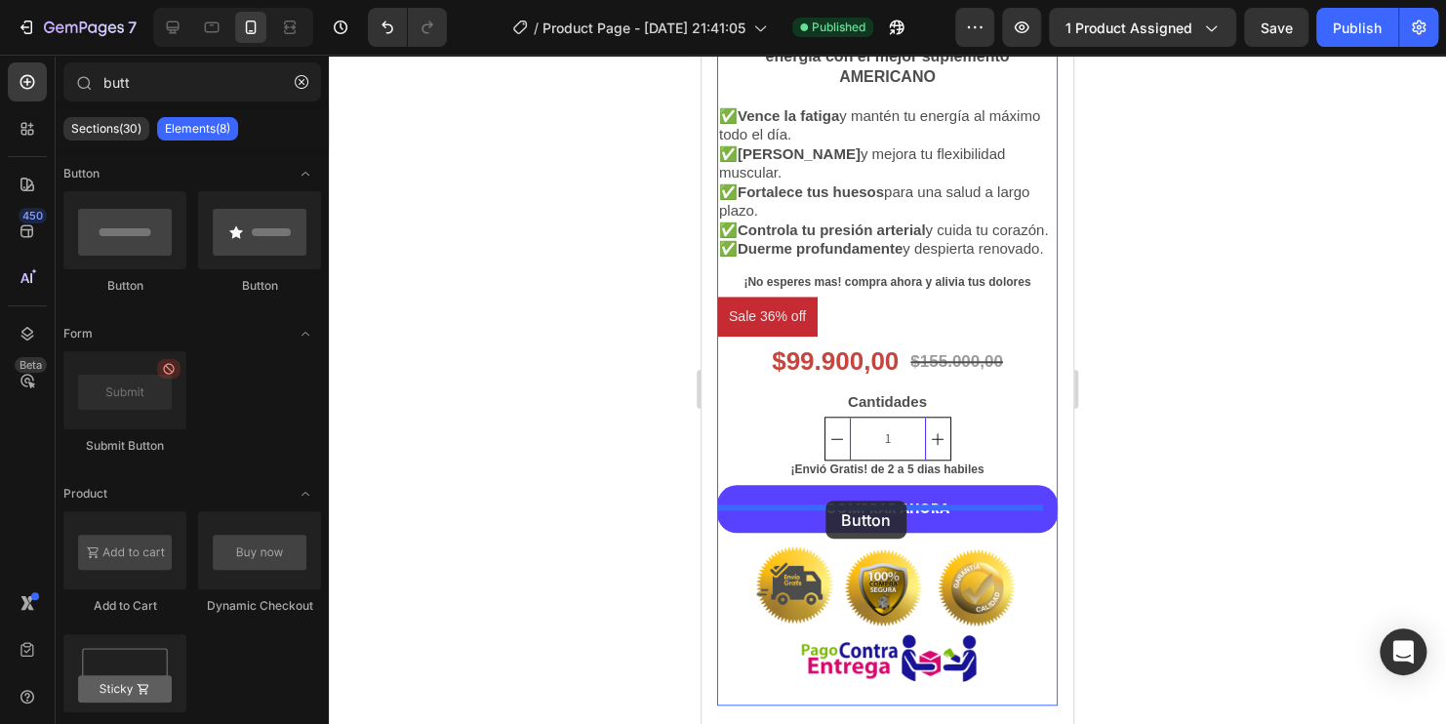
drag, startPoint x: 963, startPoint y: 294, endPoint x: 826, endPoint y: 501, distance: 248.7
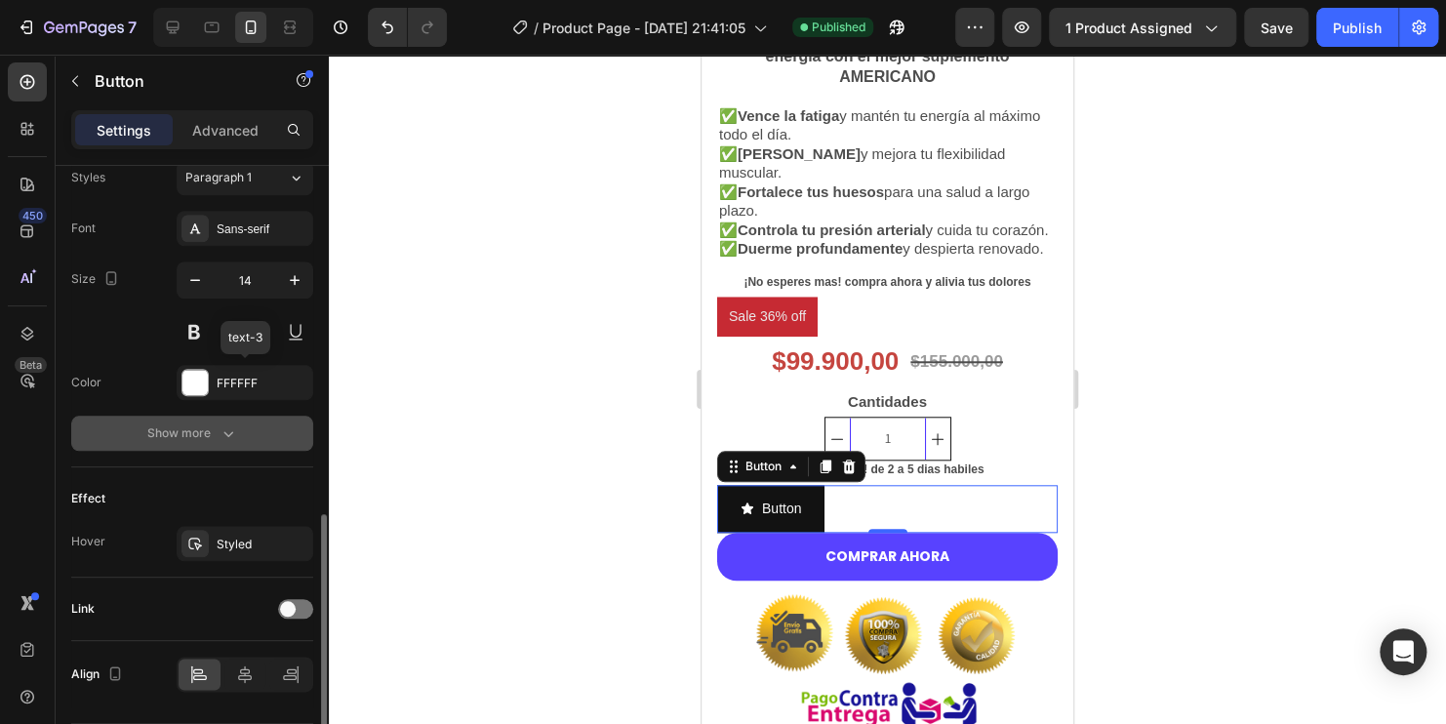
scroll to position [937, 0]
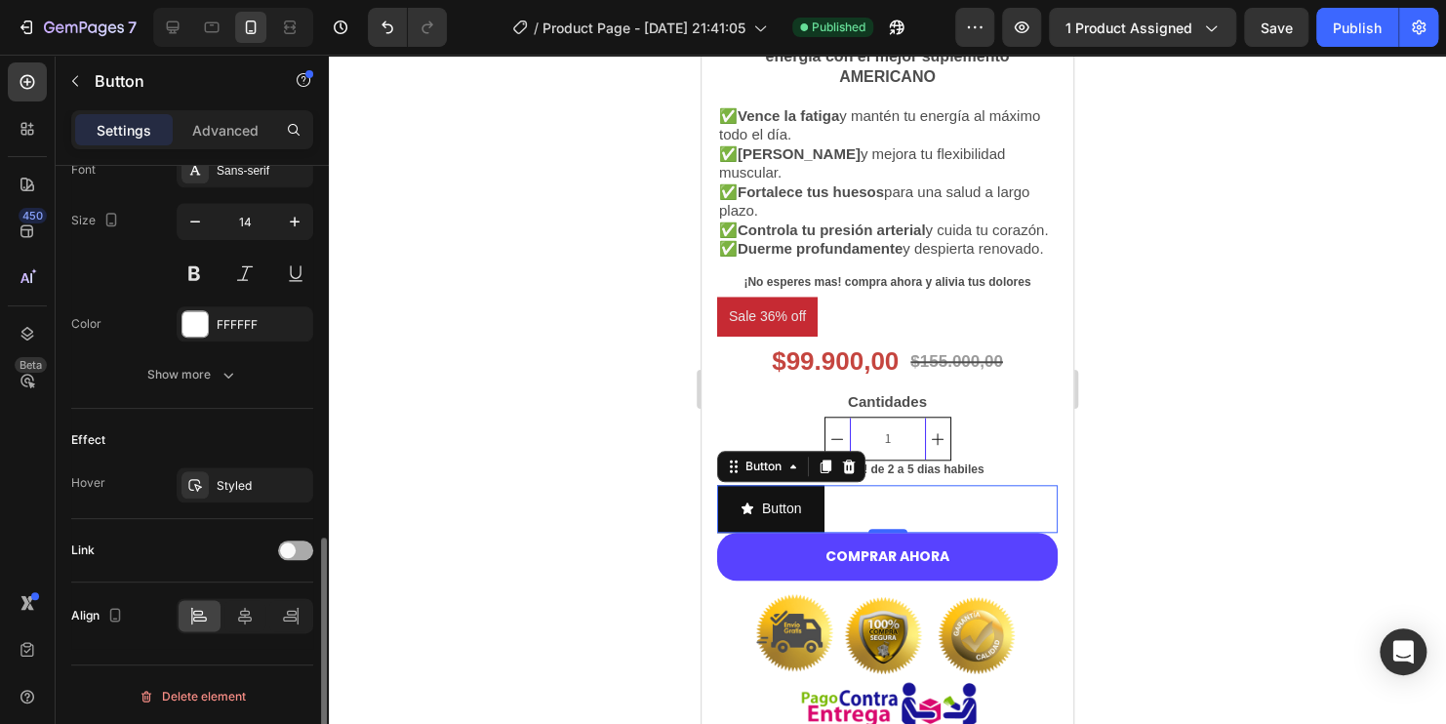
click at [295, 547] on span at bounding box center [288, 550] width 16 height 16
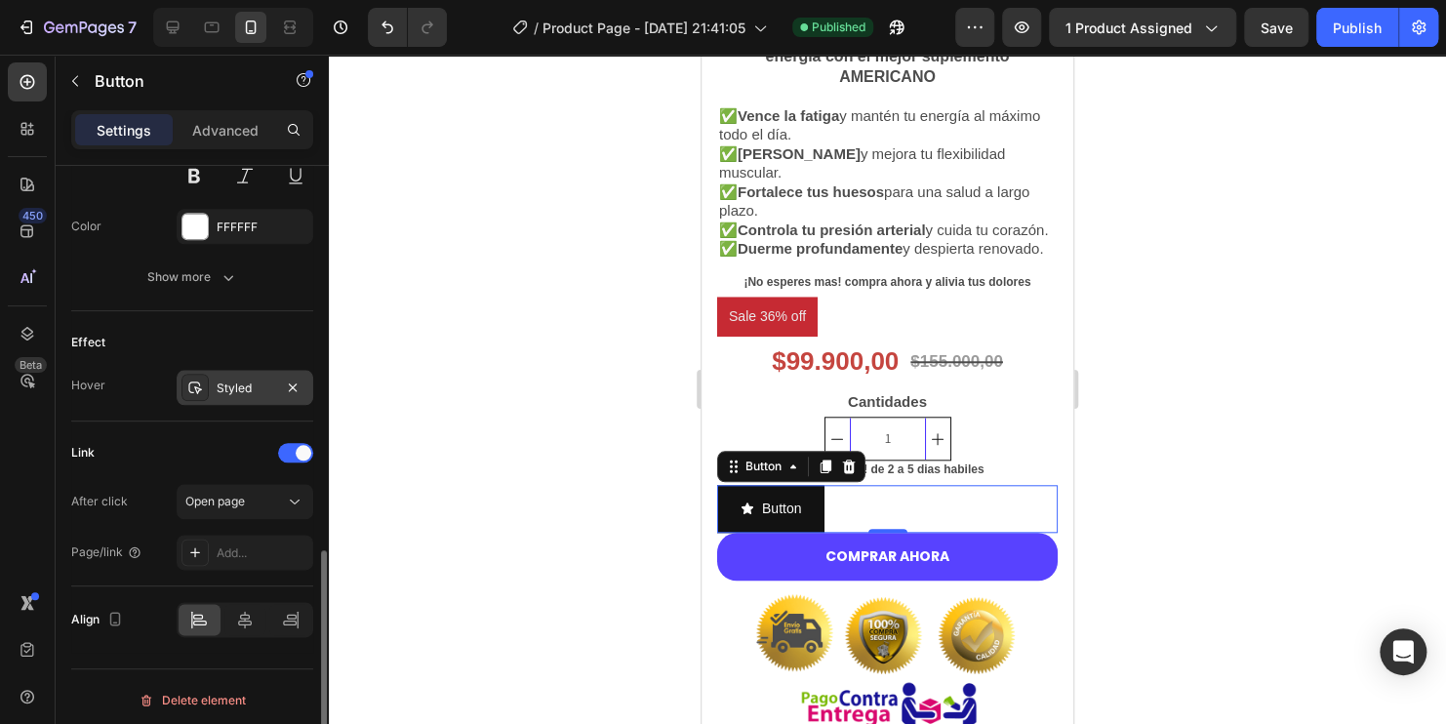
scroll to position [1038, 0]
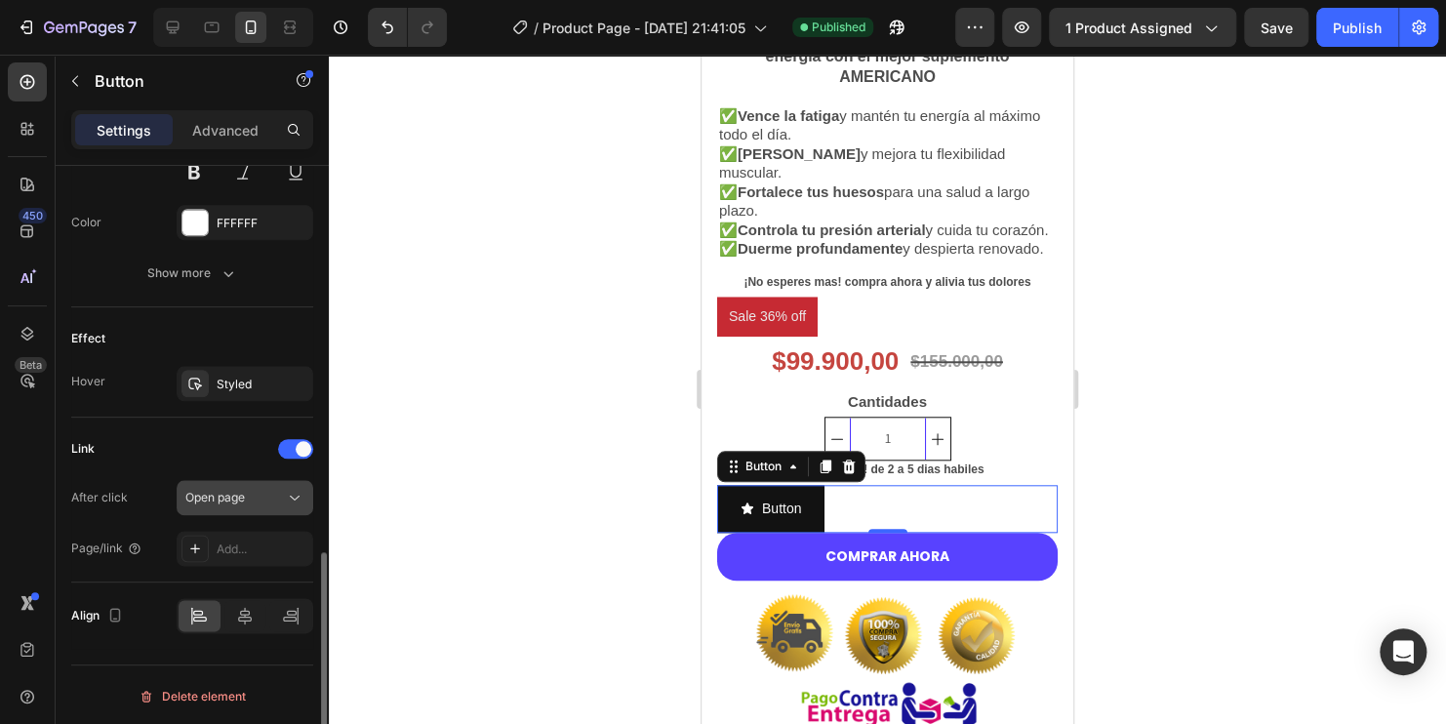
click at [268, 498] on div "Open page" at bounding box center [235, 498] width 100 height 18
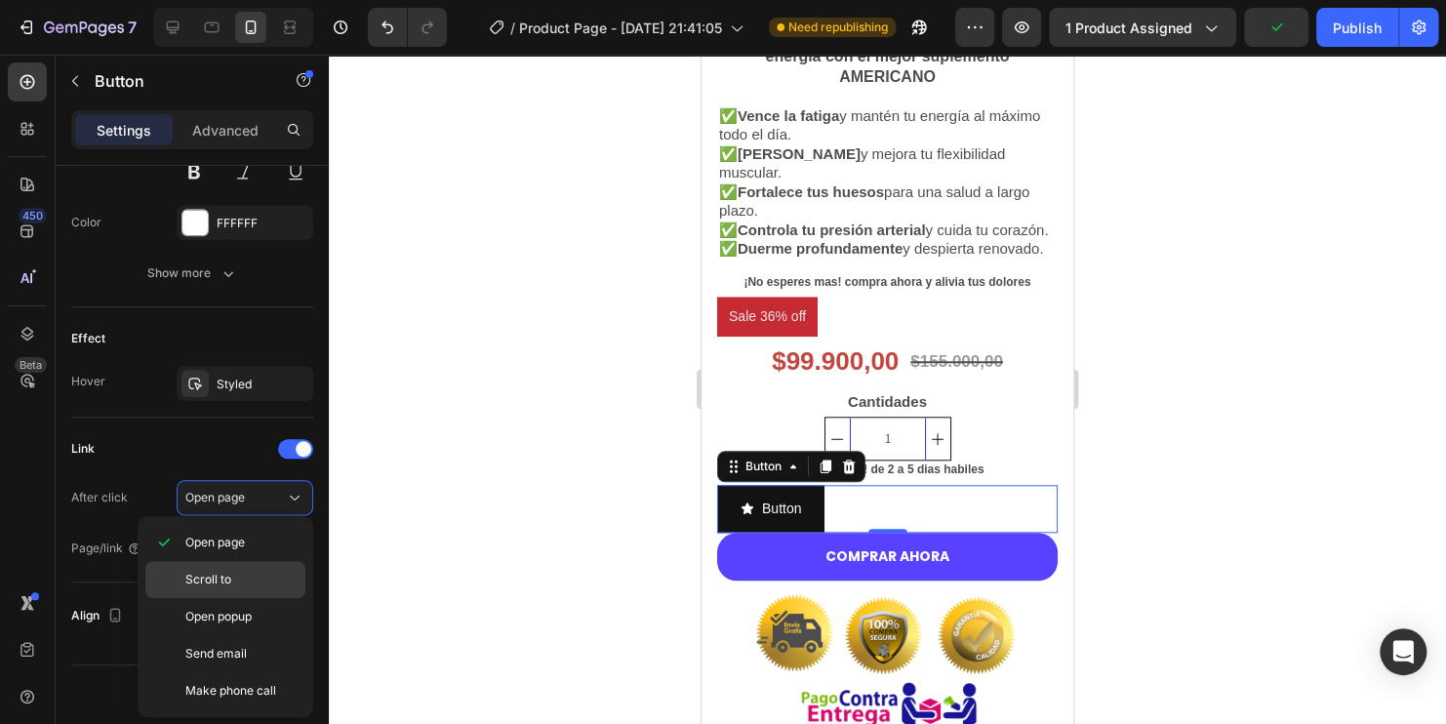
click at [248, 598] on div "Scroll to" at bounding box center [225, 616] width 160 height 37
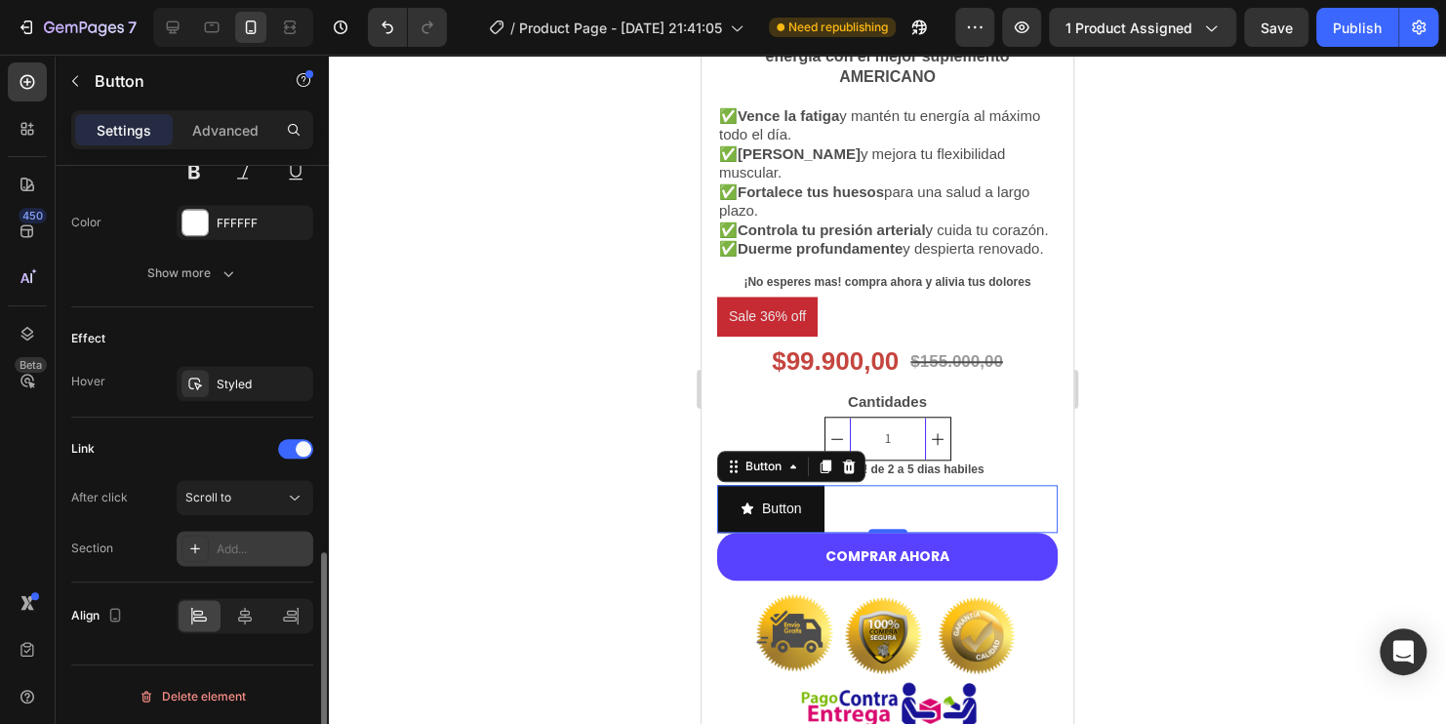
click at [244, 548] on div "Add..." at bounding box center [263, 549] width 92 height 18
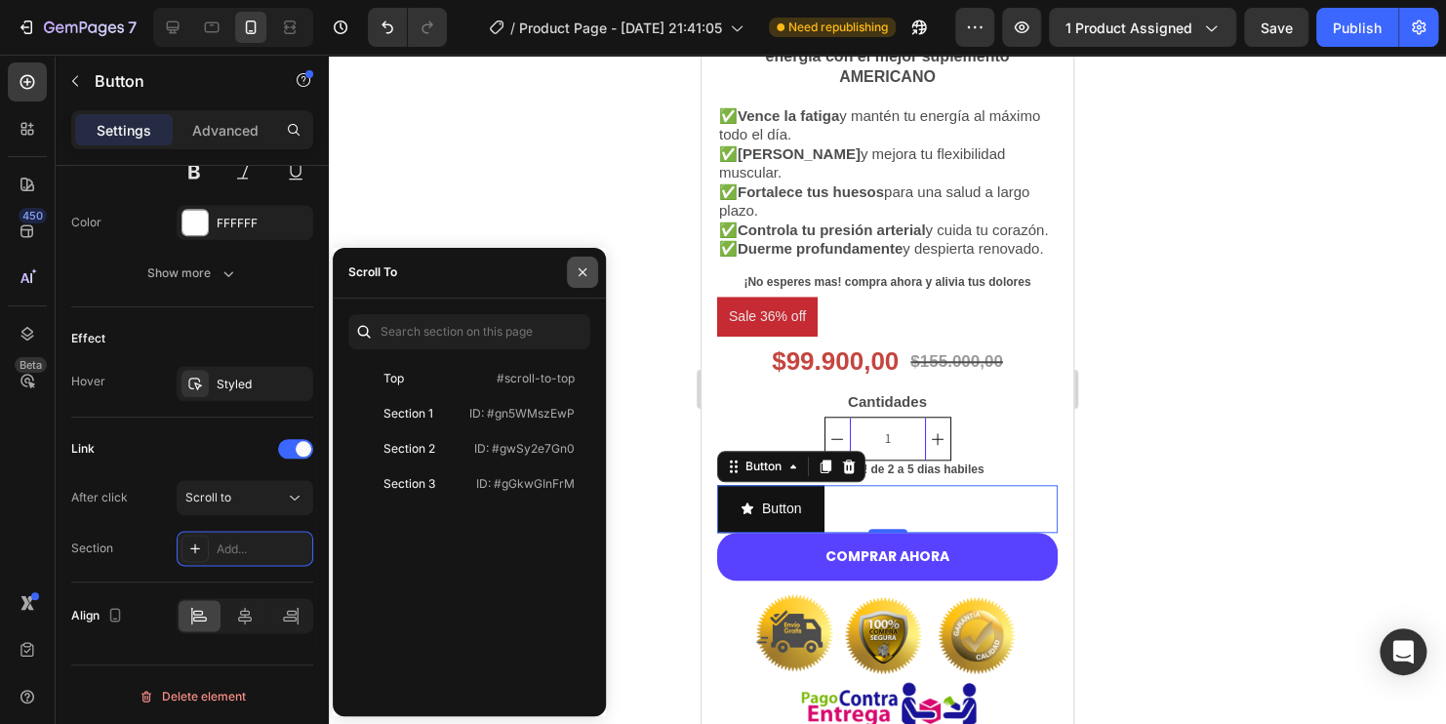
click at [577, 278] on icon "button" at bounding box center [583, 272] width 16 height 16
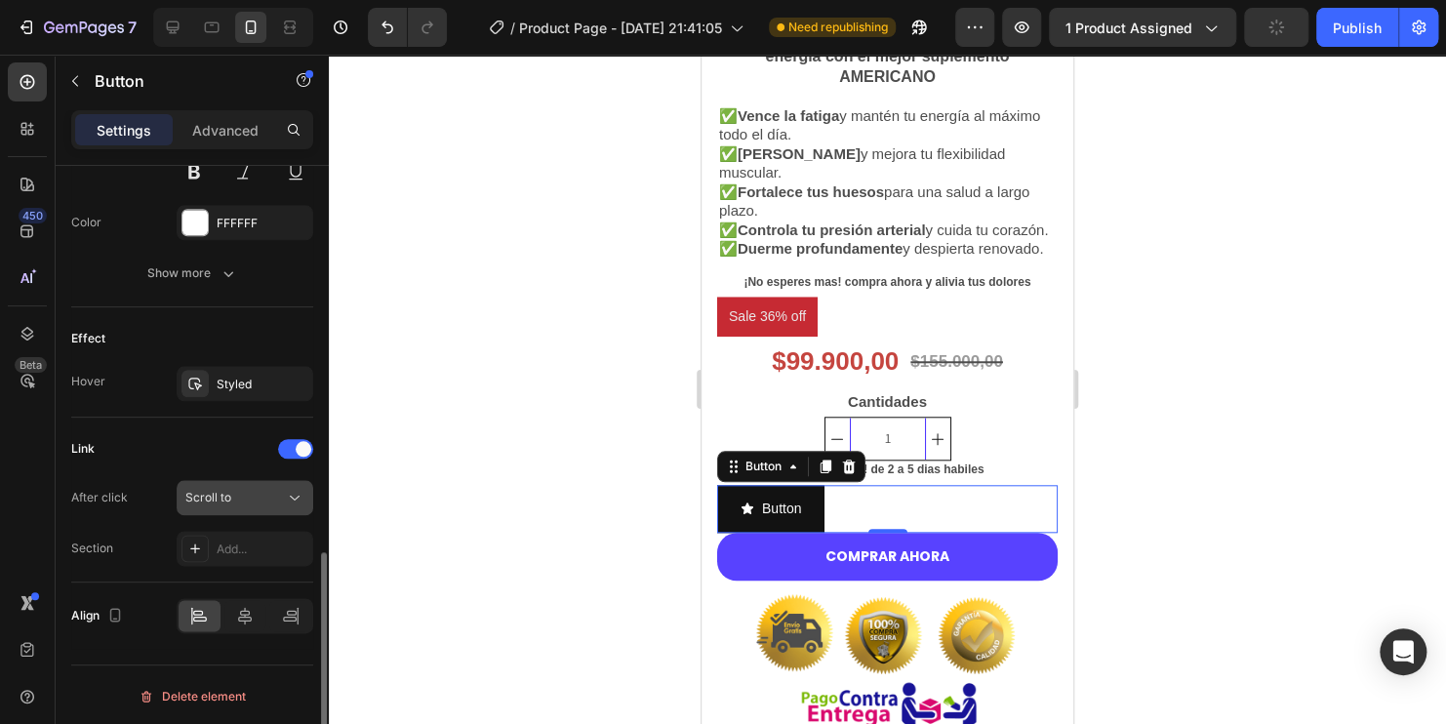
click at [303, 504] on button "Scroll to" at bounding box center [245, 497] width 137 height 35
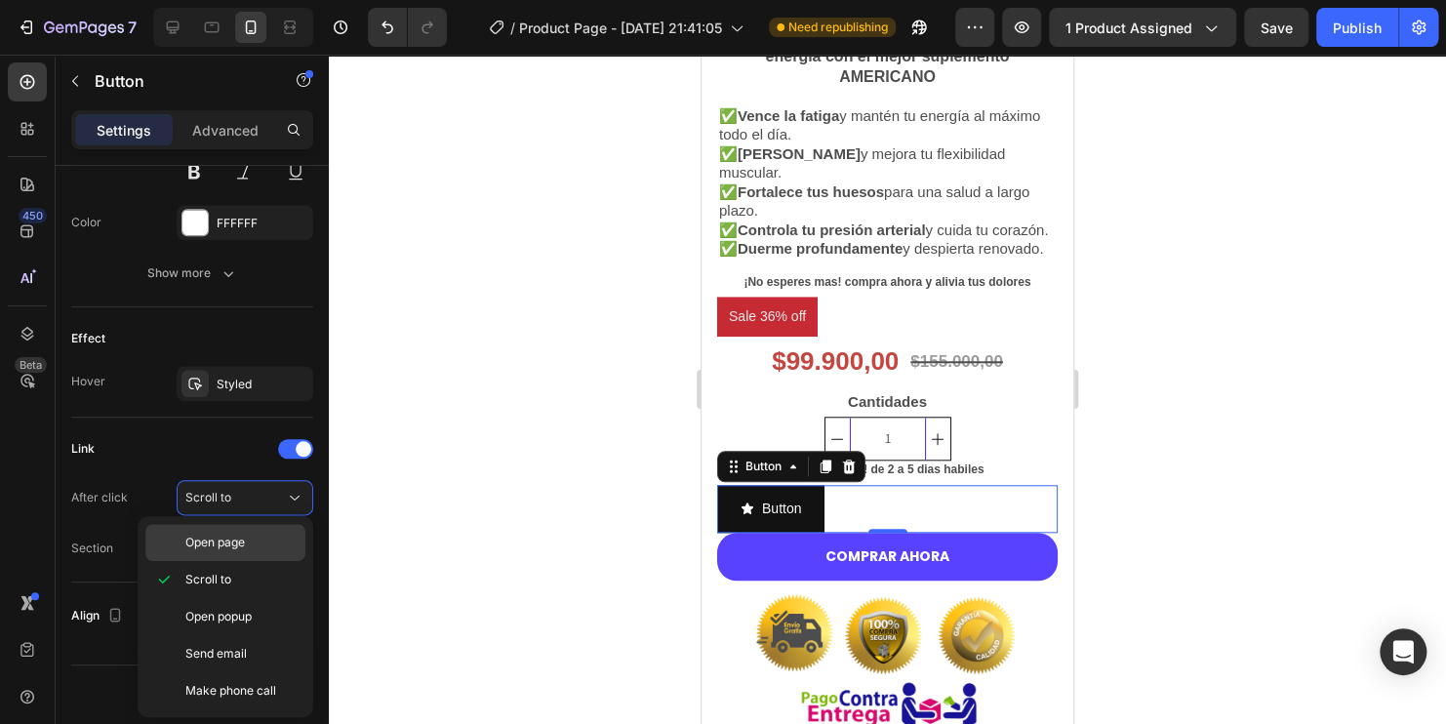
click at [260, 547] on p "Open page" at bounding box center [240, 543] width 111 height 18
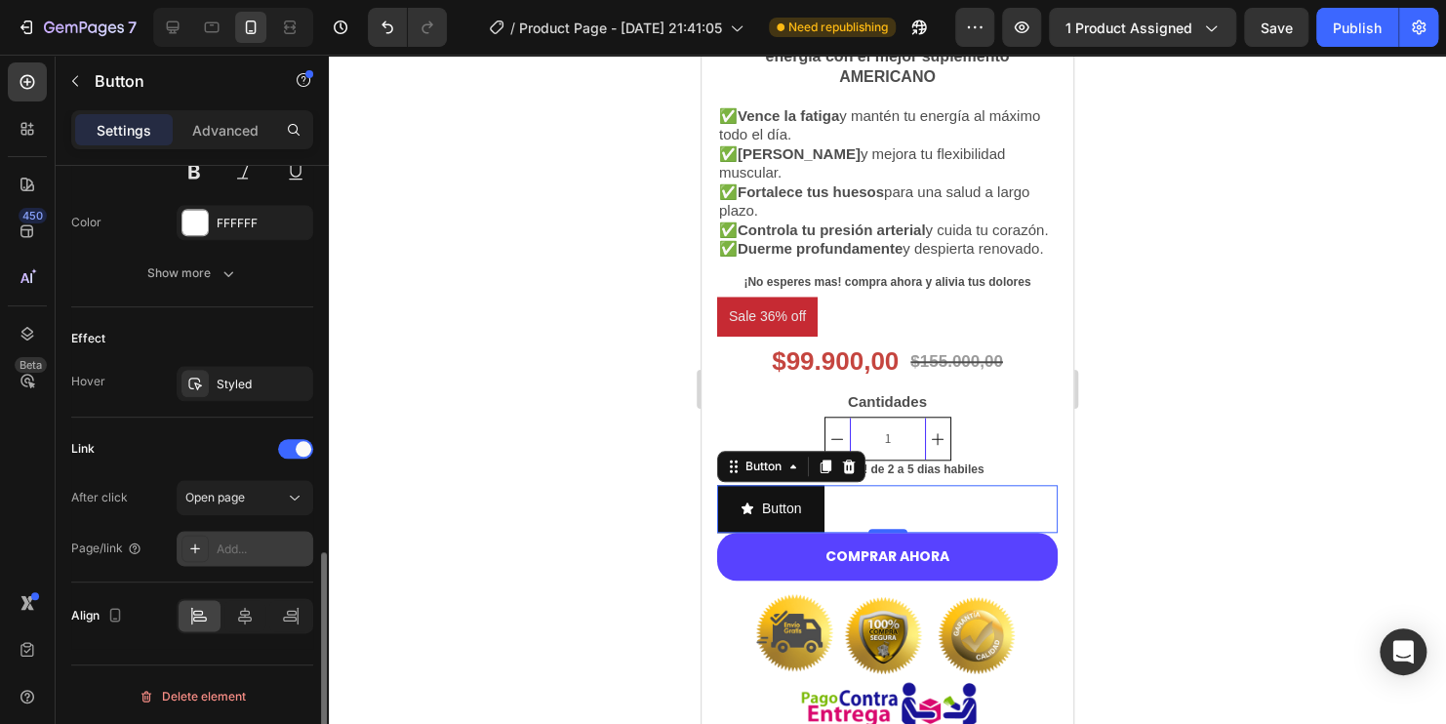
click at [223, 546] on div "Add..." at bounding box center [263, 549] width 92 height 18
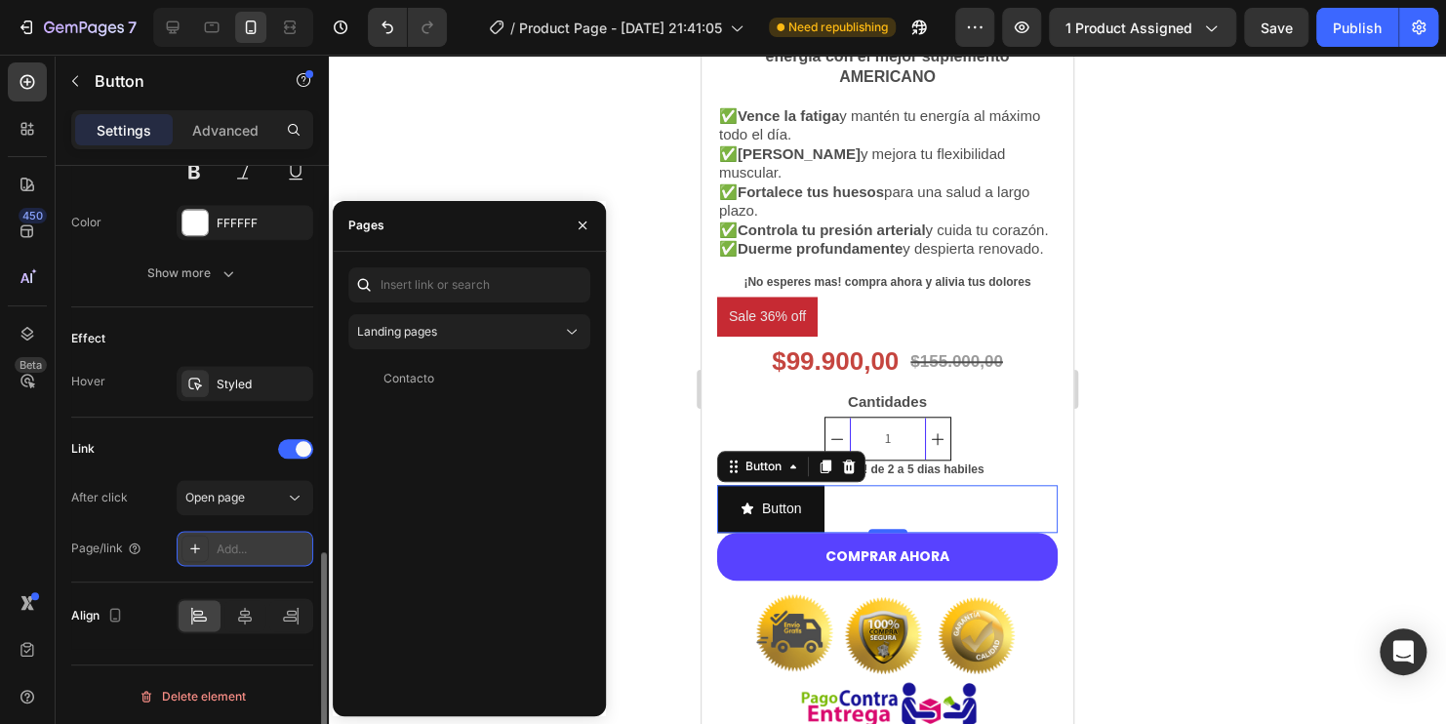
click at [193, 546] on icon at bounding box center [195, 548] width 16 height 16
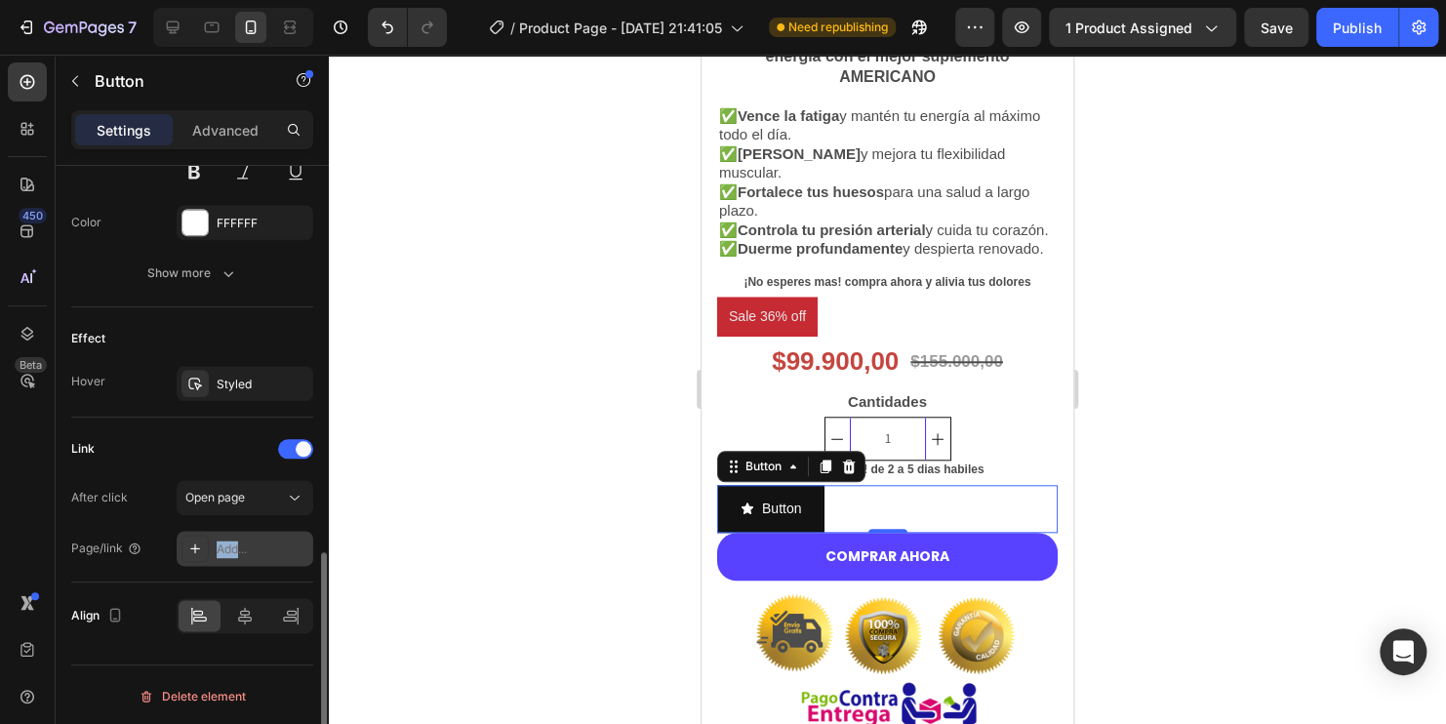
click at [193, 547] on icon at bounding box center [195, 548] width 16 height 16
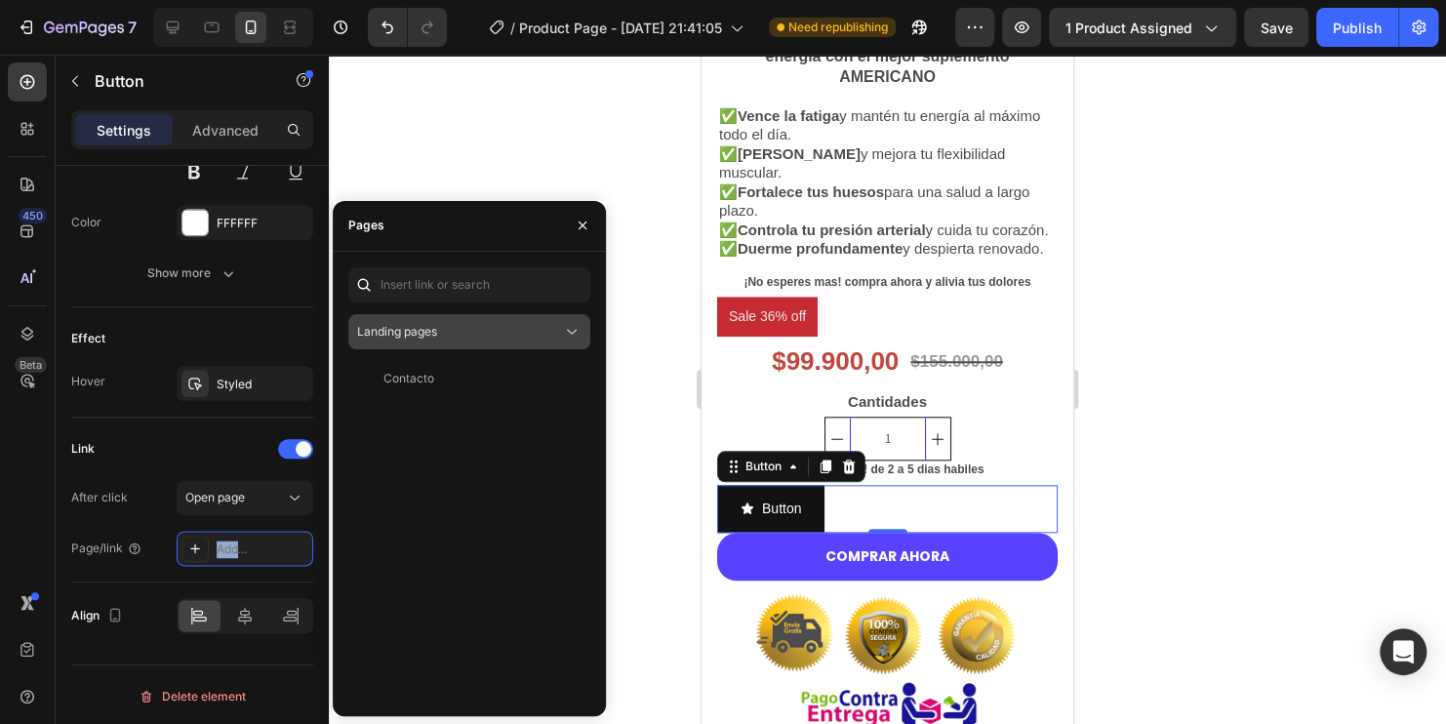
click at [436, 324] on span "Landing pages" at bounding box center [397, 331] width 80 height 15
